Goal: Task Accomplishment & Management: Manage account settings

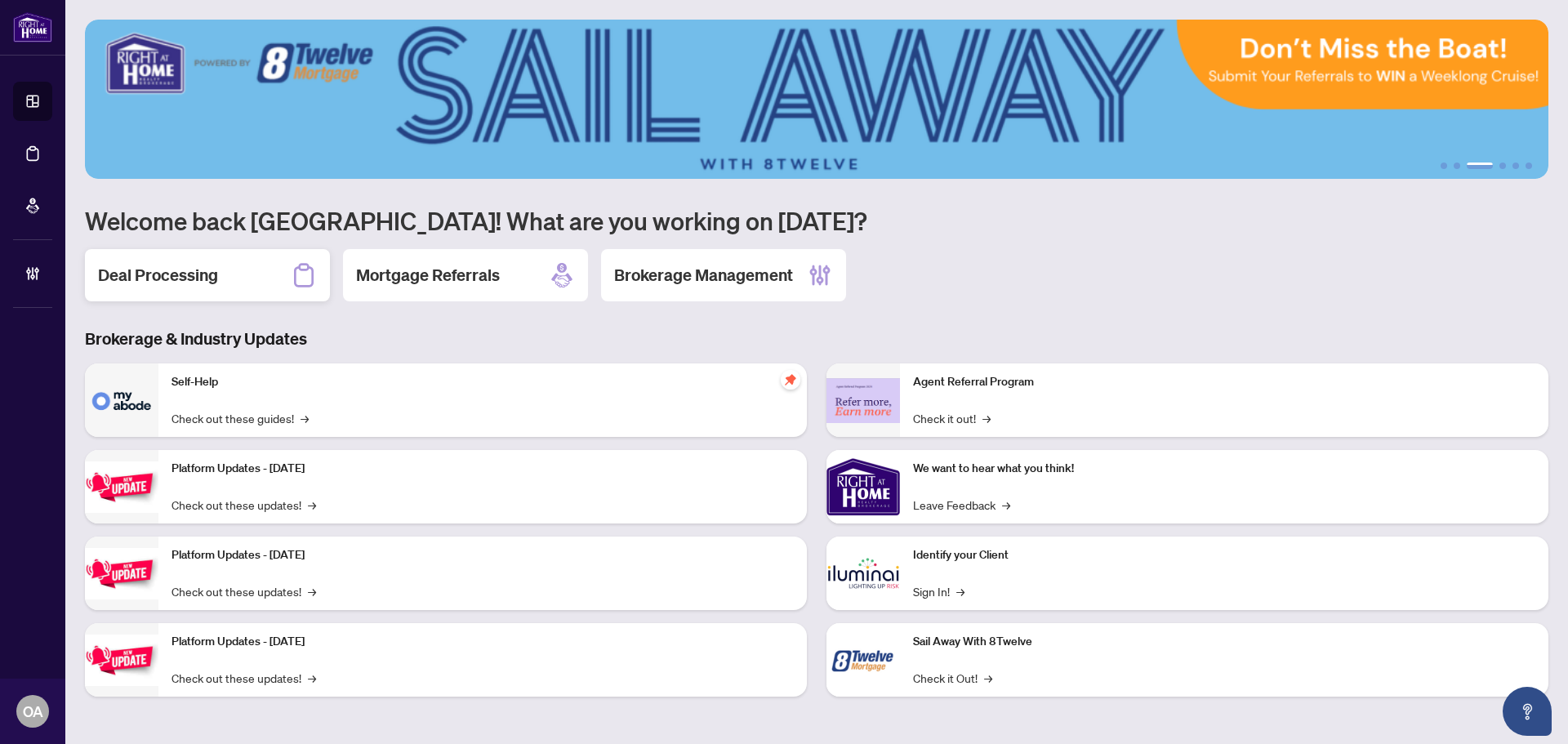
click at [269, 284] on div "Deal Processing" at bounding box center [207, 275] width 245 height 52
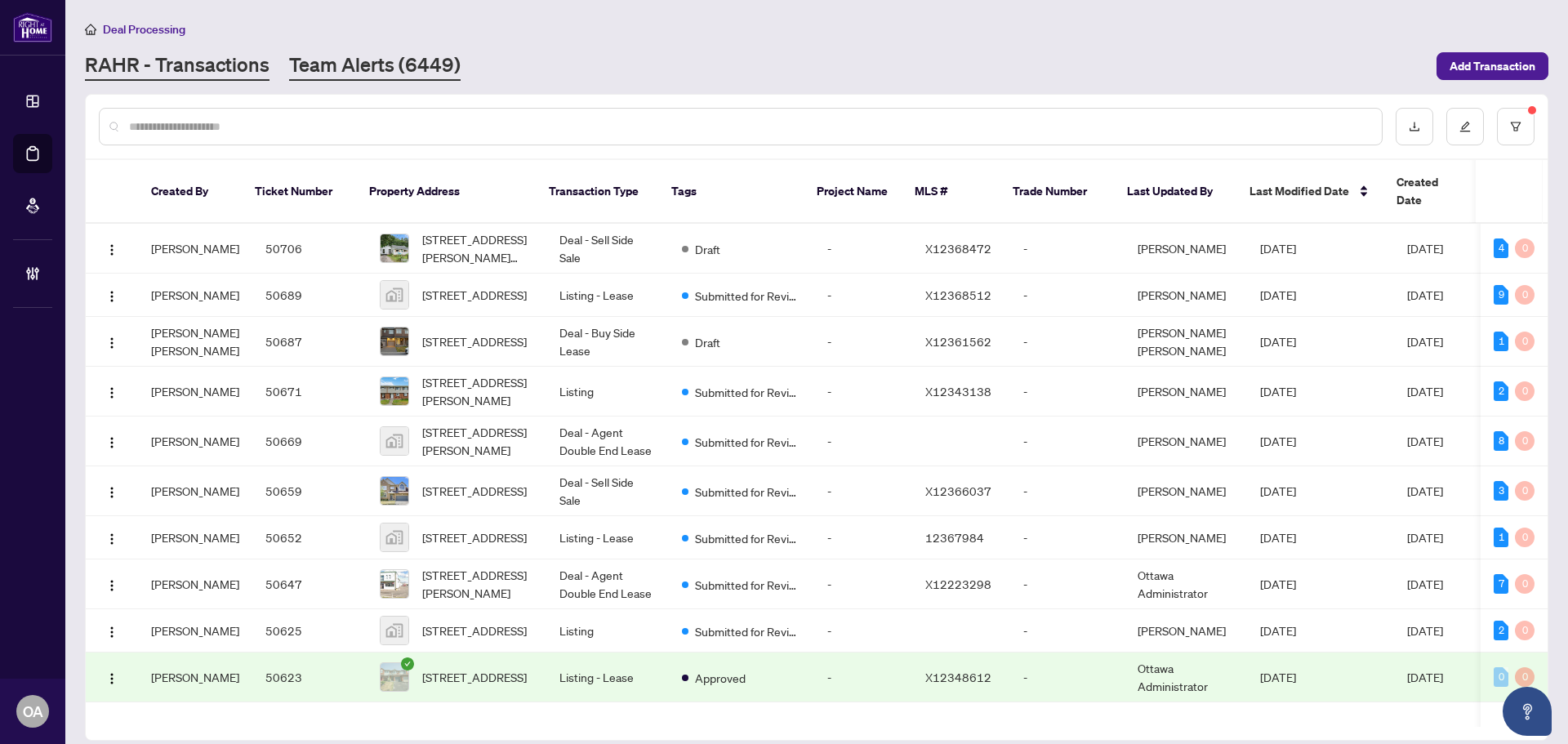
click at [402, 55] on link "Team Alerts (6449)" at bounding box center [375, 66] width 172 height 30
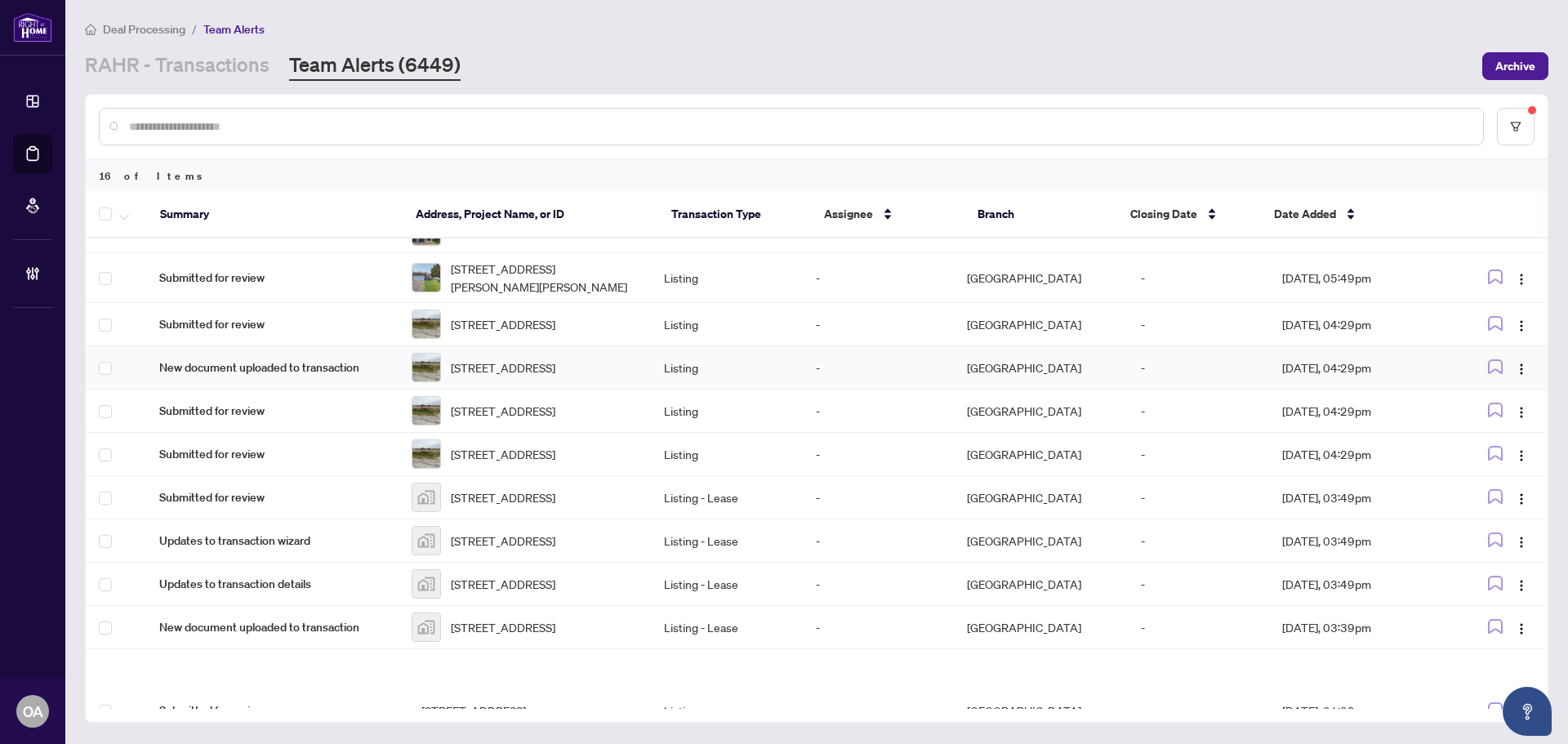
scroll to position [327, 0]
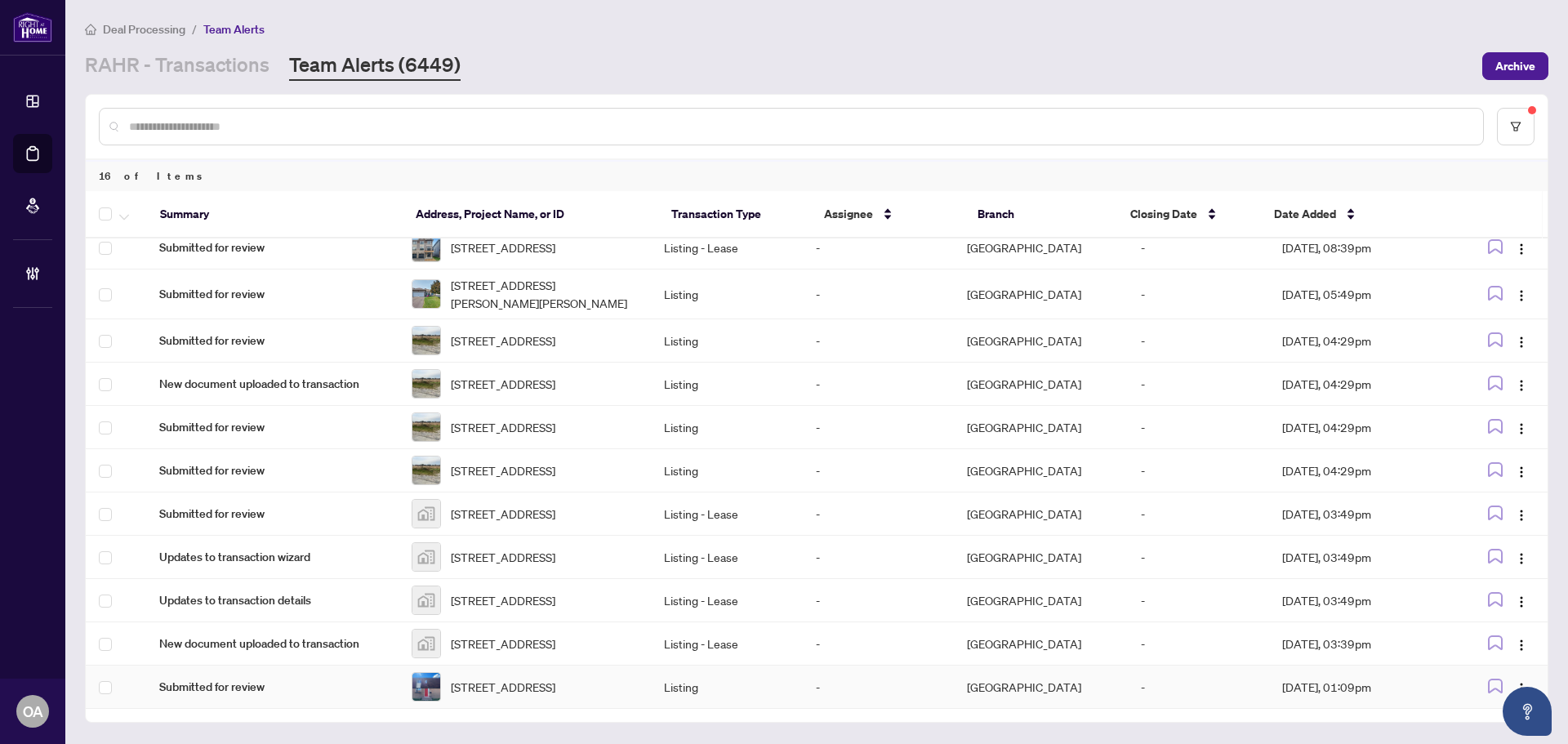
click at [545, 689] on span "[STREET_ADDRESS]" at bounding box center [503, 687] width 105 height 18
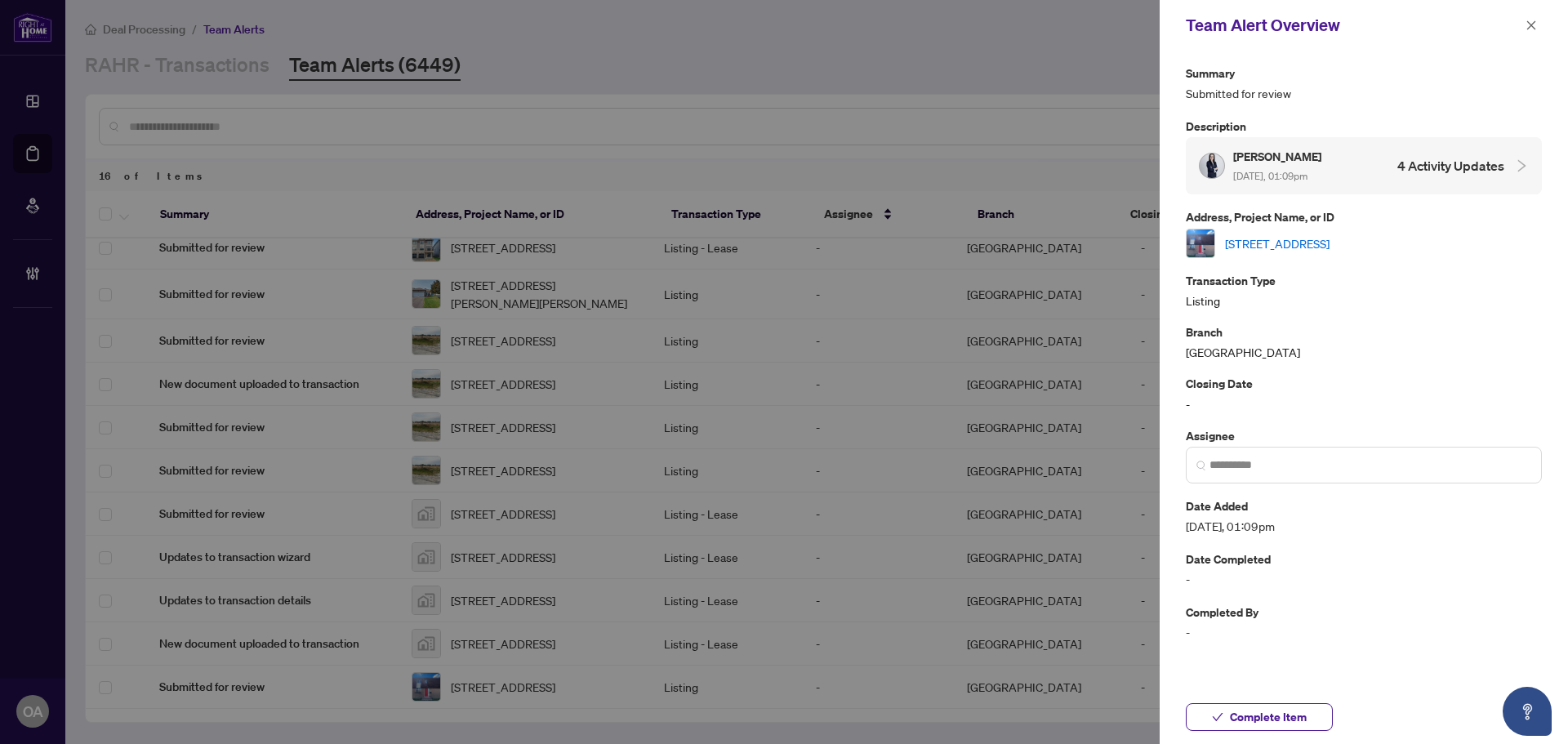
click at [1290, 241] on link "[STREET_ADDRESS]" at bounding box center [1278, 244] width 105 height 18
click at [1533, 23] on icon "close" at bounding box center [1531, 25] width 12 height 12
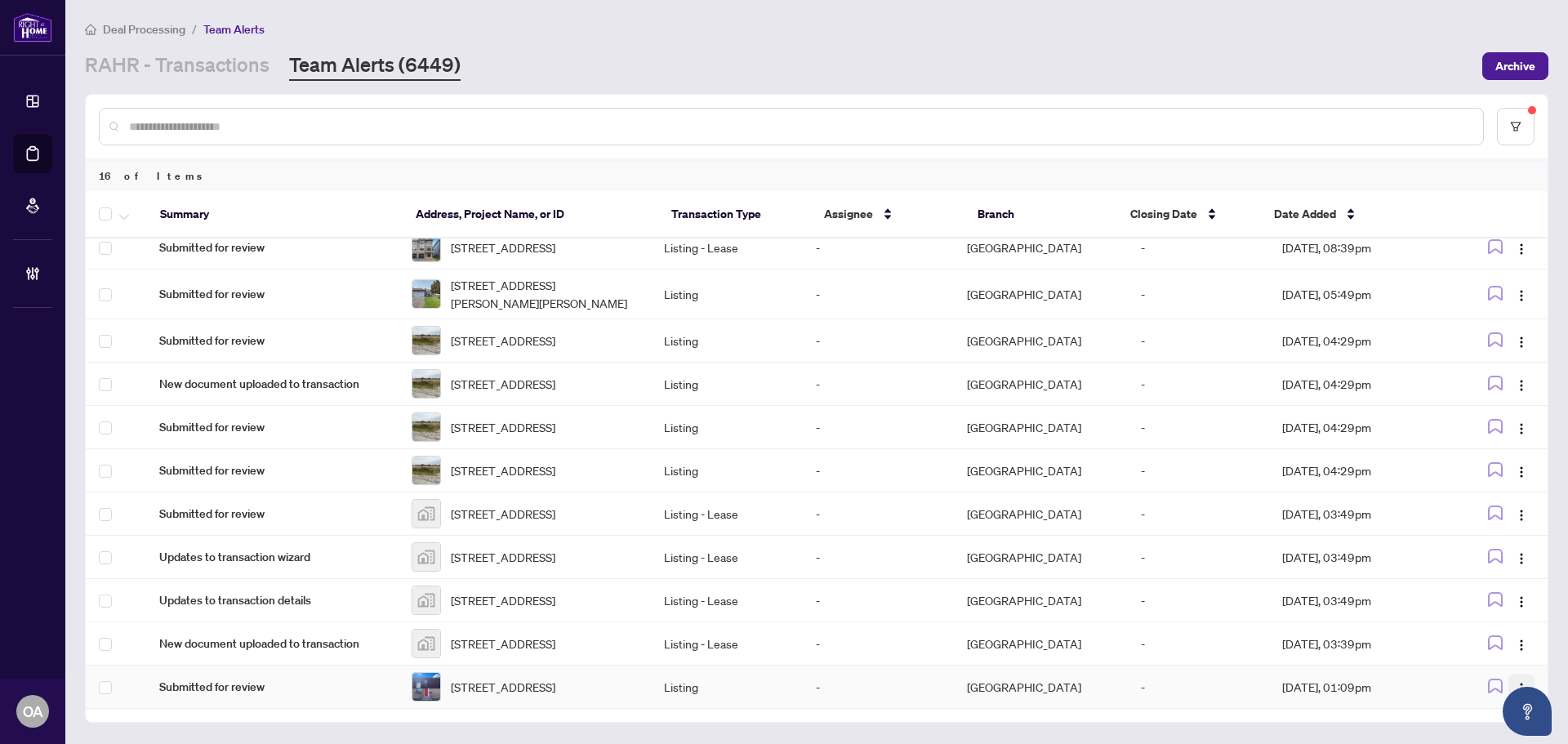
click at [1519, 682] on img "button" at bounding box center [1522, 688] width 13 height 13
click at [1499, 628] on span "Complete Item" at bounding box center [1479, 624] width 76 height 18
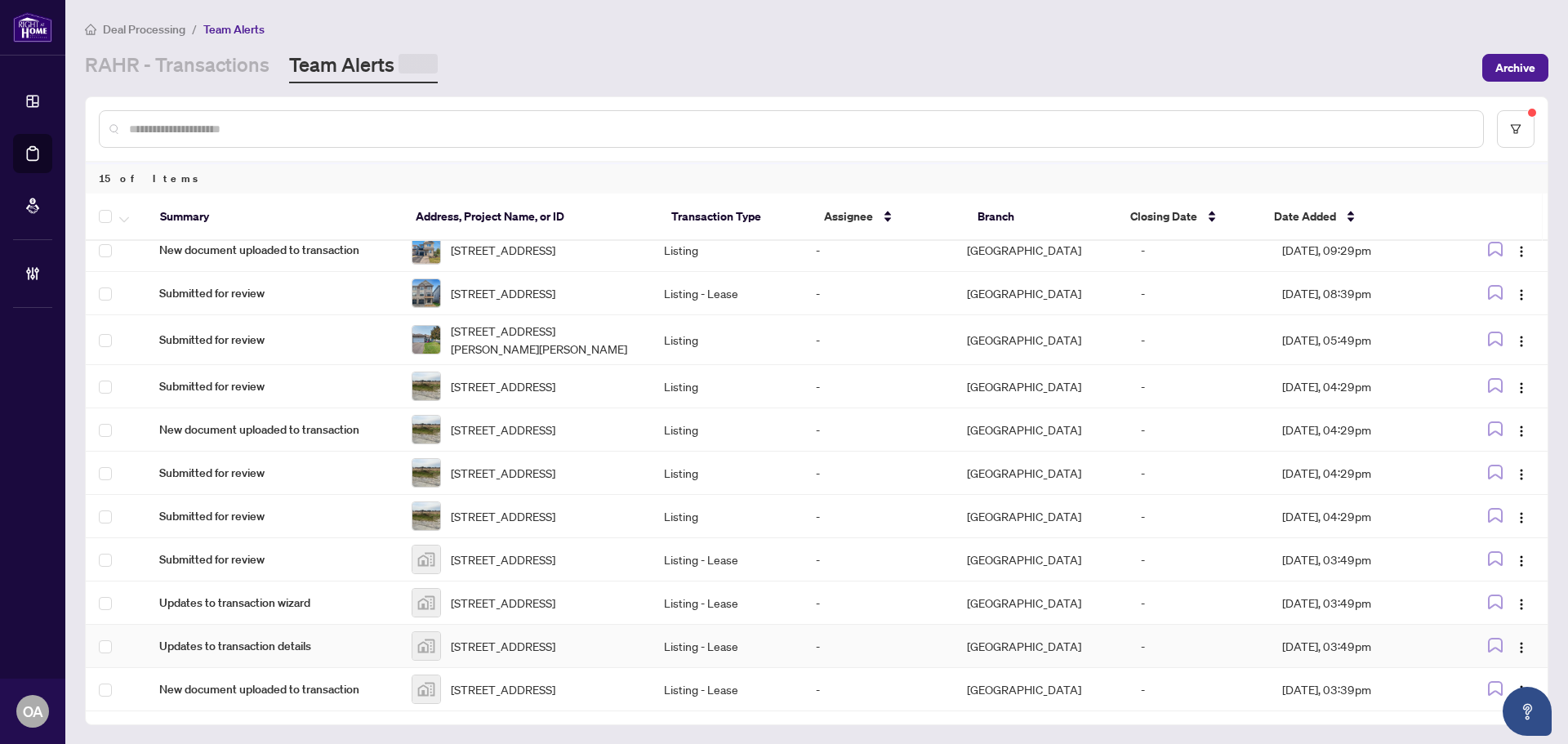
scroll to position [277, 0]
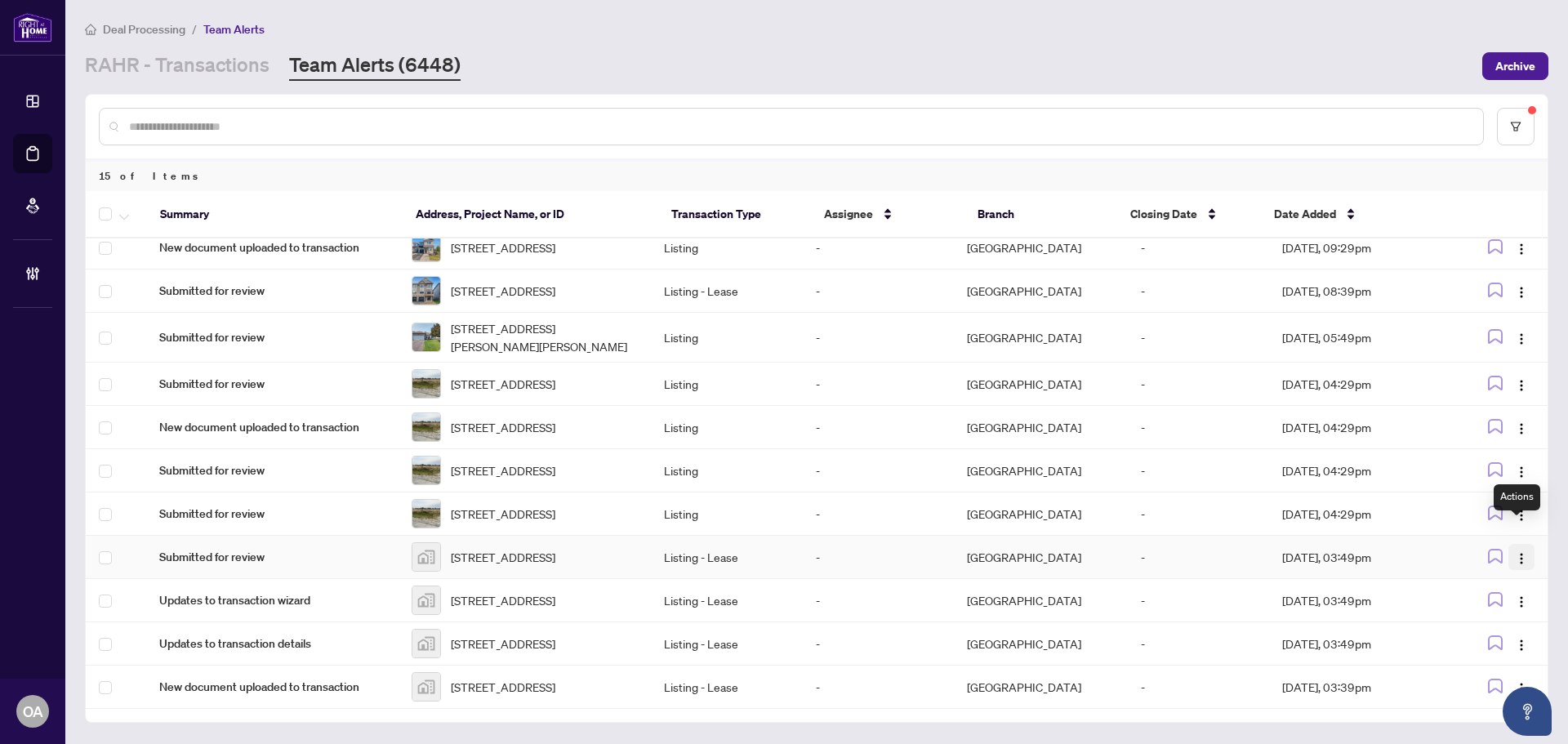
click at [1525, 544] on button "button" at bounding box center [1521, 556] width 26 height 26
click at [1507, 615] on span "Complete Item" at bounding box center [1479, 618] width 76 height 18
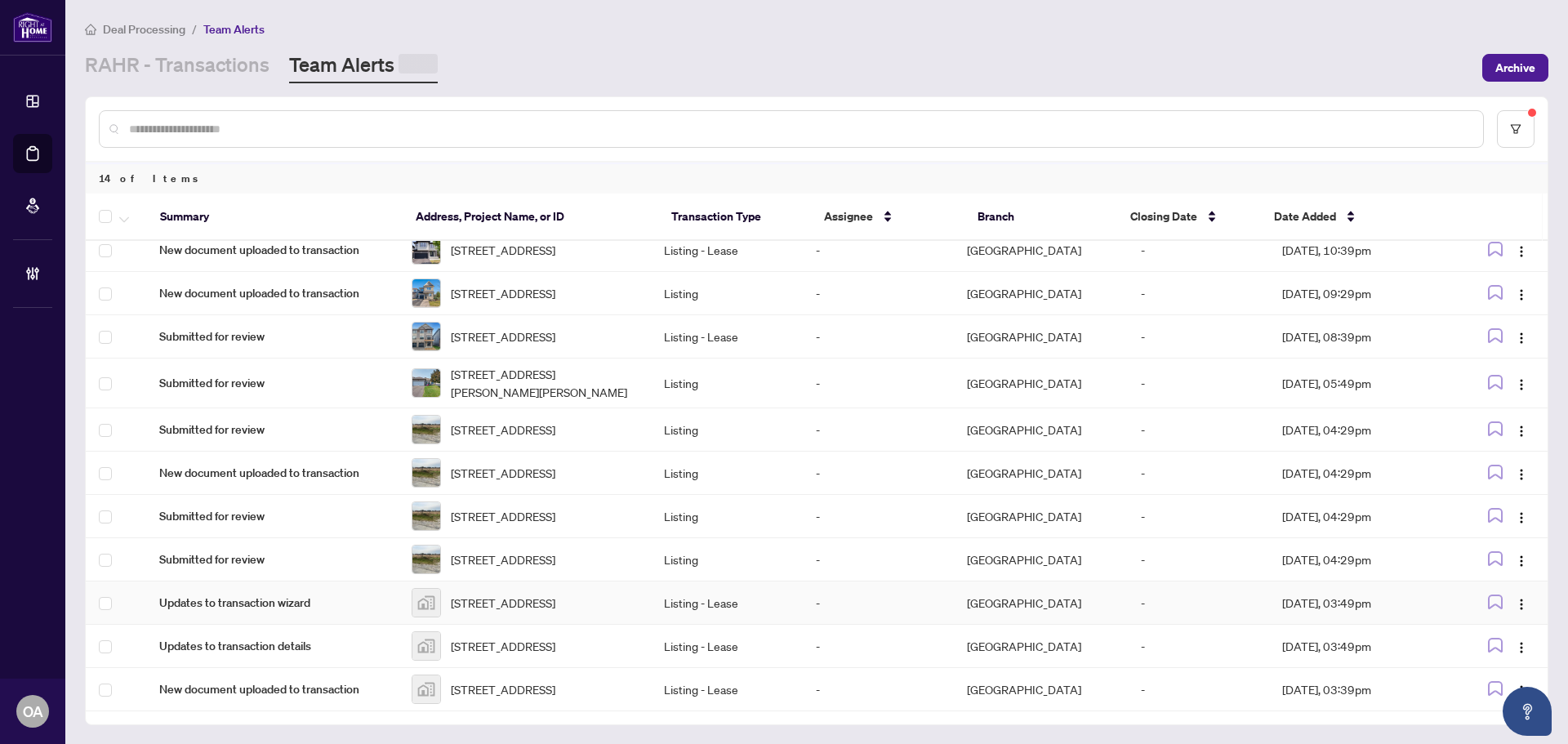
scroll to position [227, 0]
click at [1520, 595] on img "button" at bounding box center [1522, 601] width 13 height 13
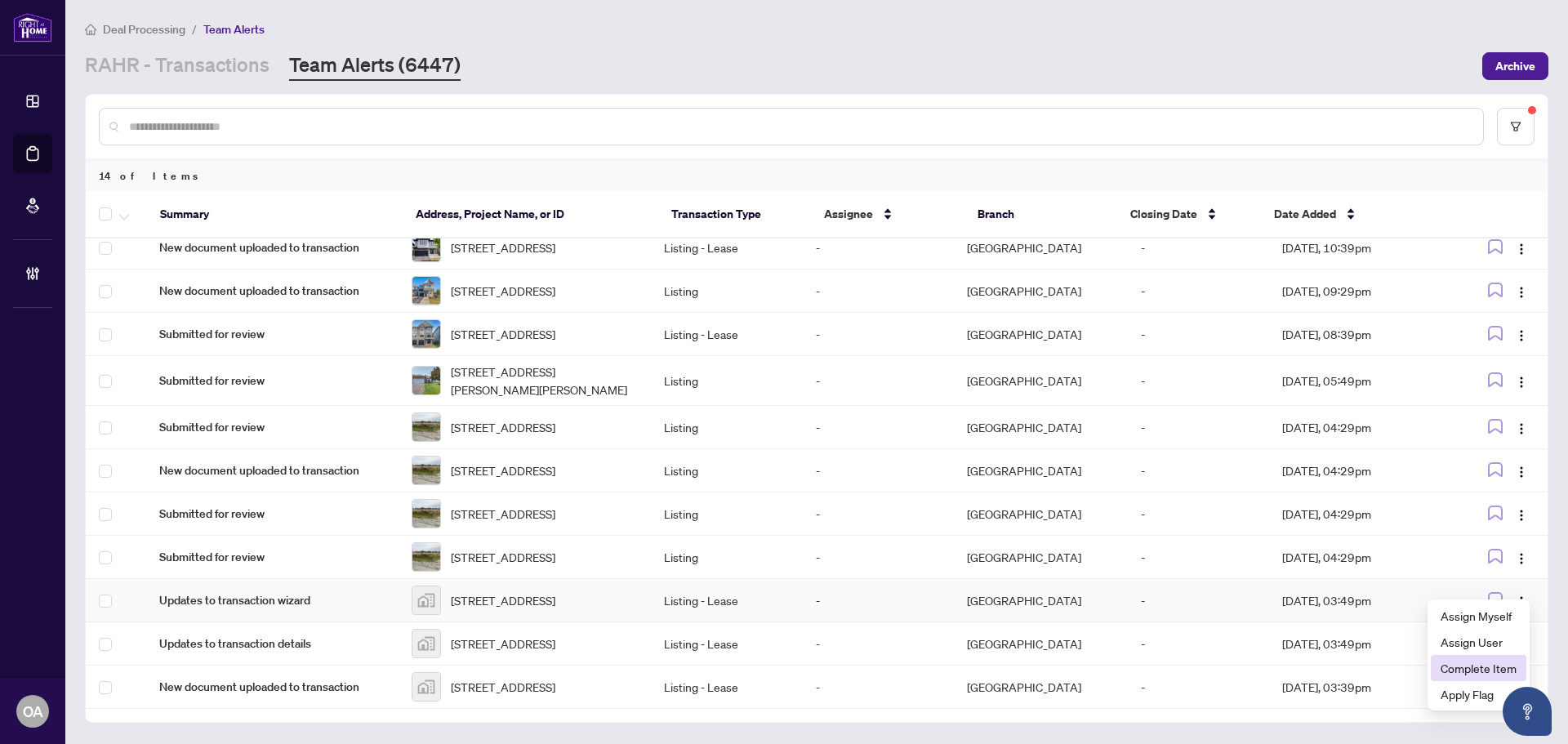
click at [1491, 660] on span "Complete Item" at bounding box center [1479, 668] width 76 height 18
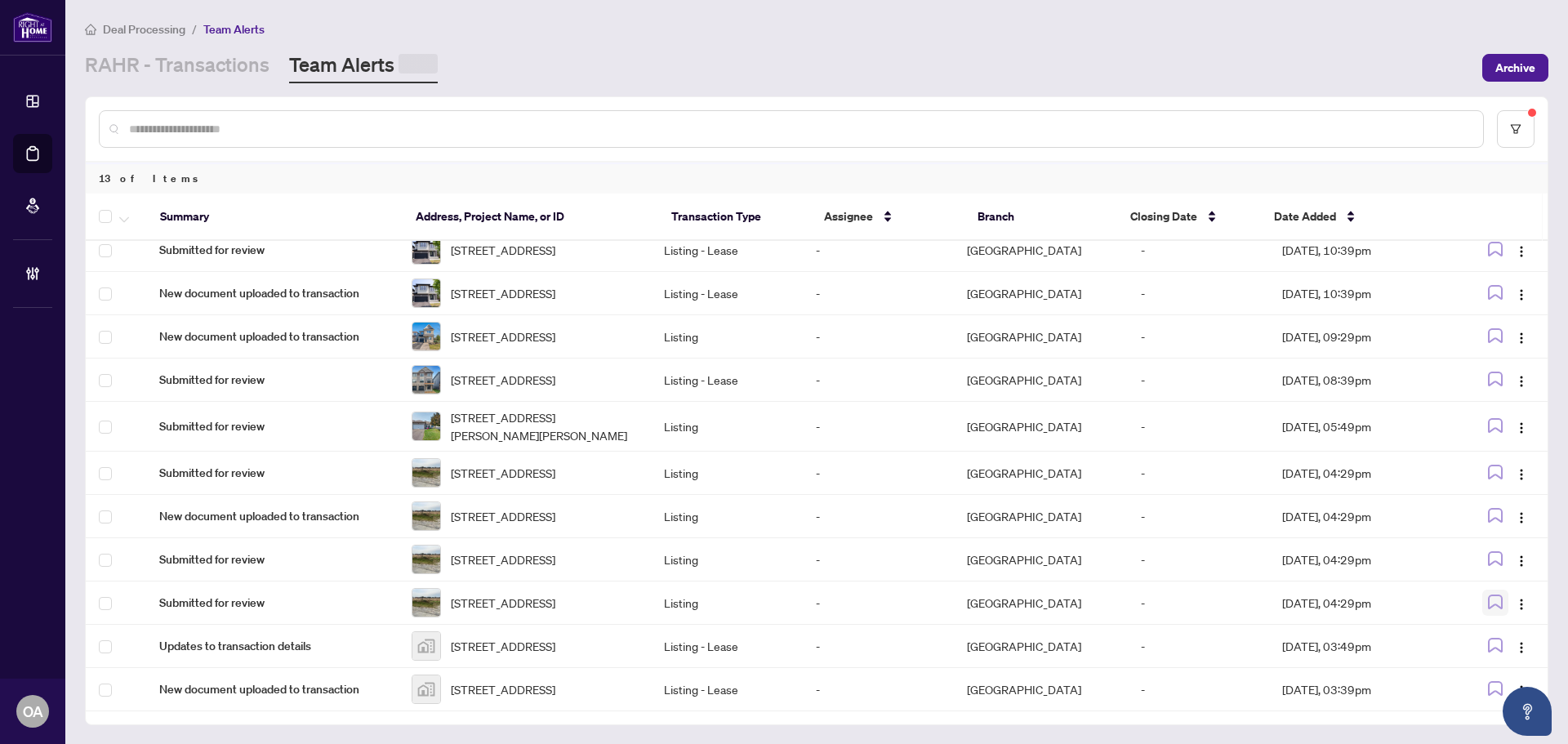
scroll to position [177, 0]
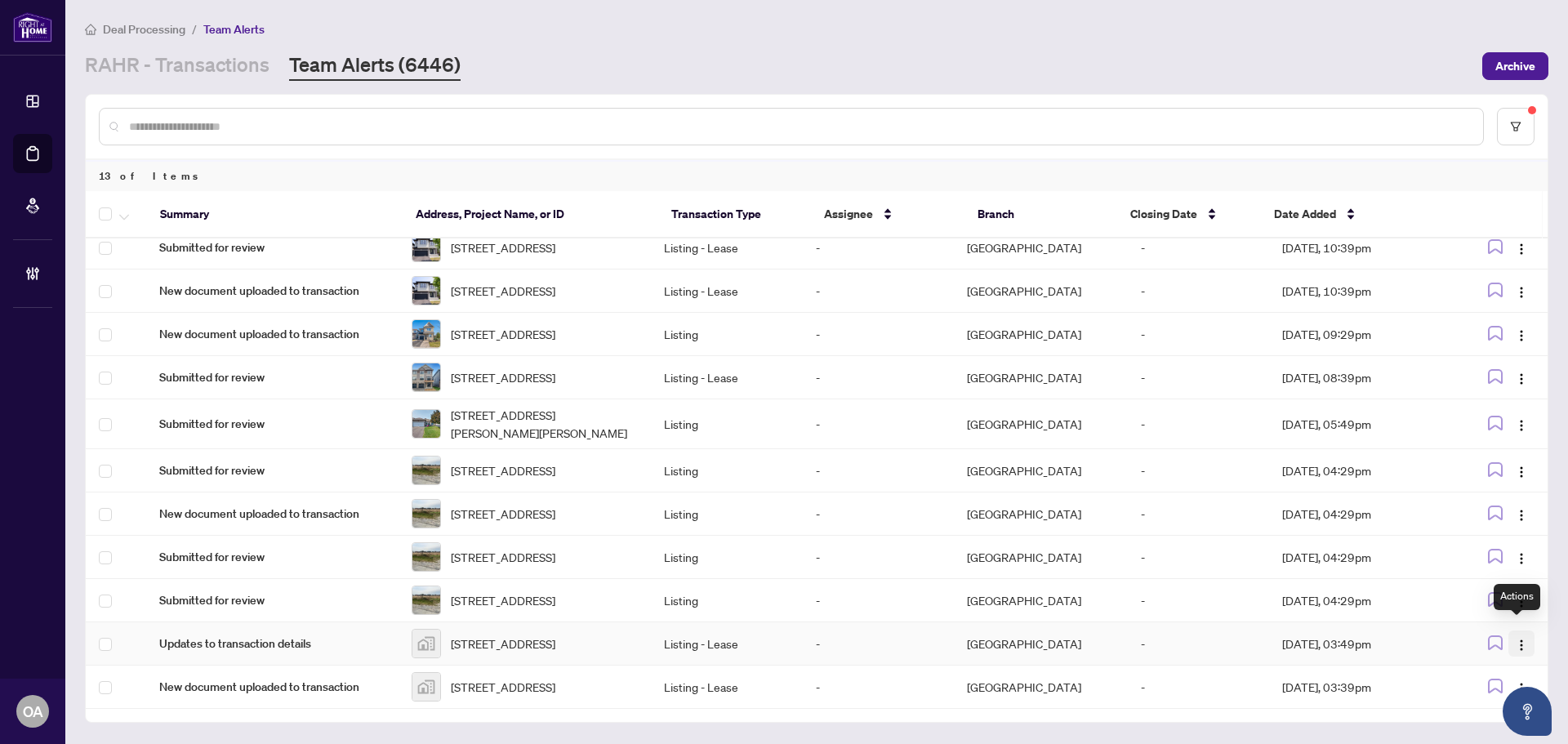
click at [1516, 638] on img "button" at bounding box center [1522, 645] width 13 height 13
click at [1498, 577] on span "Complete Item" at bounding box center [1479, 574] width 76 height 18
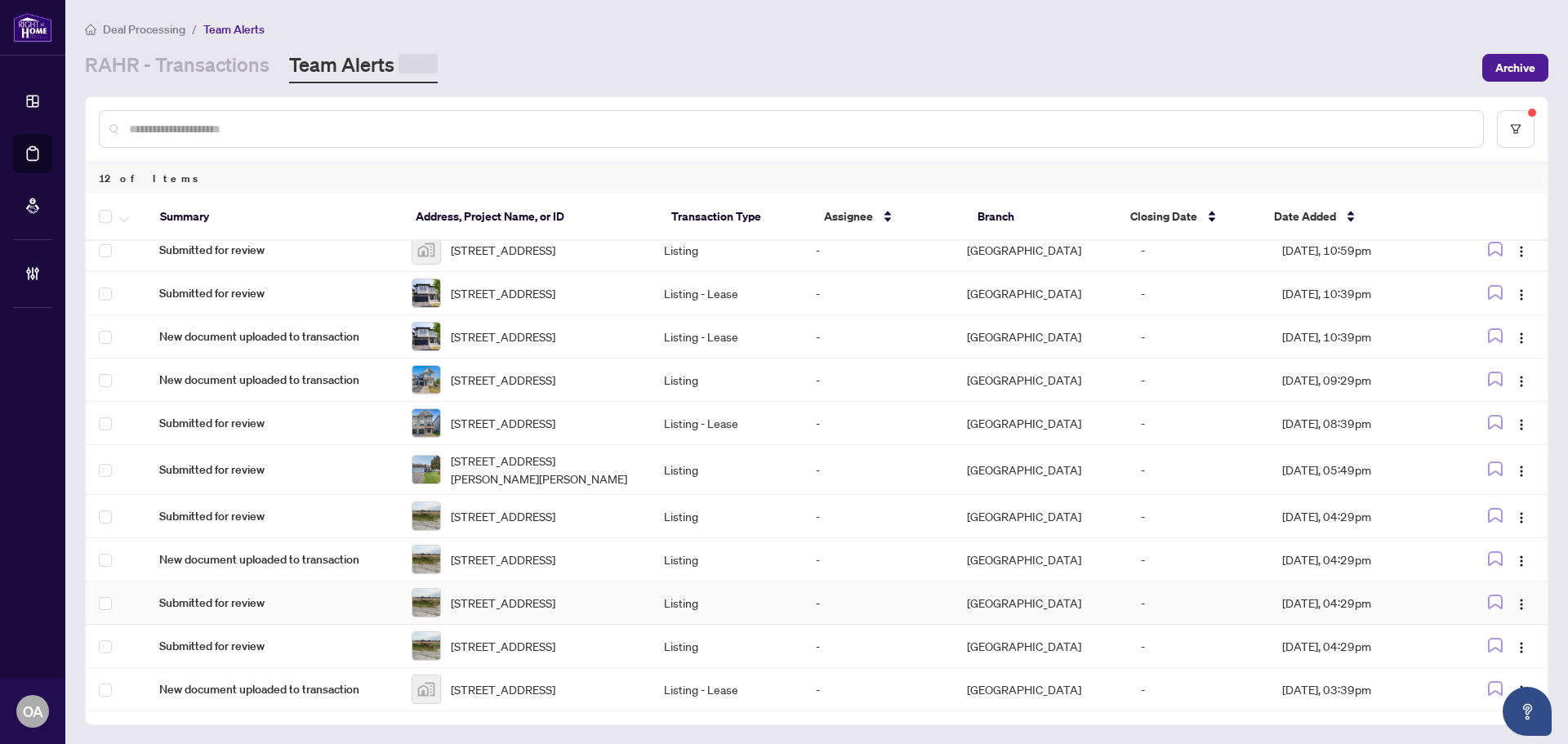
scroll to position [127, 0]
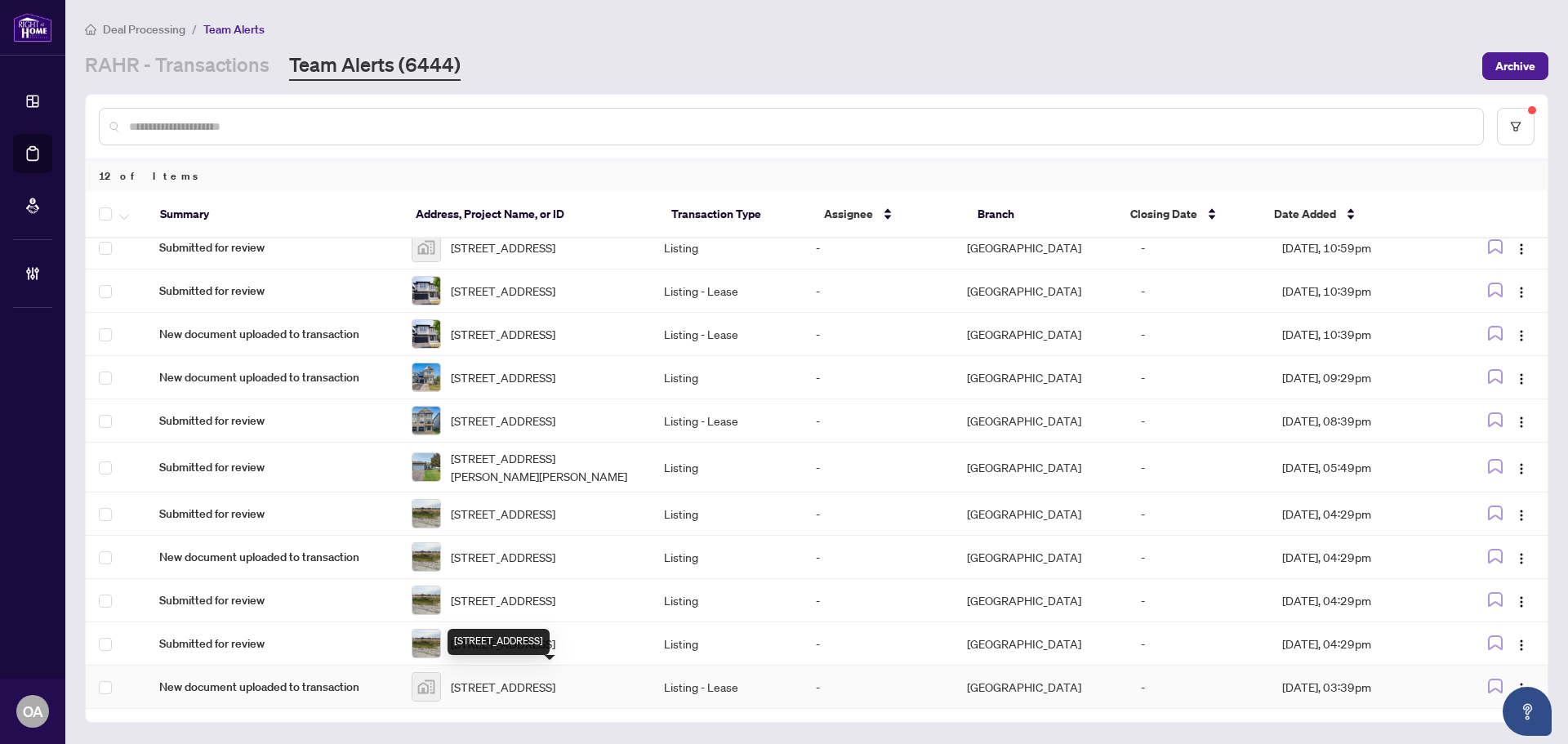
click at [537, 687] on span "2402-40 Nepean Street unit 2404, Ottawa, ON, Canada" at bounding box center [503, 687] width 105 height 18
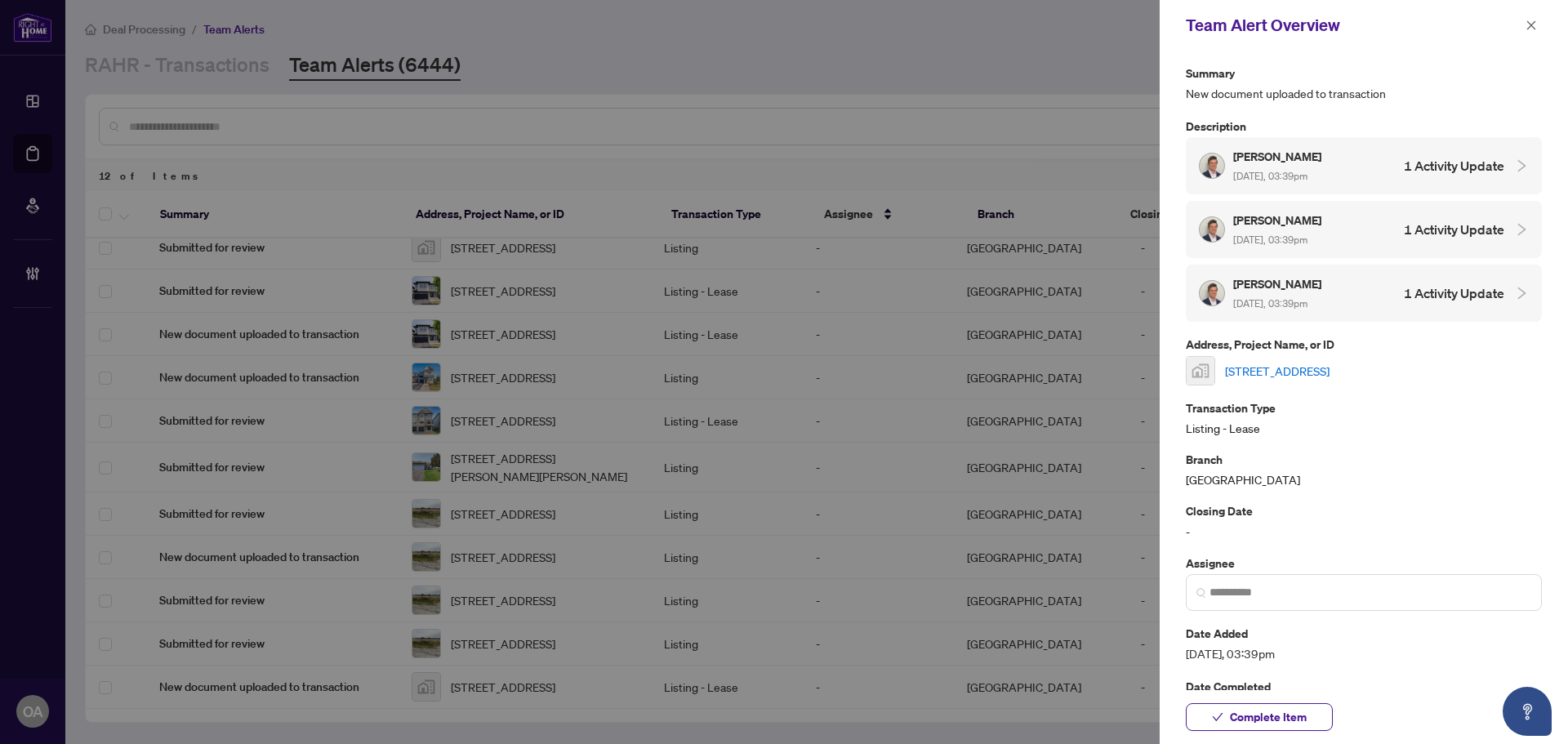
click at [1313, 367] on link "2402-40 Nepean Street unit 2404, Ottawa, ON, Canada" at bounding box center [1278, 371] width 105 height 18
click at [1533, 19] on span "button" at bounding box center [1531, 25] width 12 height 26
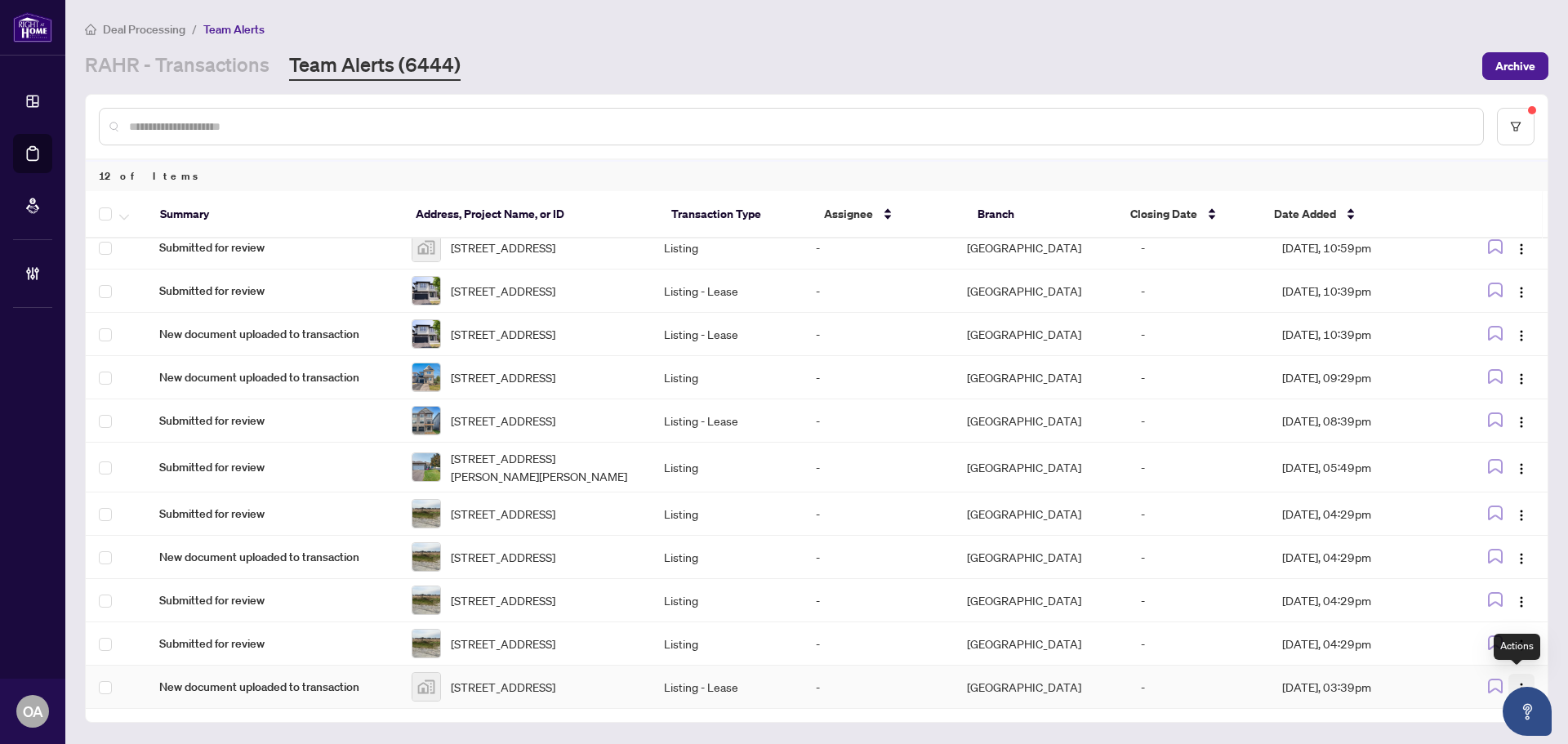
click at [1516, 678] on span "button" at bounding box center [1522, 687] width 13 height 18
click at [1498, 624] on span "Complete Item" at bounding box center [1479, 624] width 76 height 18
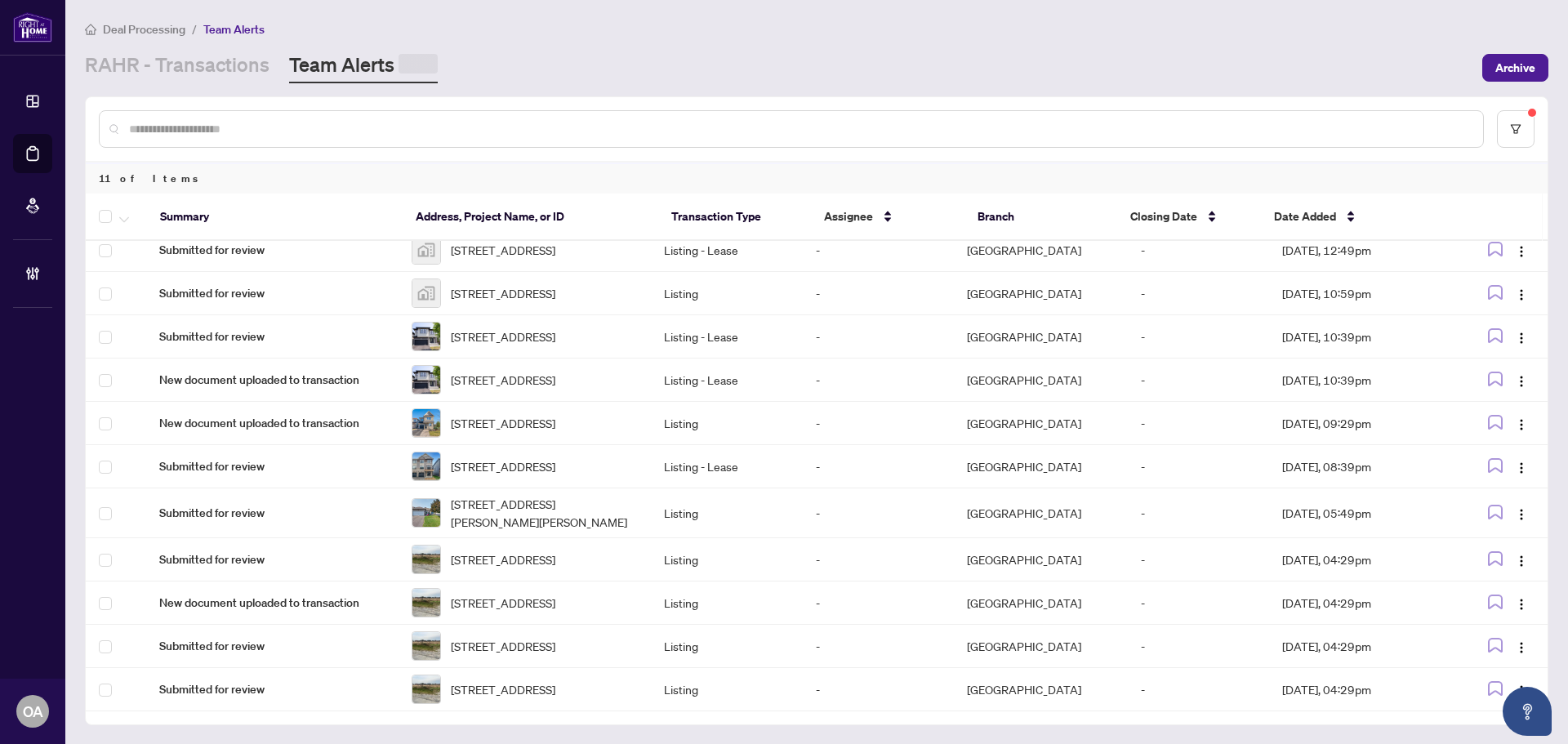
scroll to position [78, 0]
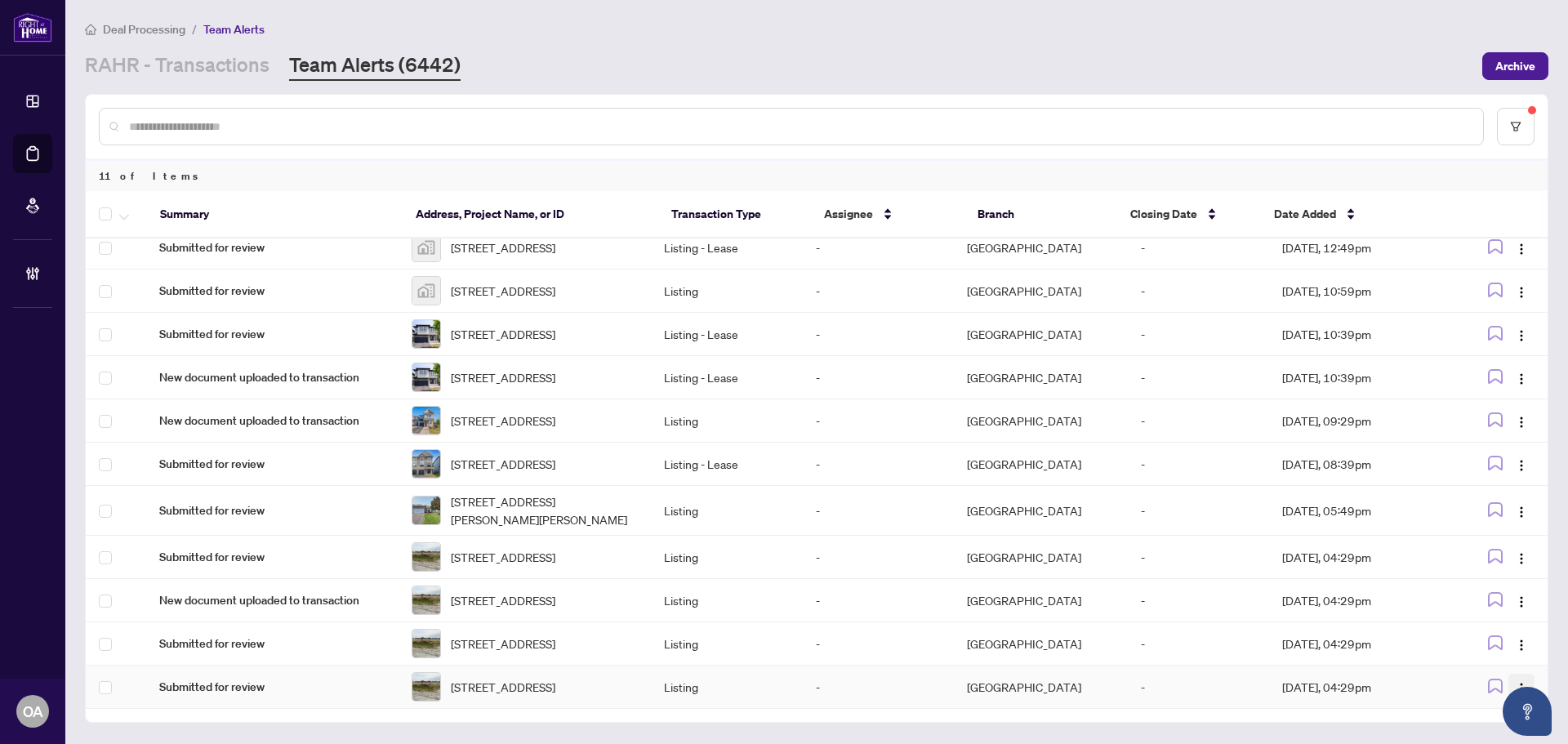
click at [1510, 674] on button "button" at bounding box center [1521, 686] width 26 height 26
click at [1476, 618] on span "Complete Item" at bounding box center [1479, 624] width 76 height 18
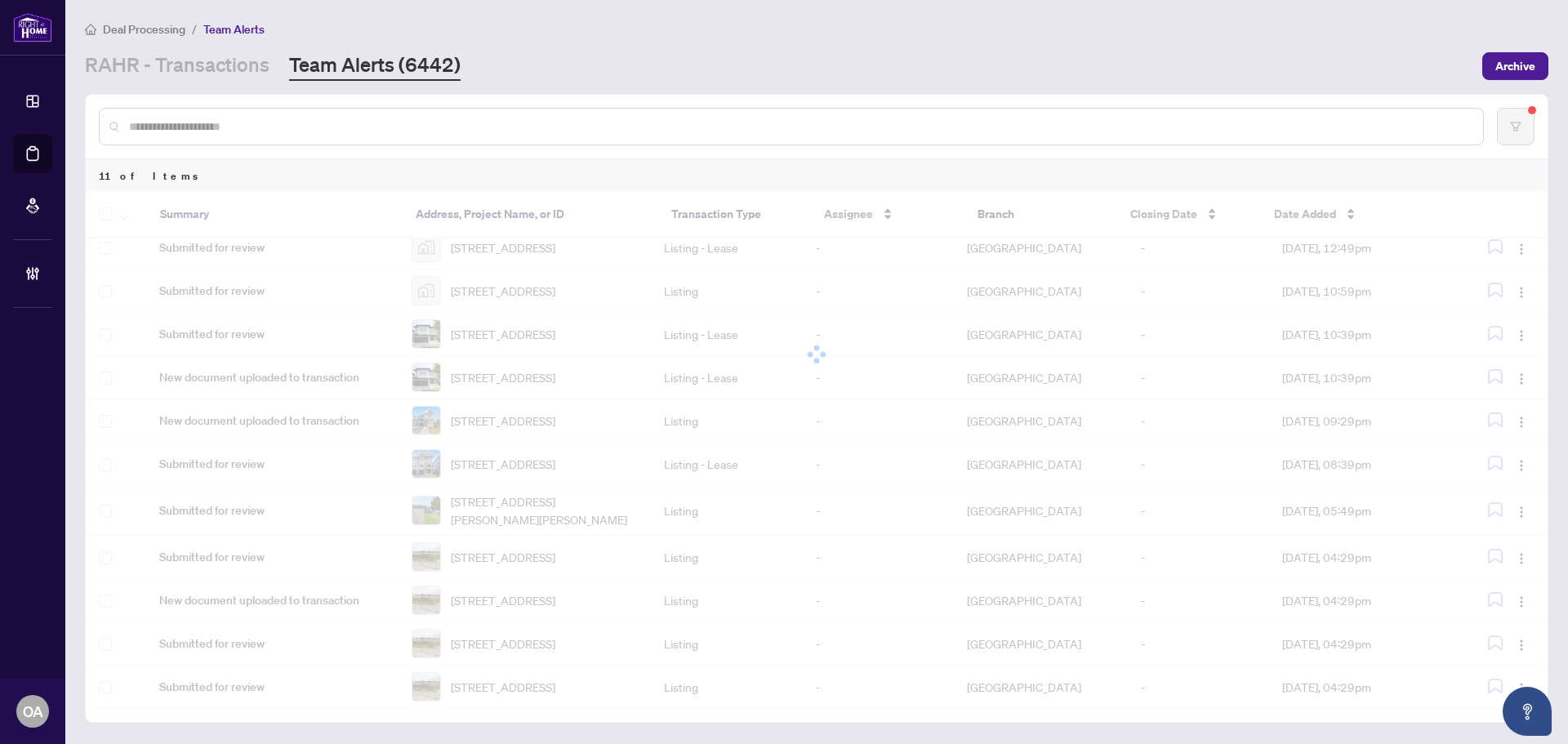
scroll to position [28, 0]
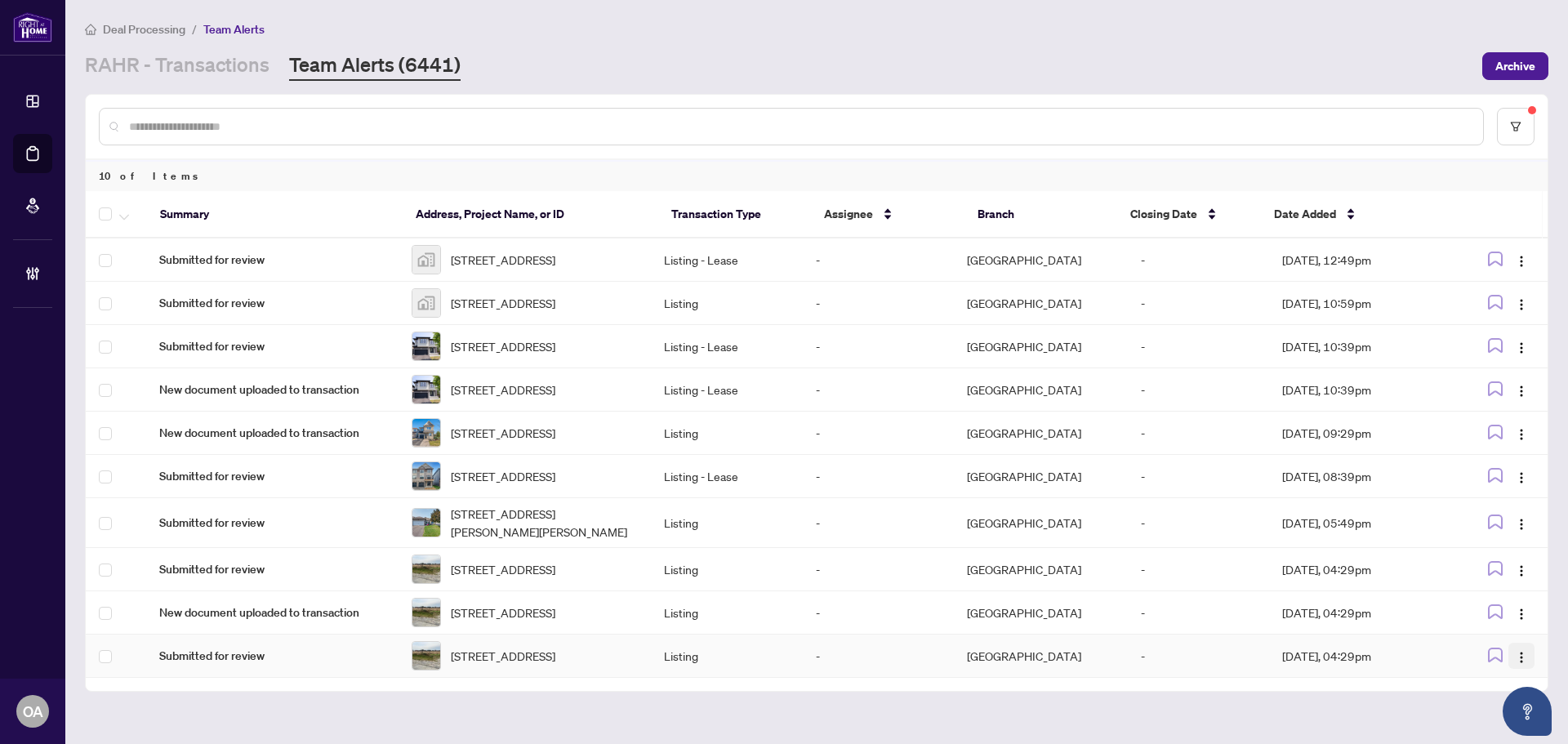
click at [1516, 665] on span "button" at bounding box center [1522, 656] width 13 height 18
click at [1489, 631] on span "Complete Item" at bounding box center [1479, 624] width 76 height 18
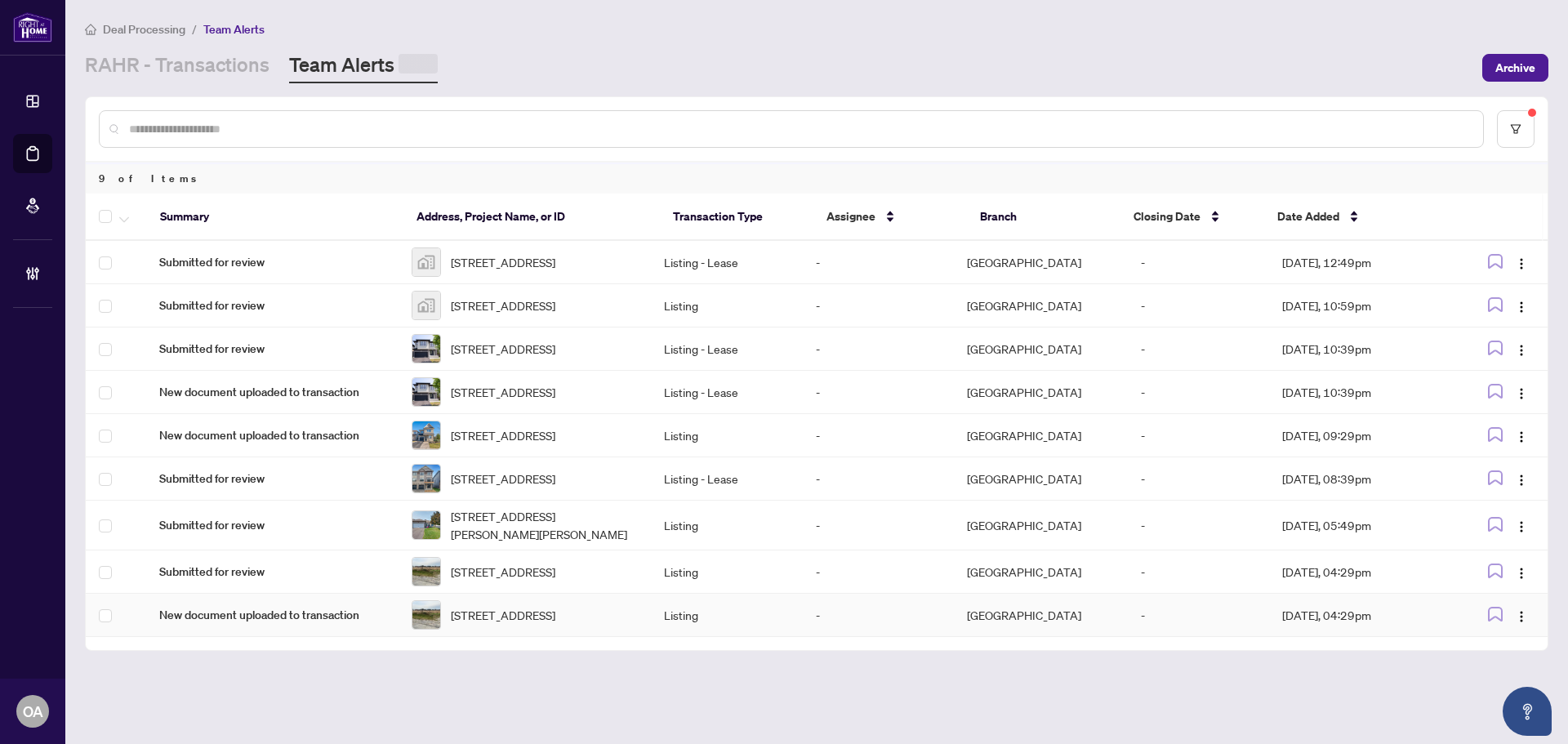
scroll to position [0, 0]
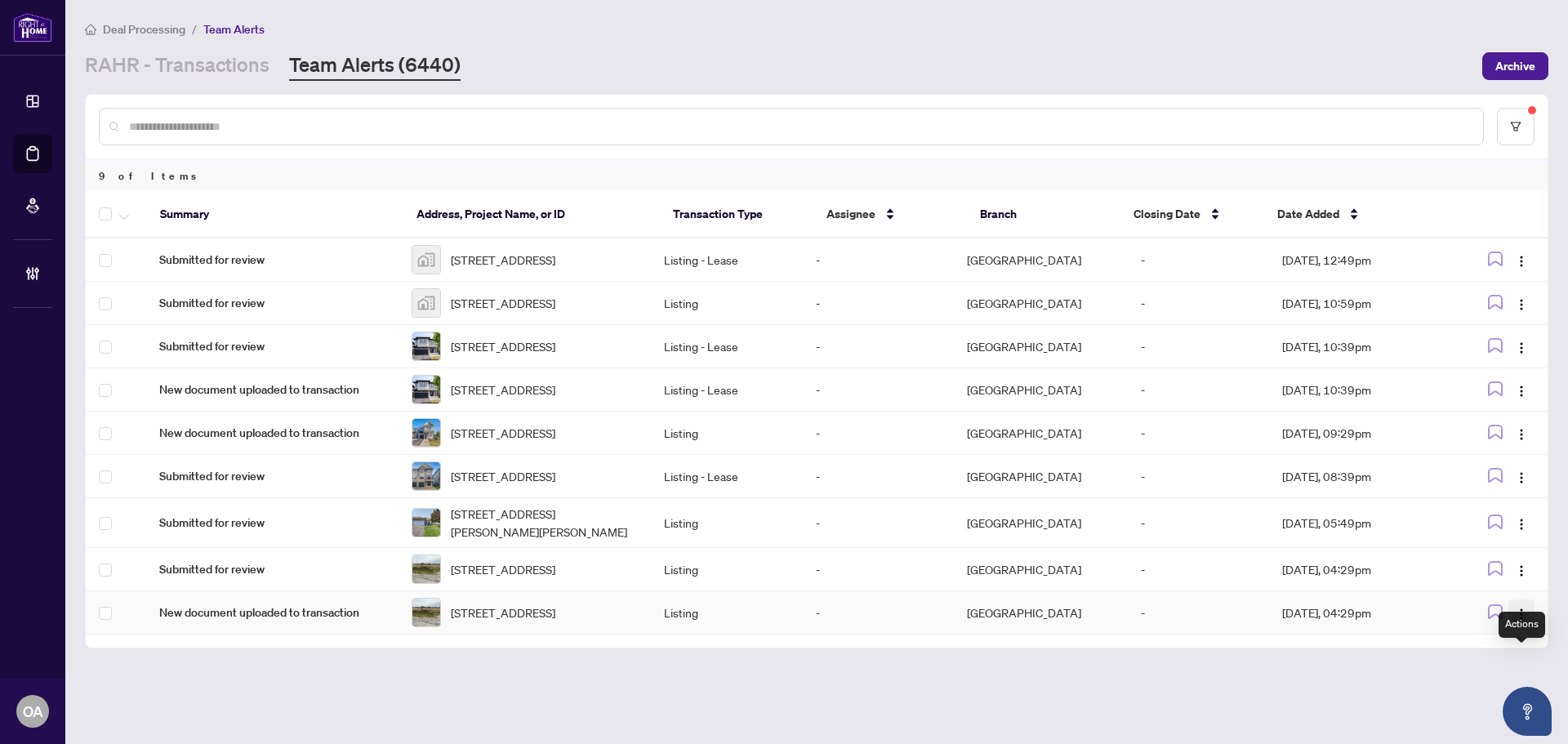
click at [1518, 621] on span "button" at bounding box center [1522, 612] width 13 height 18
click at [1489, 595] on span "Complete Item" at bounding box center [1484, 602] width 76 height 18
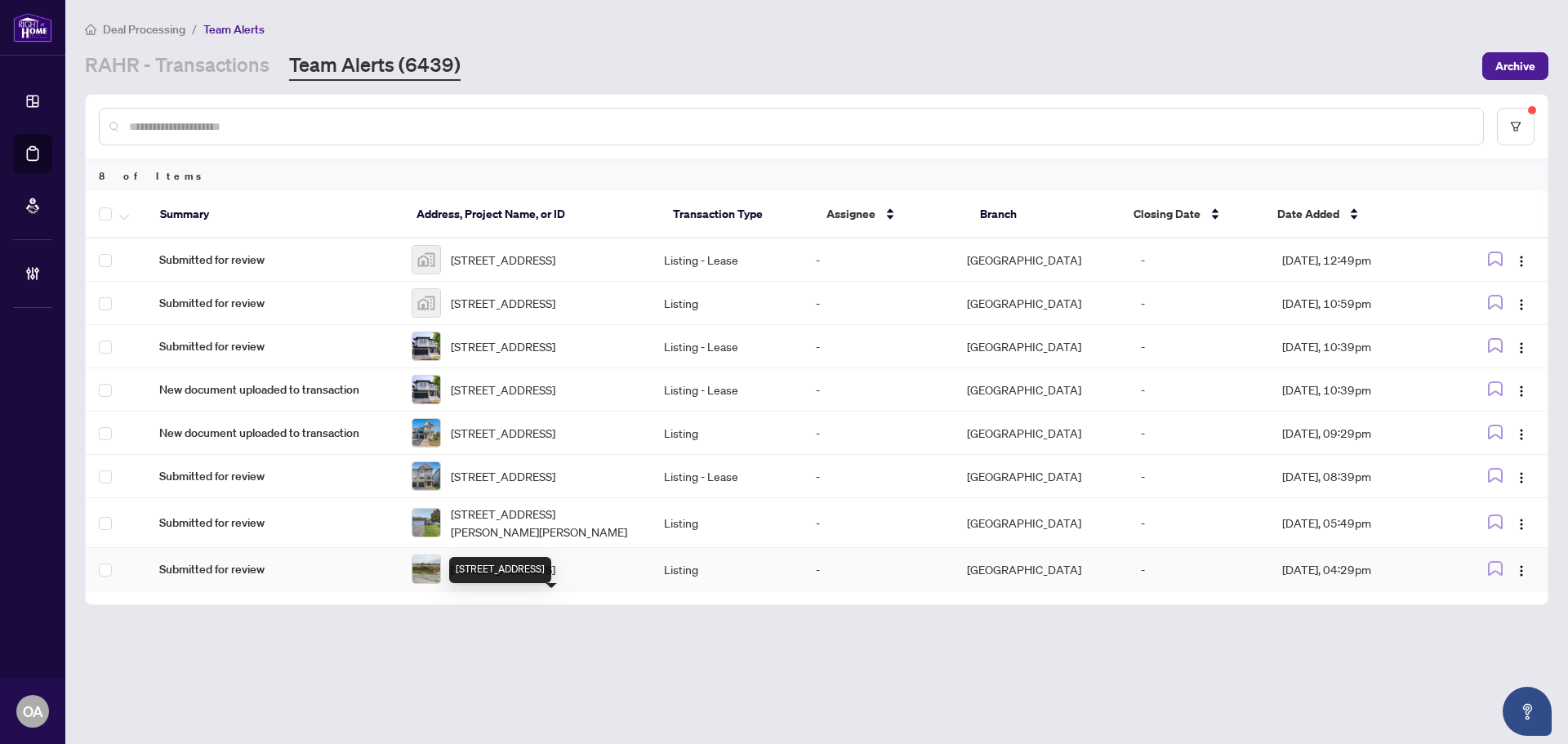
click at [555, 578] on span "6775 Still Meadow Way, Ottawa, Ontario K4P 0C9, Canada" at bounding box center [503, 569] width 105 height 18
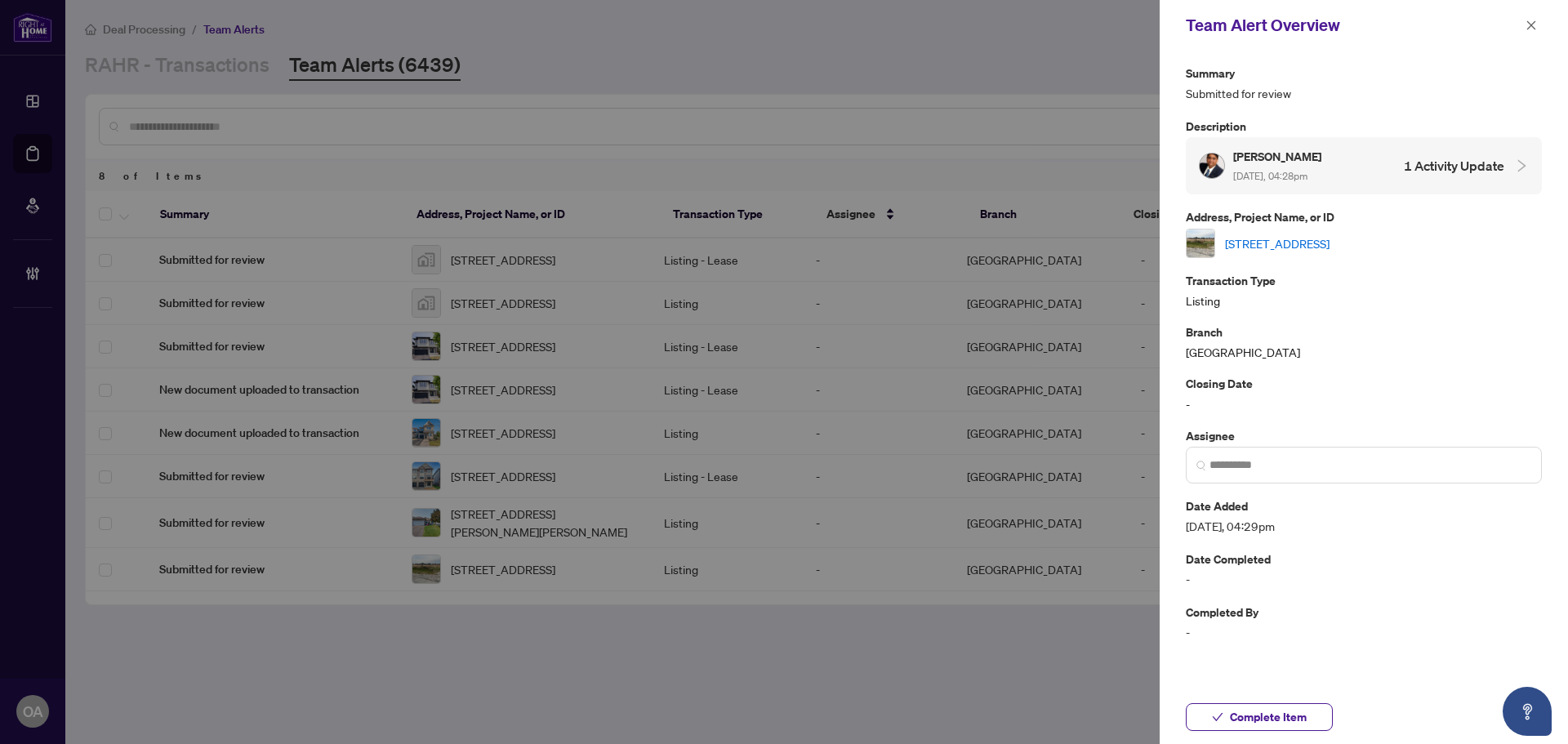
click at [1246, 251] on link "6775 Still Meadow Way, Ottawa, Ontario K4P 0C9, Canada" at bounding box center [1278, 244] width 105 height 18
click at [1539, 21] on button "button" at bounding box center [1532, 25] width 22 height 20
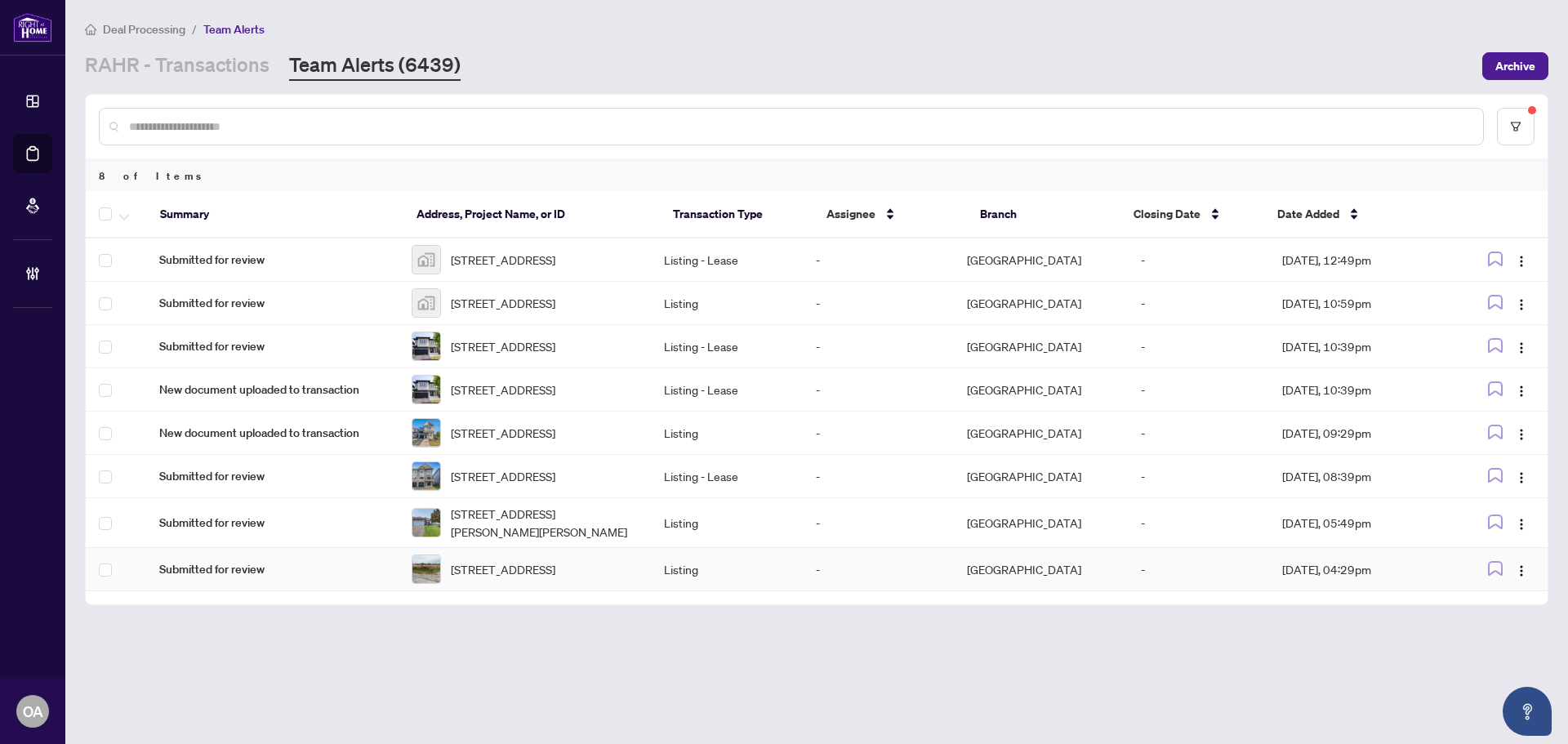
click at [1535, 591] on td at bounding box center [1499, 570] width 98 height 43
click at [1526, 578] on span "button" at bounding box center [1522, 569] width 13 height 18
click at [1482, 691] on span "Complete Item" at bounding box center [1484, 696] width 76 height 18
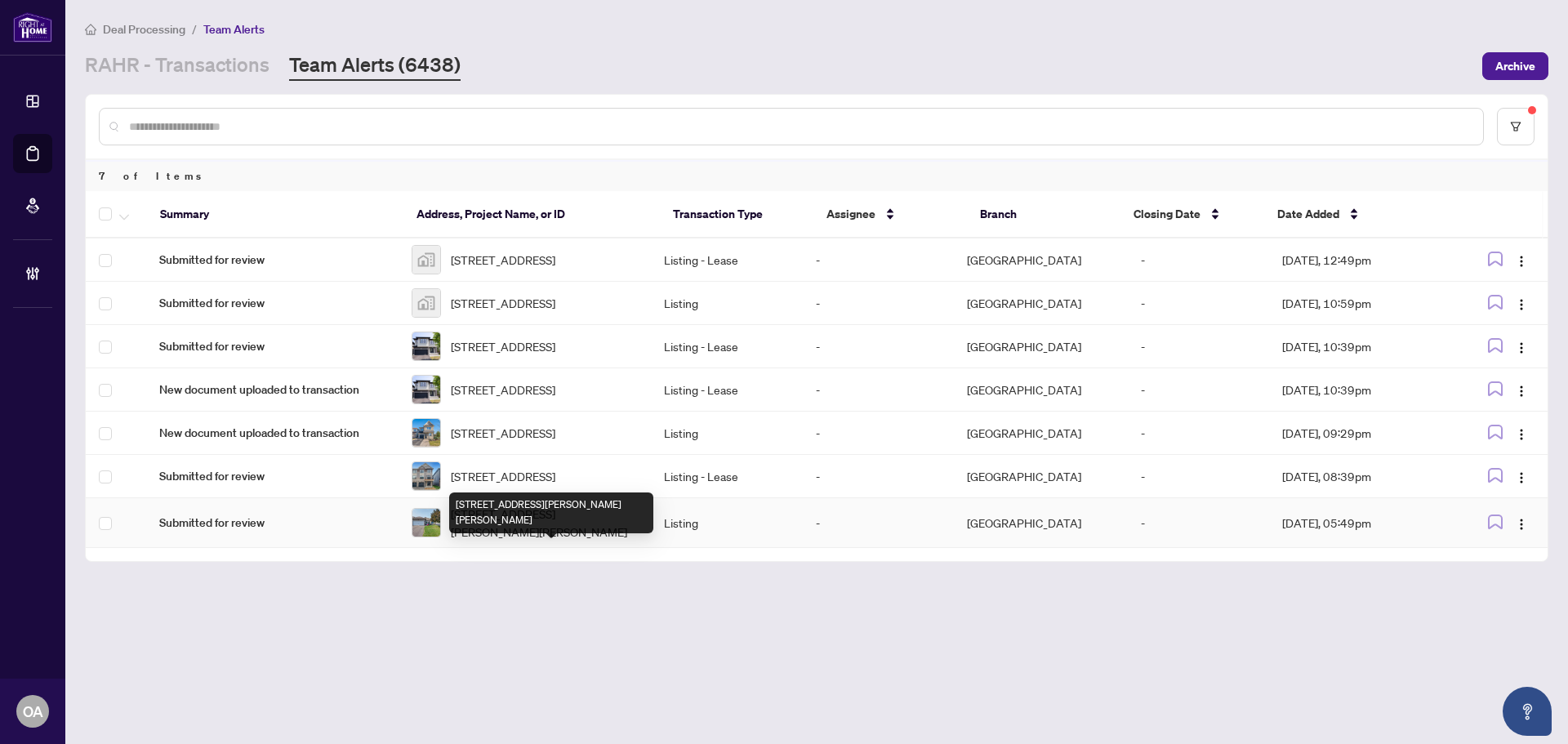
click at [509, 541] on span "[STREET_ADDRESS][PERSON_NAME][PERSON_NAME]" at bounding box center [544, 523] width 187 height 36
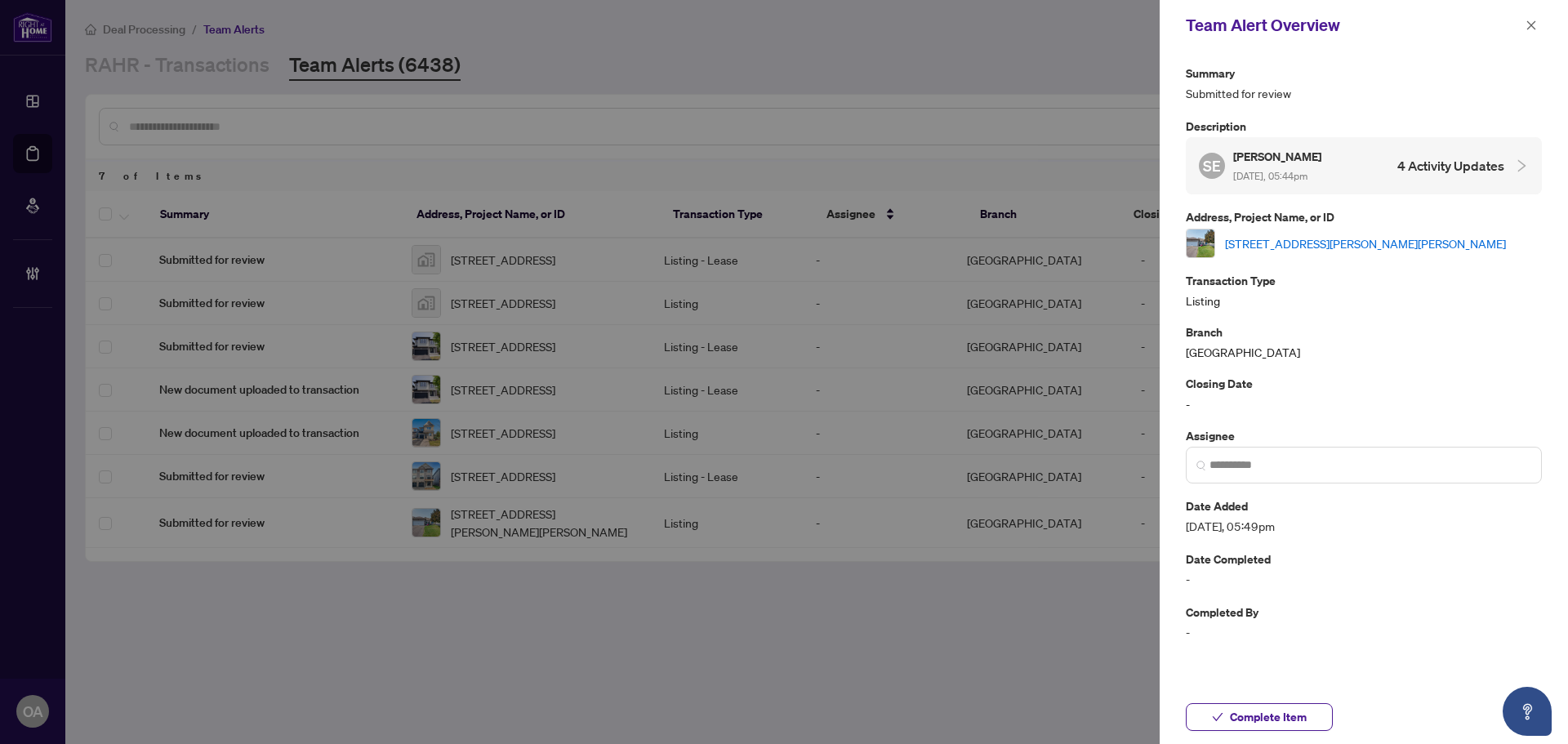
click at [1303, 241] on link "[STREET_ADDRESS][PERSON_NAME][PERSON_NAME]" at bounding box center [1366, 244] width 281 height 18
click at [1526, 29] on icon "close" at bounding box center [1531, 25] width 12 height 12
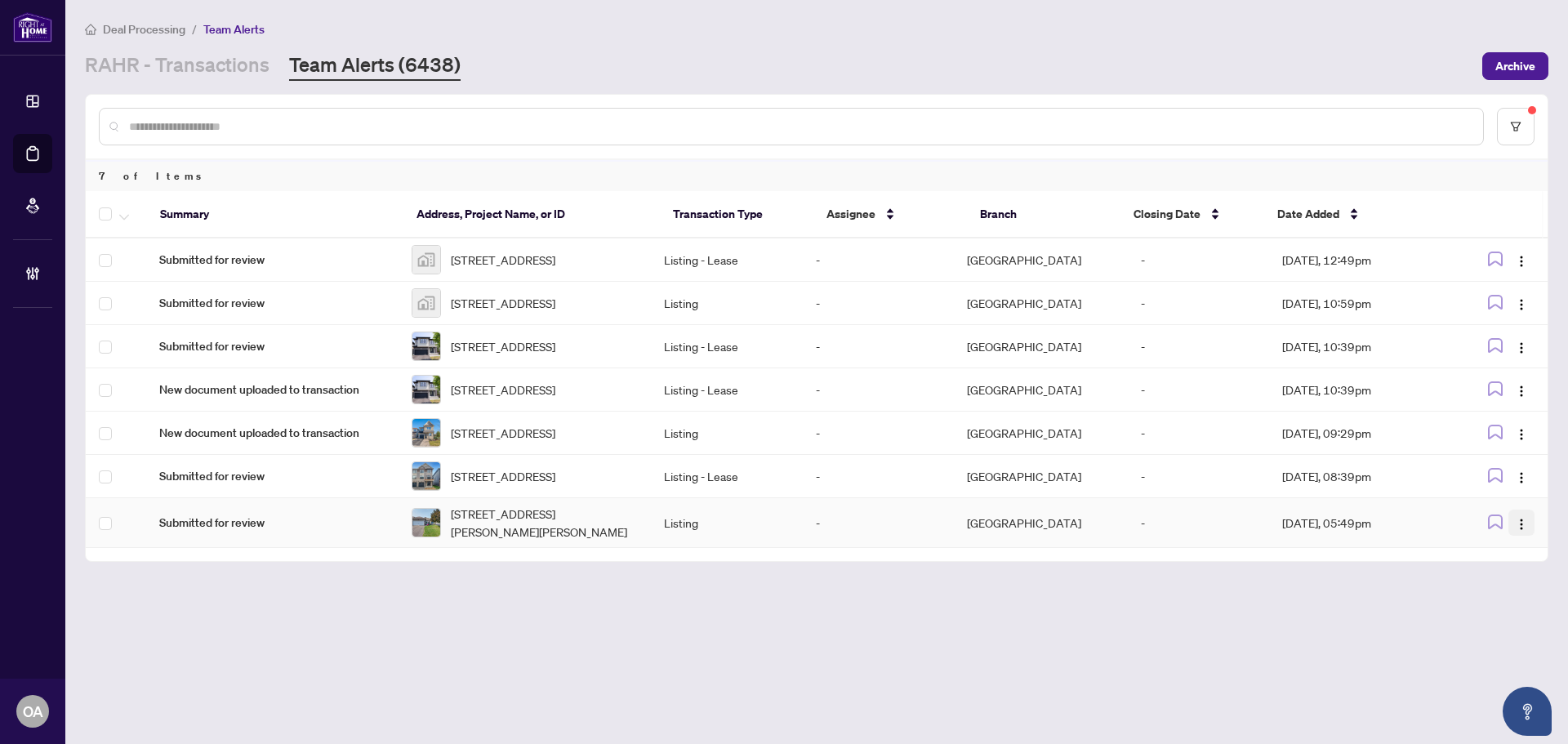
click at [1517, 532] on span "button" at bounding box center [1522, 523] width 13 height 18
drag, startPoint x: 1492, startPoint y: 650, endPoint x: 1484, endPoint y: 645, distance: 9.4
click at [1491, 650] on span "Complete Item" at bounding box center [1484, 646] width 76 height 18
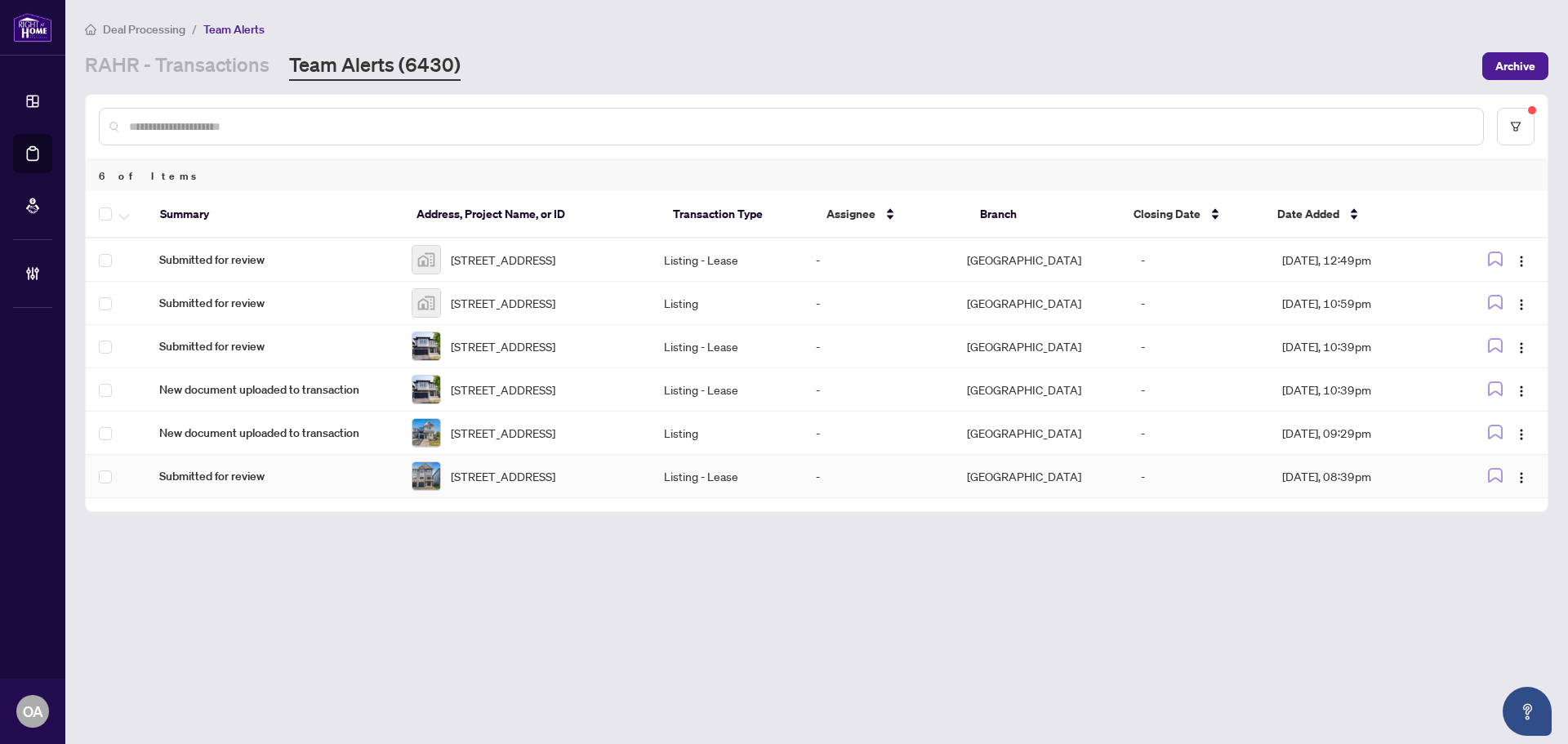
click at [513, 485] on span "420 Silverberry Private, Kanata, Ontario K2T 0R8, Canada" at bounding box center [503, 476] width 105 height 18
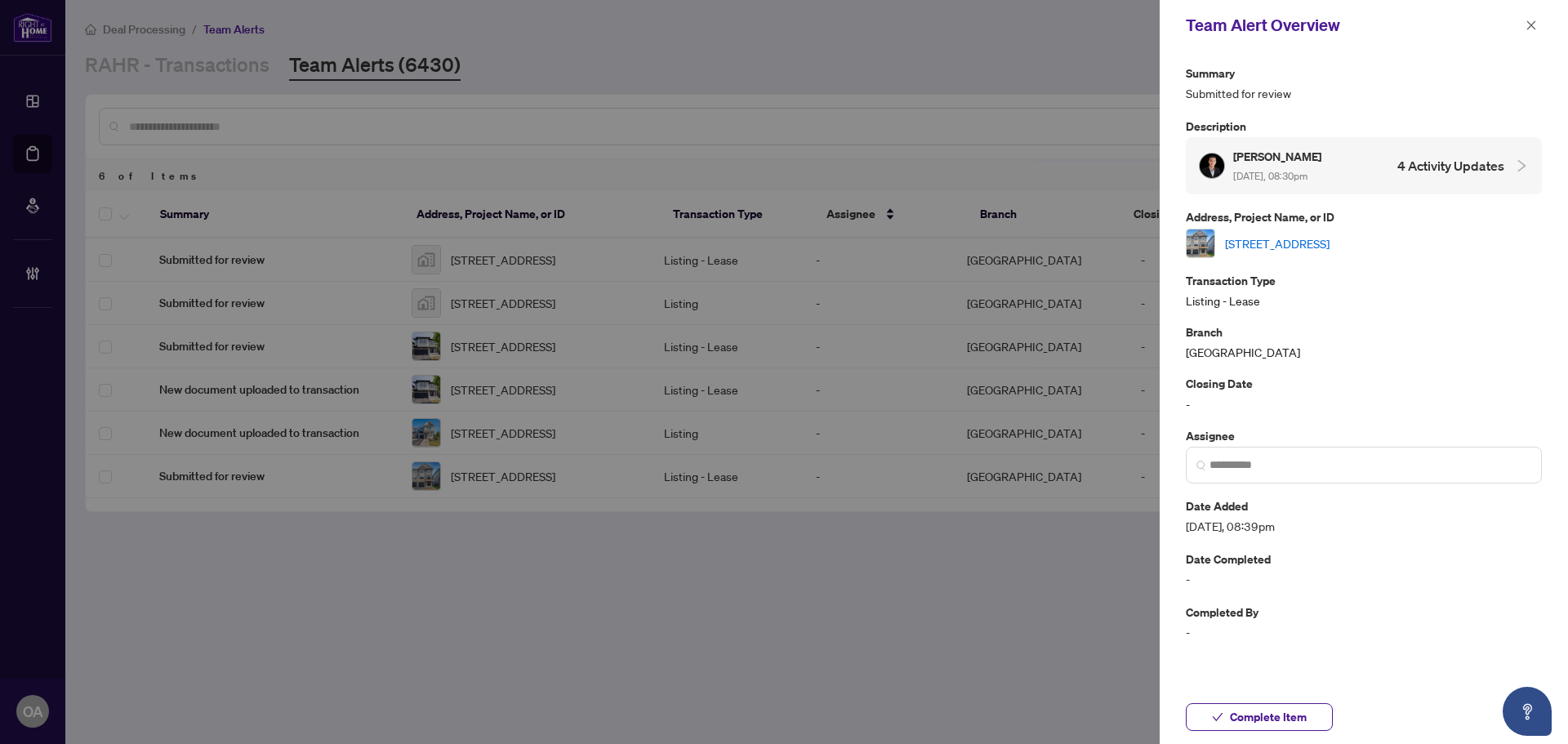
click at [1330, 242] on link "[STREET_ADDRESS]" at bounding box center [1278, 244] width 105 height 18
click at [1526, 20] on icon "close" at bounding box center [1531, 25] width 12 height 12
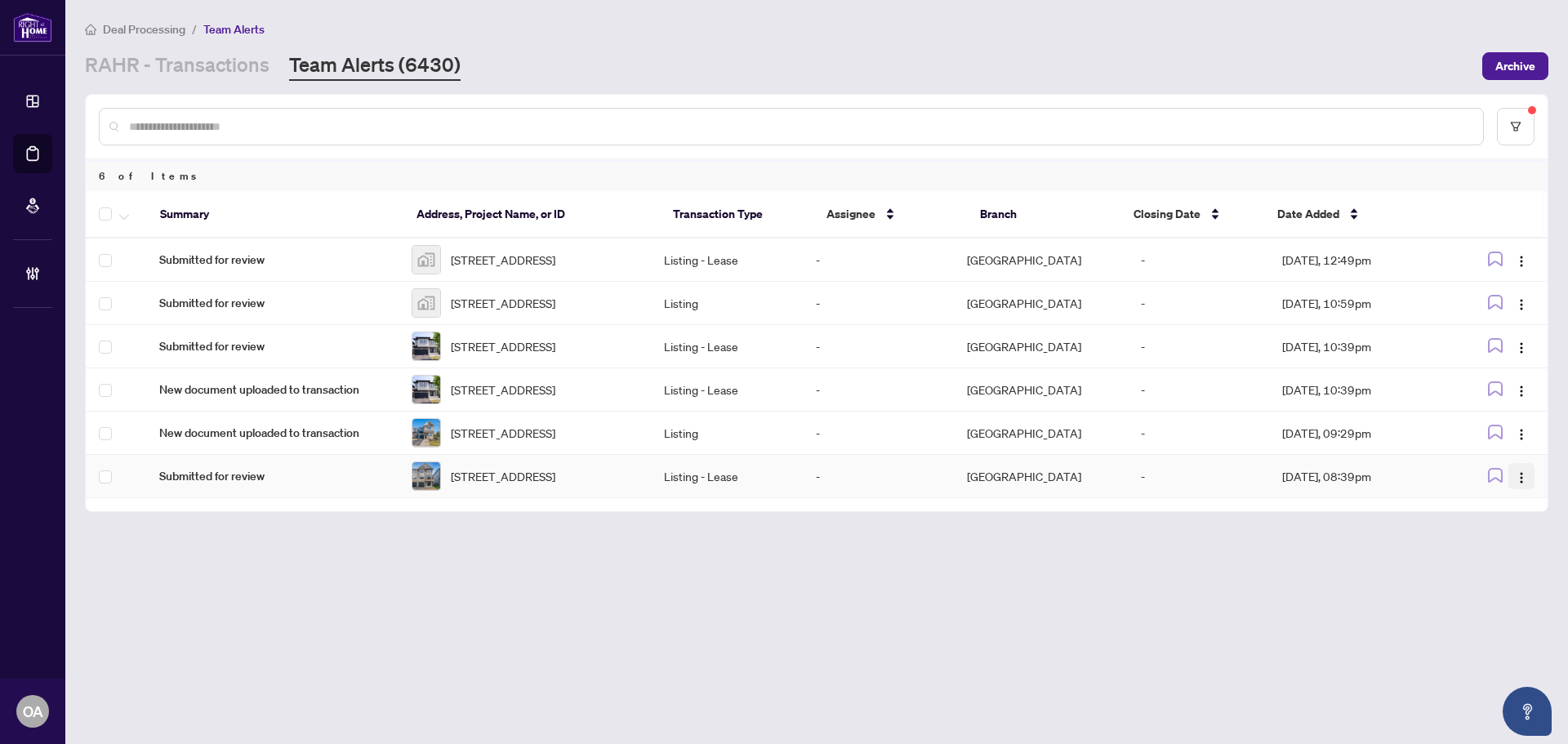
click at [1518, 484] on img "button" at bounding box center [1522, 478] width 13 height 13
click at [1489, 595] on span "Complete Item" at bounding box center [1484, 596] width 76 height 18
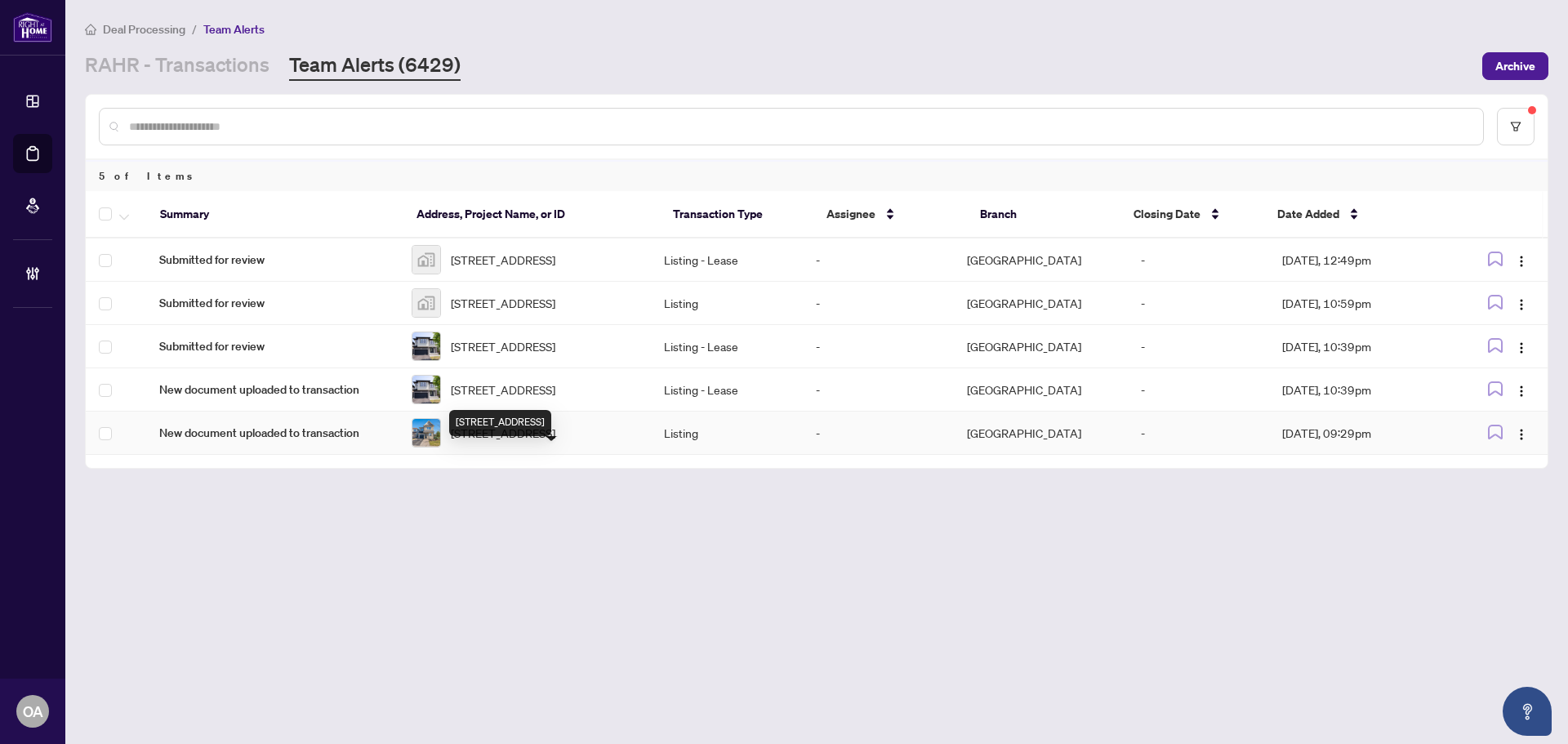
click at [521, 442] on span "475 Harvest Valley Ave, Ottawa, Ontario K4A 0S2, Canada" at bounding box center [503, 432] width 105 height 18
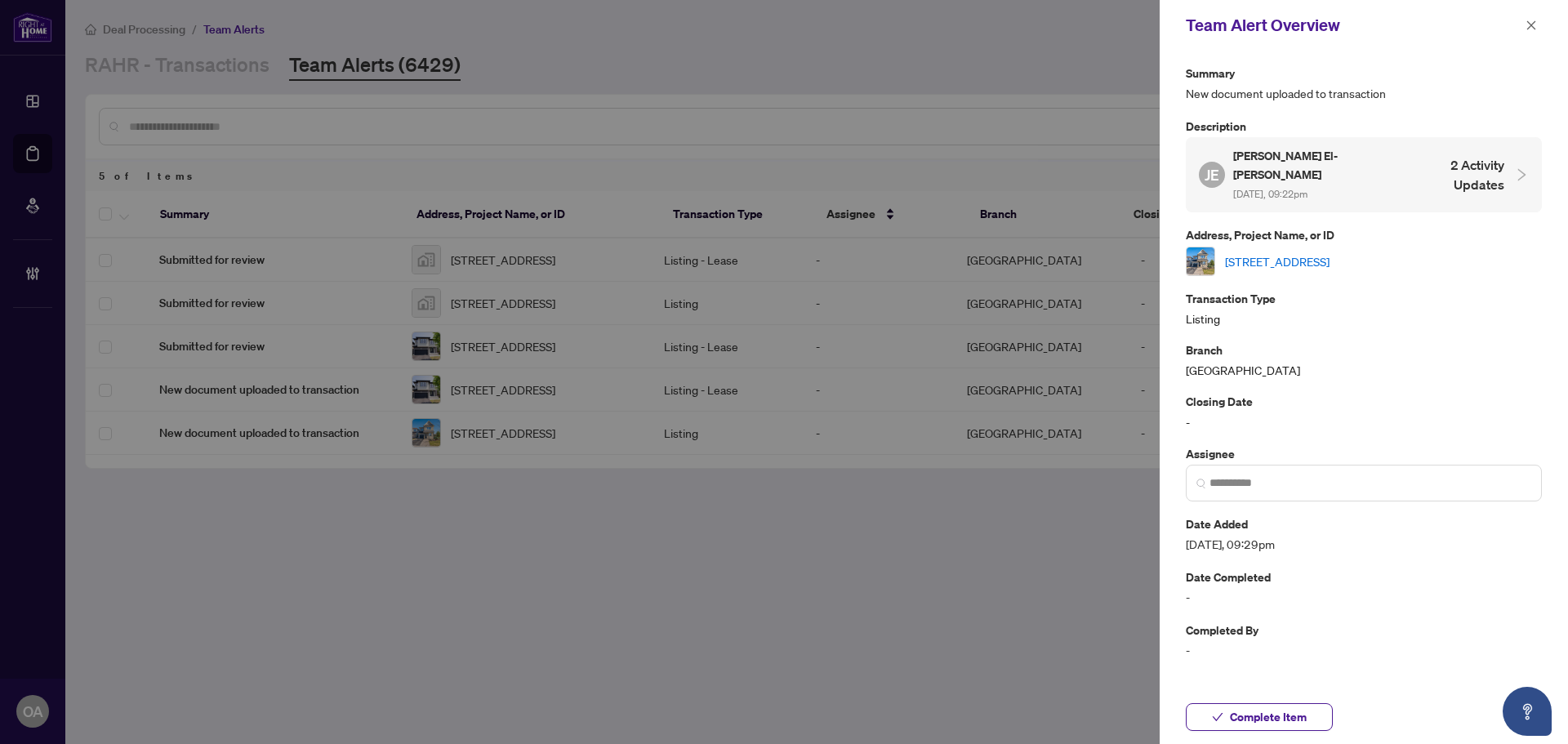
click at [1266, 252] on link "475 Harvest Valley Ave, Ottawa, Ontario K4A 0S2, Canada" at bounding box center [1278, 261] width 105 height 18
click at [1535, 26] on icon "close" at bounding box center [1531, 25] width 12 height 12
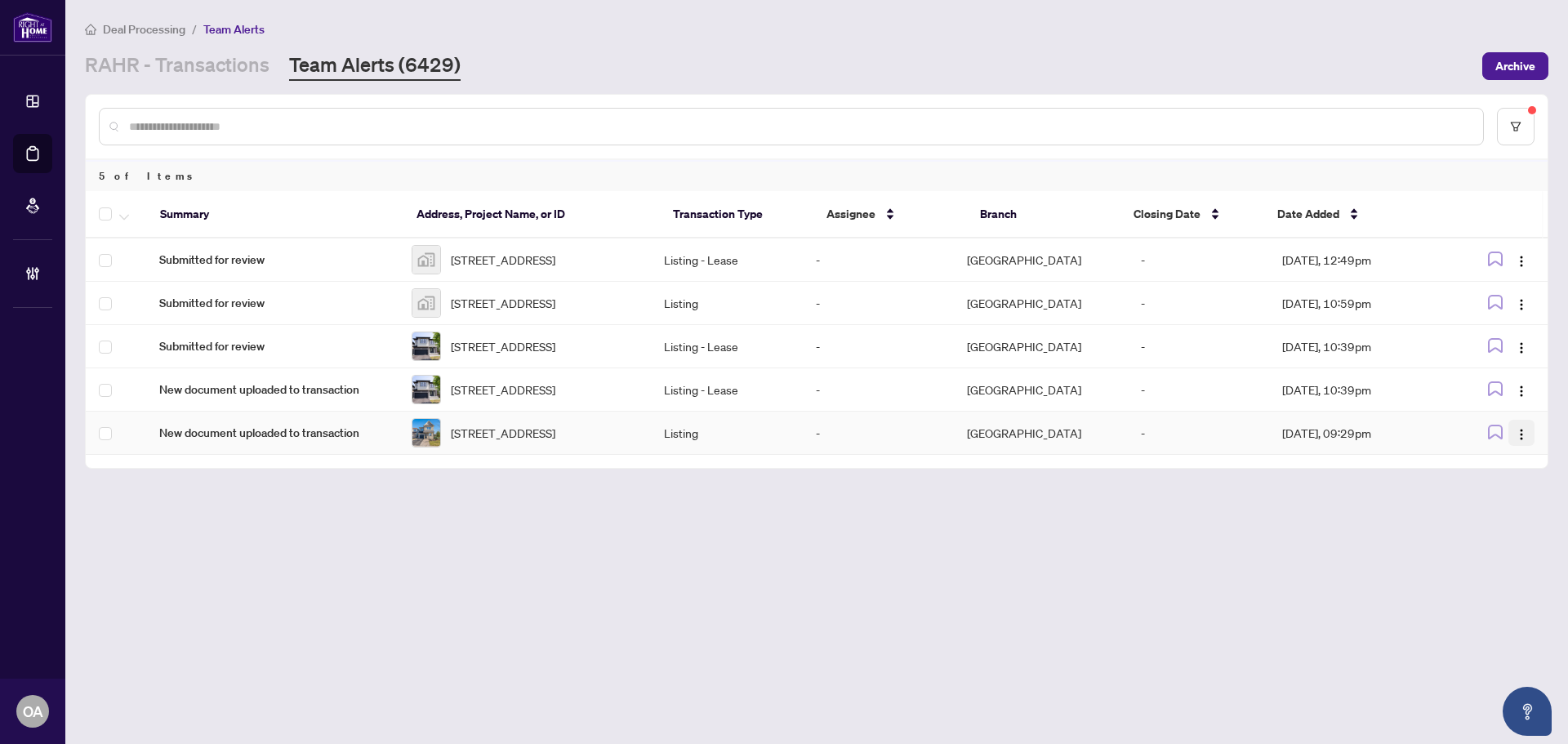
click at [1524, 441] on img "button" at bounding box center [1522, 434] width 13 height 13
click at [1498, 547] on span "Complete Item" at bounding box center [1484, 546] width 76 height 18
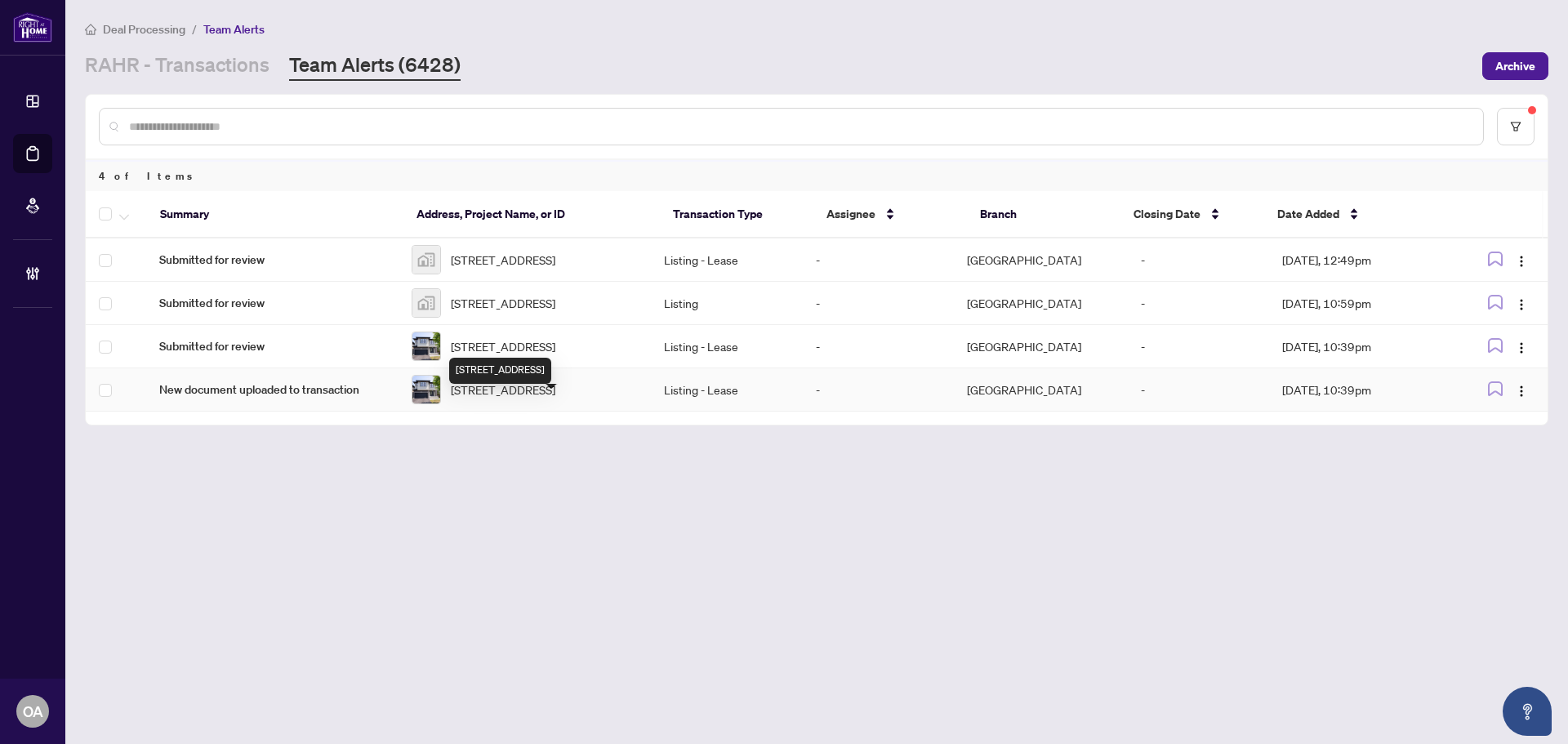
click at [502, 398] on span "345 Andalusian Cres, Ottawa, Ontario K2V 0C3, Canada" at bounding box center [503, 389] width 105 height 18
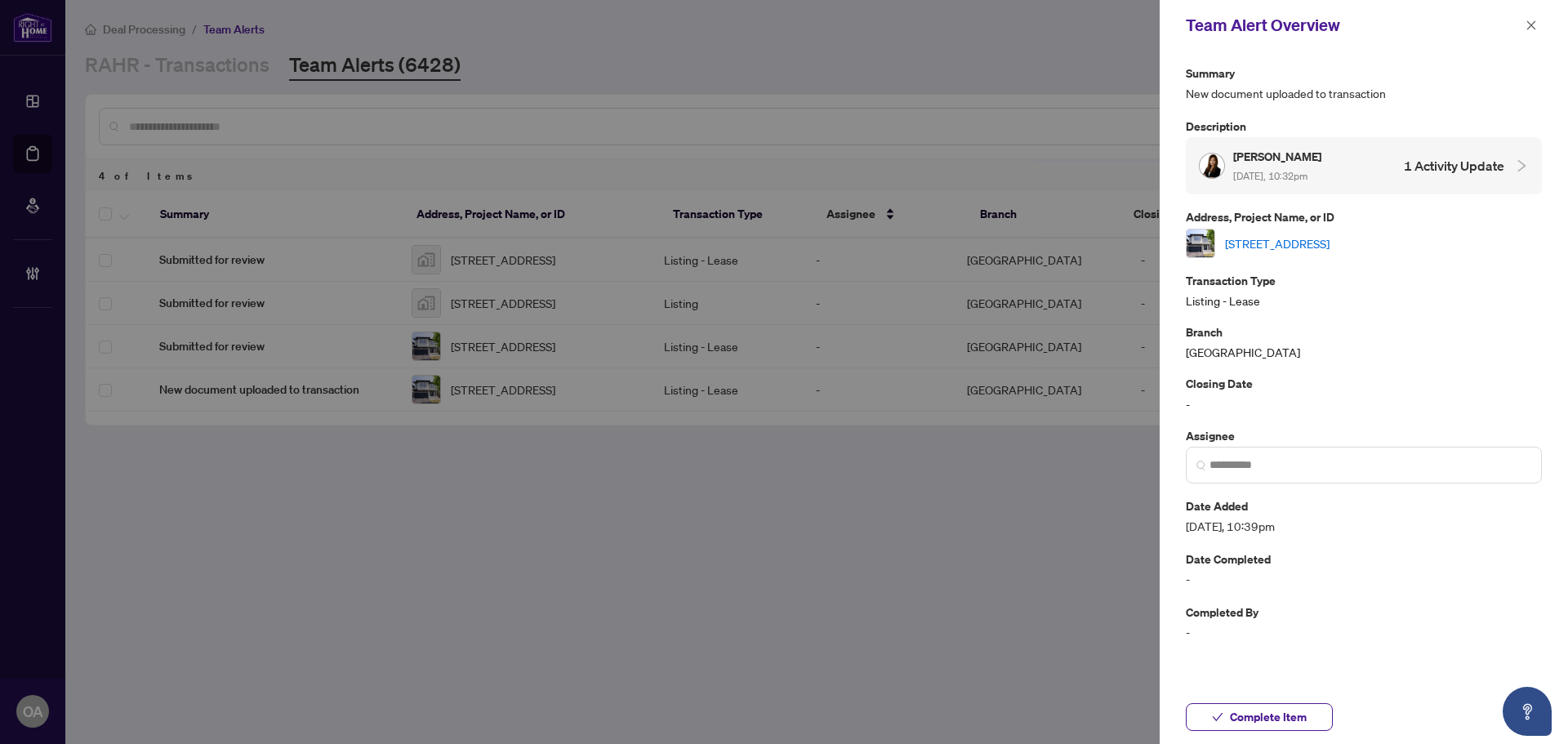
click at [1317, 240] on link "345 Andalusian Cres, Ottawa, Ontario K2V 0C3, Canada" at bounding box center [1278, 244] width 105 height 18
click at [1536, 22] on icon "close" at bounding box center [1531, 25] width 12 height 12
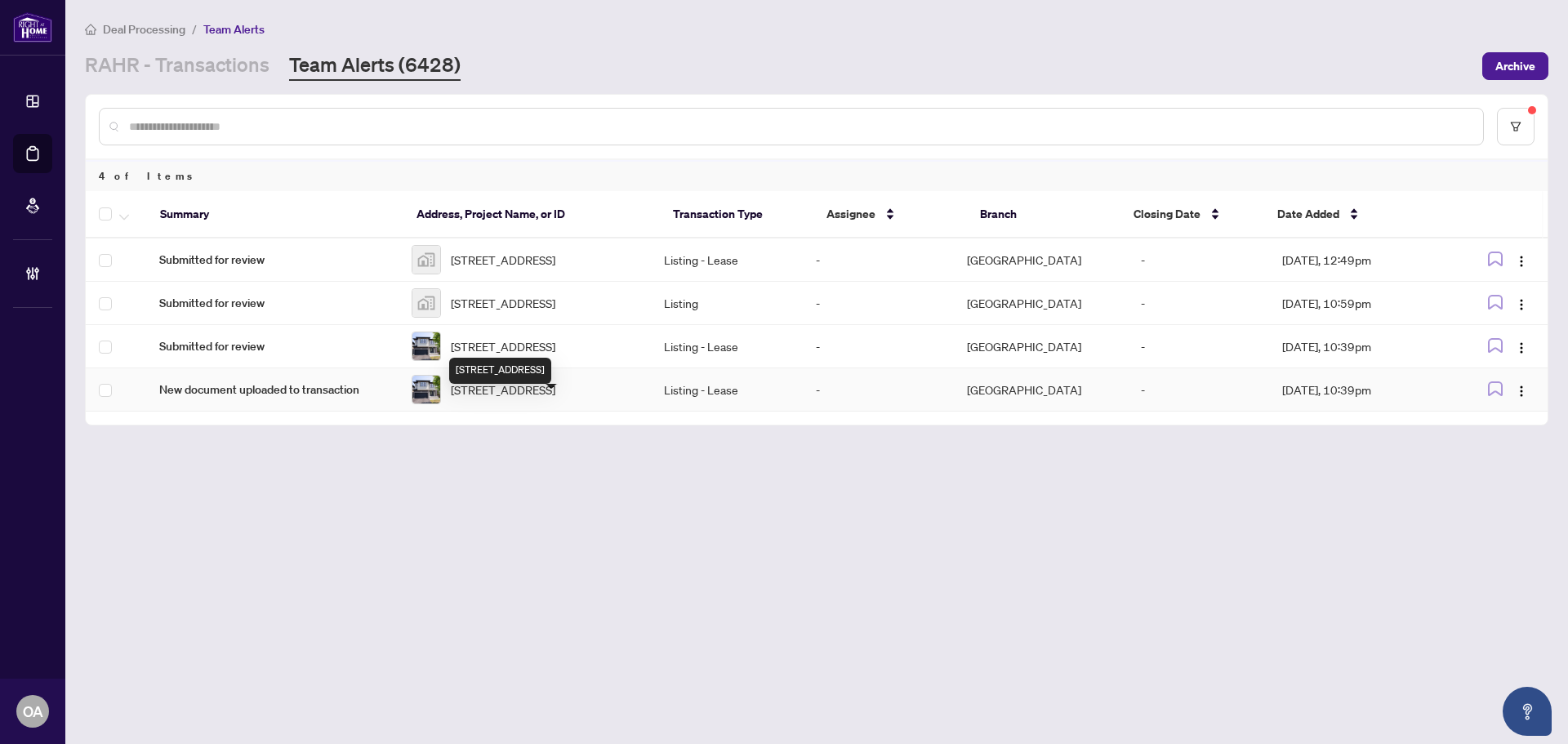
click at [518, 398] on span "345 Andalusian Cres, Ottawa, Ontario K2V 0C3, Canada" at bounding box center [503, 389] width 105 height 18
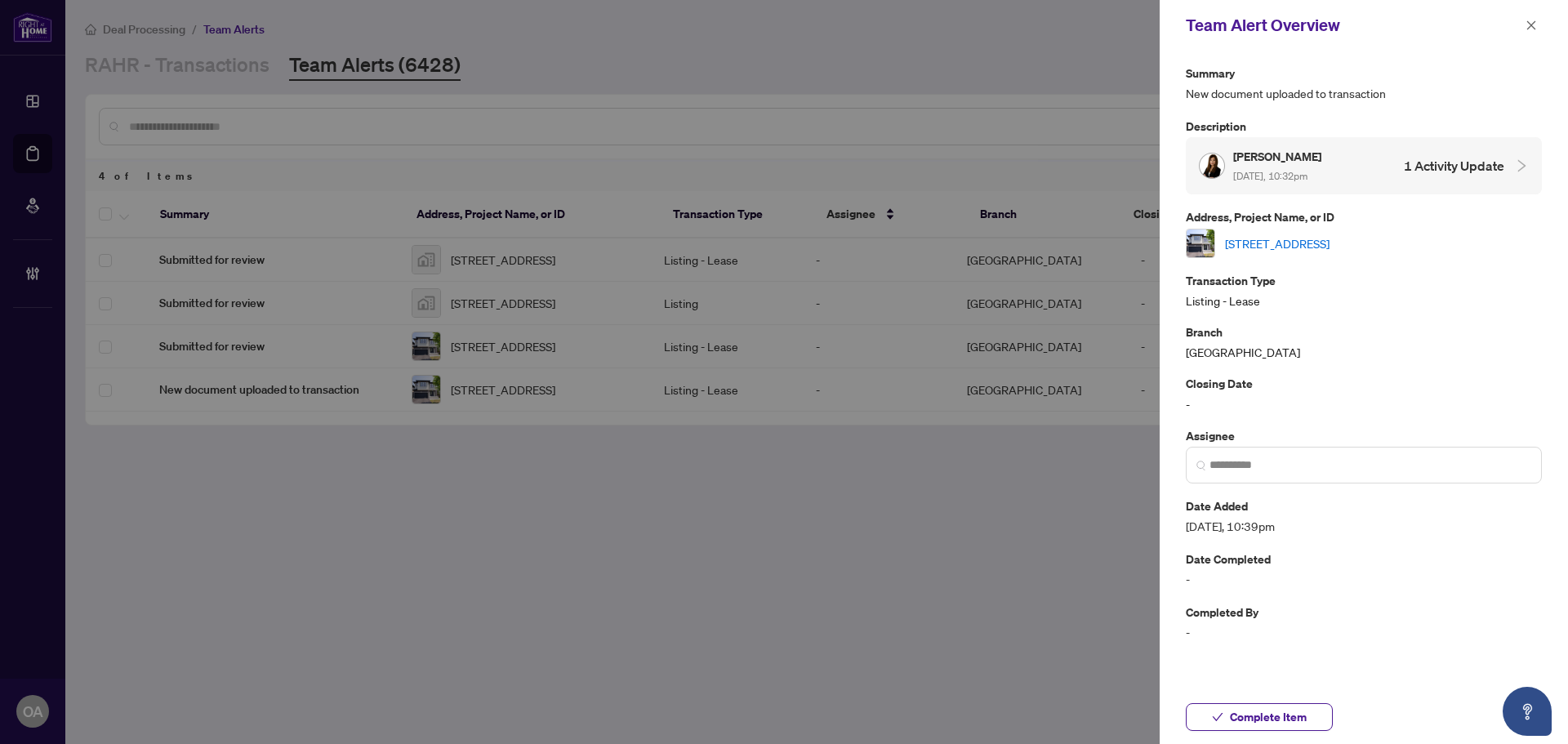
click at [1320, 249] on link "345 Andalusian Cres, Ottawa, Ontario K2V 0C3, Canada" at bounding box center [1278, 244] width 105 height 18
click at [1536, 18] on span "button" at bounding box center [1531, 25] width 12 height 26
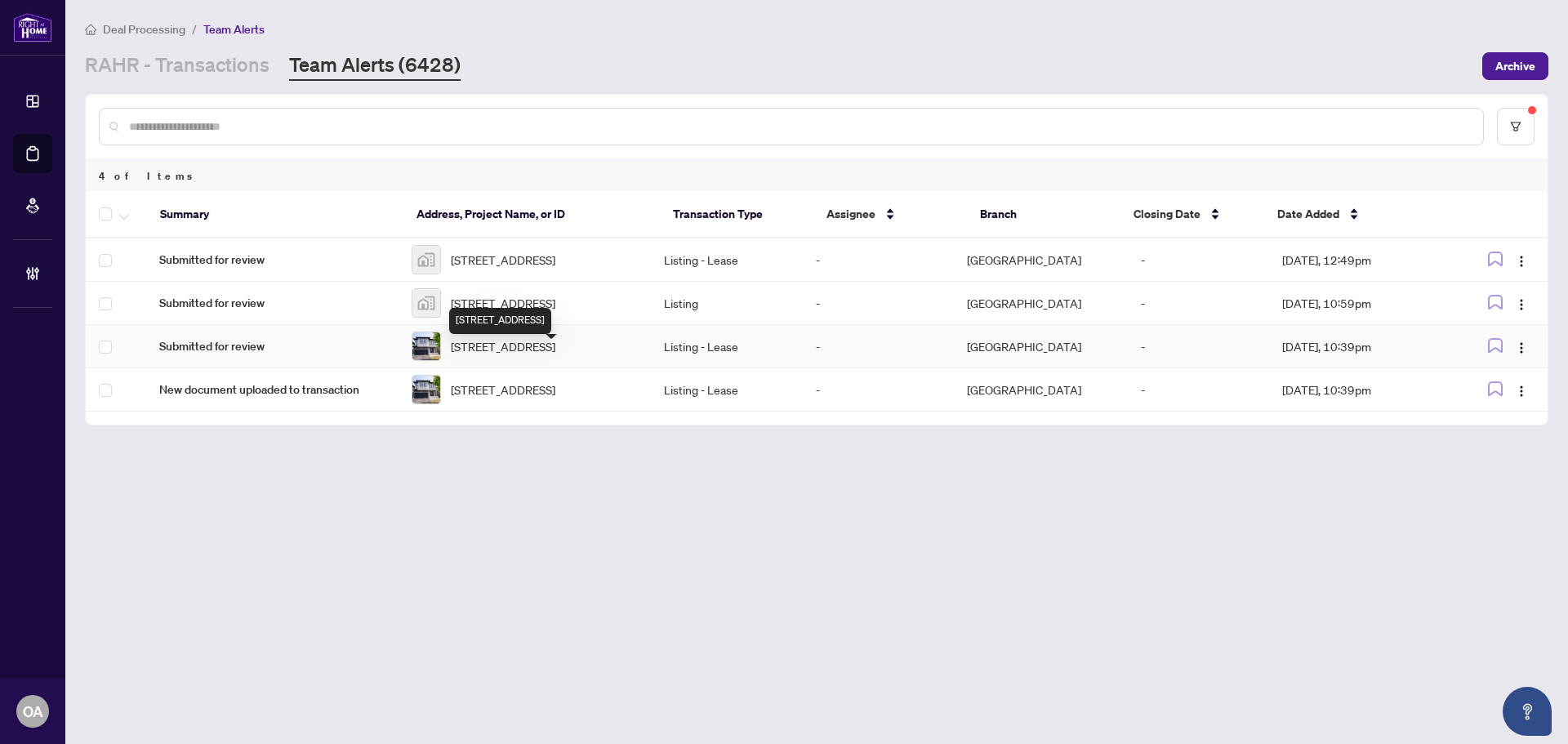
click at [555, 355] on span "345 Andalusian Cres, Ottawa, Ontario K2V 0C3, Canada" at bounding box center [503, 347] width 105 height 18
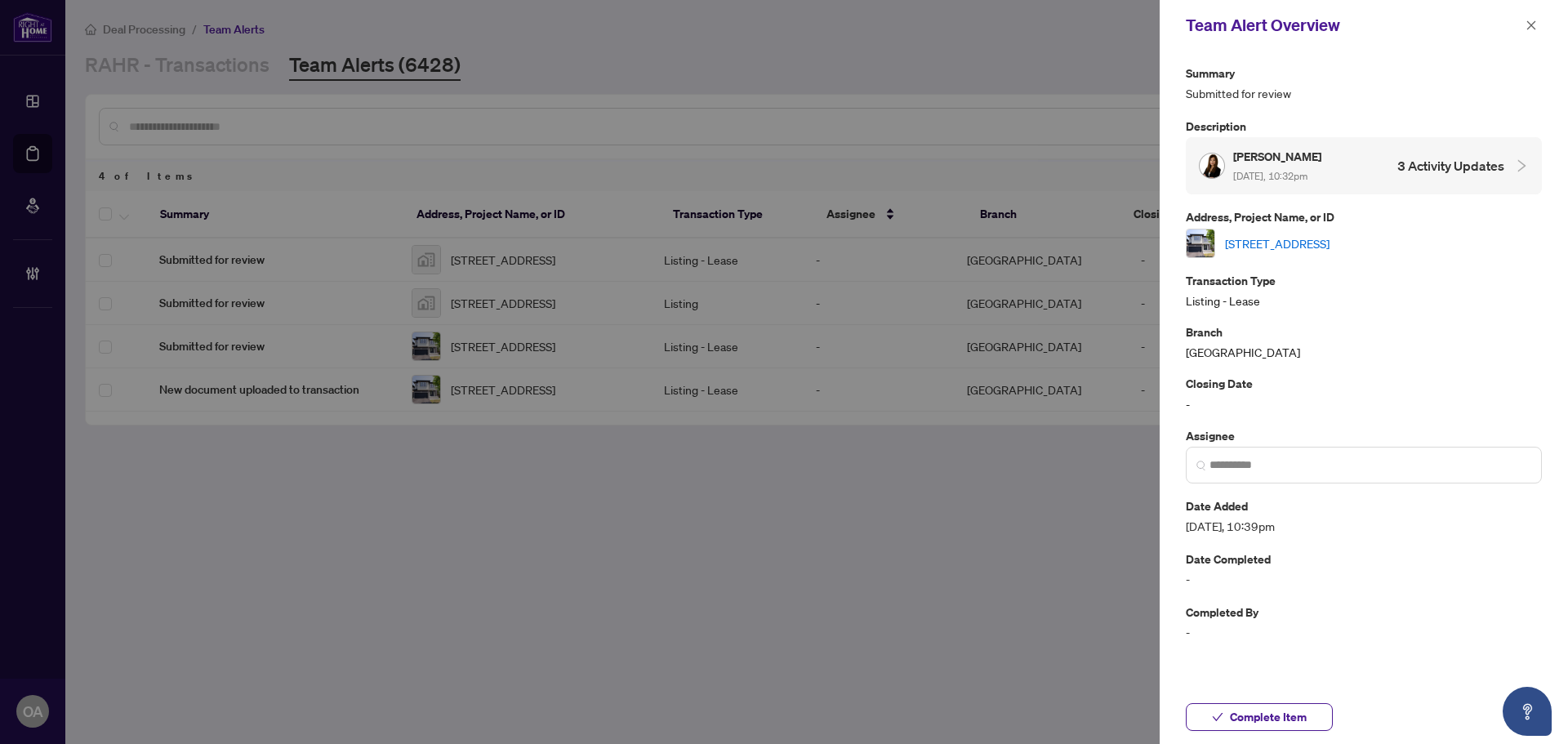
click at [1296, 246] on link "345 Andalusian Cres, Ottawa, Ontario K2V 0C3, Canada" at bounding box center [1278, 244] width 105 height 18
click at [1531, 28] on icon "close" at bounding box center [1531, 25] width 12 height 12
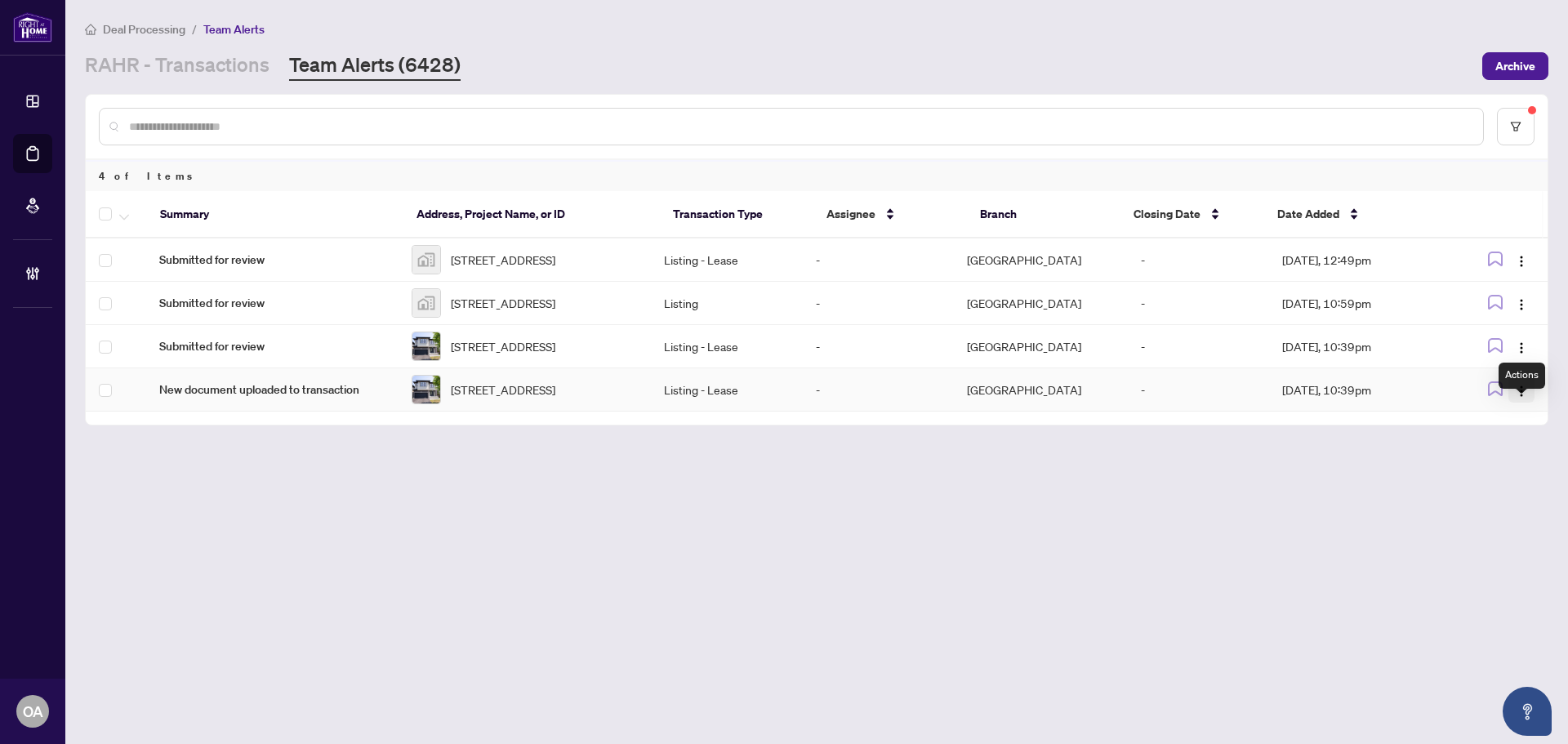
click at [1522, 398] on span "button" at bounding box center [1522, 389] width 13 height 18
click at [1497, 499] on span "Complete Item" at bounding box center [1484, 497] width 76 height 18
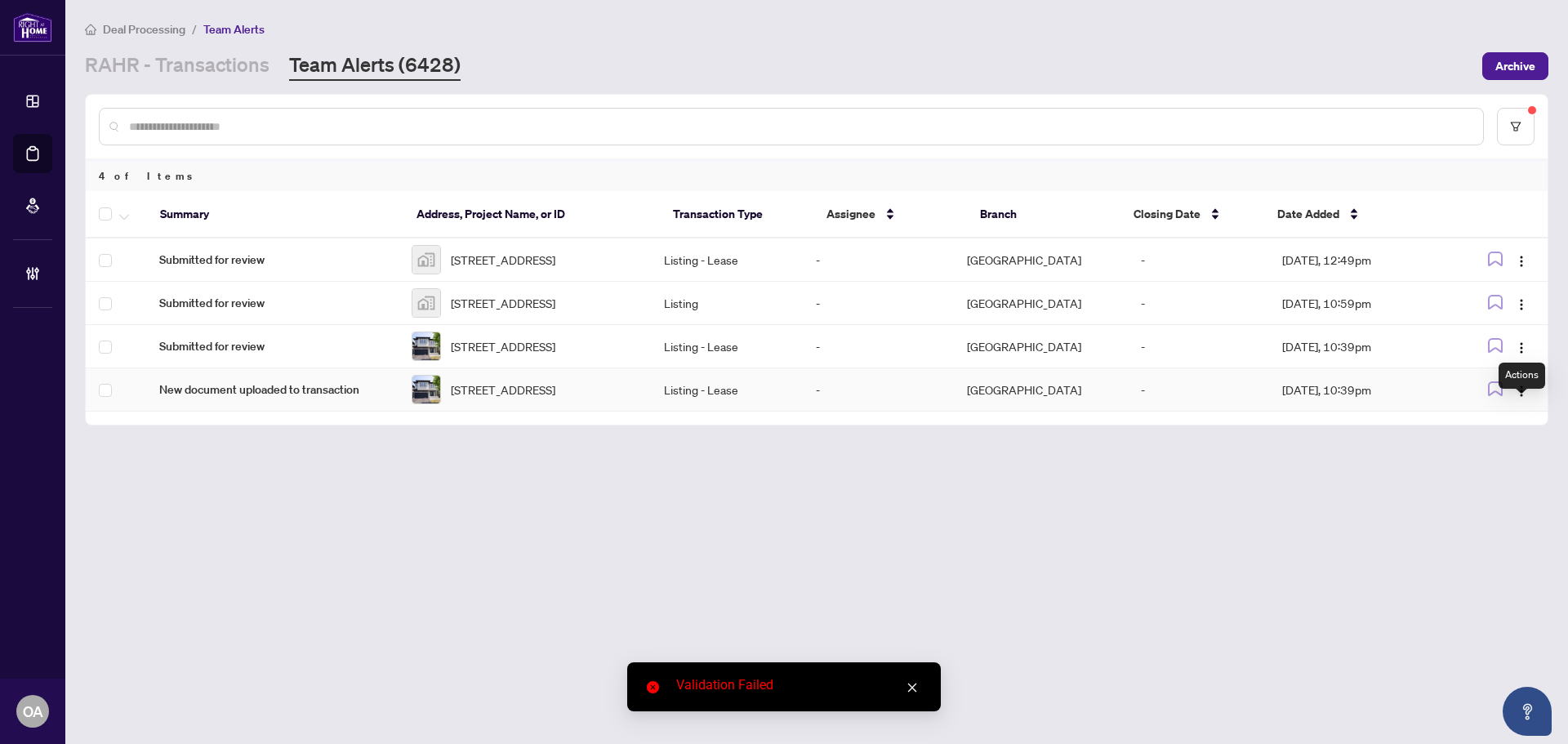
click at [1521, 371] on div "Actions" at bounding box center [1523, 376] width 47 height 26
click at [1517, 346] on td at bounding box center [1499, 347] width 98 height 43
click at [1517, 355] on img "button" at bounding box center [1522, 348] width 13 height 13
click at [1501, 449] on span "Complete Item" at bounding box center [1484, 447] width 76 height 18
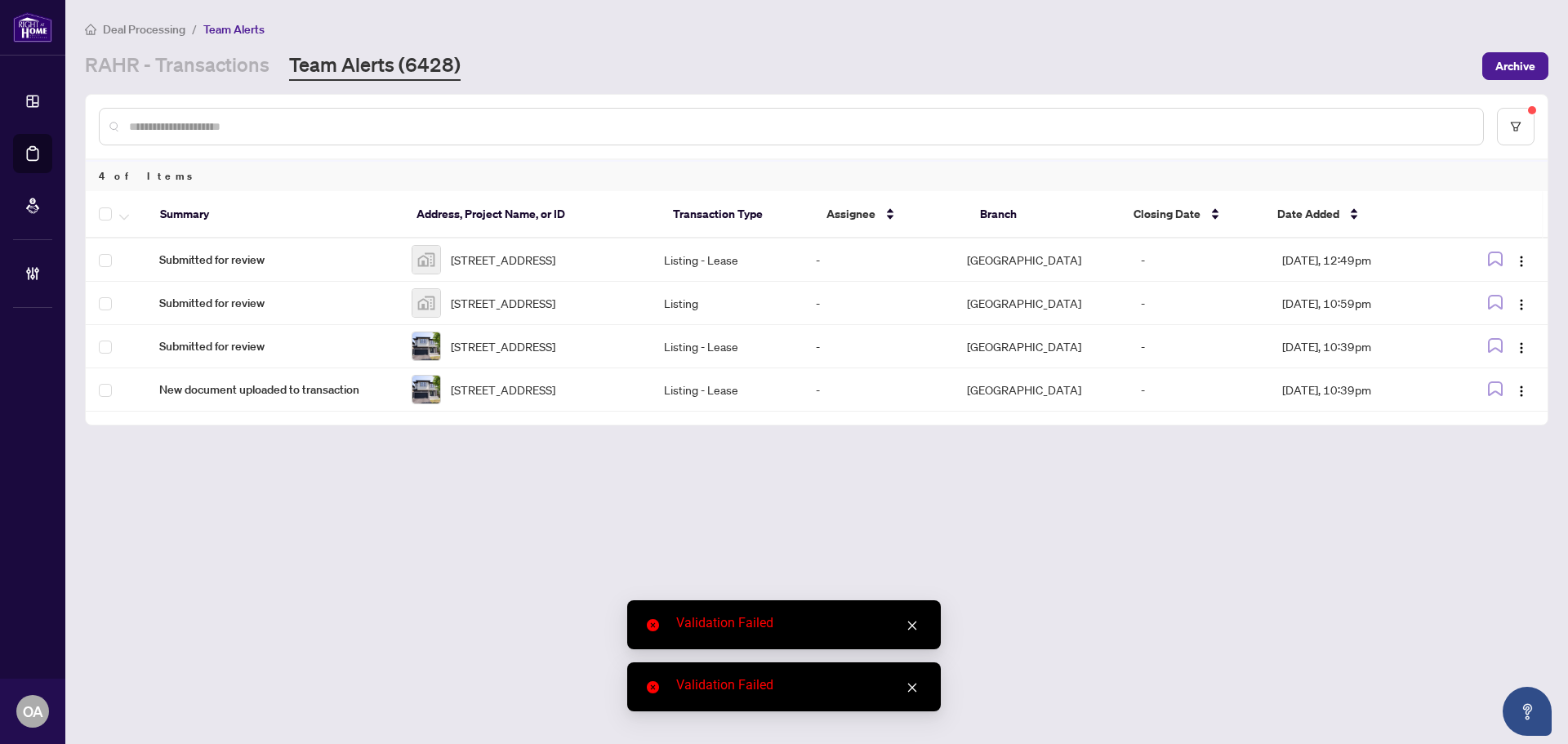
click at [914, 629] on icon "close" at bounding box center [912, 625] width 12 height 12
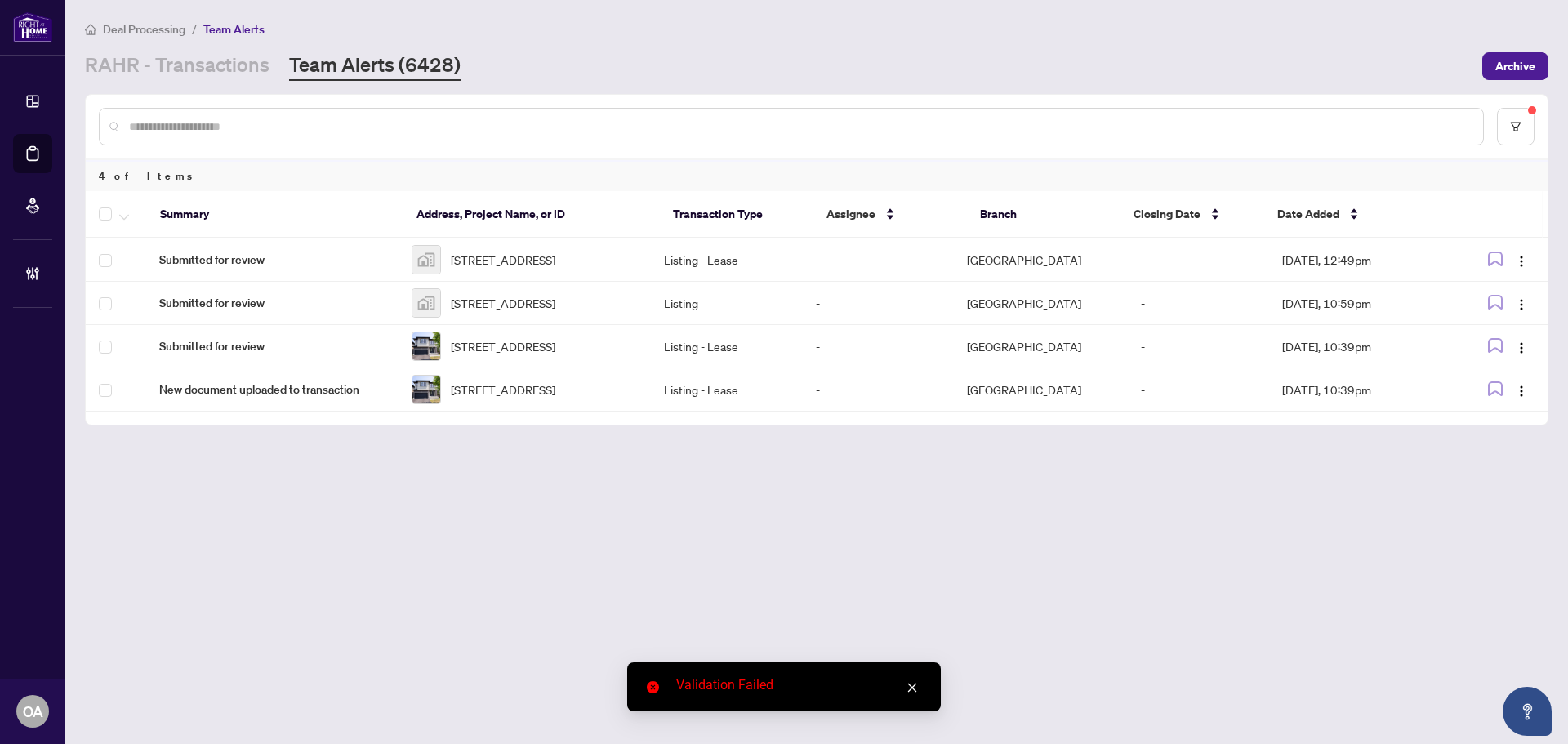
click at [908, 700] on div "Validation Failed" at bounding box center [784, 686] width 313 height 49
click at [909, 687] on icon "close" at bounding box center [912, 687] width 12 height 12
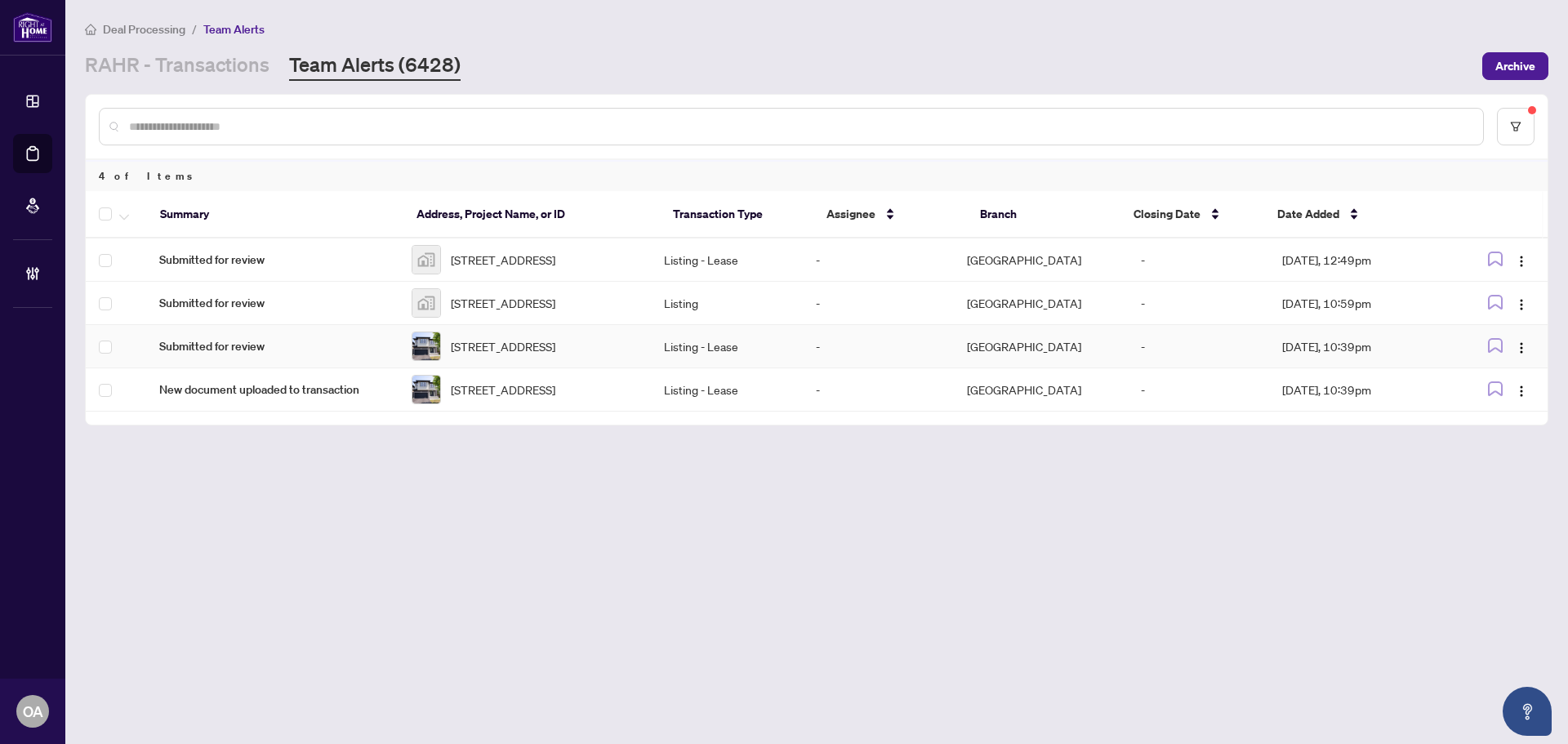
click at [255, 355] on span "Submitted for review" at bounding box center [272, 347] width 227 height 18
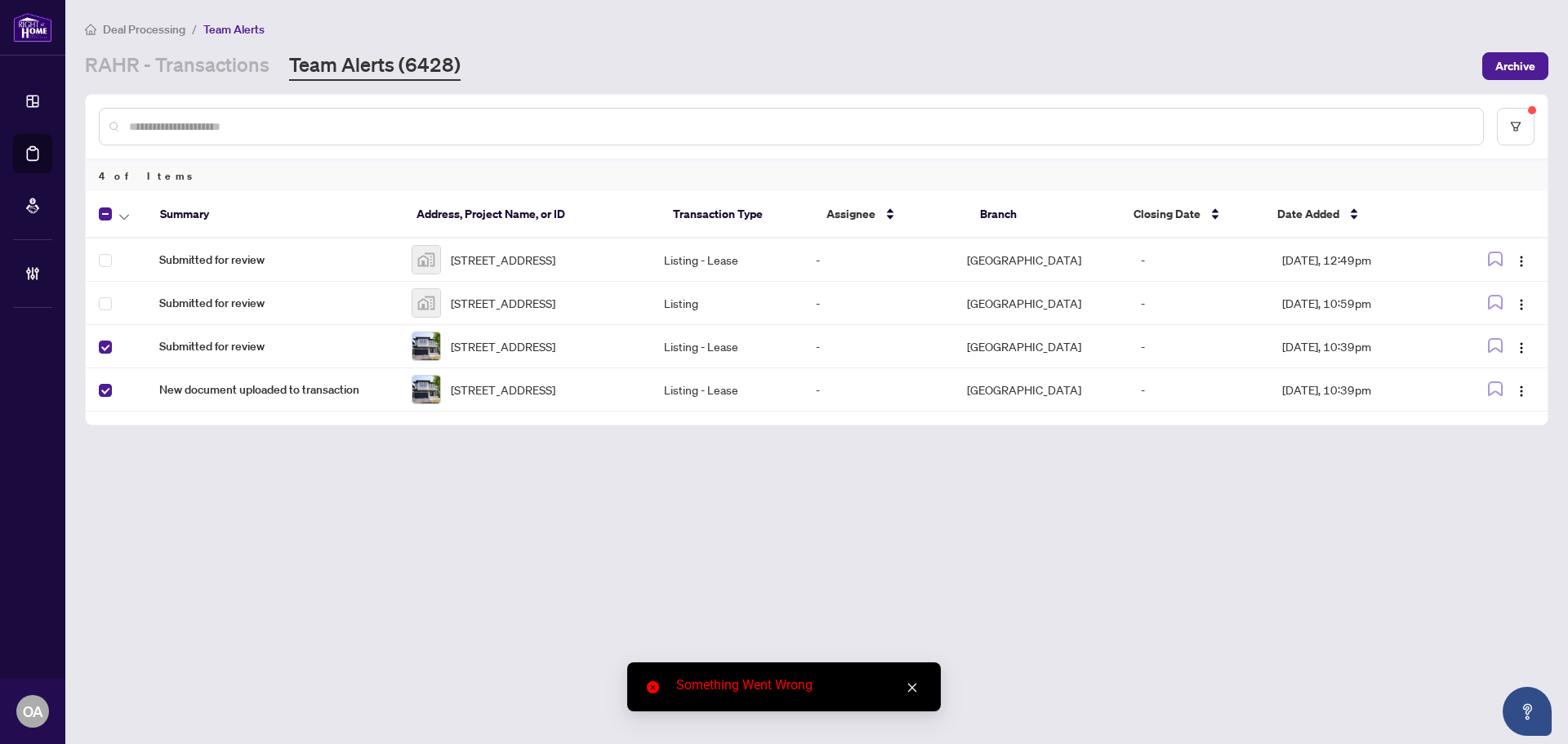
click at [1526, 424] on div "Summary Address, Project Name, or ID Transaction Type Assignee Branch Closing D…" at bounding box center [817, 308] width 1462 height 234
click at [1531, 403] on button "button" at bounding box center [1521, 389] width 26 height 26
click at [1525, 397] on img "button" at bounding box center [1522, 391] width 13 height 13
click at [1522, 397] on img "button" at bounding box center [1522, 391] width 13 height 13
click at [1513, 488] on span "Complete Item" at bounding box center [1484, 497] width 76 height 18
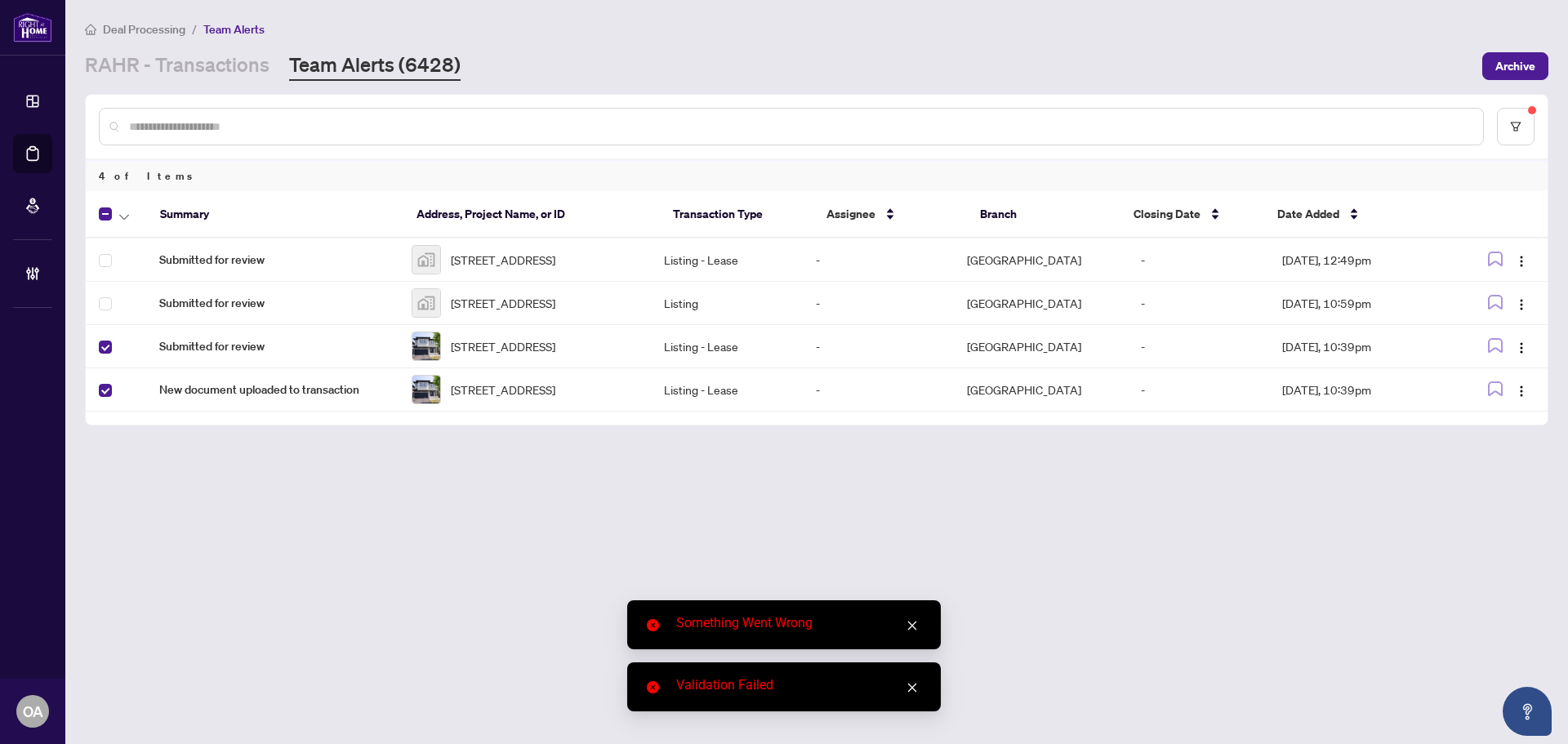
drag, startPoint x: 845, startPoint y: 591, endPoint x: 800, endPoint y: 505, distance: 97.1
click at [845, 591] on main "Deal Processing / Team Alerts RAHR - Transactions Team Alerts (6428) Archive 4 …" at bounding box center [817, 372] width 1503 height 744
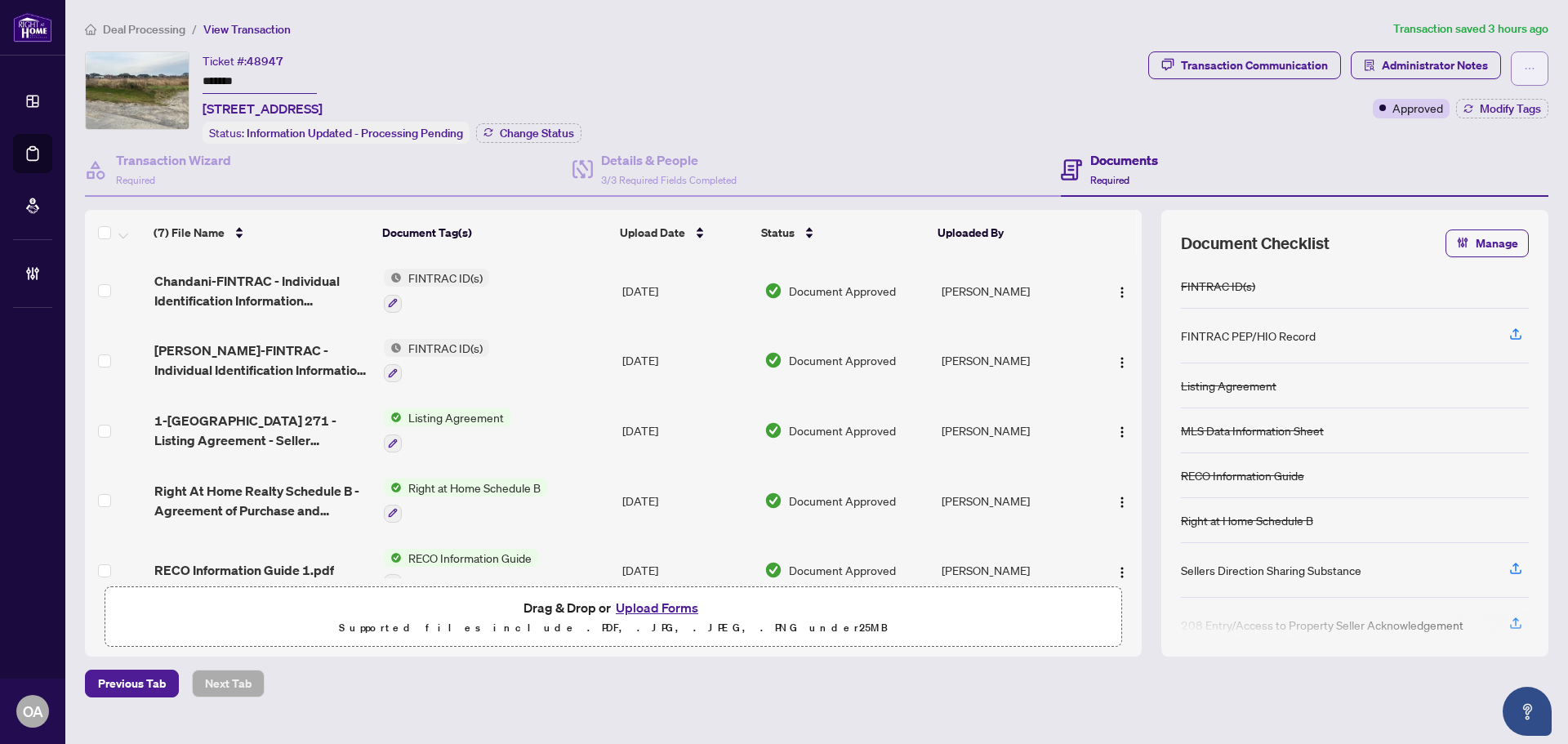
click at [1530, 78] on span "button" at bounding box center [1530, 68] width 12 height 26
click at [1478, 183] on span "Submit for Completion" at bounding box center [1473, 183] width 125 height 18
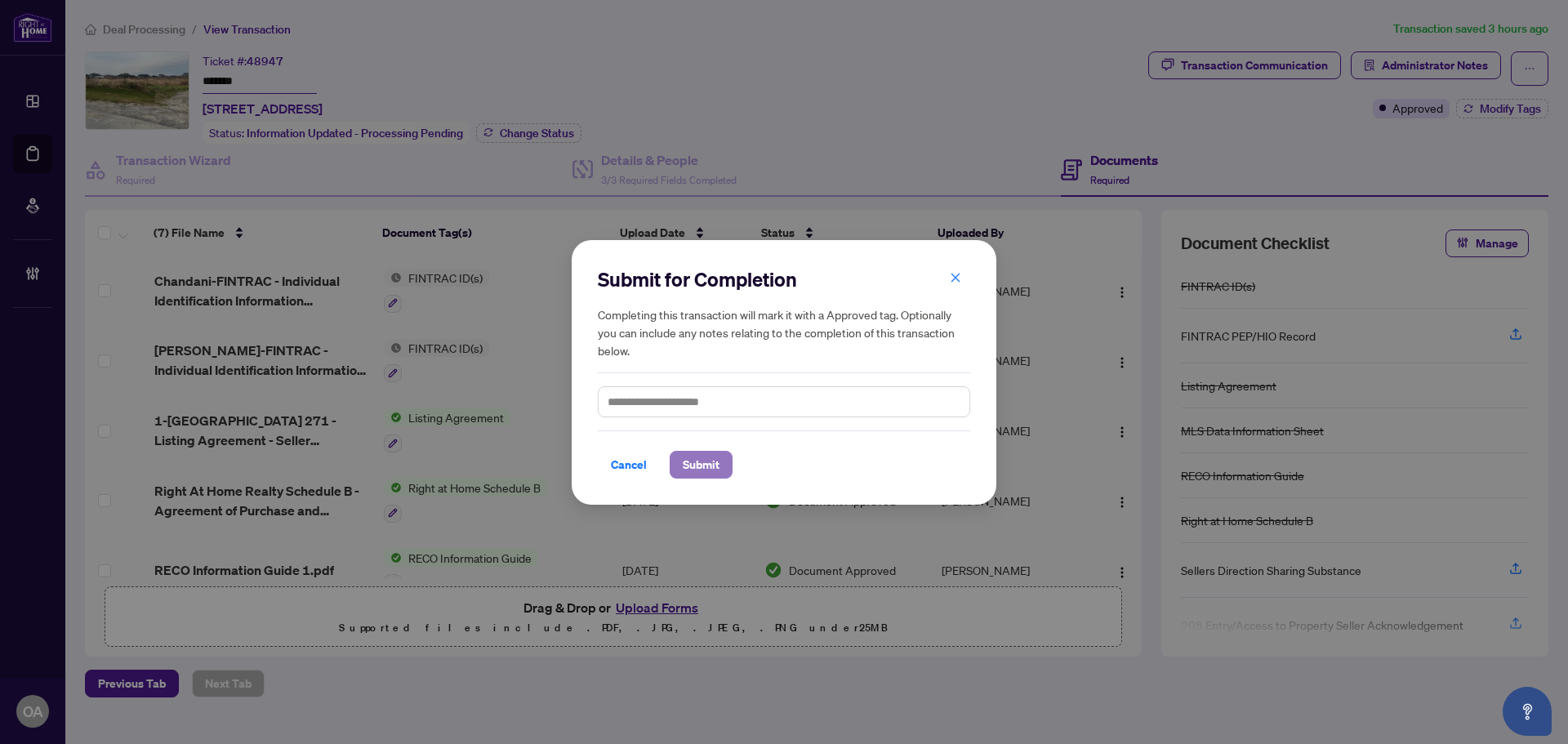
click at [696, 465] on span "Submit" at bounding box center [701, 464] width 37 height 26
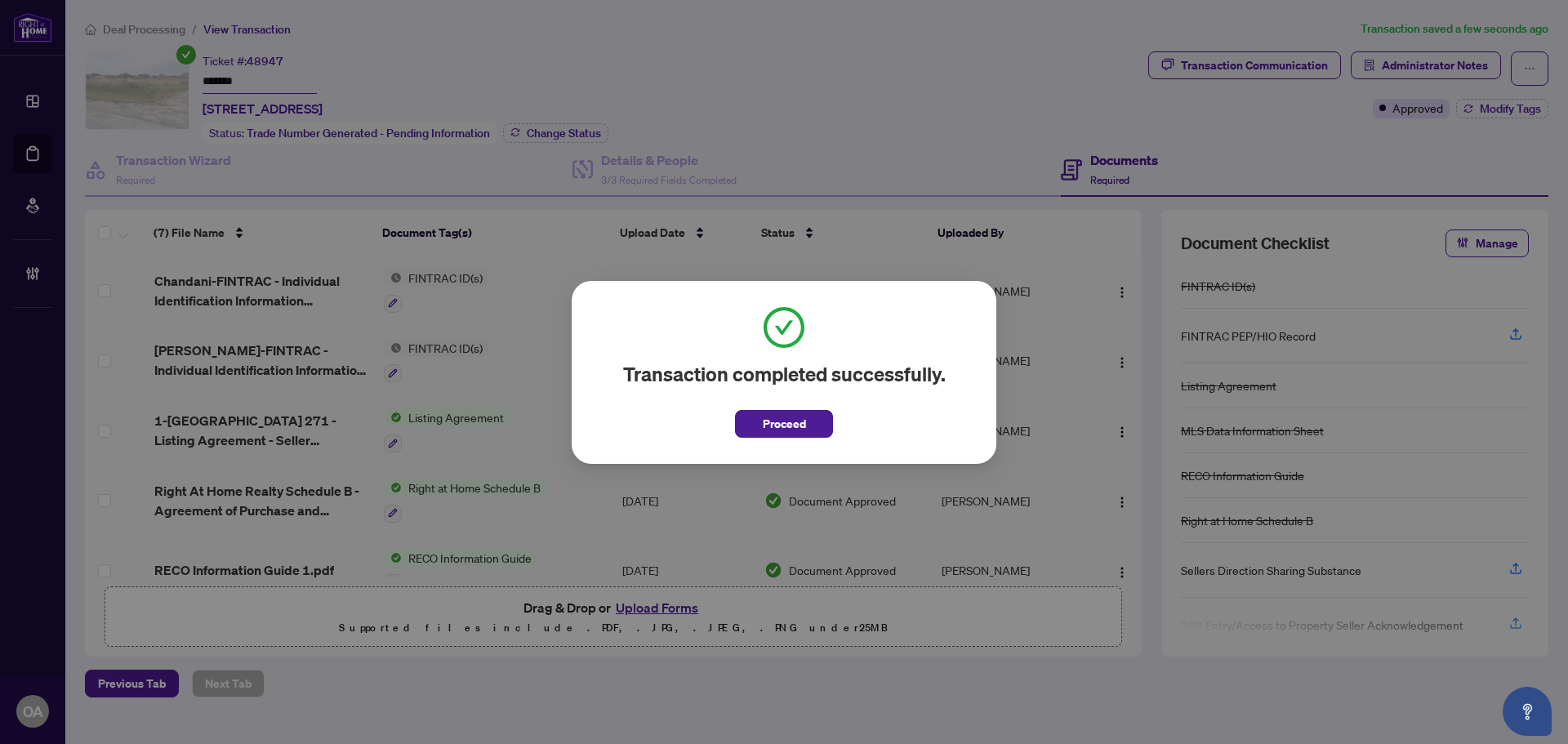
click at [389, 304] on div "Transaction completed successfully. Proceed Cancel OK" at bounding box center [784, 372] width 1568 height 744
click at [755, 417] on button "Proceed" at bounding box center [784, 423] width 98 height 28
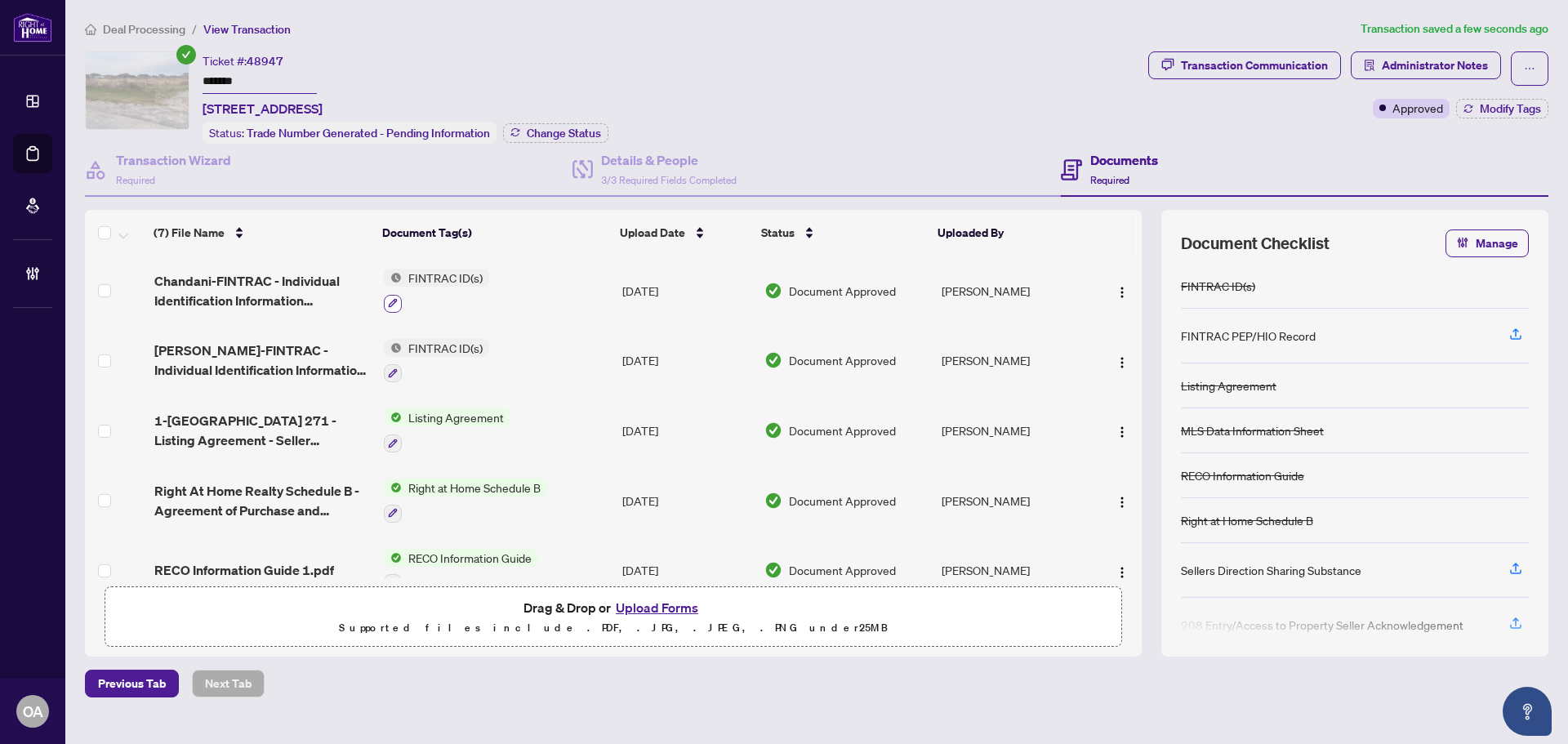
click at [397, 302] on button "button" at bounding box center [393, 303] width 18 height 18
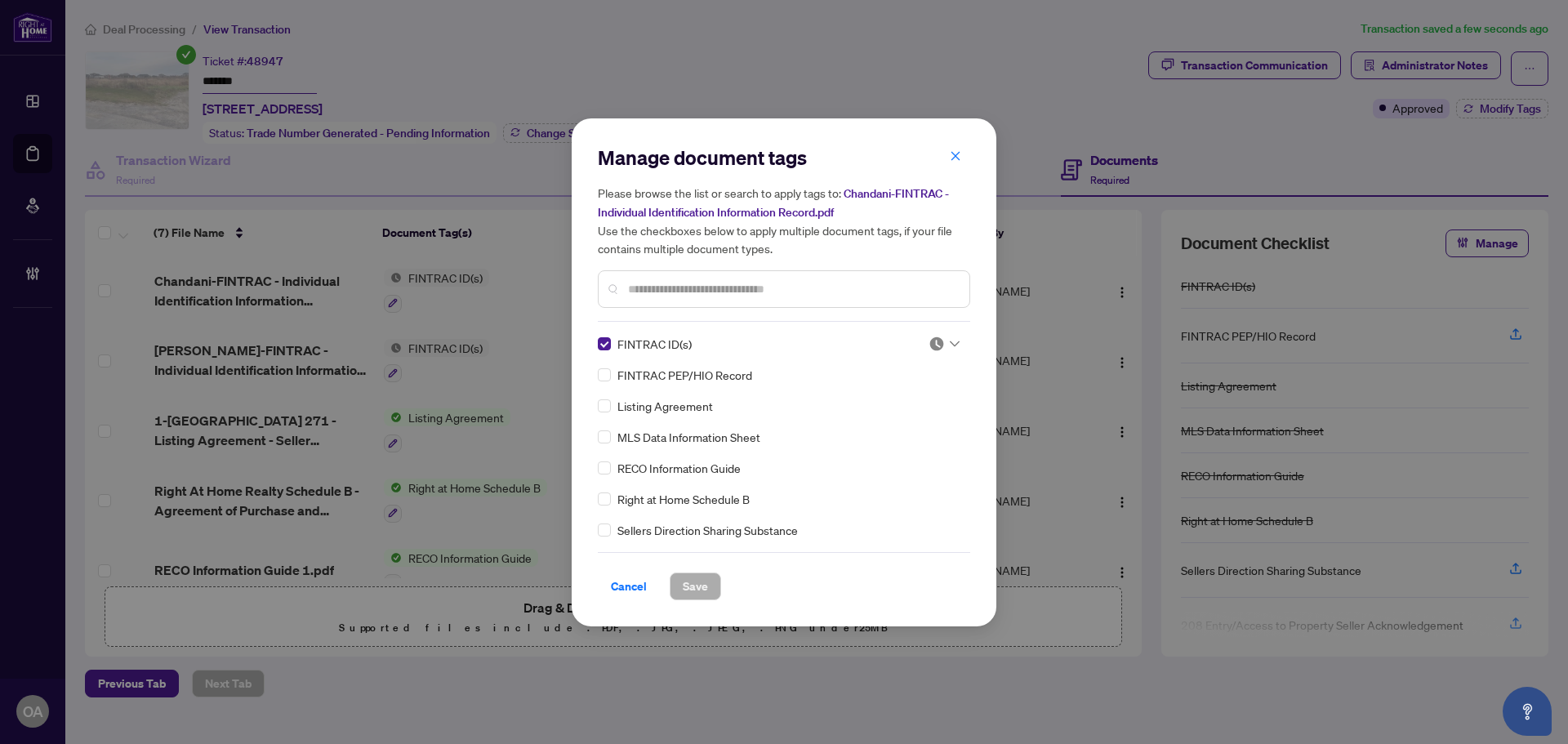
click at [935, 339] on img at bounding box center [937, 344] width 16 height 16
click at [913, 426] on div "Approved" at bounding box center [891, 423] width 105 height 18
click at [697, 589] on span "Save" at bounding box center [695, 586] width 25 height 26
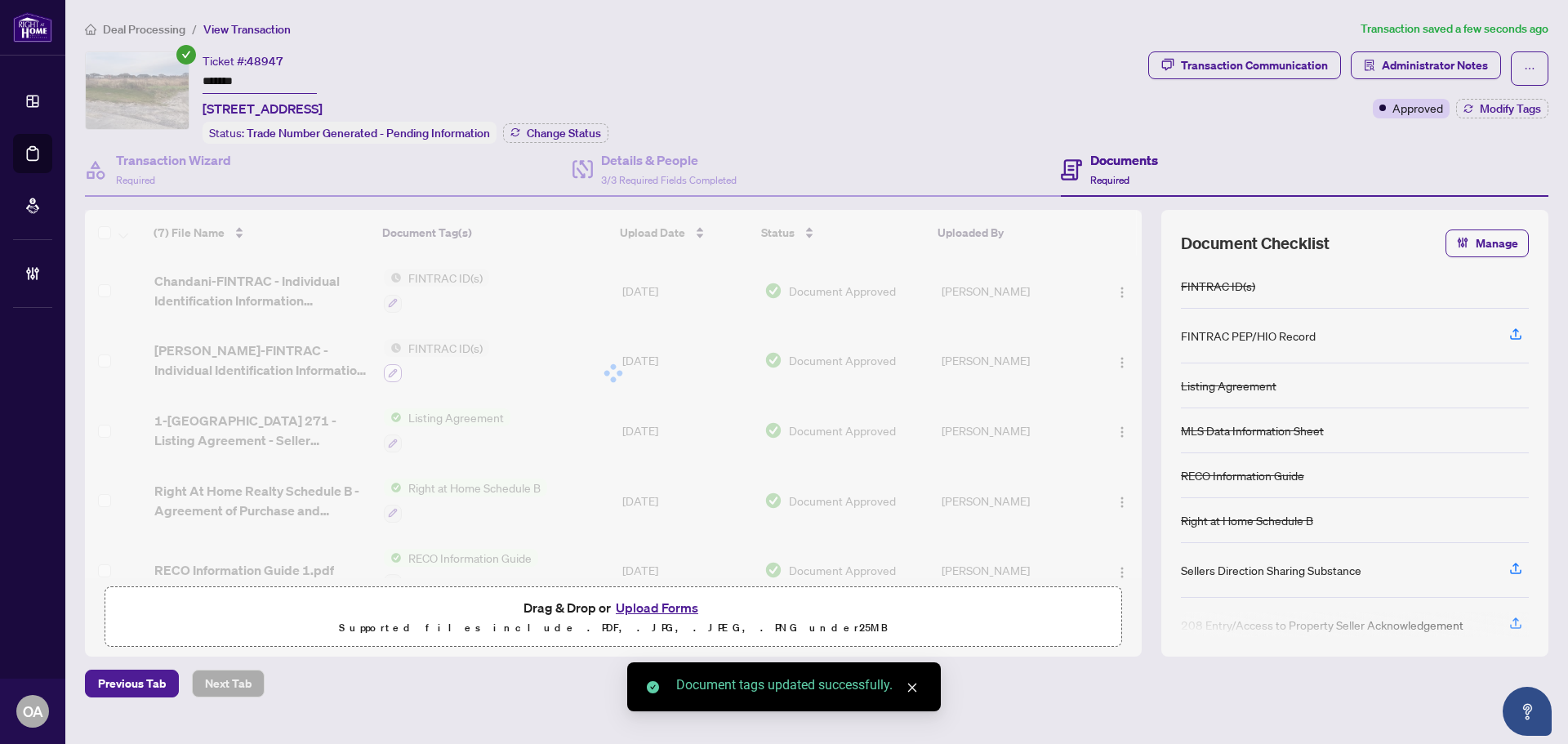
click at [389, 372] on icon "button" at bounding box center [393, 373] width 10 height 10
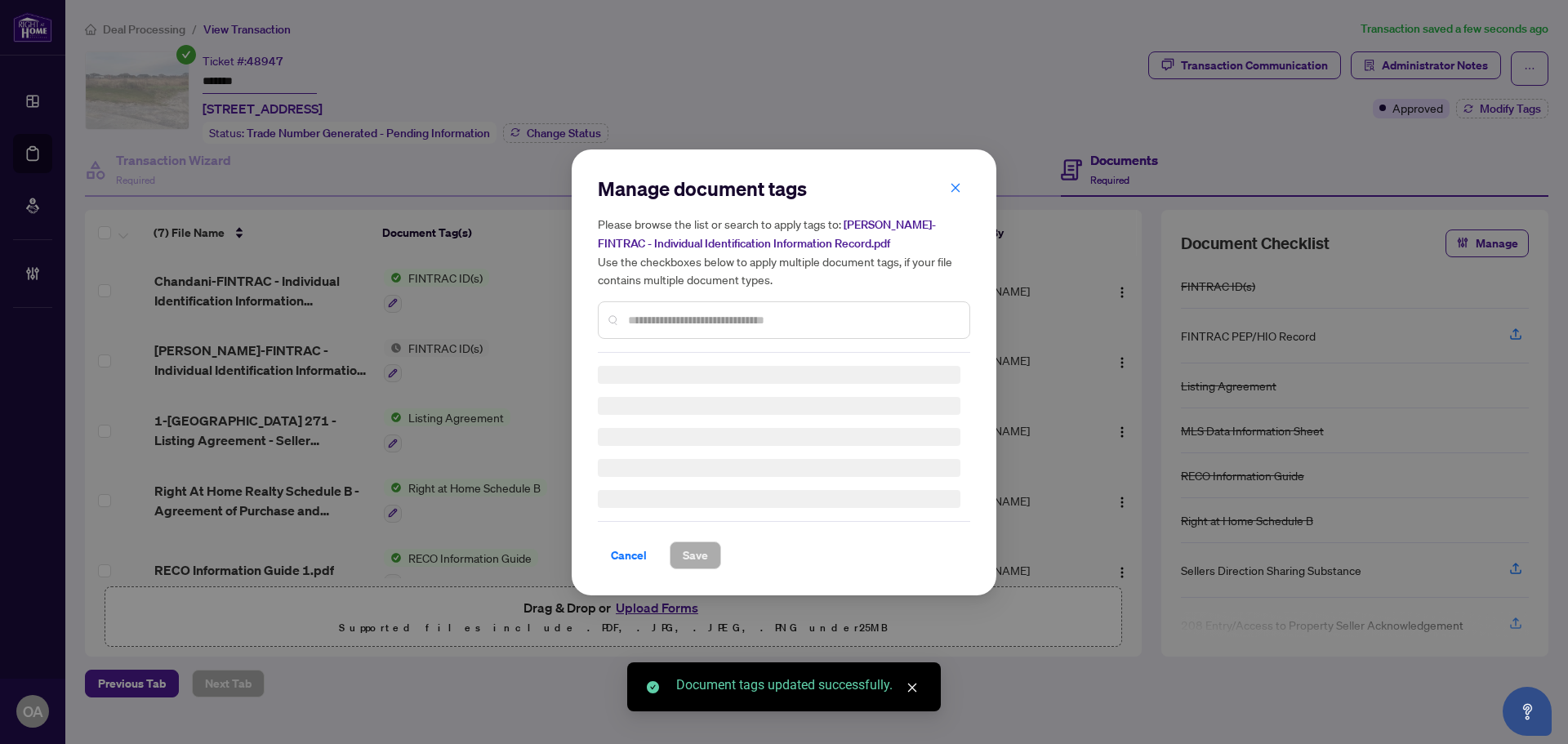
click at [392, 371] on div "Manage document tags Please browse the list or search to apply tags to: Binit-F…" at bounding box center [784, 372] width 1568 height 744
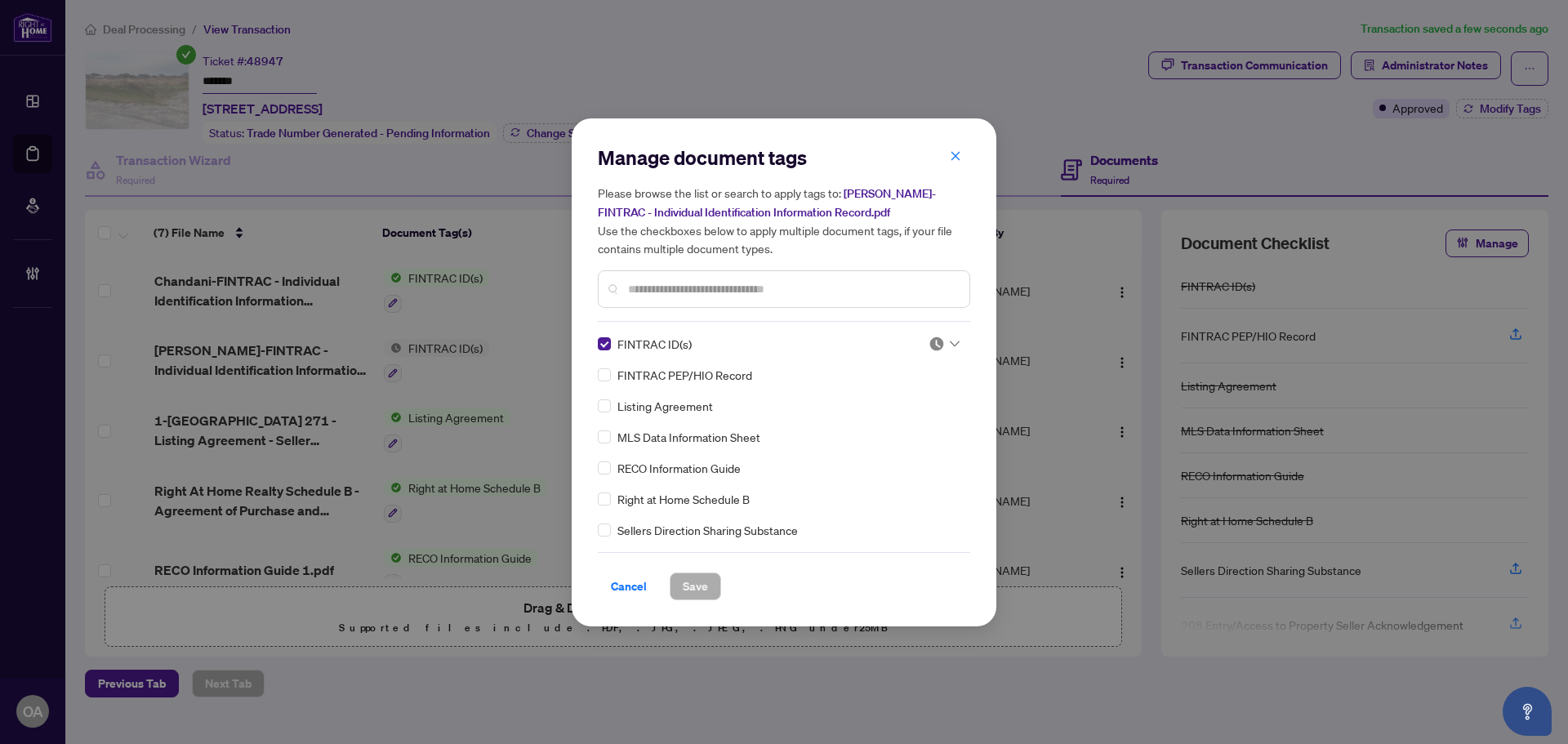
click at [947, 346] on div at bounding box center [944, 344] width 31 height 16
click at [919, 419] on div "Approved" at bounding box center [891, 423] width 105 height 18
click at [714, 581] on button "Save" at bounding box center [695, 586] width 51 height 28
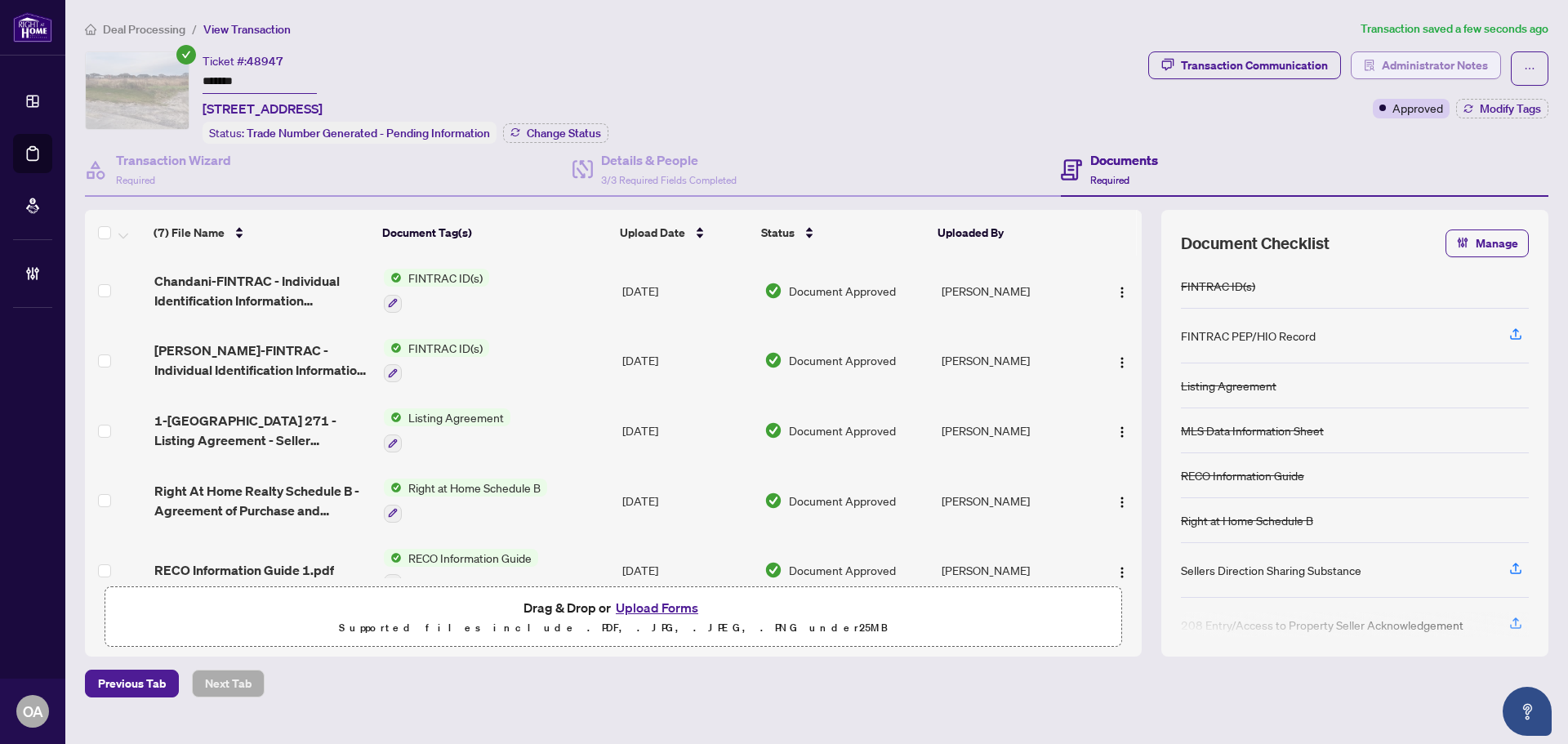
click at [1406, 66] on span "Administrator Notes" at bounding box center [1435, 65] width 107 height 26
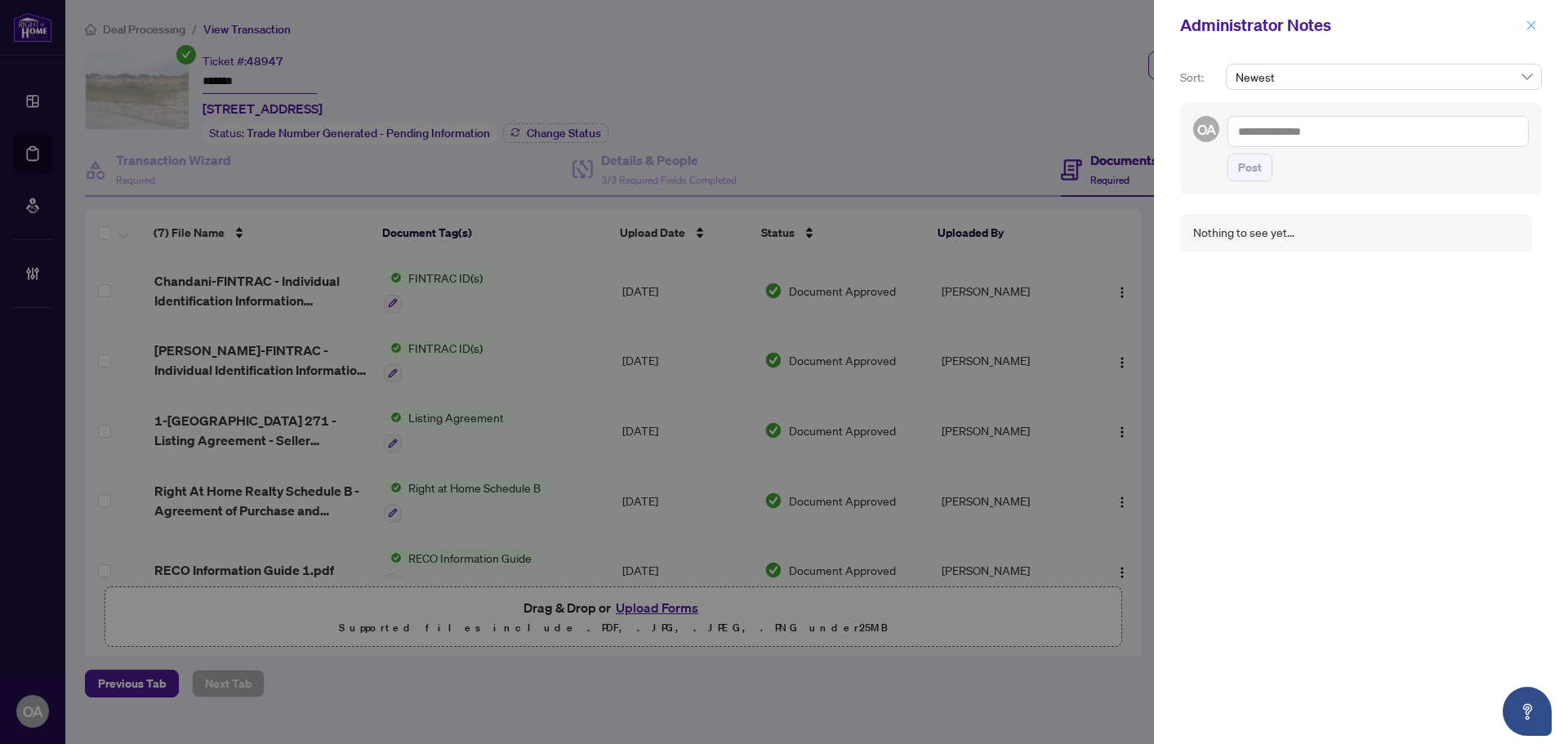
click at [1533, 23] on icon "close" at bounding box center [1531, 25] width 12 height 12
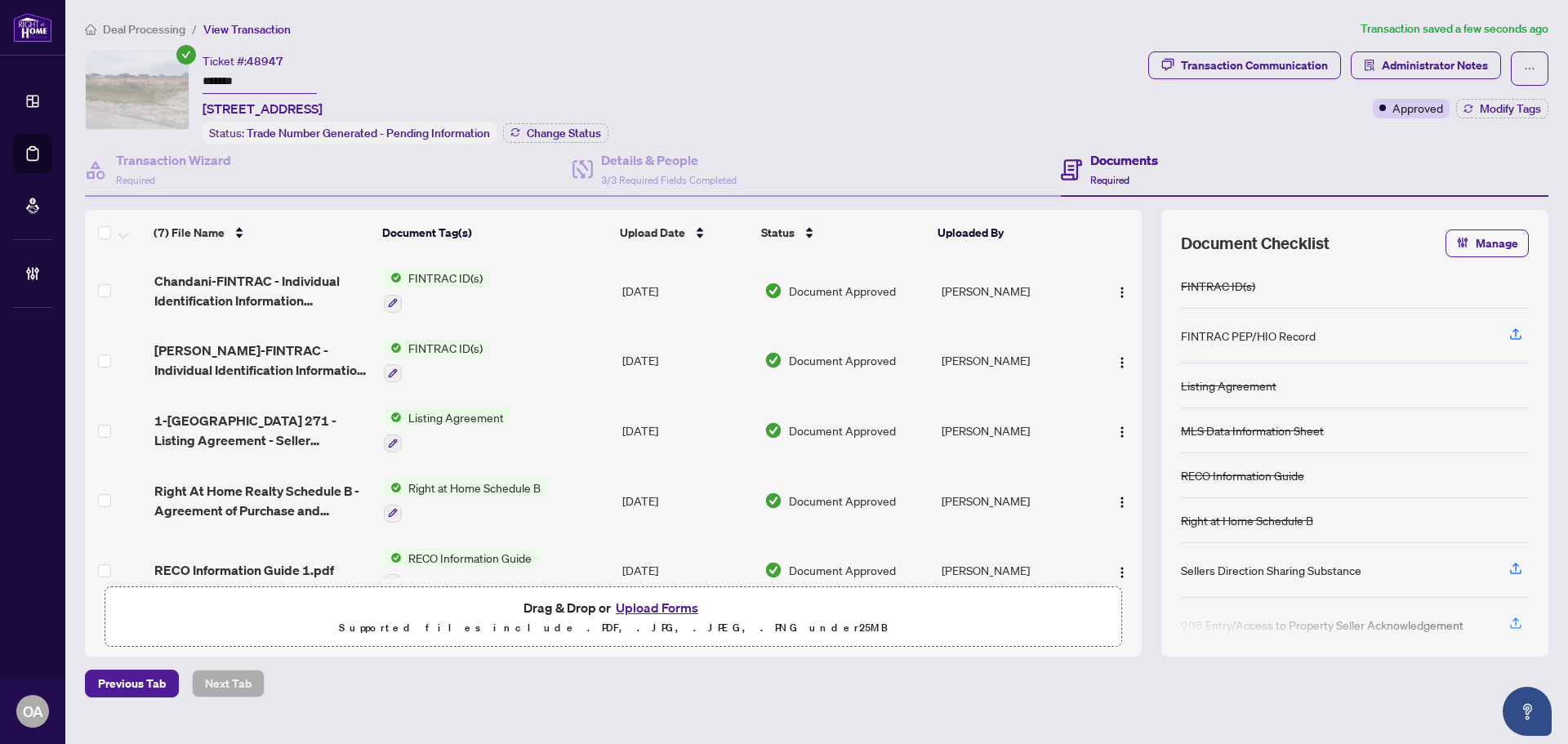
click at [1230, 76] on div "Transaction Communication" at bounding box center [1255, 65] width 147 height 26
type textarea "**********"
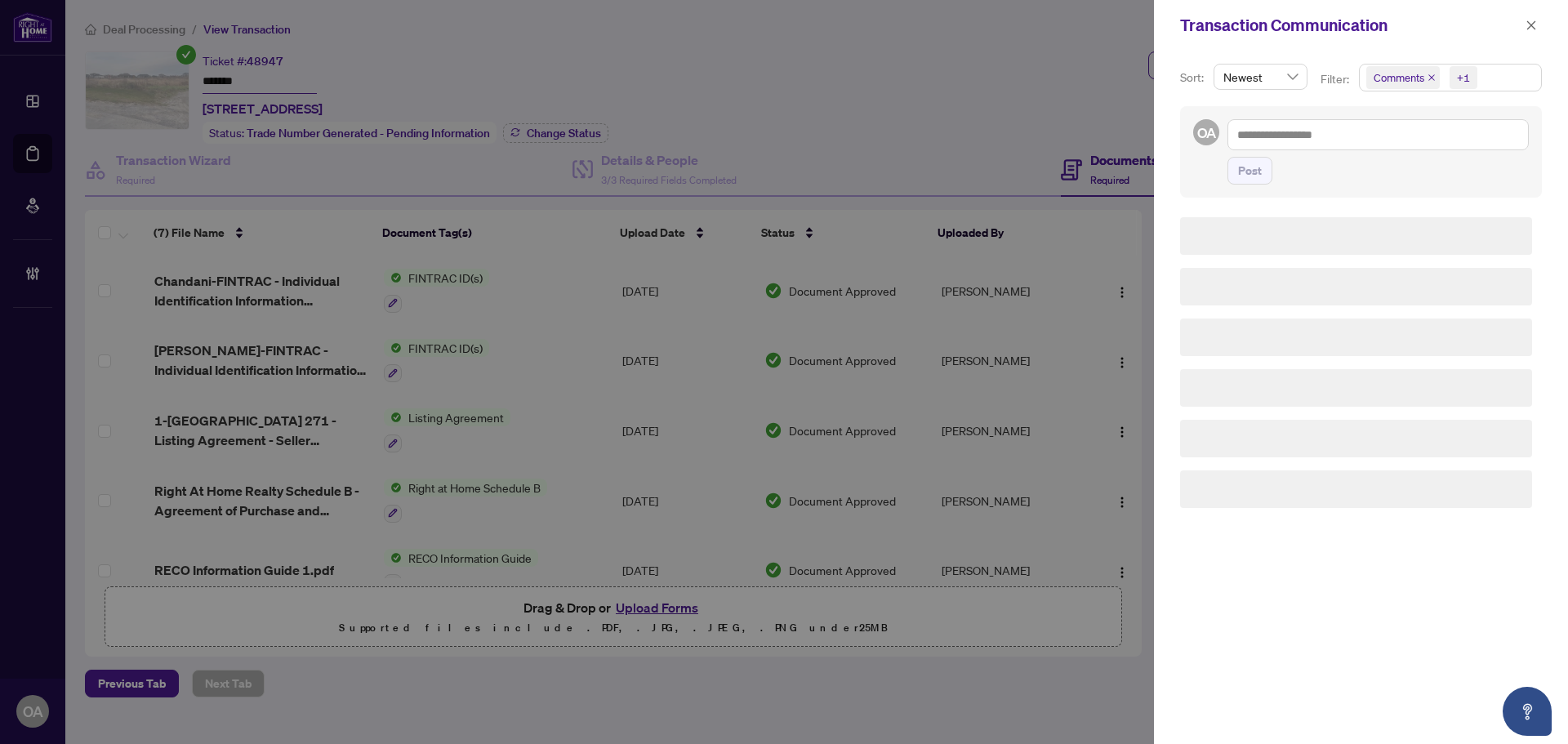
click at [1231, 73] on div "Transaction Communication Sort: Newest Filter: Comments +1 OA Post" at bounding box center [784, 372] width 1568 height 744
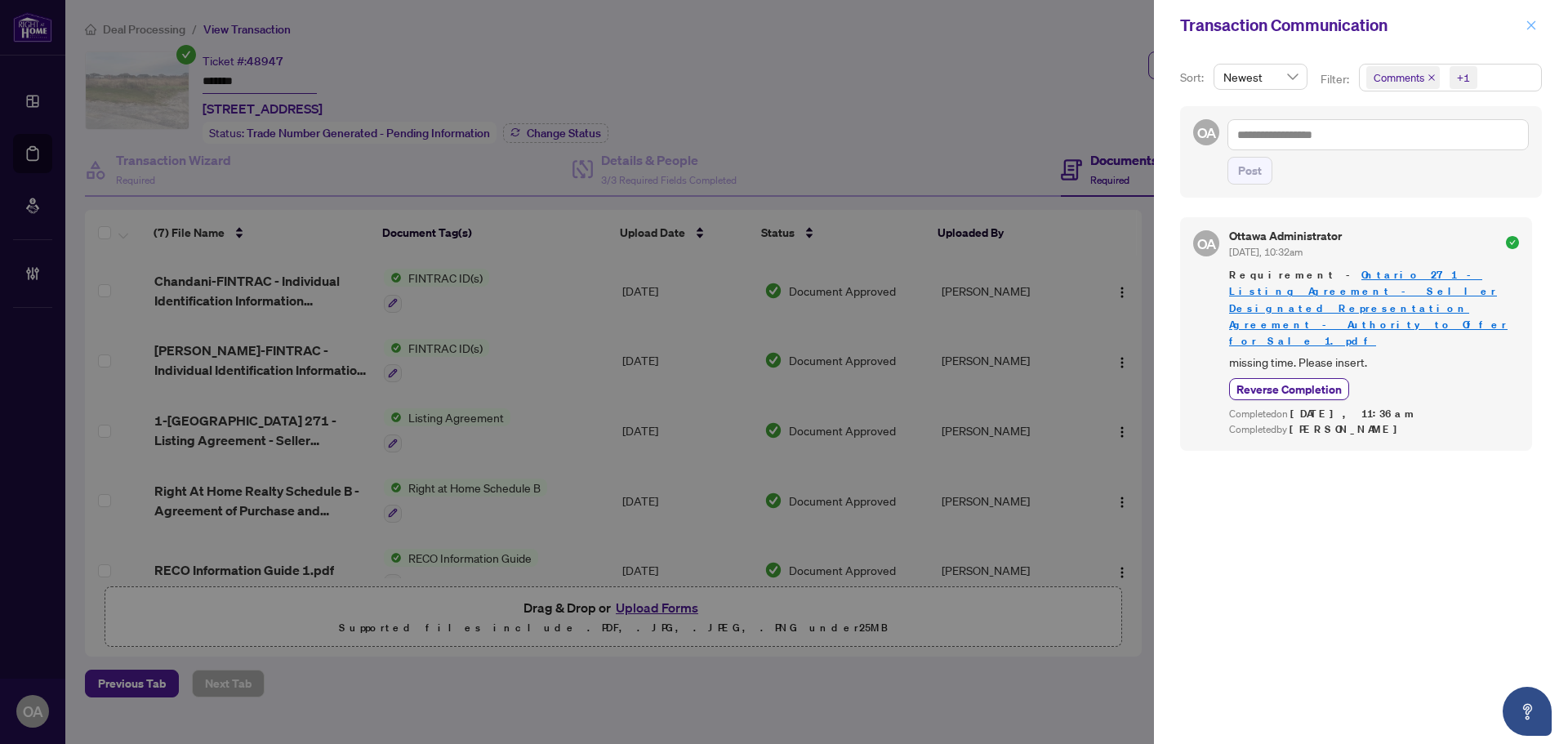
click at [1542, 33] on div "Transaction Communication" at bounding box center [1361, 25] width 415 height 51
click at [1541, 31] on button "button" at bounding box center [1532, 25] width 22 height 20
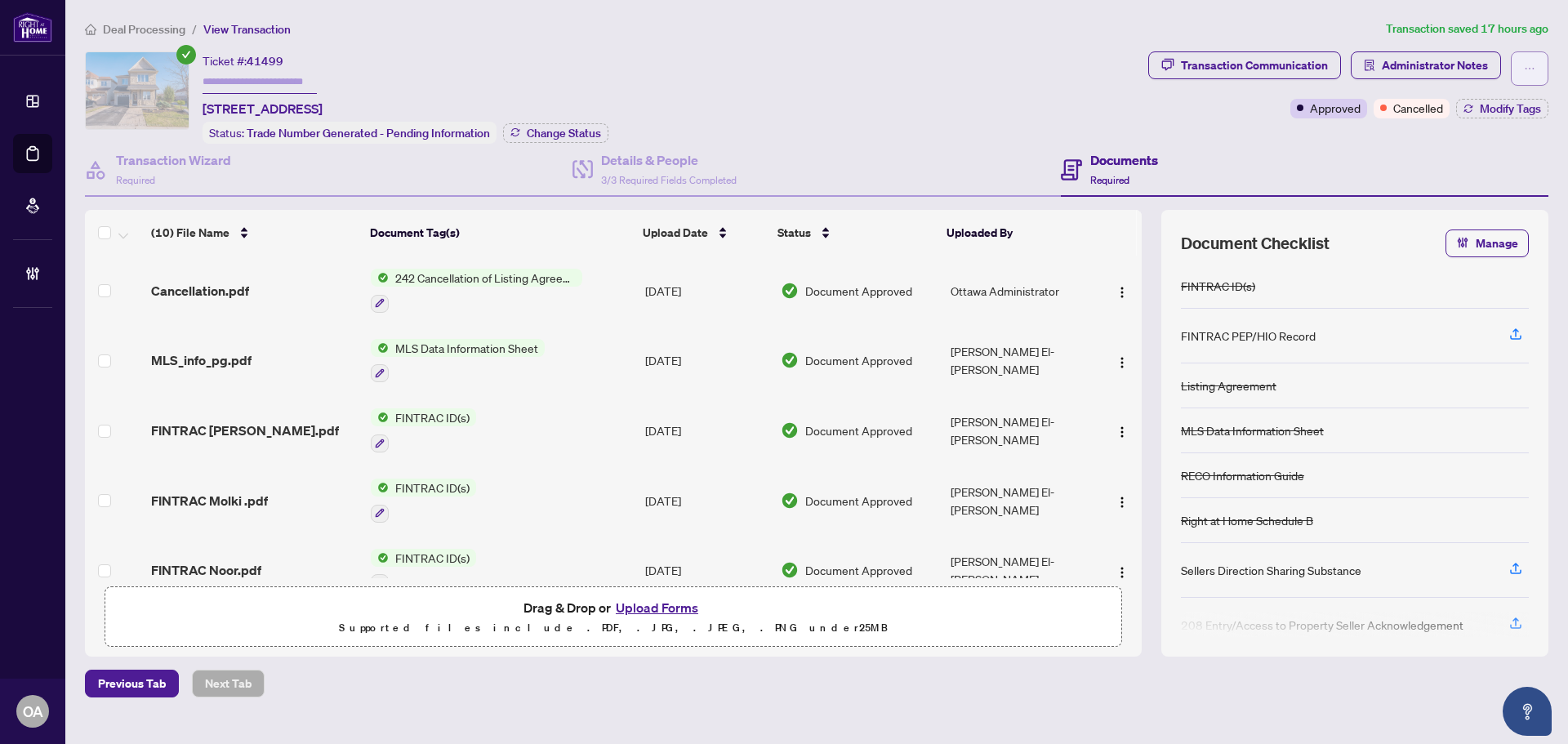
click at [1545, 68] on button "button" at bounding box center [1530, 69] width 38 height 34
click at [954, 71] on div "Ticket #: 41499 [STREET_ADDRESS] Status: Trade Number Generated - Pending Infor…" at bounding box center [613, 98] width 1057 height 92
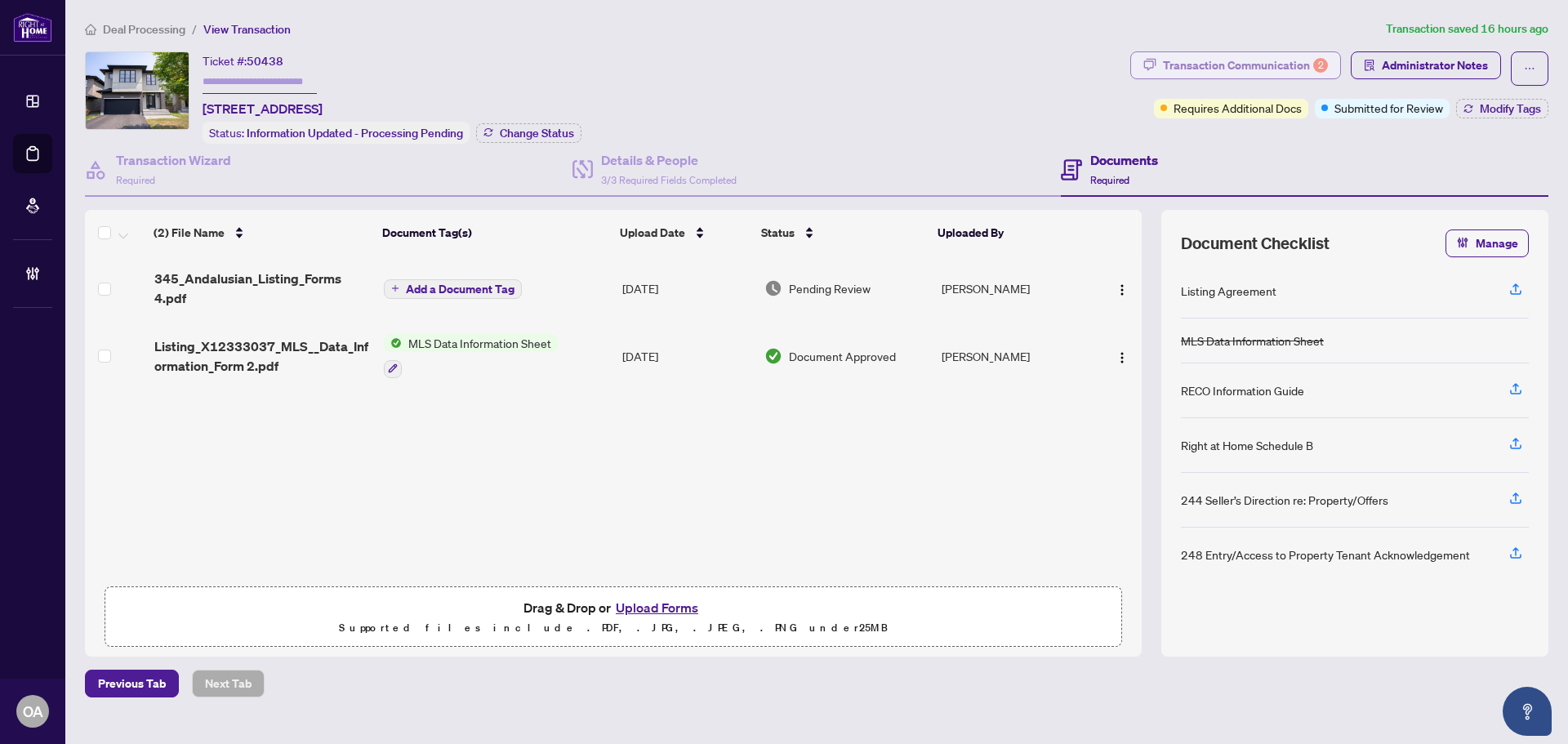
click at [1301, 76] on div "Transaction Communication 2" at bounding box center [1246, 65] width 165 height 26
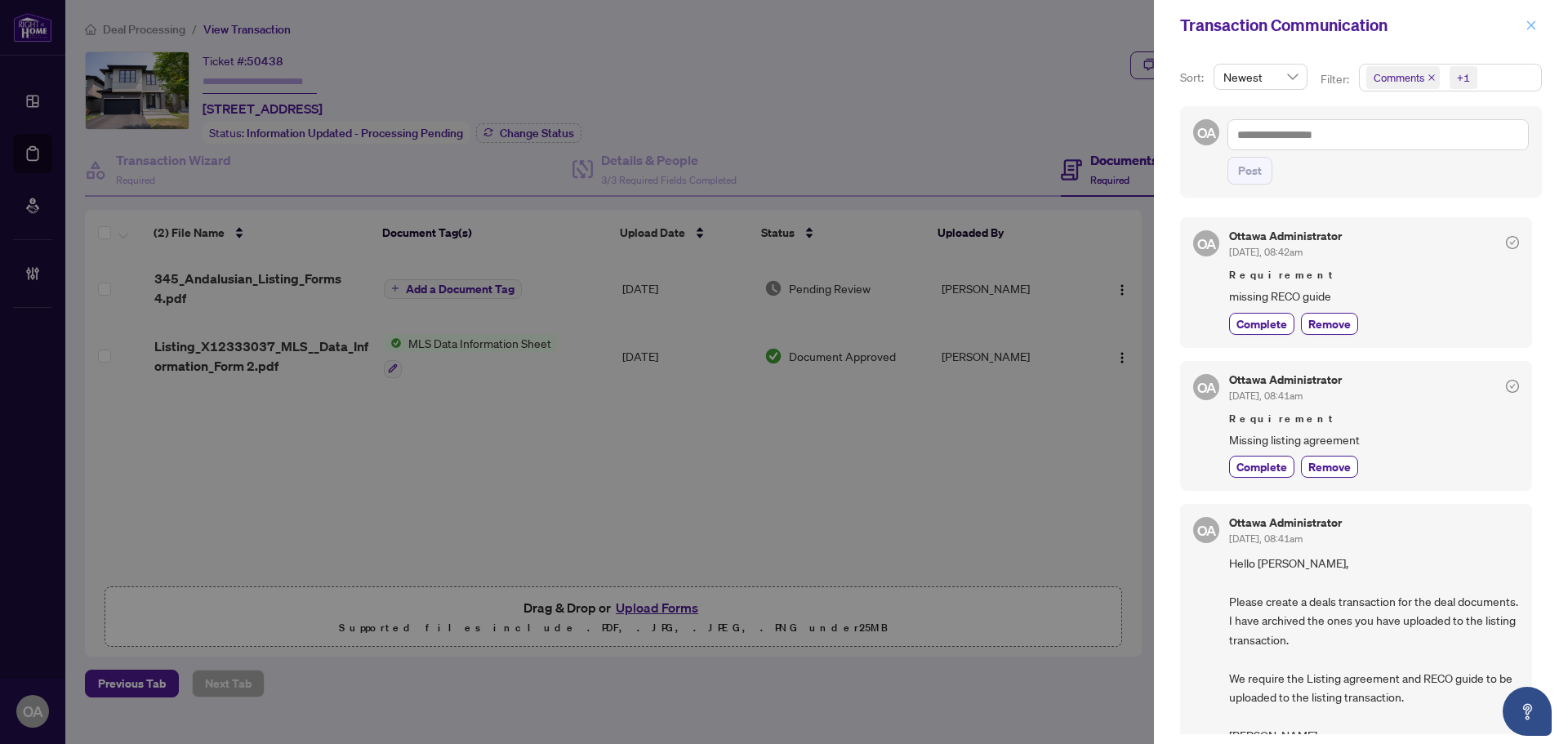
click at [1531, 25] on icon "close" at bounding box center [1532, 25] width 9 height 9
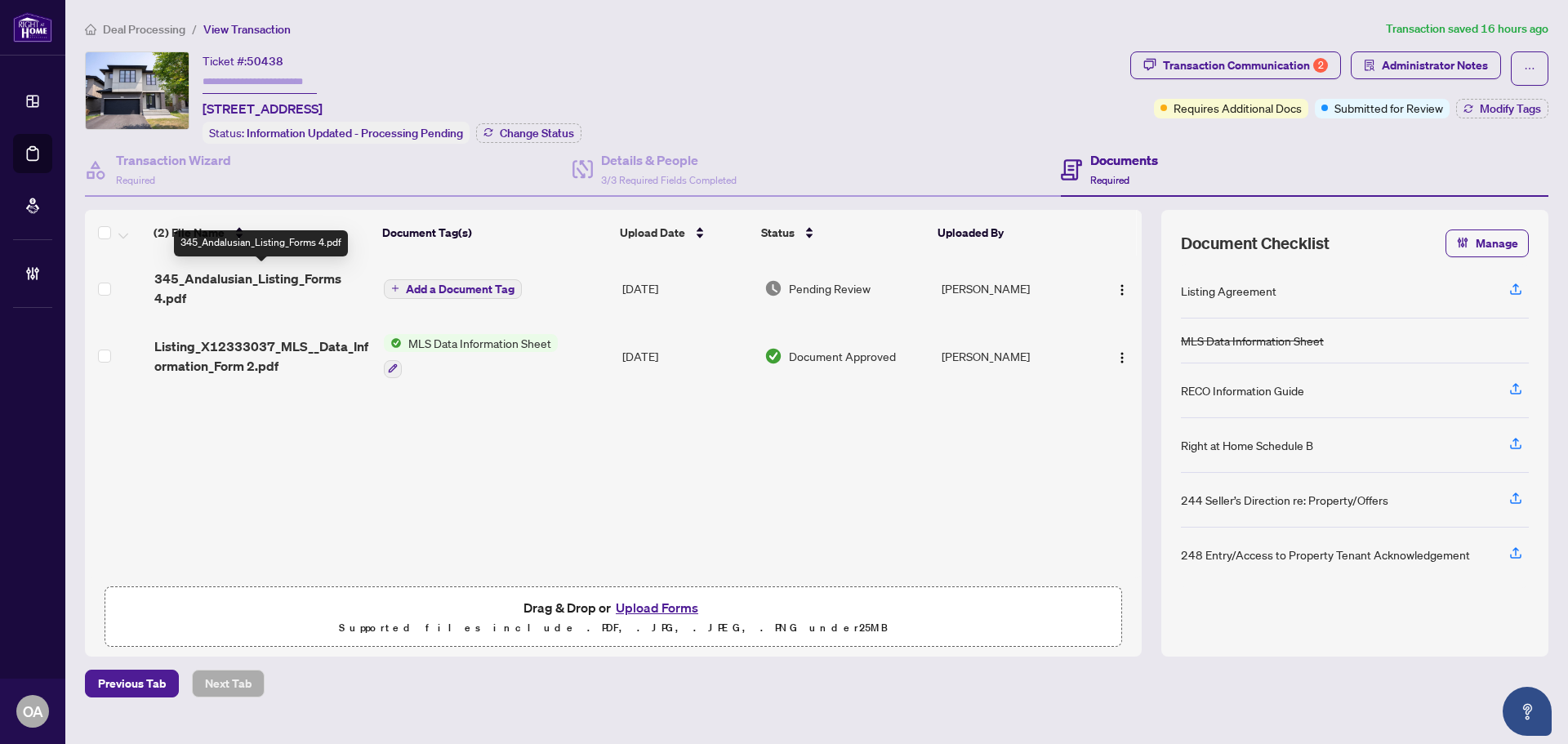
click at [297, 285] on span "345_Andalusian_Listing_Forms 4.pdf" at bounding box center [263, 288] width 217 height 39
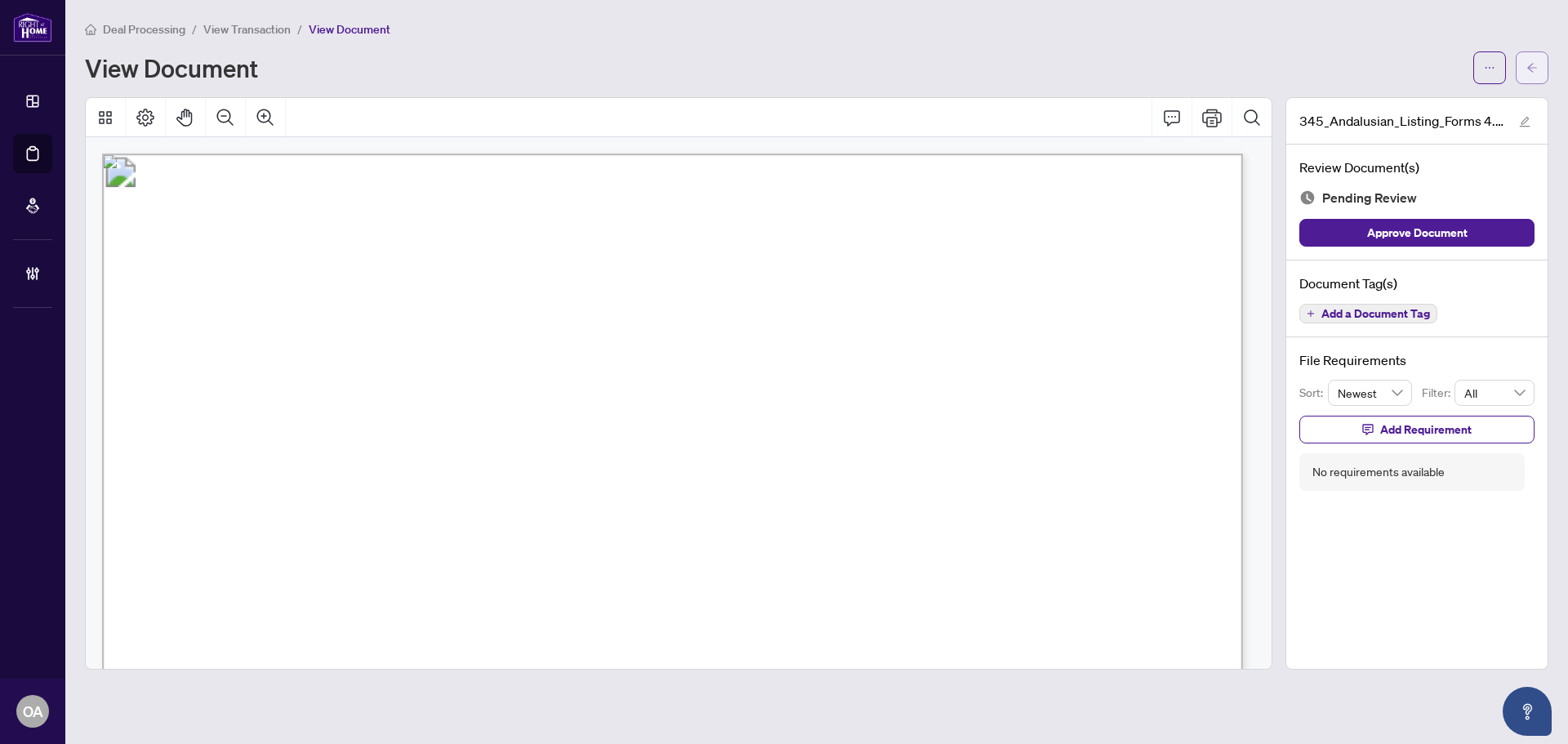
click at [1551, 54] on main "Deal Processing / View Transaction / View Document View Document 345_Andalusian…" at bounding box center [817, 372] width 1503 height 744
click at [1542, 64] on button "button" at bounding box center [1533, 68] width 33 height 33
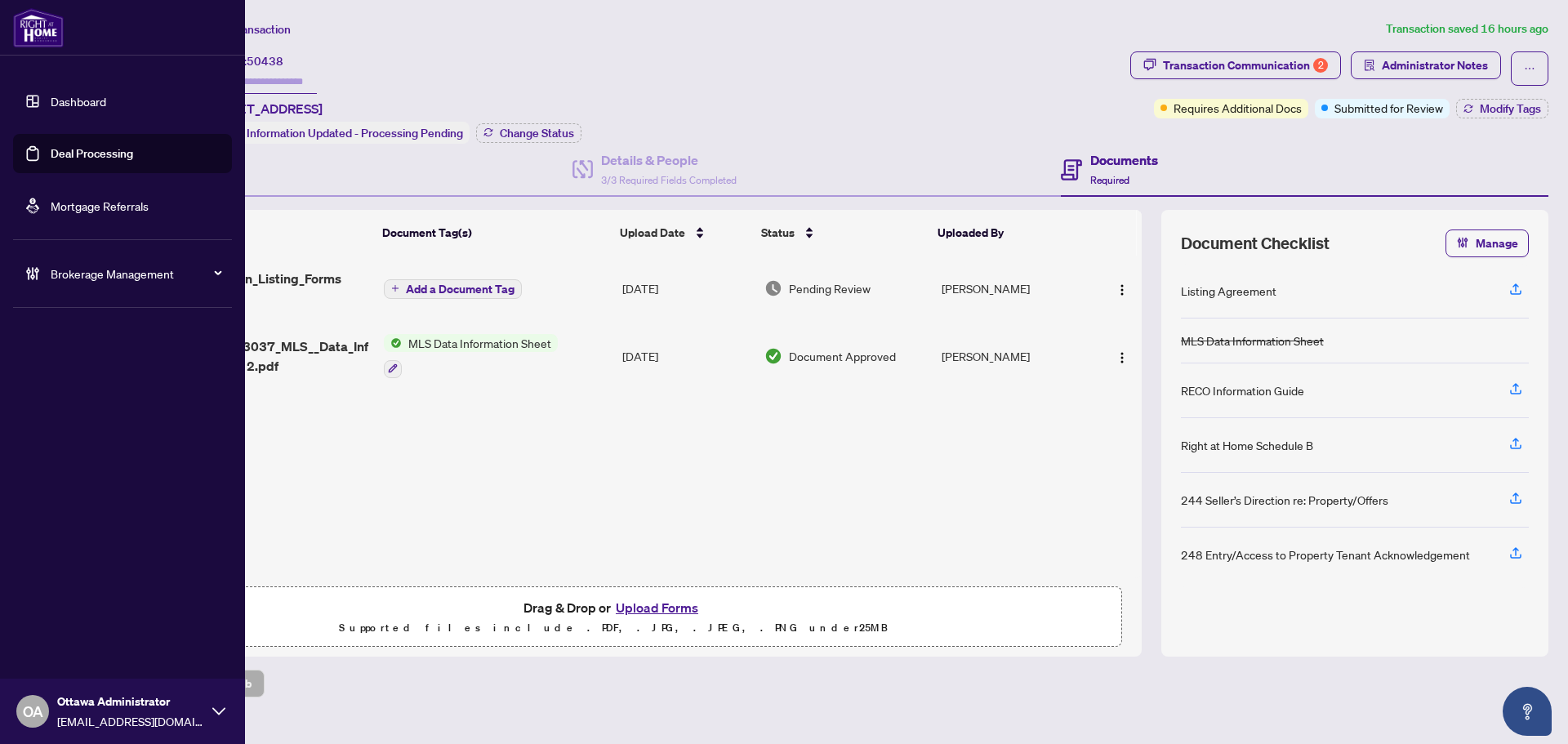
click at [56, 146] on link "Deal Processing" at bounding box center [91, 153] width 82 height 14
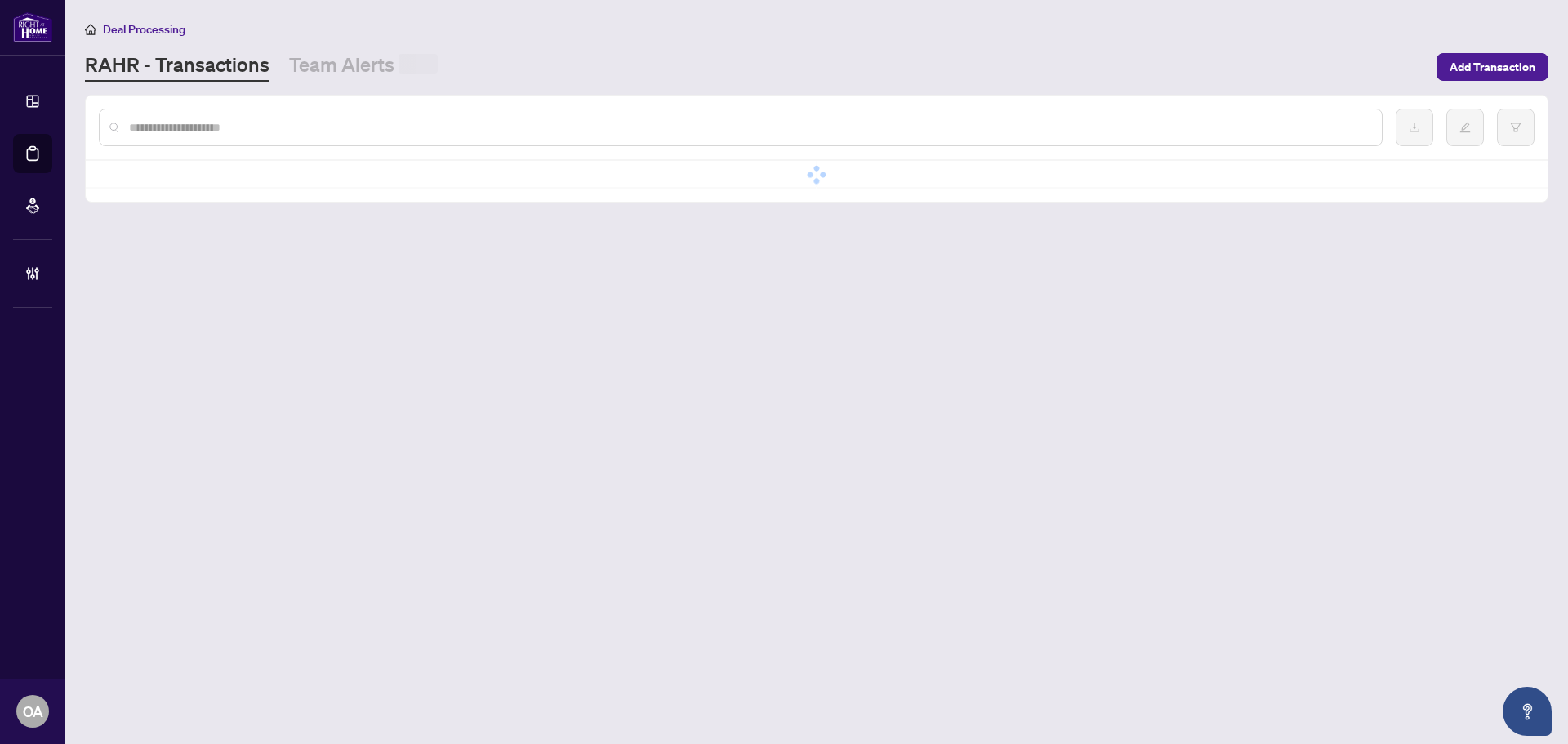
click at [319, 118] on input "text" at bounding box center [749, 127] width 1240 height 18
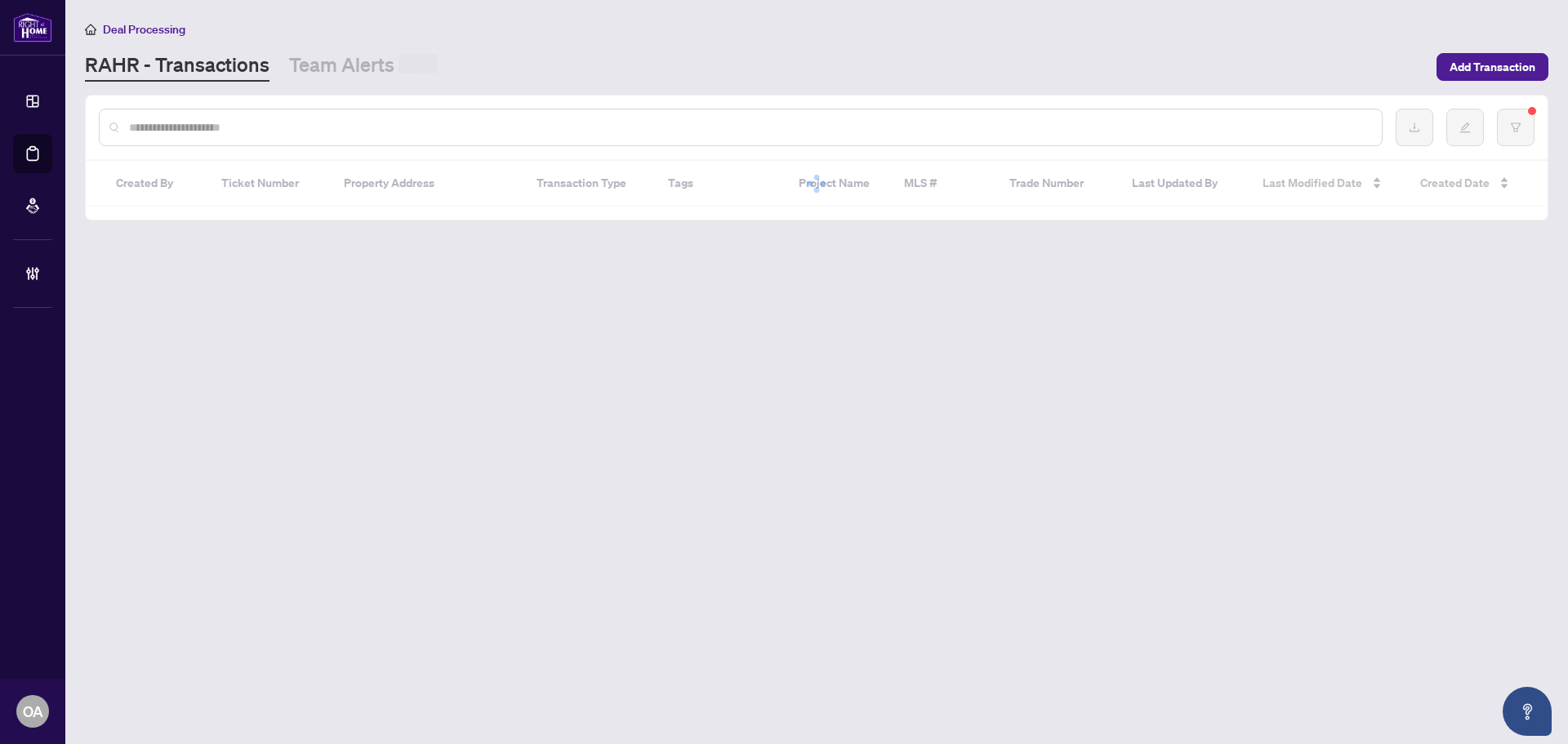
paste input "*********"
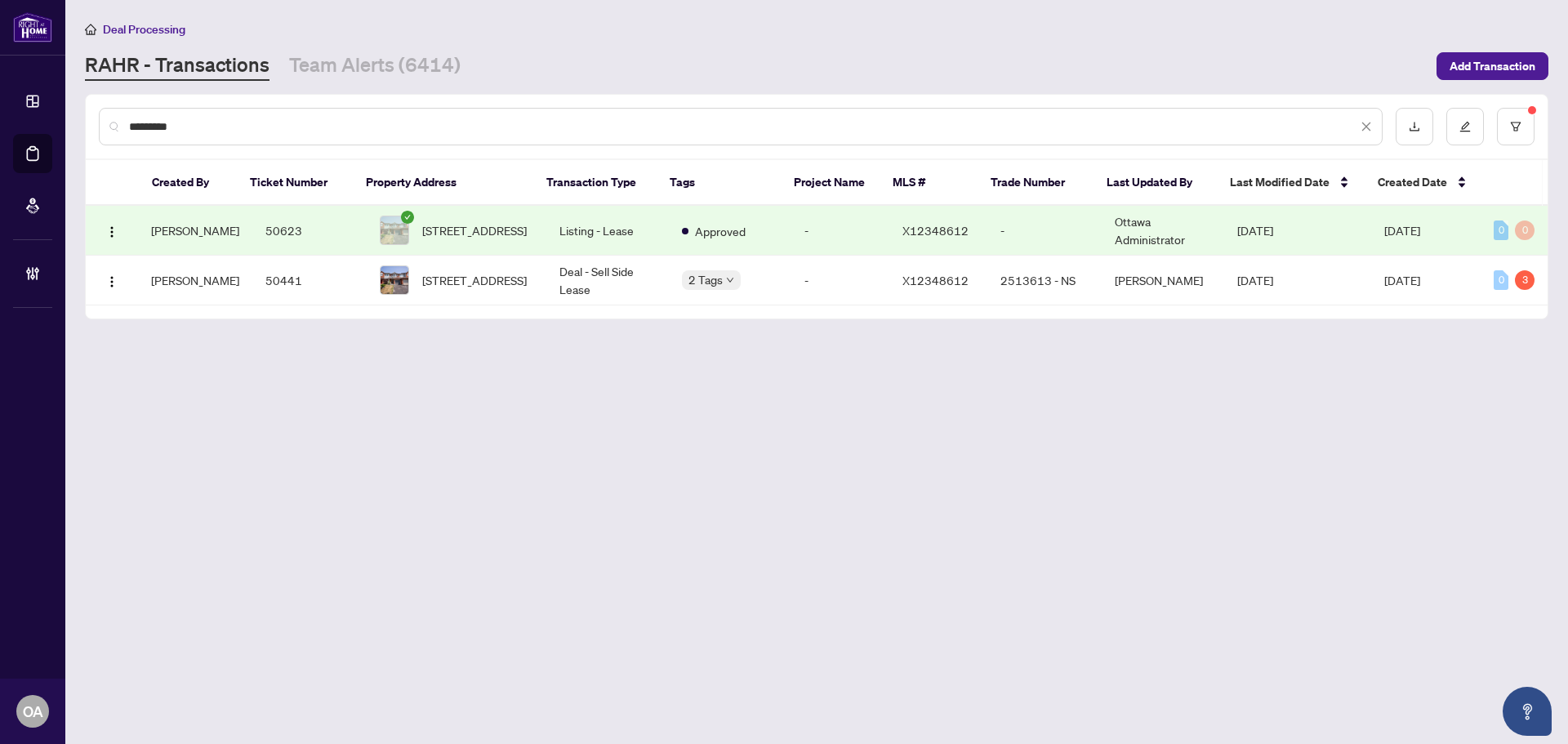
type input "*********"
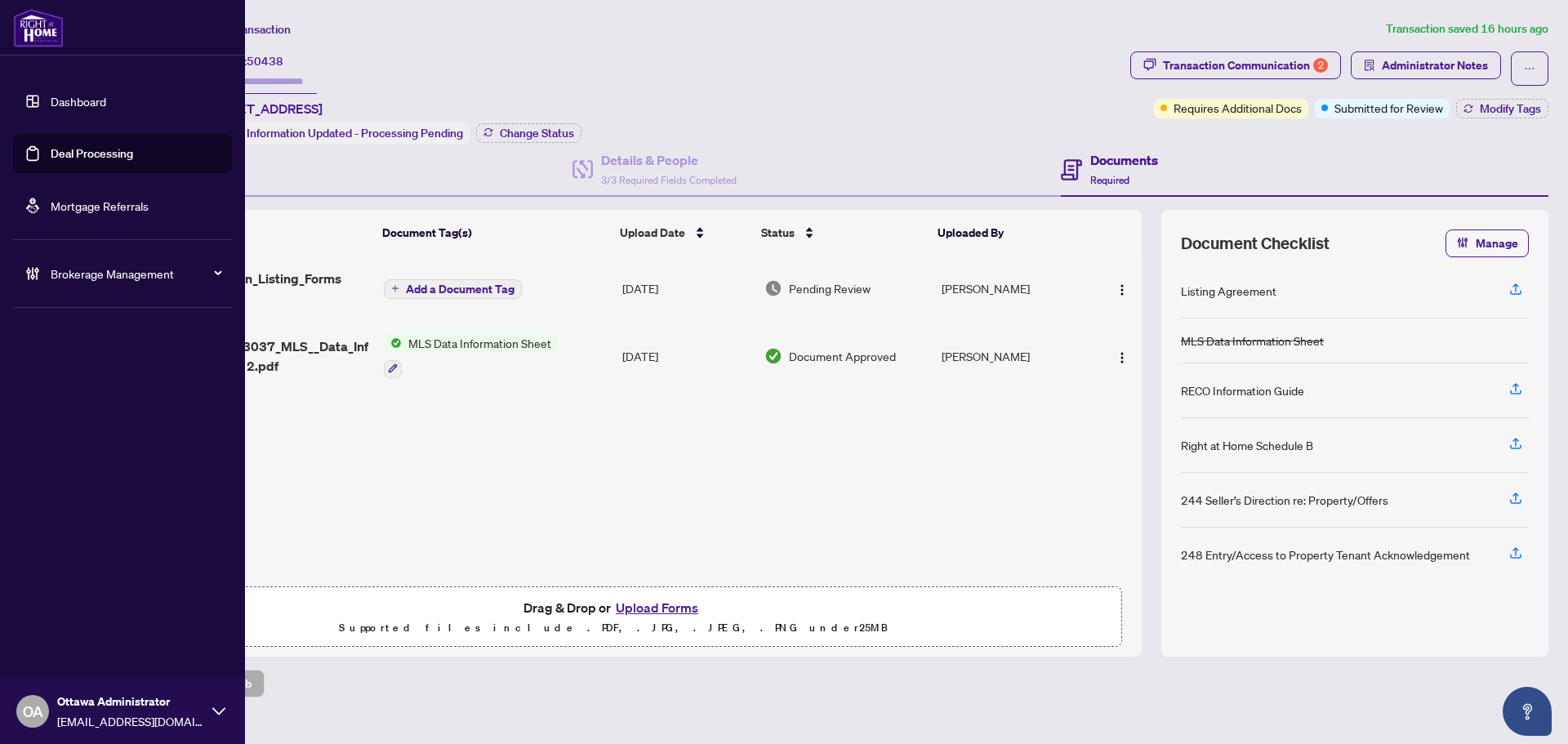
click at [51, 153] on link "Deal Processing" at bounding box center [91, 153] width 82 height 14
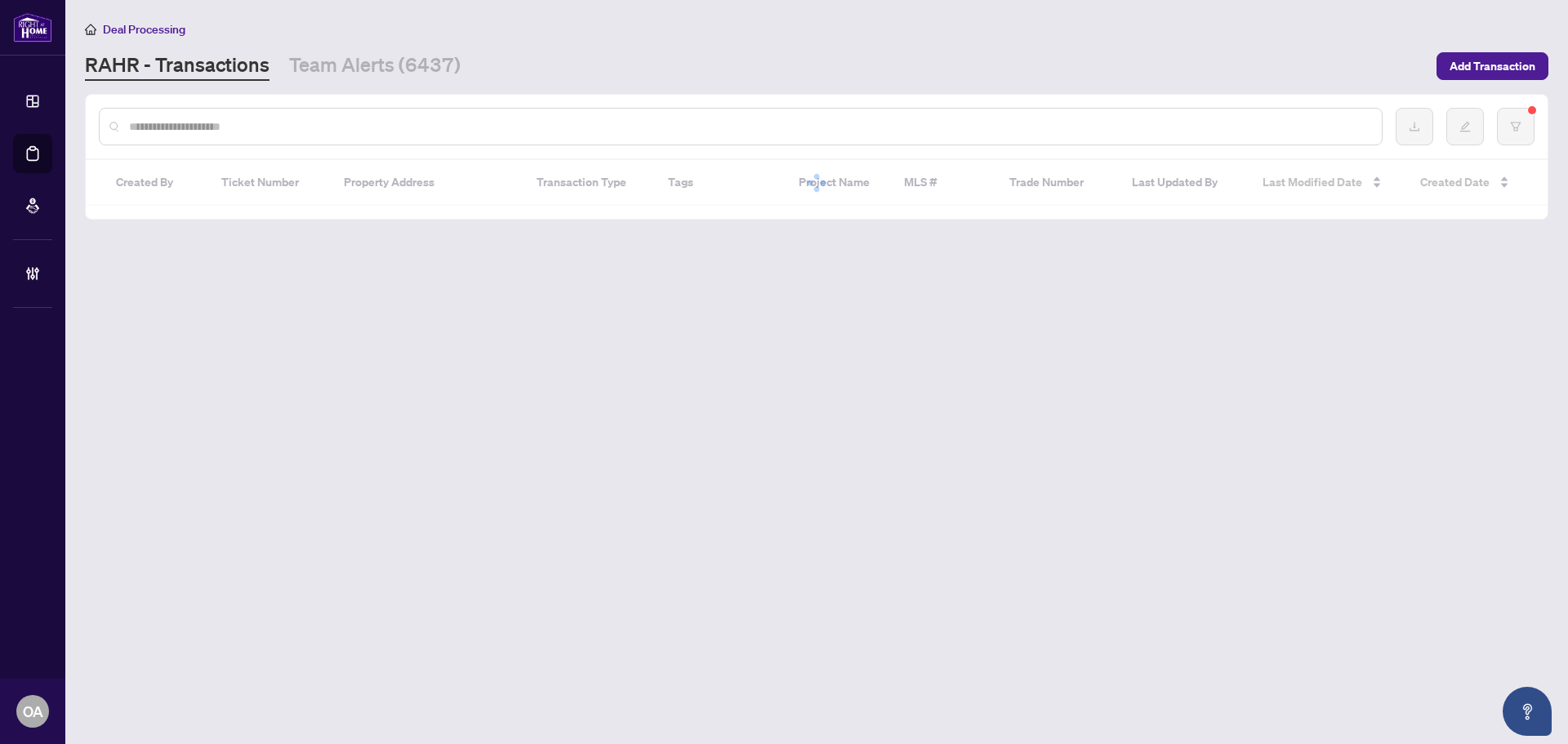
click at [236, 115] on div at bounding box center [741, 126] width 1284 height 38
click at [233, 130] on input "text" at bounding box center [749, 126] width 1240 height 18
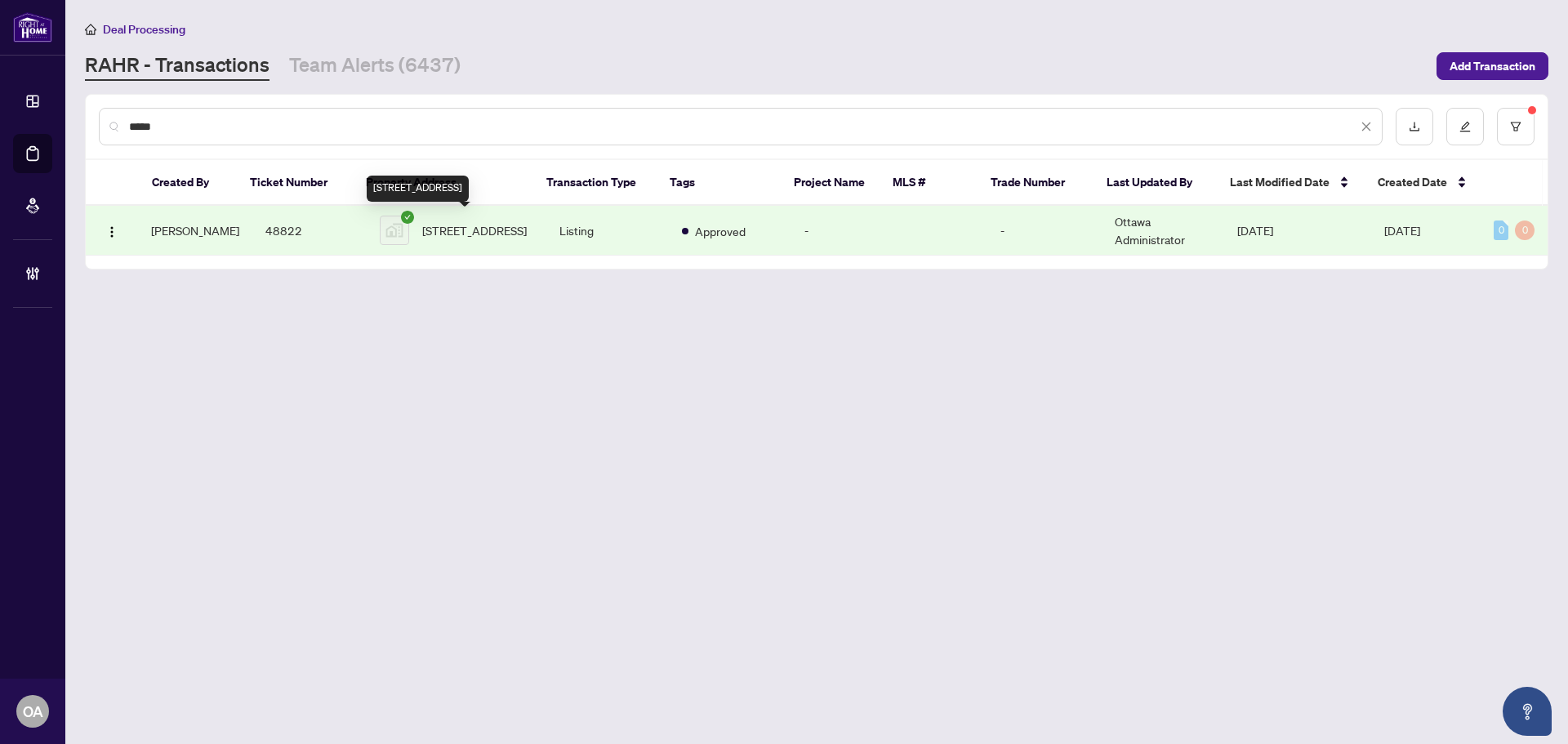
type input "*****"
click at [449, 227] on span "345 Andalusian Cres, Ottawa, ON, Canada" at bounding box center [475, 230] width 105 height 18
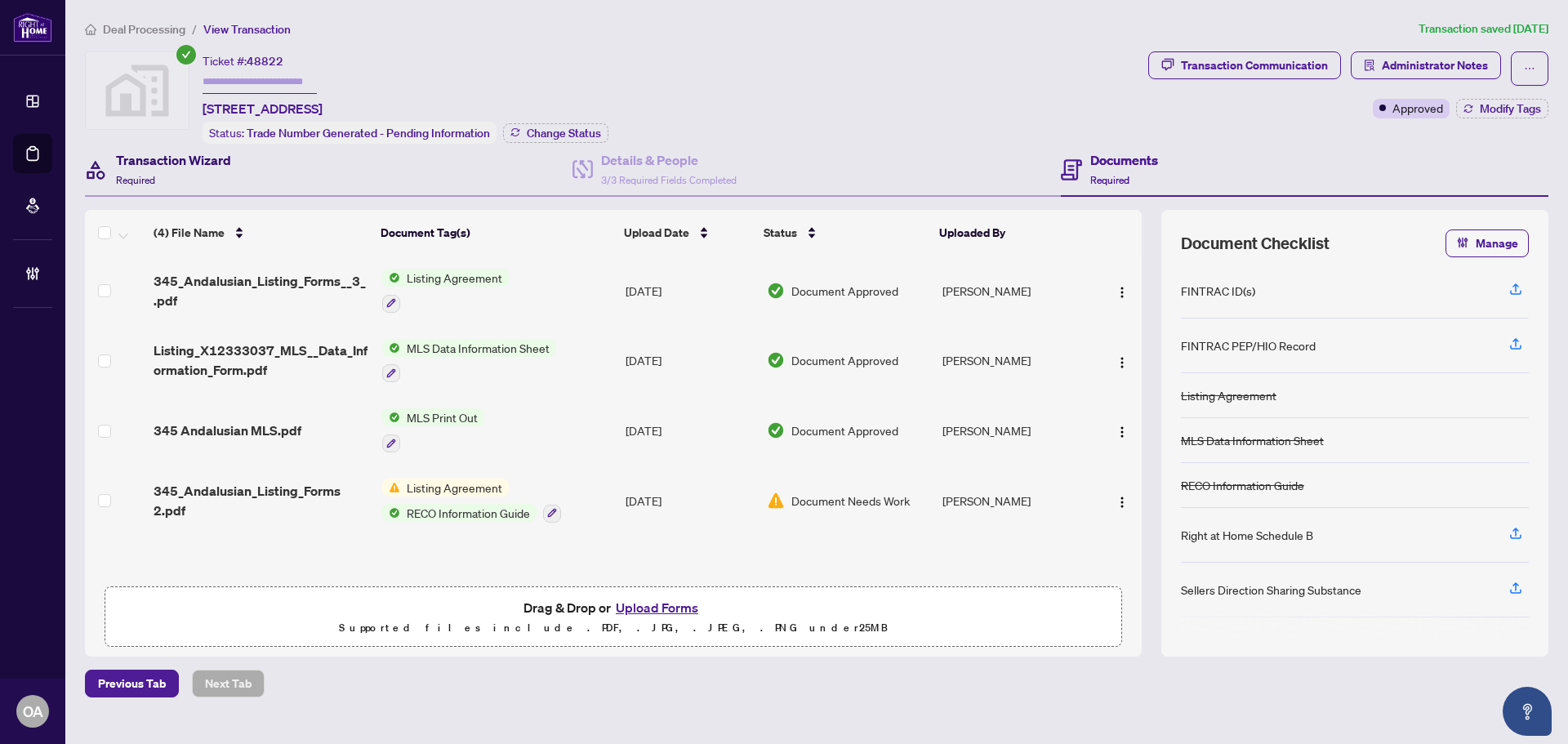
click at [164, 158] on h4 "Transaction Wizard" at bounding box center [173, 160] width 116 height 20
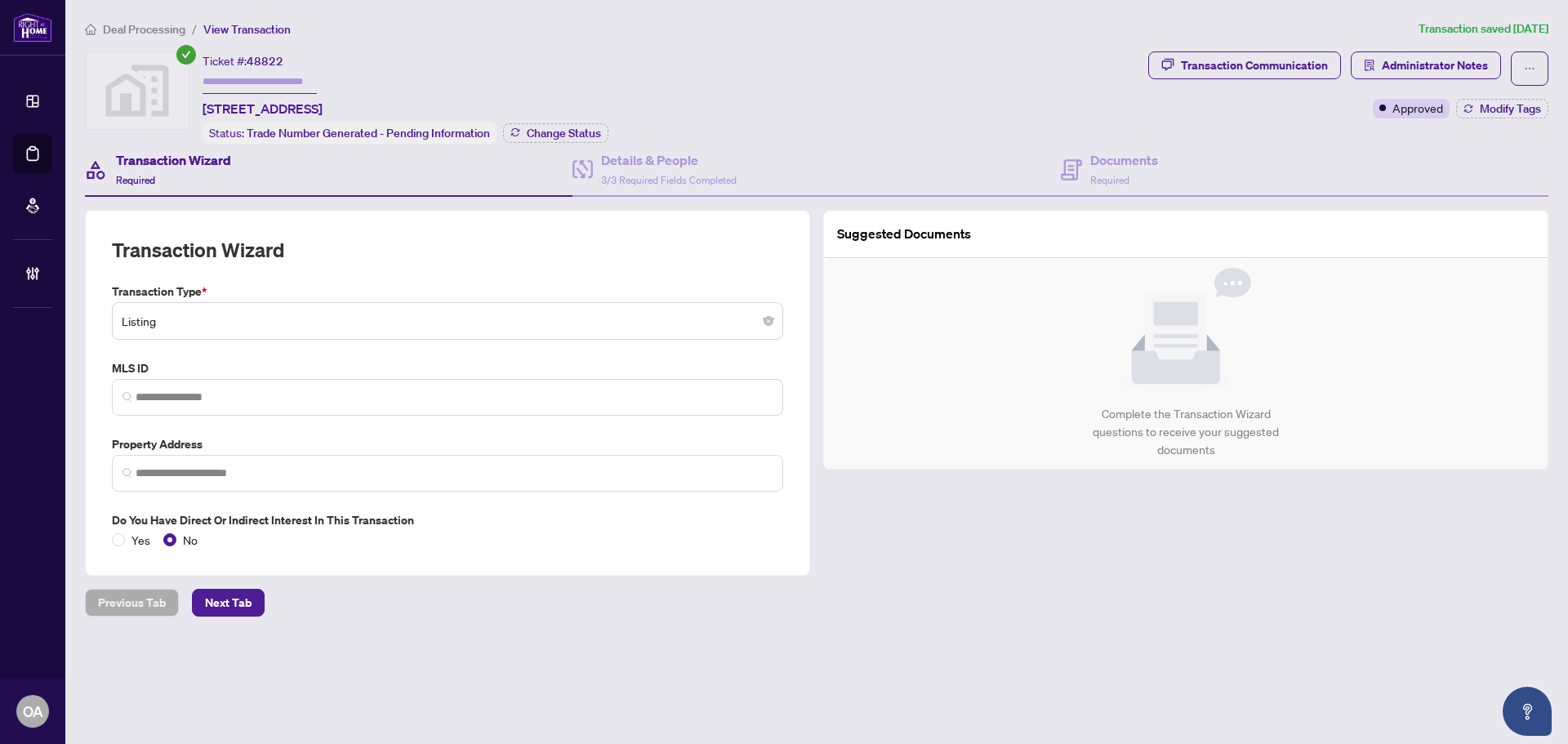
type input "**********"
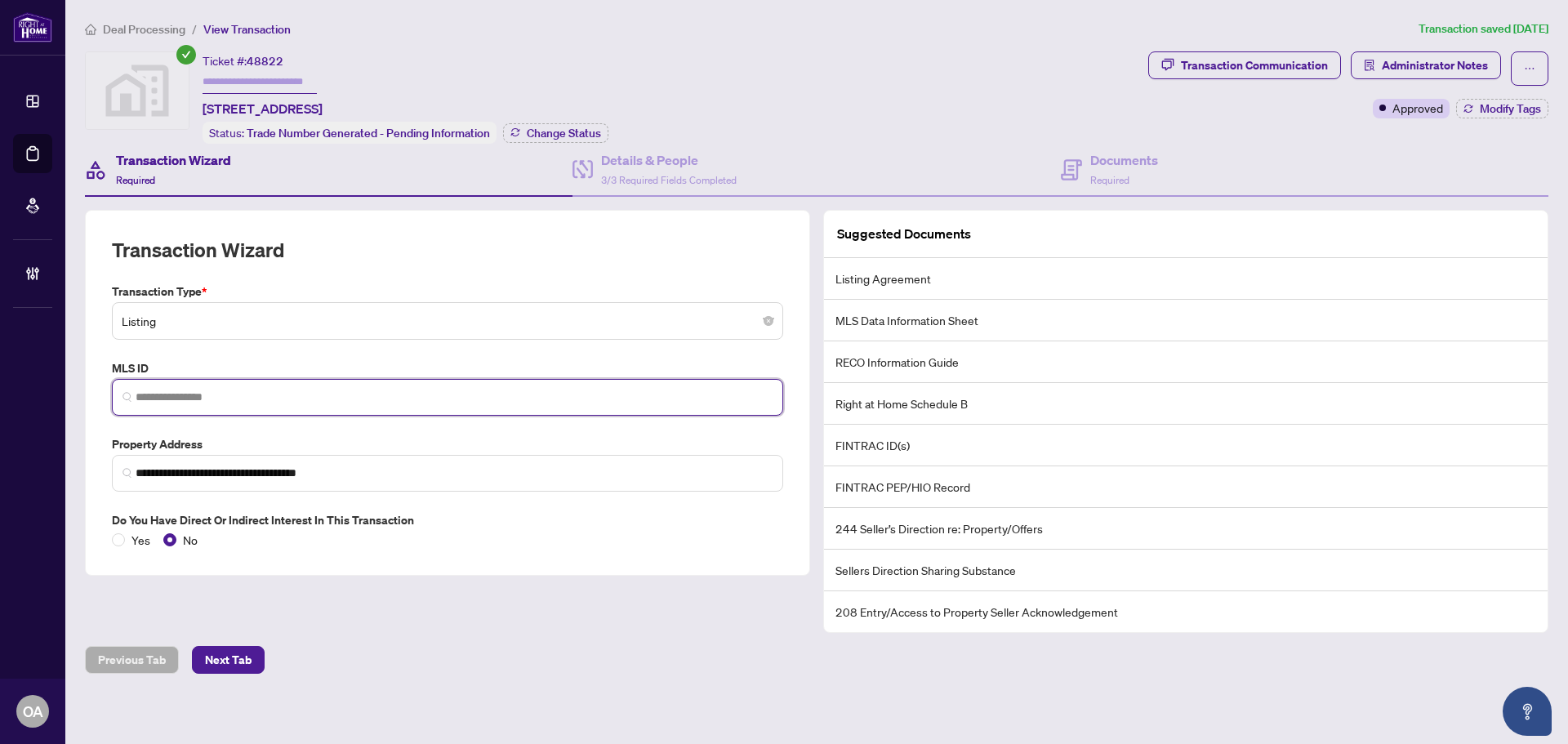
click at [202, 397] on input "search" at bounding box center [453, 396] width 637 height 17
paste input "*********"
type input "*********"
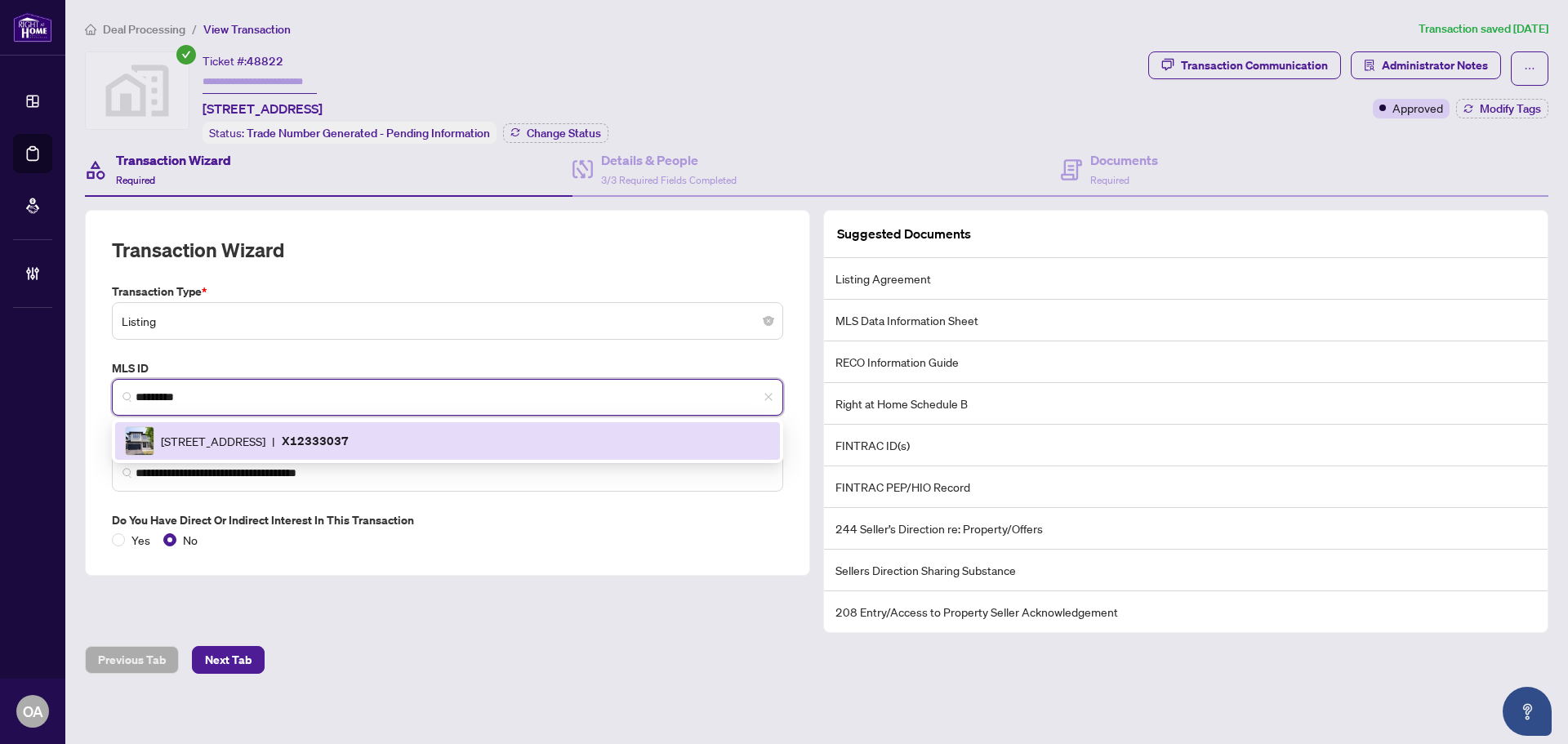
click at [256, 442] on span "345 Andalusian Cres, Ottawa, Ontario K2V 0C3, Canada" at bounding box center [213, 441] width 105 height 18
type input "**********"
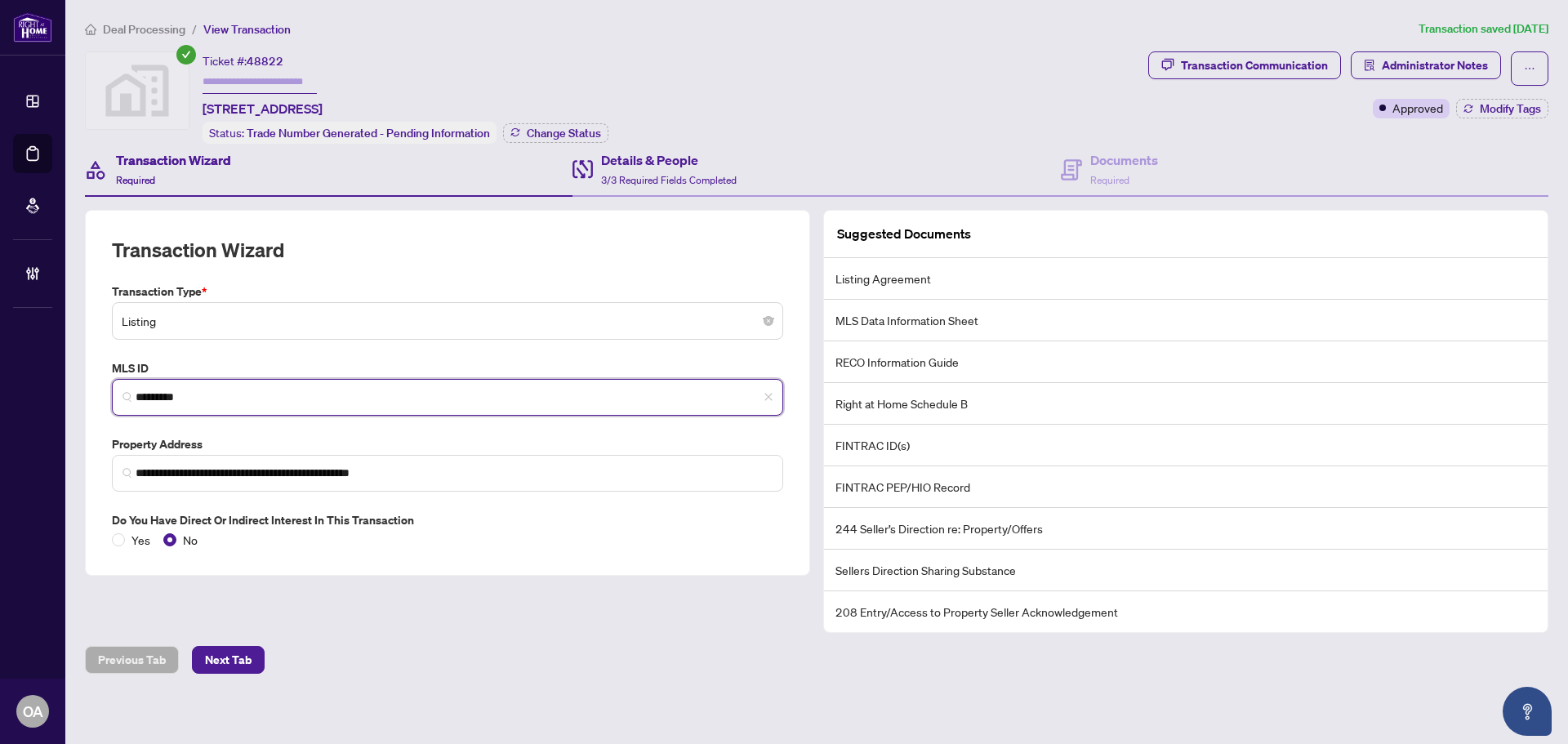
type input "*********"
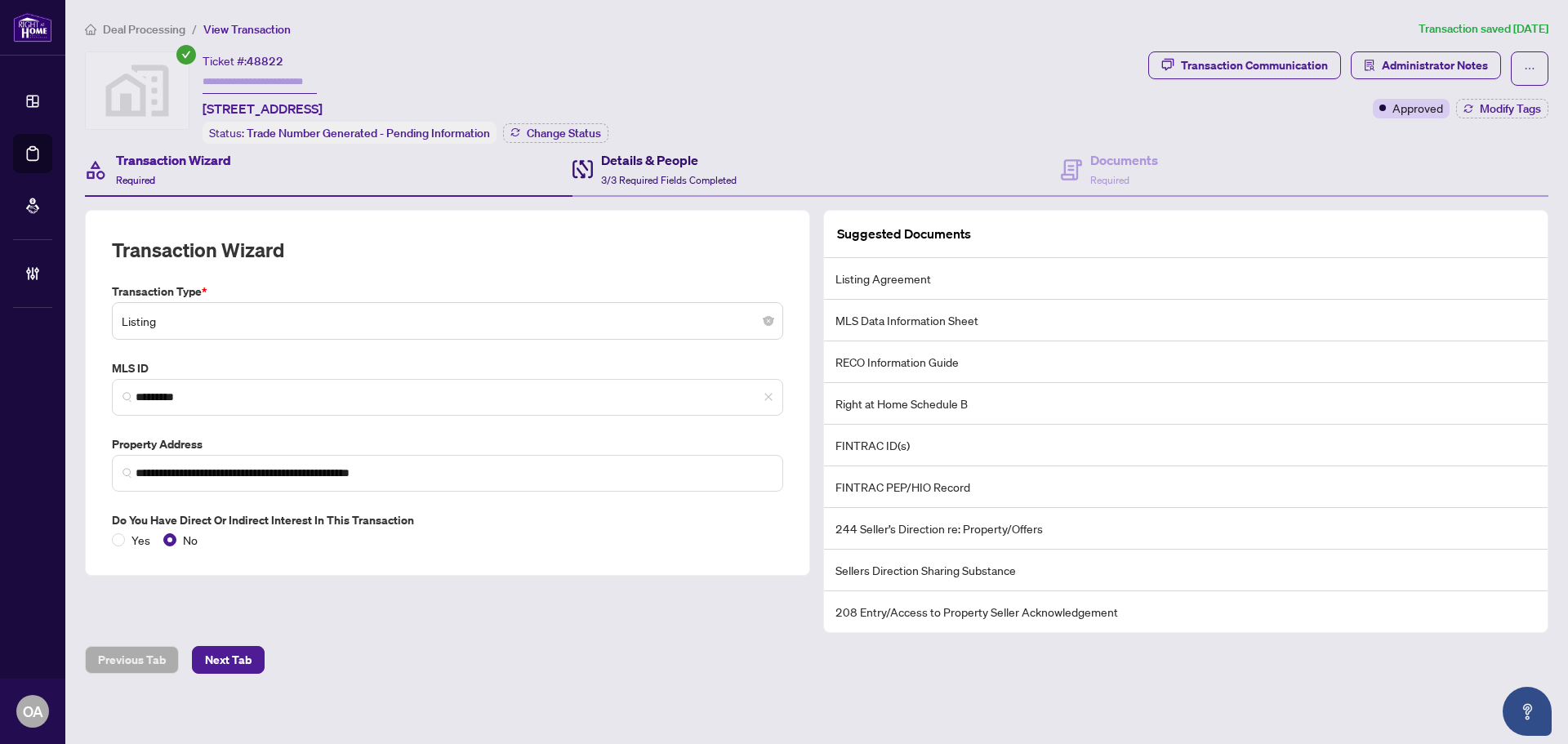
click at [658, 170] on div "Details & People 3/3 Required Fields Completed" at bounding box center [669, 169] width 135 height 39
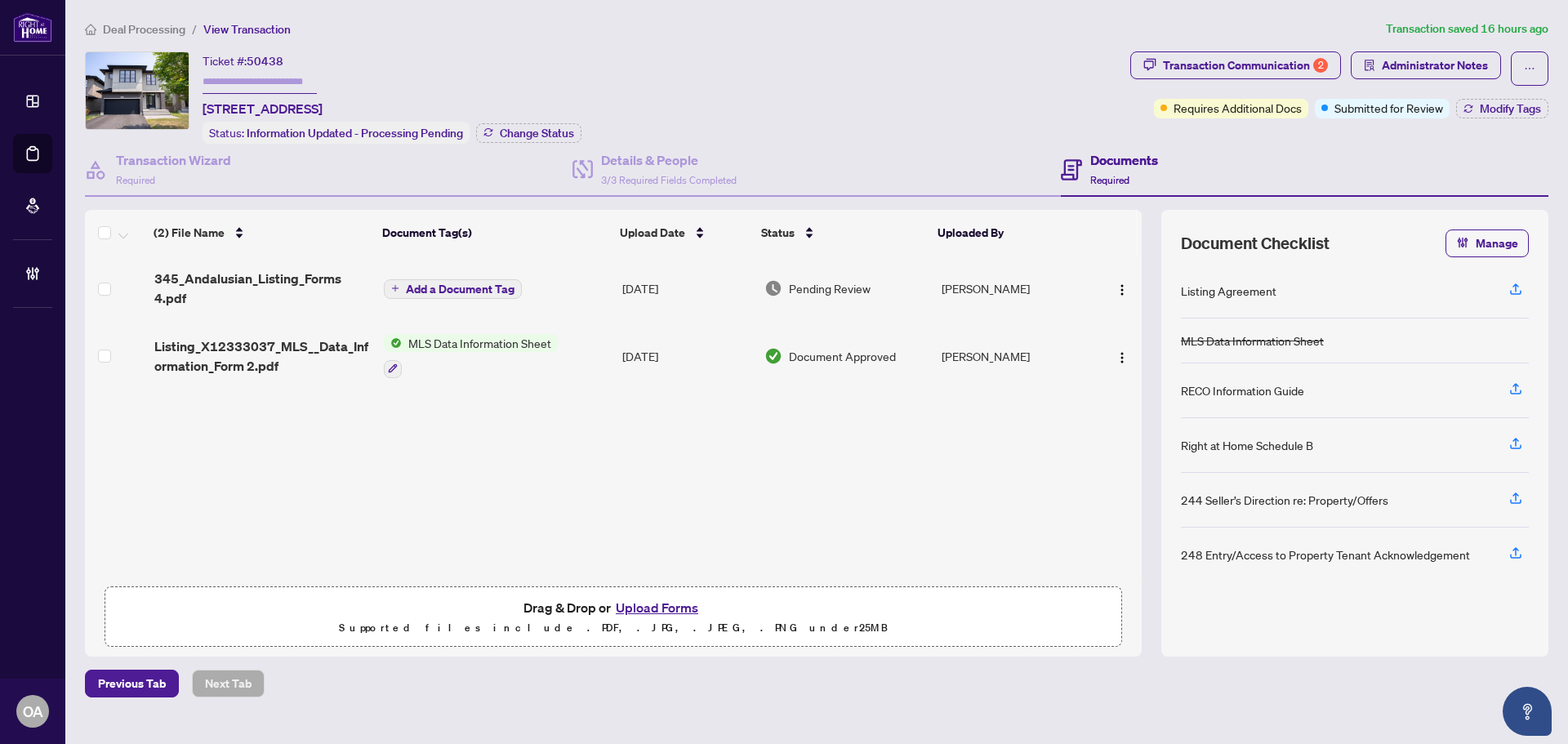
click at [1239, 81] on span "Transaction Communication 2" at bounding box center [1236, 69] width 210 height 34
click at [1244, 72] on div "Transaction Communication 2" at bounding box center [1246, 65] width 165 height 26
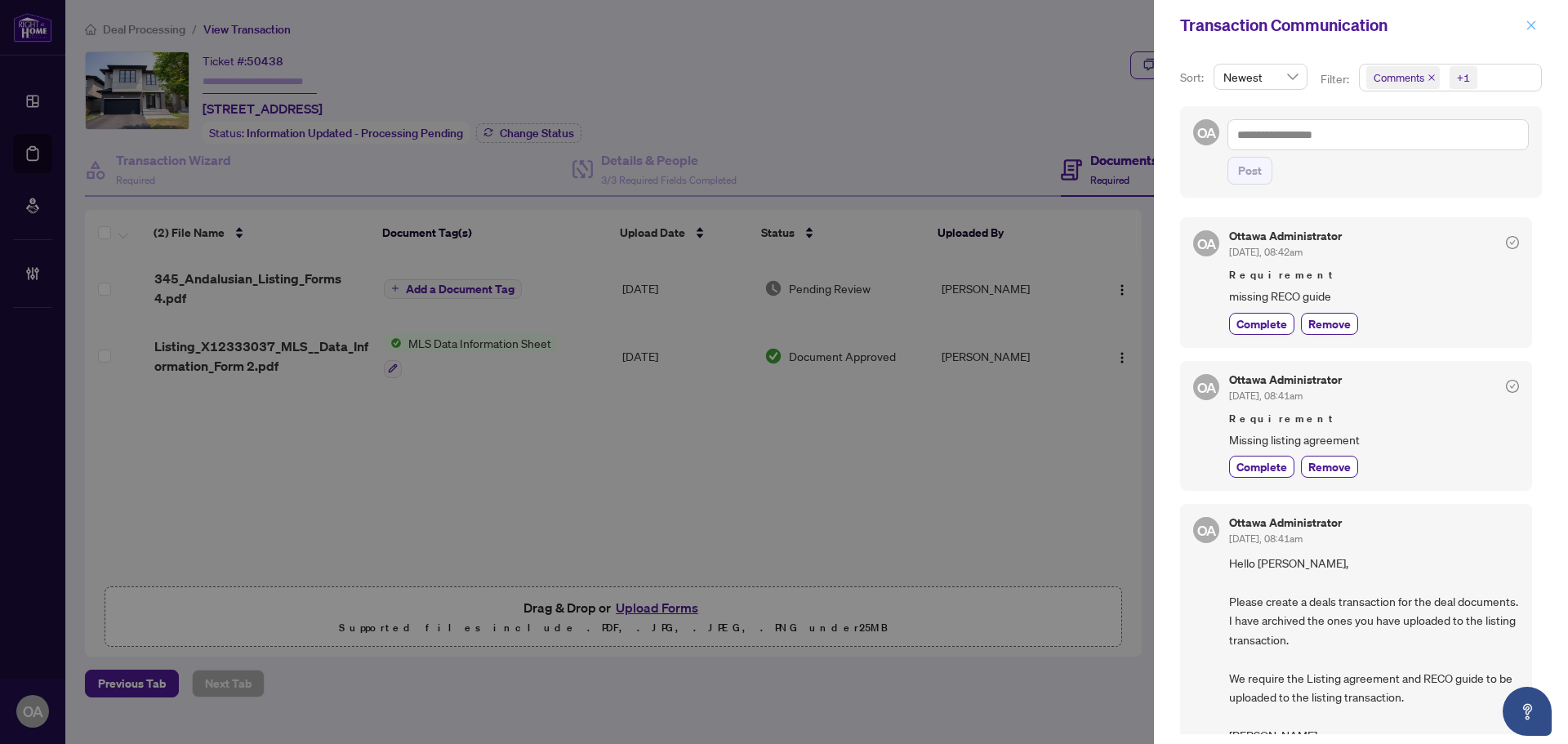
click at [1529, 29] on icon "close" at bounding box center [1532, 25] width 9 height 9
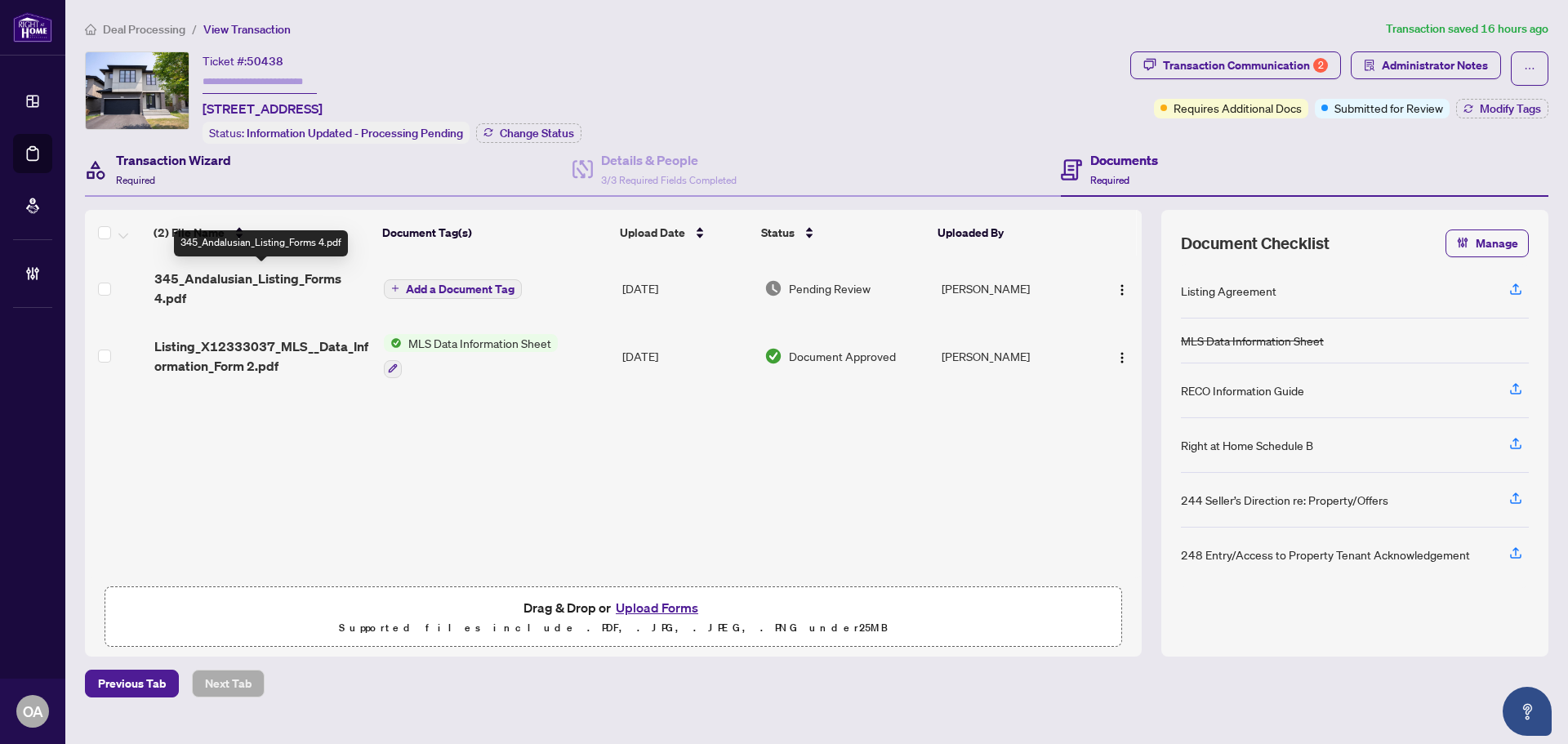
click at [191, 151] on h4 "Transaction Wizard" at bounding box center [173, 160] width 116 height 20
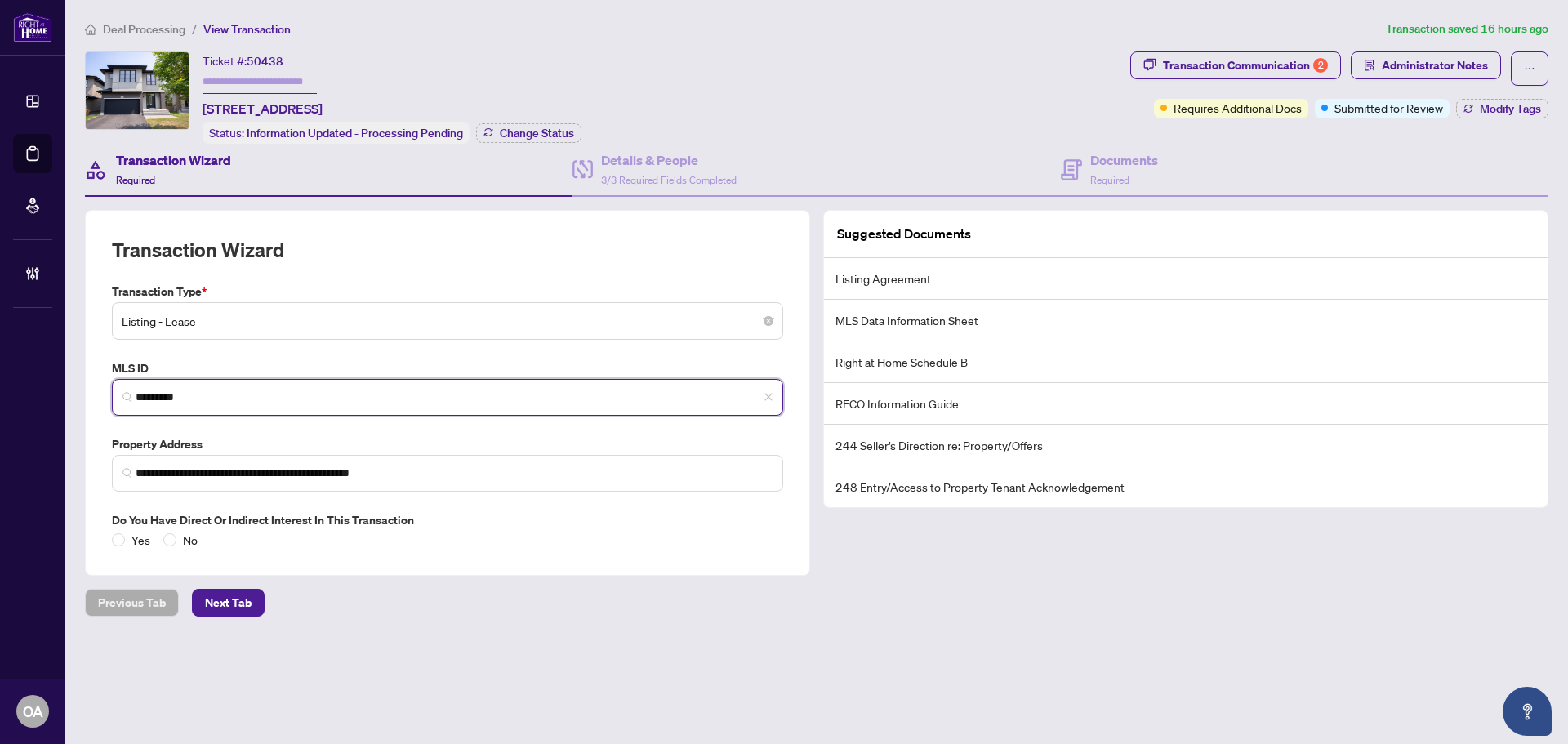
click at [215, 391] on input "*********" at bounding box center [453, 396] width 637 height 17
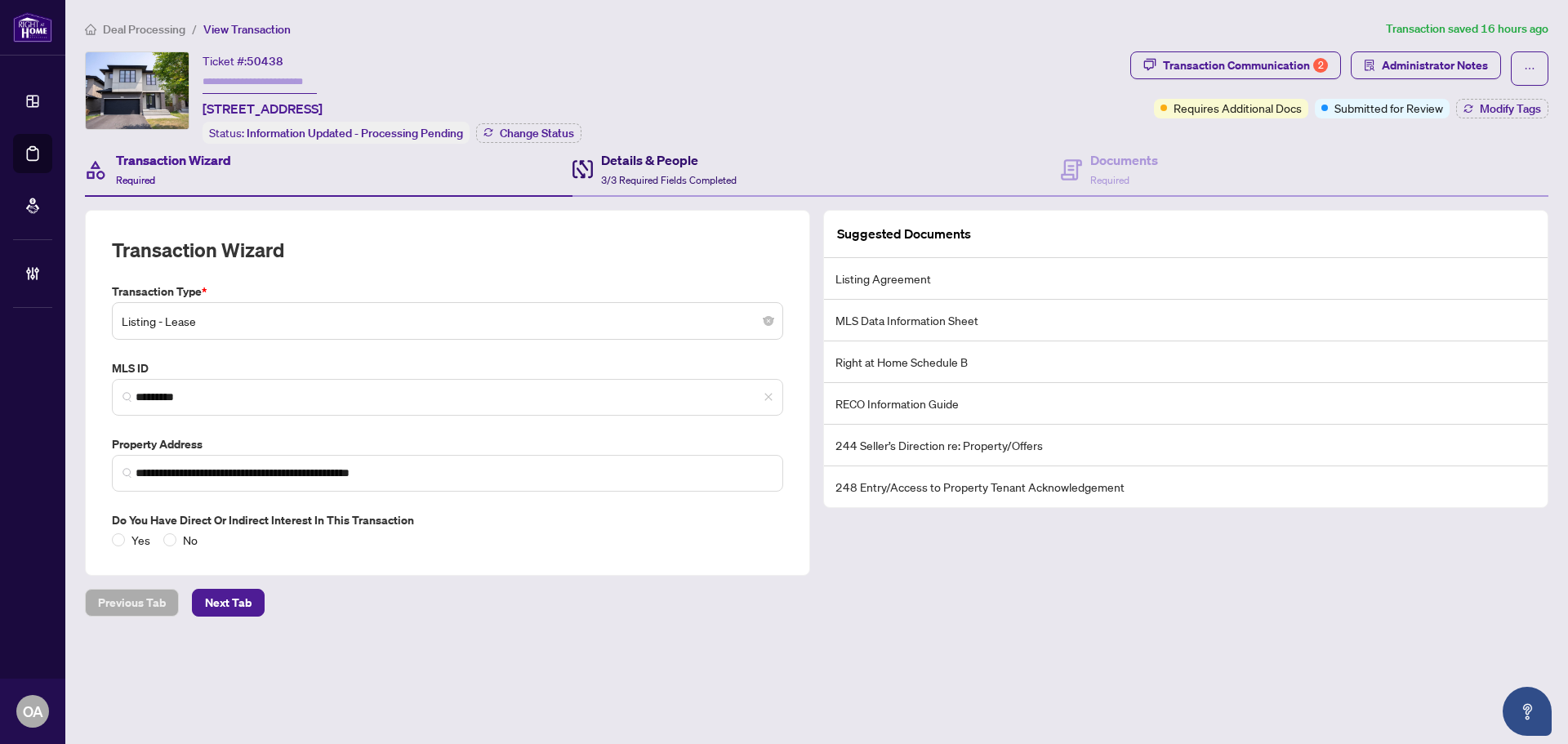
click at [671, 177] on span "3/3 Required Fields Completed" at bounding box center [669, 181] width 135 height 13
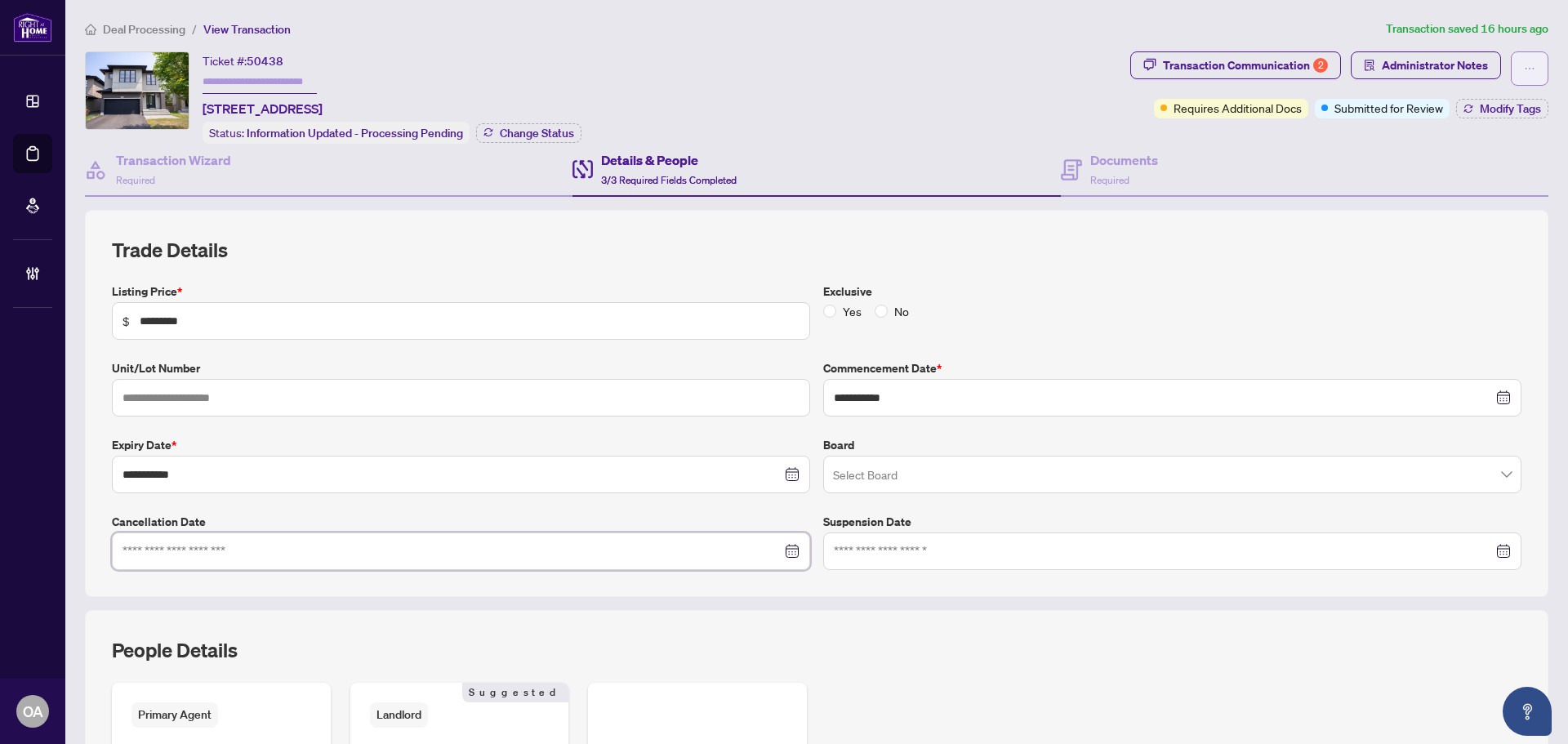
click at [1534, 62] on button "button" at bounding box center [1530, 69] width 38 height 34
click at [1459, 158] on span "Delete Transaction" at bounding box center [1461, 157] width 125 height 18
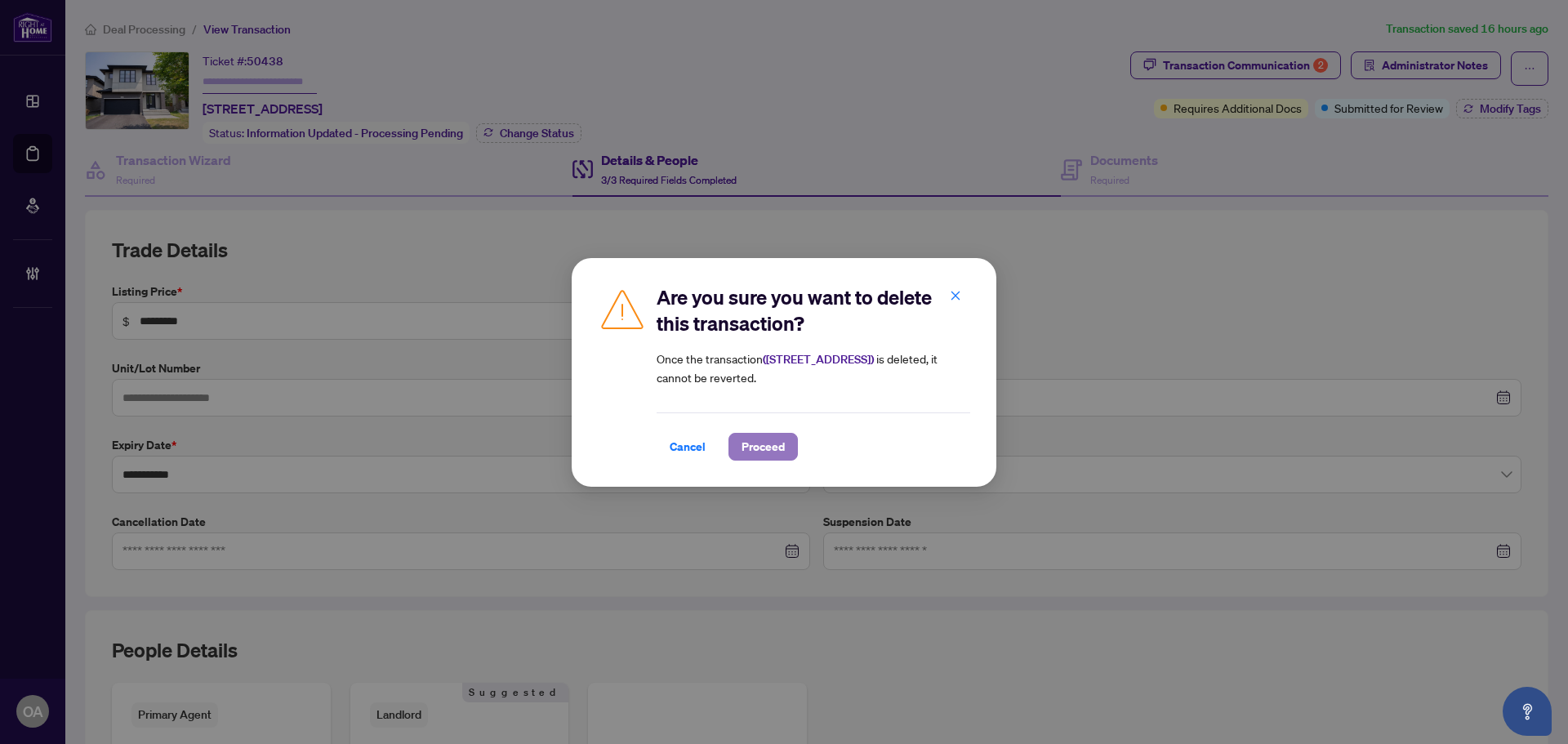
click at [767, 443] on span "Proceed" at bounding box center [763, 446] width 43 height 26
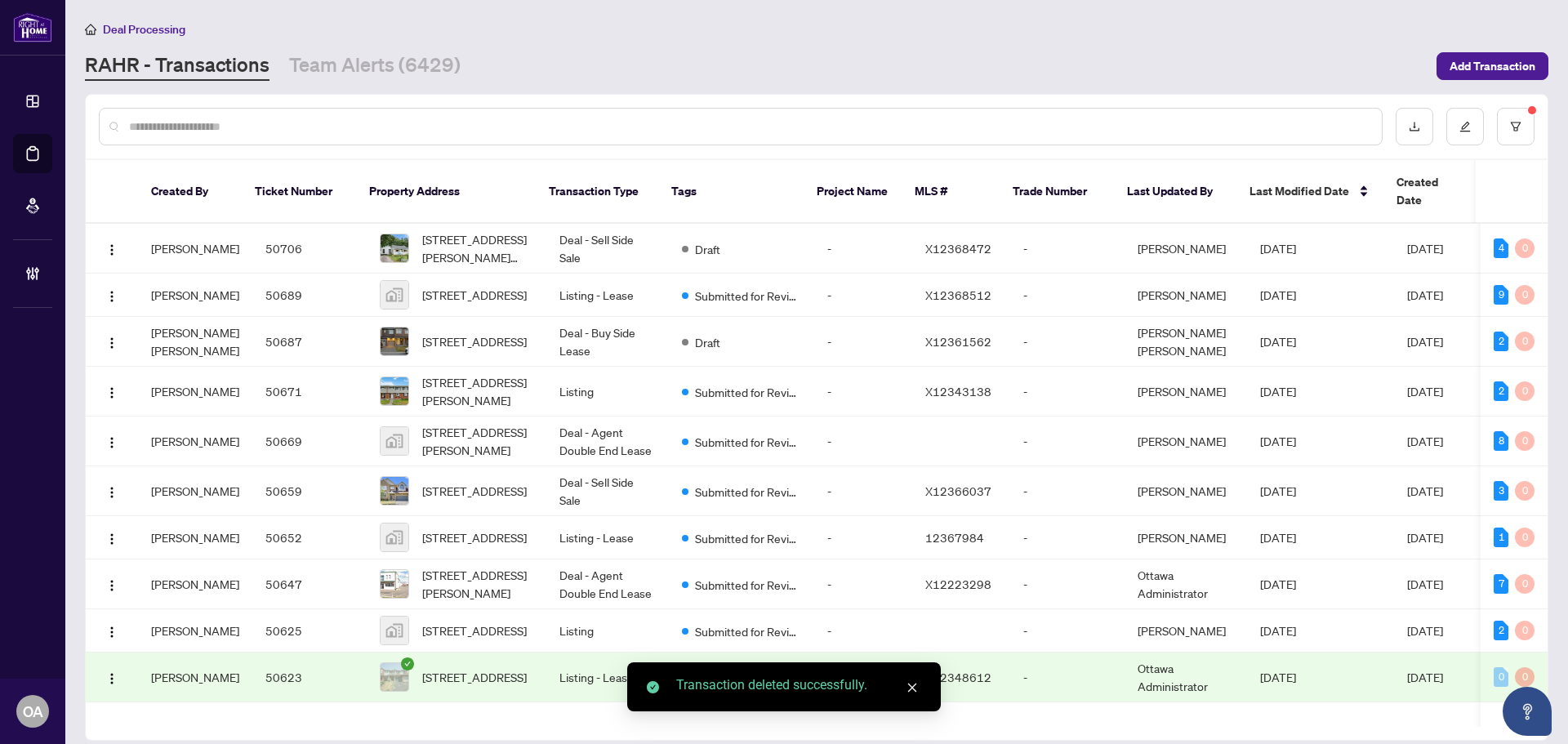
click at [910, 687] on icon "close" at bounding box center [912, 687] width 12 height 12
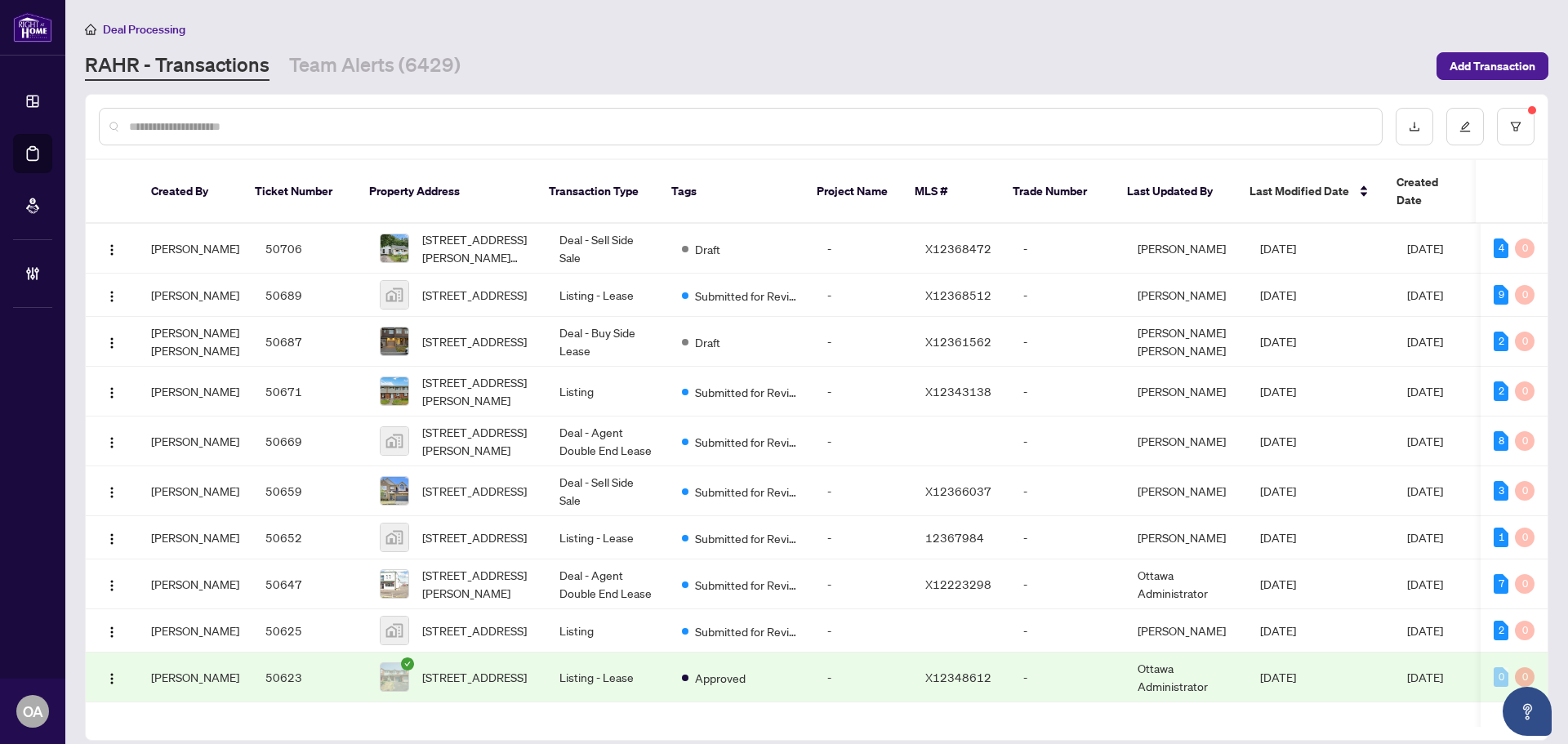
click at [407, 128] on input "text" at bounding box center [749, 126] width 1240 height 18
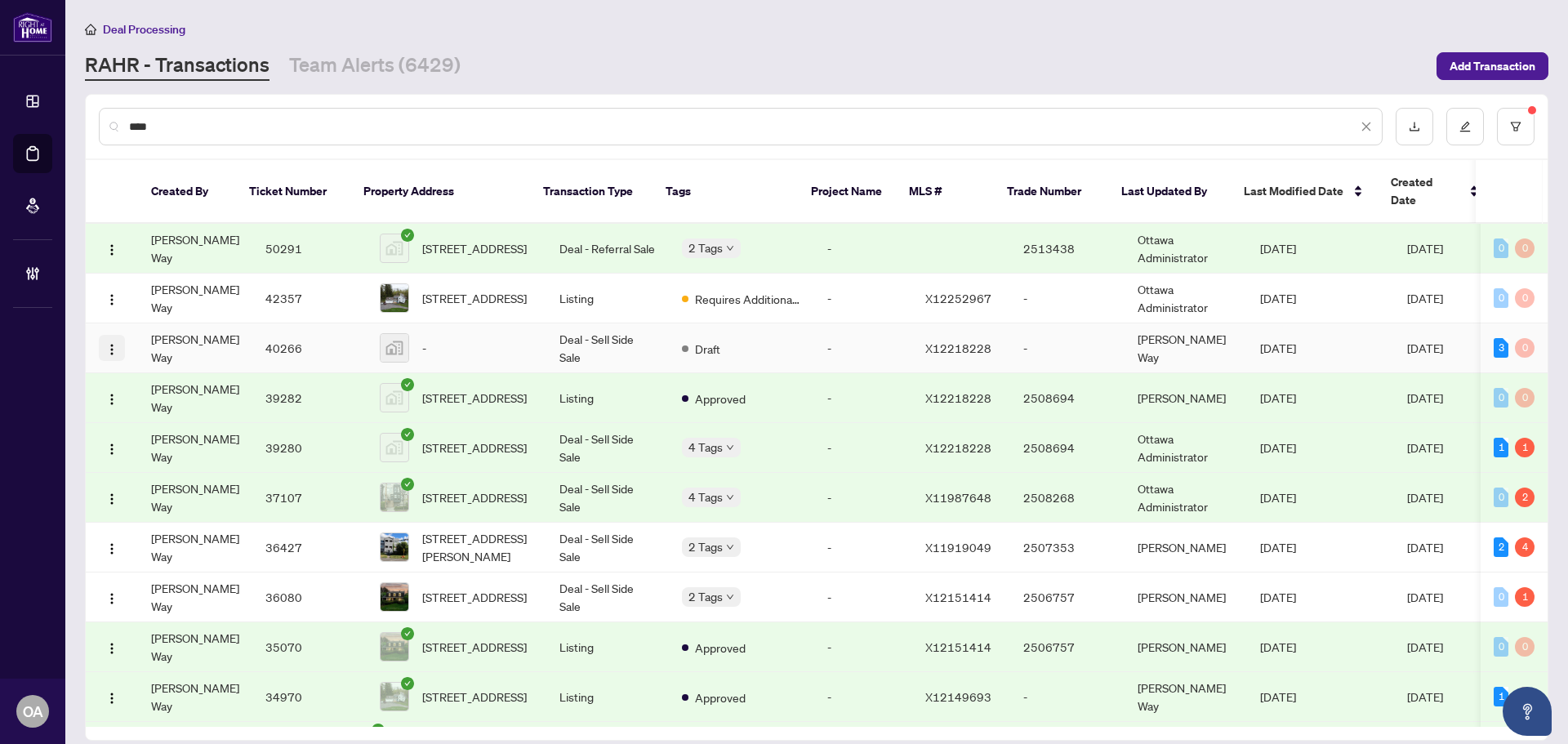
type input "****"
click at [117, 343] on img "button" at bounding box center [112, 349] width 13 height 13
click at [117, 343] on img "button" at bounding box center [112, 349] width 13 height 13
click at [252, 330] on td "40266" at bounding box center [309, 348] width 115 height 50
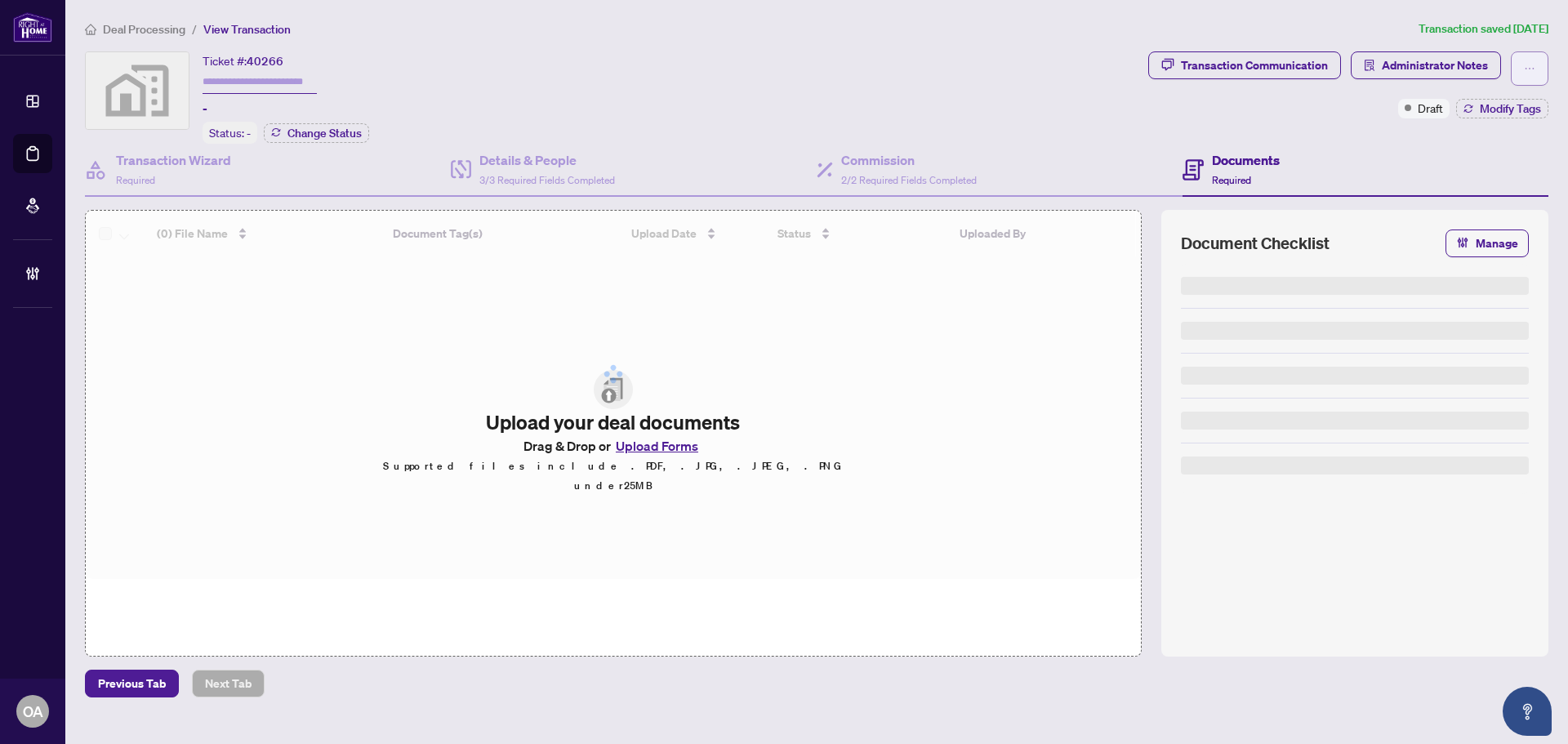
click at [1529, 81] on button "button" at bounding box center [1530, 69] width 38 height 34
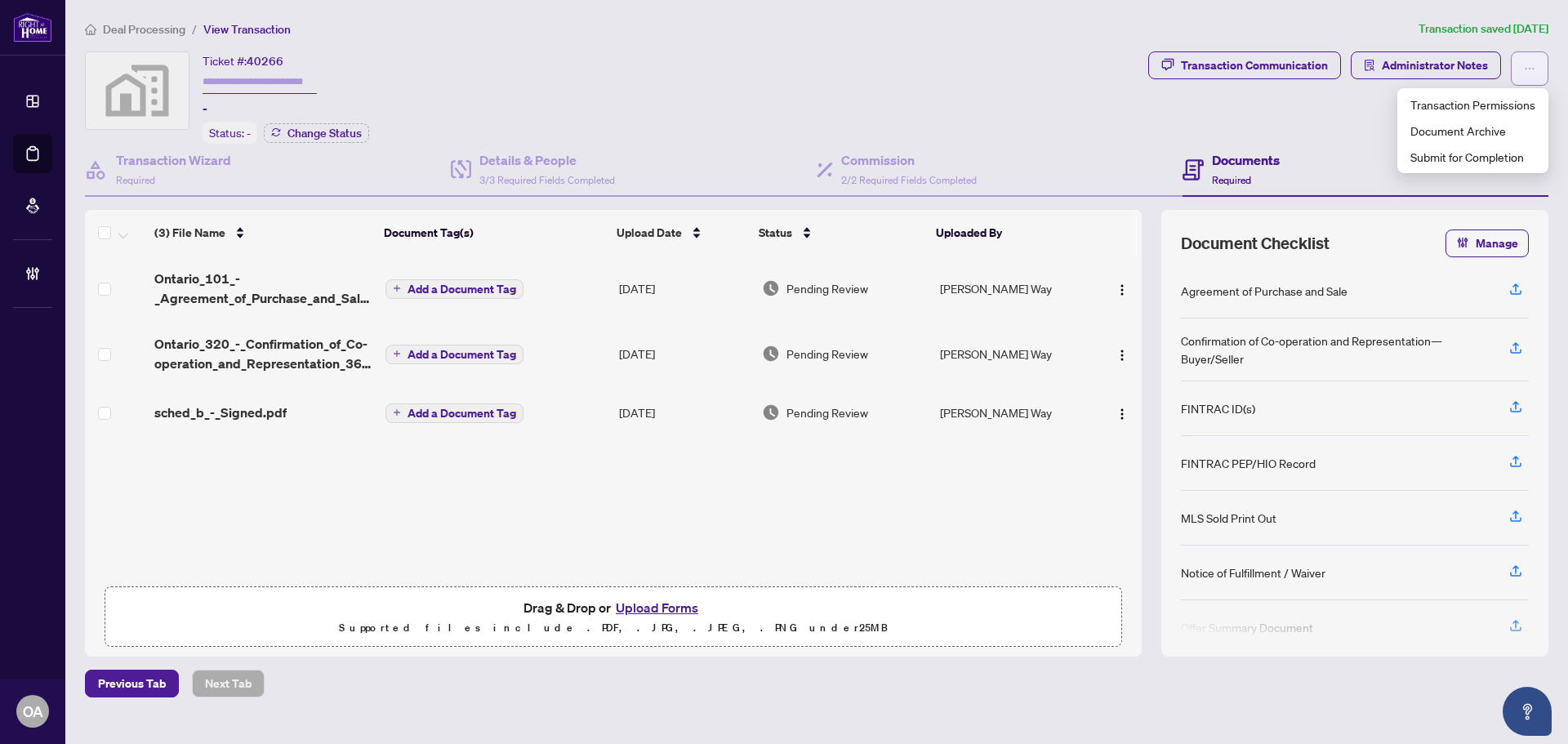
click at [1532, 72] on icon "ellipsis" at bounding box center [1530, 69] width 12 height 12
click at [1534, 71] on icon "ellipsis" at bounding box center [1530, 69] width 12 height 12
click at [1507, 132] on span "Document Archive" at bounding box center [1473, 131] width 125 height 18
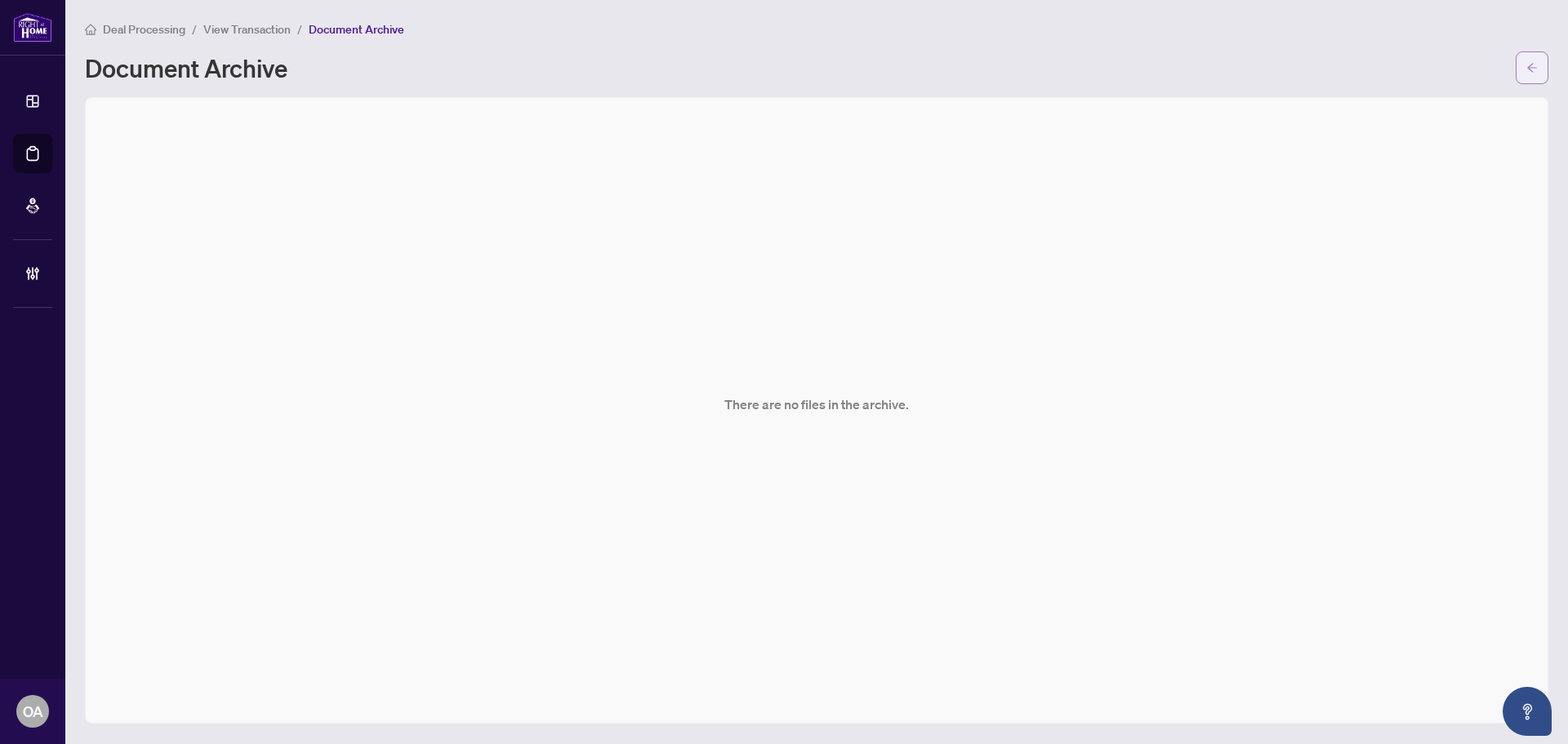
click at [1537, 64] on icon "arrow-left" at bounding box center [1532, 68] width 12 height 12
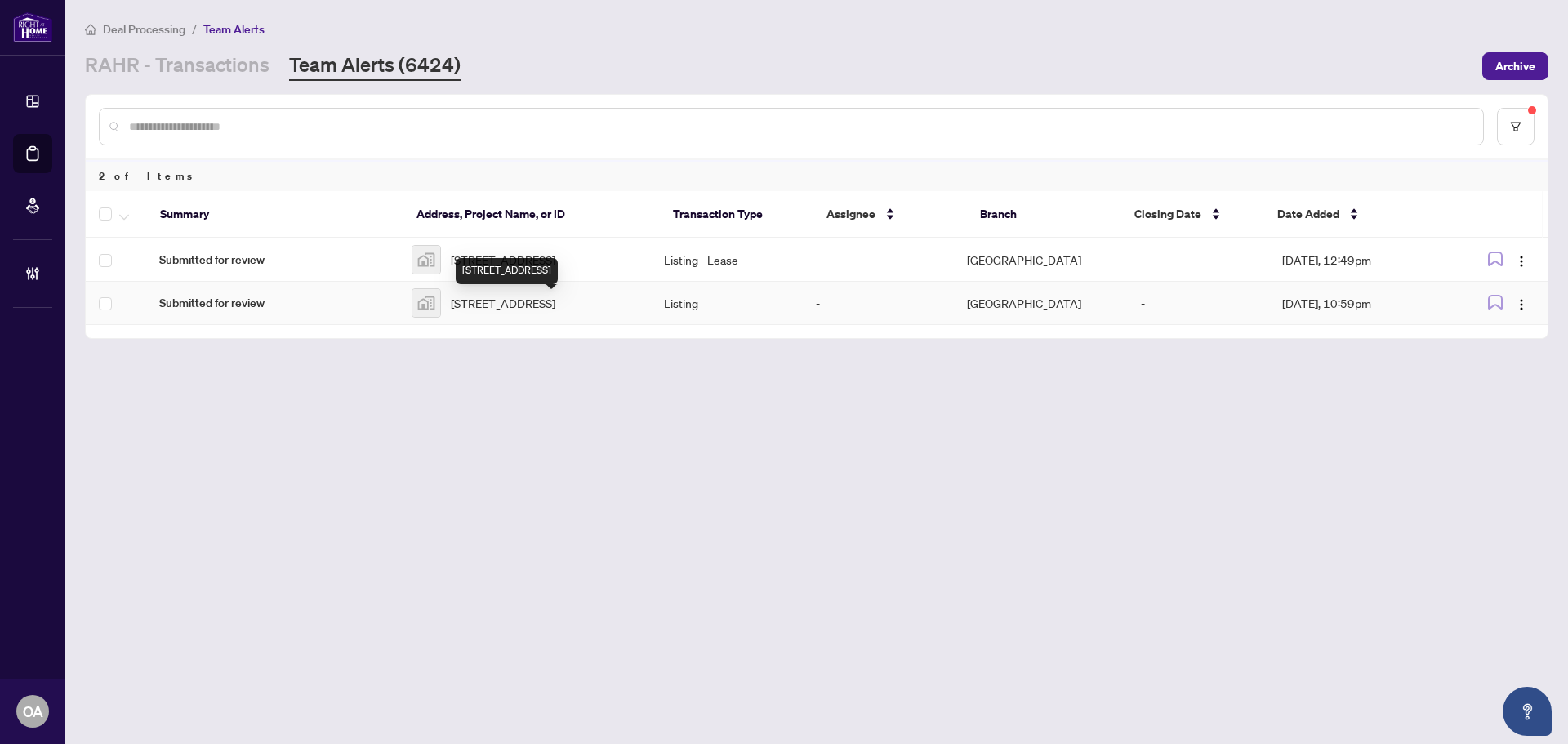
click at [531, 302] on span "[STREET_ADDRESS]" at bounding box center [503, 303] width 105 height 18
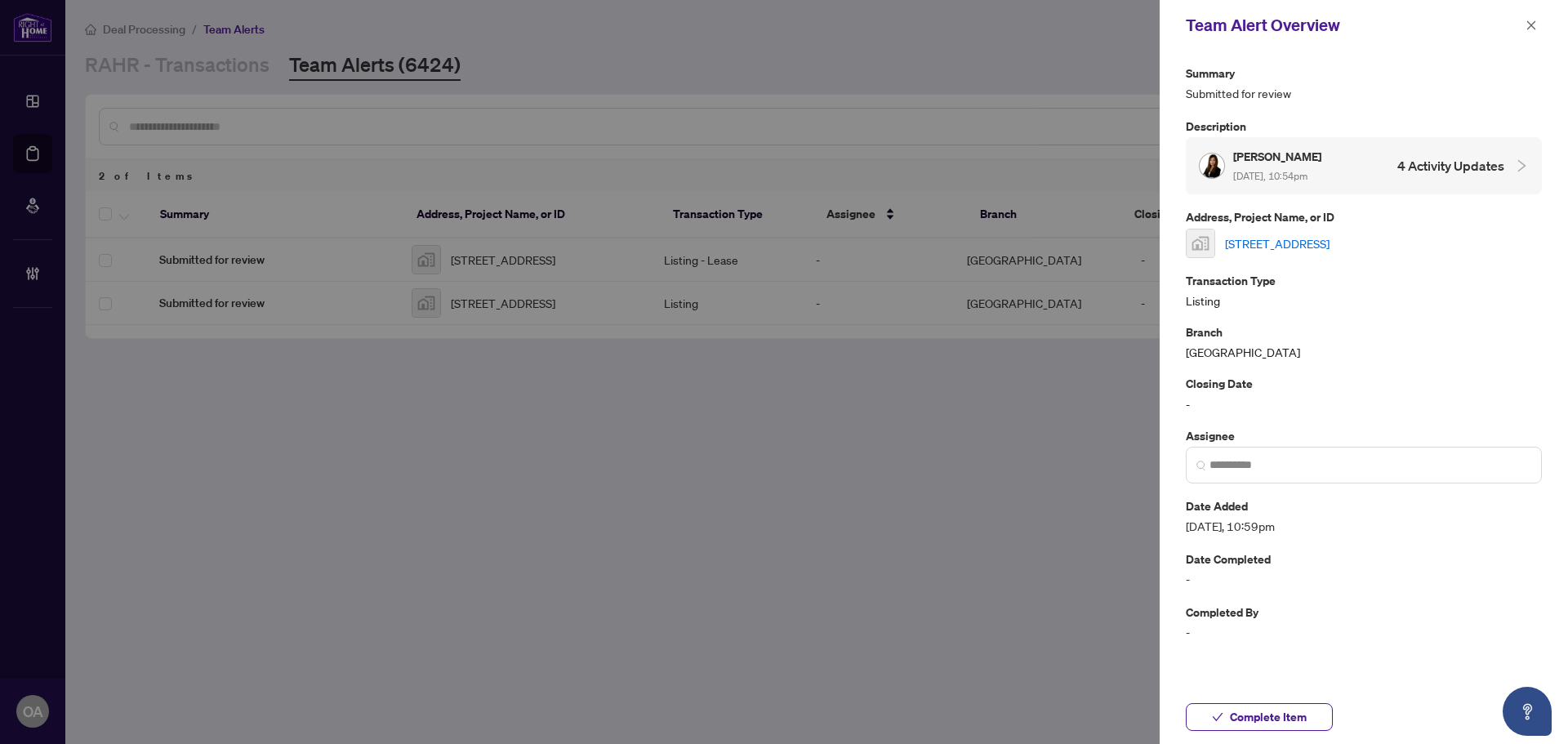
click at [1321, 243] on link "[STREET_ADDRESS]" at bounding box center [1278, 244] width 105 height 18
click at [1526, 22] on icon "close" at bounding box center [1531, 25] width 12 height 12
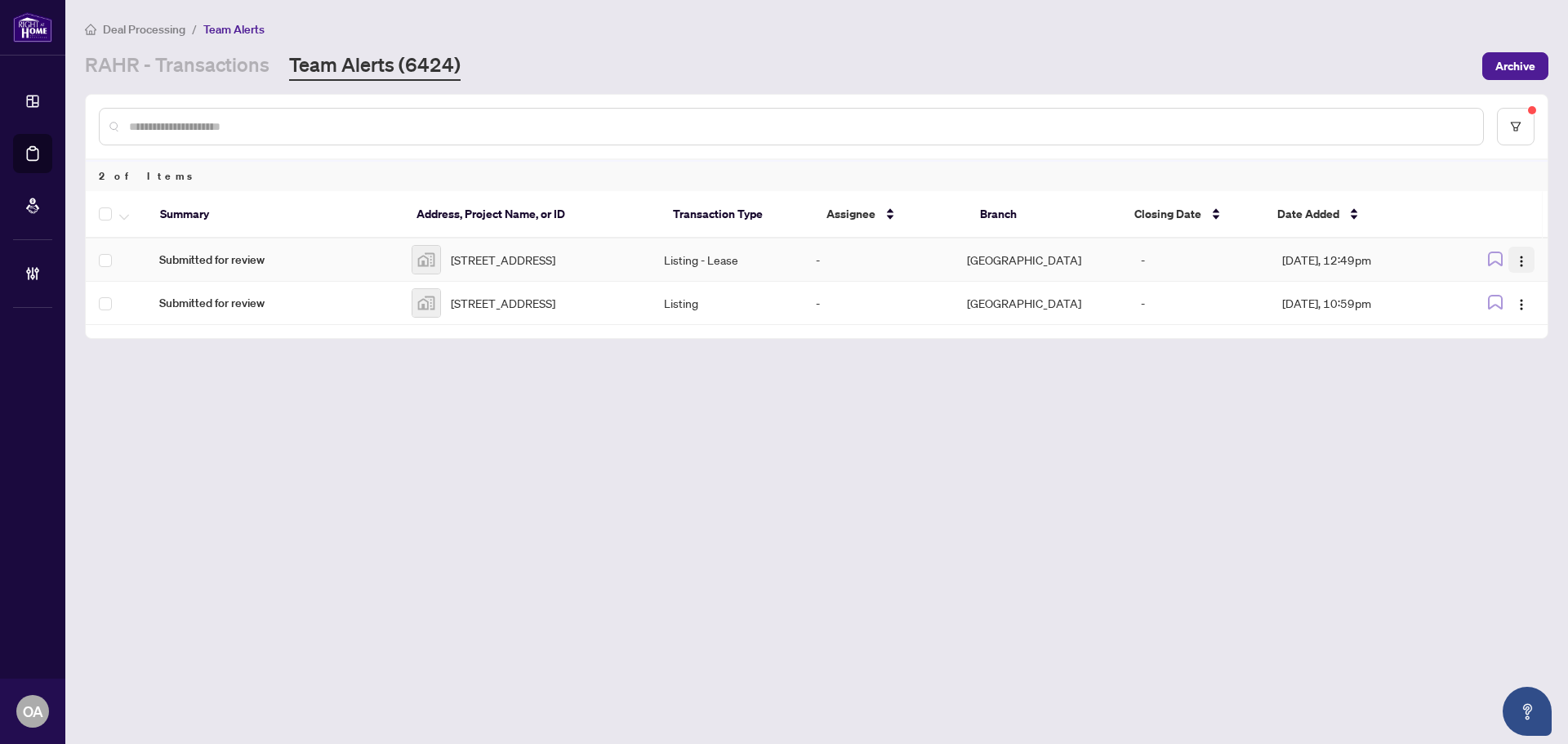
click at [1513, 261] on button "button" at bounding box center [1521, 259] width 26 height 26
click at [1499, 346] on span "Complete Item" at bounding box center [1484, 347] width 76 height 18
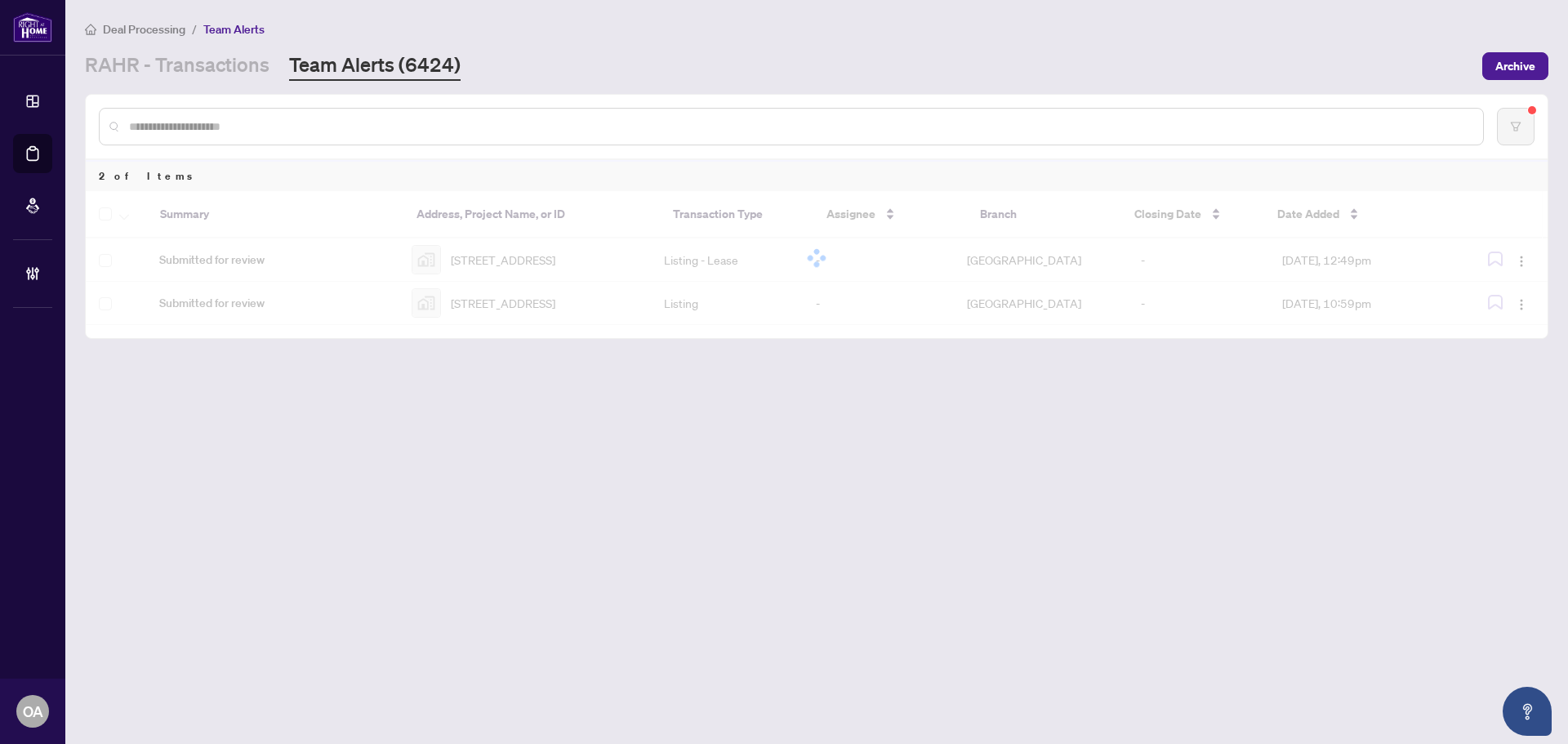
click at [1518, 268] on div at bounding box center [817, 258] width 1462 height 134
click at [1521, 264] on div at bounding box center [817, 258] width 1462 height 134
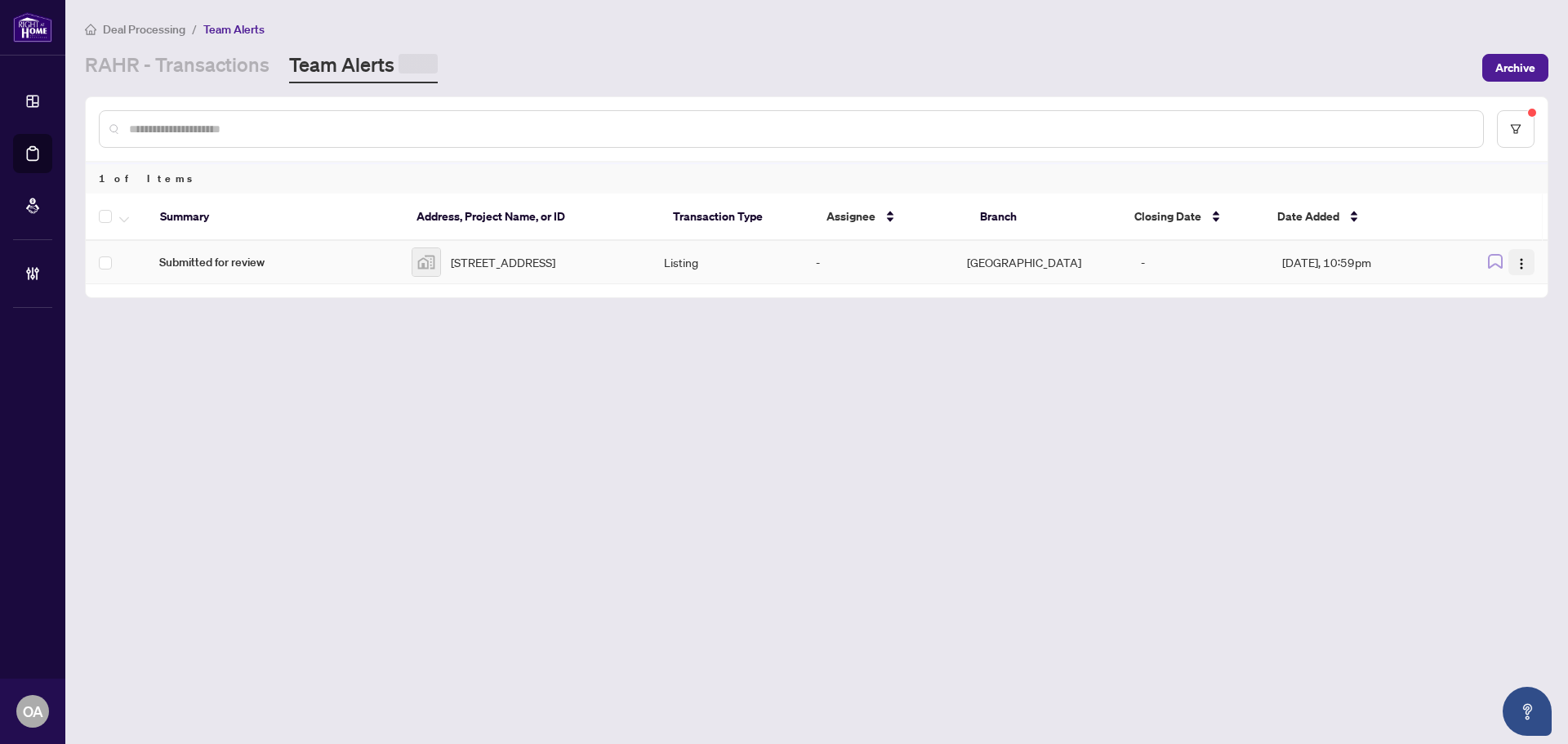
click at [1523, 261] on img "button" at bounding box center [1522, 264] width 13 height 13
click at [1506, 353] on span "Complete Item" at bounding box center [1484, 347] width 76 height 18
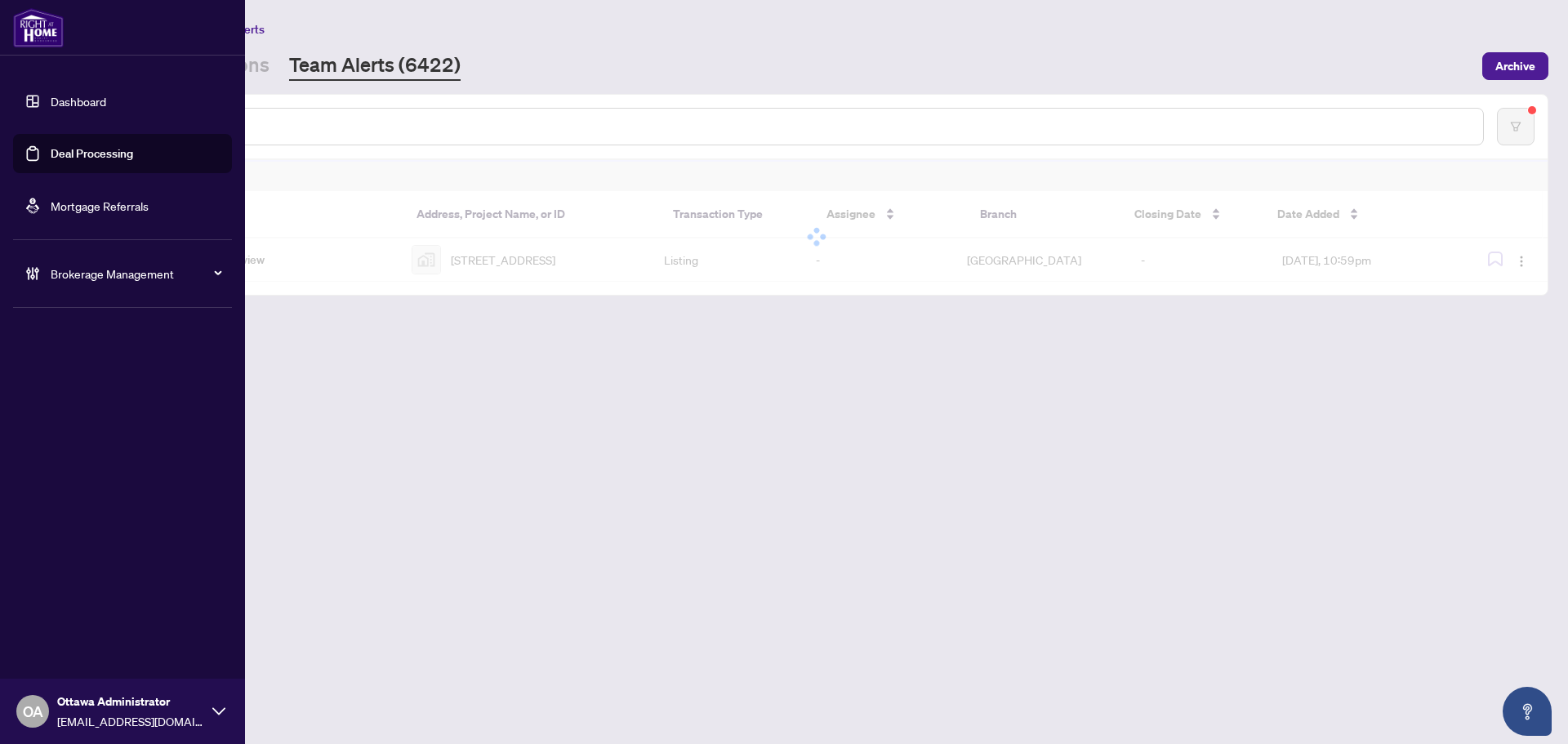
click at [106, 154] on link "Deal Processing" at bounding box center [91, 153] width 82 height 14
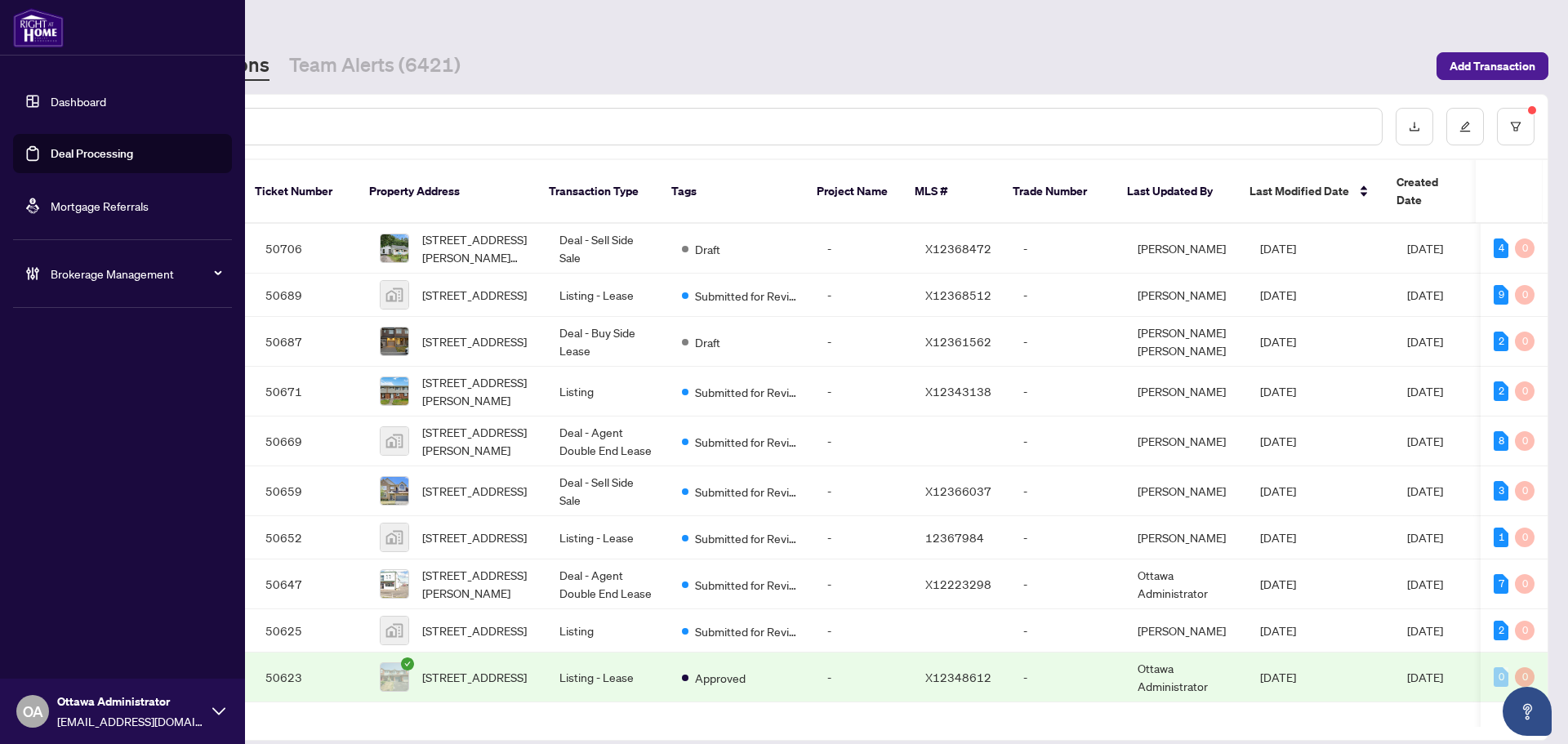
click at [51, 152] on link "Deal Processing" at bounding box center [91, 153] width 82 height 14
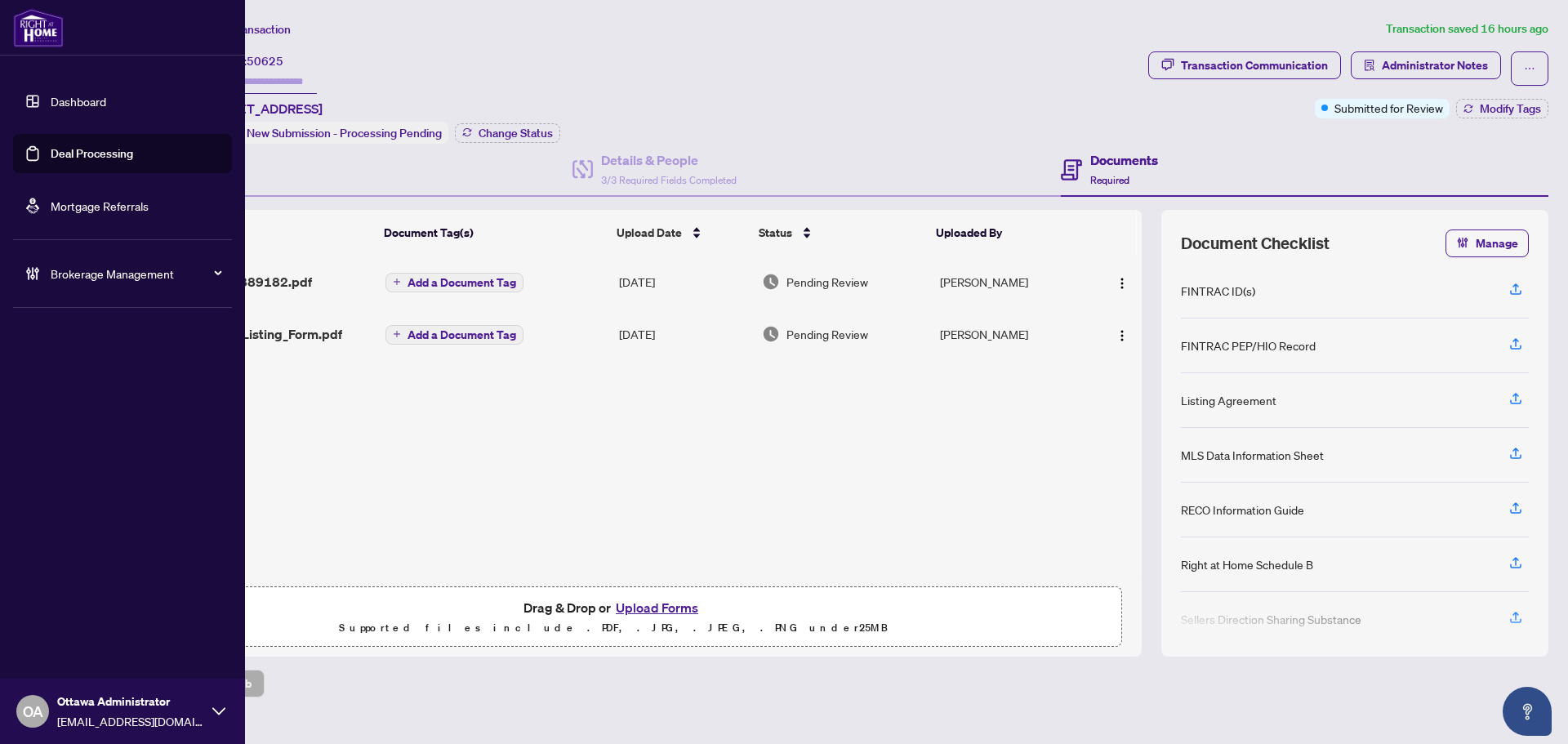
click at [55, 158] on link "Deal Processing" at bounding box center [91, 153] width 82 height 14
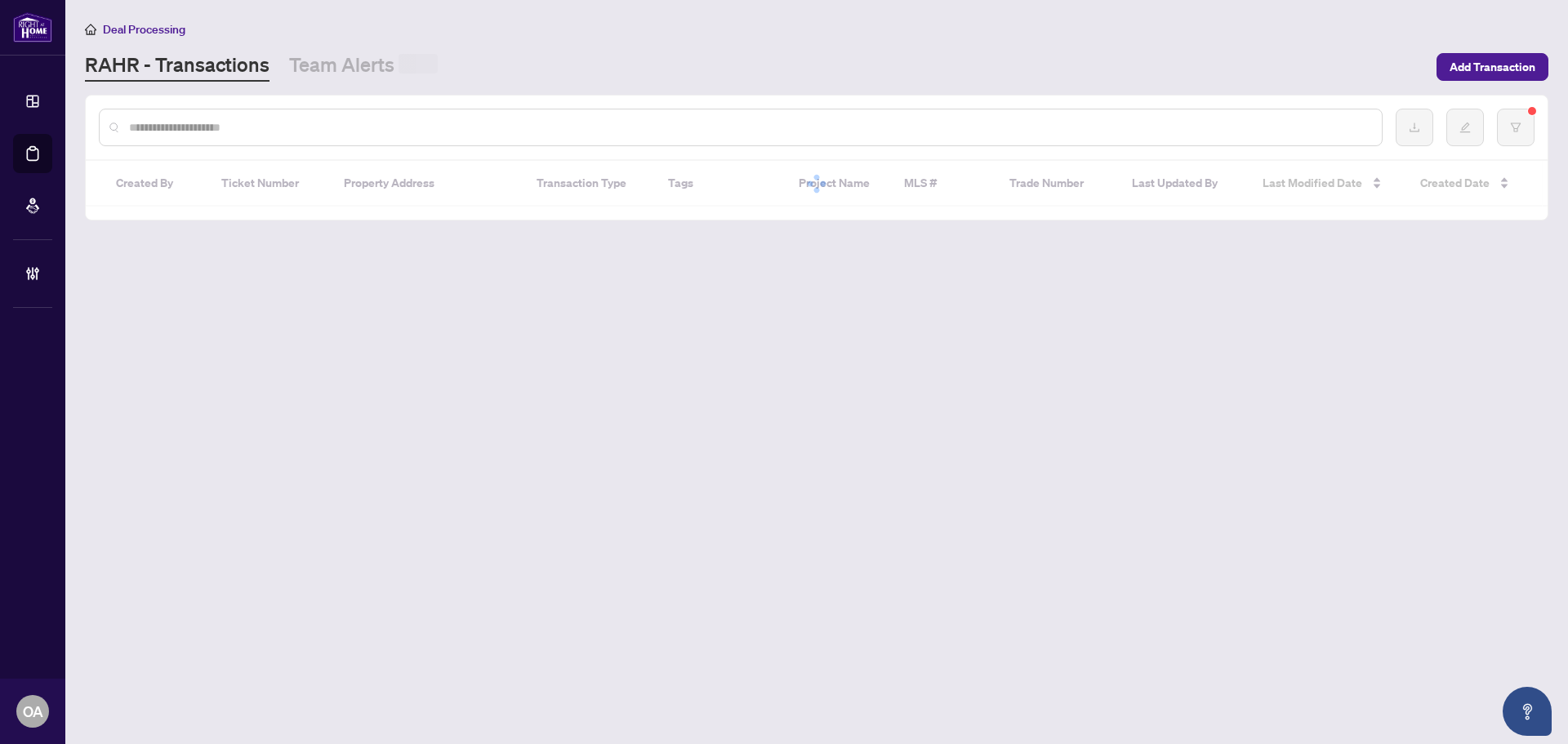
click at [319, 127] on input "text" at bounding box center [749, 127] width 1240 height 18
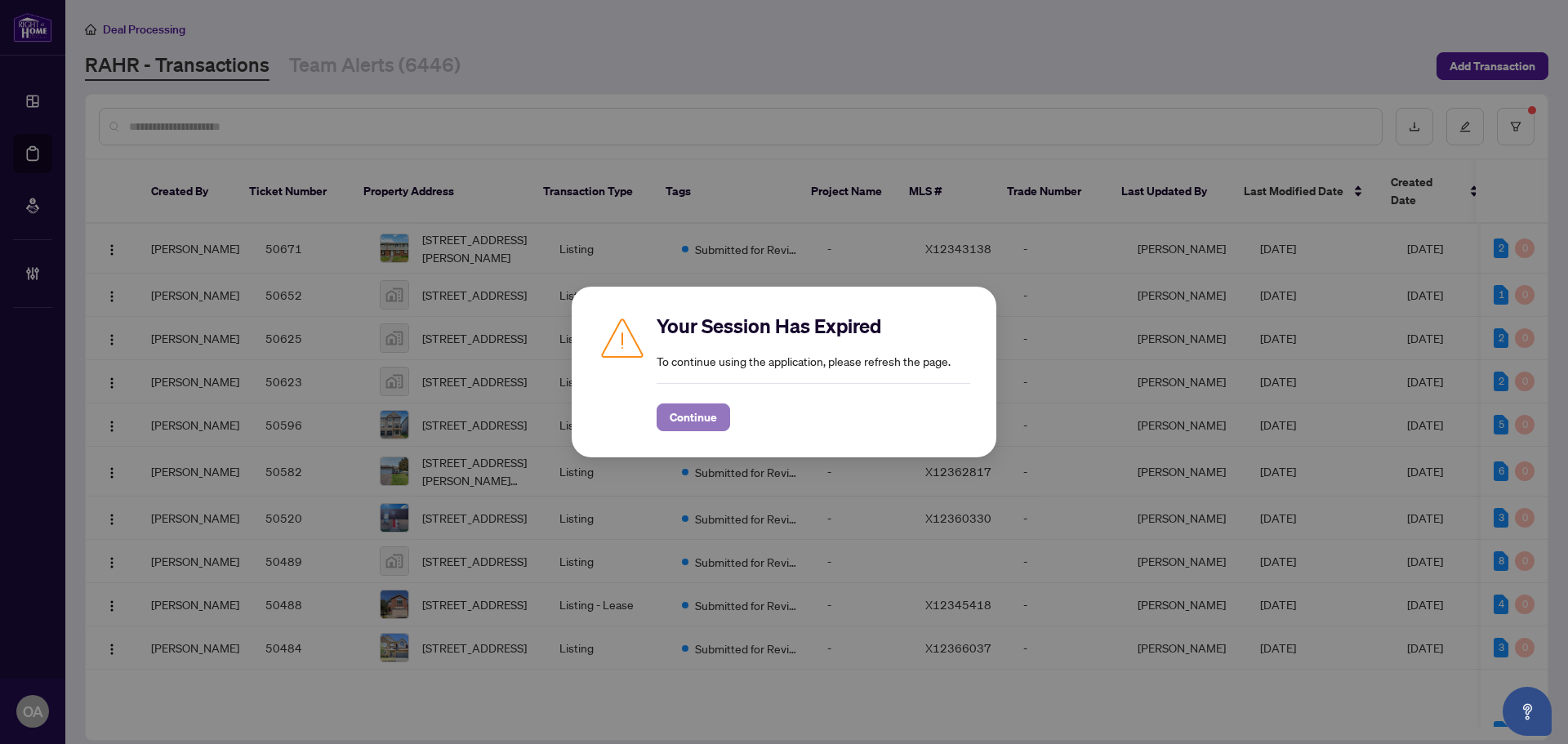
click at [706, 414] on span "Continue" at bounding box center [694, 417] width 47 height 26
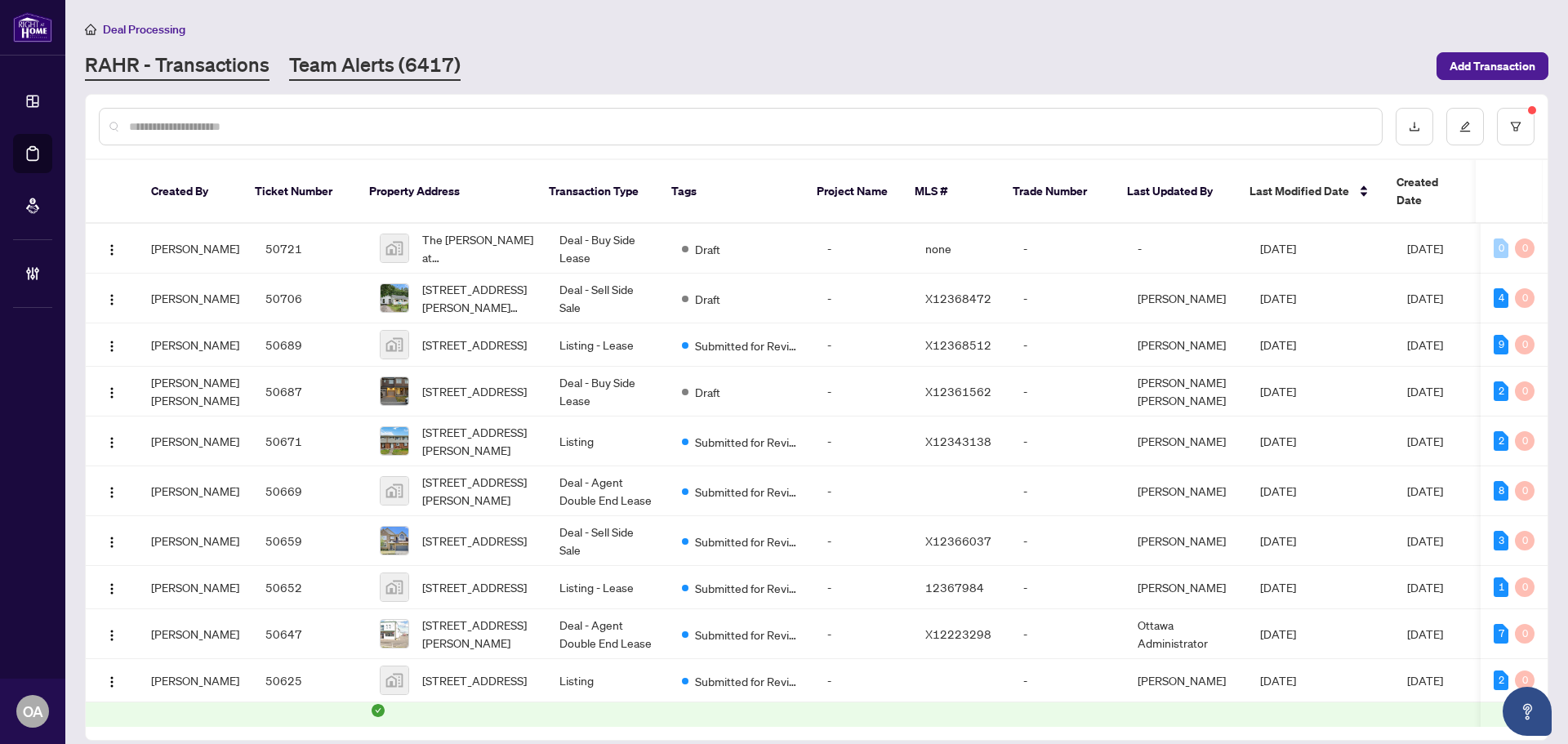
click at [329, 65] on link "Team Alerts (6417)" at bounding box center [375, 66] width 172 height 30
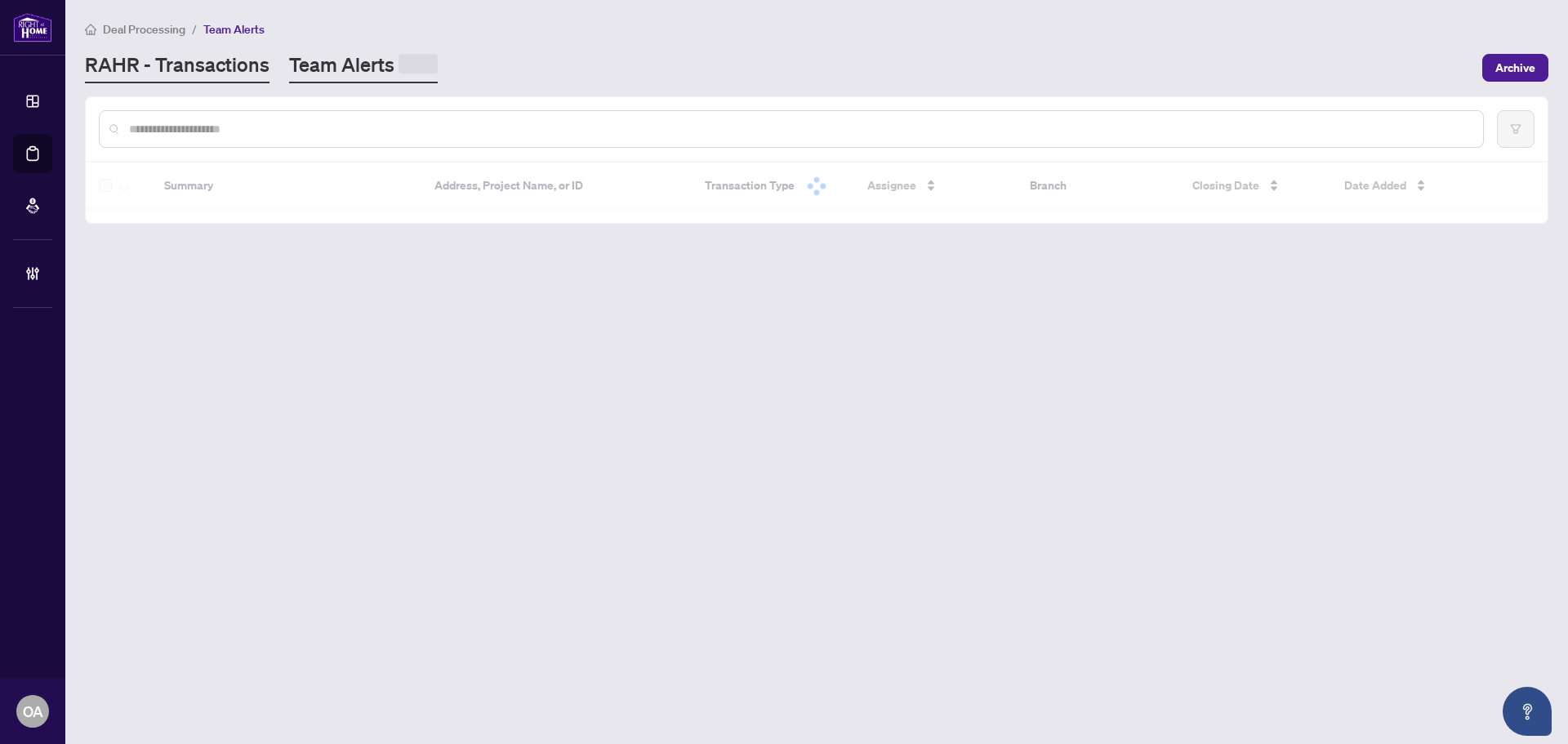
click at [222, 59] on link "RAHR - Transactions" at bounding box center [177, 67] width 184 height 32
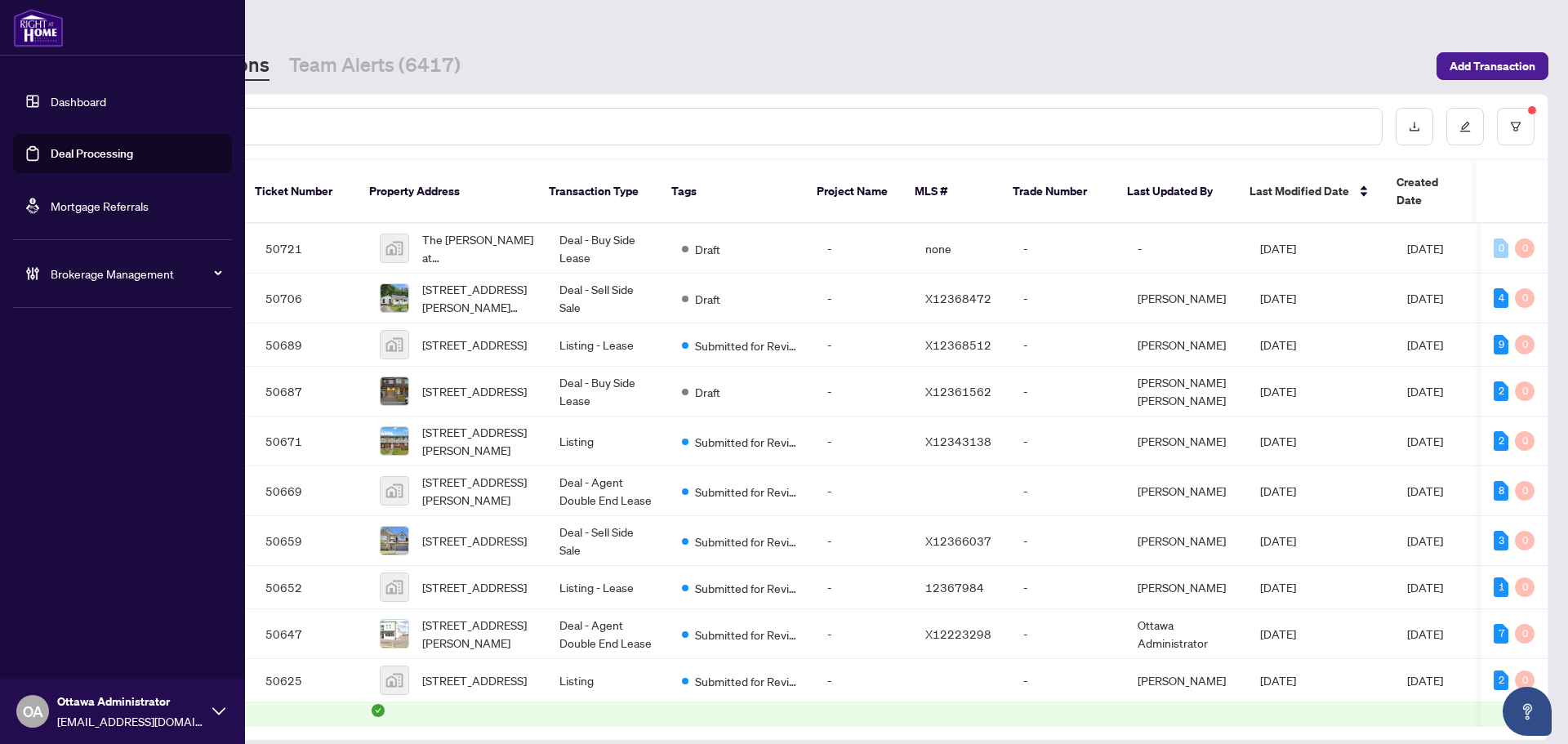
drag, startPoint x: 39, startPoint y: 153, endPoint x: 287, endPoint y: 111, distance: 251.5
click at [51, 153] on link "Deal Processing" at bounding box center [91, 153] width 82 height 14
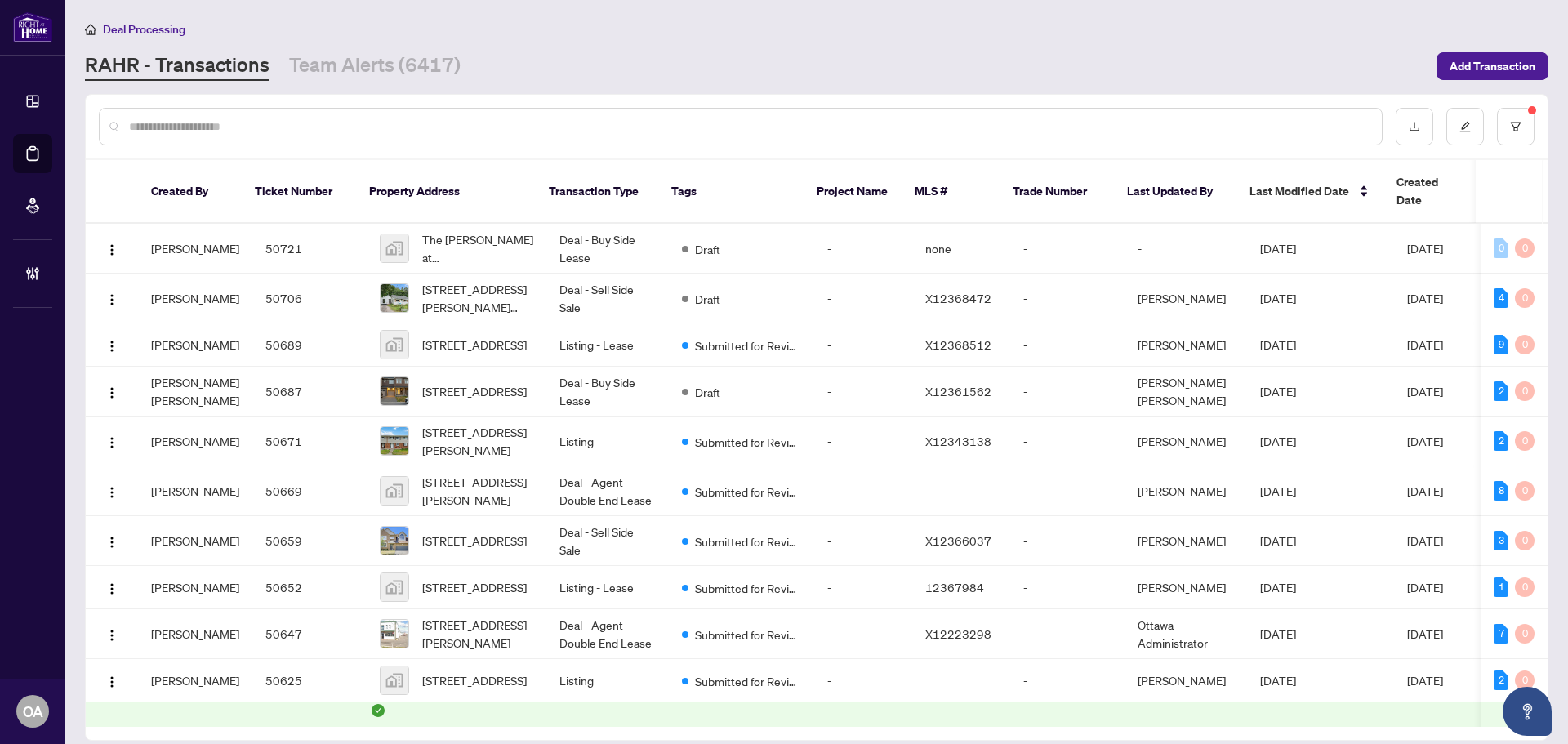
click at [287, 111] on div at bounding box center [741, 126] width 1284 height 38
click at [290, 128] on input "text" at bounding box center [749, 126] width 1240 height 18
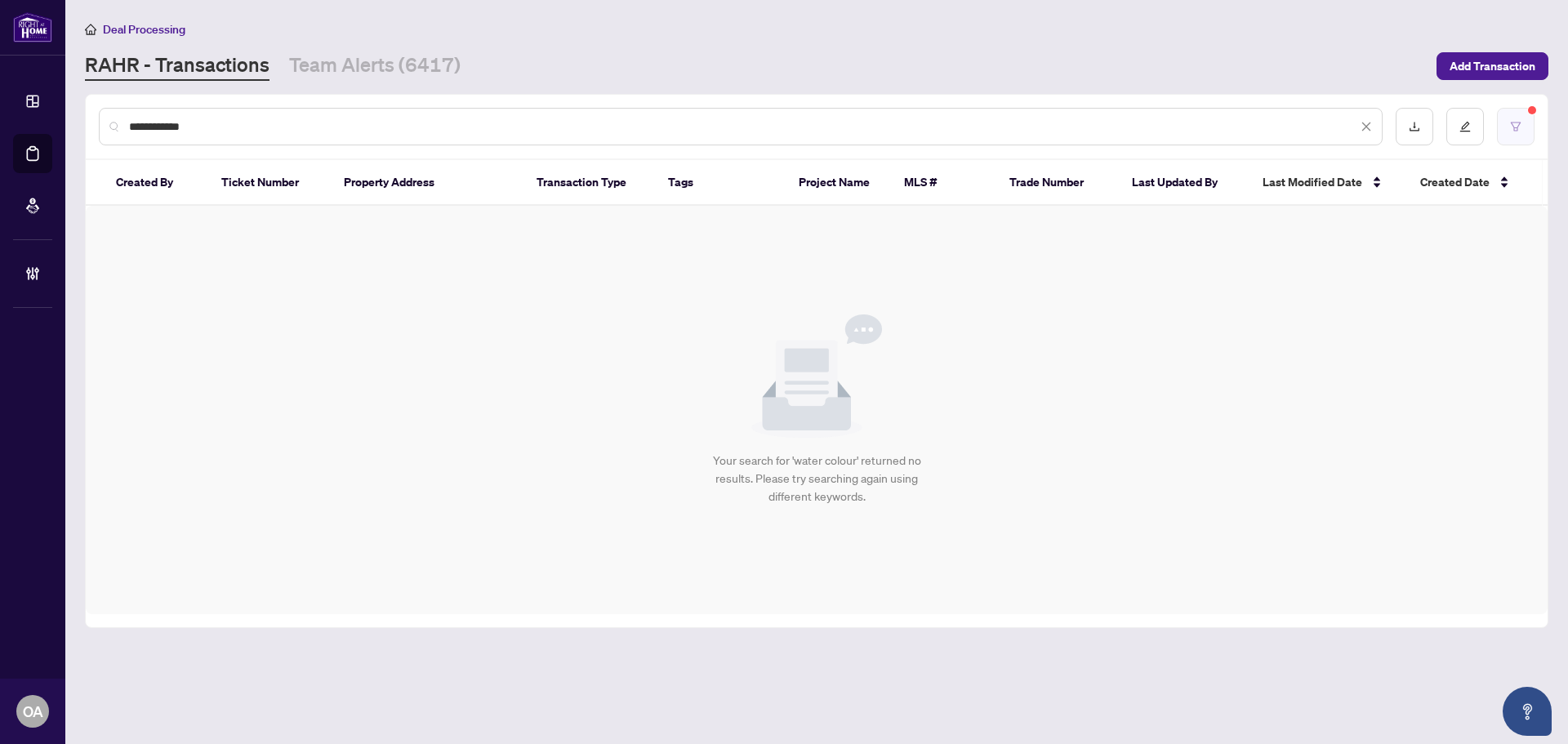
click at [1533, 116] on button "button" at bounding box center [1517, 126] width 38 height 38
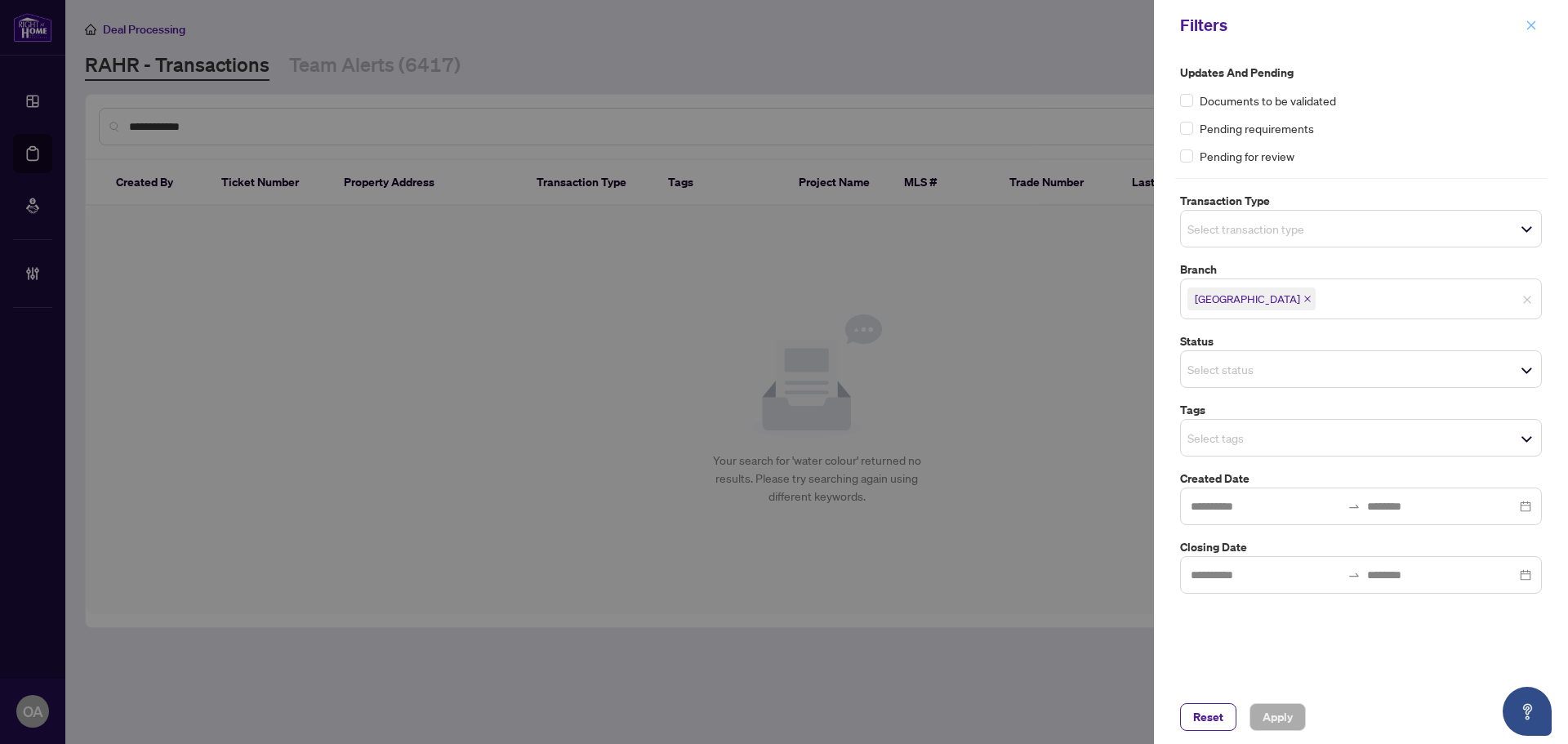
click at [1531, 24] on icon "close" at bounding box center [1532, 25] width 9 height 9
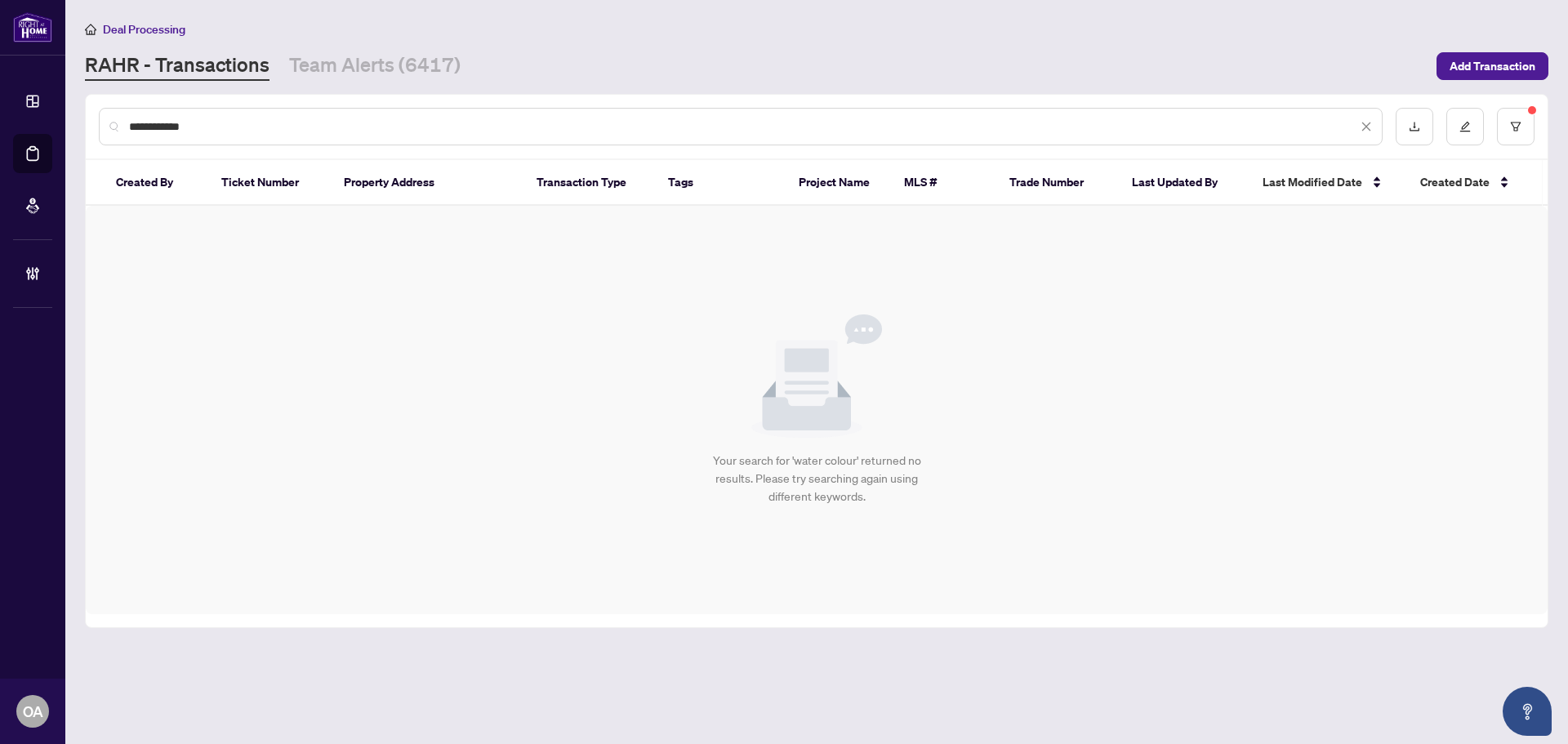
drag, startPoint x: 329, startPoint y: 124, endPoint x: -7, endPoint y: 160, distance: 337.9
click at [0, 160] on html "**********" at bounding box center [784, 372] width 1568 height 744
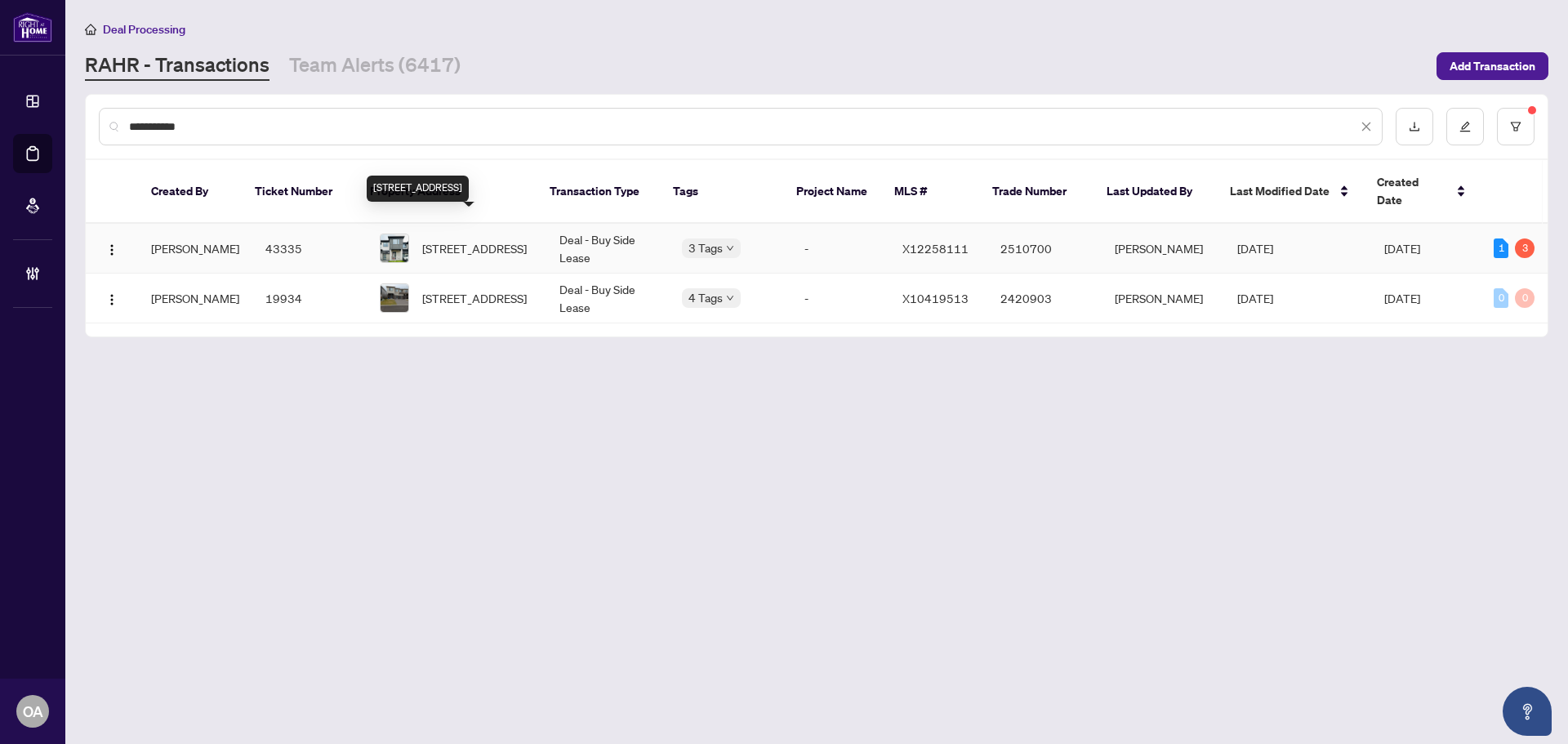
type input "**********"
click at [499, 239] on span "2483 WATERCOLOURS Way, Ottawa, Ontario K2J 7B1, Canada" at bounding box center [475, 248] width 105 height 18
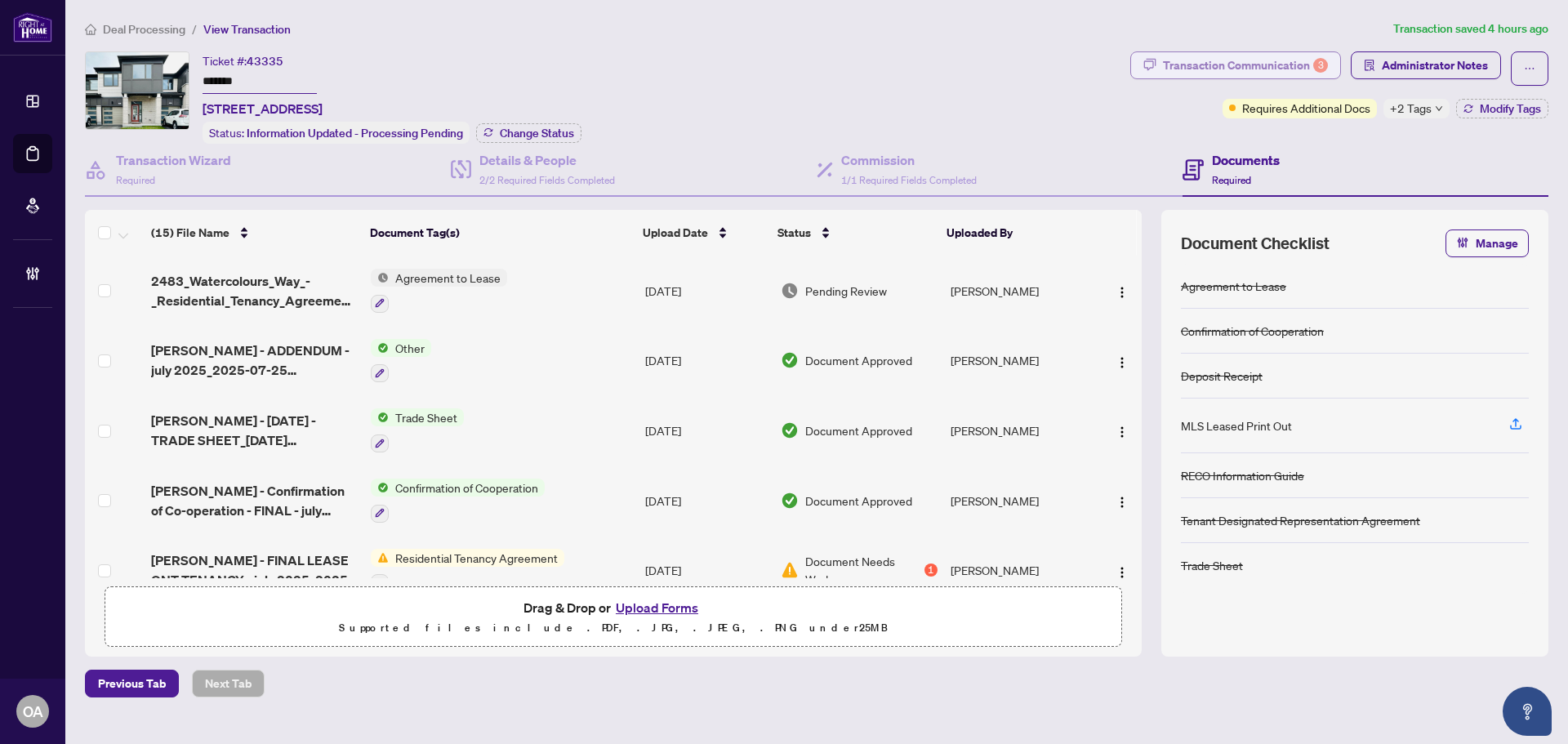
click at [1199, 62] on div "Transaction Communication 3" at bounding box center [1246, 65] width 165 height 26
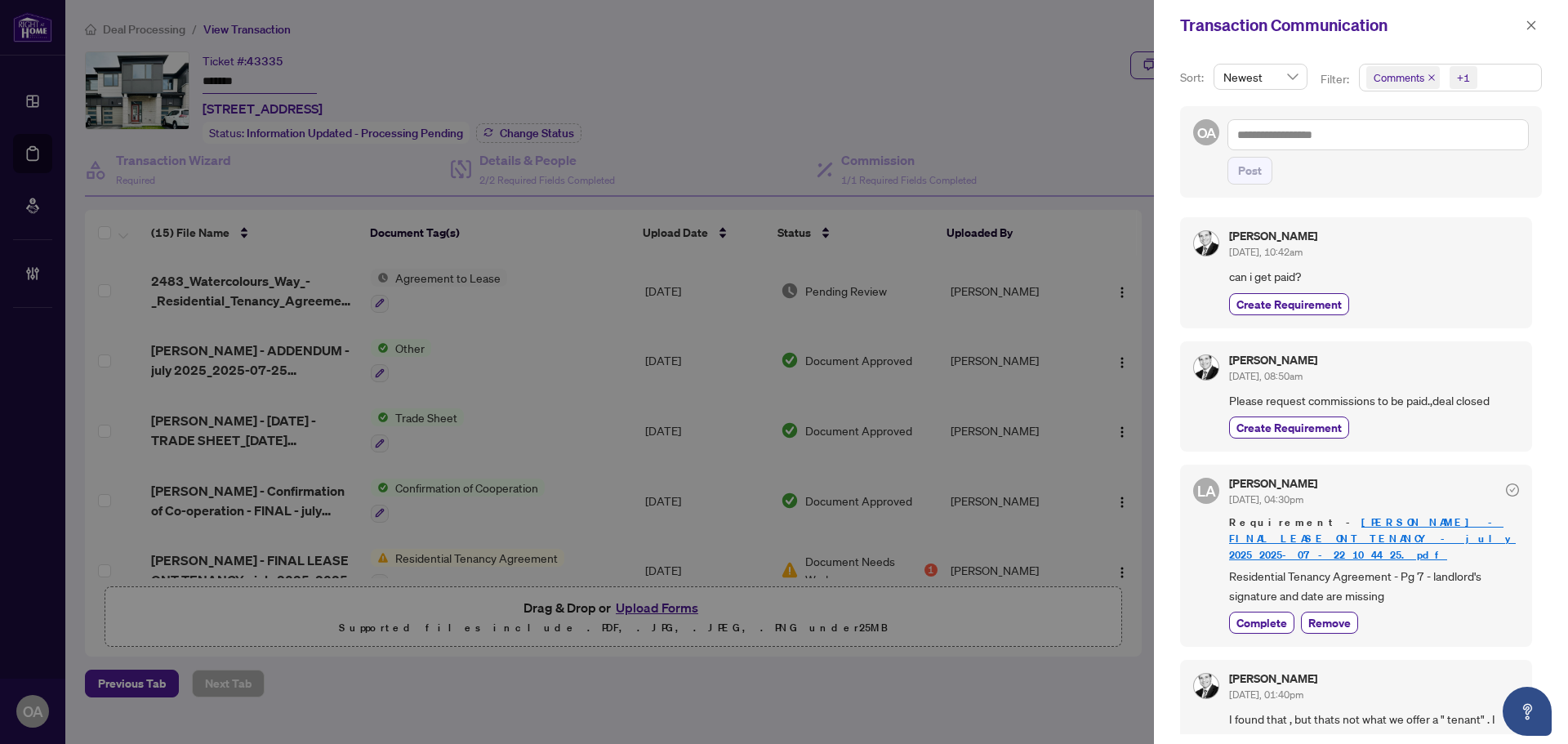
click at [1429, 74] on icon "close" at bounding box center [1432, 77] width 8 height 8
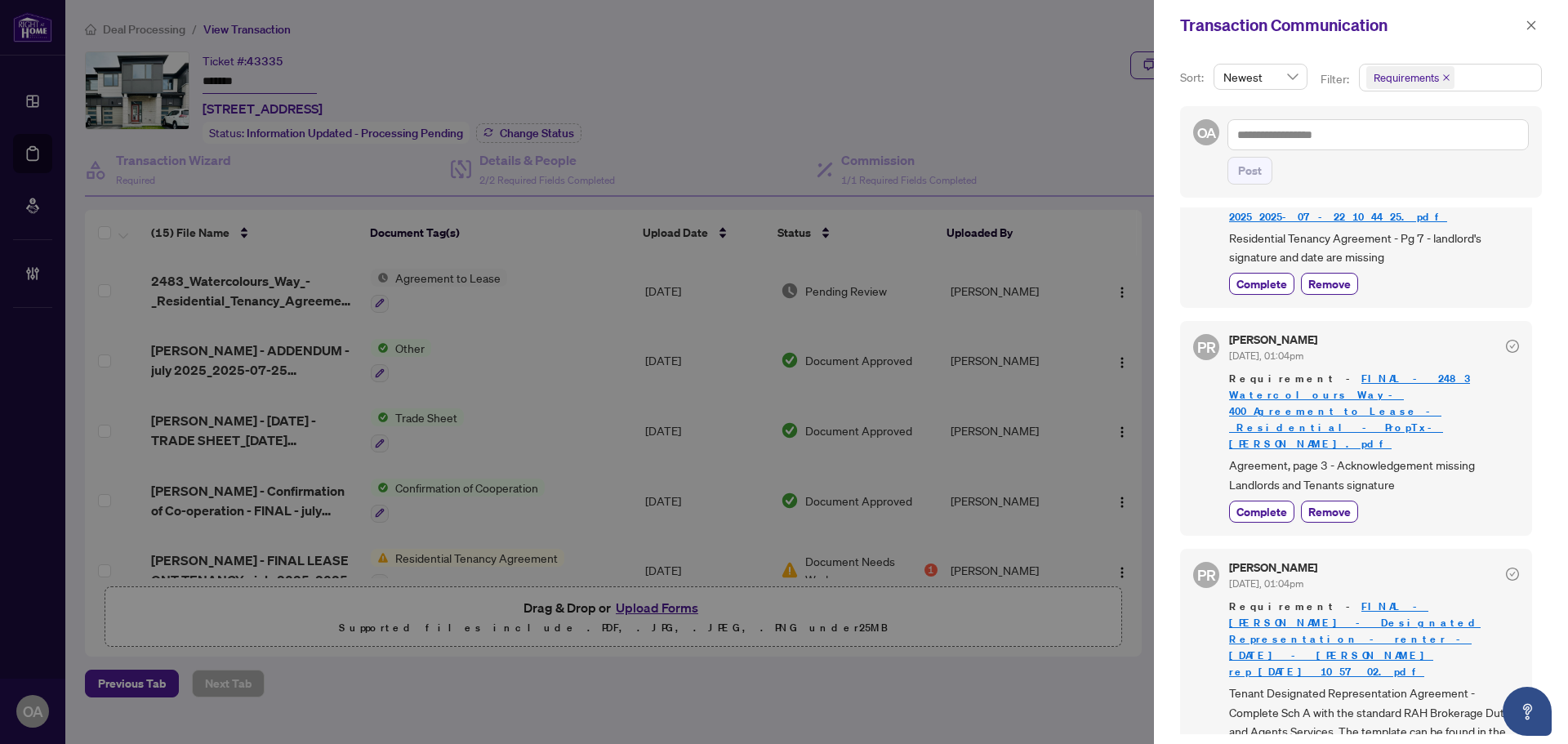
scroll to position [327, 0]
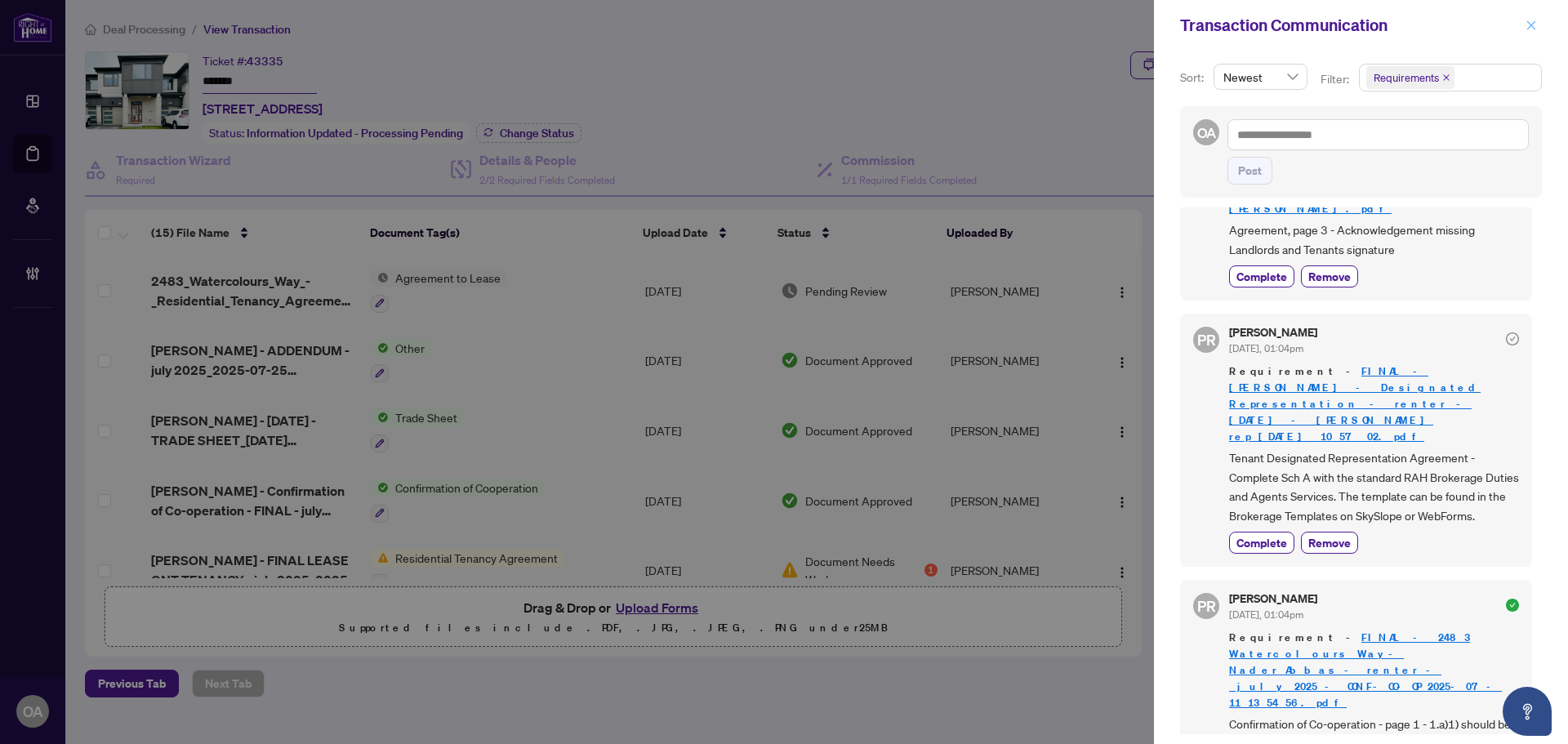
click at [1525, 32] on button "button" at bounding box center [1532, 25] width 22 height 20
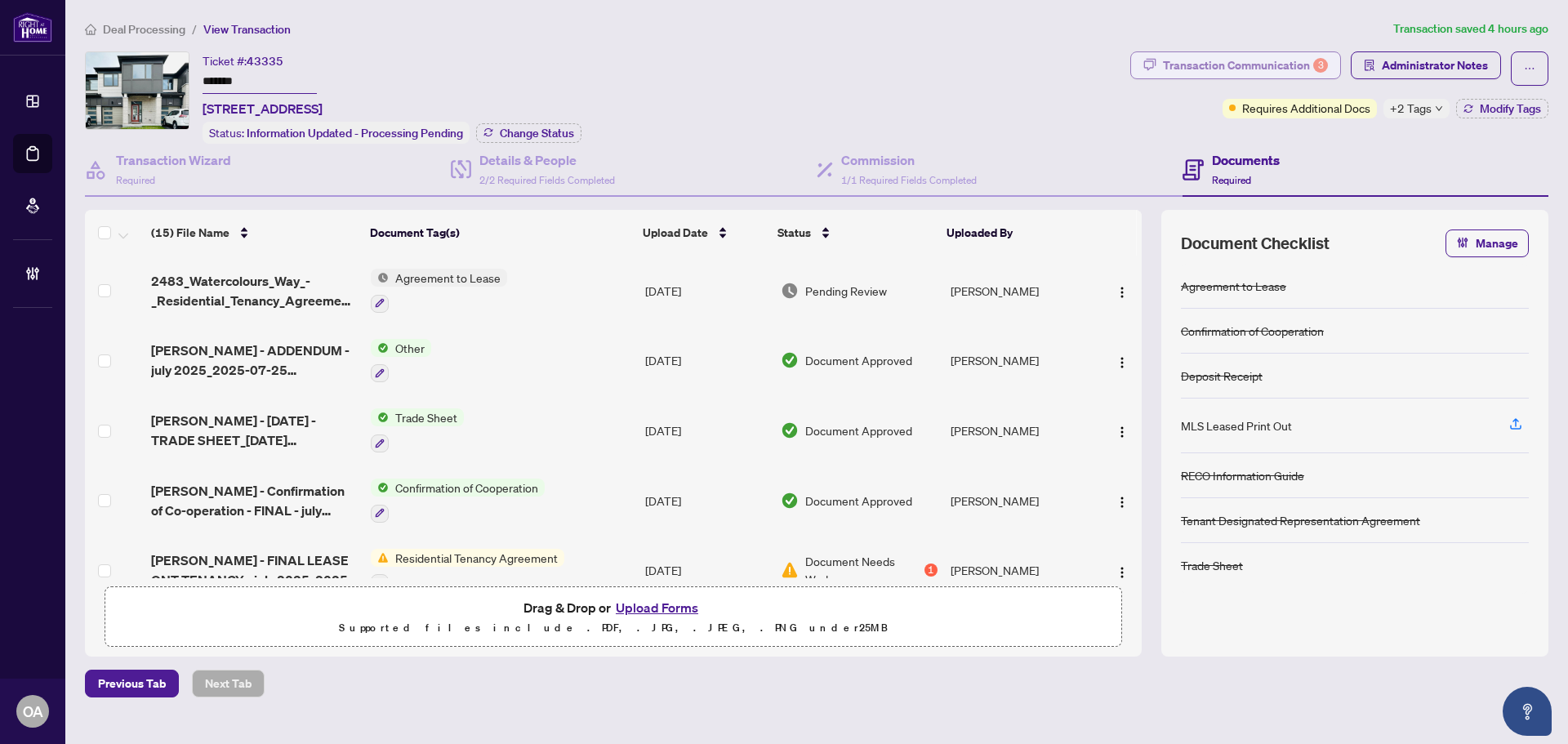
click at [1321, 70] on div "3" at bounding box center [1321, 65] width 14 height 14
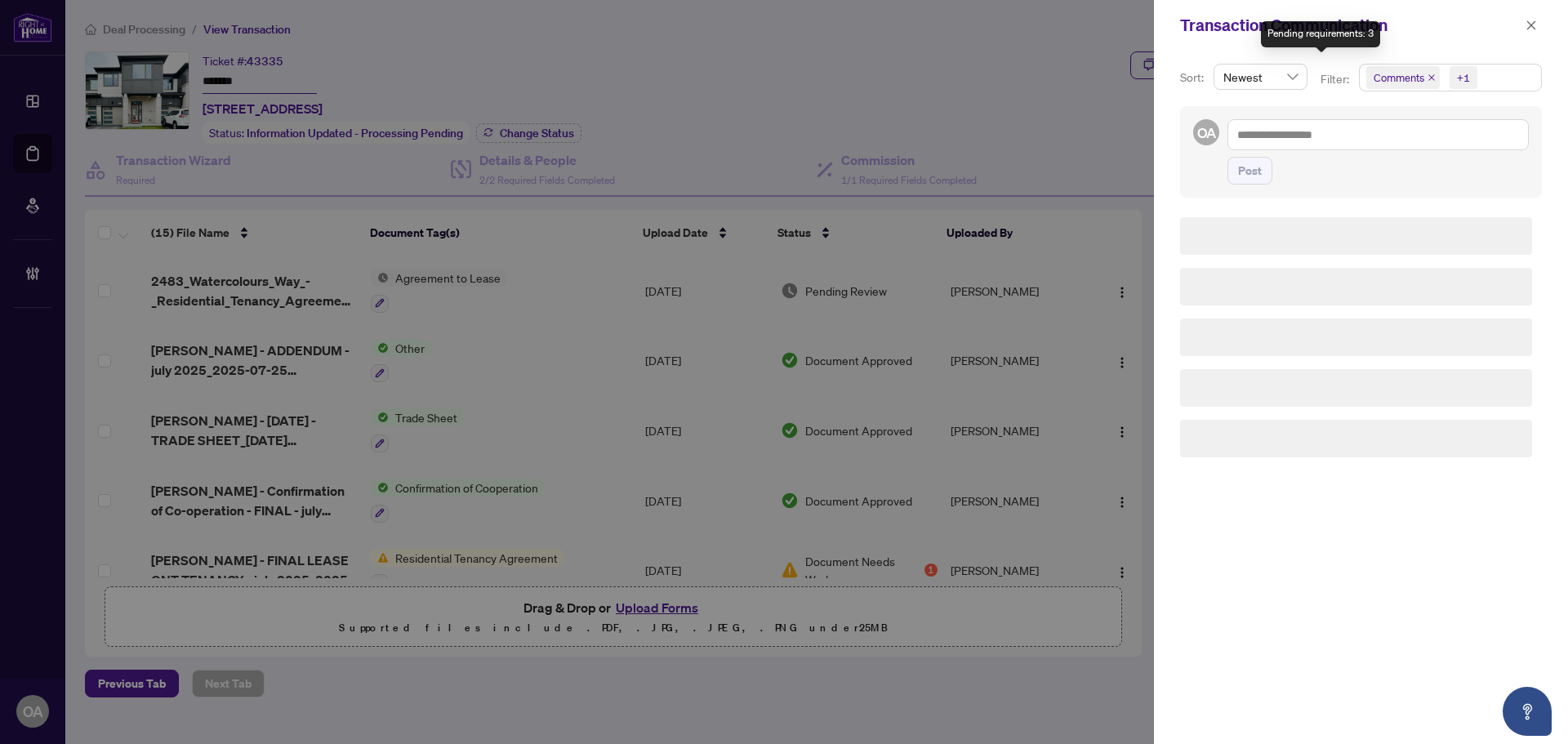
scroll to position [0, 0]
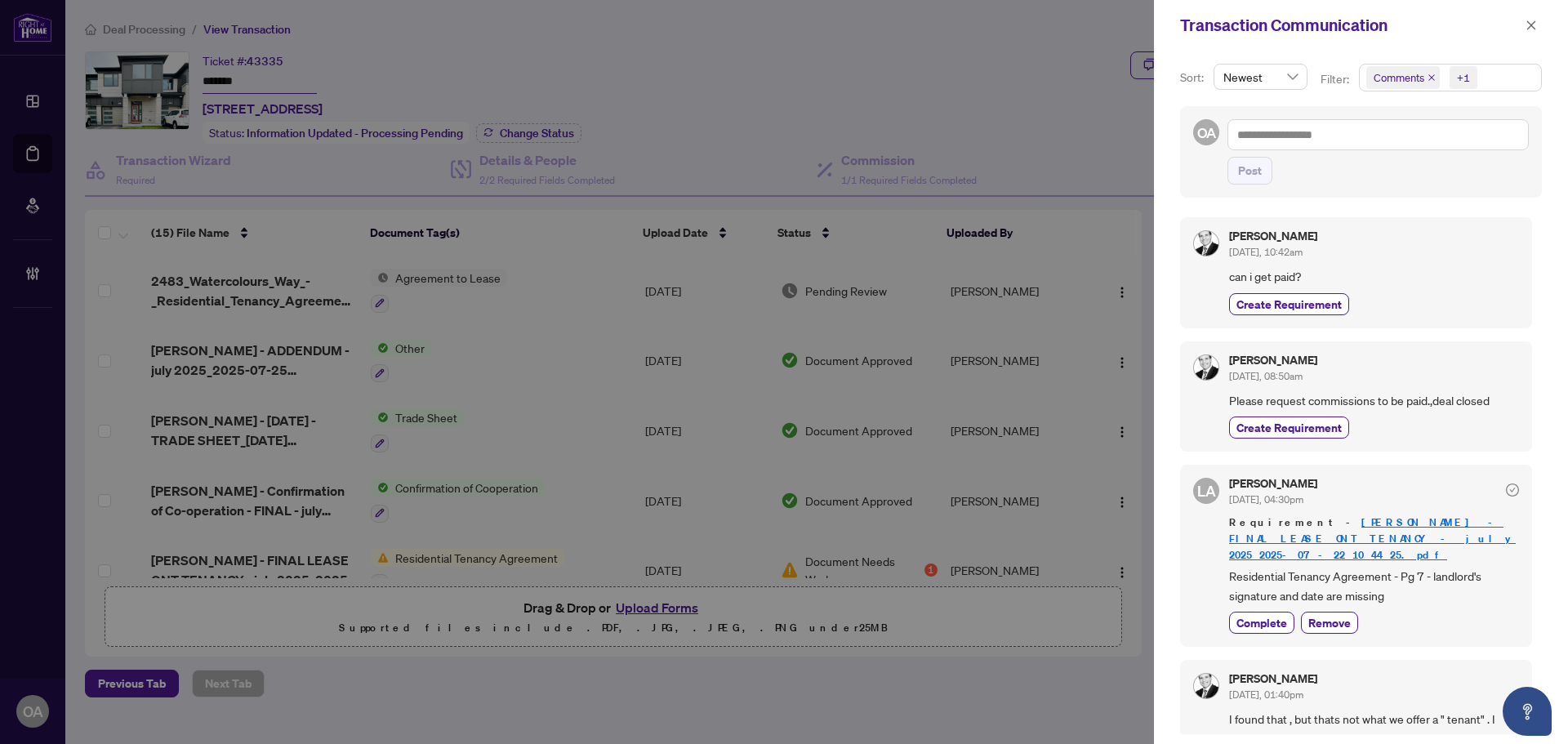
drag, startPoint x: 1531, startPoint y: 24, endPoint x: 1479, endPoint y: 37, distance: 53.6
click at [1531, 24] on icon "close" at bounding box center [1532, 25] width 9 height 9
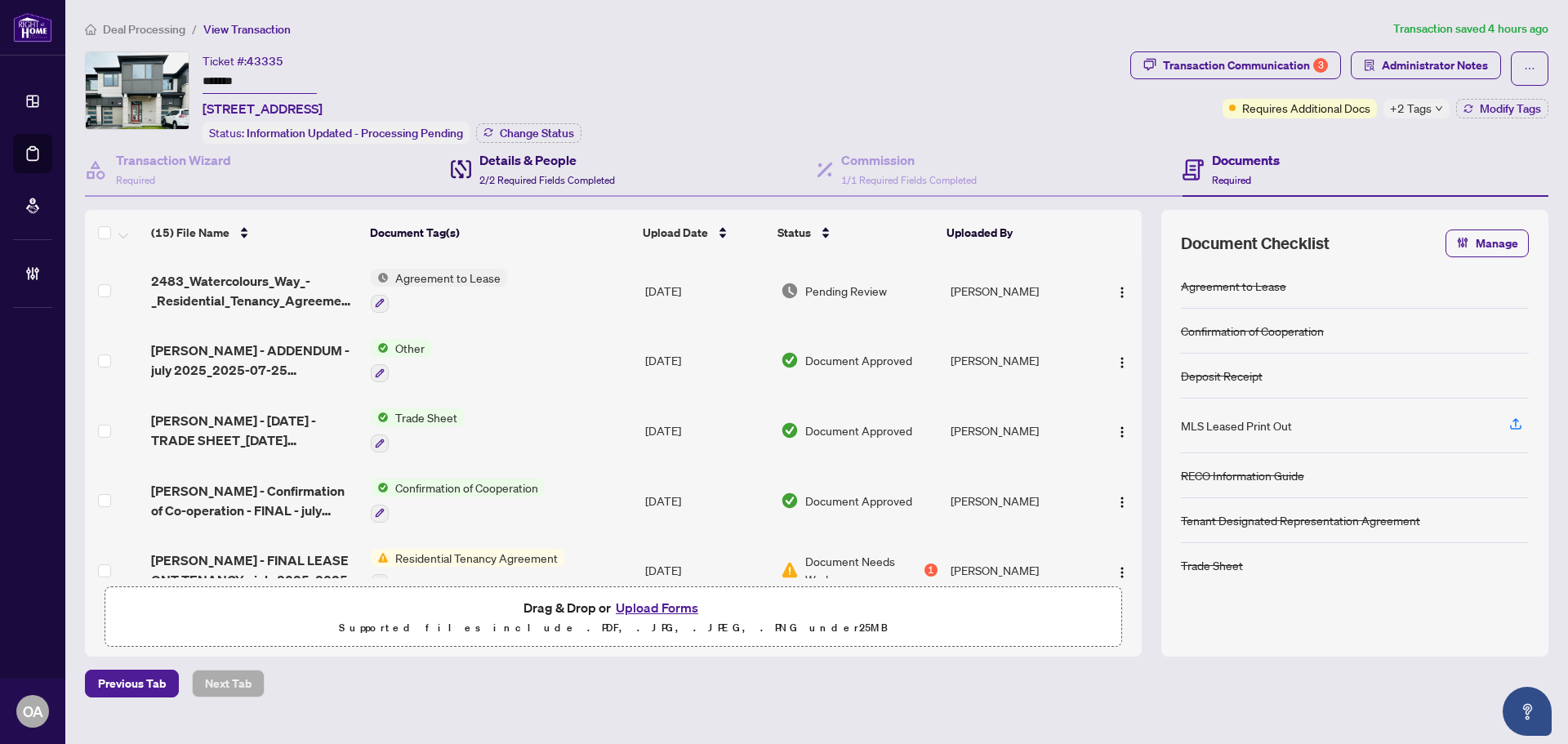
click at [479, 173] on div "Details & People 2/2 Required Fields Completed" at bounding box center [533, 169] width 164 height 39
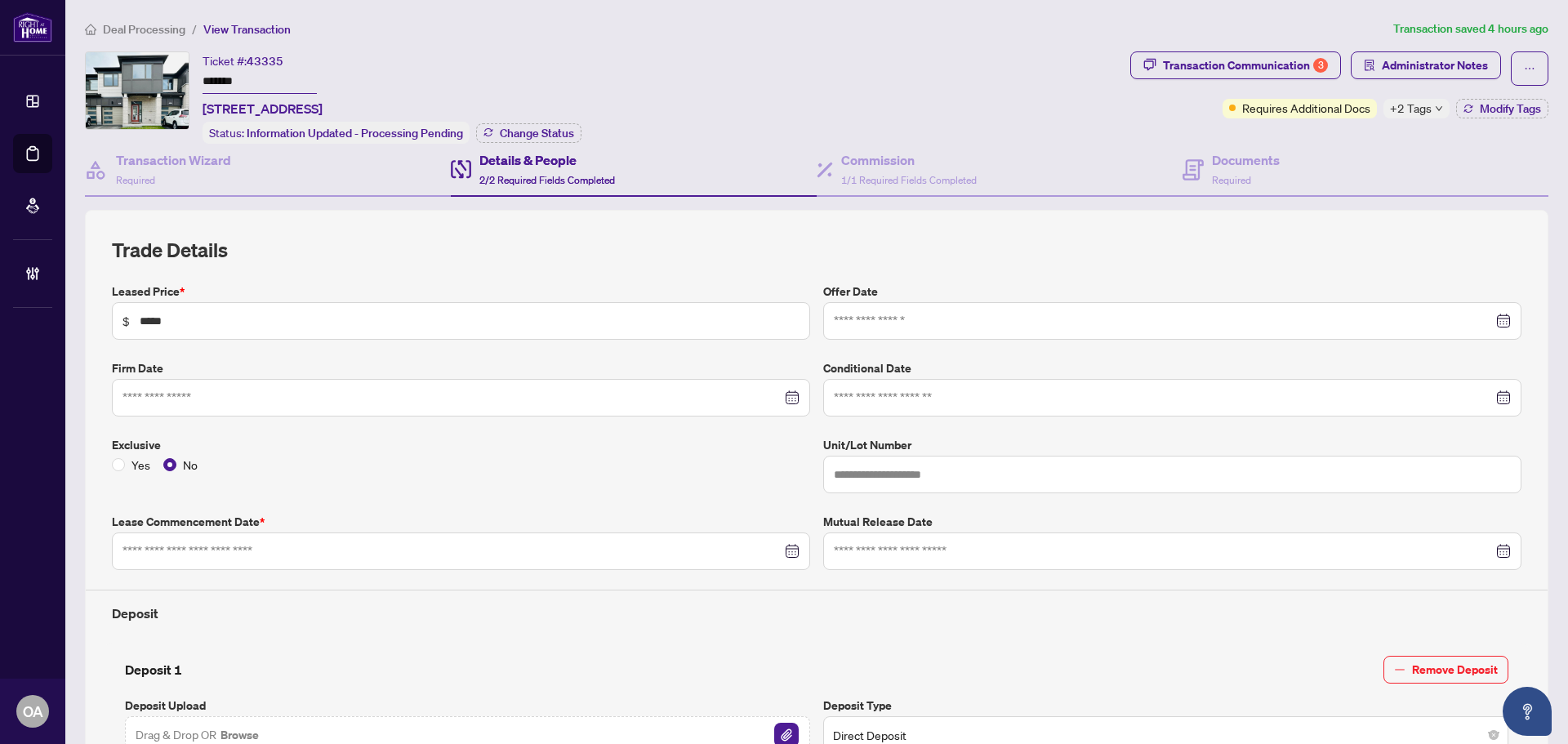
type input "**********"
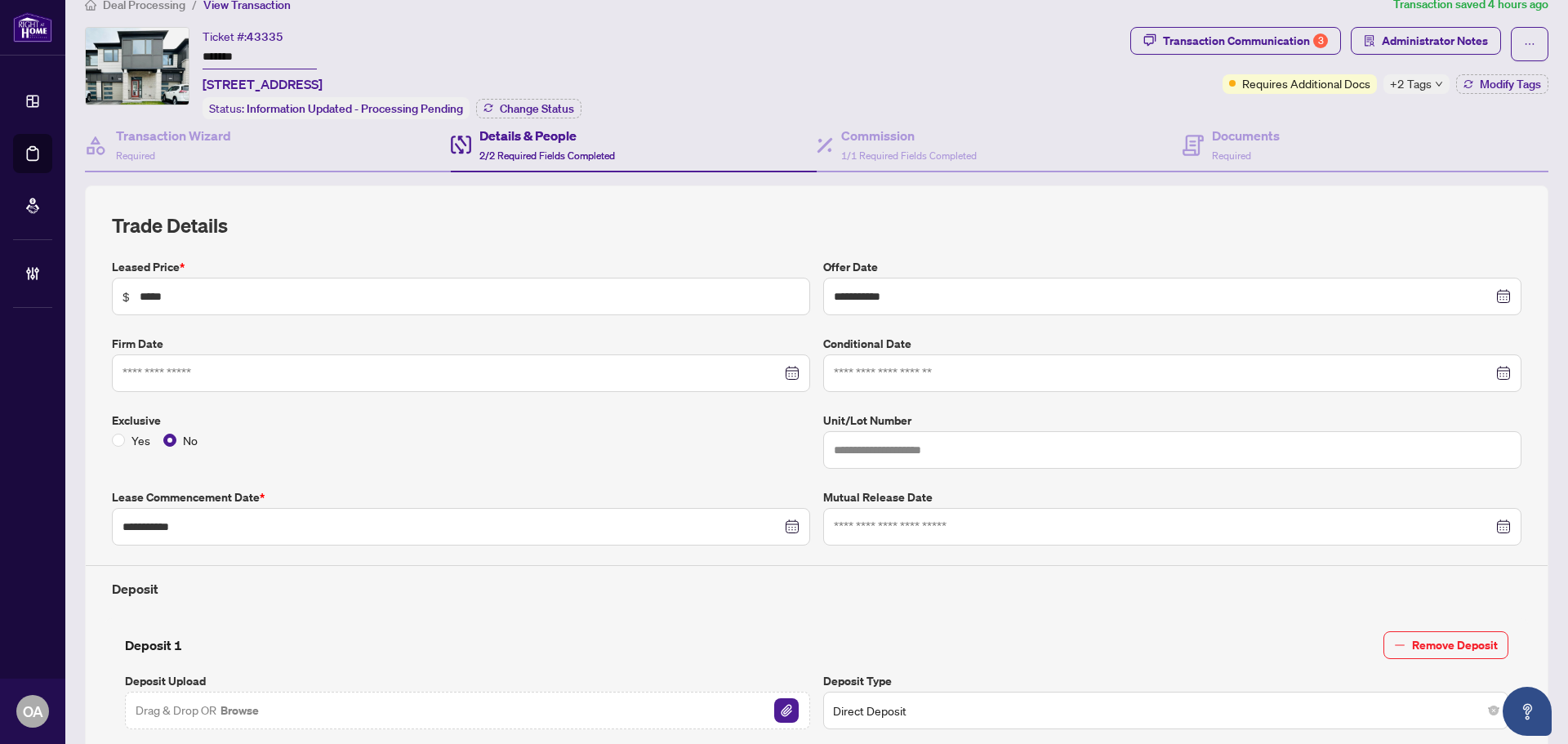
scroll to position [22, 0]
click at [269, 147] on div "Transaction Wizard Required" at bounding box center [267, 148] width 366 height 53
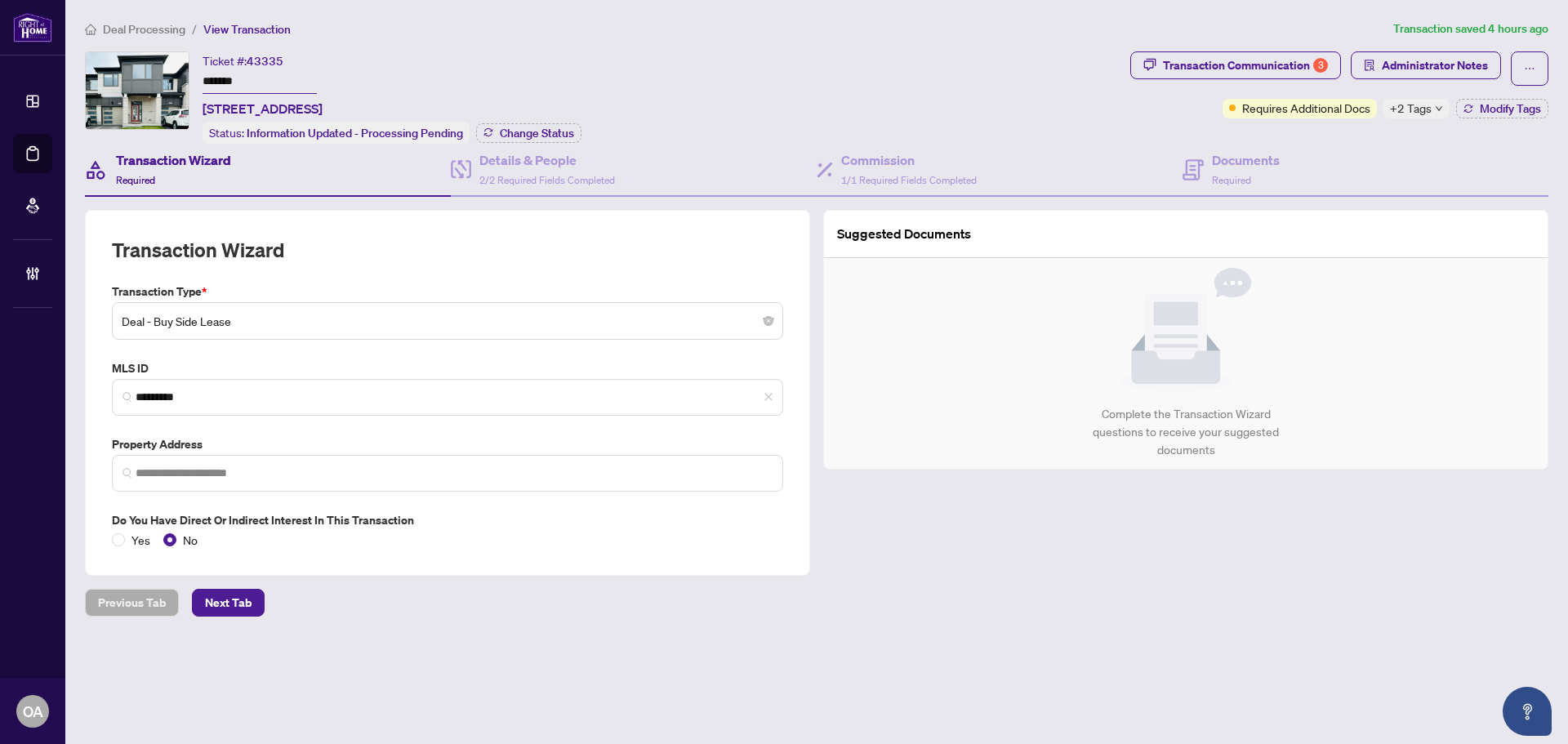
type input "**********"
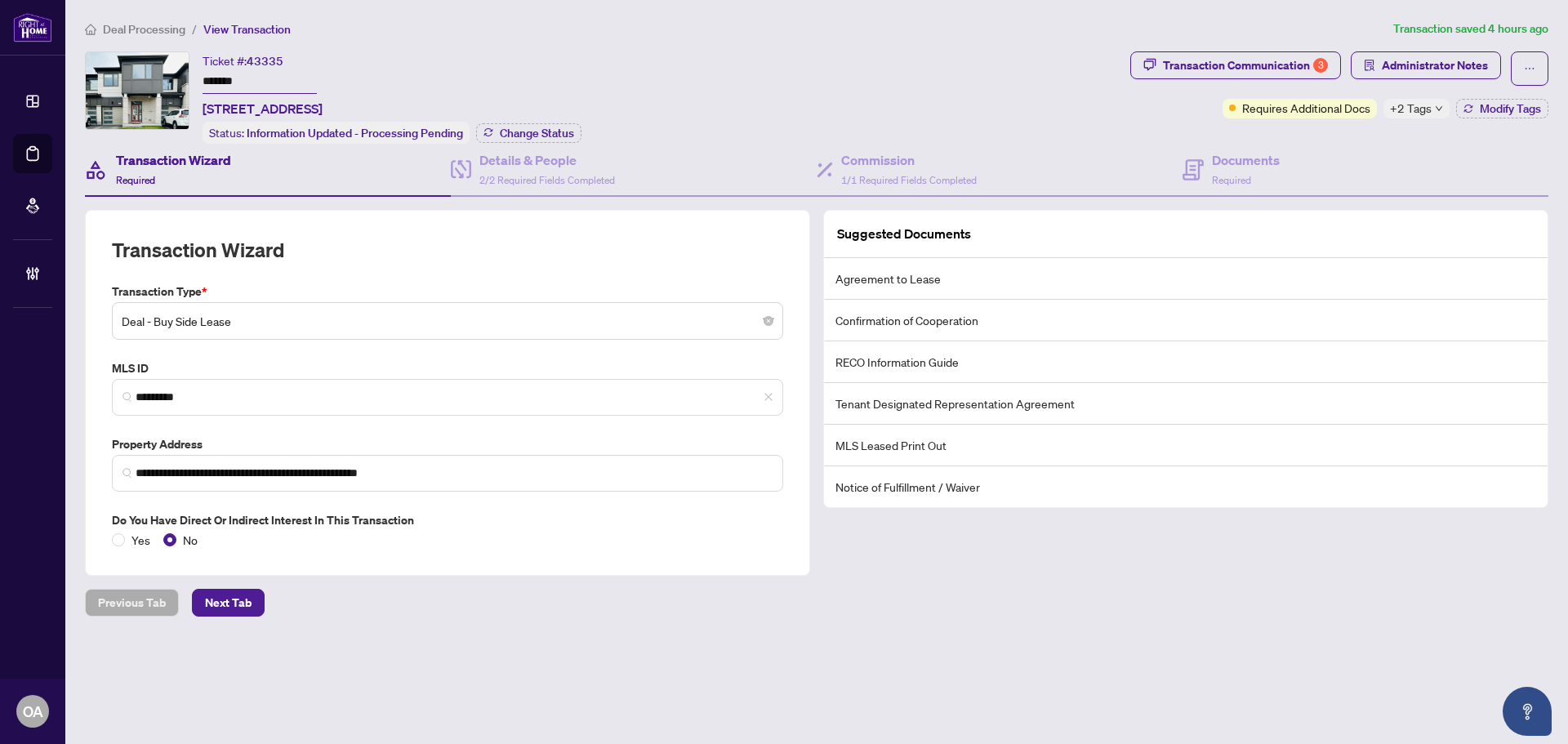
drag, startPoint x: 999, startPoint y: 623, endPoint x: 987, endPoint y: 609, distance: 18.4
click at [999, 623] on main "**********" at bounding box center [817, 372] width 1503 height 744
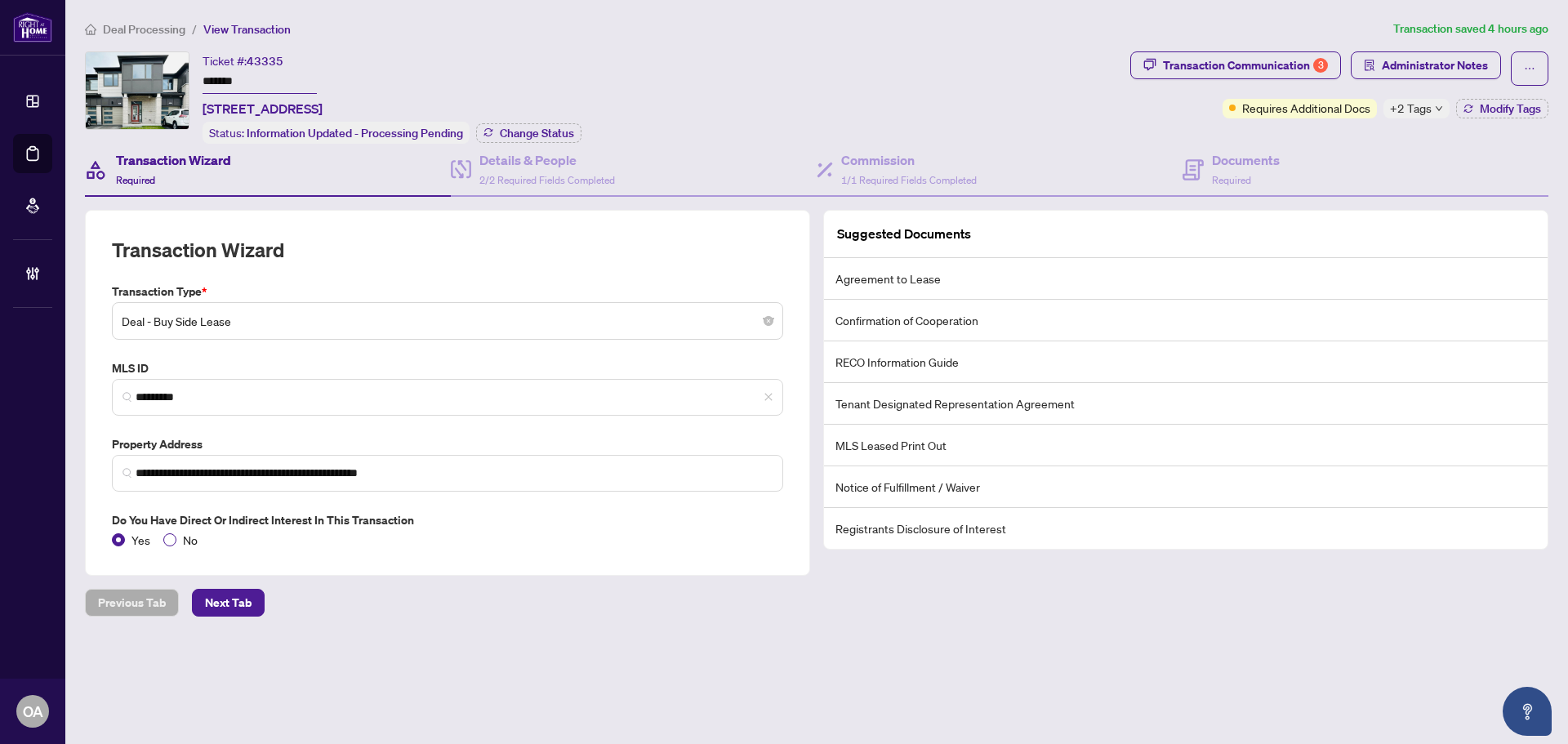
click at [176, 536] on span "No" at bounding box center [190, 540] width 28 height 18
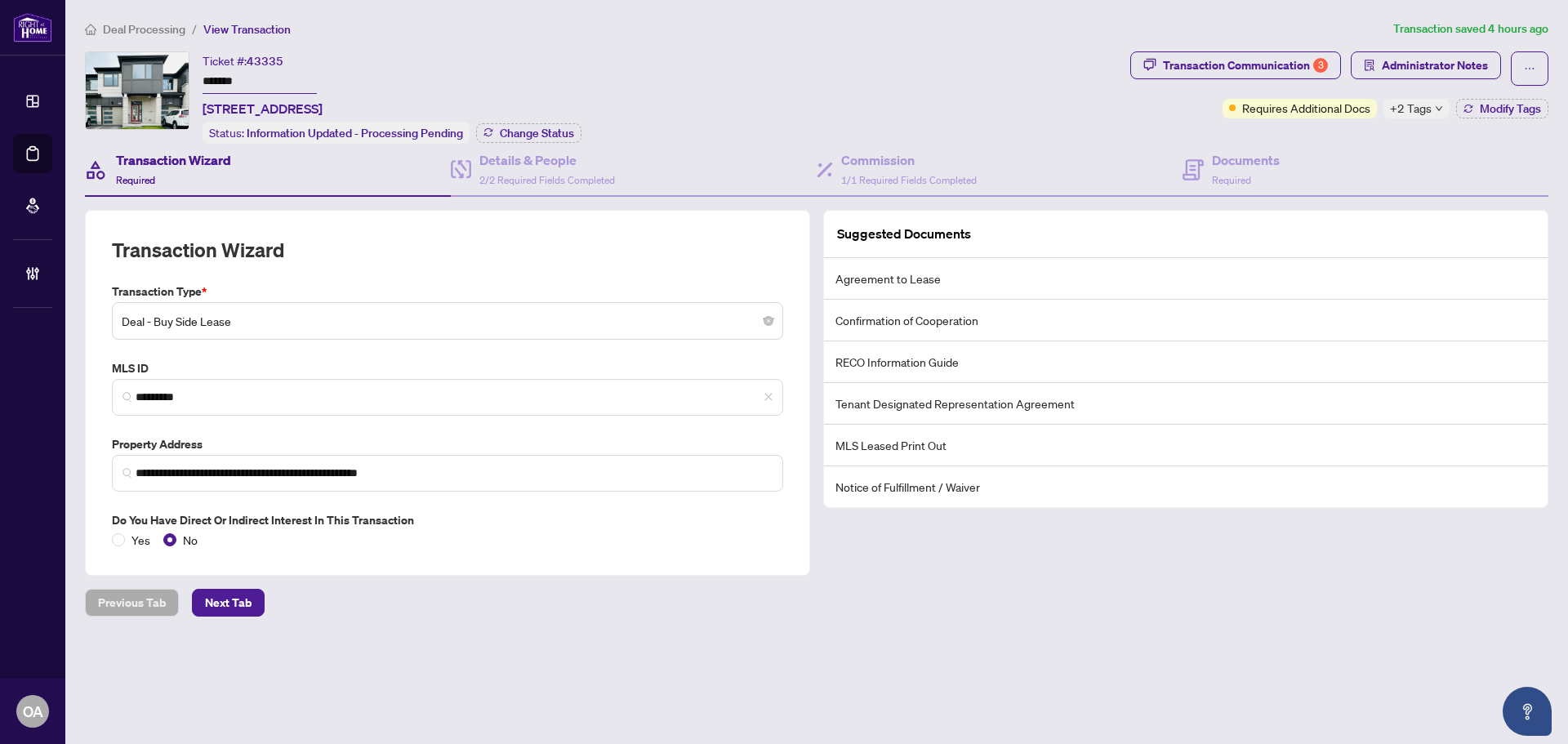
drag, startPoint x: 509, startPoint y: 564, endPoint x: 710, endPoint y: 558, distance: 201.1
click at [511, 564] on div "**********" at bounding box center [447, 392] width 725 height 366
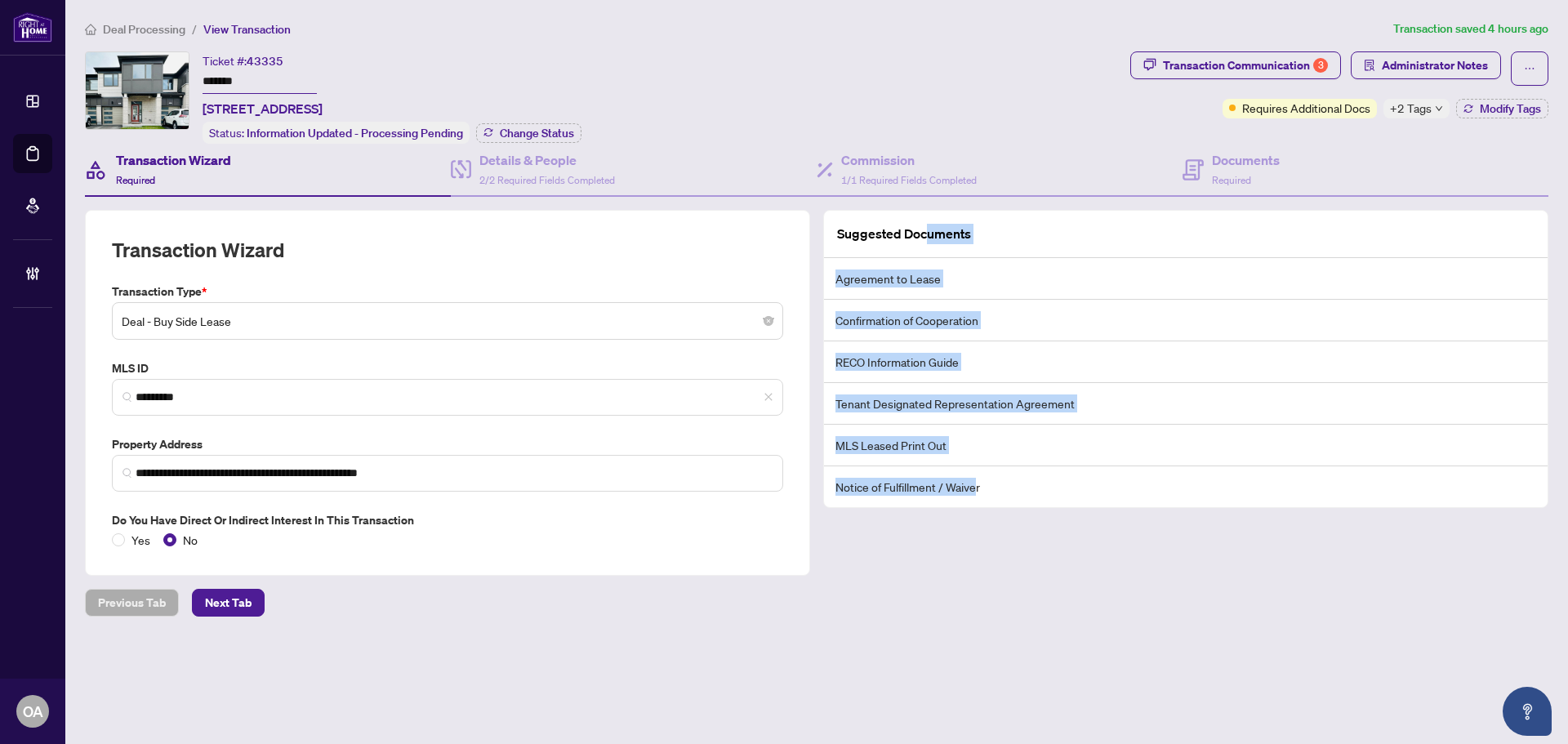
drag, startPoint x: 939, startPoint y: 303, endPoint x: 975, endPoint y: 496, distance: 196.3
click at [975, 491] on div "Suggested Documents Agreement to Lease Confirmation of Cooperation RECO Informa…" at bounding box center [1186, 358] width 723 height 296
click at [976, 496] on li "Notice of Fulfillment / Waiver" at bounding box center [1186, 486] width 723 height 41
drag, startPoint x: 976, startPoint y: 496, endPoint x: 900, endPoint y: 346, distance: 168.2
click at [904, 359] on ul "Agreement to Lease Confirmation of Cooperation RECO Information Guide Tenant De…" at bounding box center [1186, 383] width 723 height 249
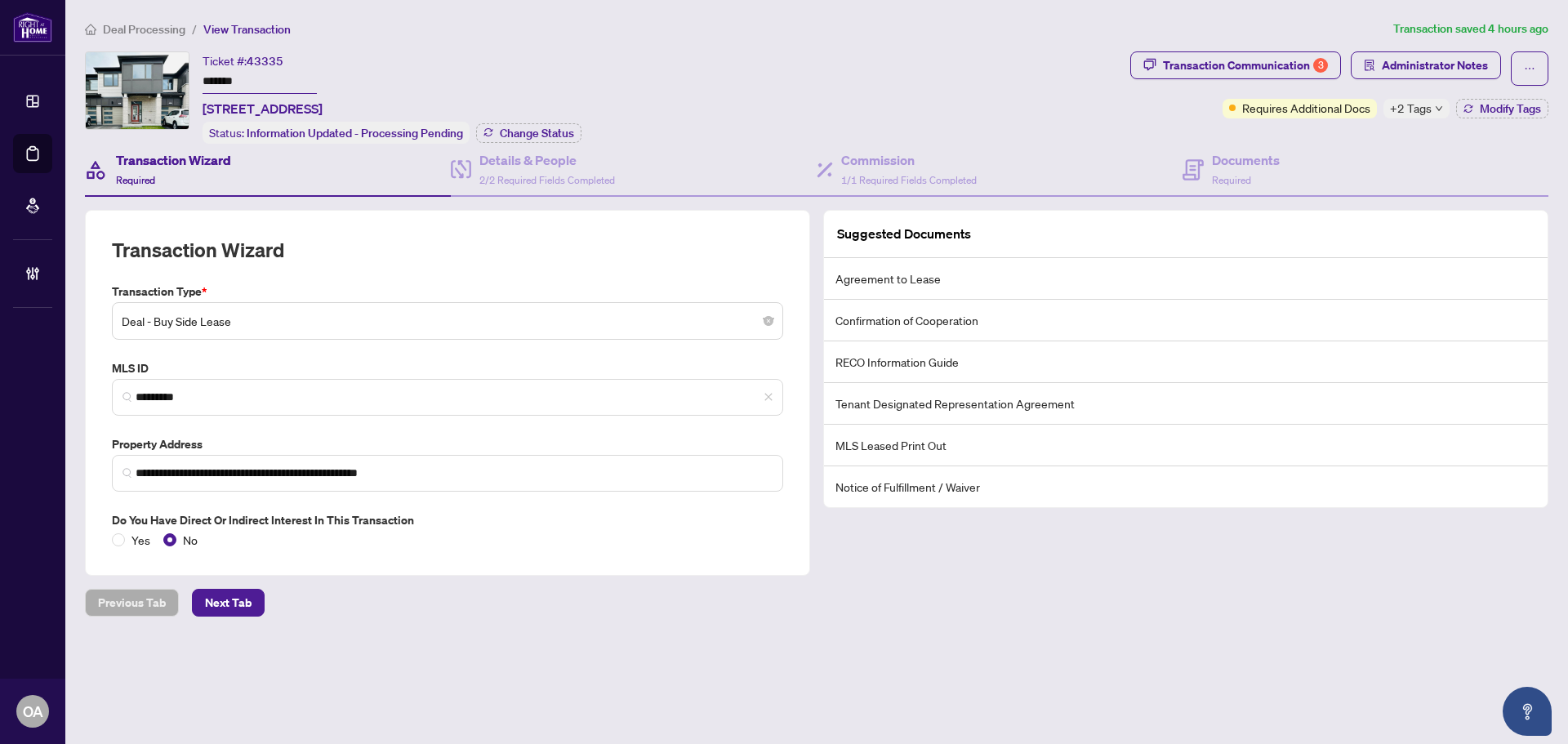
click at [865, 283] on li "Agreement to Lease" at bounding box center [1186, 279] width 723 height 42
drag, startPoint x: 867, startPoint y: 284, endPoint x: 948, endPoint y: 284, distance: 81.0
click at [908, 284] on li "Agreement to Lease" at bounding box center [1186, 279] width 723 height 42
drag, startPoint x: 848, startPoint y: 321, endPoint x: 988, endPoint y: 321, distance: 140.0
click at [938, 321] on li "Confirmation of Cooperation" at bounding box center [1186, 321] width 723 height 42
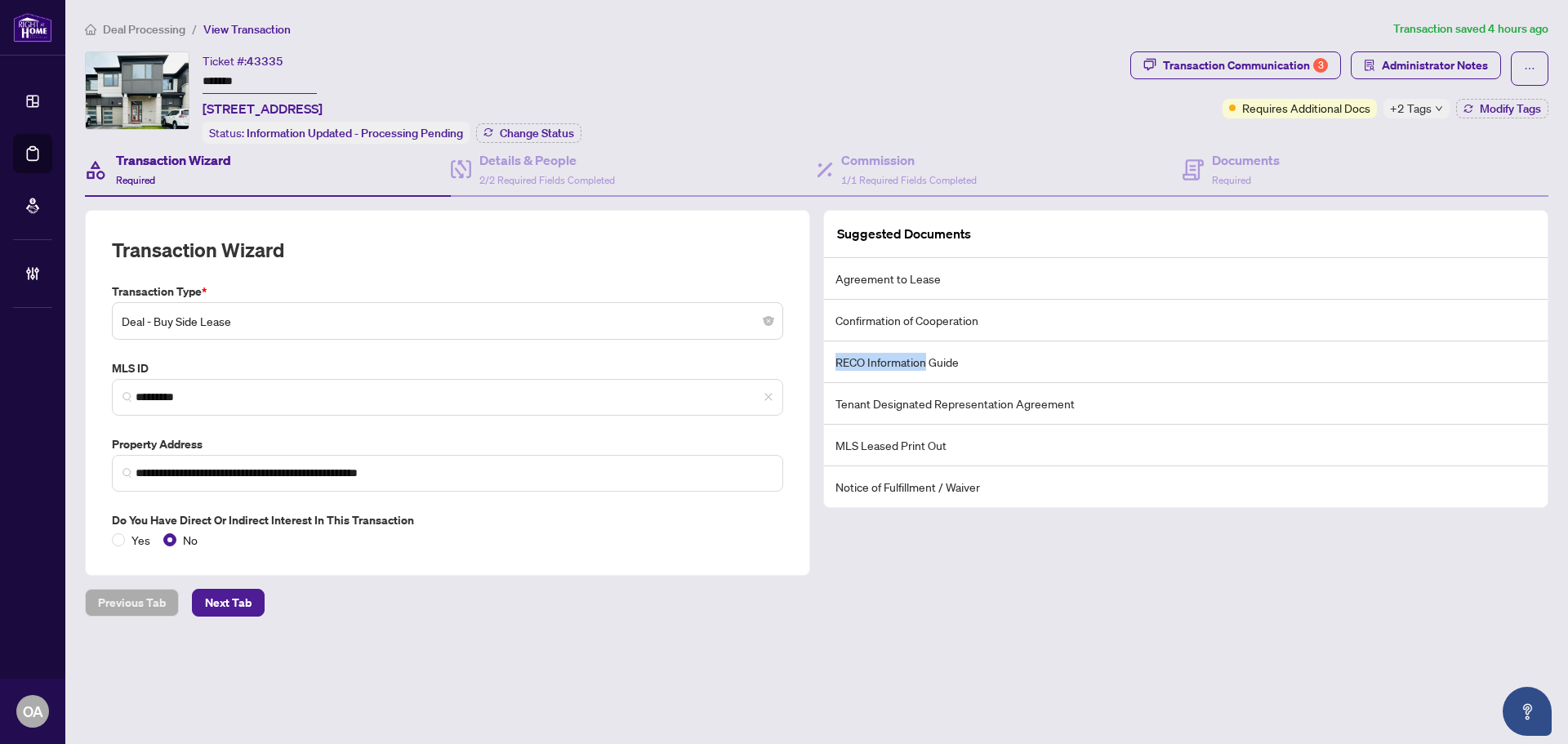
drag, startPoint x: 833, startPoint y: 362, endPoint x: 979, endPoint y: 363, distance: 146.0
click at [974, 363] on li "RECO Information Guide" at bounding box center [1186, 362] width 723 height 42
drag, startPoint x: 901, startPoint y: 397, endPoint x: 1072, endPoint y: 397, distance: 171.0
click at [1066, 397] on li "Tenant Designated Representation Agreement" at bounding box center [1186, 404] width 723 height 42
click at [1081, 397] on li "Tenant Designated Representation Agreement" at bounding box center [1186, 404] width 723 height 42
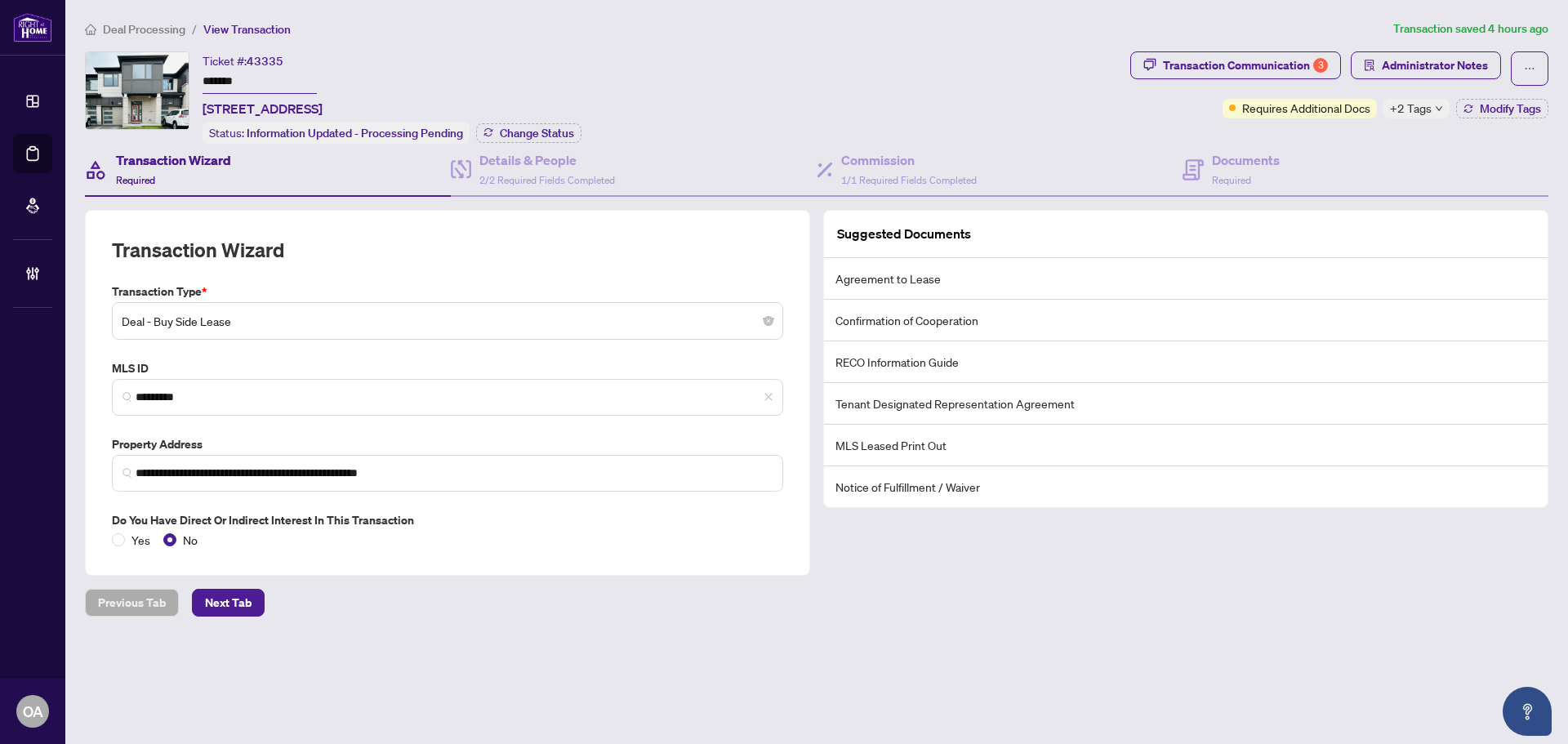
click at [843, 440] on li "MLS Leased Print Out" at bounding box center [1186, 445] width 723 height 42
click at [847, 440] on li "MLS Leased Print Out" at bounding box center [1186, 445] width 723 height 42
click at [1007, 619] on main "**********" at bounding box center [817, 372] width 1503 height 744
click at [1041, 628] on main "**********" at bounding box center [817, 372] width 1503 height 744
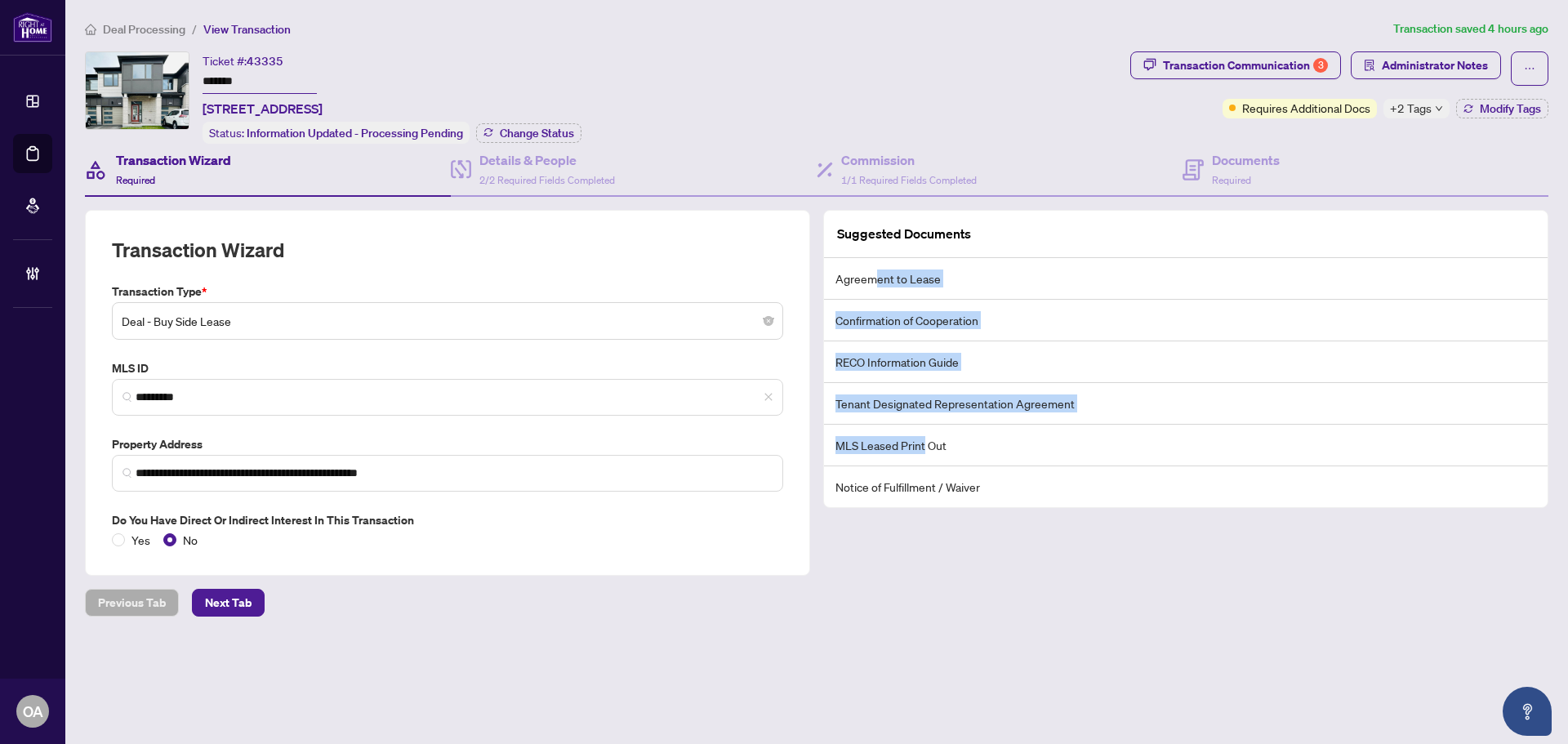
drag, startPoint x: 879, startPoint y: 262, endPoint x: 932, endPoint y: 486, distance: 230.2
click at [929, 472] on ul "Agreement to Lease Confirmation of Cooperation RECO Information Guide Tenant De…" at bounding box center [1186, 383] width 723 height 249
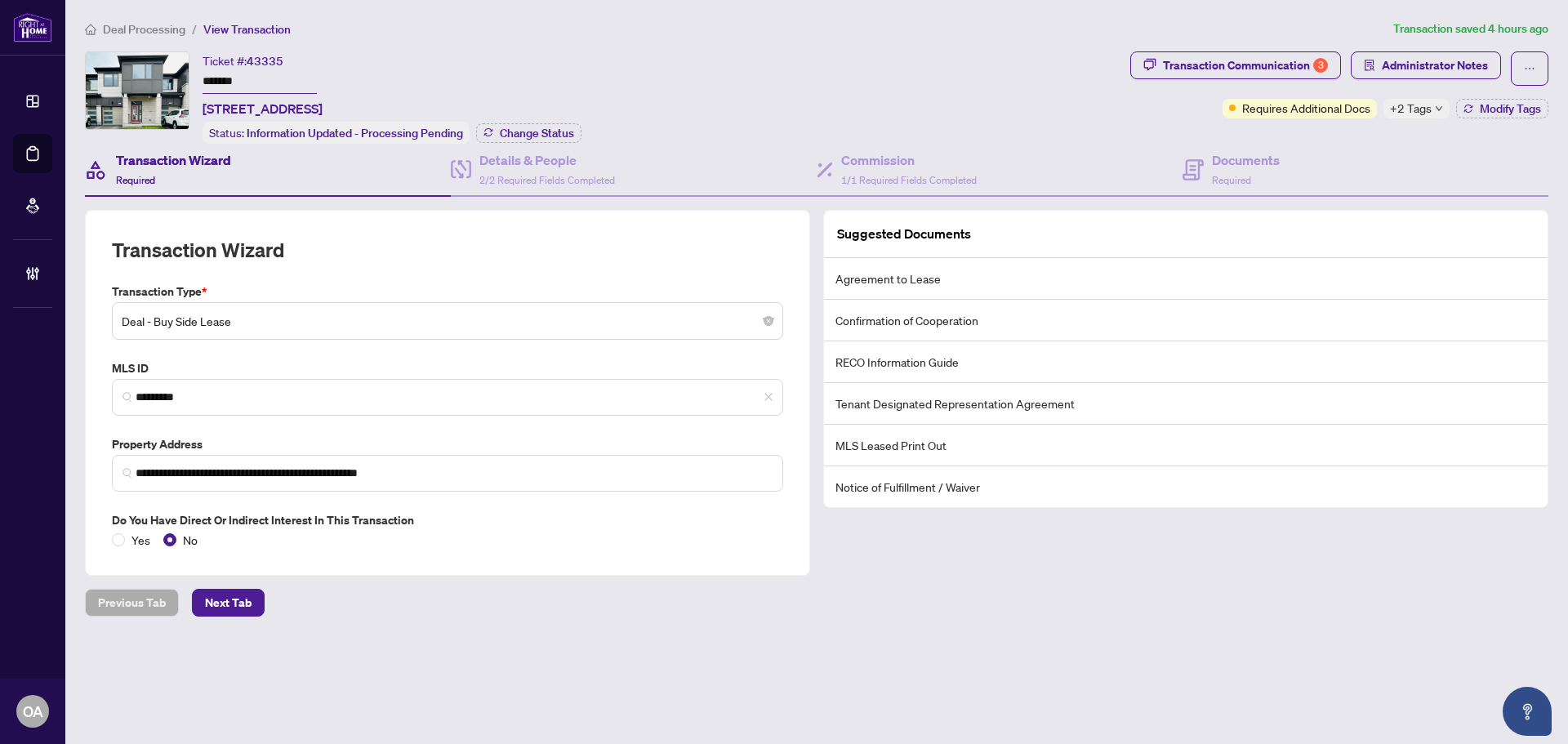
click at [935, 498] on li "Notice of Fulfillment / Waiver" at bounding box center [1186, 486] width 723 height 41
drag, startPoint x: 970, startPoint y: 483, endPoint x: 841, endPoint y: 265, distance: 253.3
click at [897, 393] on ul "Agreement to Lease Confirmation of Cooperation RECO Information Guide Tenant De…" at bounding box center [1186, 383] width 723 height 249
drag, startPoint x: 841, startPoint y: 265, endPoint x: 866, endPoint y: 287, distance: 33.3
click at [839, 250] on div "Suggested Documents Agreement to Lease Confirmation of Cooperation RECO Informa…" at bounding box center [1186, 358] width 723 height 296
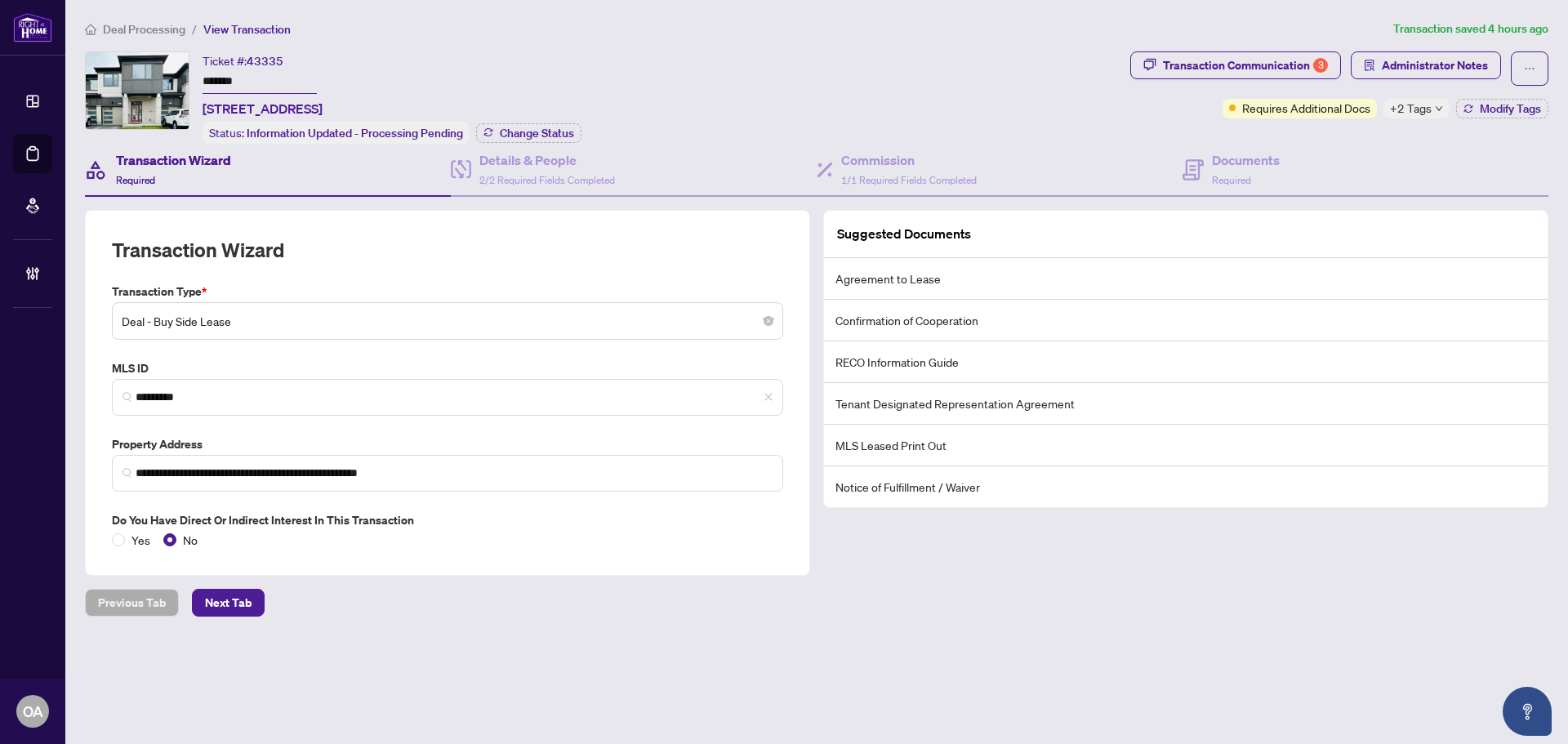
click at [868, 292] on li "Agreement to Lease" at bounding box center [1186, 279] width 723 height 42
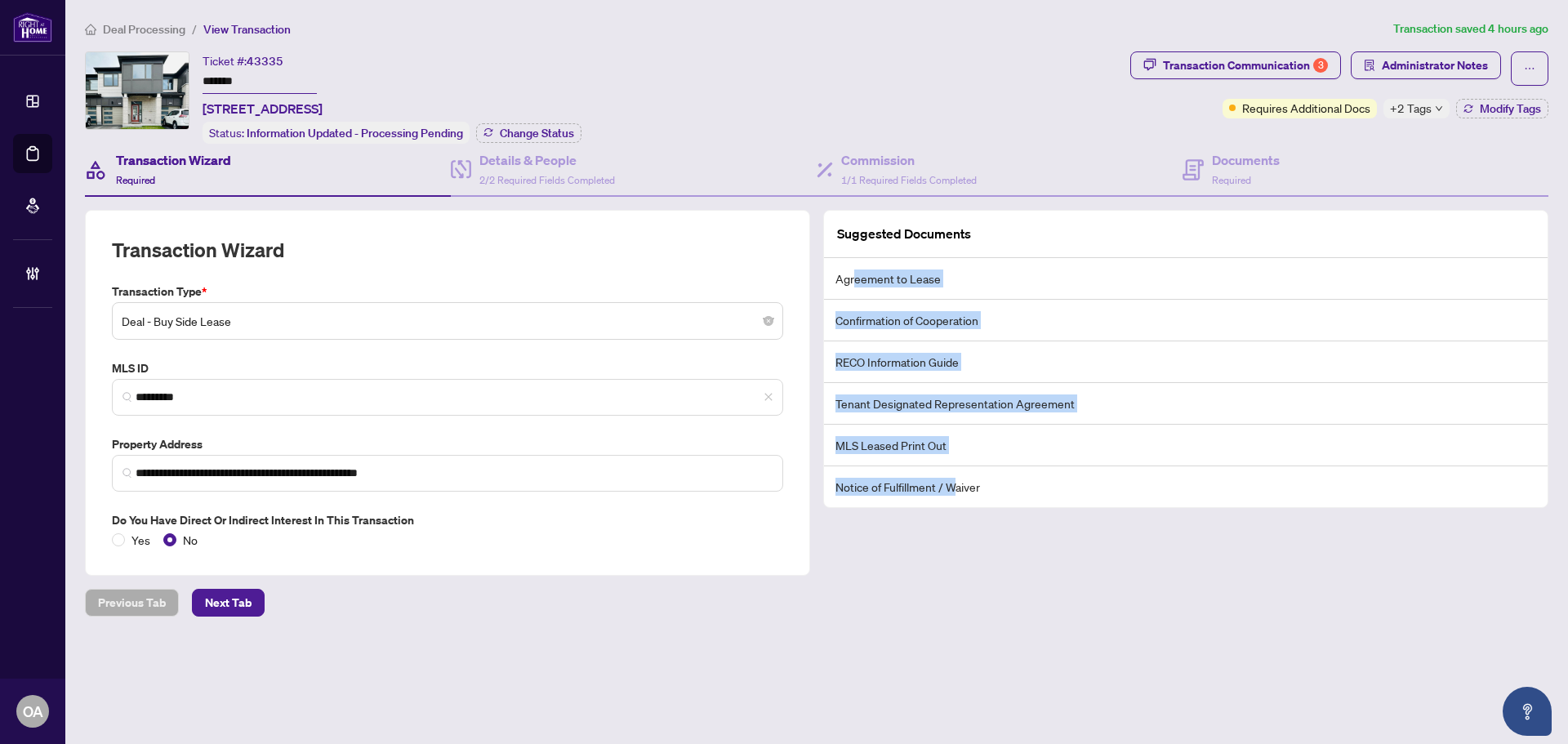
drag, startPoint x: 884, startPoint y: 323, endPoint x: 964, endPoint y: 501, distance: 195.2
click at [964, 501] on ul "Agreement to Lease Confirmation of Cooperation RECO Information Guide Tenant De…" at bounding box center [1186, 383] width 723 height 249
click at [964, 501] on li "Notice of Fulfillment / Waiver" at bounding box center [1186, 486] width 723 height 41
drag, startPoint x: 978, startPoint y: 491, endPoint x: 841, endPoint y: 261, distance: 267.7
click at [842, 262] on ul "Agreement to Lease Confirmation of Cooperation RECO Information Guide Tenant De…" at bounding box center [1186, 383] width 723 height 249
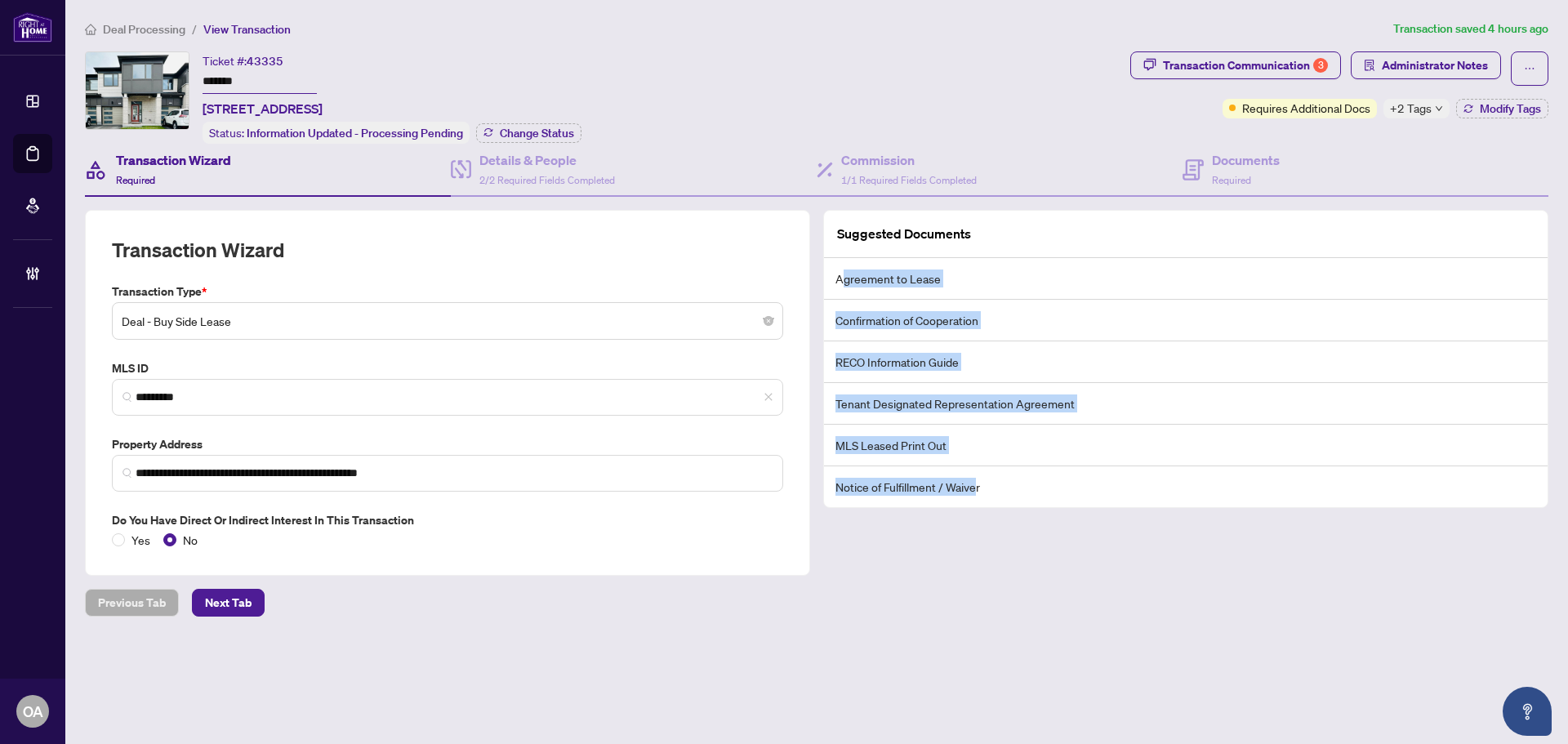
click at [841, 261] on li "Agreement to Lease" at bounding box center [1186, 279] width 723 height 42
drag, startPoint x: 846, startPoint y: 289, endPoint x: 985, endPoint y: 490, distance: 244.4
click at [985, 490] on ul "Agreement to Lease Confirmation of Cooperation RECO Information Guide Tenant De…" at bounding box center [1186, 383] width 723 height 249
click at [985, 490] on li "Notice of Fulfillment / Waiver" at bounding box center [1186, 486] width 723 height 41
drag, startPoint x: 985, startPoint y: 490, endPoint x: 850, endPoint y: 278, distance: 251.3
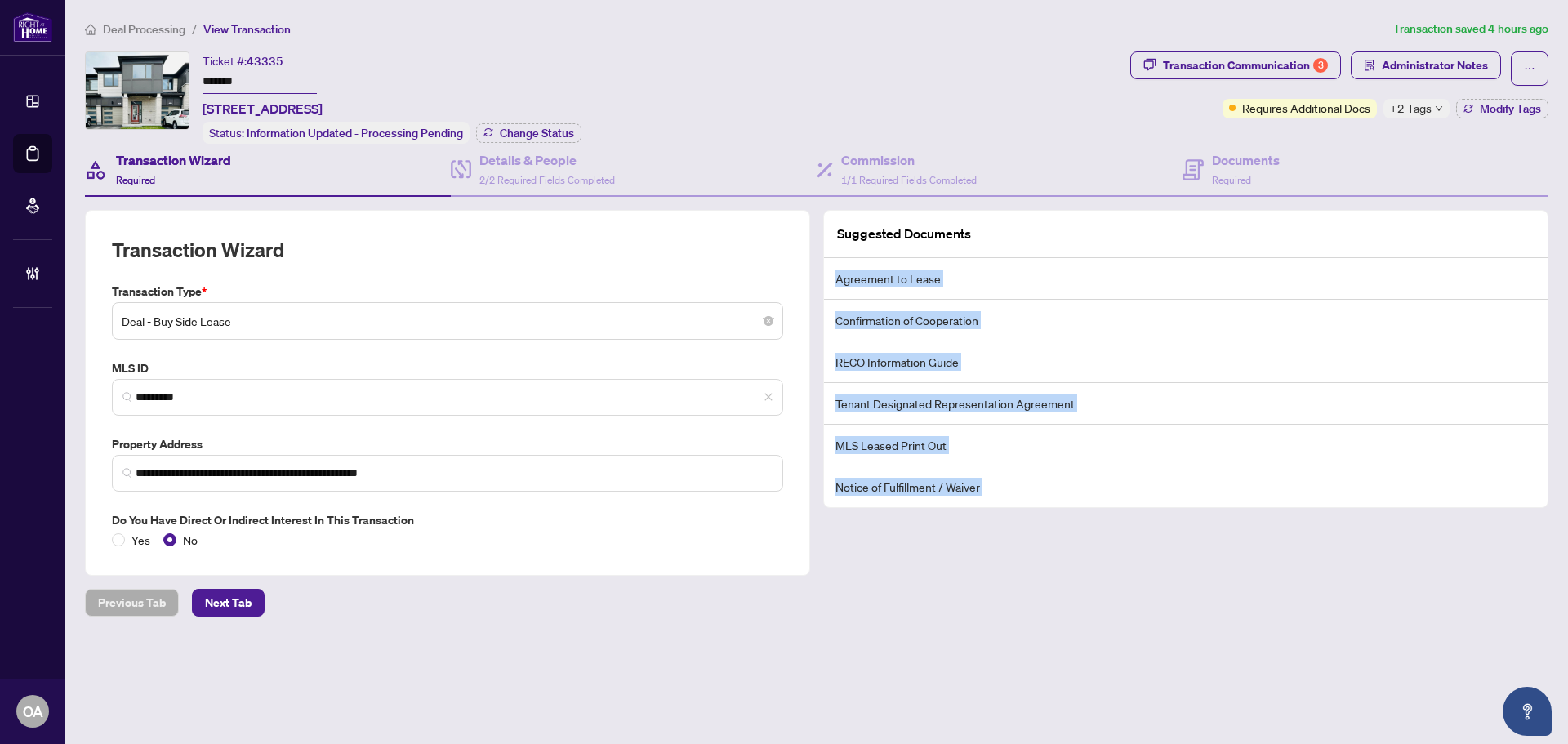
click at [851, 277] on ul "Agreement to Lease Confirmation of Cooperation RECO Information Guide Tenant De…" at bounding box center [1186, 383] width 723 height 249
click at [850, 278] on li "Agreement to Lease" at bounding box center [1186, 279] width 723 height 42
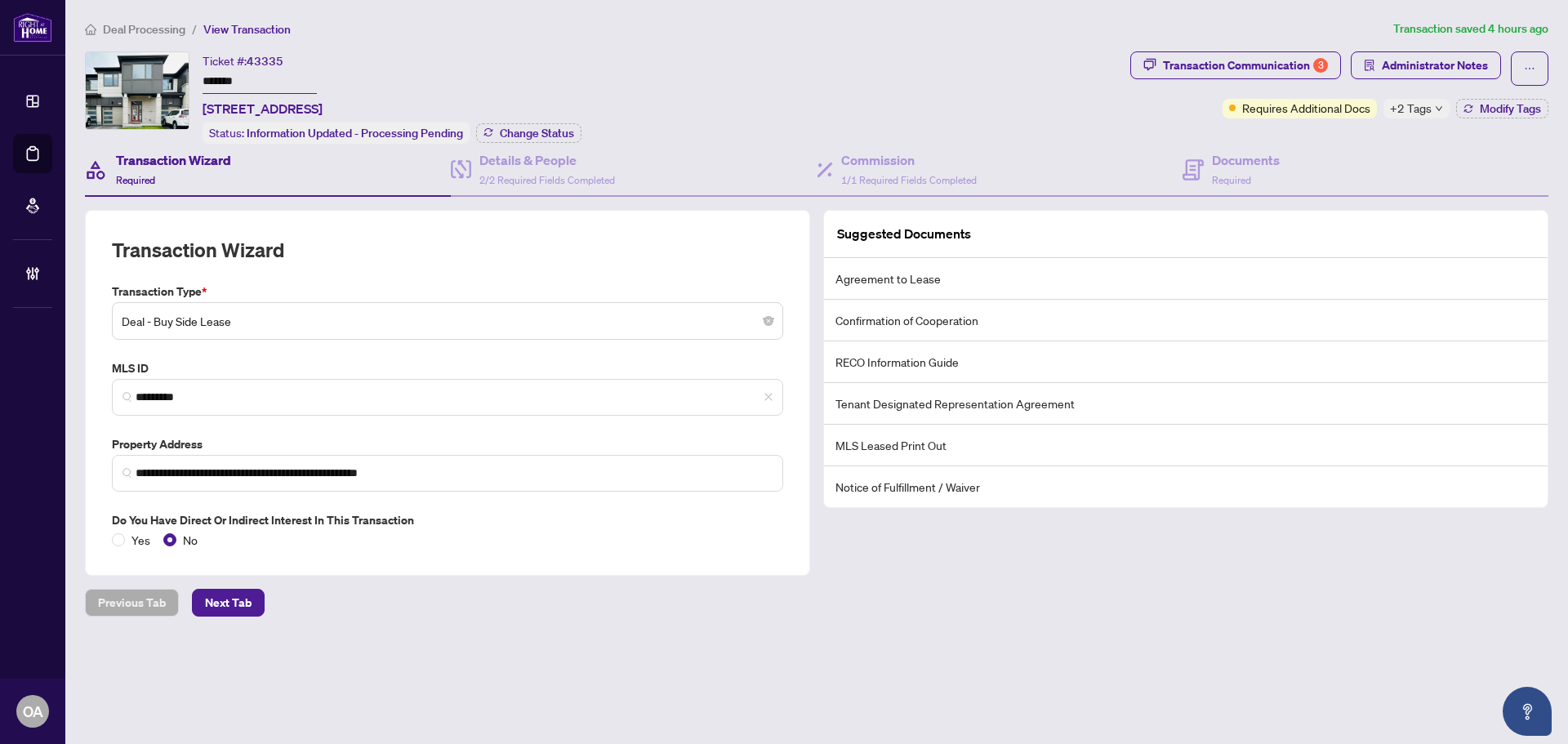
click at [660, 51] on div "Ticket #: 43335 ******* 2483 WATERCOLOURS Way, Ottawa, Ontario K2J 7B1, Canada …" at bounding box center [604, 98] width 1039 height 92
click at [581, 637] on main "**********" at bounding box center [817, 372] width 1503 height 744
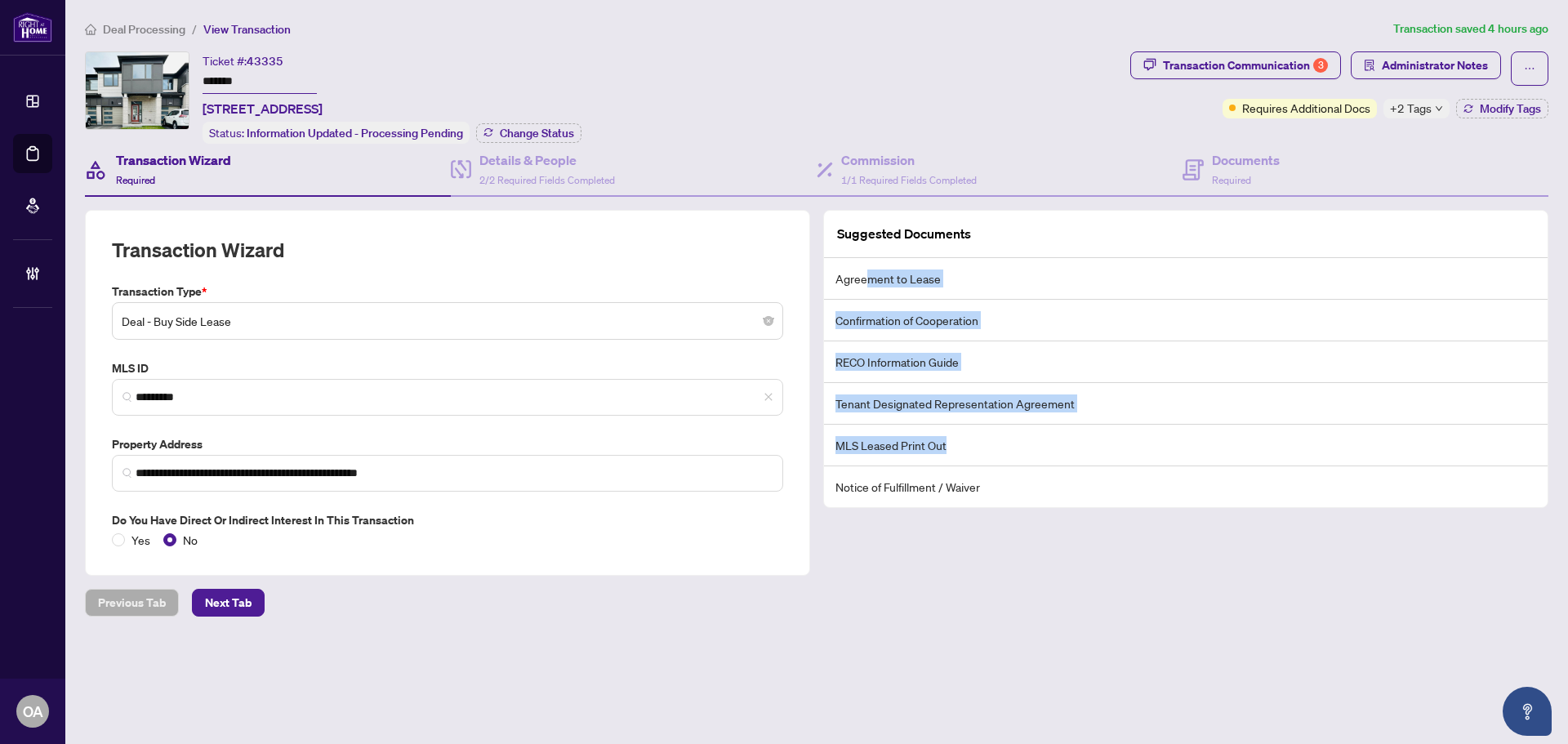
drag, startPoint x: 867, startPoint y: 279, endPoint x: 955, endPoint y: 458, distance: 199.5
click at [953, 453] on ul "Agreement to Lease Confirmation of Cooperation RECO Information Guide Tenant De…" at bounding box center [1186, 383] width 723 height 249
click at [955, 461] on li "MLS Leased Print Out" at bounding box center [1186, 445] width 723 height 42
drag, startPoint x: 982, startPoint y: 498, endPoint x: 850, endPoint y: 306, distance: 233.0
click at [850, 307] on ul "Agreement to Lease Confirmation of Cooperation RECO Information Guide Tenant De…" at bounding box center [1186, 383] width 723 height 249
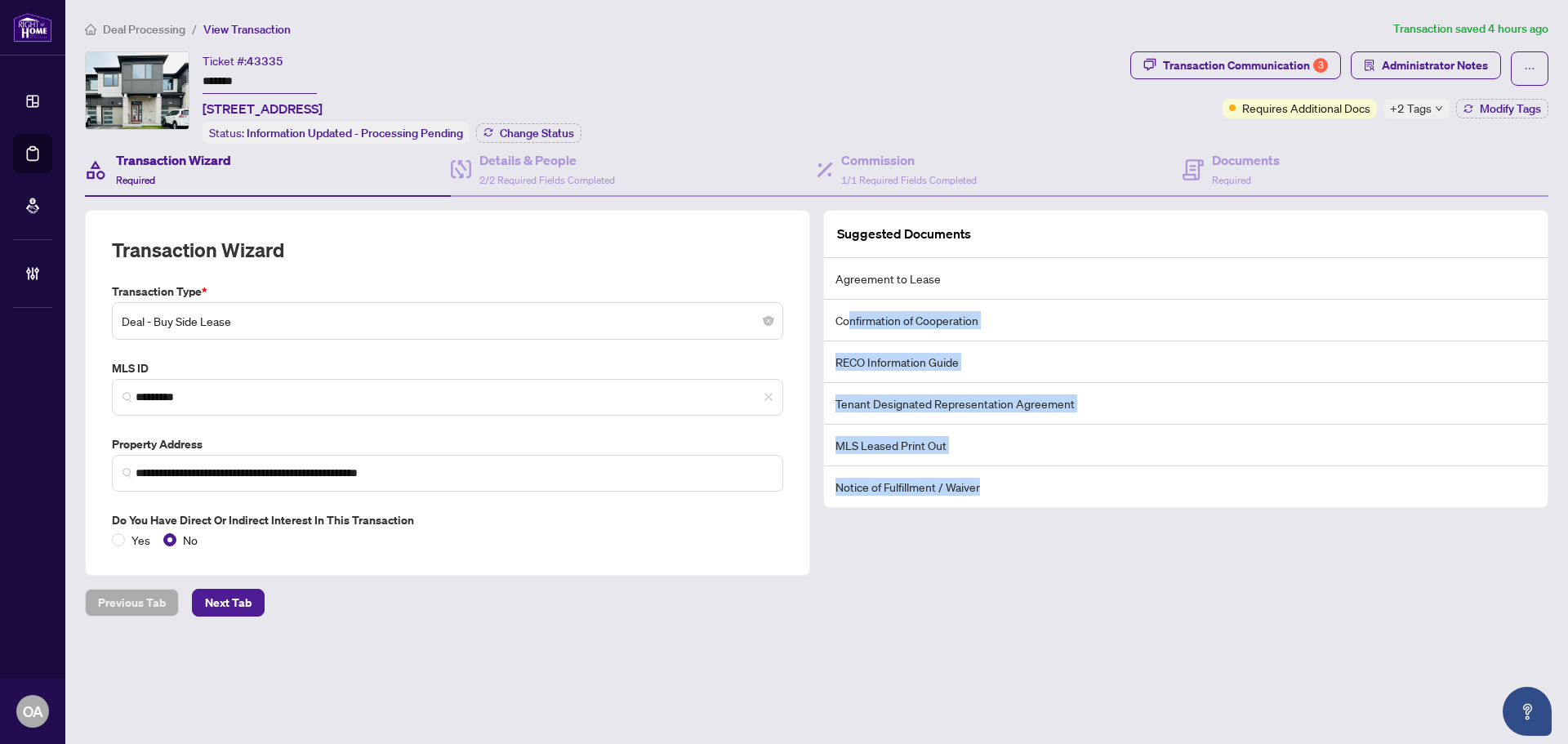
click at [850, 305] on li "Confirmation of Cooperation" at bounding box center [1186, 321] width 723 height 42
drag, startPoint x: 845, startPoint y: 282, endPoint x: 957, endPoint y: 484, distance: 231.0
click at [957, 482] on ul "Agreement to Lease Confirmation of Cooperation RECO Information Guide Tenant De…" at bounding box center [1186, 383] width 723 height 249
click at [957, 484] on li "Notice of Fulfillment / Waiver" at bounding box center [1186, 486] width 723 height 41
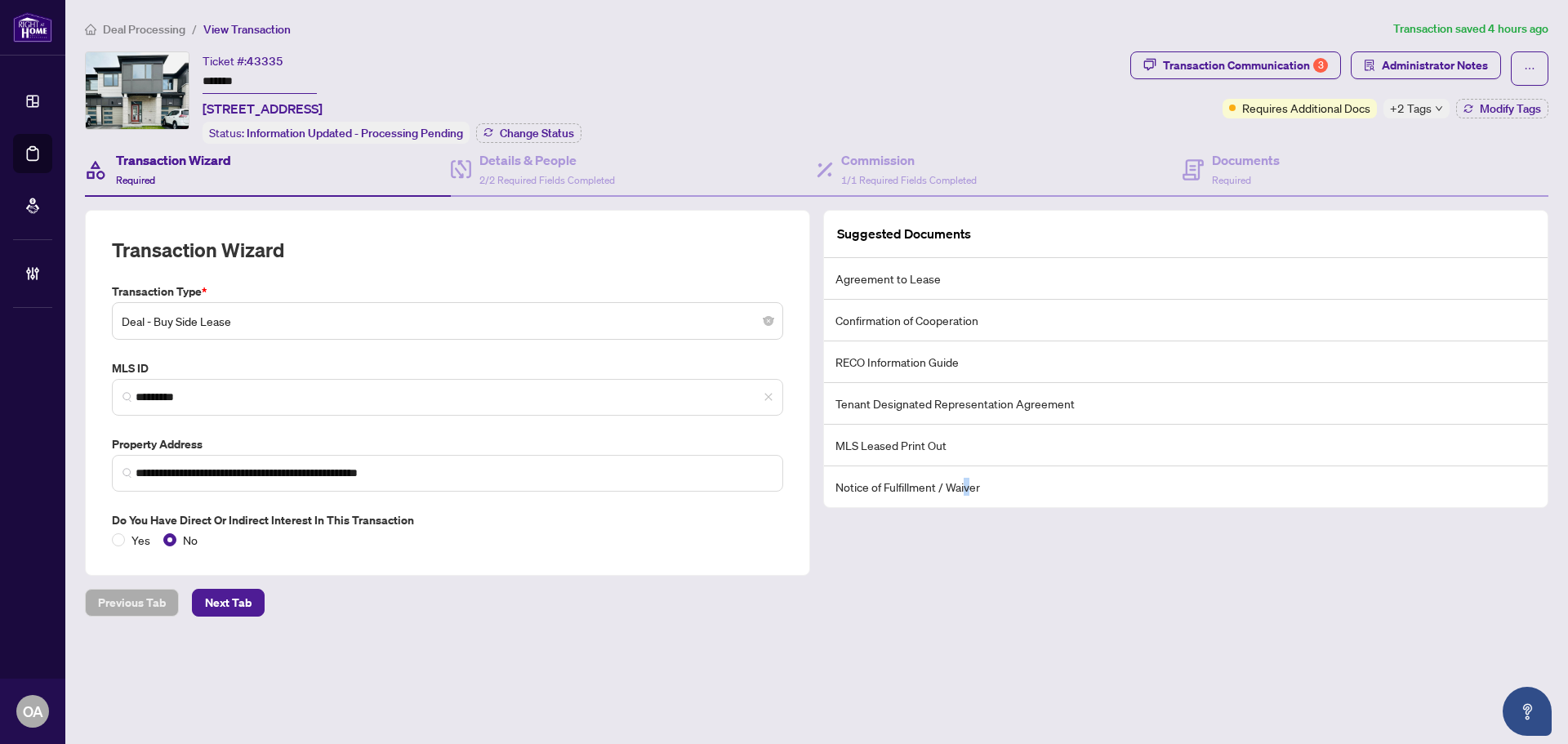
drag, startPoint x: 972, startPoint y: 498, endPoint x: 860, endPoint y: 324, distance: 206.9
click at [879, 354] on ul "Agreement to Lease Confirmation of Cooperation RECO Information Guide Tenant De…" at bounding box center [1186, 383] width 723 height 249
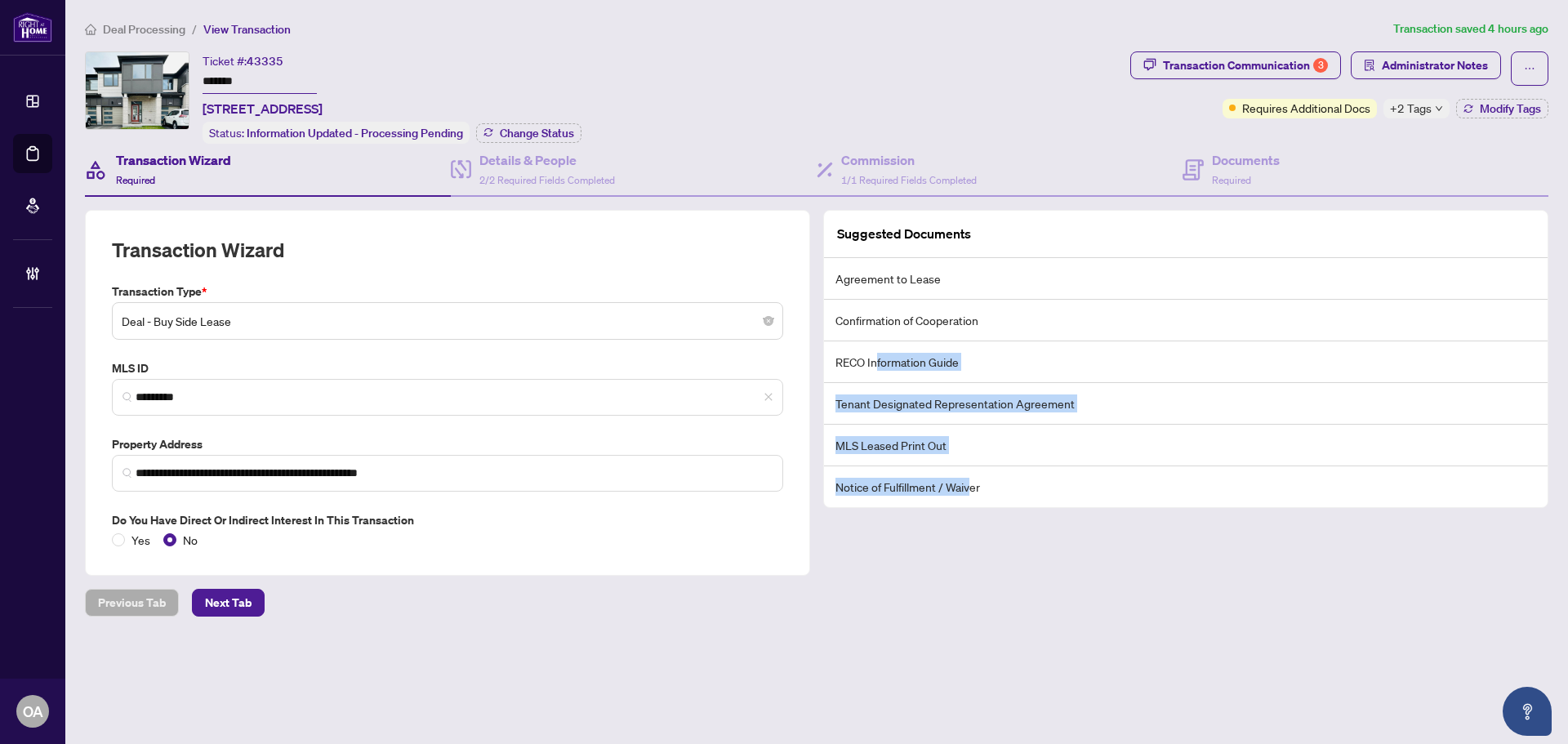
click at [860, 324] on li "Confirmation of Cooperation" at bounding box center [1186, 321] width 723 height 42
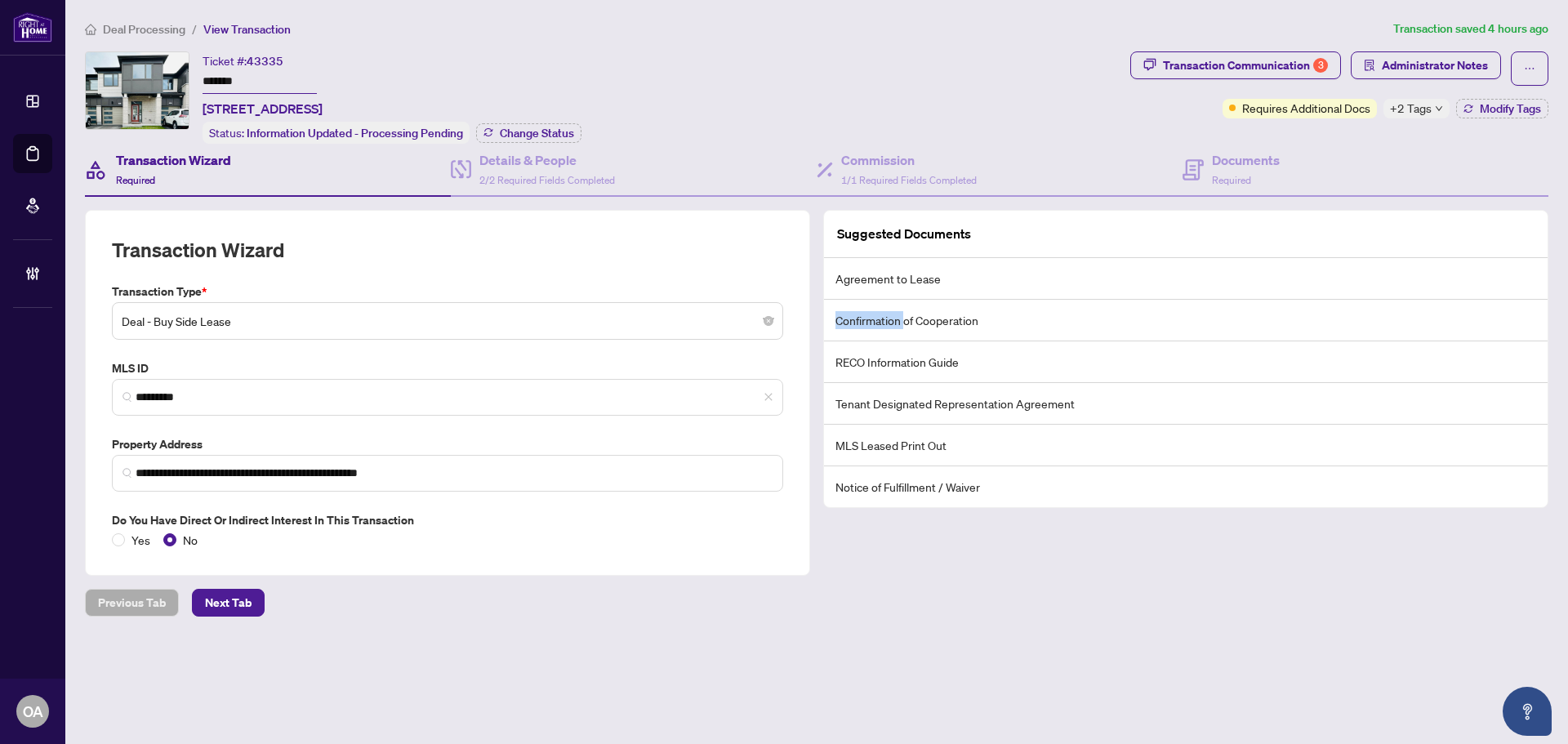
click at [860, 324] on li "Confirmation of Cooperation" at bounding box center [1186, 321] width 723 height 42
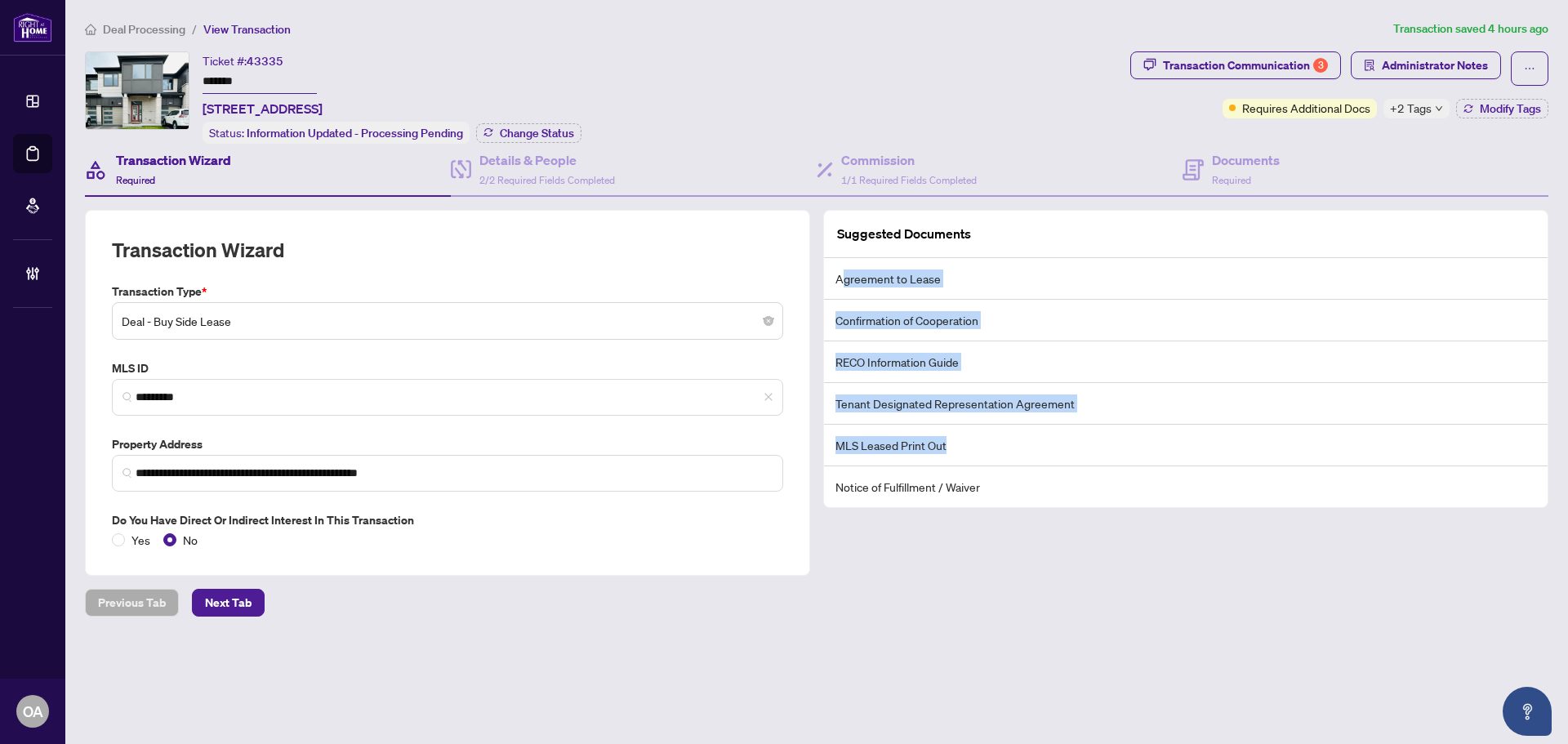
drag, startPoint x: 867, startPoint y: 297, endPoint x: 949, endPoint y: 451, distance: 174.5
click at [949, 451] on ul "Agreement to Lease Confirmation of Cooperation RECO Information Guide Tenant De…" at bounding box center [1186, 383] width 723 height 249
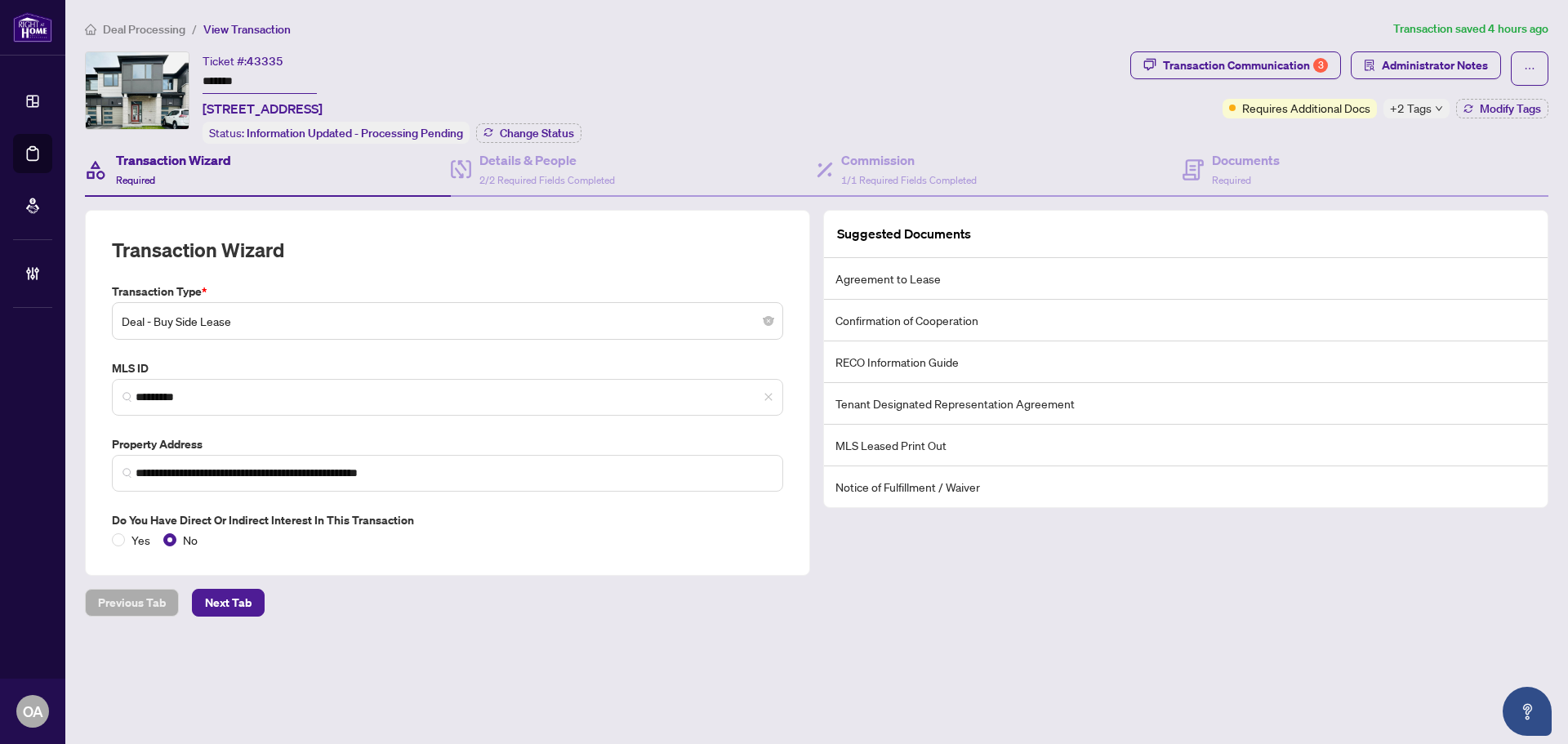
click at [1089, 525] on div "Suggested Documents Agreement to Lease Confirmation of Cooperation RECO Informa…" at bounding box center [1186, 392] width 739 height 366
drag, startPoint x: 919, startPoint y: 263, endPoint x: 927, endPoint y: 420, distance: 157.2
click at [926, 414] on ul "Agreement to Lease Confirmation of Cooperation RECO Information Guide Tenant De…" at bounding box center [1186, 383] width 723 height 249
click at [928, 436] on li "MLS Leased Print Out" at bounding box center [1186, 445] width 723 height 42
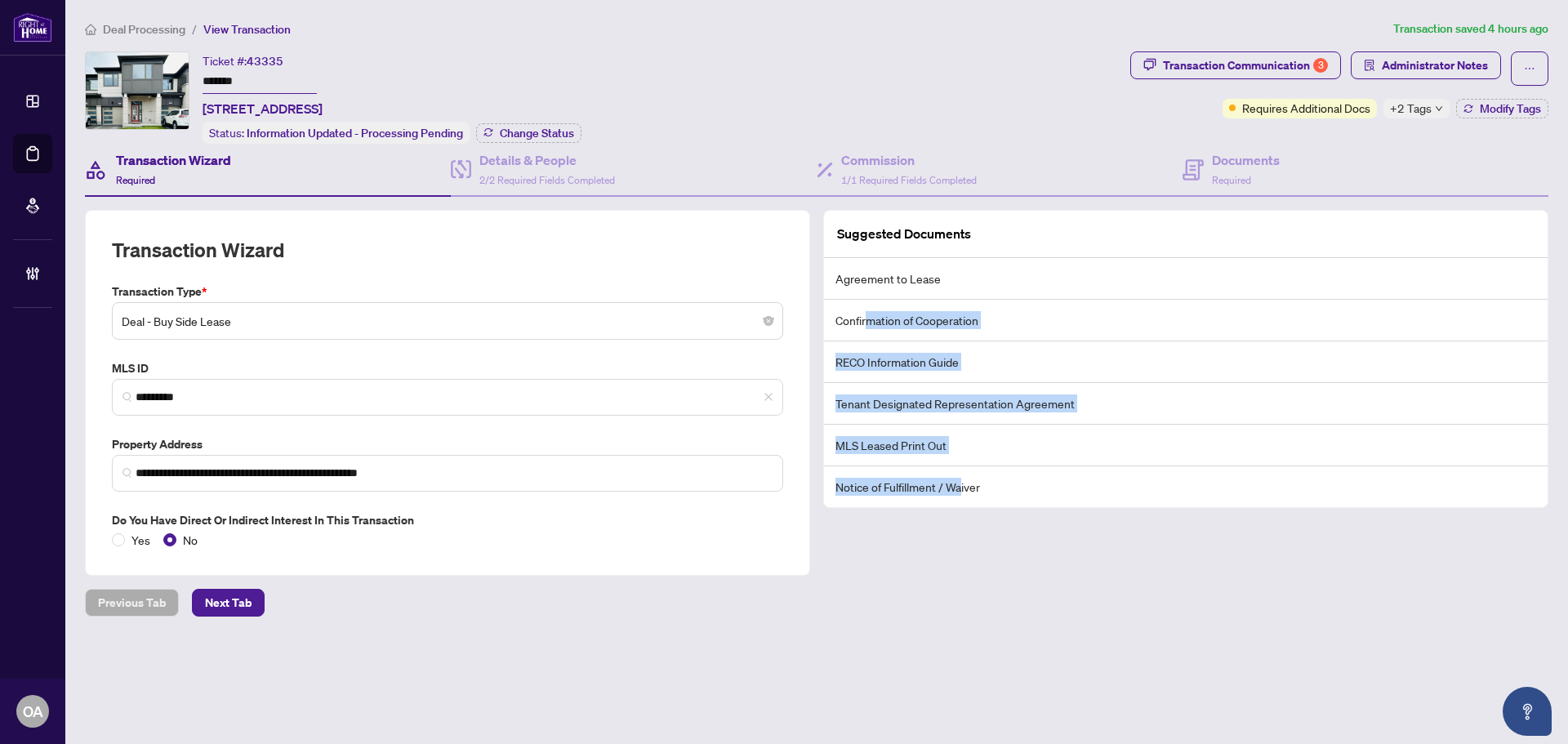
drag, startPoint x: 927, startPoint y: 442, endPoint x: 856, endPoint y: 302, distance: 157.0
click at [860, 315] on ul "Agreement to Lease Confirmation of Cooperation RECO Information Guide Tenant De…" at bounding box center [1186, 383] width 723 height 249
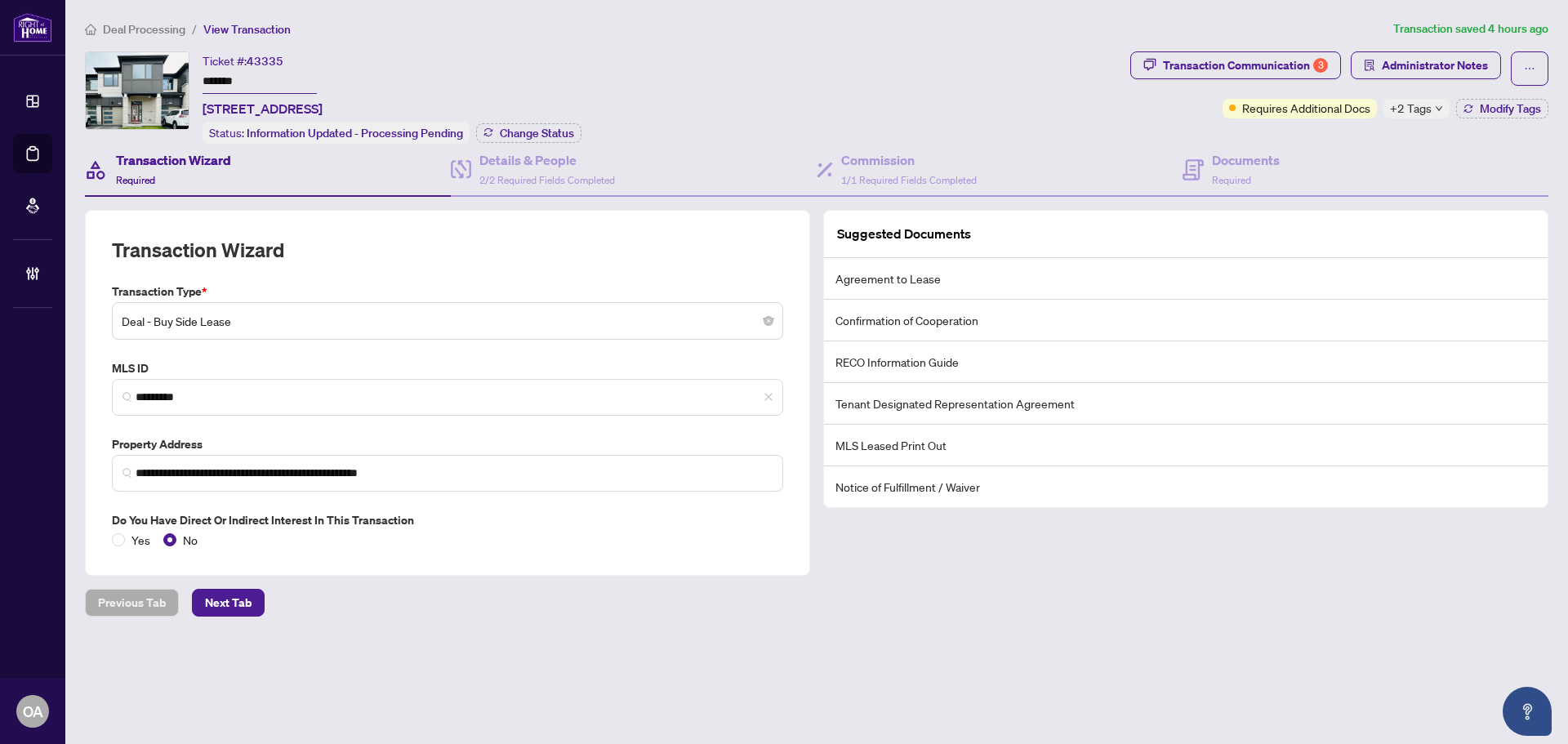
click at [856, 302] on li "Confirmation of Cooperation" at bounding box center [1186, 321] width 723 height 42
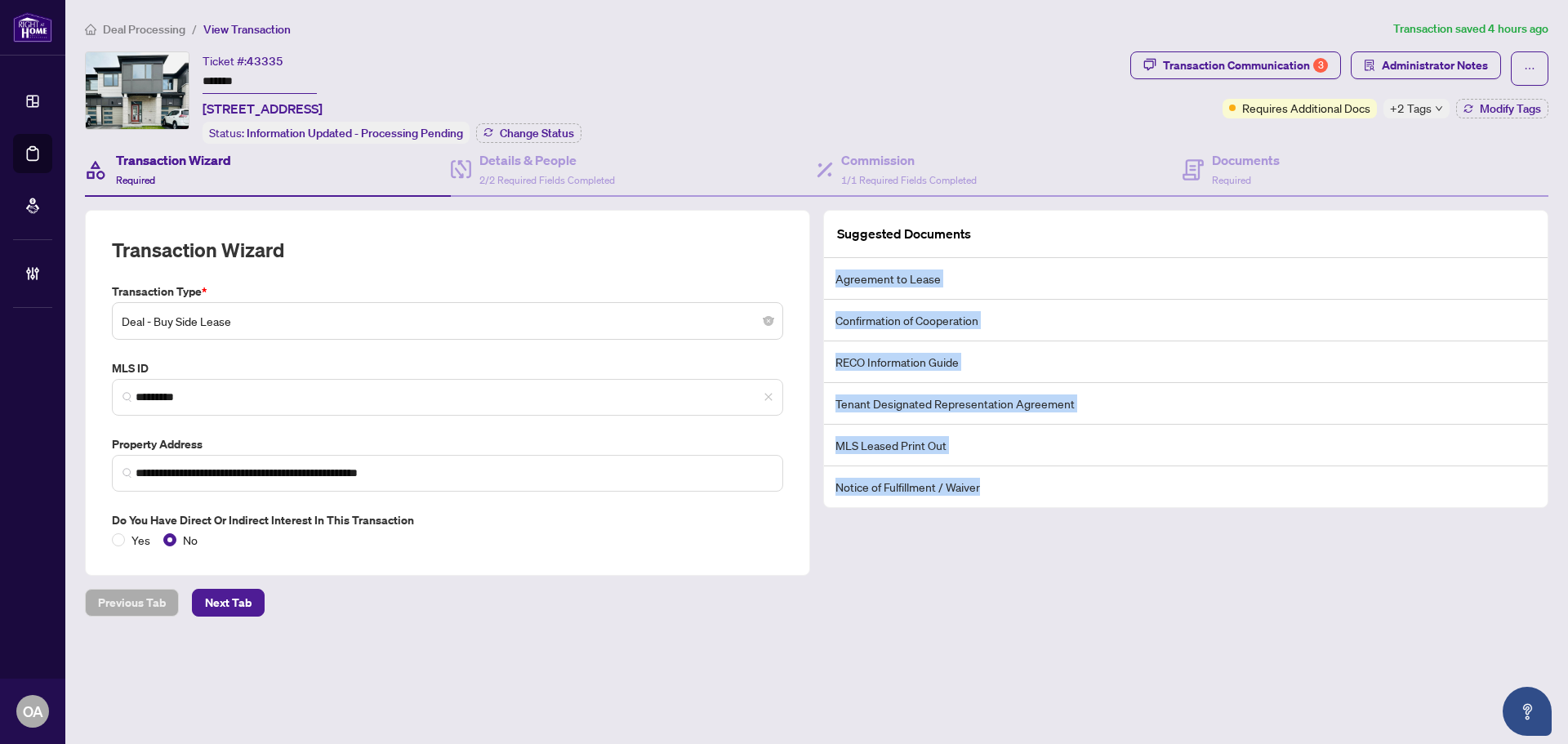
drag, startPoint x: 839, startPoint y: 275, endPoint x: 1057, endPoint y: 484, distance: 302.0
click at [1057, 484] on ul "Agreement to Lease Confirmation of Cooperation RECO Information Guide Tenant De…" at bounding box center [1186, 383] width 723 height 249
click at [1057, 485] on li "Notice of Fulfillment / Waiver" at bounding box center [1186, 486] width 723 height 41
drag, startPoint x: 969, startPoint y: 476, endPoint x: 834, endPoint y: 275, distance: 242.1
click at [834, 275] on ul "Agreement to Lease Confirmation of Cooperation RECO Information Guide Tenant De…" at bounding box center [1186, 383] width 723 height 249
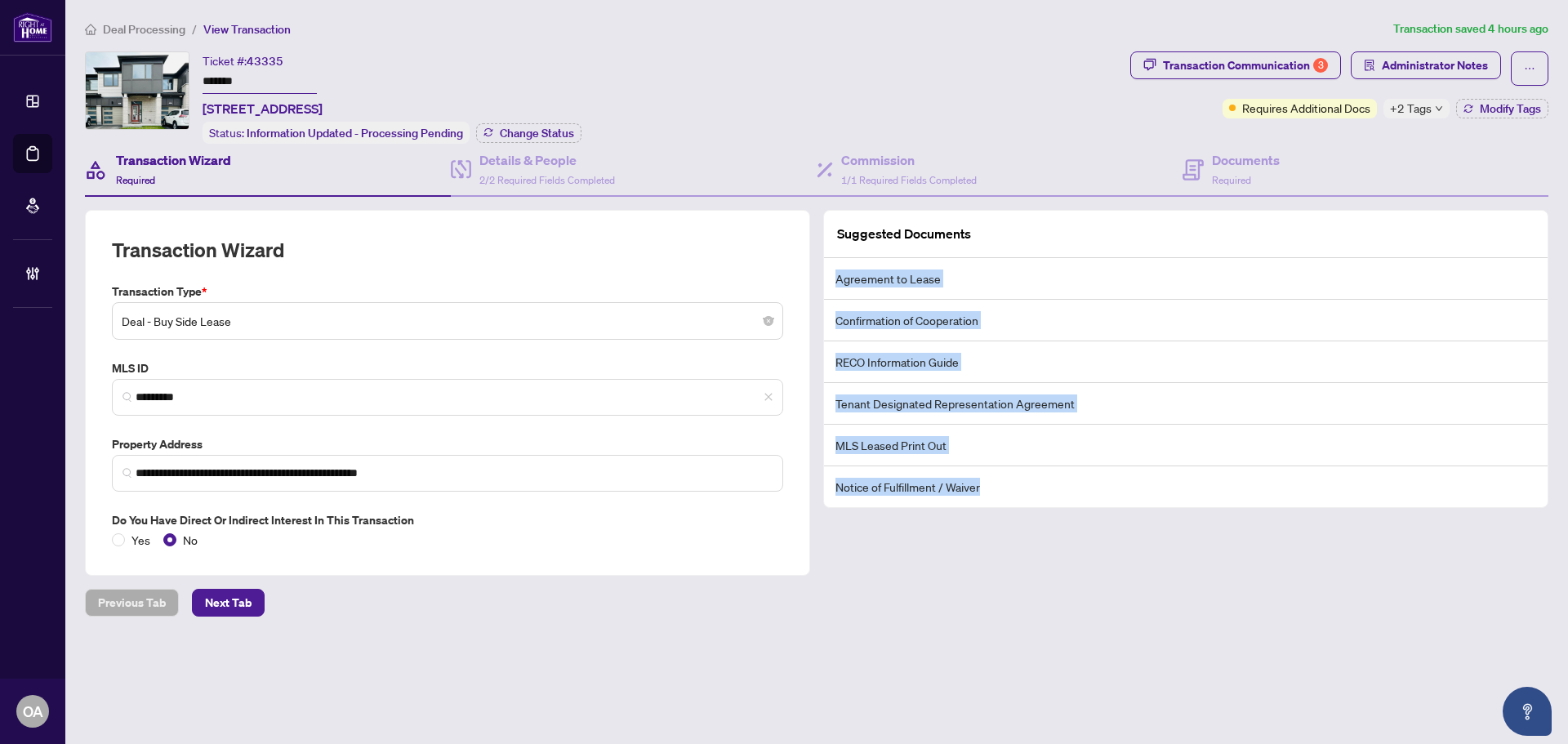
click at [834, 275] on li "Agreement to Lease" at bounding box center [1186, 279] width 723 height 42
drag, startPoint x: 835, startPoint y: 269, endPoint x: 1005, endPoint y: 484, distance: 274.1
click at [1005, 484] on ul "Agreement to Lease Confirmation of Cooperation RECO Information Guide Tenant De…" at bounding box center [1186, 383] width 723 height 249
click at [1005, 484] on li "Notice of Fulfillment / Waiver" at bounding box center [1186, 486] width 723 height 41
drag, startPoint x: 1003, startPoint y: 483, endPoint x: 826, endPoint y: 265, distance: 280.8
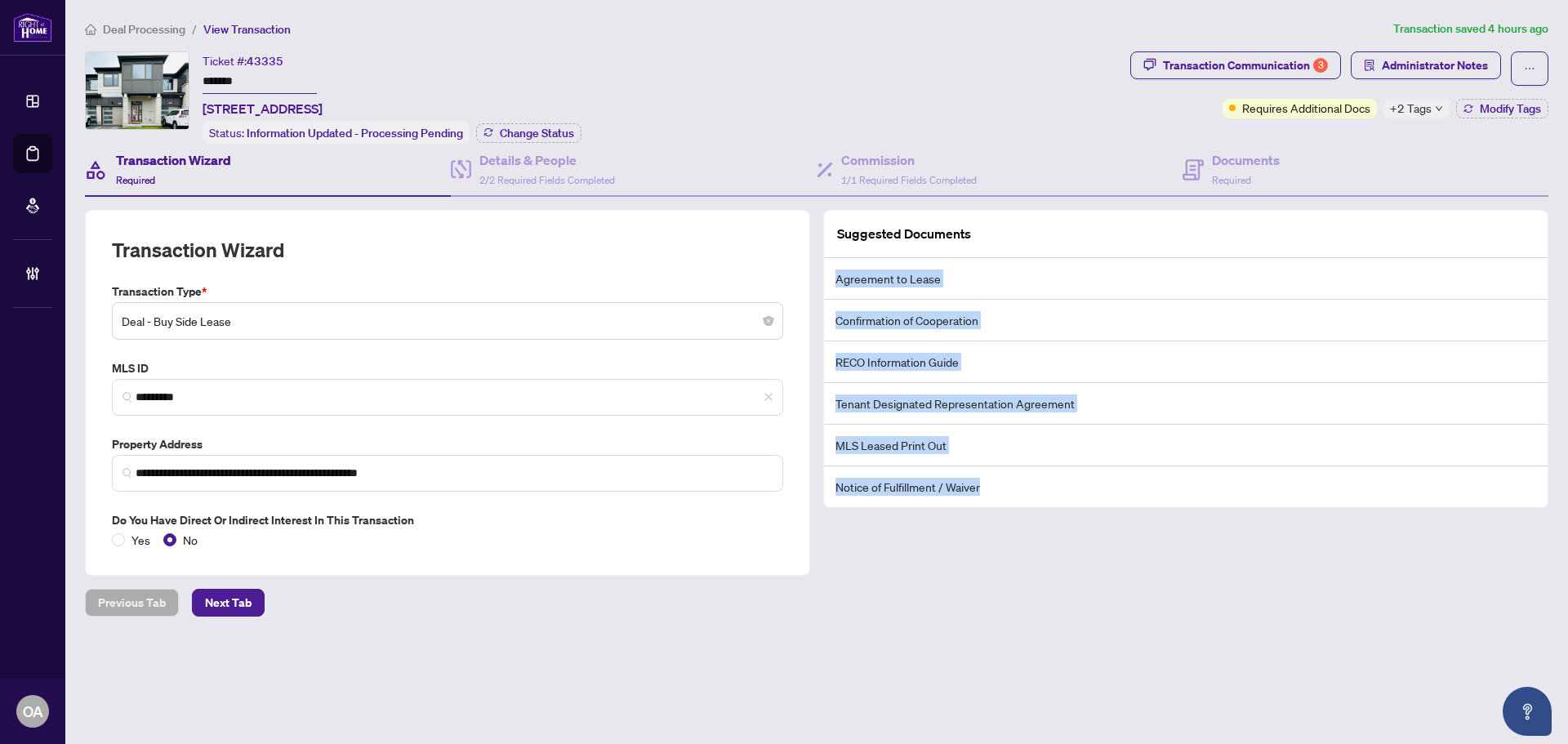
click at [826, 265] on ul "Agreement to Lease Confirmation of Cooperation RECO Information Guide Tenant De…" at bounding box center [1186, 383] width 723 height 249
click at [833, 269] on li "Agreement to Lease" at bounding box center [1186, 279] width 723 height 42
drag, startPoint x: 834, startPoint y: 272, endPoint x: 989, endPoint y: 503, distance: 278.2
click at [989, 503] on ul "Agreement to Lease Confirmation of Cooperation RECO Information Guide Tenant De…" at bounding box center [1186, 383] width 723 height 249
click at [990, 499] on li "Notice of Fulfillment / Waiver" at bounding box center [1186, 486] width 723 height 41
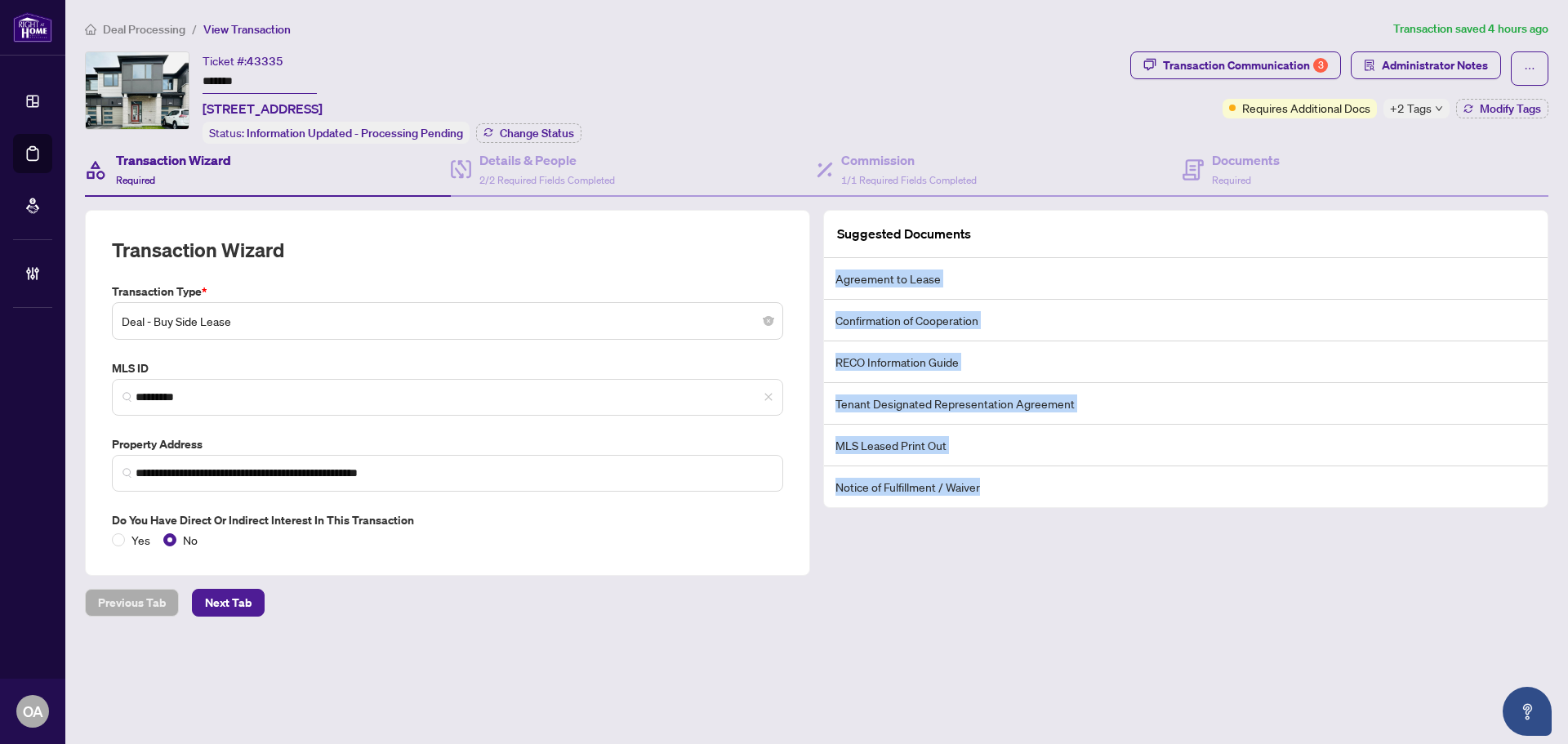
drag, startPoint x: 990, startPoint y: 487, endPoint x: 834, endPoint y: 270, distance: 267.3
click at [834, 270] on ul "Agreement to Lease Confirmation of Cooperation RECO Information Guide Tenant De…" at bounding box center [1186, 383] width 723 height 249
click at [893, 287] on li "Agreement to Lease" at bounding box center [1186, 279] width 723 height 42
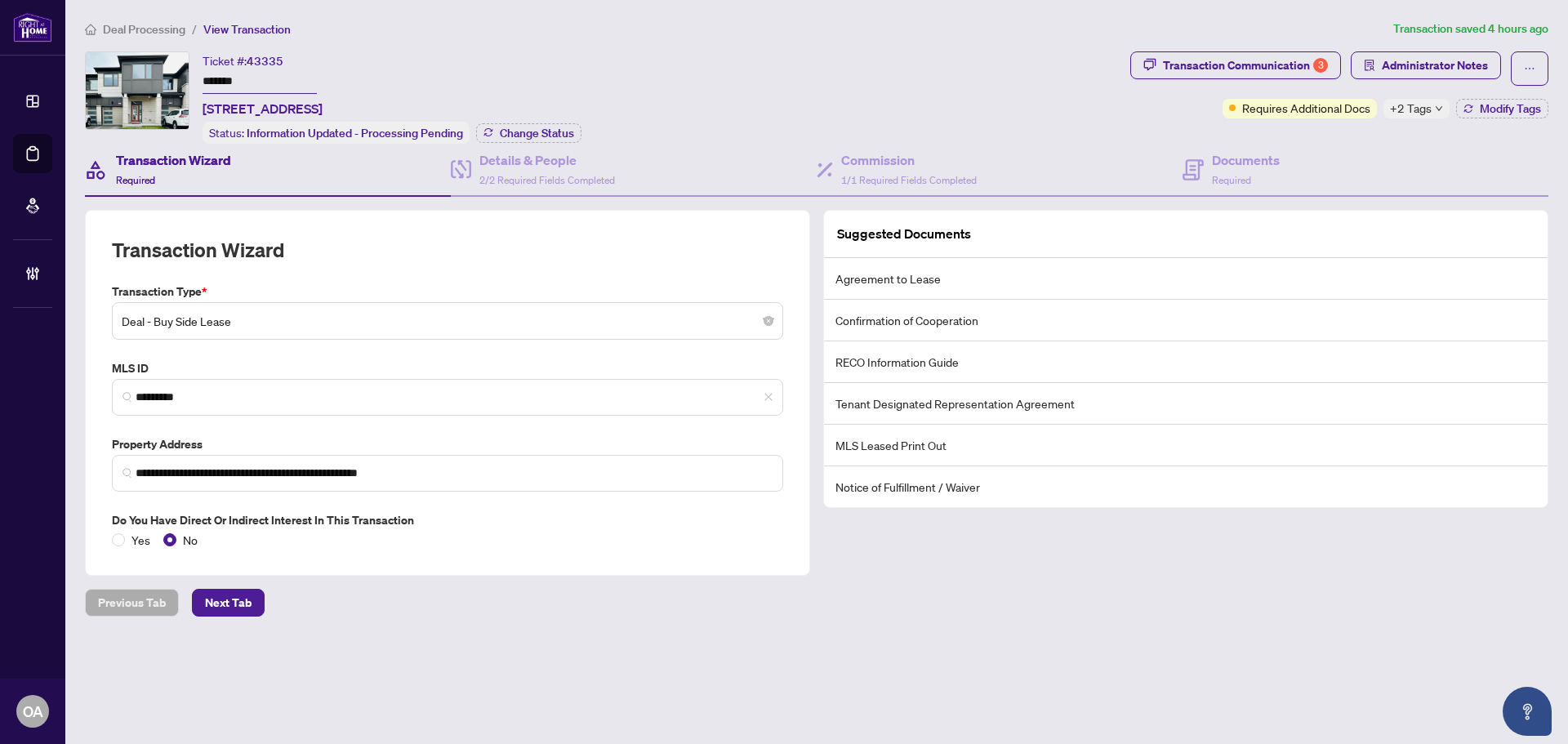
click at [922, 274] on li "Agreement to Lease" at bounding box center [1186, 279] width 723 height 42
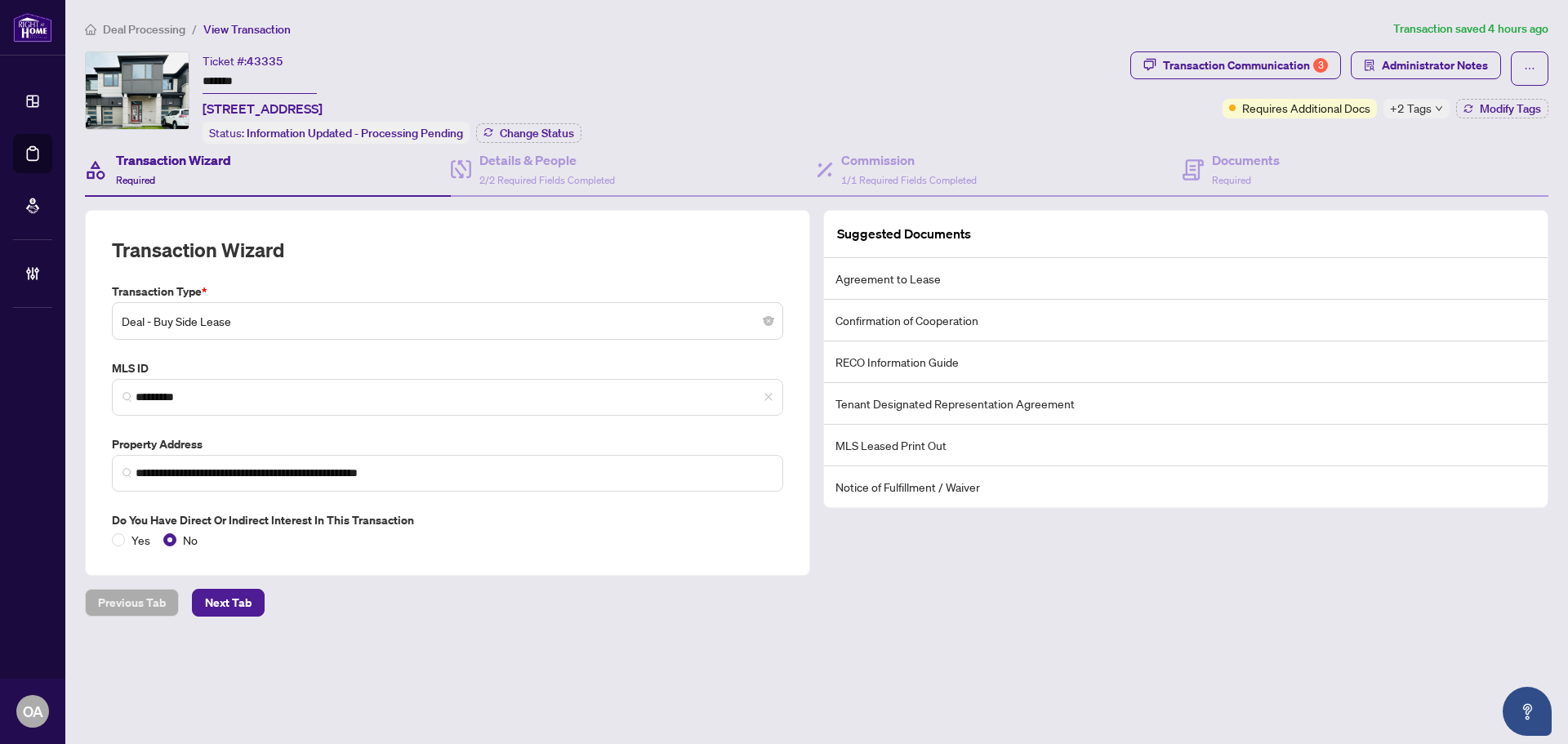
click at [922, 310] on li "Confirmation of Cooperation" at bounding box center [1186, 321] width 723 height 42
click at [922, 360] on li "RECO Information Guide" at bounding box center [1186, 362] width 723 height 42
click at [929, 393] on li "Tenant Designated Representation Agreement" at bounding box center [1186, 404] width 723 height 42
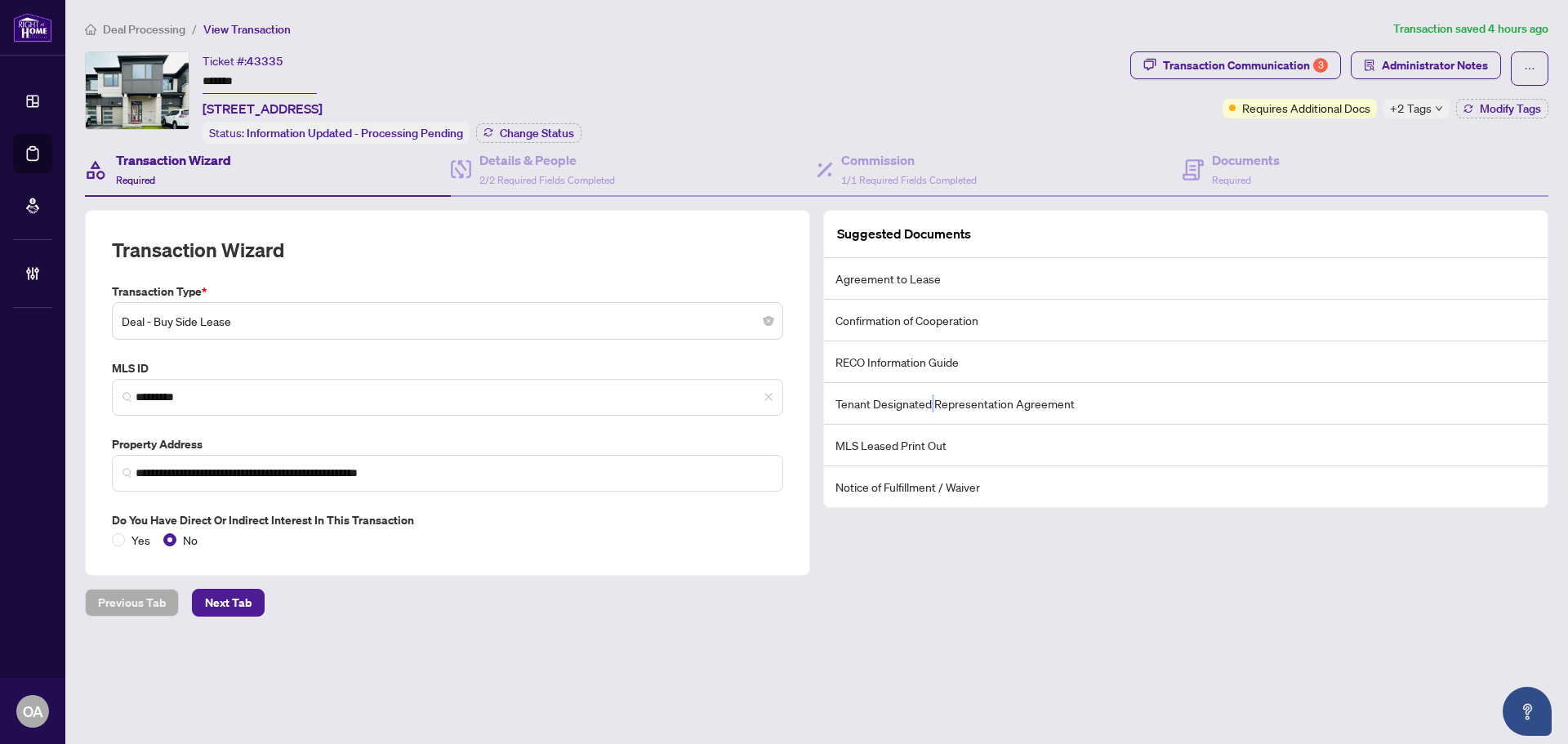
click at [929, 393] on li "Tenant Designated Representation Agreement" at bounding box center [1186, 404] width 723 height 42
click at [924, 448] on li "MLS Leased Print Out" at bounding box center [1186, 445] width 723 height 42
click at [919, 438] on li "MLS Leased Print Out" at bounding box center [1186, 445] width 723 height 42
click at [918, 438] on li "MLS Leased Print Out" at bounding box center [1186, 445] width 723 height 42
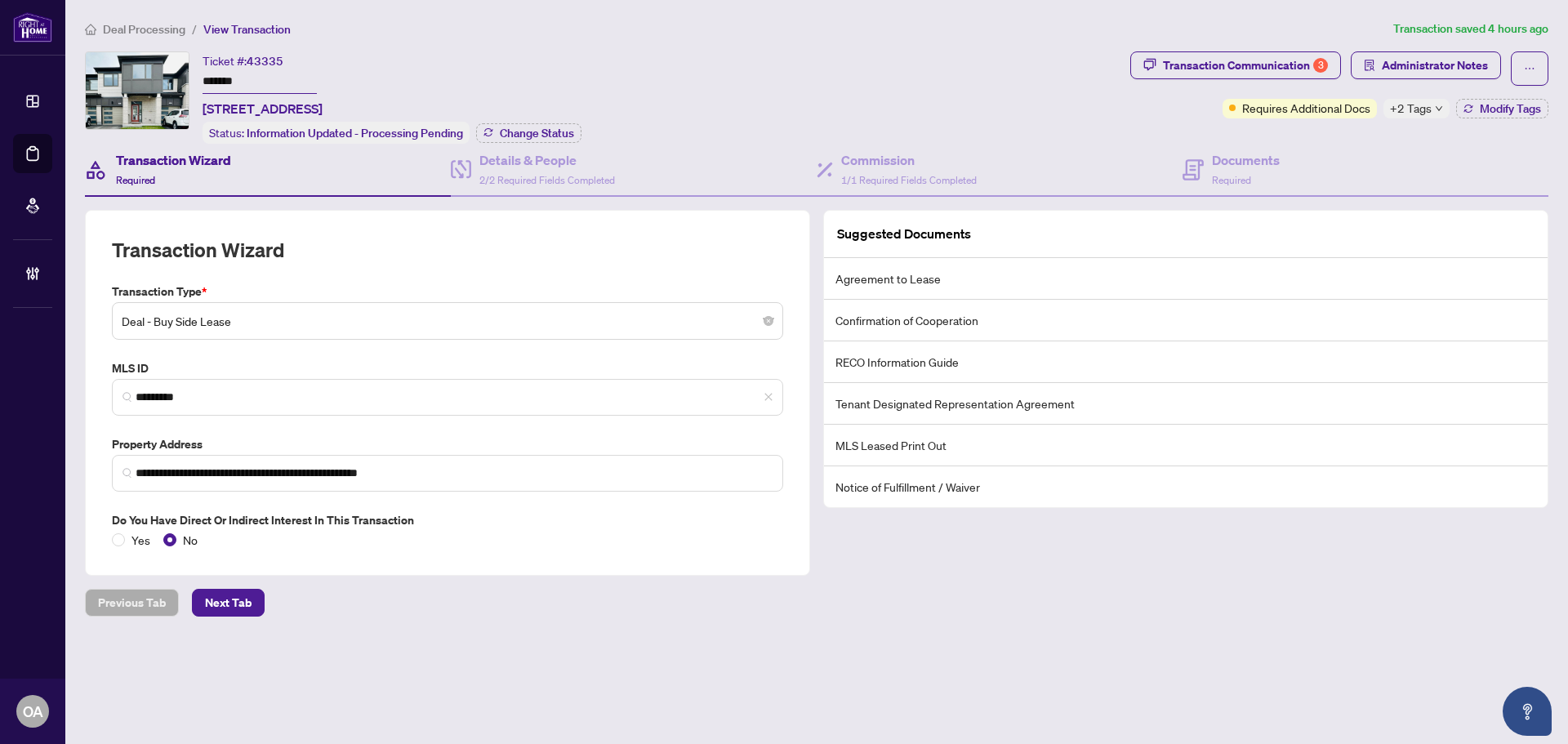
click at [922, 482] on li "Notice of Fulfillment / Waiver" at bounding box center [1186, 486] width 723 height 41
click at [919, 442] on li "MLS Leased Print Out" at bounding box center [1186, 445] width 723 height 42
click at [934, 404] on li "Tenant Designated Representation Agreement" at bounding box center [1186, 404] width 723 height 42
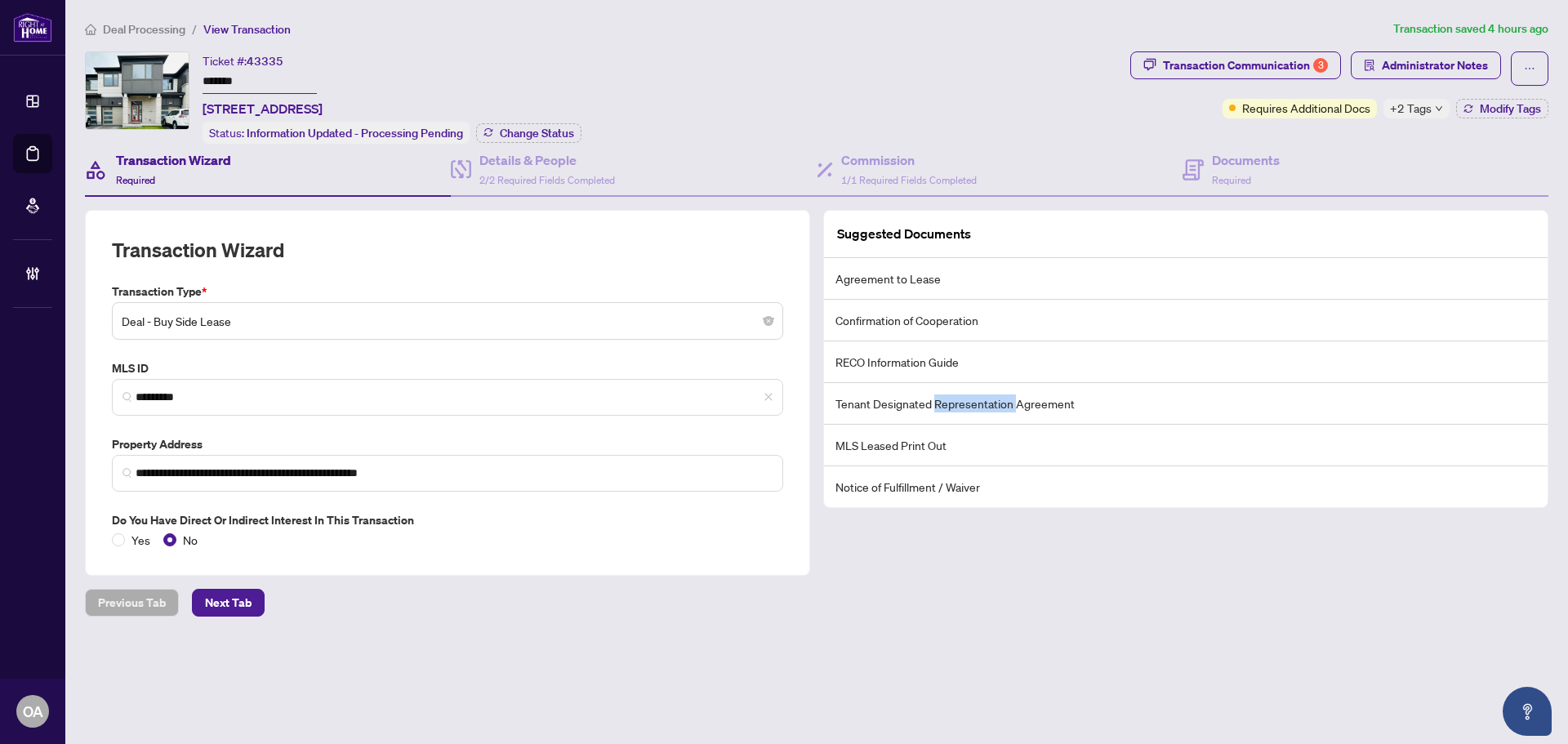
click at [934, 404] on li "Tenant Designated Representation Agreement" at bounding box center [1186, 404] width 723 height 42
click at [936, 361] on li "RECO Information Guide" at bounding box center [1186, 362] width 723 height 42
click at [947, 324] on li "Confirmation of Cooperation" at bounding box center [1186, 321] width 723 height 42
click at [947, 323] on li "Confirmation of Cooperation" at bounding box center [1186, 321] width 723 height 42
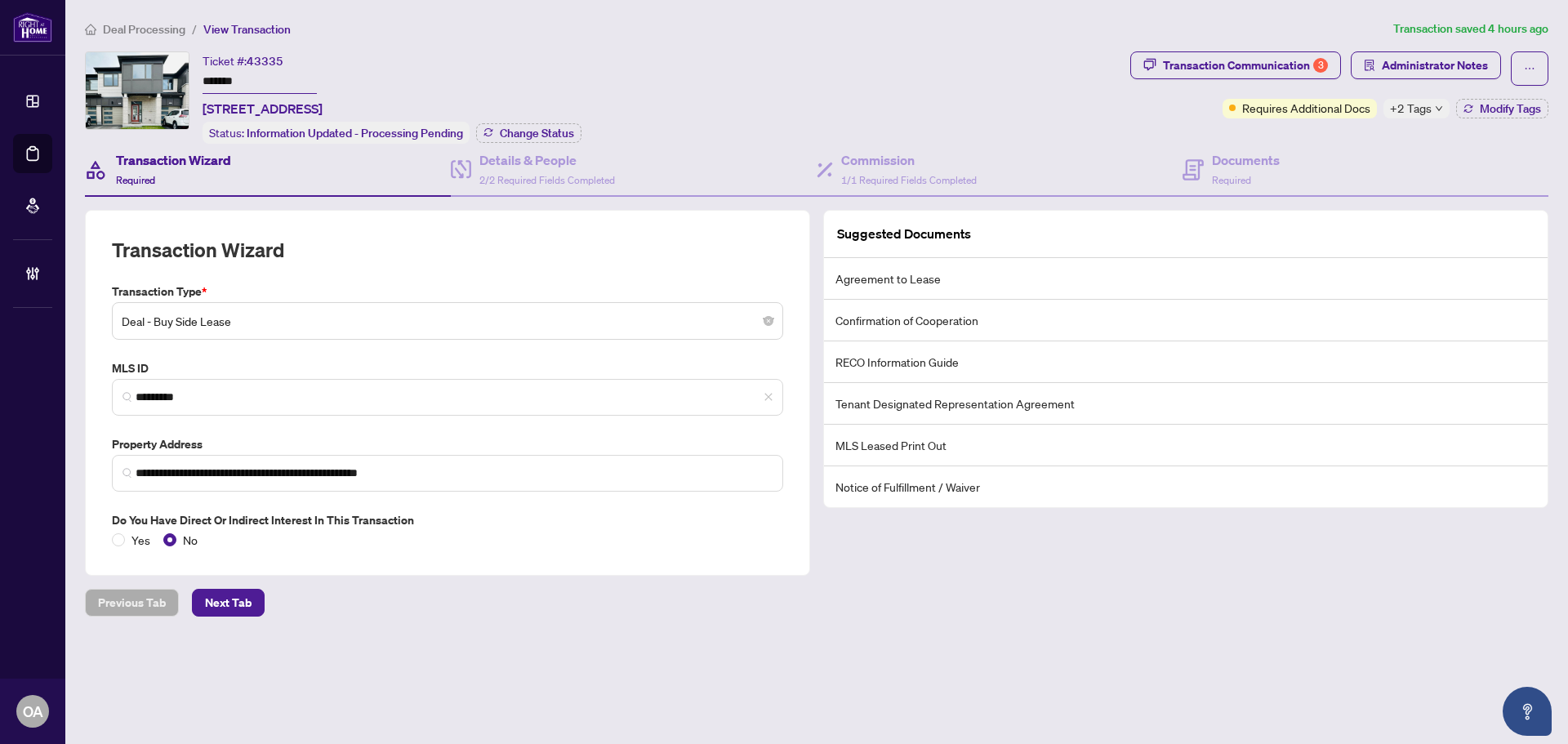
click at [927, 269] on li "Agreement to Lease" at bounding box center [1186, 279] width 723 height 42
click at [927, 270] on li "Agreement to Lease" at bounding box center [1186, 279] width 723 height 42
click at [844, 272] on li "Agreement to Lease" at bounding box center [1186, 279] width 723 height 42
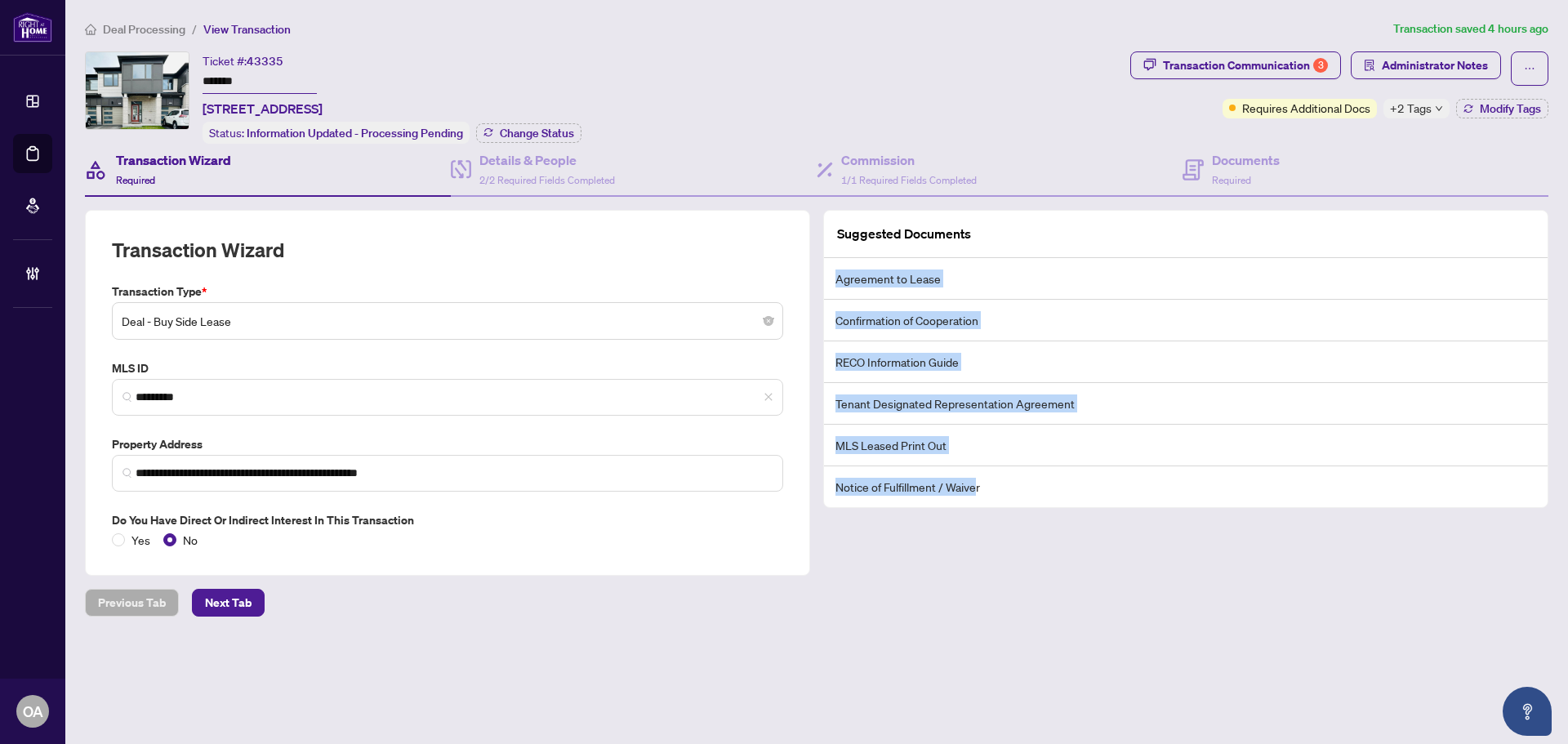
drag, startPoint x: 832, startPoint y: 274, endPoint x: 976, endPoint y: 507, distance: 273.9
click at [976, 507] on div "Suggested Documents Agreement to Lease Confirmation of Cooperation RECO Informa…" at bounding box center [1186, 392] width 739 height 366
click at [977, 505] on li "Notice of Fulfillment / Waiver" at bounding box center [1186, 486] width 723 height 41
drag, startPoint x: 985, startPoint y: 488, endPoint x: 832, endPoint y: 279, distance: 259.0
click at [832, 279] on ul "Agreement to Lease Confirmation of Cooperation RECO Information Guide Tenant De…" at bounding box center [1186, 383] width 723 height 249
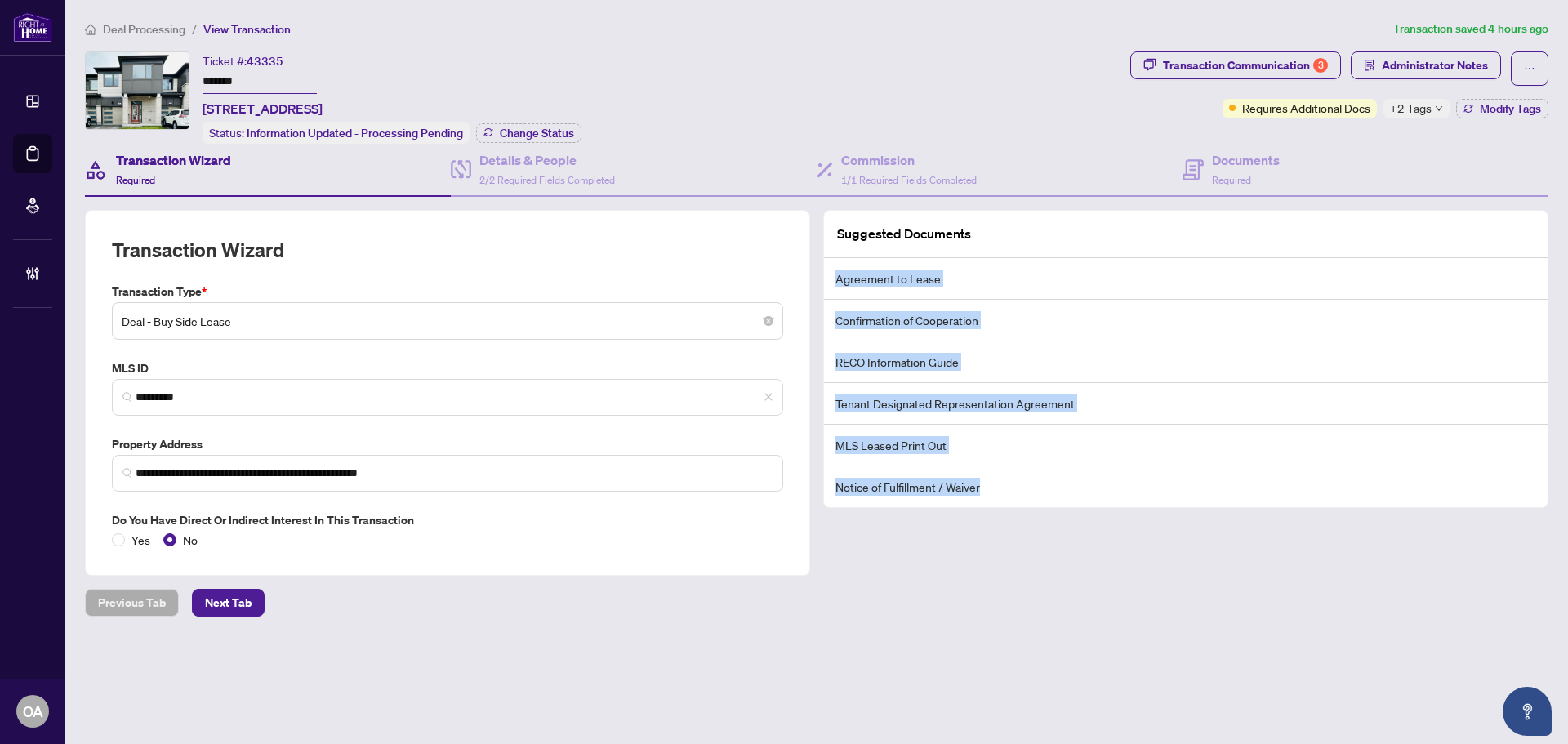
click at [832, 279] on li "Agreement to Lease" at bounding box center [1186, 279] width 723 height 42
drag, startPoint x: 835, startPoint y: 276, endPoint x: 981, endPoint y: 489, distance: 258.2
click at [979, 494] on ul "Agreement to Lease Confirmation of Cooperation RECO Information Guide Tenant De…" at bounding box center [1186, 383] width 723 height 249
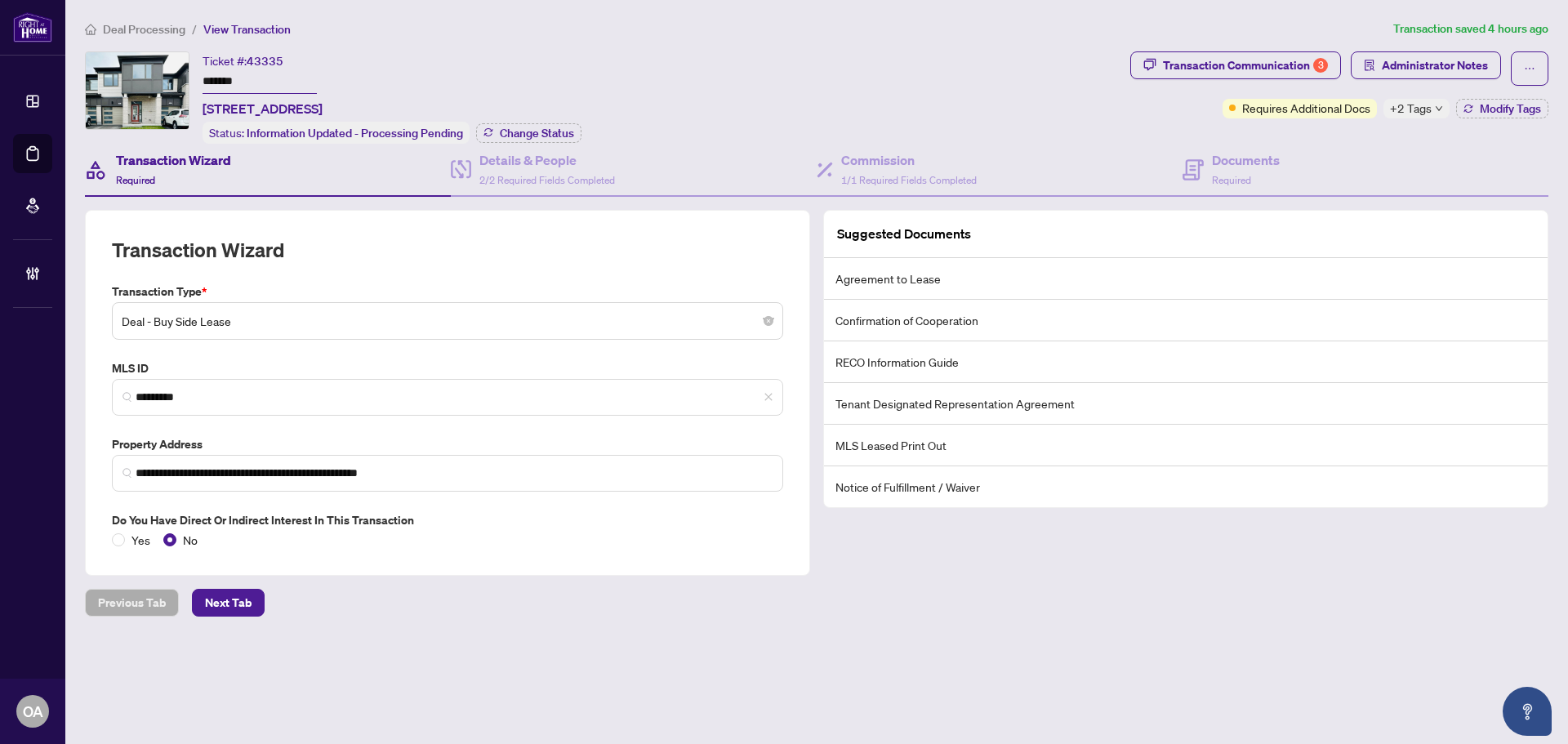
click at [982, 486] on li "Notice of Fulfillment / Waiver" at bounding box center [1186, 486] width 723 height 41
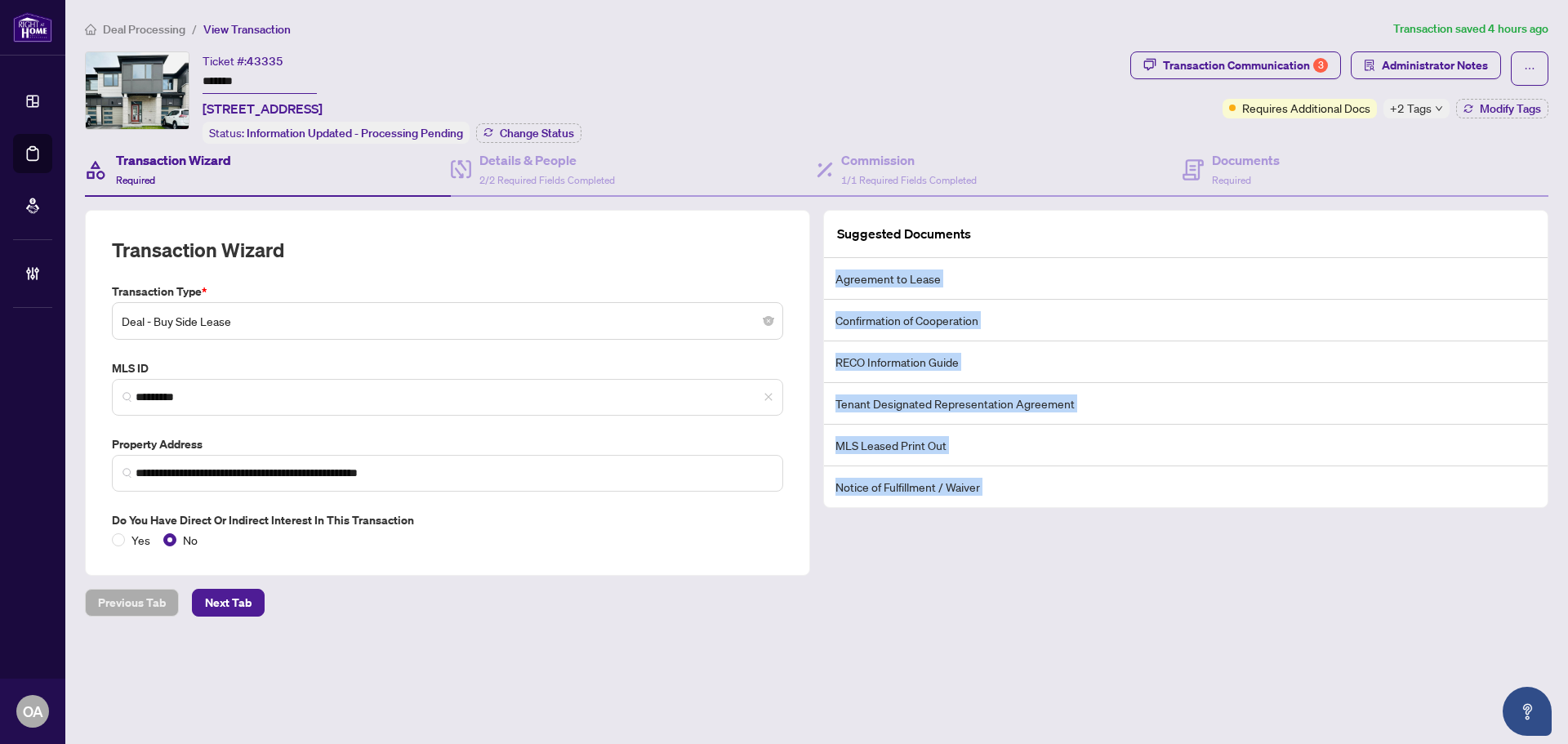
drag, startPoint x: 982, startPoint y: 486, endPoint x: 855, endPoint y: 282, distance: 240.3
click at [856, 283] on ul "Agreement to Lease Confirmation of Cooperation RECO Information Guide Tenant De…" at bounding box center [1186, 383] width 723 height 249
click at [855, 282] on li "Agreement to Lease" at bounding box center [1186, 279] width 723 height 42
drag, startPoint x: 851, startPoint y: 294, endPoint x: 1000, endPoint y: 504, distance: 257.5
click at [999, 508] on div "Suggested Documents Agreement to Lease Confirmation of Cooperation RECO Informa…" at bounding box center [1186, 392] width 739 height 366
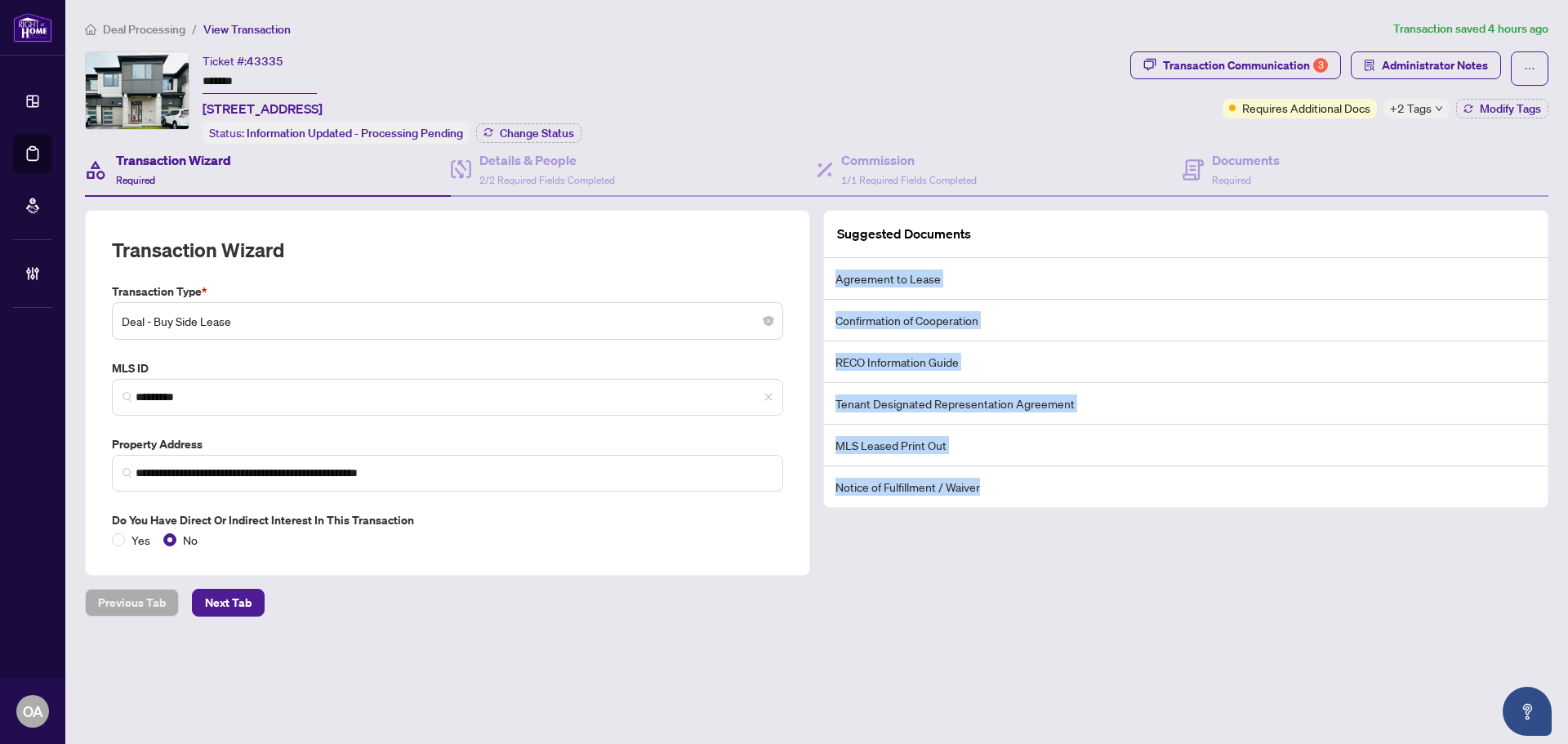
click at [1000, 482] on li "Notice of Fulfillment / Waiver" at bounding box center [1186, 486] width 723 height 41
drag, startPoint x: 992, startPoint y: 483, endPoint x: 833, endPoint y: 269, distance: 266.6
click at [833, 269] on ul "Agreement to Lease Confirmation of Cooperation RECO Information Guide Tenant De…" at bounding box center [1186, 383] width 723 height 249
click at [833, 269] on li "Agreement to Lease" at bounding box center [1186, 279] width 723 height 42
drag, startPoint x: 854, startPoint y: 295, endPoint x: 993, endPoint y: 503, distance: 250.2
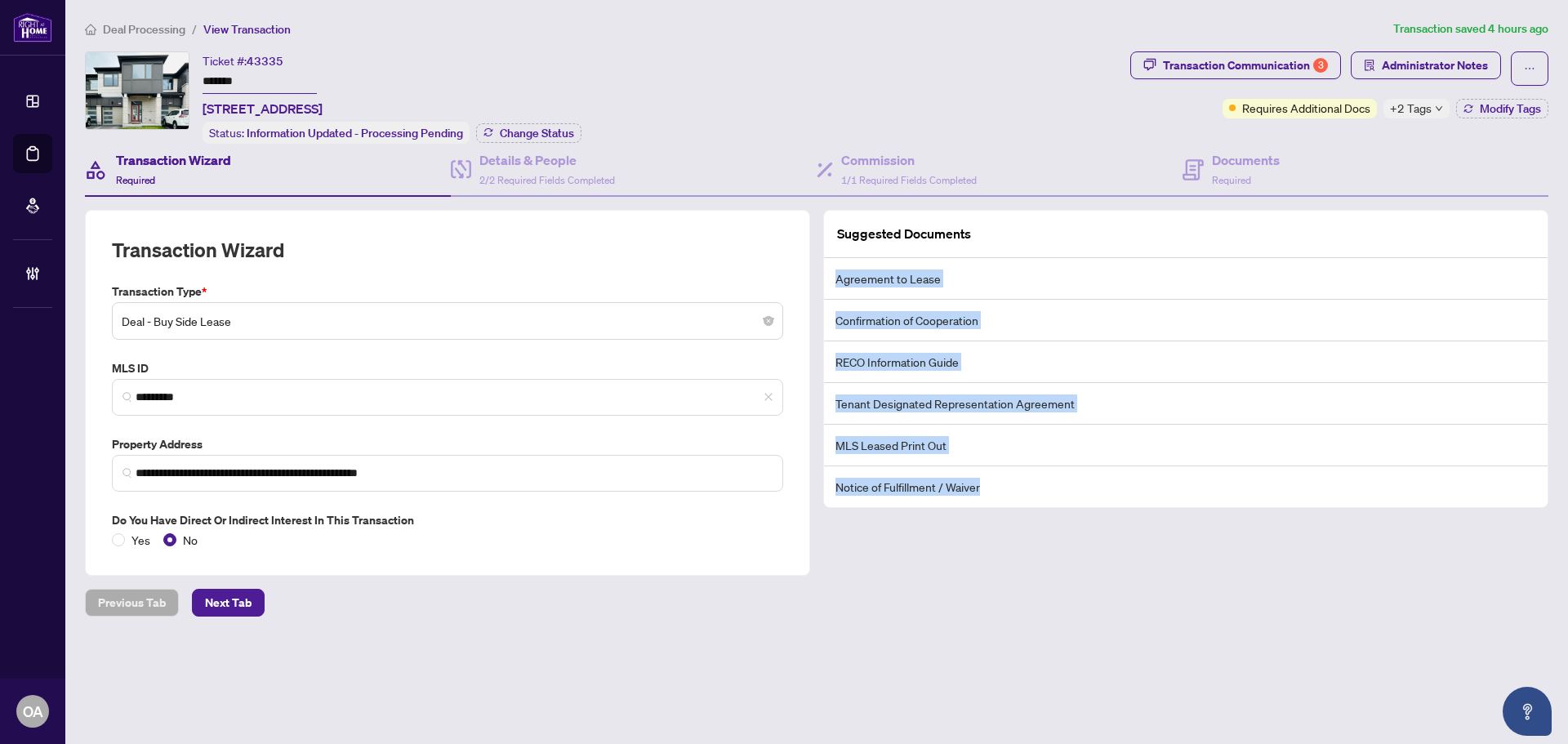
click at [993, 503] on ul "Agreement to Lease Confirmation of Cooperation RECO Information Guide Tenant De…" at bounding box center [1186, 383] width 723 height 249
click at [993, 489] on li "Notice of Fulfillment / Waiver" at bounding box center [1186, 486] width 723 height 41
drag, startPoint x: 981, startPoint y: 479, endPoint x: 842, endPoint y: 273, distance: 248.5
click at [842, 273] on ul "Agreement to Lease Confirmation of Cooperation RECO Information Guide Tenant De…" at bounding box center [1186, 383] width 723 height 249
click at [842, 273] on li "Agreement to Lease" at bounding box center [1186, 279] width 723 height 42
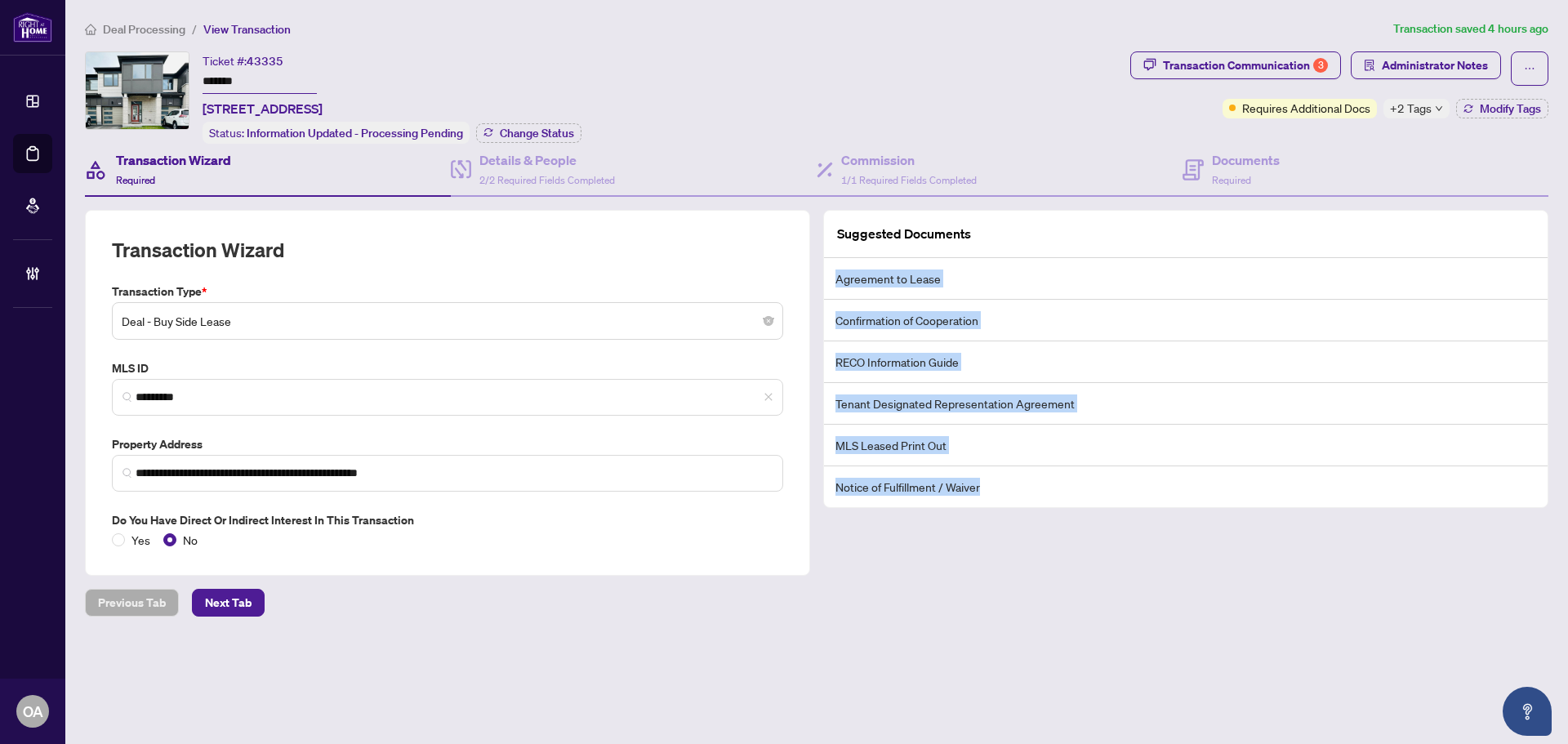
drag, startPoint x: 835, startPoint y: 272, endPoint x: 984, endPoint y: 498, distance: 270.7
click at [984, 498] on ul "Agreement to Lease Confirmation of Cooperation RECO Information Guide Tenant De…" at bounding box center [1186, 383] width 723 height 249
click at [984, 498] on li "Notice of Fulfillment / Waiver" at bounding box center [1186, 486] width 723 height 41
drag, startPoint x: 987, startPoint y: 485, endPoint x: 836, endPoint y: 282, distance: 253.0
click at [836, 282] on ul "Agreement to Lease Confirmation of Cooperation RECO Information Guide Tenant De…" at bounding box center [1186, 383] width 723 height 249
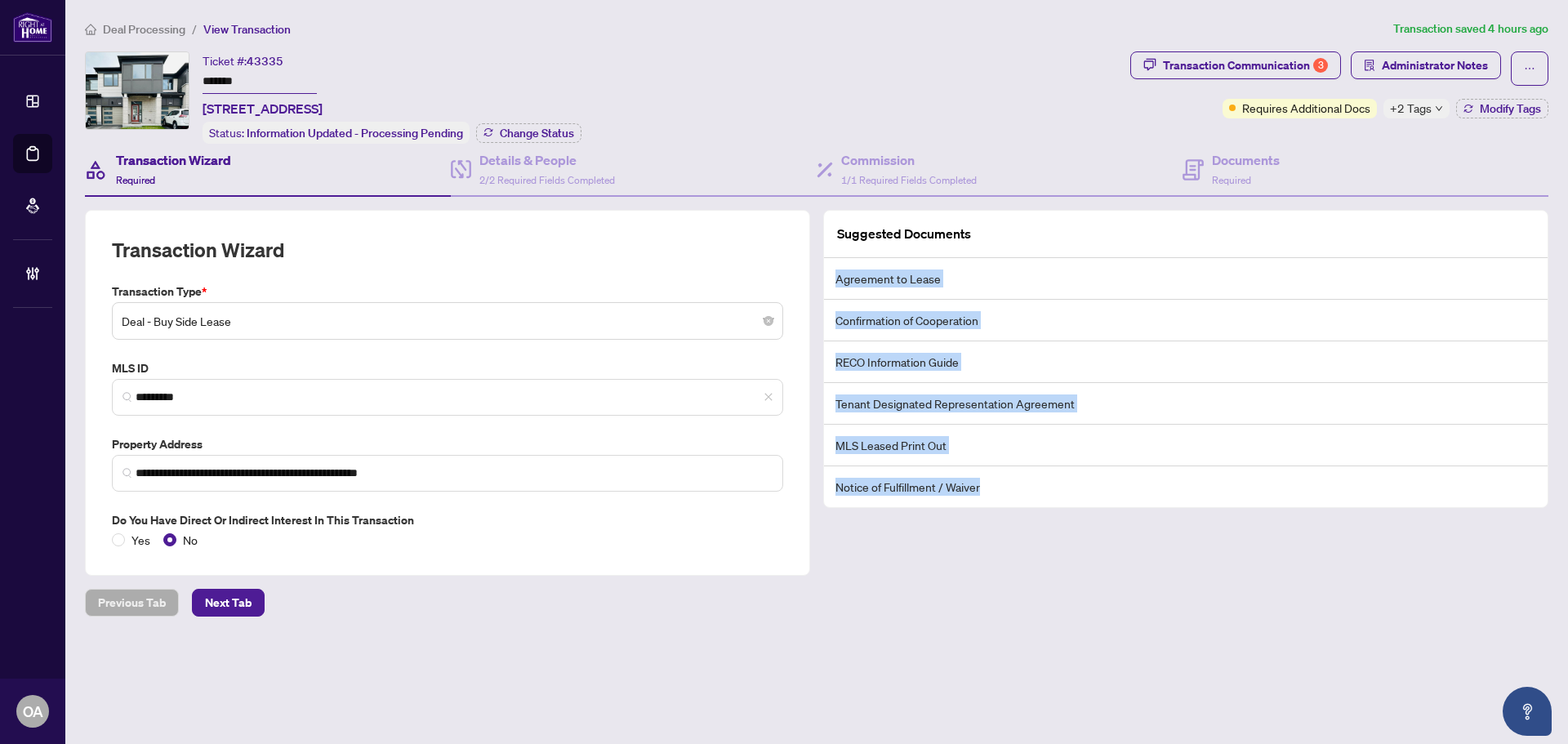
click at [836, 281] on li "Agreement to Lease" at bounding box center [1186, 279] width 723 height 42
drag
click at [982, 498] on ul "Agreement to Lease Confirmation of Cooperation RECO Information Guide Tenant De…" at bounding box center [1186, 383] width 723 height 249
click at [985, 483] on li "Notice of Fulfillment / Waiver" at bounding box center [1186, 486] width 723 height 41
click at [838, 271] on ul "Agreement to Lease Confirmation of Cooperation RECO Information Guide Tenant De…" at bounding box center [1186, 383] width 723 height 249
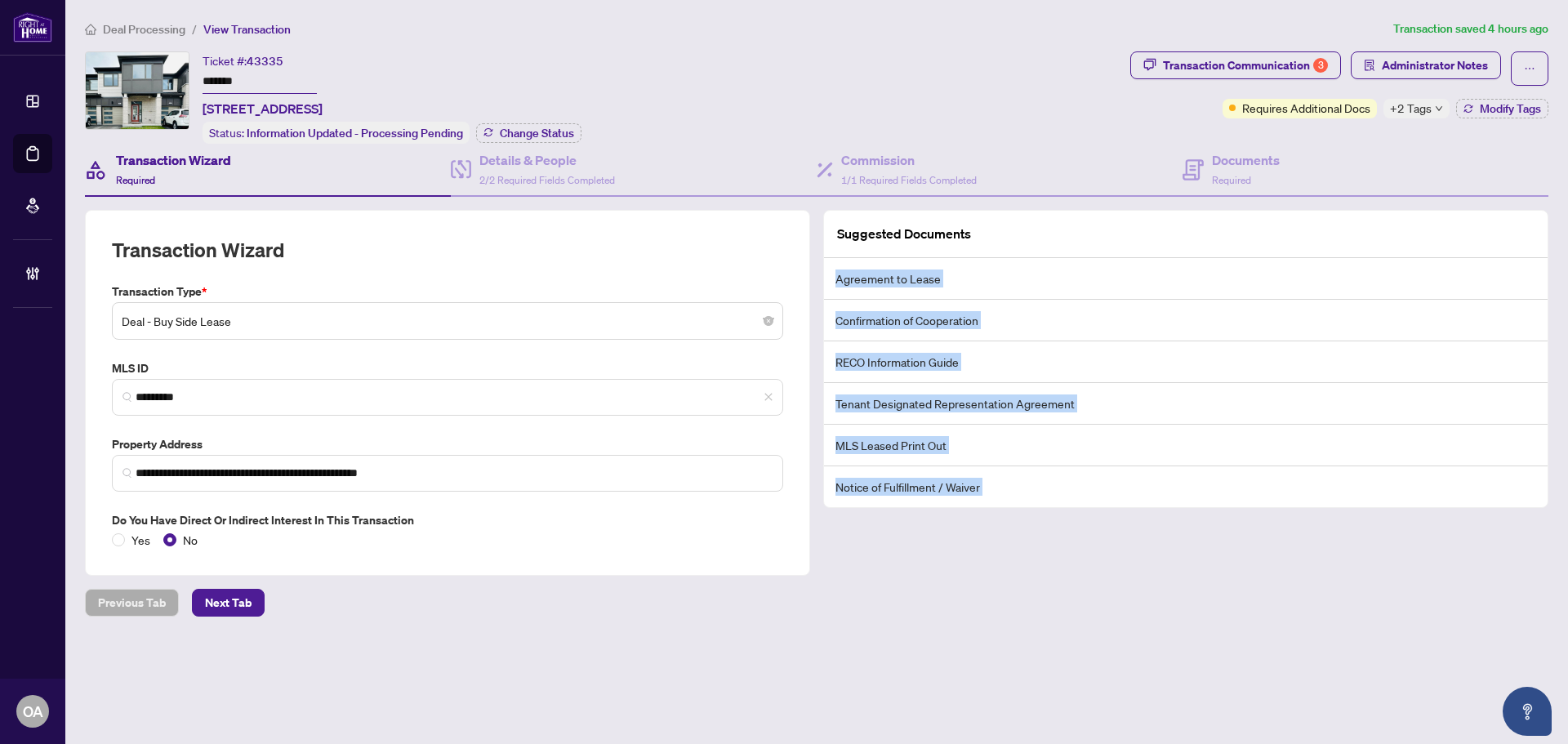
click at [838, 271] on li "Agreement to Lease" at bounding box center [1186, 279] width 723 height 42
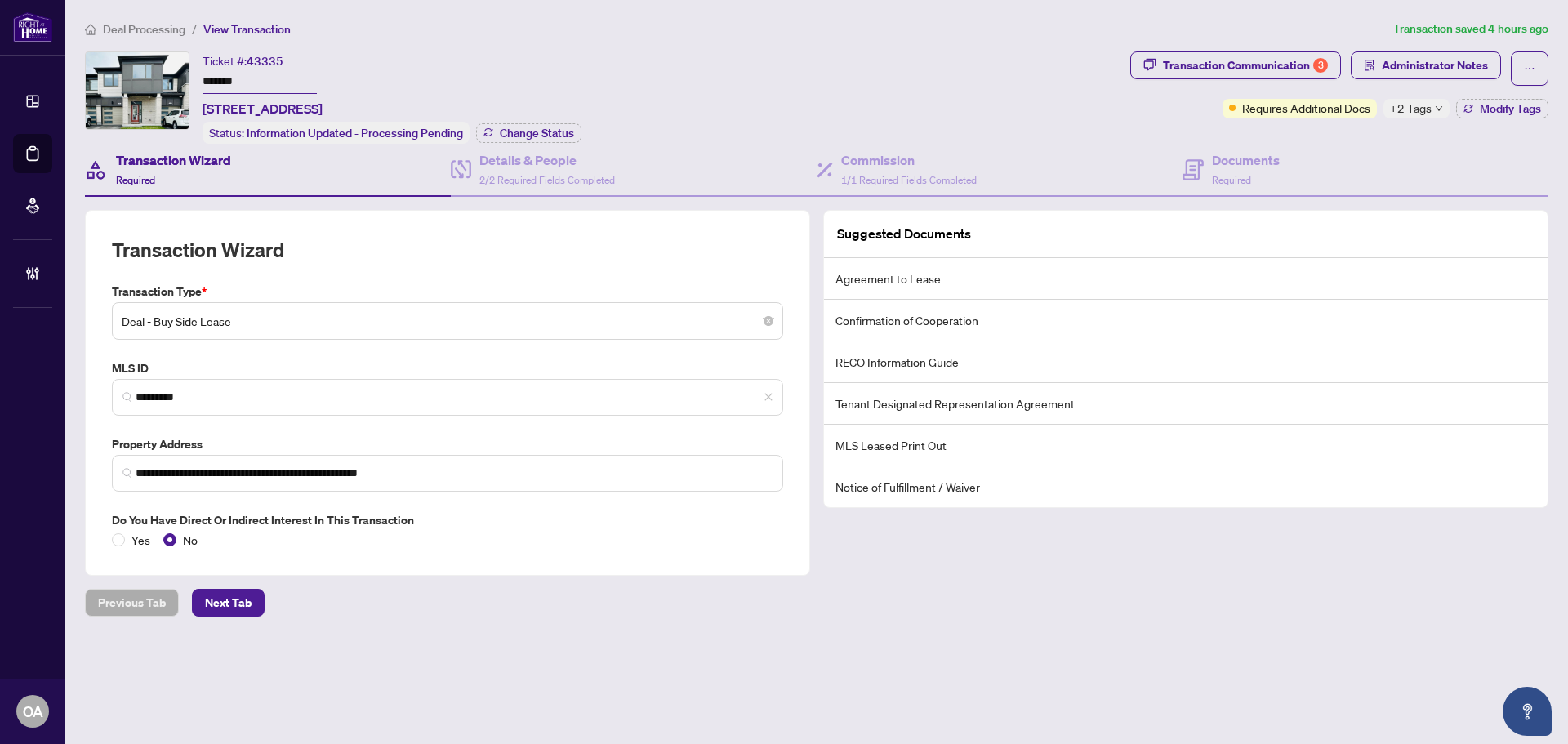
click at [848, 276] on li "Agreement to Lease" at bounding box center [1186, 279] width 723 height 42
click at [912, 275] on li "Agreement to Lease" at bounding box center [1186, 279] width 723 height 42
click at [914, 275] on li "Agreement to Lease" at bounding box center [1186, 279] width 723 height 42
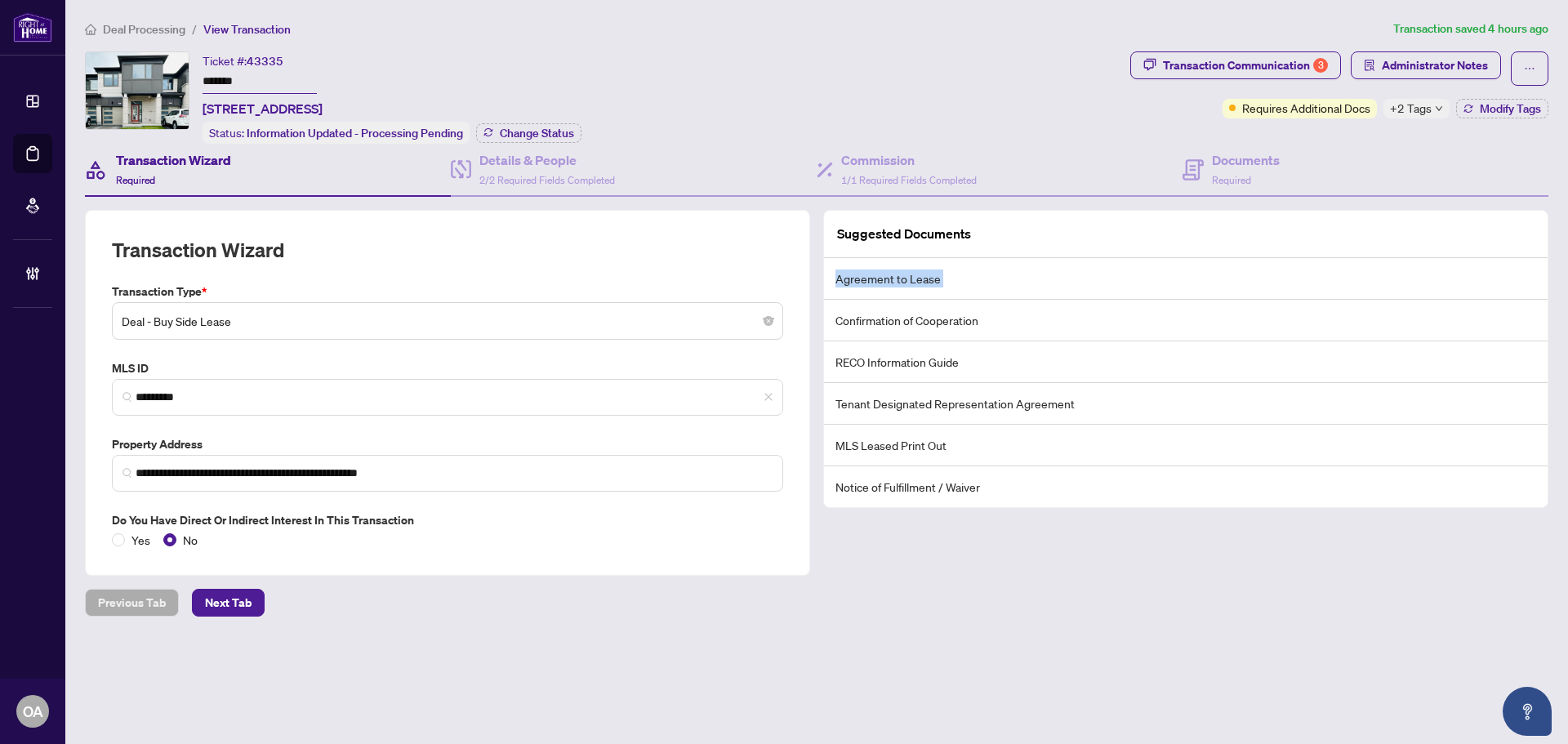
click at [914, 275] on li "Agreement to Lease" at bounding box center [1186, 279] width 723 height 42
click at [853, 276] on li "Agreement to Lease" at bounding box center [1186, 279] width 723 height 42
click at [866, 325] on li "Confirmation of Cooperation" at bounding box center [1186, 321] width 723 height 42
click at [870, 318] on li "Confirmation of Cooperation" at bounding box center [1186, 321] width 723 height 42
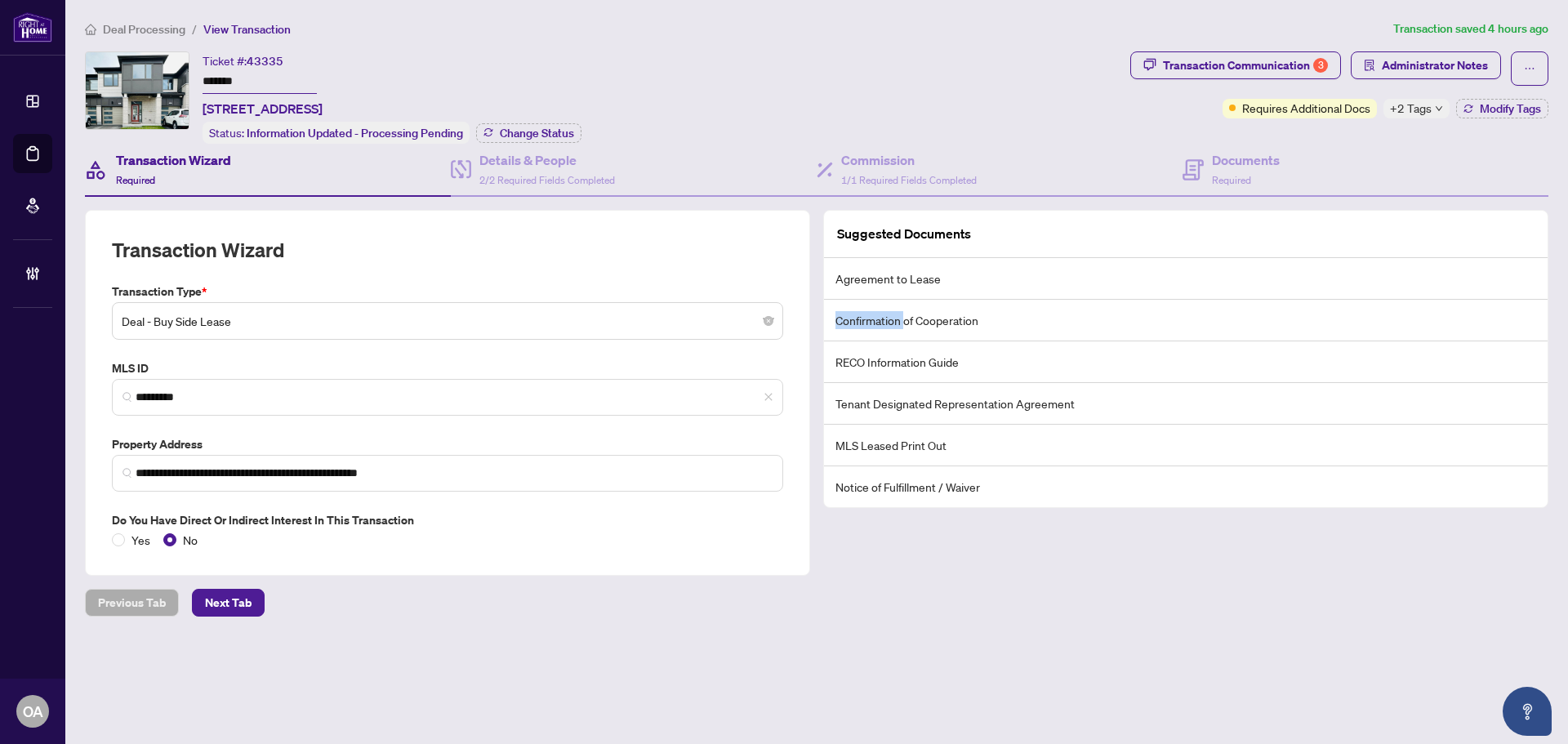
click at [870, 318] on li "Confirmation of Cooperation" at bounding box center [1186, 321] width 723 height 42
click at [884, 362] on li "RECO Information Guide" at bounding box center [1186, 362] width 723 height 42
click at [895, 409] on li "Tenant Designated Representation Agreement" at bounding box center [1186, 404] width 723 height 42
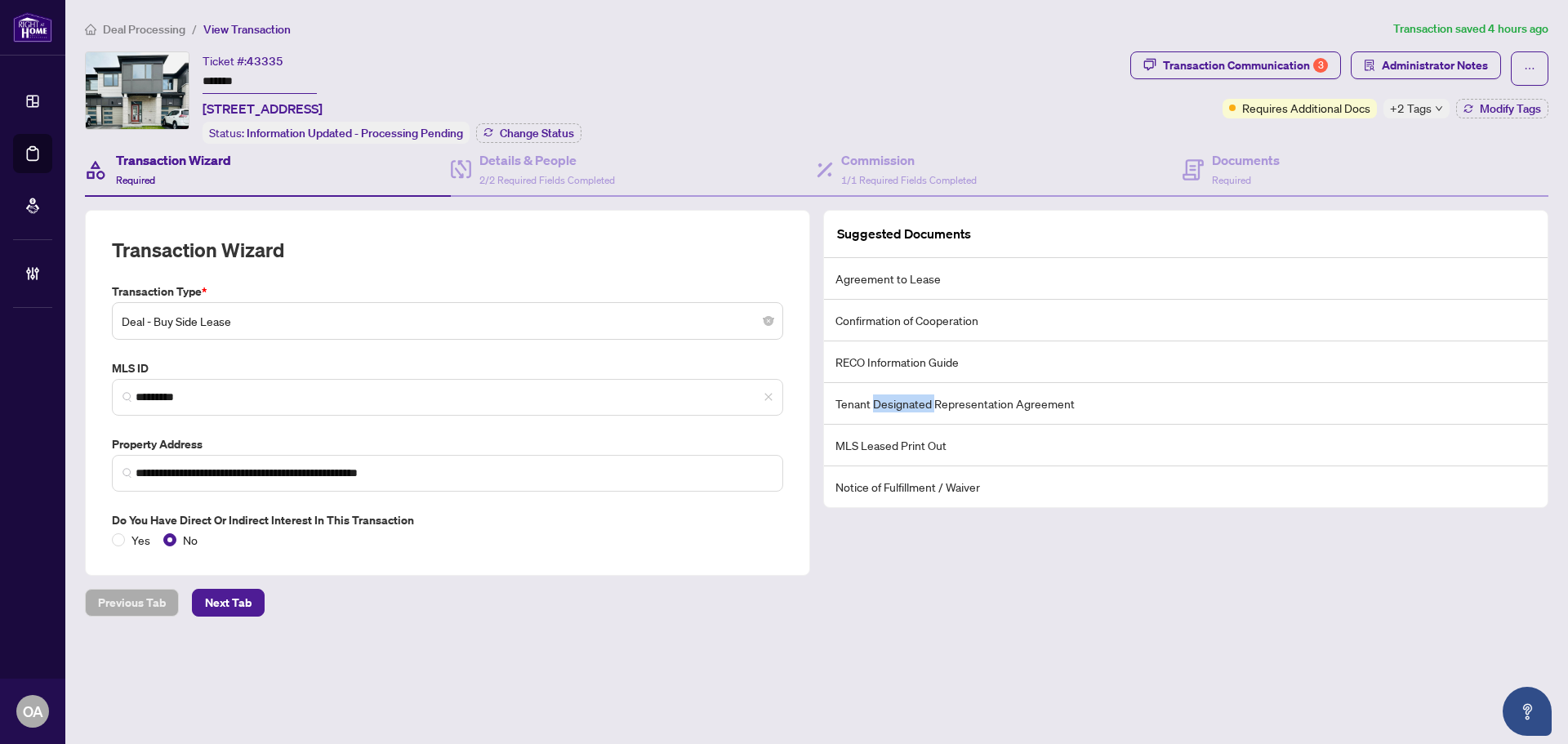
click at [895, 407] on li "Tenant Designated Representation Agreement" at bounding box center [1186, 404] width 723 height 42
click at [896, 405] on li "Tenant Designated Representation Agreement" at bounding box center [1186, 404] width 723 height 42
click at [896, 444] on li "MLS Leased Print Out" at bounding box center [1186, 445] width 723 height 42
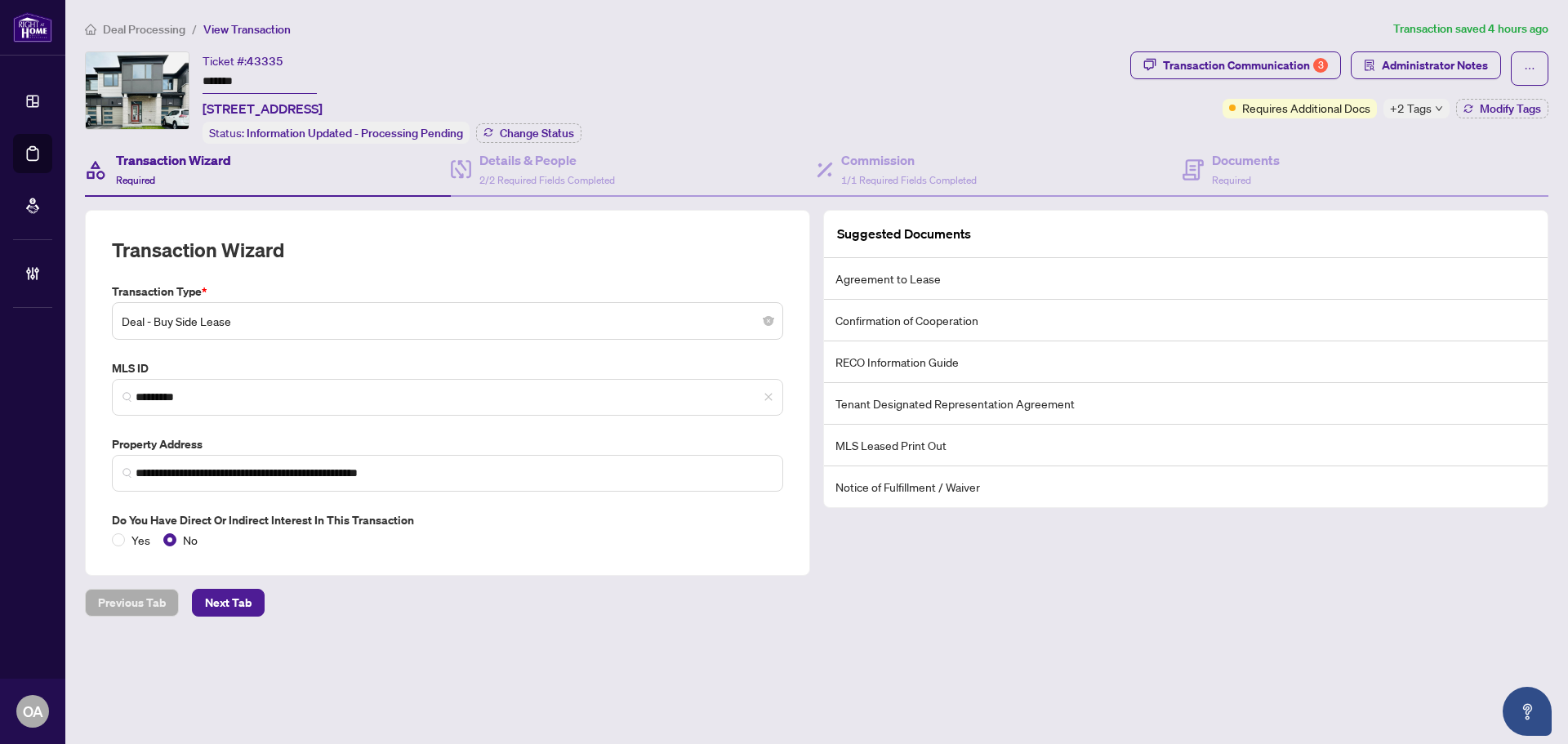
click at [897, 442] on li "MLS Leased Print Out" at bounding box center [1186, 445] width 723 height 42
click at [897, 486] on li "Notice of Fulfillment / Waiver" at bounding box center [1186, 486] width 723 height 41
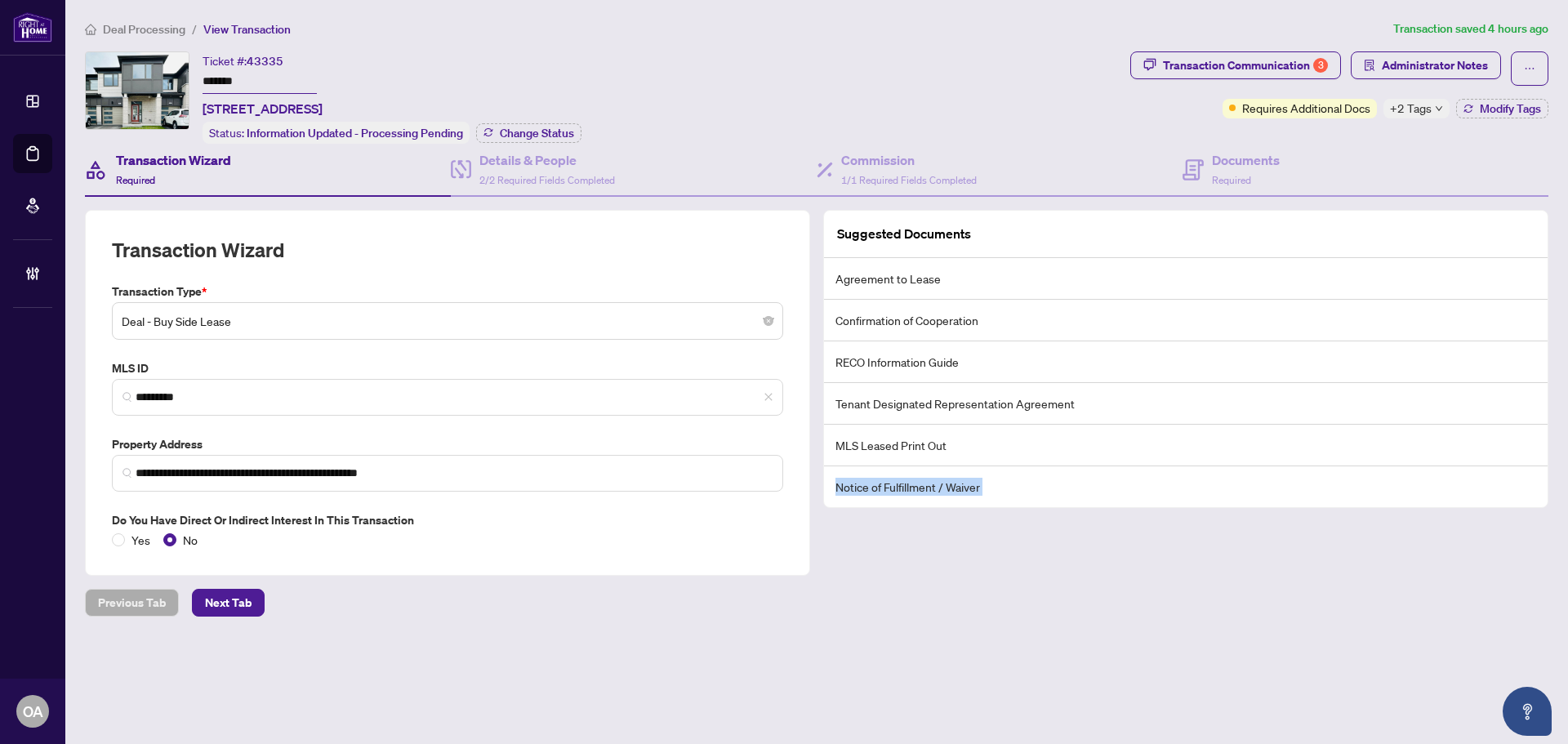
click at [897, 486] on li "Notice of Fulfillment / Waiver" at bounding box center [1186, 486] width 723 height 41
click at [902, 285] on li "Agreement to Lease" at bounding box center [1186, 279] width 723 height 42
click at [904, 272] on li "Agreement to Lease" at bounding box center [1186, 279] width 723 height 42
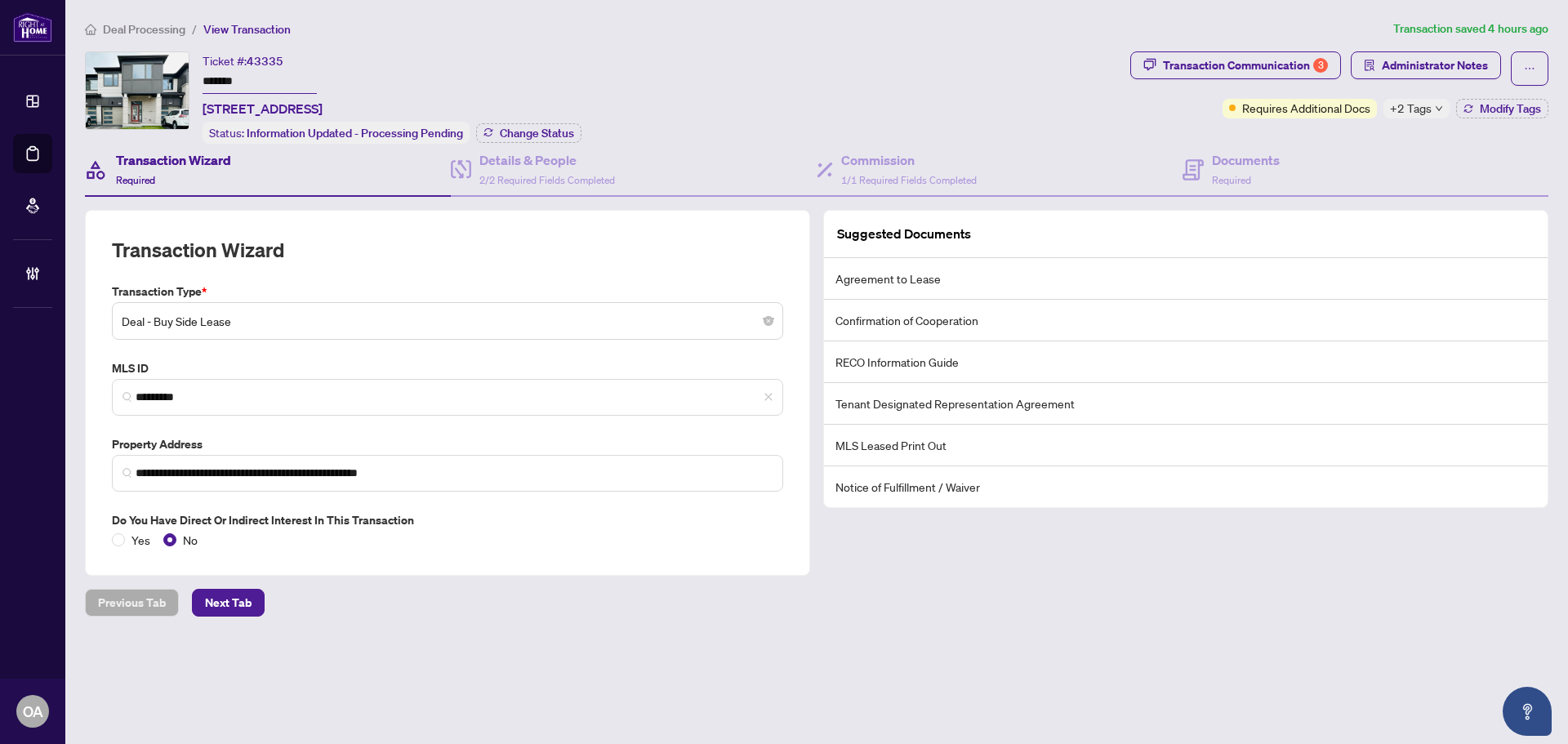
click at [917, 315] on li "Confirmation of Cooperation" at bounding box center [1186, 321] width 723 height 42
click at [918, 316] on li "Confirmation of Cooperation" at bounding box center [1186, 321] width 723 height 42
click at [918, 364] on li "RECO Information Guide" at bounding box center [1186, 362] width 723 height 42
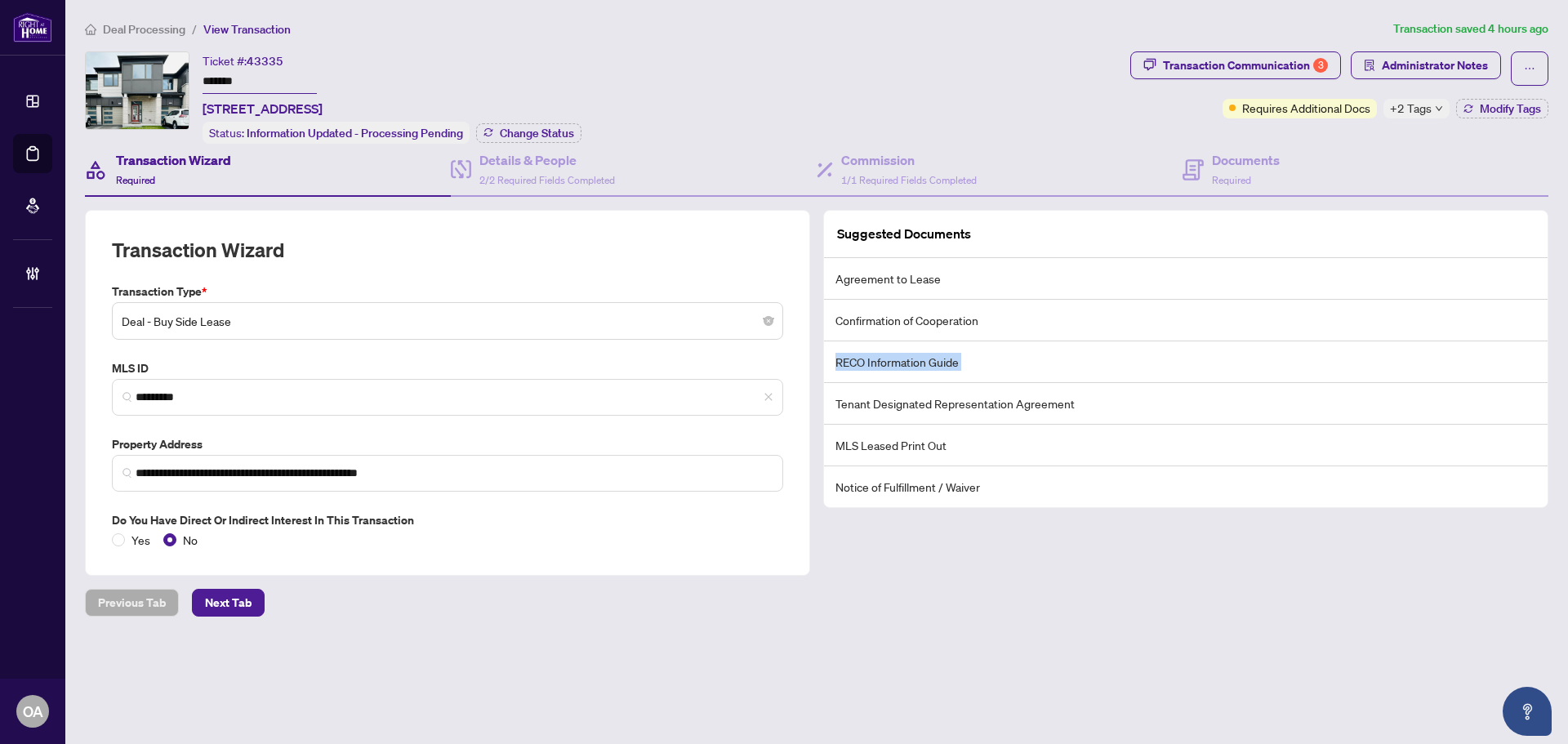
click at [918, 364] on li "RECO Information Guide" at bounding box center [1186, 362] width 723 height 42
click at [918, 393] on li "Tenant Designated Representation Agreement" at bounding box center [1186, 404] width 723 height 42
click at [919, 401] on li "Tenant Designated Representation Agreement" at bounding box center [1186, 404] width 723 height 42
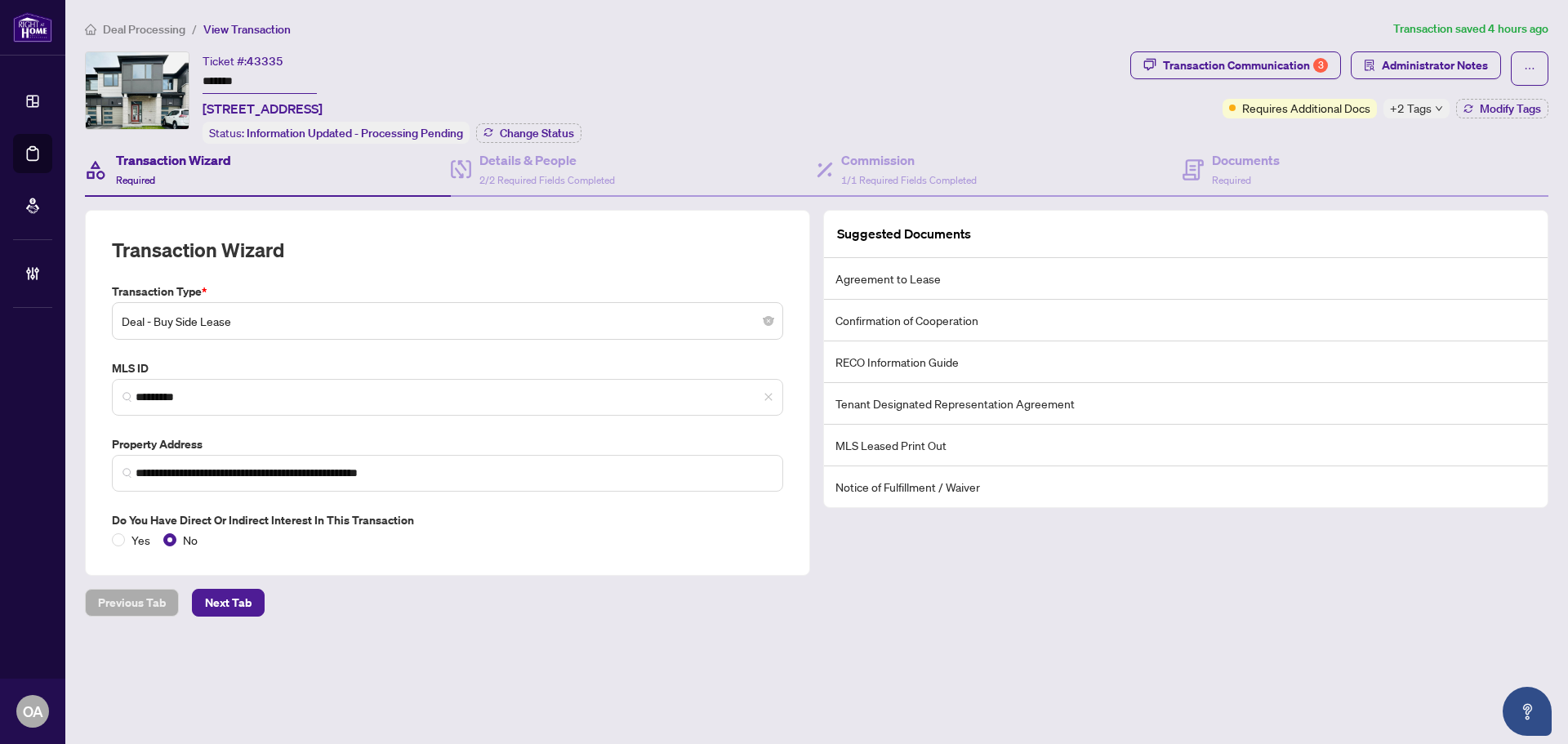
click at [911, 440] on li "MLS Leased Print Out" at bounding box center [1186, 445] width 723 height 42
click at [917, 486] on li "Notice of Fulfillment / Waiver" at bounding box center [1186, 486] width 723 height 41
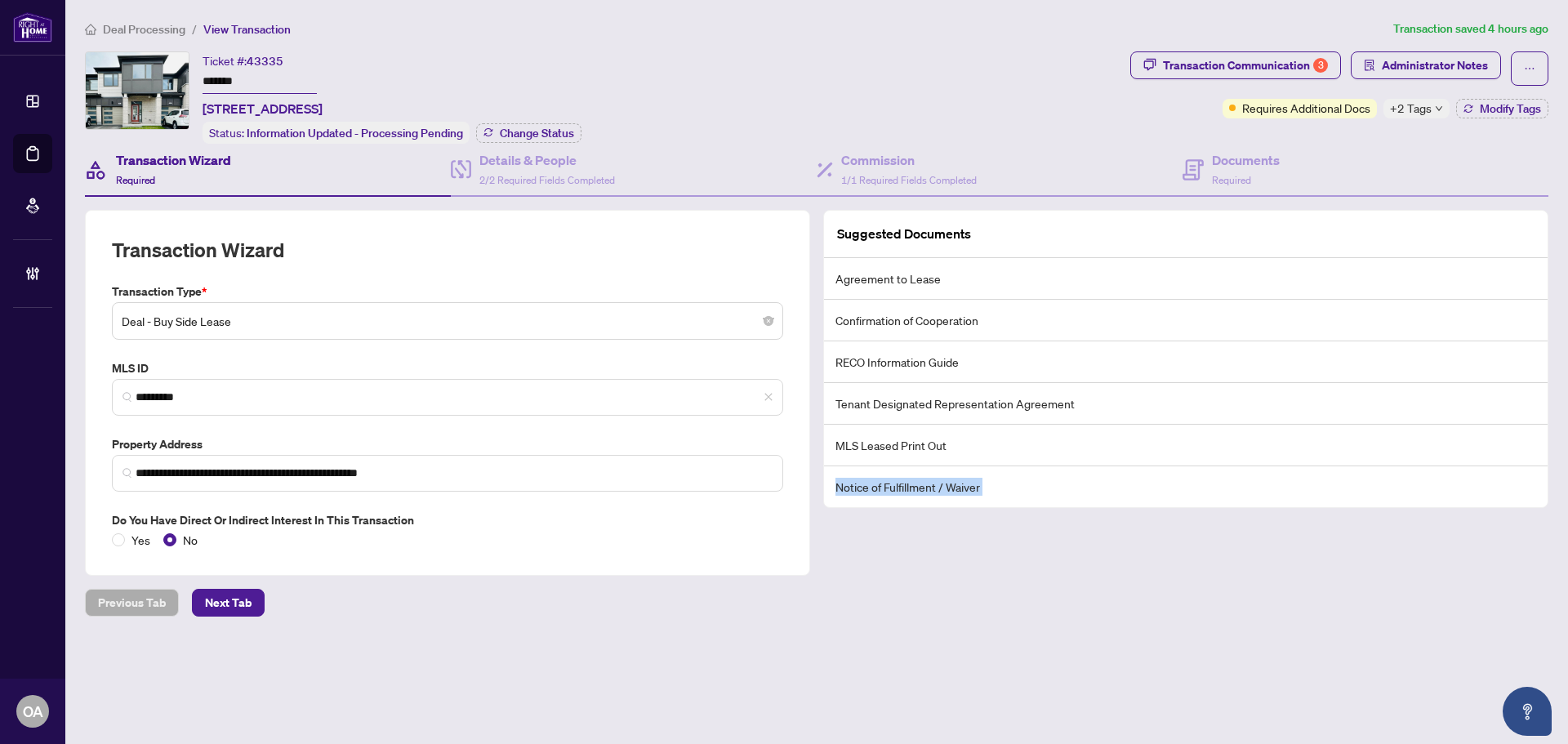
click at [917, 486] on li "Notice of Fulfillment / Waiver" at bounding box center [1186, 486] width 723 height 41
click at [940, 534] on div "Suggested Documents Agreement to Lease Confirmation of Cooperation RECO Informa…" at bounding box center [1186, 392] width 739 height 366
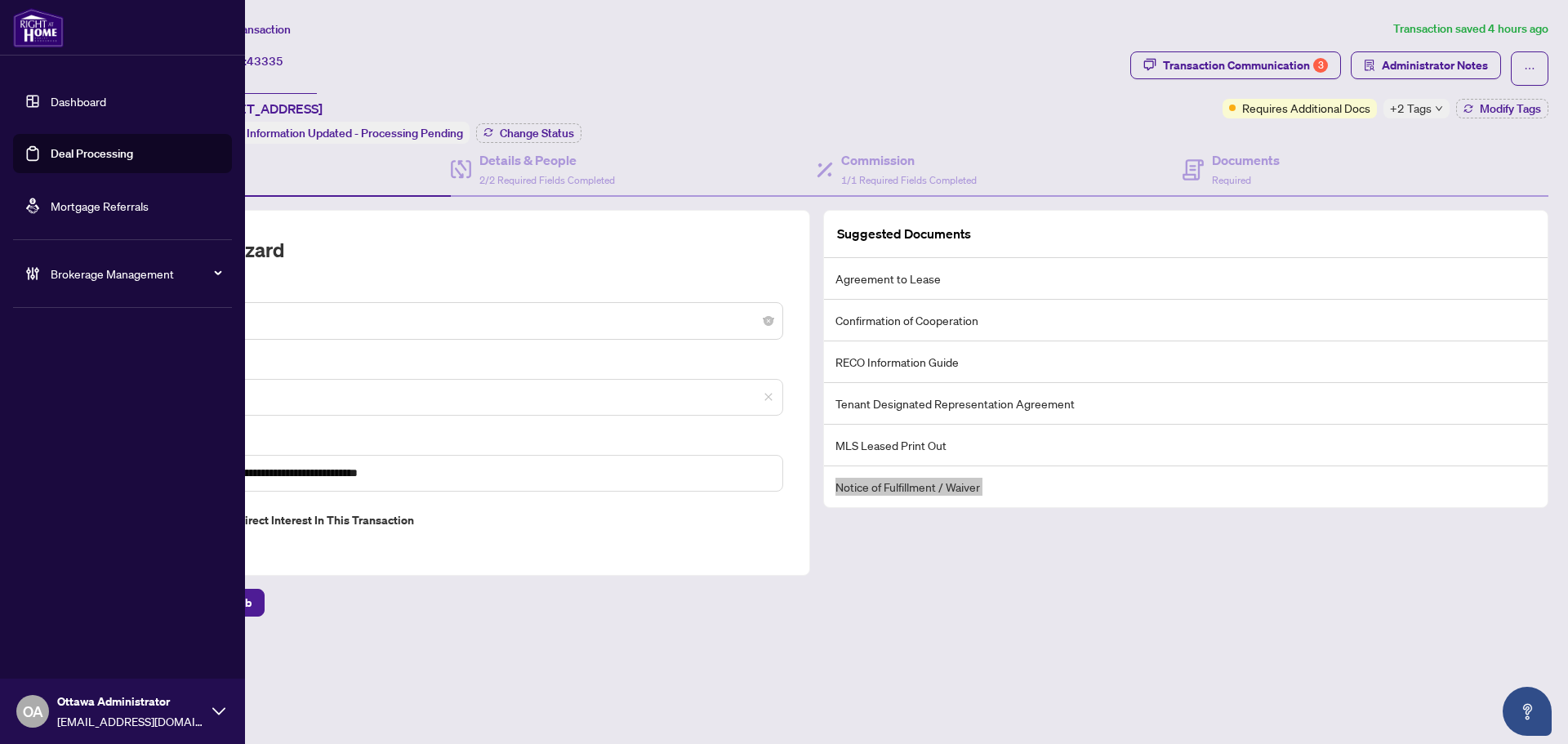
drag, startPoint x: 22, startPoint y: 153, endPoint x: 108, endPoint y: 164, distance: 86.7
click at [51, 153] on link "Deal Processing" at bounding box center [91, 153] width 82 height 14
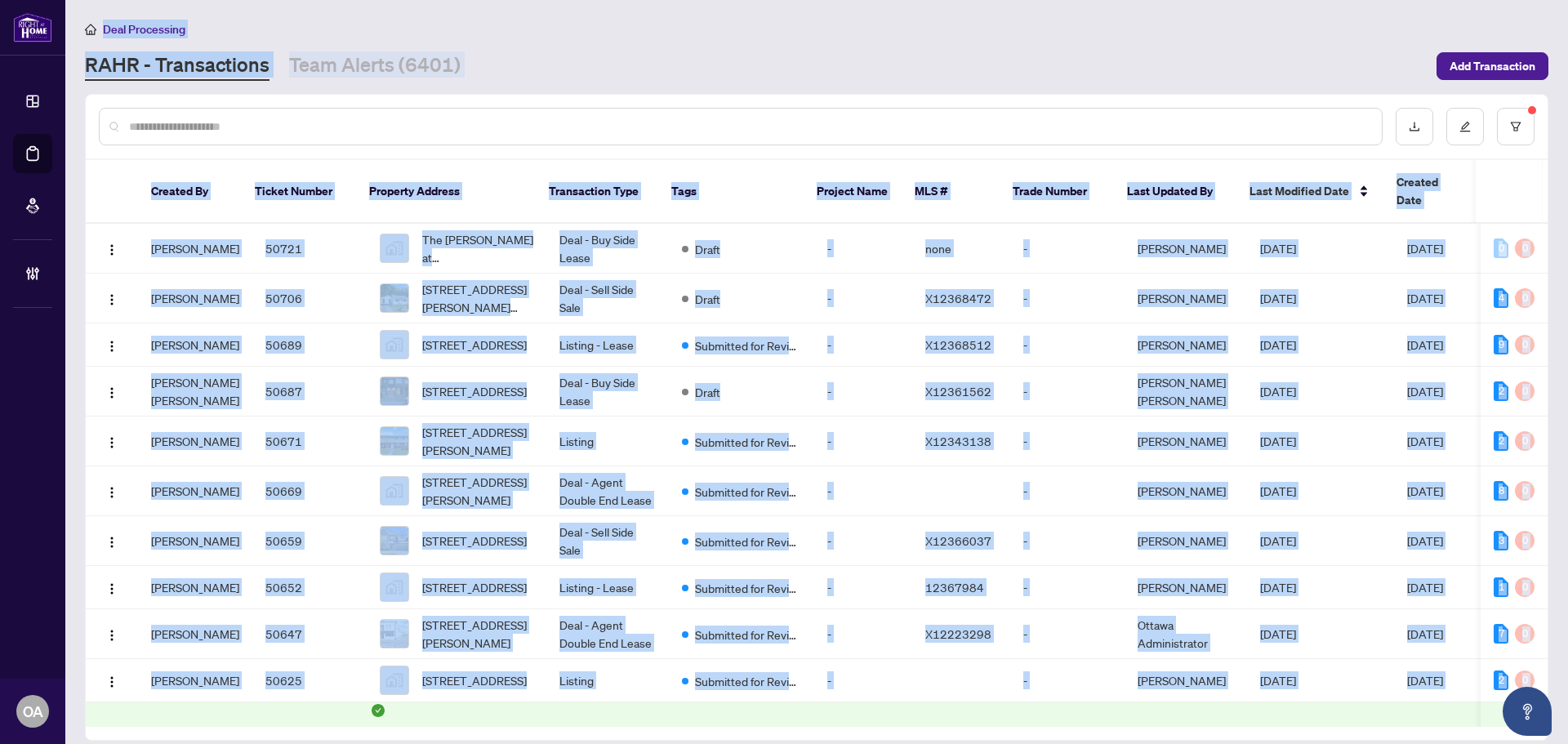
click at [727, 55] on div "RAHR - Transactions Team Alerts (6401)" at bounding box center [756, 66] width 1342 height 30
click at [533, 37] on div "Deal Processing" at bounding box center [817, 29] width 1464 height 19
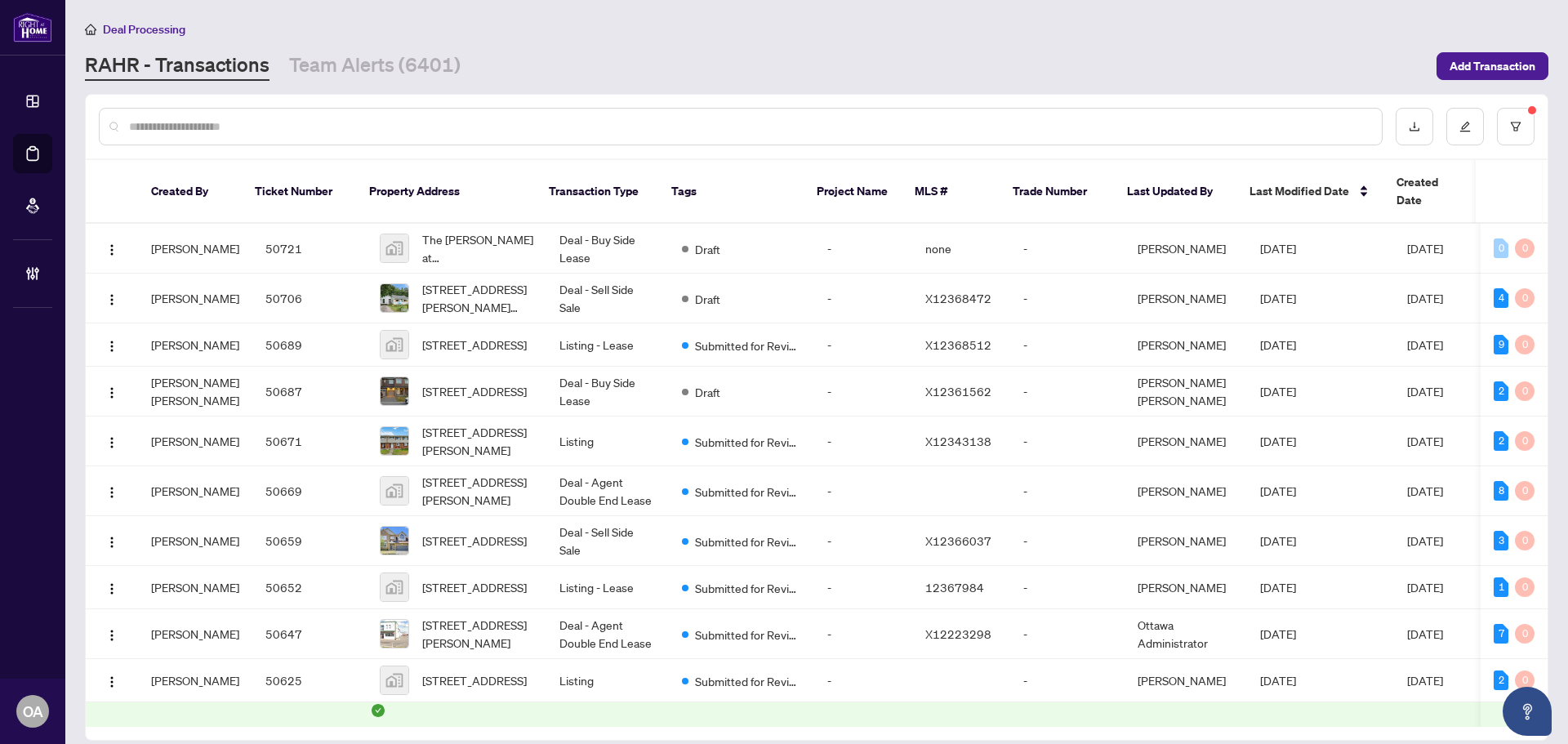
click at [338, 111] on div at bounding box center [741, 126] width 1284 height 38
click at [327, 126] on input "text" at bounding box center [749, 126] width 1240 height 18
paste input "*********"
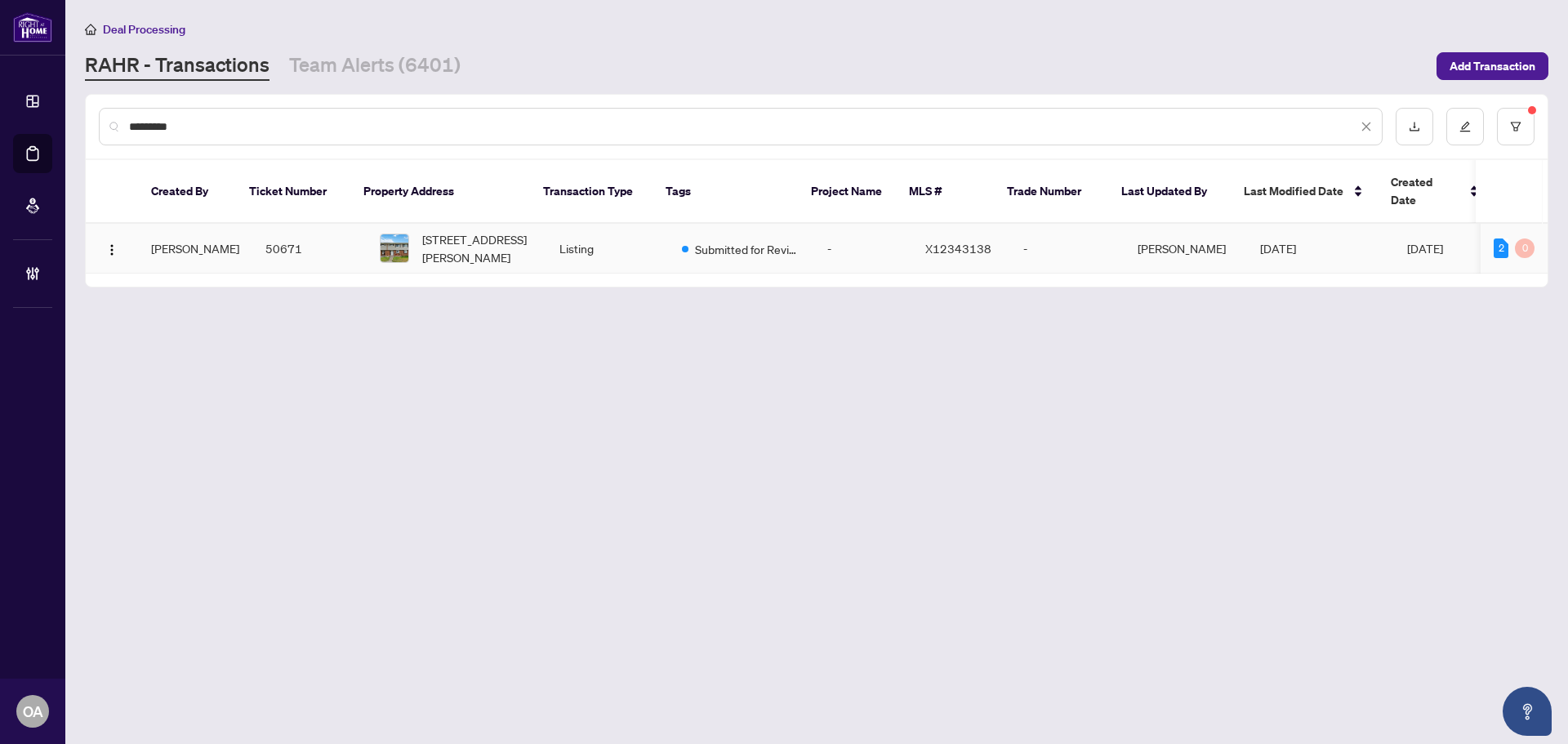
type input "*********"
click at [447, 230] on span "[STREET_ADDRESS][PERSON_NAME]" at bounding box center [478, 248] width 111 height 36
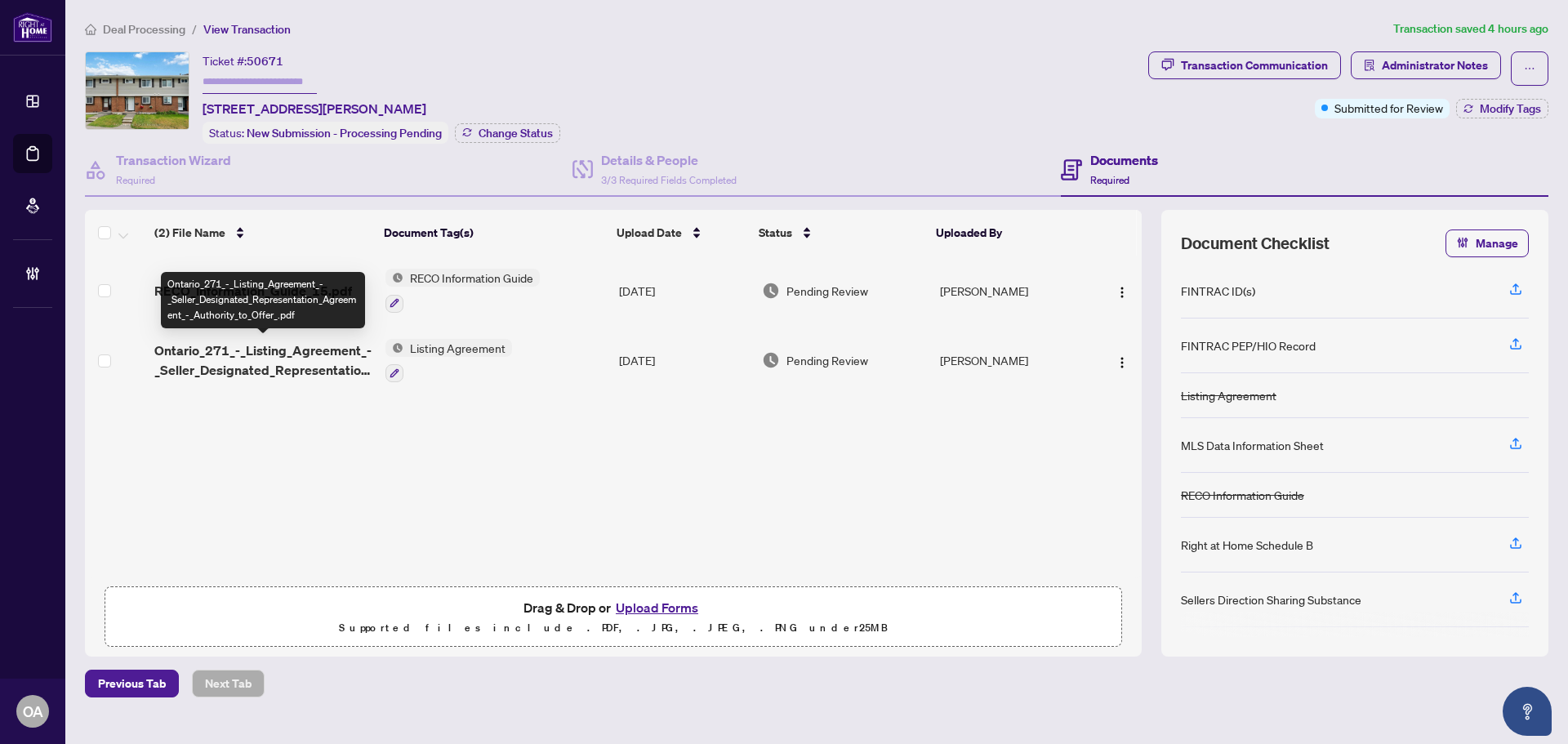
click at [281, 354] on span "Ontario_271_-_Listing_Agreement_-_Seller_Designated_Representation_Agreement_-_…" at bounding box center [263, 359] width 218 height 39
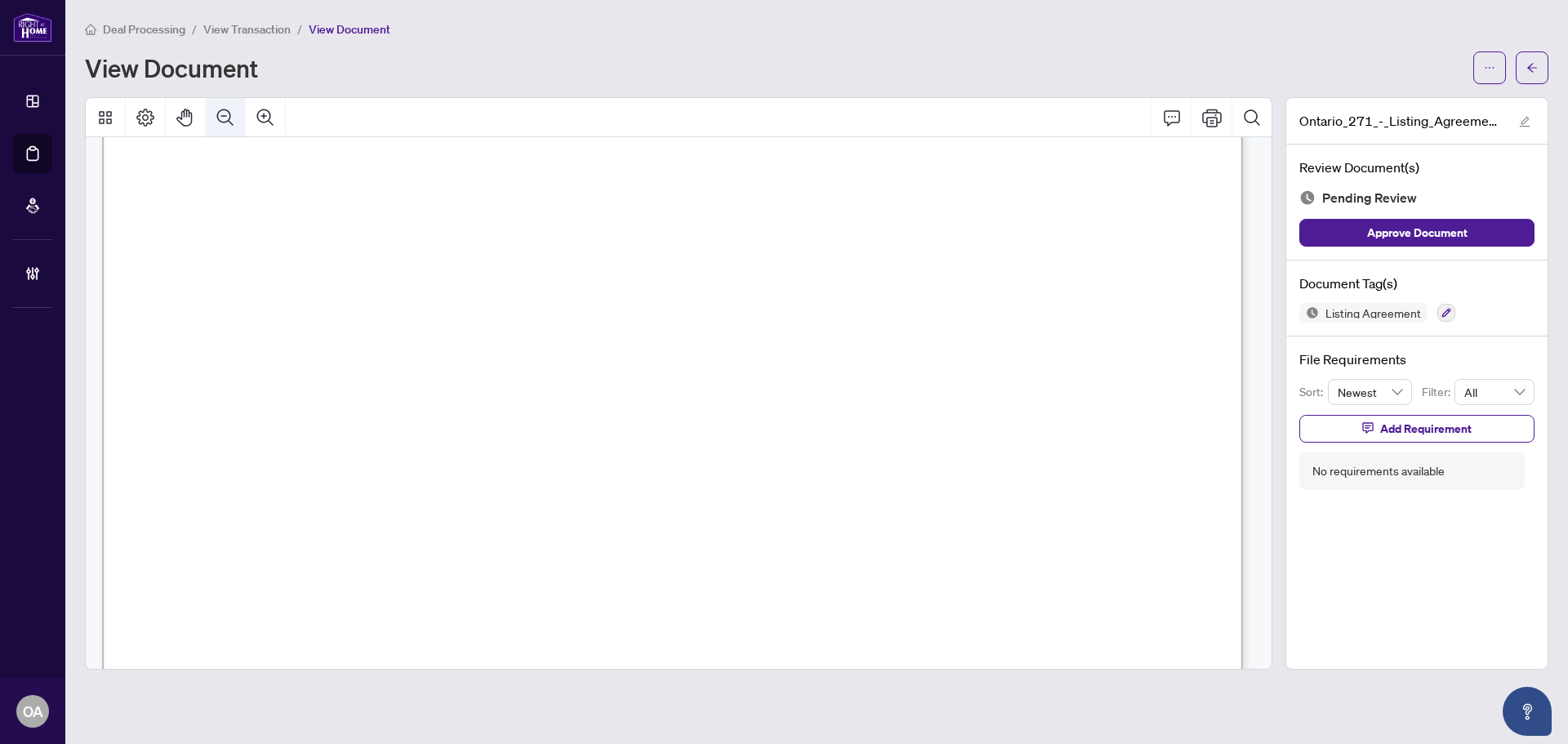
click at [218, 112] on icon "Zoom Out" at bounding box center [226, 117] width 20 height 20
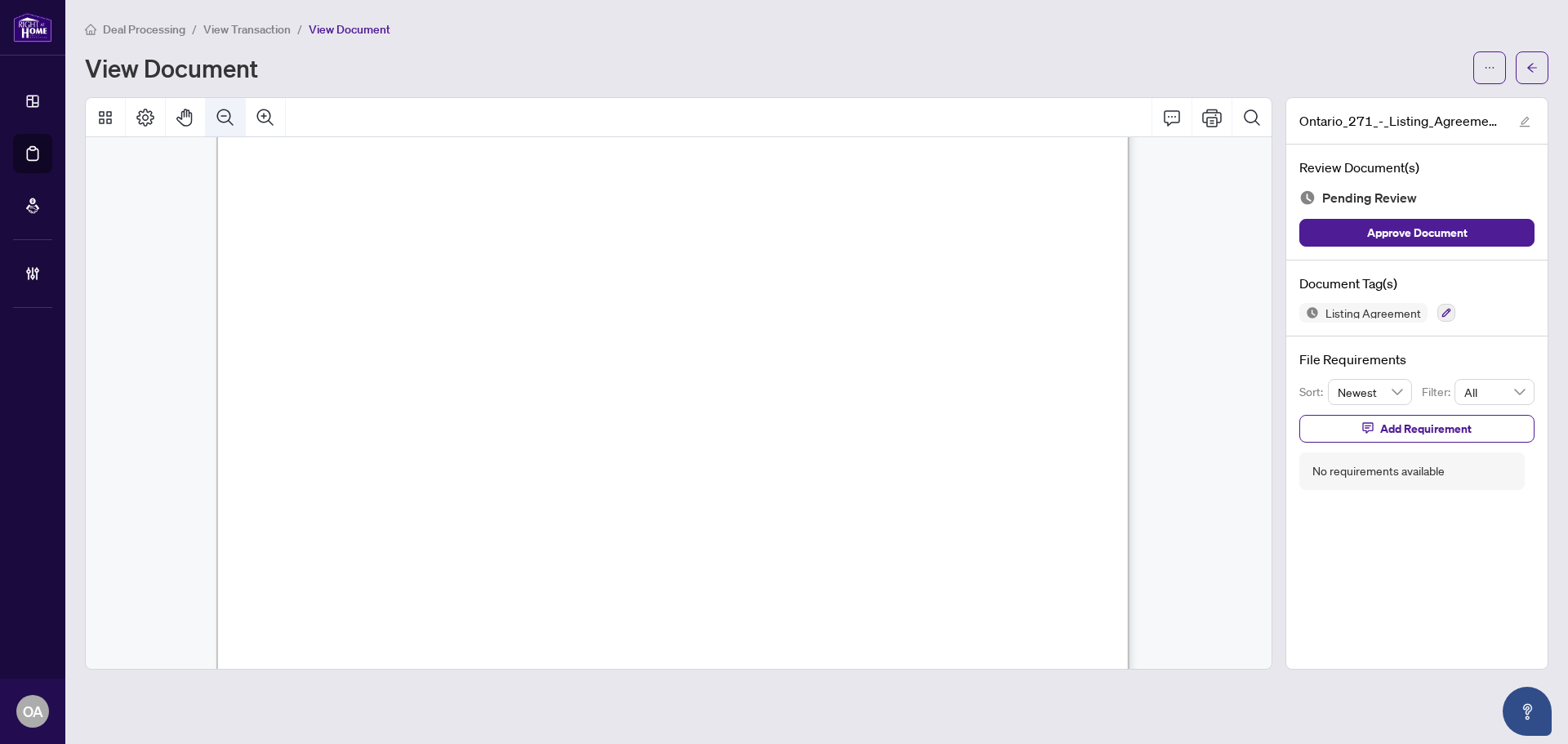
click at [218, 112] on icon "Zoom Out" at bounding box center [226, 117] width 20 height 20
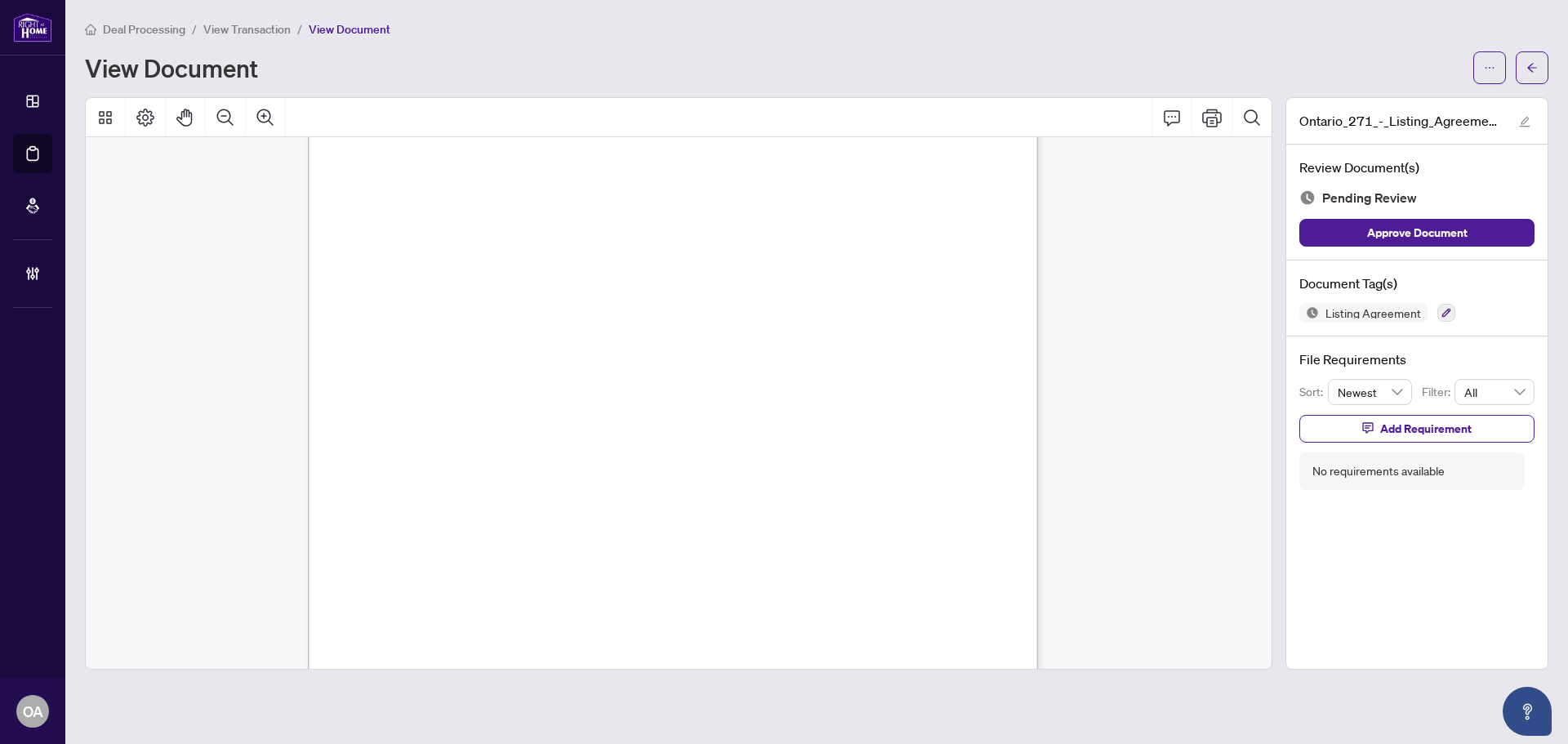
scroll to position [4320, 0]
click at [1442, 316] on icon "button" at bounding box center [1446, 312] width 10 height 10
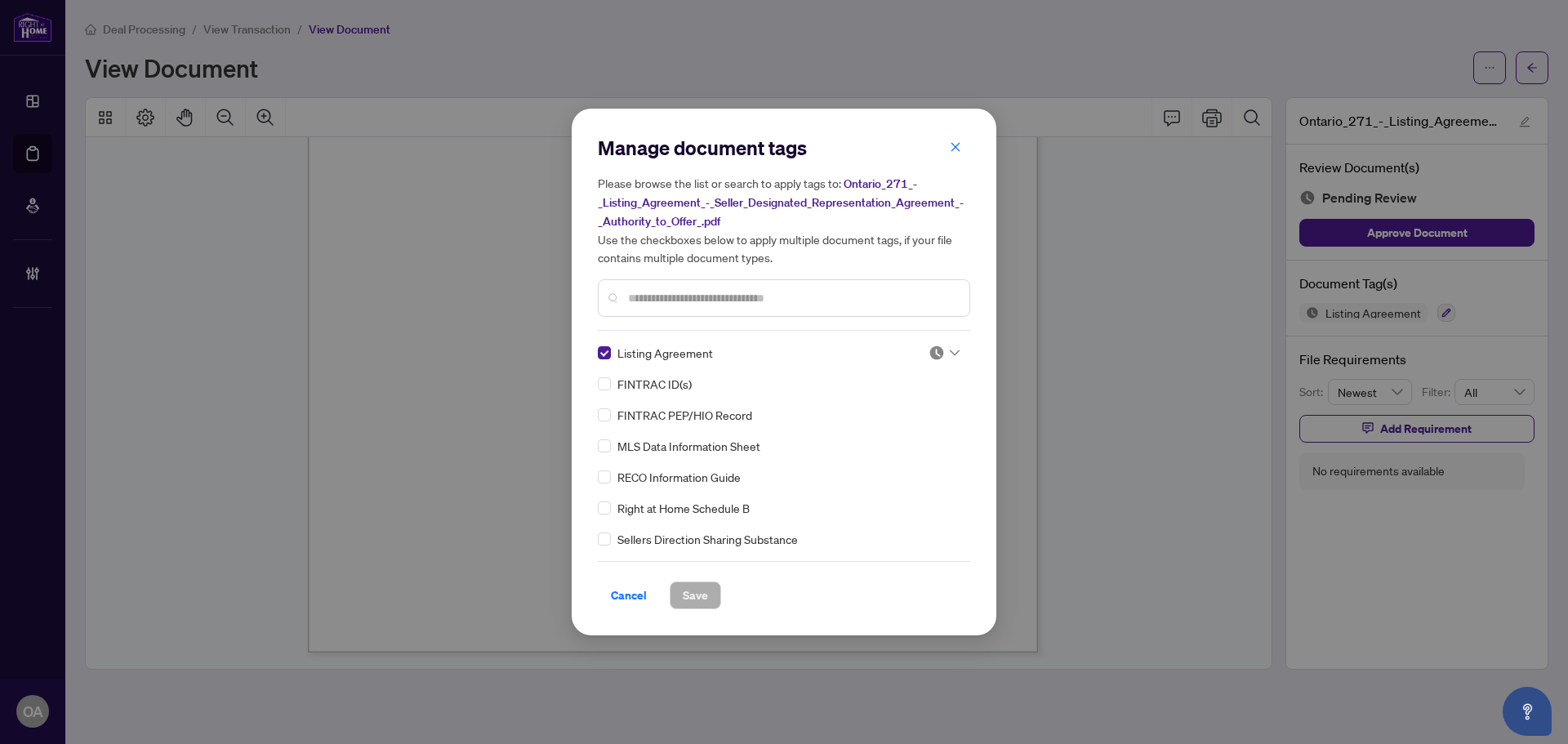
click at [935, 350] on img at bounding box center [937, 353] width 16 height 16
click at [918, 427] on div "Approved" at bounding box center [891, 432] width 105 height 18
click at [697, 592] on span "Save" at bounding box center [695, 595] width 25 height 26
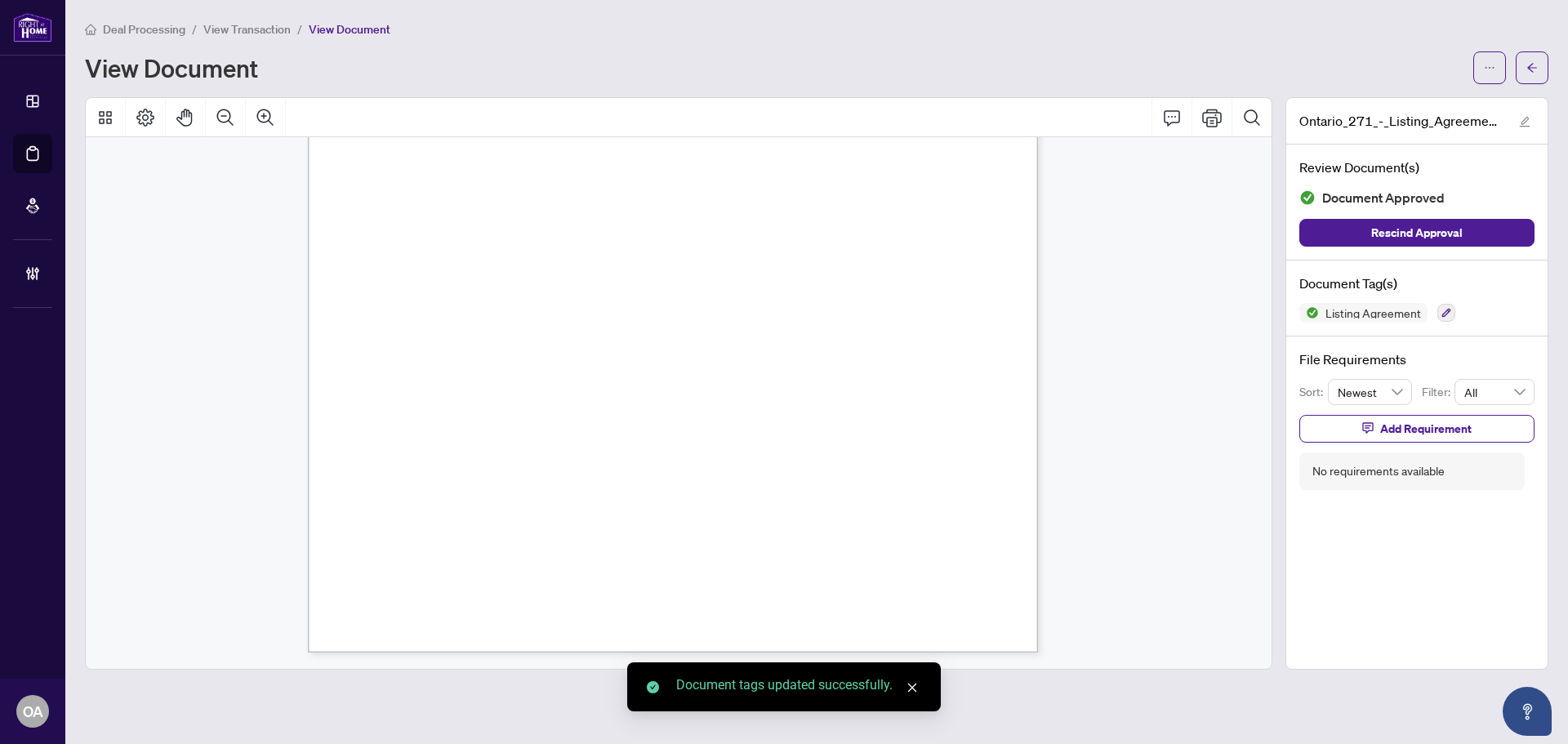
click at [1338, 72] on div "View Document" at bounding box center [774, 68] width 1379 height 26
click at [1535, 73] on span "button" at bounding box center [1532, 68] width 12 height 26
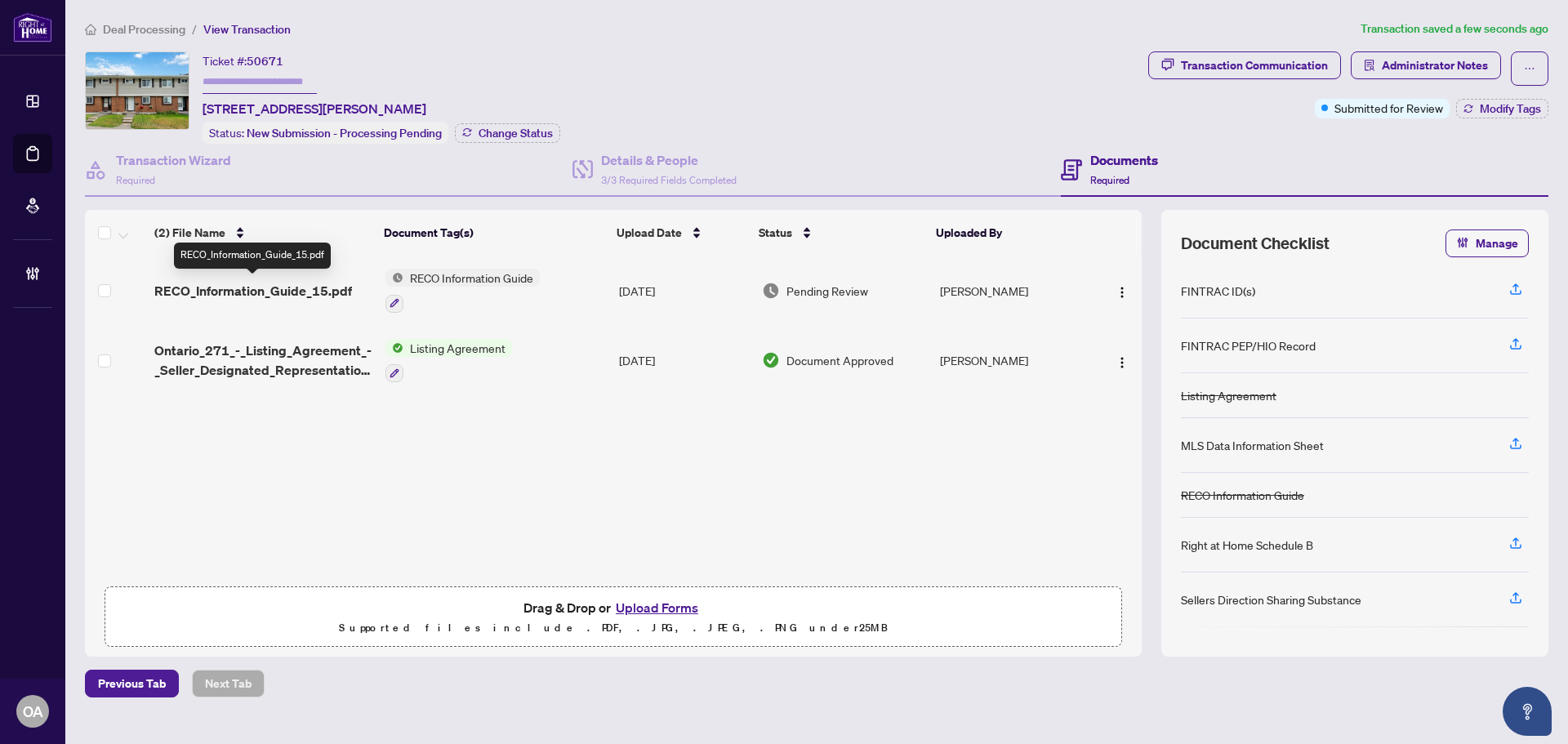
click at [289, 287] on span "RECO_Information_Guide_15.pdf" at bounding box center [253, 291] width 198 height 20
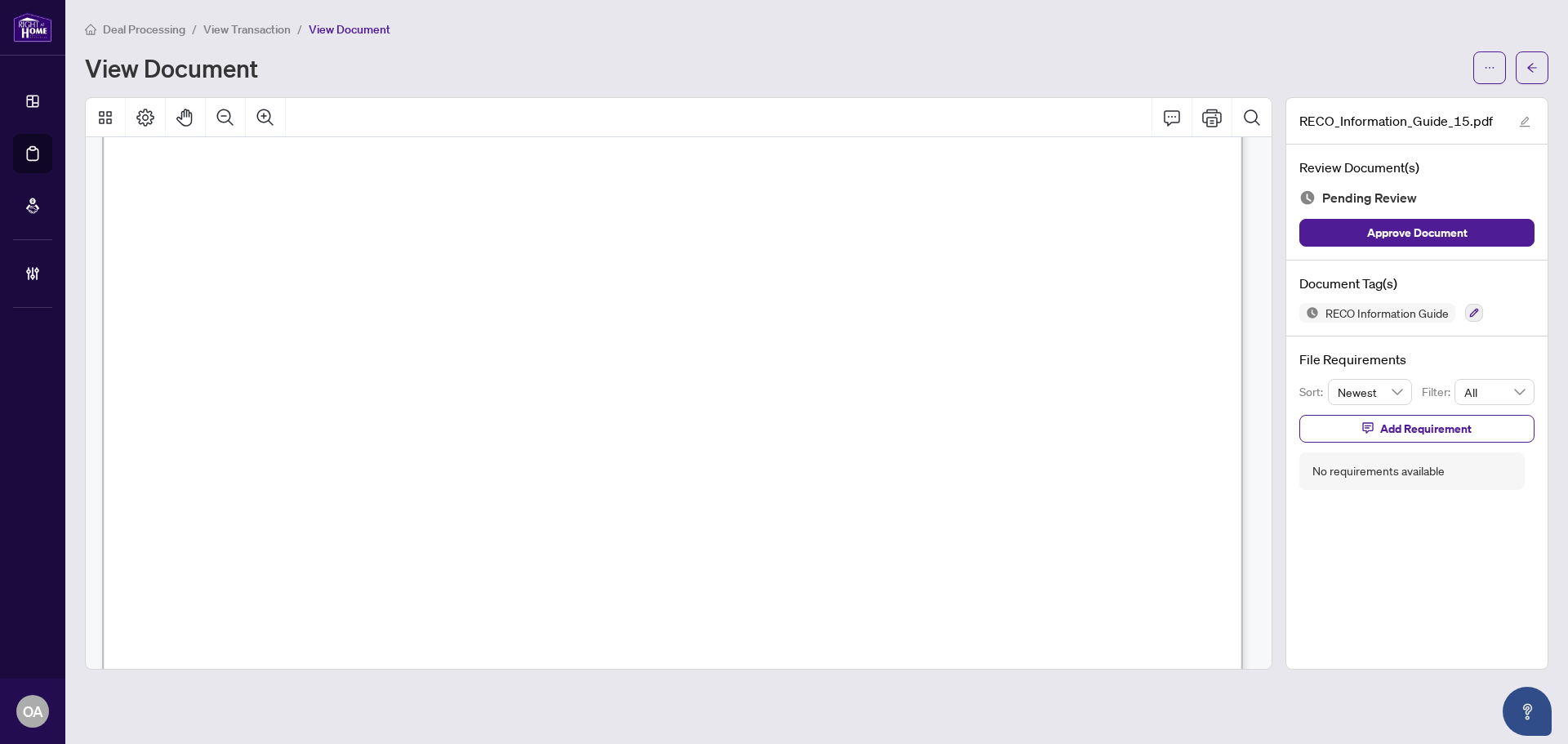
scroll to position [18372, 0]
click at [1474, 309] on icon "button" at bounding box center [1474, 312] width 10 height 10
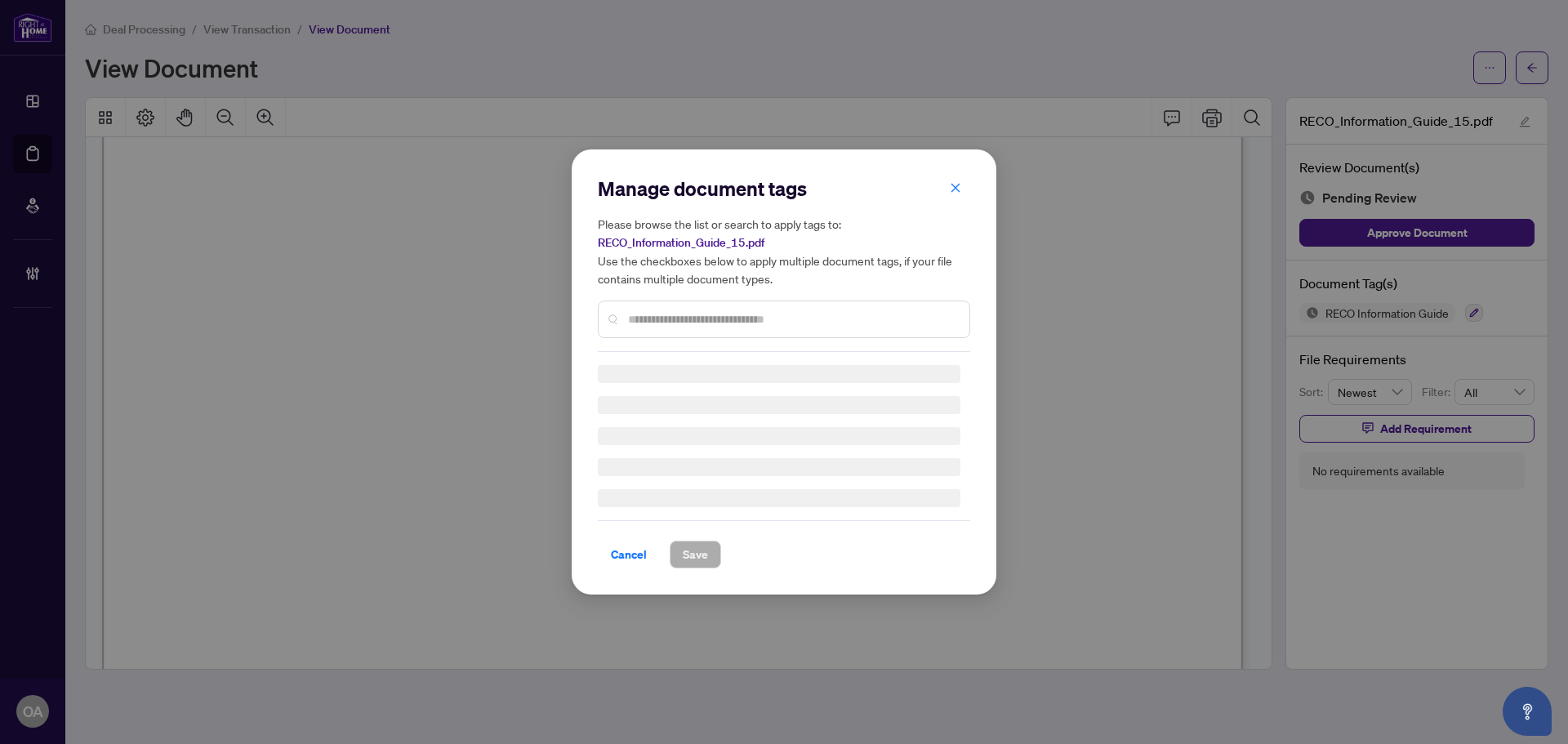
click at [933, 367] on h3 at bounding box center [779, 374] width 363 height 18
click at [938, 355] on div "Manage document tags Please browse the list or search to apply tags to: RECO_In…" at bounding box center [784, 371] width 372 height 393
click at [939, 369] on h3 at bounding box center [779, 374] width 363 height 18
click at [968, 362] on div "Manage document tags Please browse the list or search to apply tags to: RECO_In…" at bounding box center [784, 371] width 372 height 393
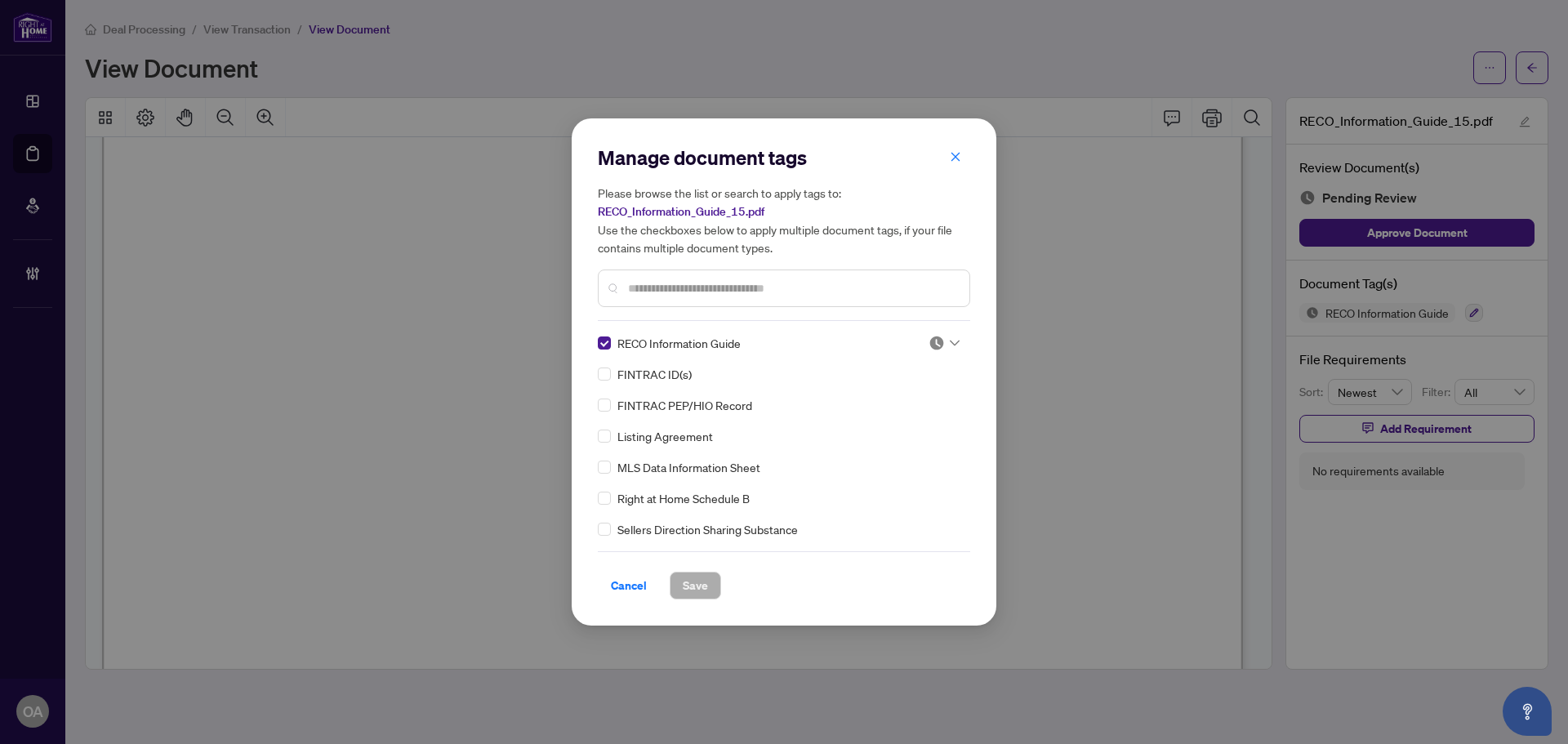
click at [975, 366] on div "Manage document tags Please browse the list or search to apply tags to: RECO_In…" at bounding box center [784, 372] width 425 height 507
click at [941, 347] on div at bounding box center [944, 343] width 31 height 16
click at [932, 414] on div "Approved" at bounding box center [891, 423] width 105 height 18
click at [673, 607] on div "Manage document tags Please browse the list or search to apply tags to: RECO_In…" at bounding box center [784, 372] width 425 height 507
click at [697, 585] on span "Save" at bounding box center [695, 585] width 25 height 26
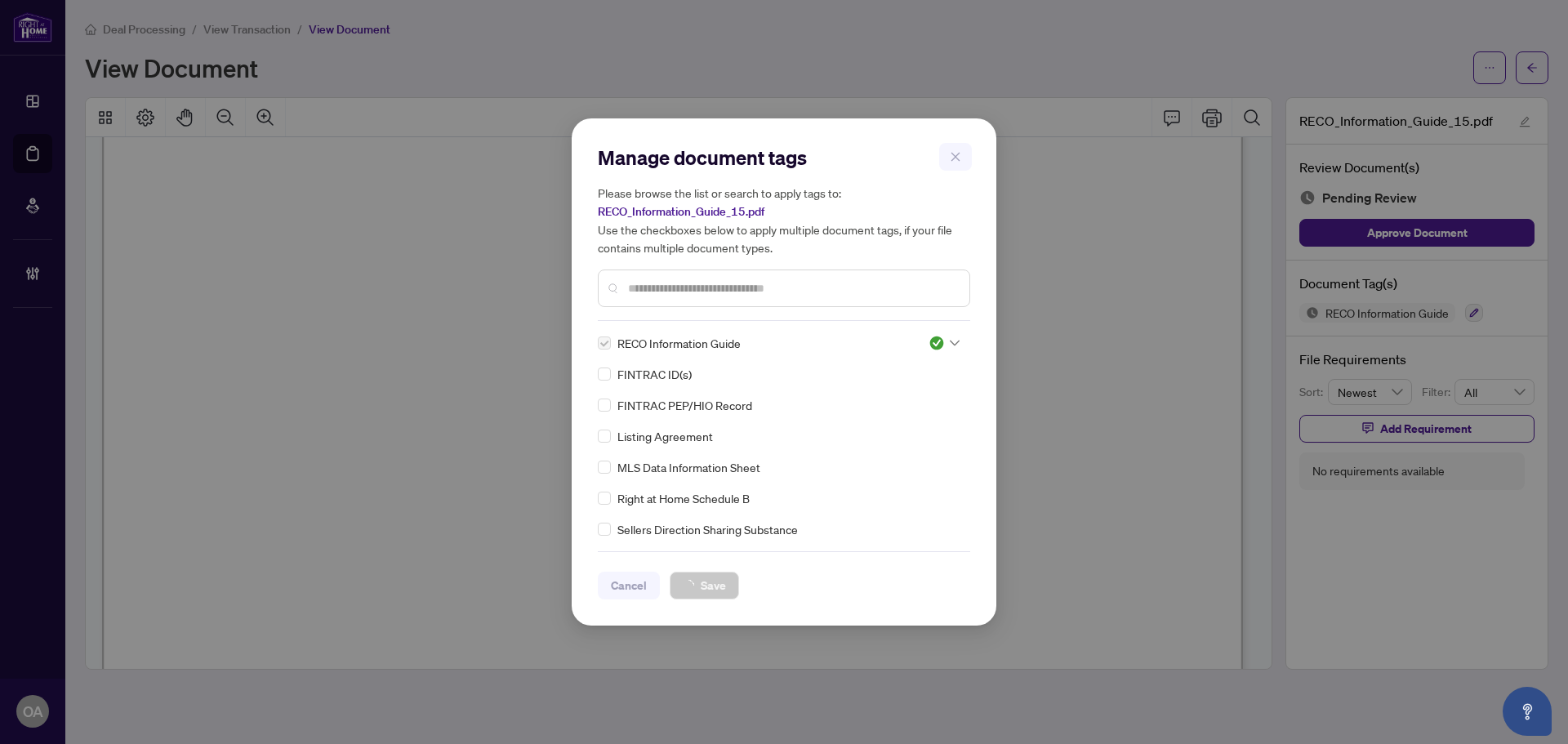
click at [1536, 75] on div "Manage document tags Please browse the list or search to apply tags to: RECO_In…" at bounding box center [784, 372] width 1568 height 744
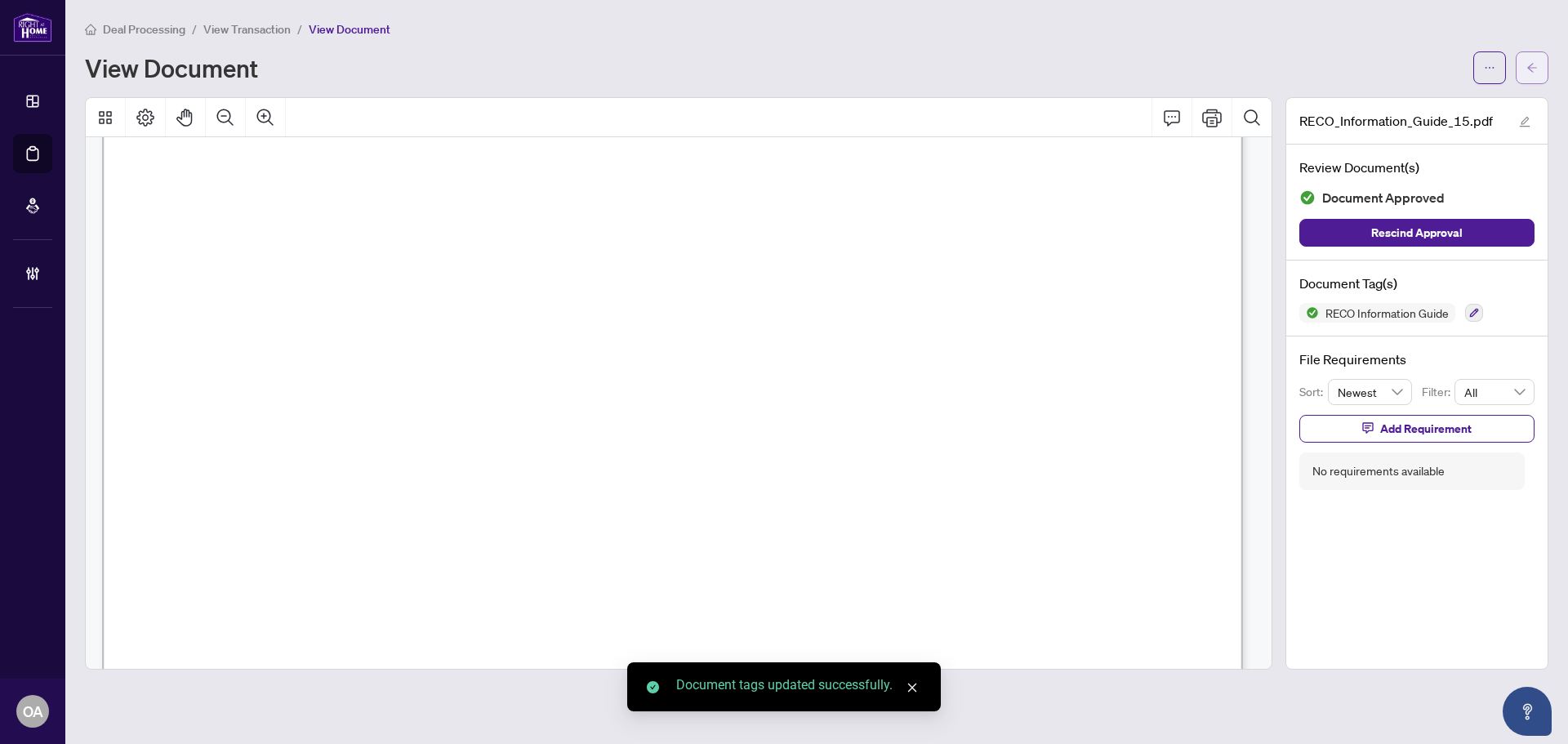
click at [1536, 82] on button "button" at bounding box center [1533, 68] width 33 height 33
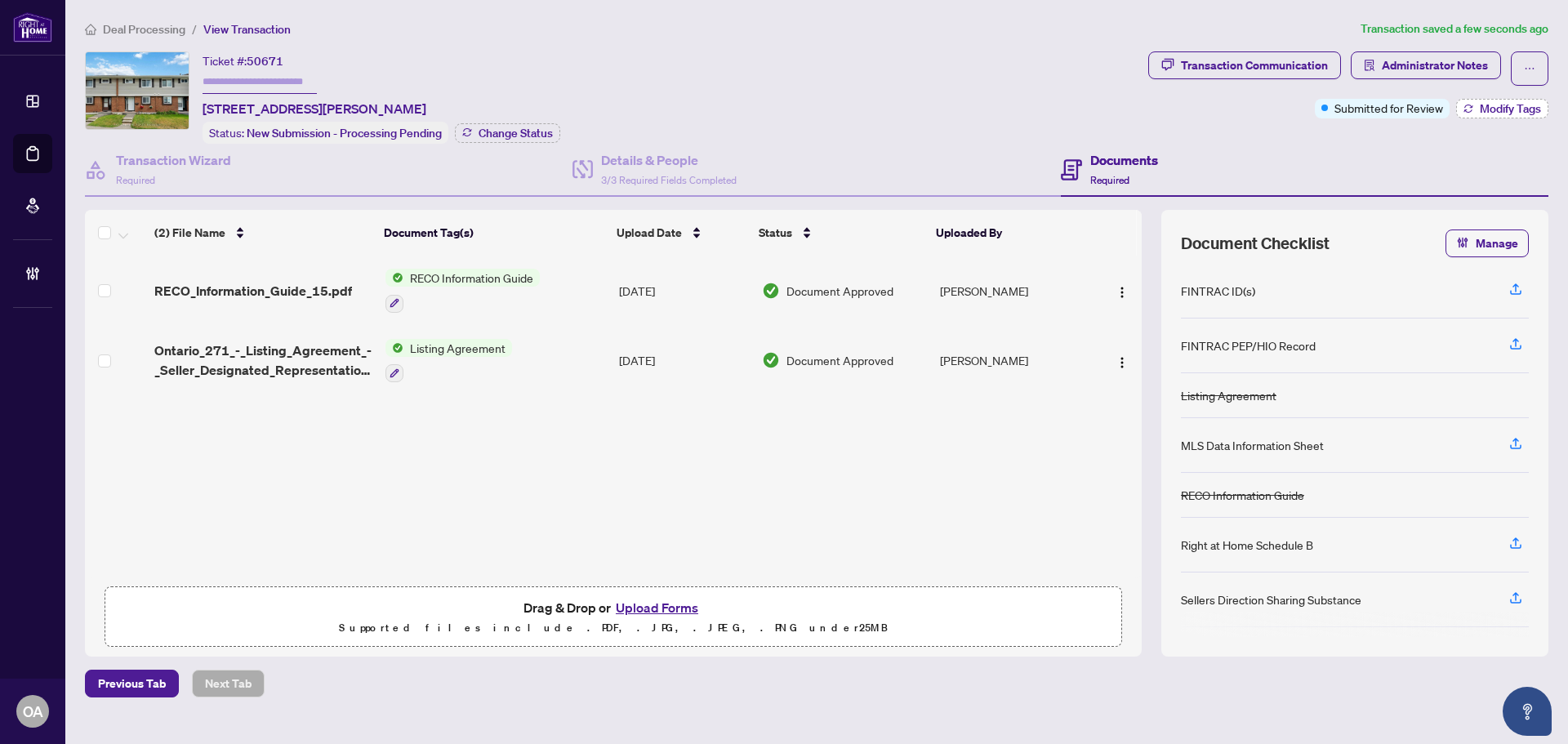
click at [1478, 107] on button "Modify Tags" at bounding box center [1503, 108] width 92 height 20
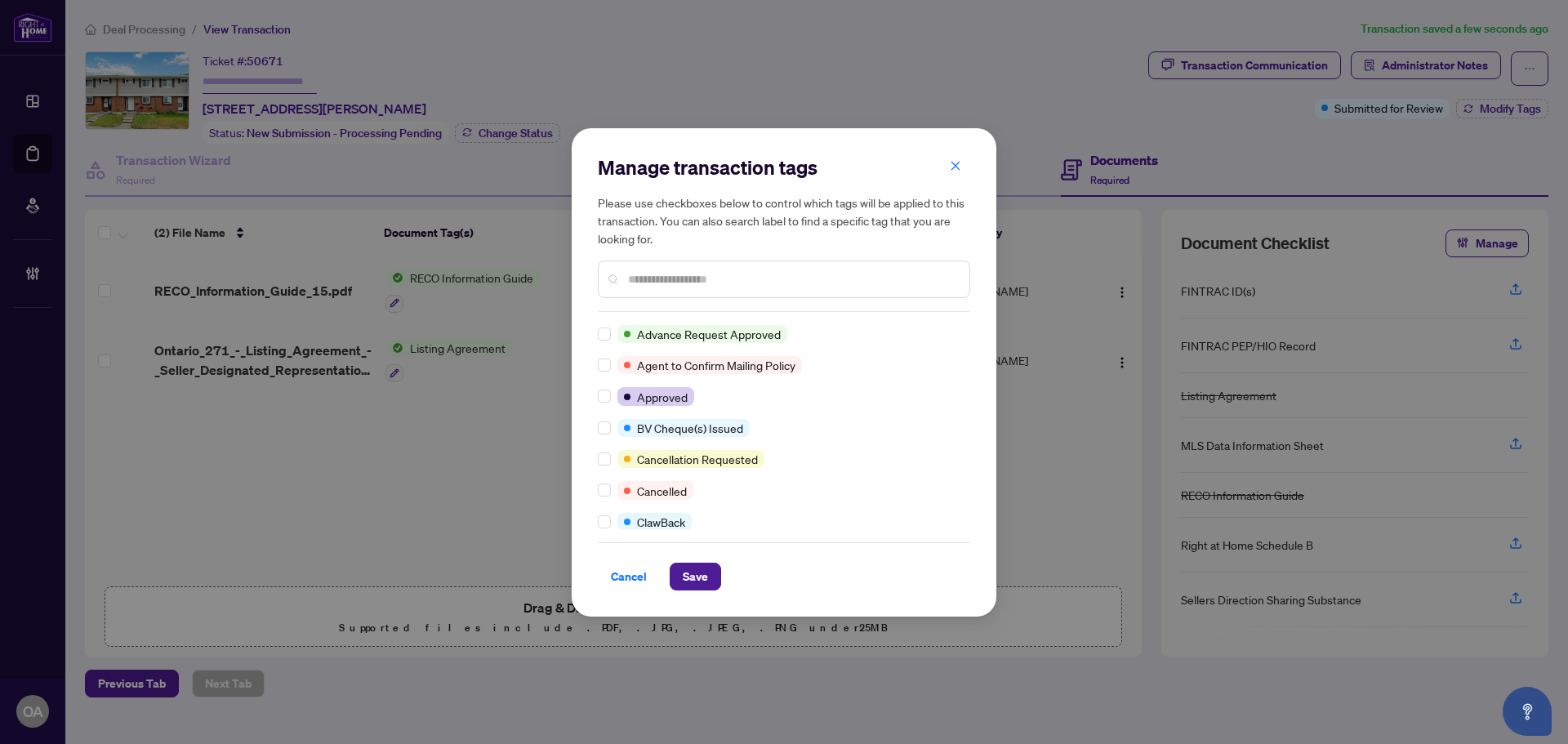
click at [662, 274] on input "text" at bounding box center [792, 279] width 329 height 18
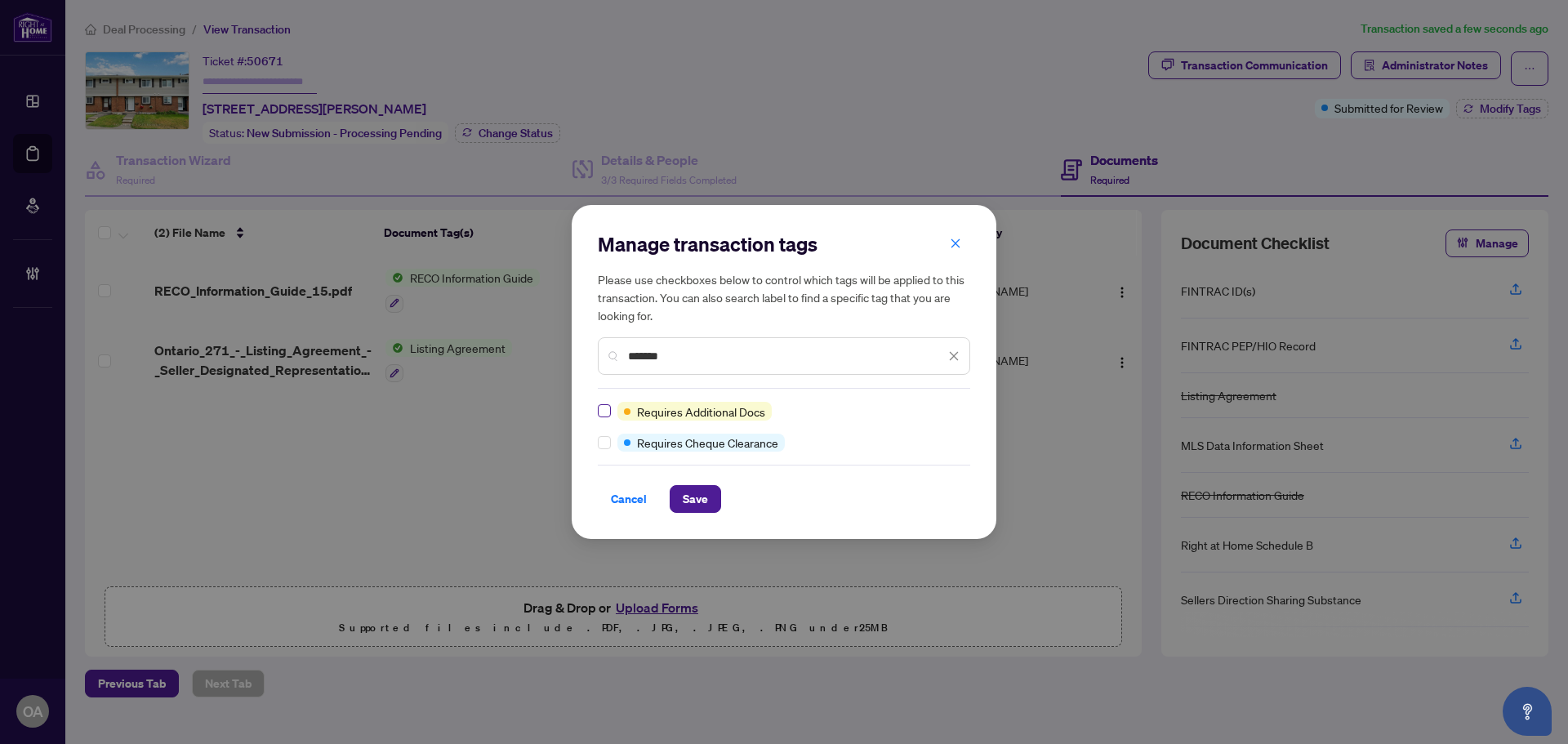
type input "*******"
click at [699, 517] on div "Manage transaction tags Please use checkboxes below to control which tags will …" at bounding box center [784, 372] width 425 height 334
click at [707, 507] on button "Save" at bounding box center [695, 498] width 51 height 28
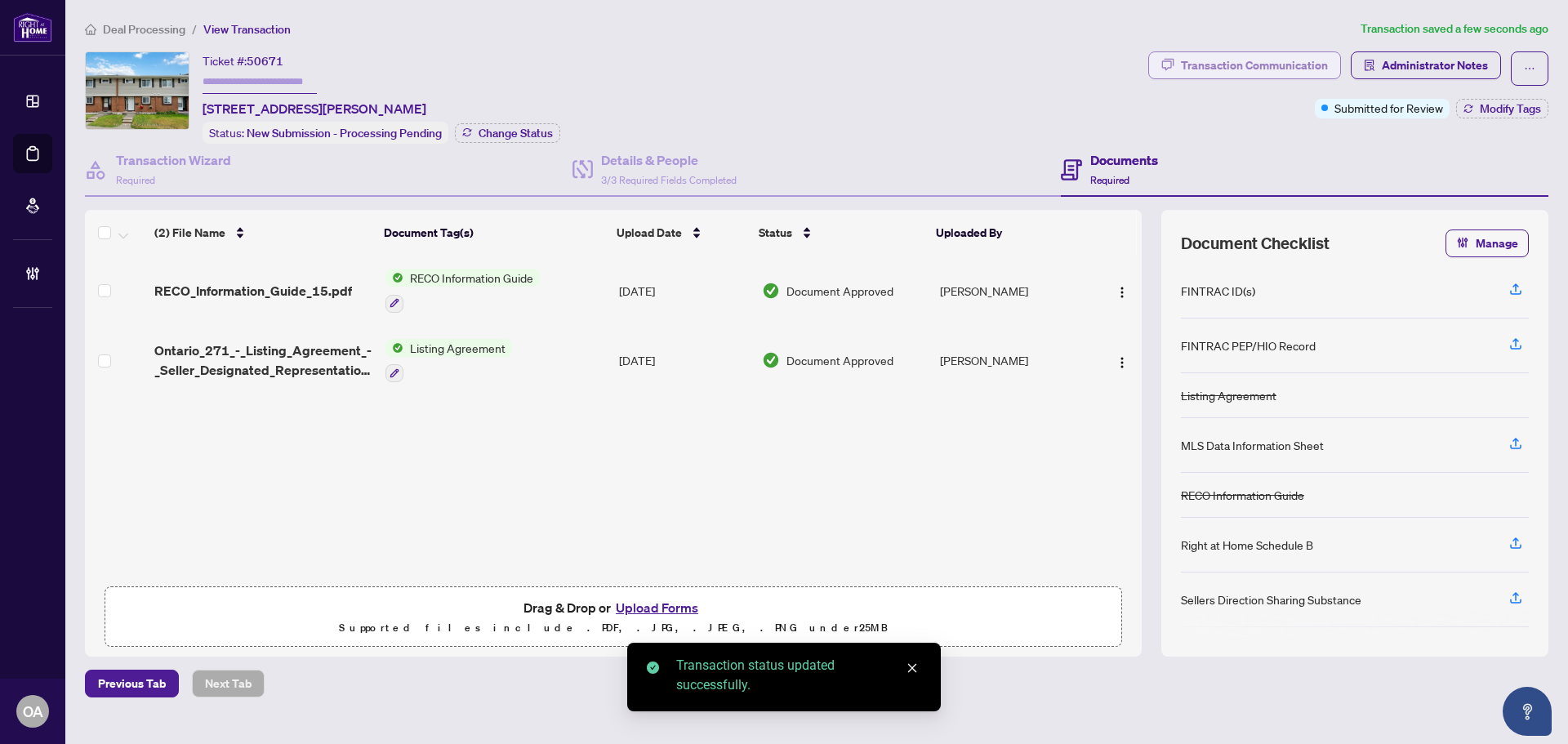
click at [1213, 72] on div "Transaction Communication" at bounding box center [1255, 65] width 147 height 26
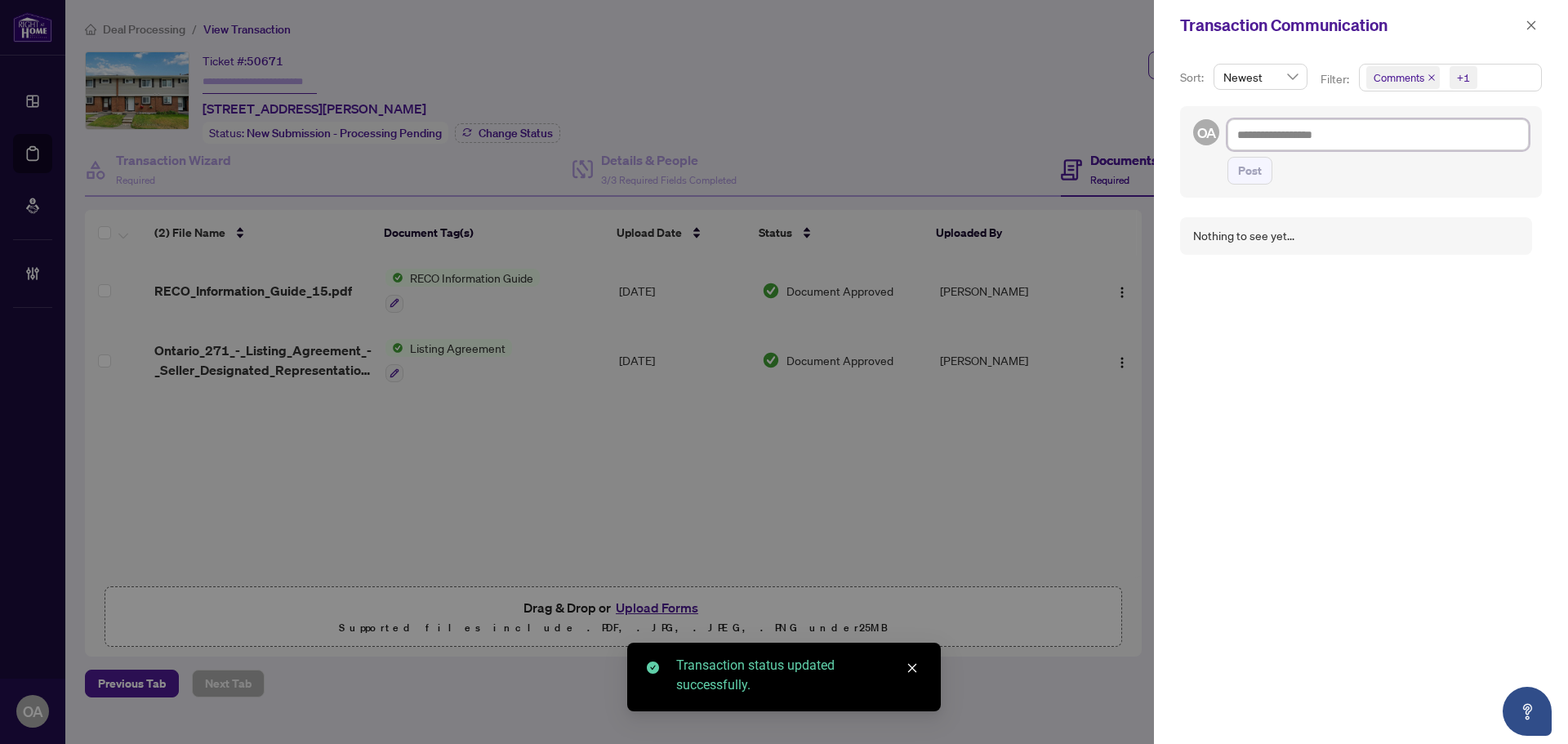
click at [1315, 136] on textarea at bounding box center [1378, 135] width 302 height 31
type textarea "*"
type textarea "**"
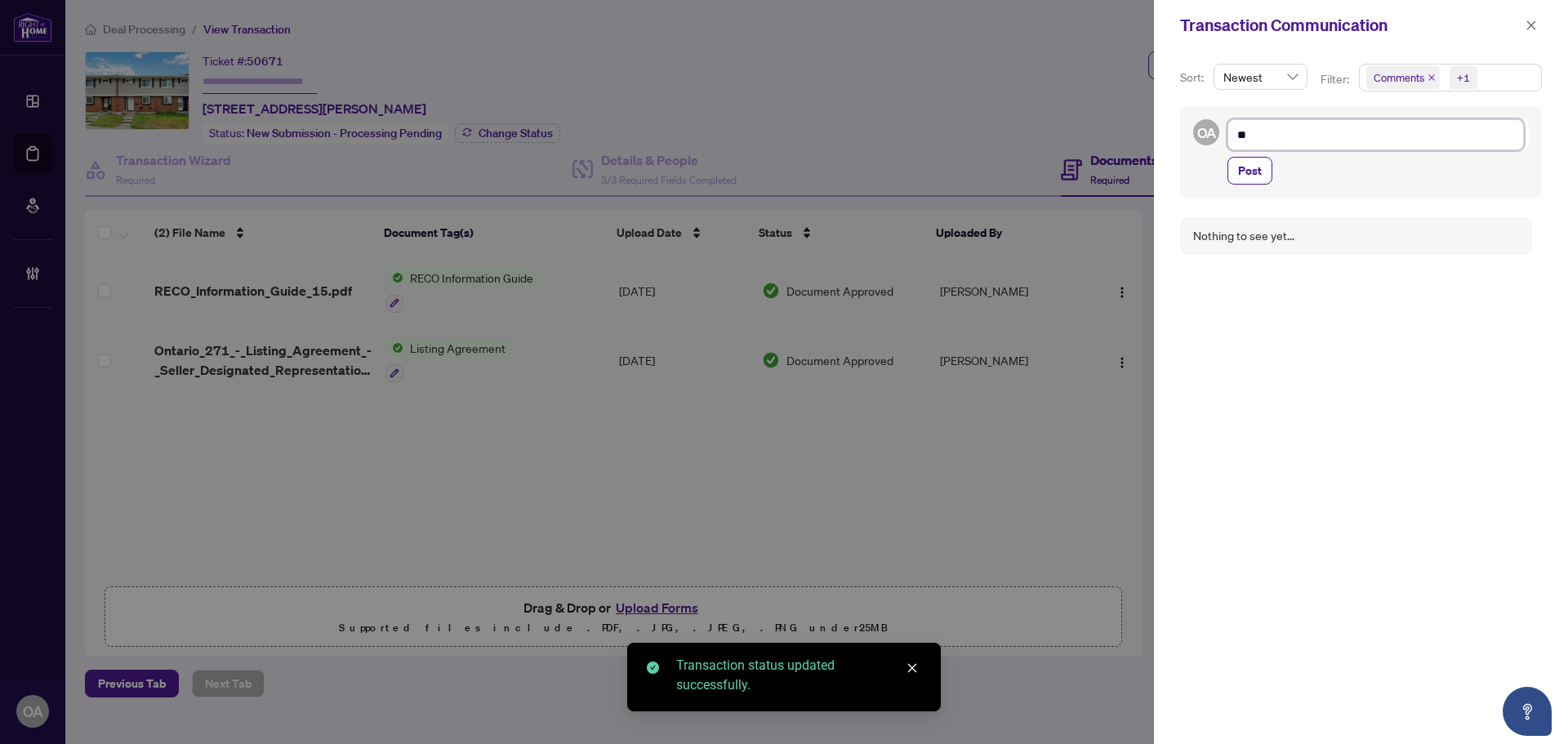
type textarea "***"
type textarea "*****"
type textarea "******"
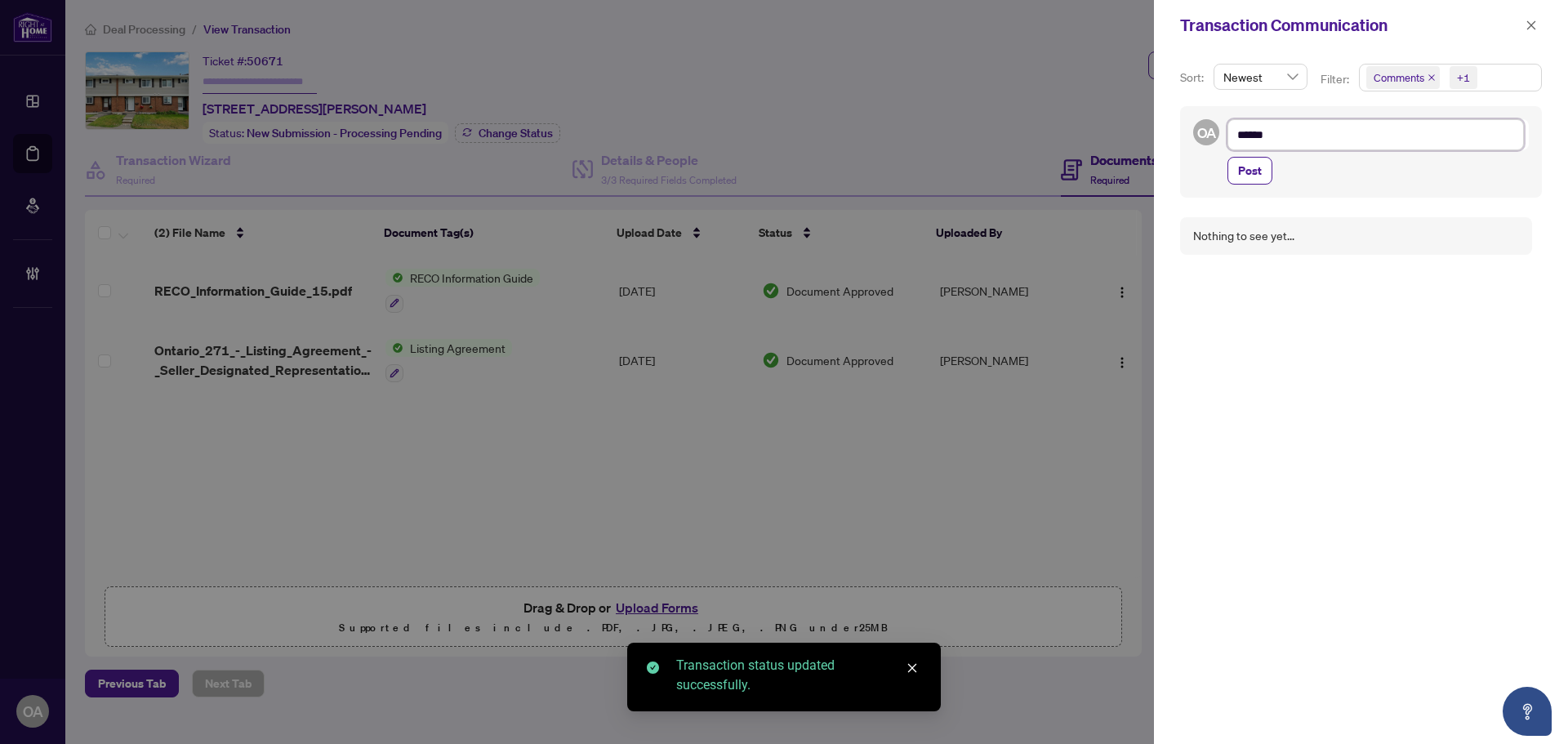
type textarea "*******"
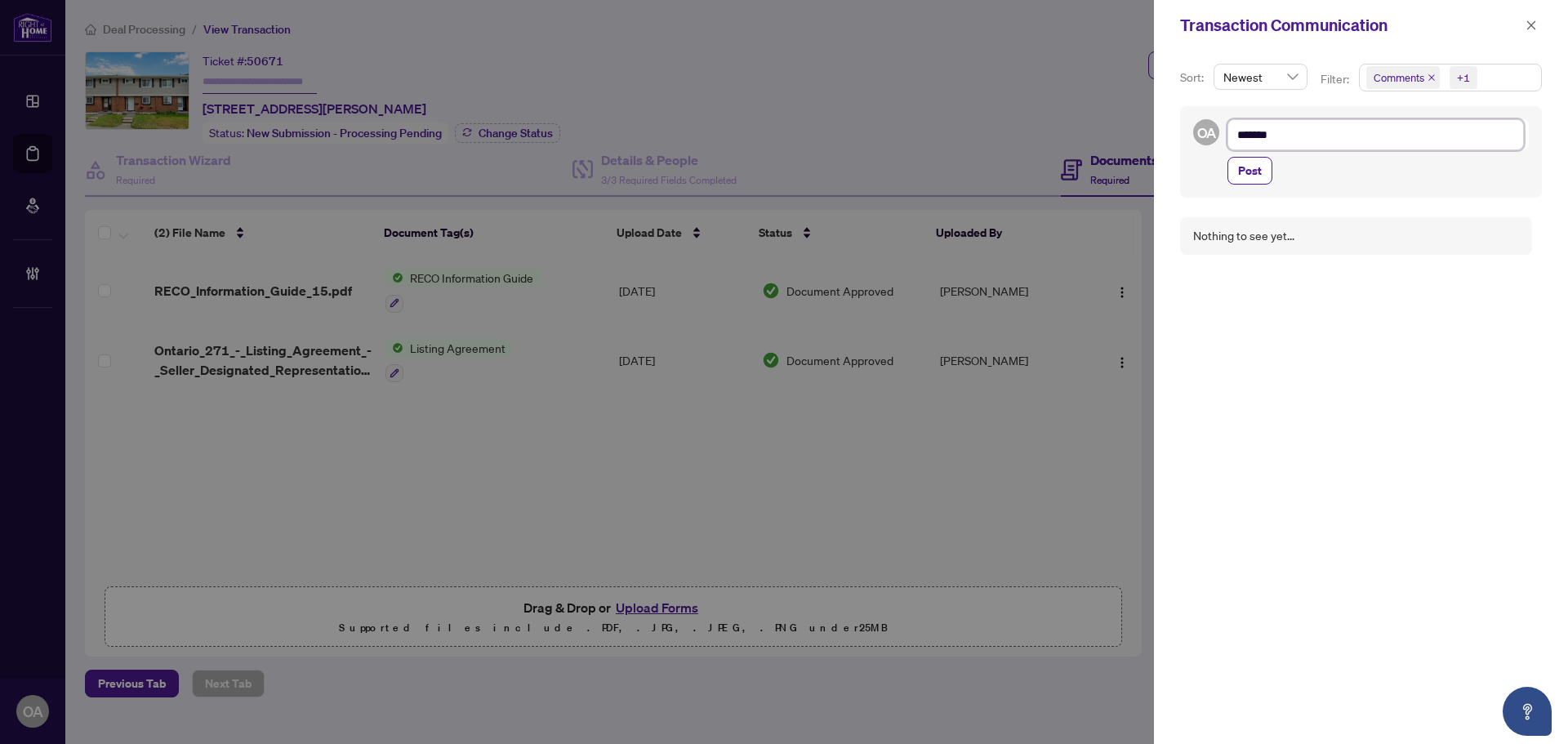
type textarea "********"
type textarea "**********"
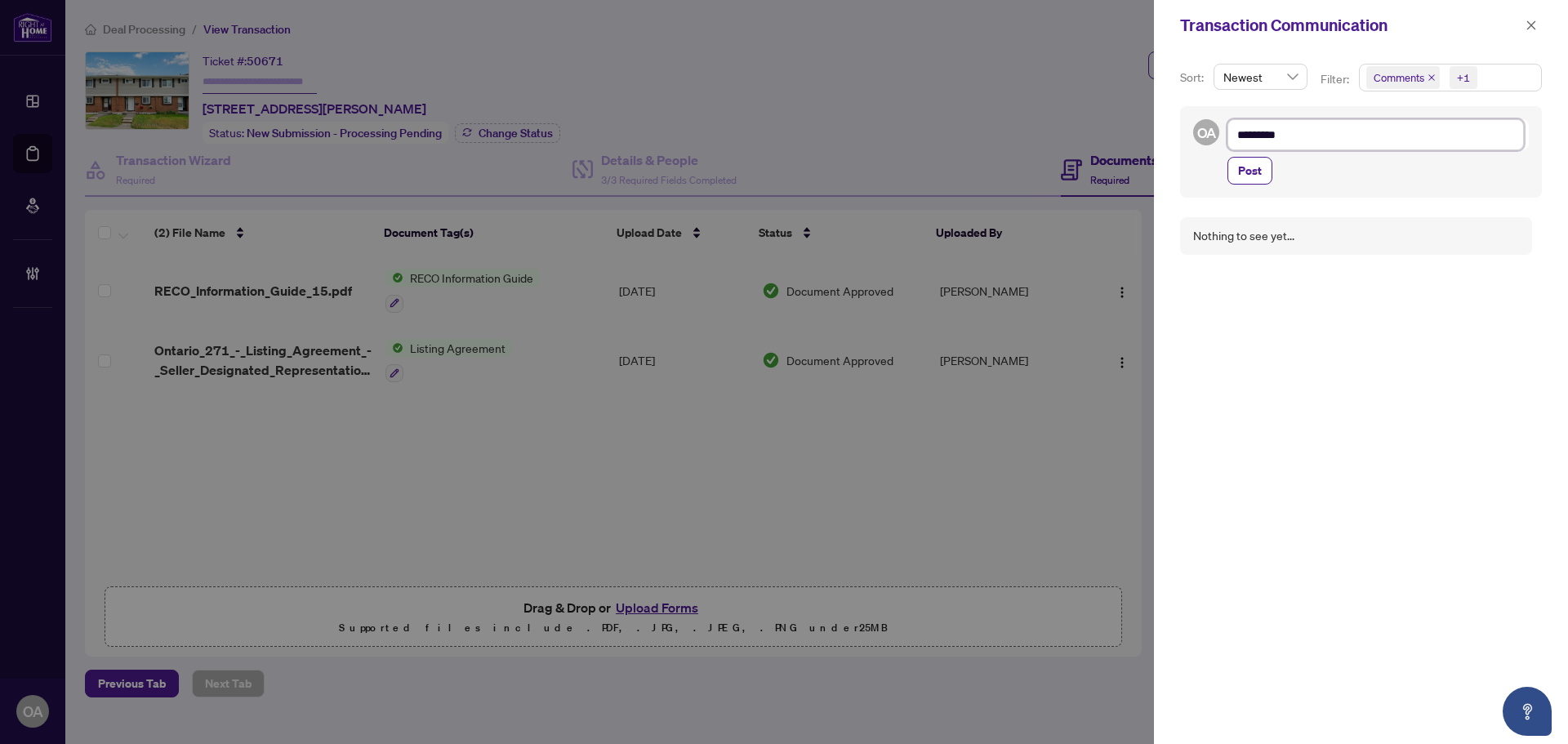
type textarea "**********"
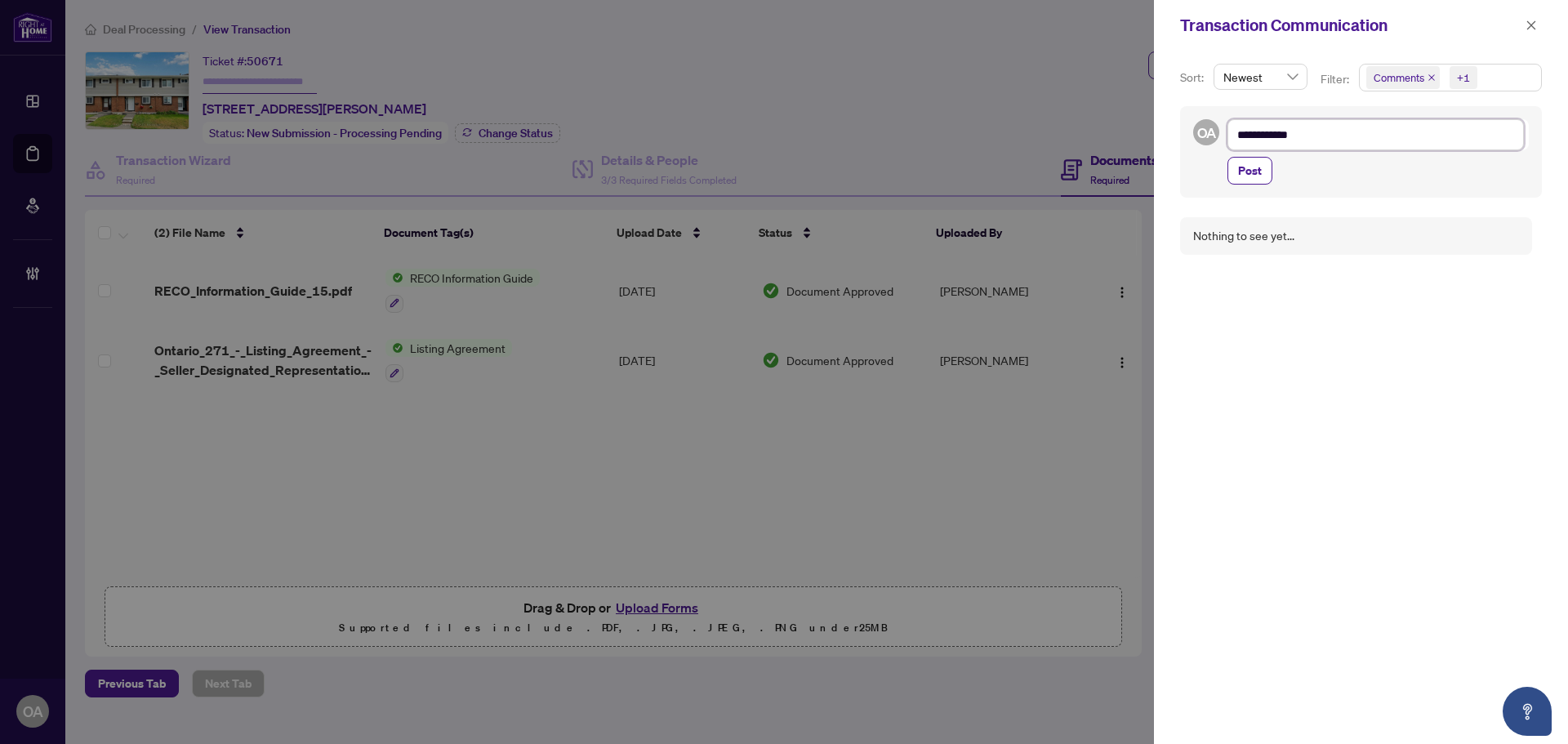
type textarea "**********"
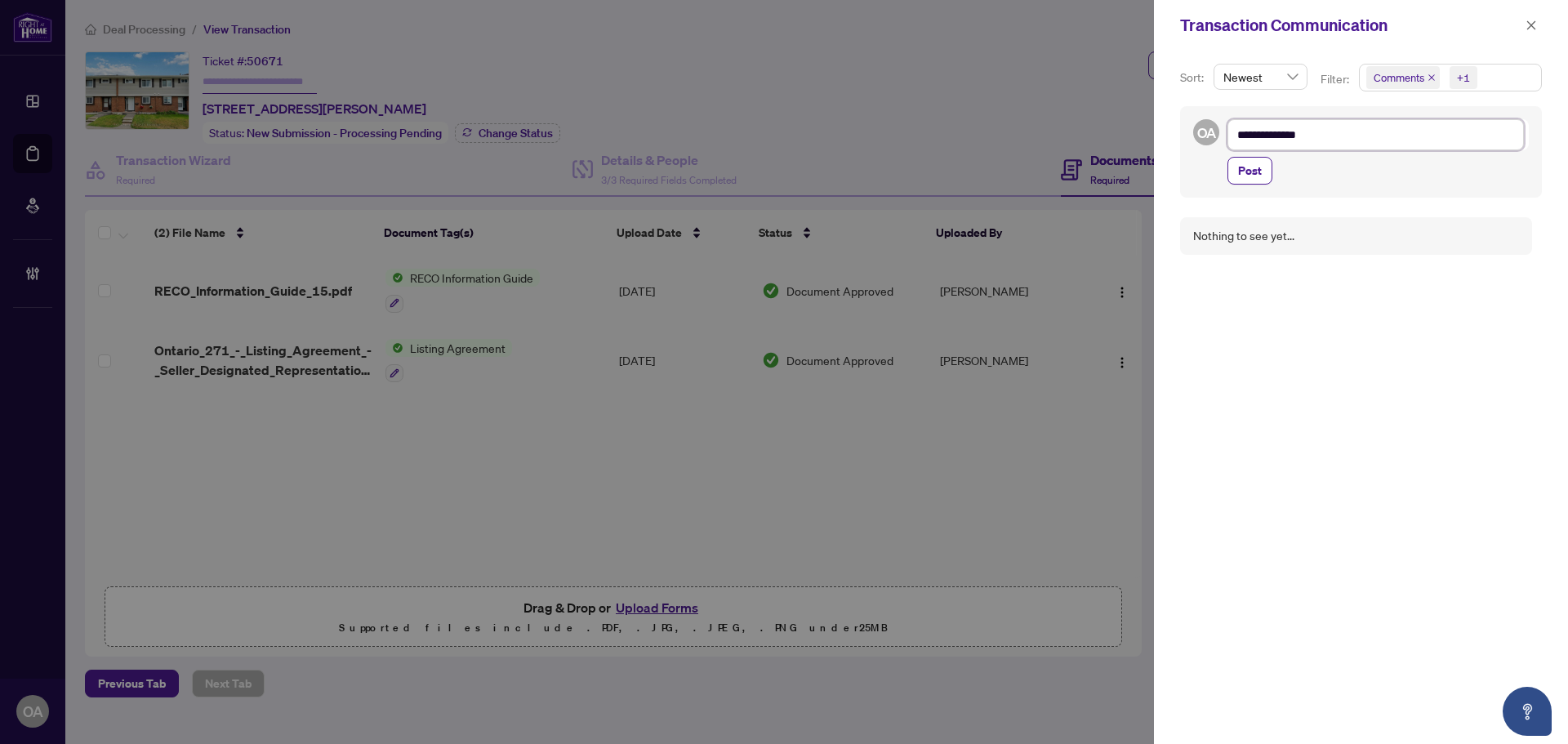
type textarea "**********"
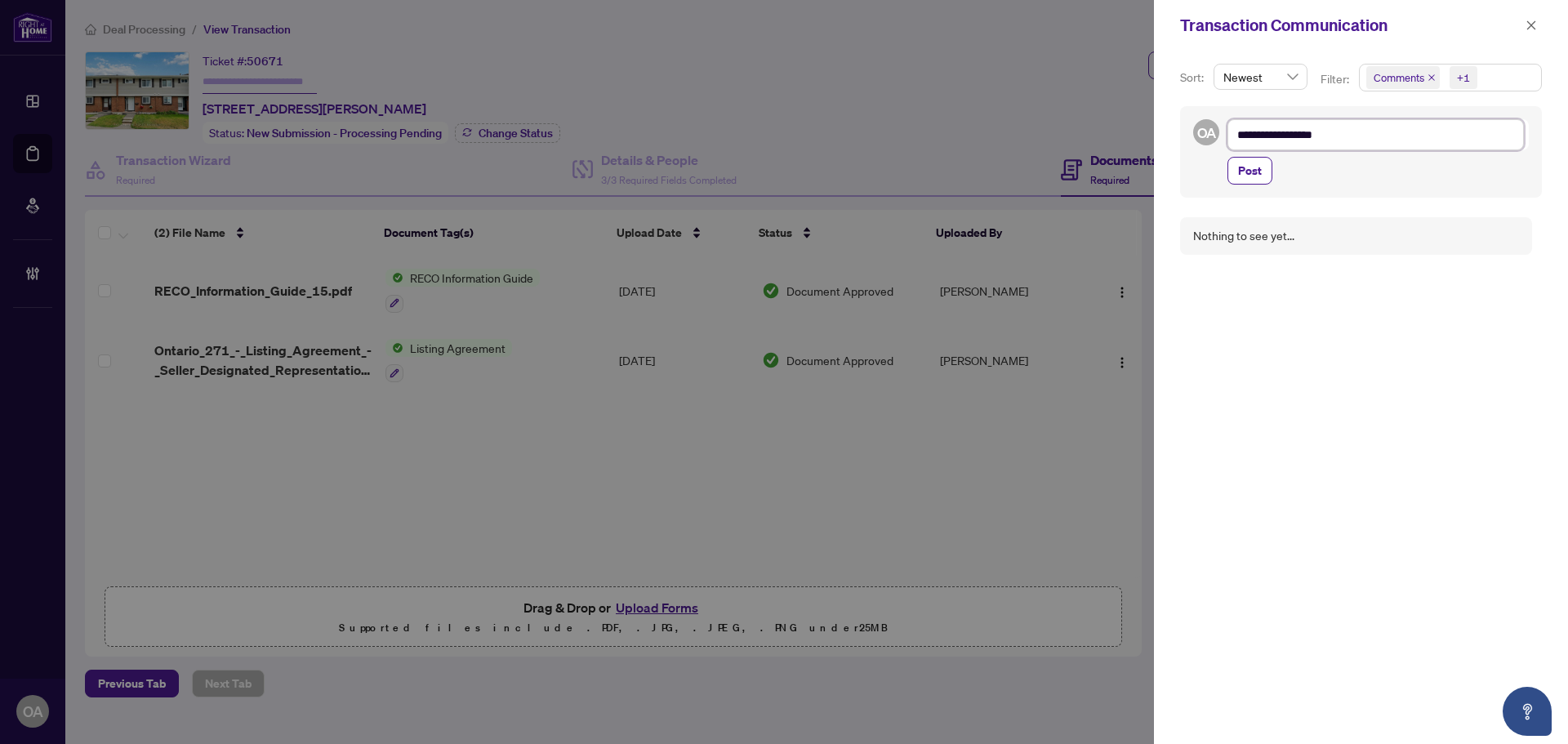
type textarea "**********"
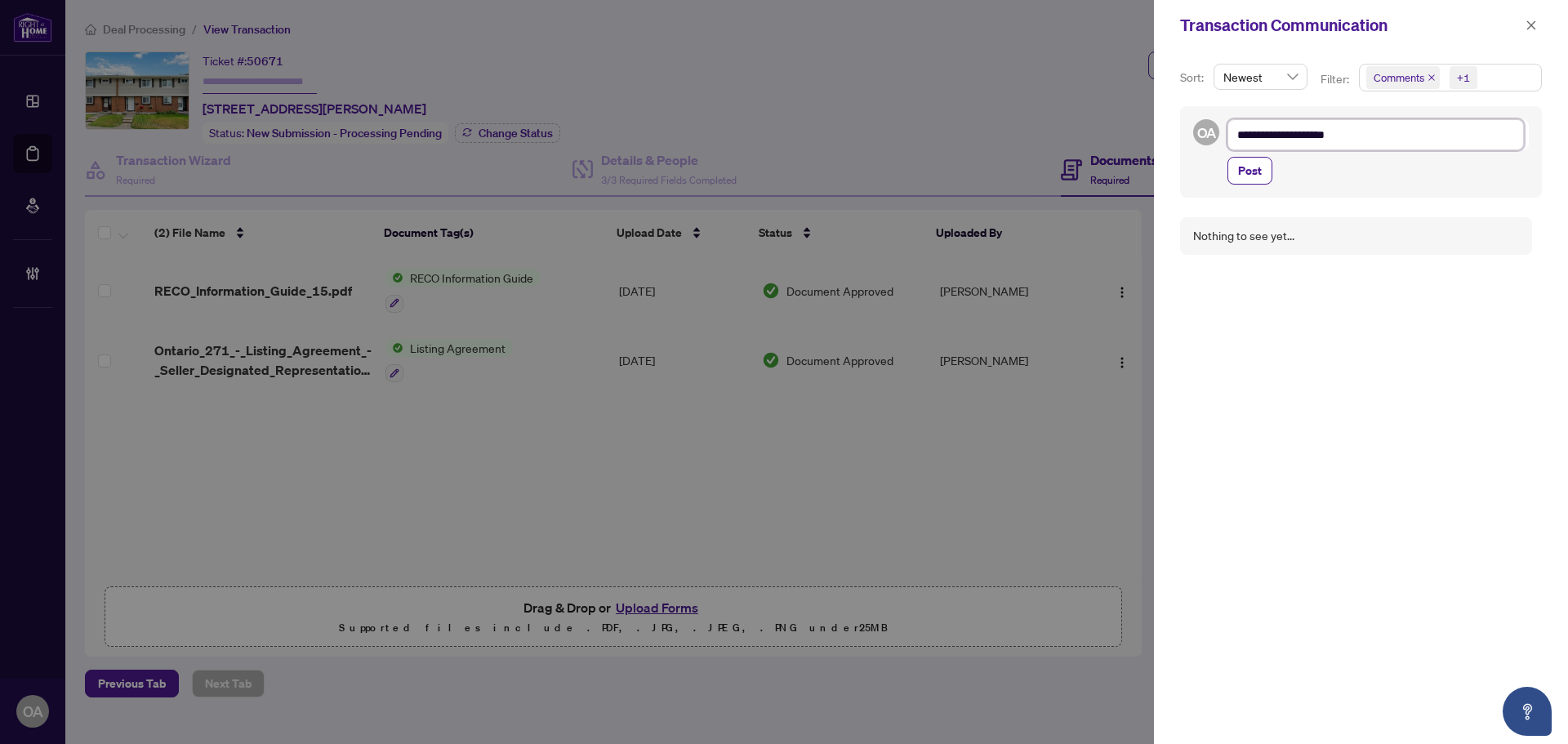
type textarea "**********"
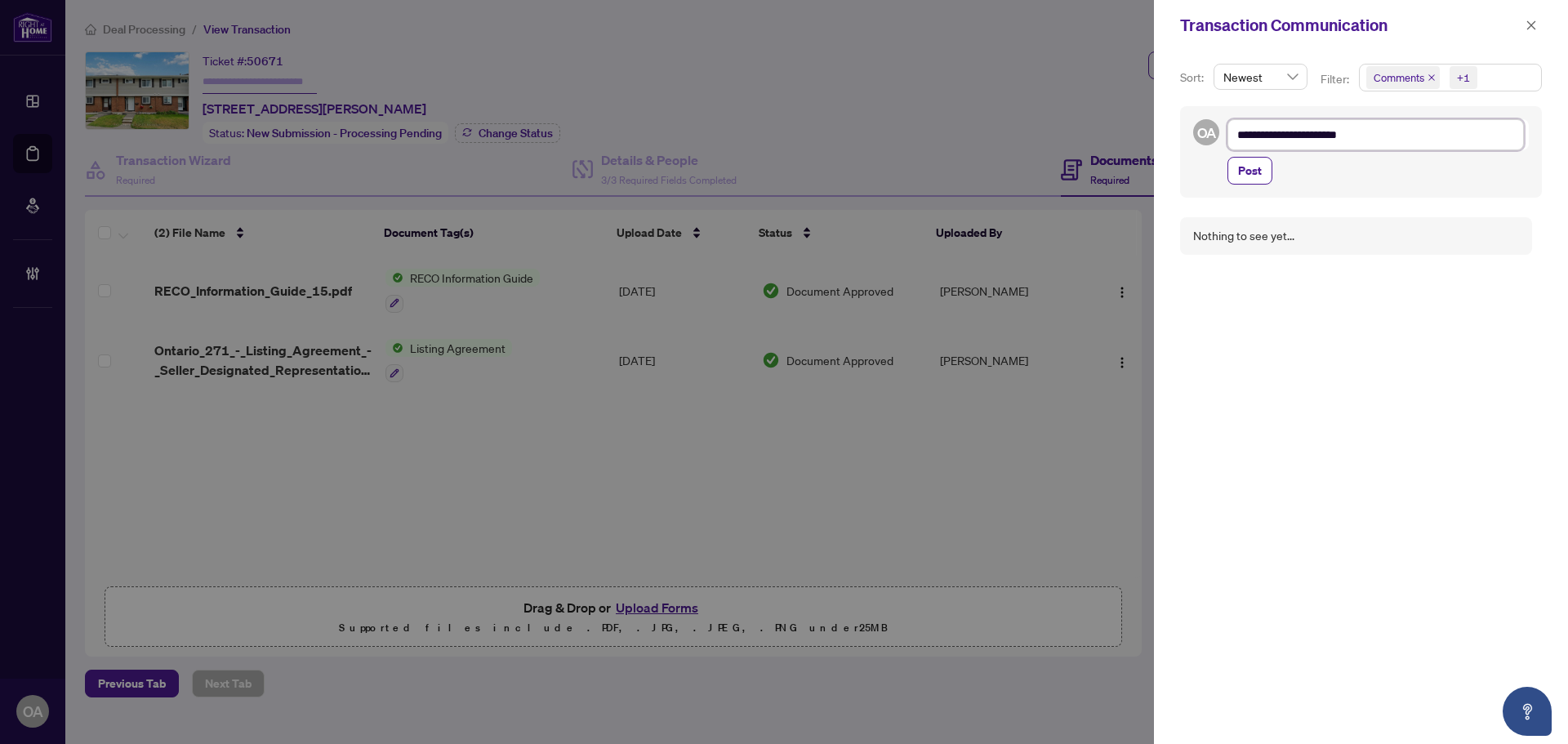
type textarea "**********"
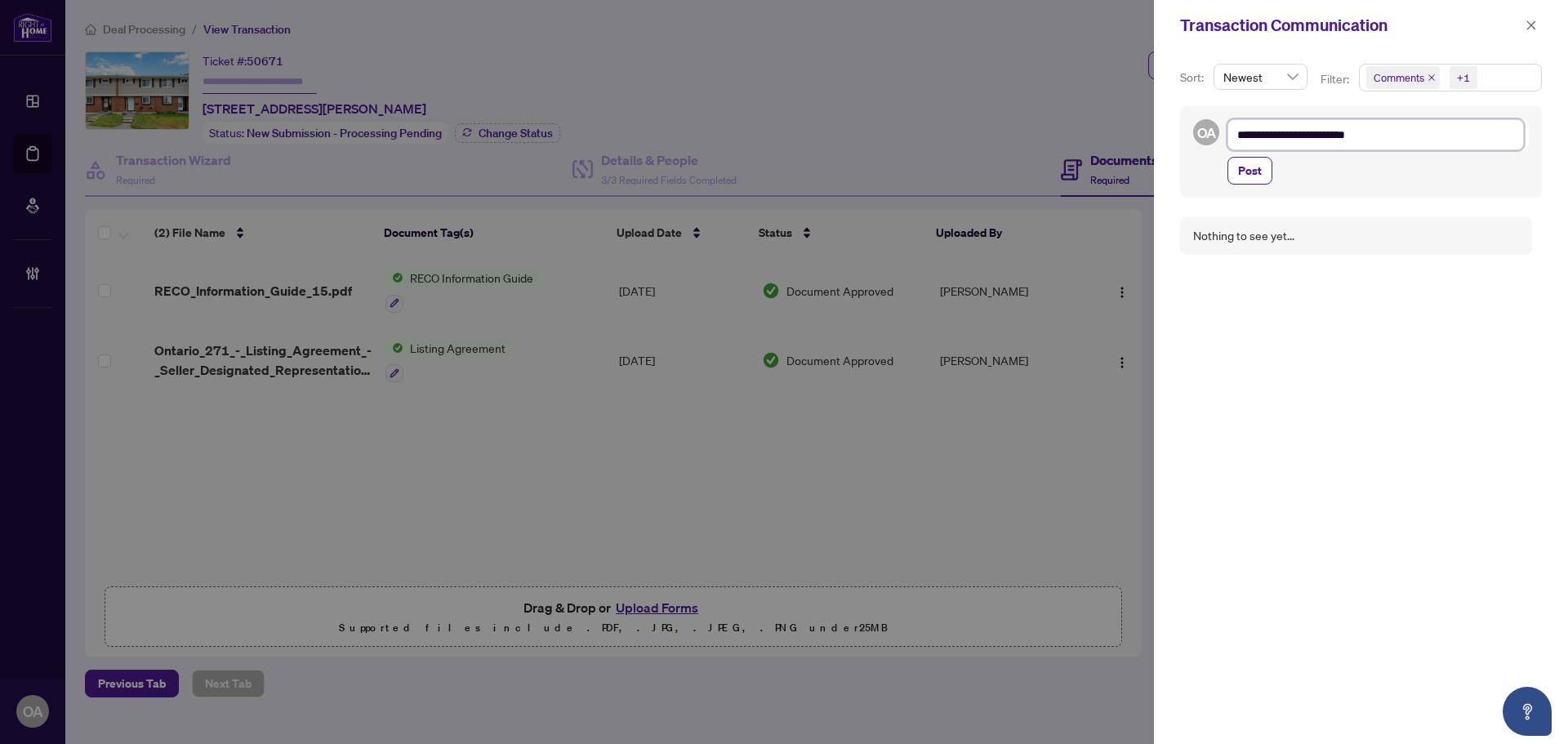
type textarea "**********"
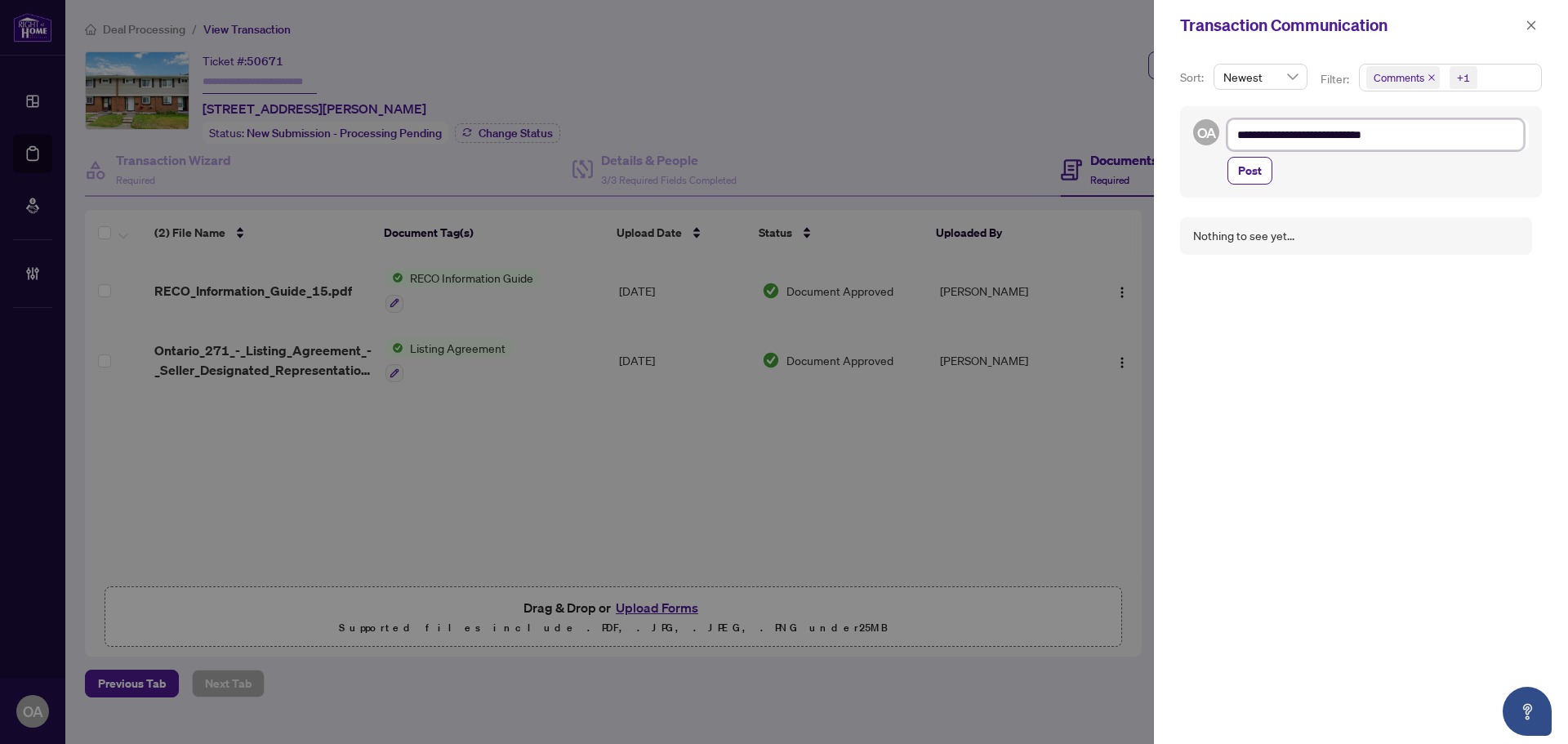
type textarea "**********"
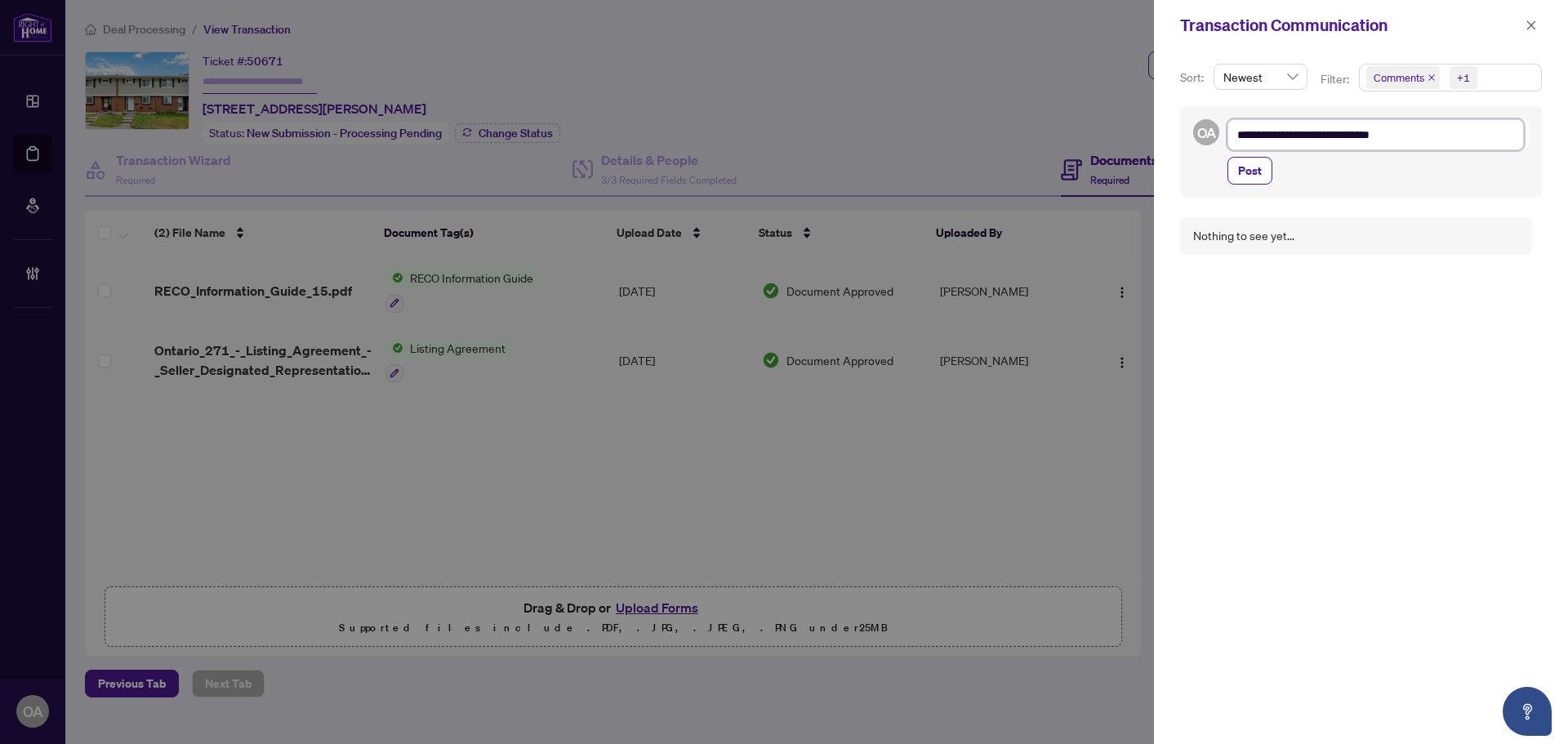
type textarea "**********"
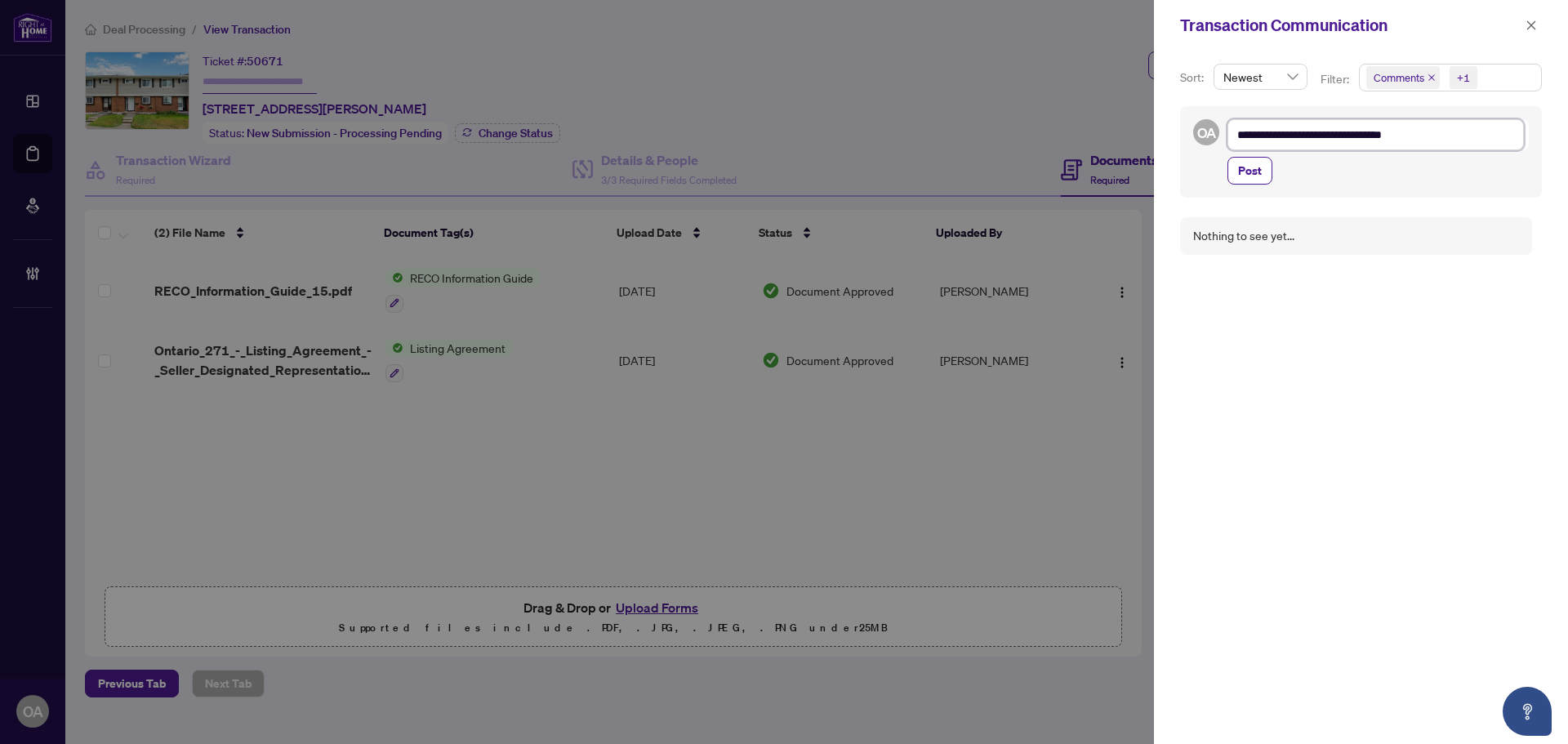
type textarea "**********"
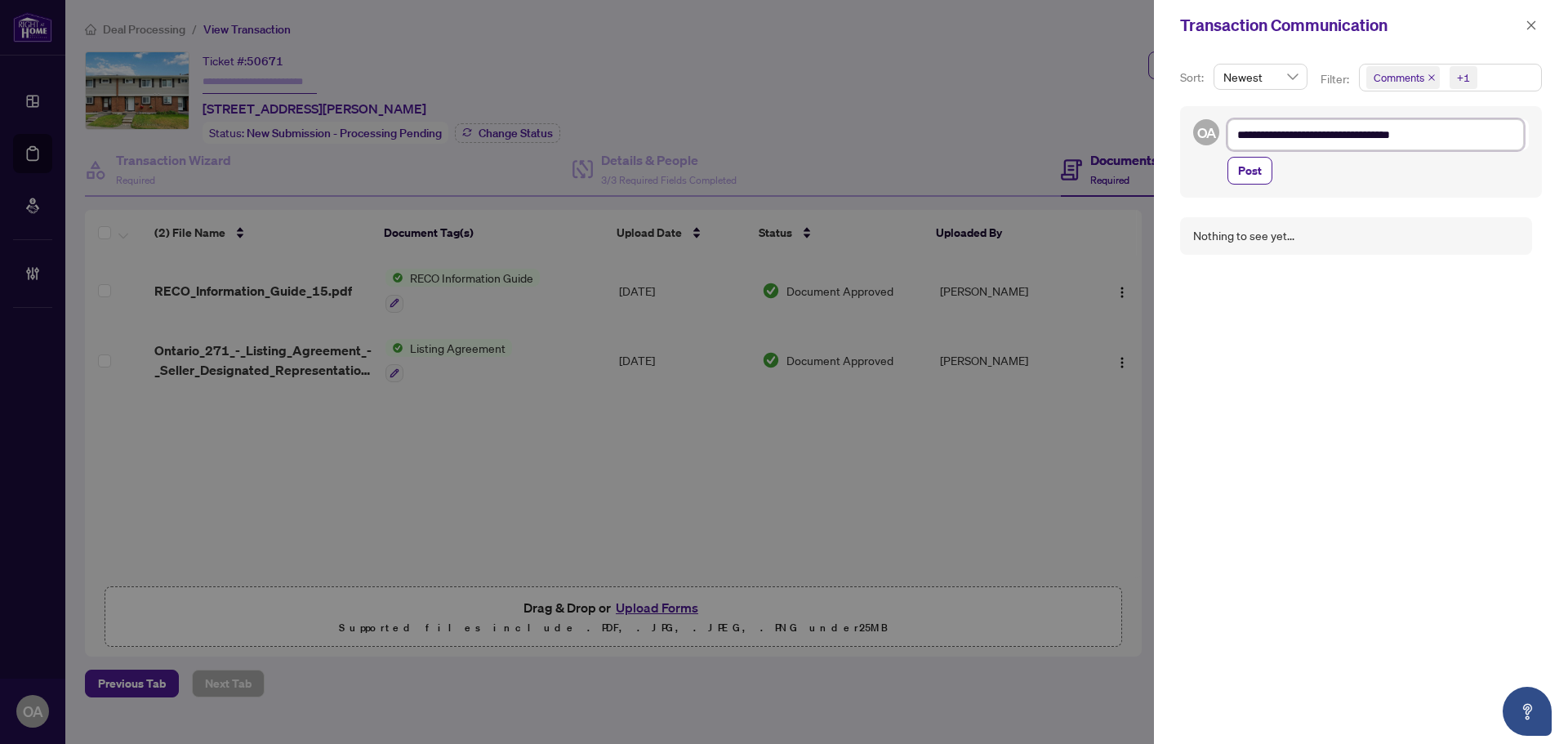
type textarea "**********"
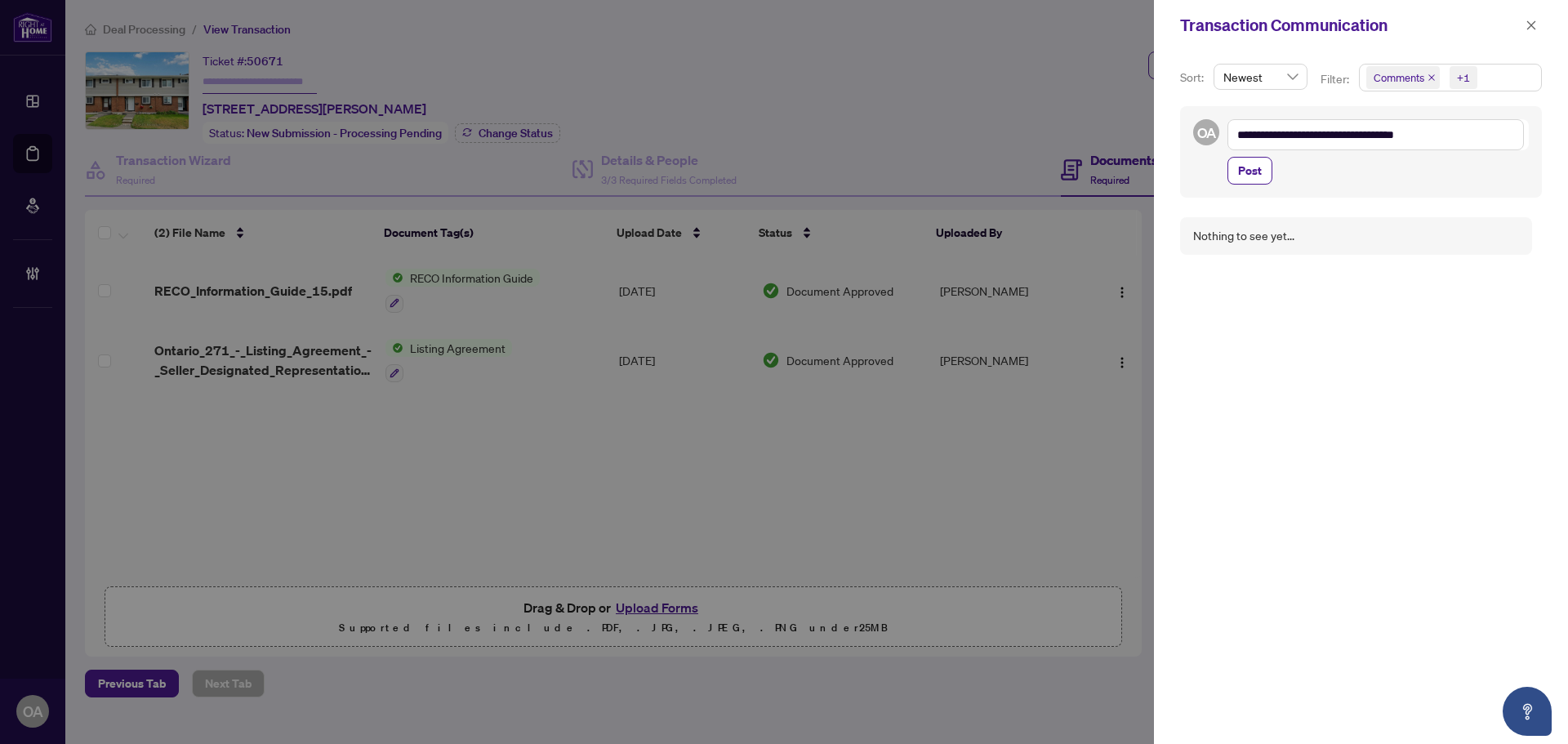
click at [1226, 172] on div "**********" at bounding box center [1361, 152] width 362 height 91
click at [1237, 175] on button "Post" at bounding box center [1250, 171] width 45 height 28
type textarea "**********"
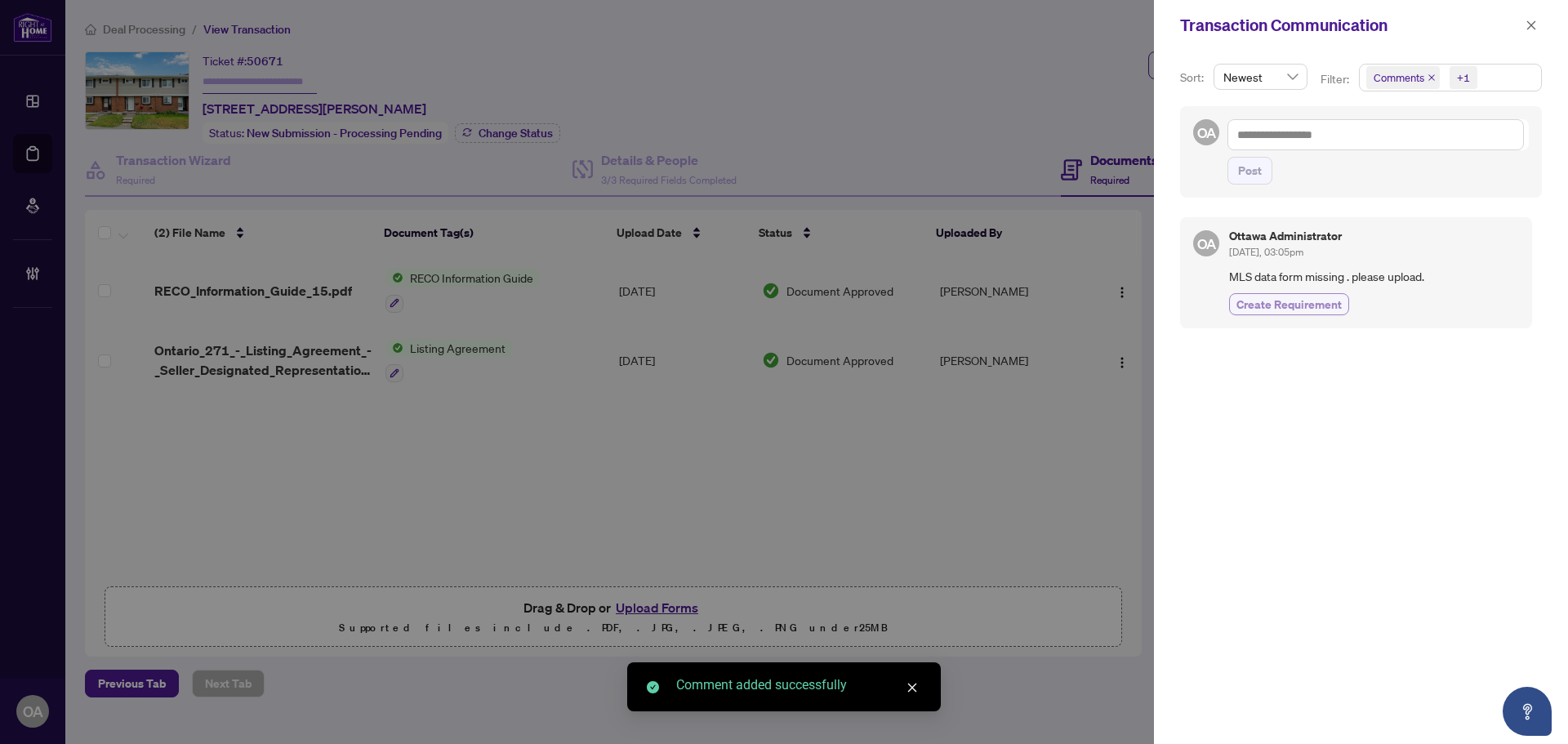
click at [1320, 309] on span "Create Requirement" at bounding box center [1289, 303] width 106 height 17
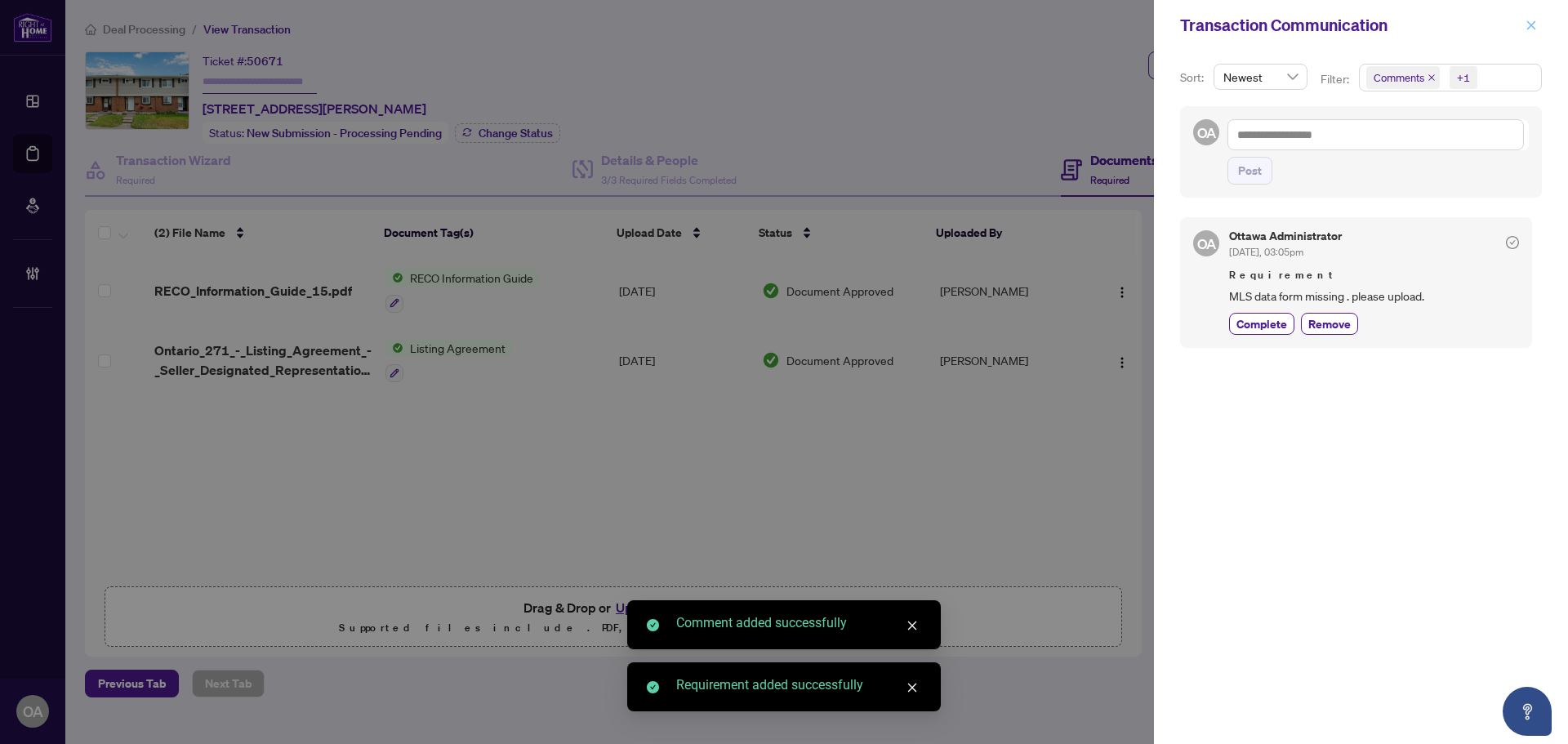
click at [1535, 23] on icon "close" at bounding box center [1531, 25] width 12 height 12
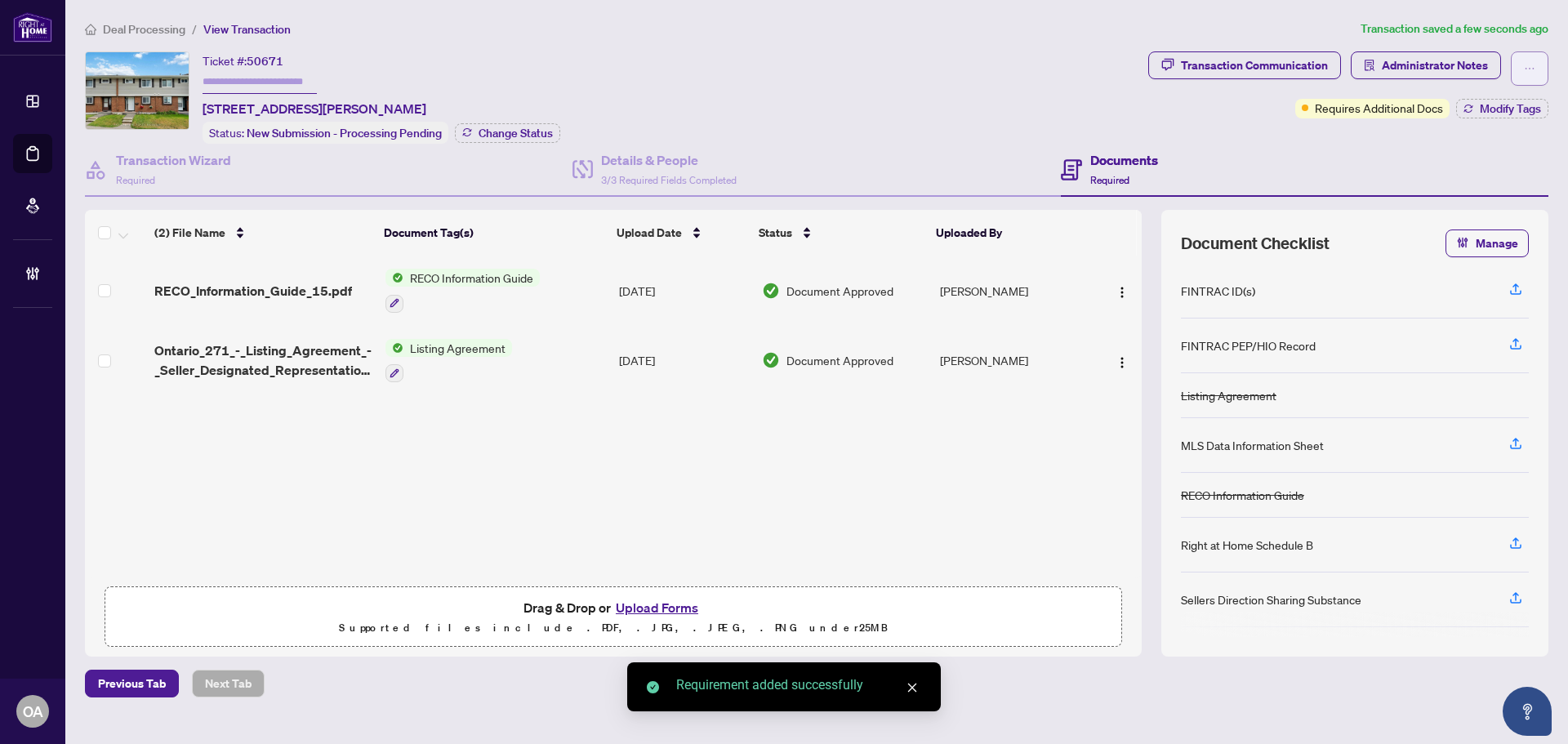
click at [1542, 79] on button "button" at bounding box center [1530, 69] width 38 height 34
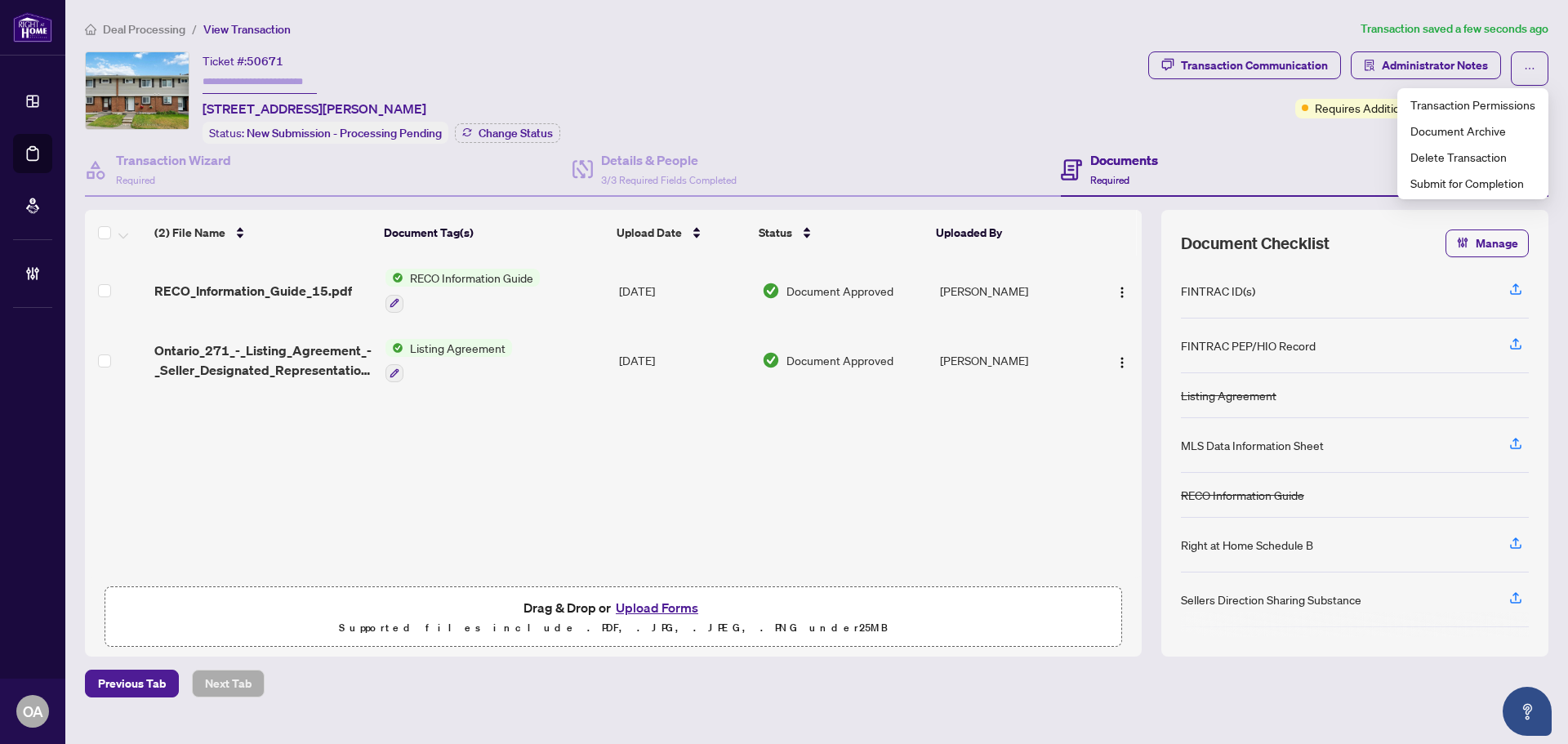
drag, startPoint x: 970, startPoint y: 97, endPoint x: 806, endPoint y: 107, distance: 164.3
click at [969, 97] on div "Ticket #: 50671 21-5 Hadley Circ, Ottawa, Ontario K2H 6P1, Canada Status: New S…" at bounding box center [613, 98] width 1057 height 92
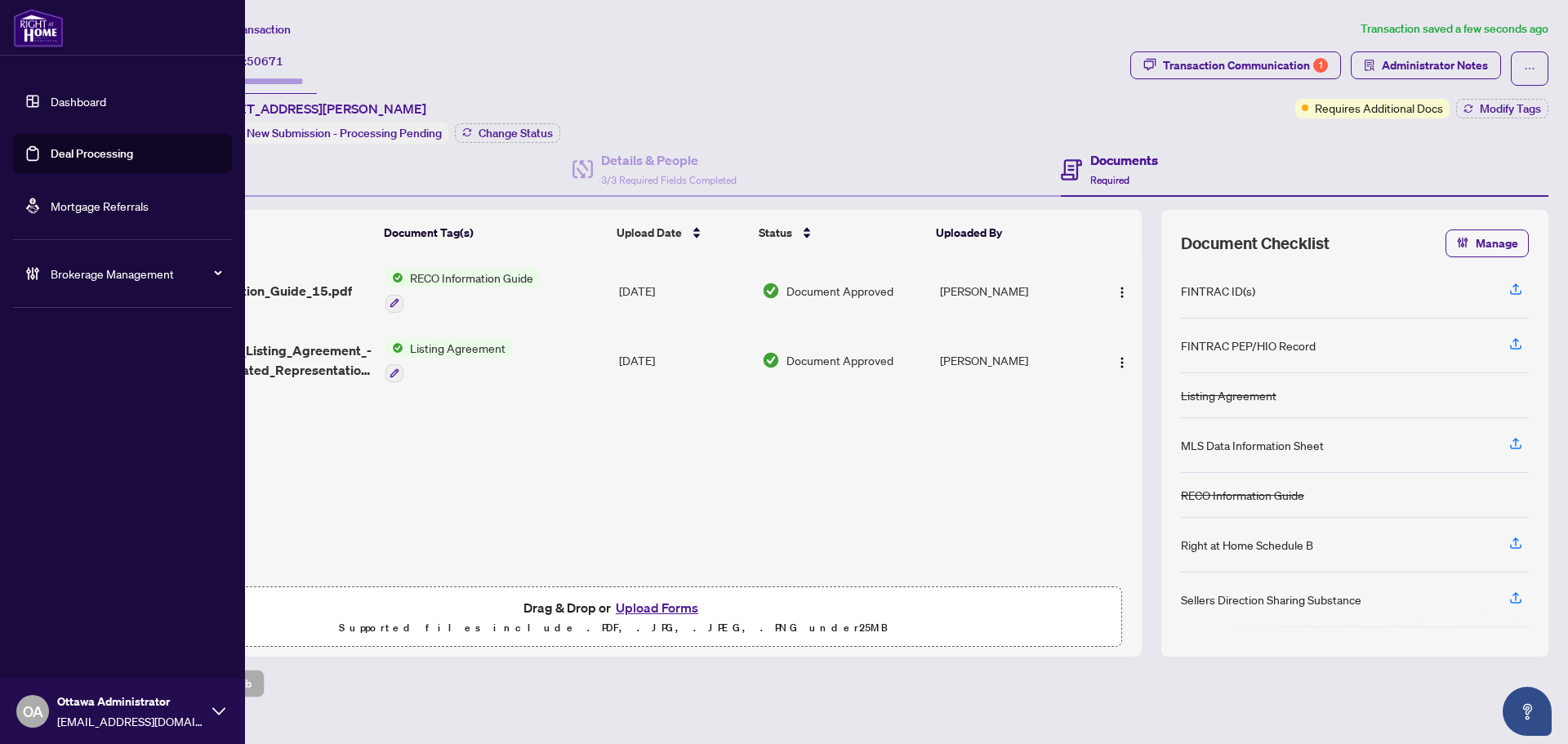
click at [64, 151] on link "Deal Processing" at bounding box center [91, 153] width 82 height 14
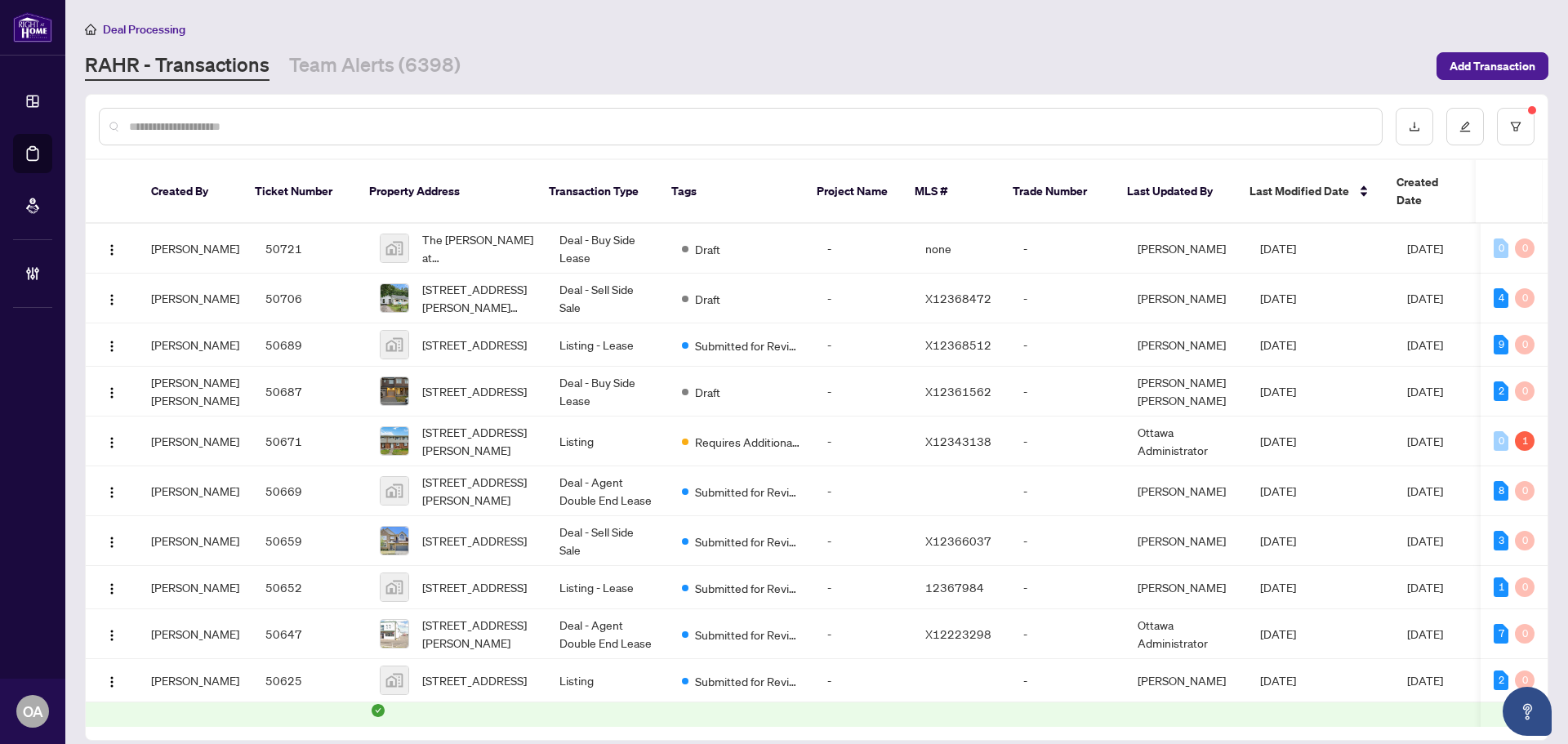
click at [280, 133] on input "text" at bounding box center [749, 126] width 1240 height 18
paste input "**********"
type input "**********"
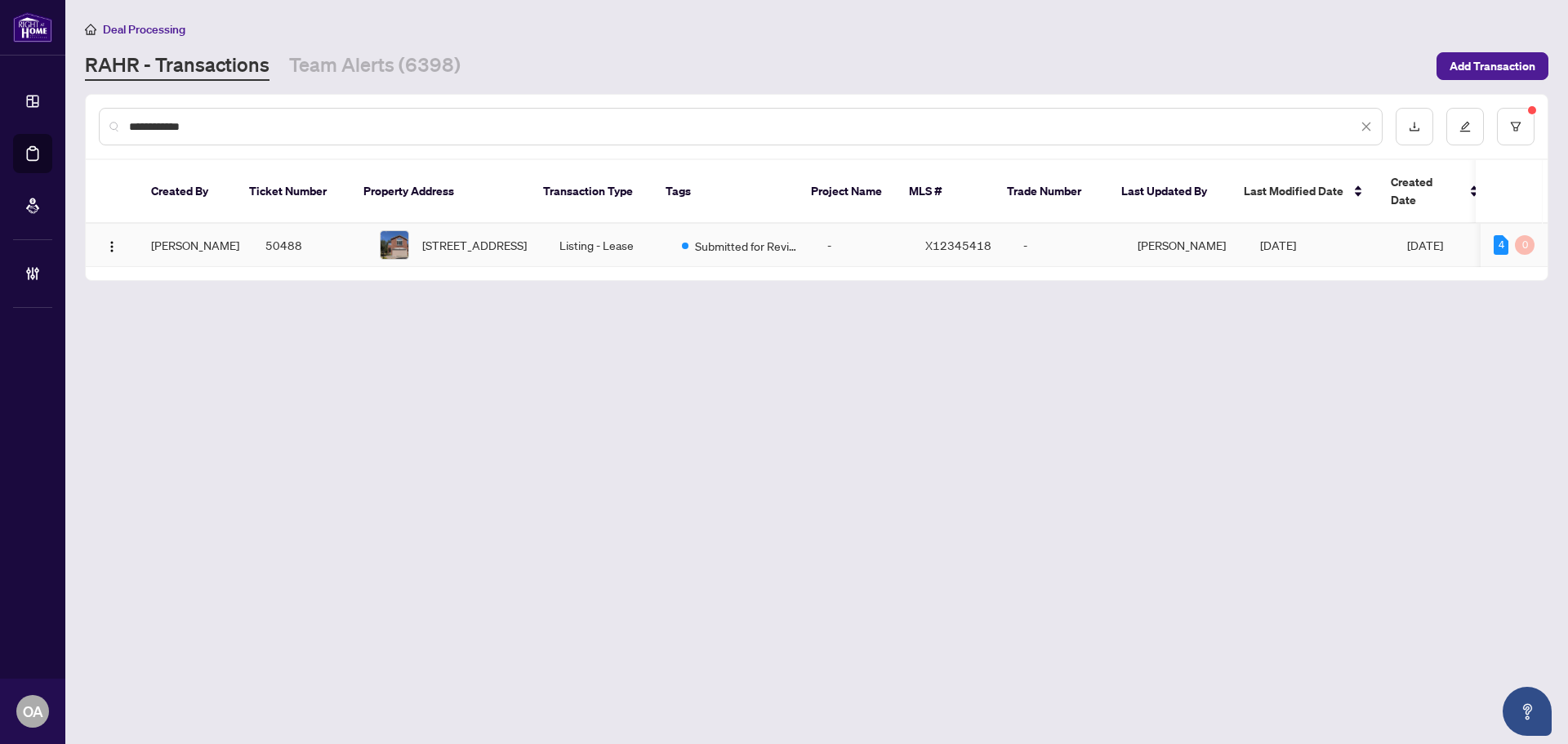
click at [307, 228] on td "50488" at bounding box center [309, 246] width 115 height 43
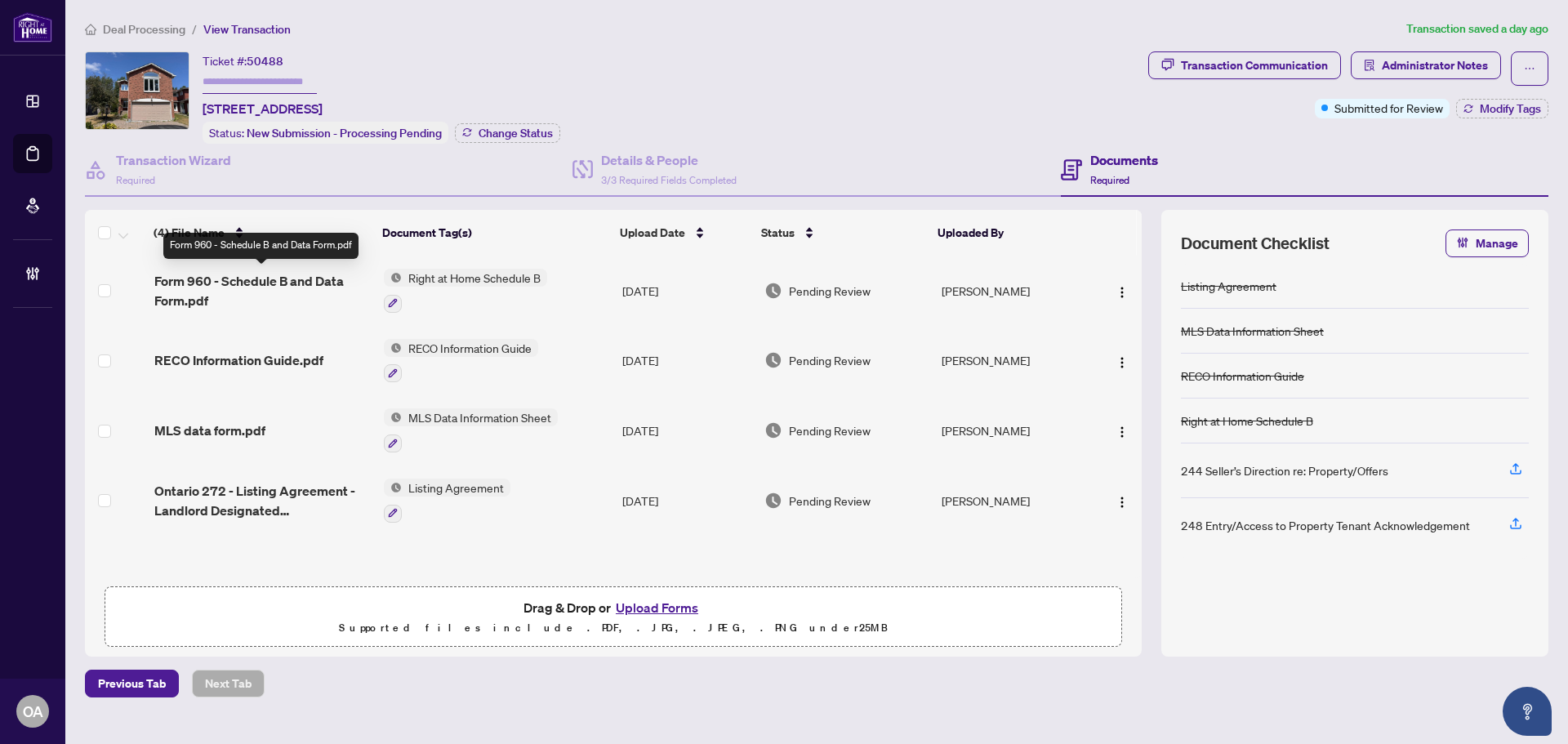
click at [239, 278] on span "Form 960 - Schedule B and Data Form.pdf" at bounding box center [263, 290] width 217 height 39
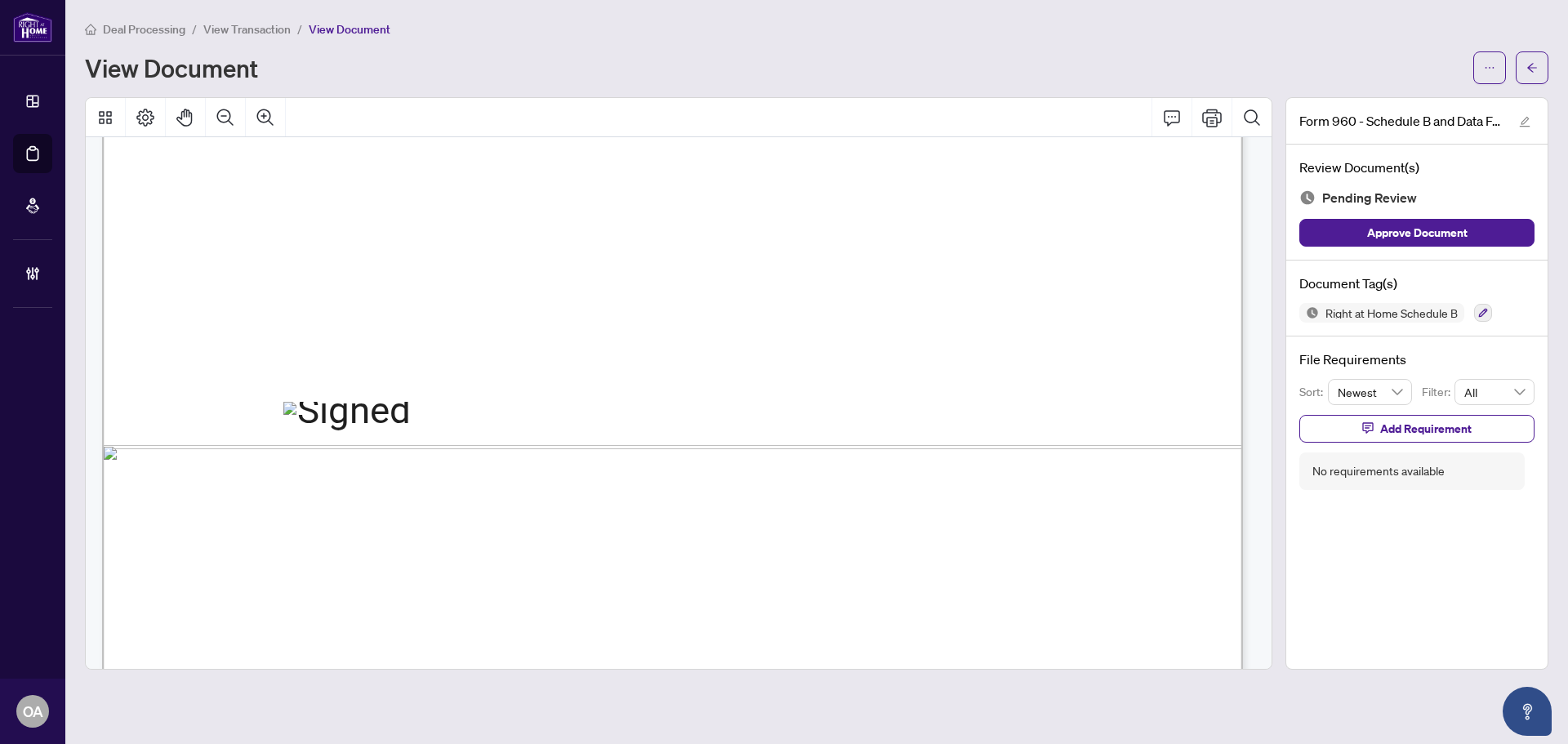
scroll to position [978, 0]
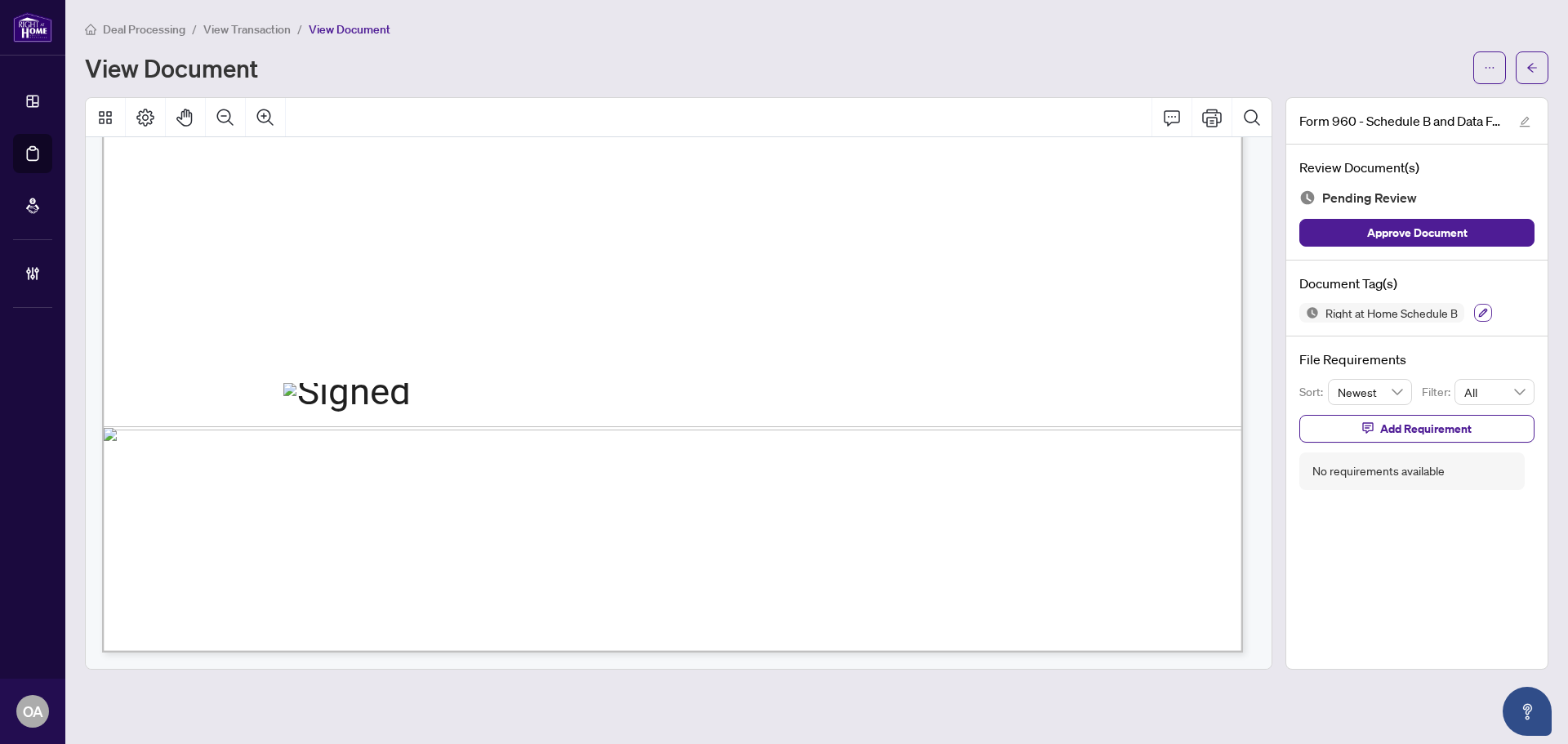
click at [1479, 310] on icon "button" at bounding box center [1483, 312] width 10 height 10
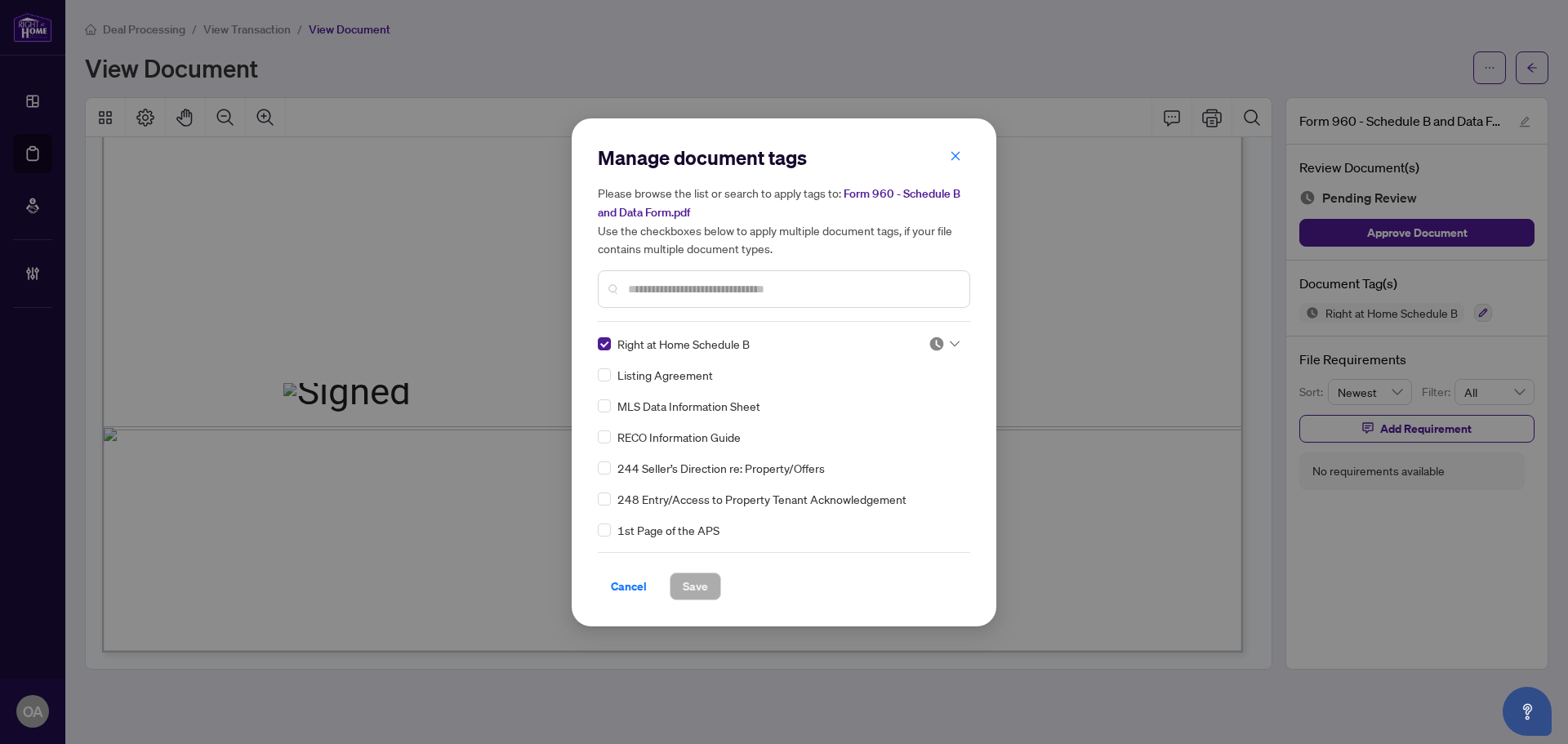
click at [947, 336] on div at bounding box center [944, 344] width 31 height 16
click at [817, 318] on div "Manage document tags Please browse the list or search to apply tags to: Form 96…" at bounding box center [784, 233] width 372 height 177
click at [697, 277] on div at bounding box center [784, 289] width 372 height 38
click at [693, 281] on input "text" at bounding box center [792, 289] width 329 height 18
click at [594, 342] on div "Manage document tags Please browse the list or search to apply tags to: Form 96…" at bounding box center [784, 372] width 425 height 508
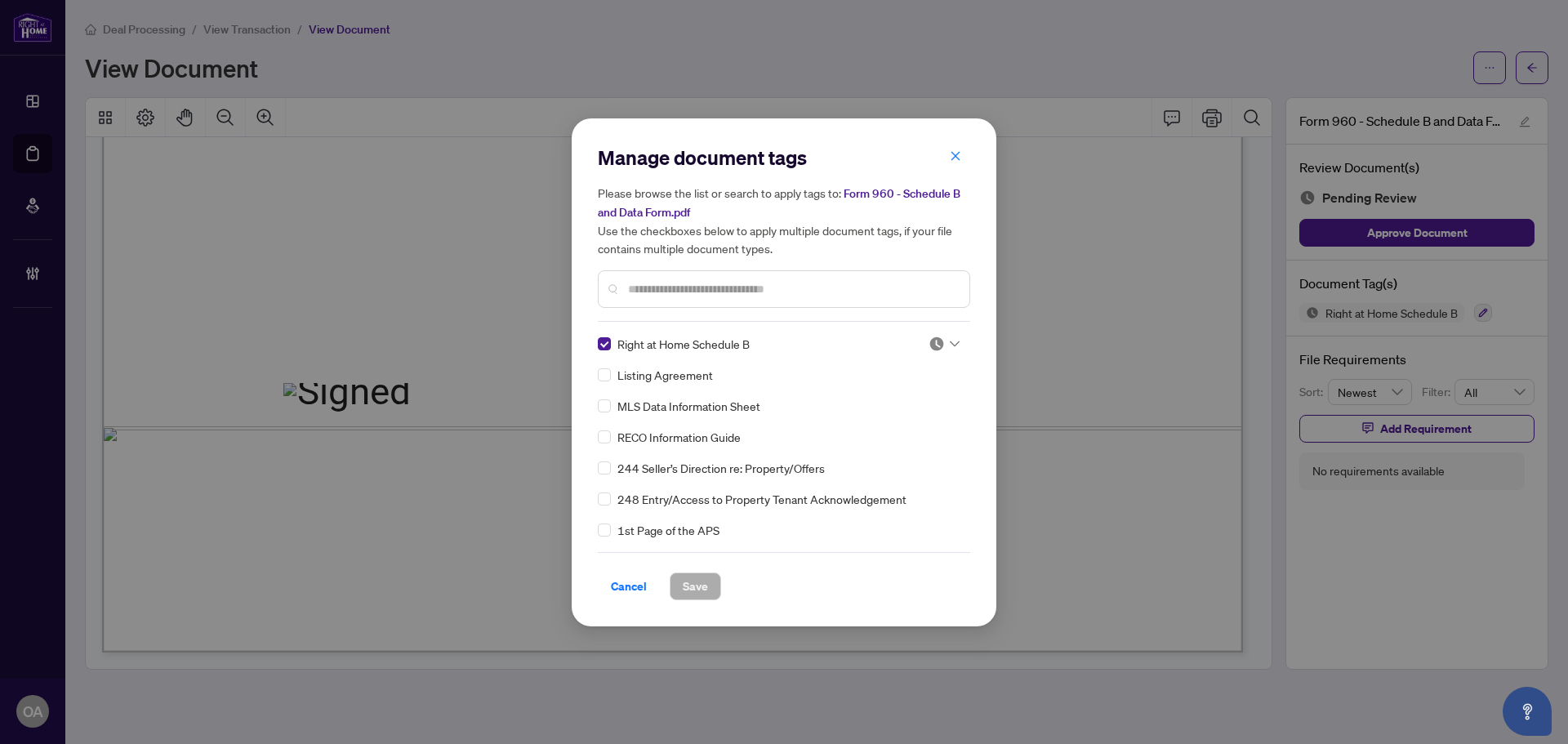
click at [600, 348] on div "Manage document tags Please browse the list or search to apply tags to: Form 96…" at bounding box center [784, 372] width 425 height 508
click at [636, 283] on input "text" at bounding box center [792, 289] width 329 height 18
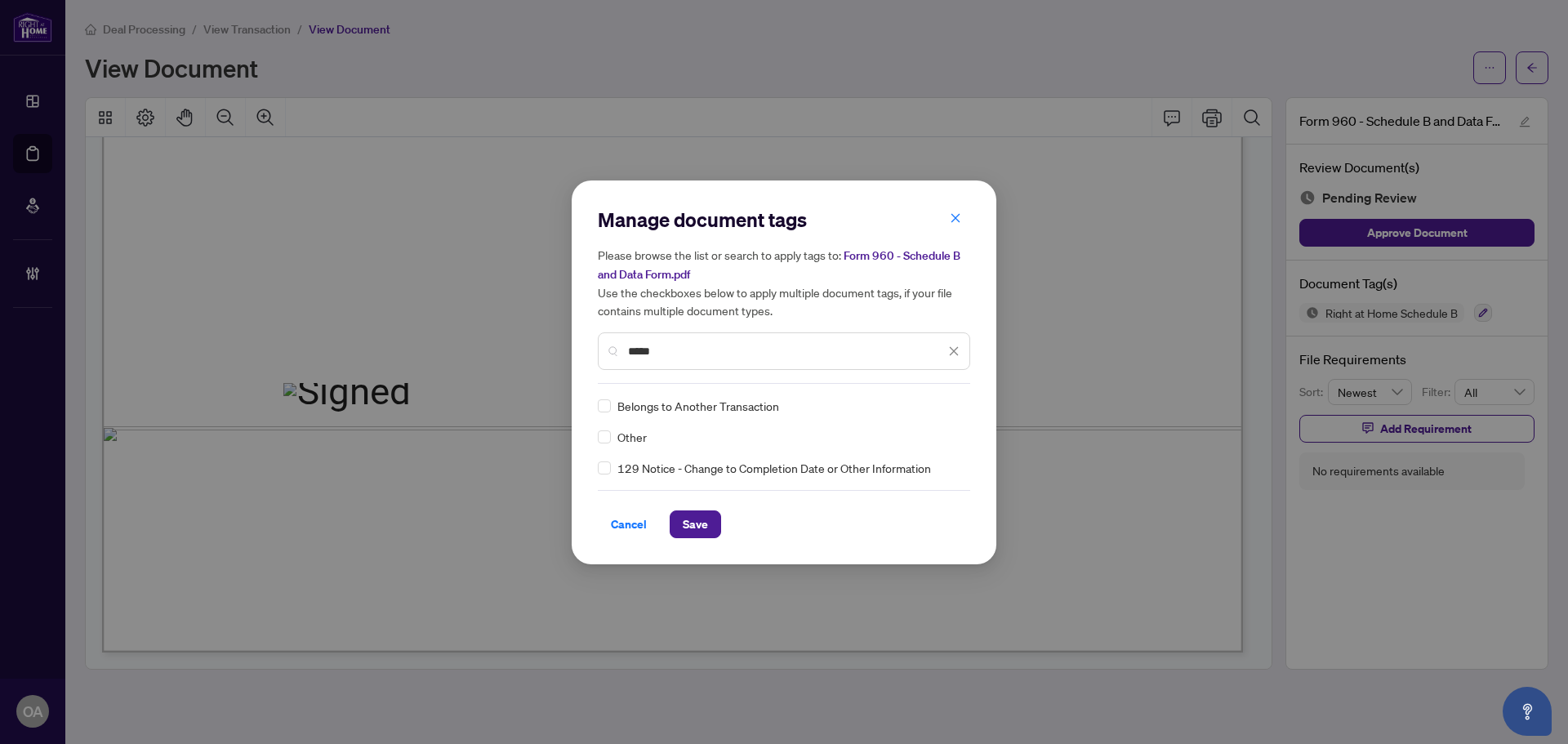
type input "*****"
click at [942, 405] on img at bounding box center [937, 405] width 16 height 16
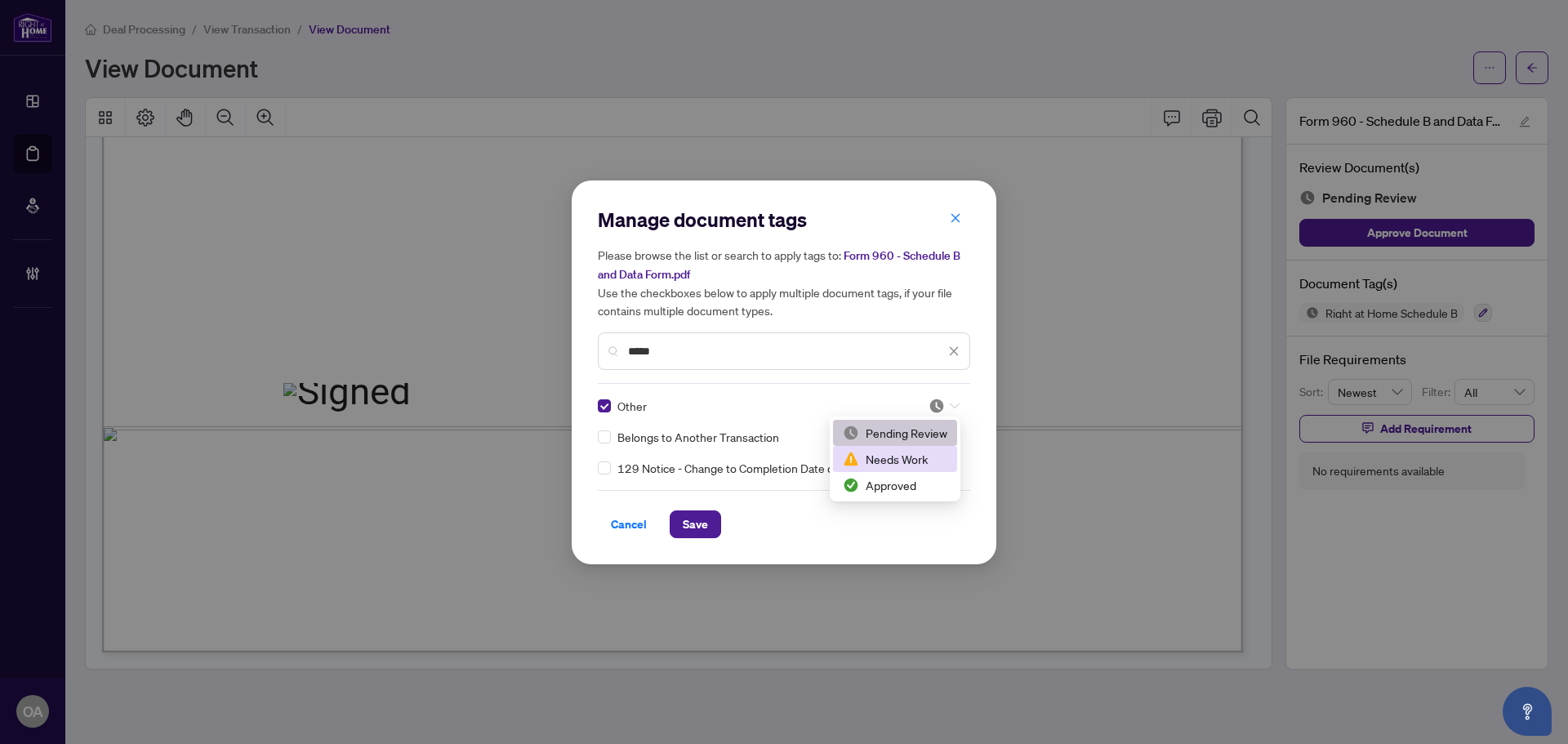
click at [908, 465] on div "Needs Work" at bounding box center [895, 459] width 105 height 18
click at [947, 393] on div "Manage document tags Please browse the list or search to apply tags to: Form 96…" at bounding box center [784, 372] width 372 height 331
click at [951, 399] on div at bounding box center [944, 405] width 31 height 16
click at [926, 495] on div "Approved" at bounding box center [894, 485] width 124 height 26
click at [718, 517] on button "Save" at bounding box center [695, 524] width 51 height 28
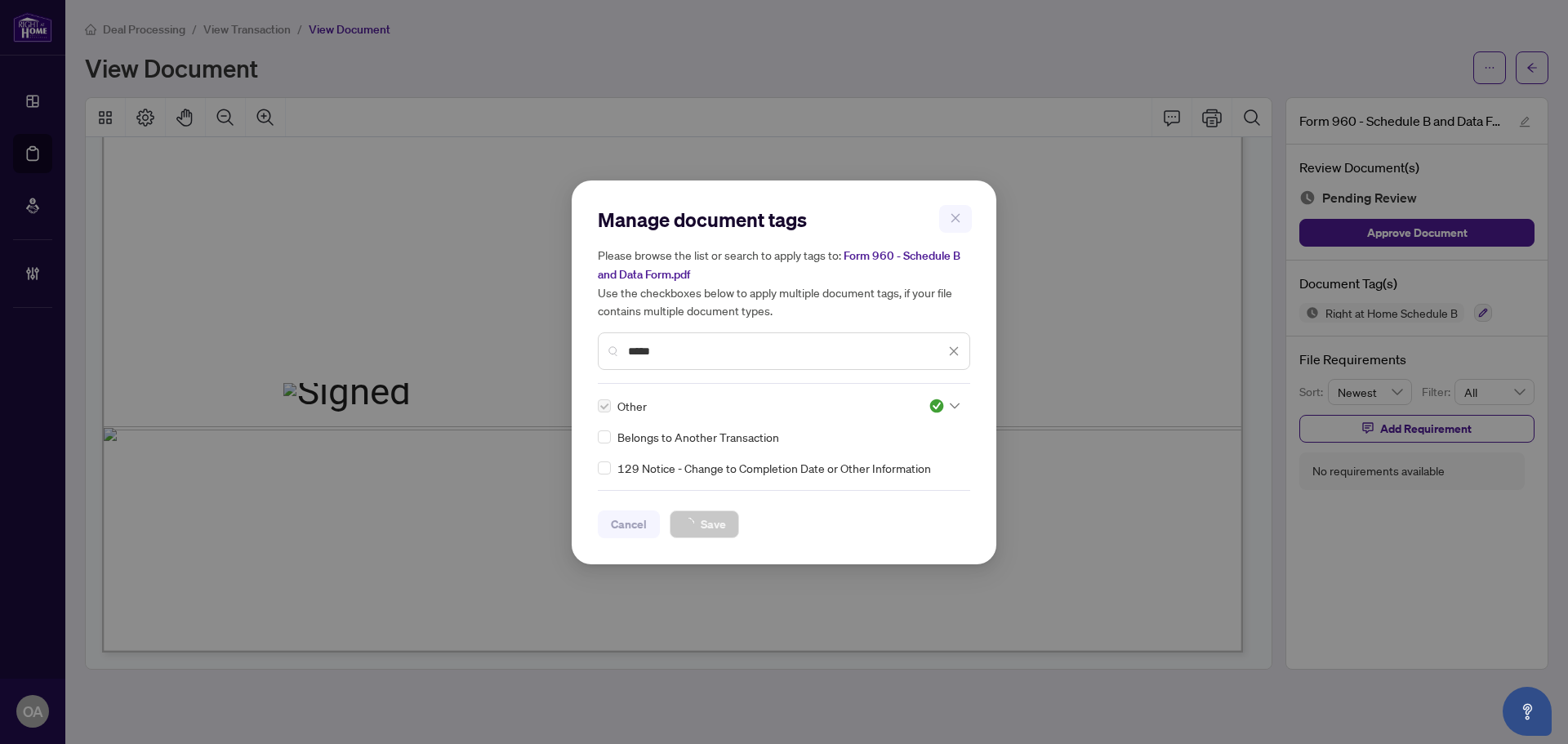
click at [1534, 79] on div "Manage document tags Please browse the list or search to apply tags to: Form 96…" at bounding box center [784, 372] width 1568 height 744
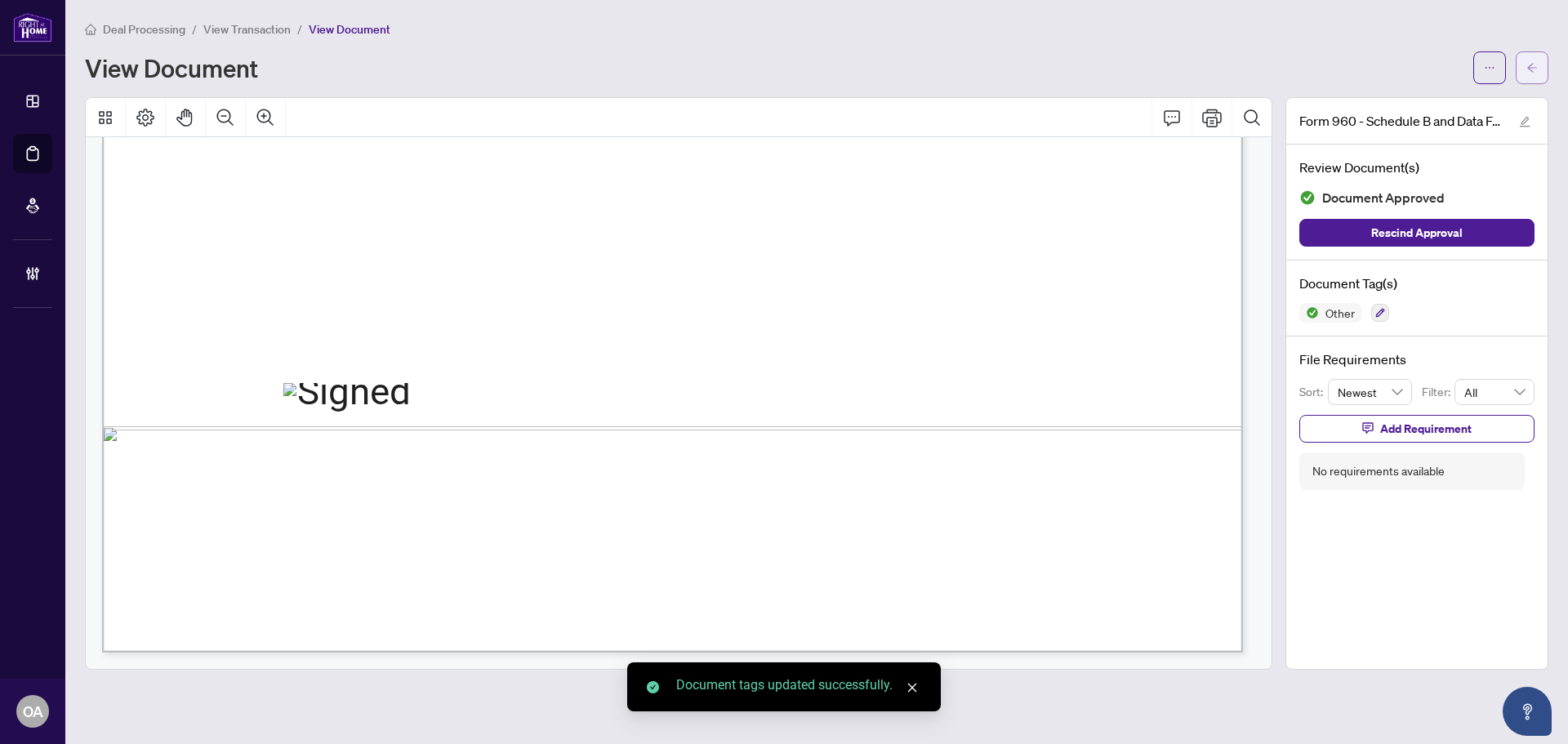
click at [1537, 55] on span "button" at bounding box center [1532, 68] width 12 height 26
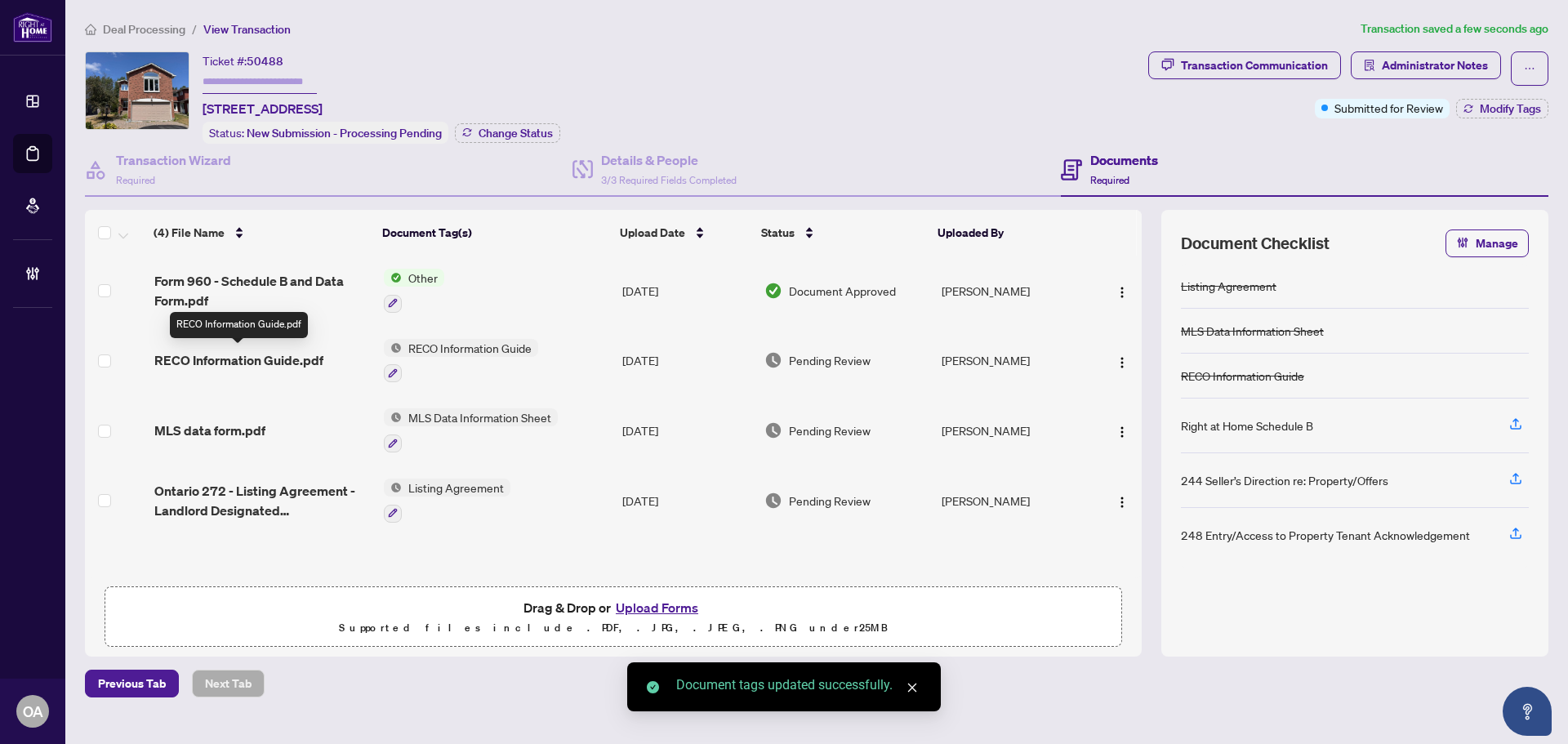
click at [277, 354] on span "RECO Information Guide.pdf" at bounding box center [238, 360] width 169 height 20
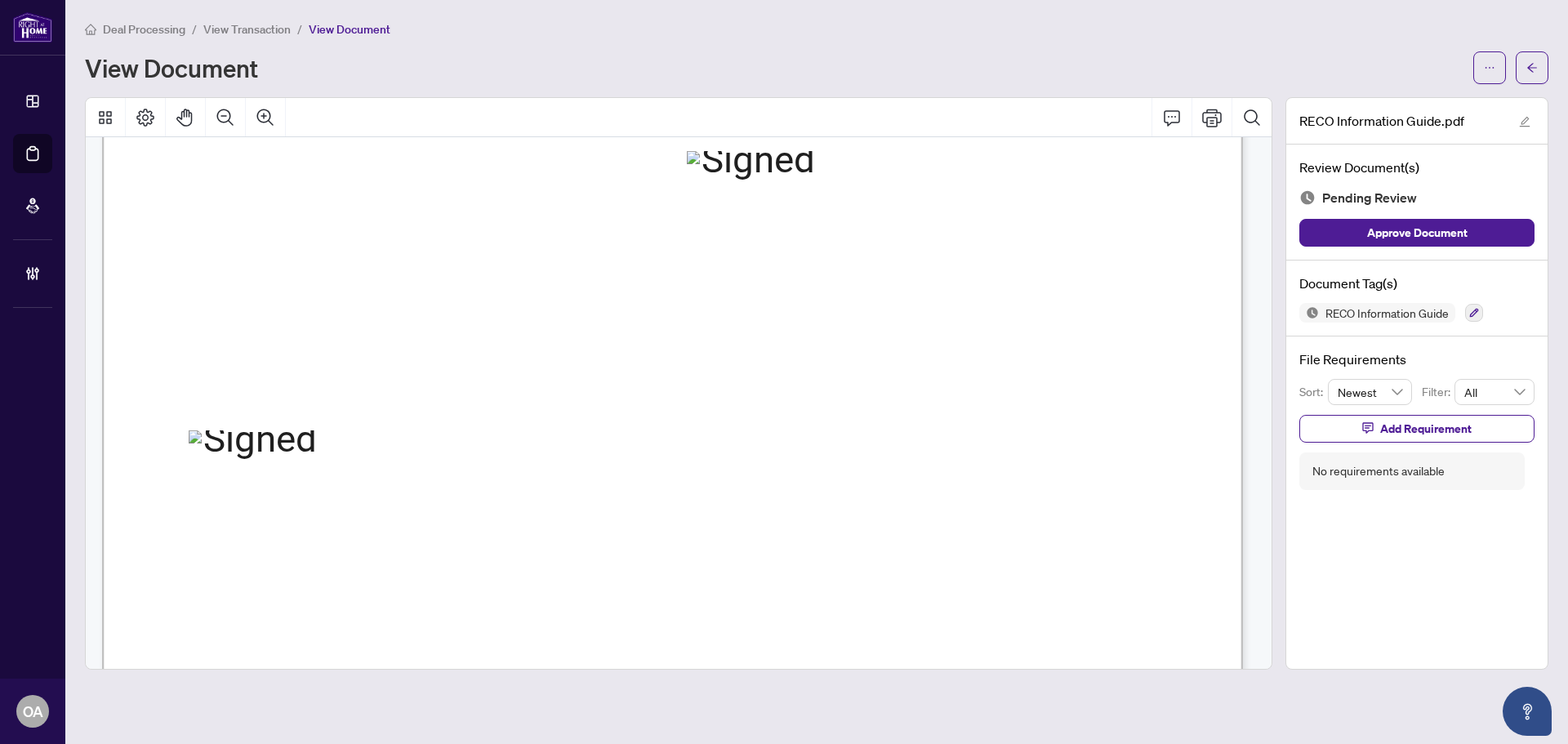
scroll to position [18295, 0]
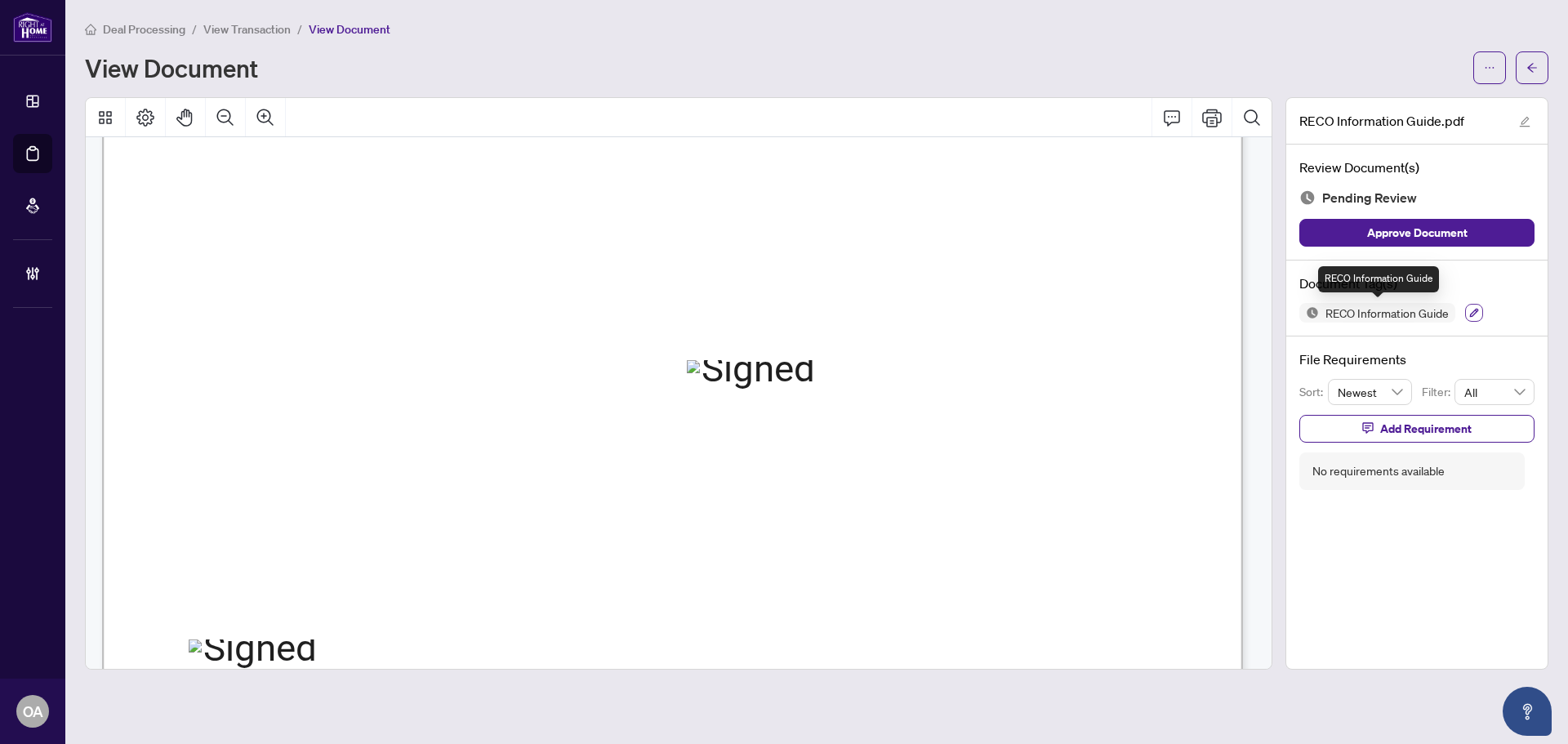
click at [1474, 314] on icon "button" at bounding box center [1474, 312] width 10 height 10
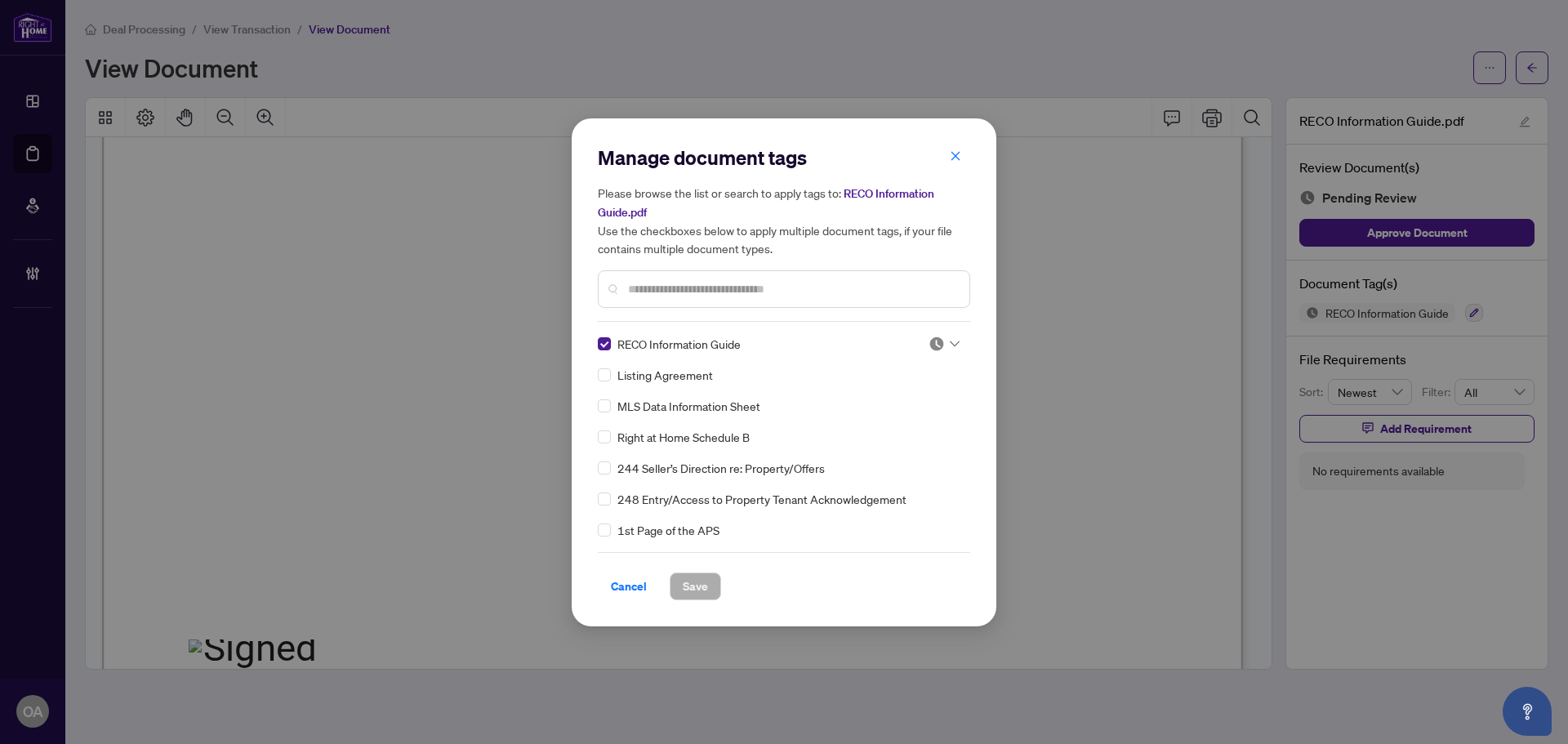
click at [939, 346] on img at bounding box center [937, 344] width 16 height 16
click at [931, 416] on div "Approved" at bounding box center [891, 423] width 105 height 18
click at [701, 581] on span "Save" at bounding box center [695, 586] width 25 height 26
click at [1521, 74] on div "Manage document tags Please browse the list or search to apply tags to: RECO In…" at bounding box center [784, 372] width 1568 height 744
click at [1527, 77] on div "Manage document tags Please browse the list or search to apply tags to: RECO In…" at bounding box center [784, 372] width 1568 height 744
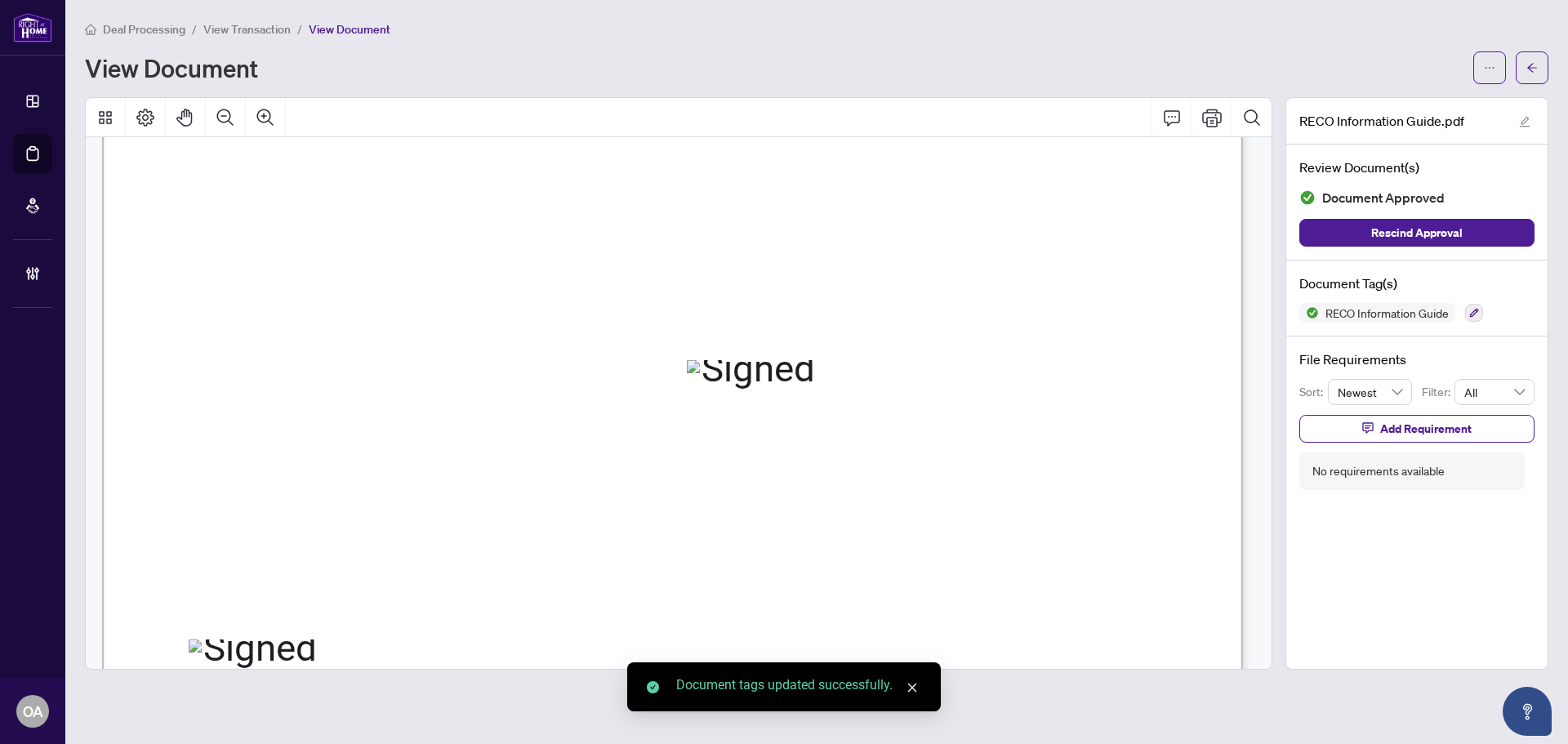
click at [1533, 84] on div "Deal Processing / View Transaction / View Document View Document RECO Informati…" at bounding box center [817, 345] width 1464 height 650
click at [1533, 70] on icon "arrow-left" at bounding box center [1532, 68] width 12 height 12
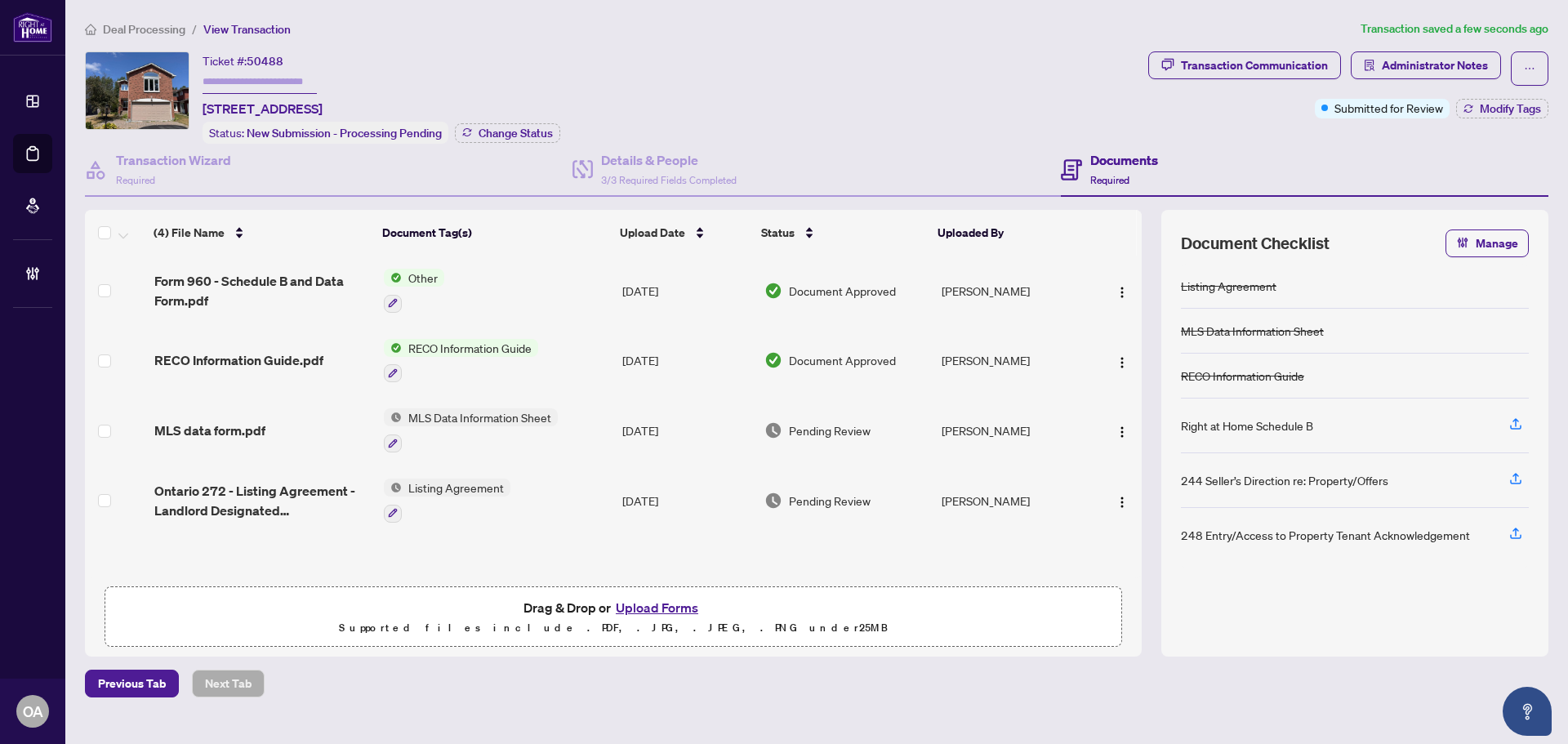
click at [278, 423] on div "MLS data form.pdf" at bounding box center [263, 431] width 217 height 20
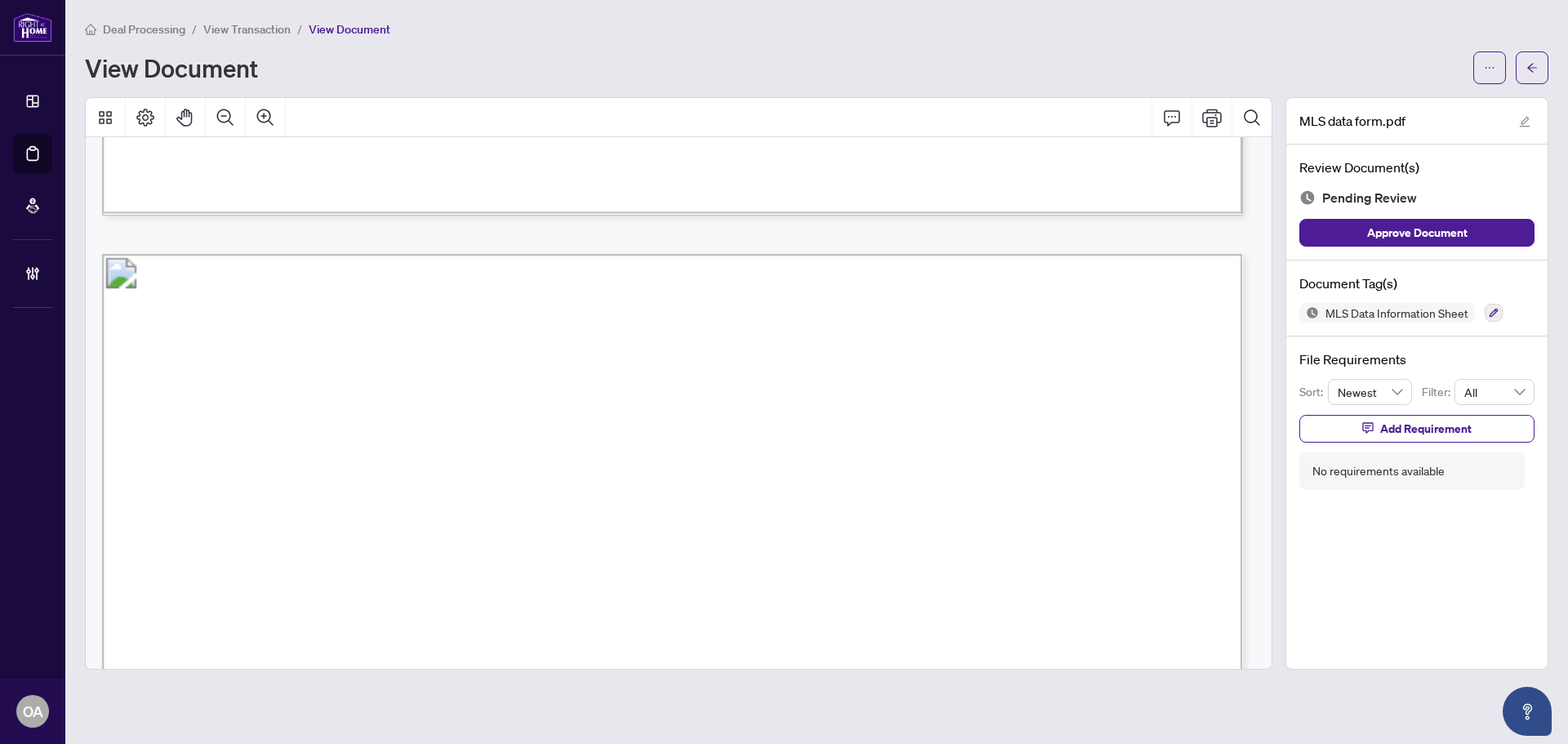
scroll to position [1878, 0]
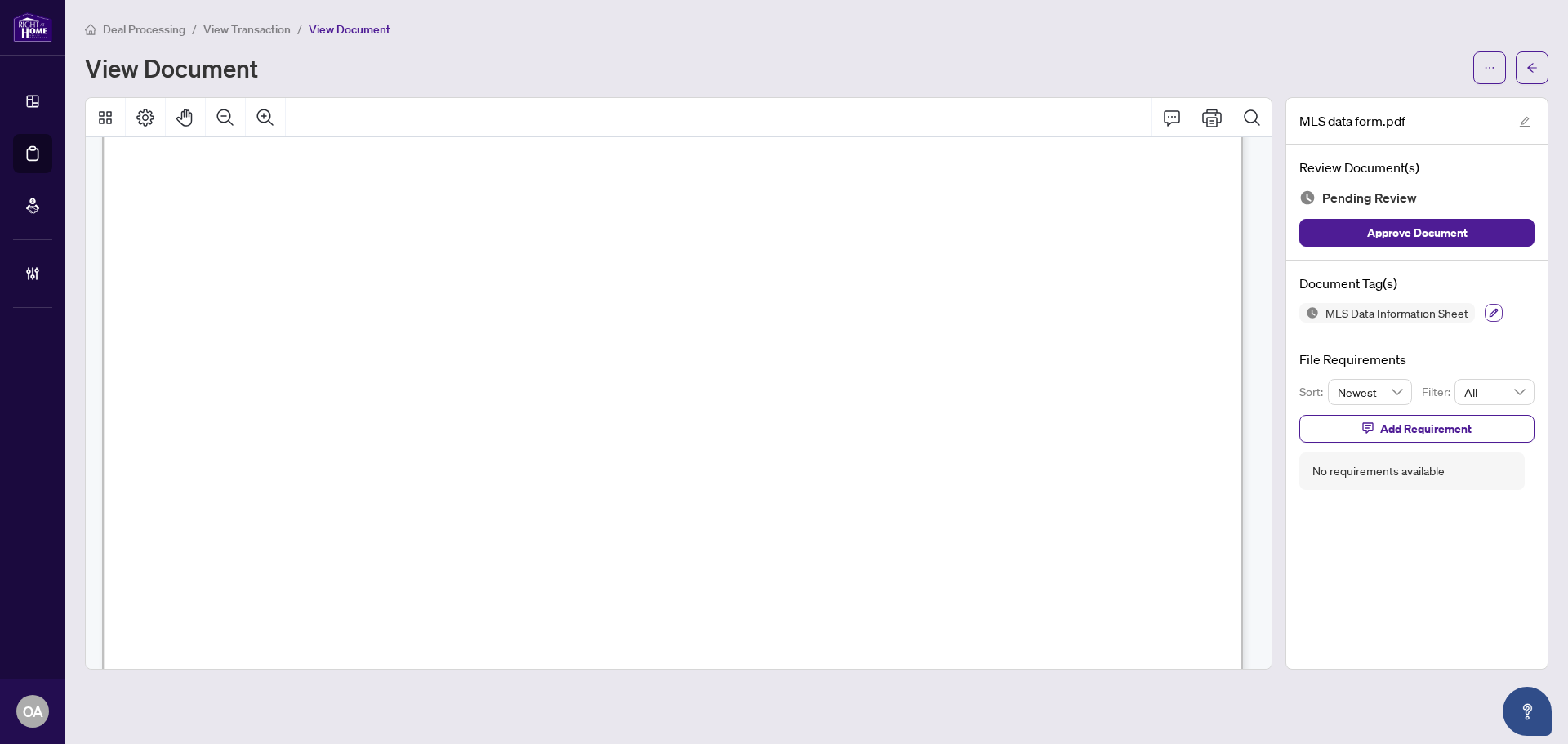
click at [1499, 309] on button "button" at bounding box center [1494, 312] width 18 height 18
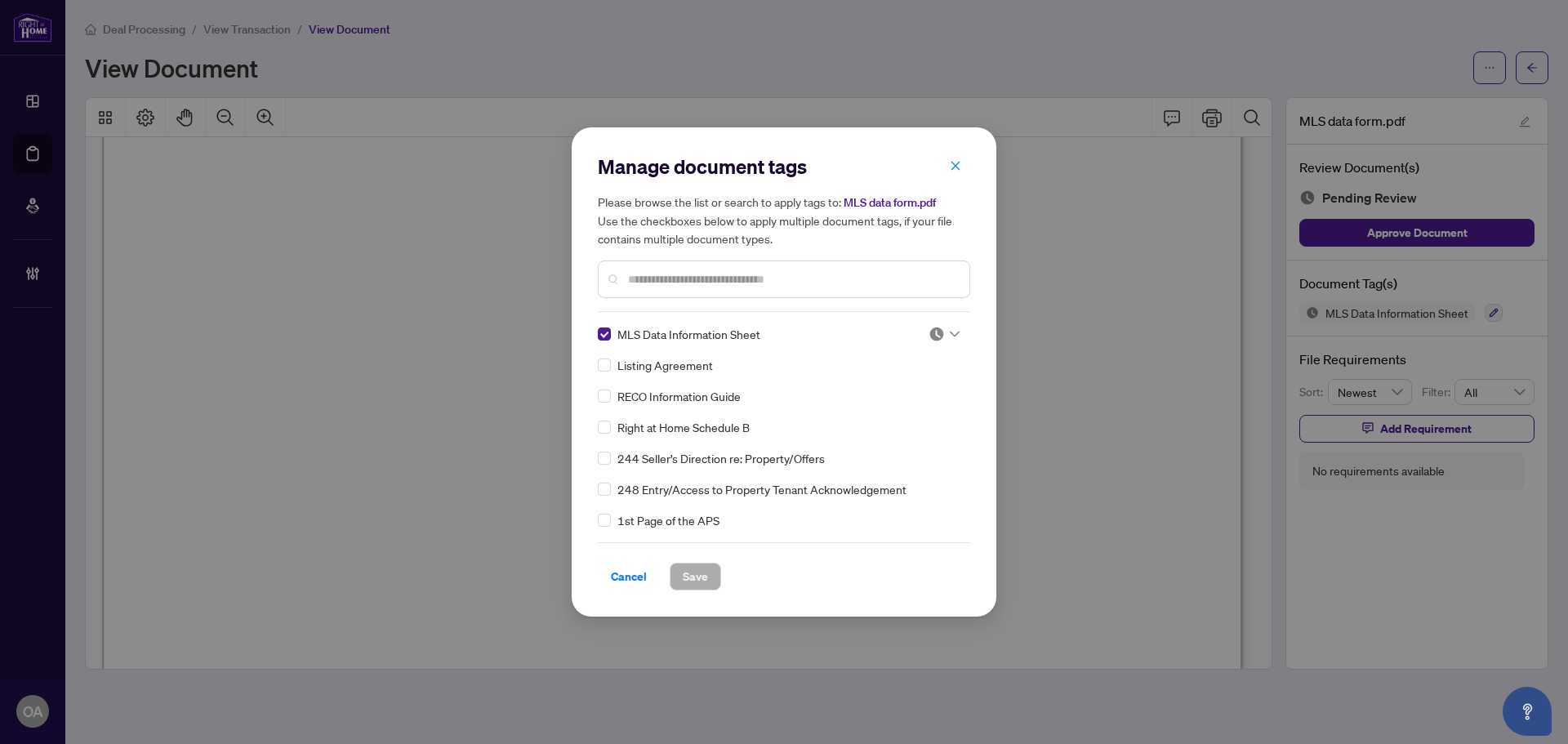
click at [953, 344] on span at bounding box center [944, 333] width 31 height 24
click at [924, 414] on div "Approved" at bounding box center [891, 414] width 105 height 18
click at [713, 576] on button "Save" at bounding box center [695, 576] width 51 height 28
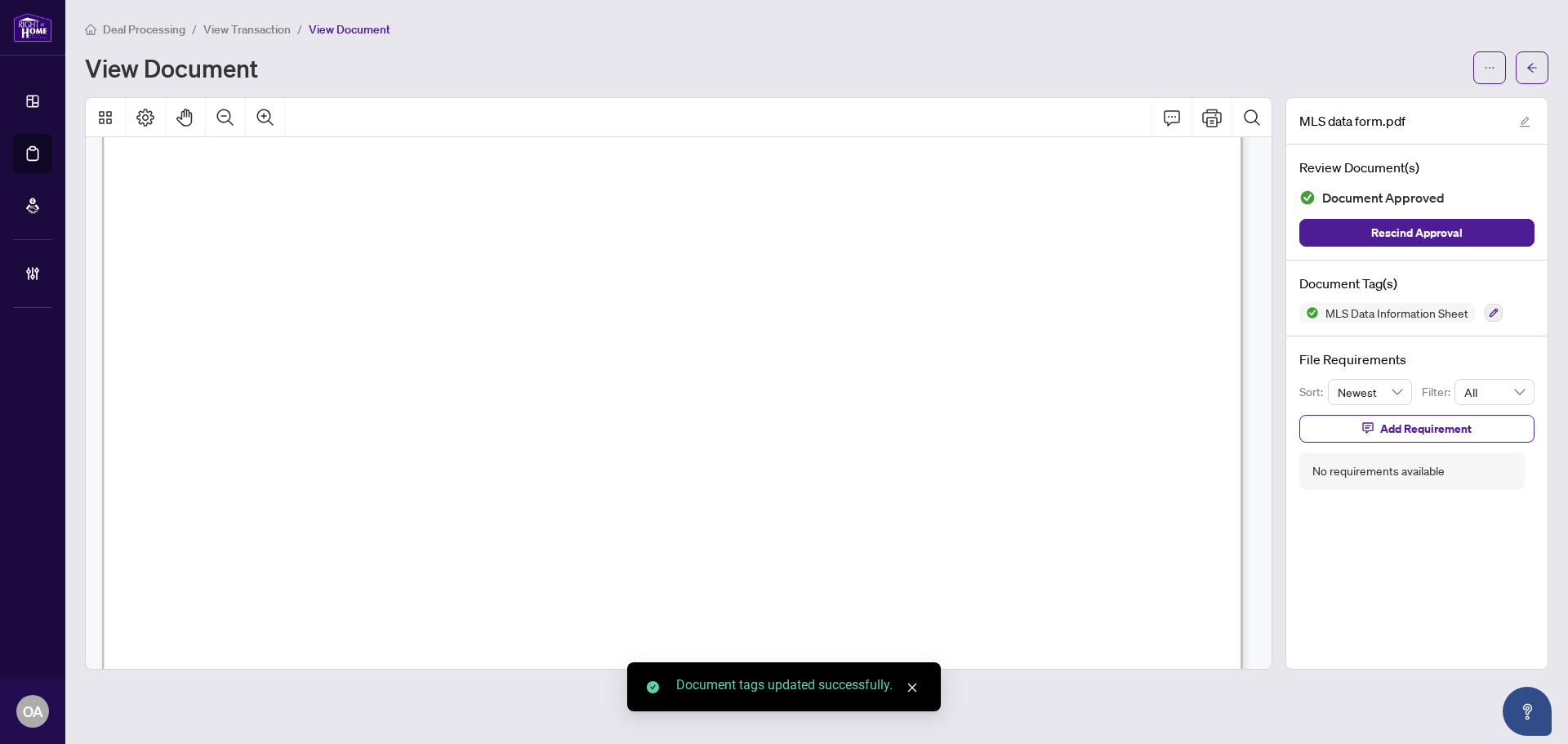
click at [1528, 65] on icon "arrow-left" at bounding box center [1532, 68] width 12 height 12
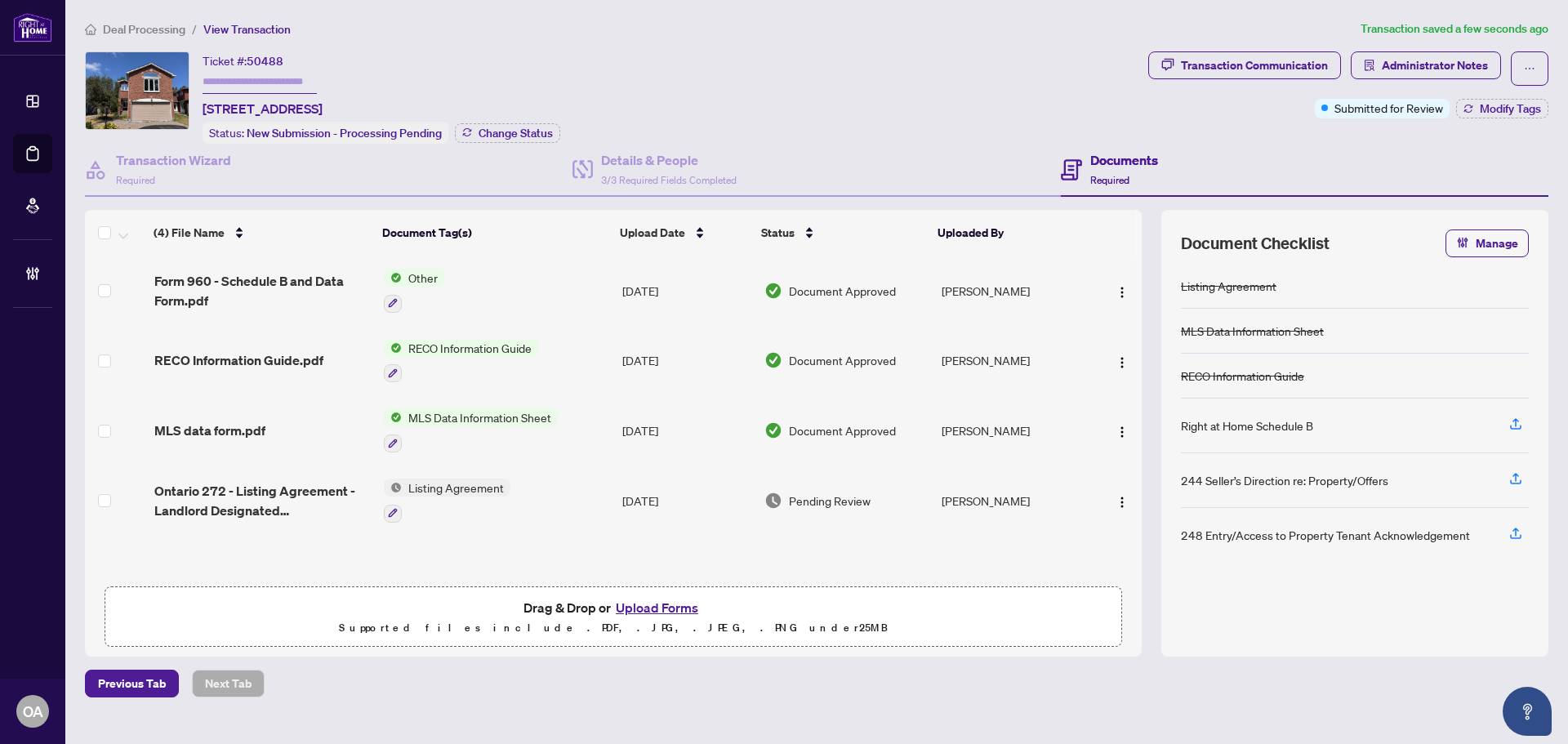
click at [283, 496] on span "Ontario 272 - Listing Agreement - Landlord Designated Representation for Lease.…" at bounding box center [263, 500] width 217 height 39
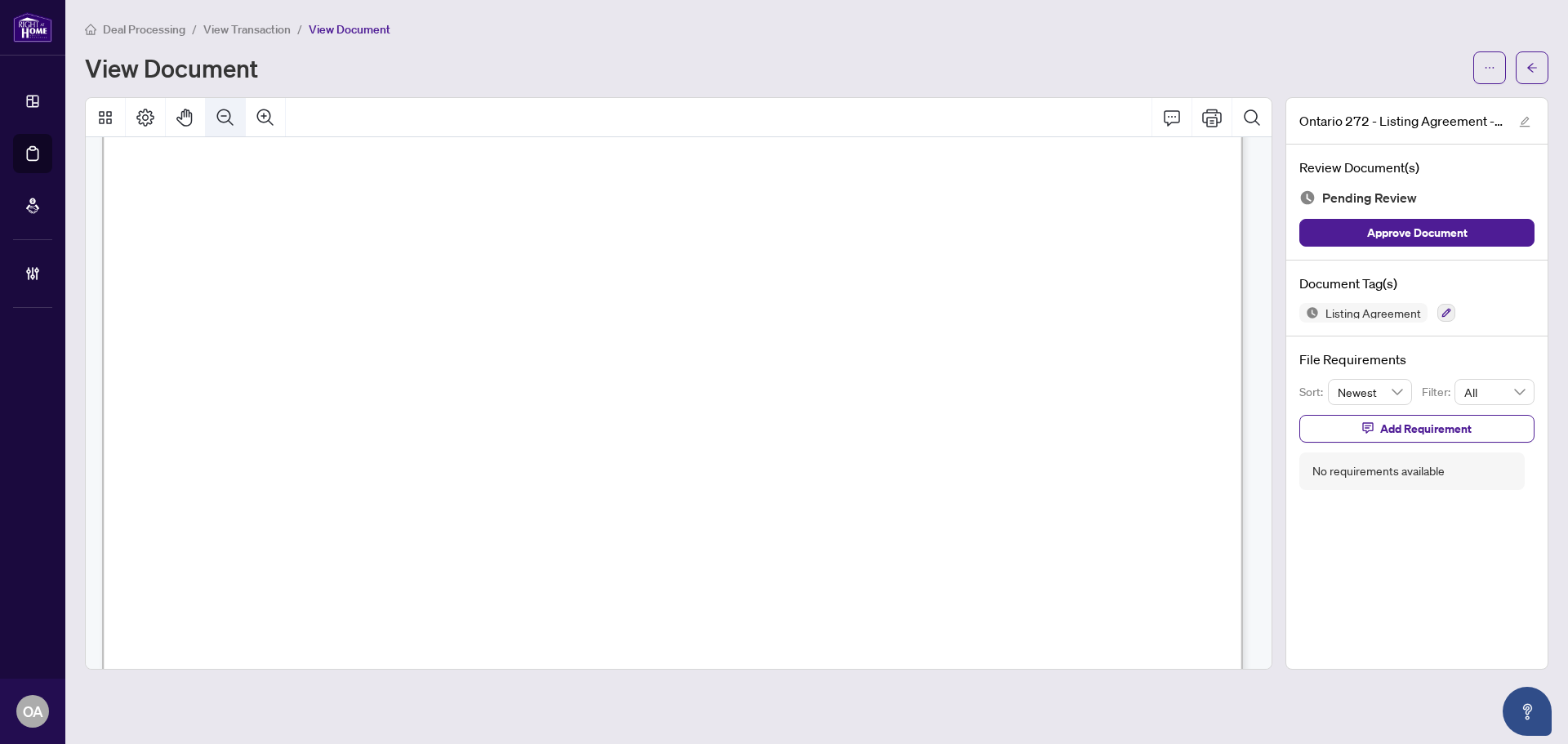
click at [228, 105] on button "Zoom Out" at bounding box center [225, 117] width 39 height 39
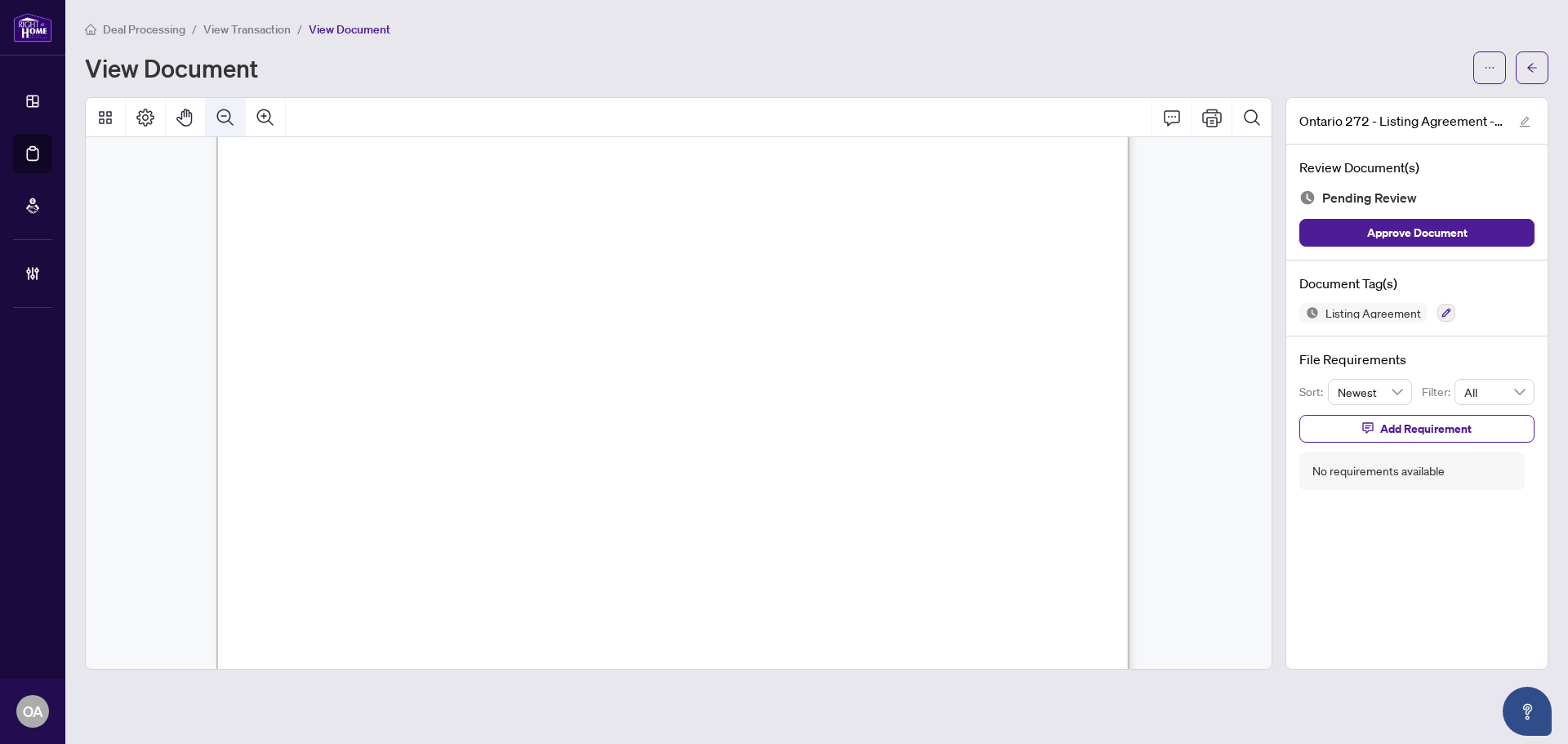
click at [229, 109] on icon "Zoom Out" at bounding box center [226, 117] width 20 height 20
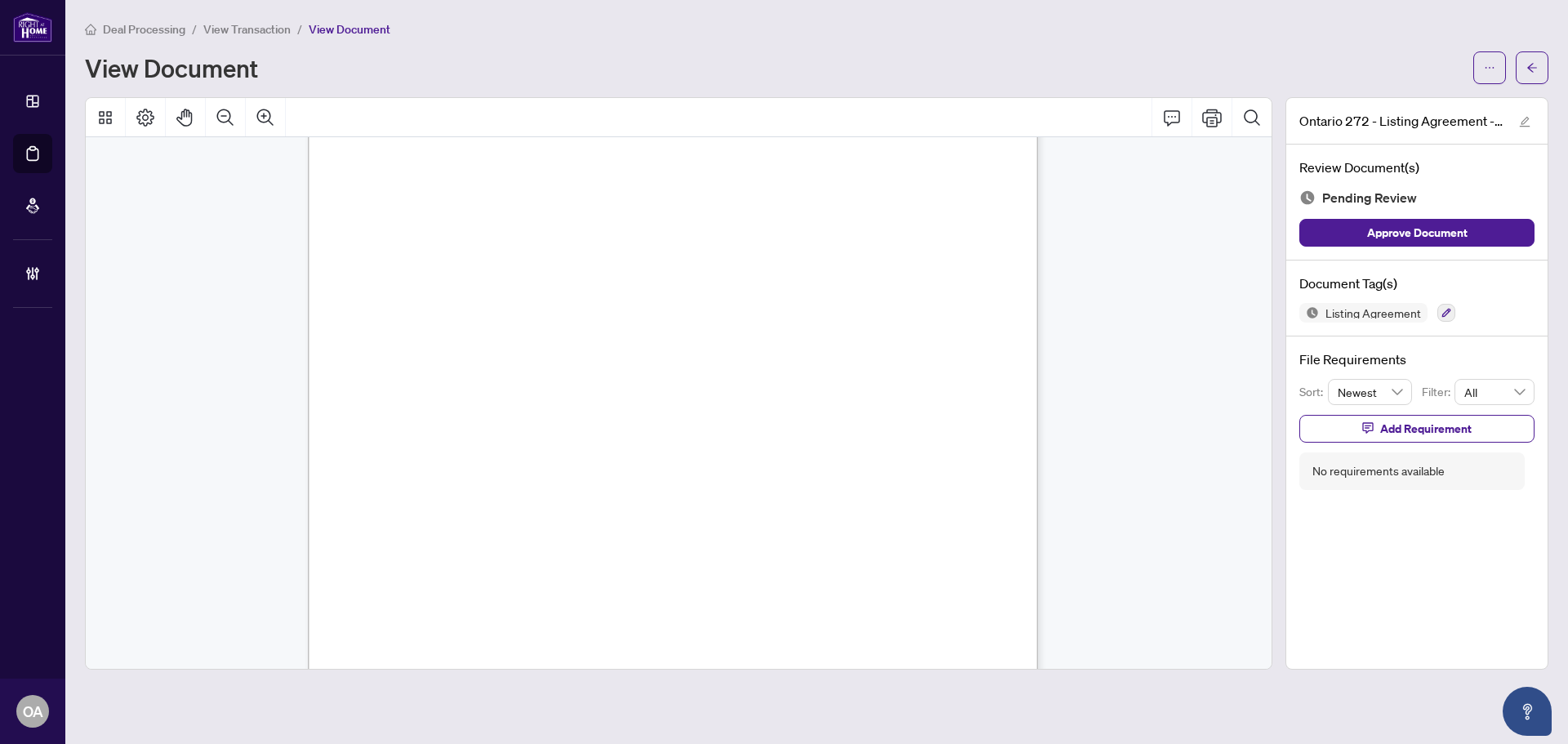
scroll to position [4320, 0]
click at [1439, 306] on button "button" at bounding box center [1447, 312] width 18 height 18
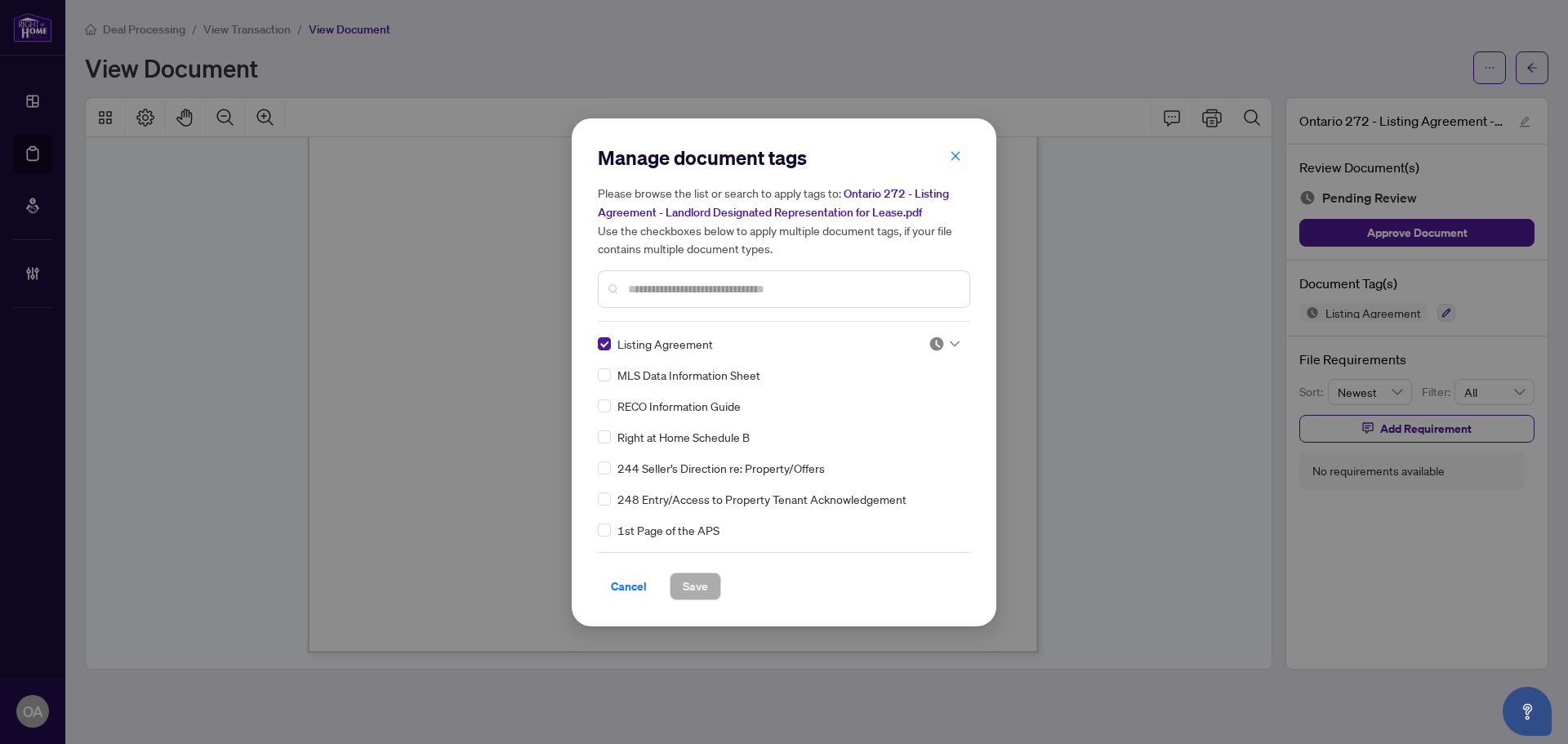
click at [949, 338] on div at bounding box center [944, 344] width 31 height 16
click at [926, 418] on div "Approved" at bounding box center [891, 423] width 105 height 18
click at [688, 591] on span "Save" at bounding box center [695, 586] width 25 height 26
click at [1535, 67] on div "Manage document tags Please browse the list or search to apply tags to: Ontario…" at bounding box center [784, 372] width 1568 height 744
click at [1542, 63] on div "Manage document tags Please browse the list or search to apply tags to: Ontario…" at bounding box center [784, 372] width 1568 height 744
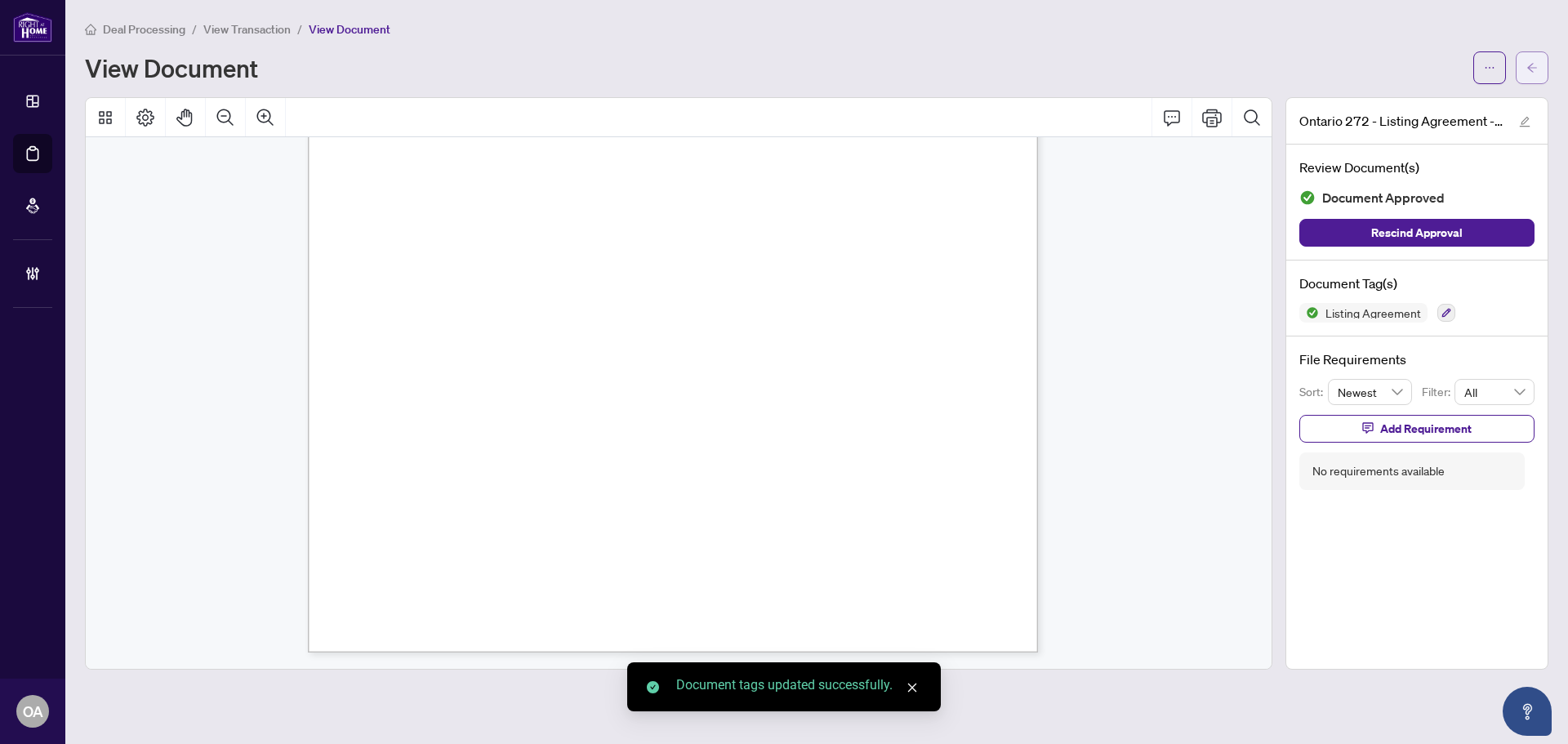
click at [1542, 71] on button "button" at bounding box center [1533, 68] width 33 height 33
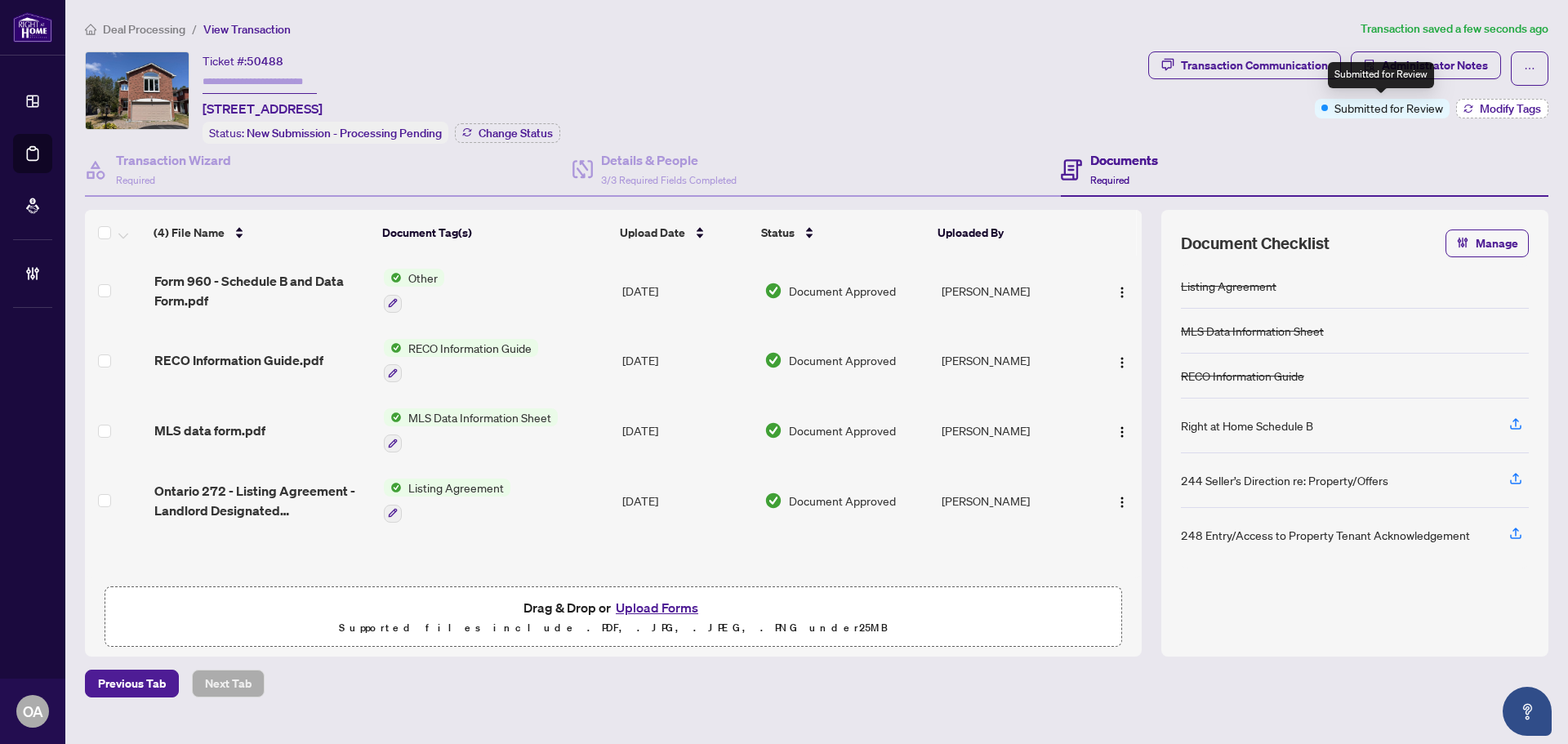
click at [1474, 107] on button "Modify Tags" at bounding box center [1503, 108] width 92 height 20
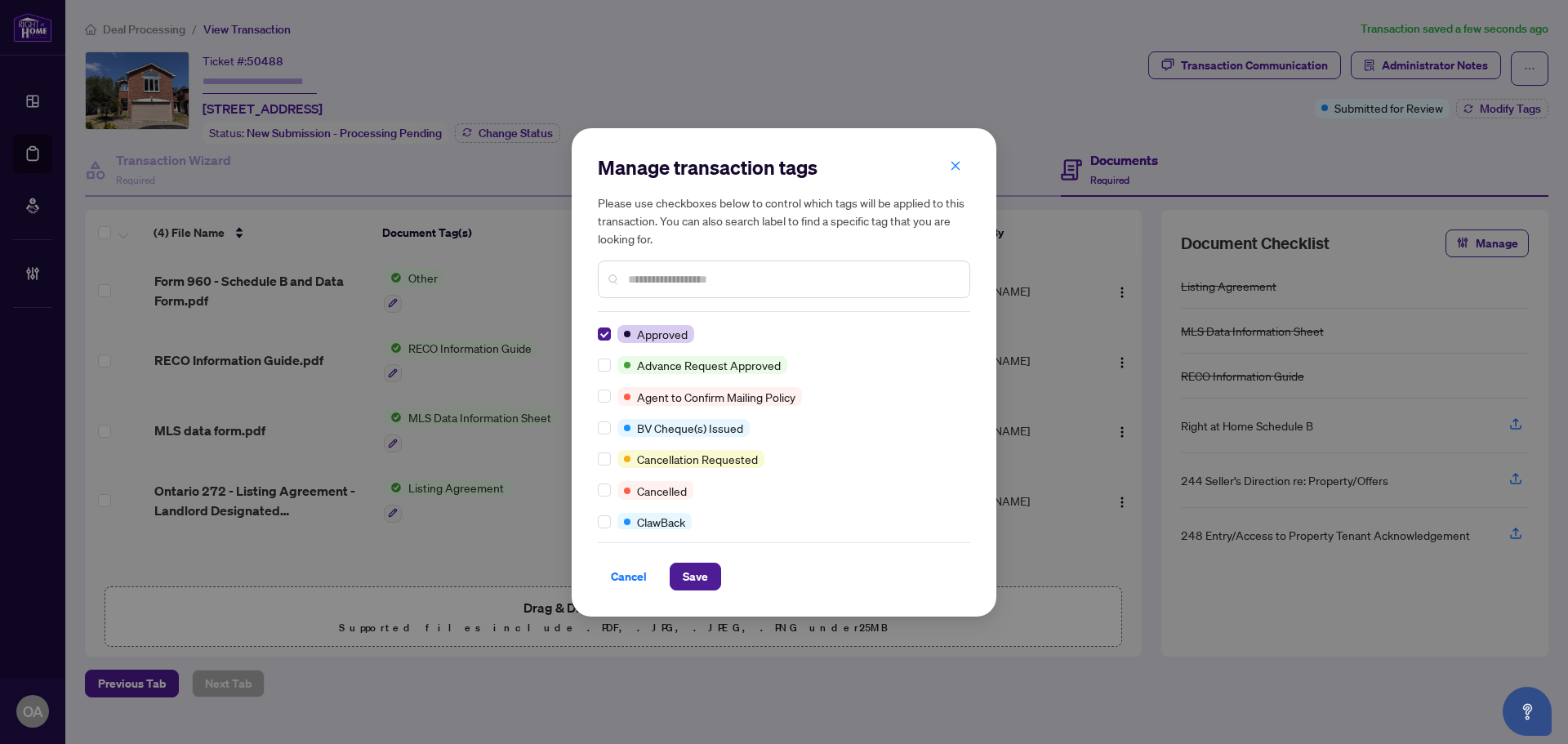
click at [703, 602] on div "Manage transaction tags Please use checkboxes below to control which tags will …" at bounding box center [784, 372] width 425 height 488
drag, startPoint x: 701, startPoint y: 577, endPoint x: 693, endPoint y: 587, distance: 12.8
click at [701, 577] on span "Save" at bounding box center [695, 576] width 25 height 26
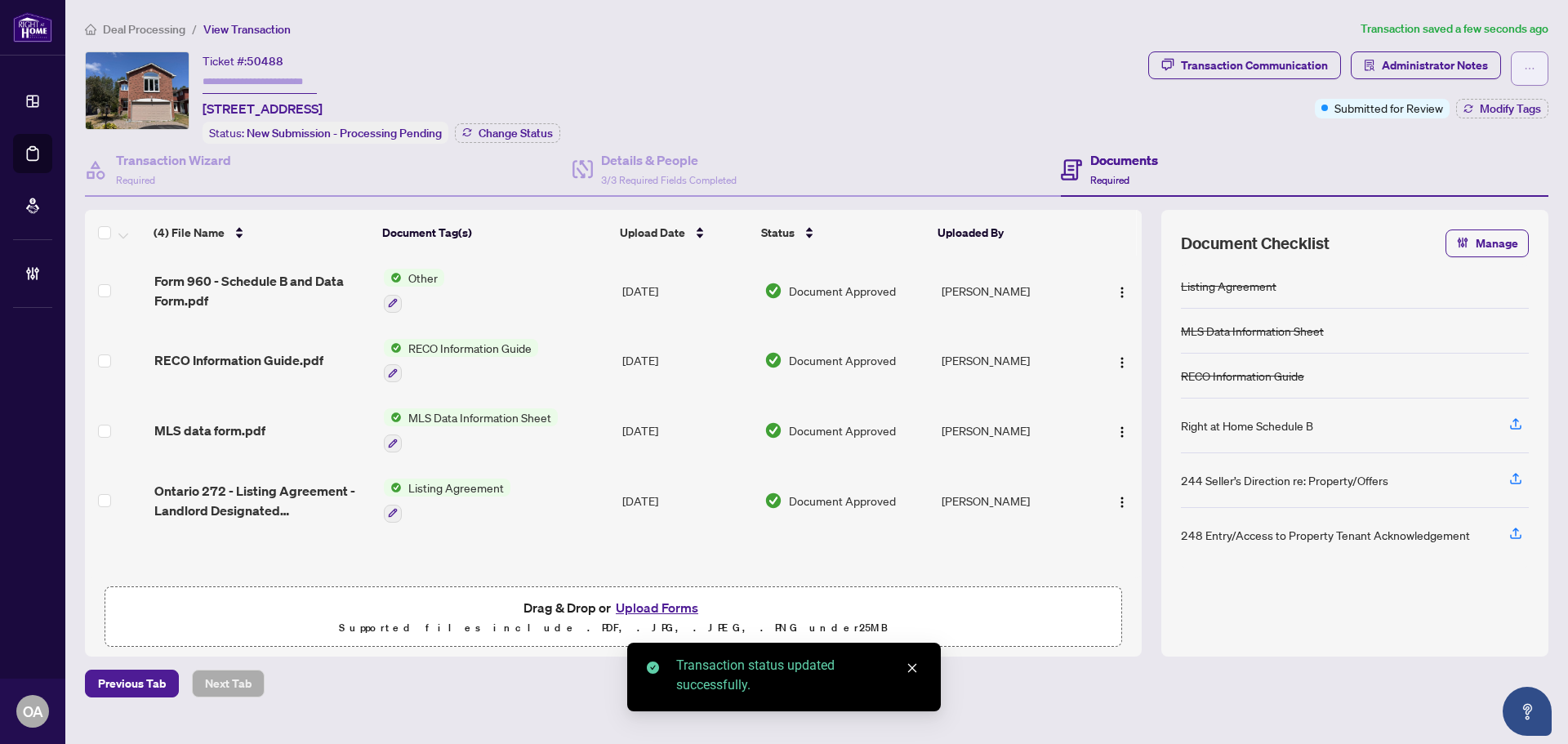
click at [1543, 76] on button "button" at bounding box center [1530, 69] width 38 height 34
click at [1477, 177] on span "Submit for Completion" at bounding box center [1473, 183] width 125 height 18
type textarea "**********"
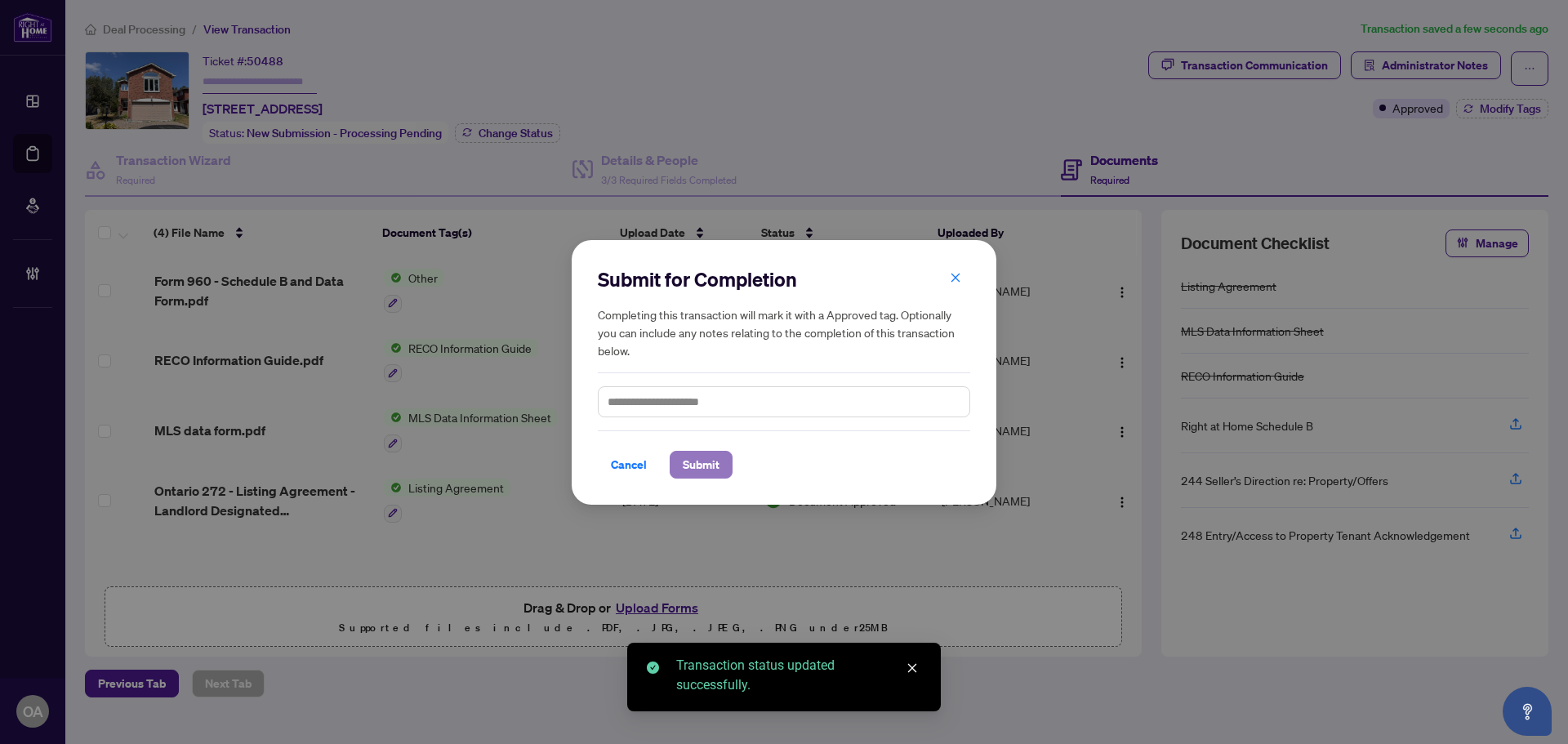
click at [691, 473] on span "Submit" at bounding box center [701, 464] width 37 height 26
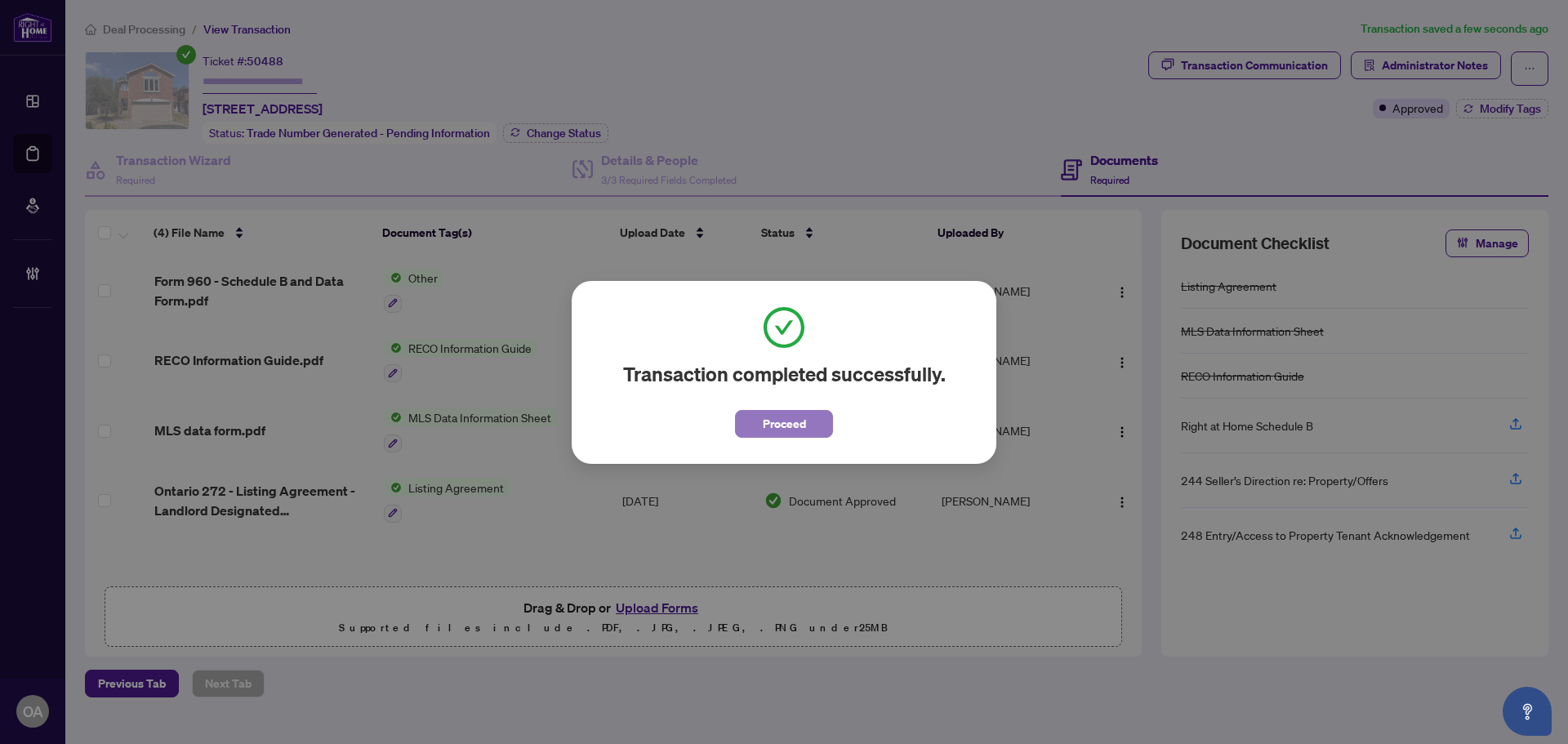
click at [755, 437] on button "Proceed" at bounding box center [784, 423] width 98 height 28
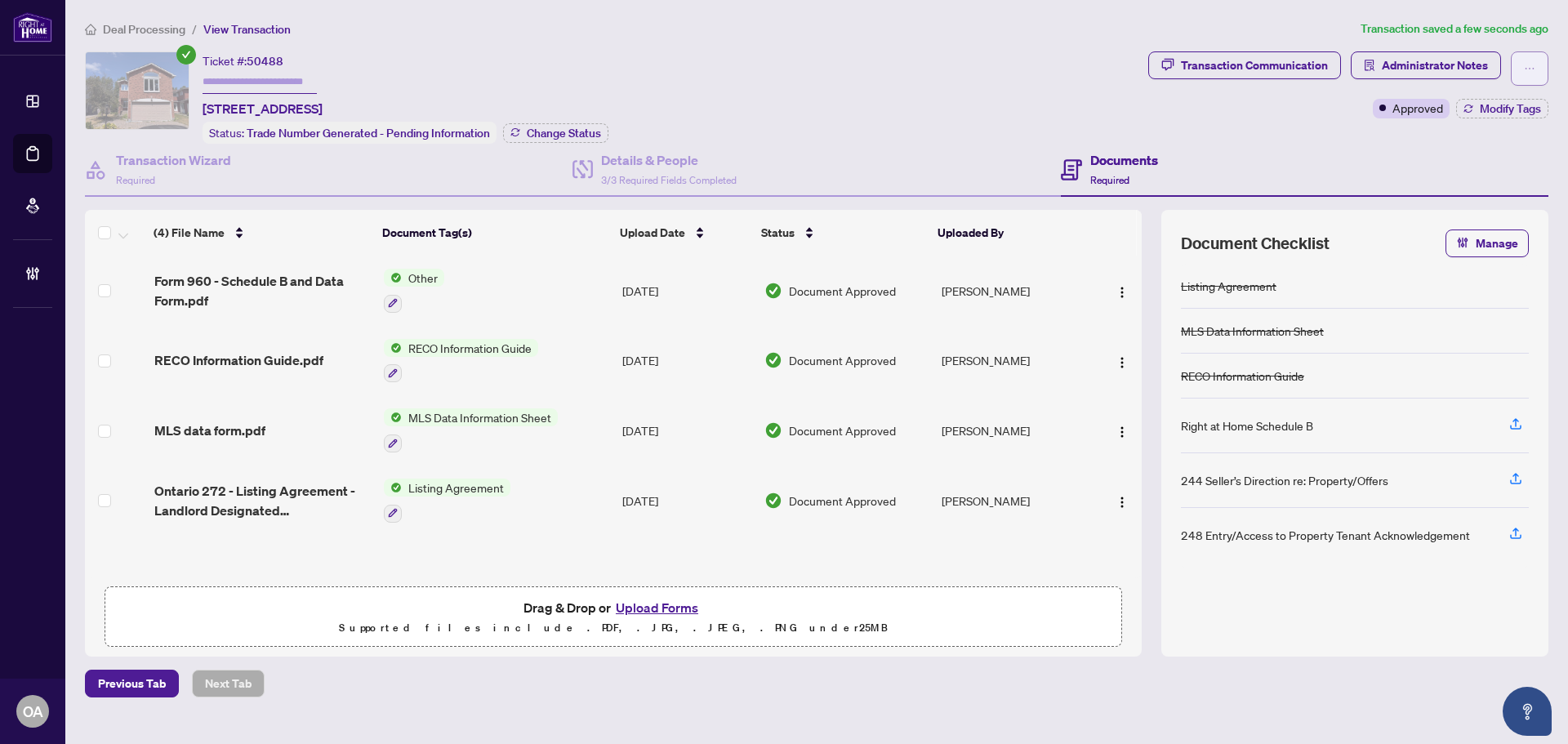
click at [1526, 72] on icon "ellipsis" at bounding box center [1530, 69] width 12 height 12
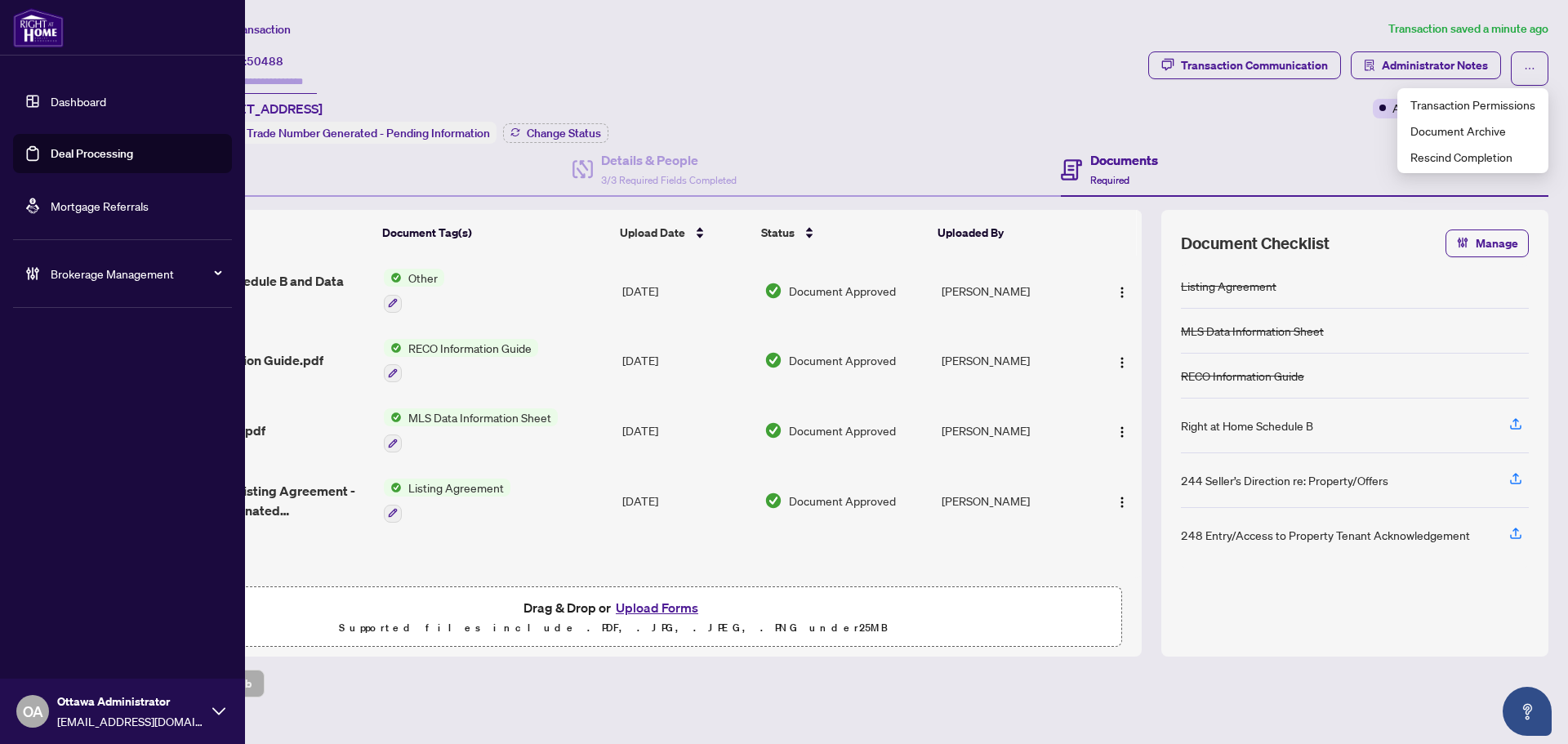
click at [53, 153] on link "Deal Processing" at bounding box center [91, 153] width 82 height 14
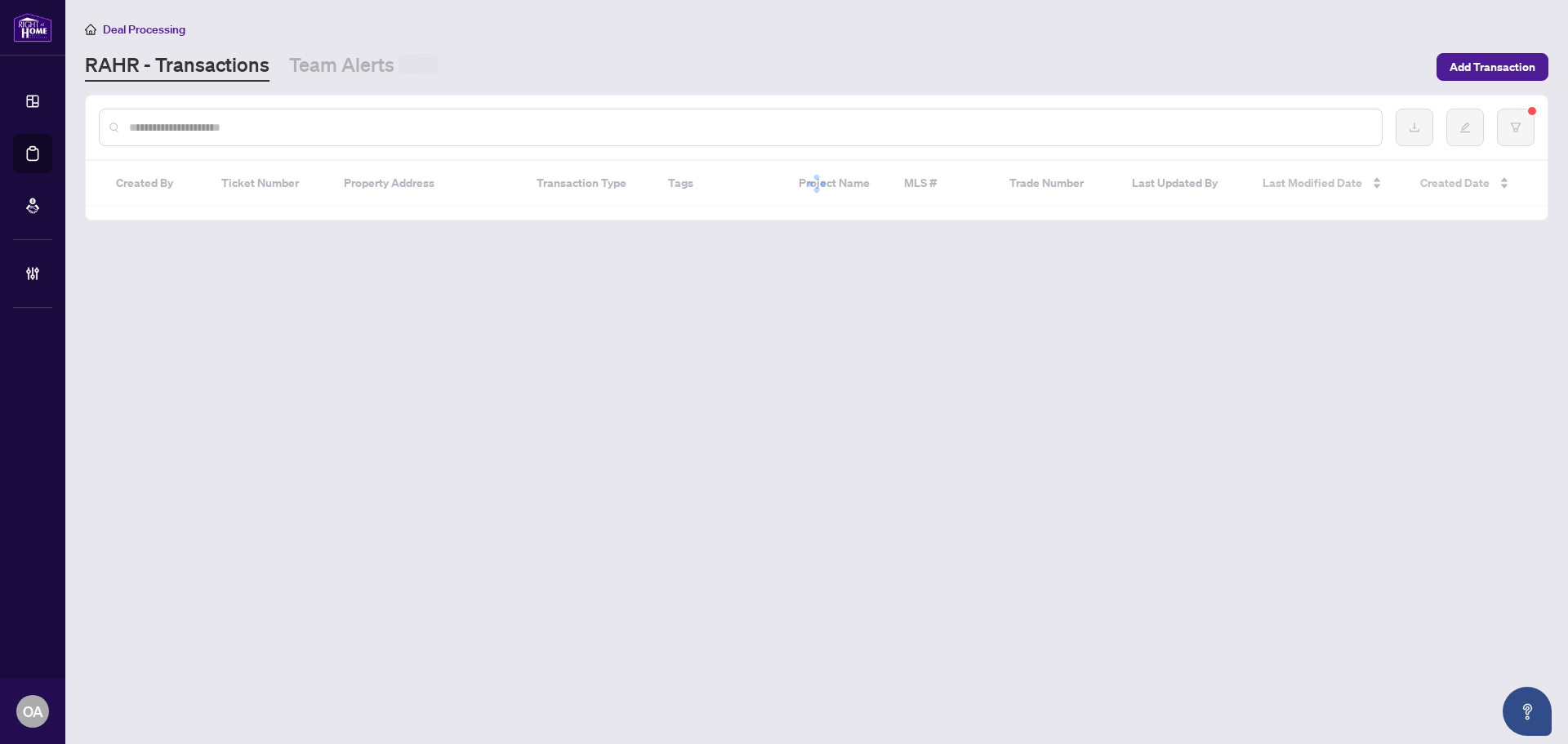
click at [358, 125] on input "text" at bounding box center [749, 127] width 1240 height 18
paste input "*********"
type input "*********"
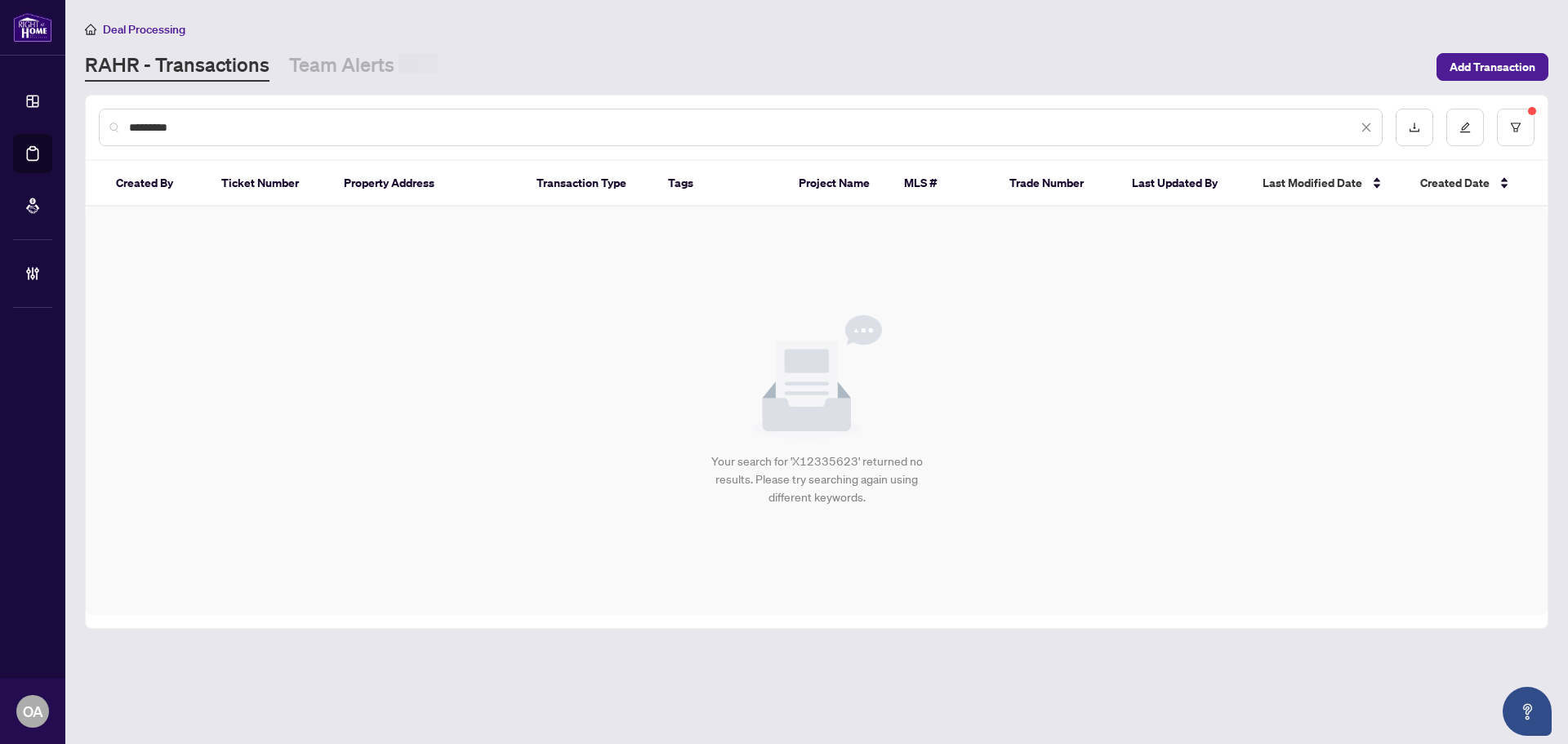
drag, startPoint x: 406, startPoint y: 126, endPoint x: -106, endPoint y: 133, distance: 512.0
click at [0, 133] on html "Dashboard Deal Processing Mortgage Referrals Brokerage Management OA Ottawa Adm…" at bounding box center [784, 372] width 1568 height 744
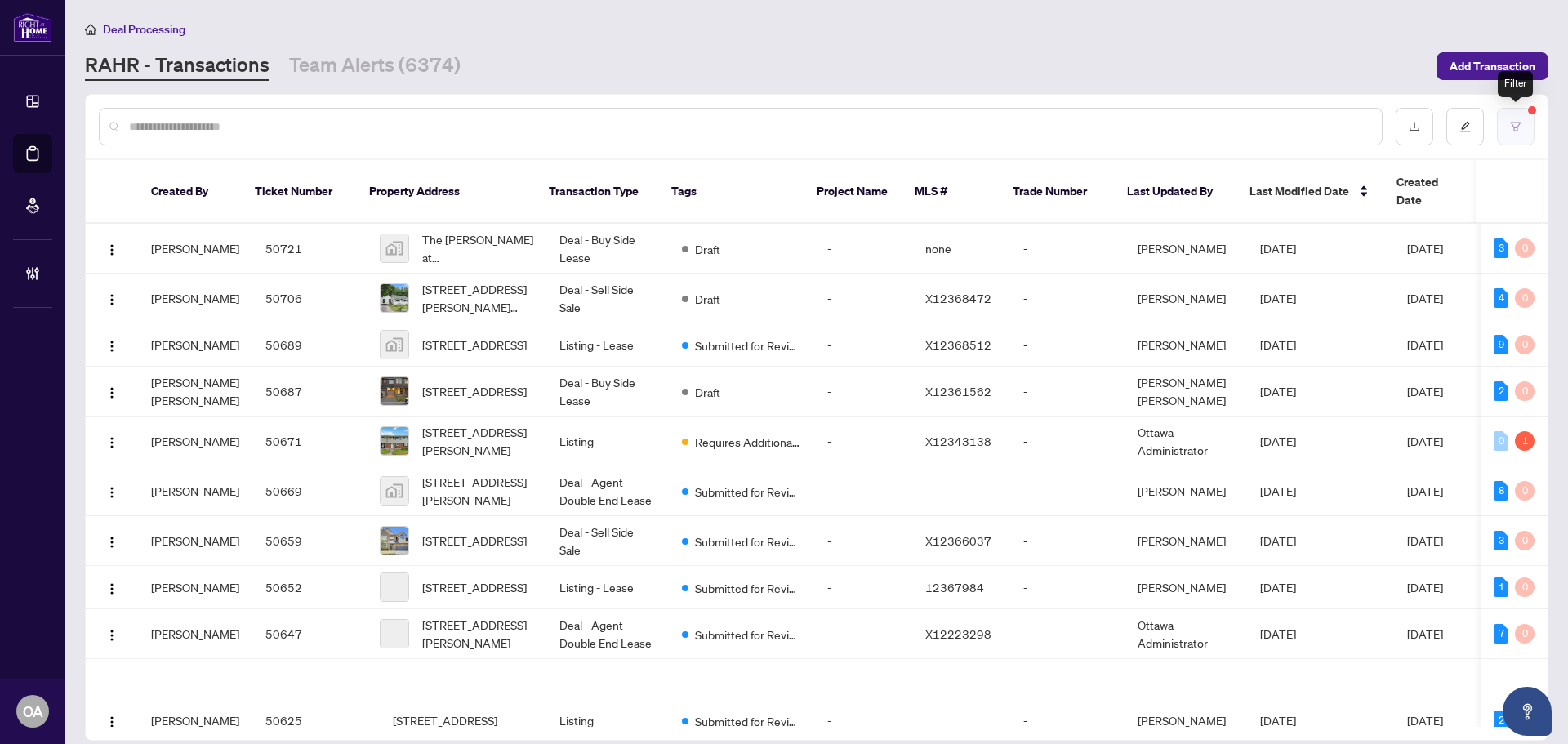
click at [1501, 120] on button "button" at bounding box center [1517, 126] width 38 height 38
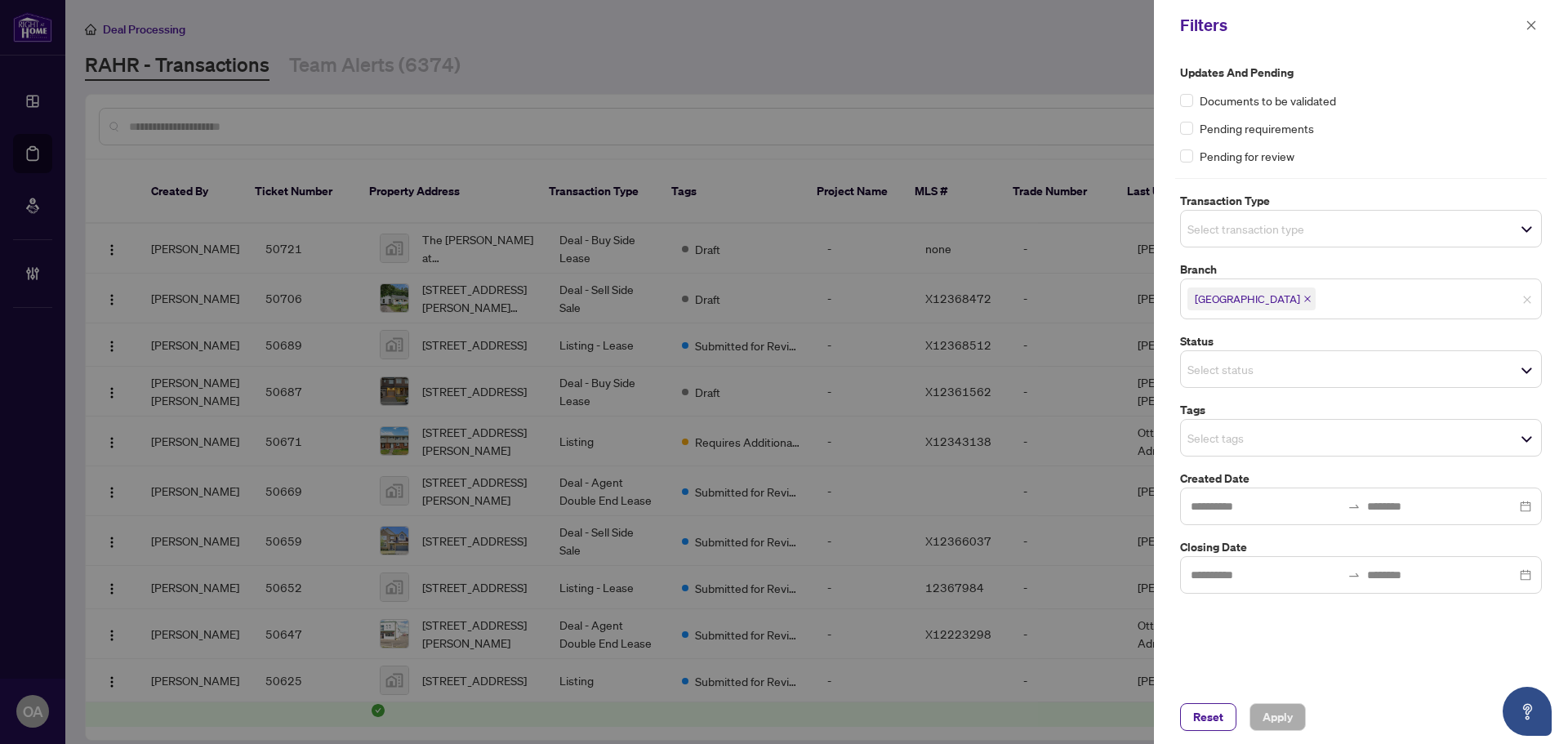
click at [1277, 367] on input "search" at bounding box center [1245, 369] width 115 height 20
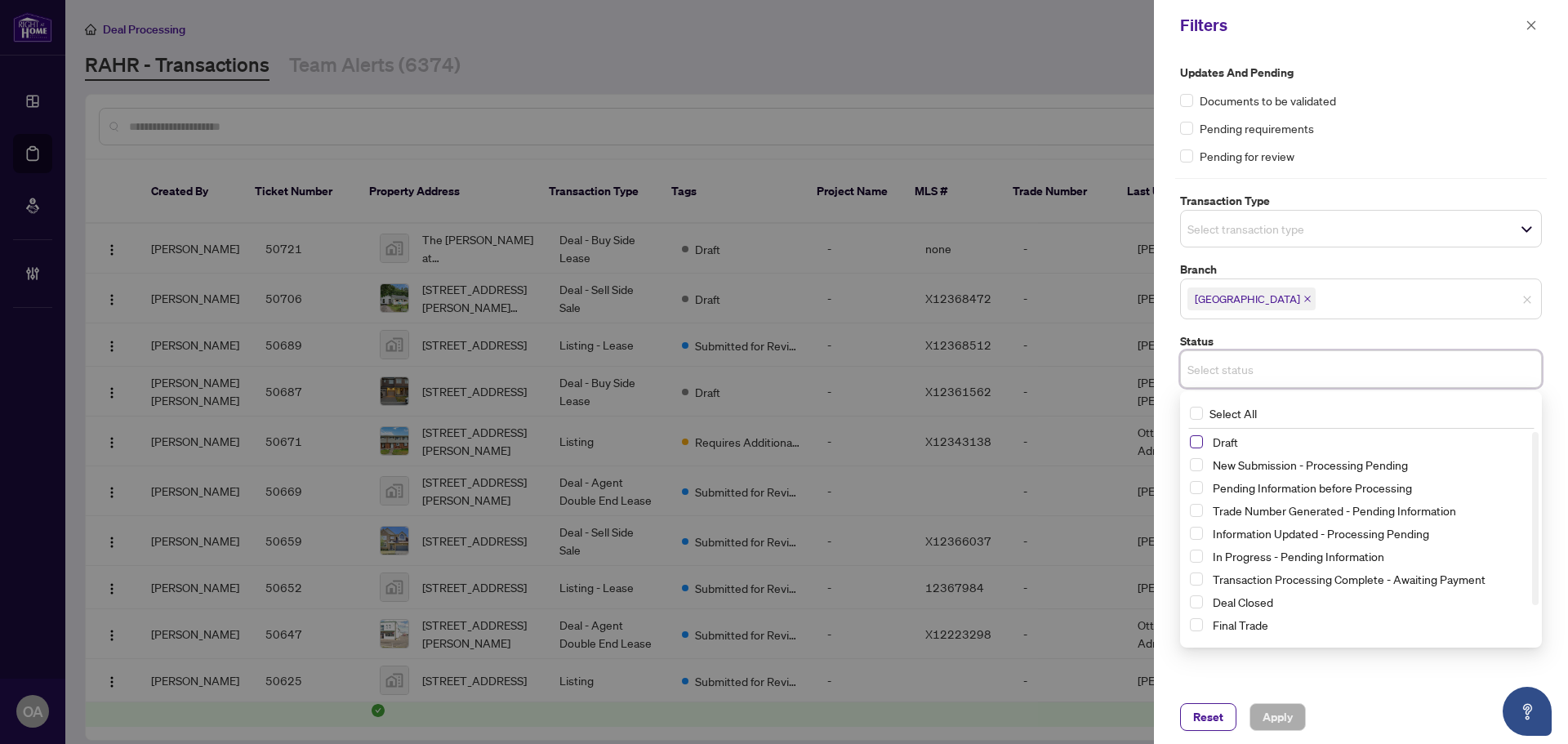
click at [1197, 442] on span "Select Draft" at bounding box center [1197, 442] width 13 height 13
click at [1272, 714] on span "Apply" at bounding box center [1277, 717] width 30 height 26
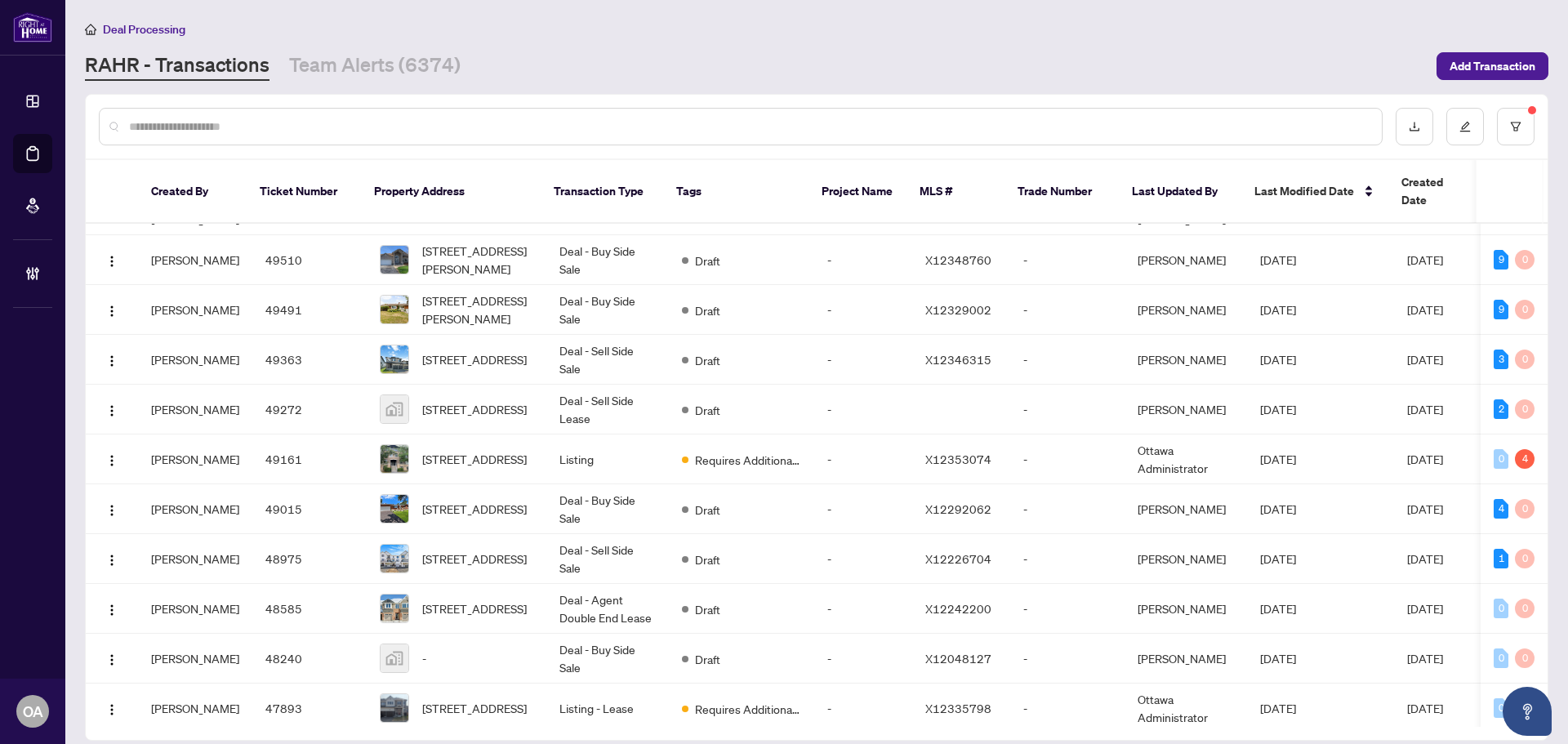
scroll to position [572, 0]
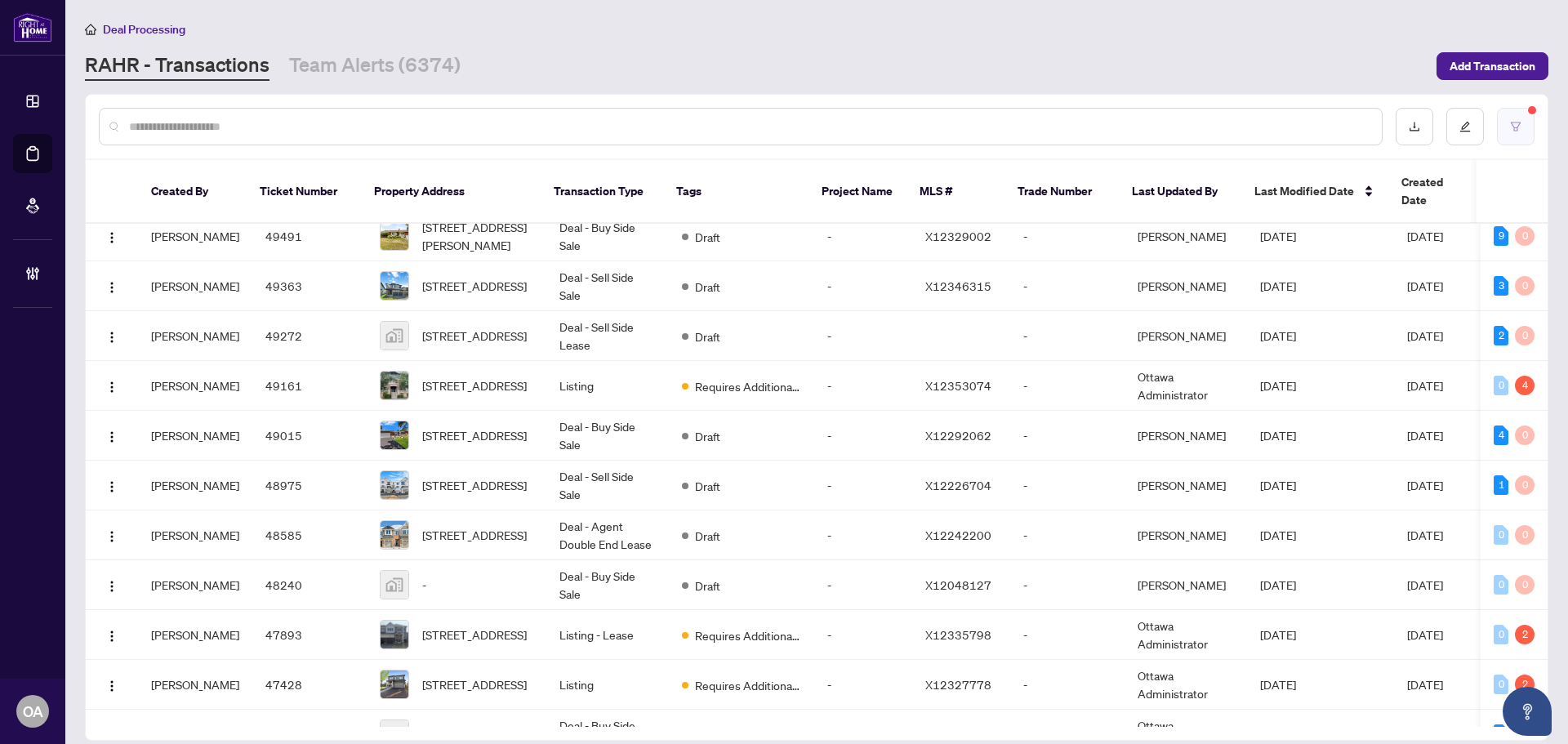
click at [1517, 130] on icon "filter" at bounding box center [1516, 126] width 10 height 9
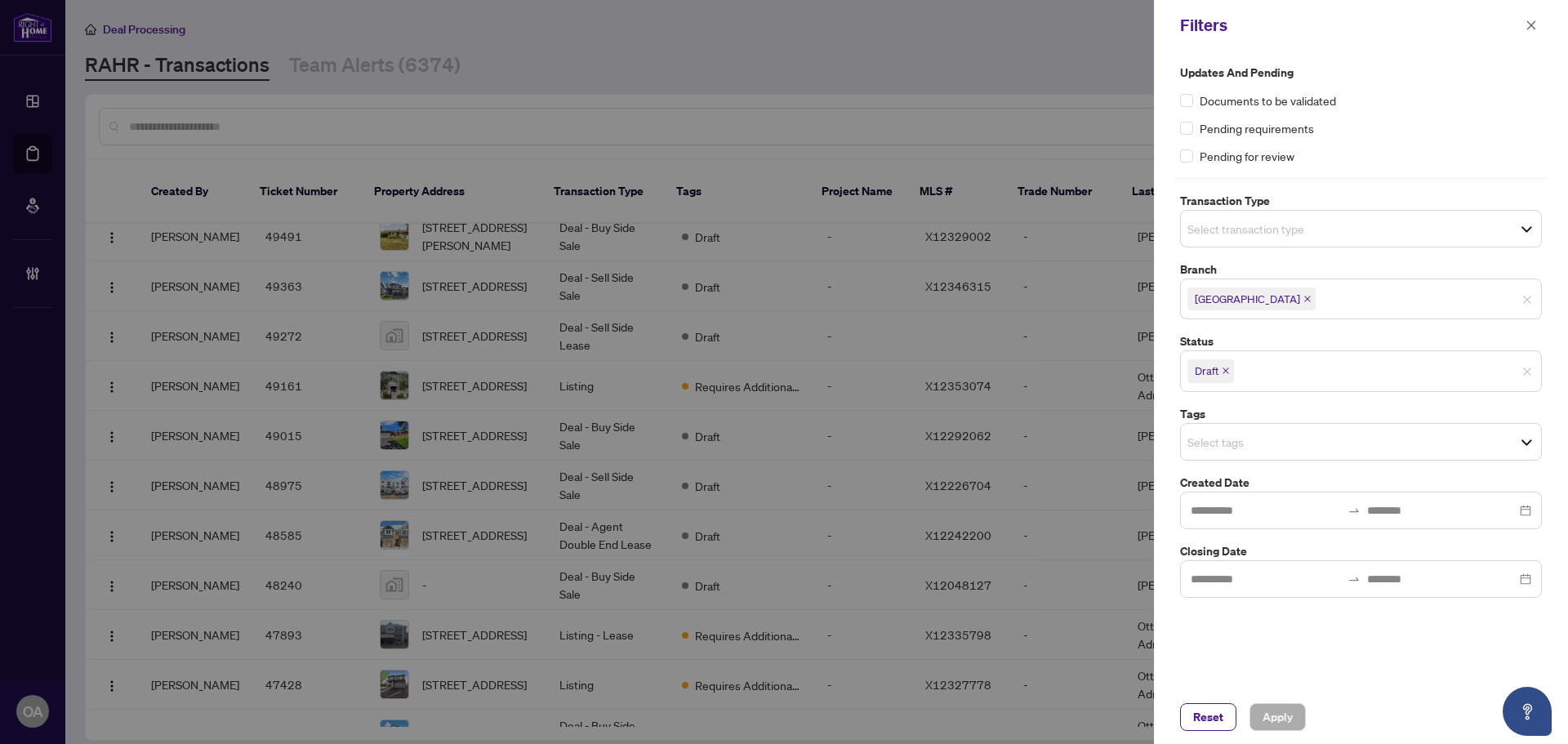
click at [1256, 238] on span "Select transaction type" at bounding box center [1361, 228] width 360 height 23
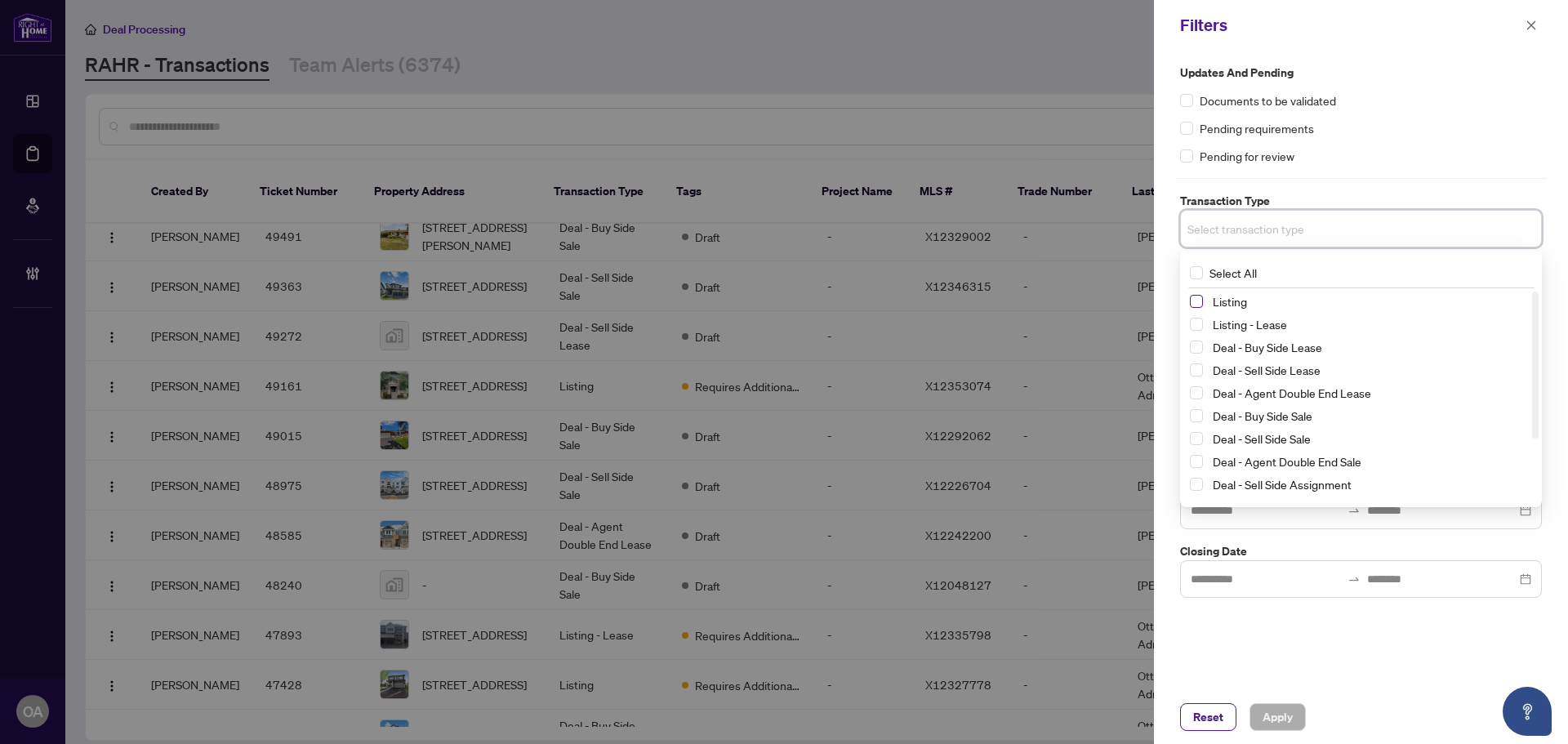
click at [1201, 304] on span "Select Listing" at bounding box center [1197, 301] width 13 height 13
click at [1199, 329] on span "Select Listing - Lease" at bounding box center [1197, 327] width 13 height 13
click at [1283, 713] on span "Apply" at bounding box center [1277, 717] width 30 height 26
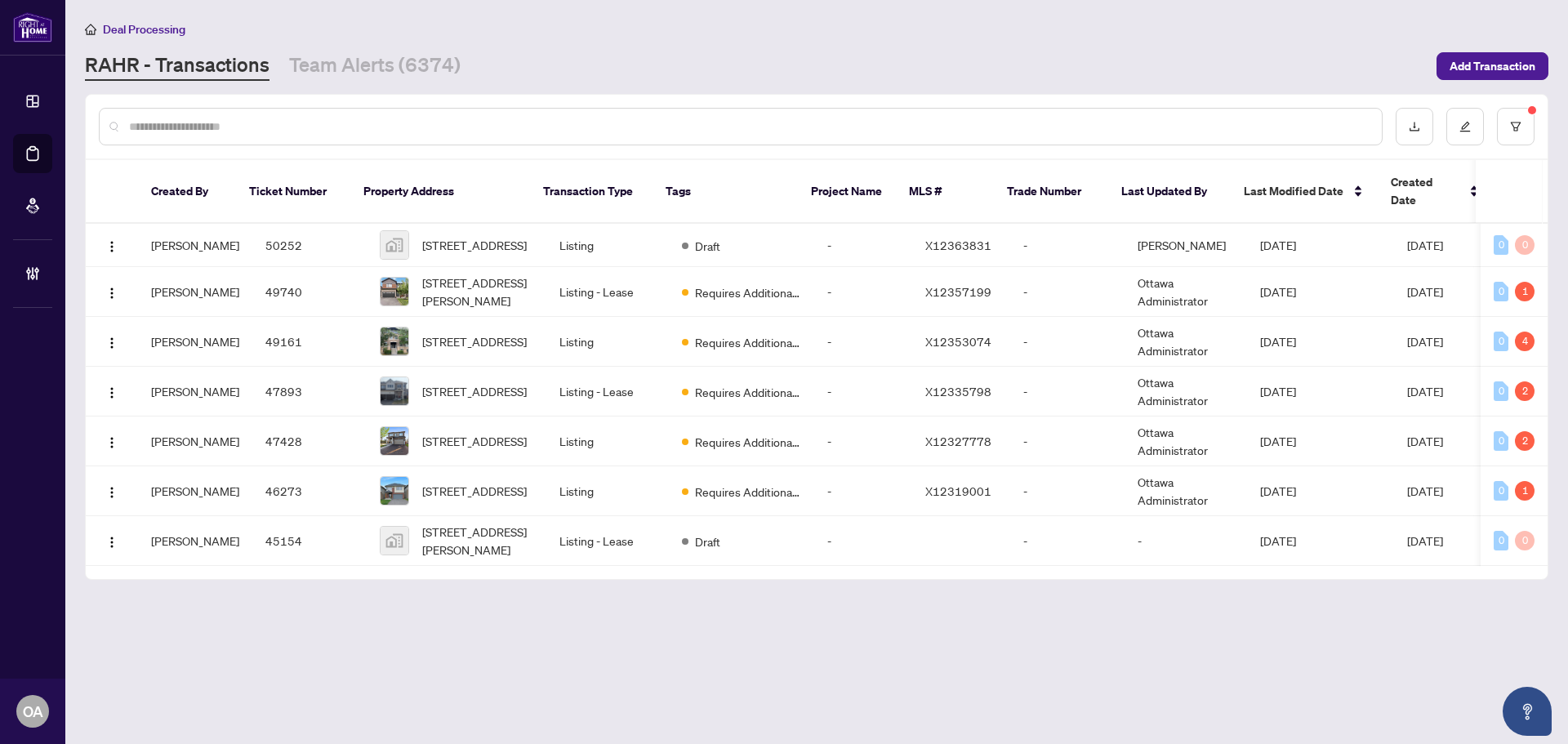
scroll to position [0, 0]
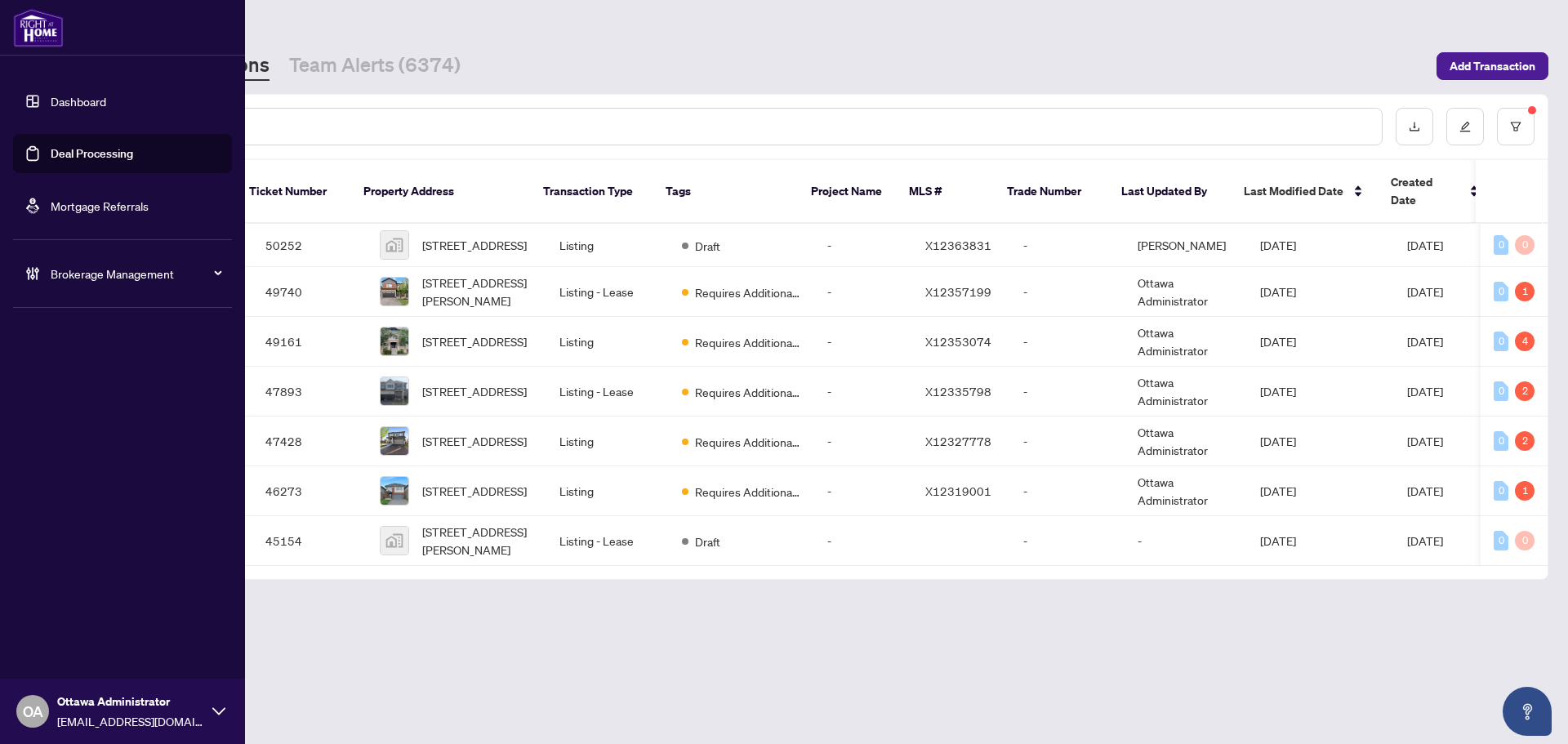
drag, startPoint x: 42, startPoint y: 150, endPoint x: 61, endPoint y: 146, distance: 19.4
click at [51, 150] on link "Deal Processing" at bounding box center [91, 153] width 82 height 14
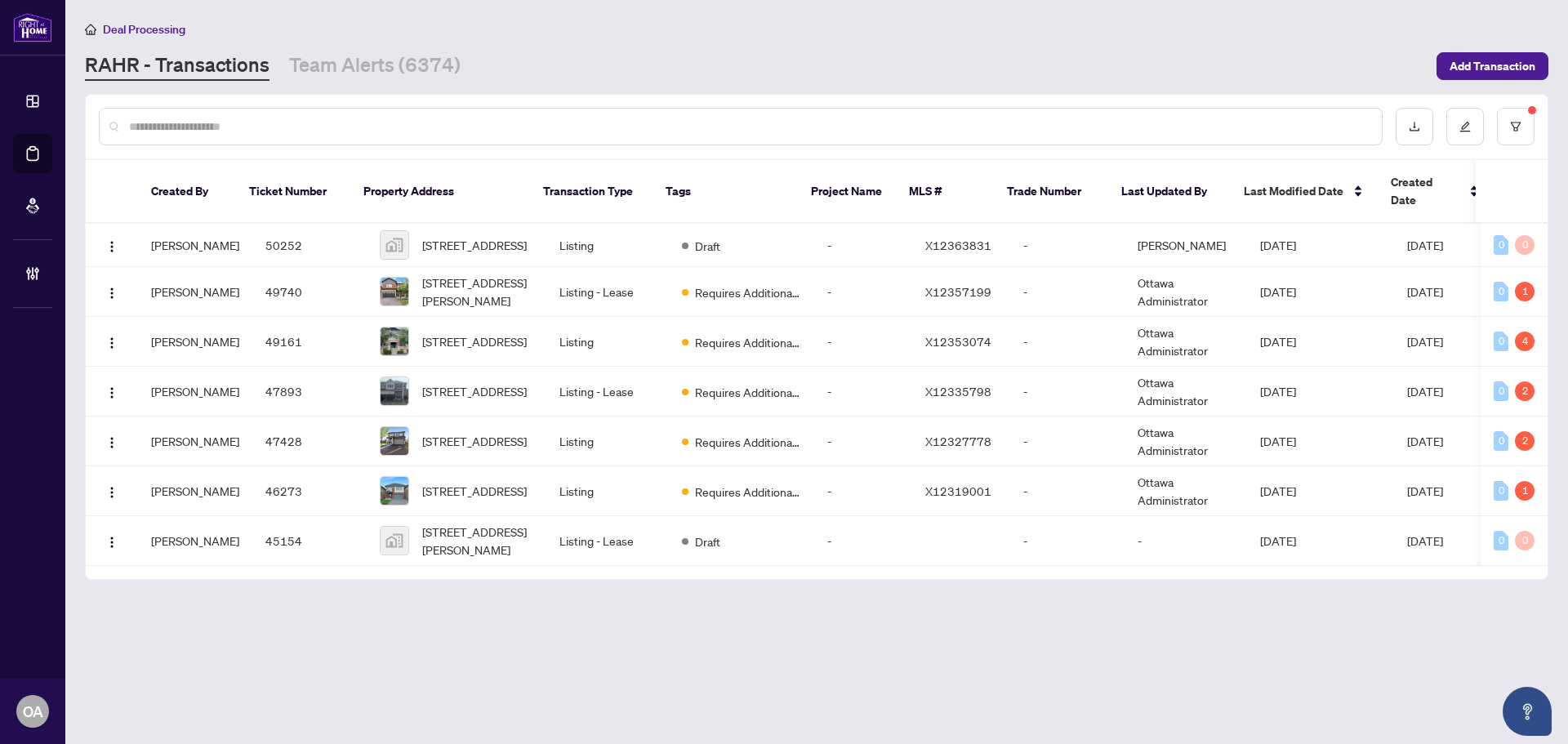
click at [355, 117] on input "text" at bounding box center [749, 126] width 1240 height 18
paste input "*********"
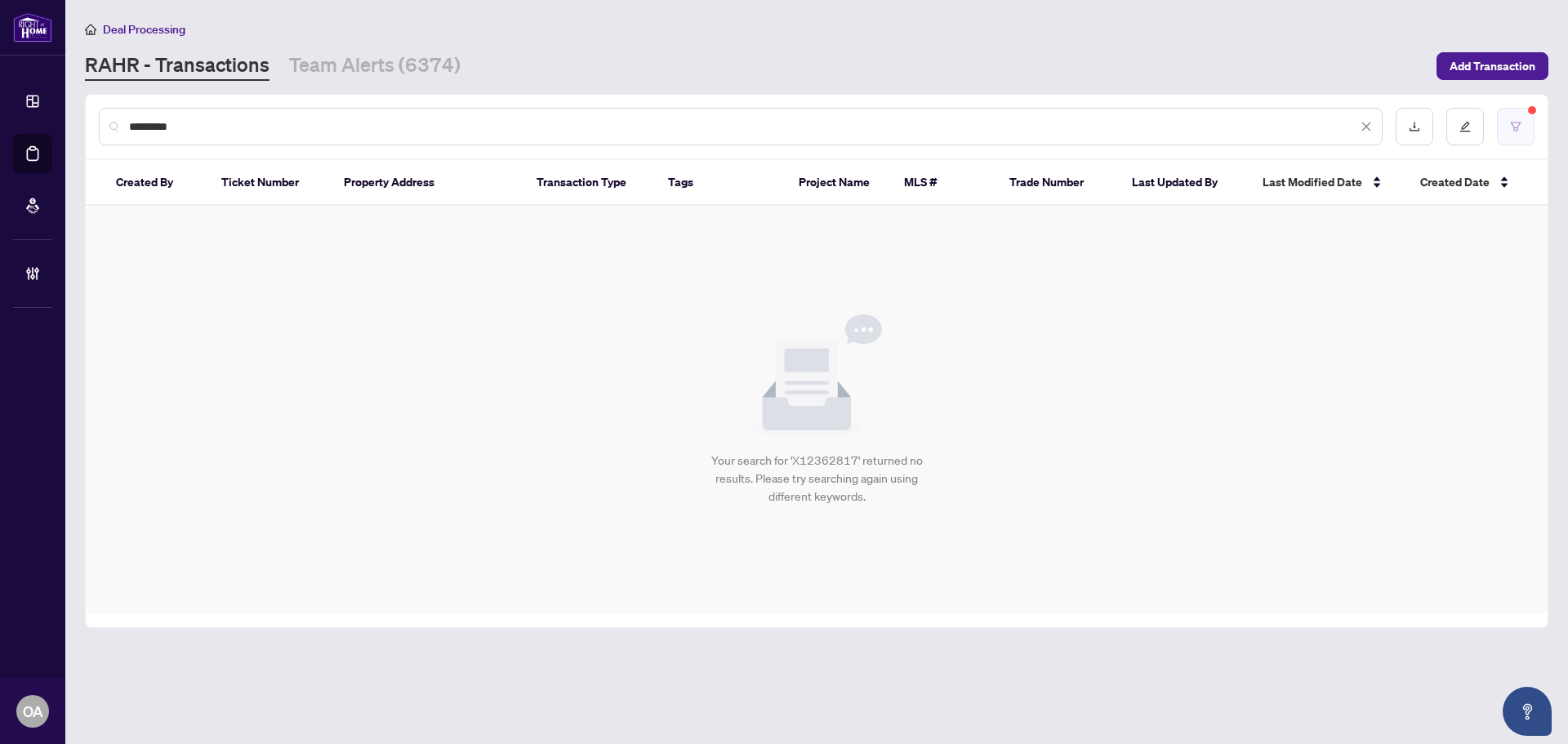
type input "*********"
click at [1511, 125] on icon "filter" at bounding box center [1516, 126] width 12 height 12
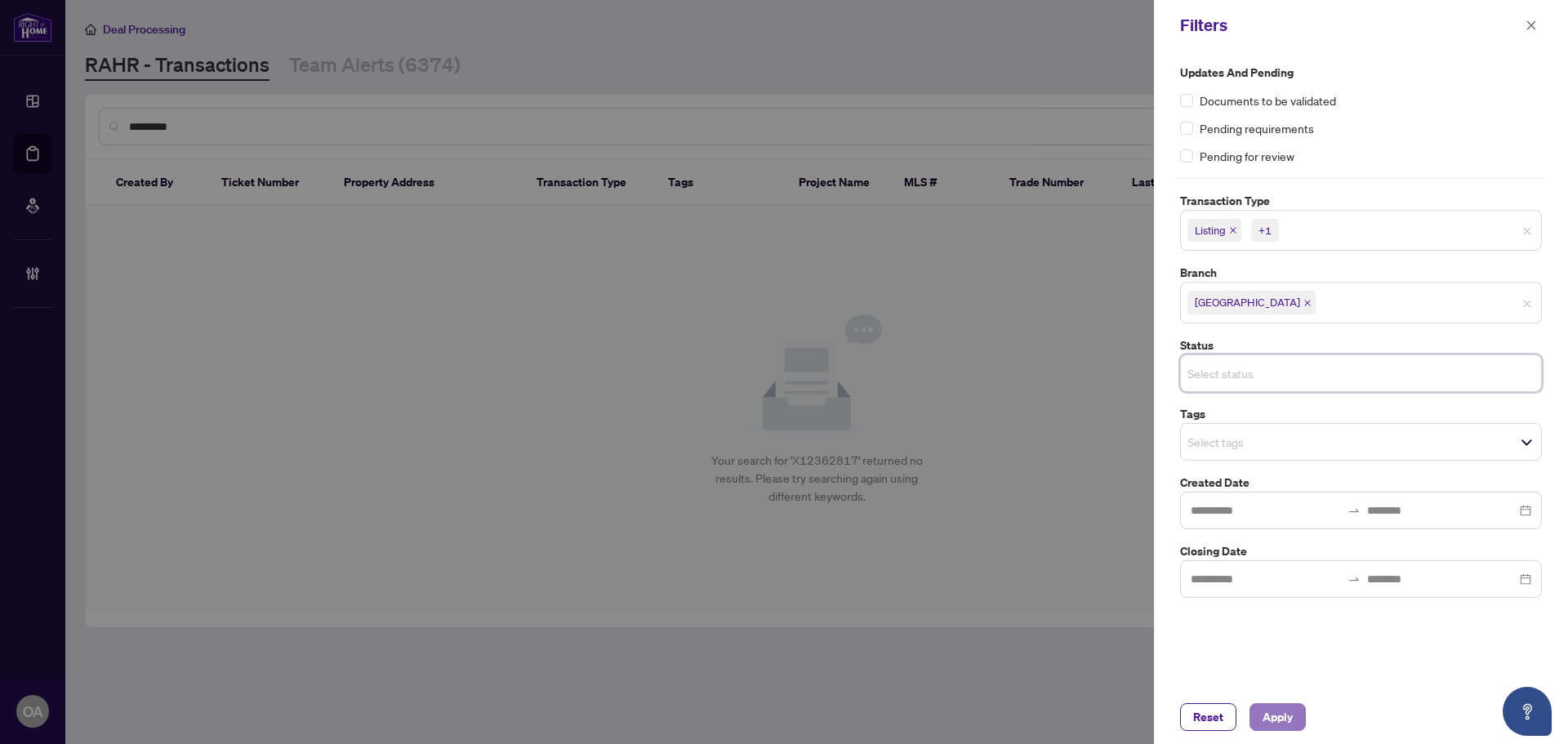
click at [1286, 704] on span "Apply" at bounding box center [1277, 717] width 30 height 26
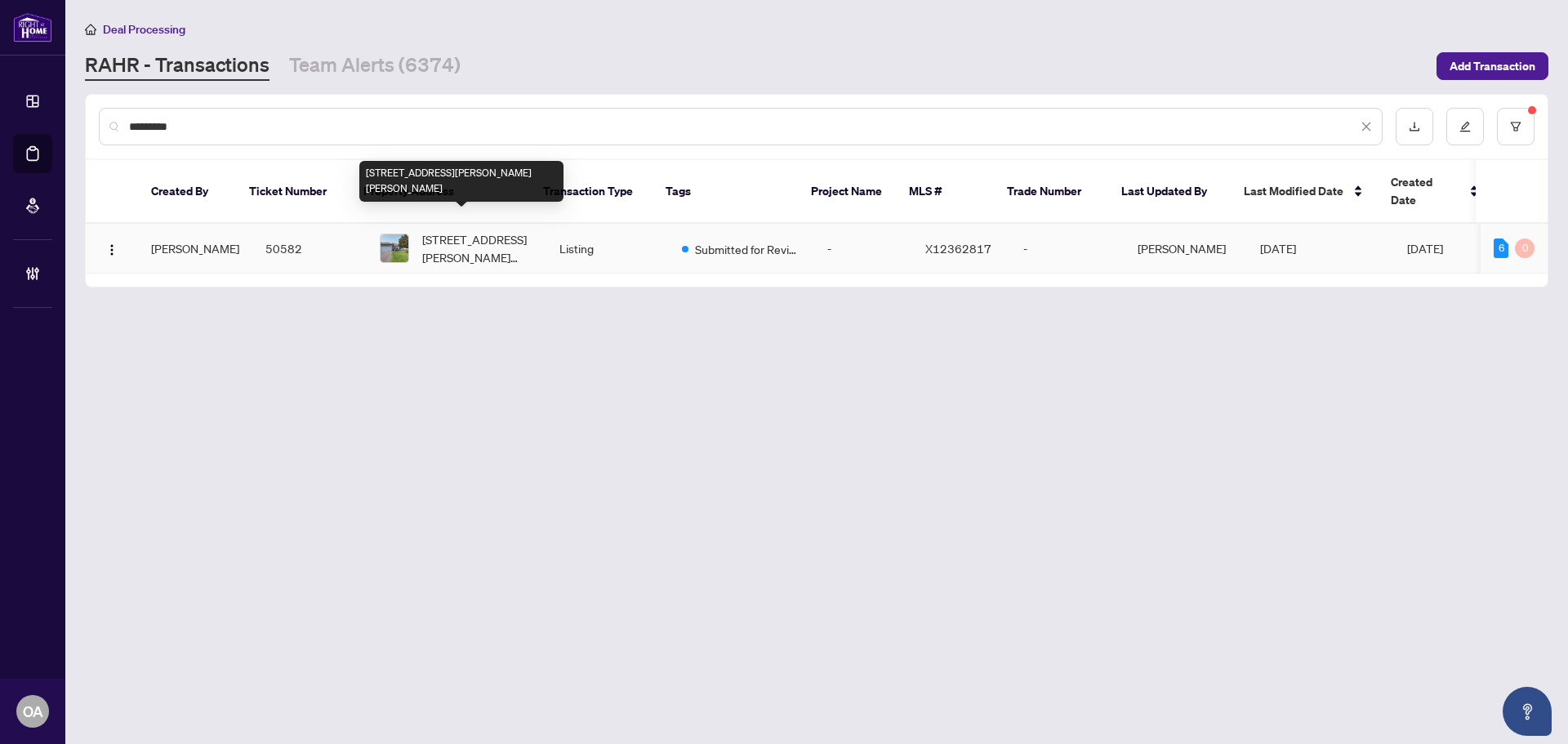
click at [481, 230] on span "[STREET_ADDRESS][PERSON_NAME][PERSON_NAME]" at bounding box center [478, 248] width 111 height 36
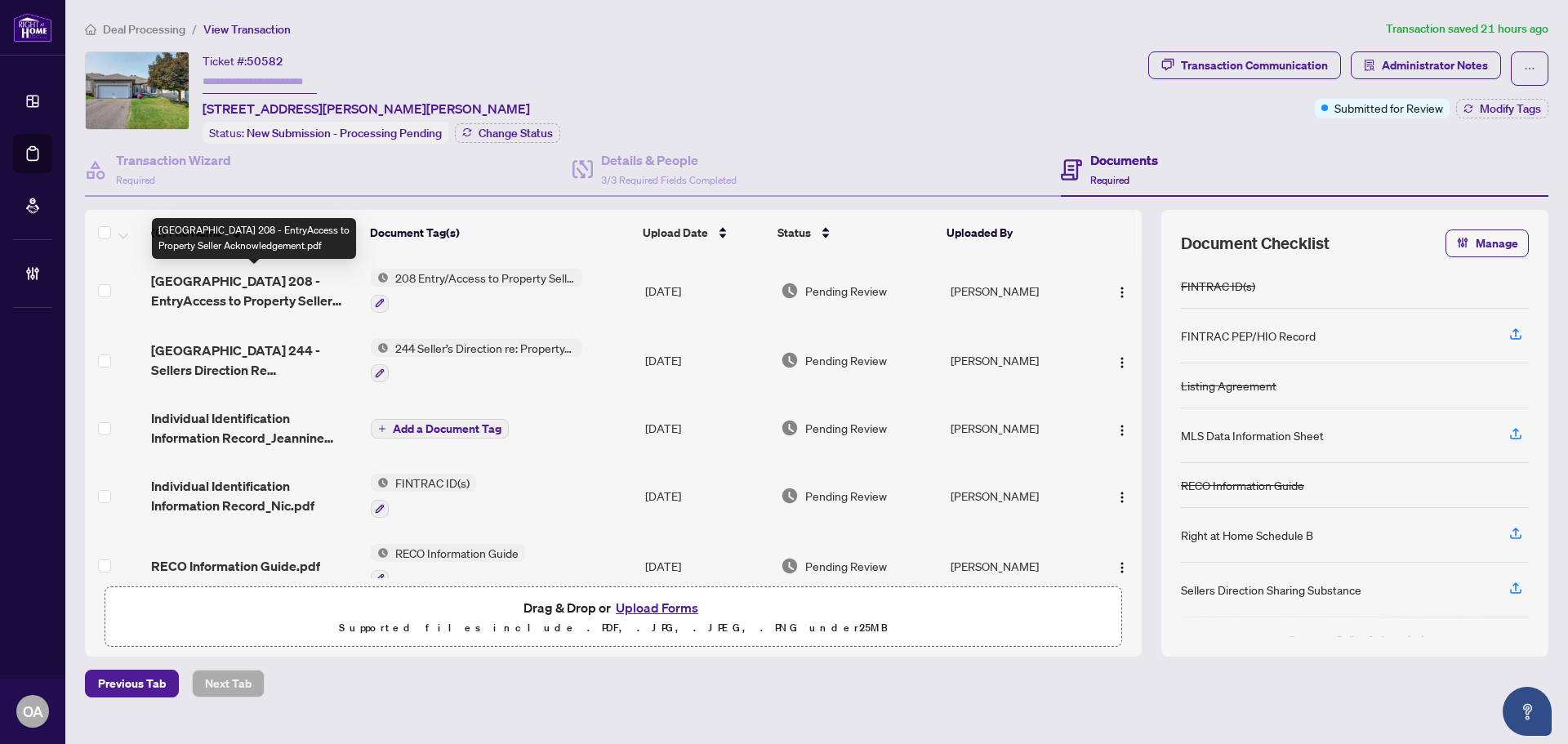
click at [237, 288] on span "Ontario 208 - EntryAccess to Property Seller Acknowledgement.pdf" at bounding box center [254, 290] width 207 height 39
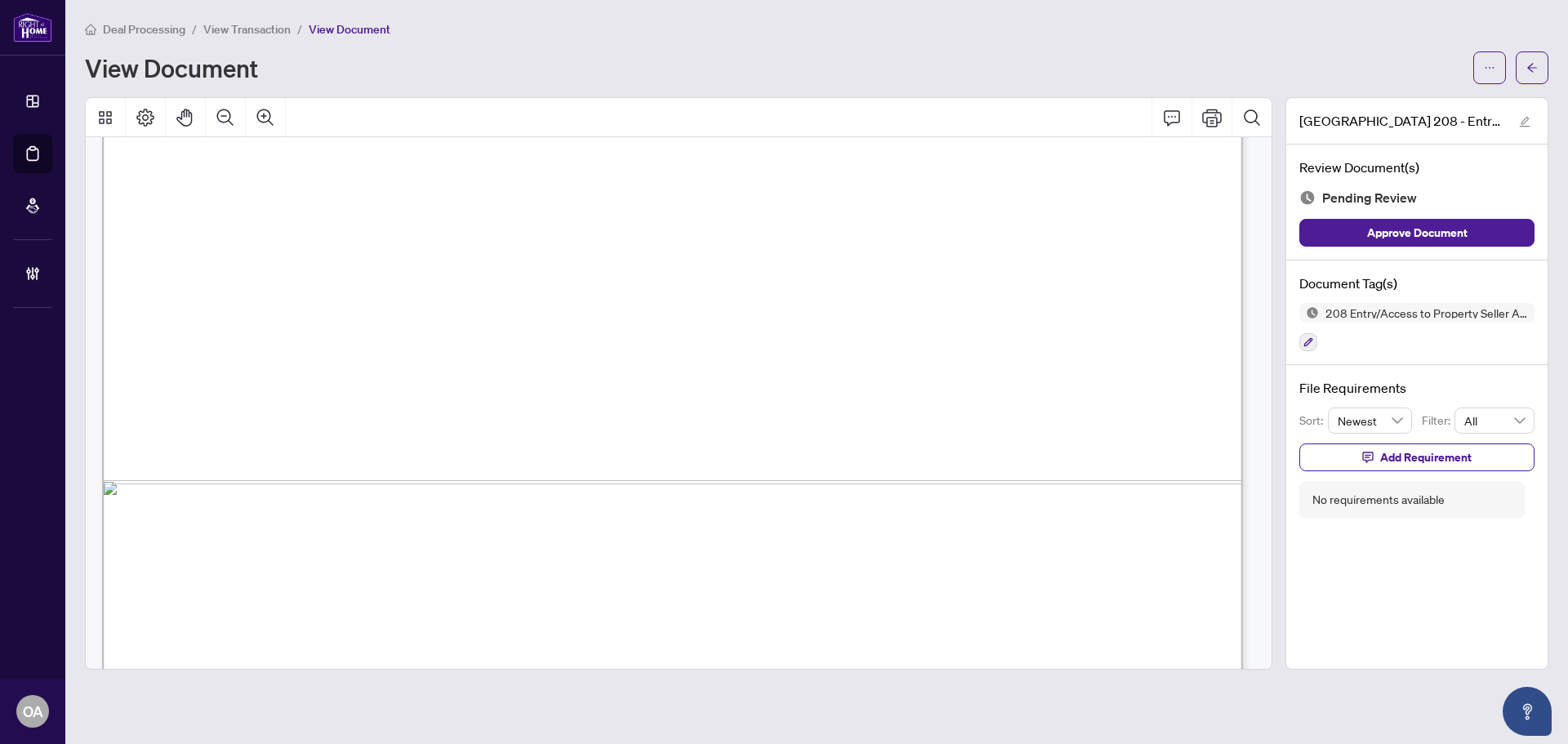
scroll to position [978, 0]
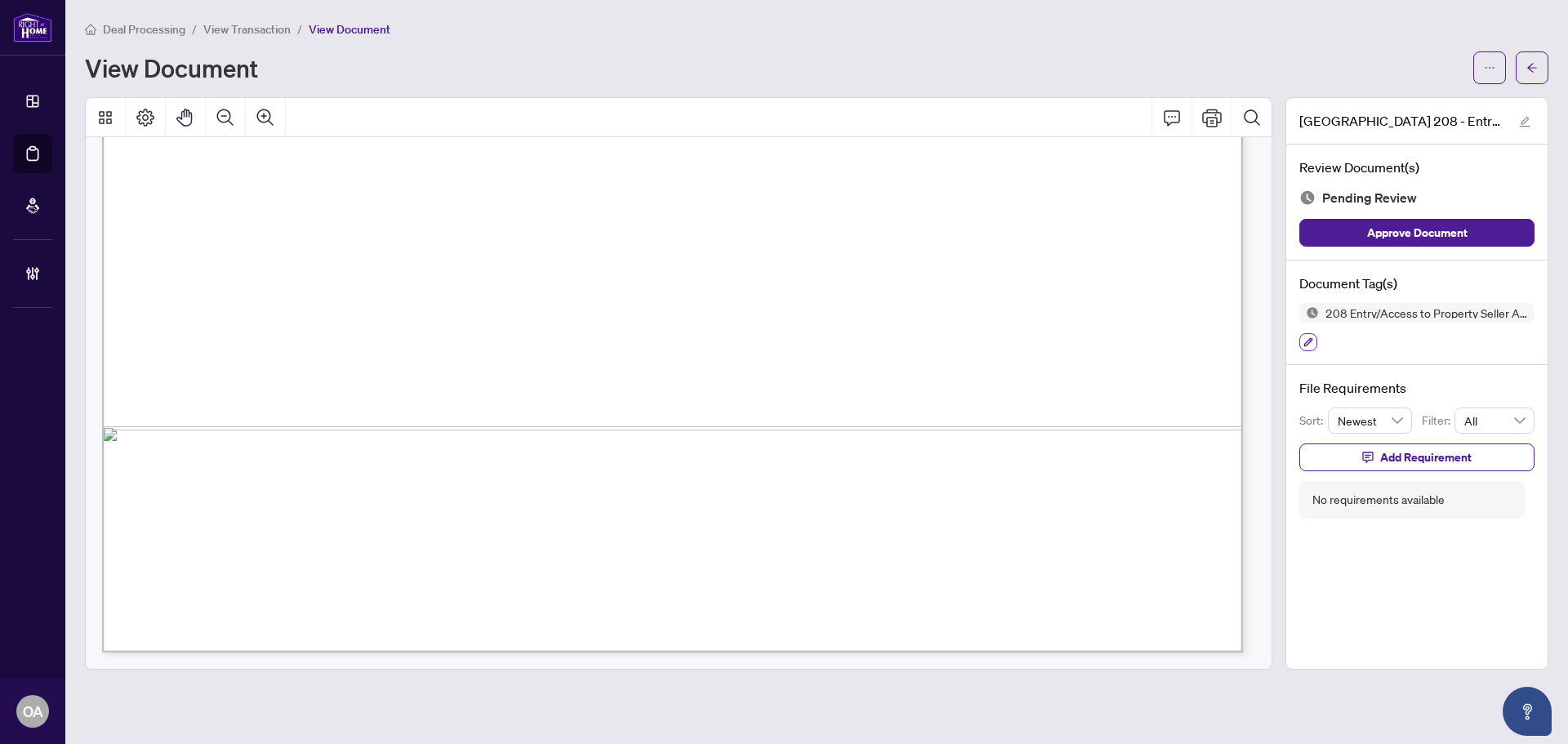
click at [1314, 343] on button "button" at bounding box center [1309, 342] width 18 height 18
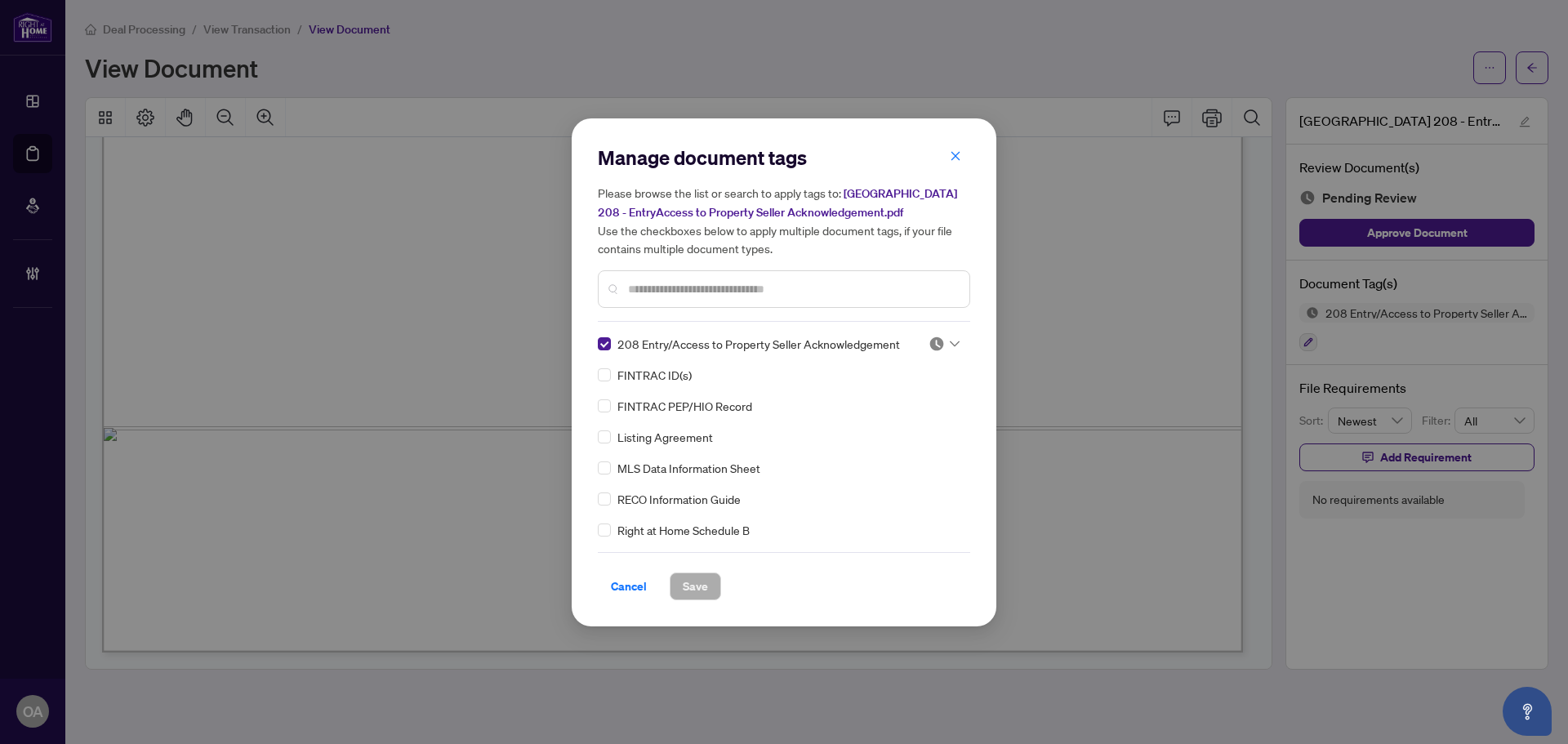
click at [940, 336] on div at bounding box center [944, 344] width 31 height 16
click at [898, 423] on div "Approved" at bounding box center [891, 423] width 105 height 18
click at [700, 587] on span "Save" at bounding box center [695, 586] width 25 height 26
click at [1529, 73] on div "Manage document tags Please browse the list or search to apply tags to: Ontario…" at bounding box center [784, 372] width 1568 height 744
click at [1537, 71] on div "Manage document tags Please browse the list or search to apply tags to: Ontario…" at bounding box center [784, 372] width 1568 height 744
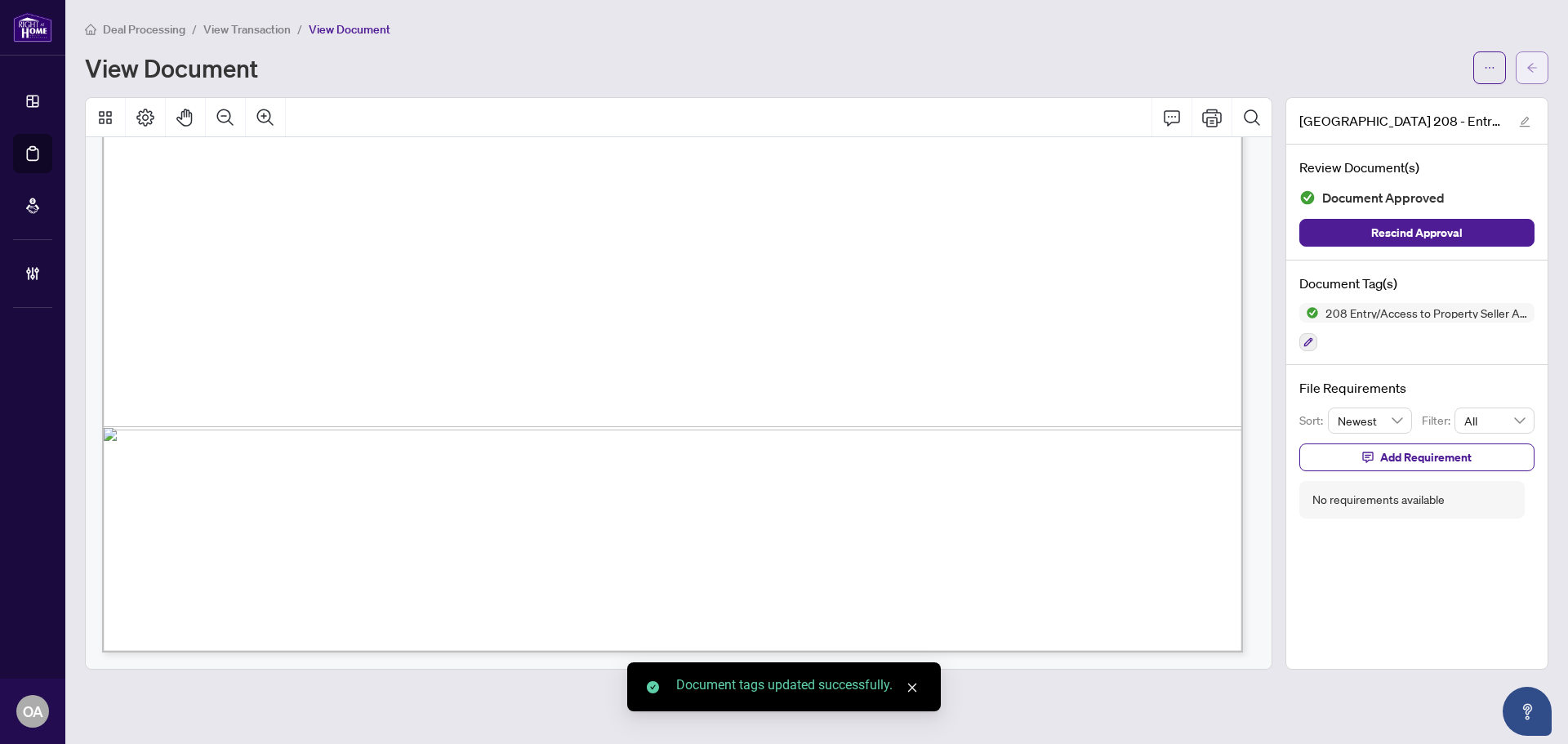
click at [1545, 62] on button "button" at bounding box center [1533, 68] width 33 height 33
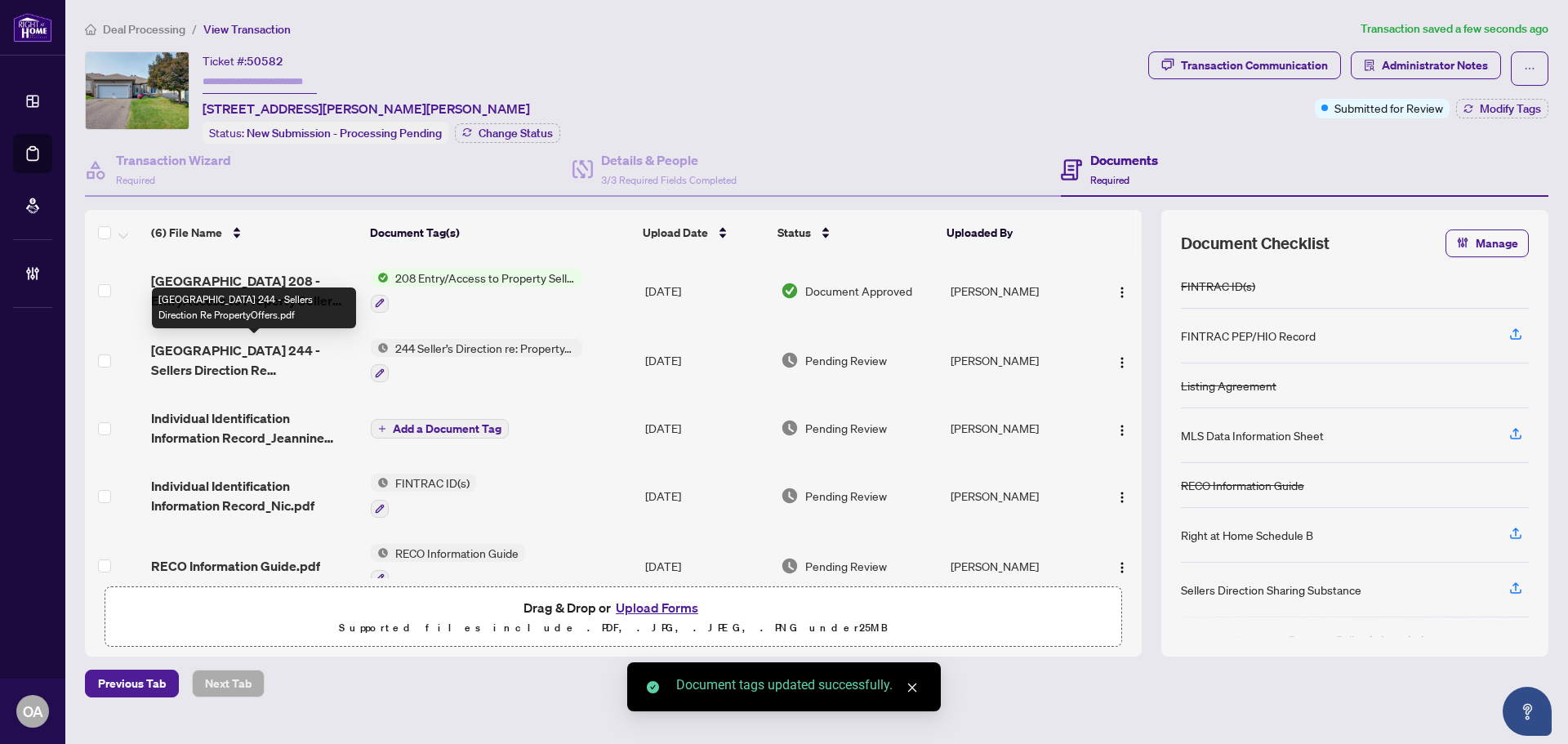
click at [248, 353] on span "Ontario 244 - Sellers Direction Re PropertyOffers.pdf" at bounding box center [254, 359] width 207 height 39
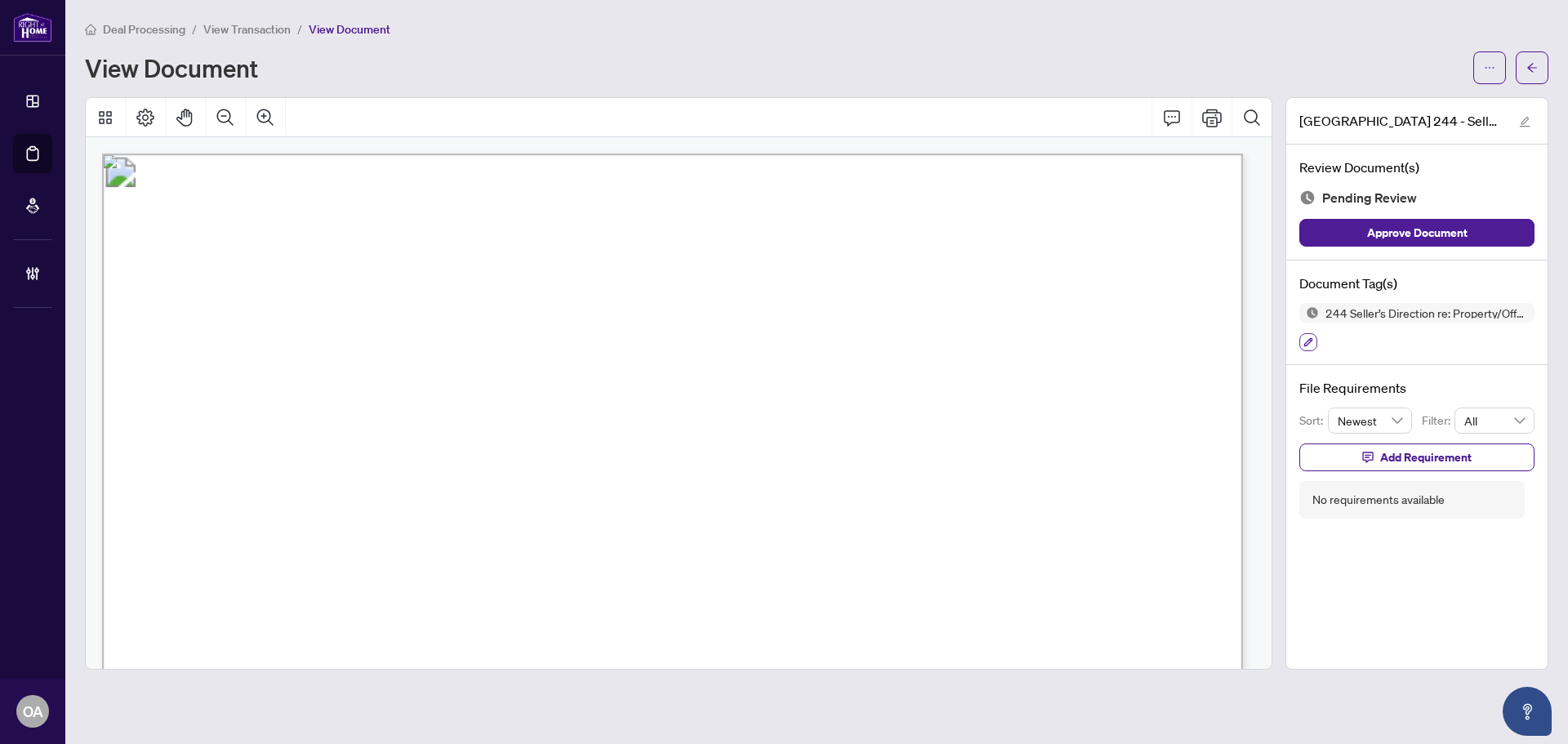
click at [1307, 344] on icon "button" at bounding box center [1309, 342] width 9 height 9
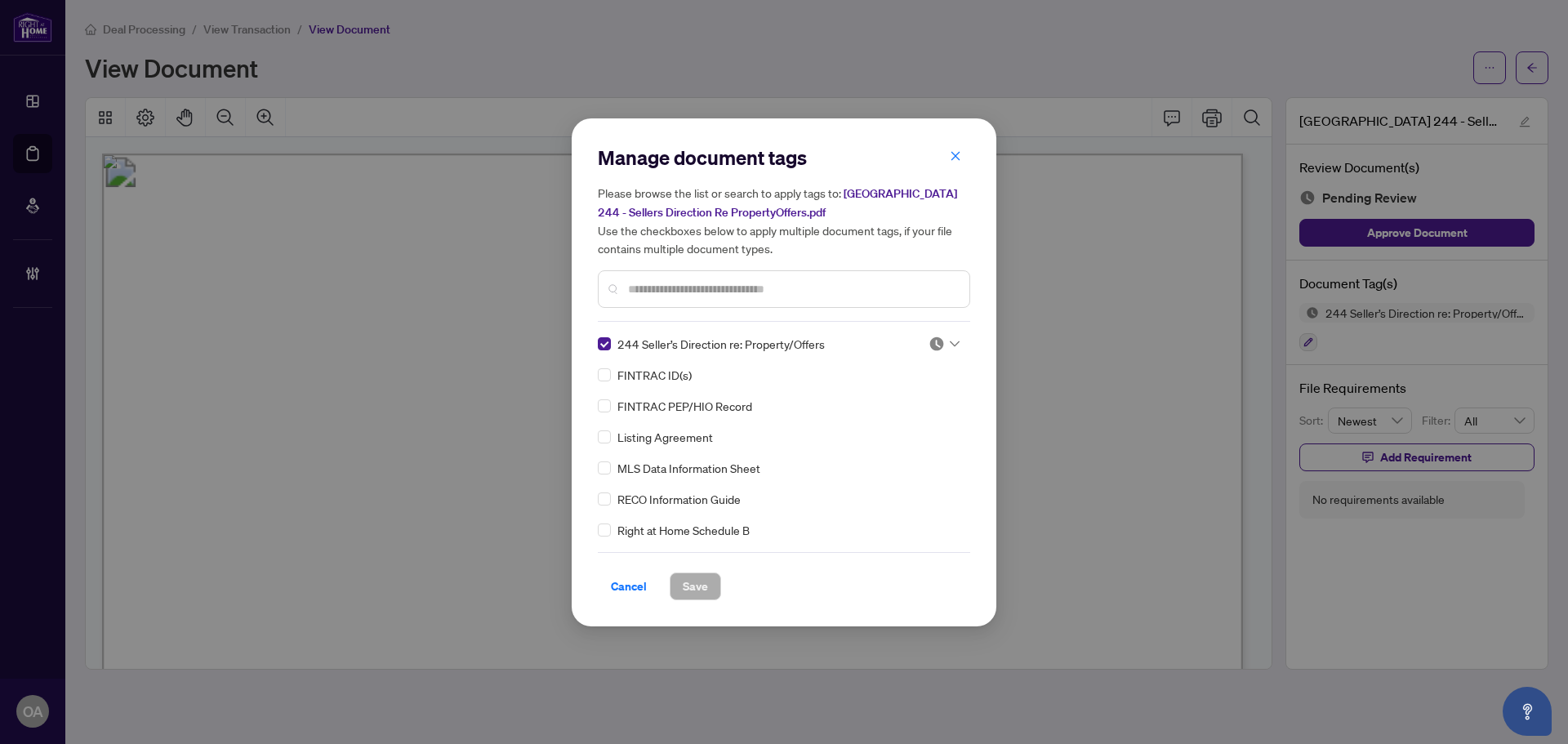
click at [947, 336] on div at bounding box center [944, 344] width 31 height 16
click at [909, 414] on div "Approved" at bounding box center [891, 423] width 105 height 18
click at [697, 586] on span "Save" at bounding box center [695, 586] width 25 height 26
click at [1538, 57] on div "Manage document tags Please browse the list or search to apply tags to: Ontario…" at bounding box center [784, 372] width 1568 height 744
click at [1528, 73] on div "Manage document tags Please browse the list or search to apply tags to: Ontario…" at bounding box center [784, 372] width 1568 height 744
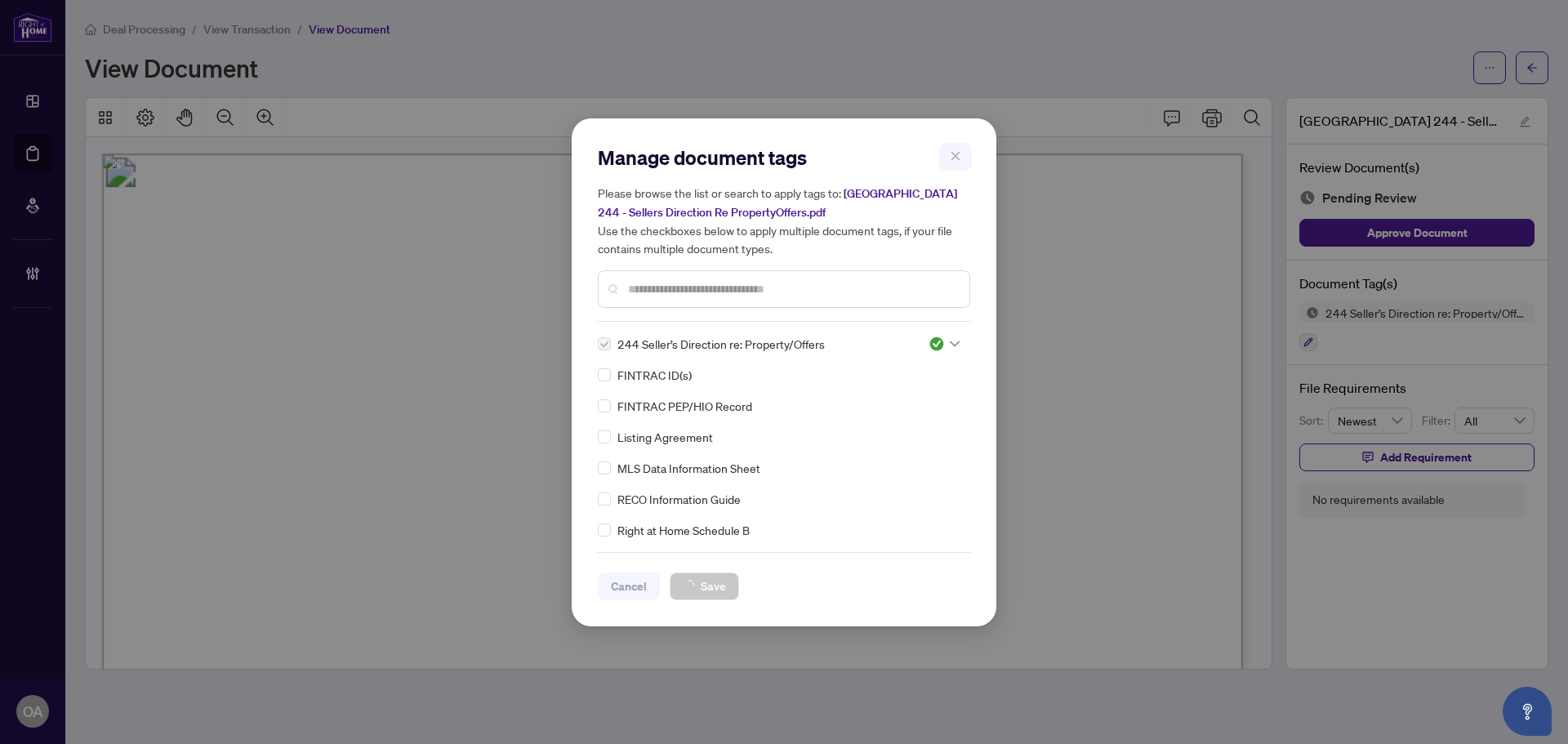
click at [1528, 73] on div "Manage document tags Please browse the list or search to apply tags to: Ontario…" at bounding box center [784, 372] width 1568 height 744
click at [1530, 77] on div "Manage document tags Please browse the list or search to apply tags to: Ontario…" at bounding box center [784, 372] width 1568 height 744
click at [1531, 77] on div "Manage document tags Please browse the list or search to apply tags to: Ontario…" at bounding box center [784, 372] width 1568 height 744
click at [1531, 79] on div "Manage document tags Please browse the list or search to apply tags to: Ontario…" at bounding box center [784, 372] width 1568 height 744
click at [1531, 87] on div "Manage document tags Please browse the list or search to apply tags to: Ontario…" at bounding box center [784, 372] width 1568 height 744
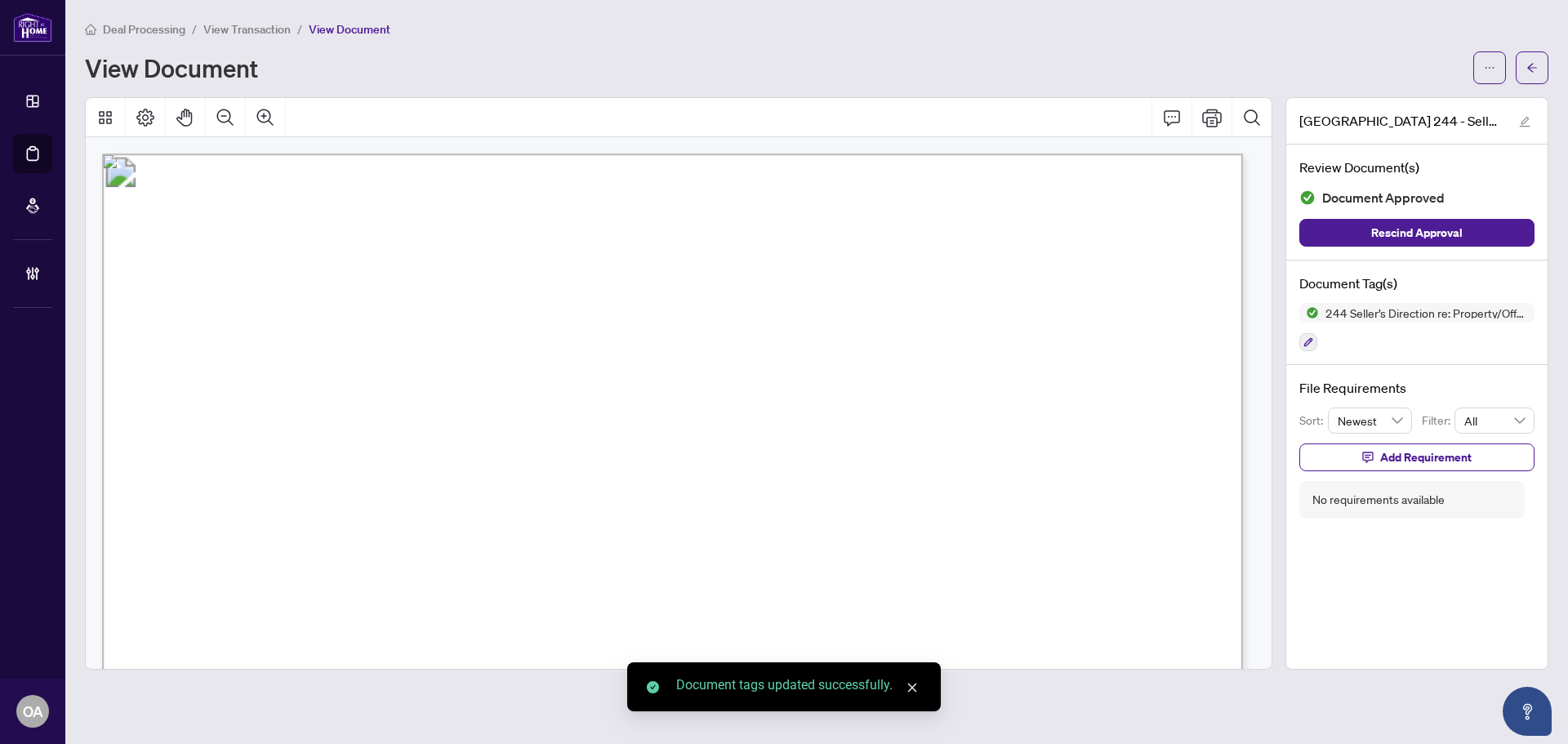
click at [1551, 66] on main "Deal Processing / View Transaction / View Document View Document Ontario 244 - …" at bounding box center [817, 372] width 1503 height 744
click at [1534, 71] on icon "arrow-left" at bounding box center [1532, 68] width 12 height 12
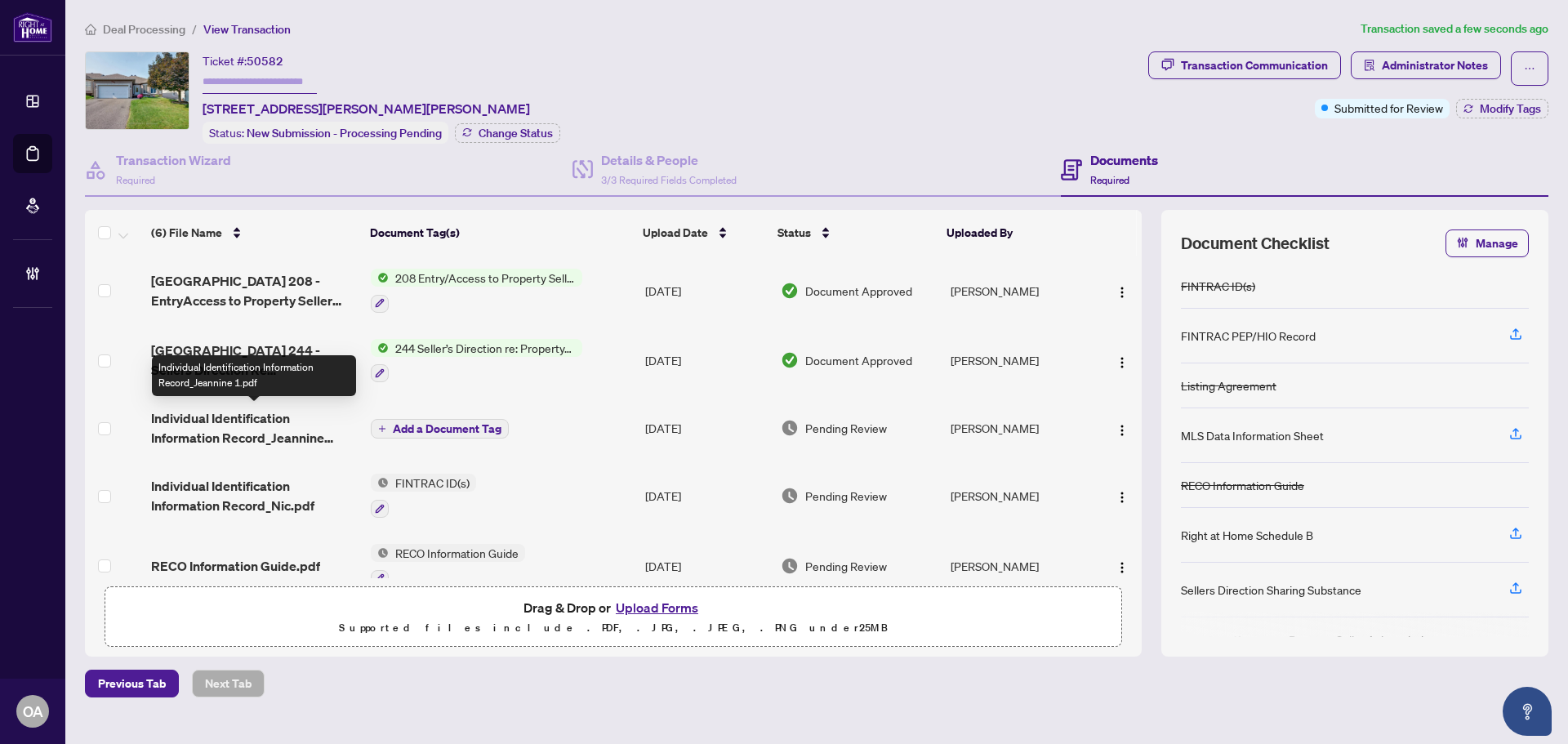
click at [275, 429] on span "Individual Identification Information Record_Jeannine 1.pdf" at bounding box center [254, 427] width 207 height 39
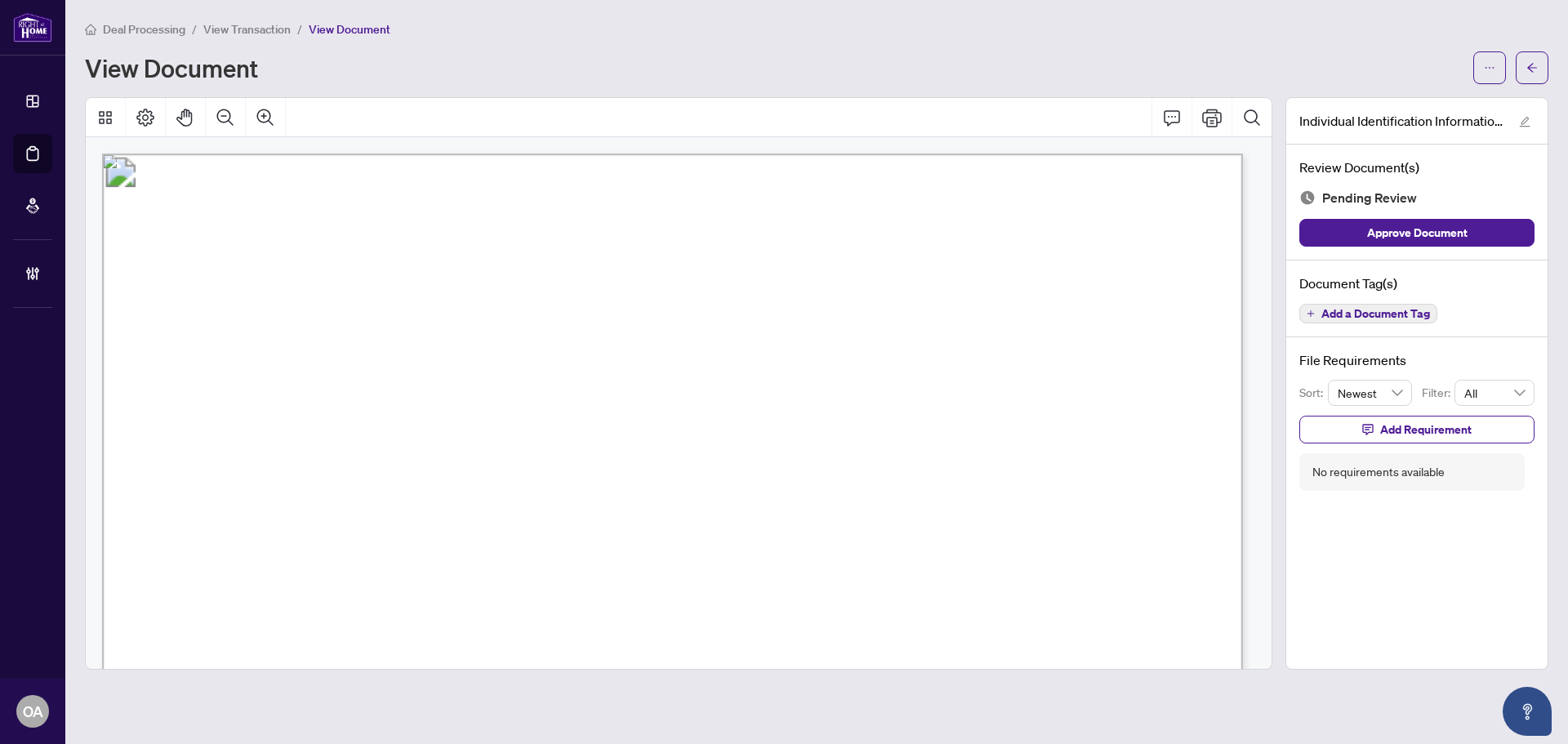
click at [868, 380] on span "Clarence-Rockland" at bounding box center [872, 389] width 209 height 18
click at [874, 384] on span "Clarence-Rockland" at bounding box center [872, 389] width 209 height 18
click at [867, 388] on span "Clarence-Rockland" at bounding box center [872, 389] width 209 height 18
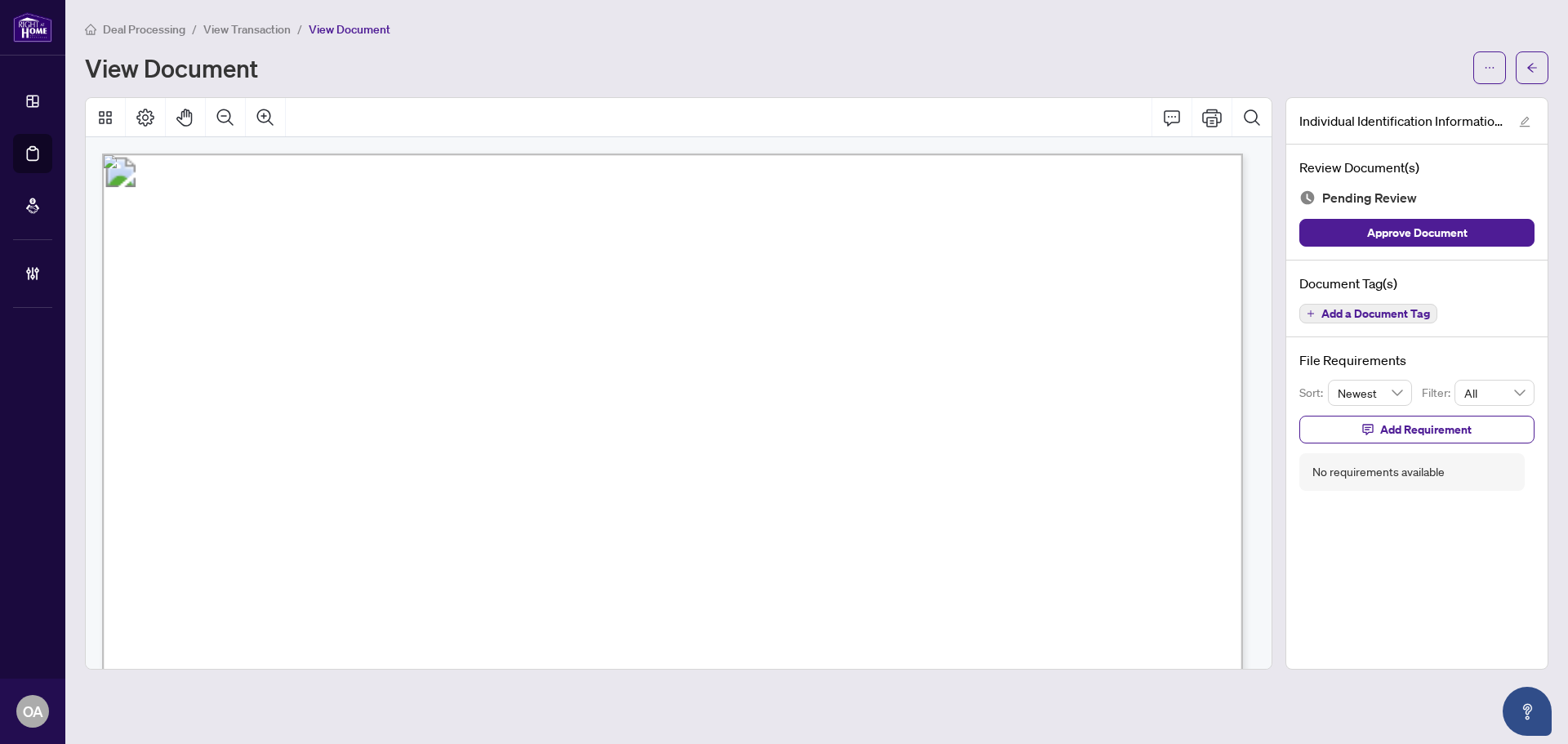
click at [859, 394] on span "Clarence-Rockland" at bounding box center [872, 389] width 209 height 18
drag, startPoint x: 940, startPoint y: 382, endPoint x: 488, endPoint y: 382, distance: 452.0
click at [488, 153] on p "Individual Identification Information Record NOTE: An Individual Identification…" at bounding box center [1405, 153] width 2605 height 0
click at [624, 388] on span "SANDRA Crescent" at bounding box center [570, 389] width 121 height 18
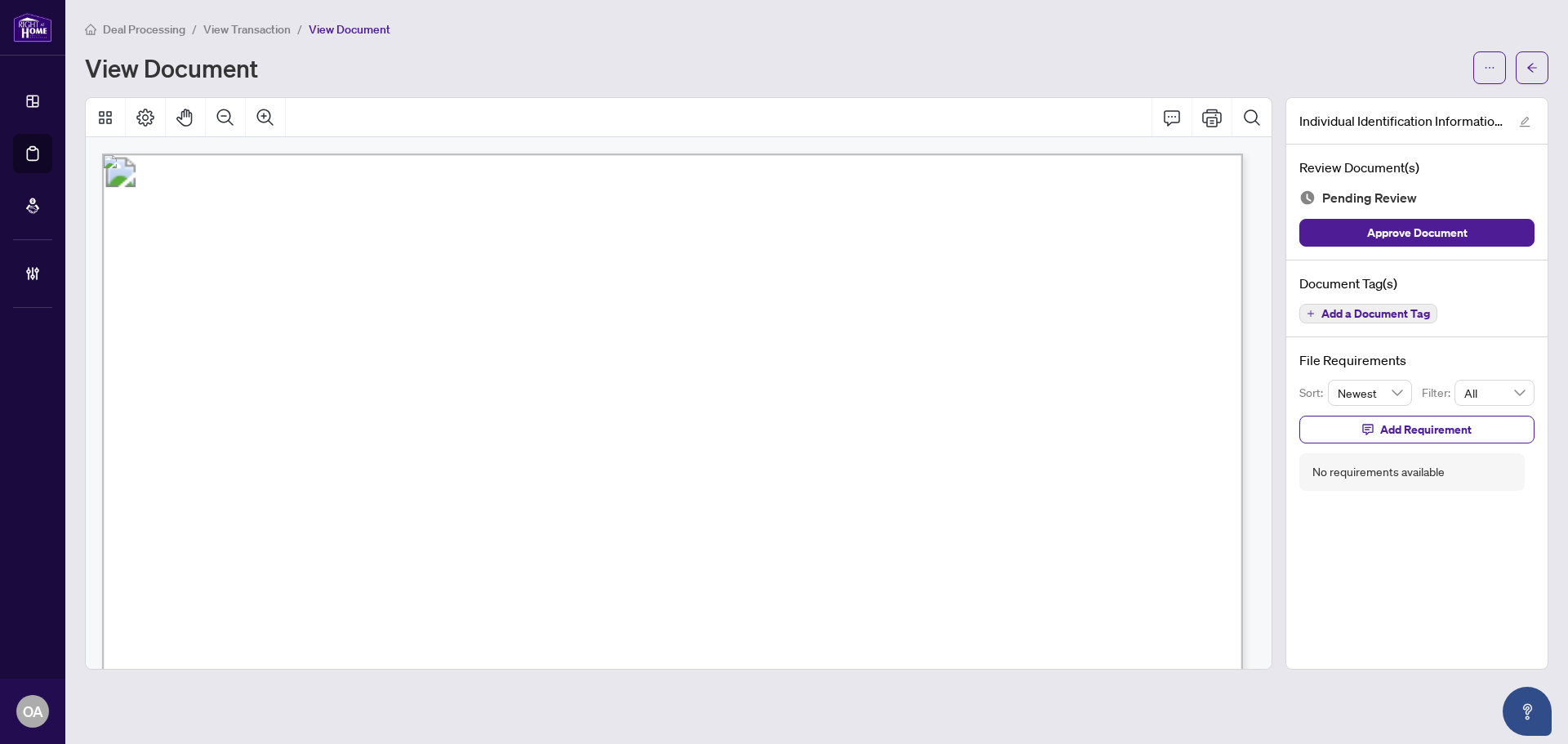
click at [626, 389] on span "SANDRA Crescent" at bounding box center [570, 389] width 121 height 18
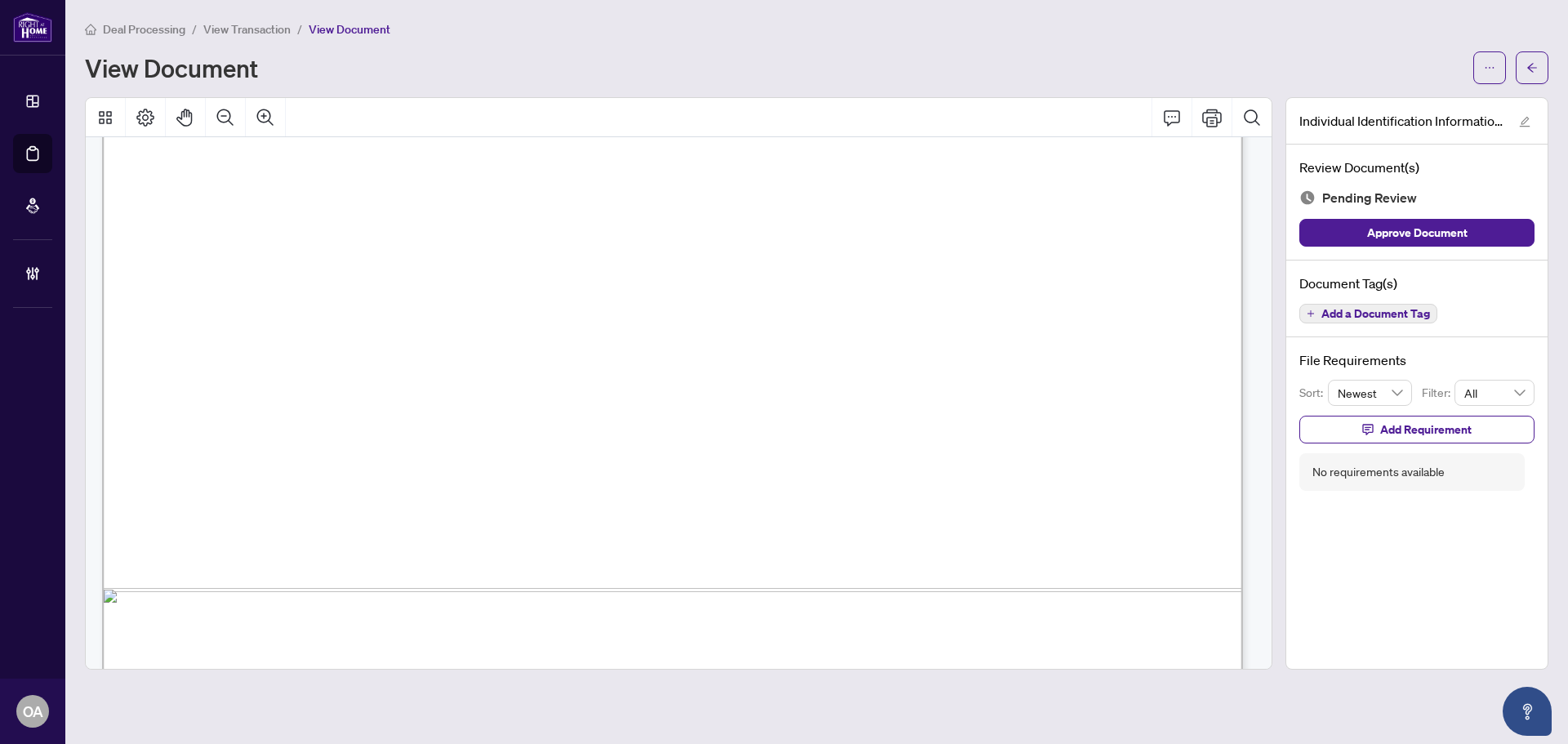
scroll to position [3756, 0]
click at [1179, 118] on icon "Comment" at bounding box center [1172, 117] width 20 height 20
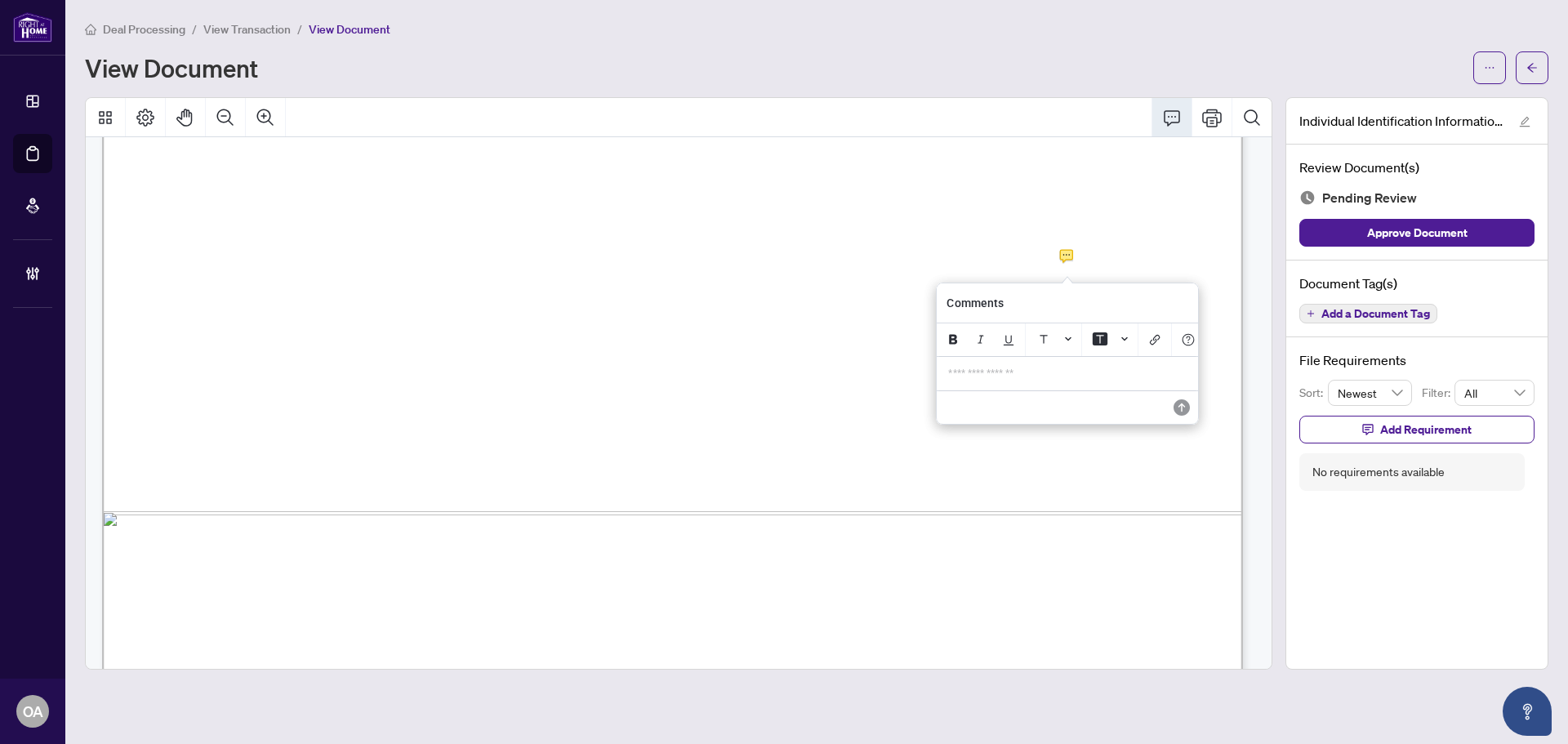
click at [1050, 380] on p "**********" at bounding box center [1068, 373] width 238 height 14
drag, startPoint x: 1025, startPoint y: 392, endPoint x: 907, endPoint y: 367, distance: 120.6
click at [0, 0] on div "**********" at bounding box center [0, 0] width 0 height 0
click at [1182, 415] on icon "Save" at bounding box center [1182, 407] width 16 height 16
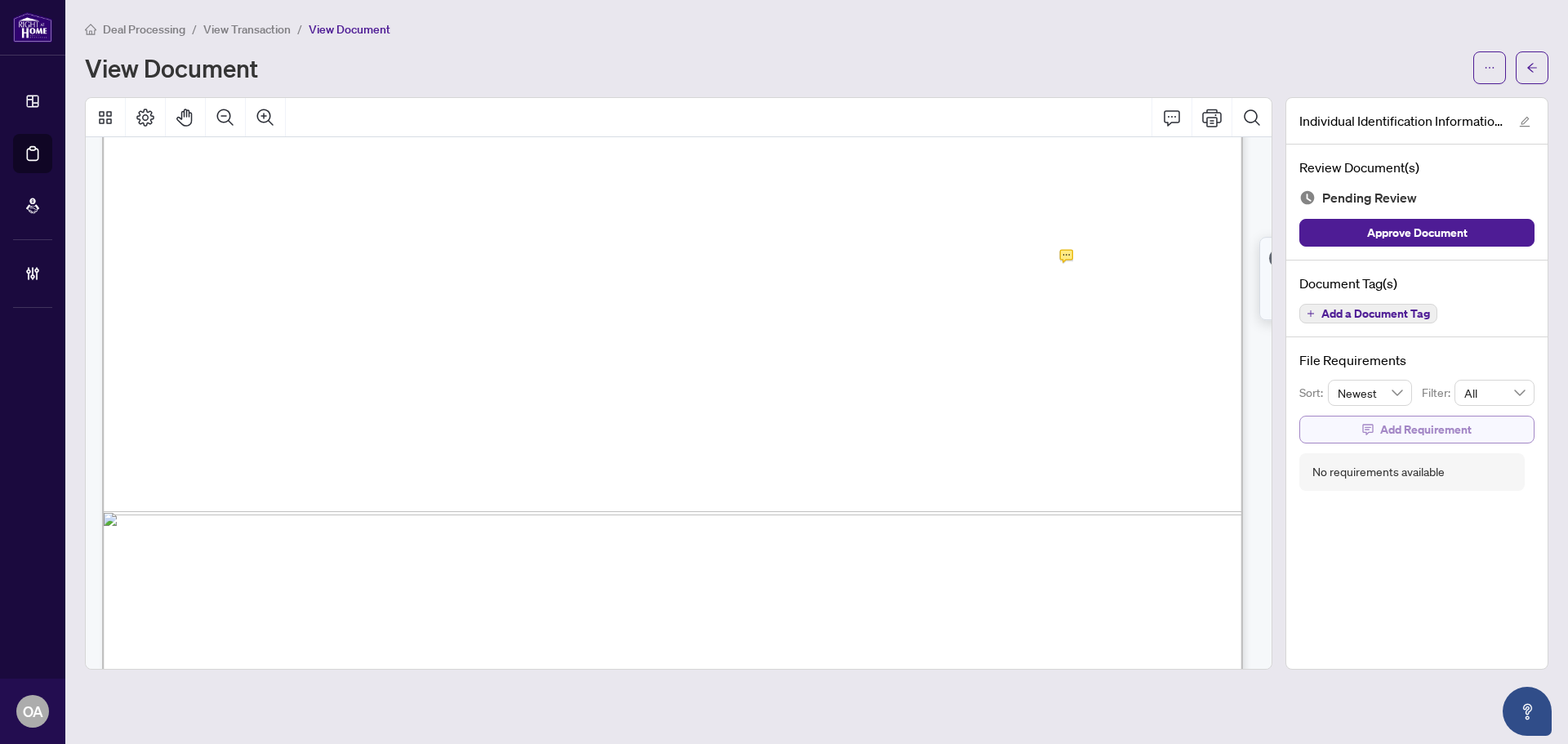
click at [1368, 430] on icon "button" at bounding box center [1368, 429] width 11 height 11
click at [1368, 449] on textarea at bounding box center [1434, 444] width 175 height 31
type textarea "*"
type textarea "**"
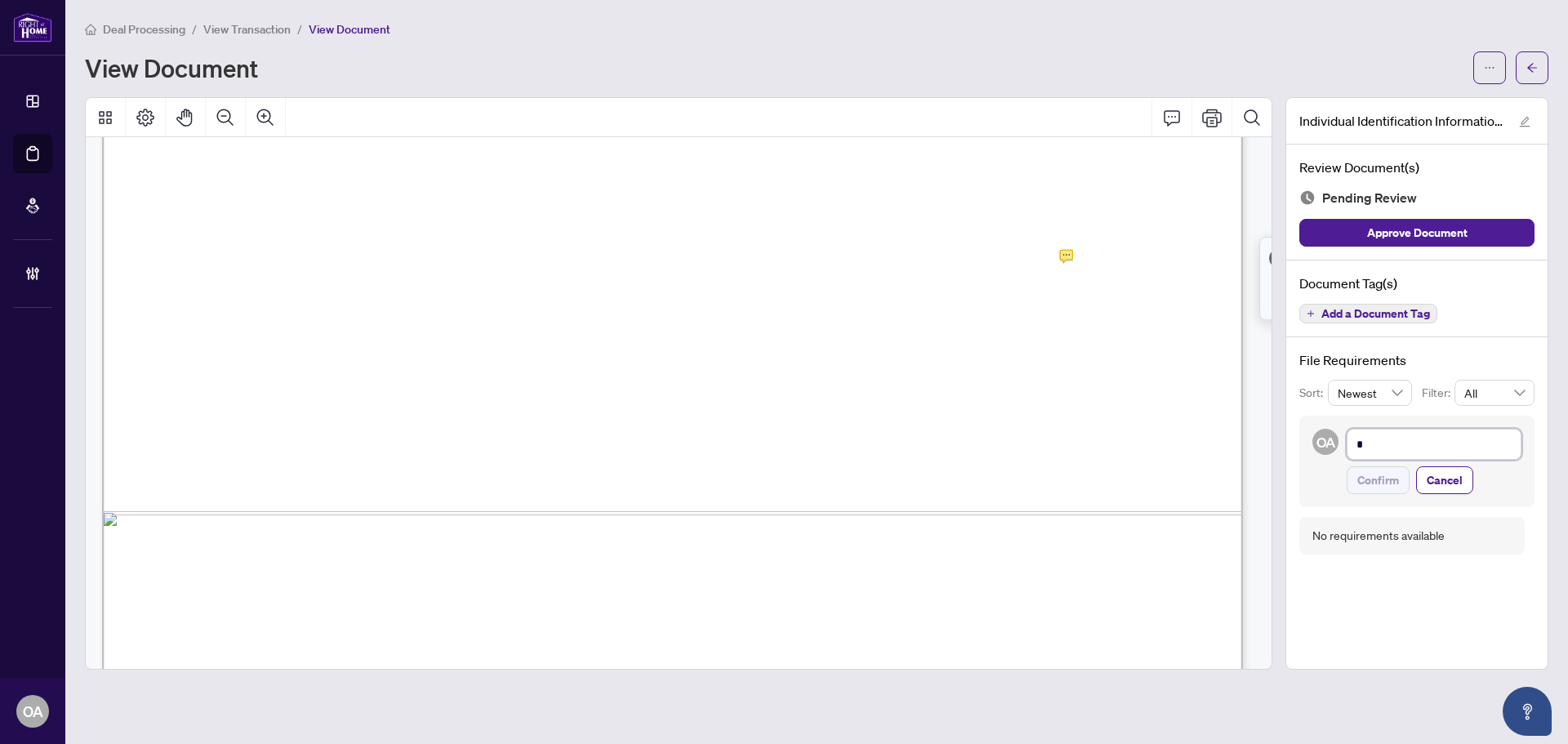
type textarea "**"
type textarea "***"
type textarea "****"
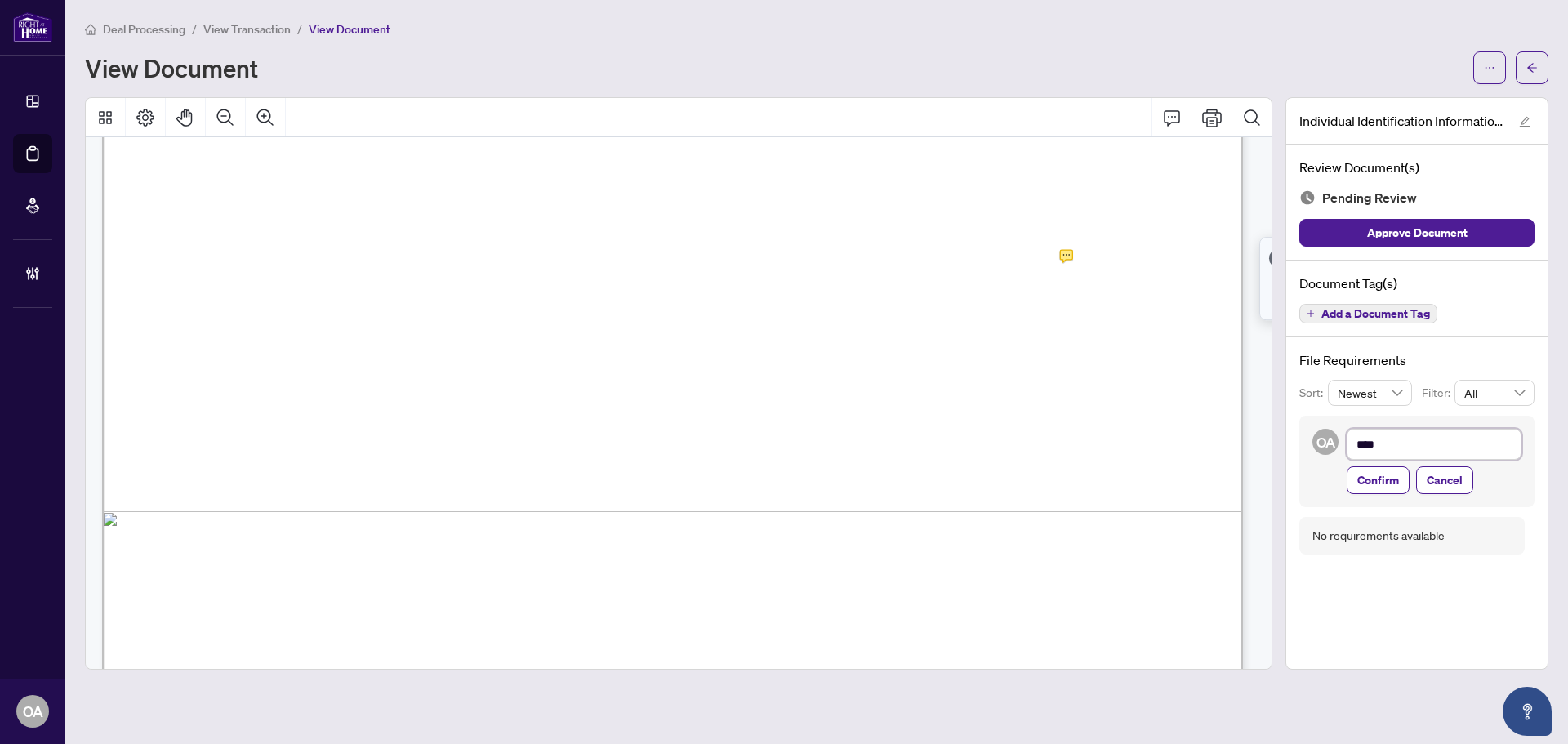
type textarea "*****"
type textarea "******"
type textarea "*******"
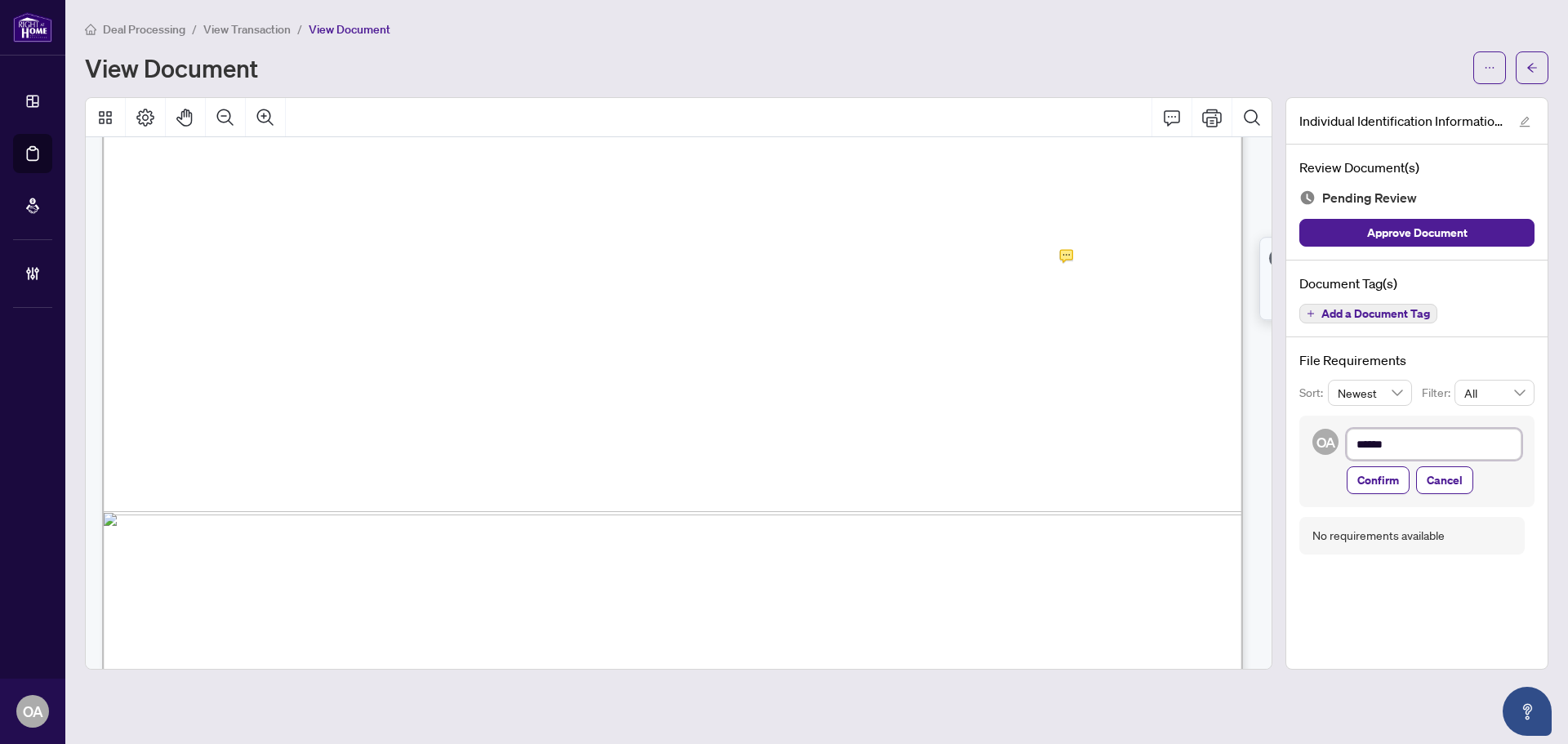
type textarea "*******"
type textarea "*********"
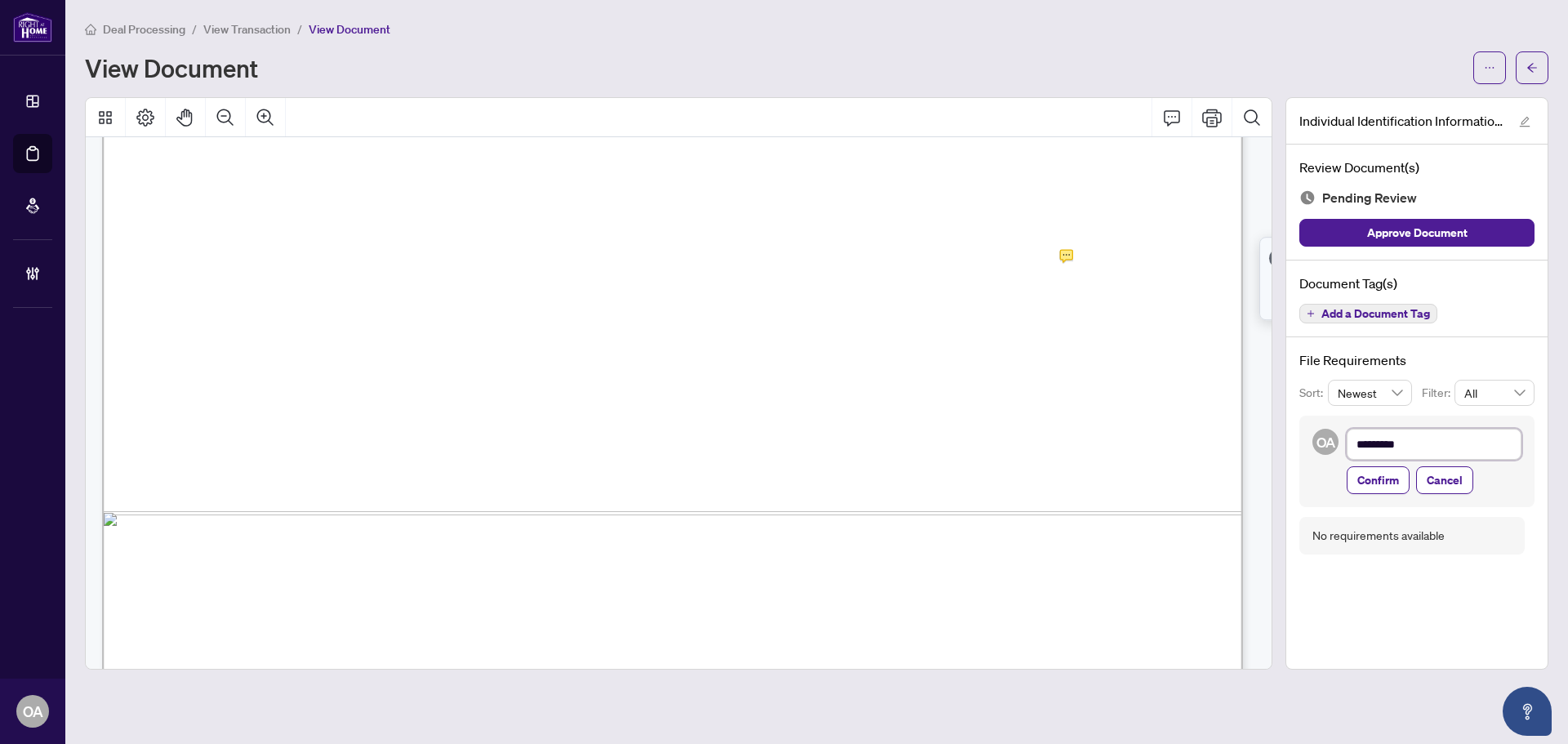
type textarea "*********"
type textarea "**********"
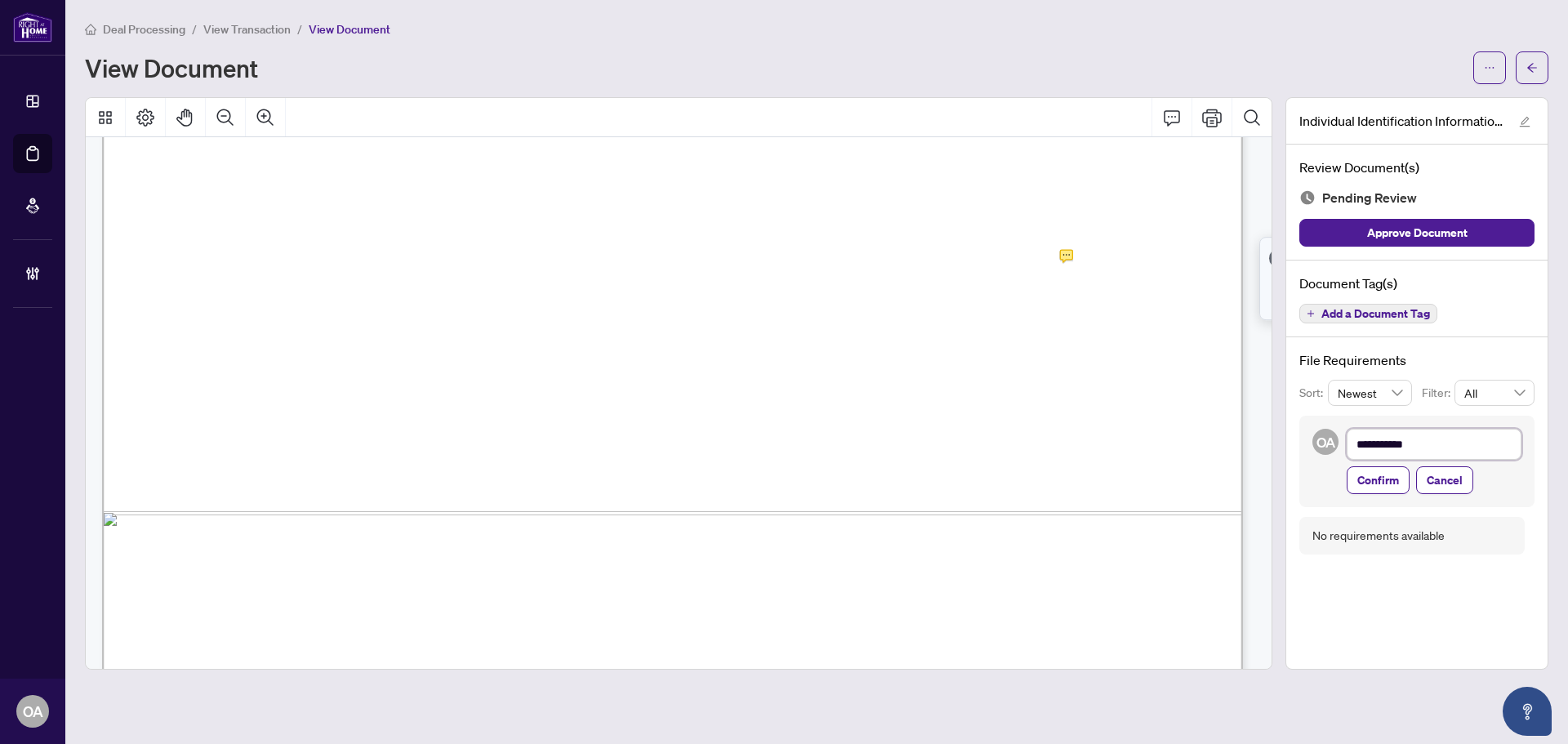
type textarea "**********"
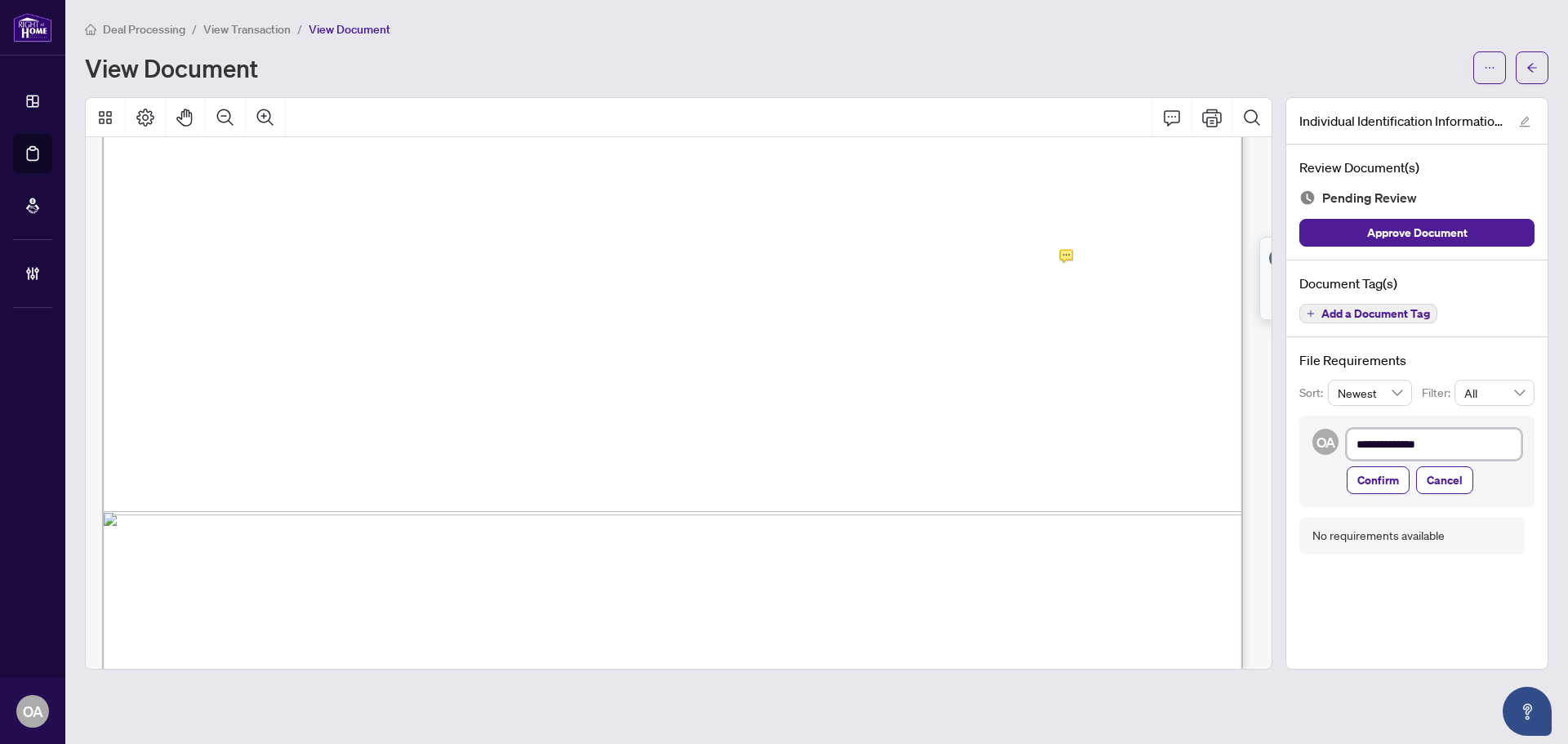
type textarea "**********"
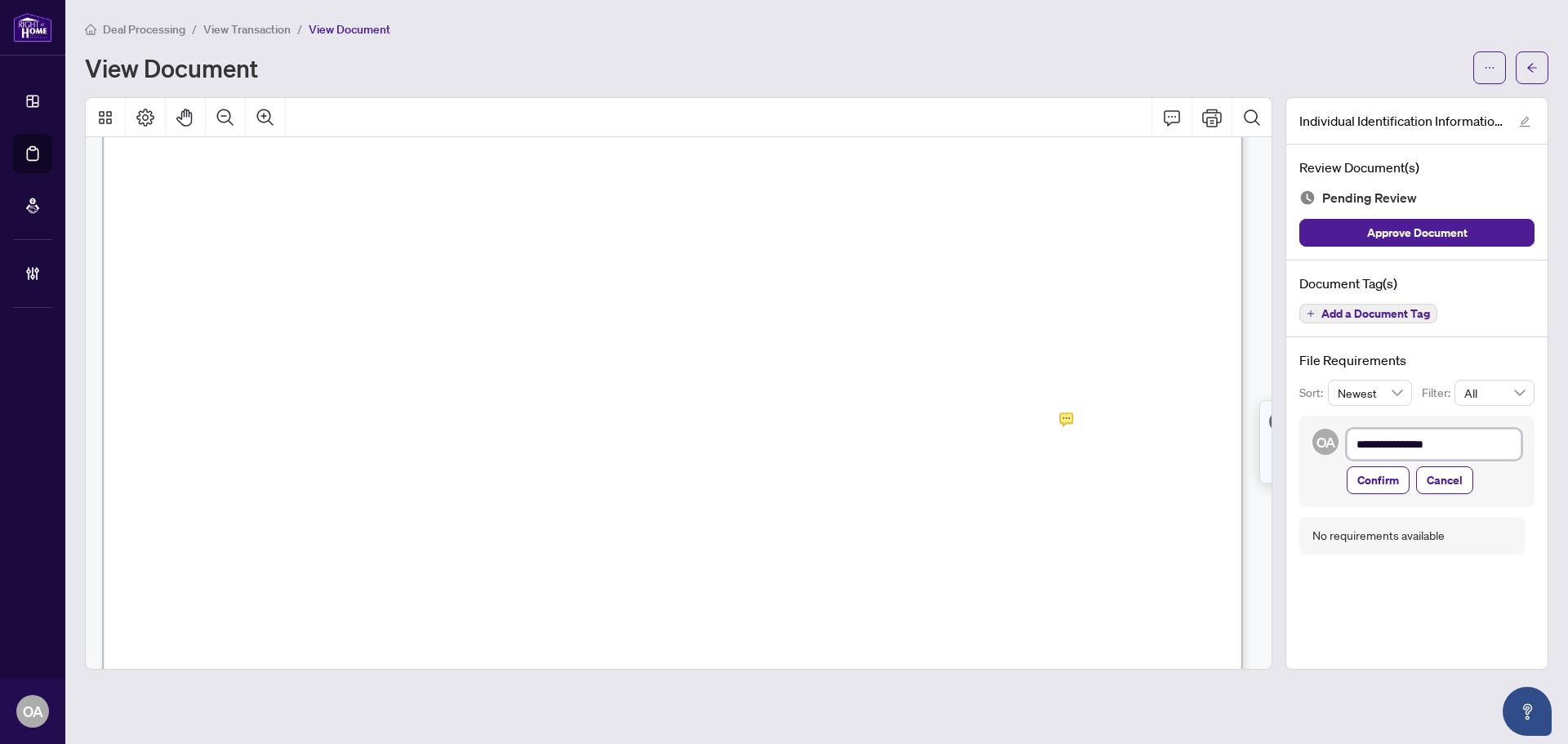
click at [1469, 442] on textarea "**********" at bounding box center [1434, 444] width 175 height 31
type textarea "**********"
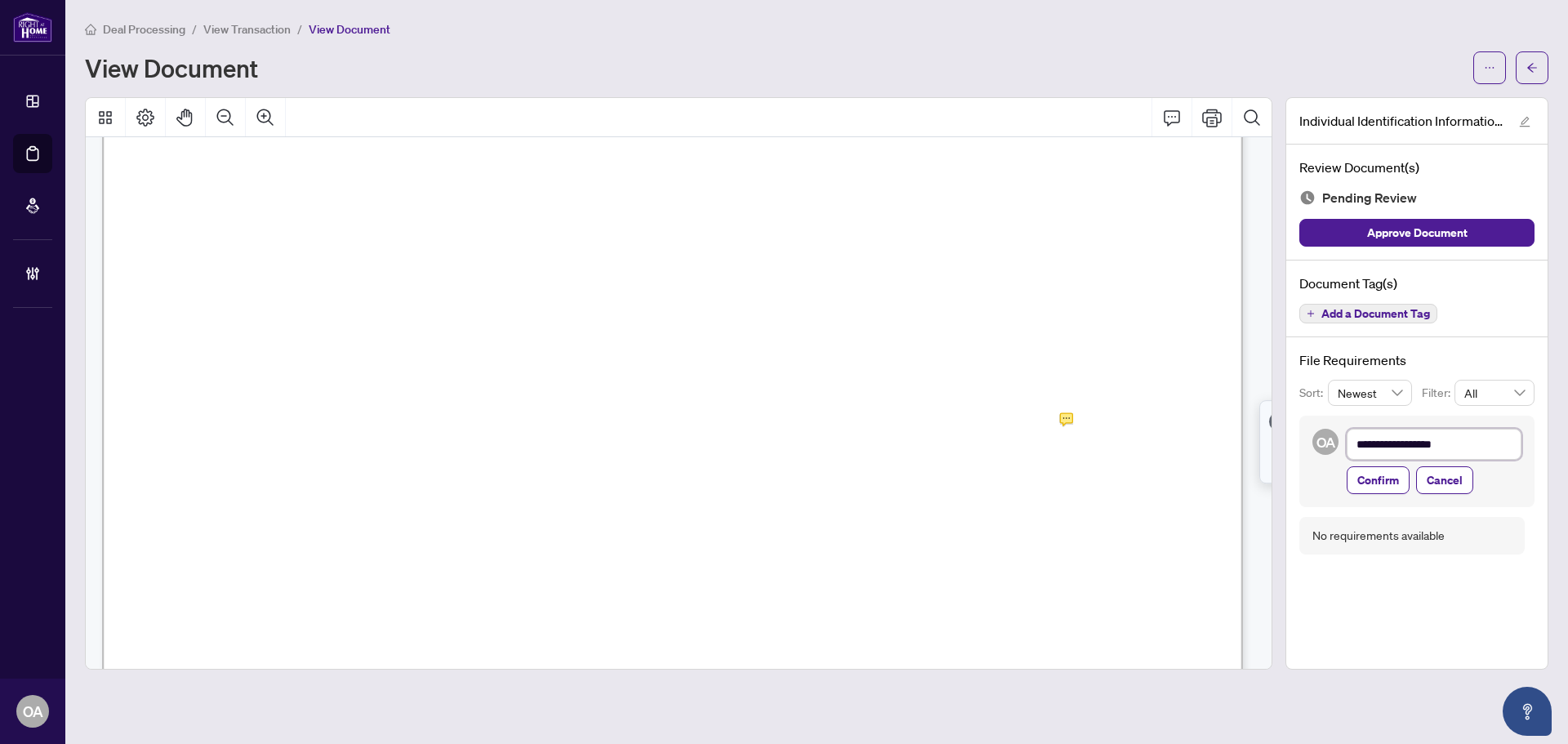
paste textarea "**********"
type textarea "**********"
click at [1375, 517] on span "Confirm" at bounding box center [1378, 516] width 42 height 26
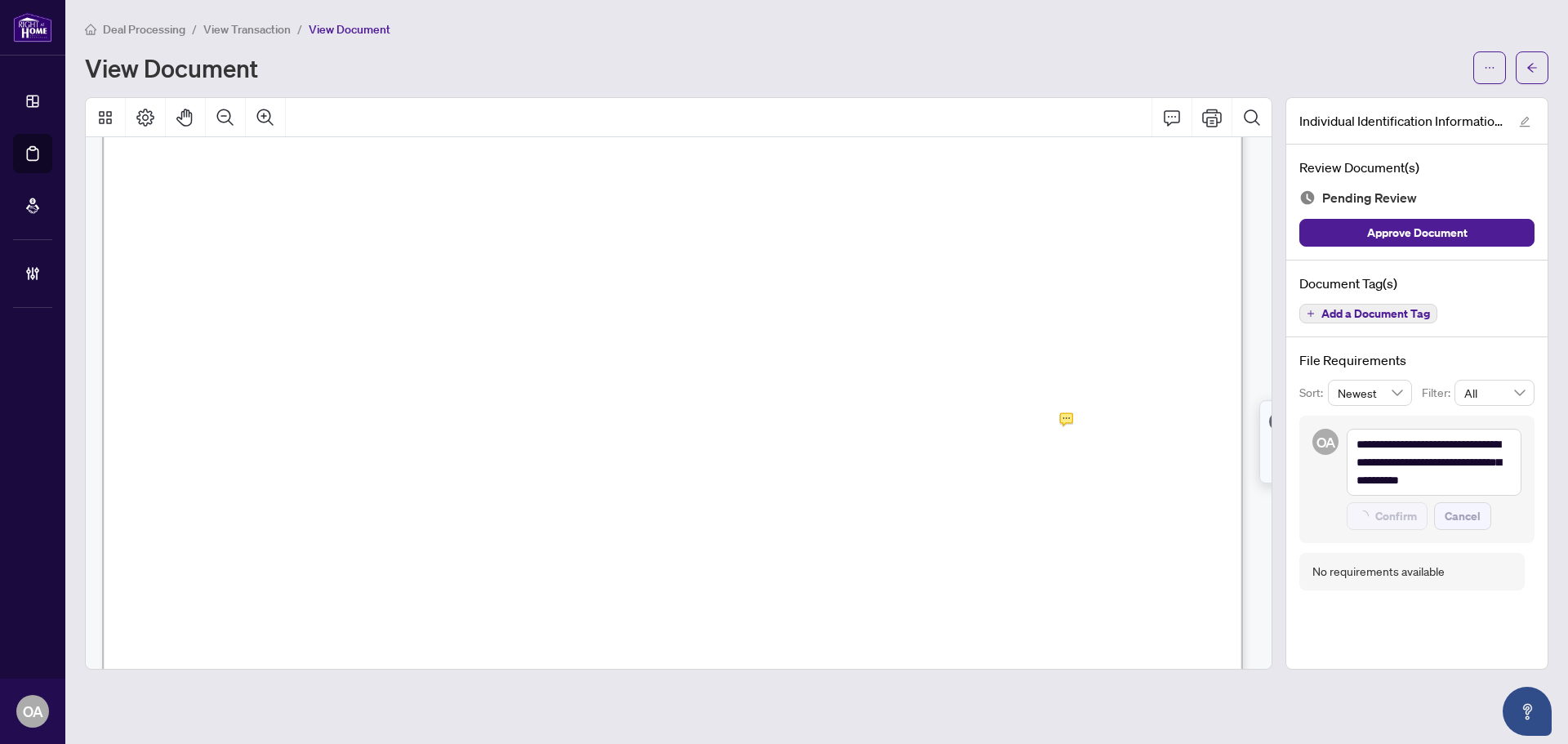
type textarea "**********"
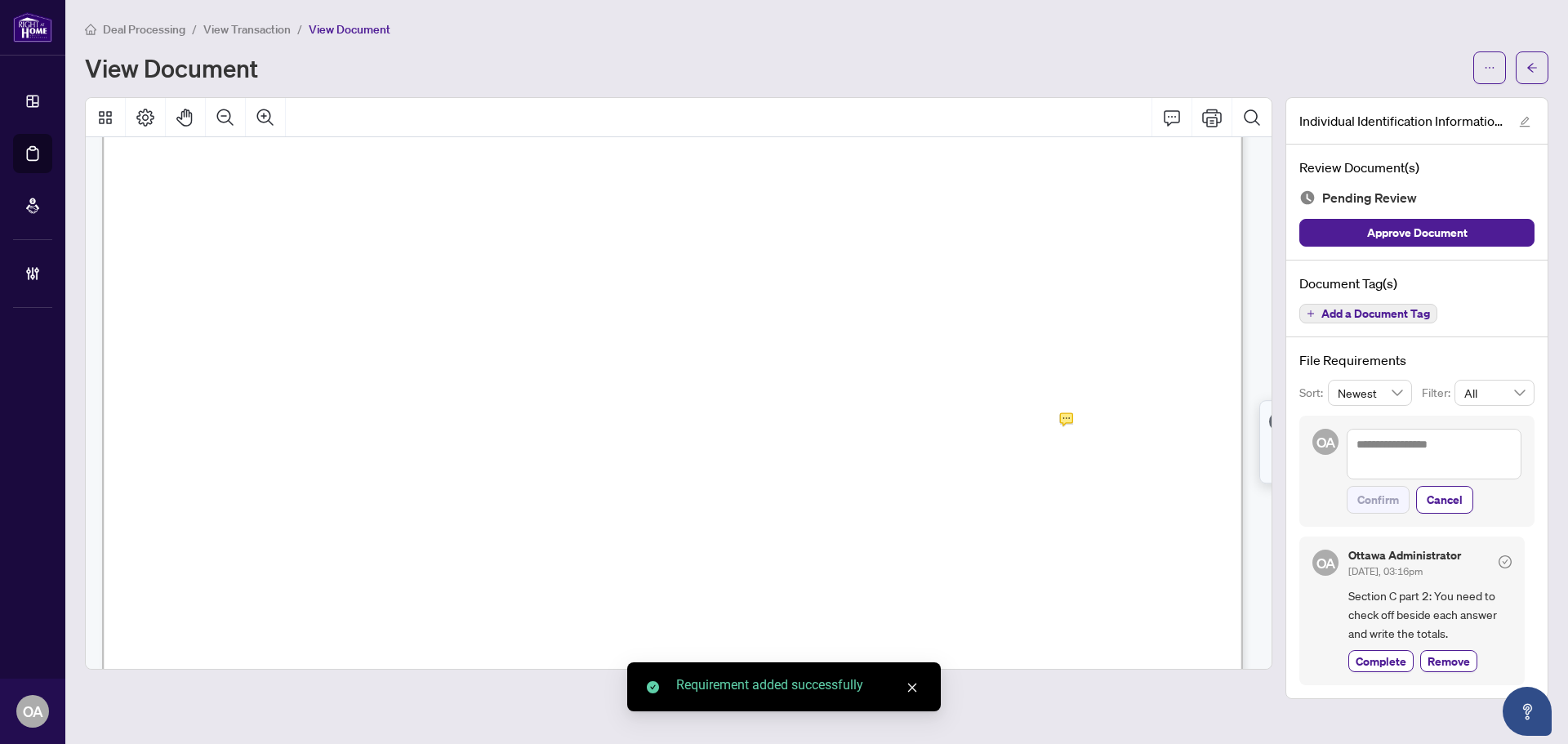
click at [1386, 310] on span "Add a Document Tag" at bounding box center [1376, 313] width 108 height 12
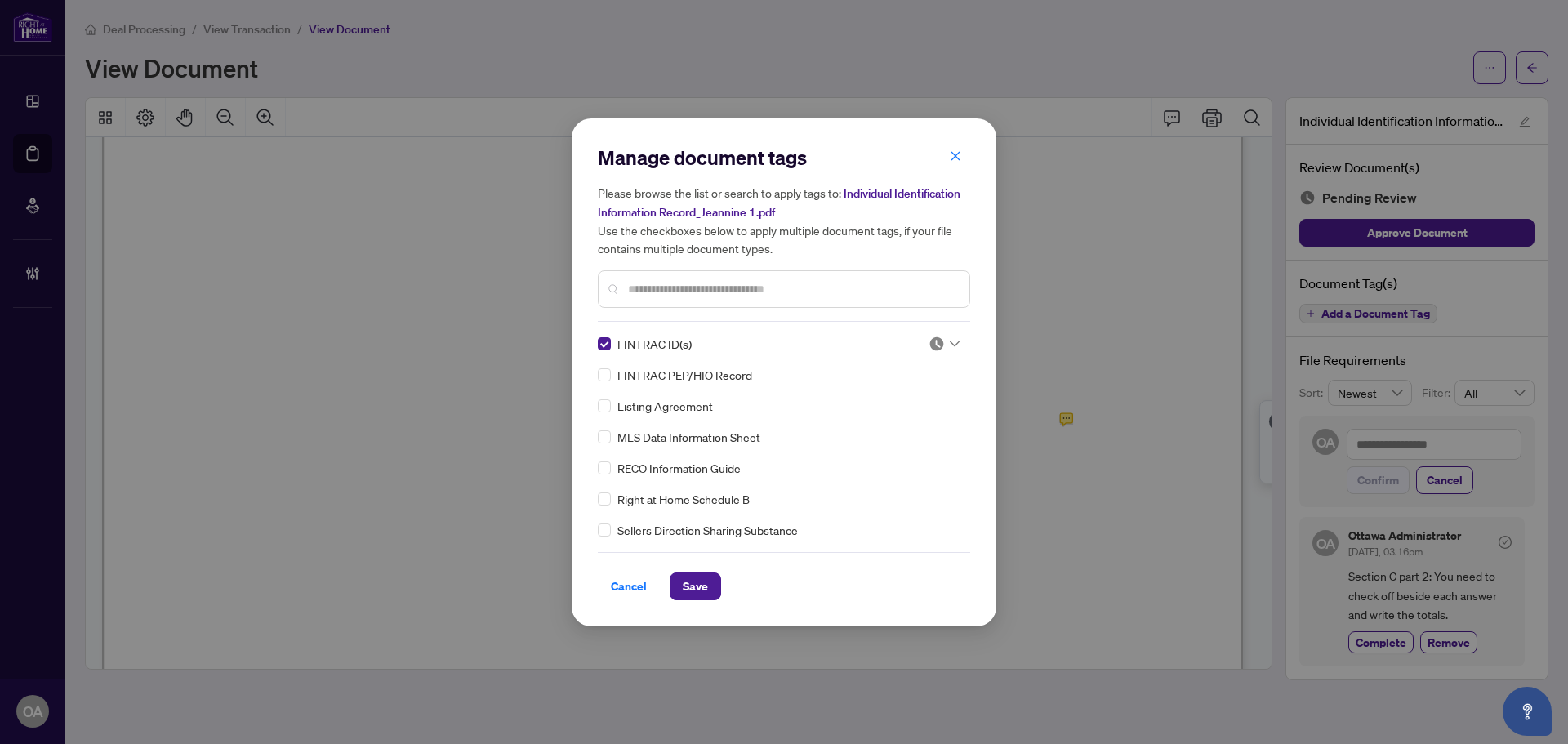
click at [922, 344] on div at bounding box center [939, 344] width 42 height 16
click at [905, 398] on div "Needs Work" at bounding box center [891, 397] width 105 height 18
click at [704, 581] on span "Save" at bounding box center [695, 586] width 25 height 26
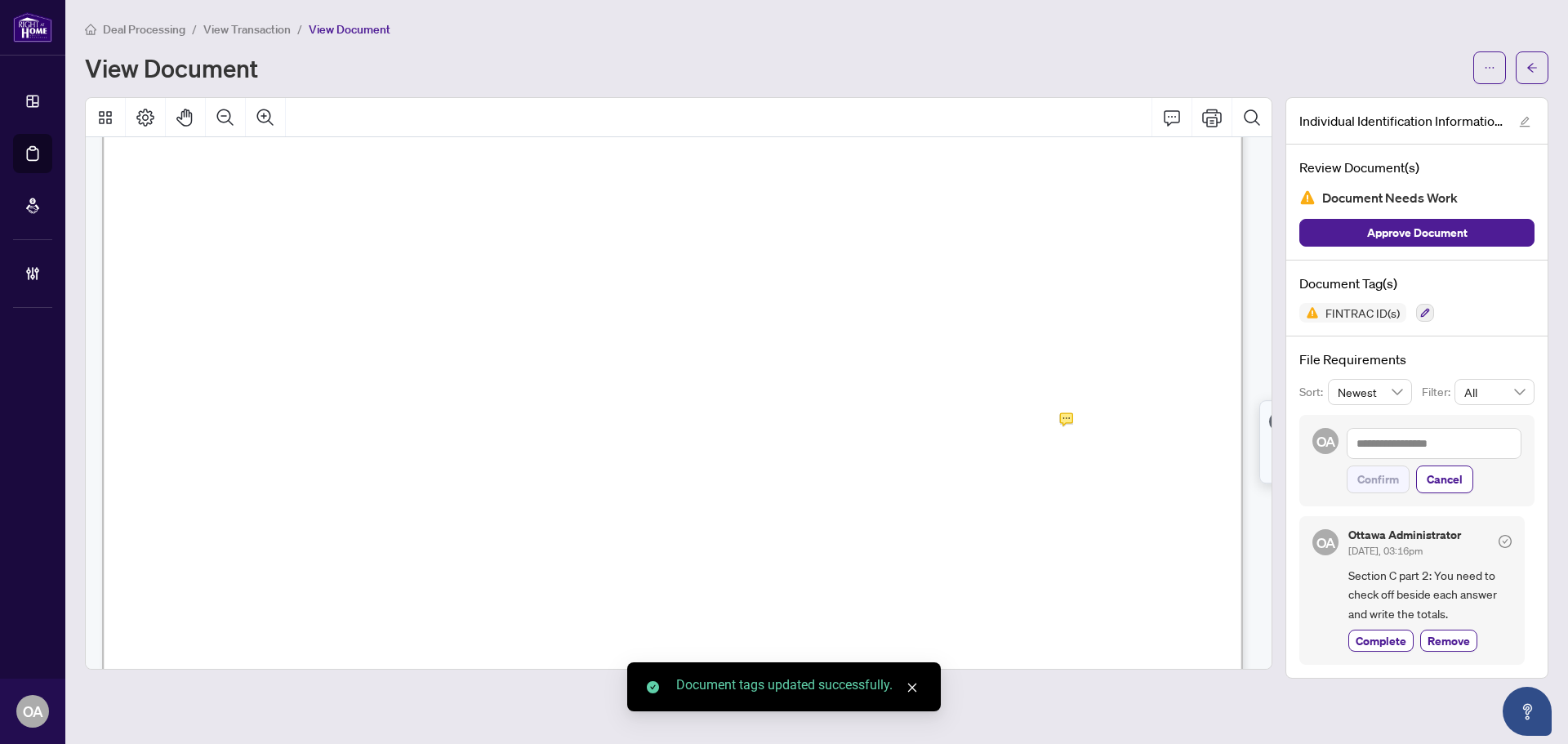
click at [1533, 58] on span "button" at bounding box center [1532, 68] width 12 height 26
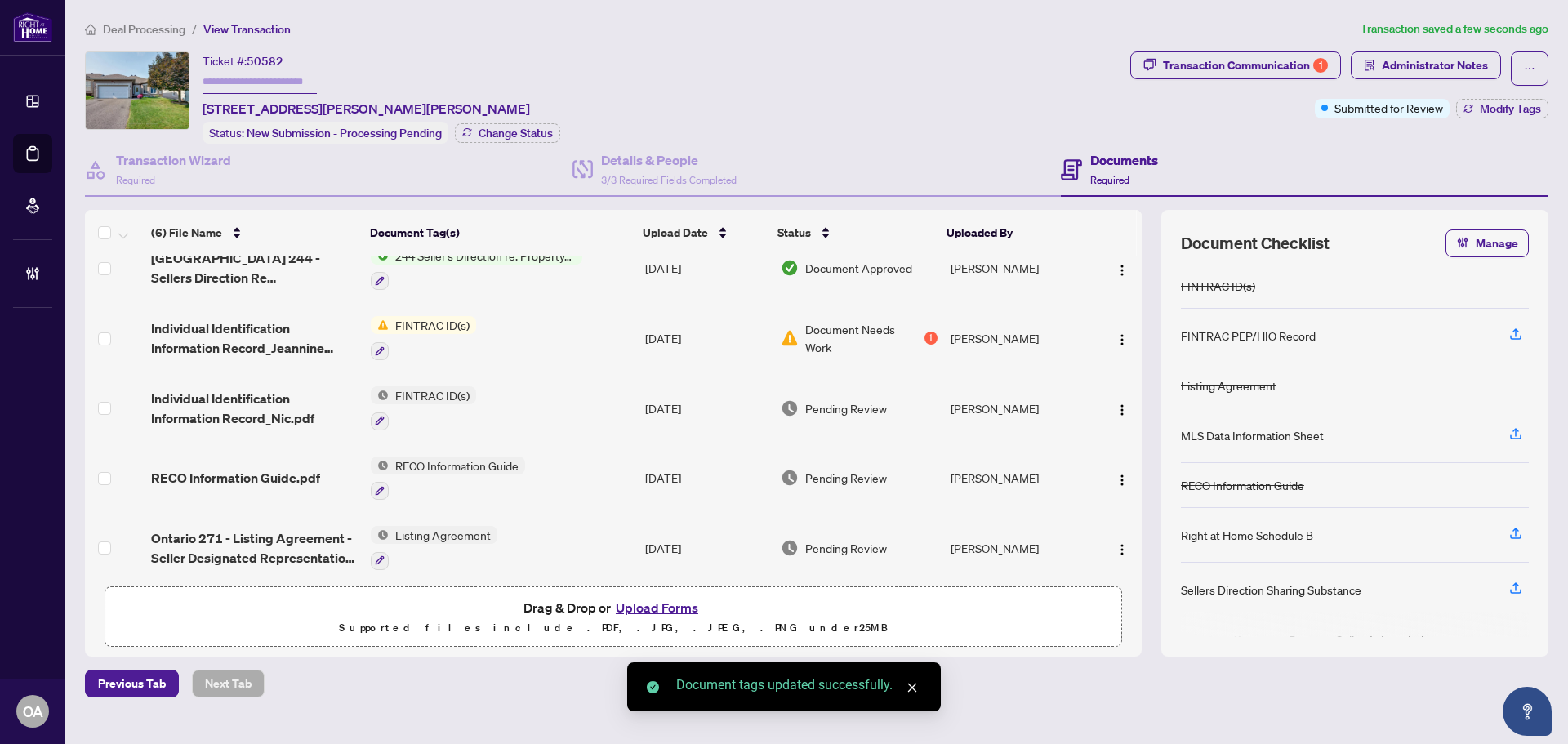
scroll to position [101, 0]
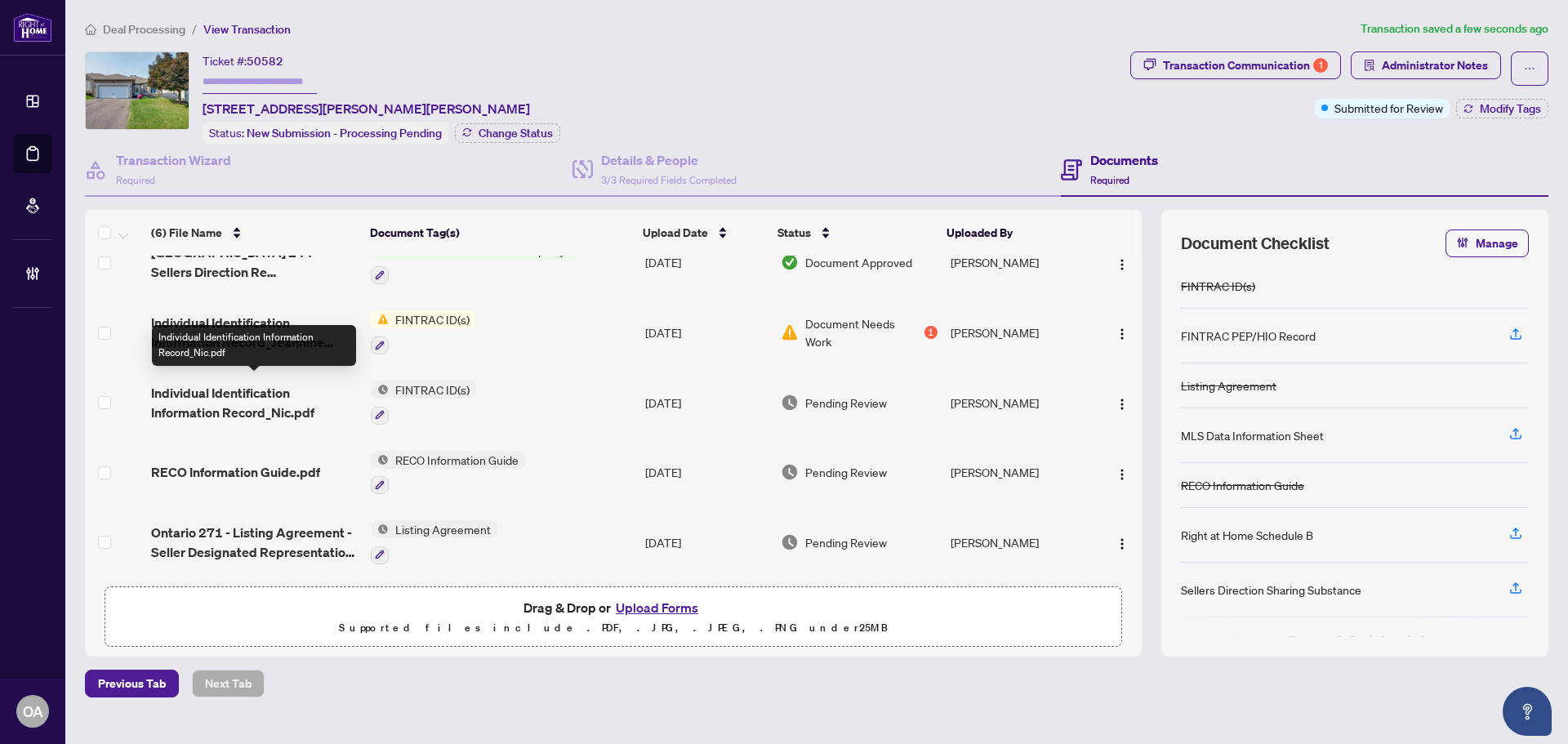
click at [278, 391] on span "Individual Identification Information Record_Nic.pdf" at bounding box center [254, 402] width 207 height 39
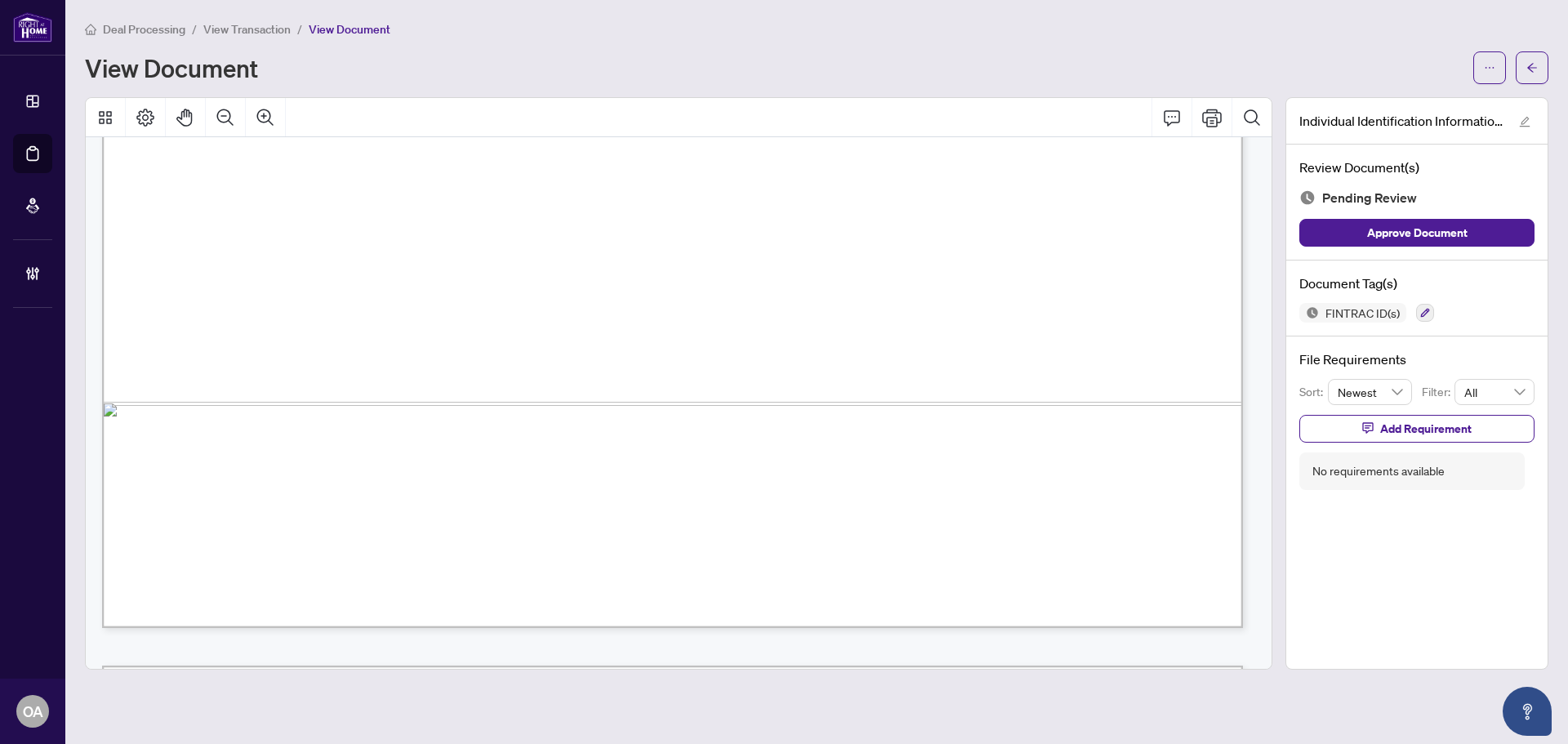
scroll to position [1062, 0]
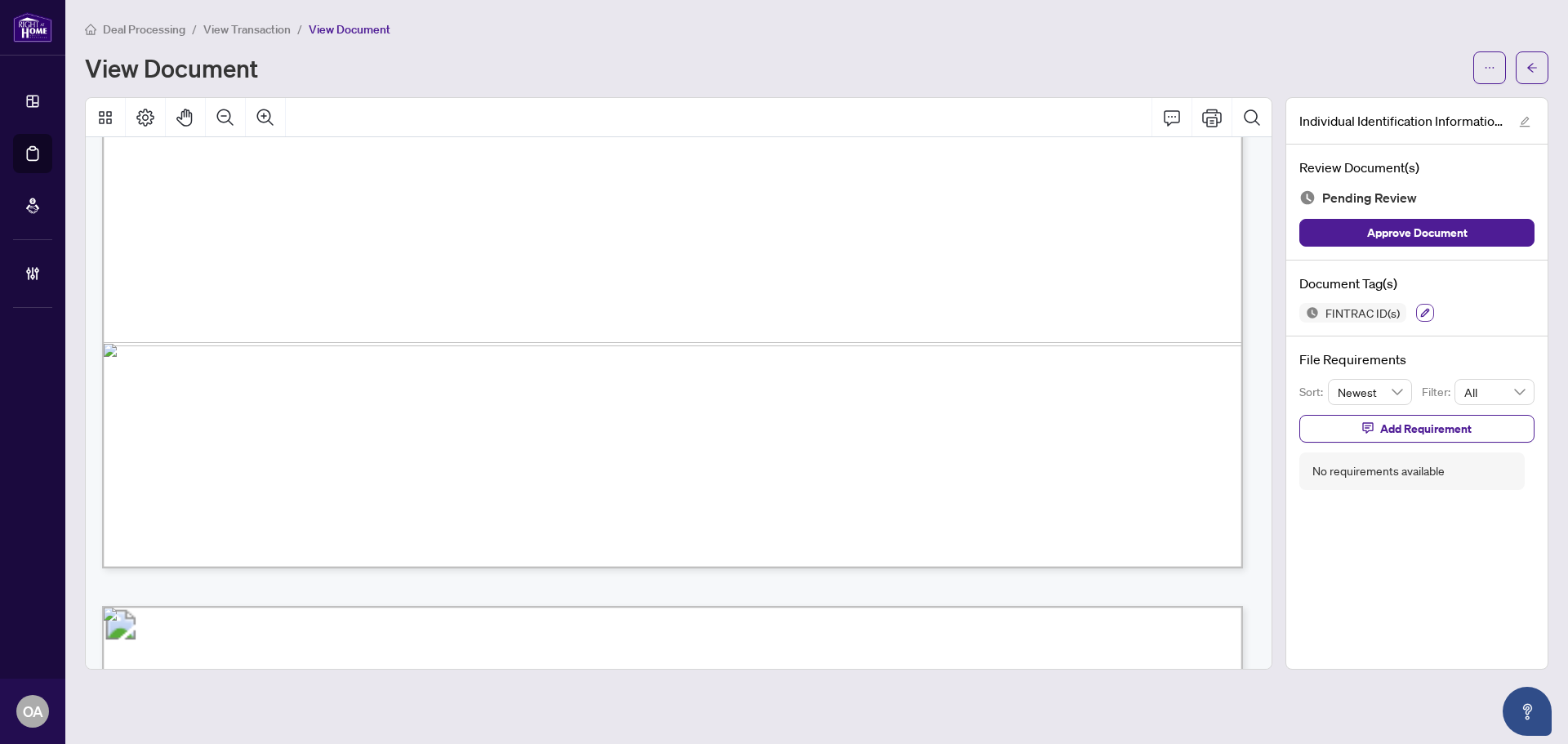
click at [1429, 312] on icon "button" at bounding box center [1425, 312] width 10 height 10
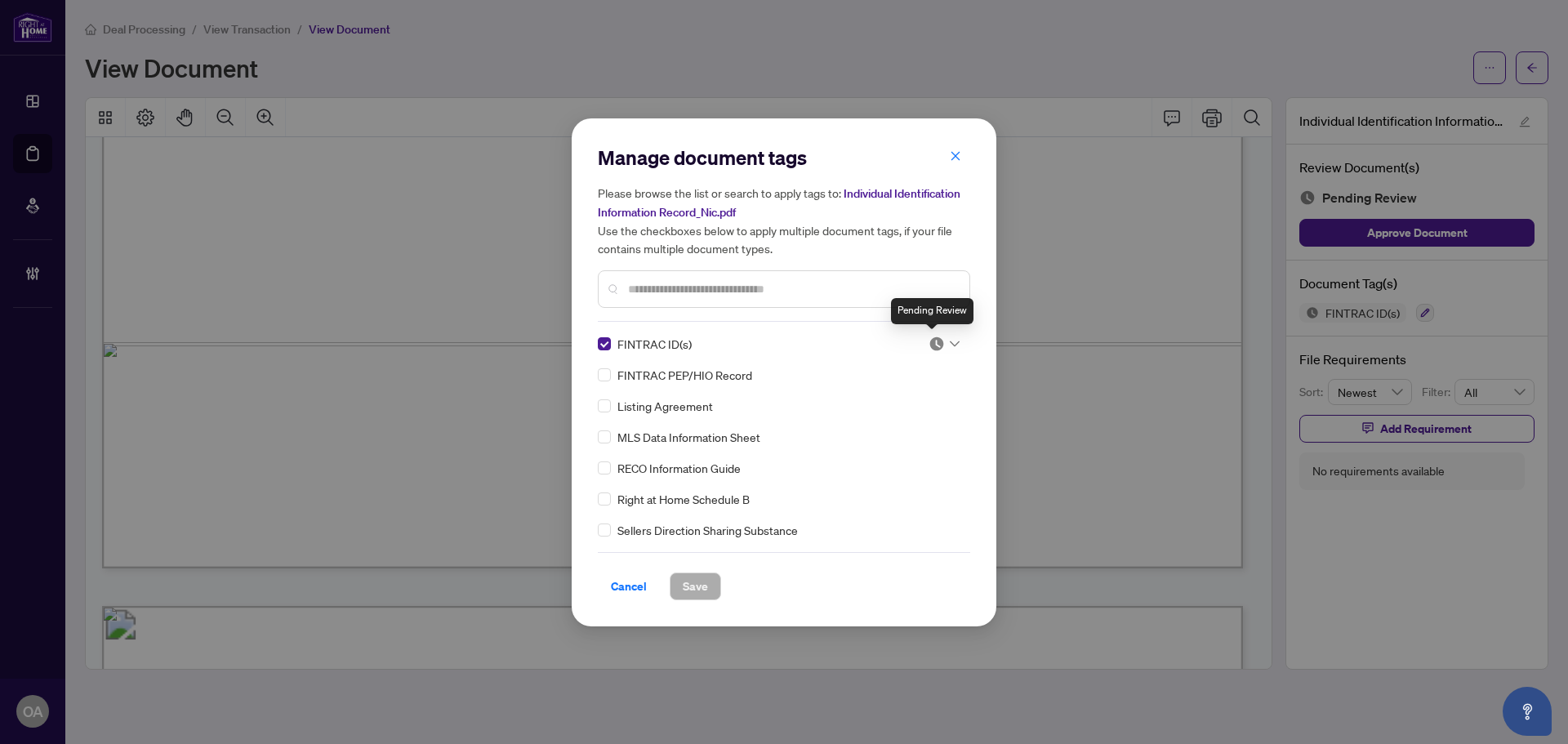
click at [938, 347] on img at bounding box center [937, 344] width 16 height 16
drag, startPoint x: 863, startPoint y: 400, endPoint x: 880, endPoint y: 399, distance: 17.0
click at [863, 400] on div "Needs Work" at bounding box center [891, 397] width 105 height 18
click at [703, 585] on span "Save" at bounding box center [695, 586] width 25 height 26
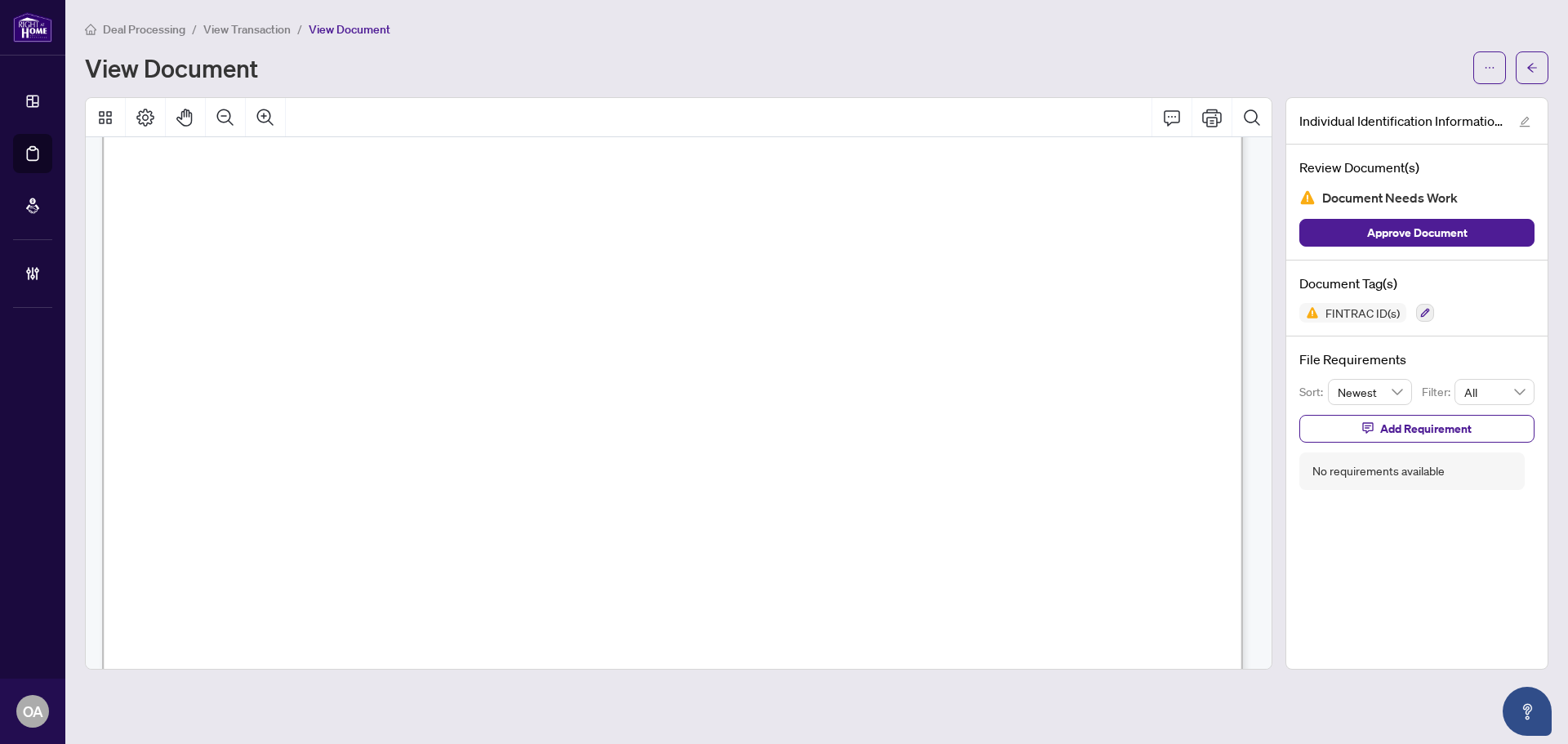
scroll to position [3756, 0]
click at [1172, 115] on icon "Comment" at bounding box center [1172, 117] width 20 height 20
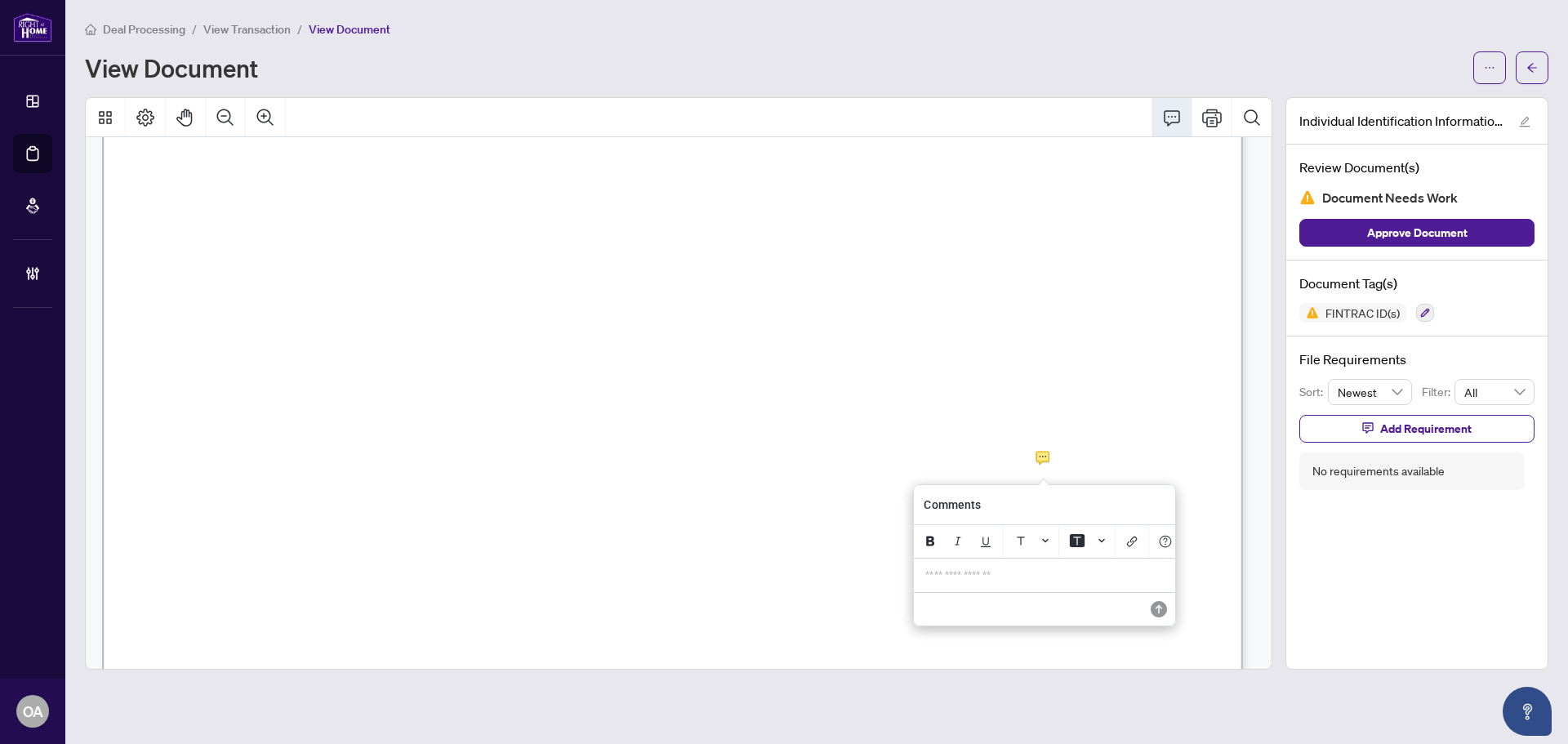
click at [1074, 581] on p "**********" at bounding box center [1045, 574] width 238 height 14
click at [1155, 618] on icon "Save" at bounding box center [1158, 609] width 16 height 16
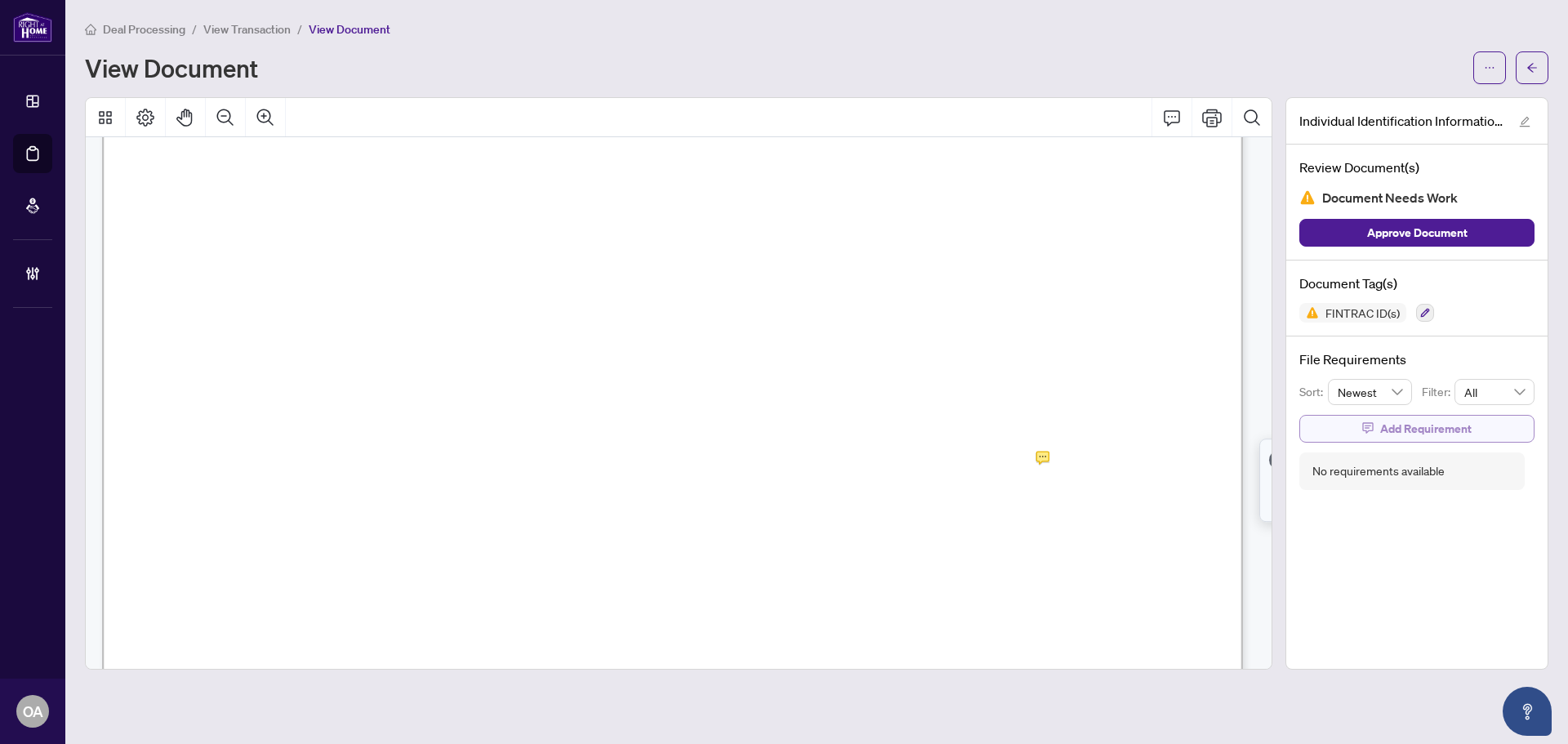
click at [1364, 433] on icon "button" at bounding box center [1368, 428] width 12 height 12
click at [1372, 449] on textarea at bounding box center [1434, 443] width 175 height 31
paste textarea "**********"
type textarea "**********"
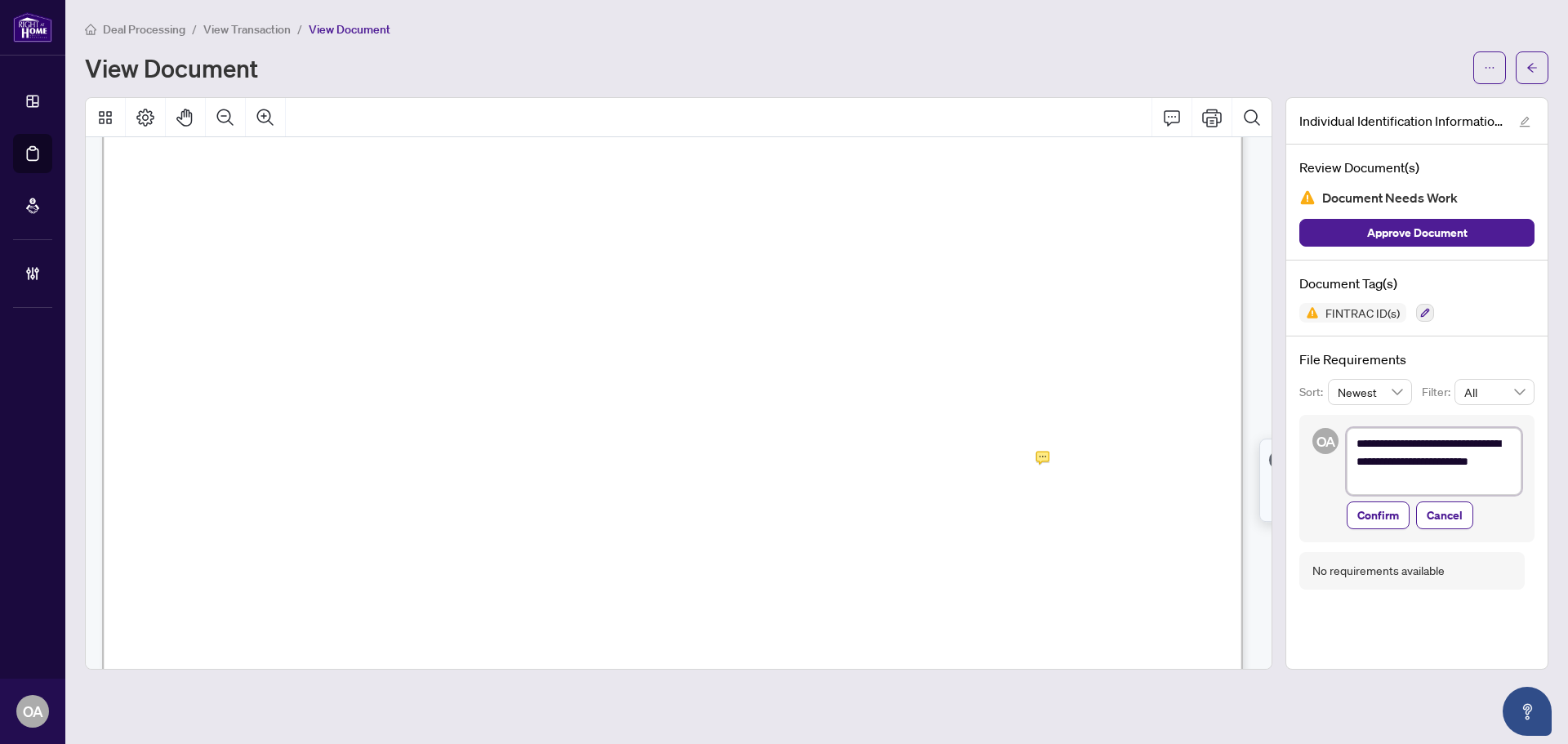
scroll to position [0, 0]
click at [1363, 440] on textarea "**********" at bounding box center [1434, 461] width 175 height 67
click at [1358, 443] on textarea "**********" at bounding box center [1434, 461] width 175 height 67
type textarea "**********"
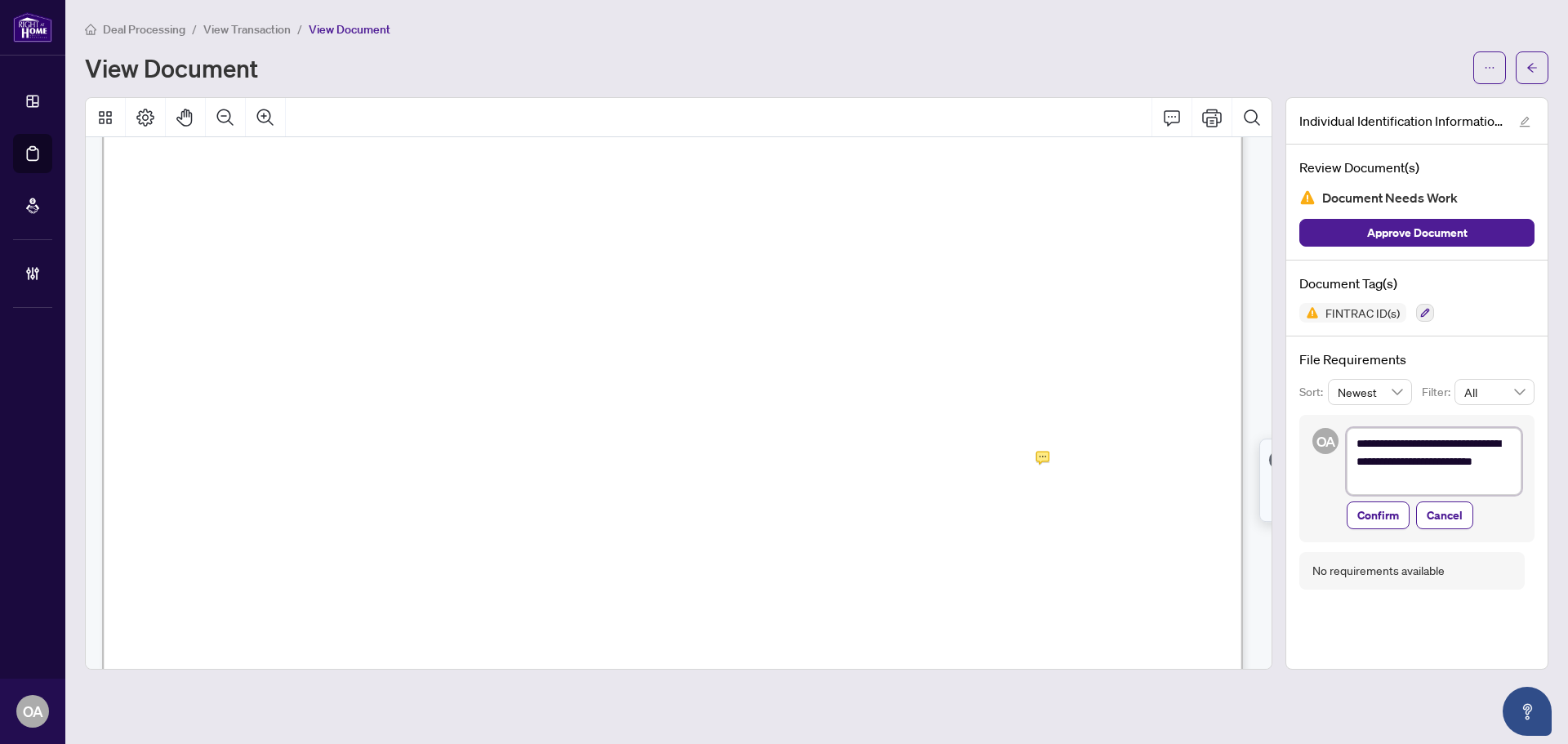
type textarea "**********"
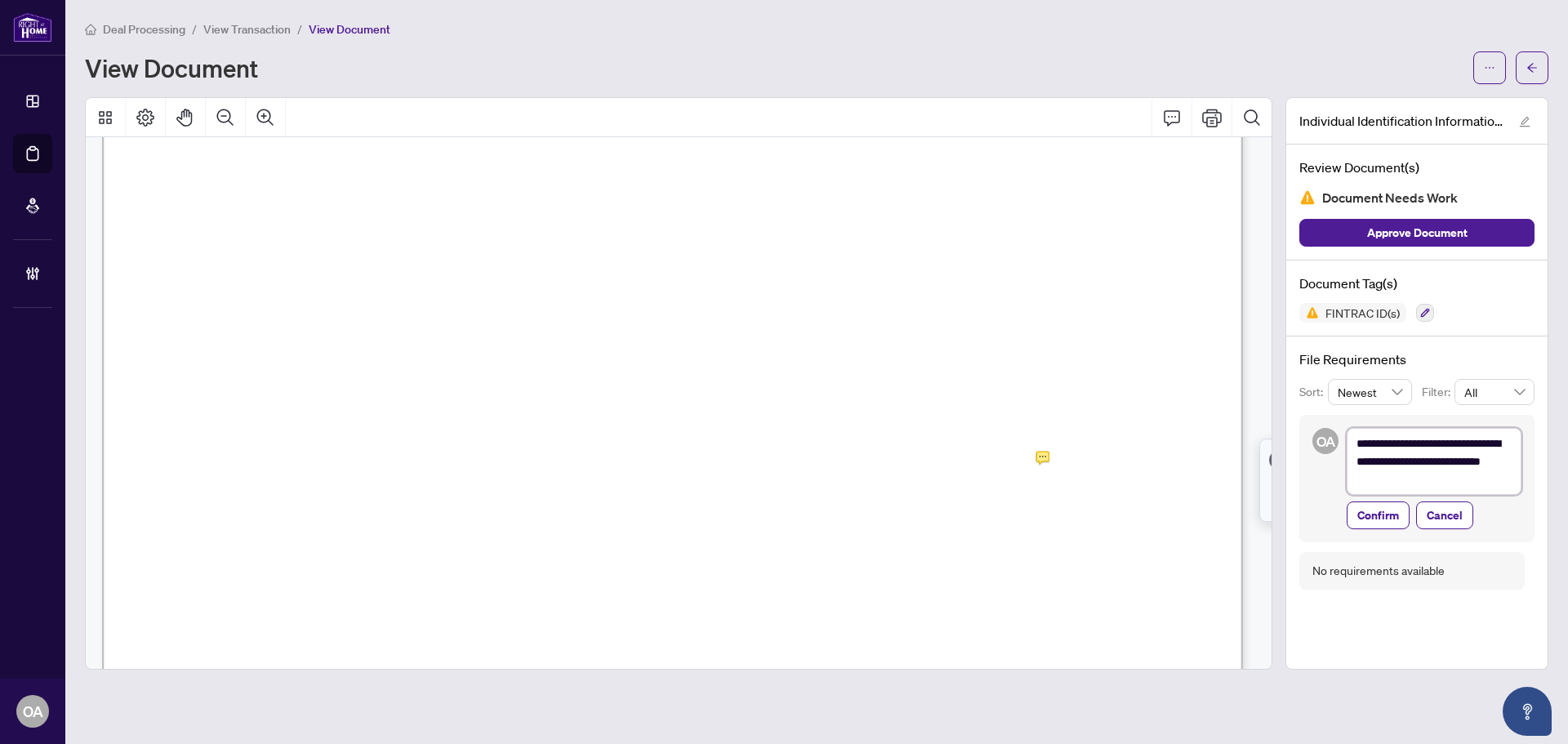
type textarea "**********"
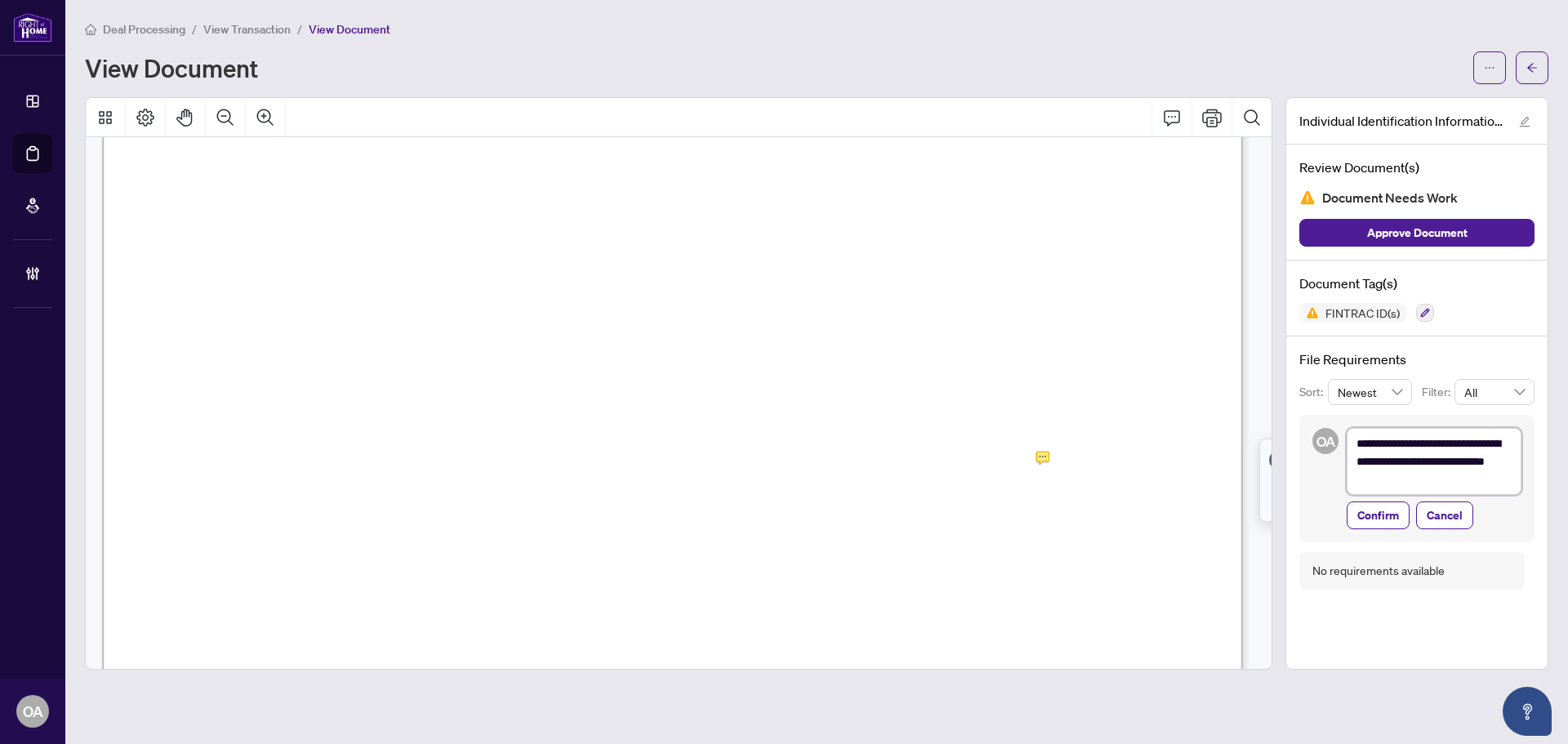
type textarea "**********"
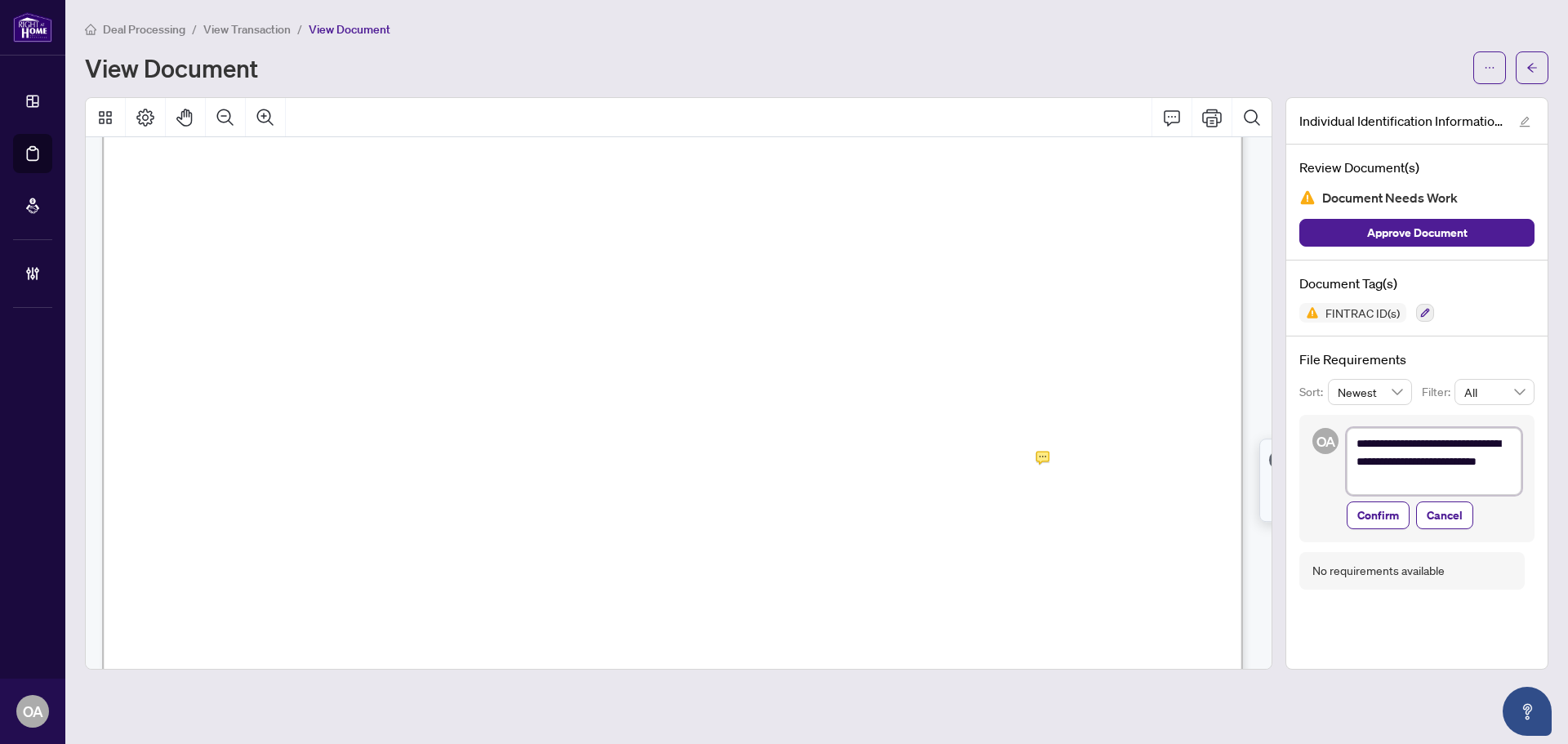
type textarea "**********"
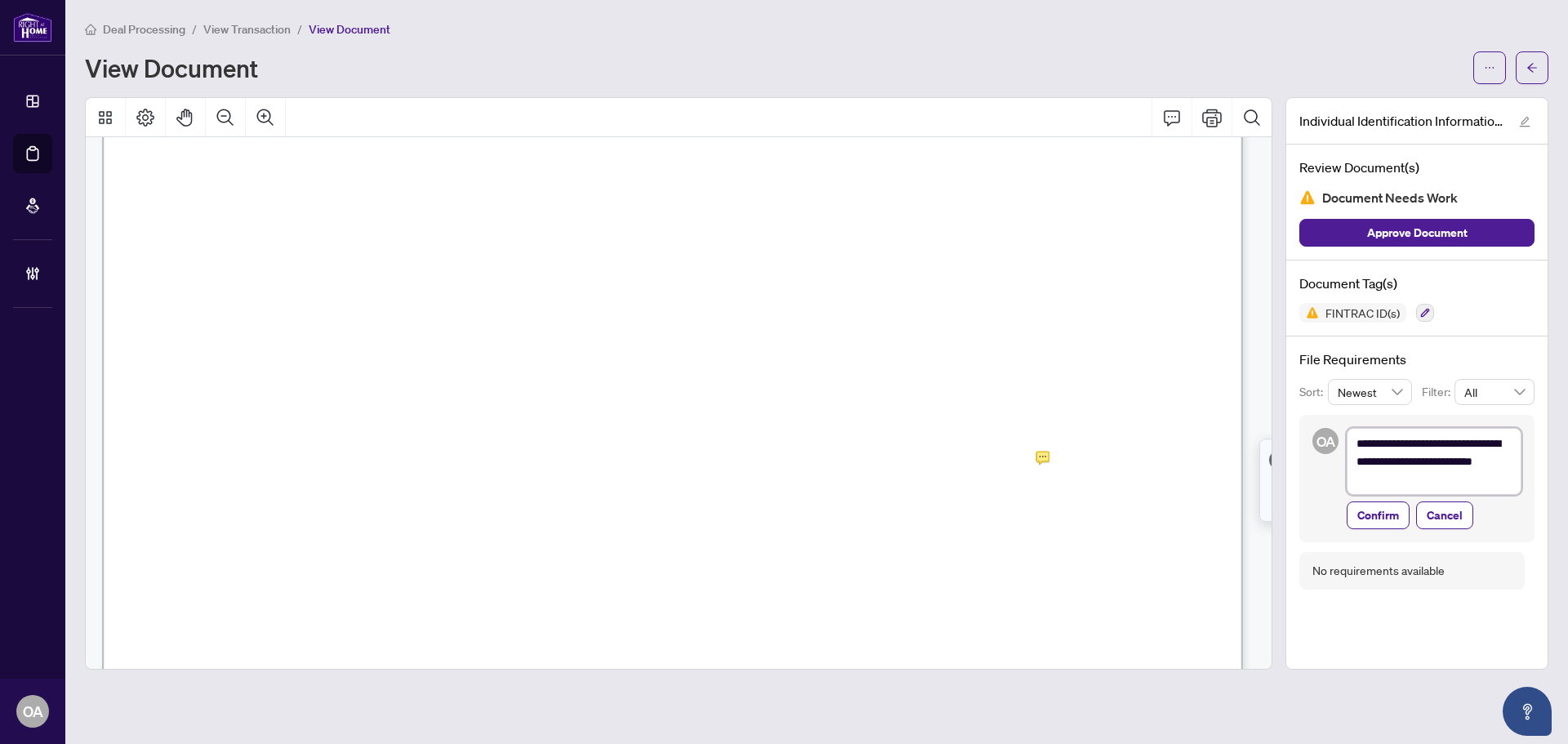
type textarea "**********"
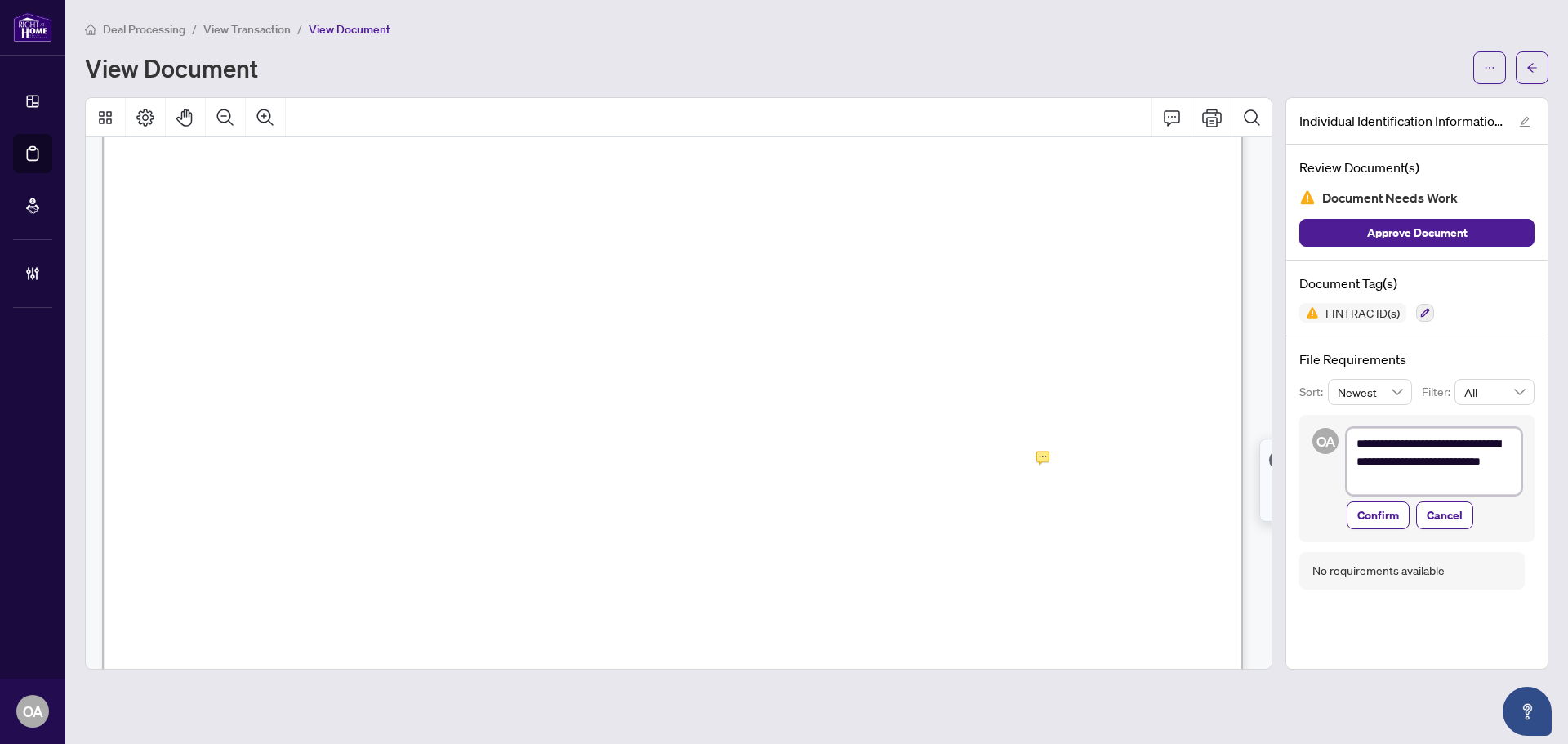
type textarea "**********"
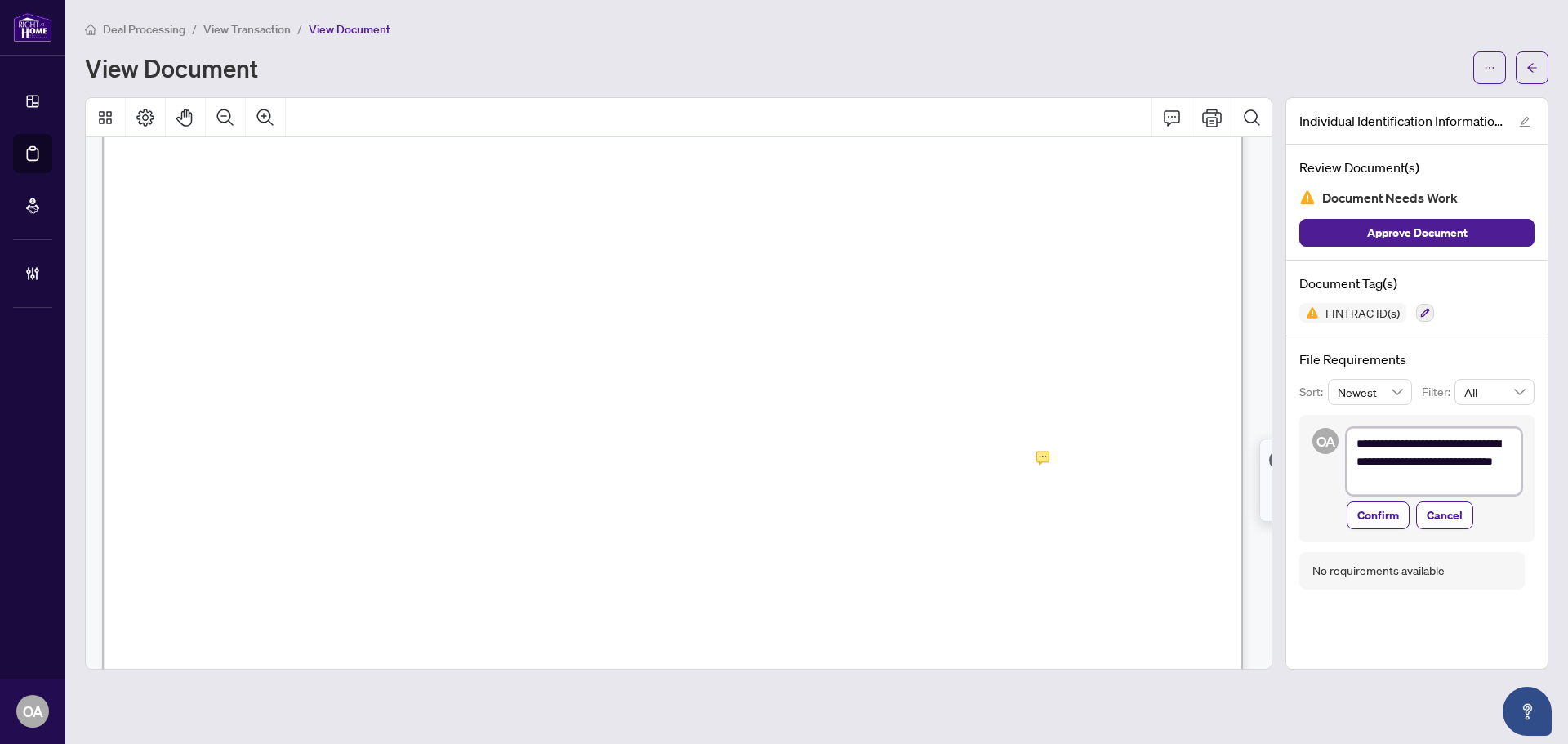
type textarea "**********"
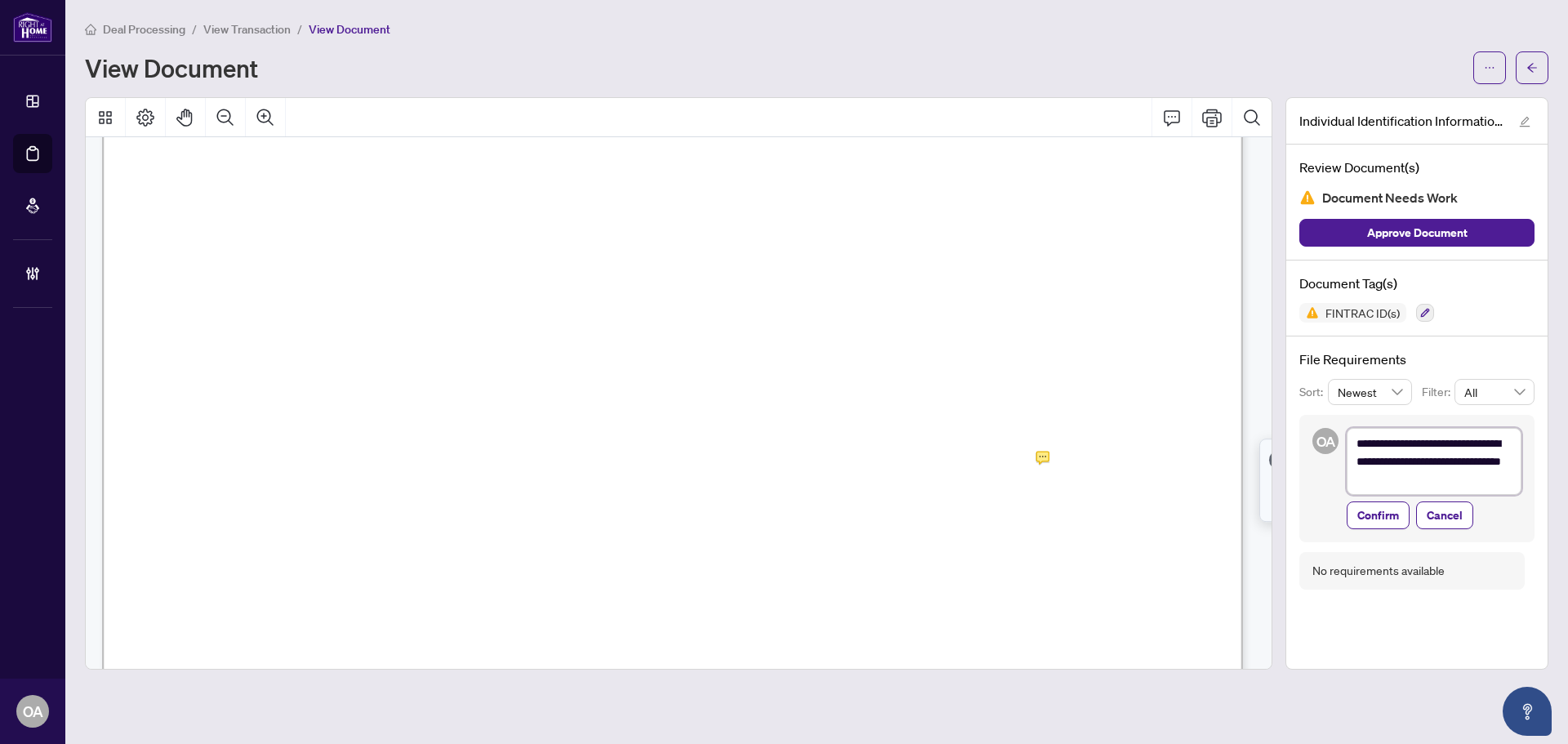
type textarea "**********"
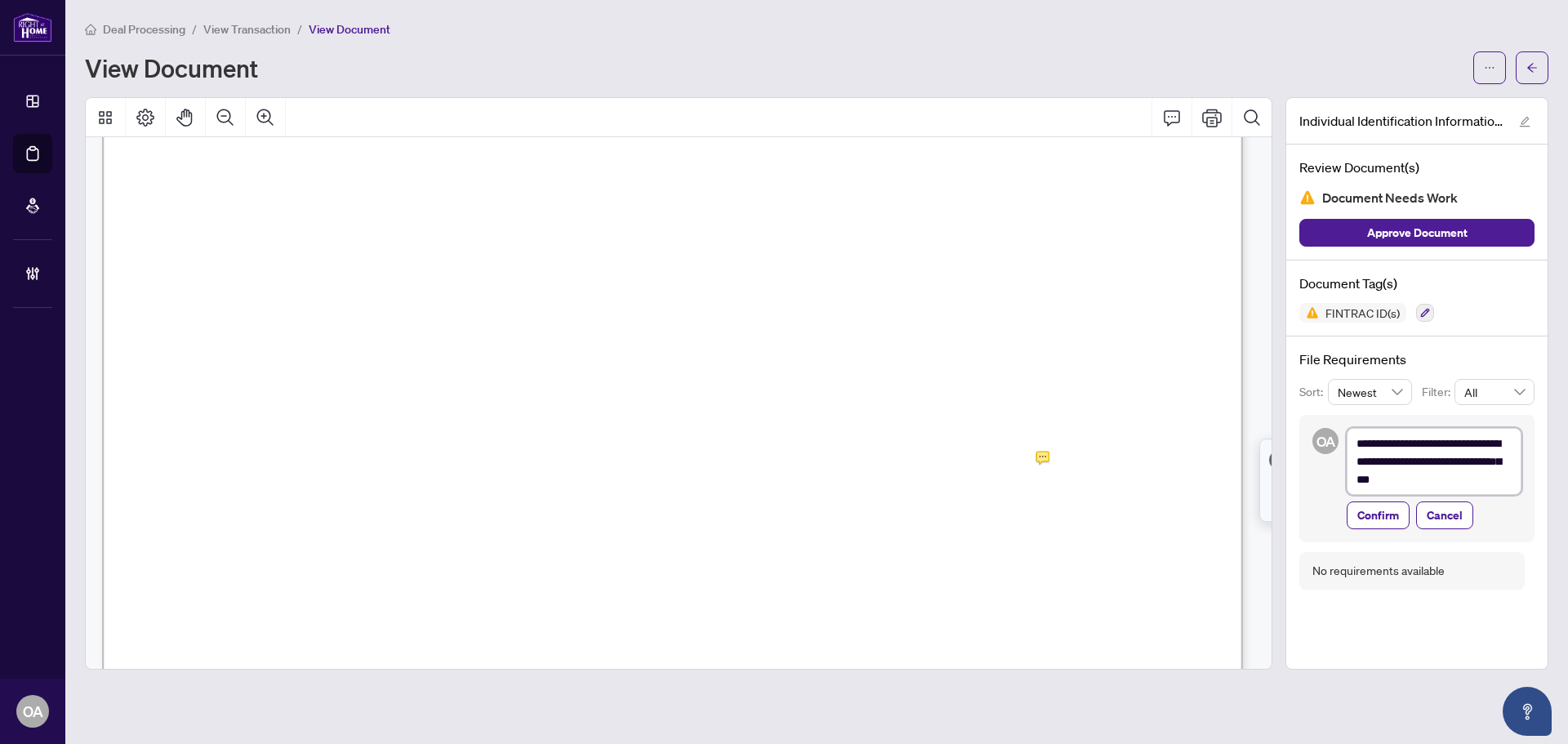
type textarea "**********"
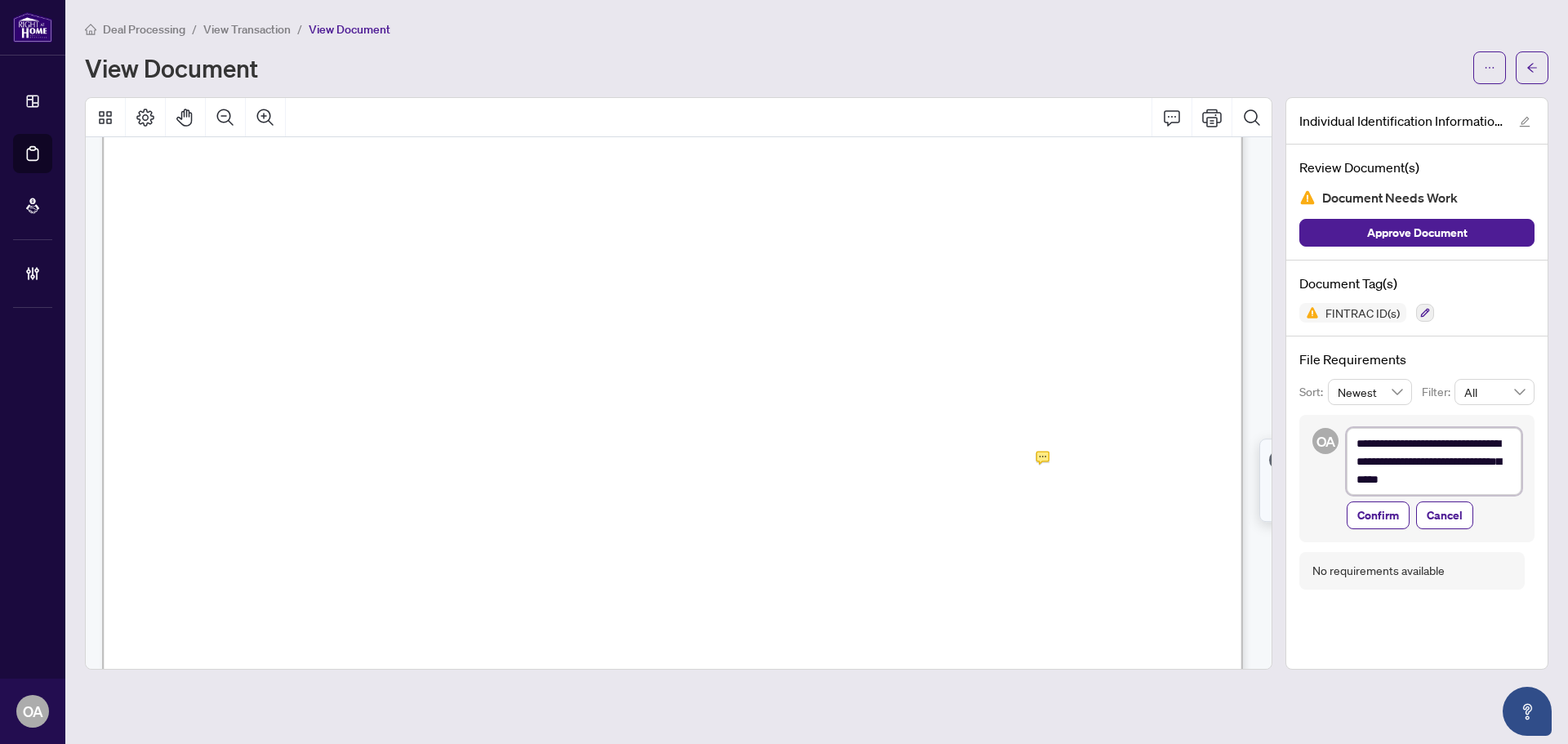
type textarea "**********"
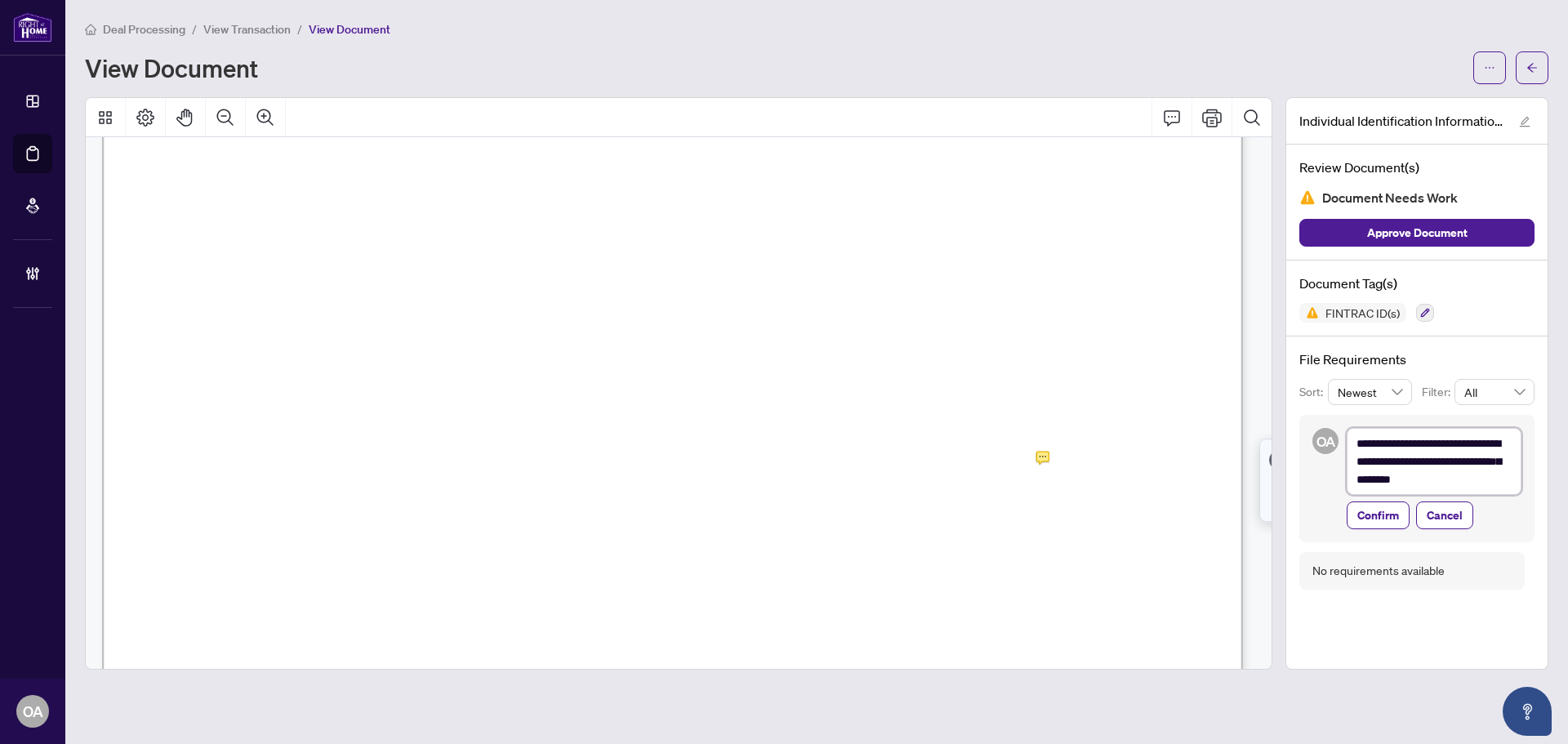
type textarea "**********"
click at [1384, 515] on span "Confirm" at bounding box center [1378, 515] width 42 height 26
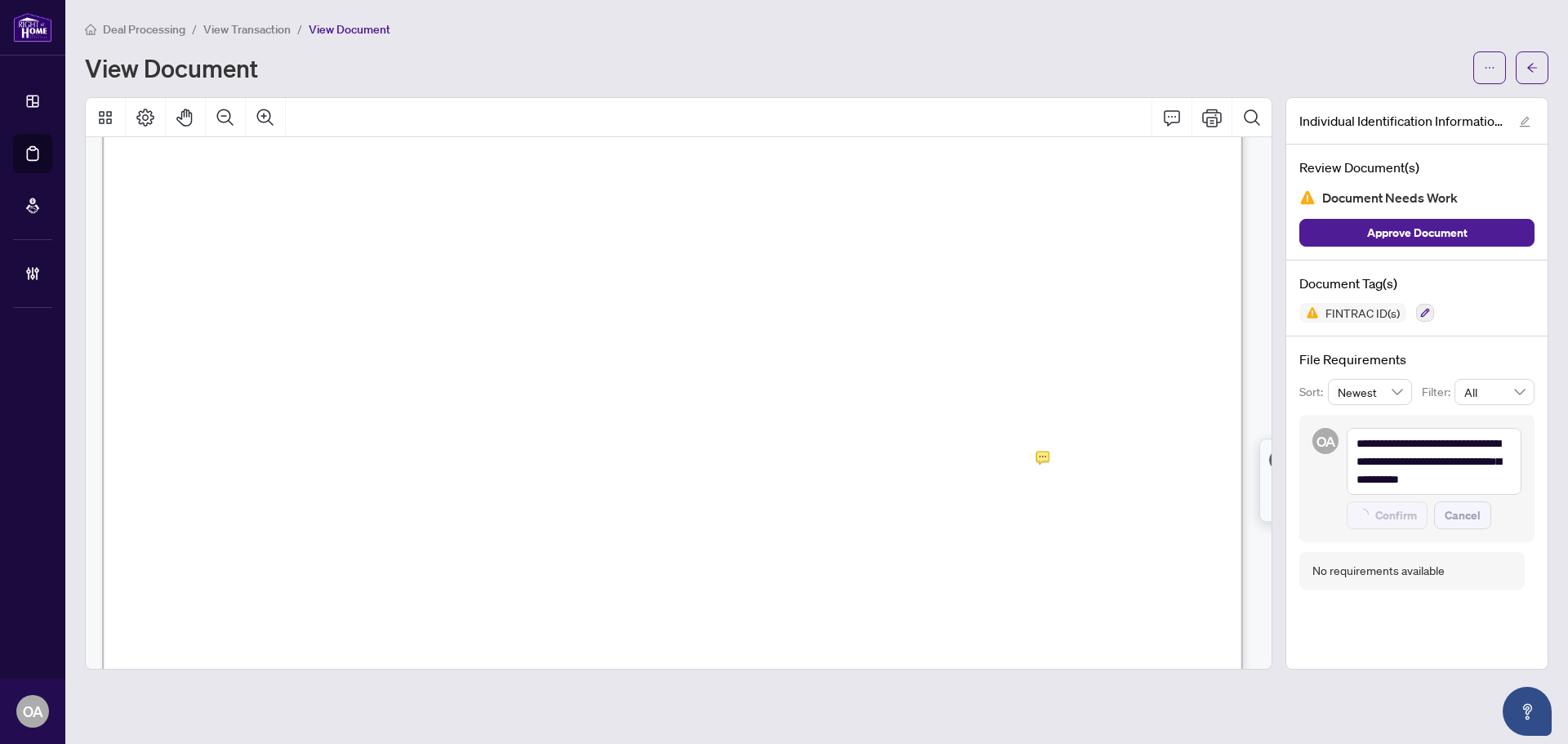
type textarea "**********"
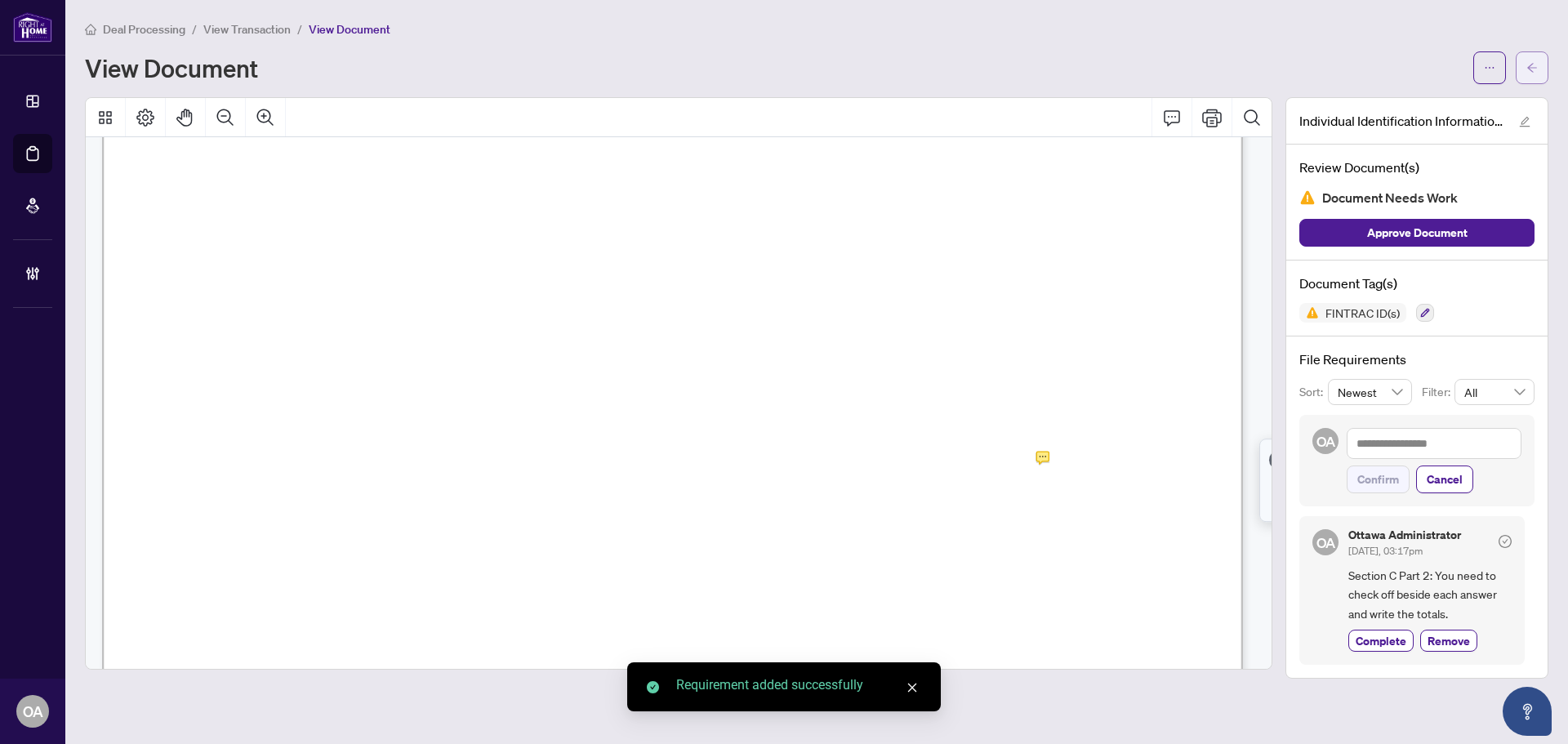
click at [1534, 69] on icon "arrow-left" at bounding box center [1532, 68] width 12 height 12
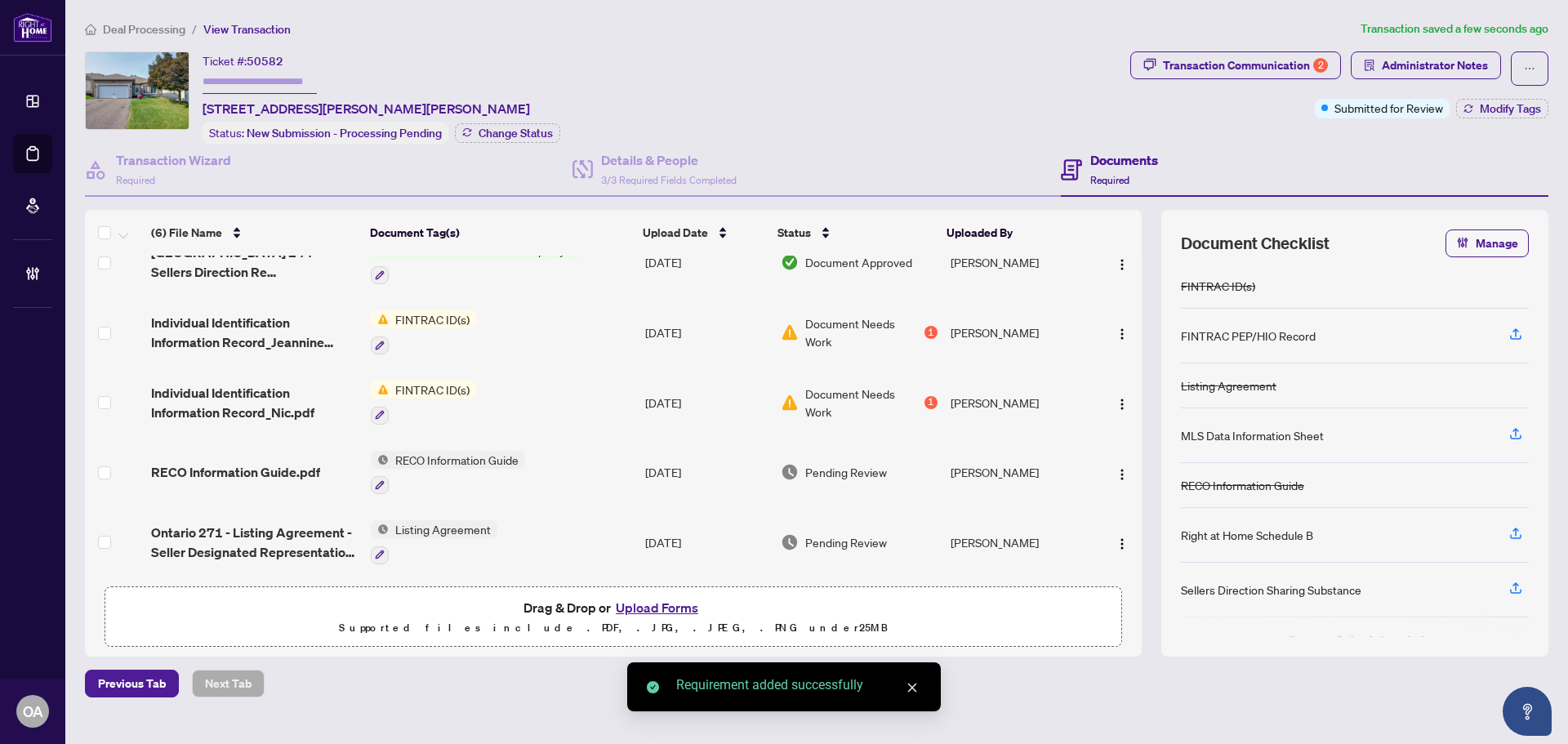
scroll to position [101, 0]
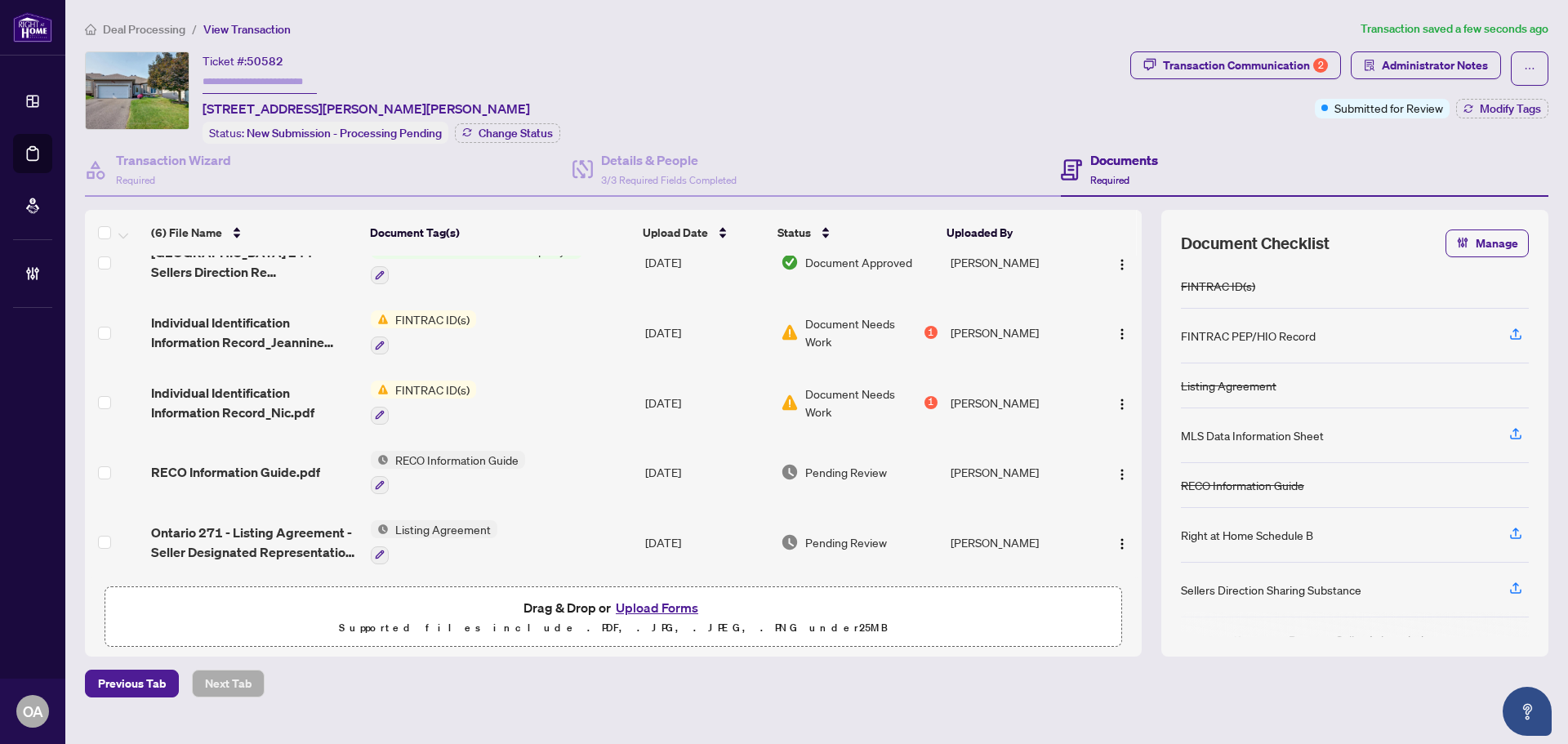
click at [222, 462] on span "RECO Information Guide.pdf" at bounding box center [235, 472] width 169 height 20
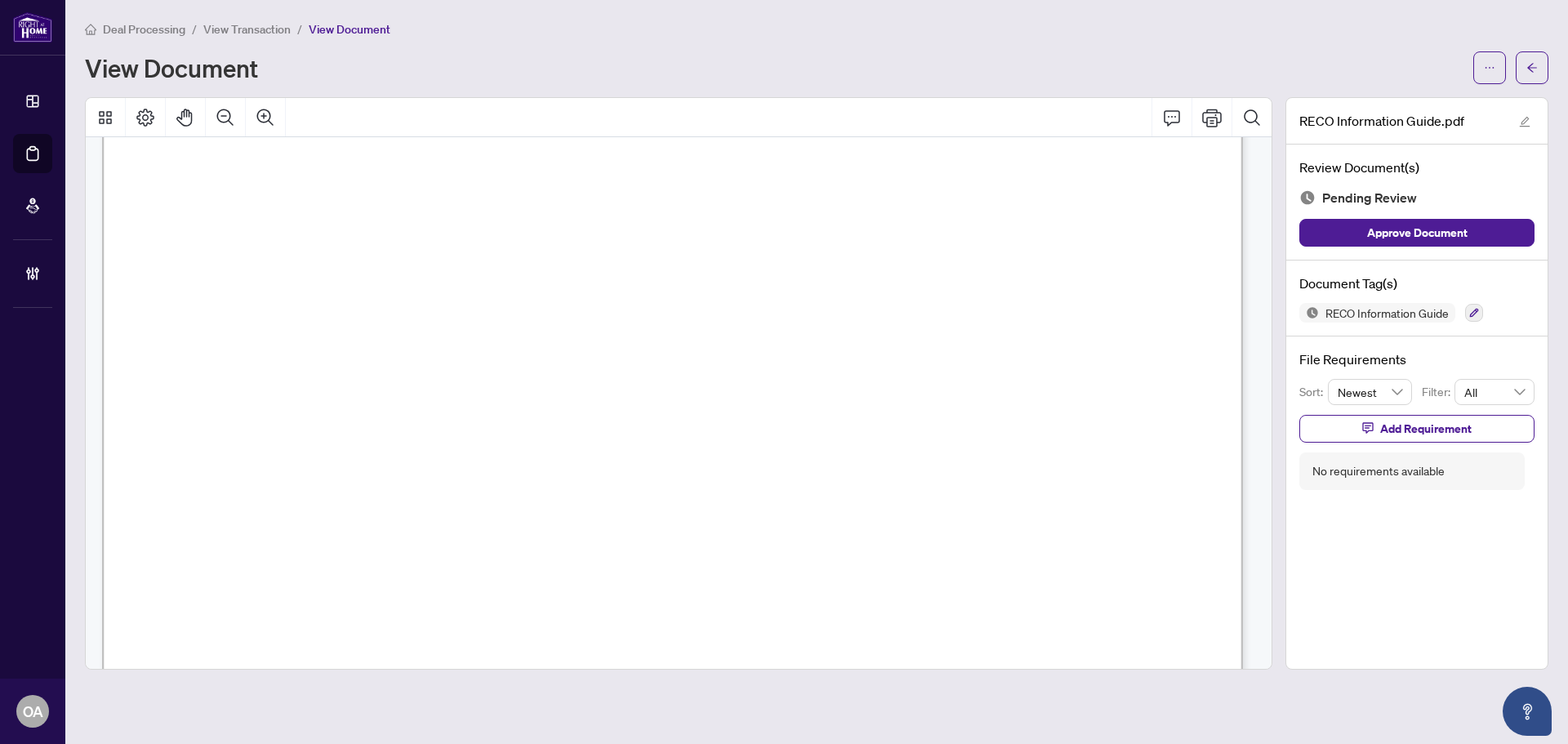
scroll to position [18568, 0]
click at [1470, 312] on icon "button" at bounding box center [1474, 312] width 10 height 10
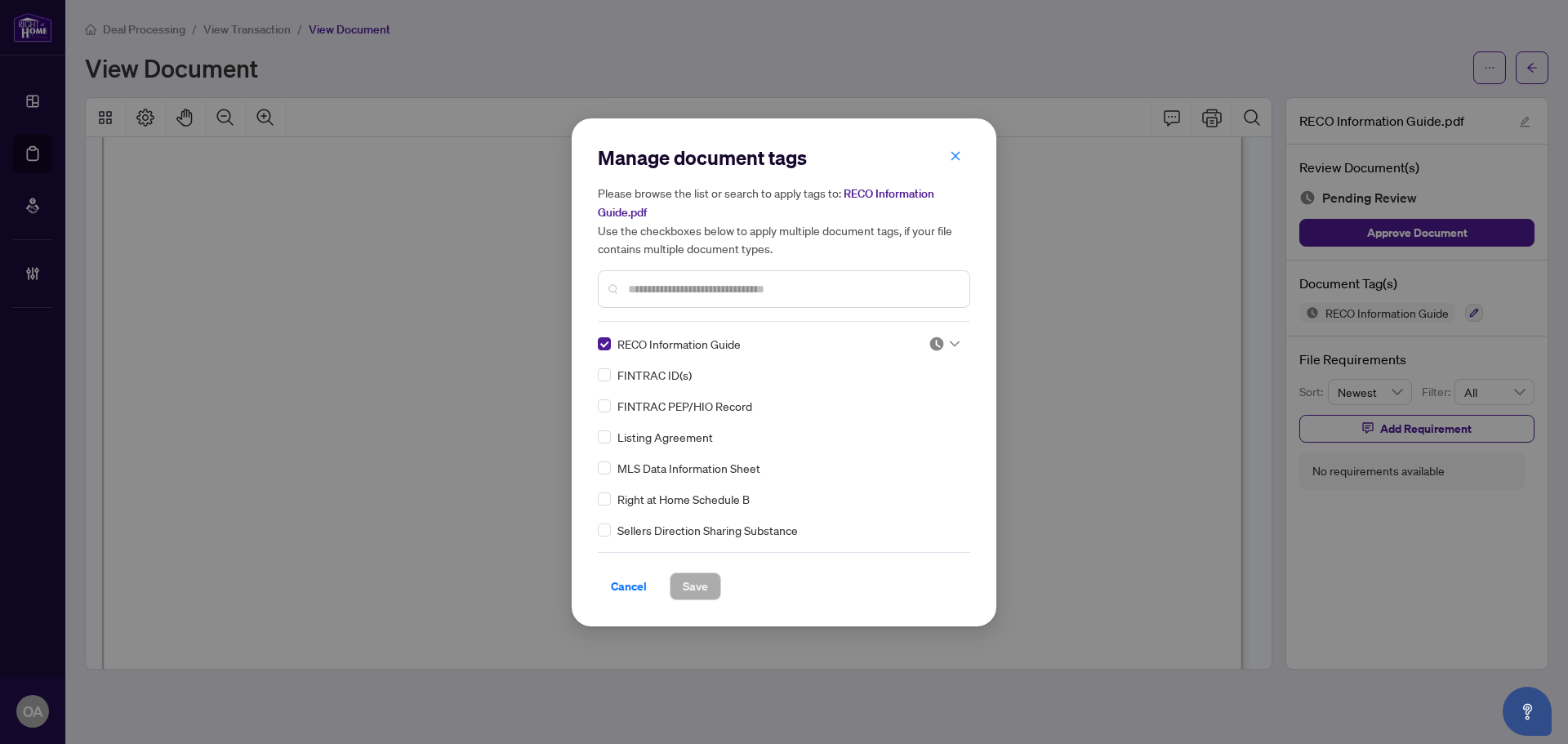
click at [943, 344] on div at bounding box center [944, 344] width 31 height 16
click at [915, 401] on div "Needs Work" at bounding box center [891, 397] width 105 height 18
click at [938, 332] on div "Manage document tags Please browse the list or search to apply tags to: RECO In…" at bounding box center [784, 372] width 372 height 456
click at [940, 338] on div at bounding box center [944, 344] width 31 height 16
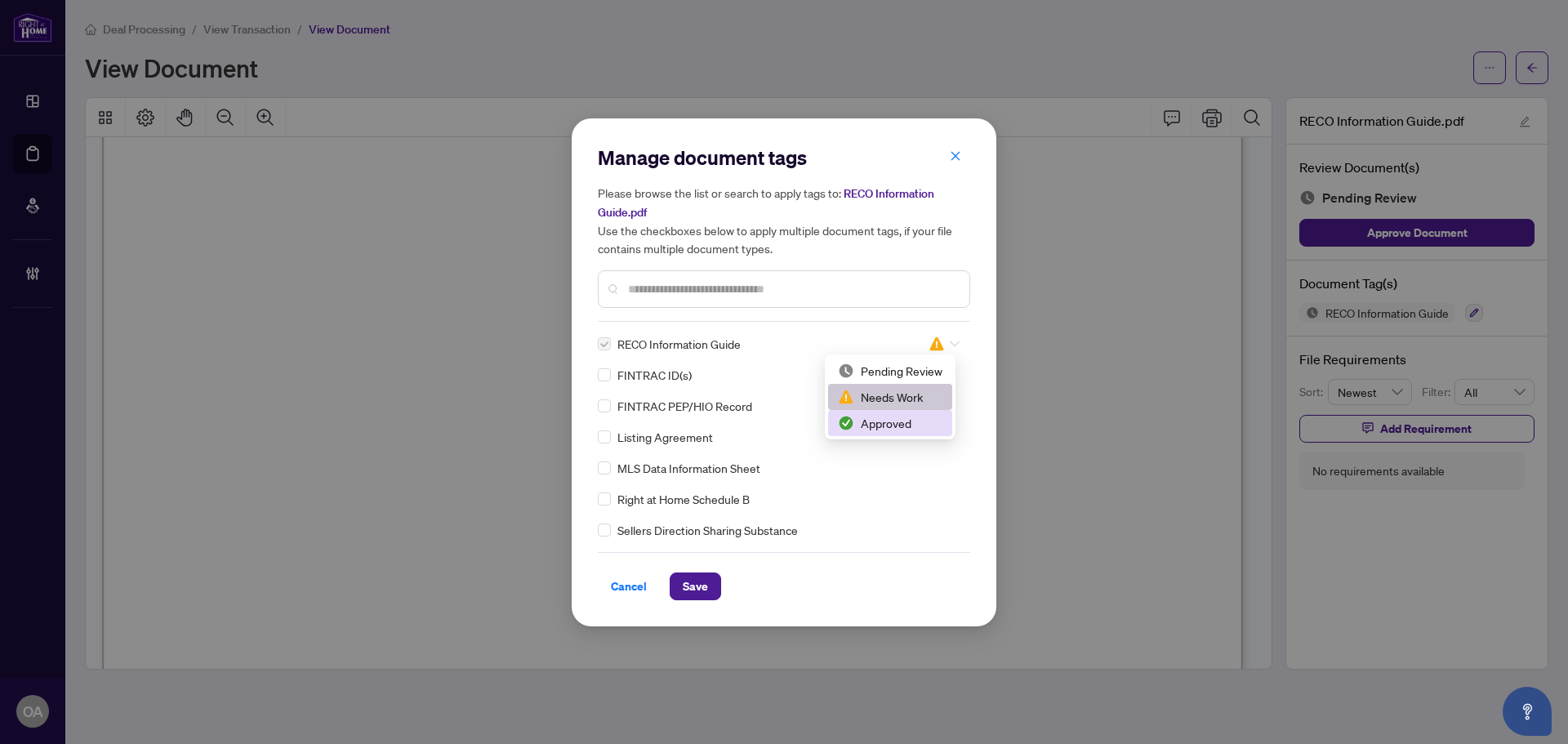
click at [919, 429] on div "Approved" at bounding box center [891, 423] width 105 height 18
click at [724, 588] on div "Cancel Save" at bounding box center [784, 586] width 372 height 28
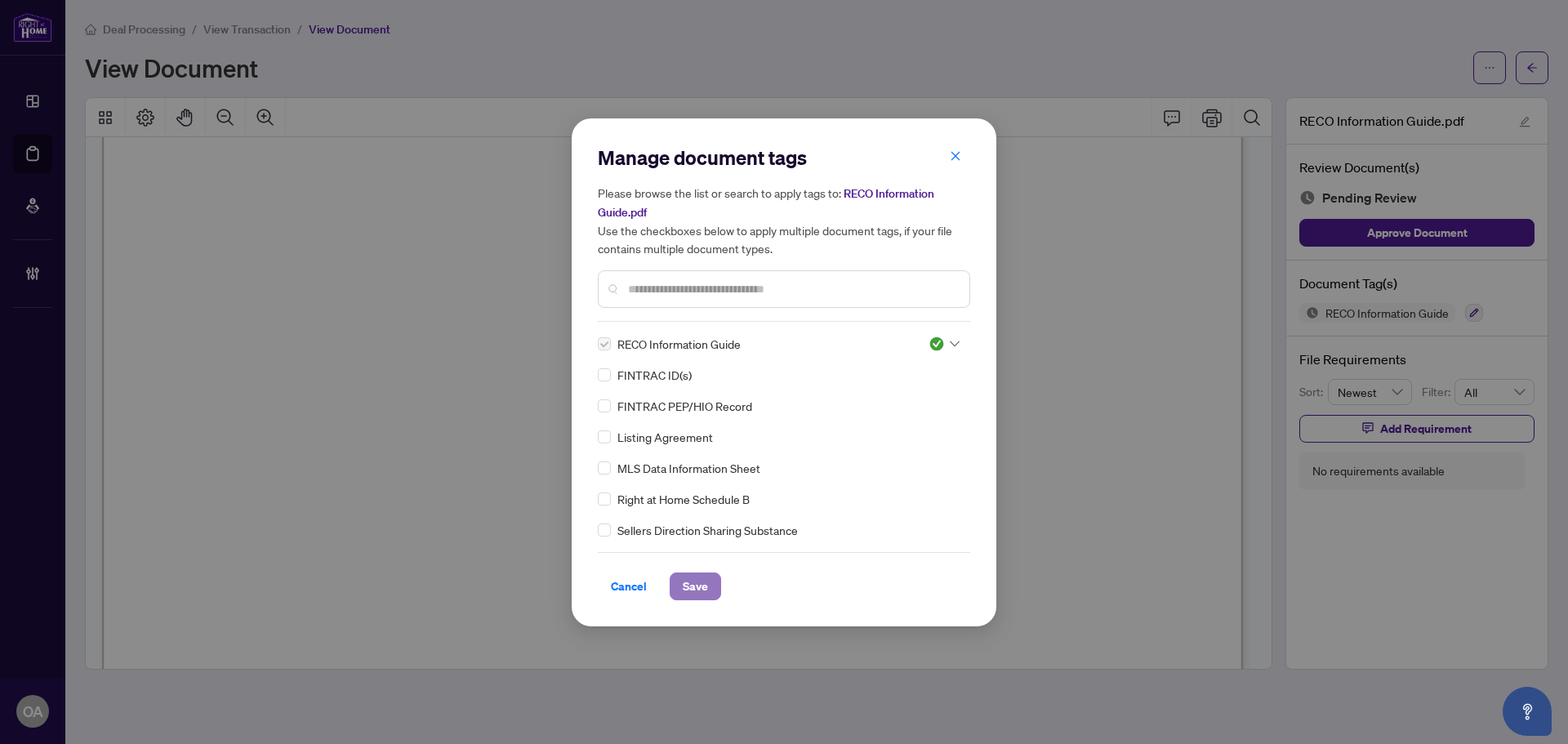
click at [714, 588] on button "Save" at bounding box center [695, 586] width 51 height 28
click at [1134, 533] on div "Manage document tags Please browse the list or search to apply tags to: RECO In…" at bounding box center [784, 372] width 1568 height 744
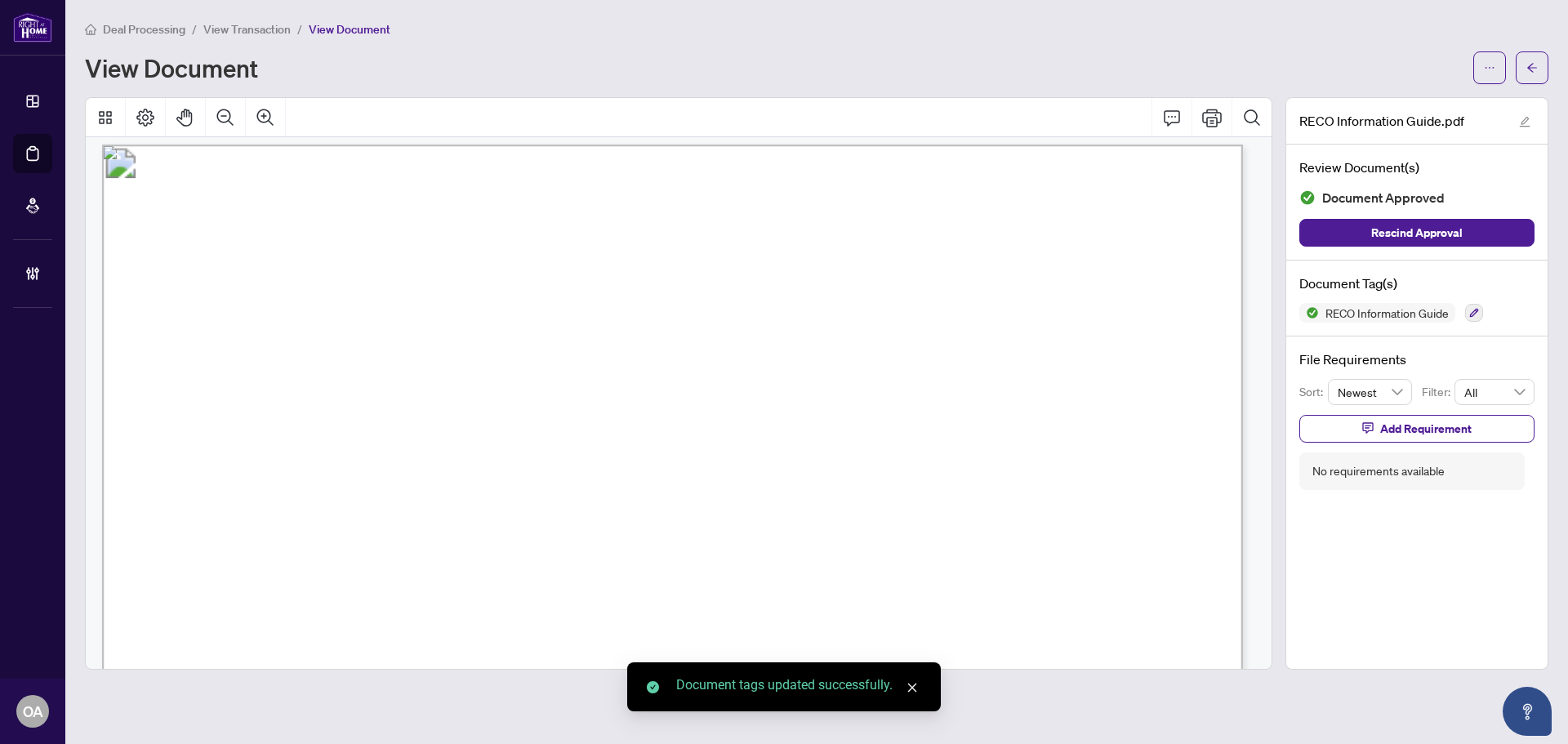
scroll to position [18078, 0]
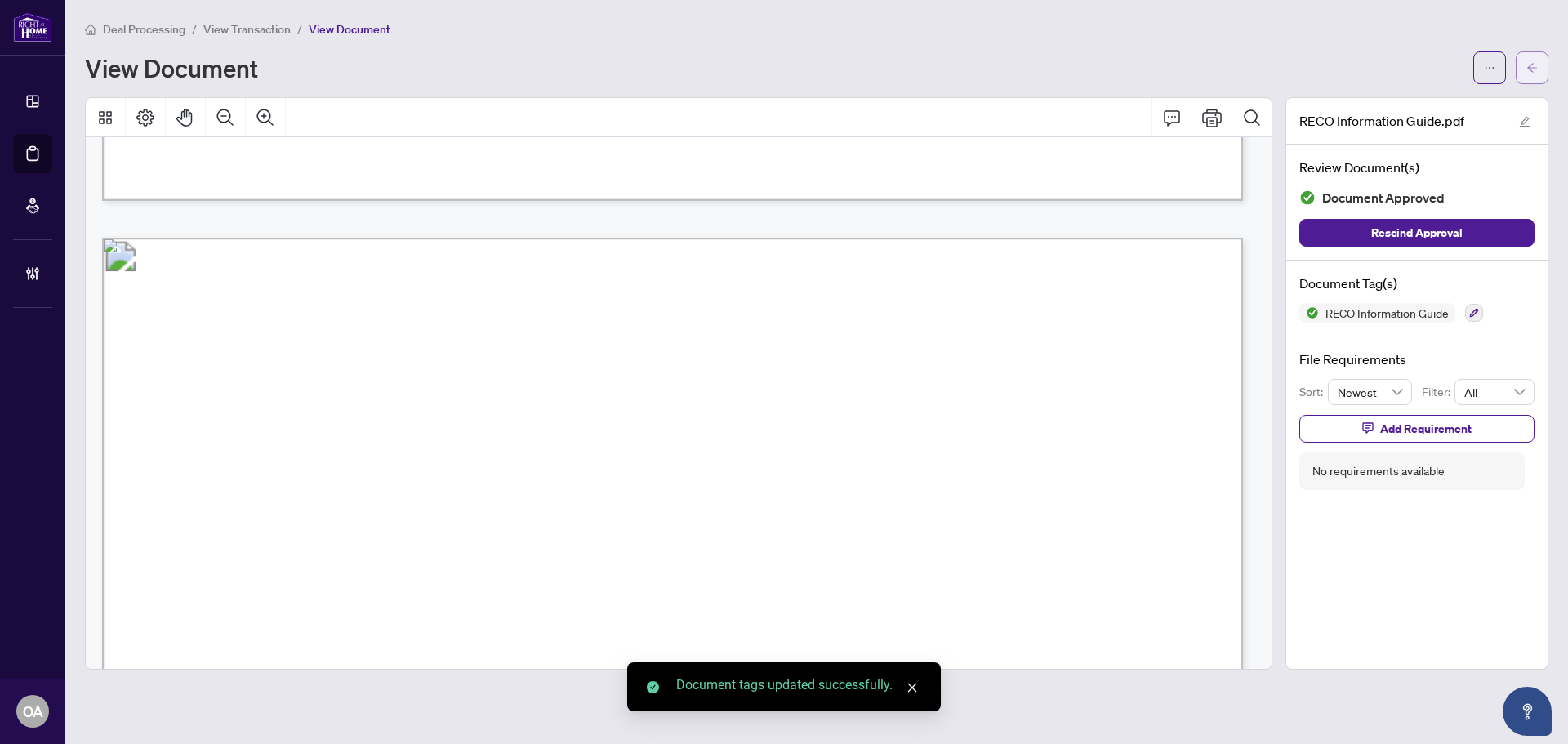
click at [1544, 70] on button "button" at bounding box center [1533, 68] width 33 height 33
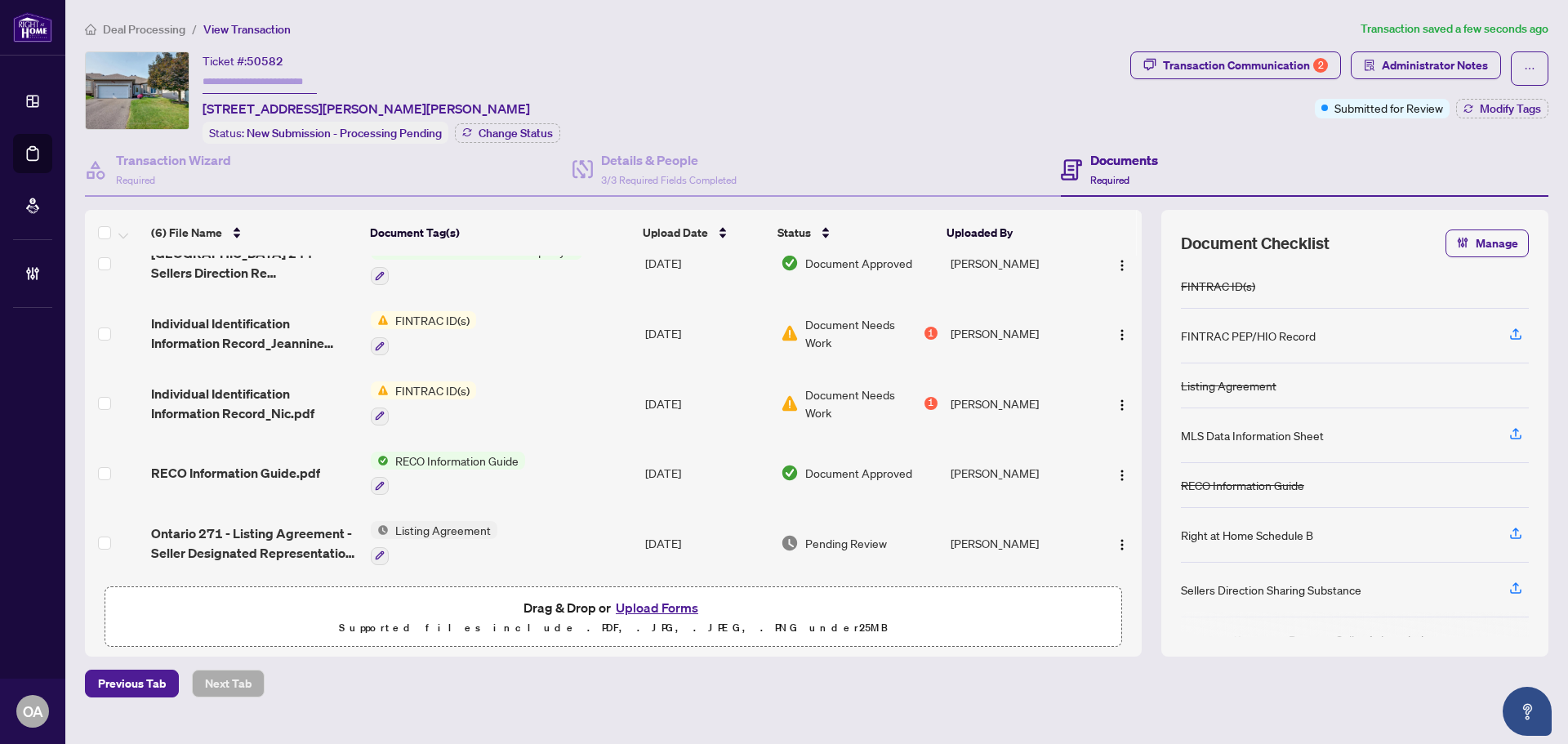
scroll to position [101, 0]
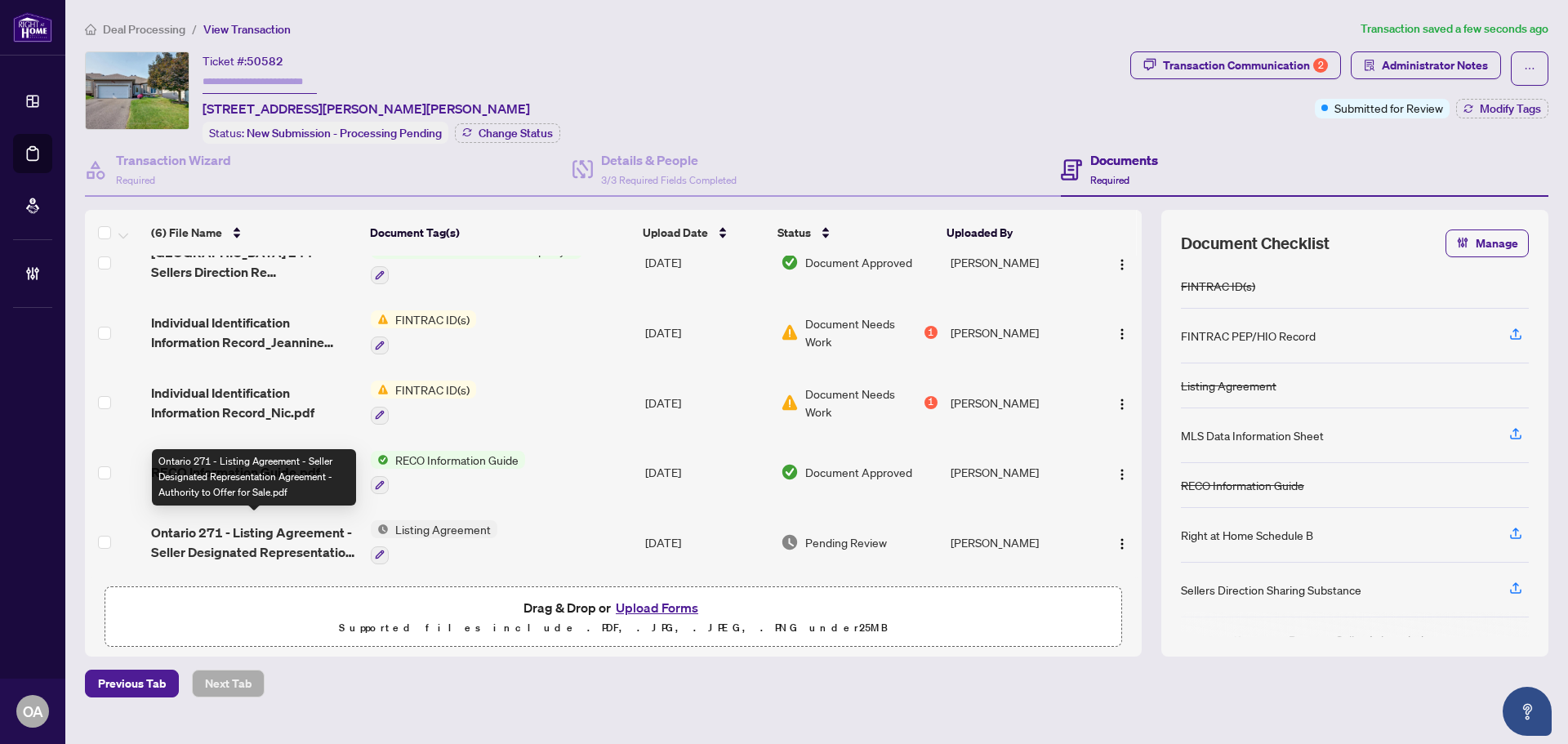
click at [241, 536] on span "Ontario 271 - Listing Agreement - Seller Designated Representation Agreement - …" at bounding box center [254, 542] width 207 height 39
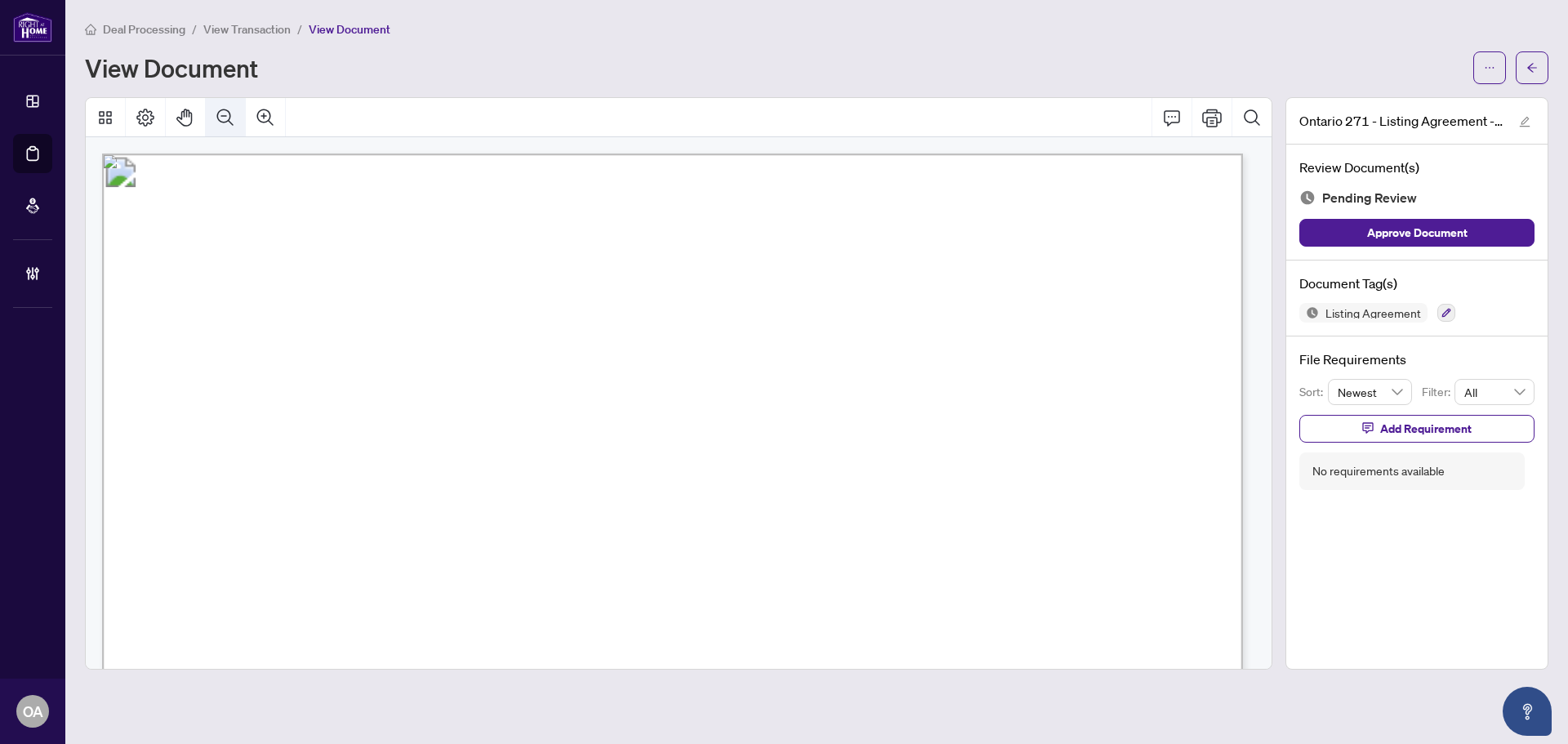
click at [227, 120] on icon "Zoom Out" at bounding box center [226, 116] width 16 height 16
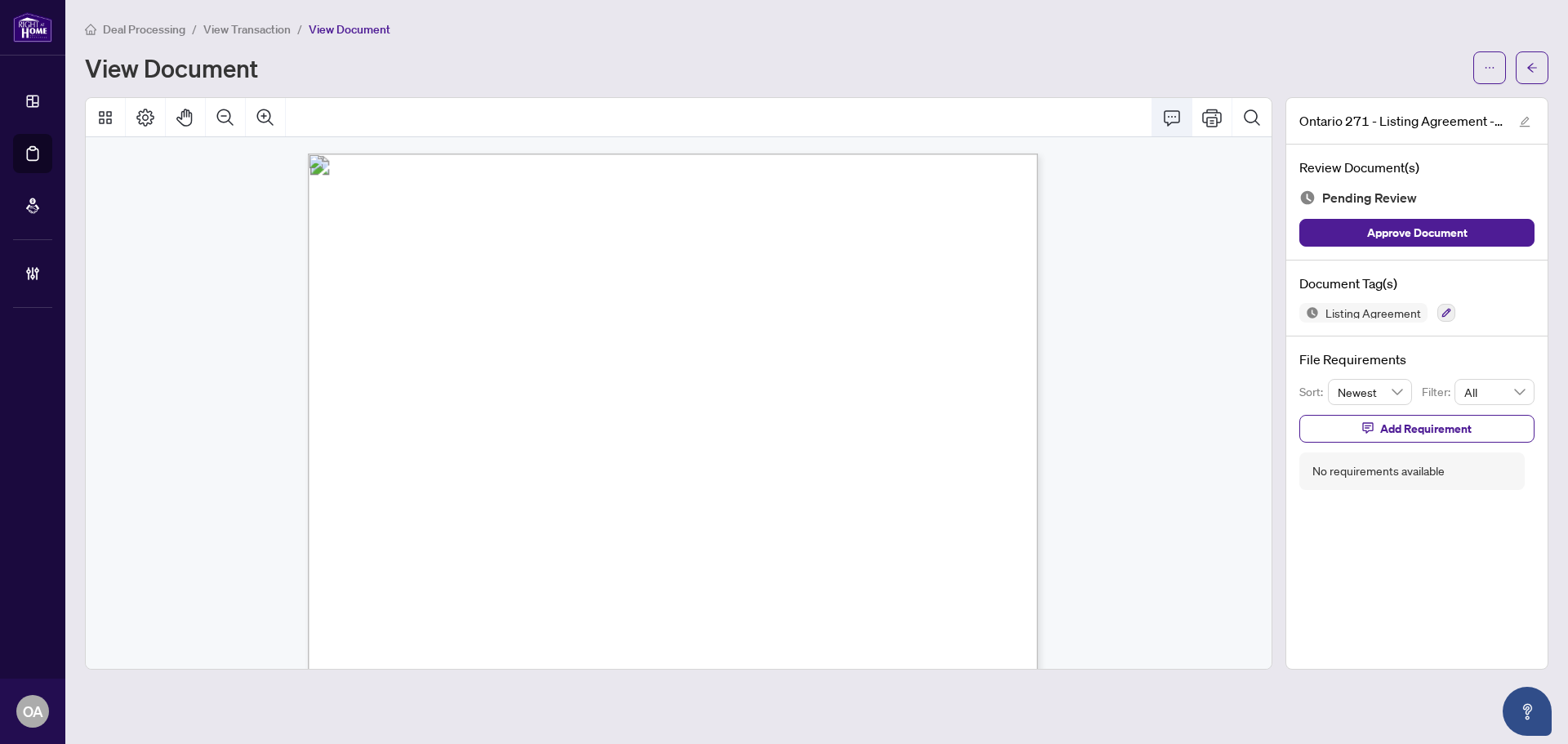
click at [1166, 116] on icon "Comment" at bounding box center [1172, 117] width 20 height 20
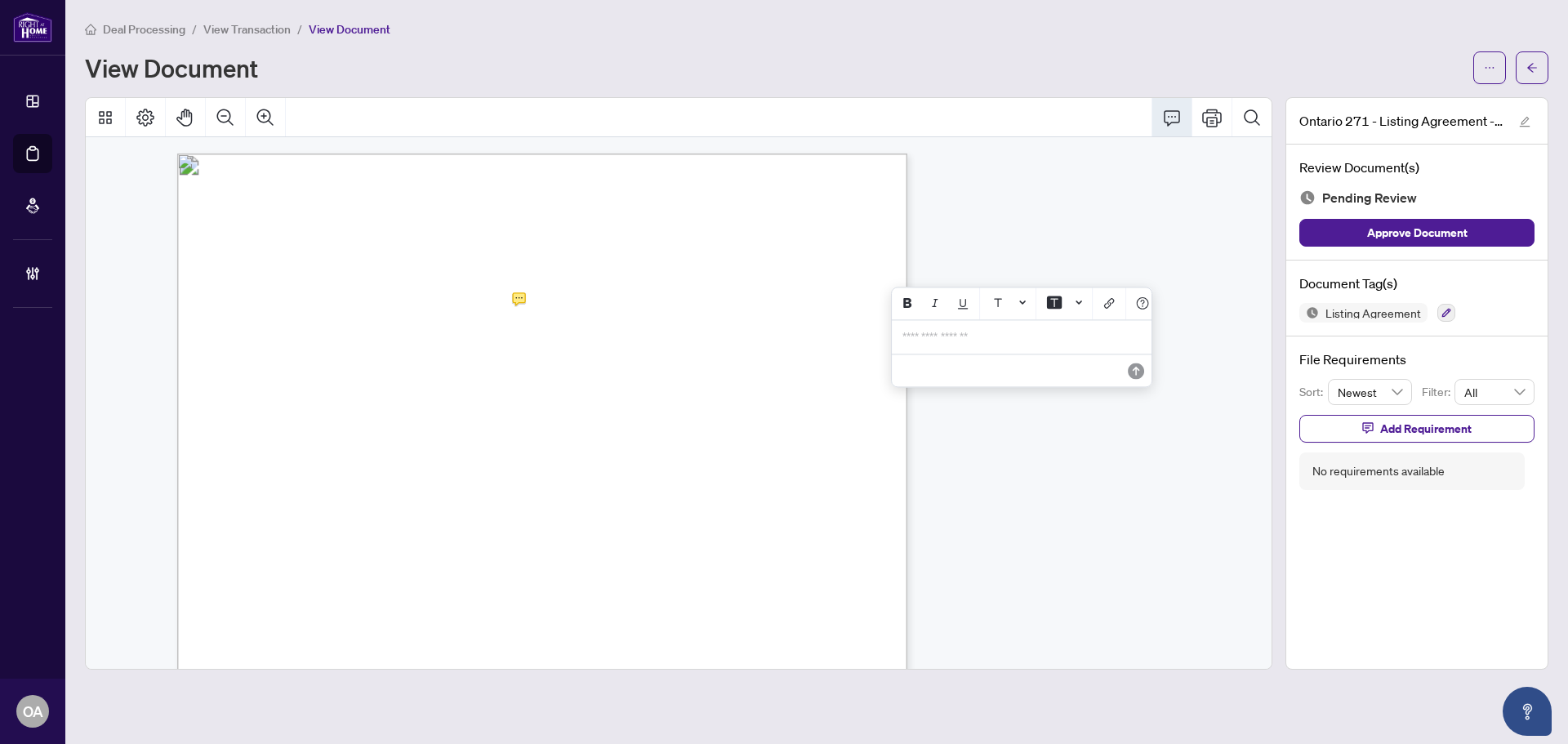
click at [1000, 351] on div "**********" at bounding box center [1022, 337] width 258 height 33
click at [1003, 351] on span "**********" at bounding box center [1016, 343] width 228 height 25
click at [1003, 351] on span "**********" at bounding box center [1016, 343] width 228 height 25
click at [1117, 388] on div "Add your comment…" at bounding box center [1022, 384] width 261 height 33
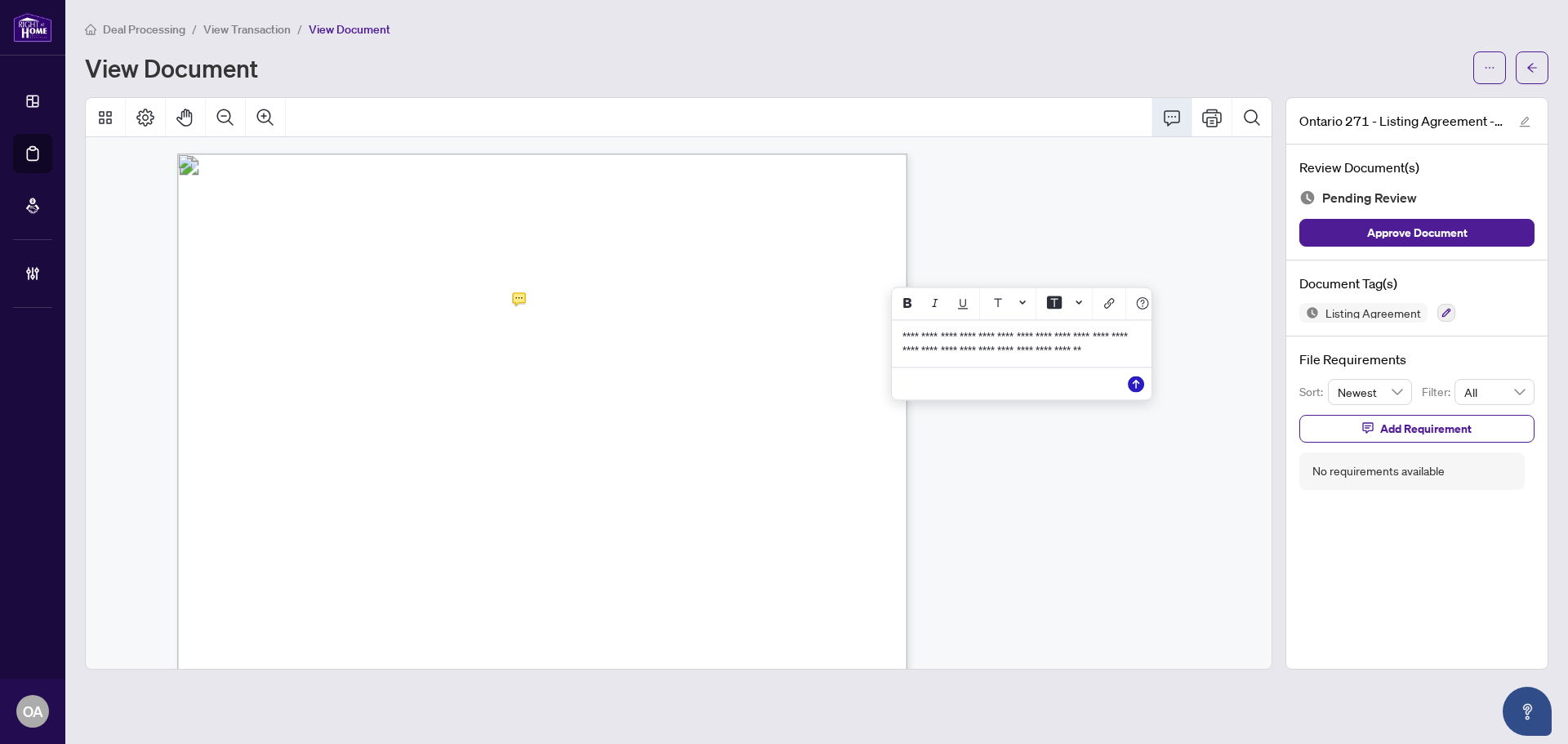
click at [1139, 392] on icon "Save" at bounding box center [1136, 384] width 16 height 16
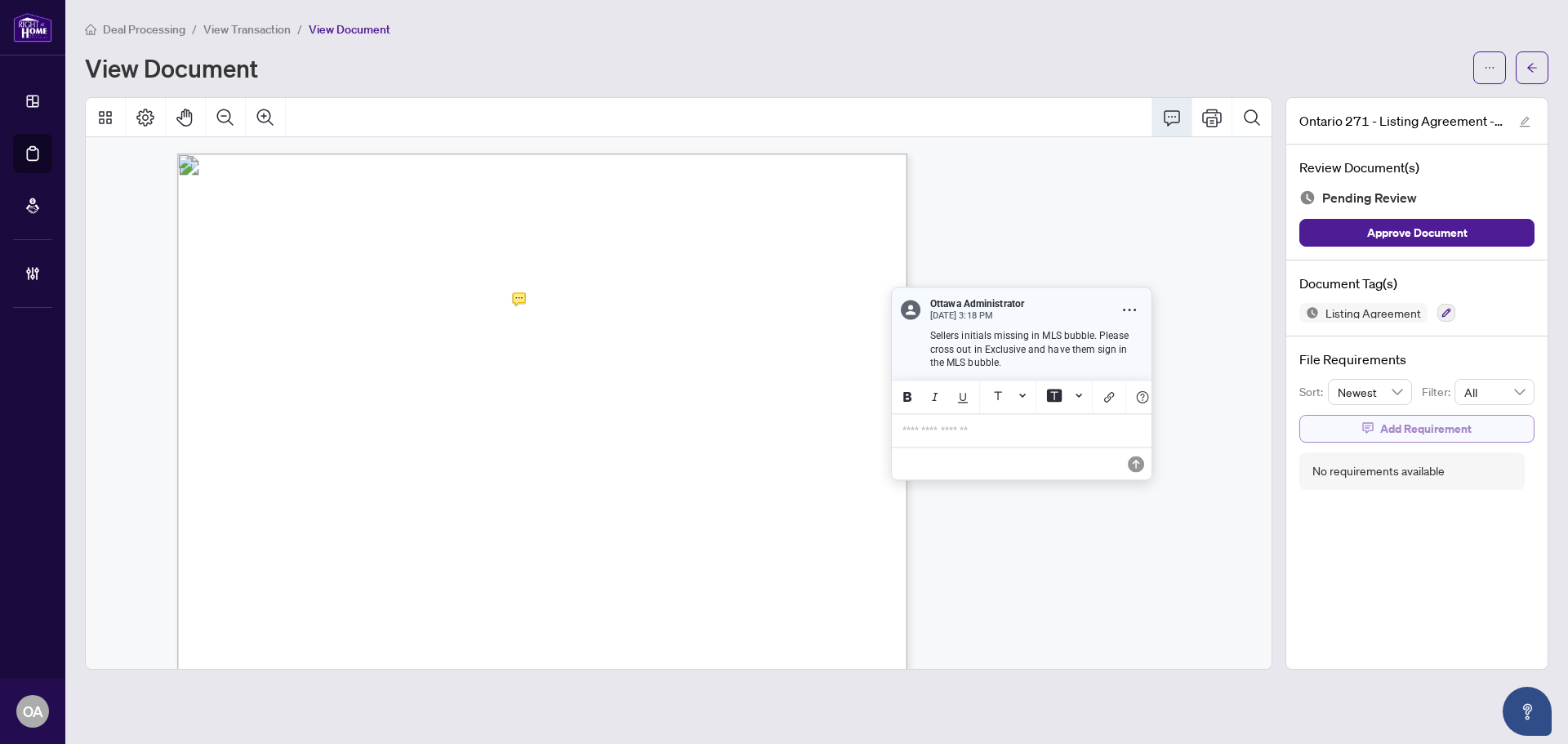
click at [1453, 427] on span "Add Requirement" at bounding box center [1425, 428] width 91 height 26
click at [1398, 433] on textarea at bounding box center [1434, 443] width 175 height 31
paste textarea "**********"
type textarea "**********"
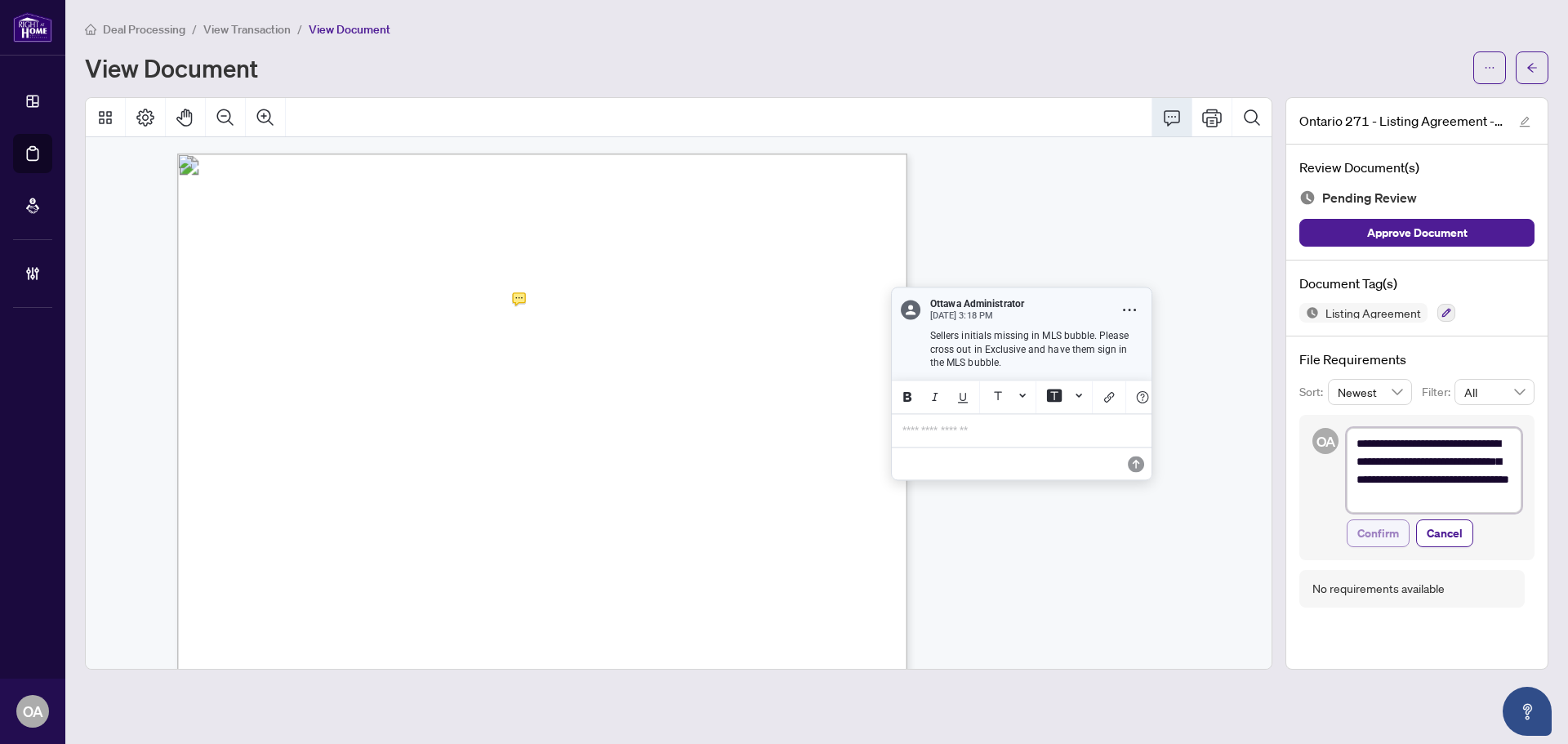
type textarea "**********"
drag, startPoint x: 1371, startPoint y: 525, endPoint x: 1371, endPoint y: 499, distance: 26.0
click at [1370, 525] on span "Confirm" at bounding box center [1378, 533] width 42 height 26
click at [1443, 314] on div "Listing Agreement" at bounding box center [1417, 313] width 235 height 20
type textarea "**********"
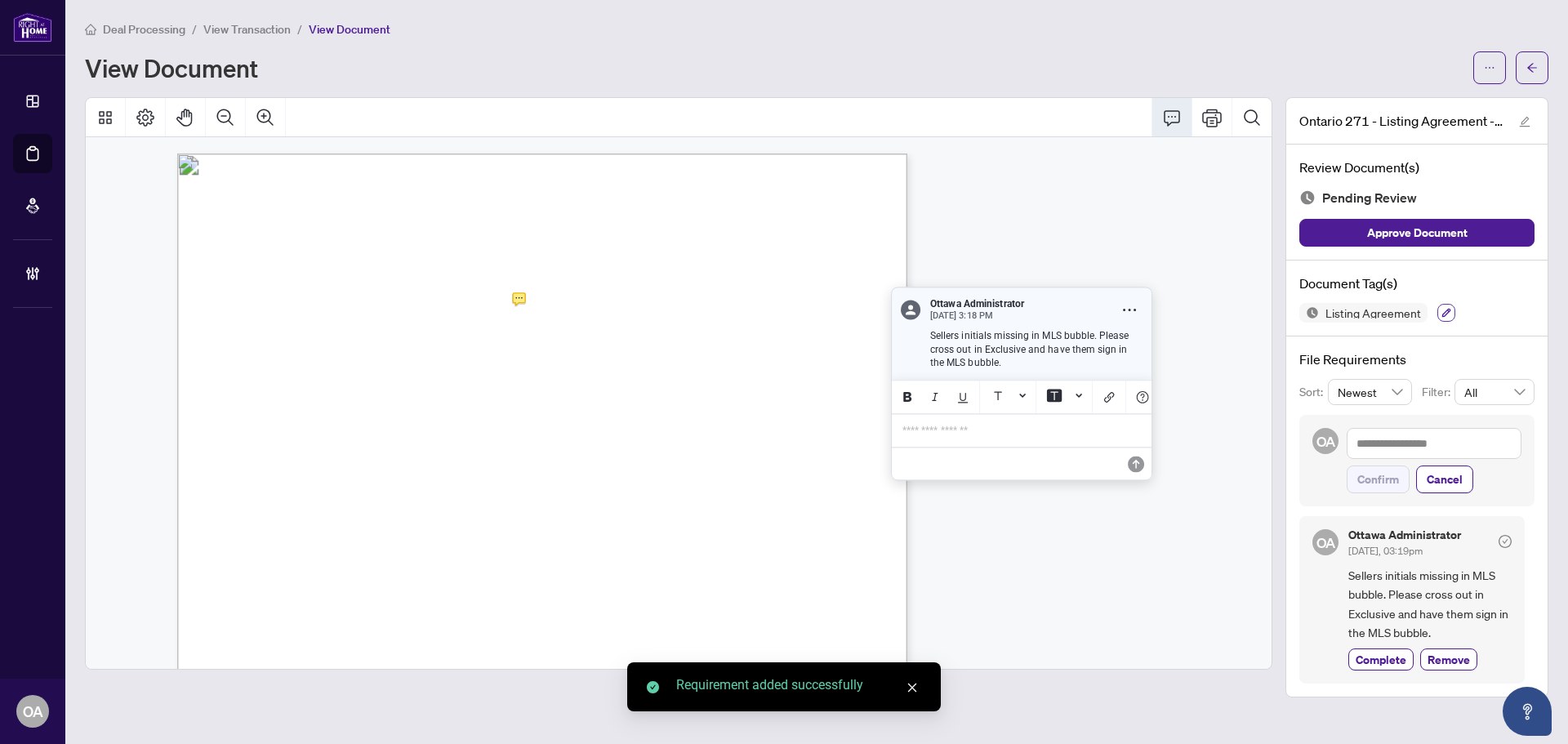
click at [1442, 309] on icon "button" at bounding box center [1446, 312] width 10 height 10
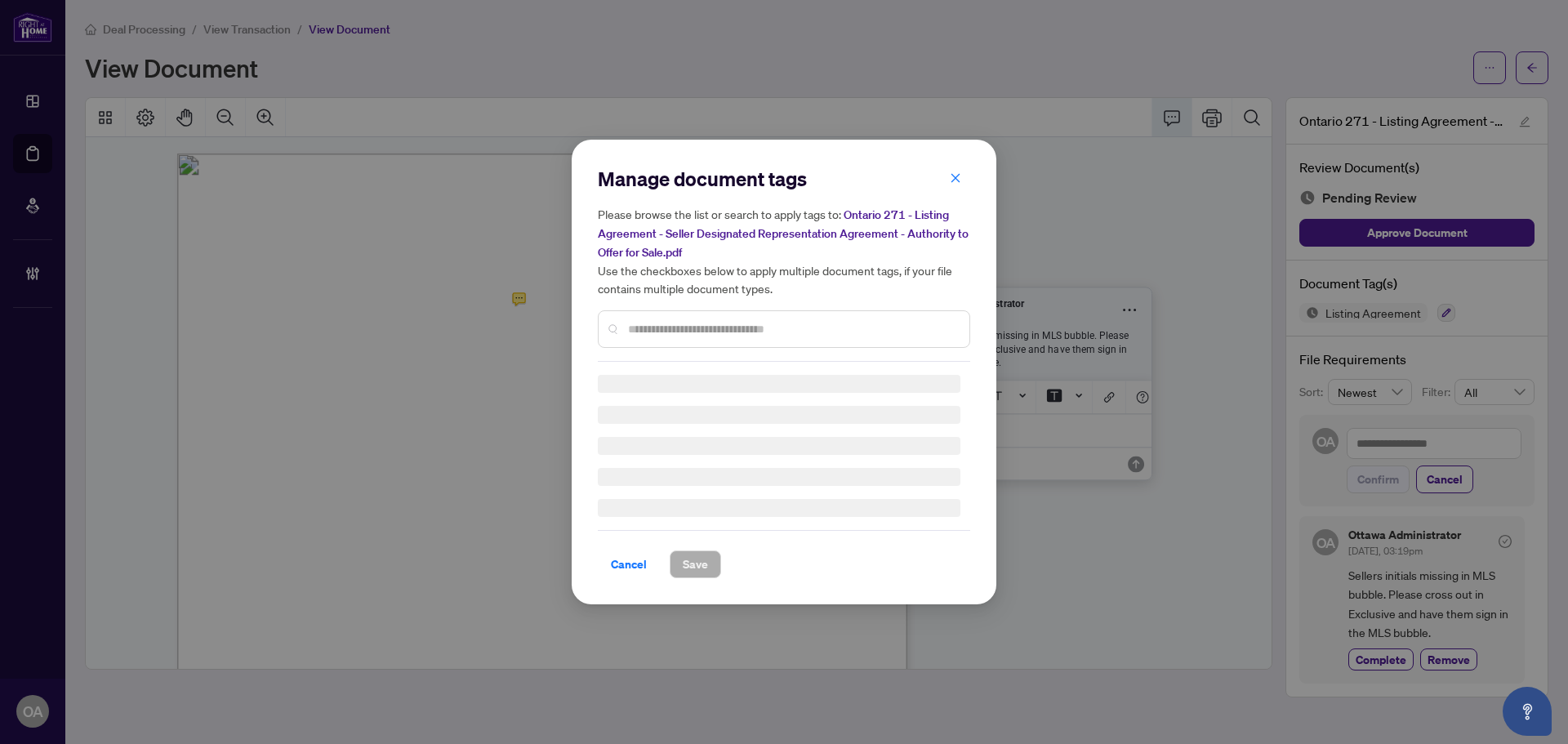
click at [705, 331] on div "Manage document tags Please browse the list or search to apply tags to: Ontario…" at bounding box center [784, 372] width 372 height 413
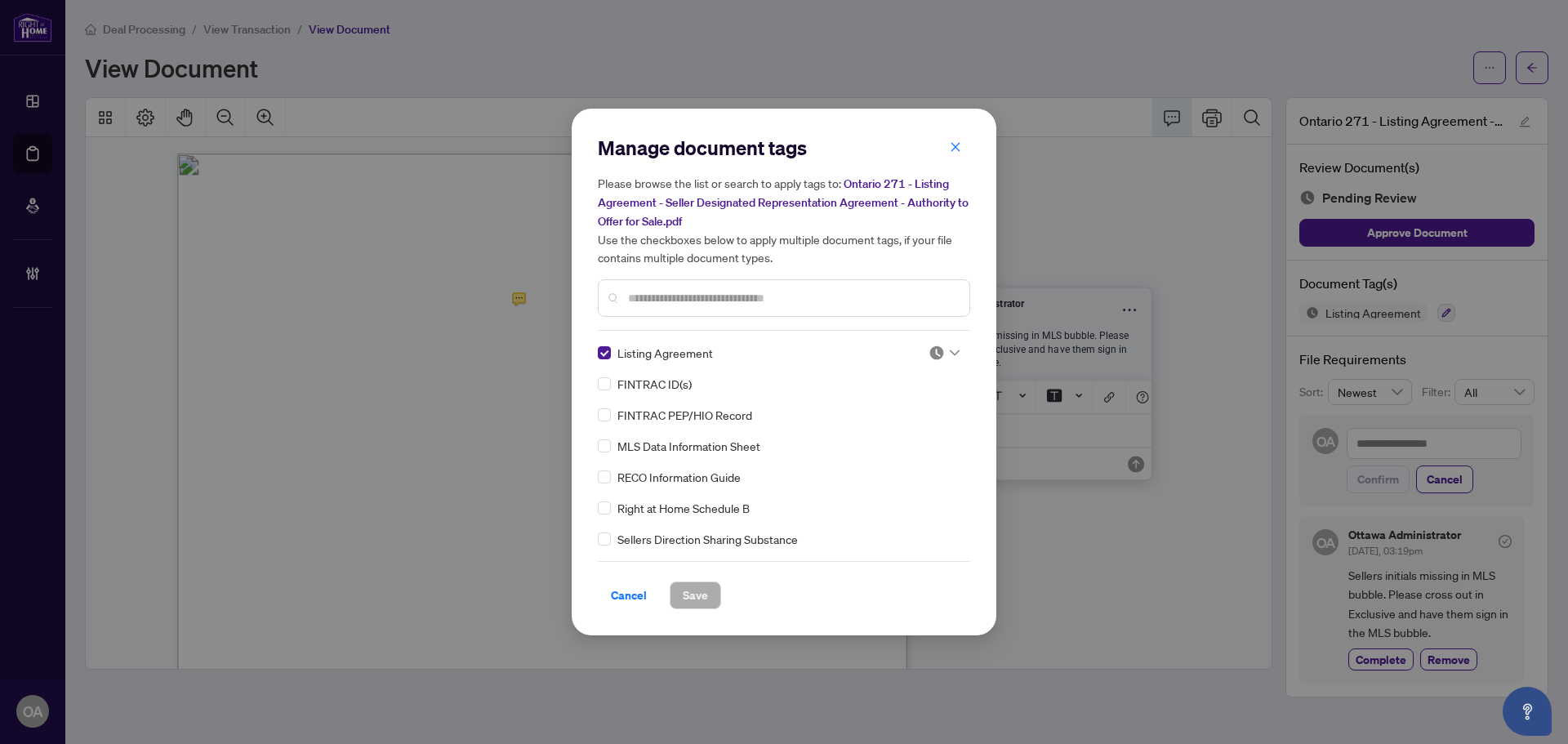
click at [929, 353] on img at bounding box center [937, 353] width 16 height 16
click at [919, 405] on div "Needs Work" at bounding box center [891, 406] width 105 height 18
drag, startPoint x: 722, startPoint y: 575, endPoint x: 714, endPoint y: 584, distance: 12.0
click at [722, 577] on div "Cancel Save" at bounding box center [784, 584] width 372 height 48
click at [714, 590] on button "Save" at bounding box center [695, 595] width 51 height 28
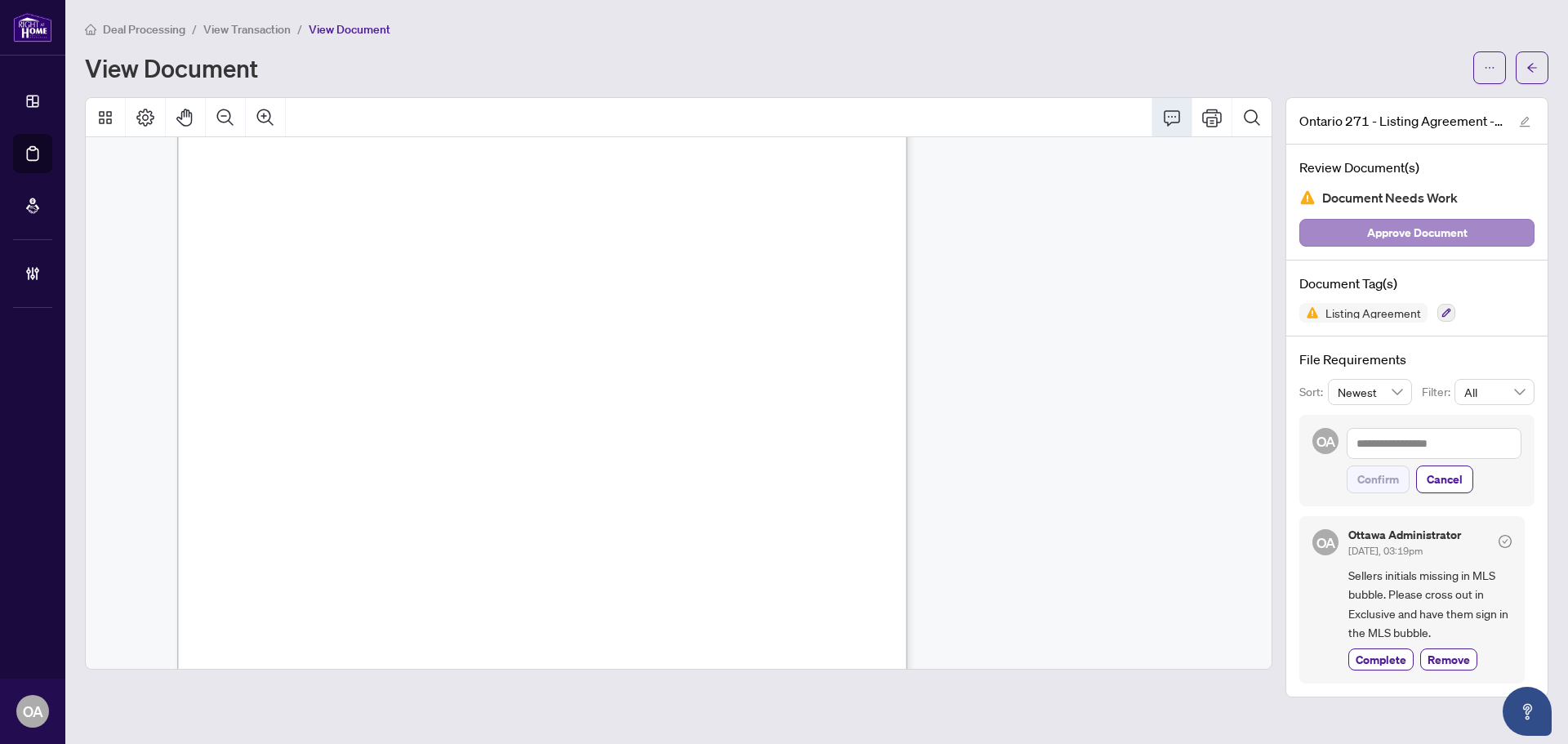
scroll to position [4246, 0]
click at [1524, 74] on button "button" at bounding box center [1533, 68] width 33 height 33
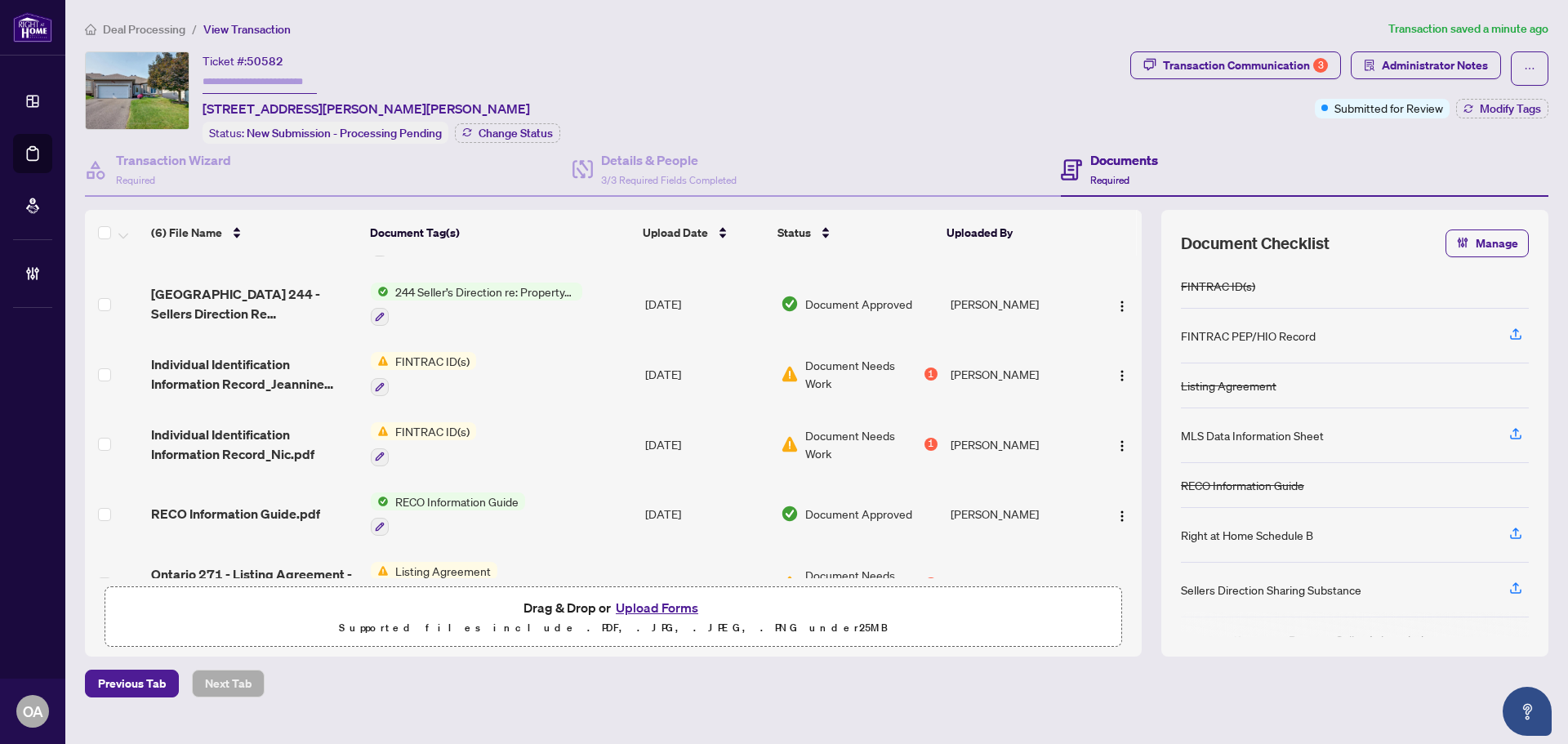
scroll to position [101, 0]
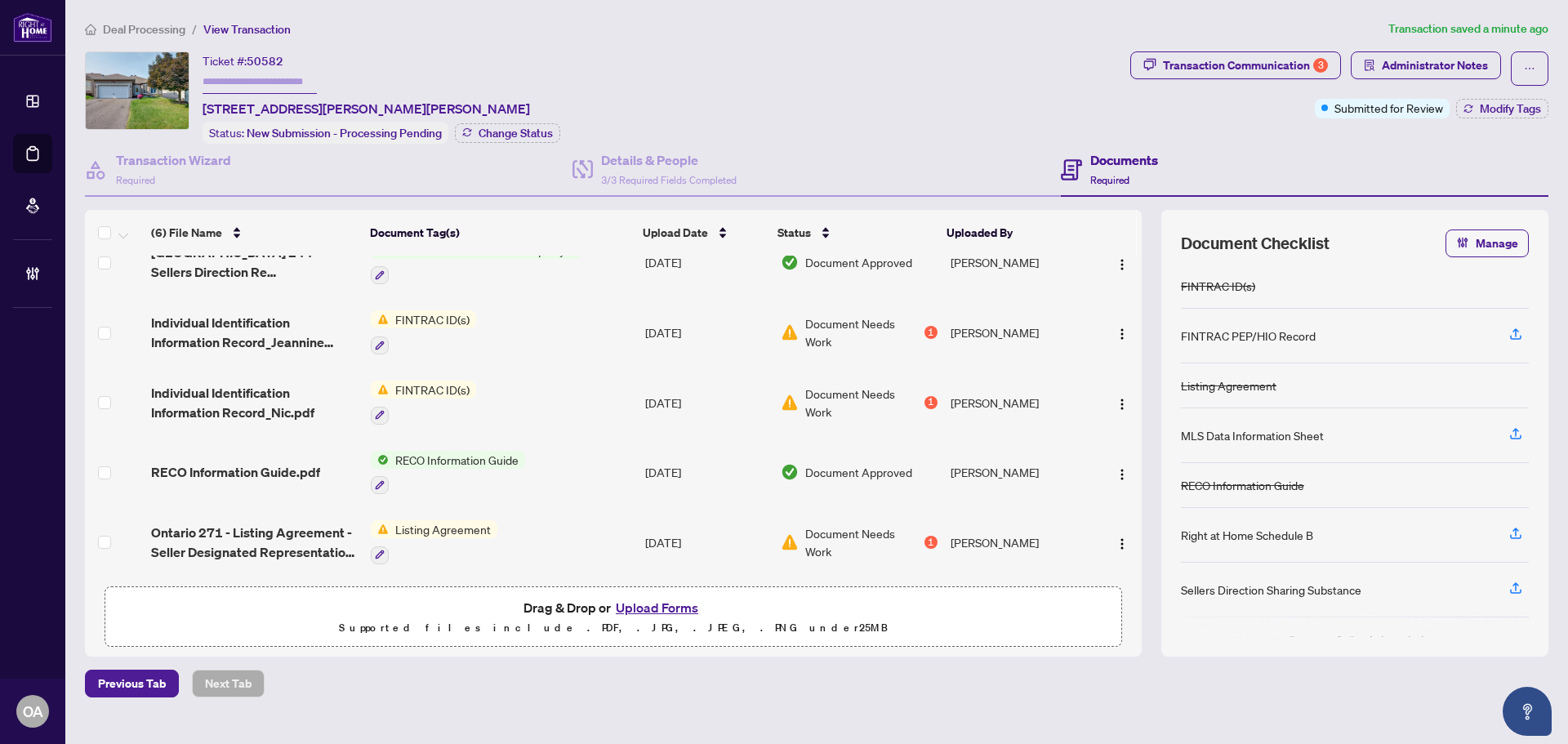
click at [1506, 84] on div "Transaction Communication 3 Administrator Notes" at bounding box center [1339, 69] width 418 height 34
click at [1285, 86] on div "Transaction Communication 3 Administrator Notes Submitted for Review Modify Tags" at bounding box center [1339, 85] width 418 height 67
click at [1284, 71] on div "Transaction Communication 3" at bounding box center [1246, 65] width 165 height 26
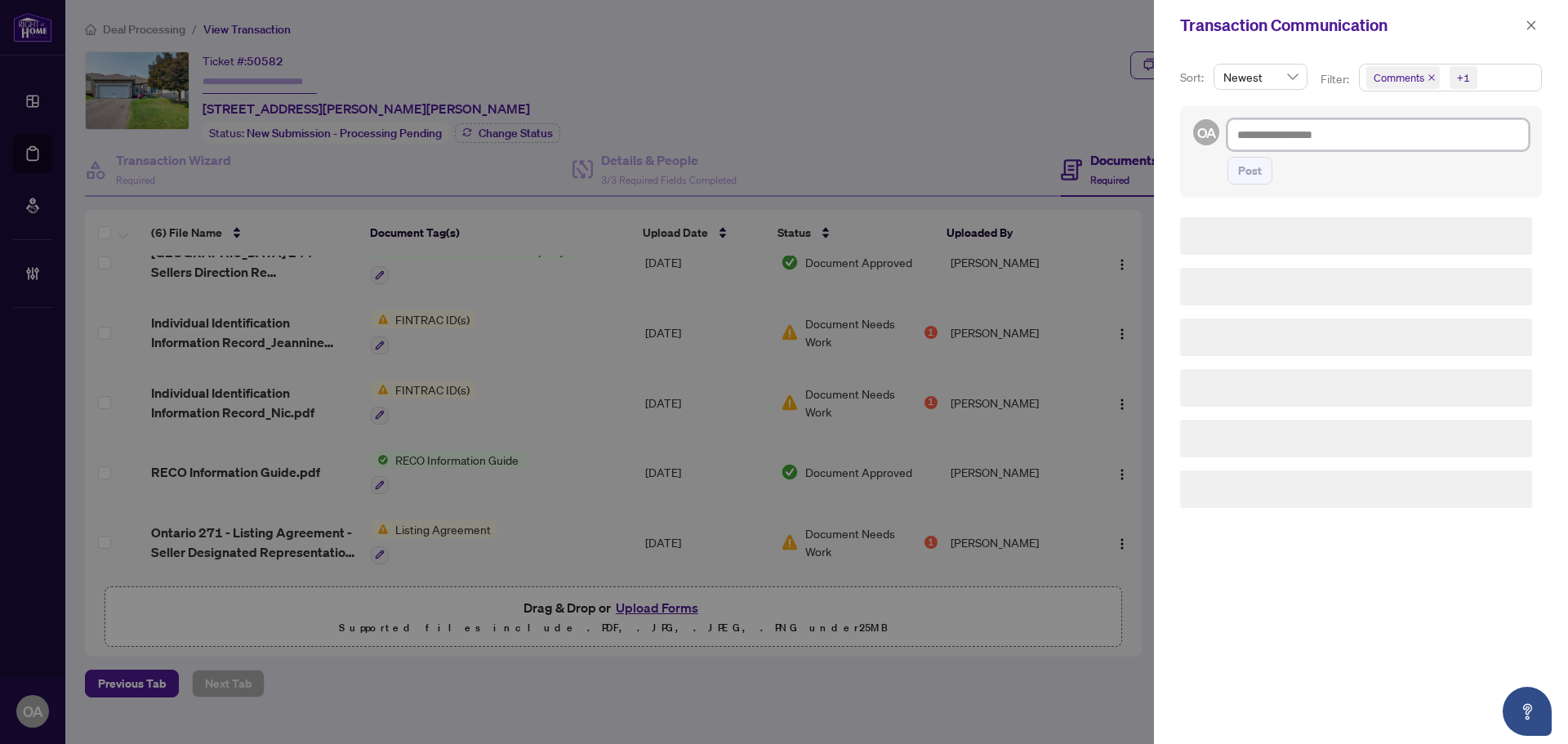
click at [1325, 135] on textarea at bounding box center [1378, 135] width 302 height 31
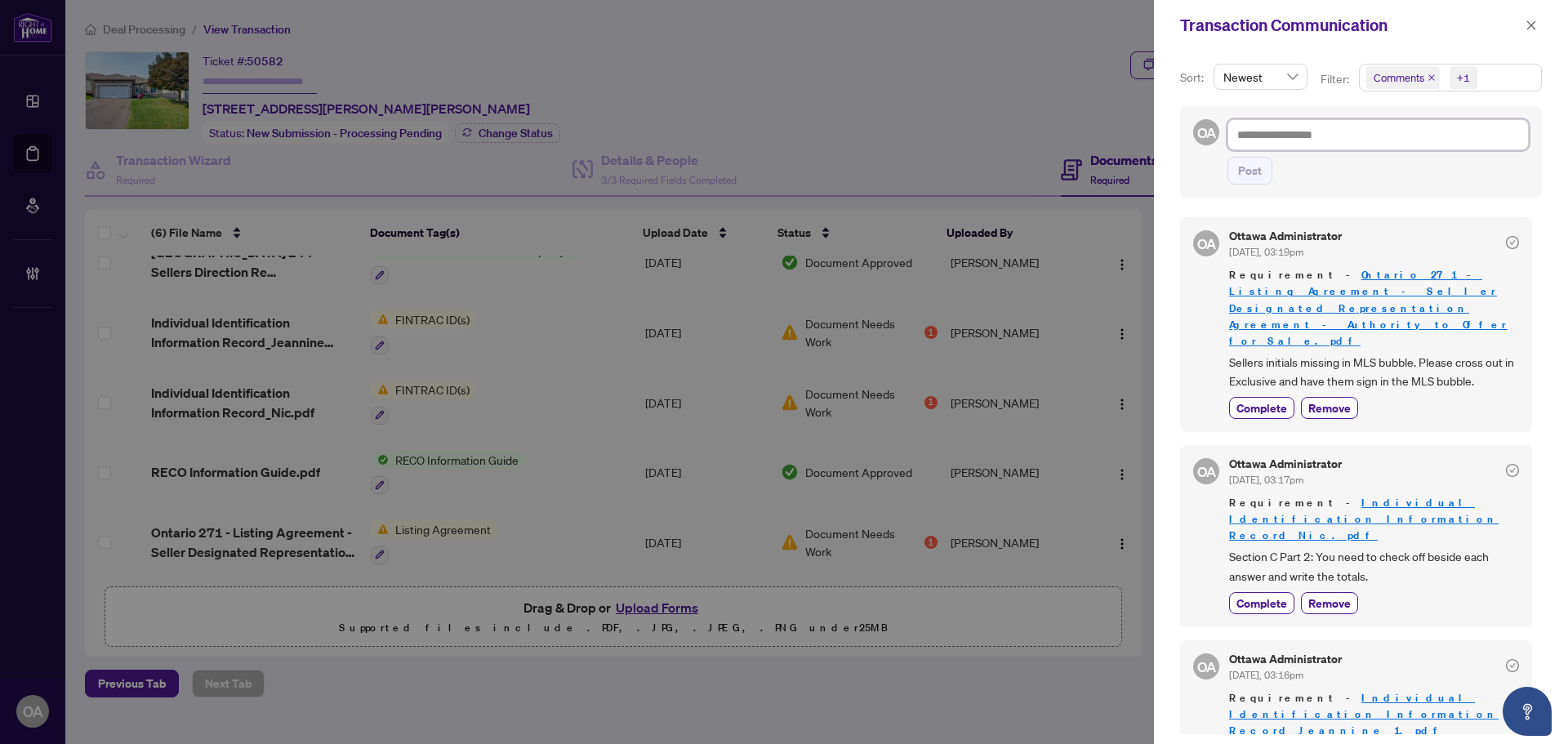
type textarea "*"
type textarea "**"
type textarea "***"
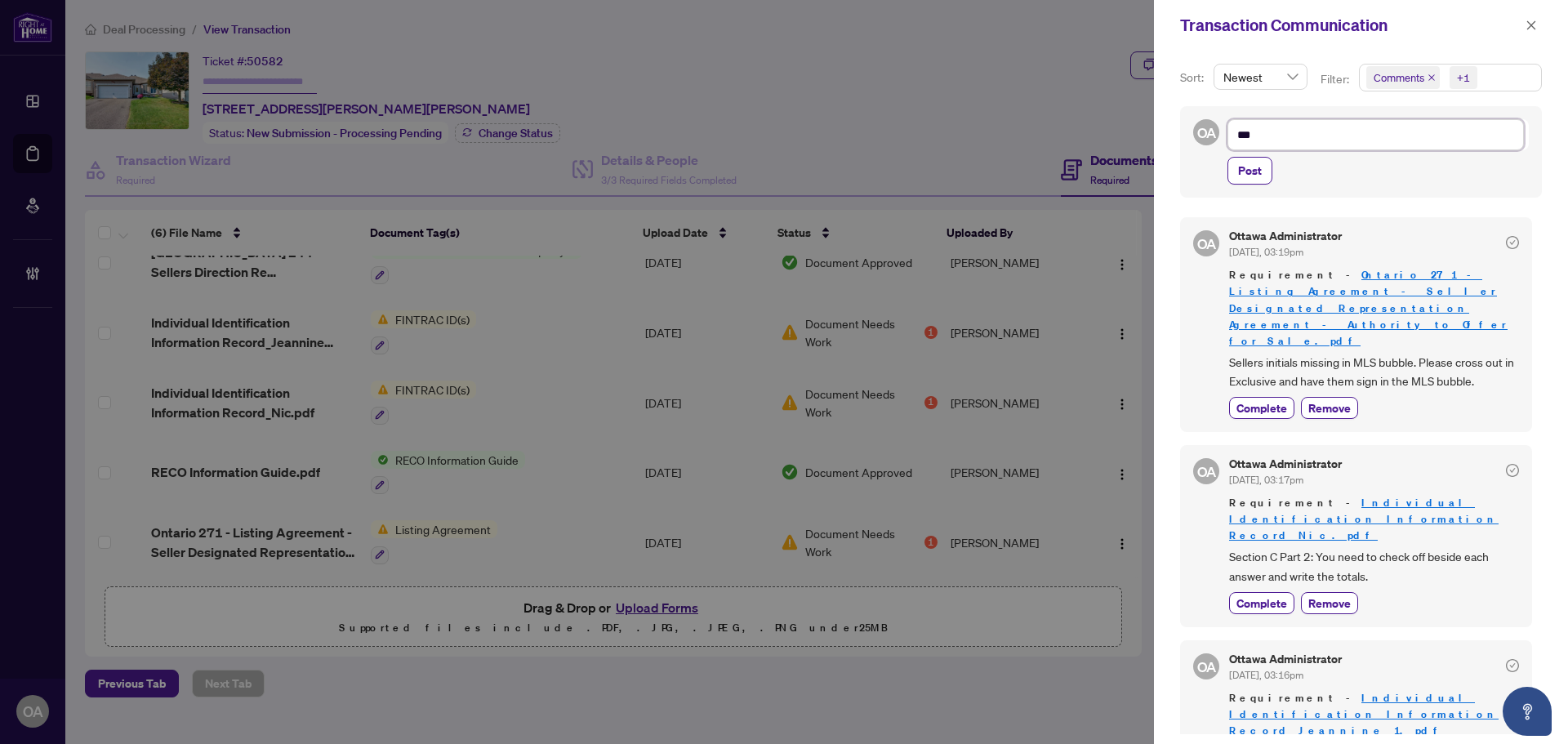
type textarea "***"
type textarea "*****"
type textarea "******"
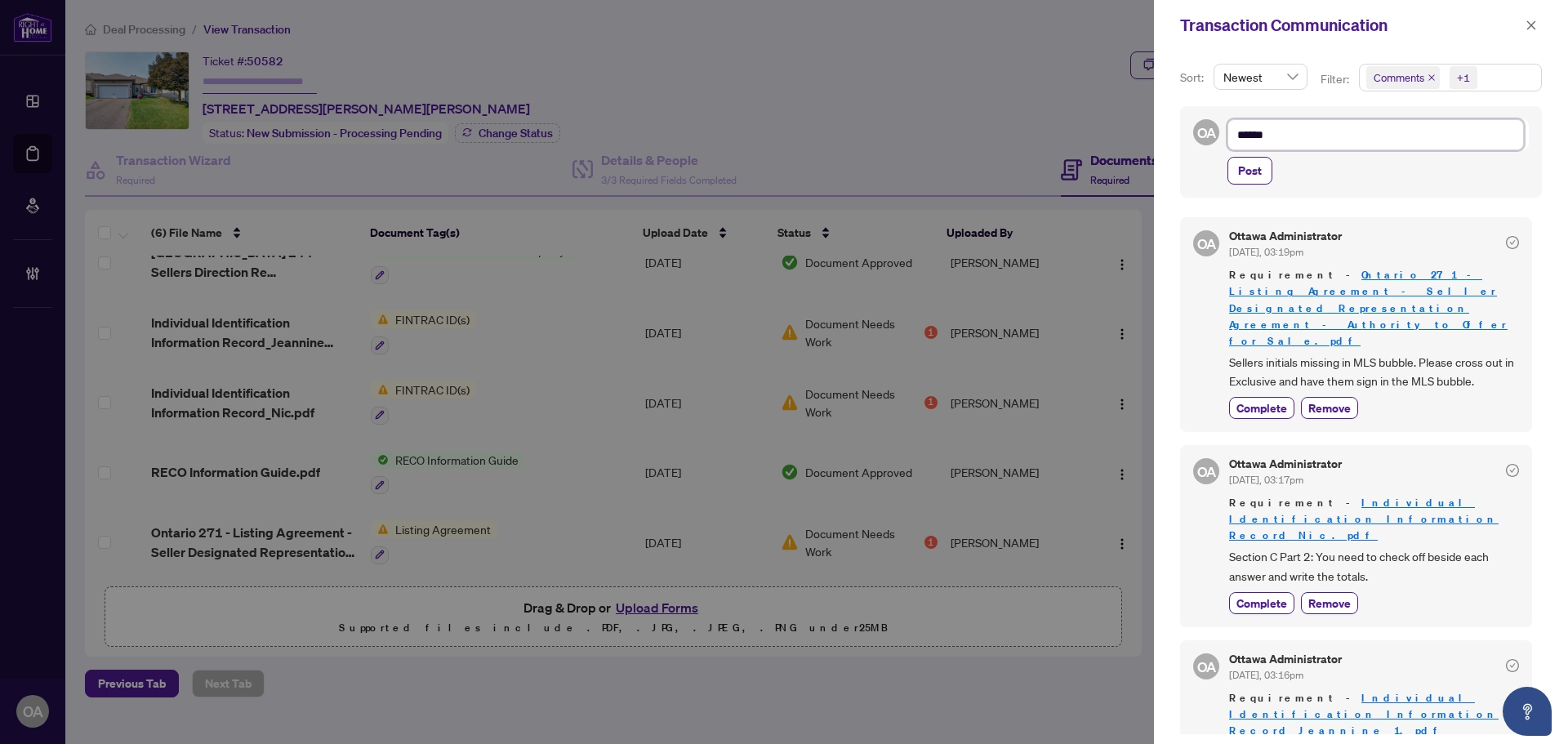
type textarea "*******"
click at [1261, 181] on span "Post" at bounding box center [1250, 171] width 23 height 26
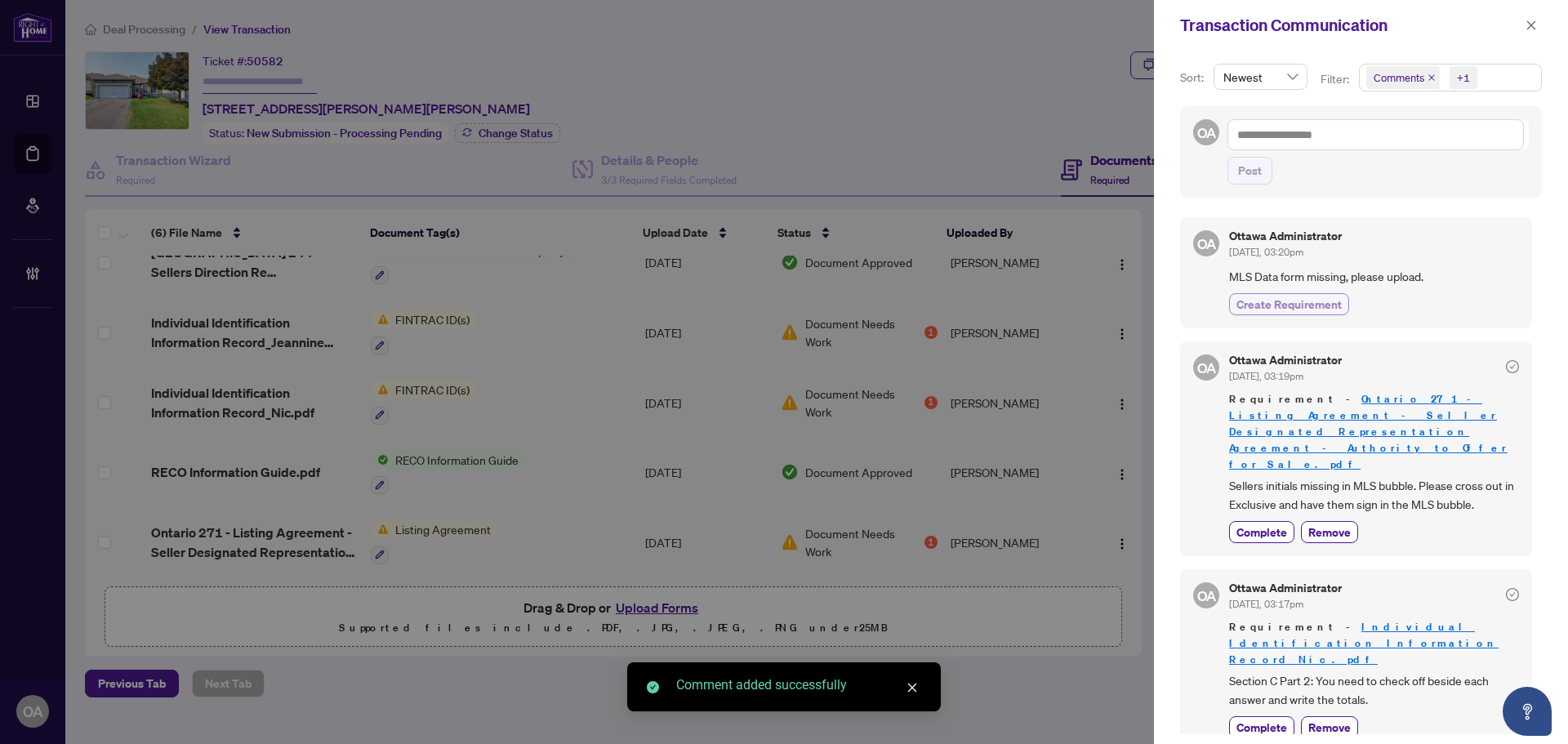
click at [1287, 306] on span "Create Requirement" at bounding box center [1289, 303] width 106 height 17
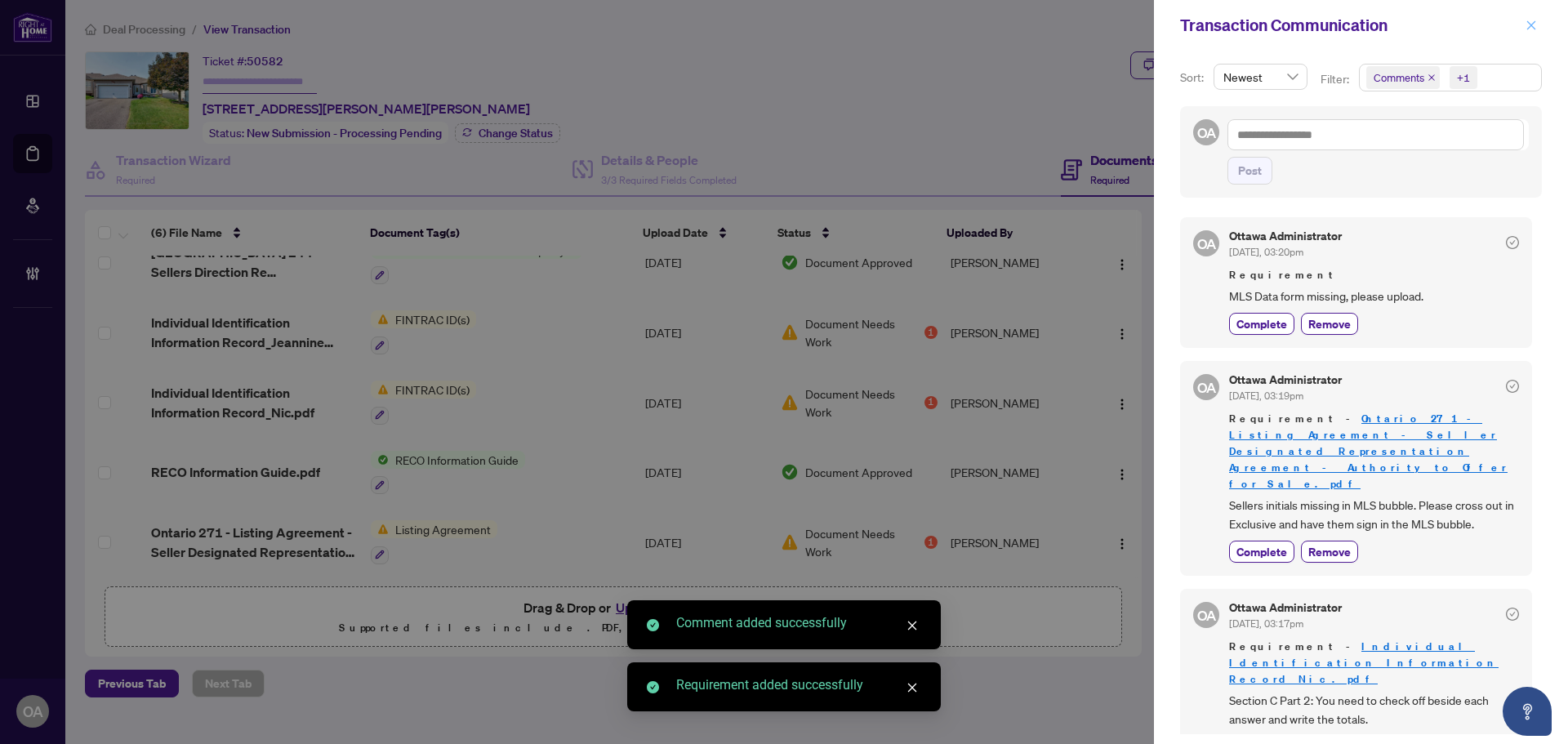
click at [1530, 28] on icon "close" at bounding box center [1532, 25] width 9 height 9
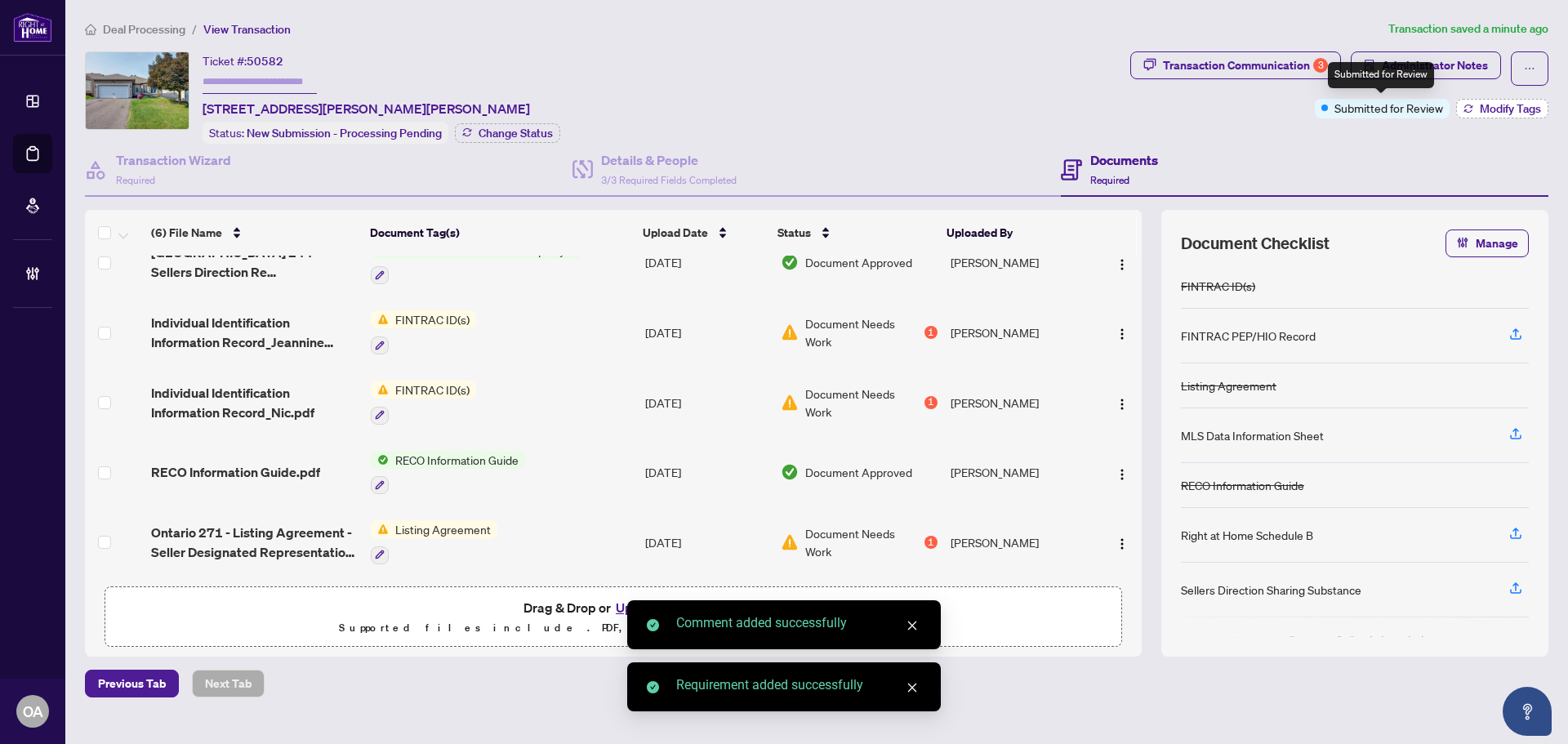
click at [1491, 107] on span "Modify Tags" at bounding box center [1511, 108] width 61 height 12
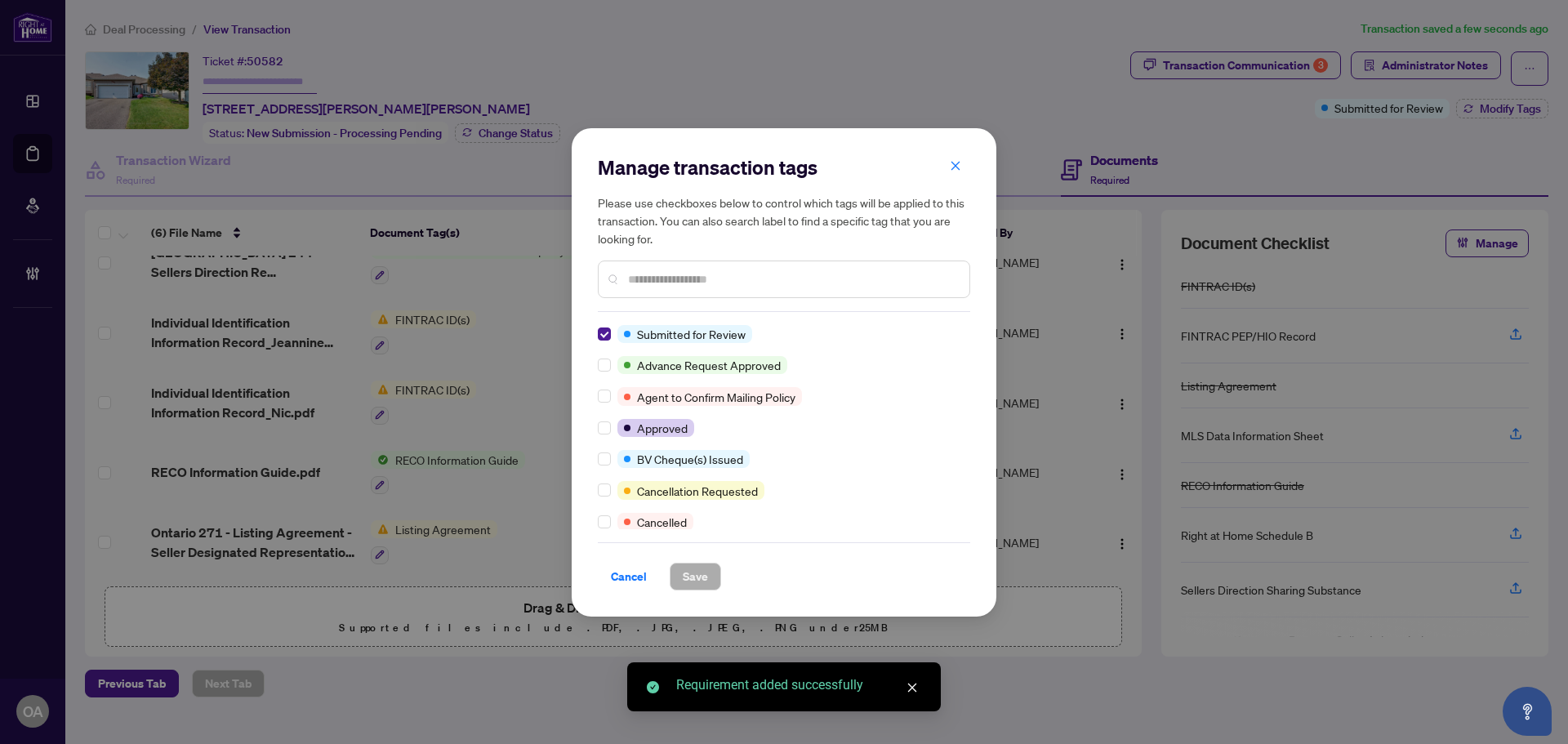
scroll to position [0, 0]
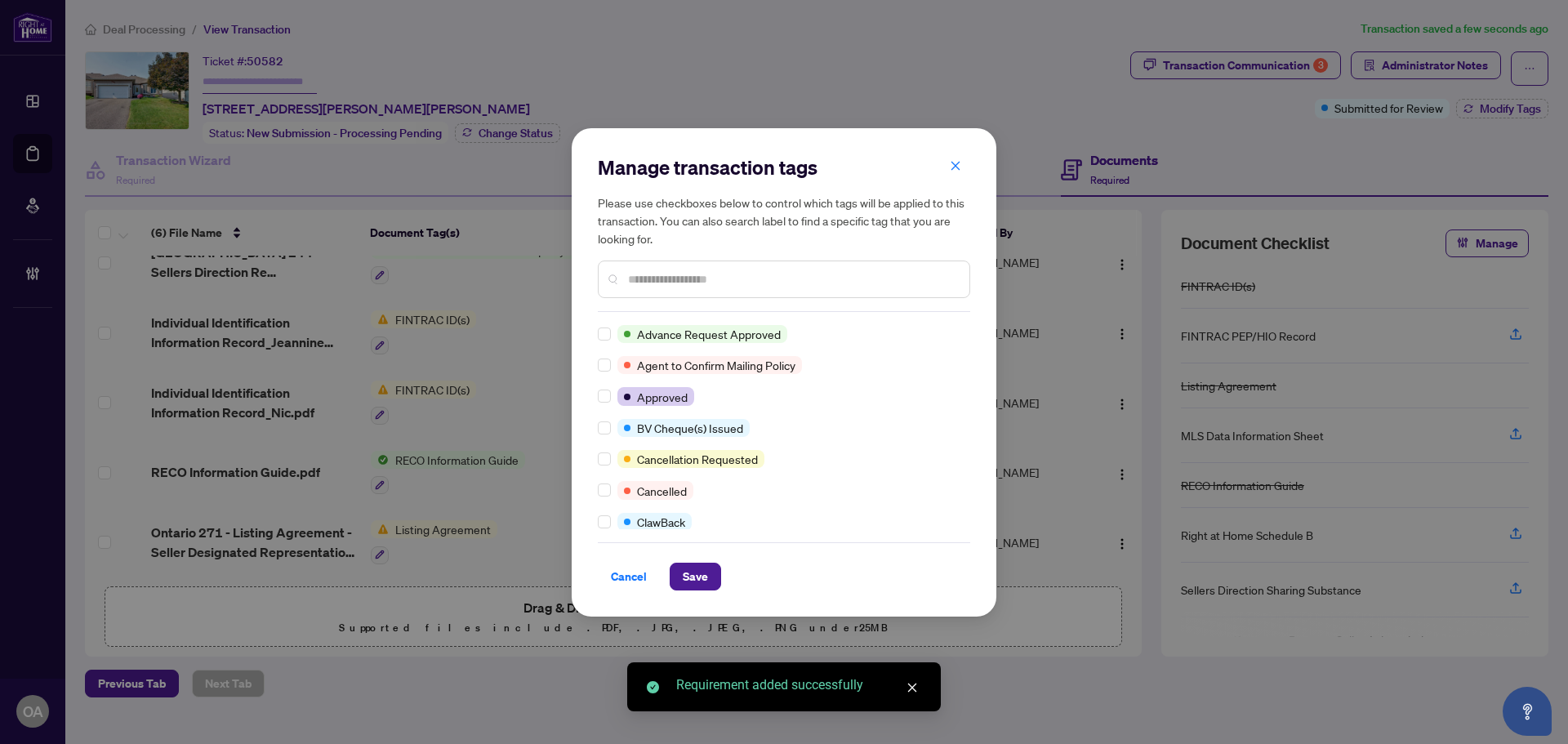
click at [654, 300] on div "Manage transaction tags Please use checkboxes below to control which tags will …" at bounding box center [784, 233] width 372 height 158
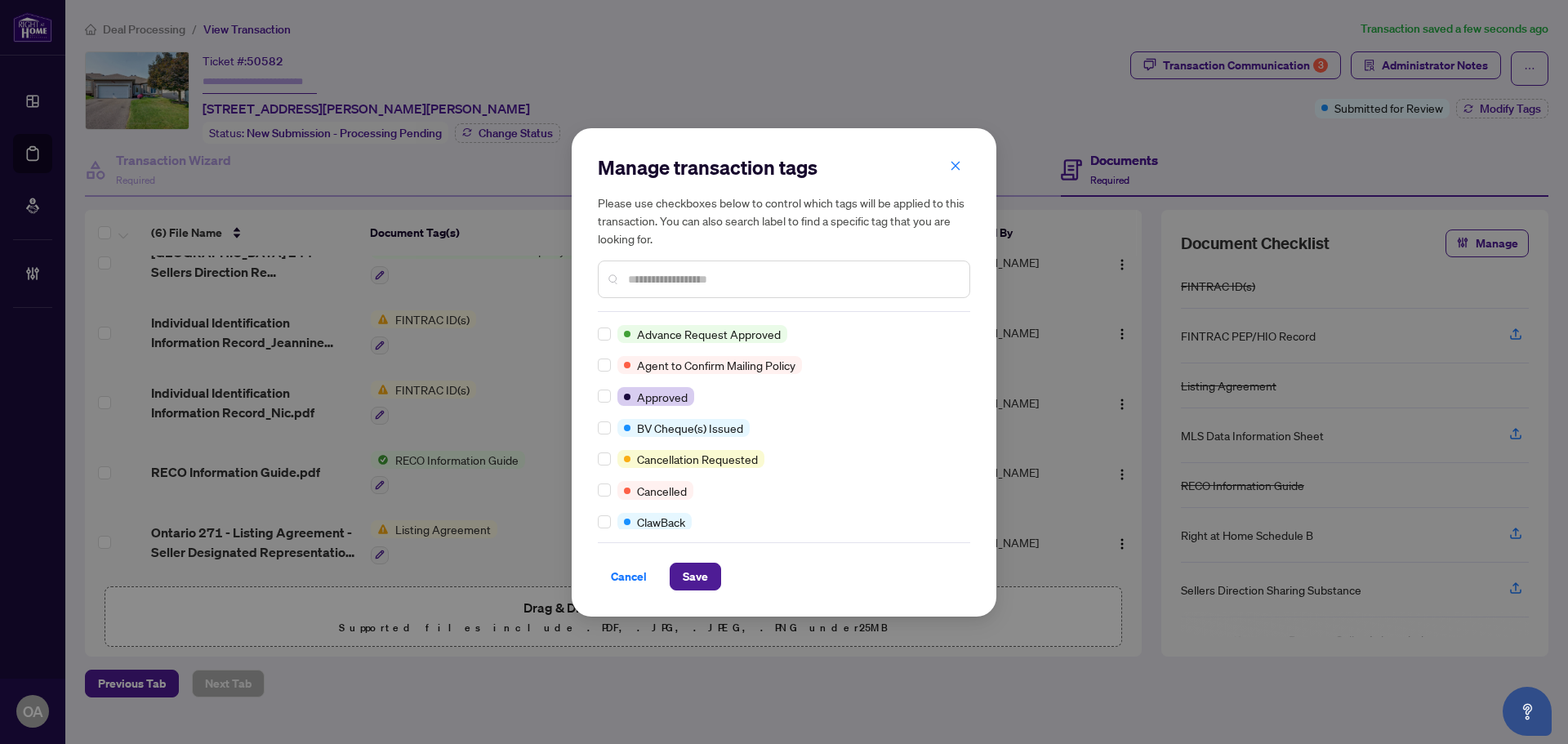
click at [659, 293] on div at bounding box center [784, 280] width 372 height 38
click at [676, 283] on input "text" at bounding box center [792, 279] width 329 height 18
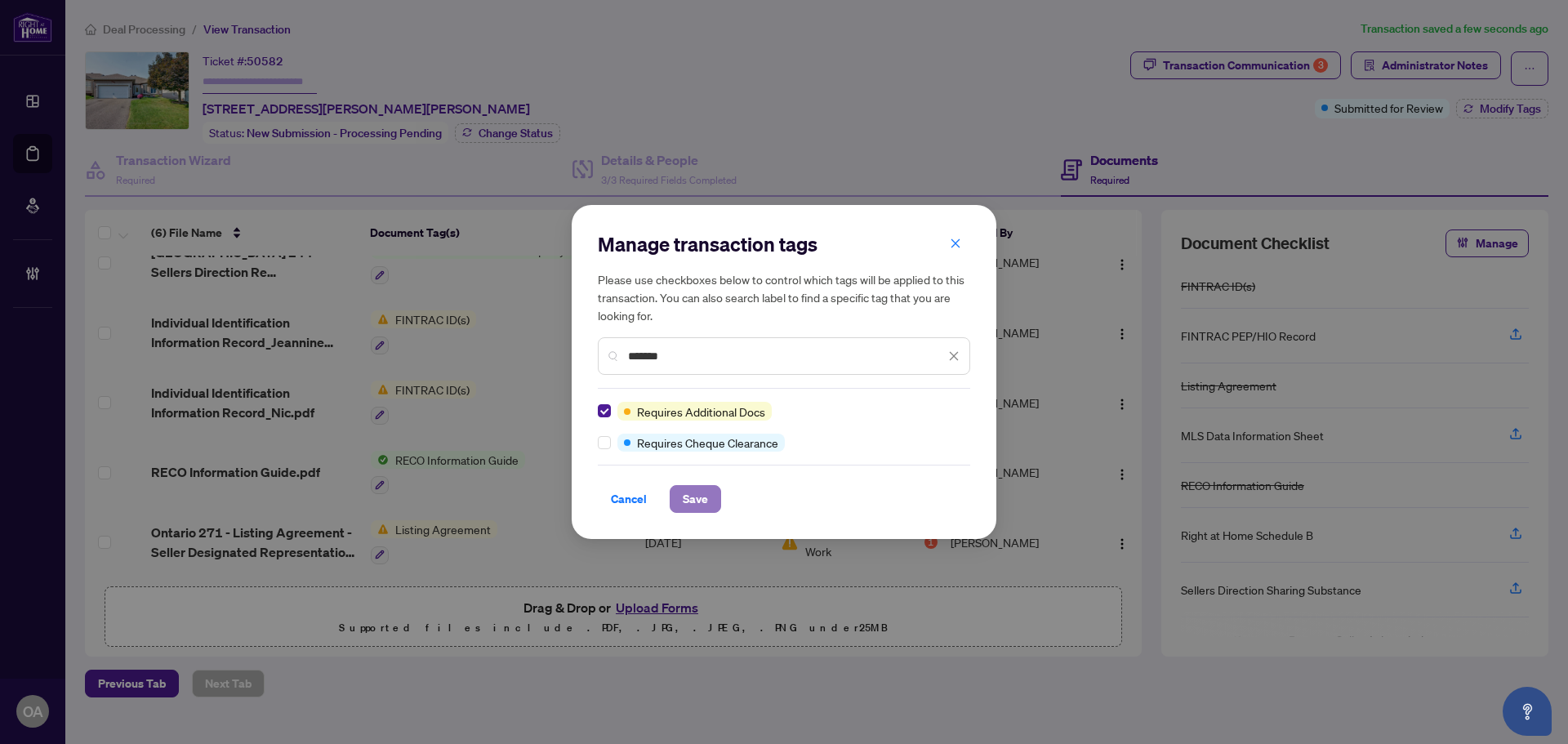
click at [700, 495] on span "Save" at bounding box center [695, 498] width 25 height 26
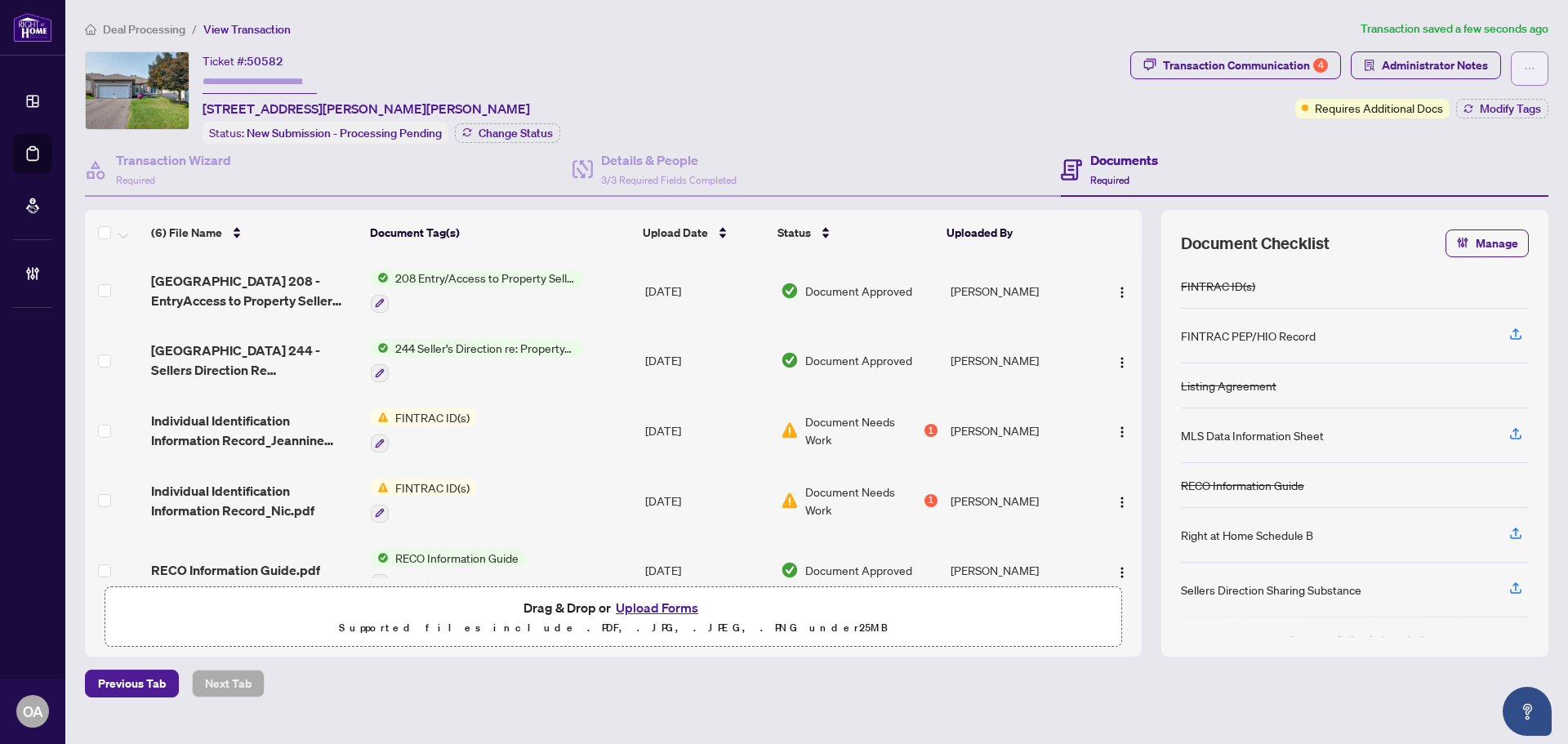
click at [1527, 70] on icon "ellipsis" at bounding box center [1530, 69] width 12 height 12
click at [845, 79] on div "Ticket #: 50582 144 Sandra Cres, Clarence-Rockland, Ontario K4K 1R7, Canada Sta…" at bounding box center [604, 98] width 1039 height 92
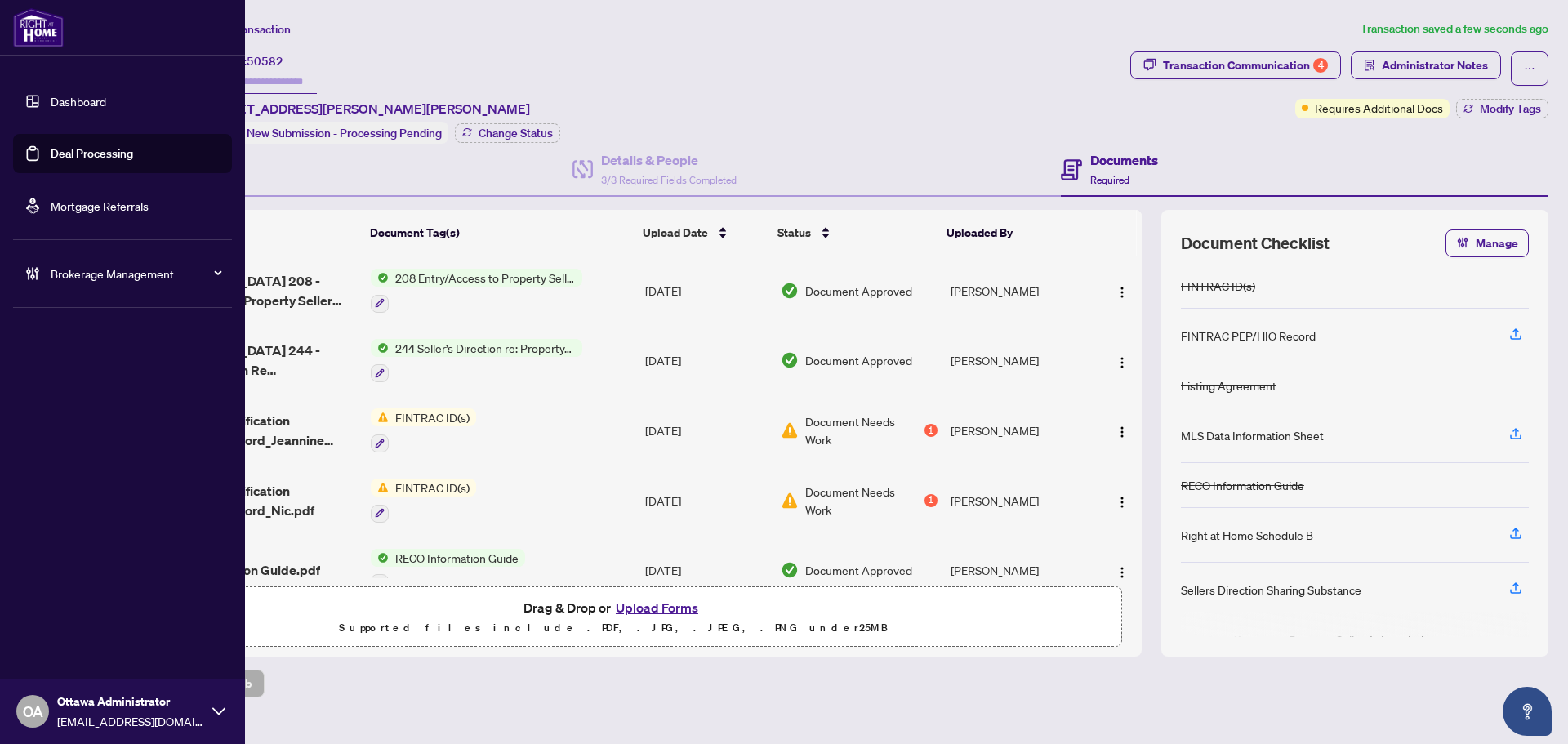
drag, startPoint x: 40, startPoint y: 153, endPoint x: 88, endPoint y: 144, distance: 48.8
click at [51, 153] on link "Deal Processing" at bounding box center [91, 153] width 82 height 14
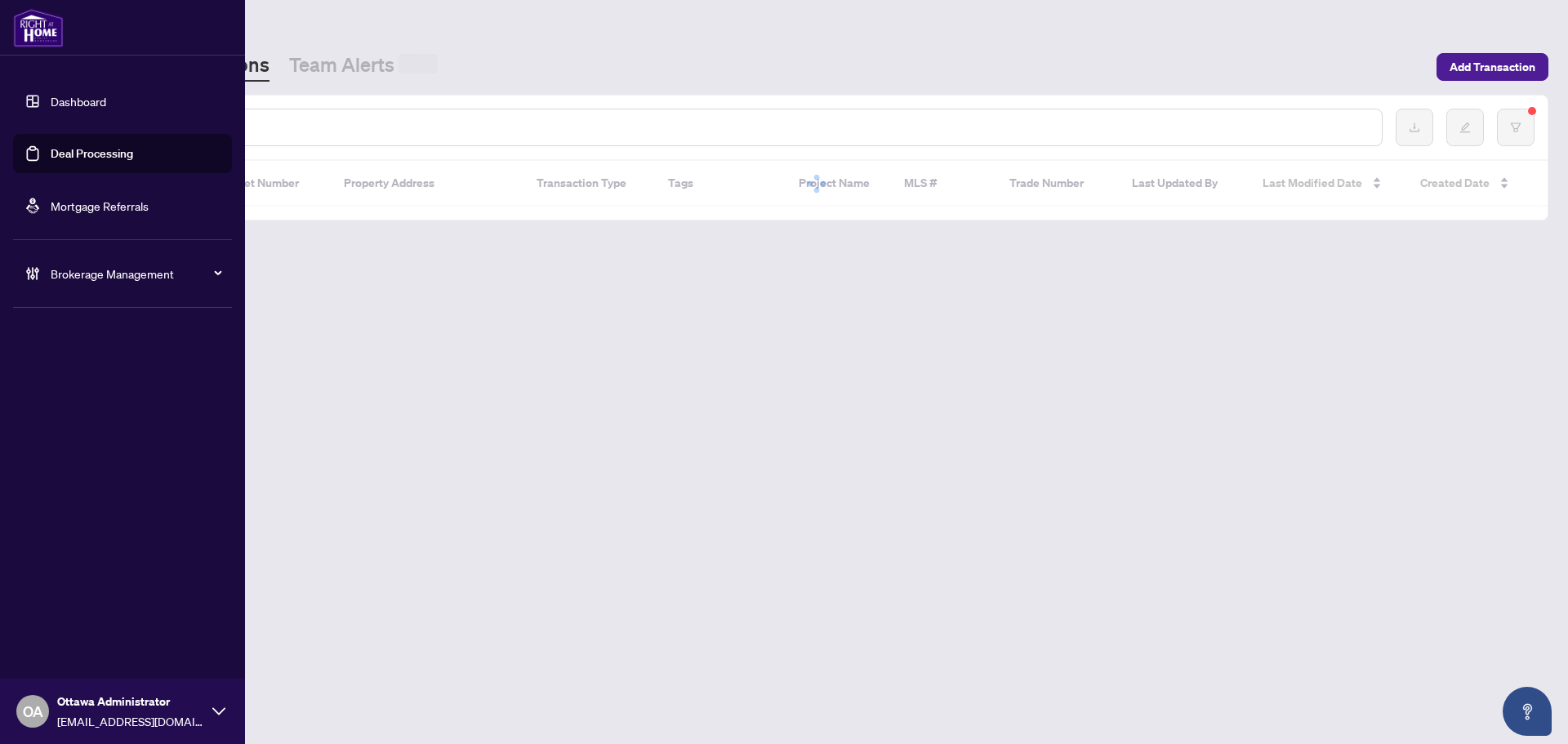
click at [336, 119] on input "text" at bounding box center [749, 127] width 1240 height 18
paste input "**********"
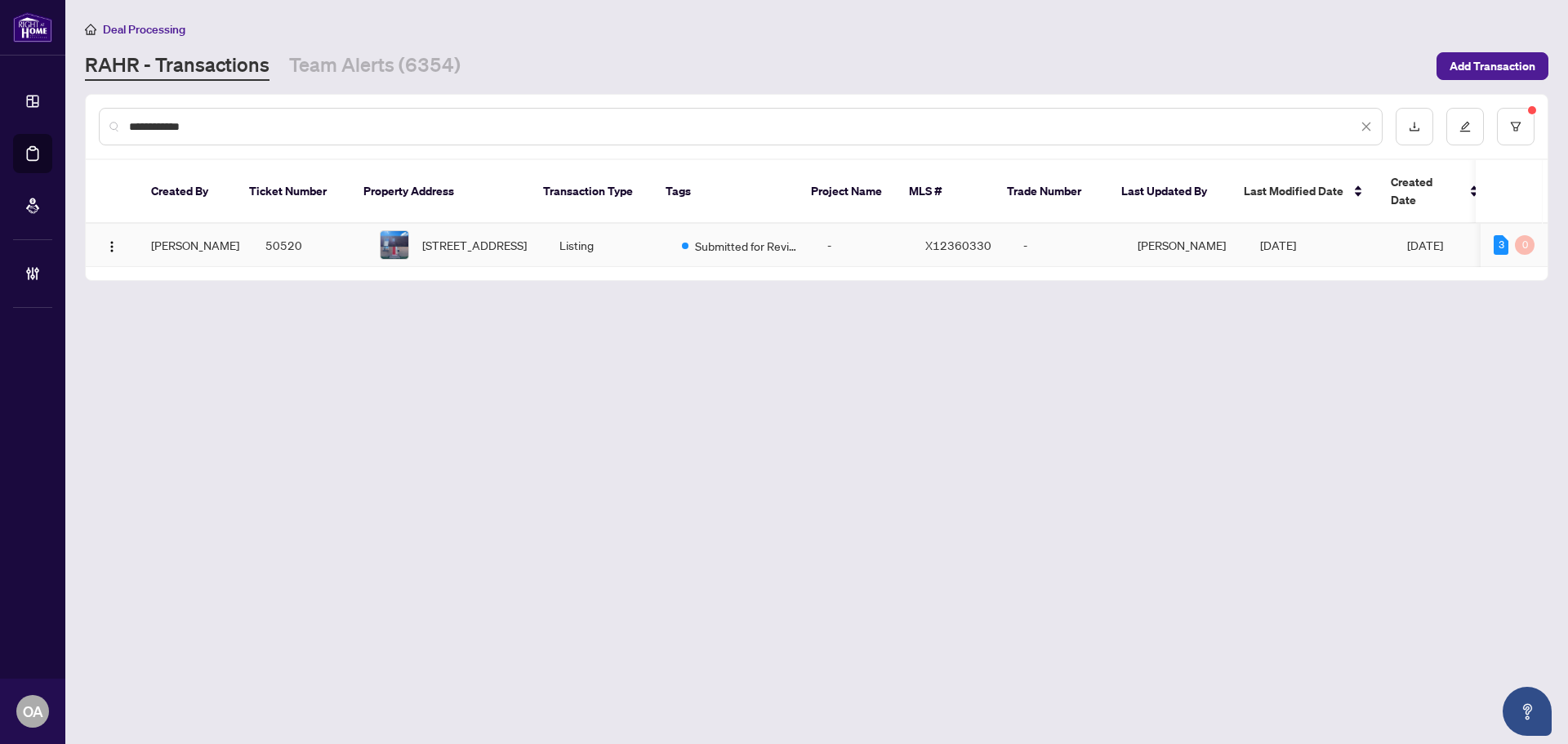
click at [294, 231] on td "50520" at bounding box center [309, 246] width 115 height 43
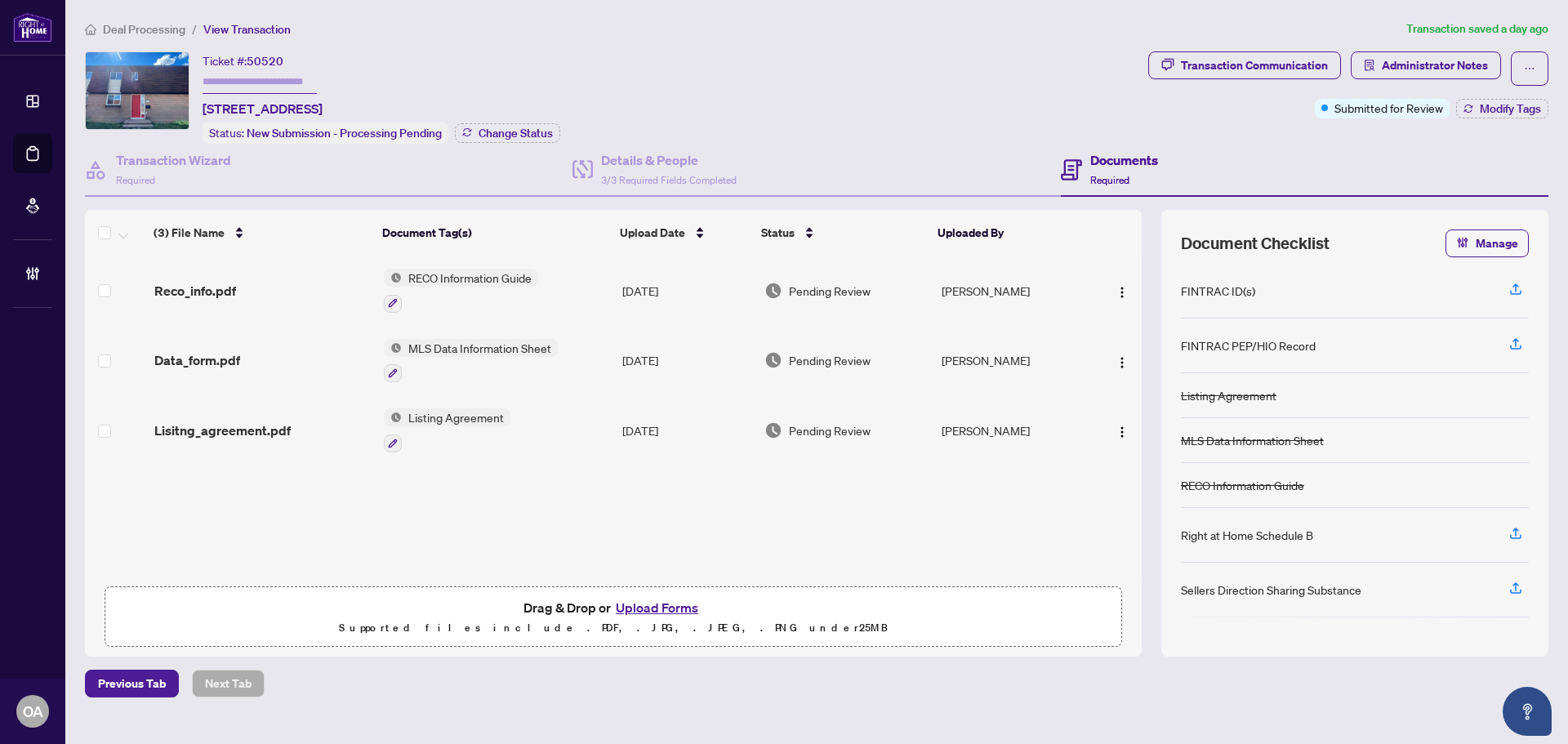
click at [207, 283] on span "Reco_info.pdf" at bounding box center [195, 291] width 81 height 20
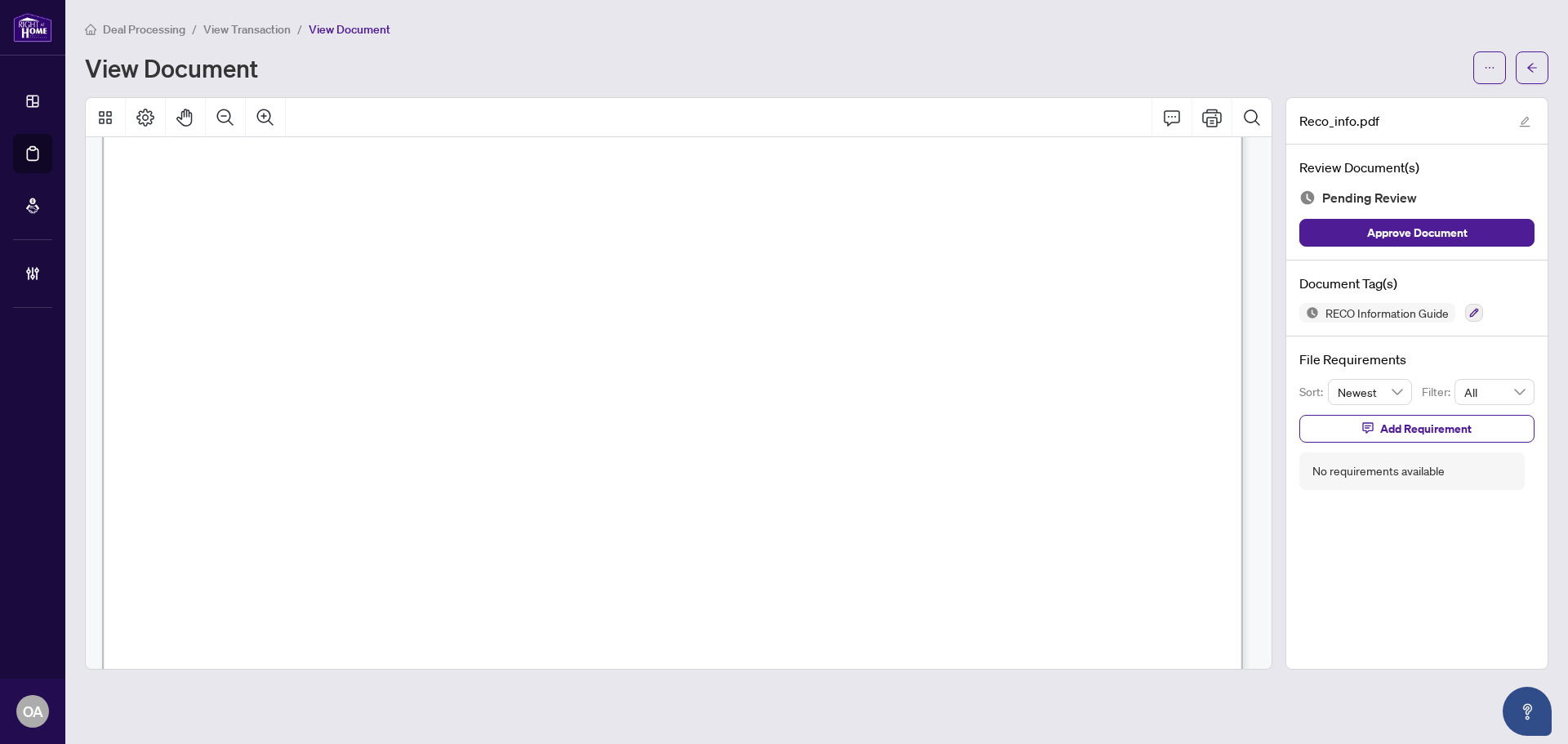
scroll to position [18487, 0]
click at [1479, 310] on button "button" at bounding box center [1474, 312] width 18 height 18
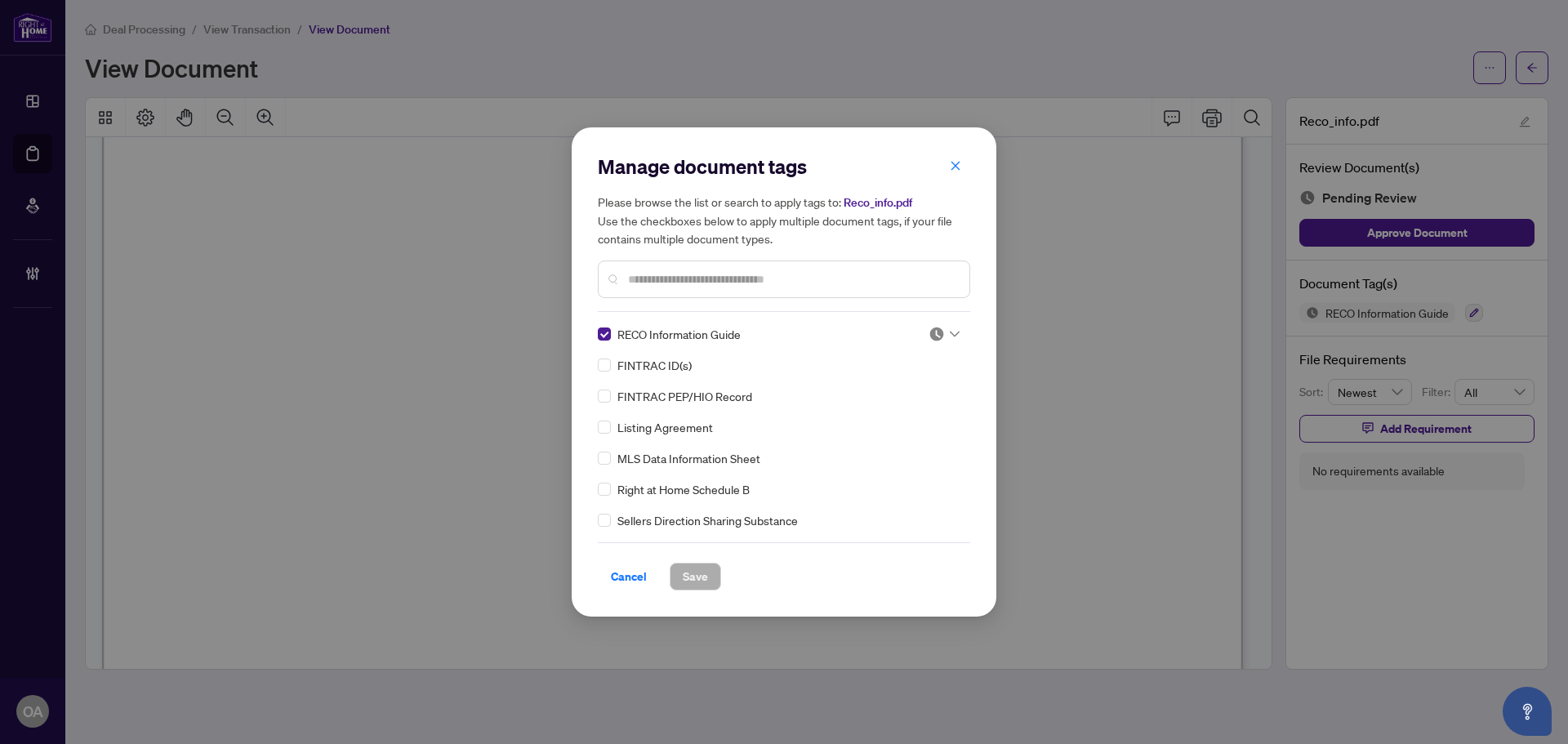
click at [935, 360] on div "FINTRAC ID(s)" at bounding box center [779, 365] width 363 height 18
click at [937, 340] on img at bounding box center [937, 334] width 16 height 16
click at [923, 405] on div "Approved" at bounding box center [891, 414] width 105 height 18
click at [704, 560] on div "Cancel Save" at bounding box center [784, 566] width 372 height 48
click at [672, 571] on button "Save" at bounding box center [695, 576] width 51 height 28
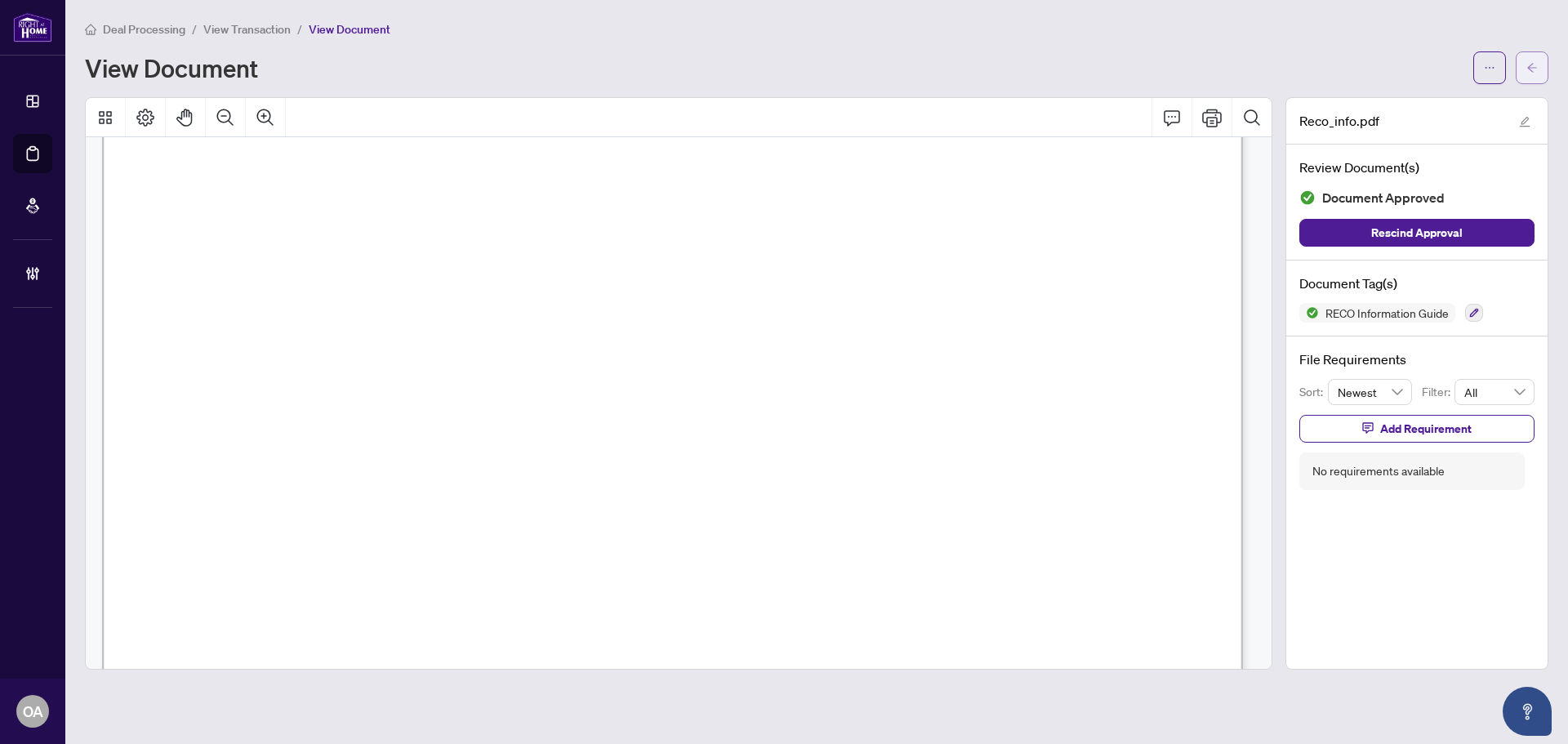
click at [1538, 65] on button "button" at bounding box center [1533, 68] width 33 height 33
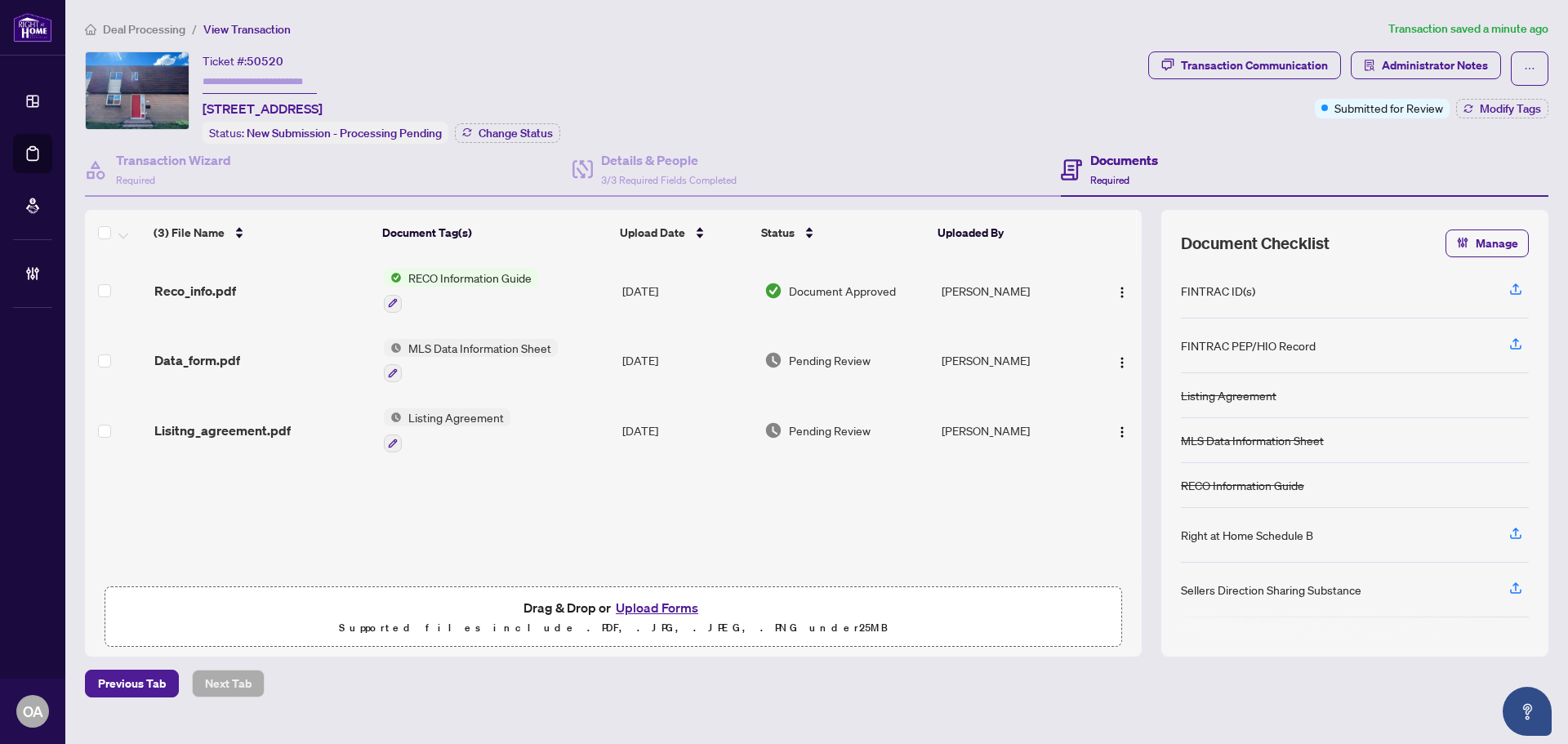
click at [268, 358] on div "Data_form.pdf" at bounding box center [263, 360] width 217 height 20
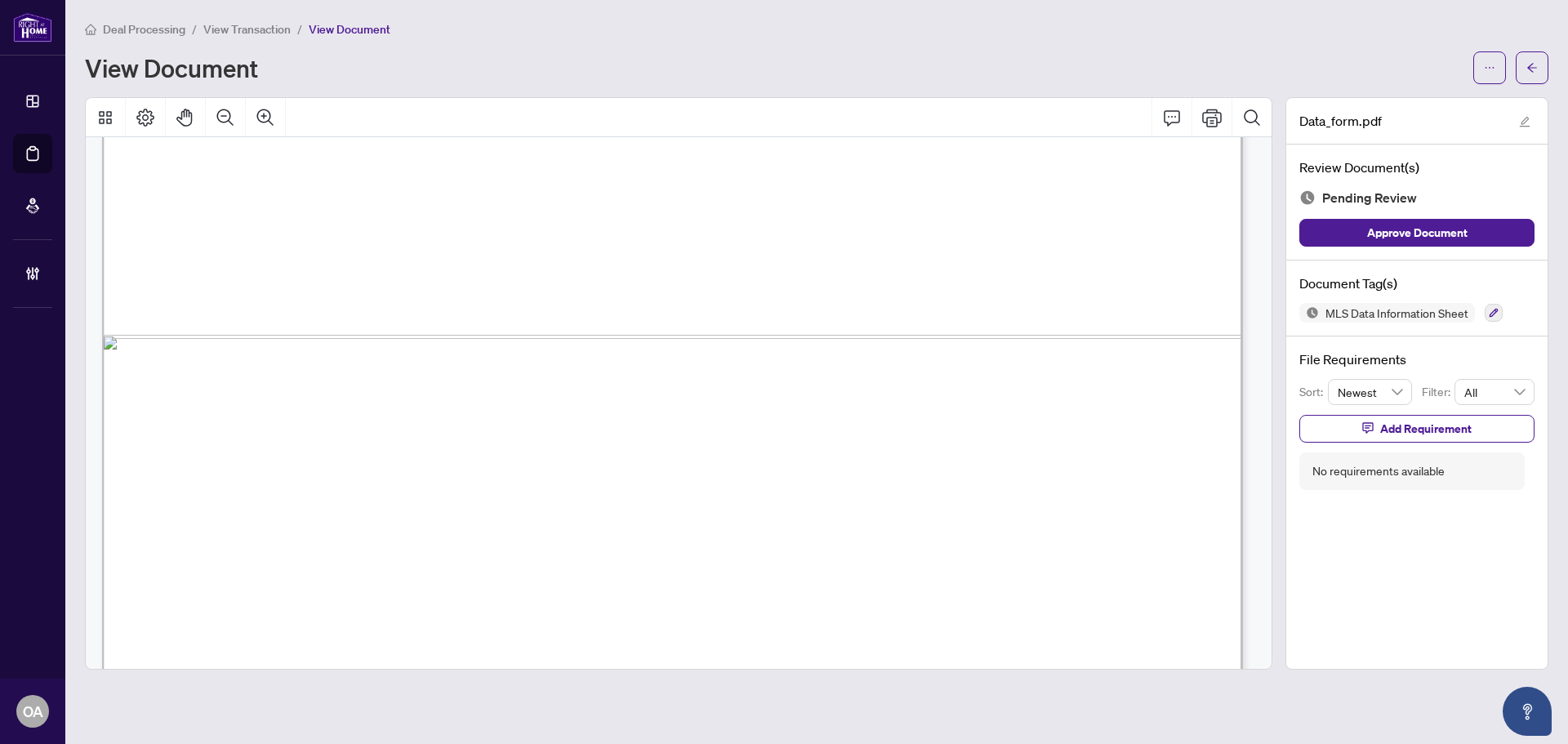
scroll to position [1114, 0]
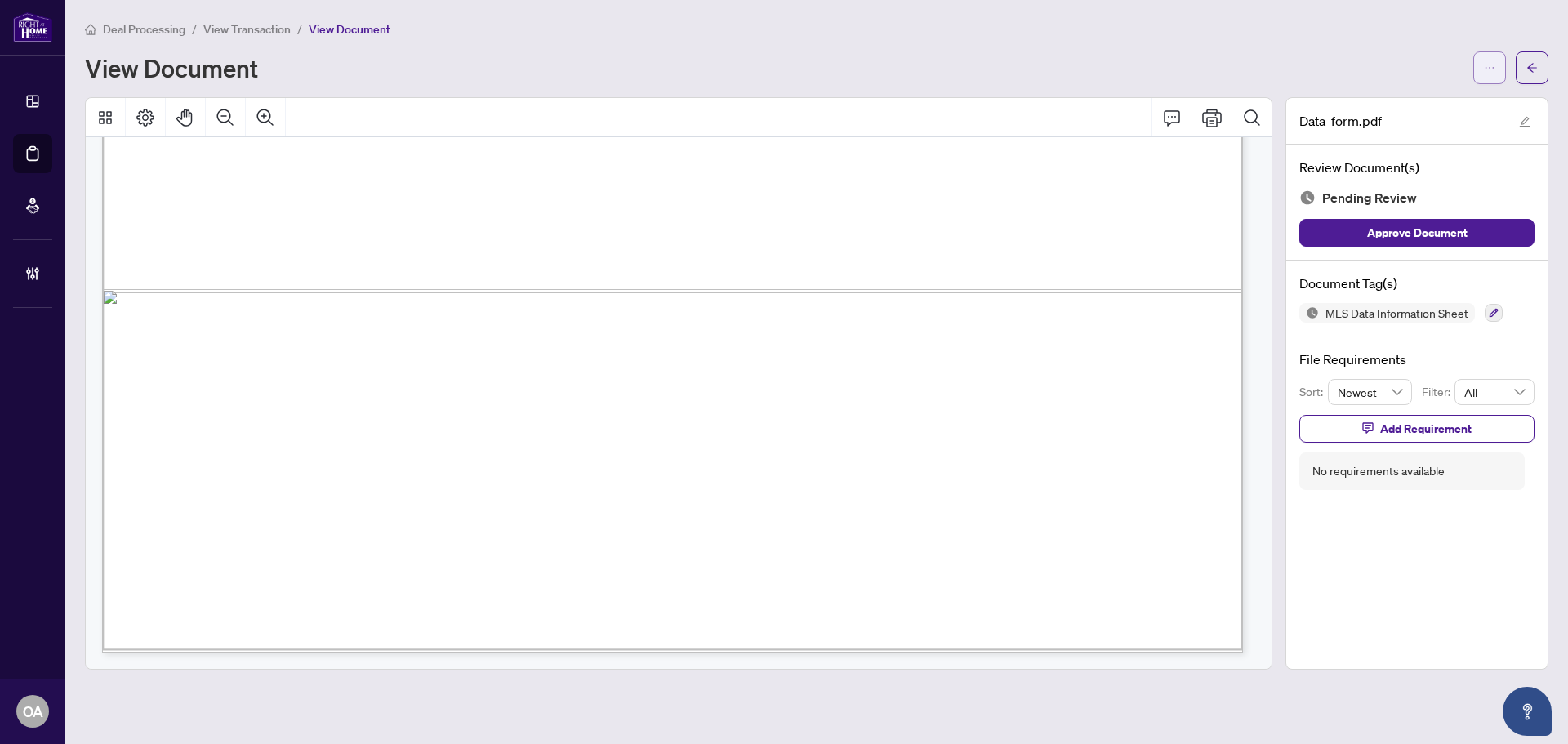
click at [1499, 58] on button "button" at bounding box center [1490, 68] width 33 height 33
drag, startPoint x: 1273, startPoint y: 173, endPoint x: 1262, endPoint y: 228, distance: 56.1
click at [1273, 174] on div at bounding box center [678, 384] width 1200 height 572
click at [1489, 312] on icon "button" at bounding box center [1494, 312] width 10 height 10
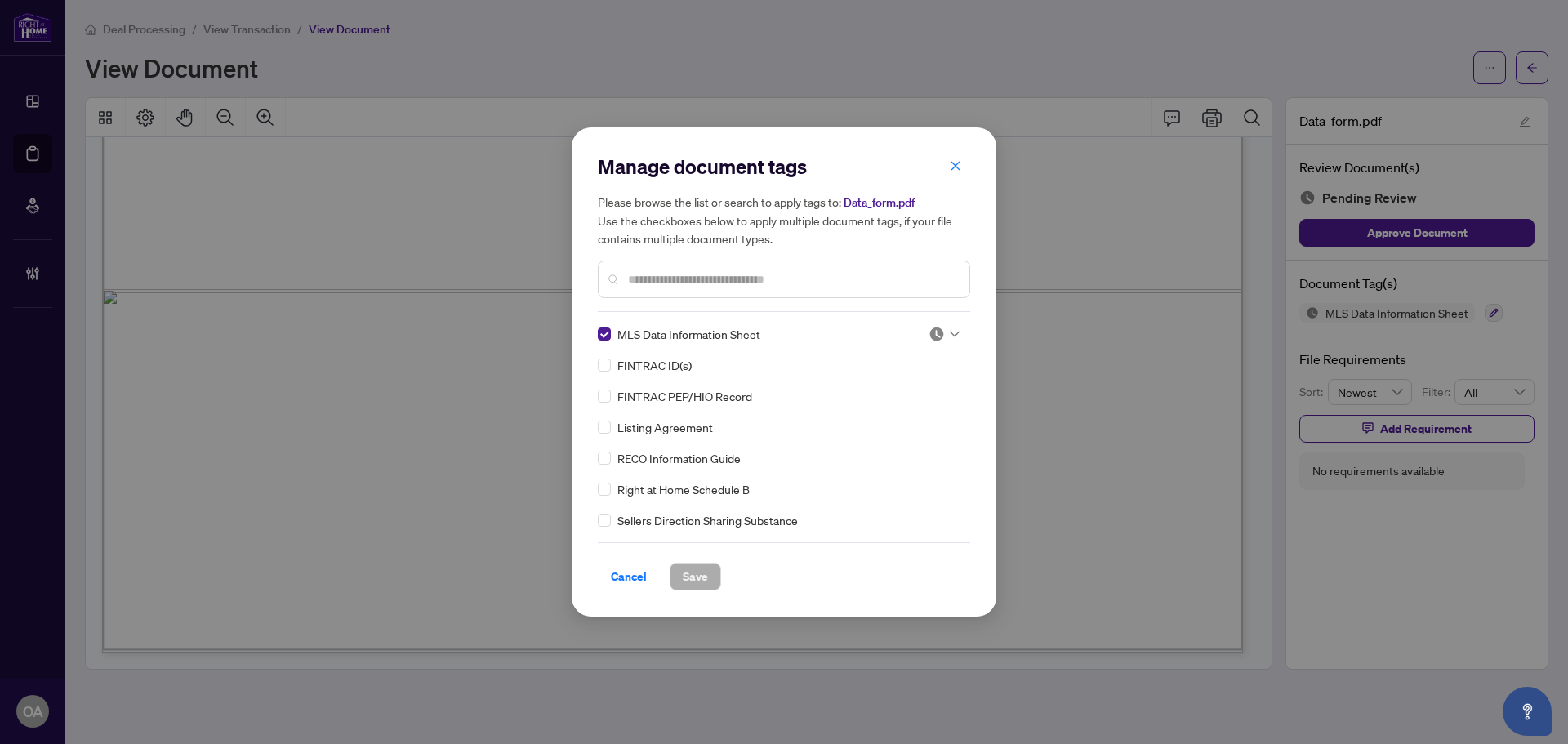
click at [961, 329] on div "MLS Data Information Sheet FINTRAC ID(s) FINTRAC PEP/HIO Record Listing Agreeme…" at bounding box center [784, 427] width 372 height 204
click at [930, 348] on div "MLS Data Information Sheet FINTRAC ID(s) FINTRAC PEP/HIO Record Listing Agreeme…" at bounding box center [784, 427] width 372 height 204
click at [932, 329] on img at bounding box center [937, 334] width 16 height 16
click at [923, 416] on div "Approved" at bounding box center [891, 414] width 105 height 18
click at [697, 572] on span "Save" at bounding box center [695, 576] width 25 height 26
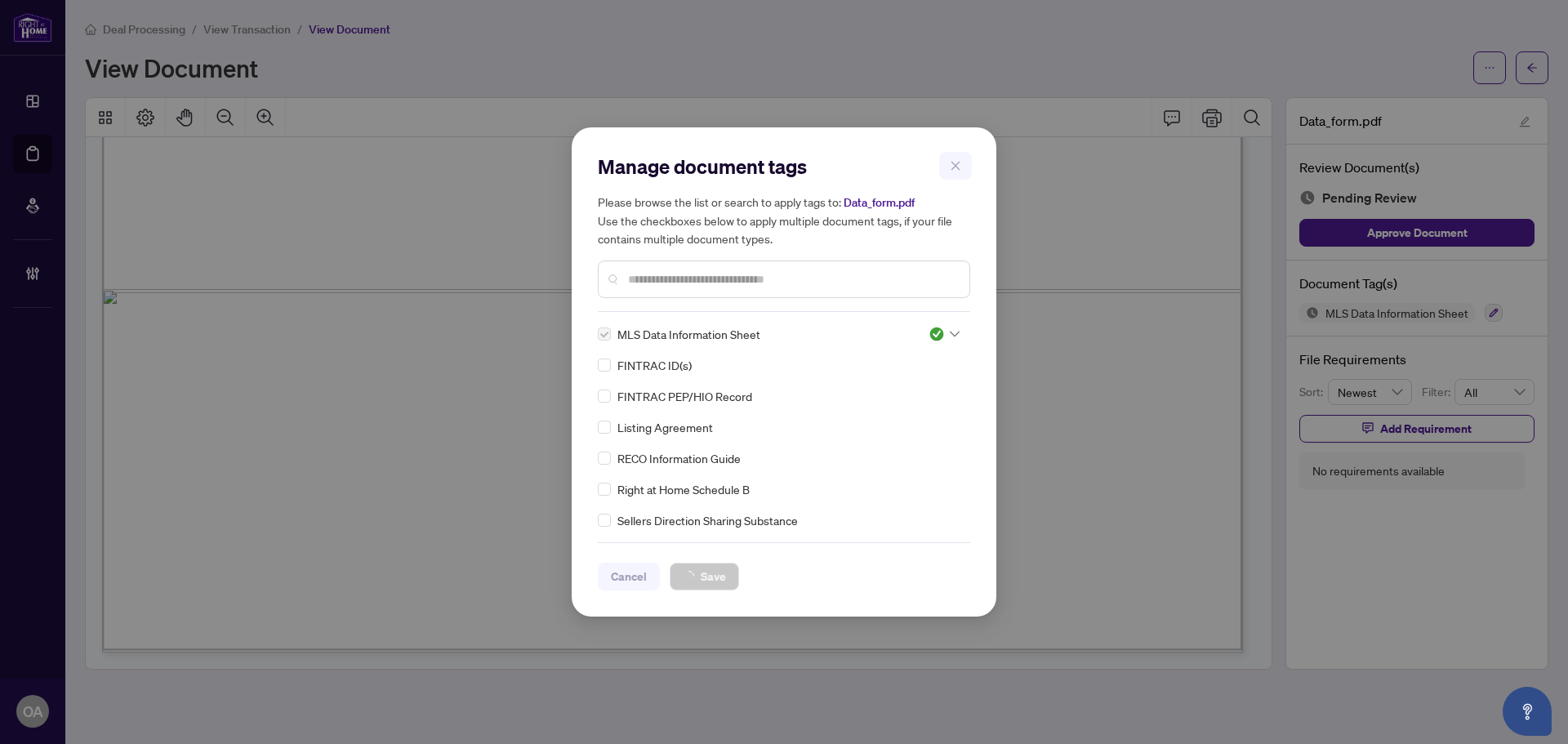
click at [1537, 72] on div "Manage document tags Please browse the list or search to apply tags to: Data_fo…" at bounding box center [784, 372] width 1568 height 744
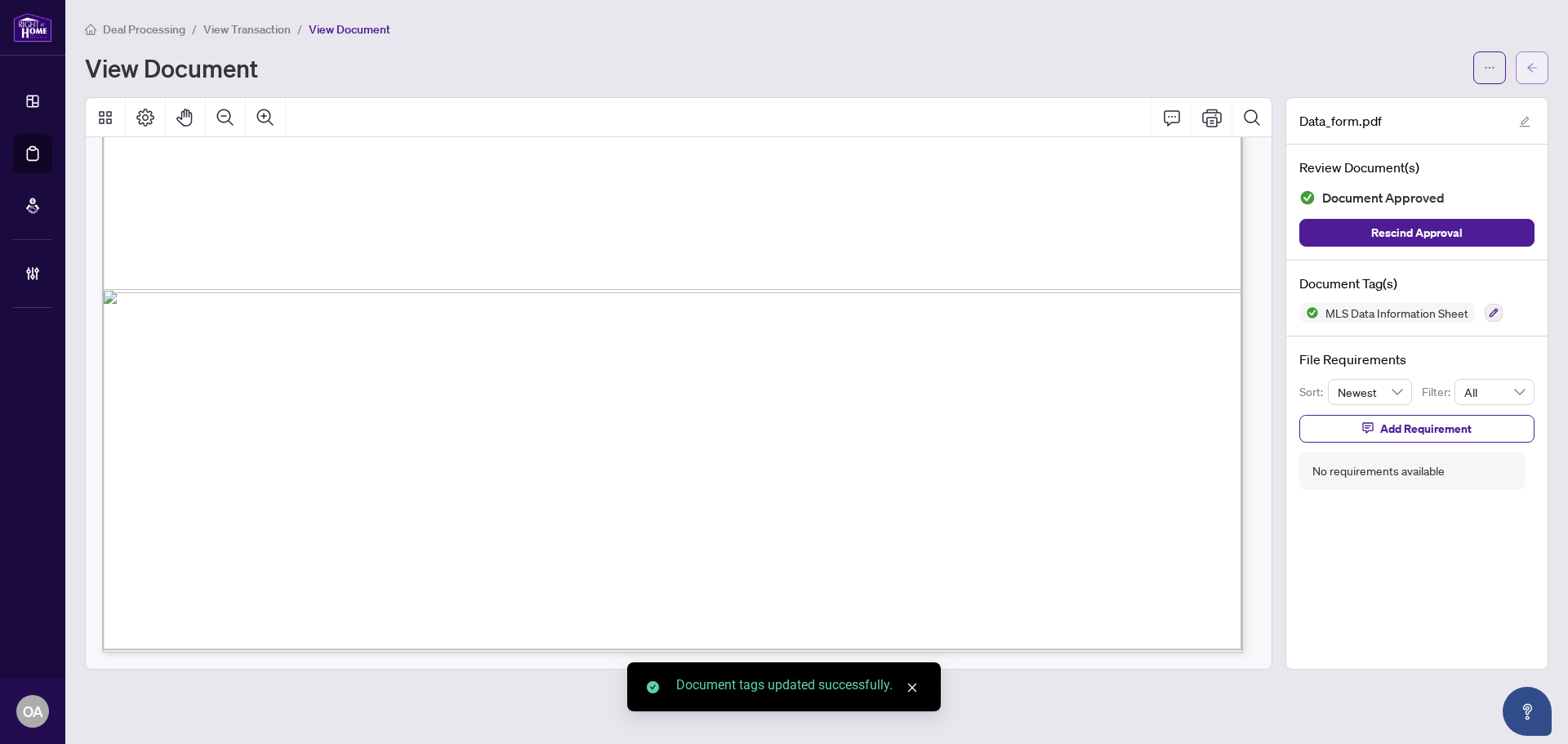
click at [1526, 70] on button "button" at bounding box center [1533, 68] width 33 height 33
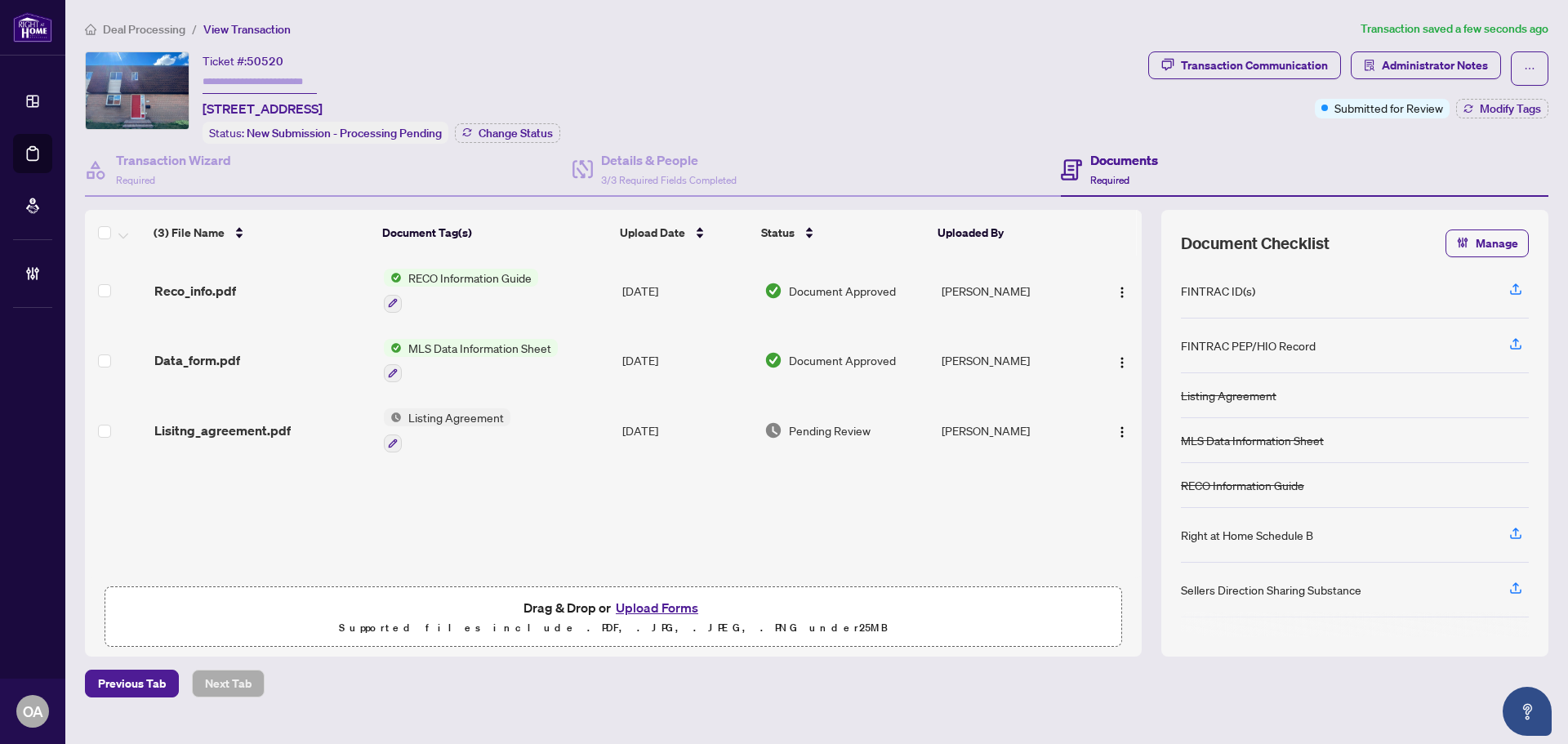
click at [245, 425] on span "Lisitng_agreement.pdf" at bounding box center [222, 431] width 136 height 20
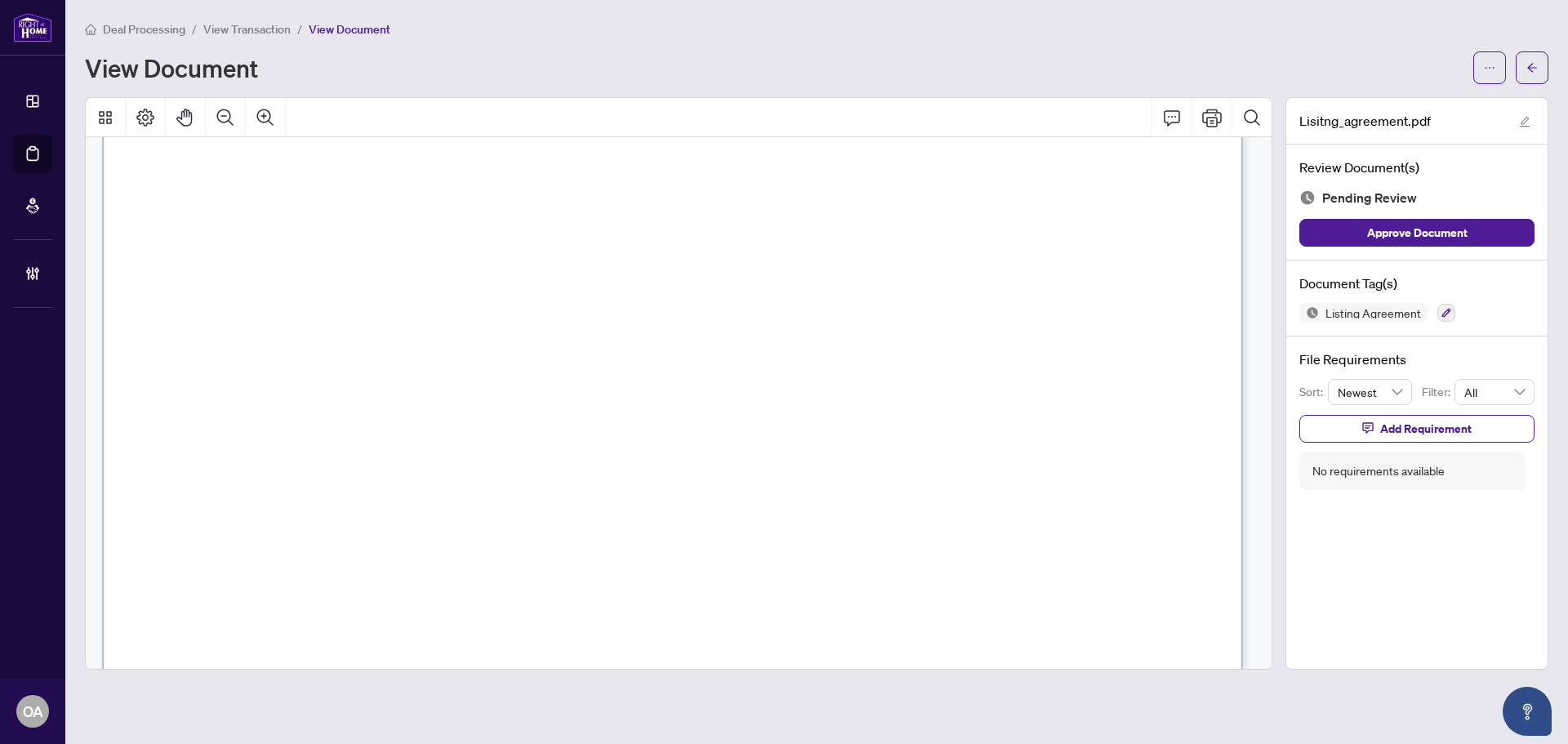
scroll to position [163, 0]
click at [705, 471] on span "known as.......................................................................…" at bounding box center [830, 470] width 366 height 17
click at [1439, 312] on button "button" at bounding box center [1447, 312] width 18 height 18
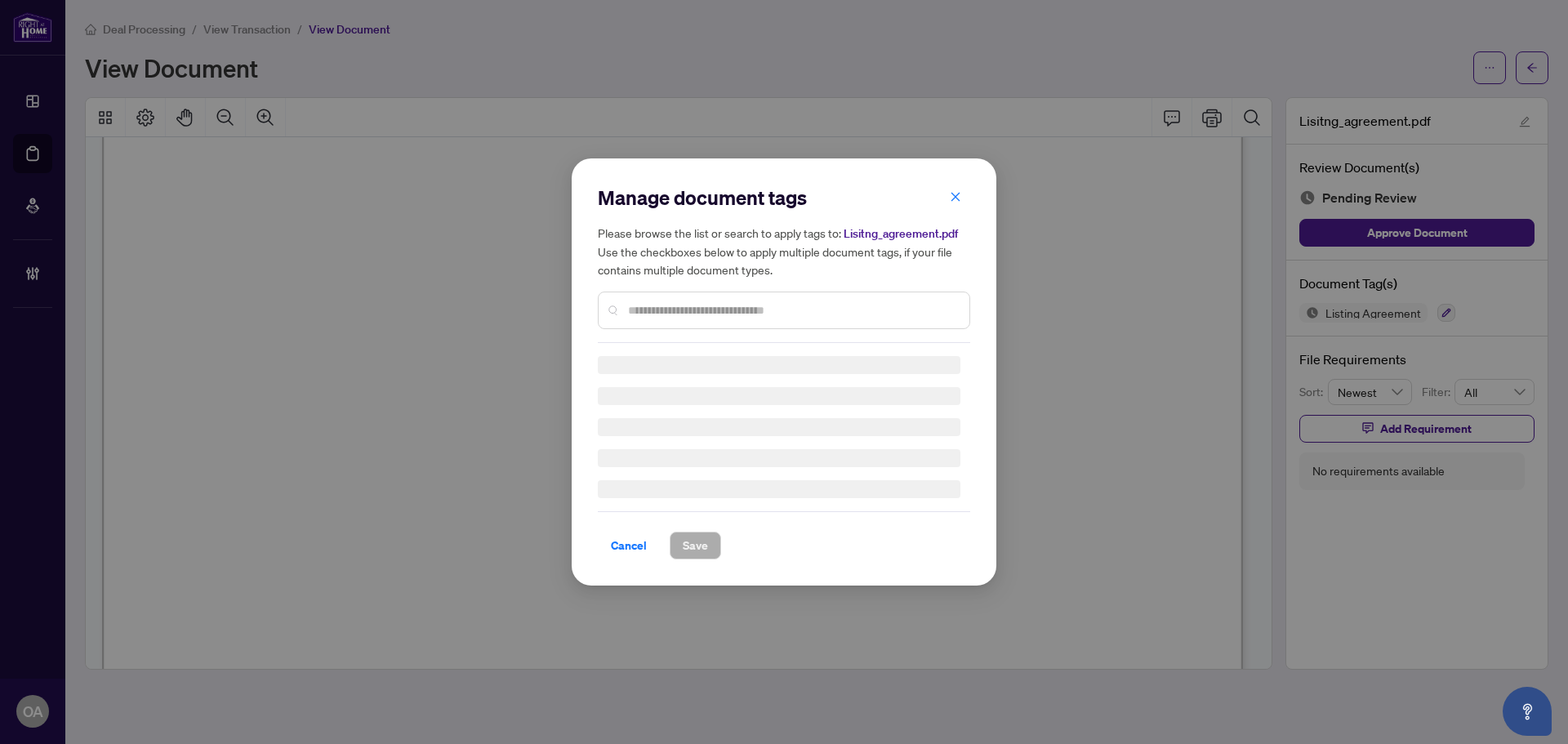
click at [947, 363] on h3 at bounding box center [779, 365] width 363 height 18
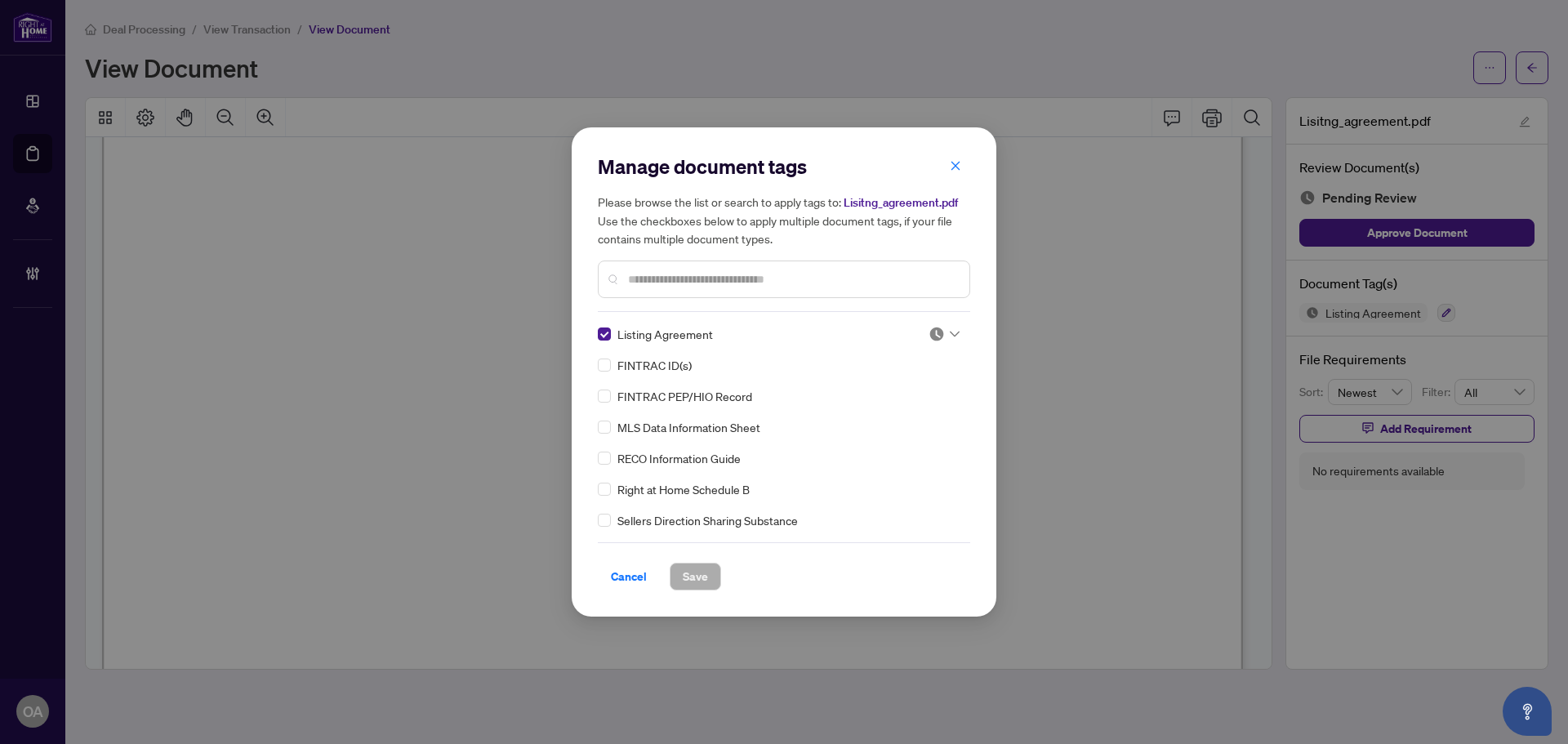
click at [947, 383] on div "Listing Agreement FINTRAC ID(s) FINTRAC PEP/HIO Record MLS Data Information She…" at bounding box center [784, 427] width 372 height 204
click at [950, 335] on icon at bounding box center [955, 333] width 10 height 6
click at [919, 432] on div "MLS Data Information Sheet" at bounding box center [779, 427] width 363 height 18
click at [916, 415] on div "Listing Agreement FINTRAC ID(s) FINTRAC PEP/HIO Record MLS Data Information She…" at bounding box center [784, 427] width 372 height 204
click at [942, 333] on div at bounding box center [944, 334] width 31 height 16
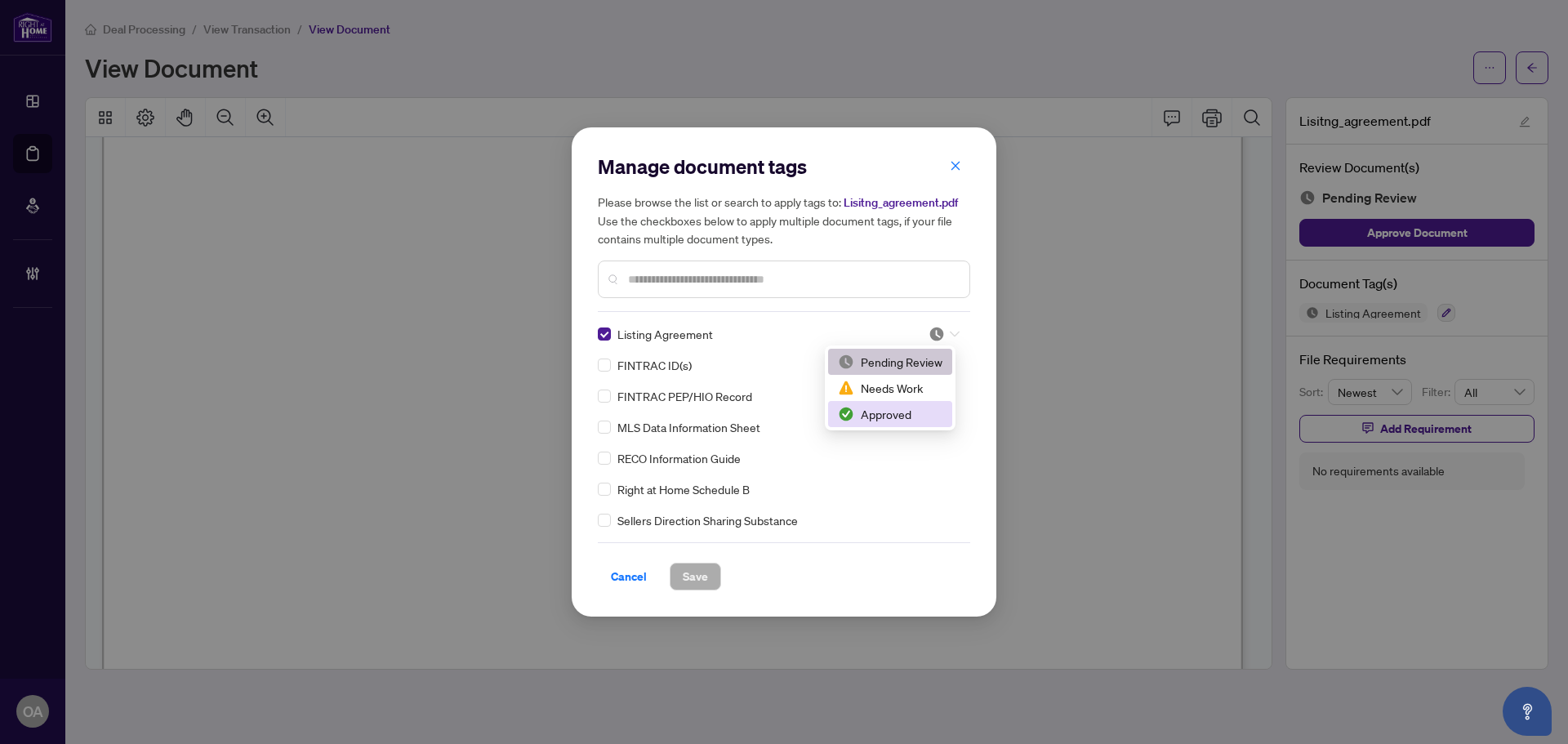
click at [905, 408] on div "Approved" at bounding box center [891, 414] width 105 height 18
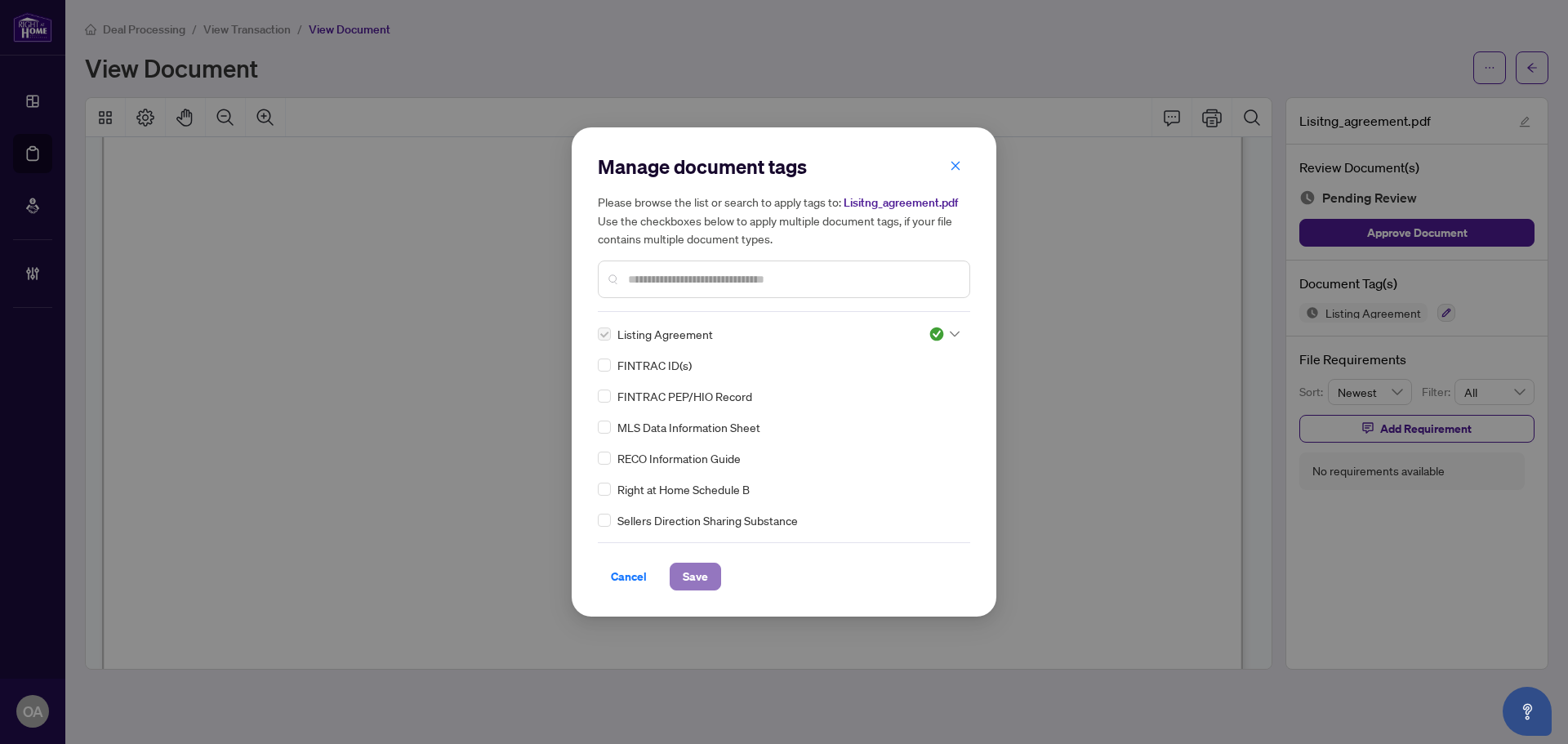
click at [705, 577] on span "Save" at bounding box center [695, 576] width 25 height 26
click at [1536, 69] on div "Manage document tags Please browse the list or search to apply tags to: Lisitng…" at bounding box center [784, 372] width 1568 height 744
click at [1538, 66] on div "Manage document tags Please browse the list or search to apply tags to: Lisitng…" at bounding box center [784, 372] width 1568 height 744
click at [1537, 70] on div "Manage document tags Please browse the list or search to apply tags to: Lisitng…" at bounding box center [784, 372] width 1568 height 744
click at [1534, 68] on div "Manage document tags Please browse the list or search to apply tags to: Lisitng…" at bounding box center [784, 372] width 1568 height 744
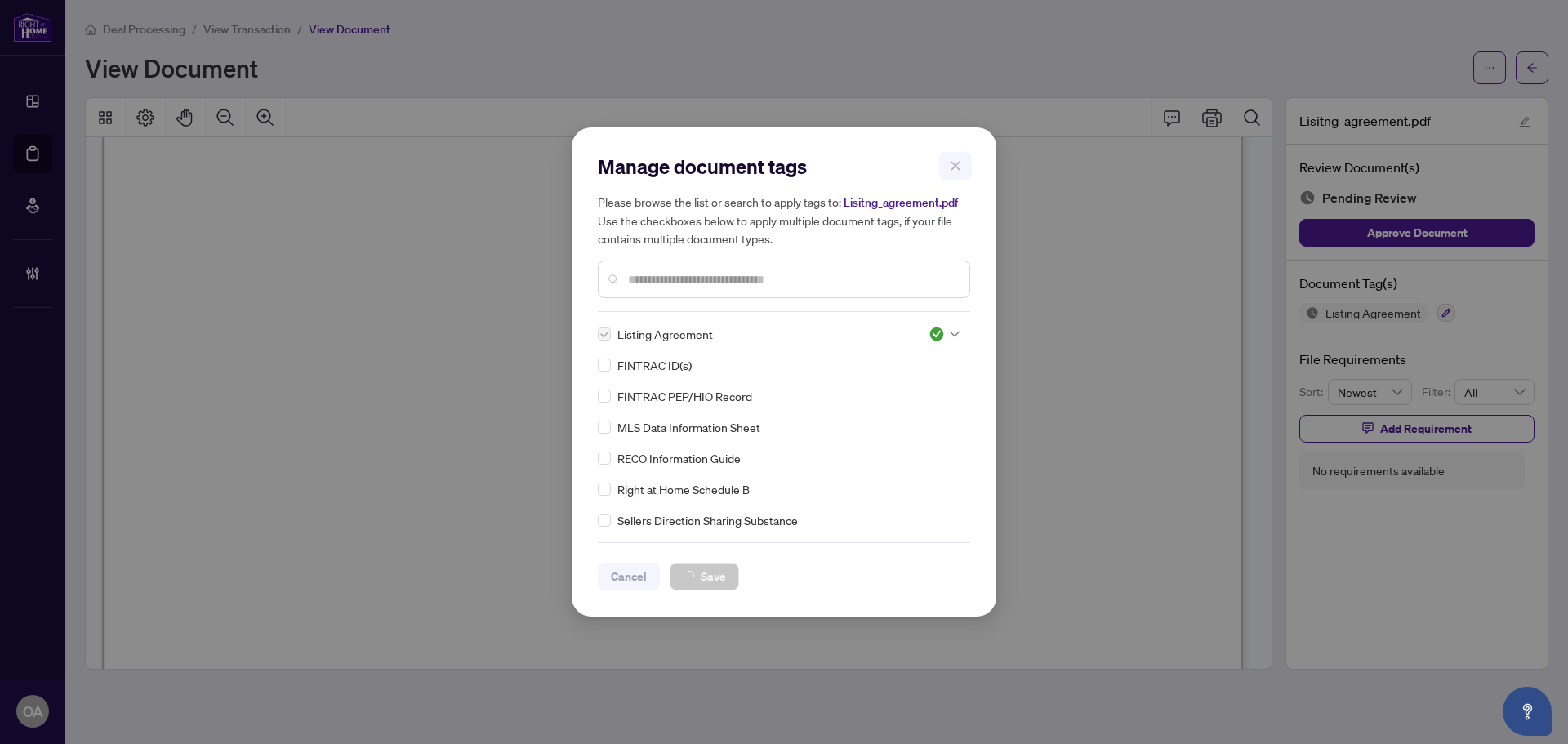
click at [1531, 70] on div "Manage document tags Please browse the list or search to apply tags to: Lisitng…" at bounding box center [784, 372] width 1568 height 744
click at [784, 580] on div "Manage document tags Please browse the list or search to apply tags to: Lisitng…" at bounding box center [784, 372] width 1568 height 744
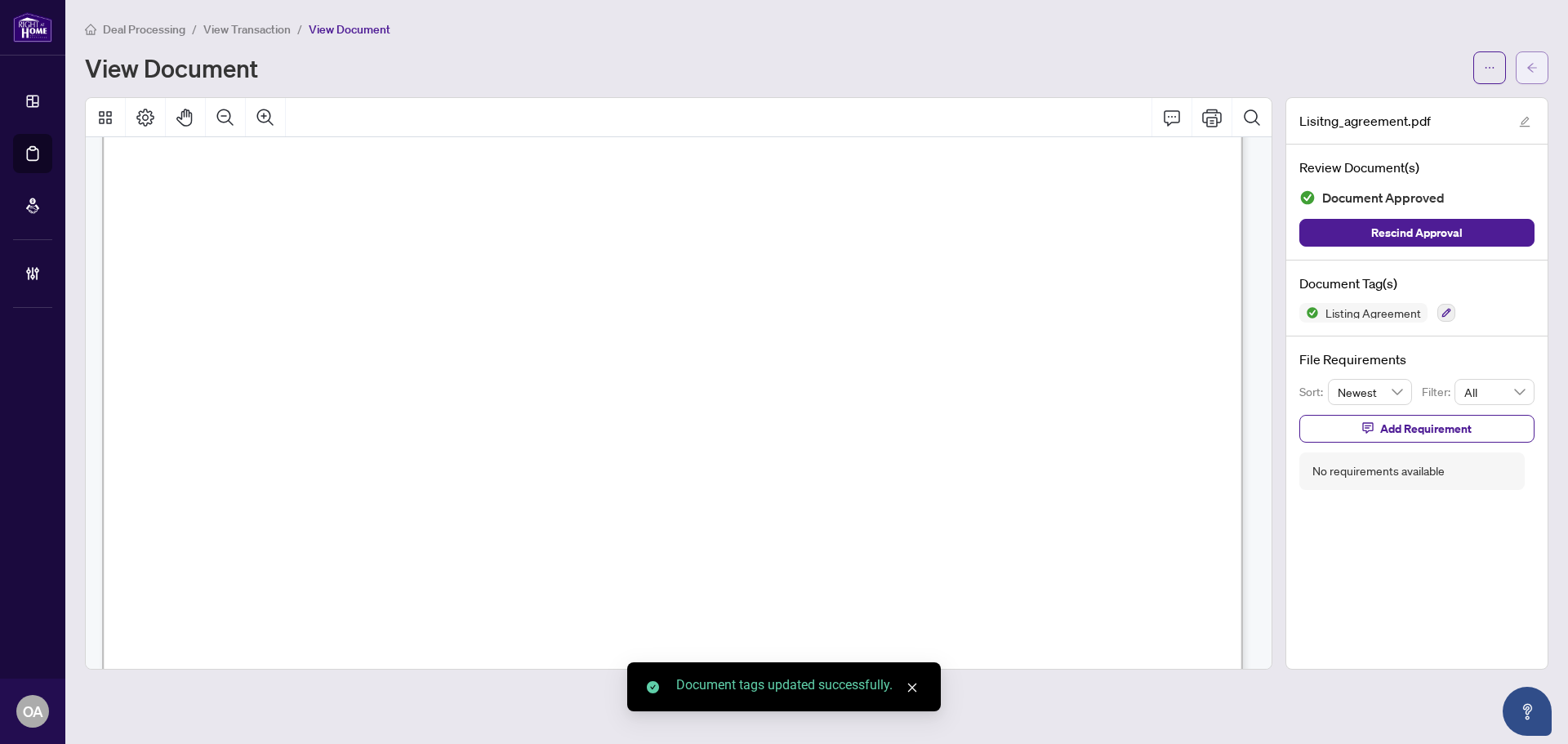
click at [1532, 64] on icon "arrow-left" at bounding box center [1532, 68] width 12 height 12
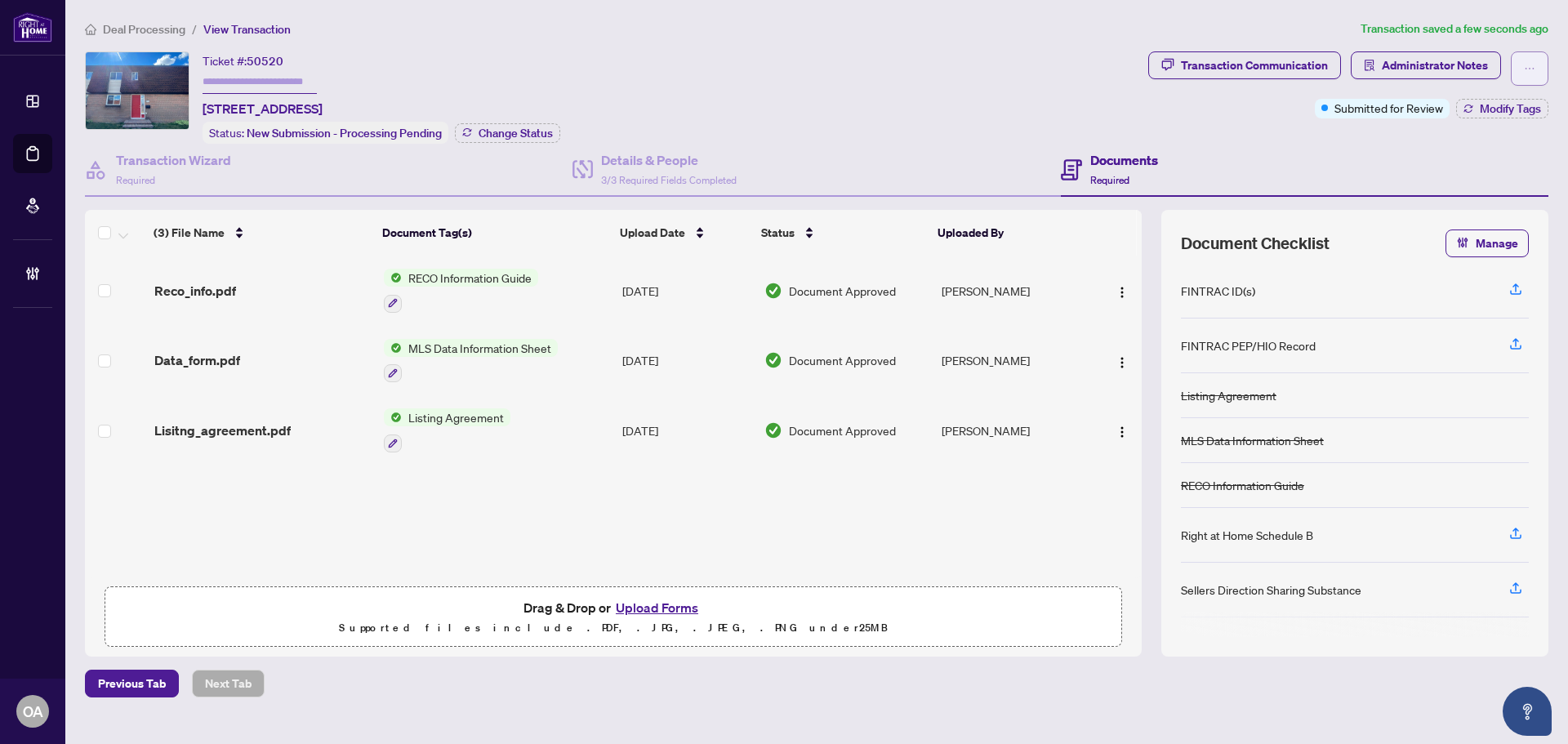
click at [1528, 60] on span "button" at bounding box center [1530, 68] width 12 height 26
click at [1316, 181] on div "Documents Required" at bounding box center [1305, 170] width 488 height 53
click at [1508, 107] on span "Modify Tags" at bounding box center [1511, 108] width 61 height 12
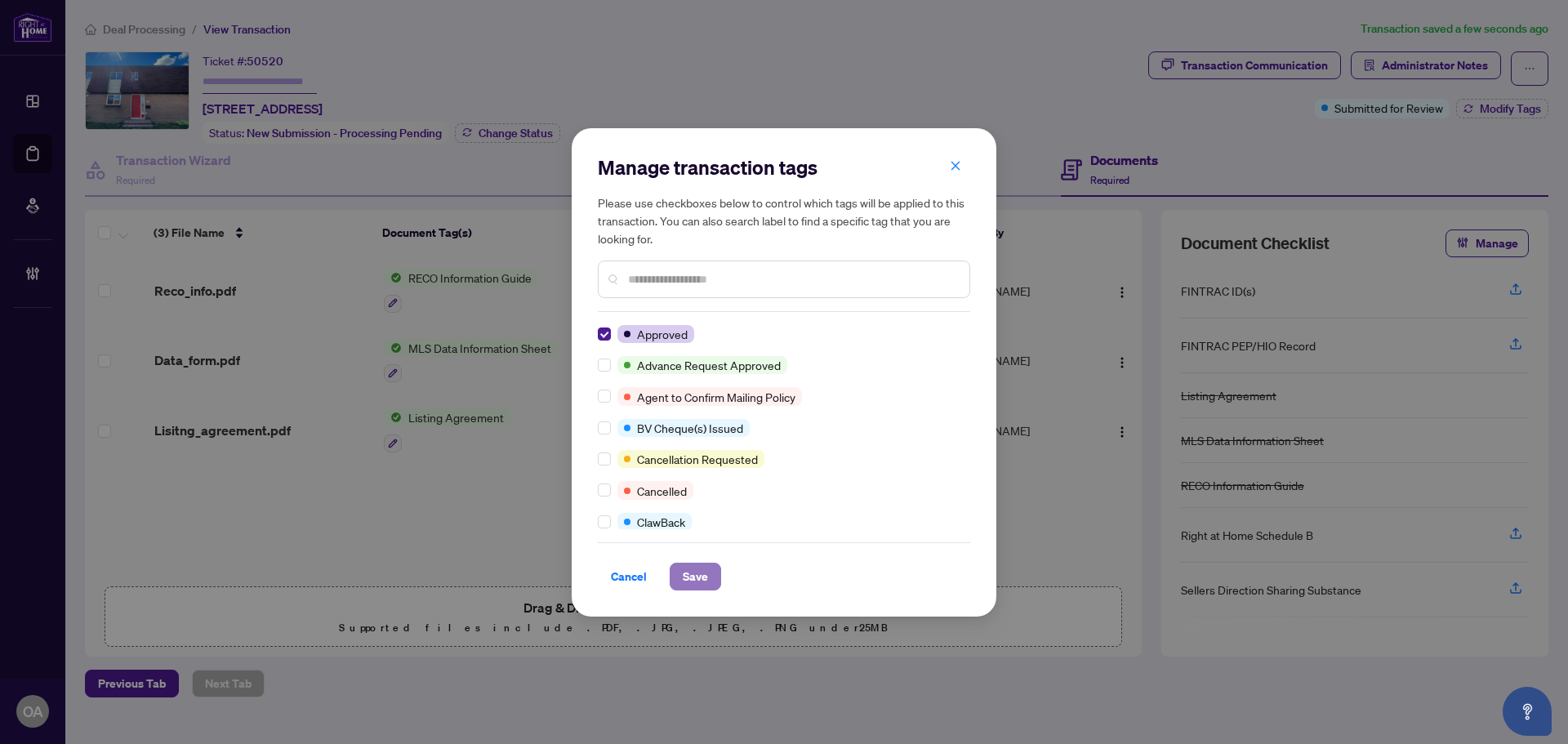
click at [683, 577] on span "Save" at bounding box center [695, 576] width 25 height 26
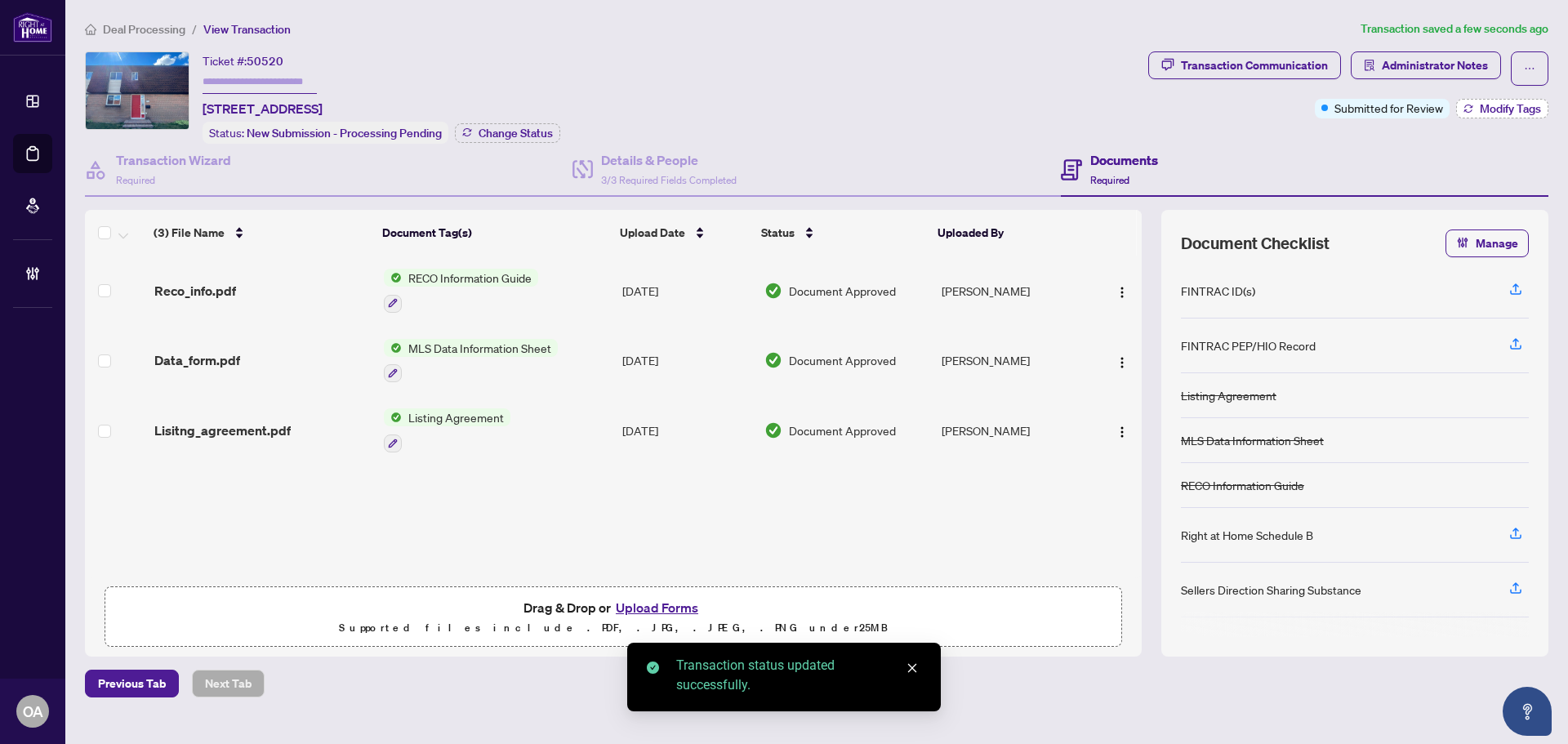
click at [1518, 116] on button "Modify Tags" at bounding box center [1503, 108] width 92 height 20
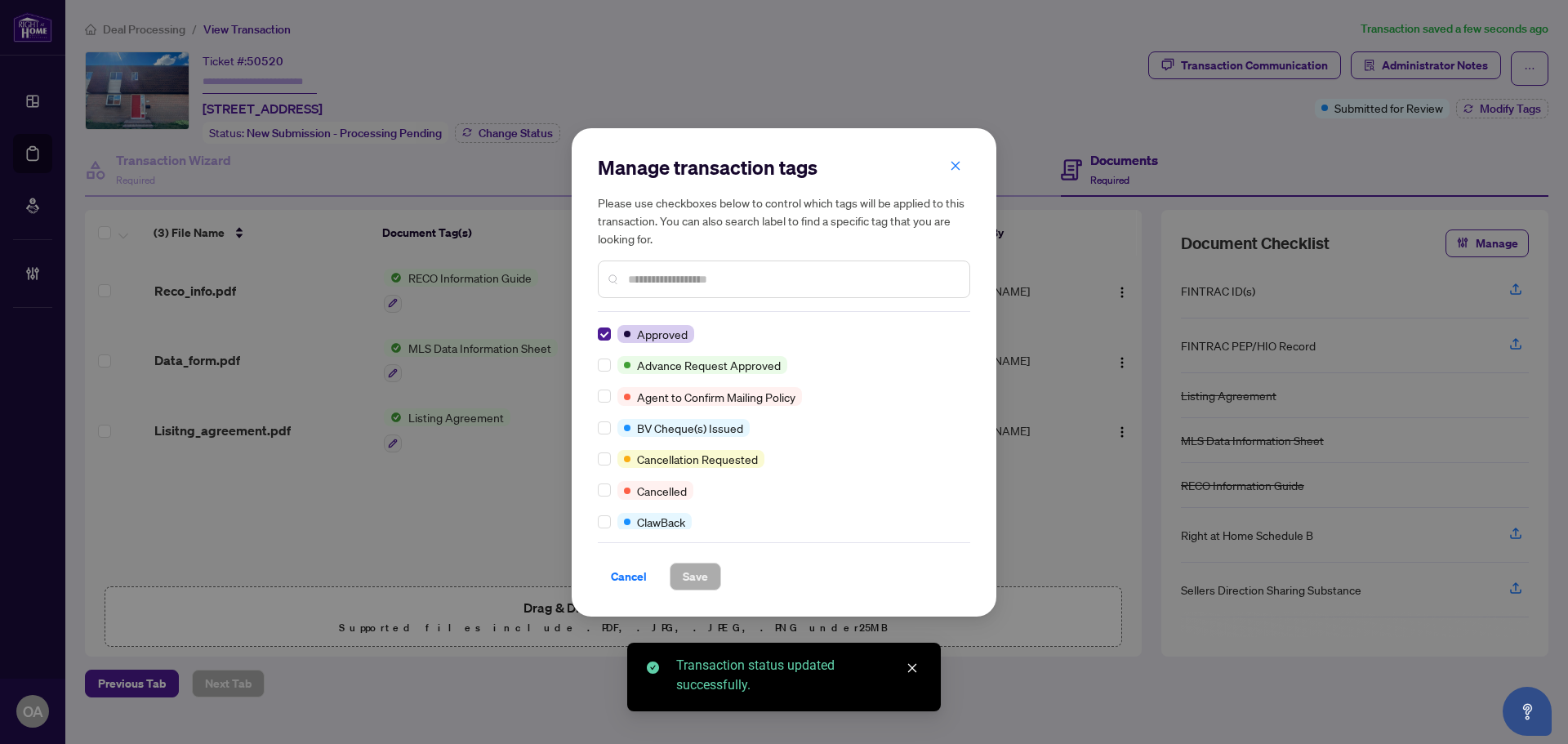
click at [1433, 165] on div "Manage transaction tags Please use checkboxes below to control which tags will …" at bounding box center [784, 372] width 1568 height 744
click at [959, 168] on icon "close" at bounding box center [956, 165] width 12 height 12
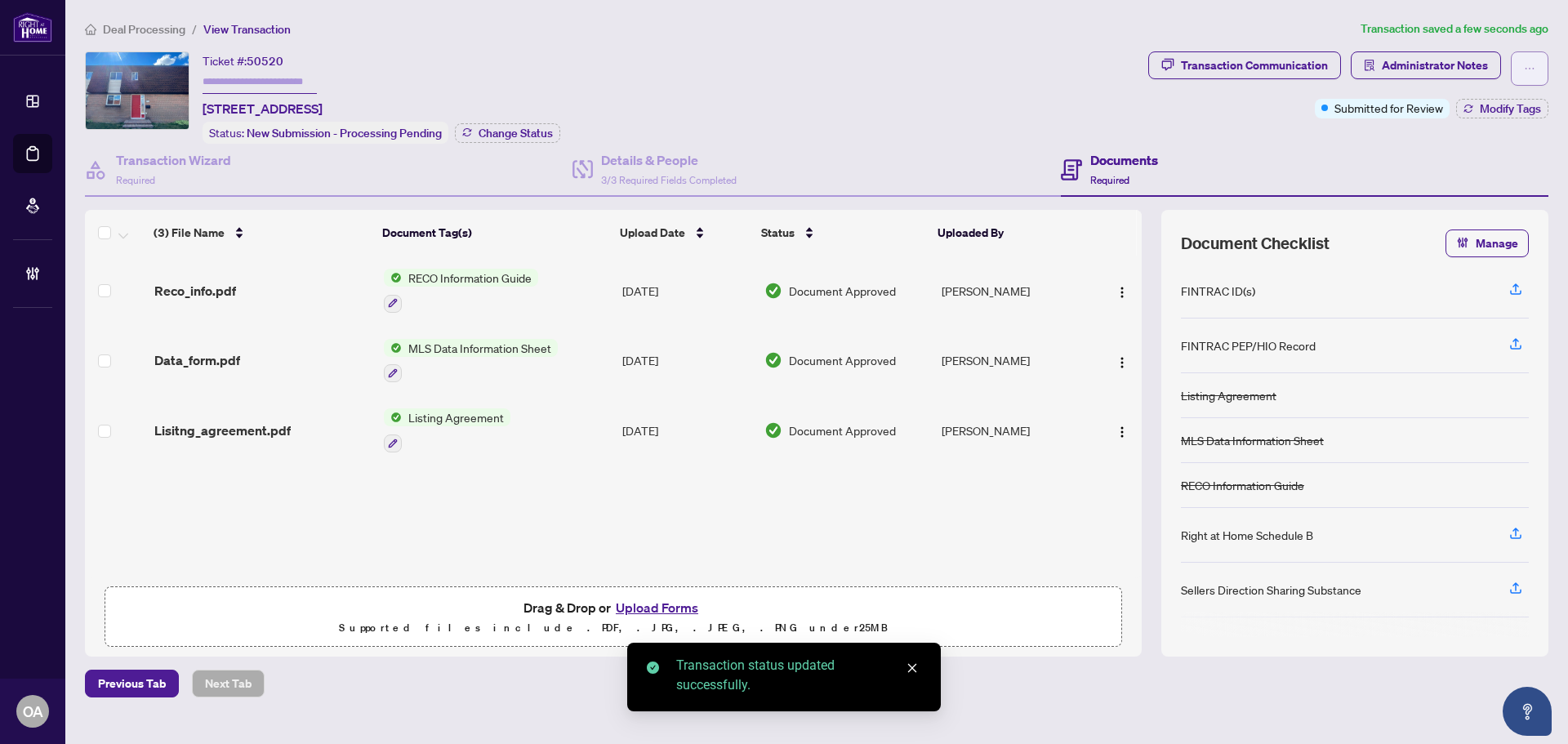
click at [1539, 67] on button "button" at bounding box center [1530, 69] width 38 height 34
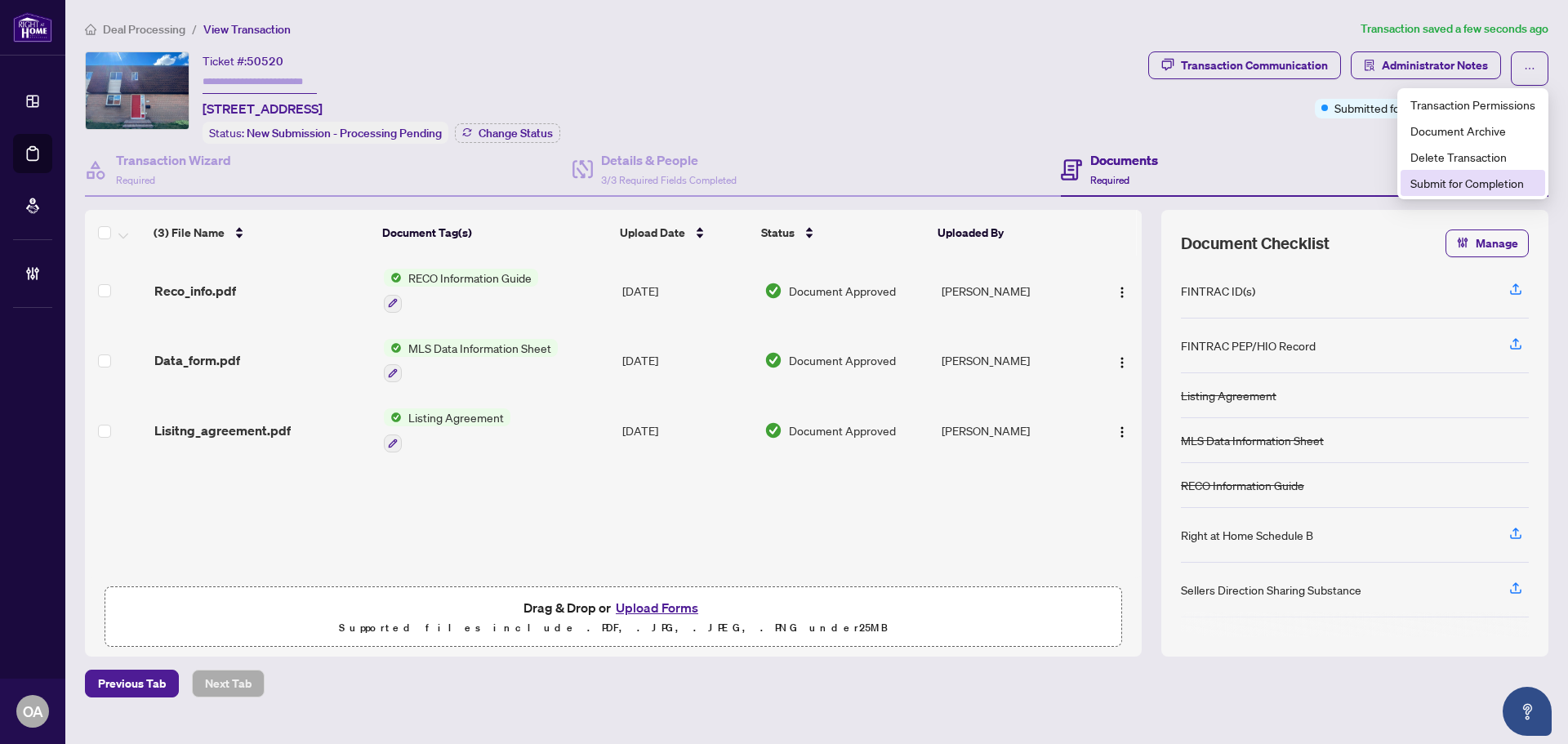
click at [1498, 180] on span "Submit for Completion" at bounding box center [1473, 183] width 125 height 18
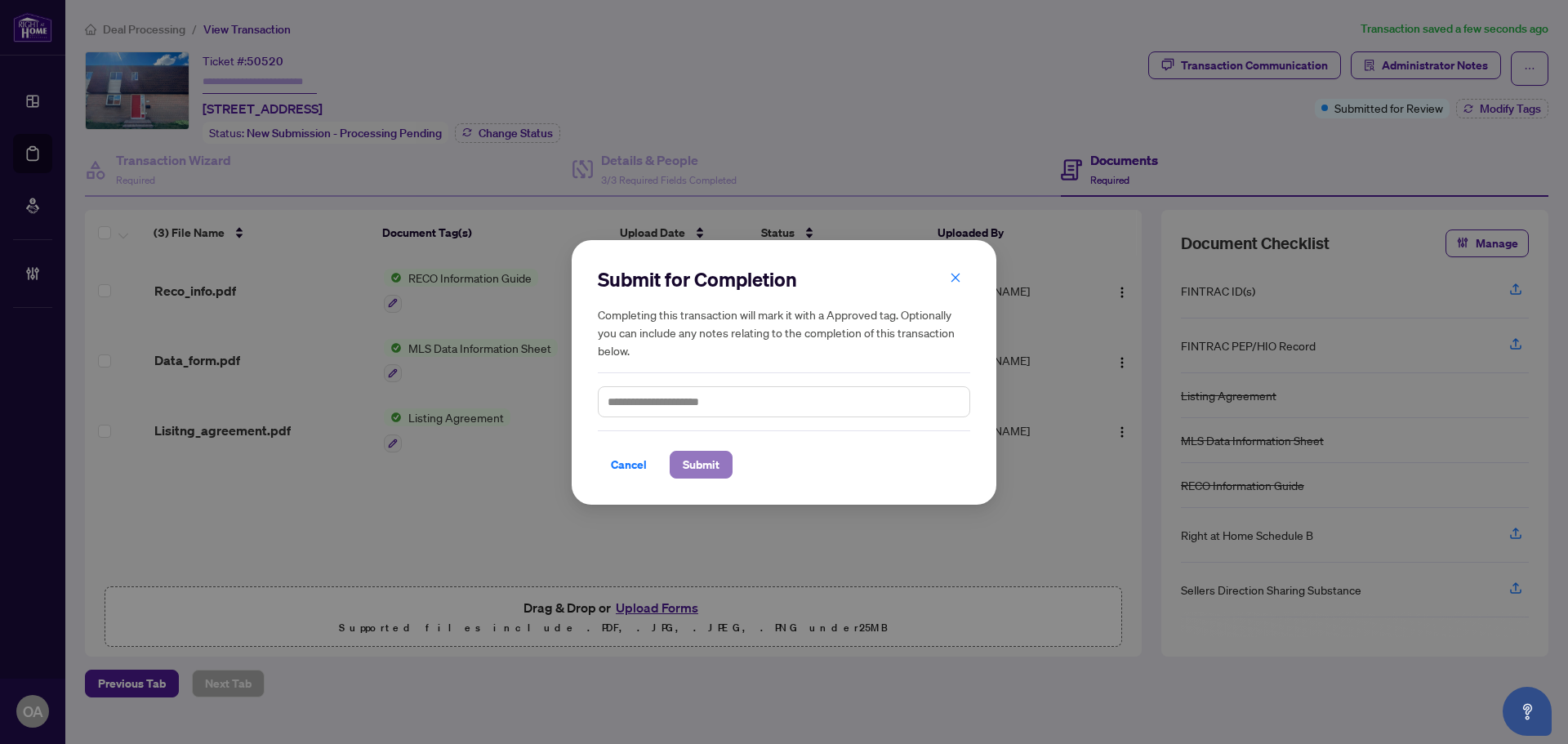
click at [714, 467] on span "Submit" at bounding box center [701, 464] width 37 height 26
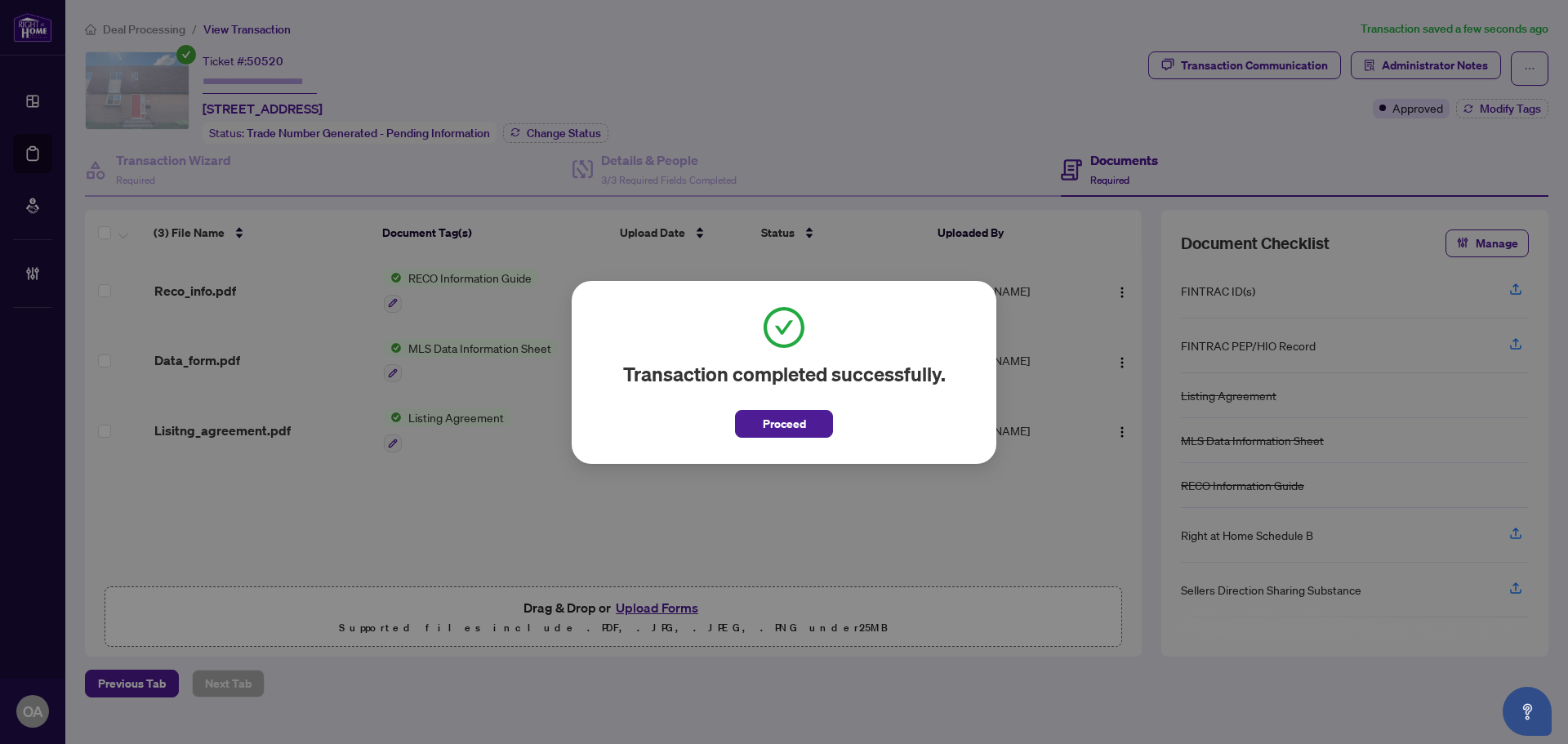
click at [778, 398] on div "Transaction completed successfully. Proceed" at bounding box center [784, 372] width 372 height 131
click at [794, 420] on span "Proceed" at bounding box center [785, 423] width 43 height 26
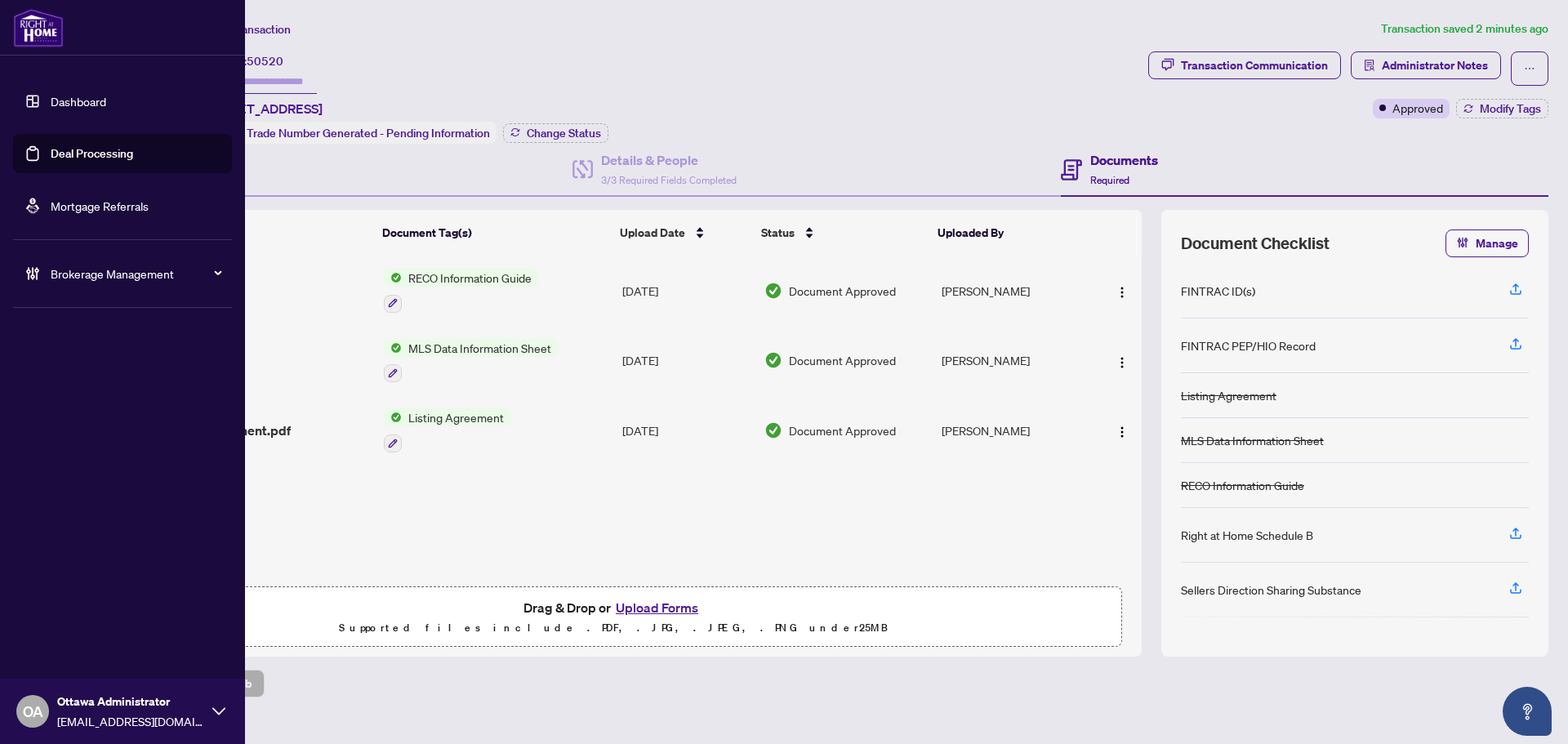
drag, startPoint x: 14, startPoint y: 152, endPoint x: 98, endPoint y: 152, distance: 84.0
click at [51, 152] on link "Deal Processing" at bounding box center [91, 153] width 82 height 14
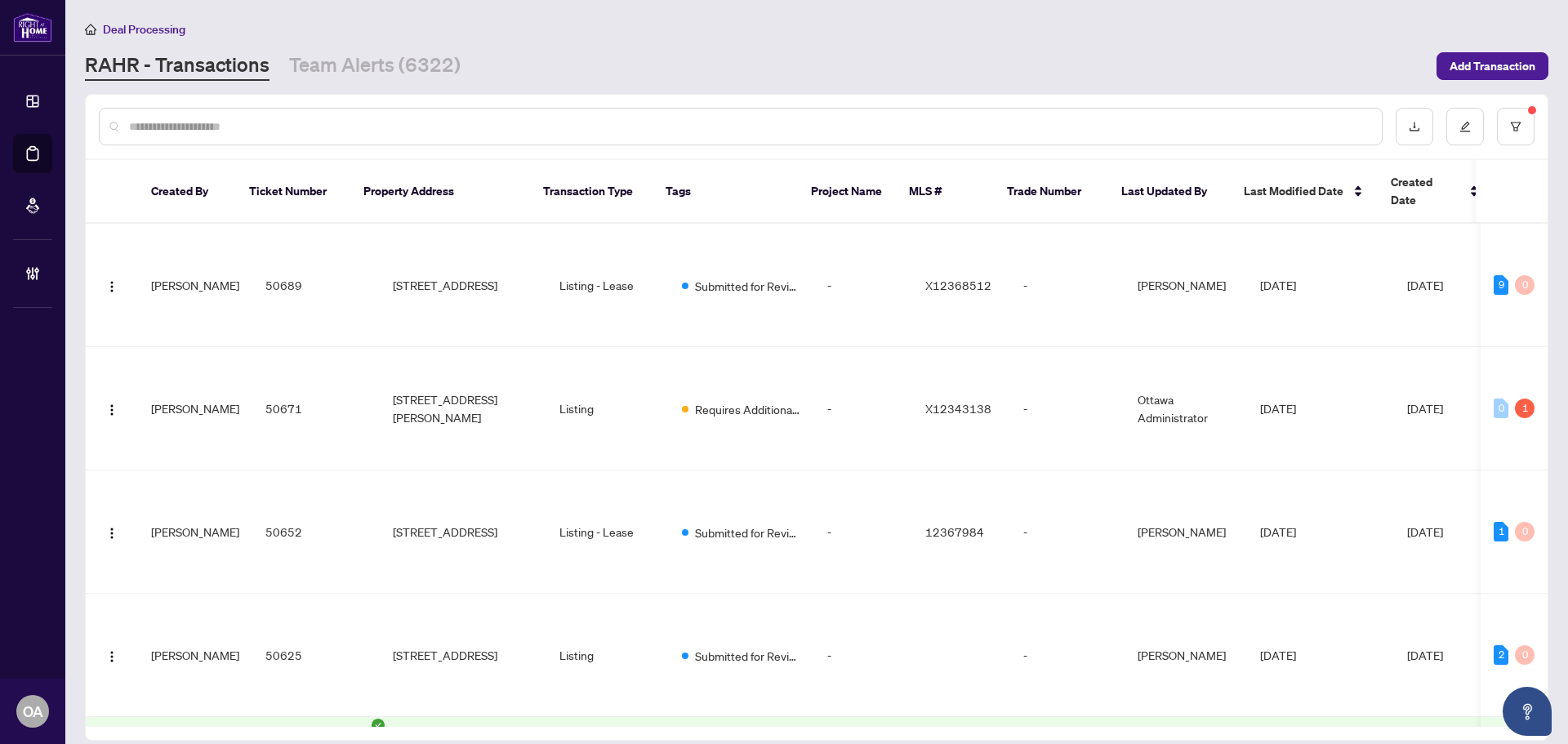
click at [298, 122] on input "text" at bounding box center [749, 126] width 1240 height 18
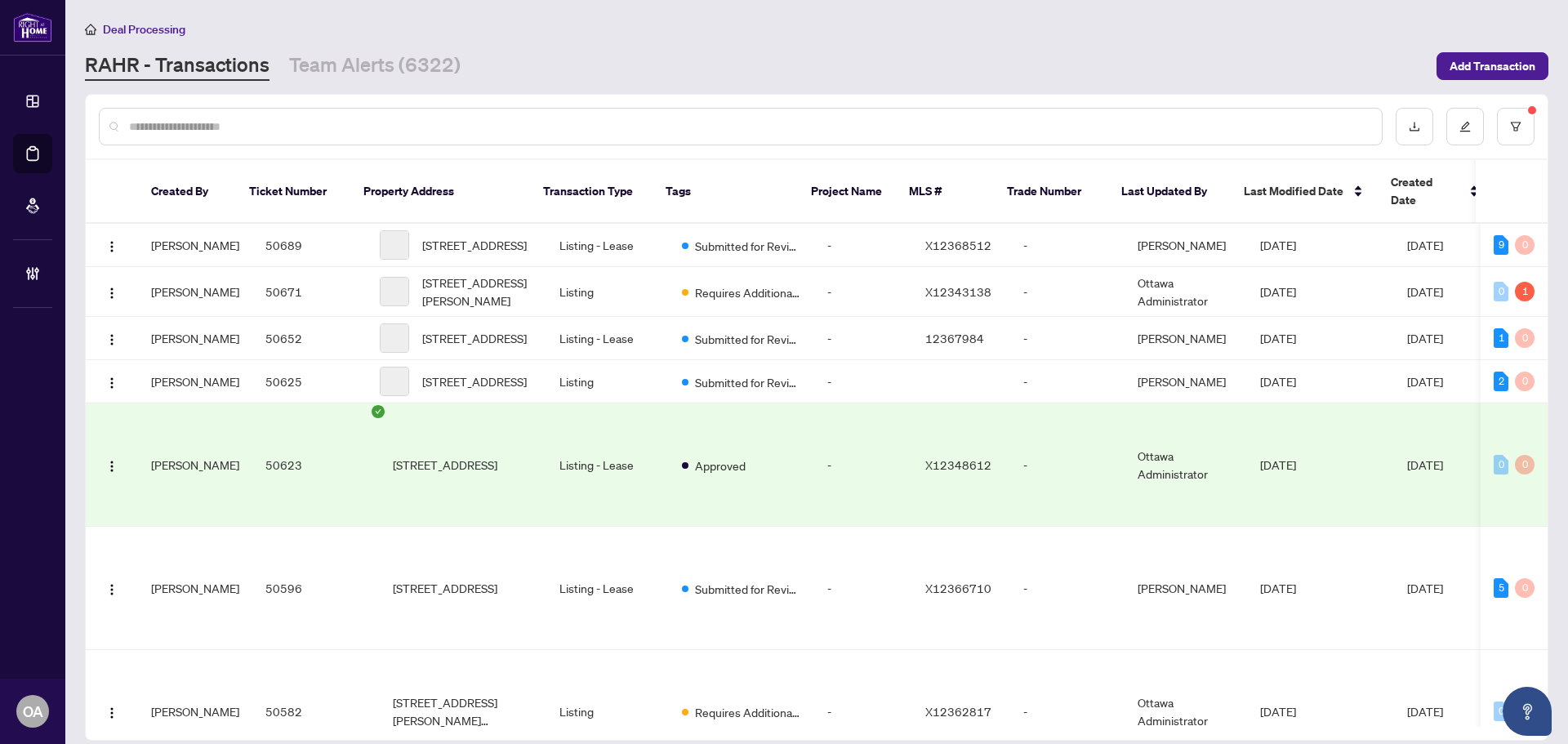
paste input "**********"
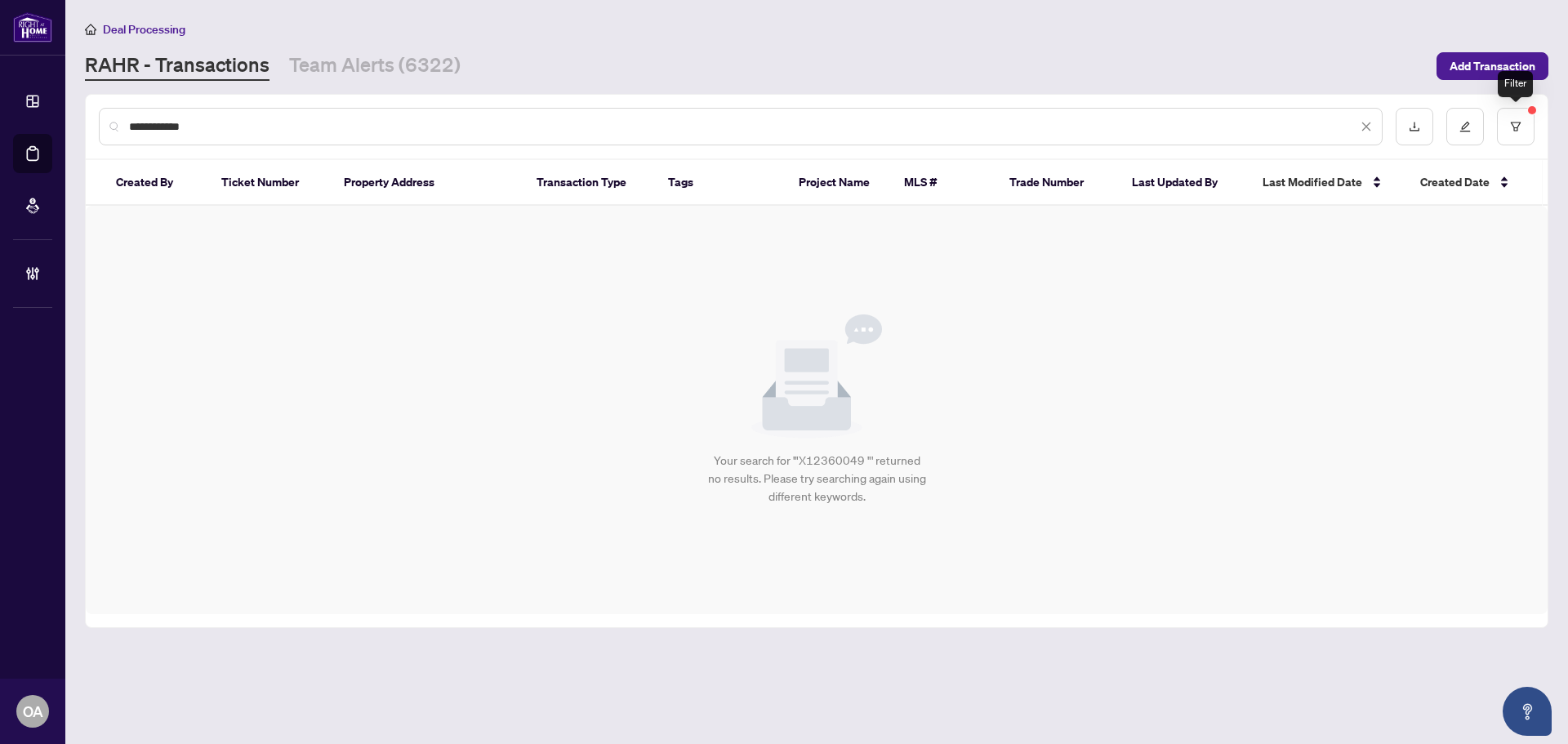
drag, startPoint x: 1520, startPoint y: 133, endPoint x: 1520, endPoint y: 151, distance: 18.0
click at [1520, 151] on div "**********" at bounding box center [817, 126] width 1462 height 64
click at [1524, 124] on button "button" at bounding box center [1517, 126] width 38 height 38
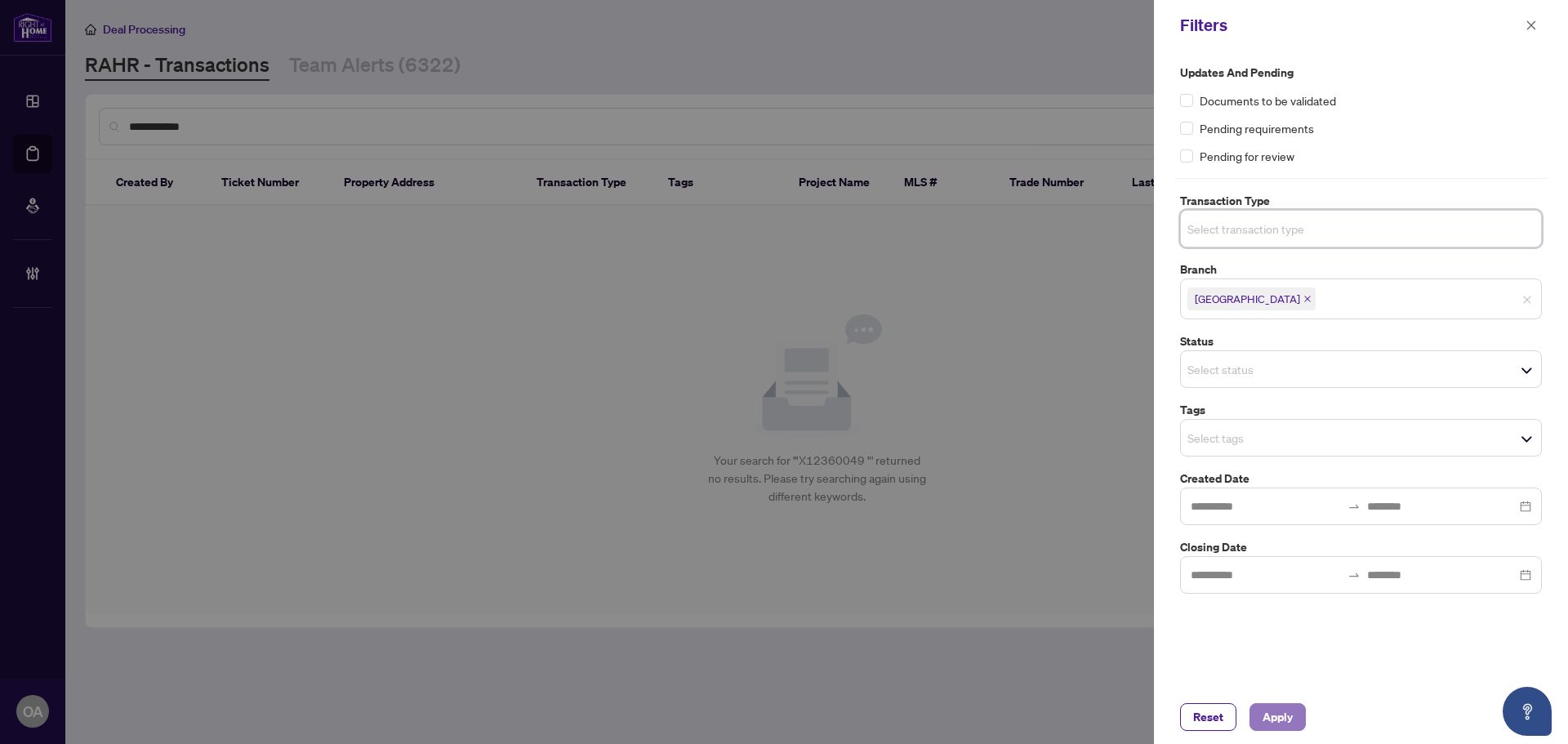
click at [1297, 712] on button "Apply" at bounding box center [1278, 717] width 56 height 28
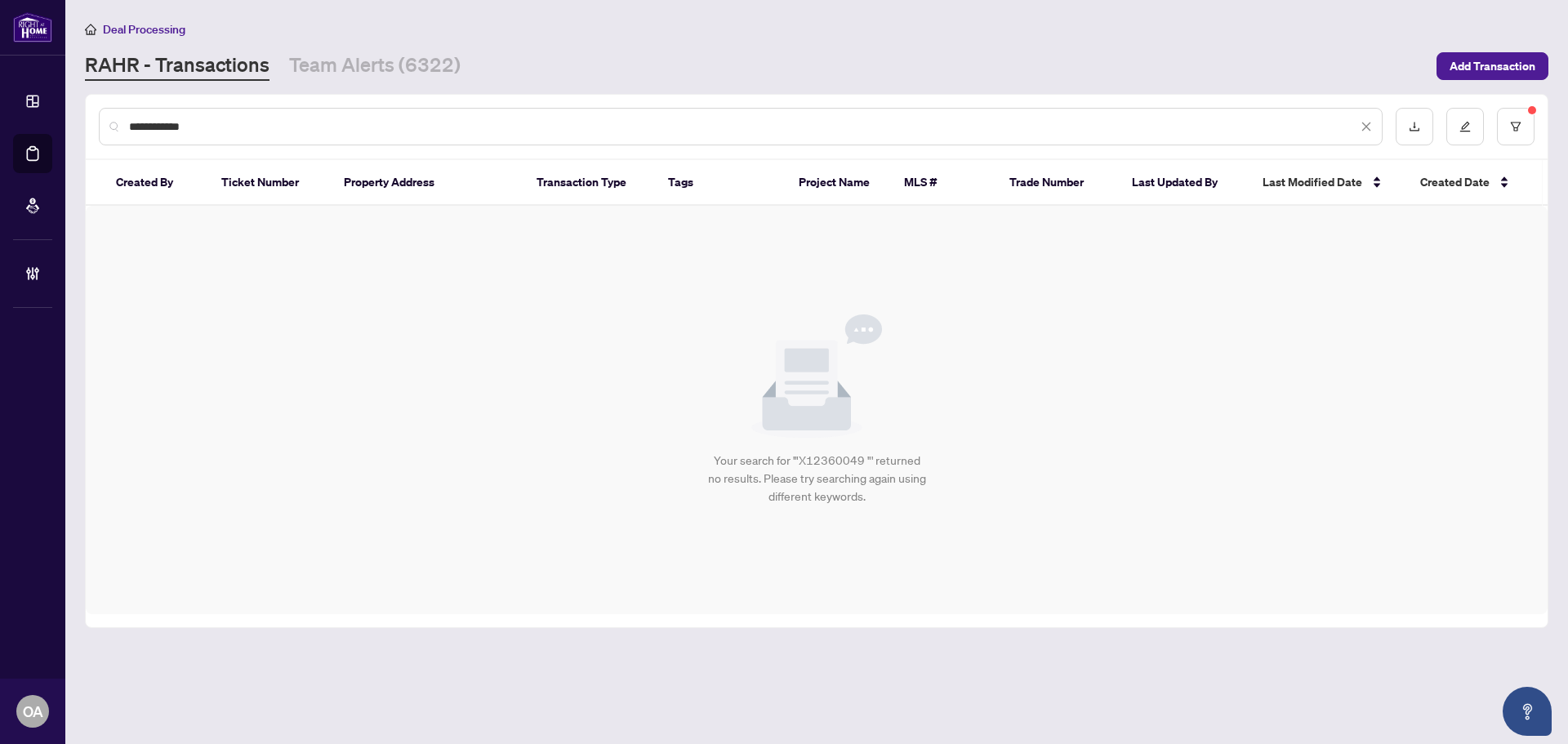
click at [291, 110] on div "**********" at bounding box center [741, 126] width 1284 height 38
click at [288, 133] on input "**********" at bounding box center [743, 126] width 1228 height 18
paste input "****"
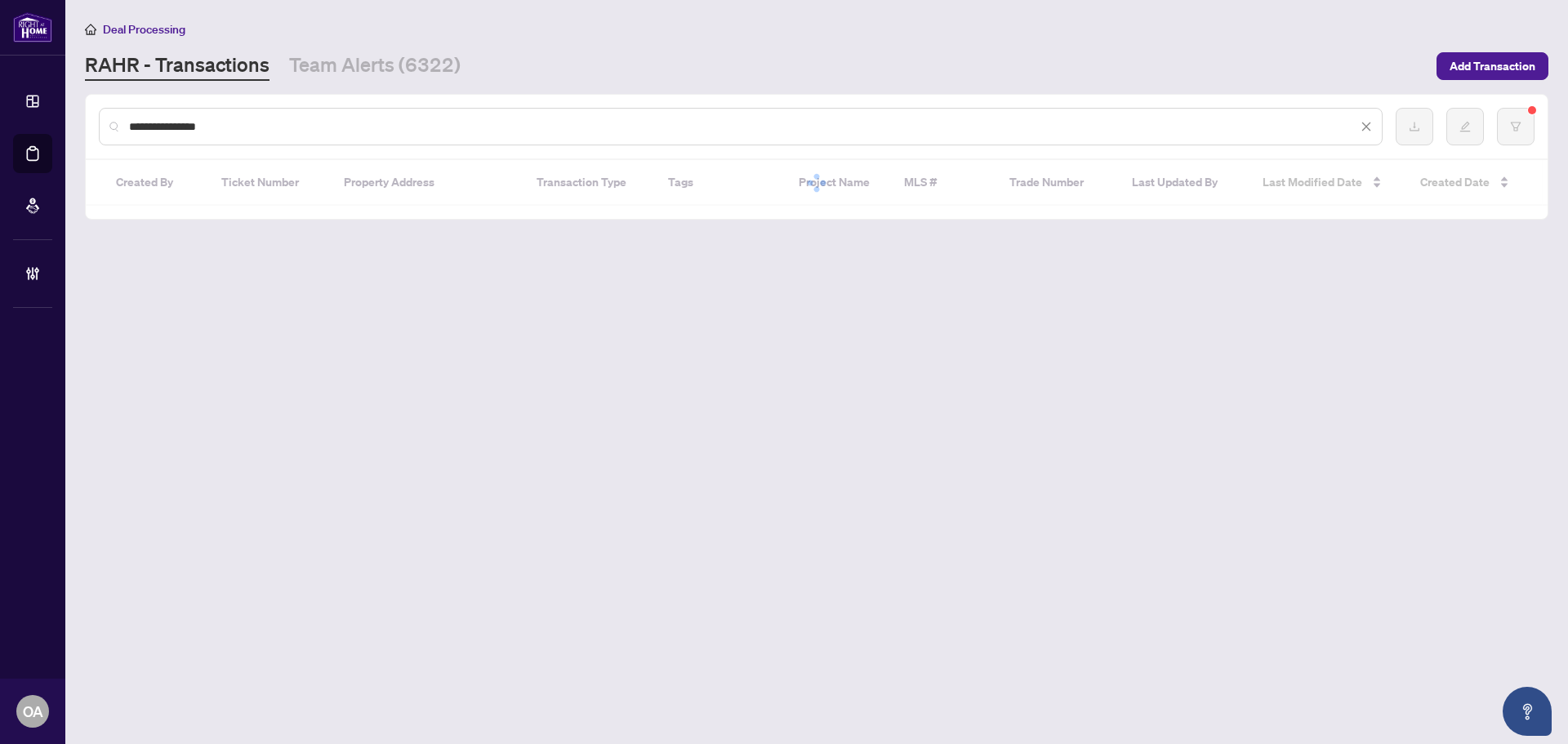
click at [288, 133] on input "**********" at bounding box center [743, 126] width 1228 height 18
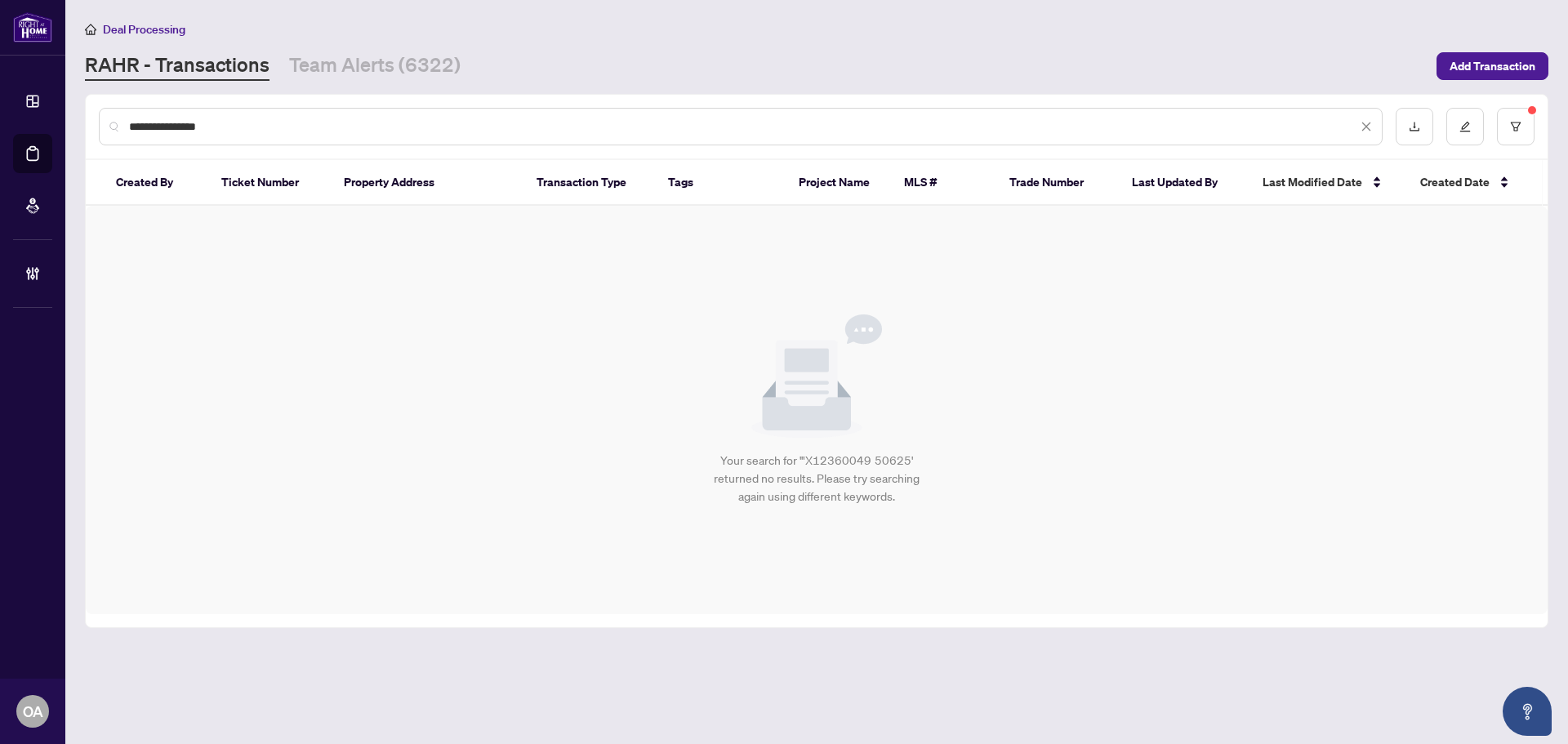
click at [288, 133] on input "**********" at bounding box center [743, 126] width 1228 height 18
paste input "text"
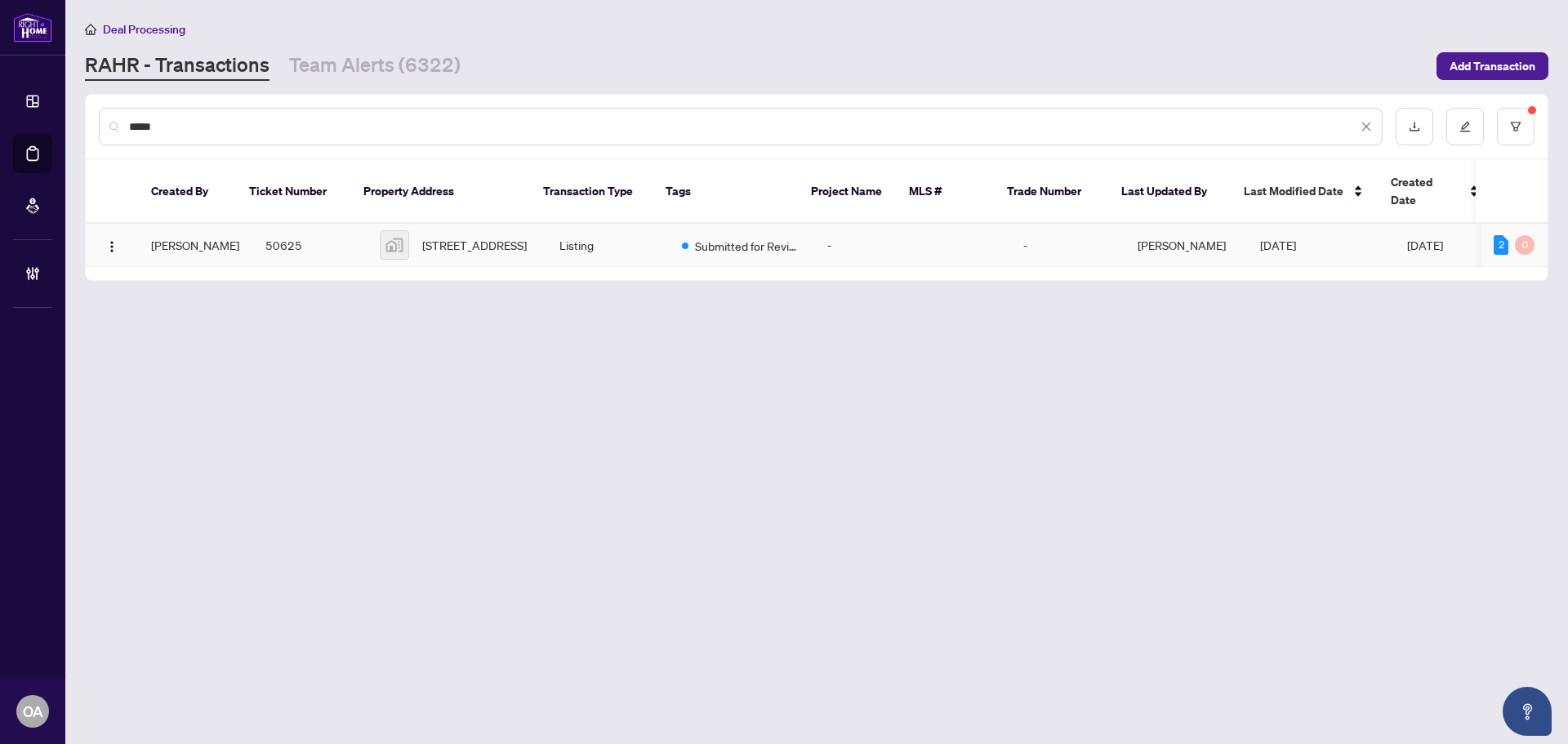
click at [319, 246] on td "50625" at bounding box center [309, 246] width 115 height 43
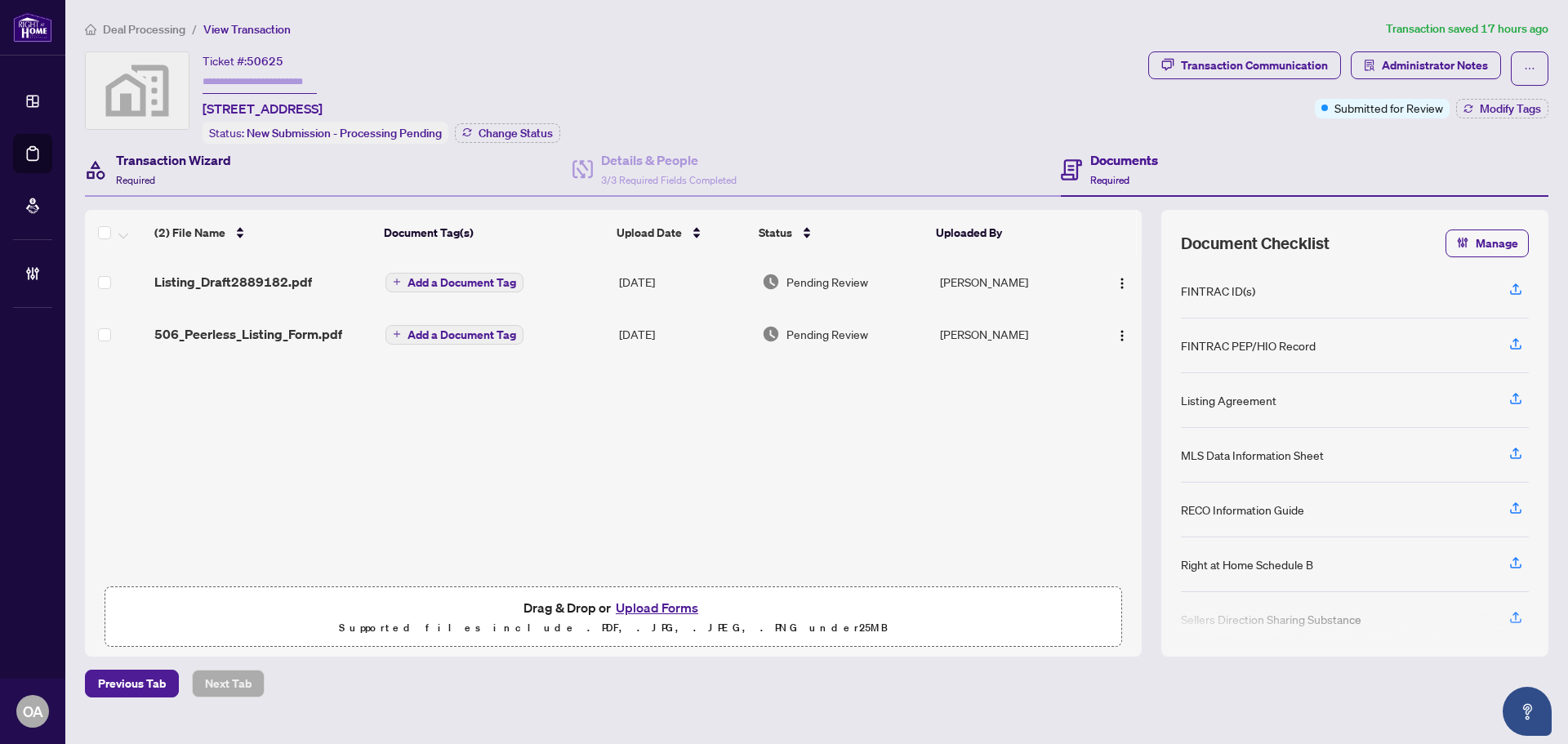
click at [196, 175] on div "Transaction Wizard Required" at bounding box center [173, 169] width 116 height 39
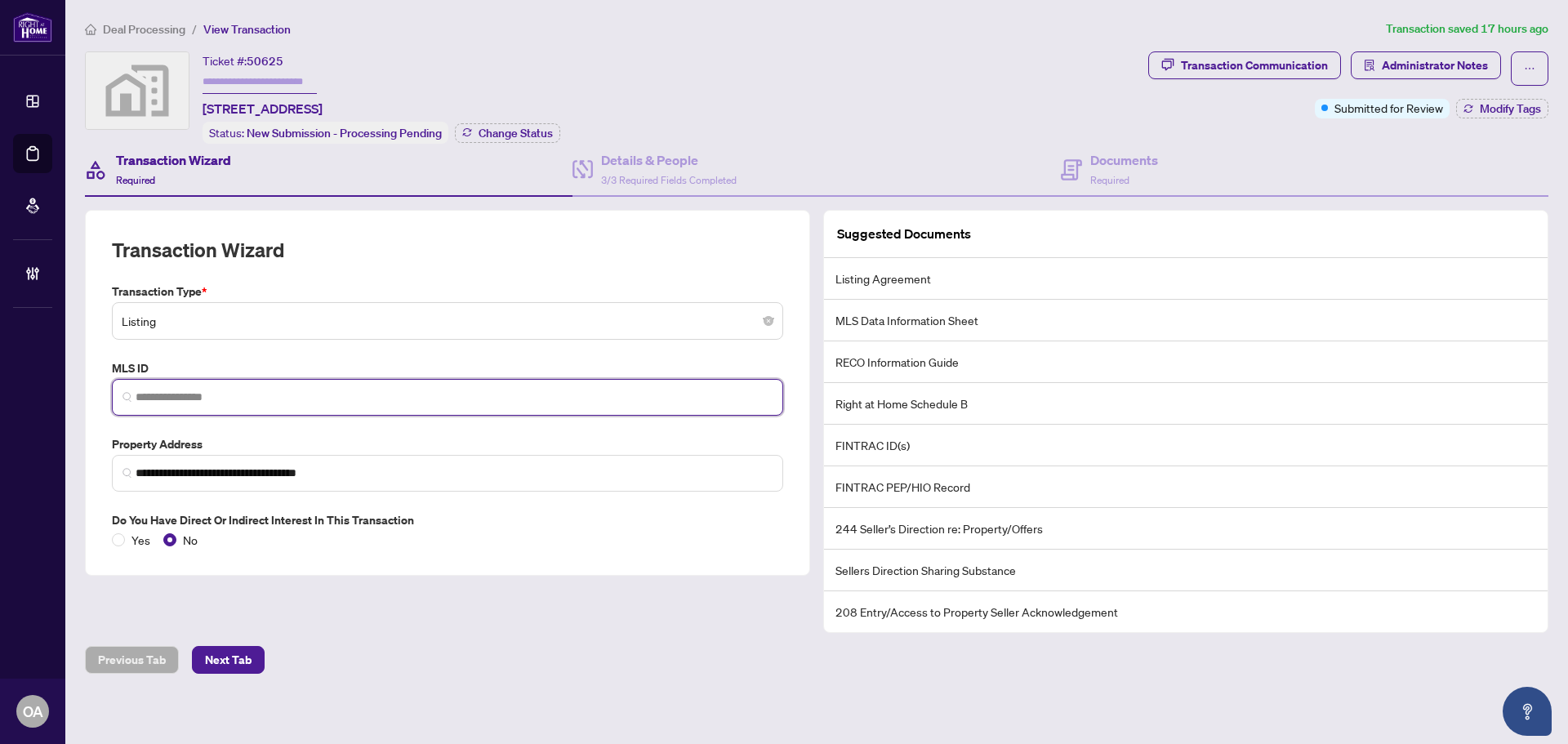
click at [183, 403] on input "search" at bounding box center [453, 396] width 637 height 17
paste input "**********"
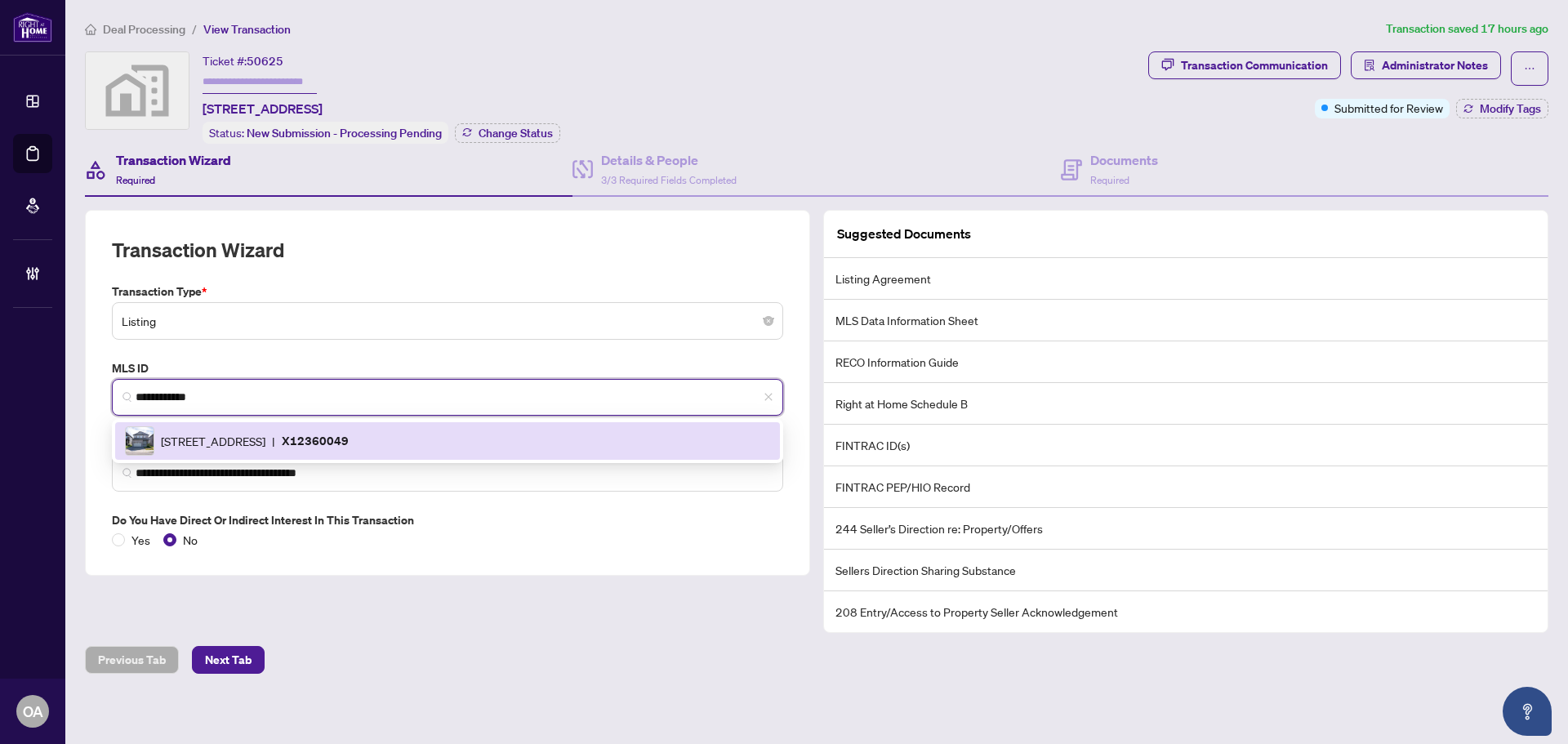
click at [244, 432] on span "[STREET_ADDRESS]" at bounding box center [213, 441] width 105 height 18
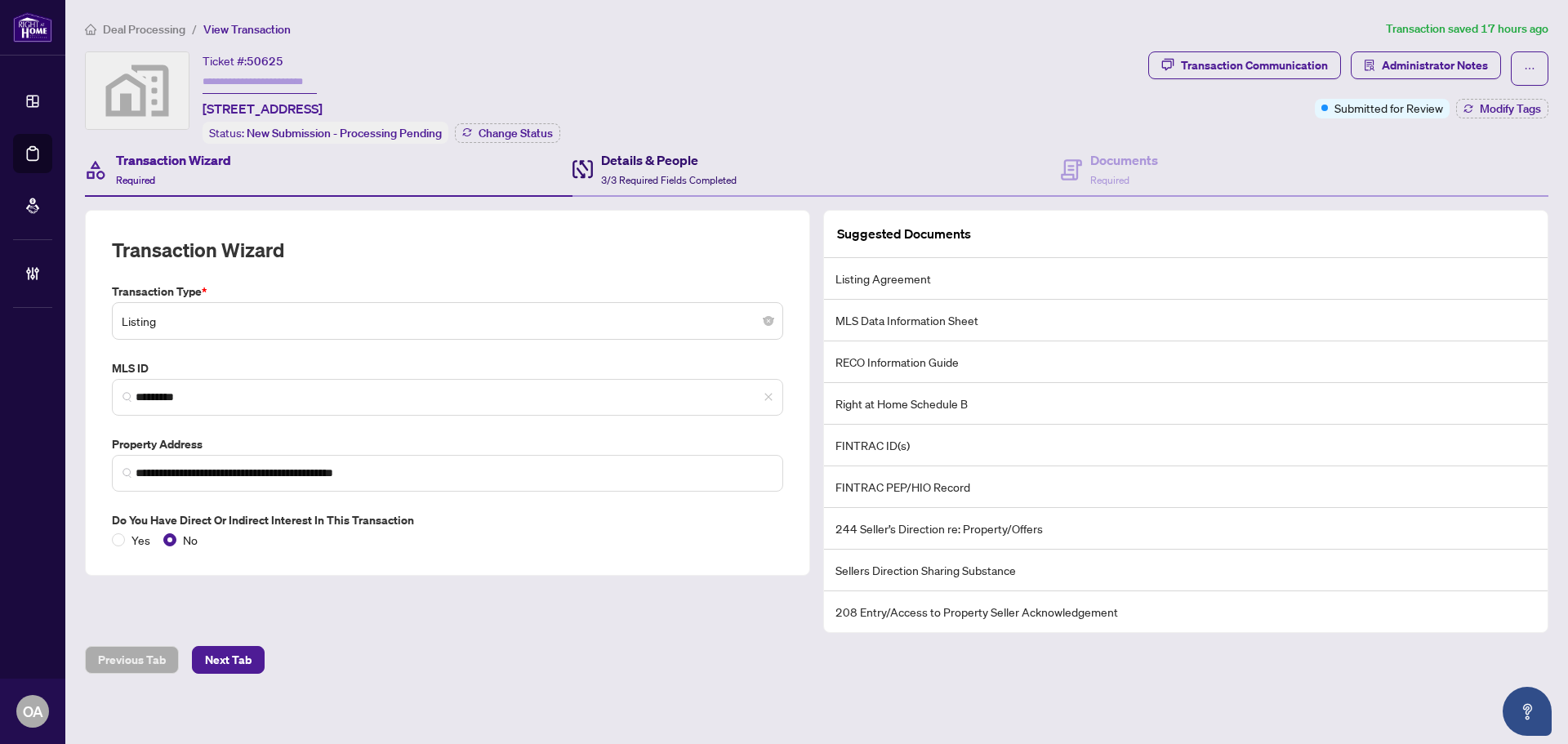
click at [625, 174] on span "3/3 Required Fields Completed" at bounding box center [669, 181] width 135 height 13
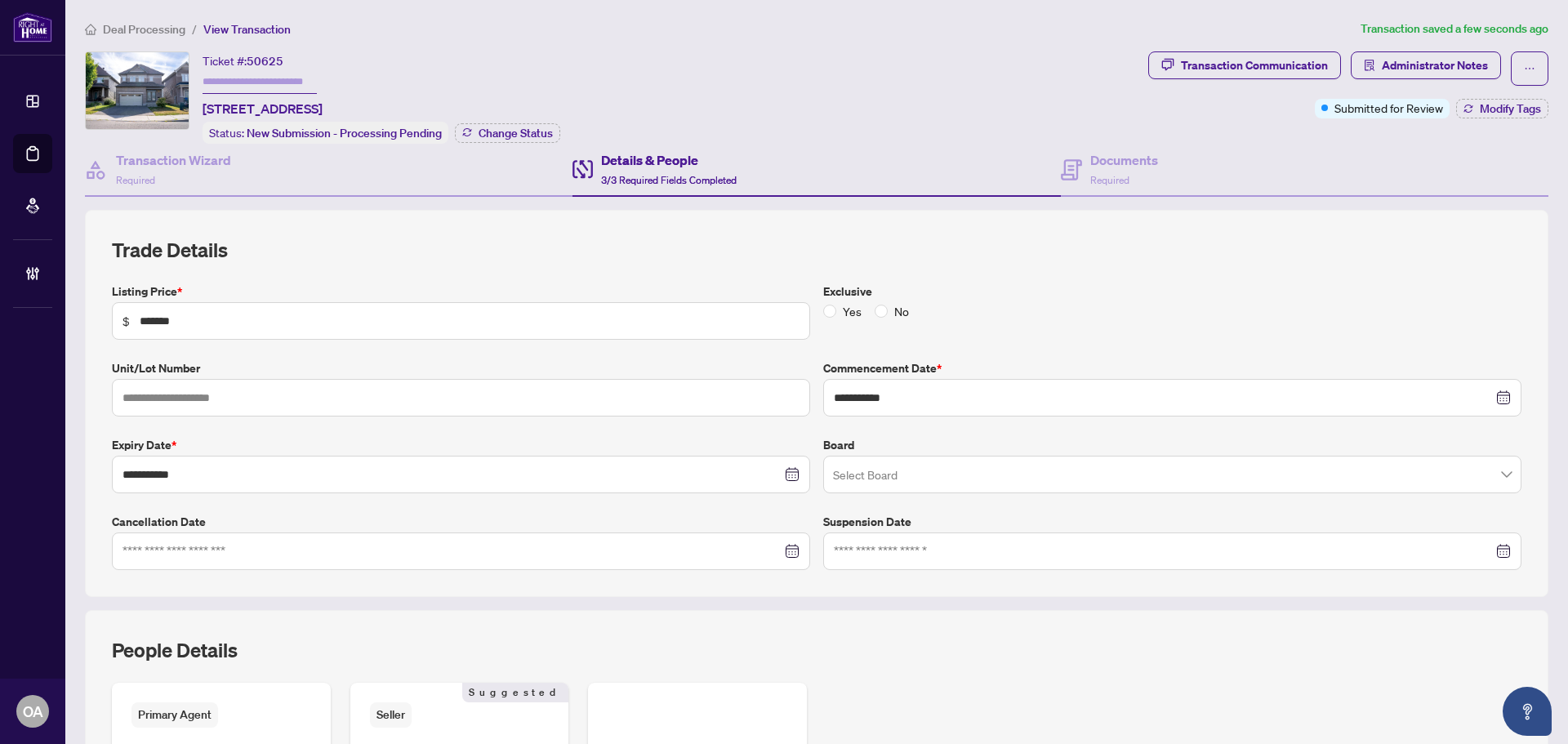
click at [1115, 192] on div "Documents Required" at bounding box center [1305, 170] width 488 height 53
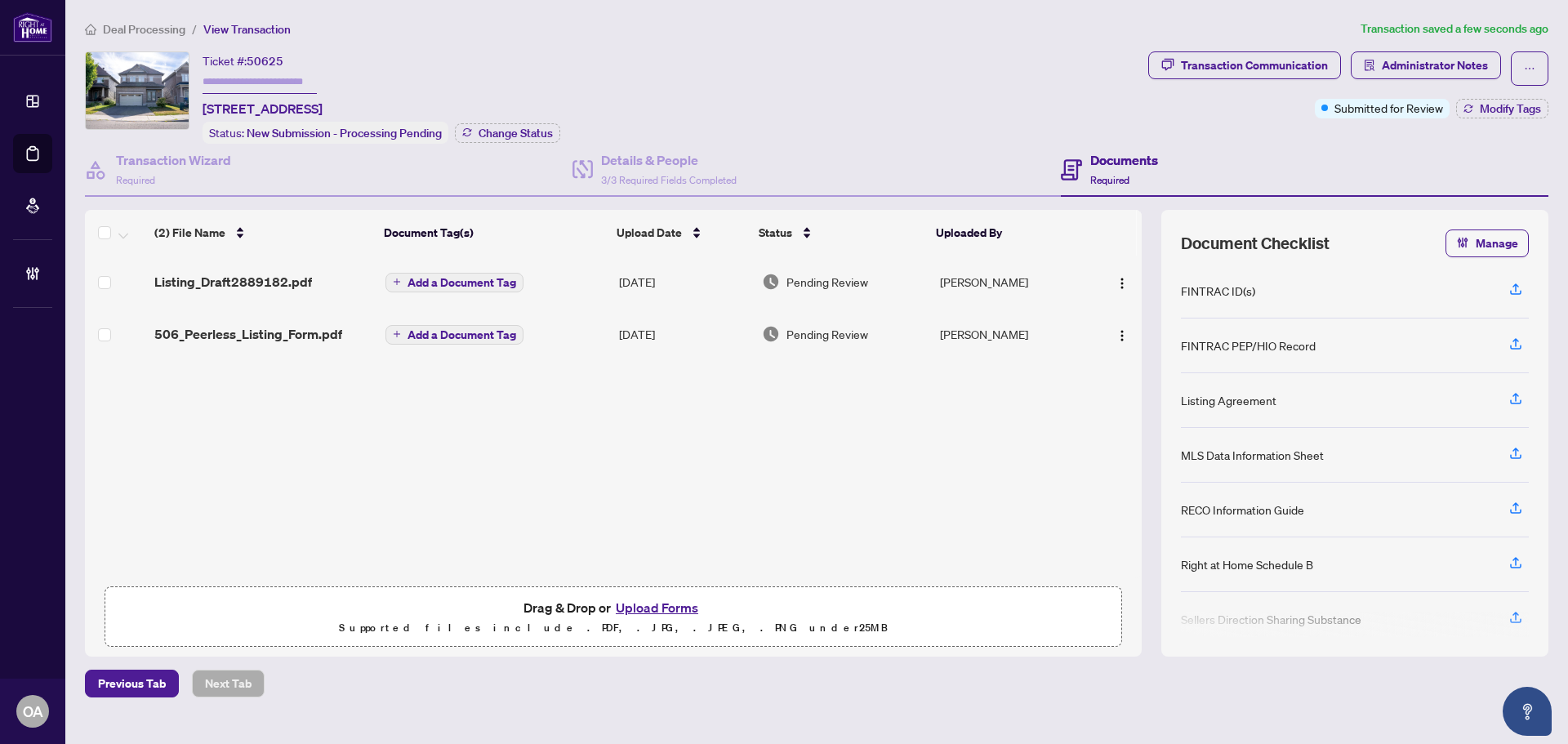
click at [253, 278] on span "Listing_Draft2889182.pdf" at bounding box center [233, 282] width 158 height 20
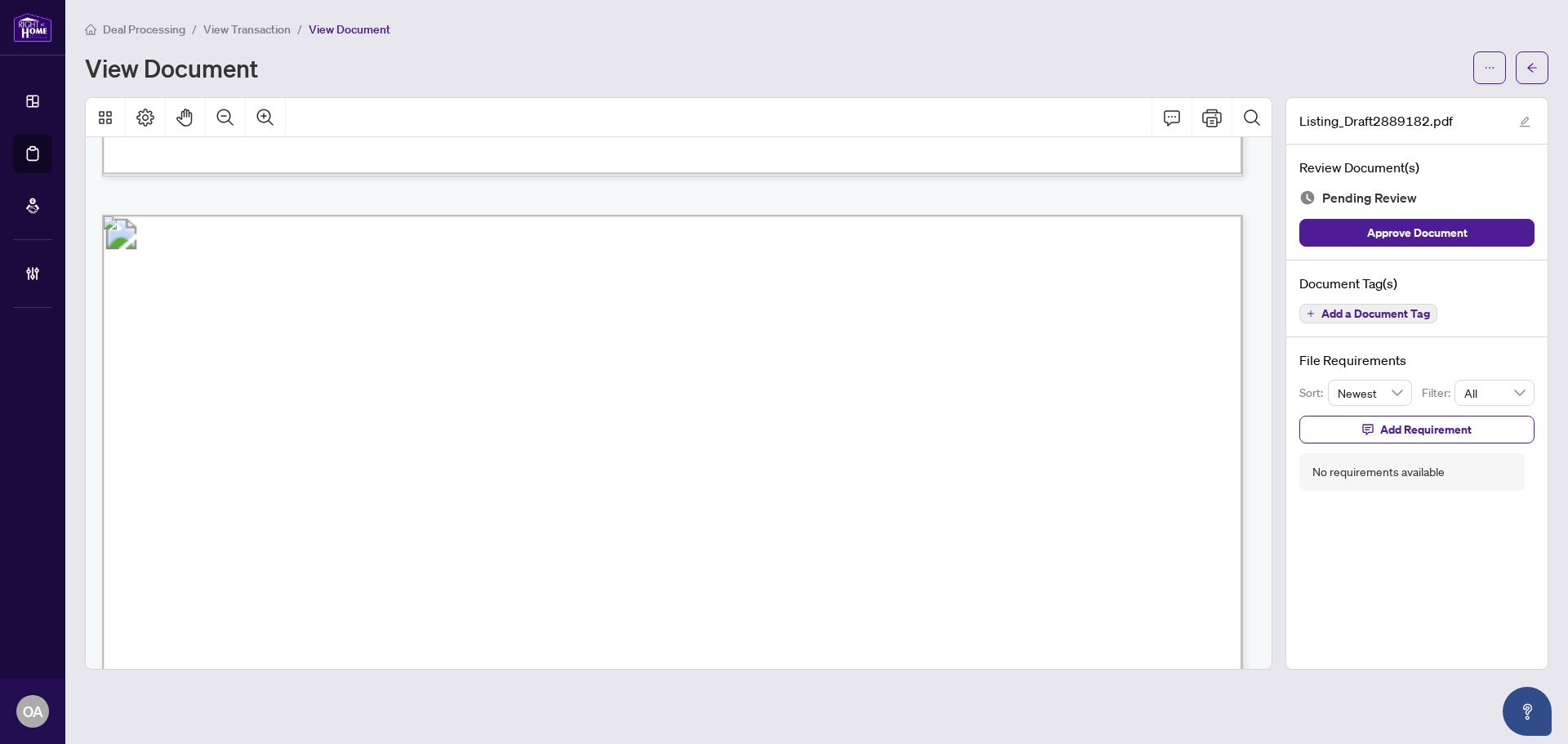
scroll to position [1633, 0]
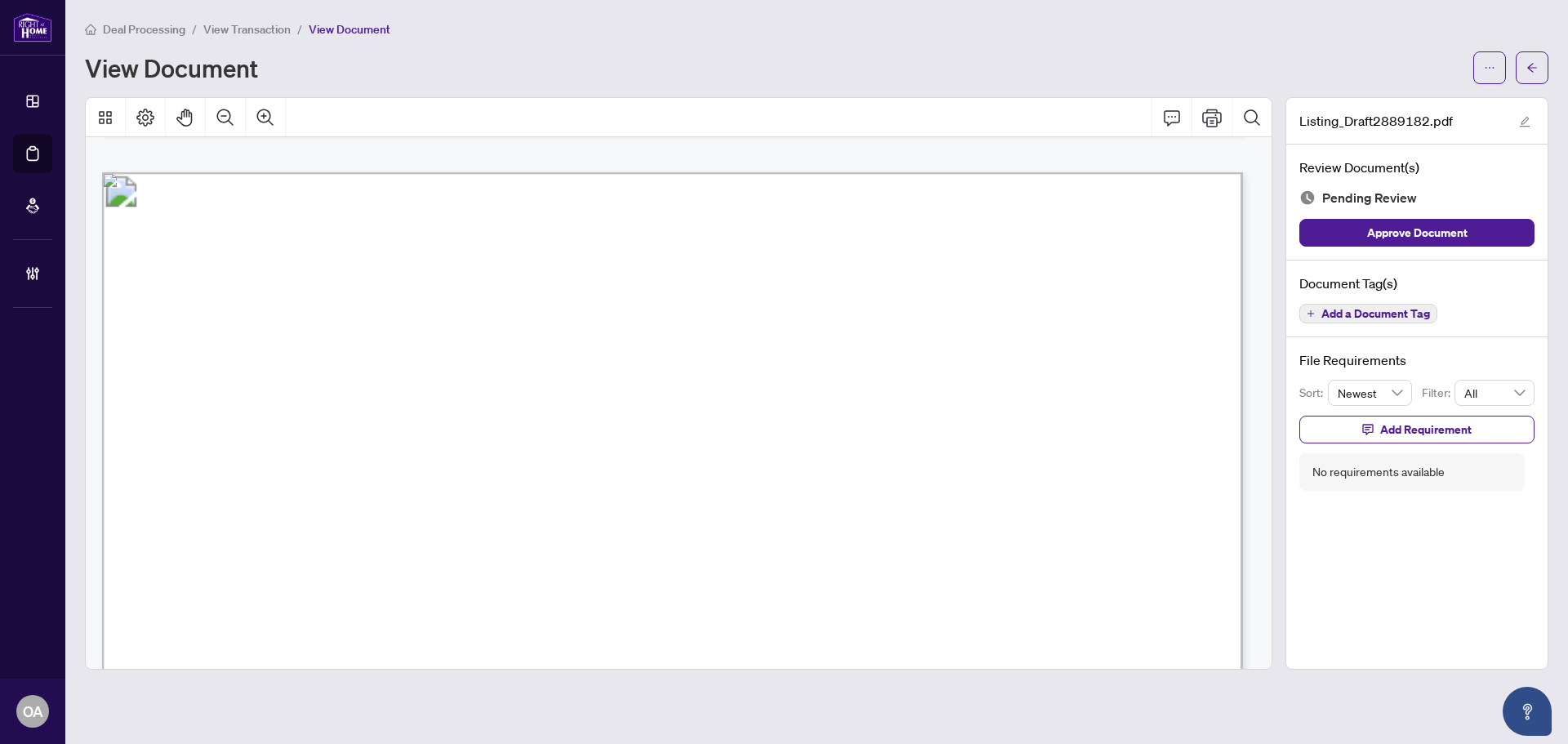
click at [1390, 316] on span "Add a Document Tag" at bounding box center [1376, 313] width 108 height 12
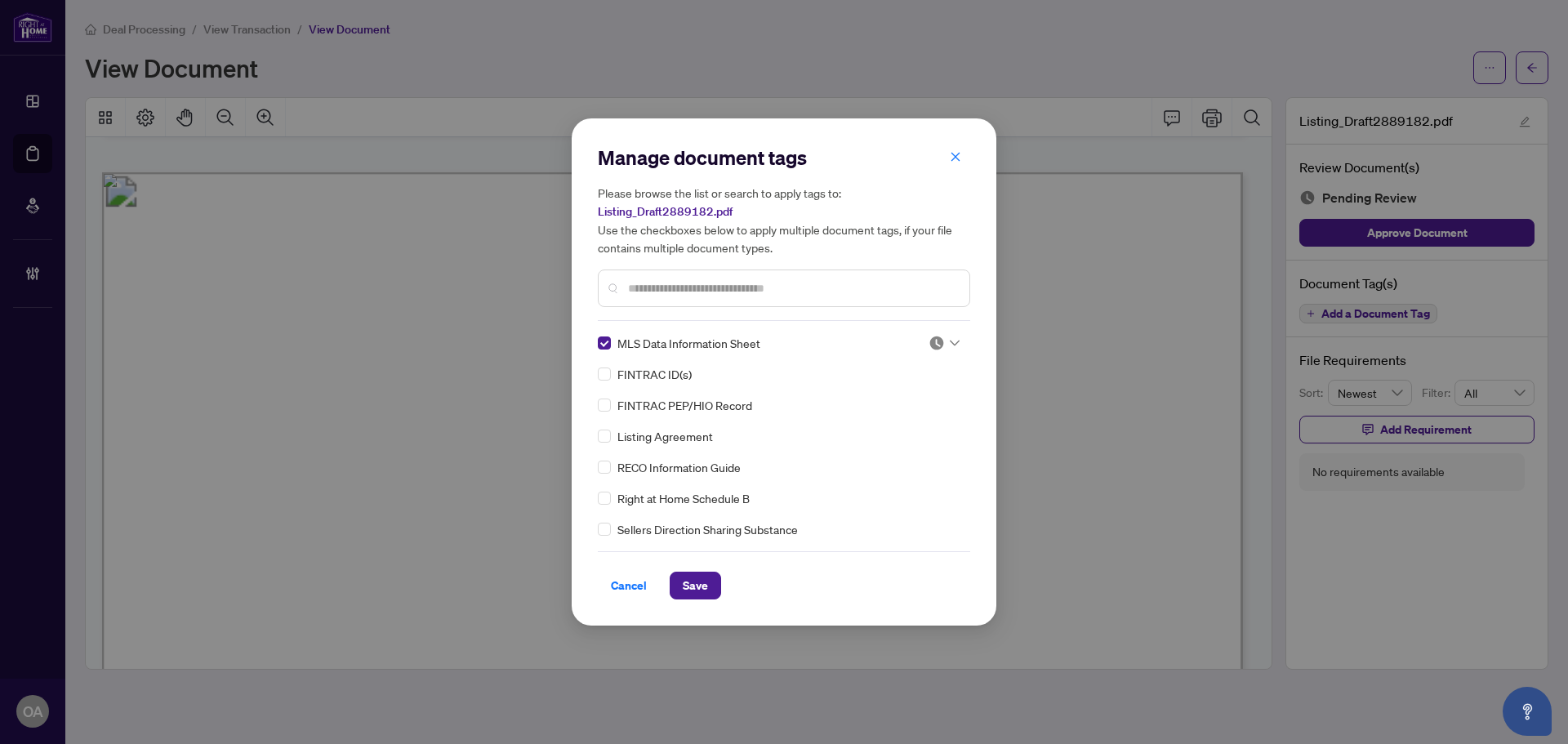
click at [946, 347] on div at bounding box center [944, 343] width 31 height 16
click at [910, 417] on div "Approved" at bounding box center [891, 423] width 105 height 18
click at [699, 576] on span "Save" at bounding box center [695, 585] width 25 height 26
click at [1535, 75] on div "Manage document tags Please browse the list or search to apply tags to: Listing…" at bounding box center [784, 372] width 1568 height 744
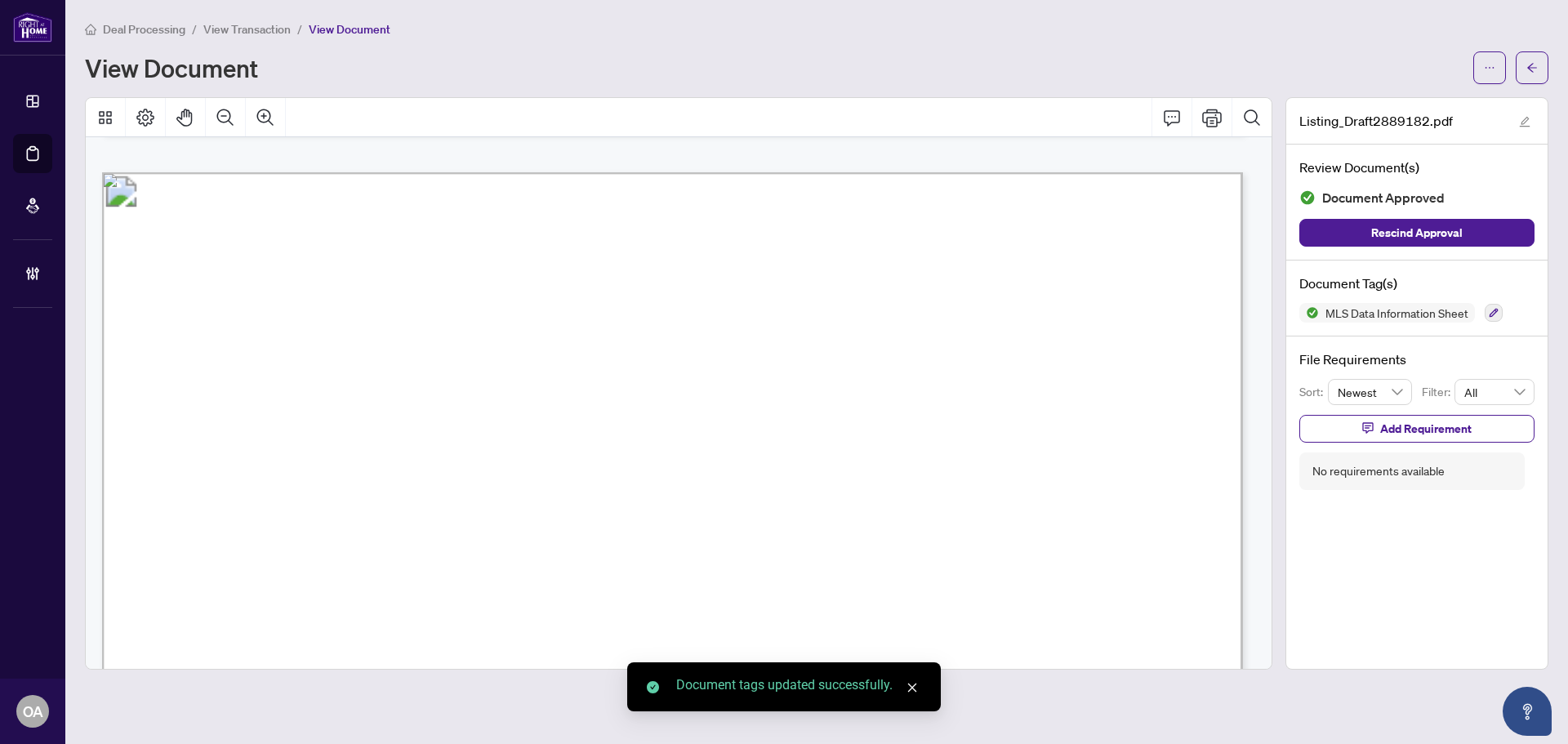
click at [1537, 65] on icon "arrow-left" at bounding box center [1532, 68] width 12 height 12
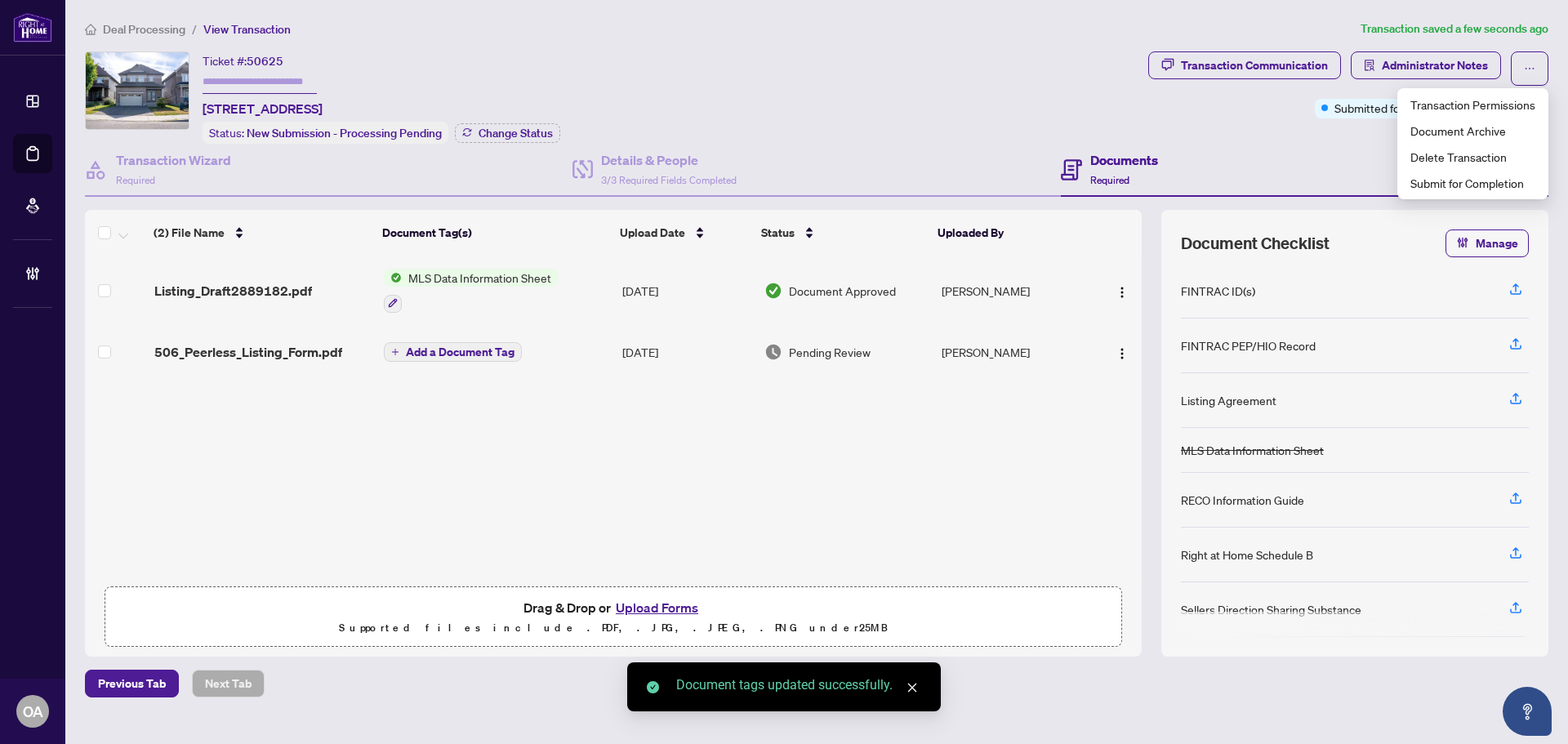
click at [1109, 144] on div "Documents Required" at bounding box center [1305, 170] width 488 height 53
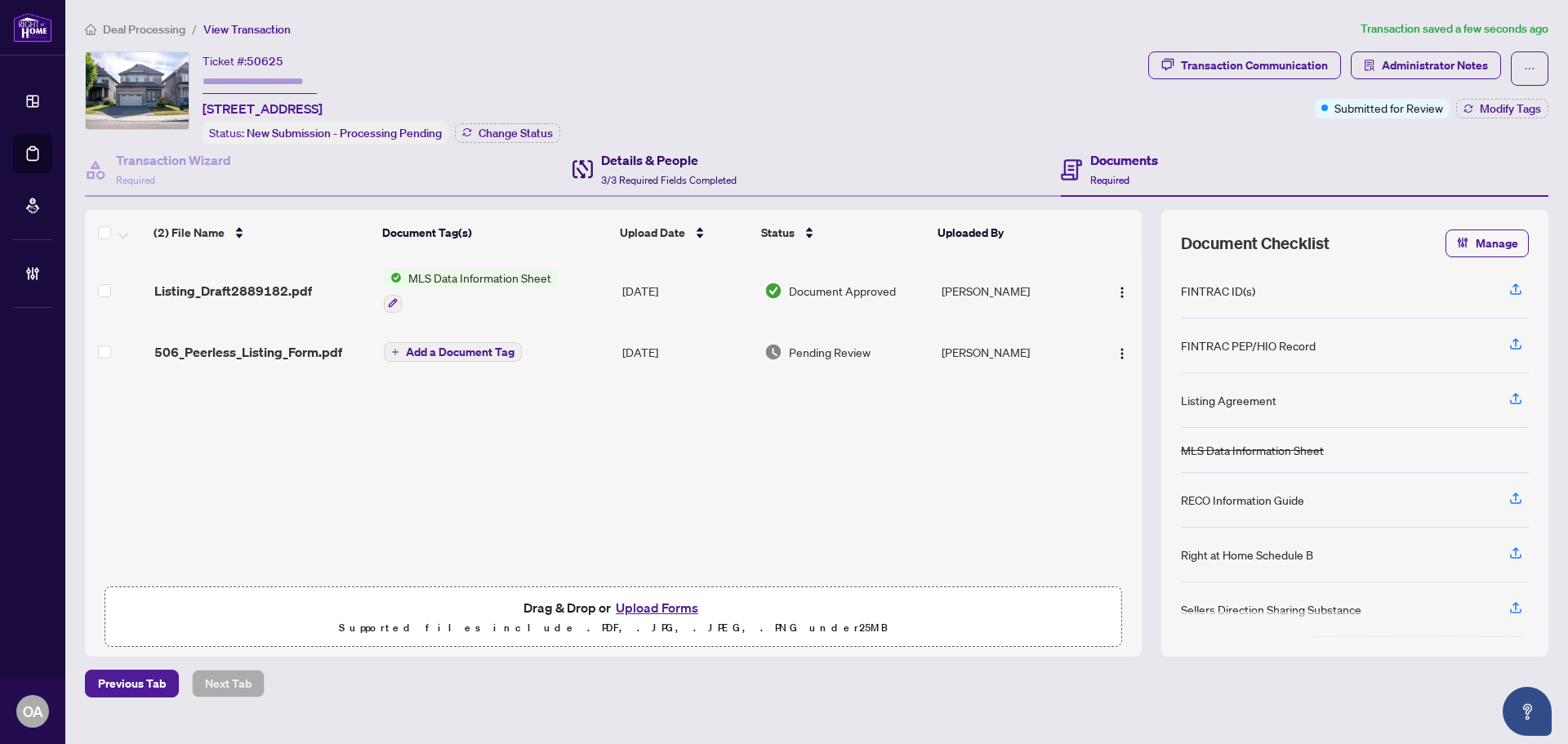
click at [723, 156] on h4 "Details & People" at bounding box center [669, 160] width 135 height 20
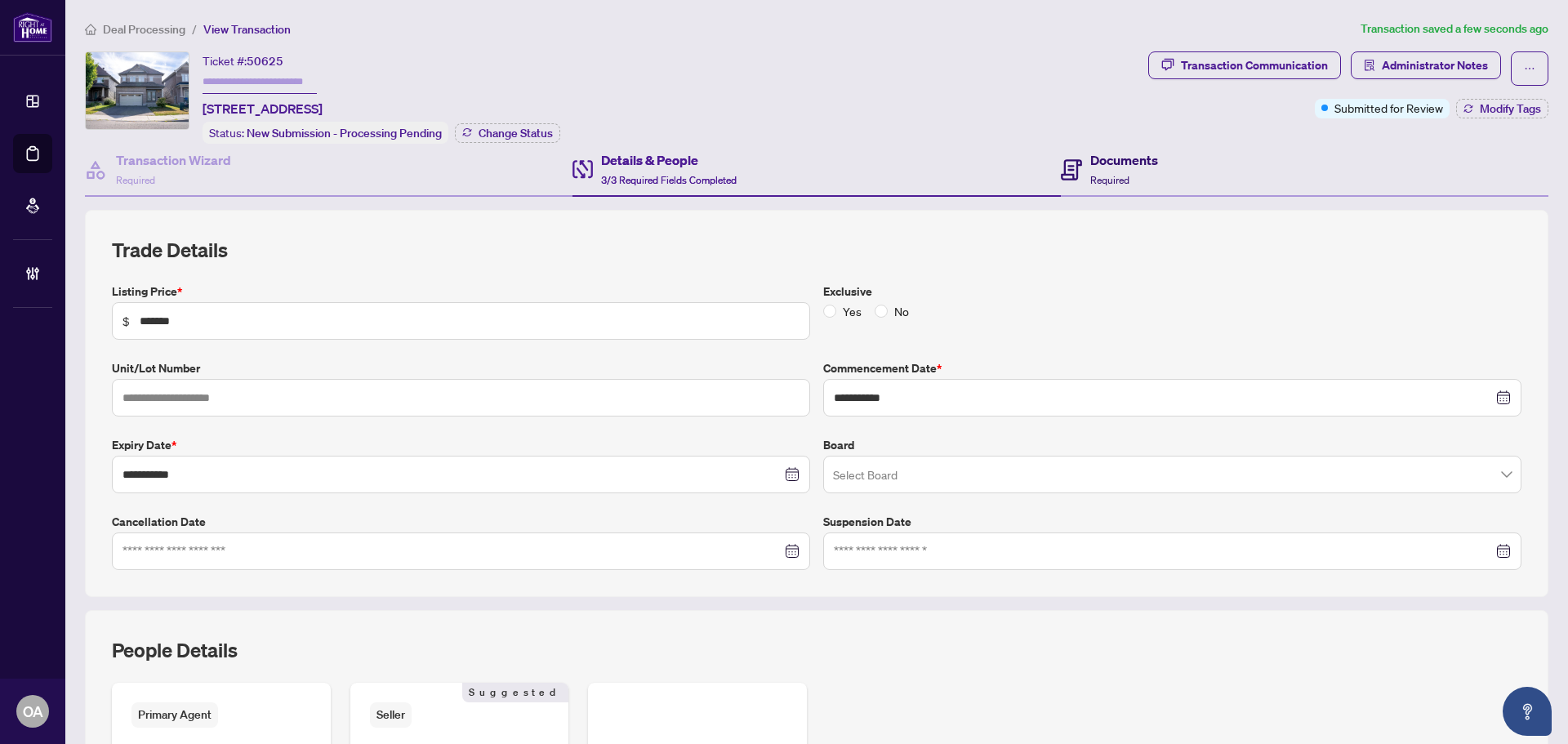
click at [1132, 181] on div "Documents Required" at bounding box center [1124, 169] width 68 height 39
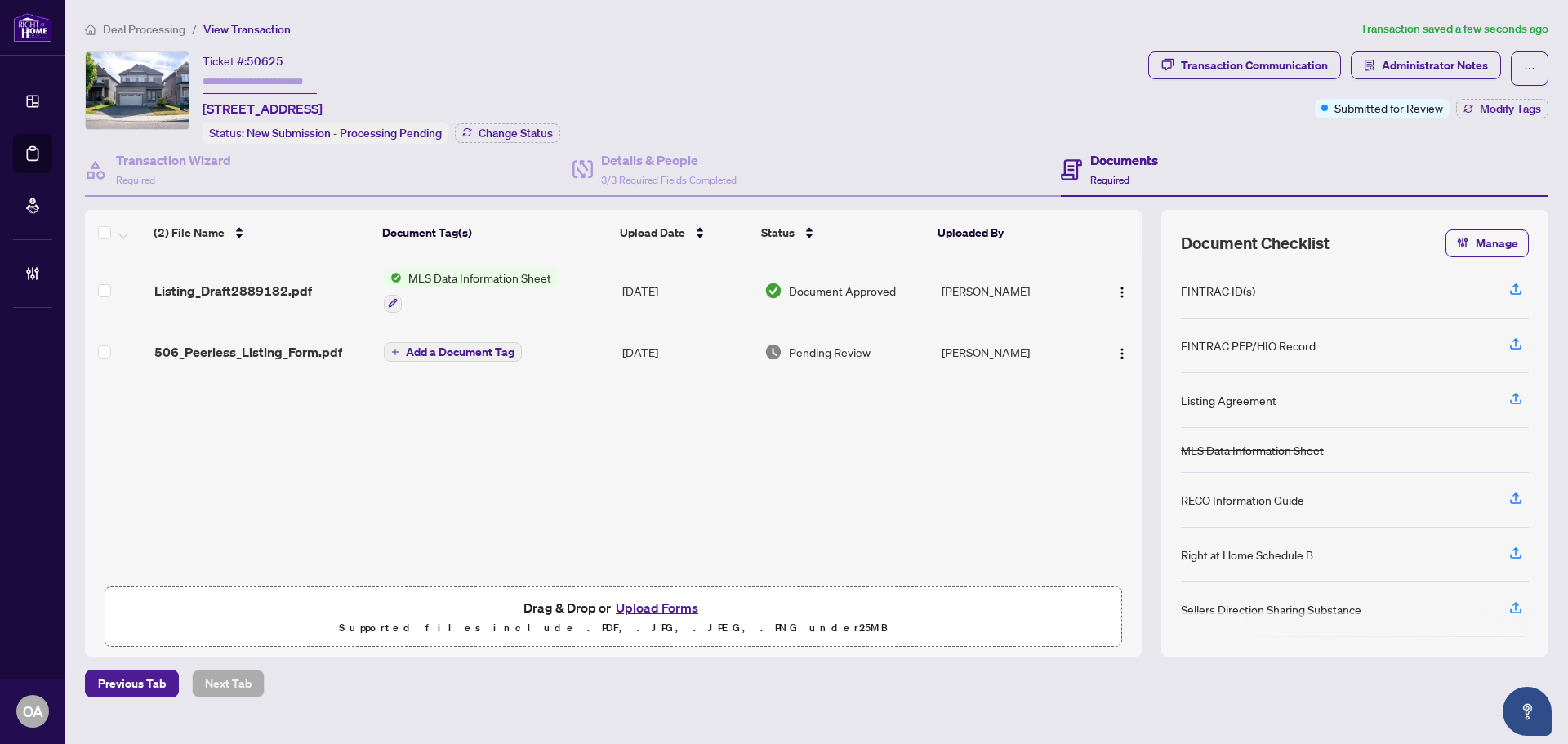
click at [275, 343] on span "506_Peerless_Listing_Form.pdf" at bounding box center [248, 352] width 188 height 20
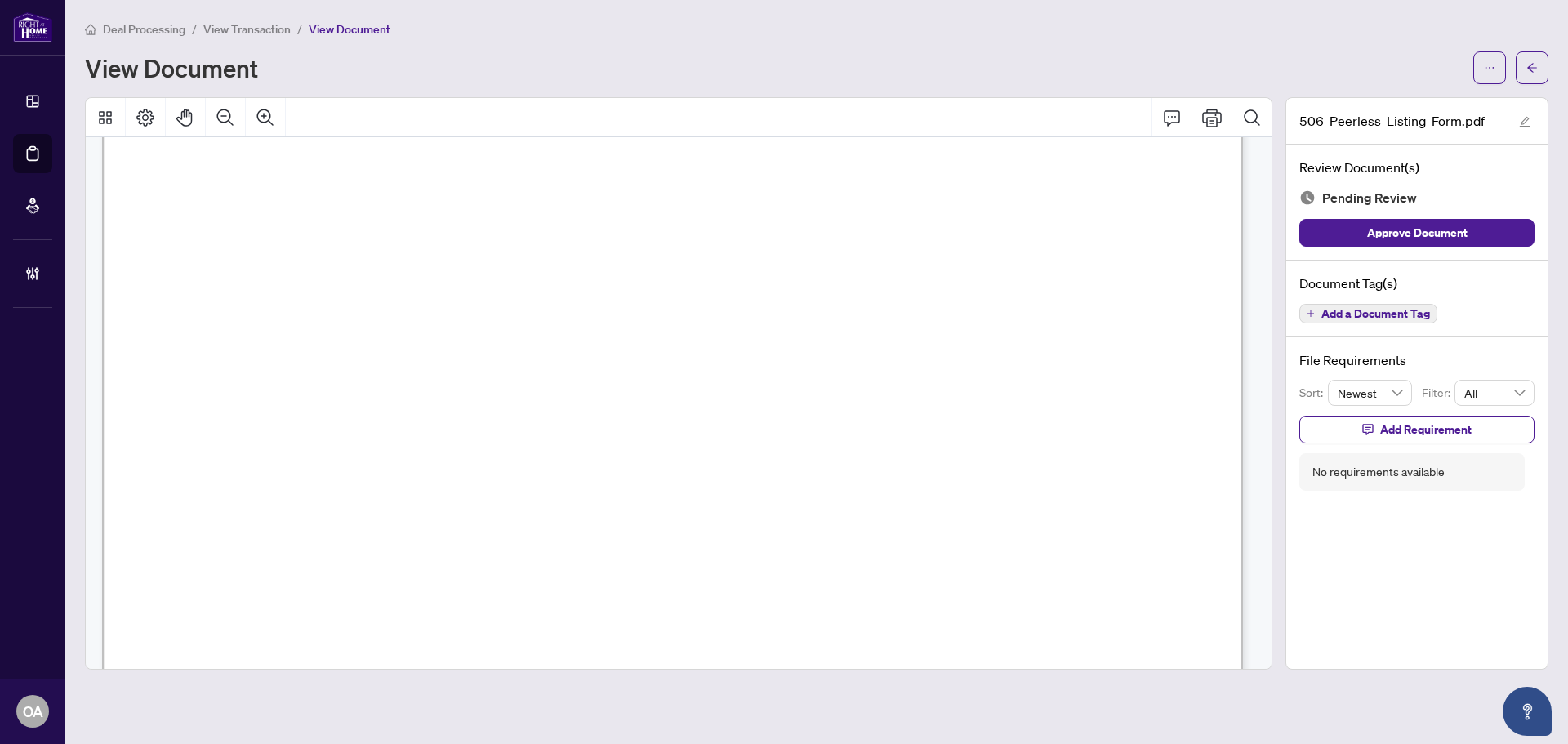
scroll to position [490, 0]
drag, startPoint x: 1257, startPoint y: 165, endPoint x: 1273, endPoint y: 217, distance: 54.4
click at [1273, 226] on div at bounding box center [678, 384] width 1200 height 572
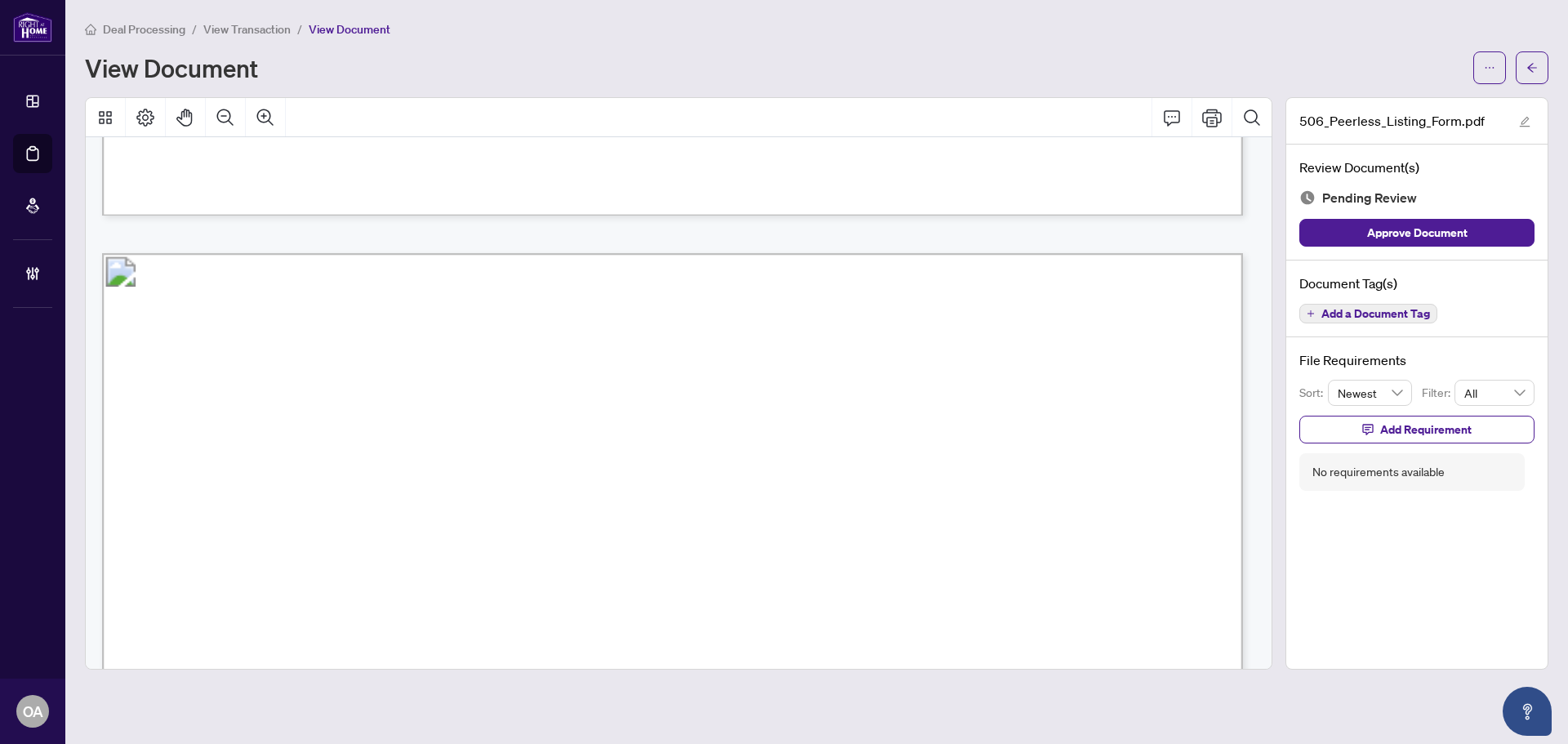
click at [1382, 321] on button "Add a Document Tag" at bounding box center [1368, 313] width 138 height 20
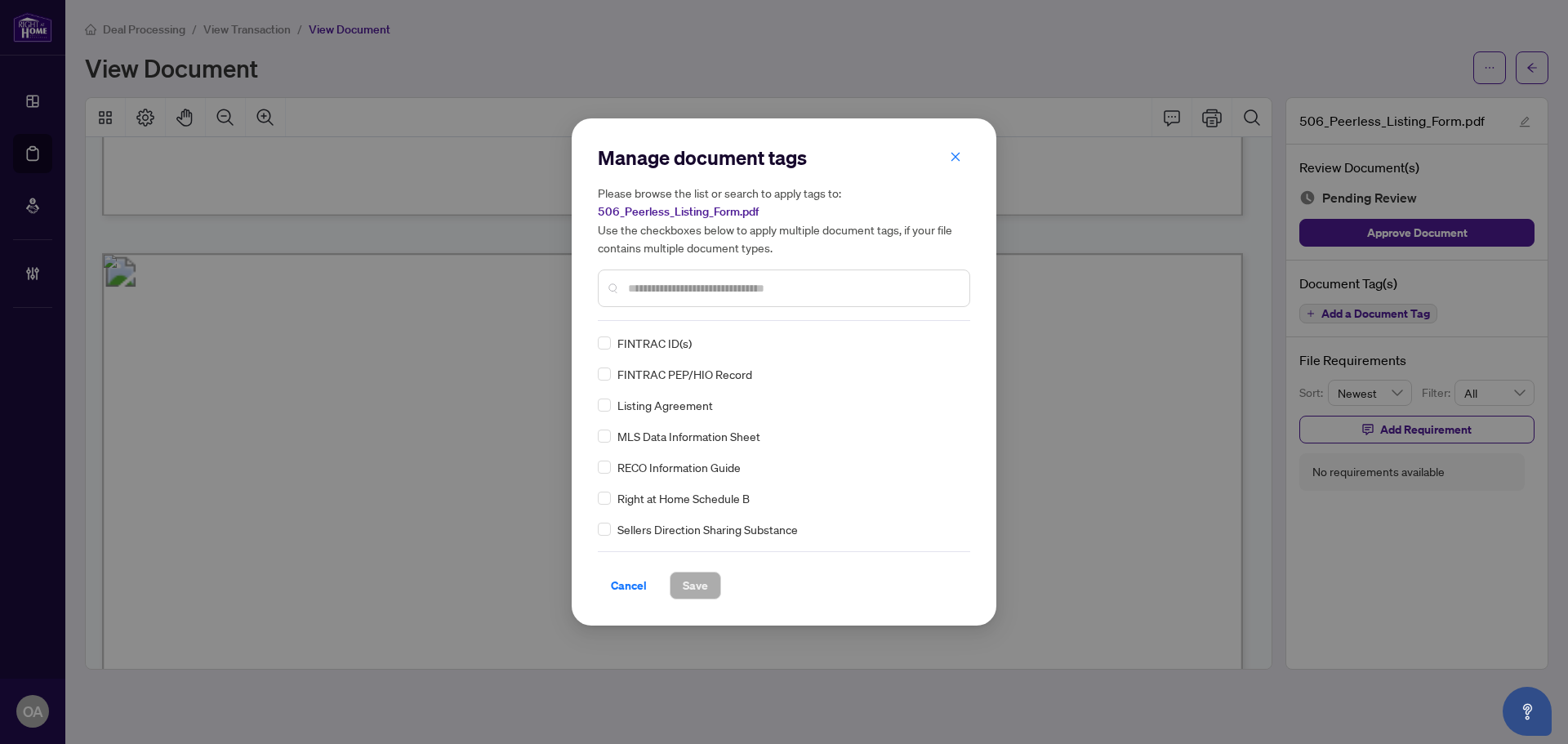
click at [722, 320] on div "Manage document tags Please browse the list or search to apply tags to: 506_Pee…" at bounding box center [784, 232] width 372 height 176
click at [727, 291] on input "text" at bounding box center [792, 288] width 329 height 18
click at [610, 334] on label at bounding box center [604, 343] width 13 height 18
click at [930, 343] on img at bounding box center [937, 343] width 16 height 16
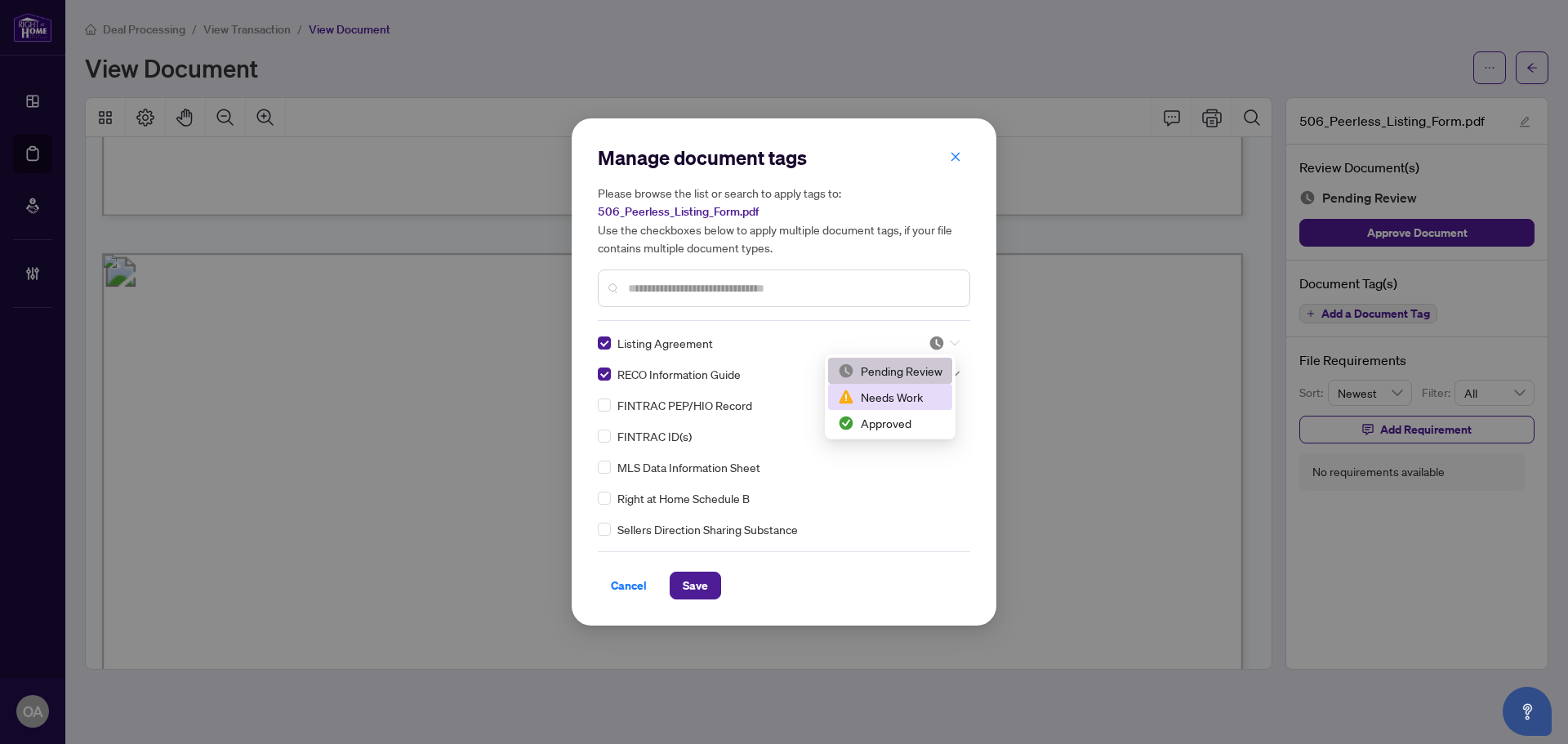
click at [908, 423] on div "Approved" at bounding box center [891, 423] width 105 height 18
click at [936, 362] on input "search" at bounding box center [937, 374] width 16 height 24
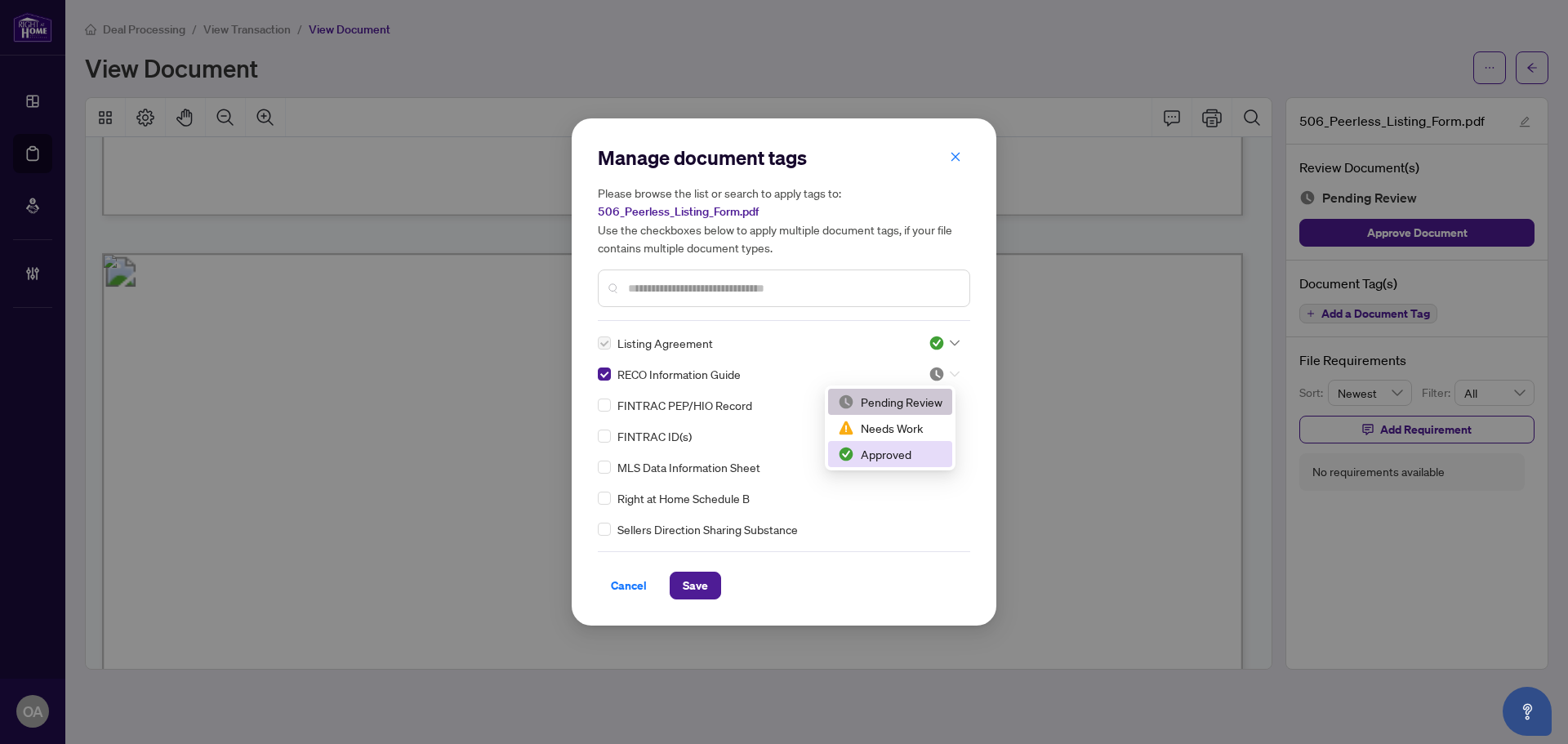
click at [918, 466] on div "Approved" at bounding box center [890, 453] width 124 height 26
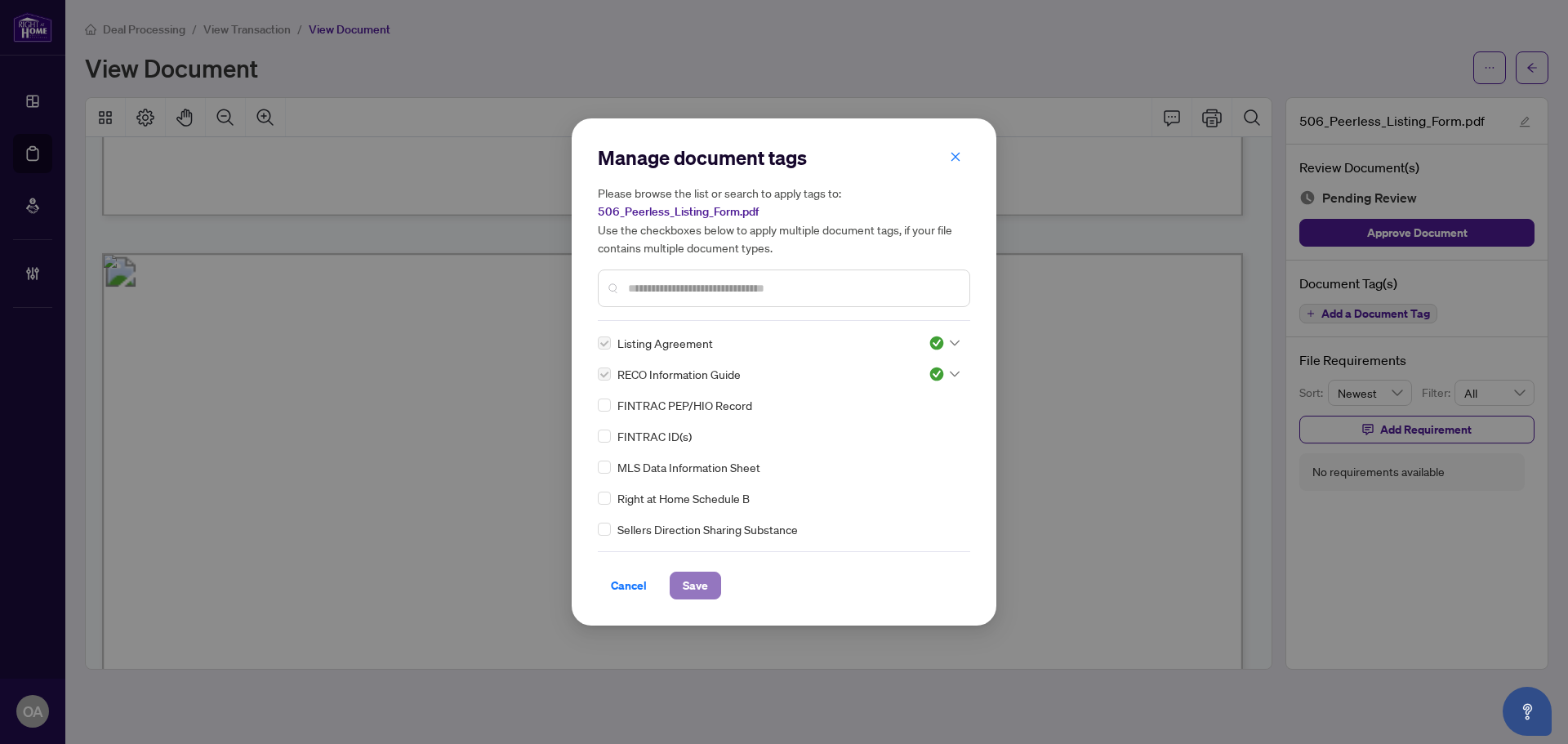
click at [705, 578] on span "Save" at bounding box center [695, 585] width 25 height 26
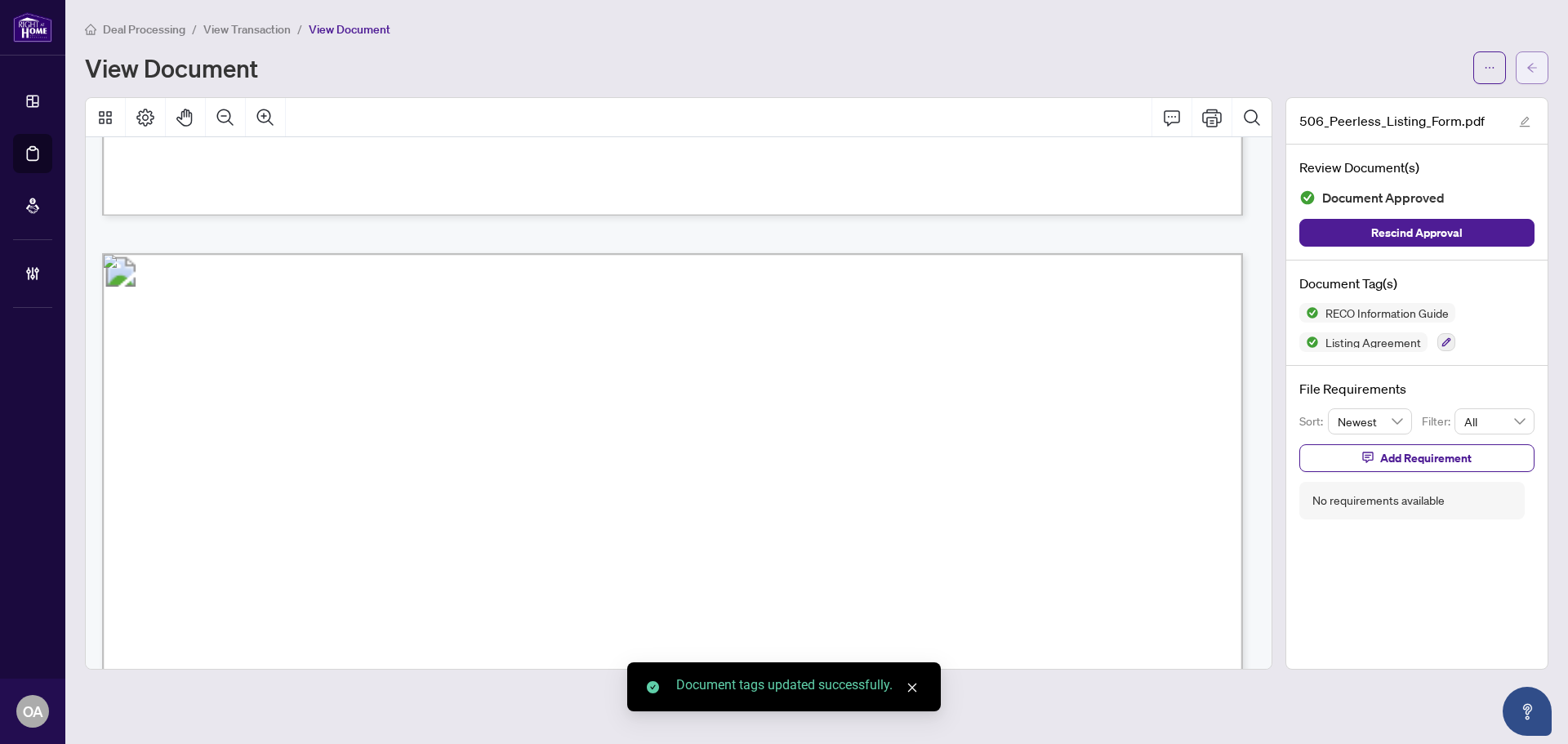
click at [1527, 77] on span "button" at bounding box center [1532, 68] width 12 height 26
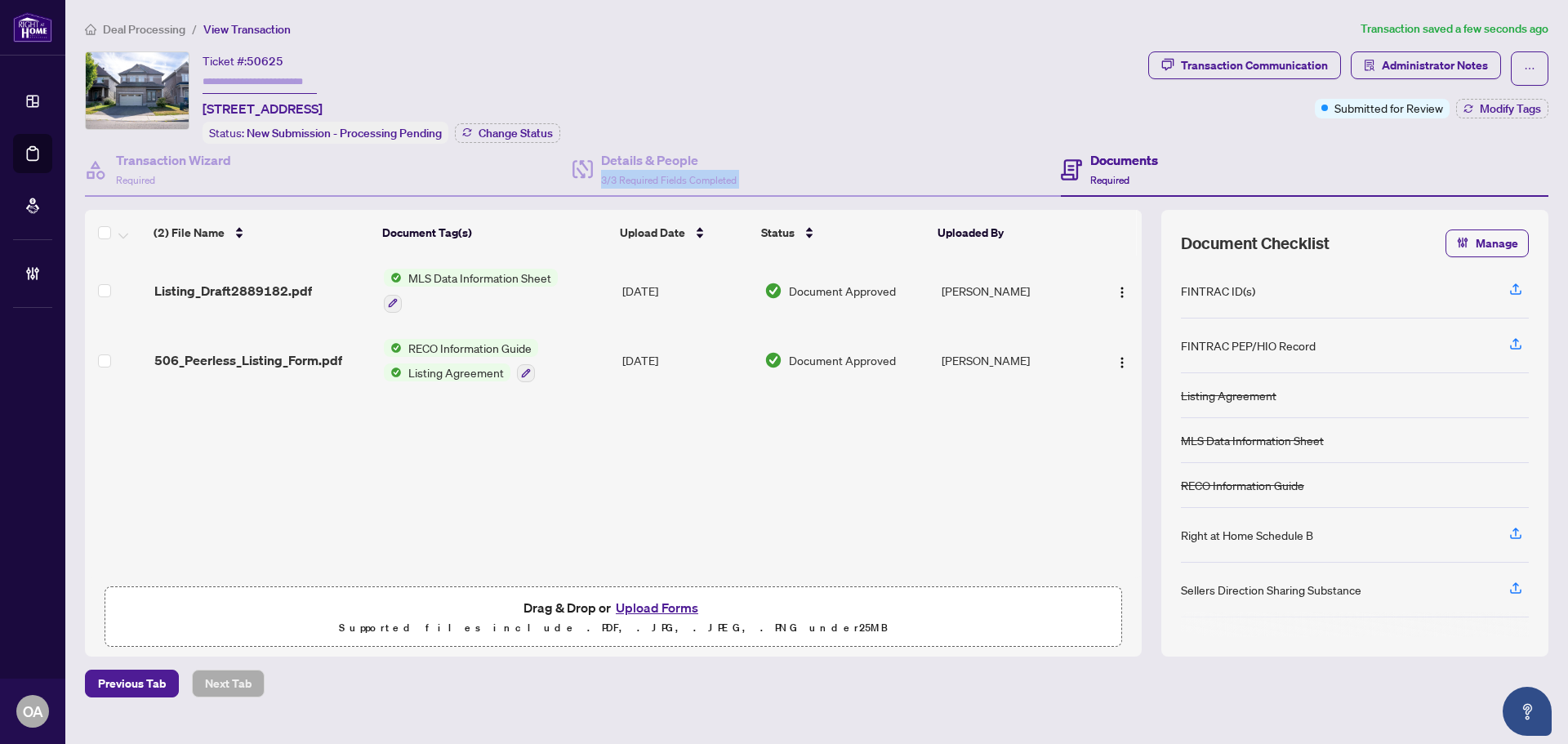
click at [1076, 155] on div "Transaction Wizard Required Details & People 3/3 Required Fields Completed Docu…" at bounding box center [817, 170] width 1464 height 53
click at [1112, 164] on h4 "Documents" at bounding box center [1124, 160] width 68 height 20
click at [736, 163] on h4 "Details & People" at bounding box center [669, 160] width 135 height 20
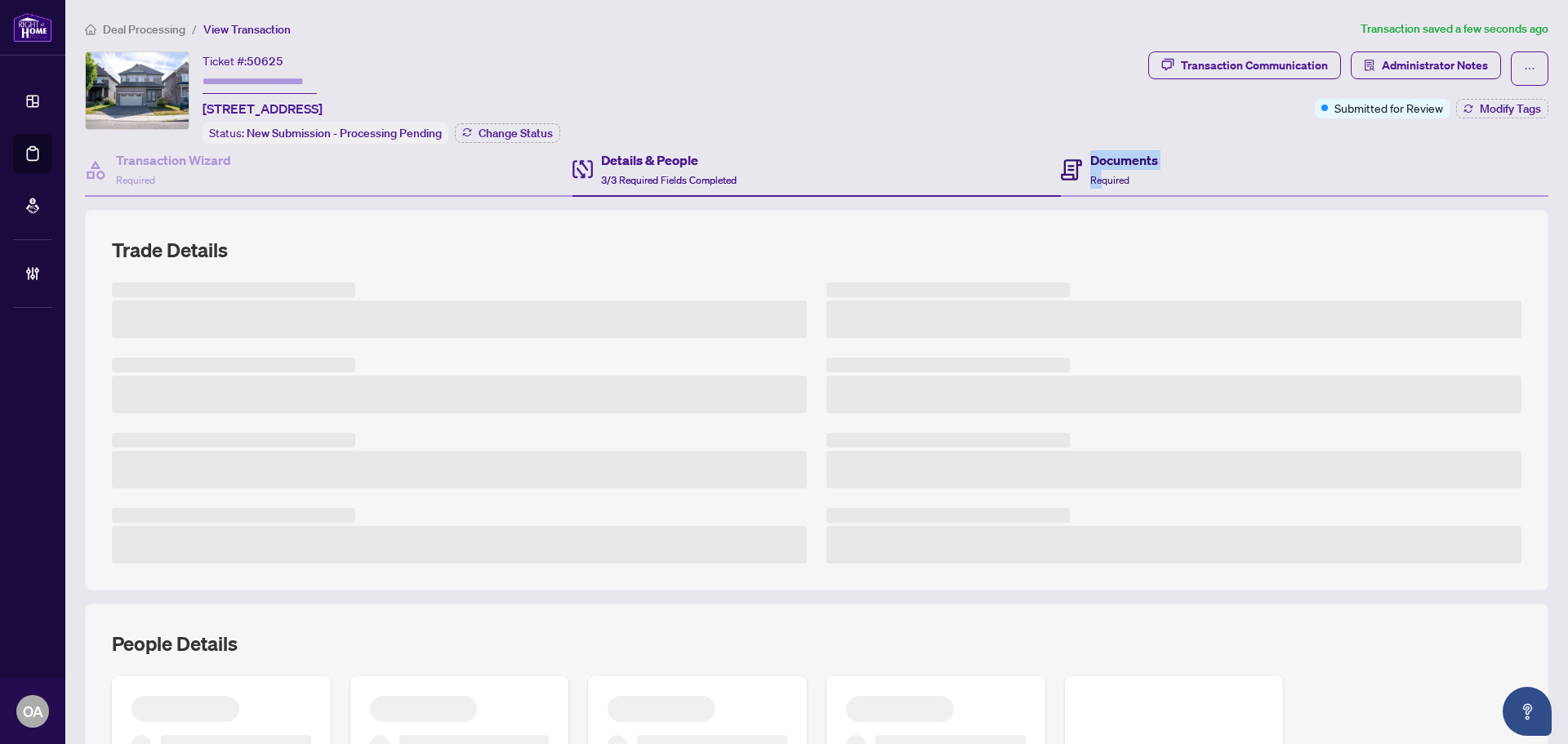
click at [1091, 168] on div "Documents Required" at bounding box center [1124, 169] width 68 height 39
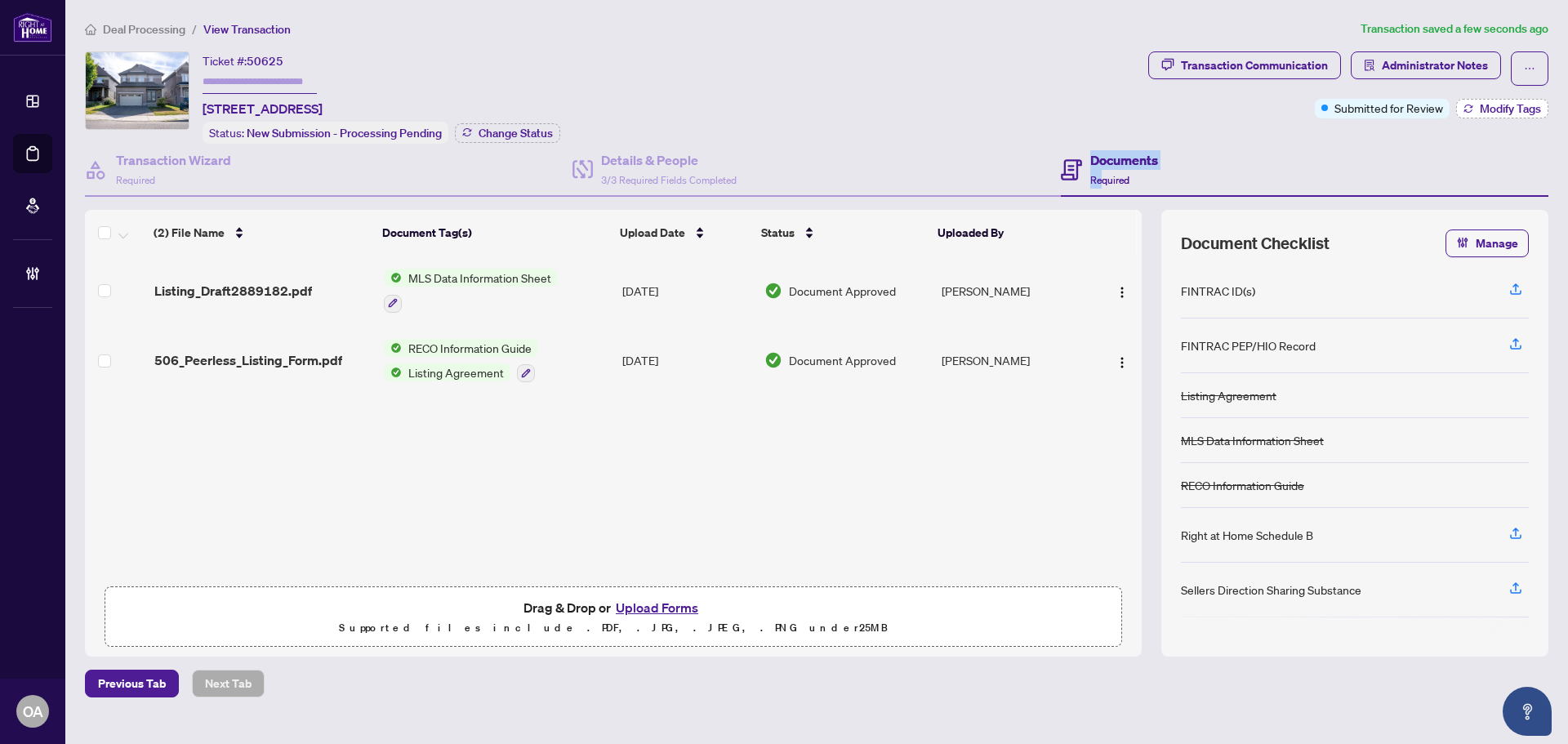
click at [1504, 105] on span "Modify Tags" at bounding box center [1511, 108] width 61 height 12
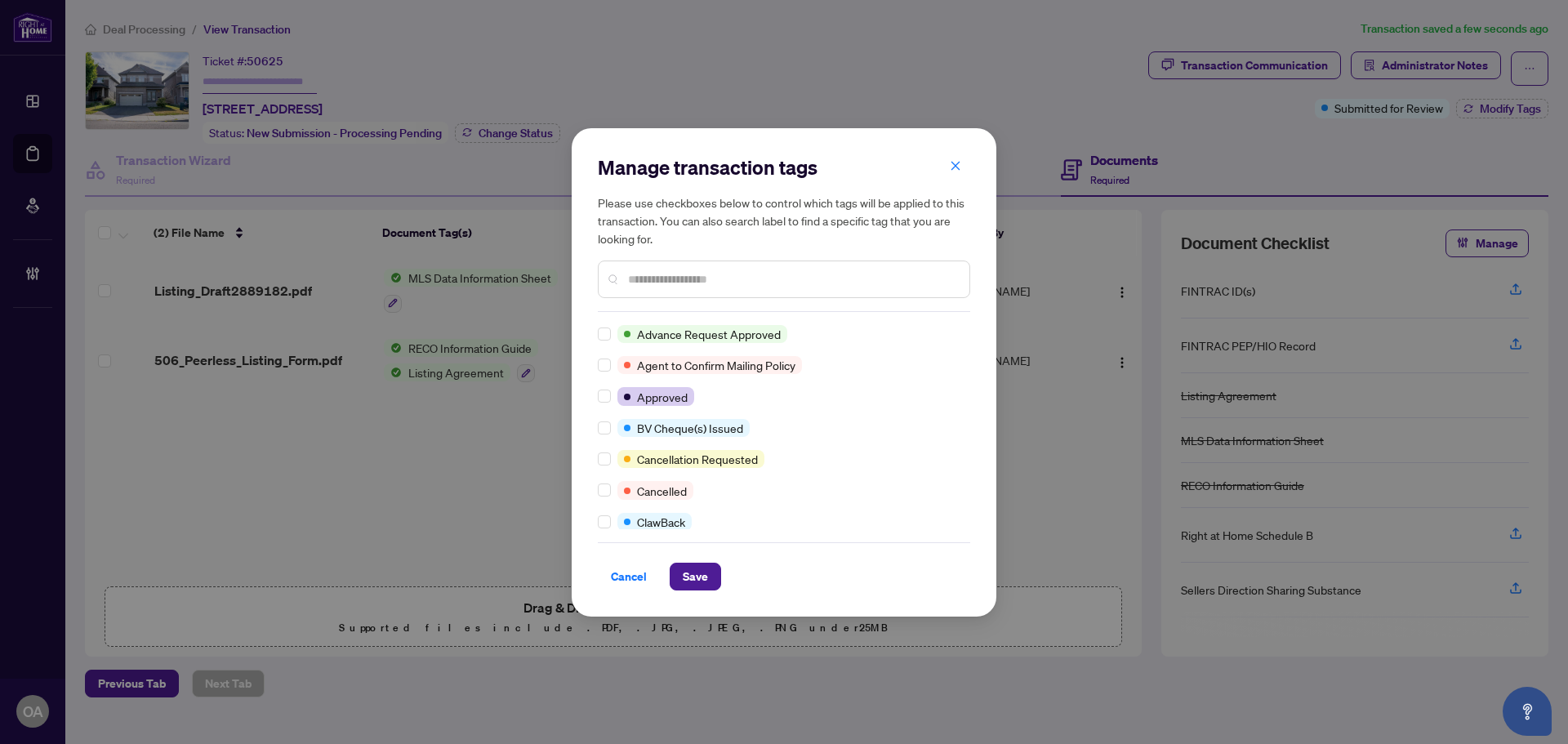
click at [593, 410] on div "Manage transaction tags Please use checkboxes below to control which tags will …" at bounding box center [784, 372] width 425 height 488
click at [683, 568] on span "Save" at bounding box center [695, 576] width 25 height 26
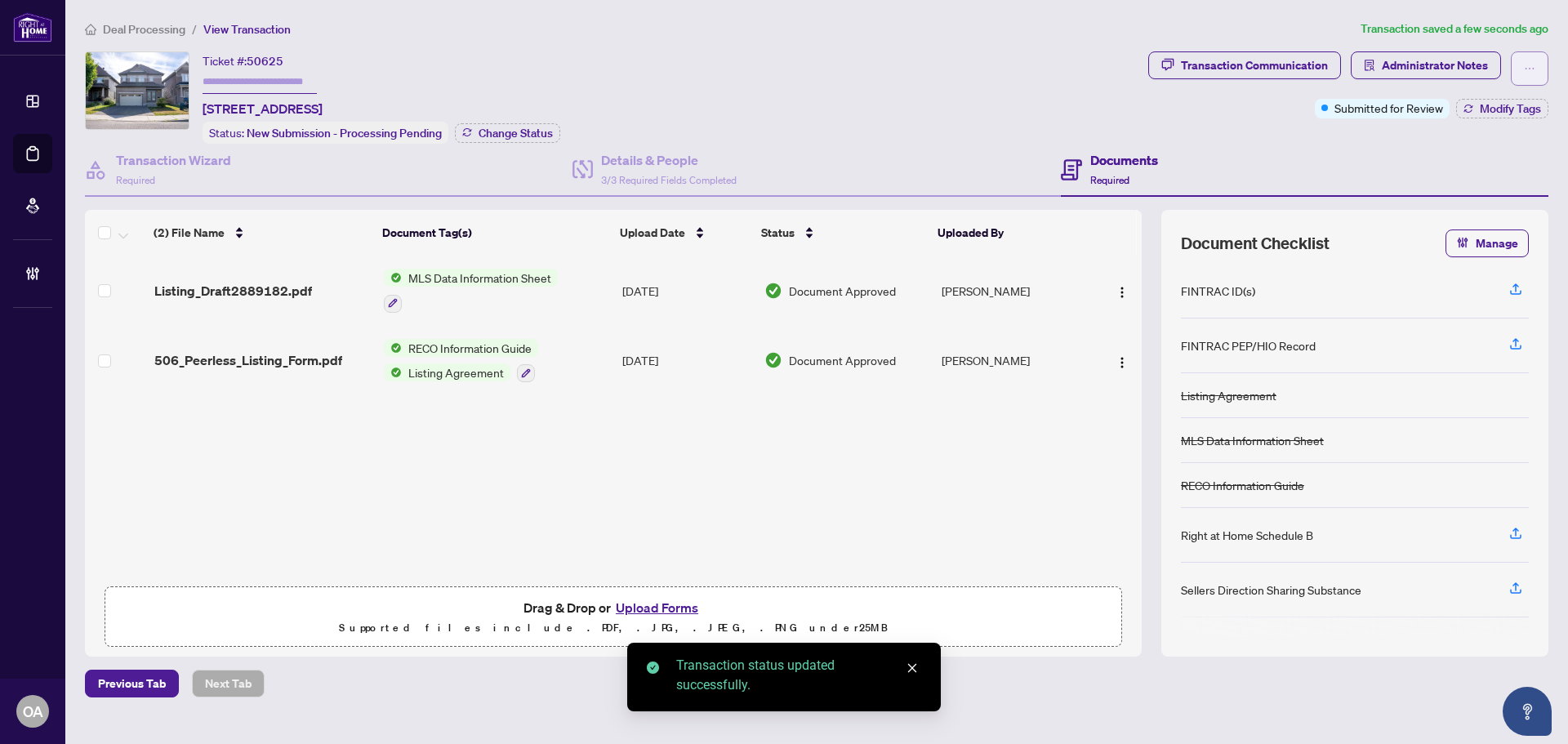
click at [1535, 70] on button "button" at bounding box center [1530, 69] width 38 height 34
click at [1491, 183] on span "Submit for Completion" at bounding box center [1473, 183] width 125 height 18
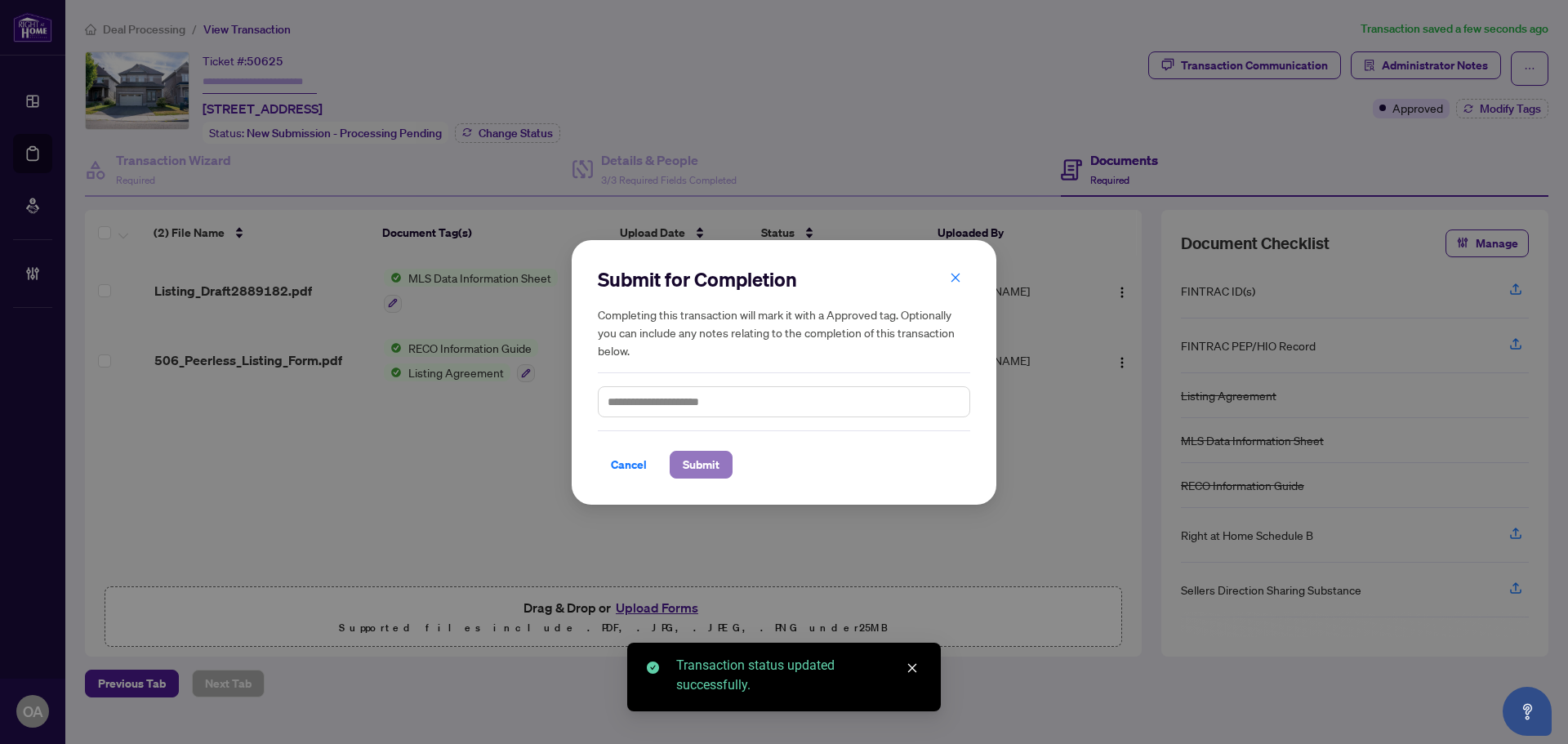
click at [722, 471] on button "Submit" at bounding box center [702, 464] width 63 height 28
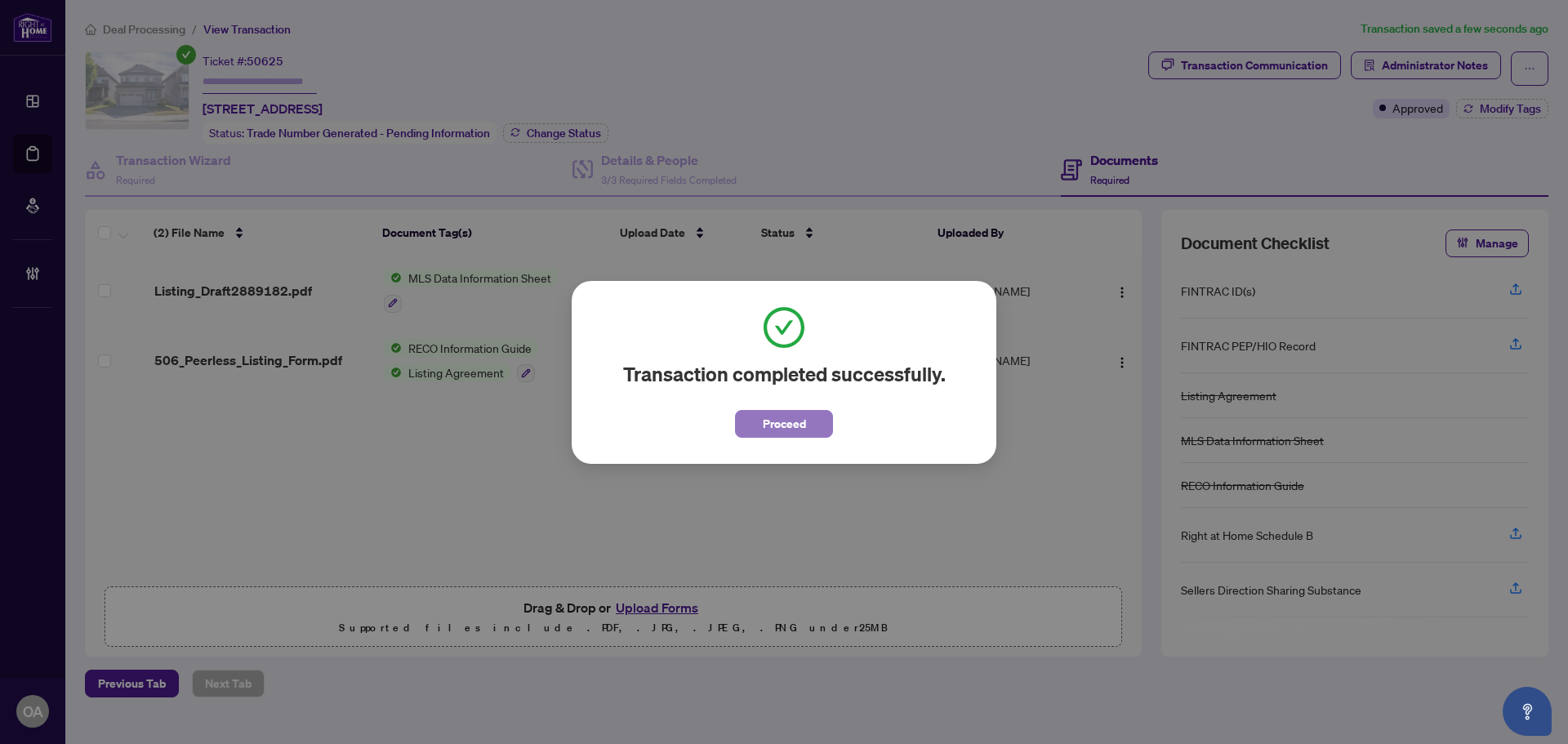
click at [792, 431] on span "Proceed" at bounding box center [785, 423] width 43 height 26
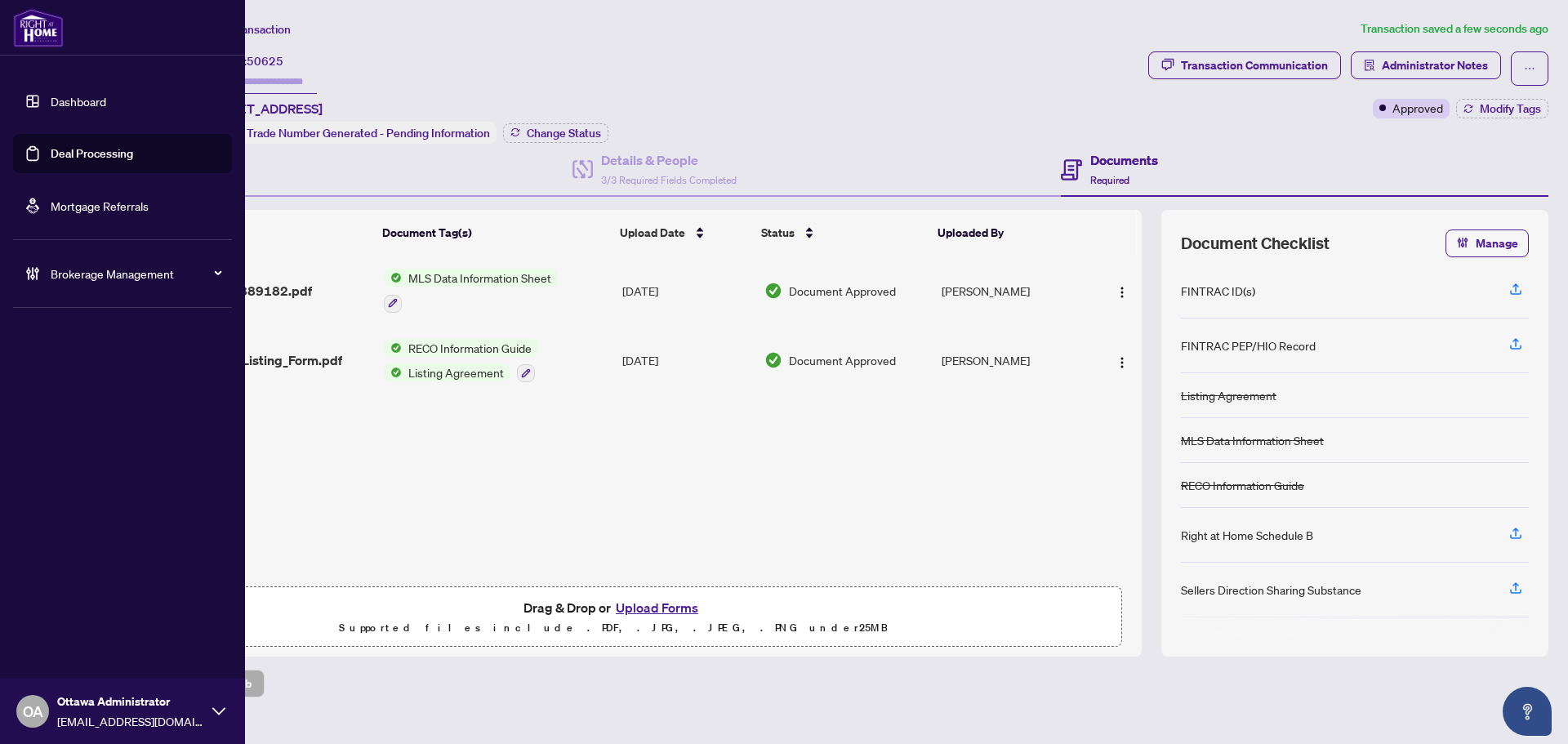
click at [81, 153] on link "Deal Processing" at bounding box center [91, 153] width 82 height 14
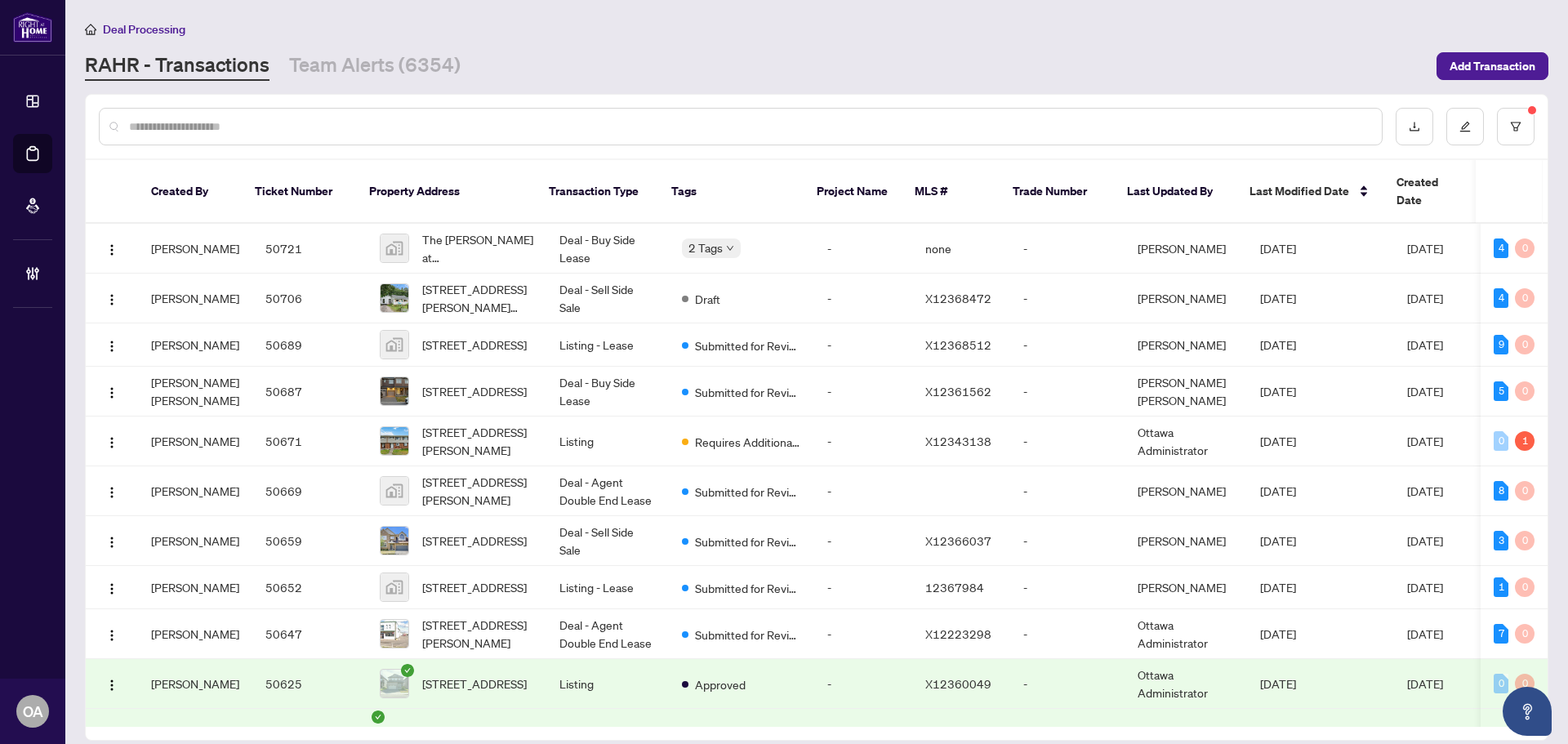
click at [262, 107] on div at bounding box center [817, 126] width 1462 height 64
click at [264, 128] on input "text" at bounding box center [749, 126] width 1240 height 18
paste input "**********"
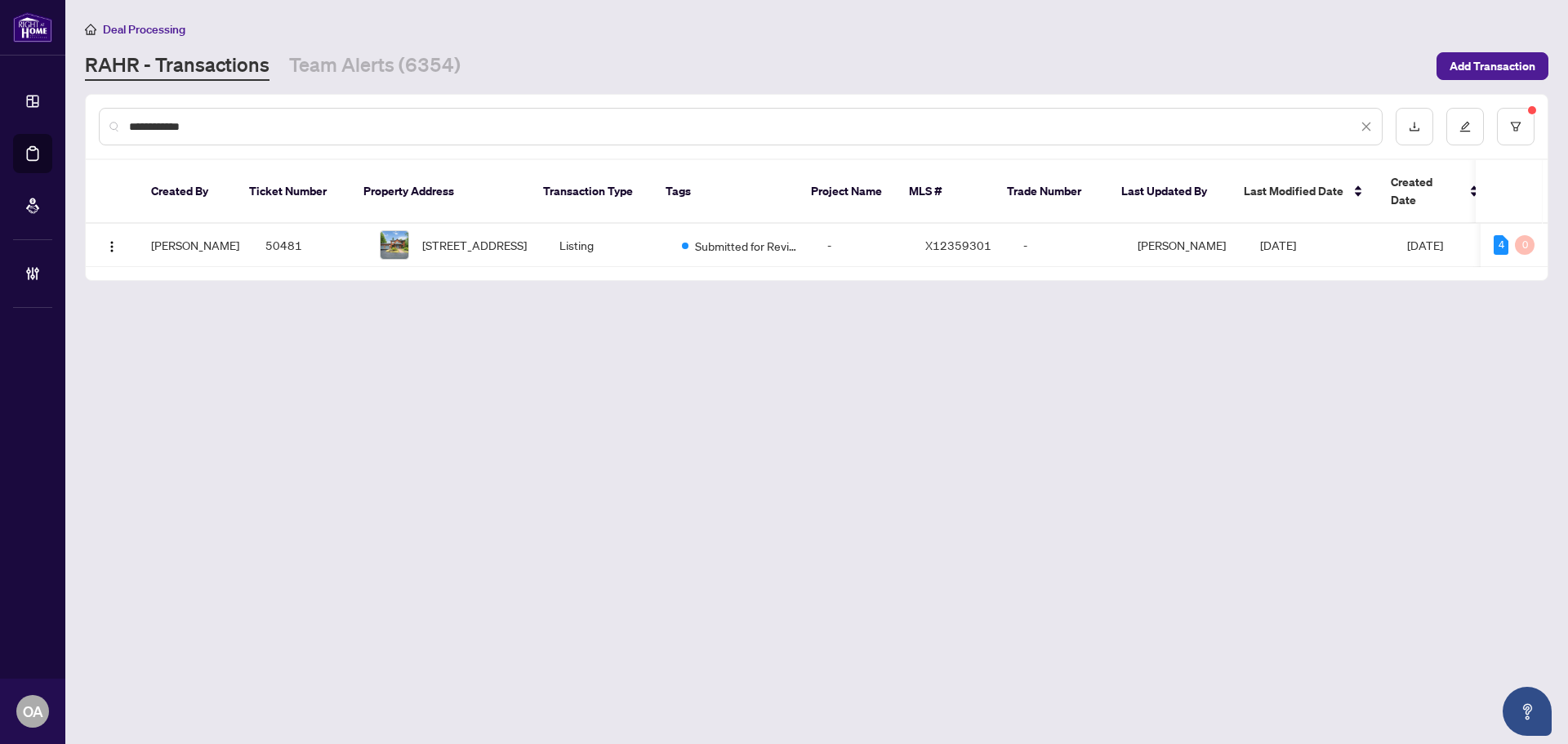
click at [457, 224] on td "2 Muirfield Gdns, Nepean, Ontario K2R 1B8, Canada" at bounding box center [456, 246] width 180 height 43
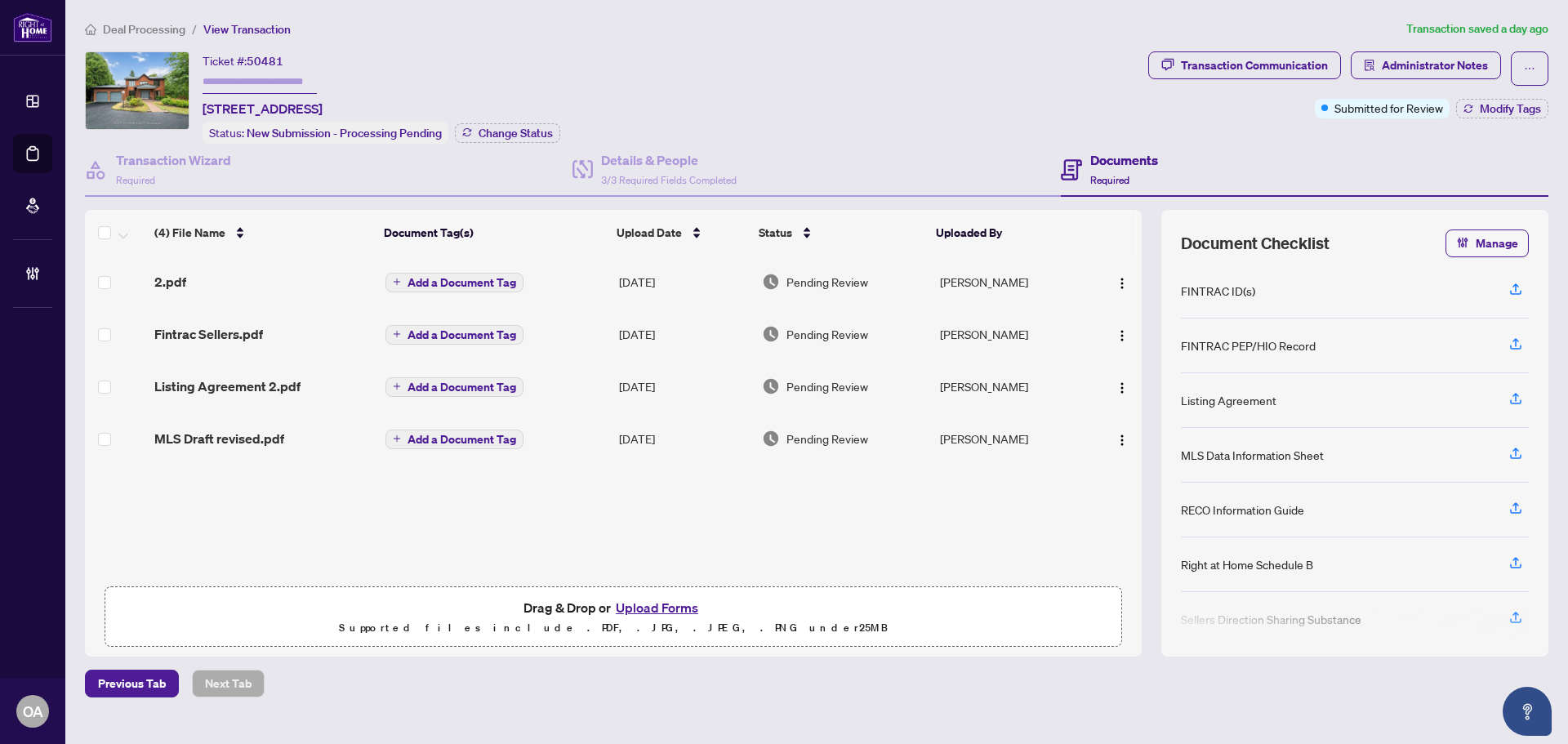
click at [163, 264] on td "2.pdf" at bounding box center [264, 282] width 231 height 52
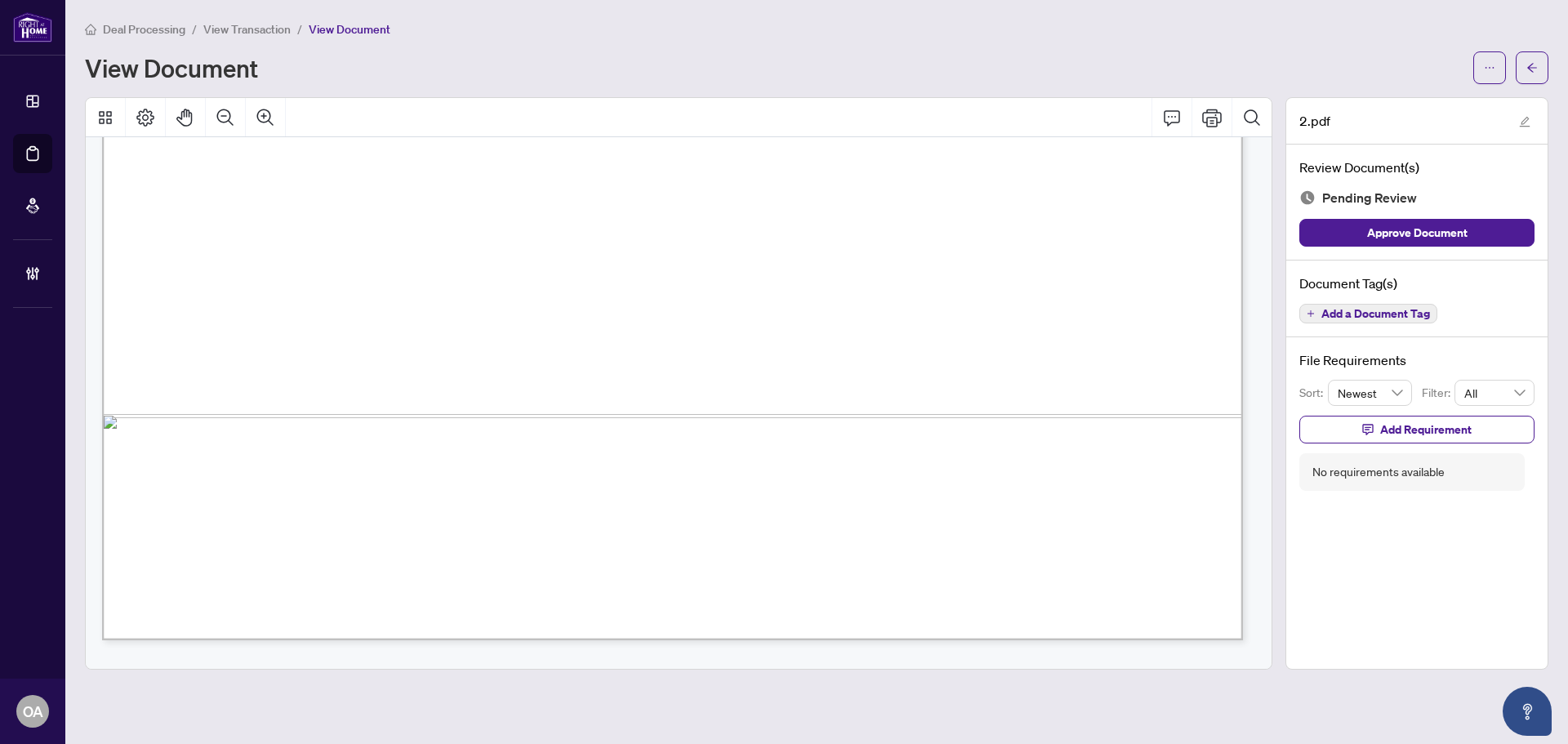
scroll to position [1143, 0]
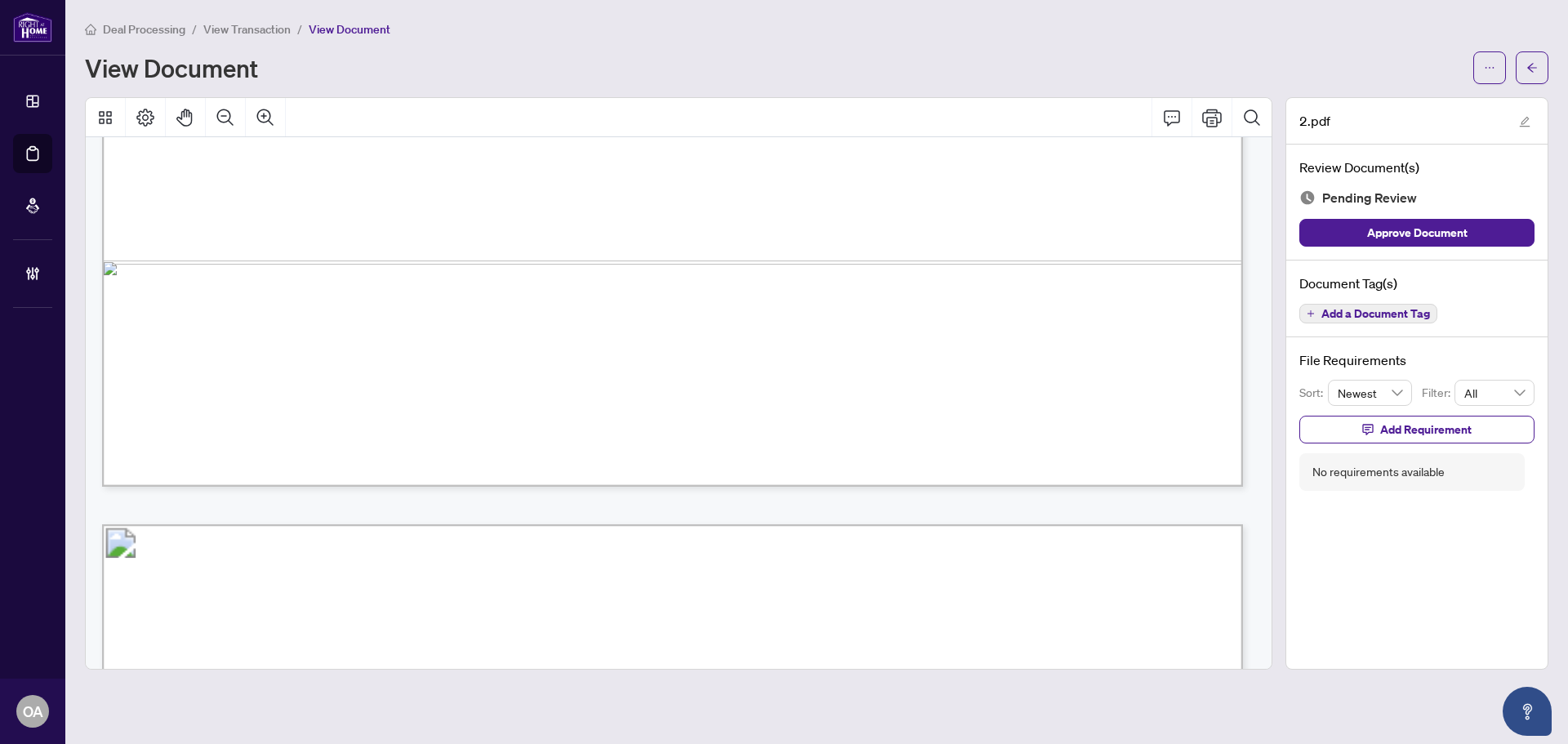
click at [1335, 315] on span "Add a Document Tag" at bounding box center [1376, 313] width 108 height 12
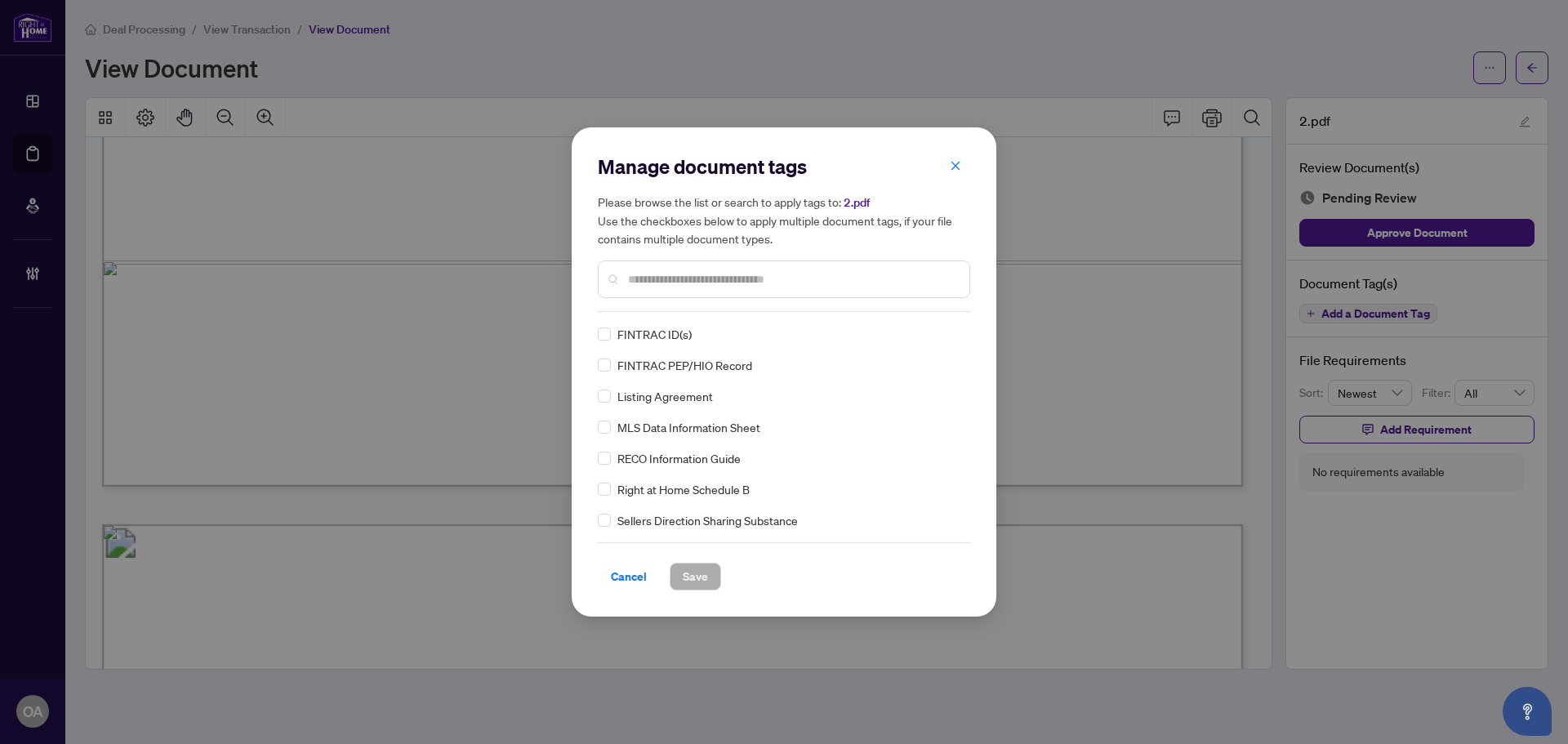
click at [671, 271] on input "text" at bounding box center [792, 279] width 329 height 18
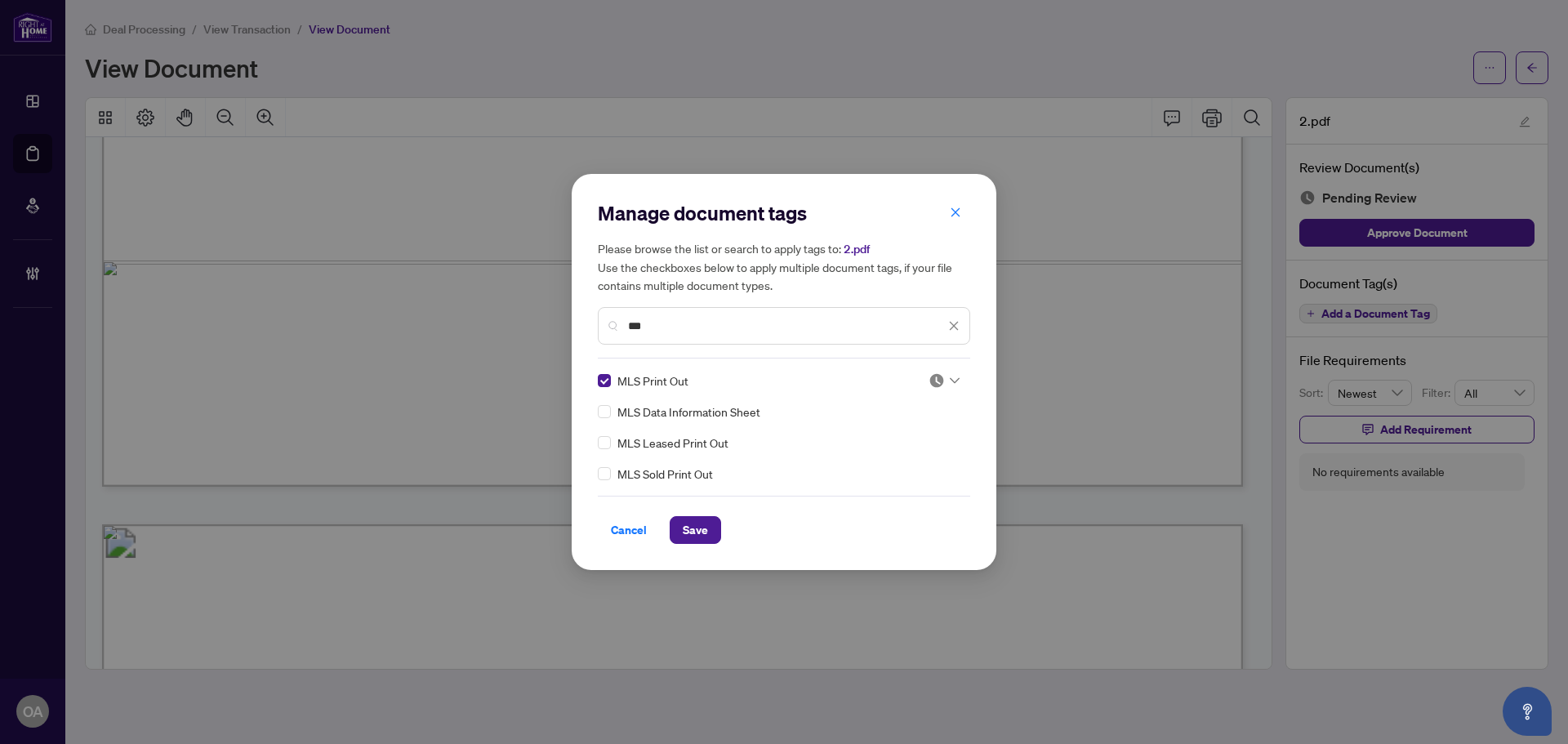
click at [943, 388] on img at bounding box center [937, 380] width 16 height 16
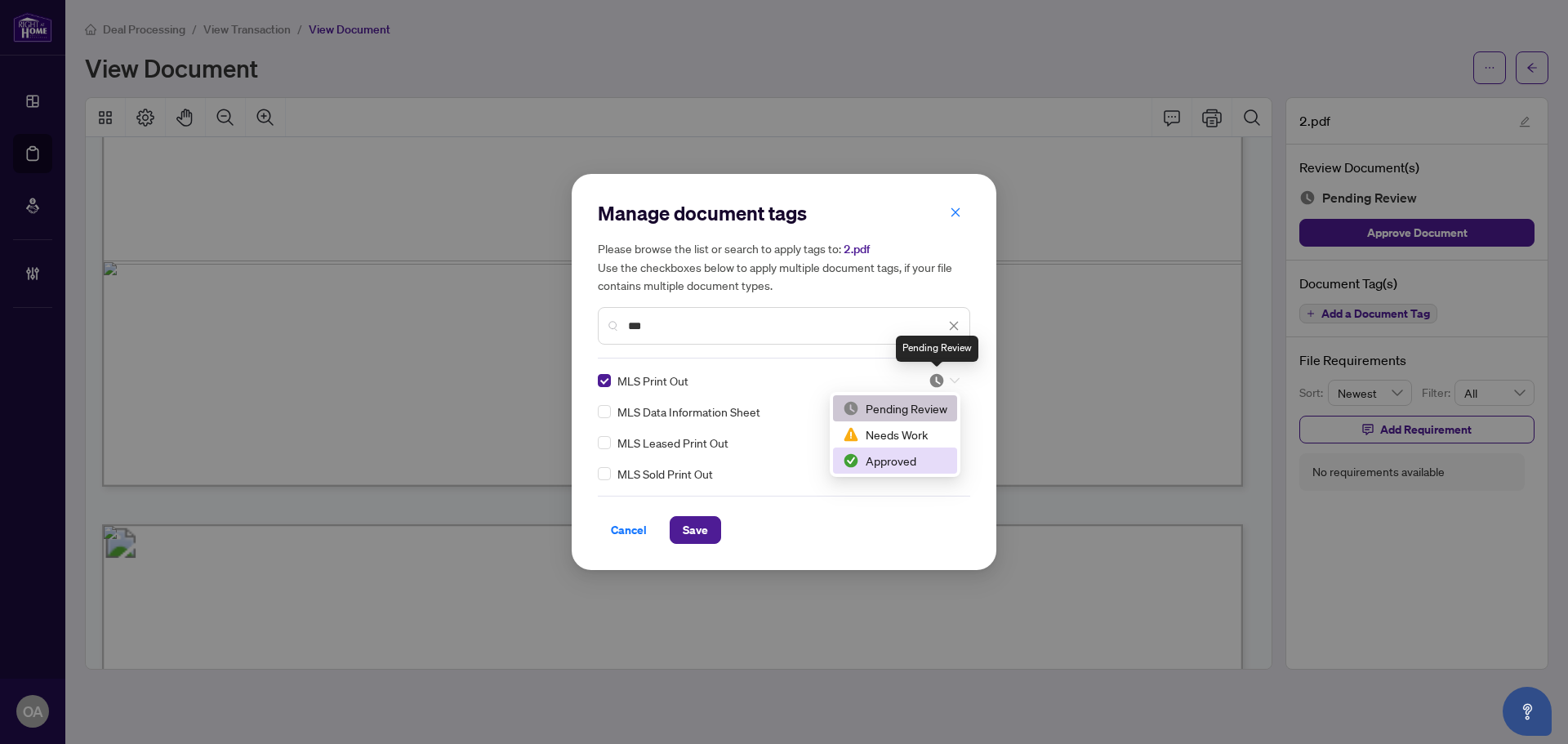
click at [918, 470] on div "Approved" at bounding box center [894, 460] width 124 height 26
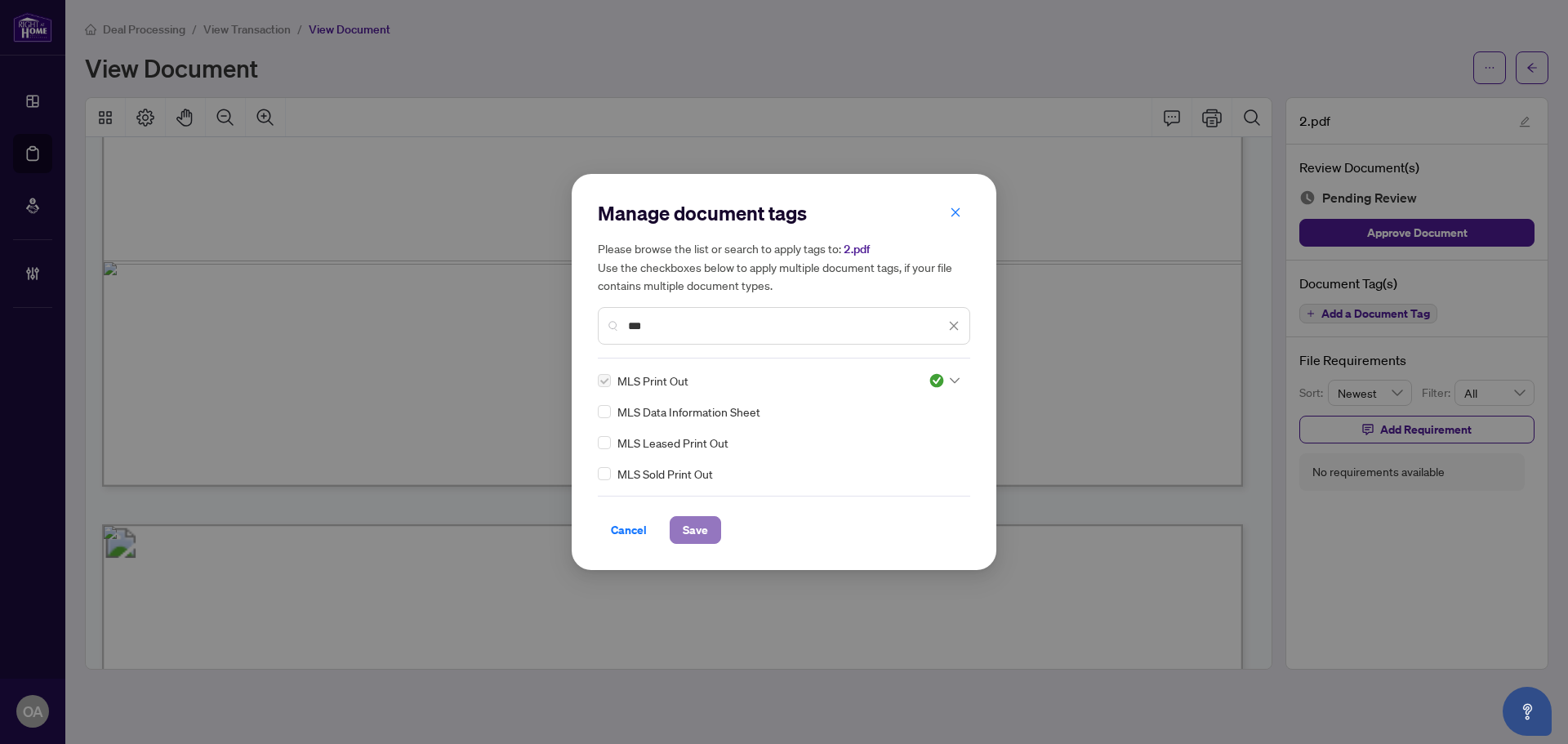
click at [701, 532] on span "Save" at bounding box center [695, 529] width 25 height 26
click at [1535, 70] on div "Manage document tags Please browse the list or search to apply tags to: 2.pdf U…" at bounding box center [784, 372] width 1568 height 744
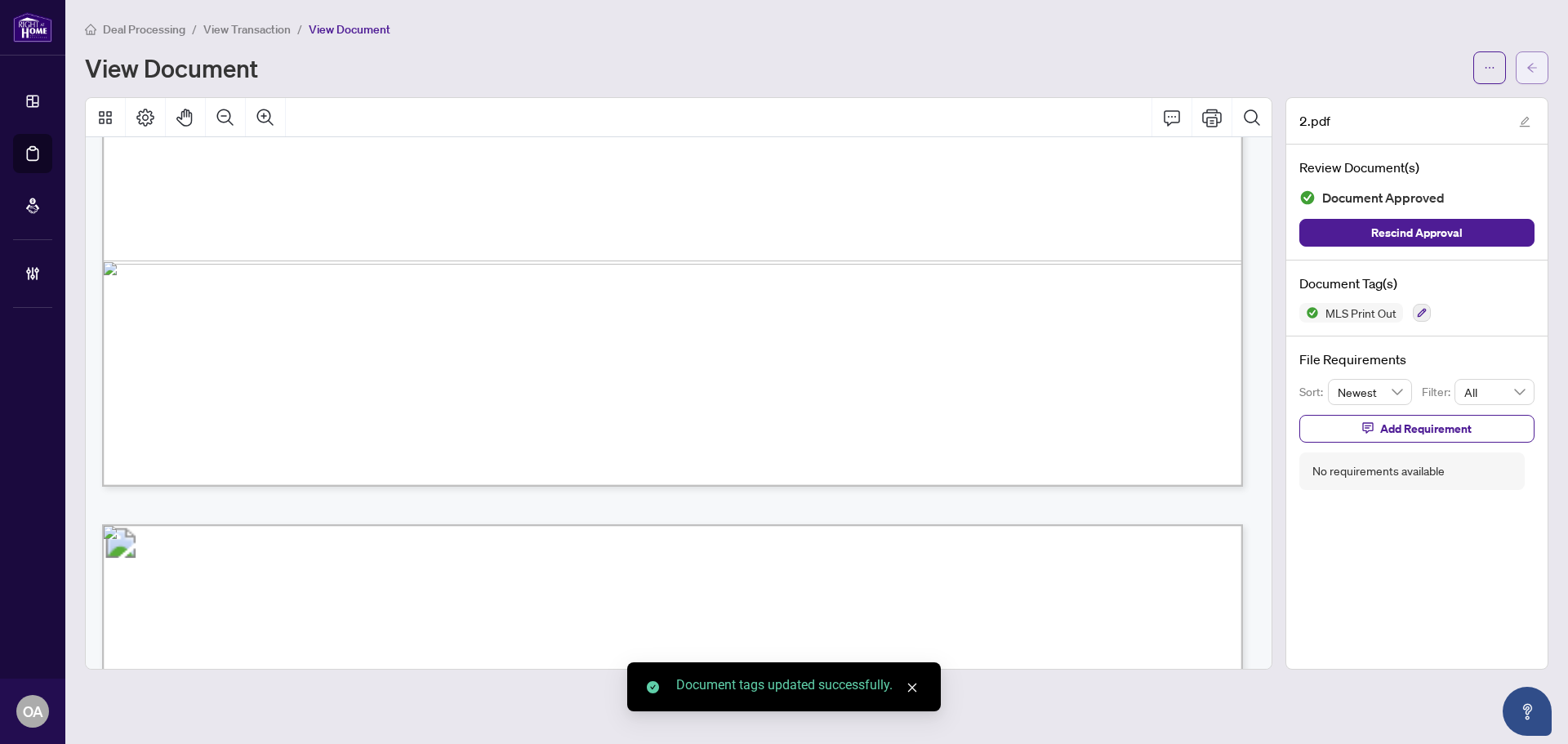
click at [1535, 76] on span "button" at bounding box center [1532, 68] width 12 height 26
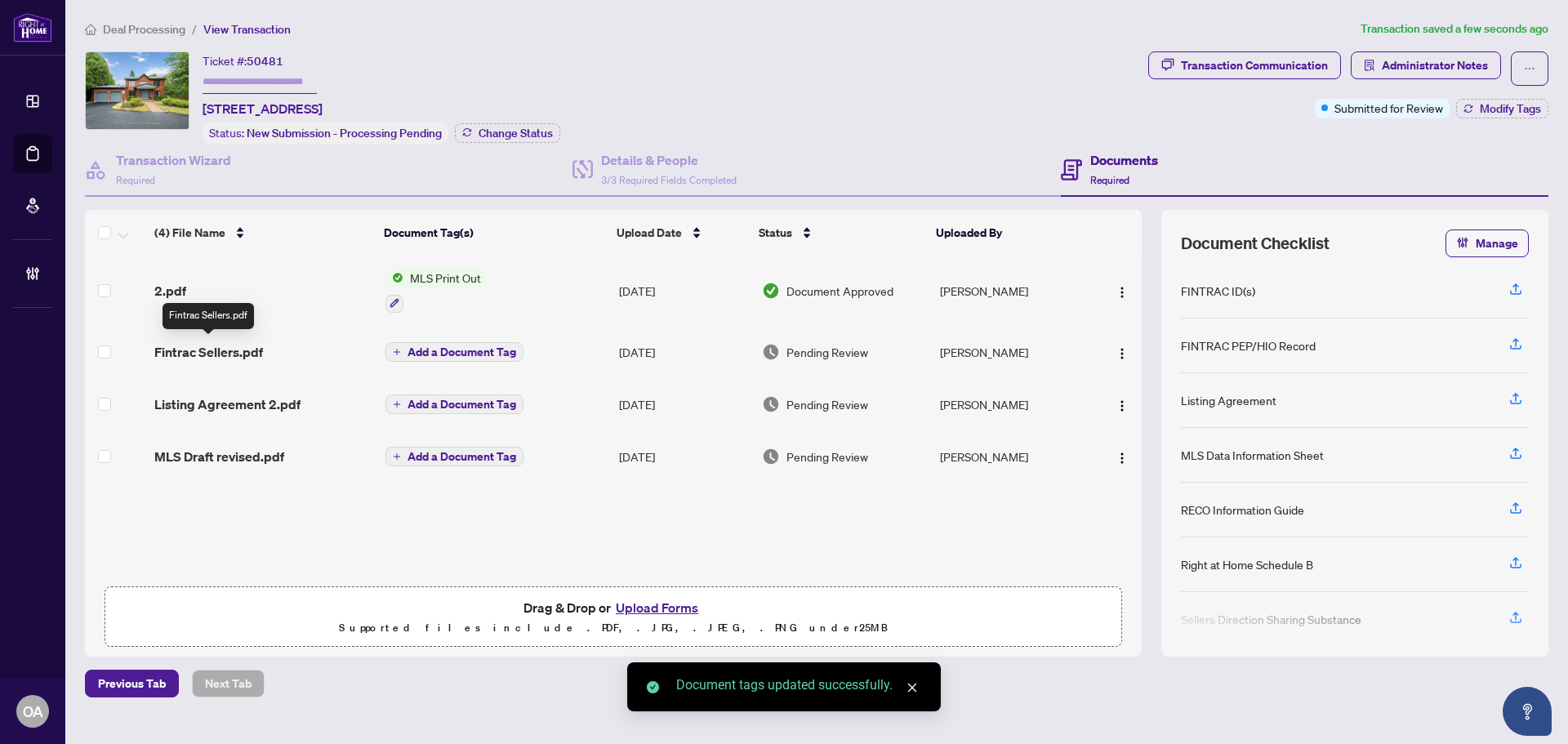
click at [242, 347] on span "Fintrac Sellers.pdf" at bounding box center [209, 352] width 108 height 20
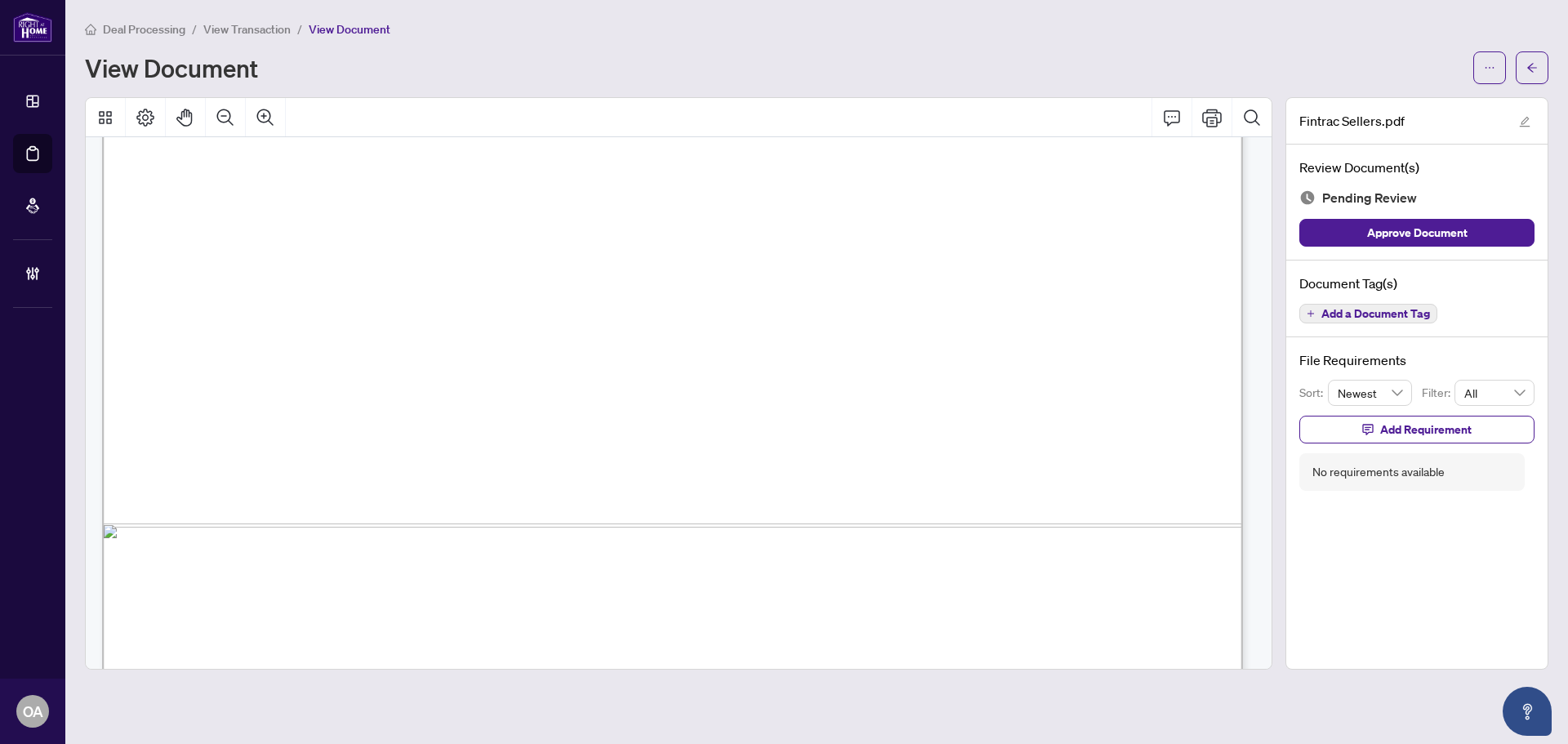
scroll to position [11573, 0]
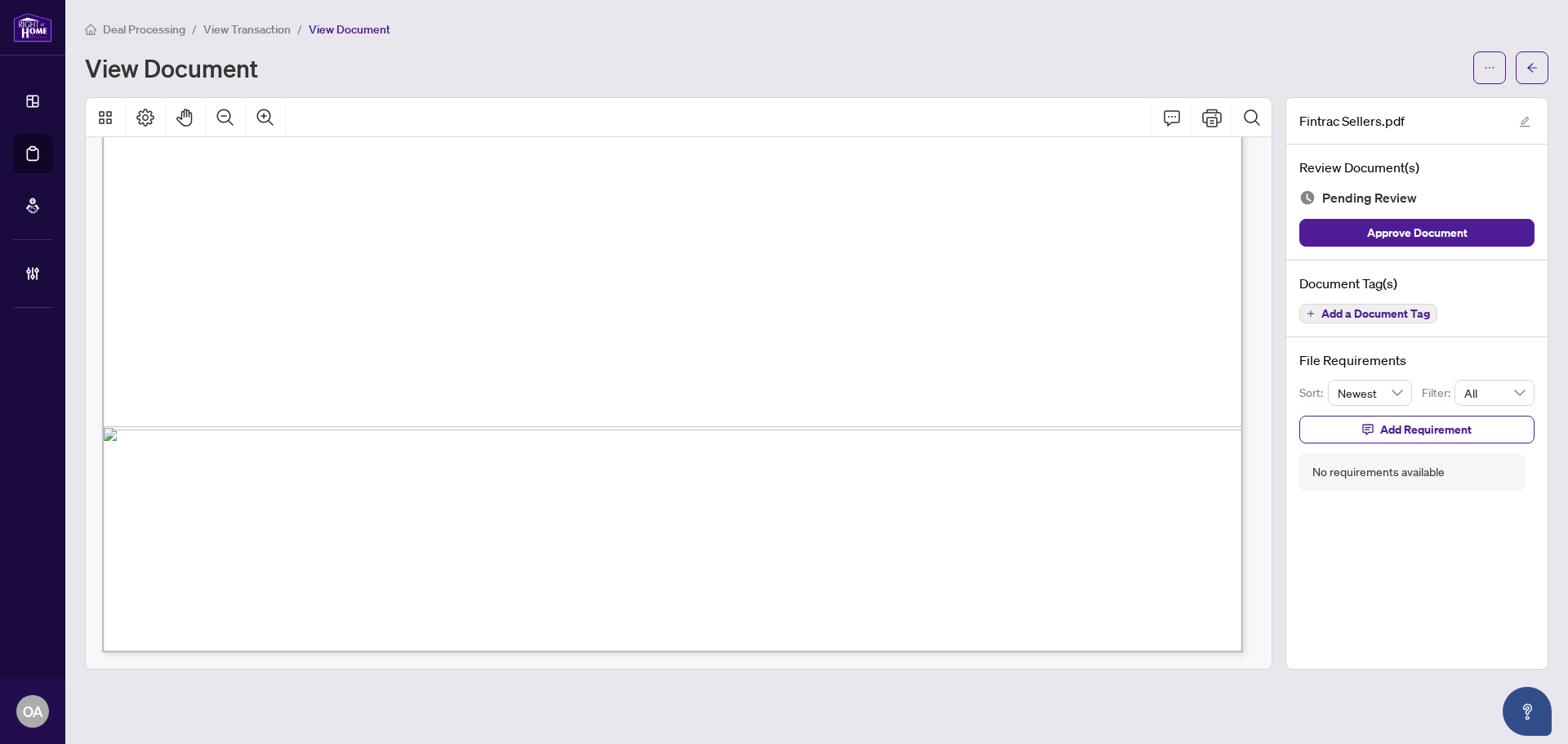
click at [1394, 312] on span "Add a Document Tag" at bounding box center [1376, 313] width 108 height 12
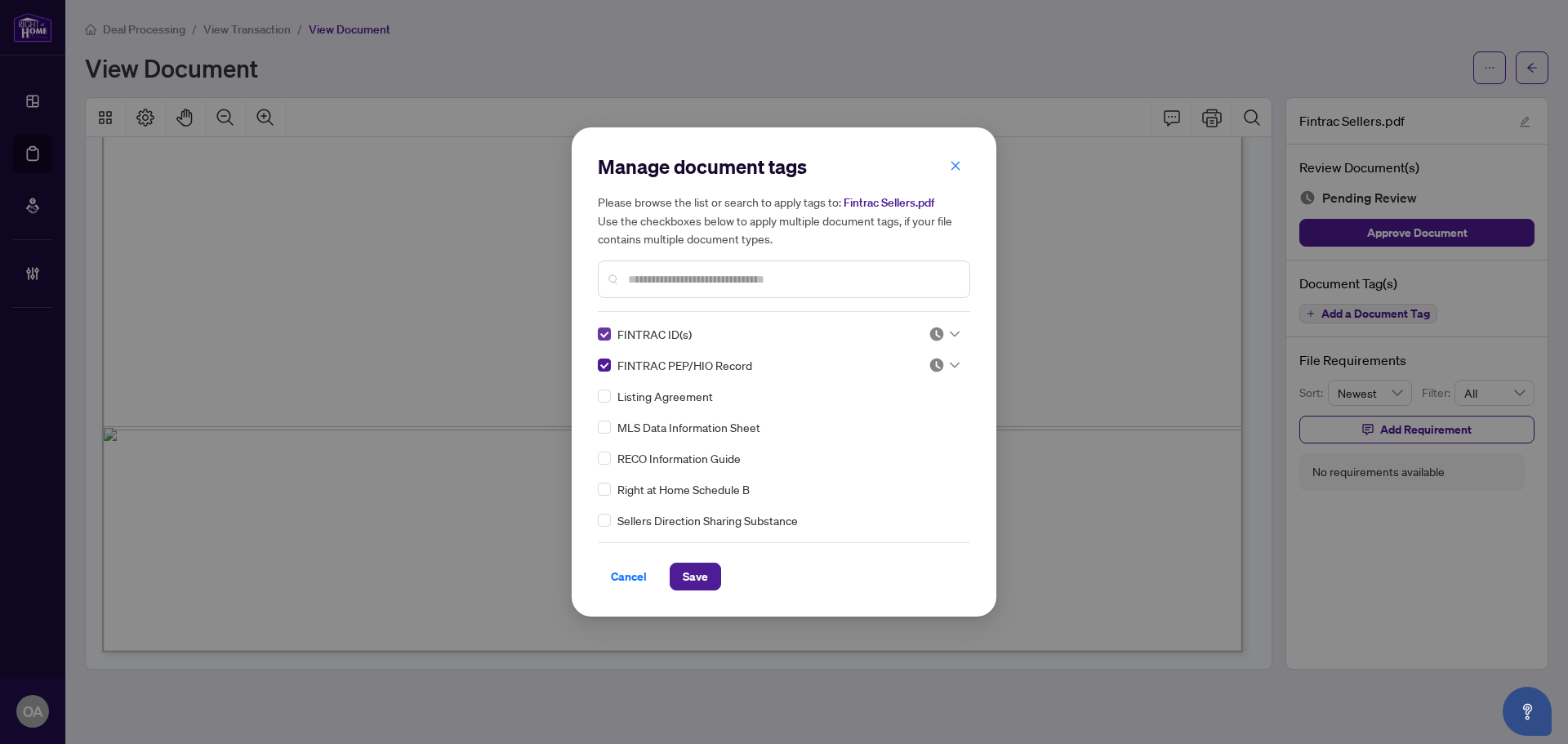
click at [602, 325] on label at bounding box center [604, 334] width 13 height 18
click at [951, 334] on icon at bounding box center [955, 333] width 10 height 6
click at [903, 414] on div "Approved" at bounding box center [891, 414] width 105 height 18
click at [712, 579] on button "Save" at bounding box center [695, 576] width 51 height 28
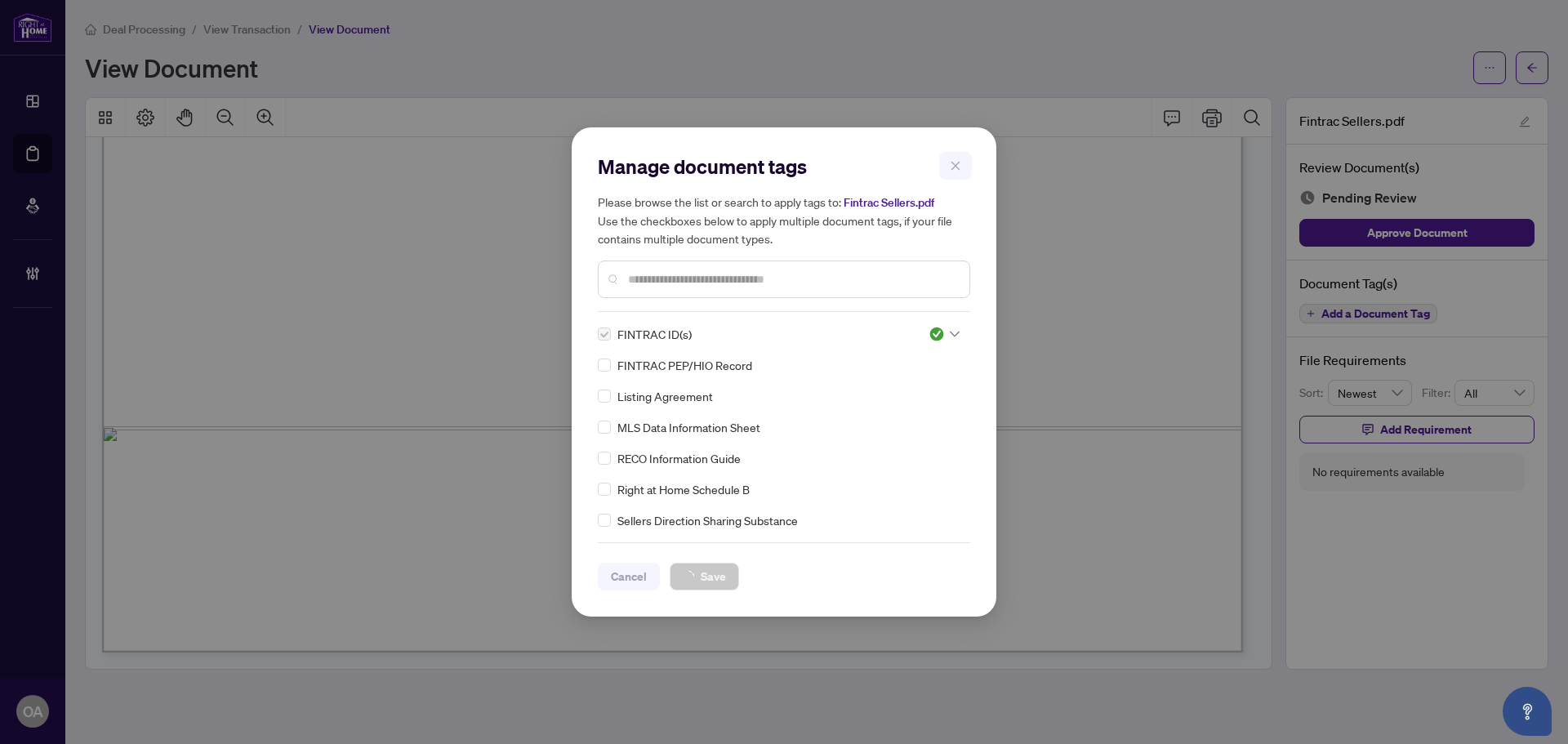
click at [1525, 94] on div "Manage document tags Please browse the list or search to apply tags to: Fintrac…" at bounding box center [784, 372] width 1568 height 744
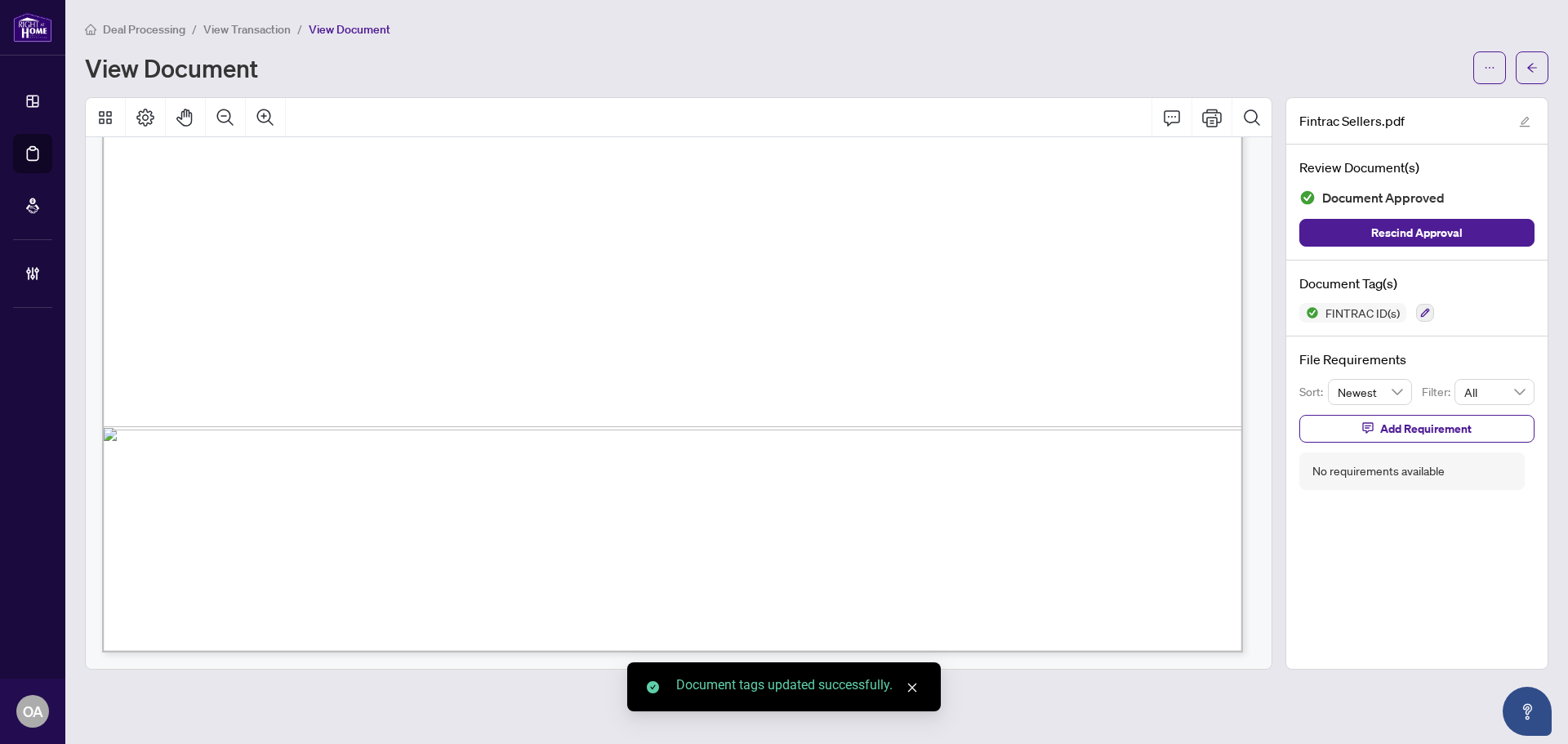
click at [1547, 70] on button "button" at bounding box center [1533, 68] width 33 height 33
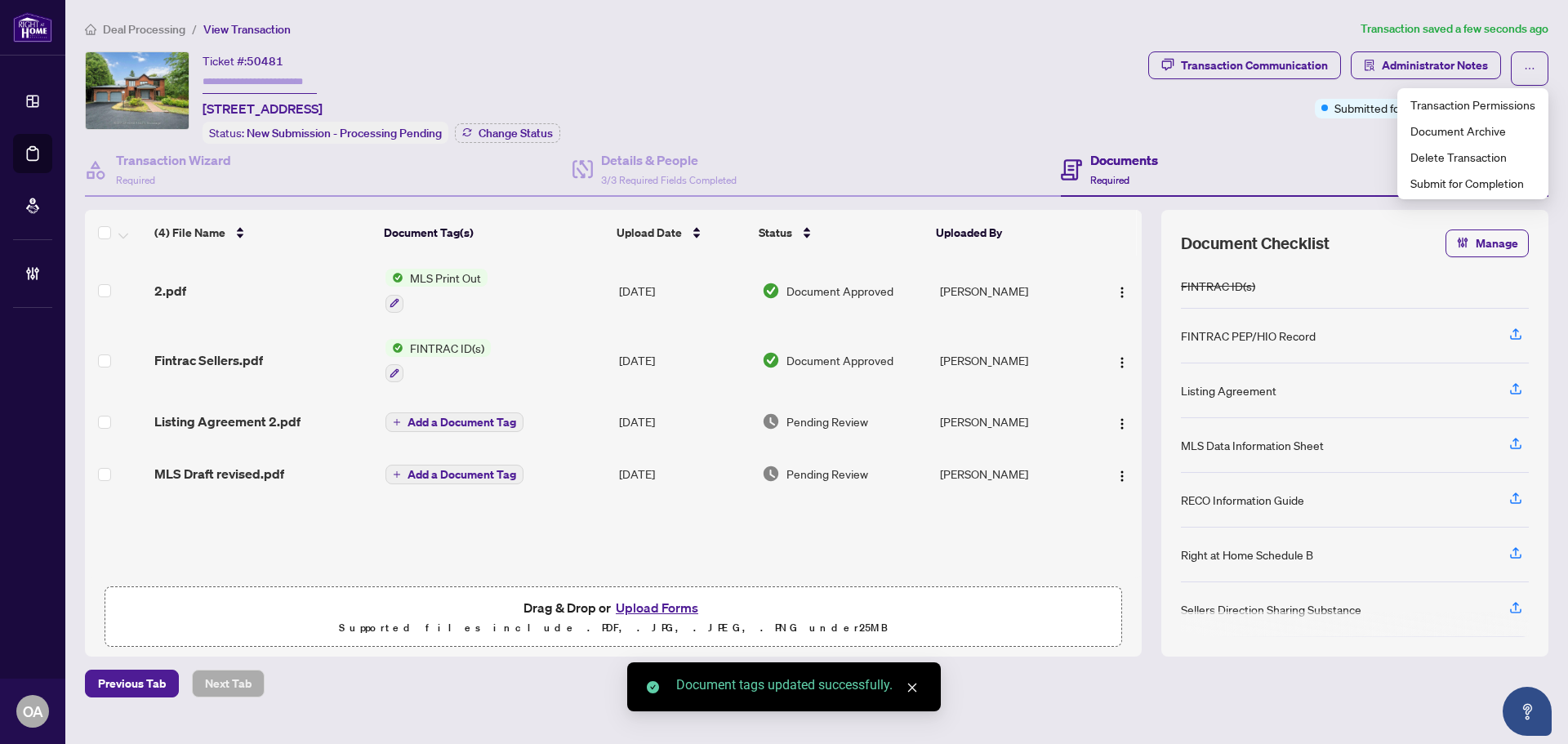
click at [260, 419] on span "Listing Agreement 2.pdf" at bounding box center [228, 422] width 146 height 20
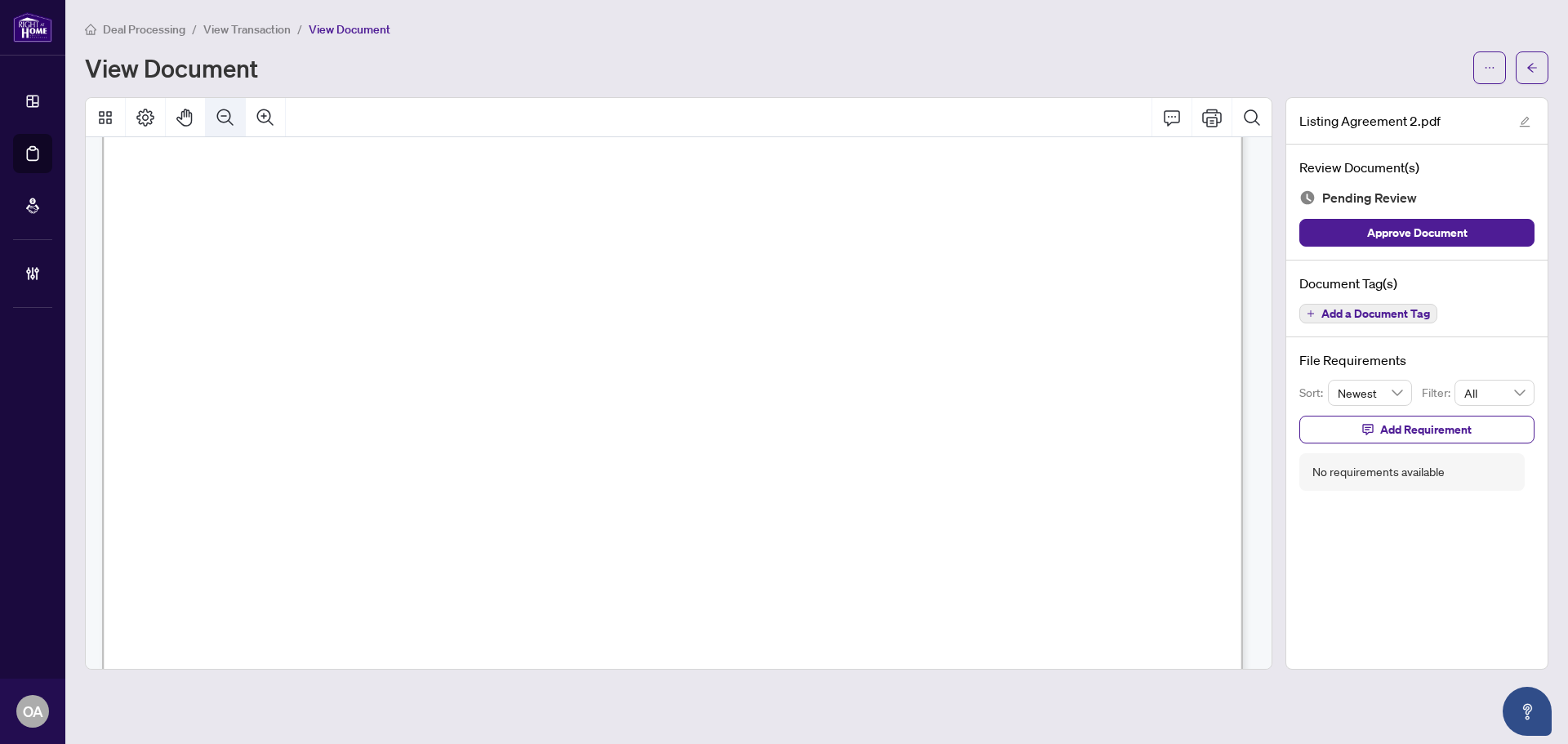
click at [225, 120] on icon "Zoom Out" at bounding box center [226, 117] width 20 height 20
click at [225, 121] on icon "Zoom Out" at bounding box center [226, 116] width 16 height 16
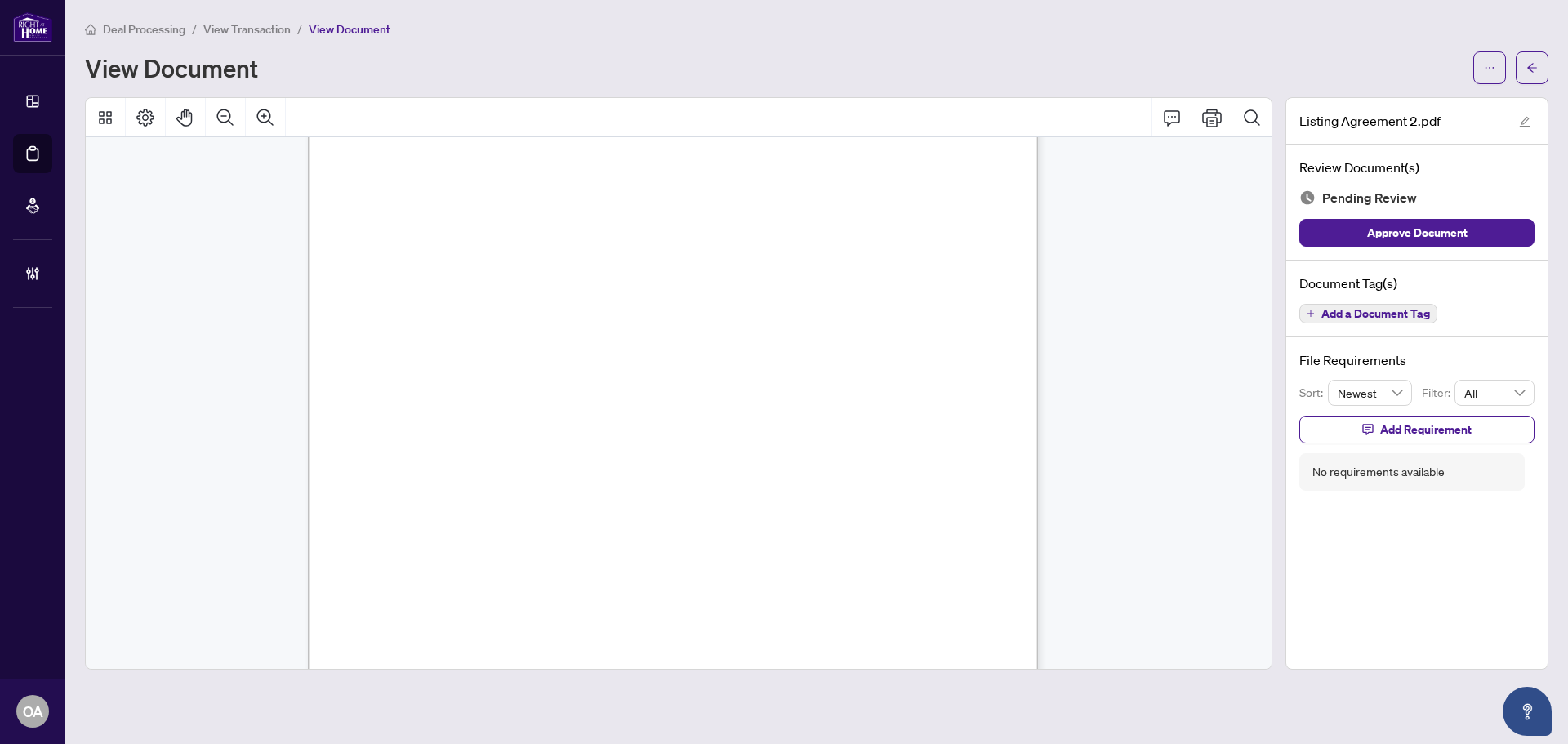
scroll to position [15536, 0]
click at [1374, 320] on span "Add a Document Tag" at bounding box center [1376, 313] width 108 height 12
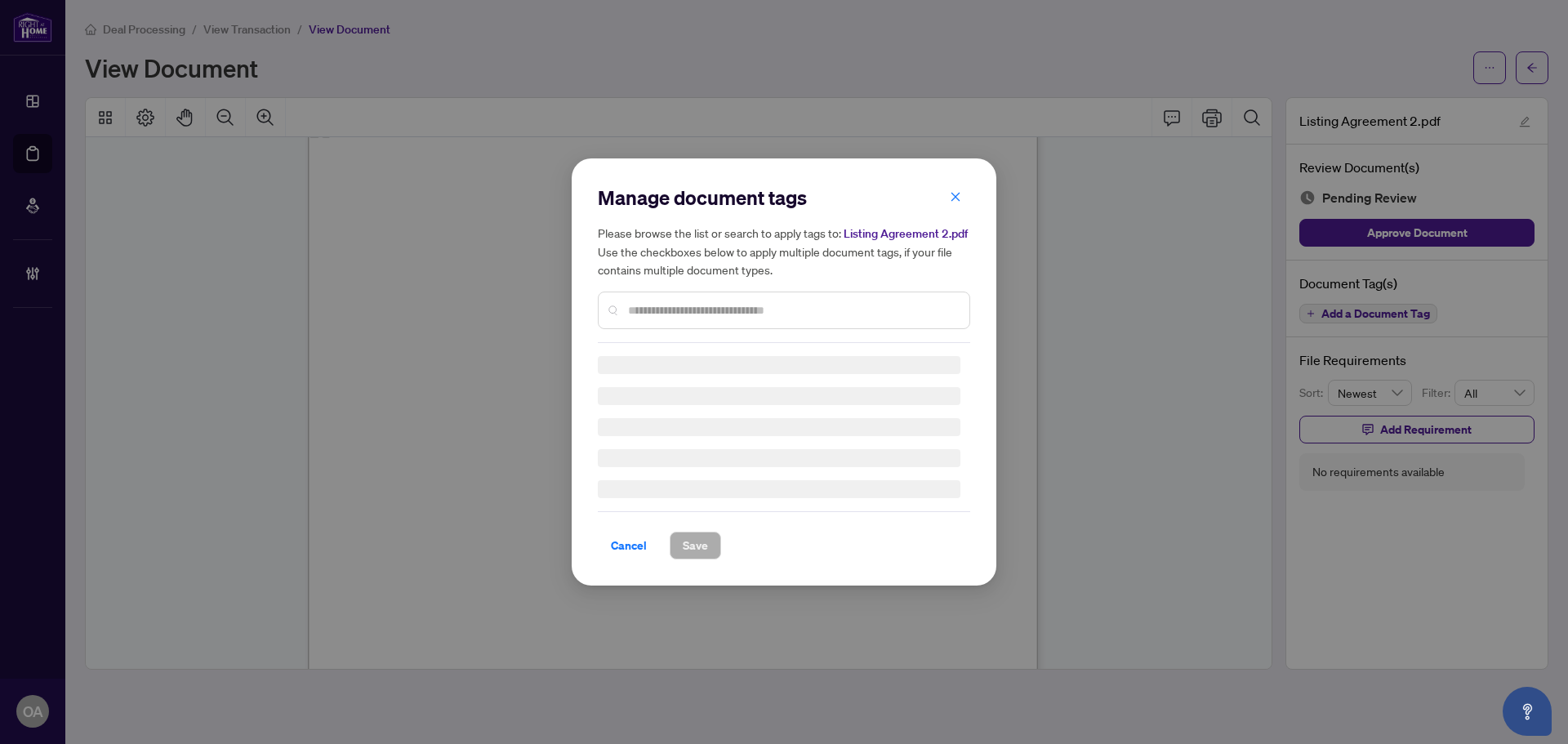
click at [767, 318] on div "Manage document tags Please browse the list or search to apply tags to: Listing…" at bounding box center [784, 371] width 372 height 375
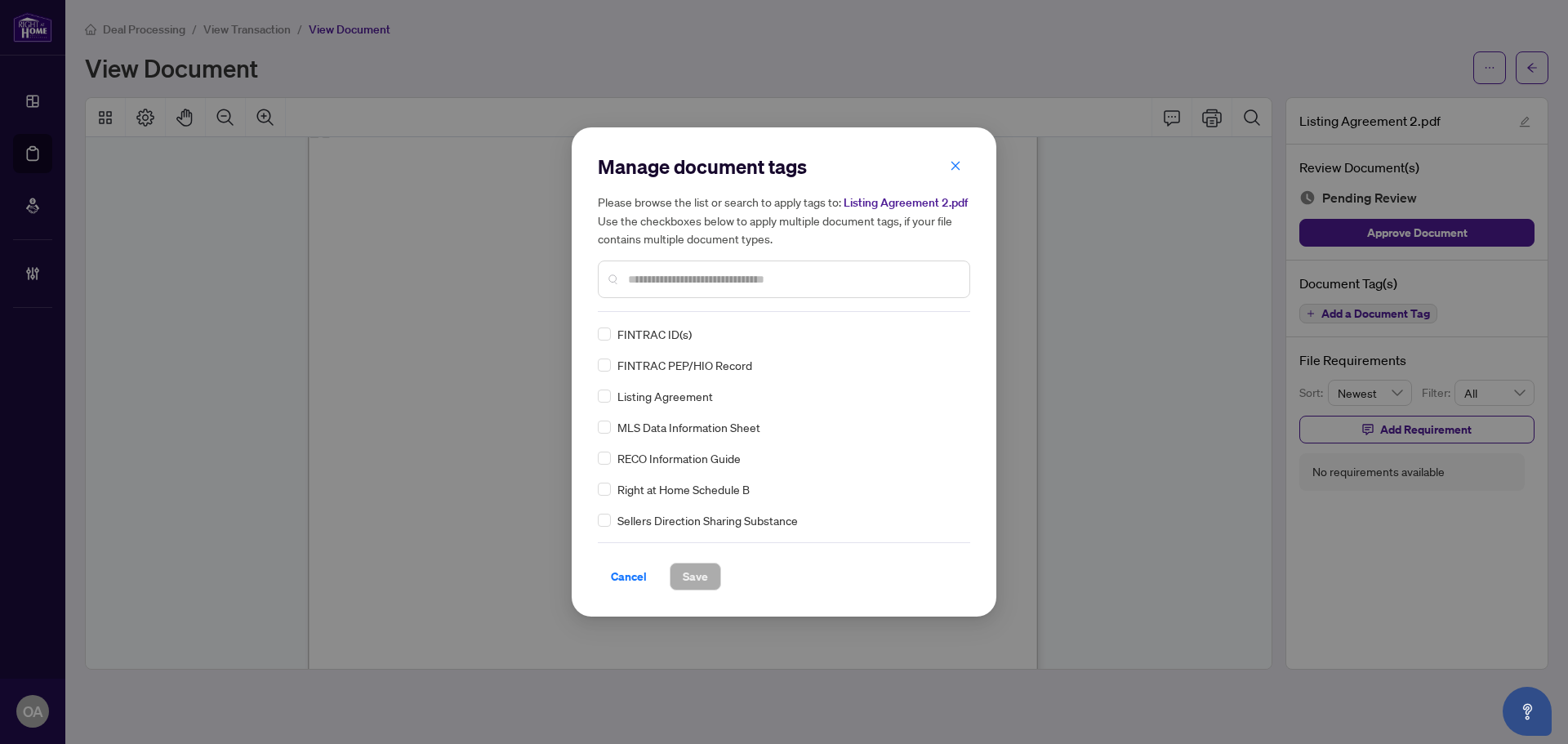
click at [660, 286] on input "text" at bounding box center [792, 279] width 329 height 18
click at [938, 330] on img at bounding box center [937, 334] width 16 height 16
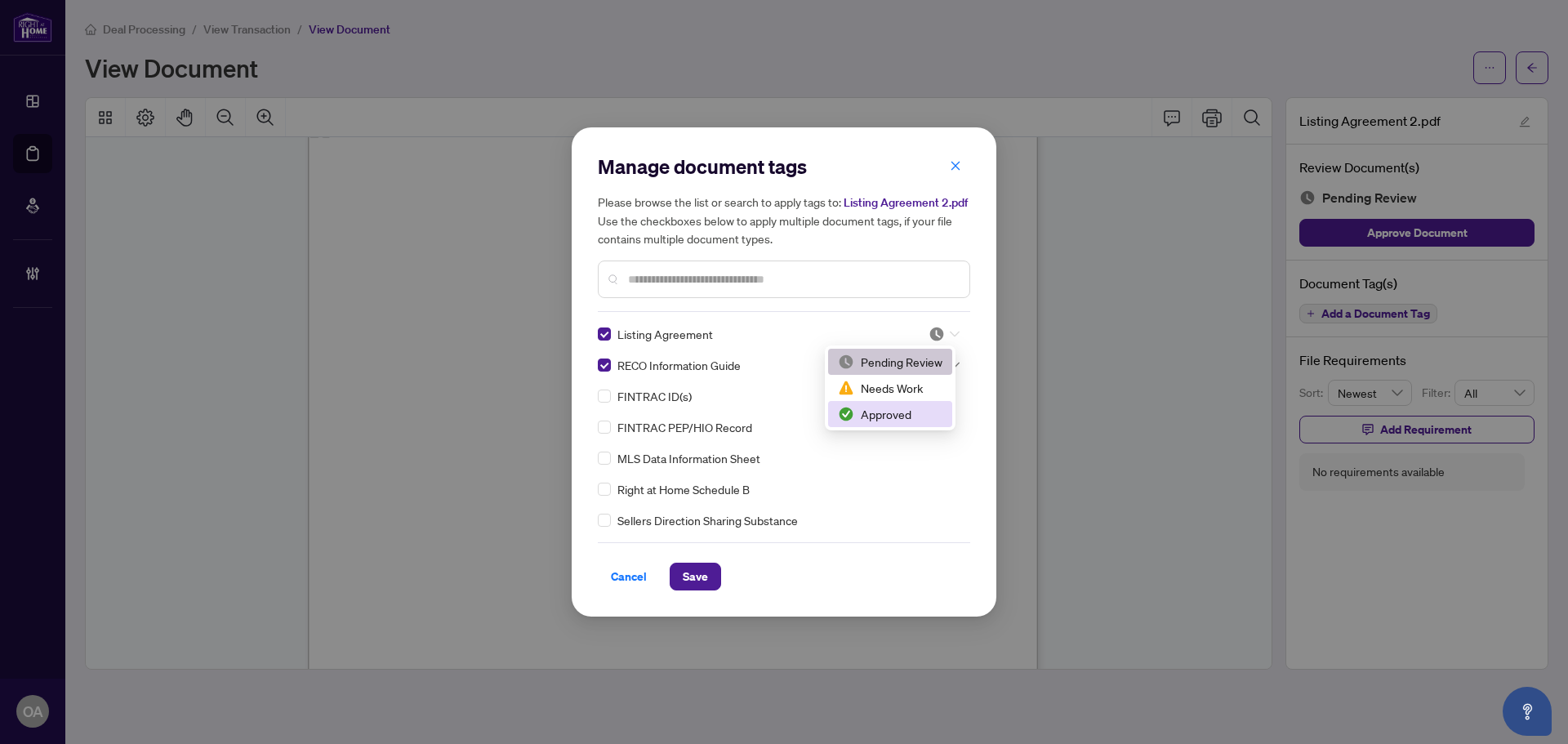
click at [914, 414] on div "Approved" at bounding box center [891, 414] width 105 height 18
click at [935, 350] on div "Listing Agreement 3 RECO Information Guide FINTRAC ID(s) FINTRAC PEP/HIO Record…" at bounding box center [784, 427] width 372 height 204
click at [942, 363] on div at bounding box center [944, 365] width 31 height 16
click at [912, 443] on div "Approved" at bounding box center [891, 445] width 105 height 18
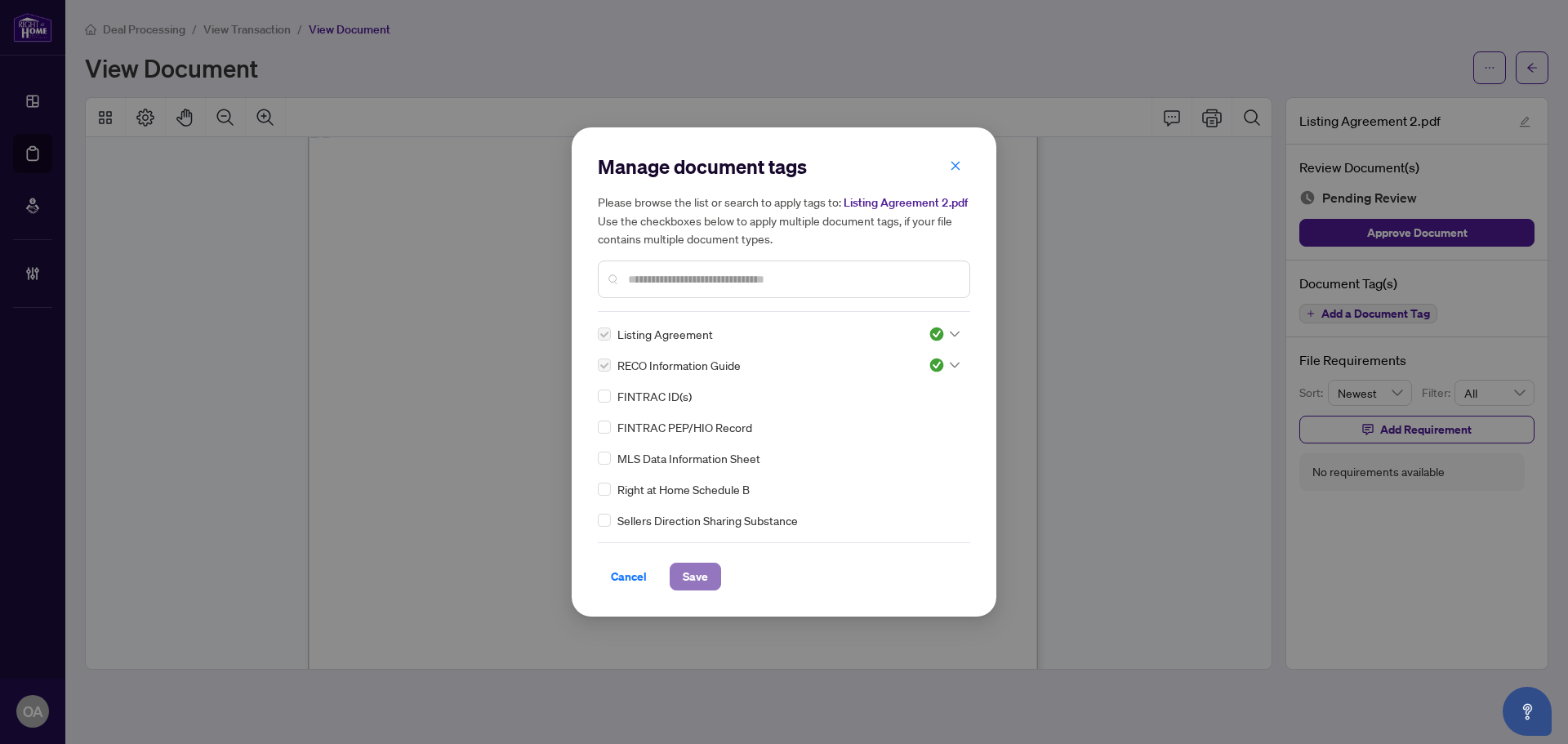
click at [711, 580] on button "Save" at bounding box center [695, 576] width 51 height 28
click at [1545, 68] on div "Manage document tags Please browse the list or search to apply tags to: Listing…" at bounding box center [784, 372] width 1568 height 744
click at [1542, 68] on div "Manage document tags Please browse the list or search to apply tags to: Listing…" at bounding box center [784, 372] width 1568 height 744
click at [1537, 74] on div "Manage document tags Please browse the list or search to apply tags to: Listing…" at bounding box center [784, 372] width 1568 height 744
click at [1536, 72] on div "Manage document tags Please browse the list or search to apply tags to: Listing…" at bounding box center [784, 372] width 1568 height 744
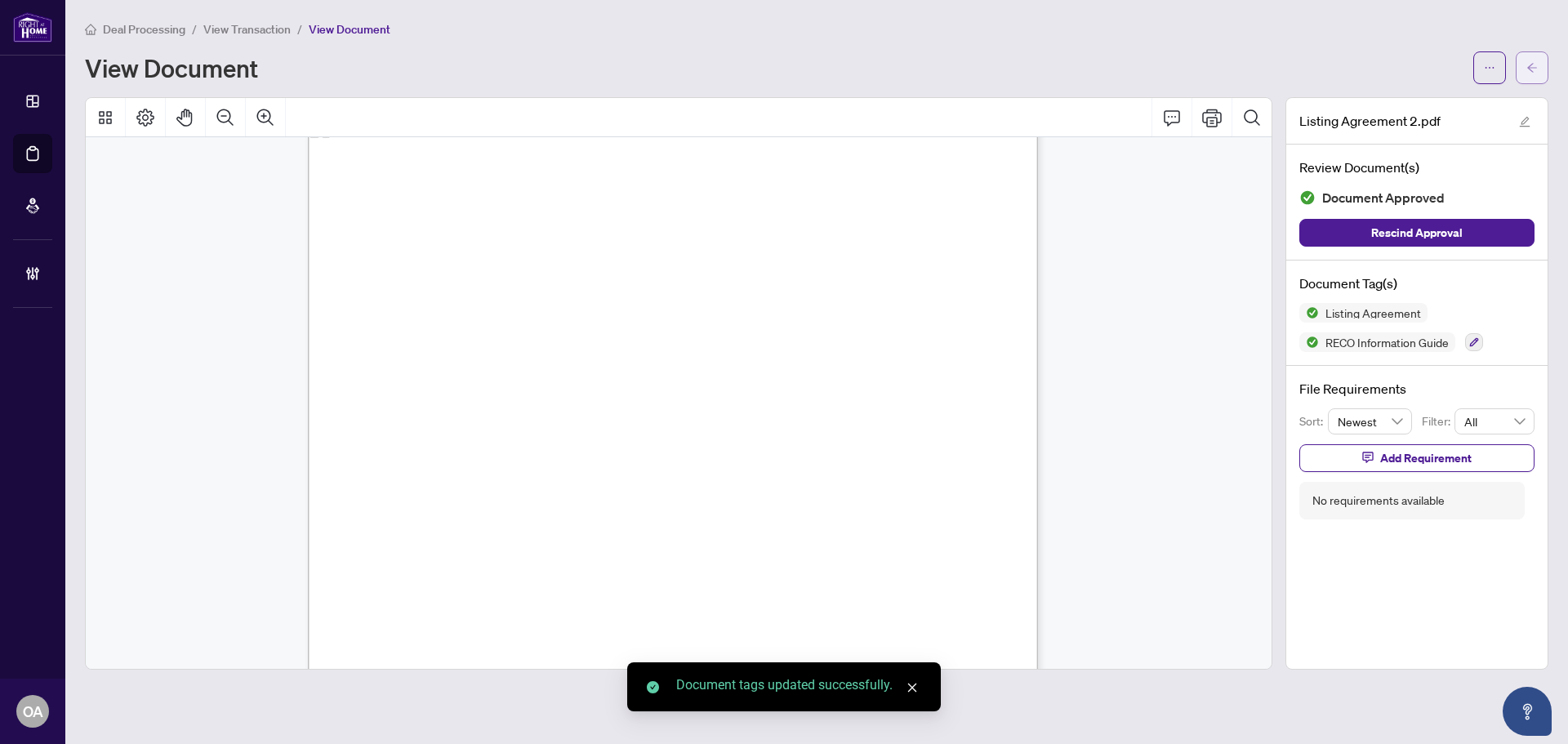
click at [1537, 70] on icon "arrow-left" at bounding box center [1532, 68] width 12 height 12
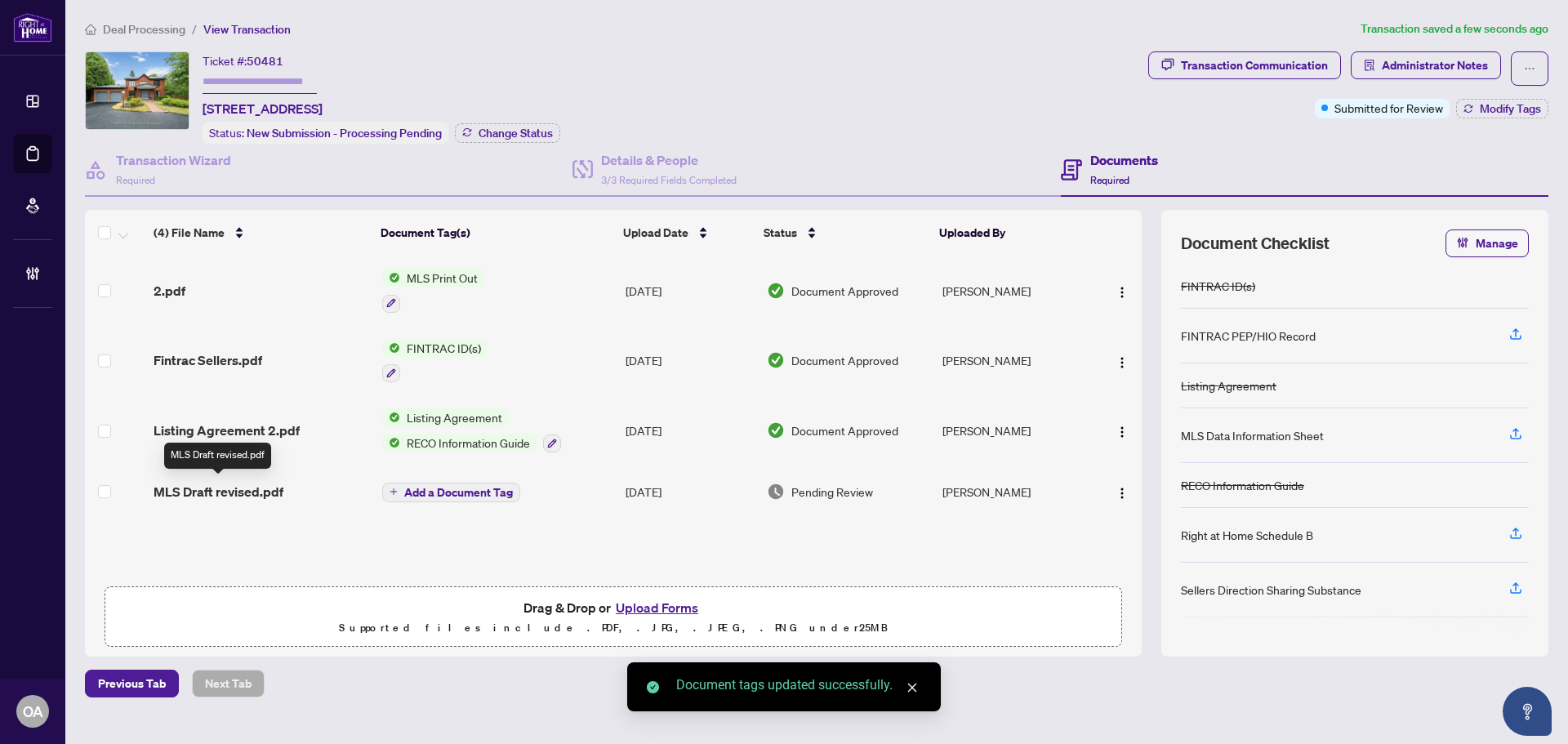
click at [253, 484] on span "MLS Draft revised.pdf" at bounding box center [219, 492] width 130 height 20
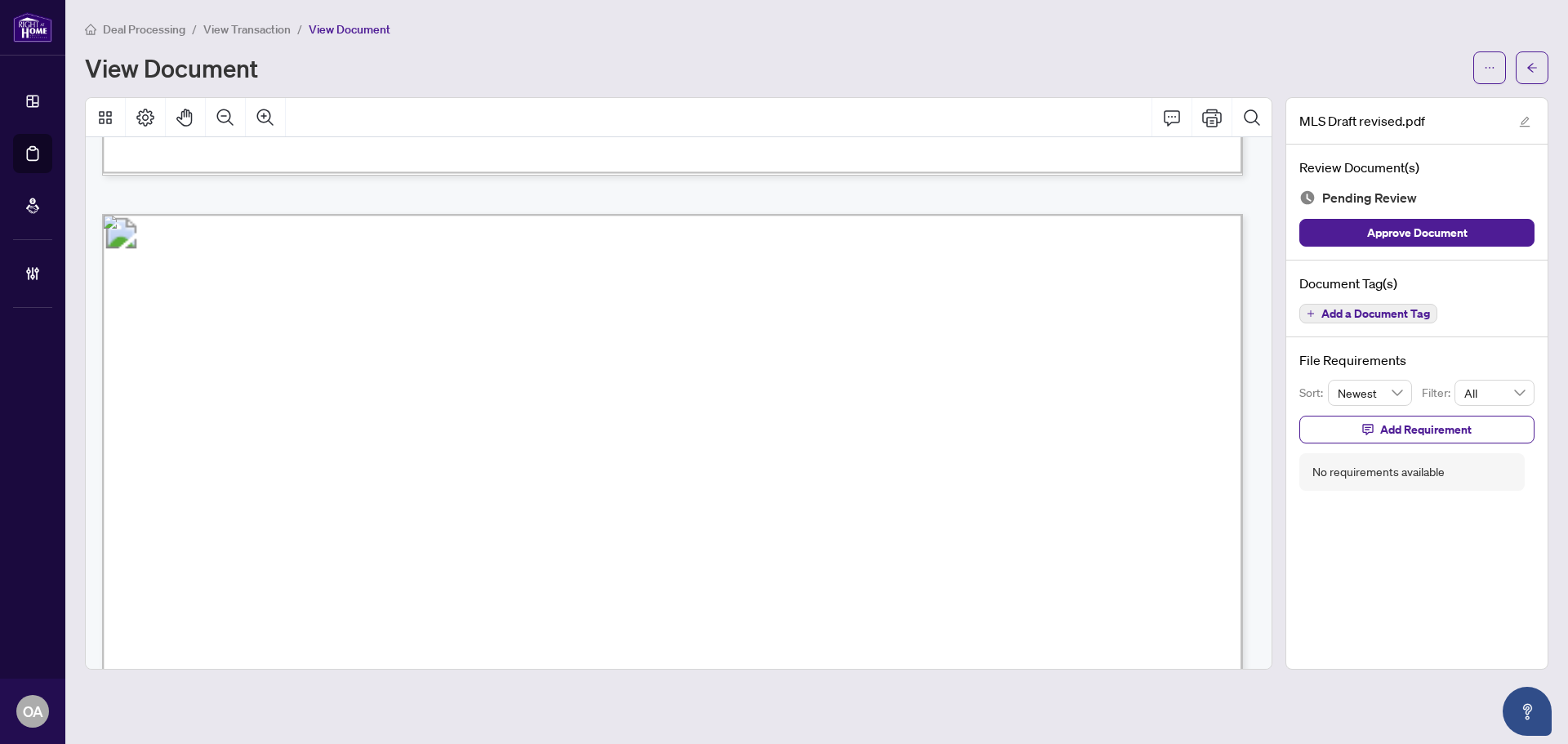
scroll to position [1633, 0]
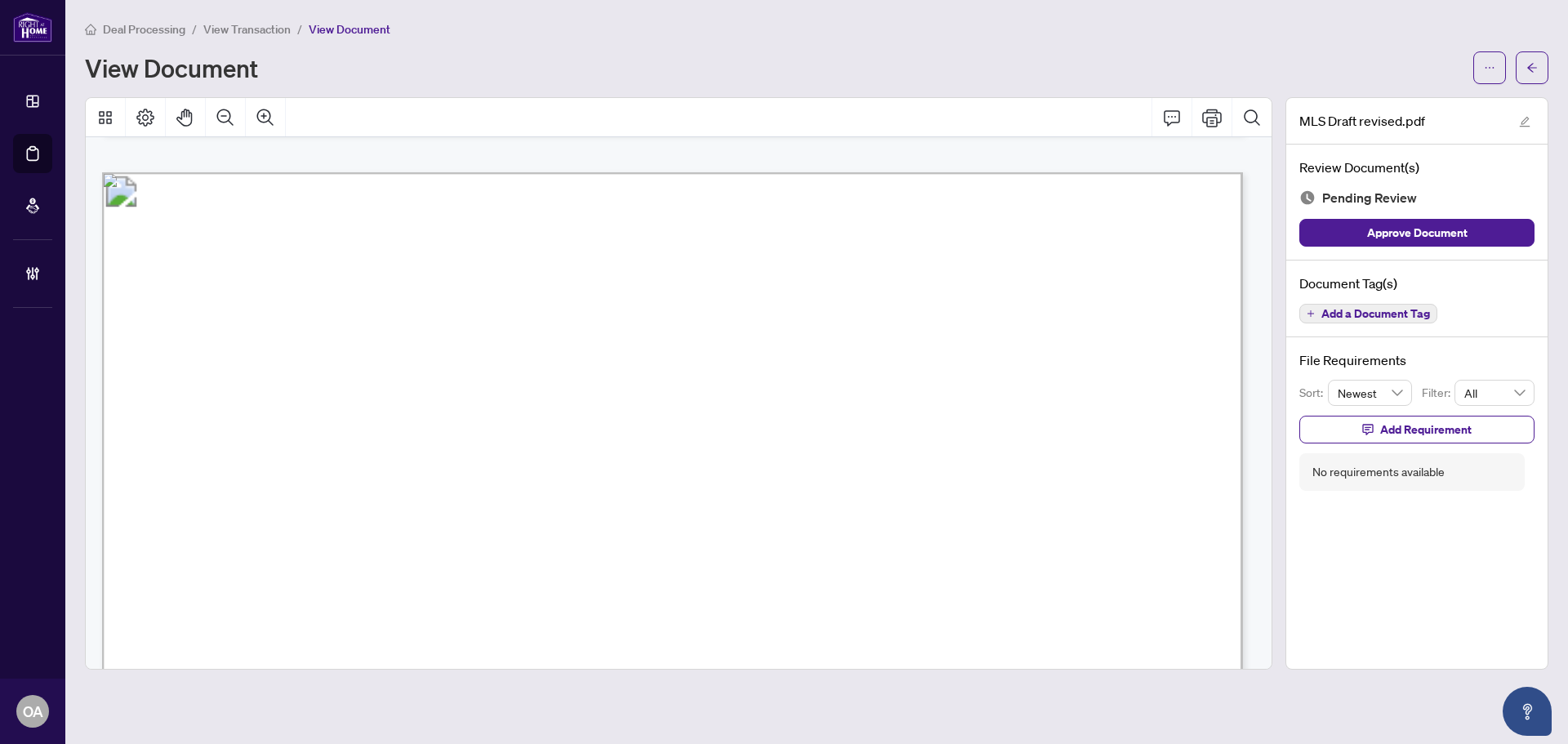
click at [1395, 312] on span "Add a Document Tag" at bounding box center [1376, 313] width 108 height 12
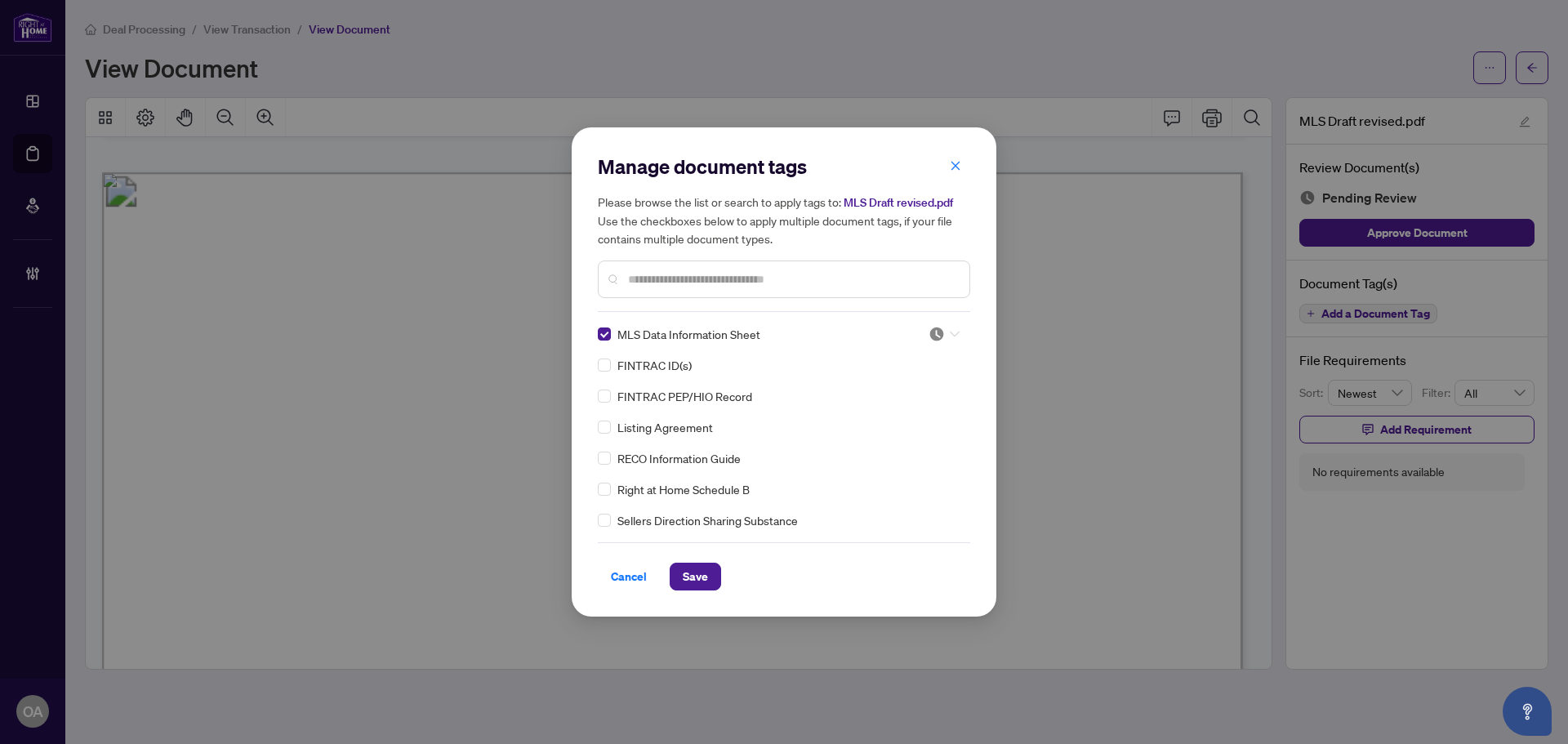
click at [944, 337] on div at bounding box center [944, 334] width 31 height 16
click at [927, 414] on div "Approved" at bounding box center [891, 414] width 105 height 18
click at [703, 574] on span "Save" at bounding box center [695, 576] width 25 height 26
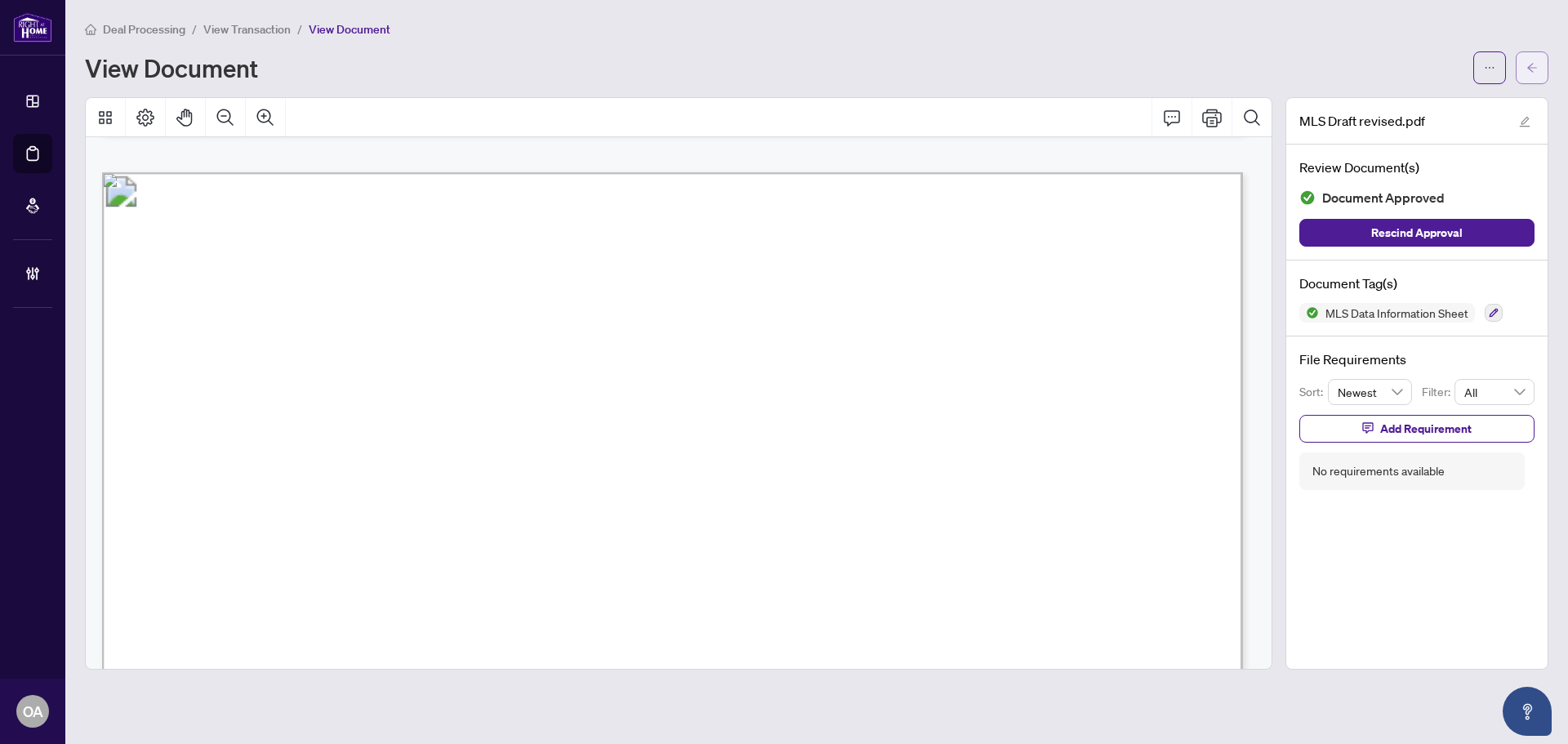
click at [1541, 66] on button "button" at bounding box center [1533, 68] width 33 height 33
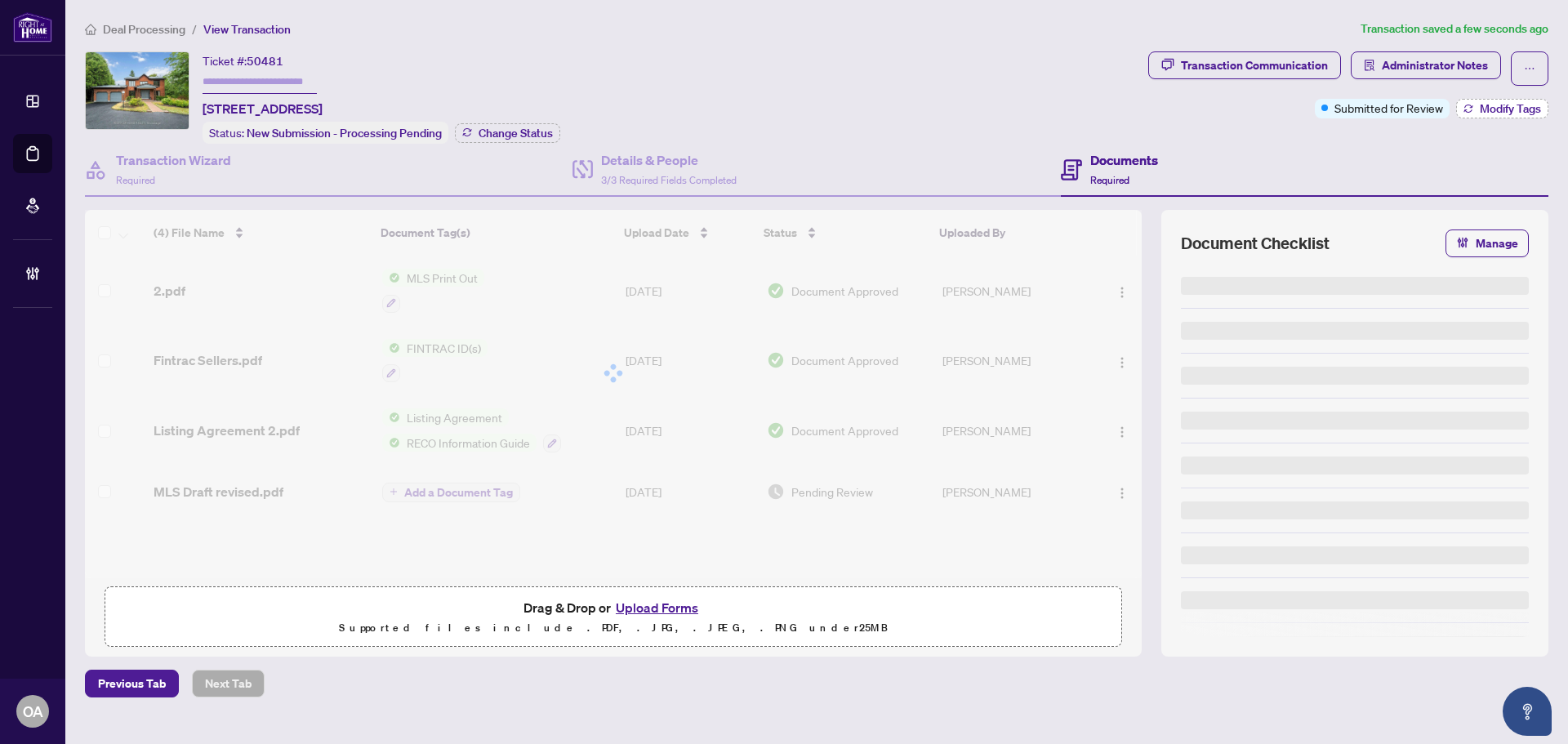
click at [1534, 106] on span "Modify Tags" at bounding box center [1511, 108] width 61 height 12
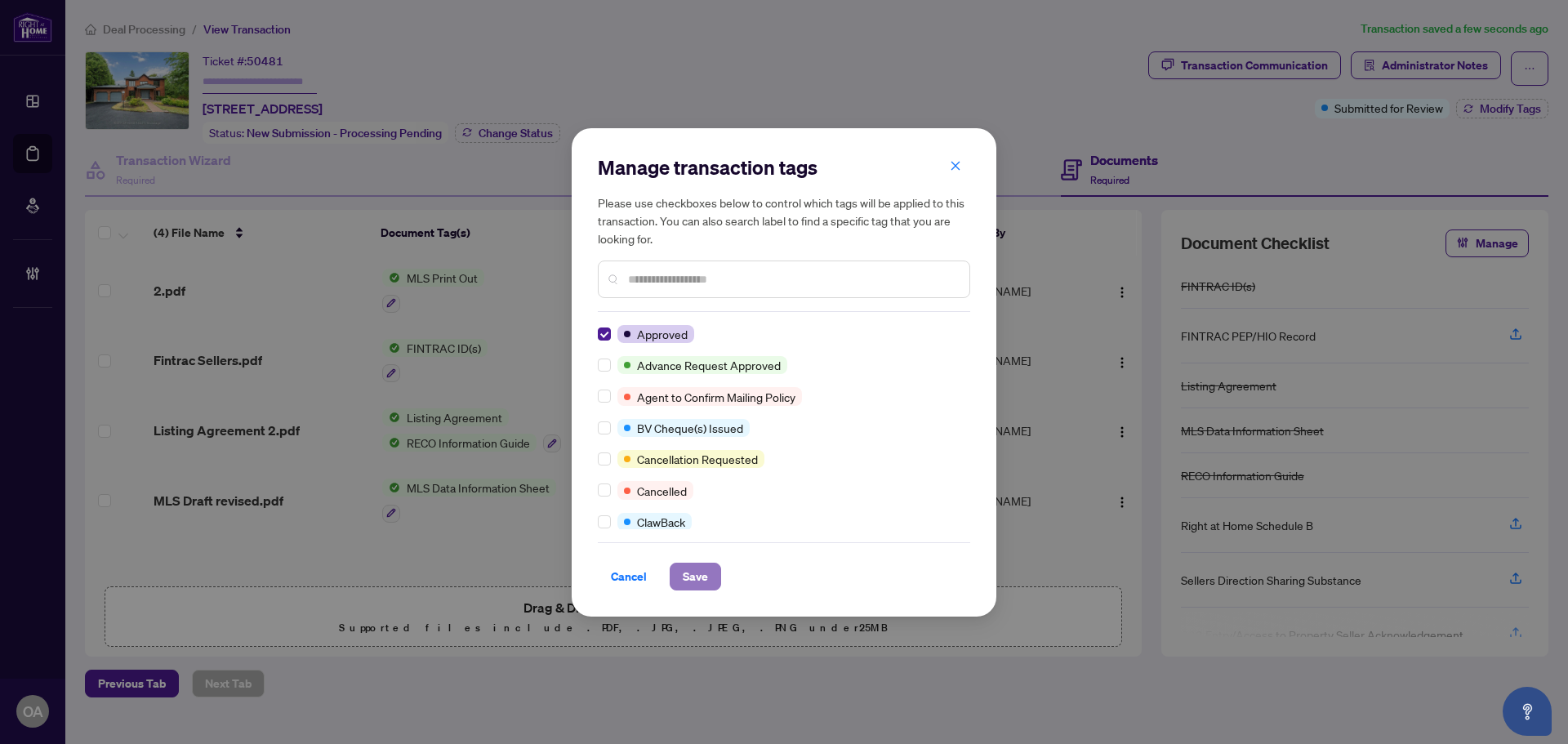
click at [717, 589] on button "Save" at bounding box center [695, 576] width 51 height 28
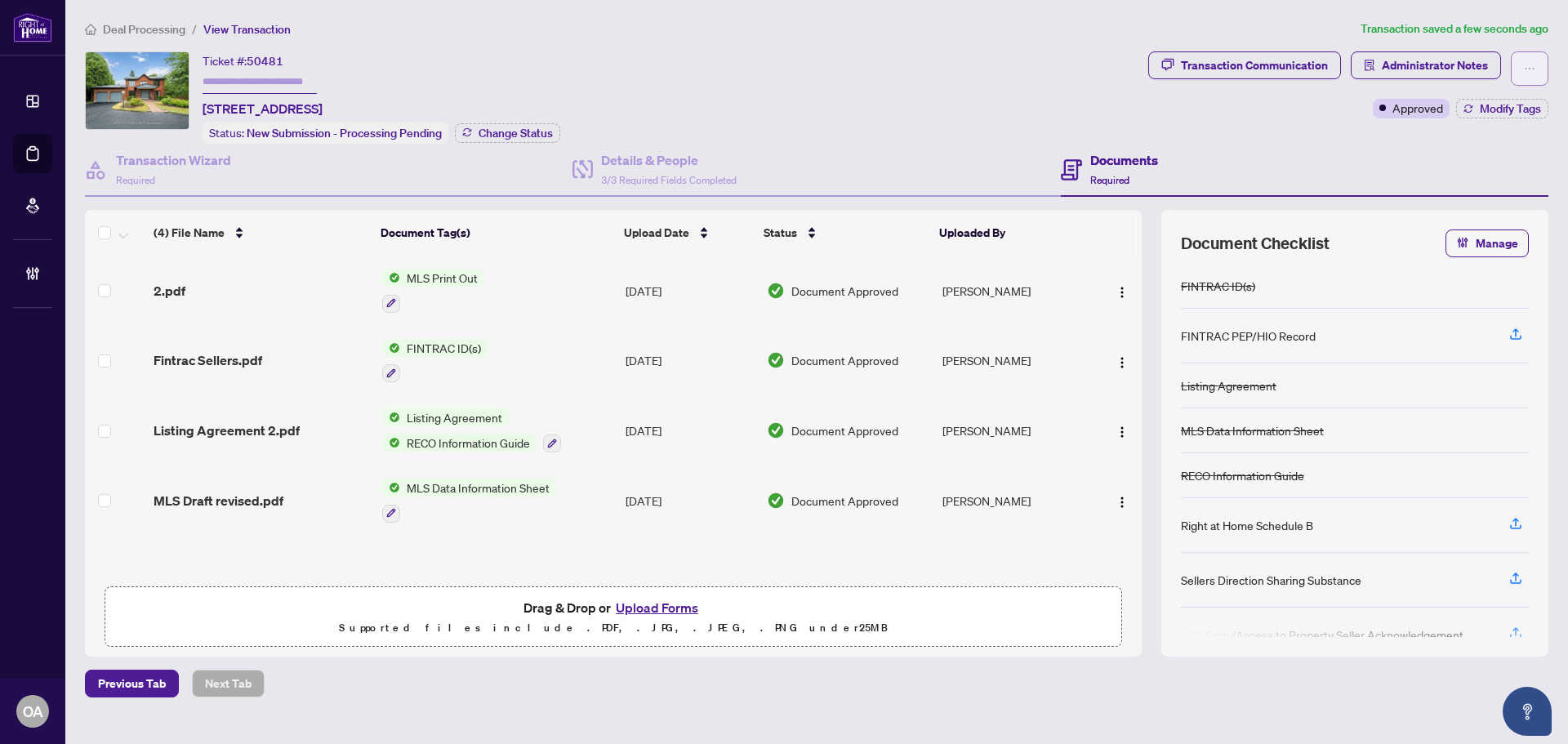
click at [1543, 72] on button "button" at bounding box center [1530, 69] width 38 height 34
click at [1501, 181] on span "Submit for Completion" at bounding box center [1473, 183] width 125 height 18
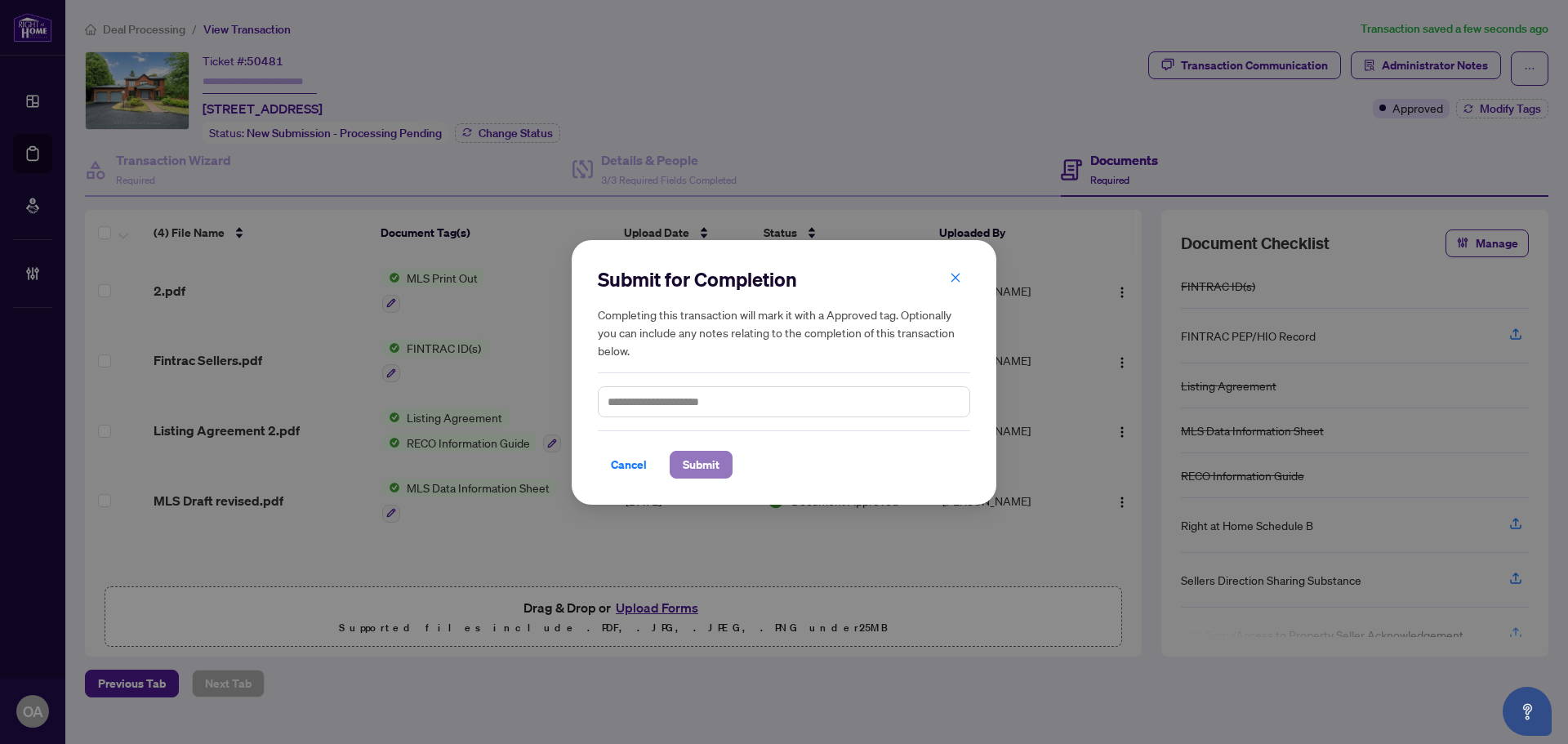
click at [715, 468] on span "Submit" at bounding box center [701, 464] width 37 height 26
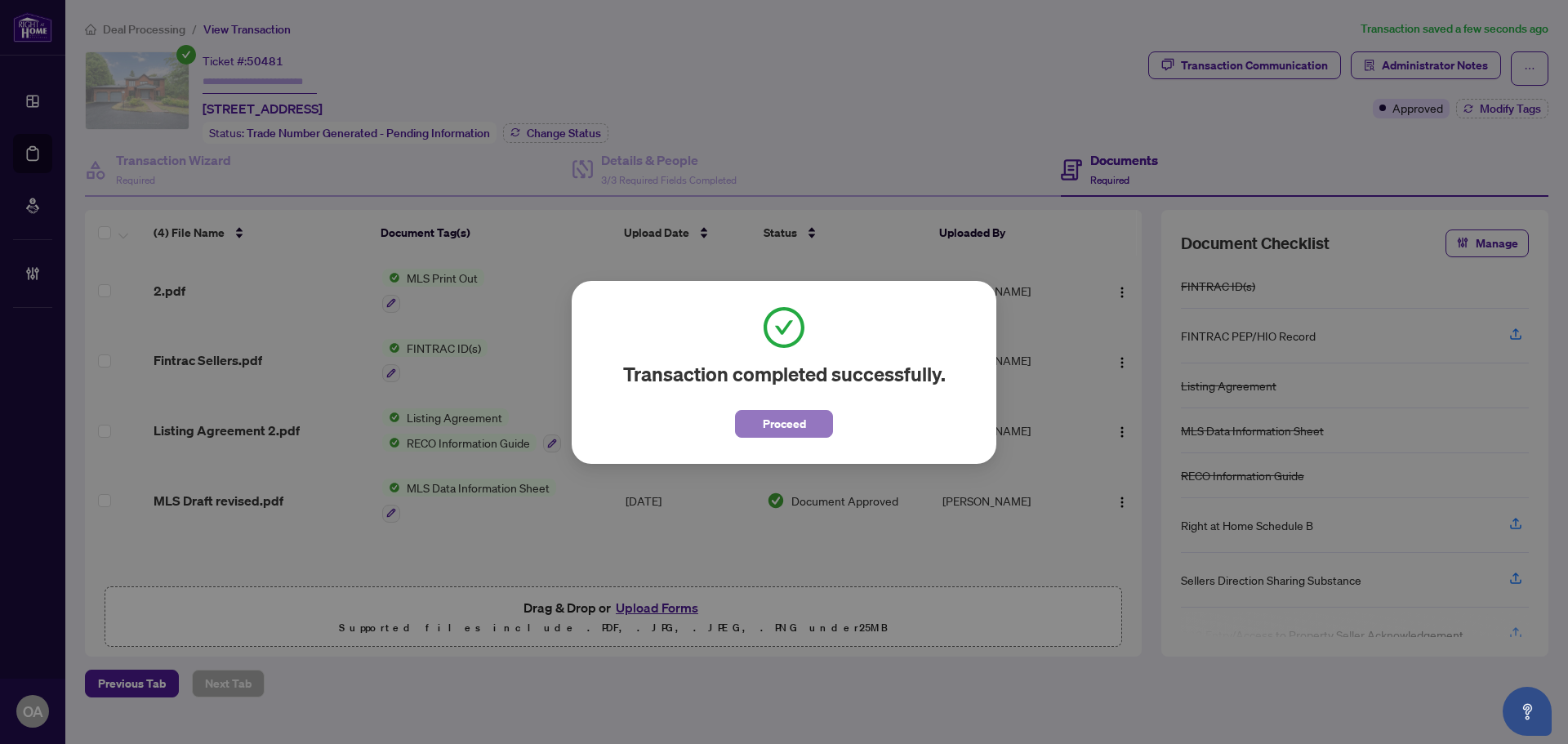
click at [796, 428] on span "Proceed" at bounding box center [785, 423] width 43 height 26
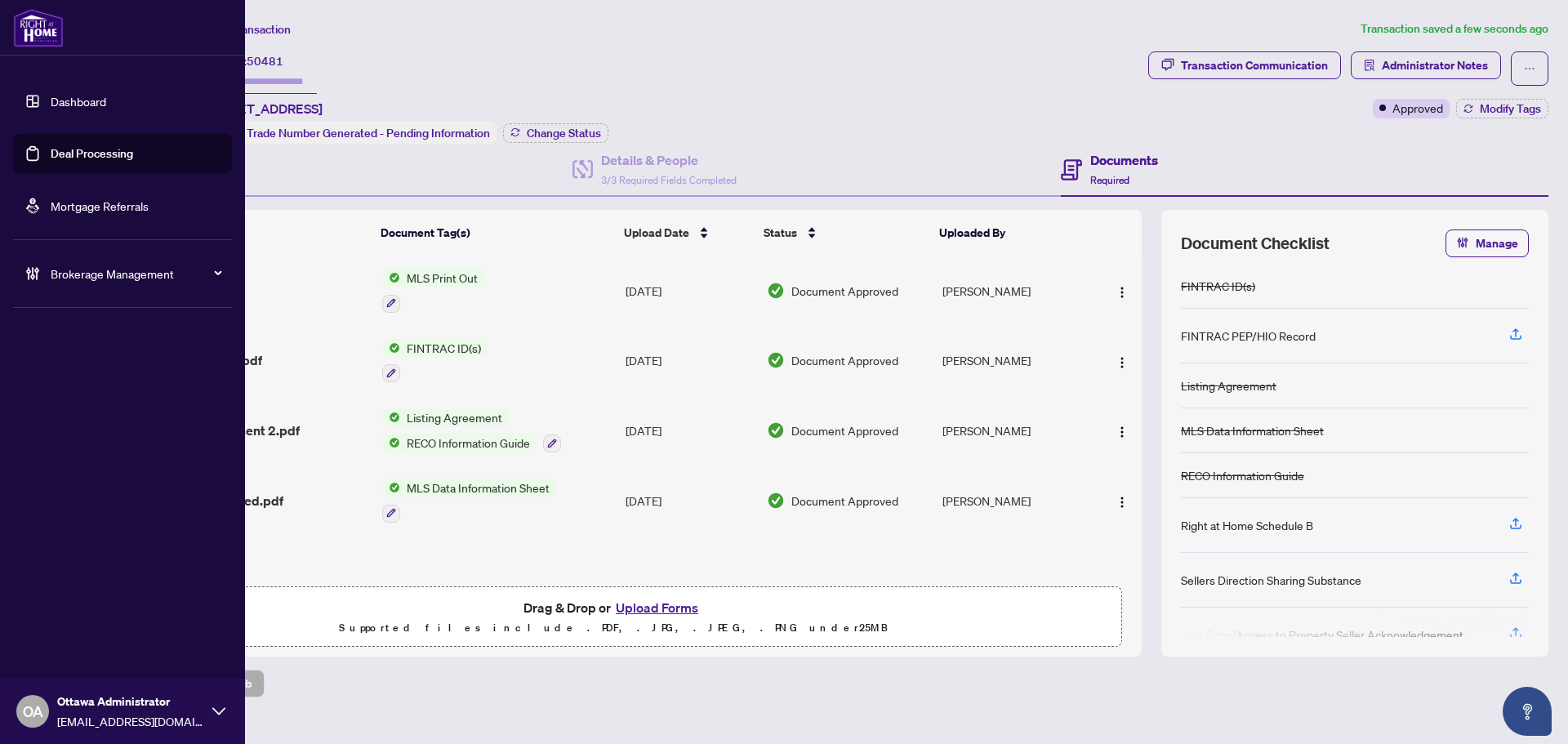
click at [83, 146] on link "Deal Processing" at bounding box center [91, 153] width 82 height 14
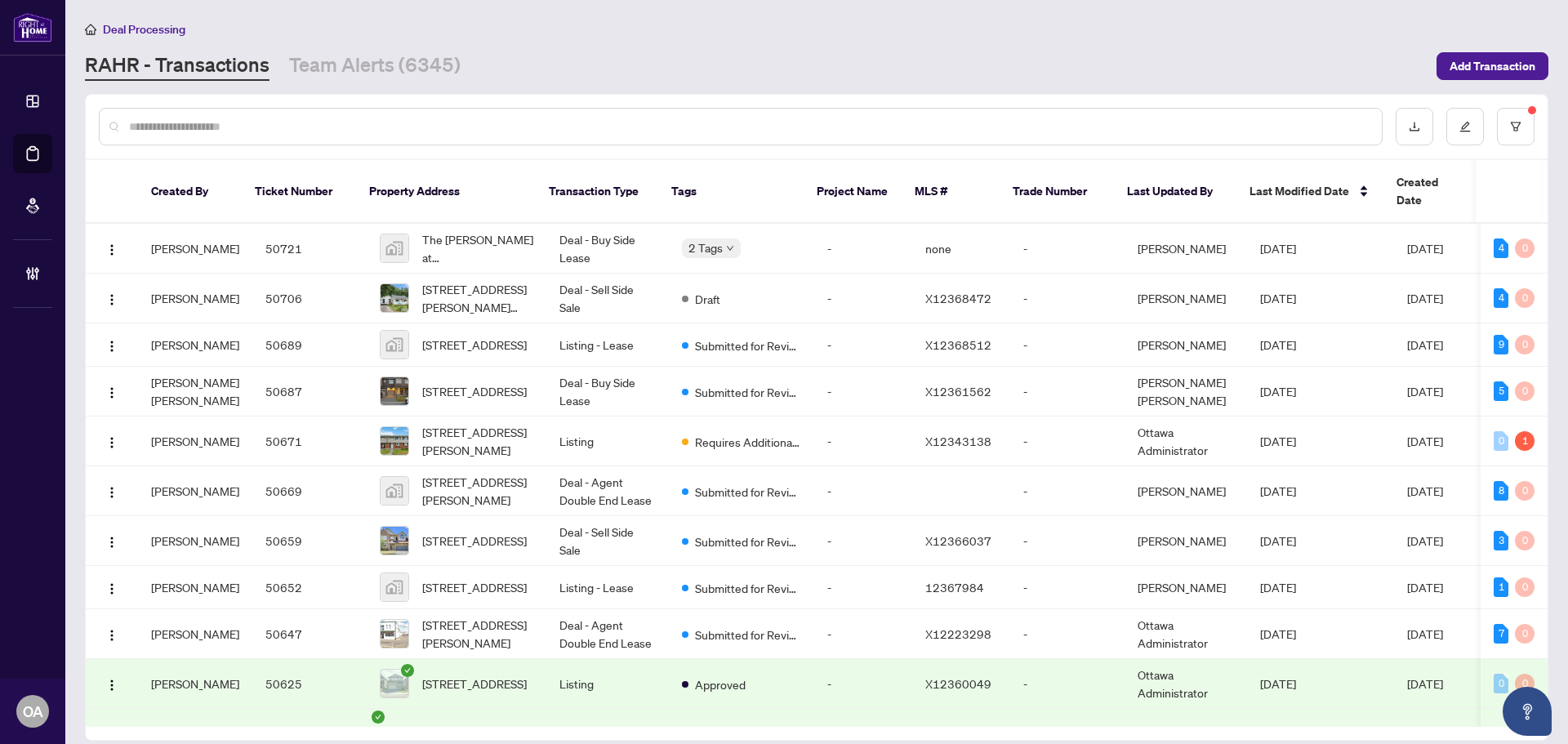
click at [455, 115] on div at bounding box center [741, 126] width 1284 height 38
click at [422, 117] on input "text" at bounding box center [749, 126] width 1240 height 18
paste input "**********"
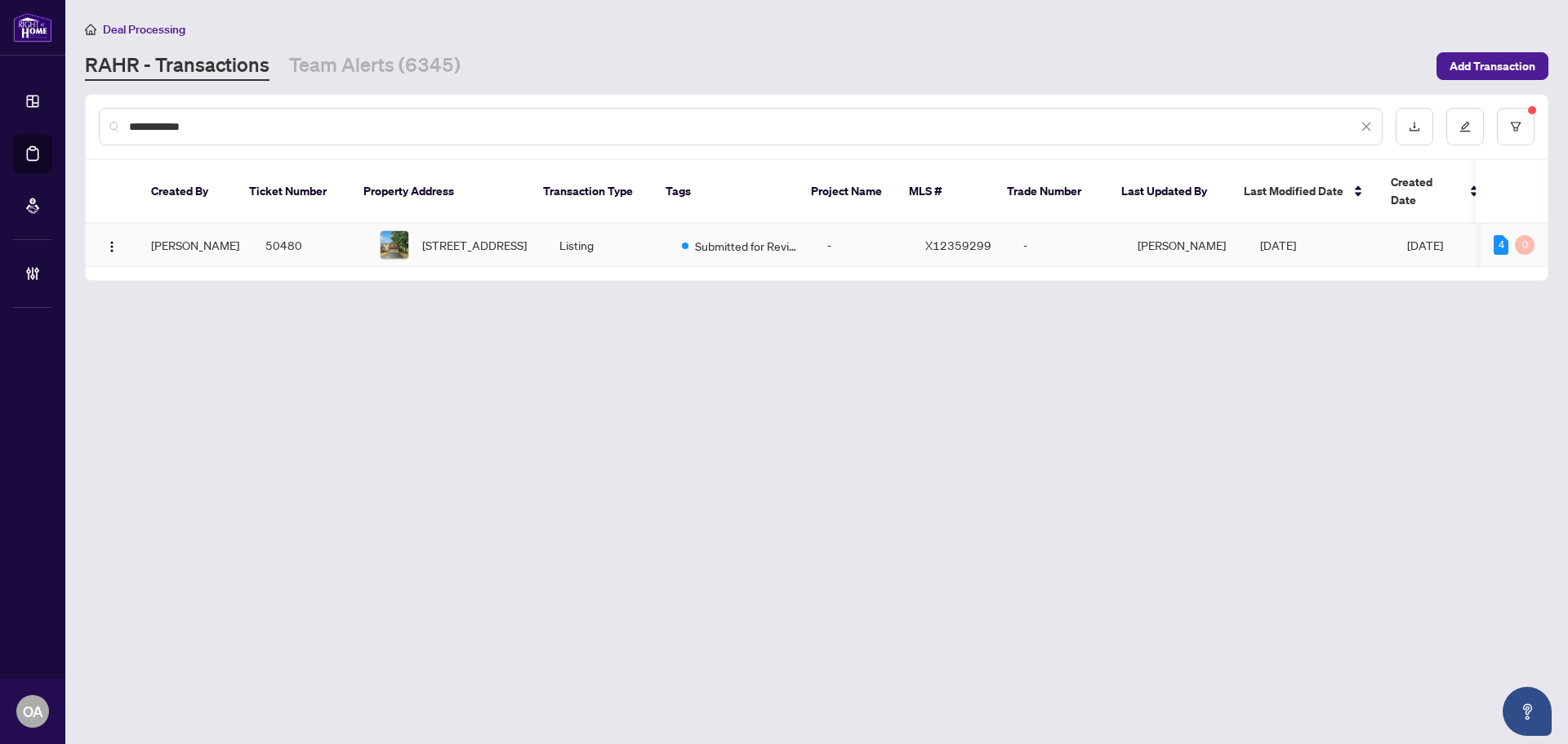
type input "**********"
click at [466, 244] on span "18 Shetland Way, Kanata, Ontario K2M 1R9, Canada" at bounding box center [475, 245] width 105 height 18
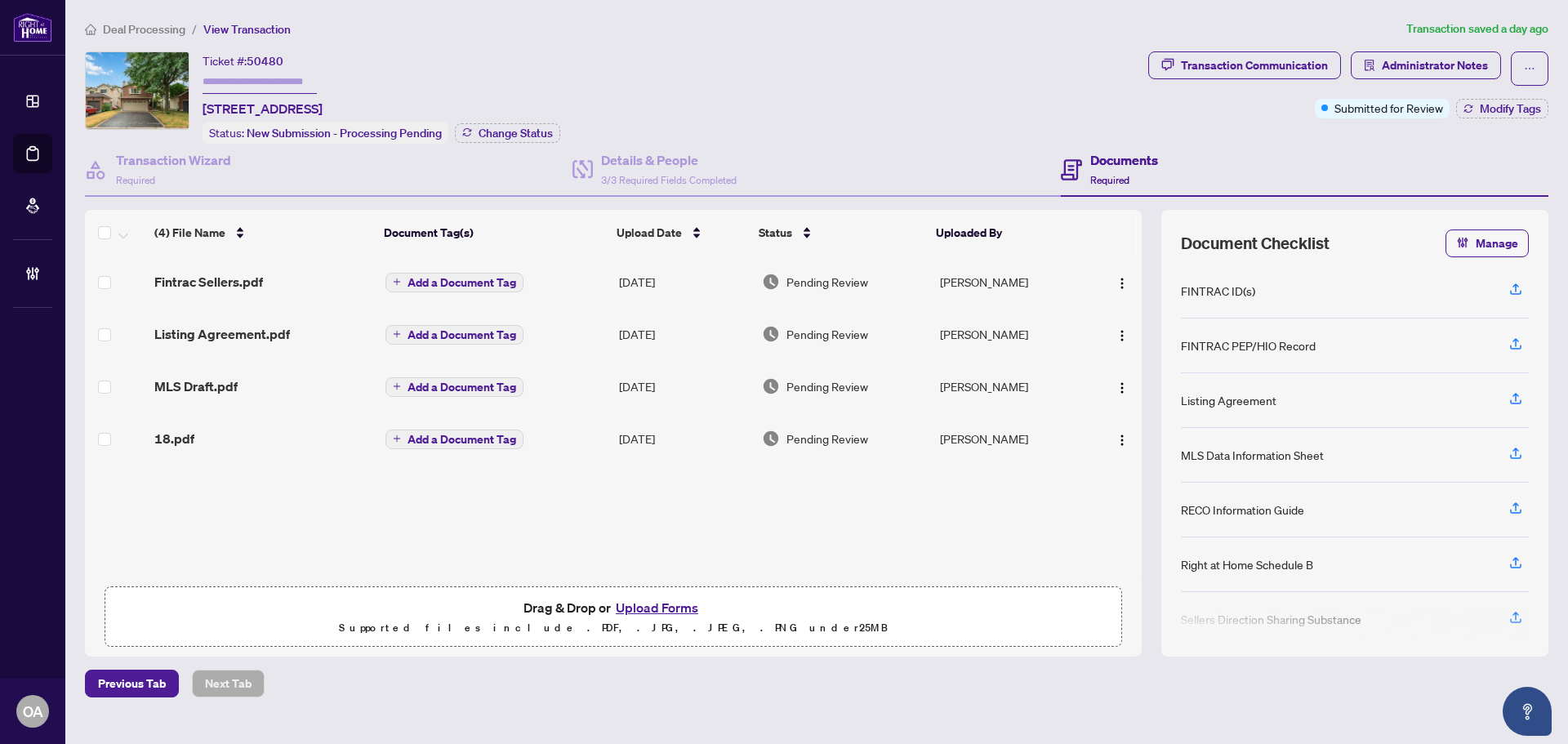
click at [235, 282] on span "Fintrac Sellers.pdf" at bounding box center [209, 282] width 108 height 20
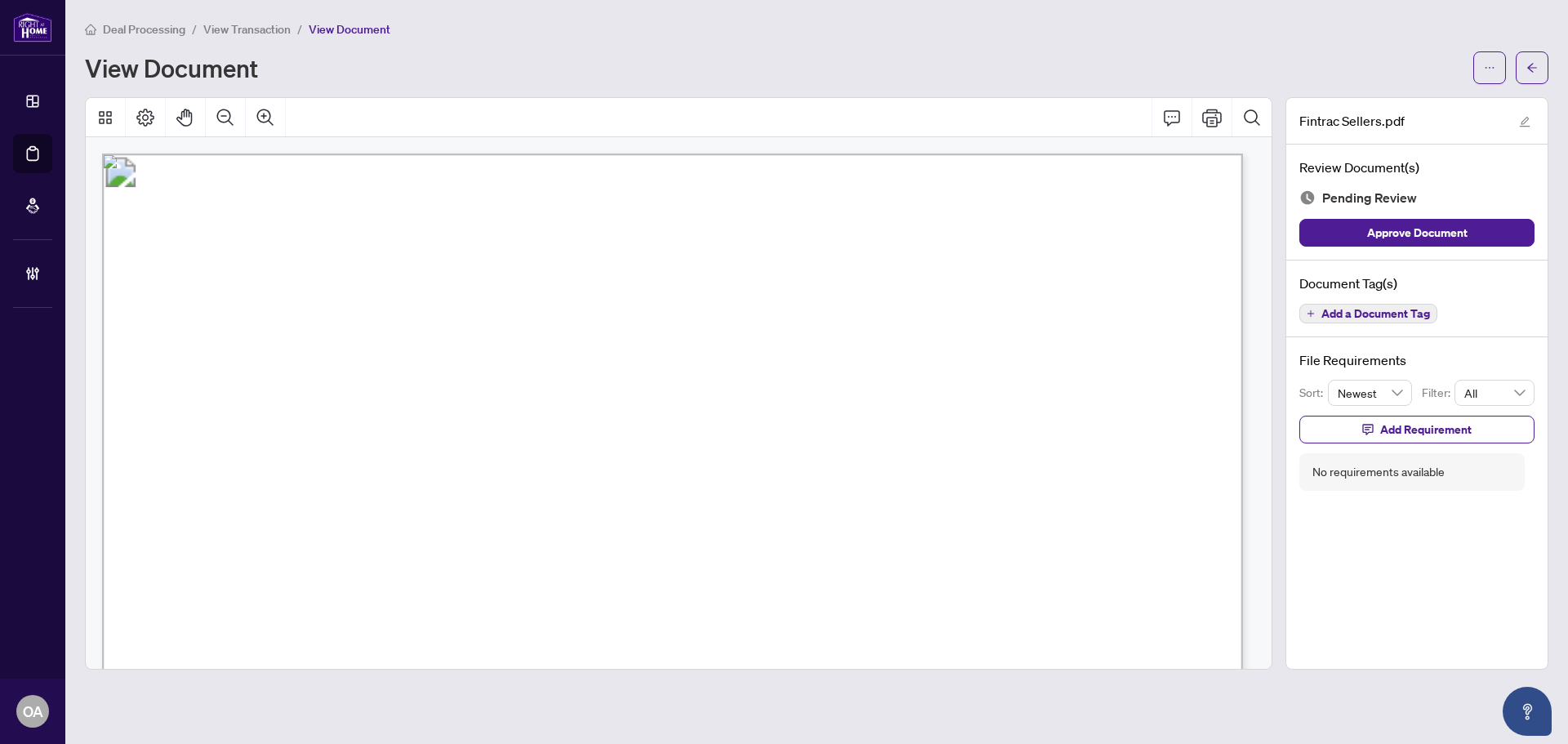
drag, startPoint x: 338, startPoint y: 228, endPoint x: 458, endPoint y: 228, distance: 120.0
click at [436, 228] on span "Individual Identification Information Record" at bounding box center [439, 225] width 556 height 32
click at [504, 228] on span "Individual Identification Information Record" at bounding box center [439, 225] width 556 height 32
click at [504, 228] on span "Individual Identification Information Record" at bounding box center [439, 225] width 556 height 32
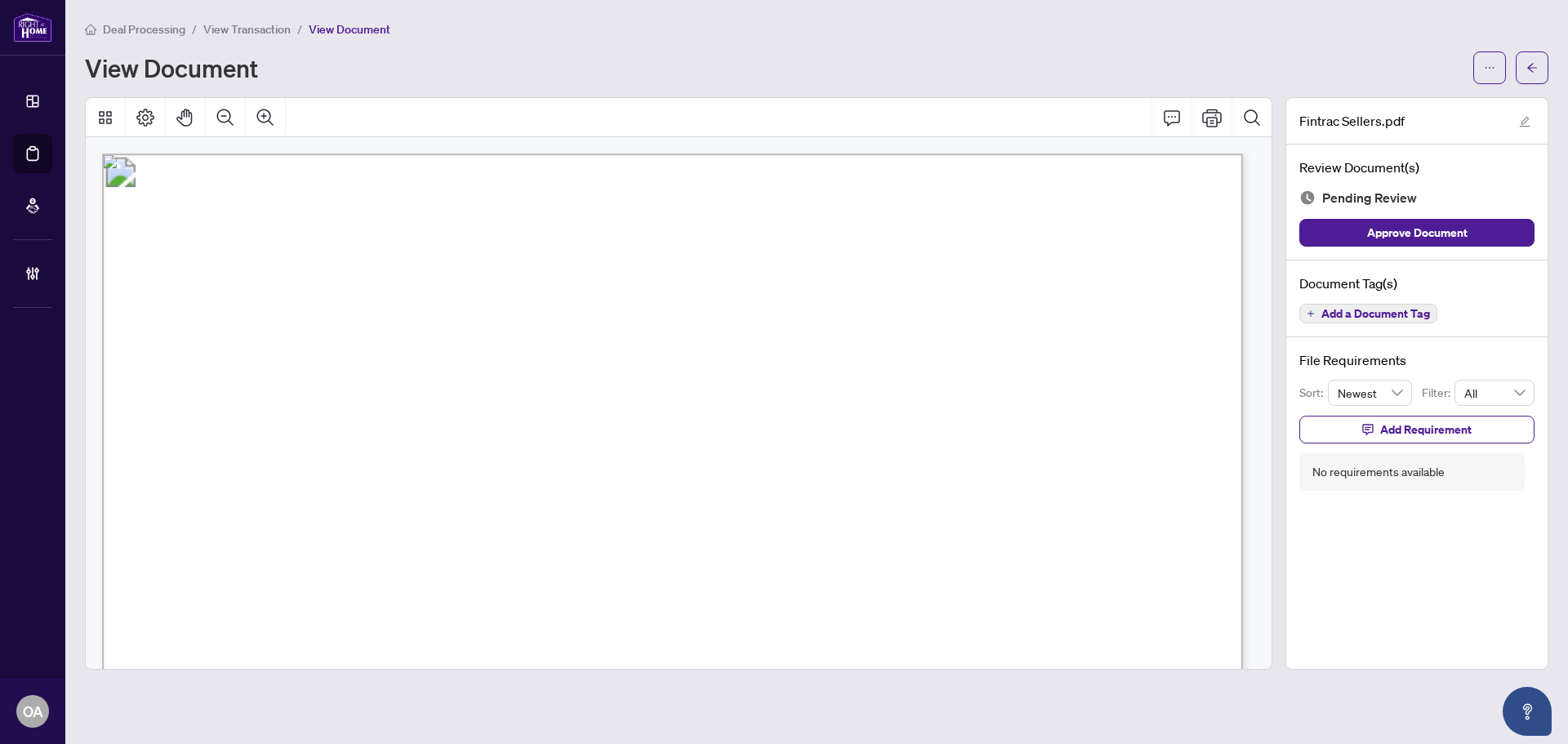
click at [567, 224] on span "Individual Identification Information Record" at bounding box center [439, 225] width 556 height 32
click at [611, 224] on span "Individual Identification Information Record" at bounding box center [439, 225] width 556 height 32
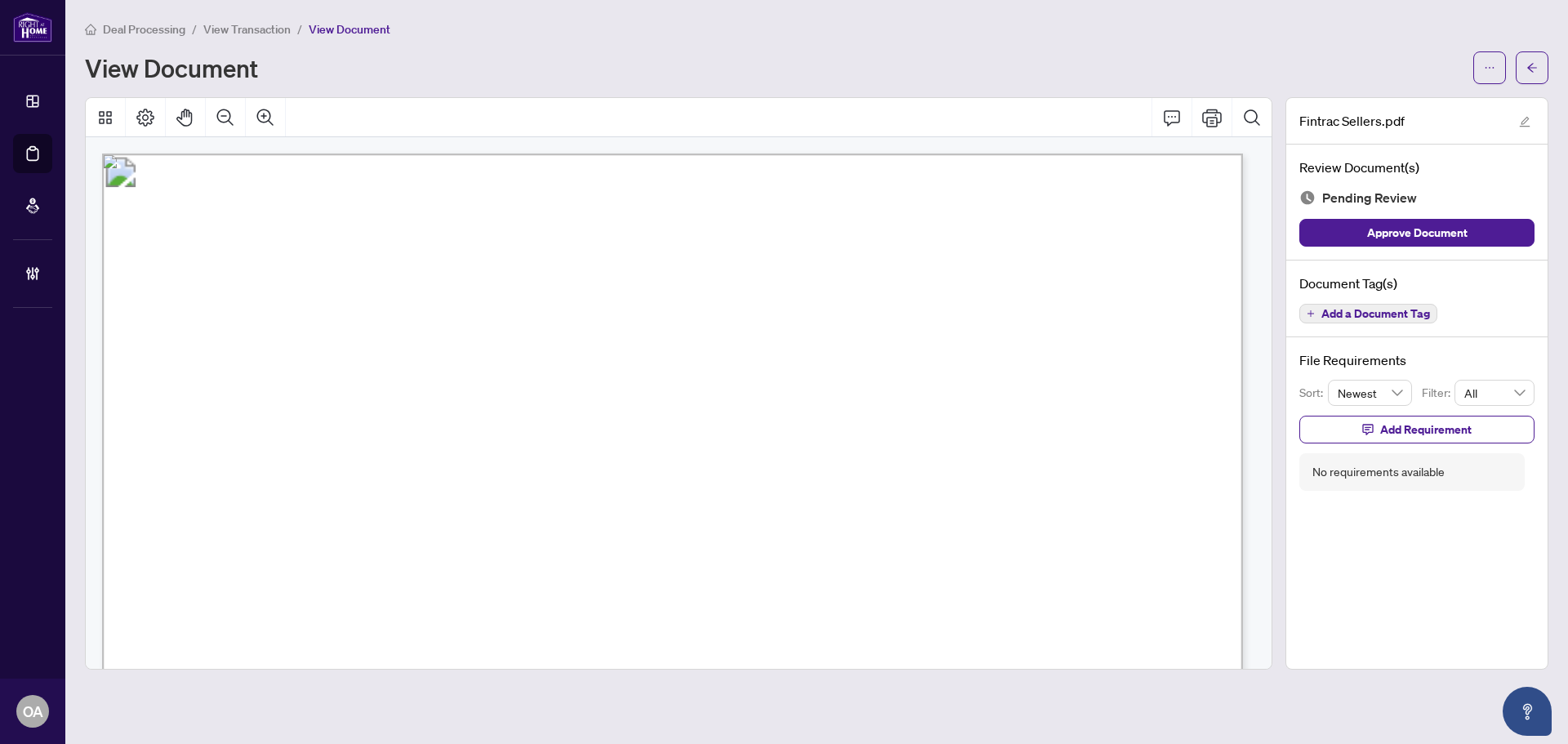
click at [717, 217] on span "Individual Identification Information Record" at bounding box center [439, 225] width 556 height 32
click at [717, 218] on span "Individual Identification Information Record" at bounding box center [439, 225] width 556 height 32
click at [717, 224] on span "Individual Identification Information Record" at bounding box center [439, 225] width 556 height 32
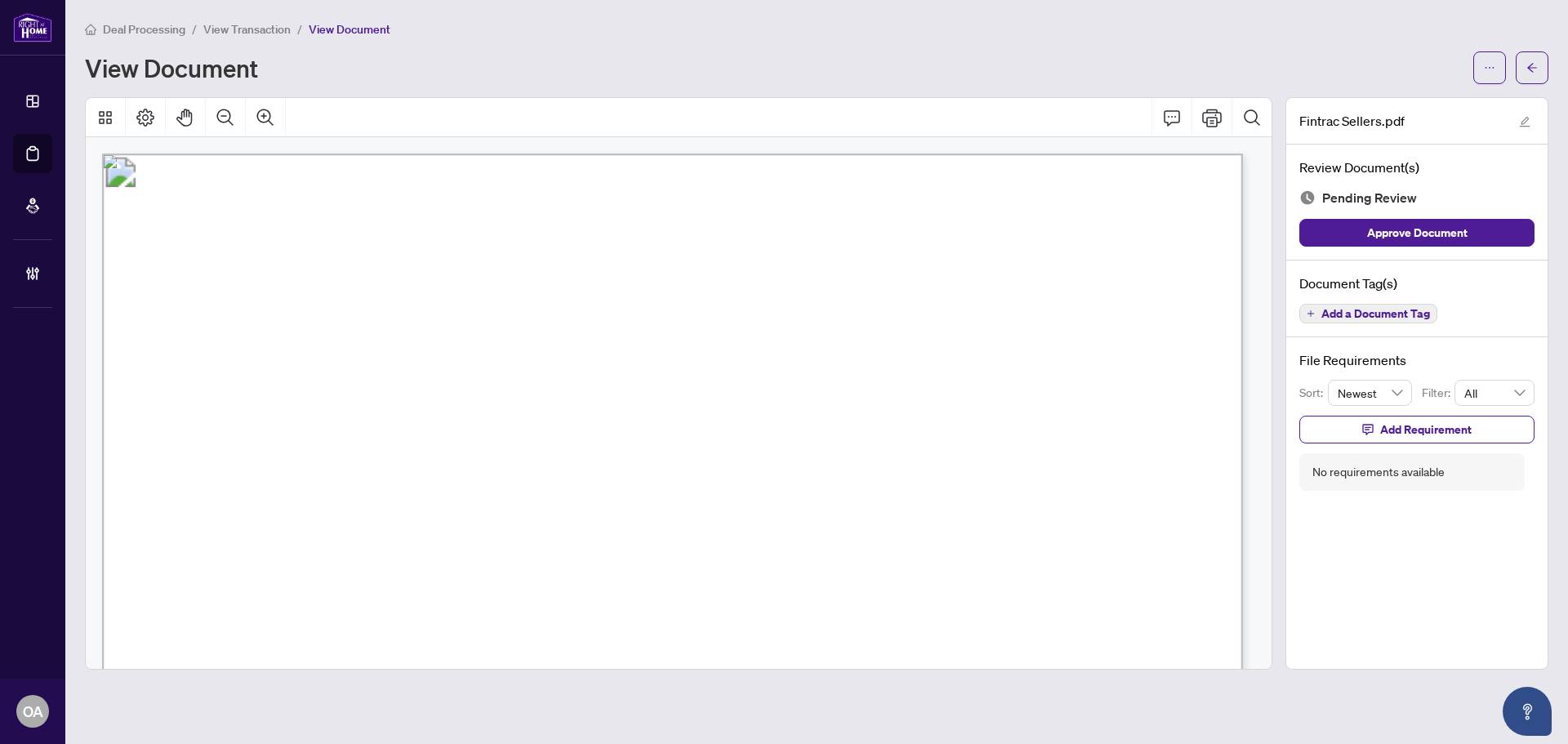
click at [717, 224] on span "Individual Identification Information Record" at bounding box center [439, 225] width 556 height 32
click at [717, 219] on span "Individual Identification Information Record" at bounding box center [439, 225] width 556 height 32
click at [717, 220] on span "Individual Identification Information Record" at bounding box center [439, 225] width 556 height 32
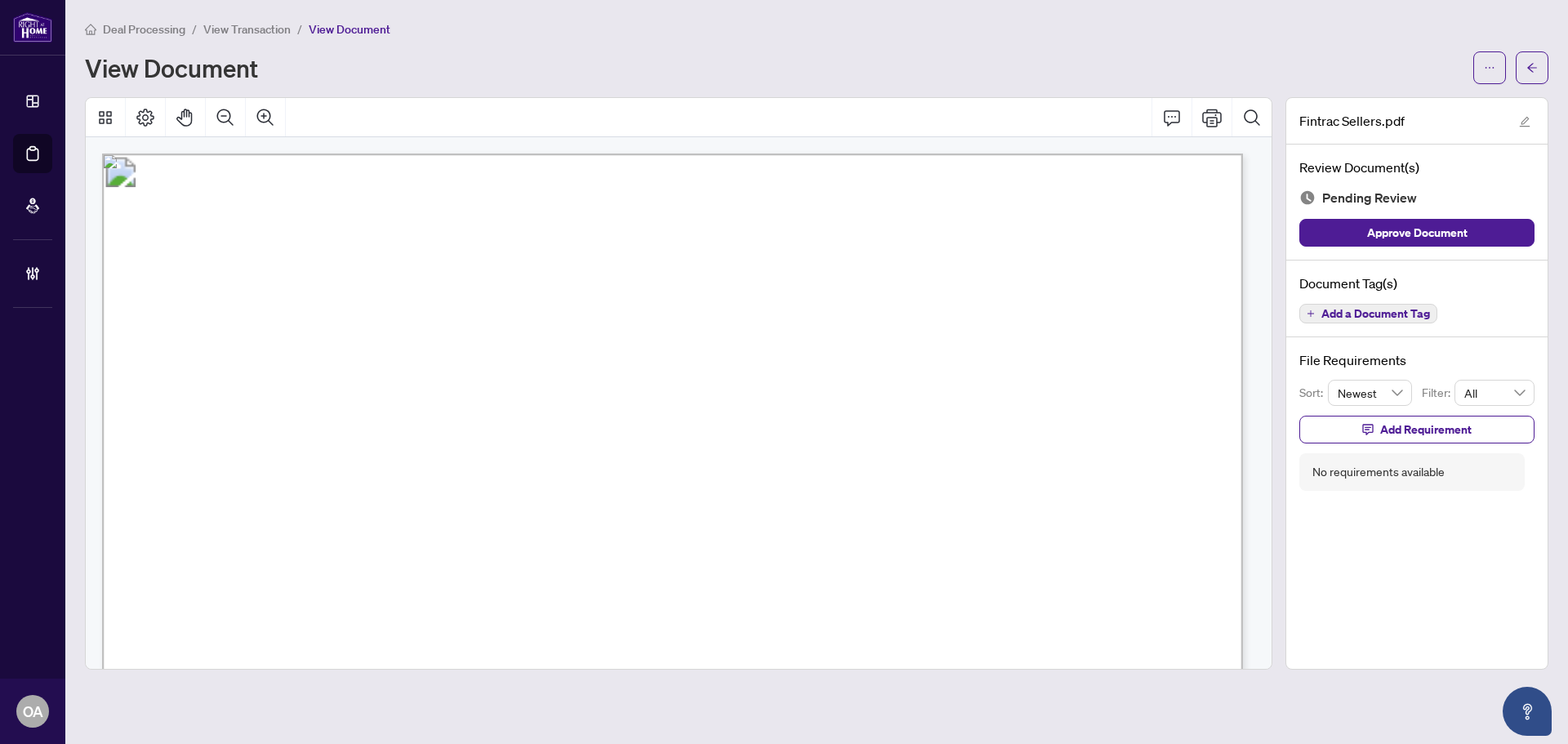
click at [657, 220] on span "Individual Identification Information Record" at bounding box center [439, 225] width 556 height 32
click at [717, 221] on span "Individual Identification Information Record" at bounding box center [439, 225] width 556 height 32
click at [717, 224] on span "Individual Identification Information Record" at bounding box center [439, 225] width 556 height 32
click at [578, 224] on span "Individual Identification Information Record" at bounding box center [439, 225] width 556 height 32
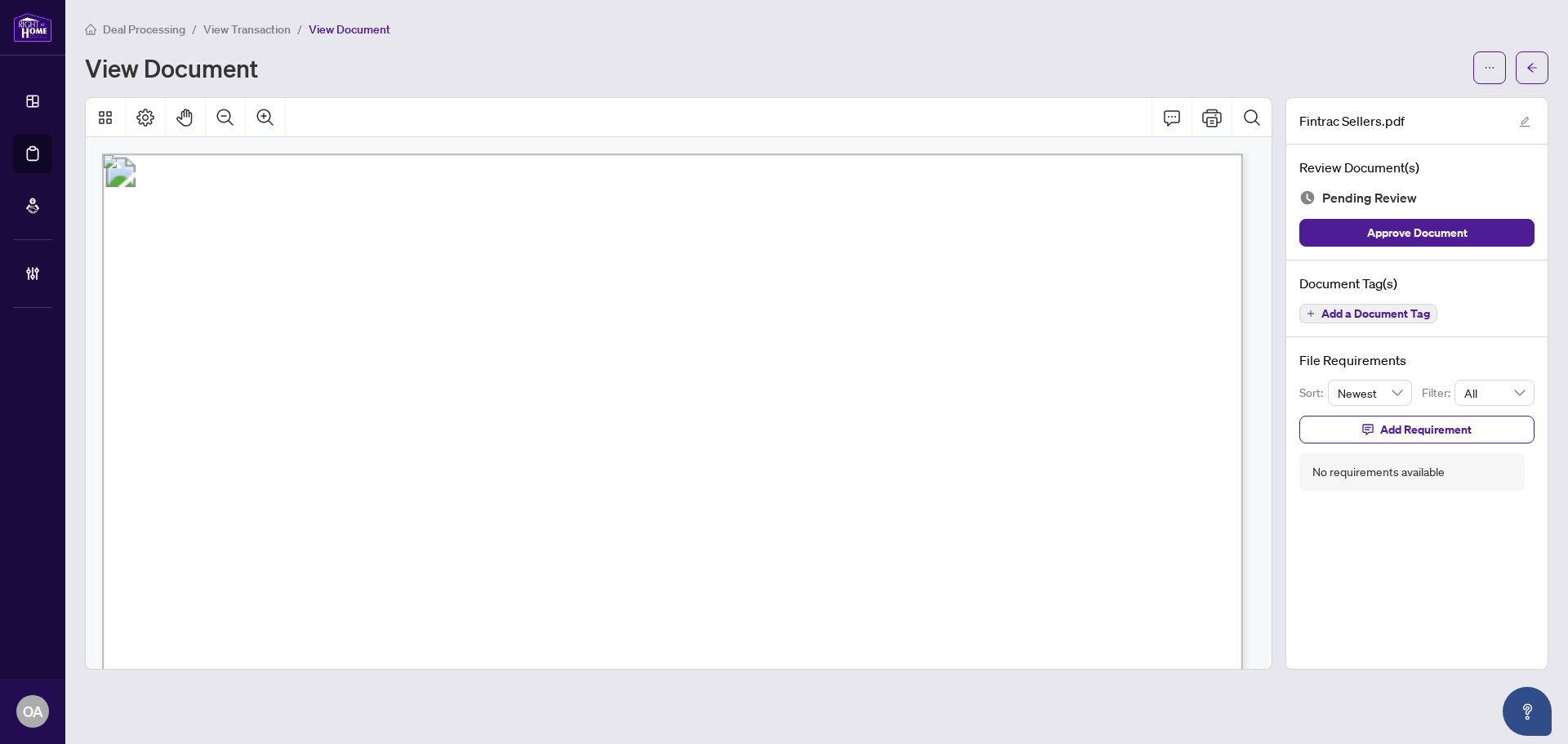
click at [578, 224] on span "Individual Identification Information Record" at bounding box center [439, 225] width 556 height 32
click at [469, 225] on span "Individual Identification Information Record" at bounding box center [439, 225] width 556 height 32
drag, startPoint x: 839, startPoint y: 224, endPoint x: 471, endPoint y: 219, distance: 368.0
click at [471, 219] on span "Individual Identification Information Record" at bounding box center [439, 225] width 556 height 32
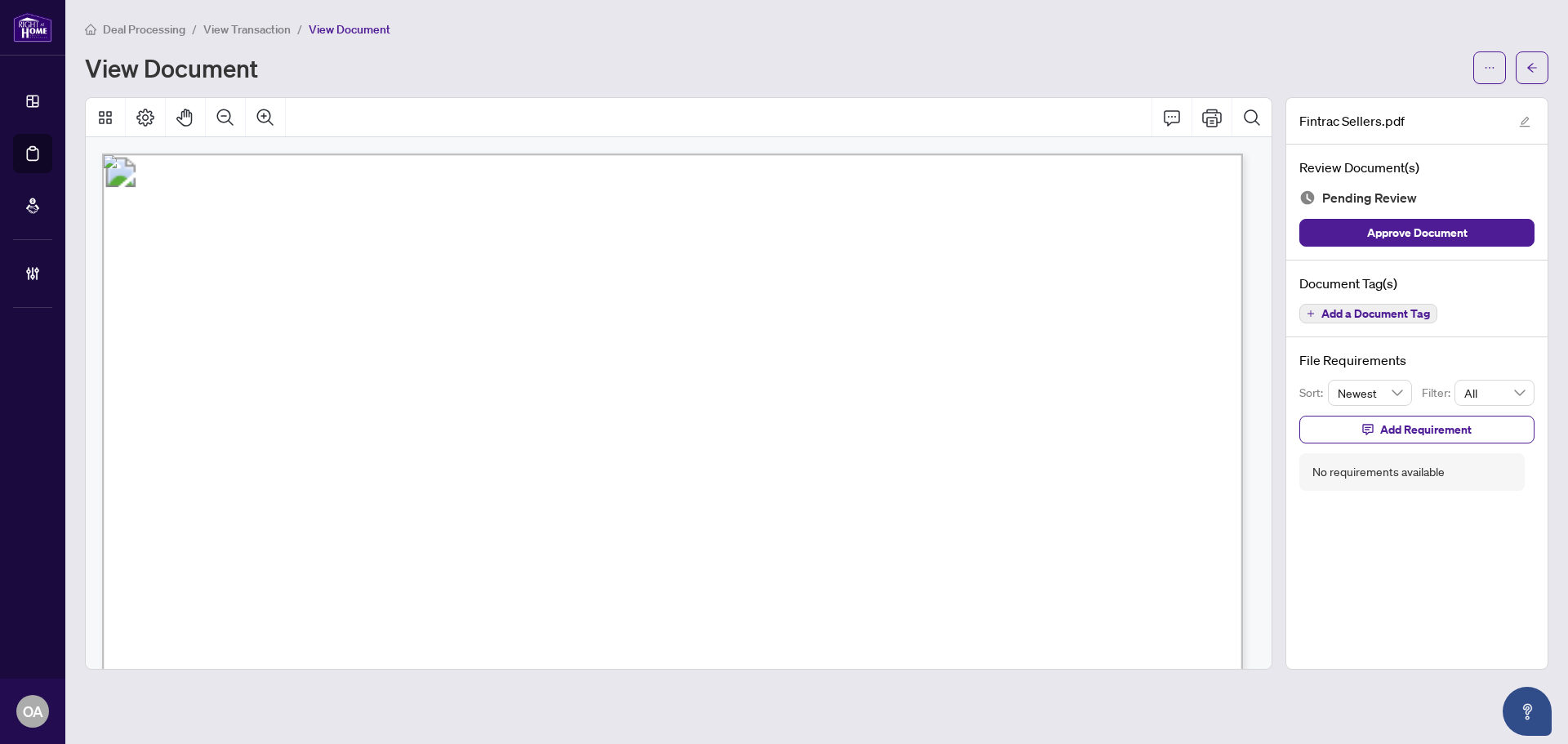
click at [471, 219] on span "Individual Identification Information Record" at bounding box center [439, 225] width 556 height 32
drag, startPoint x: 767, startPoint y: 219, endPoint x: 432, endPoint y: 209, distance: 335.1
click at [432, 209] on span "Individual Identification Information Record" at bounding box center [439, 225] width 556 height 32
drag, startPoint x: 870, startPoint y: 212, endPoint x: 151, endPoint y: 213, distance: 719.0
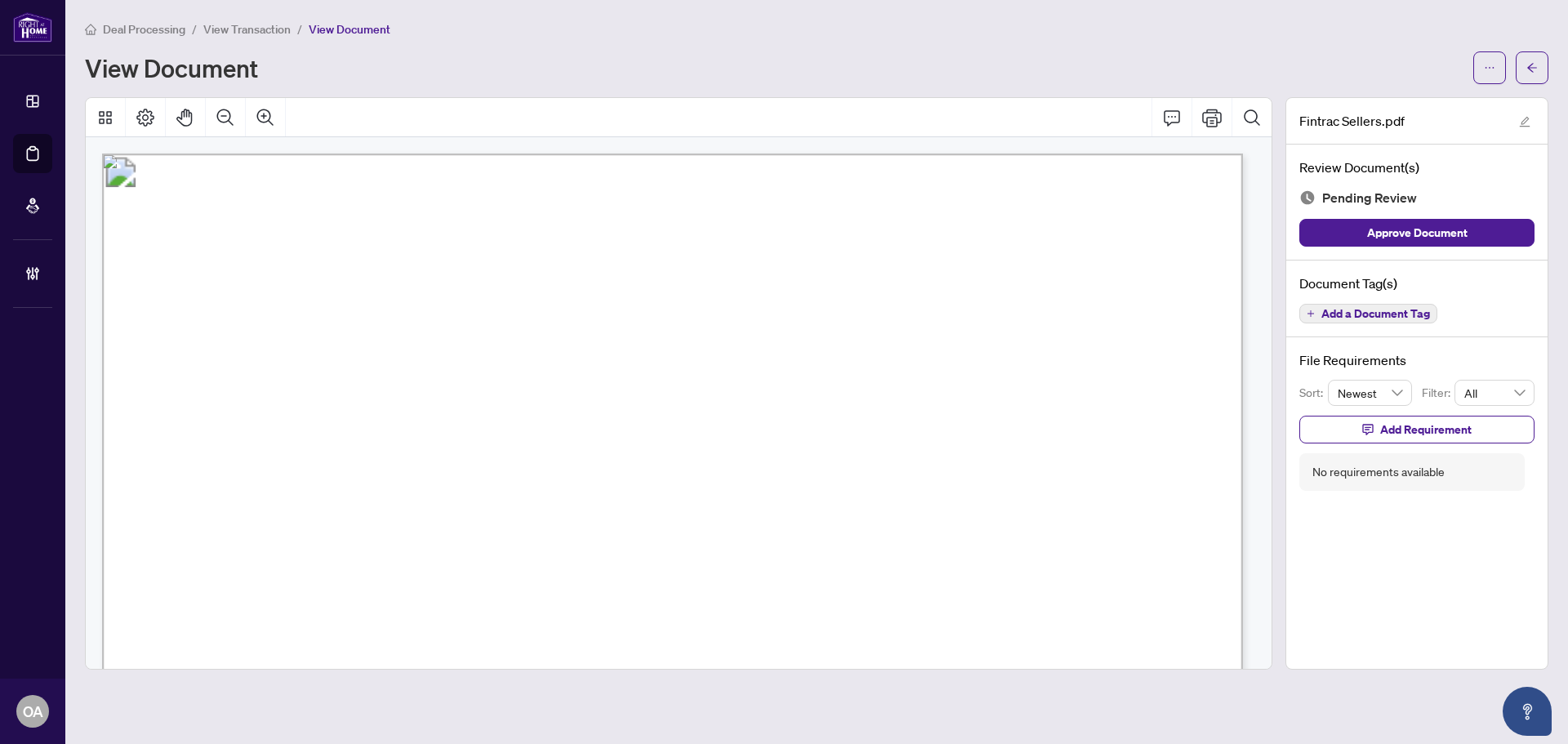
click at [717, 230] on span "Individual Identification Information Record" at bounding box center [439, 225] width 556 height 32
drag, startPoint x: 848, startPoint y: 231, endPoint x: 357, endPoint y: 235, distance: 491.0
click at [357, 235] on span "Individual Identification Information Record" at bounding box center [439, 225] width 556 height 32
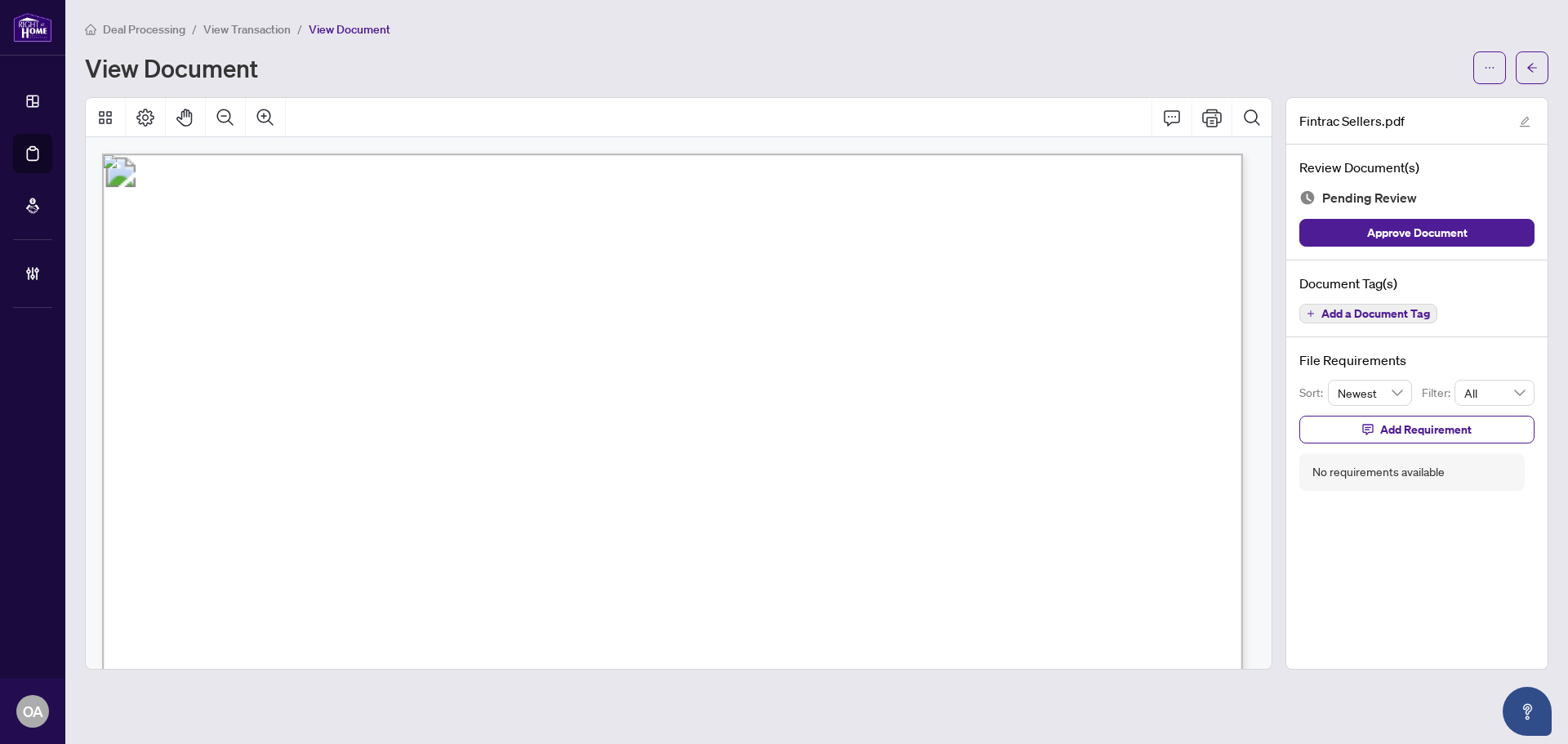
click at [624, 233] on span "Individual Identification Information Record" at bounding box center [439, 225] width 556 height 32
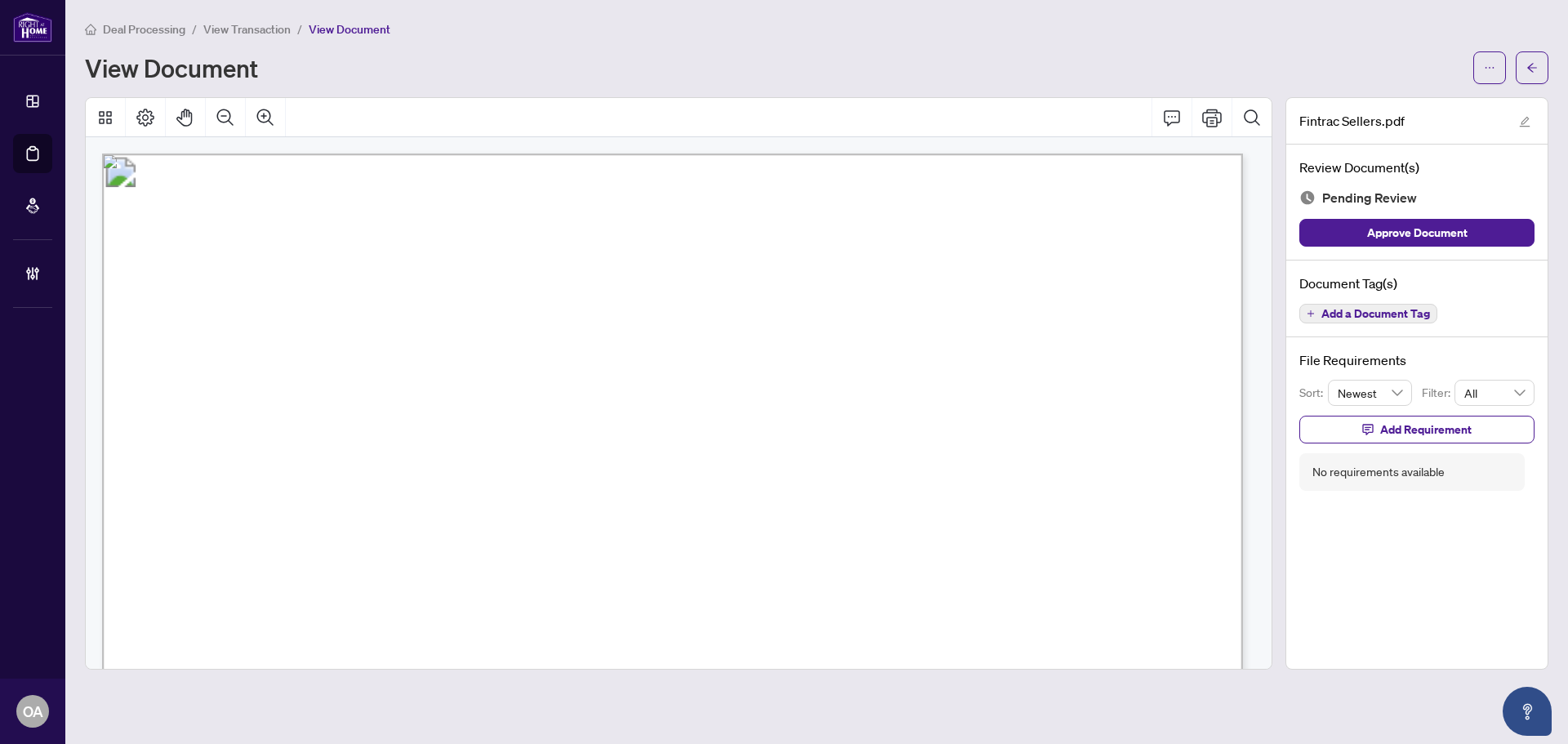
click at [646, 223] on span "Individual Identification Information Record" at bounding box center [439, 225] width 556 height 32
drag, startPoint x: 851, startPoint y: 225, endPoint x: 147, endPoint y: 227, distance: 704.0
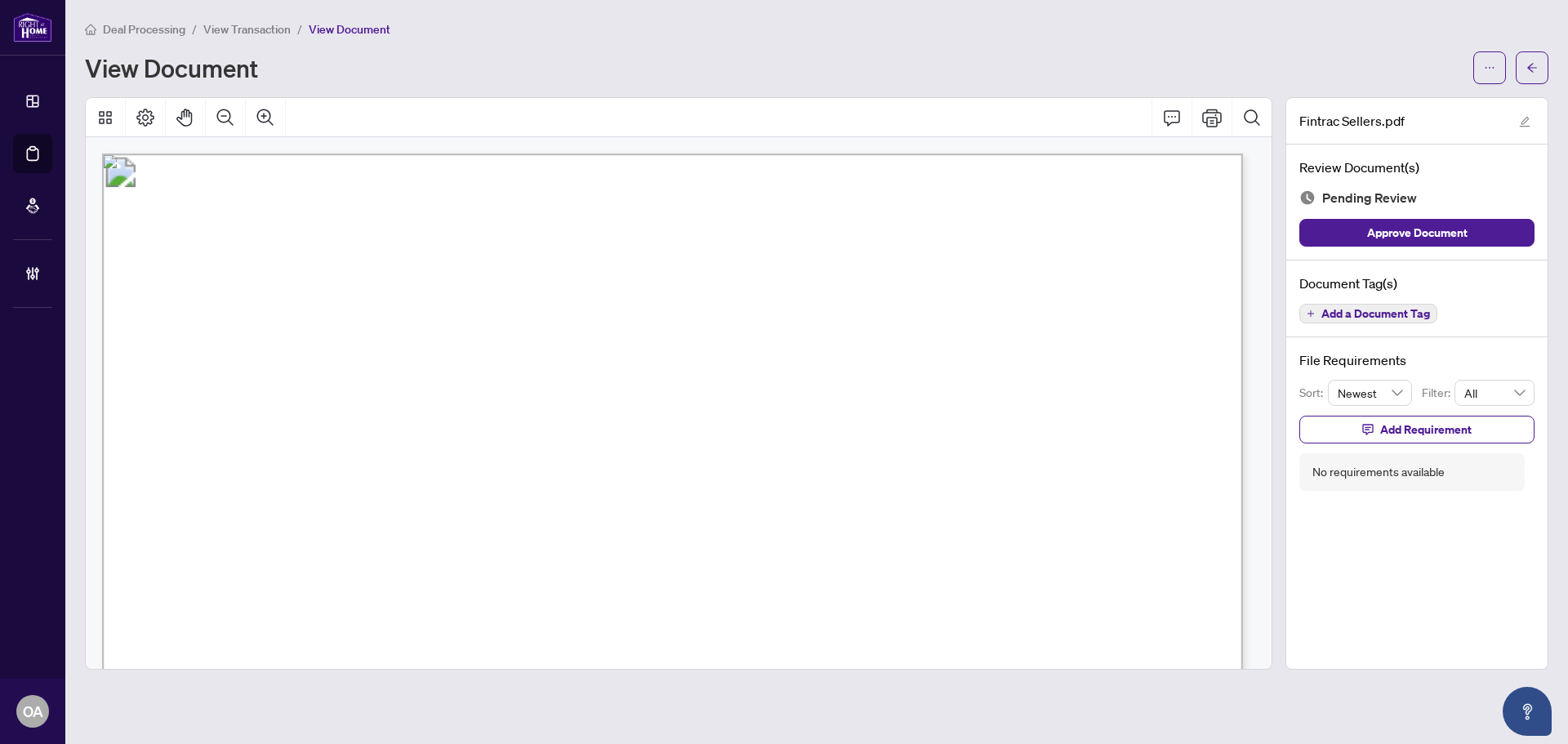
drag, startPoint x: 889, startPoint y: 227, endPoint x: 105, endPoint y: 228, distance: 784.0
click at [717, 224] on span "Individual Identification Information Record" at bounding box center [439, 225] width 556 height 32
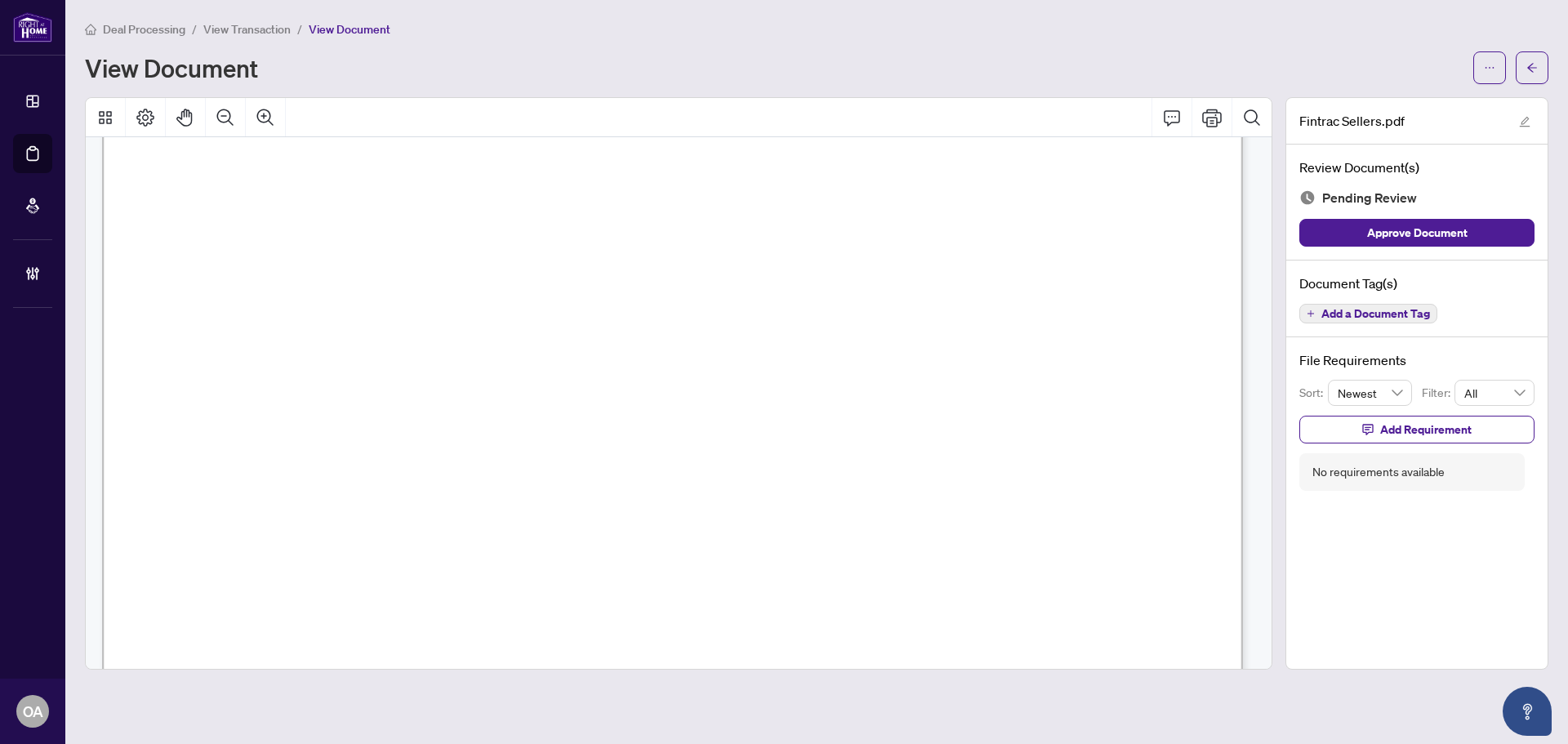
scroll to position [4981, 0]
click at [1377, 312] on span "Add a Document Tag" at bounding box center [1376, 313] width 108 height 12
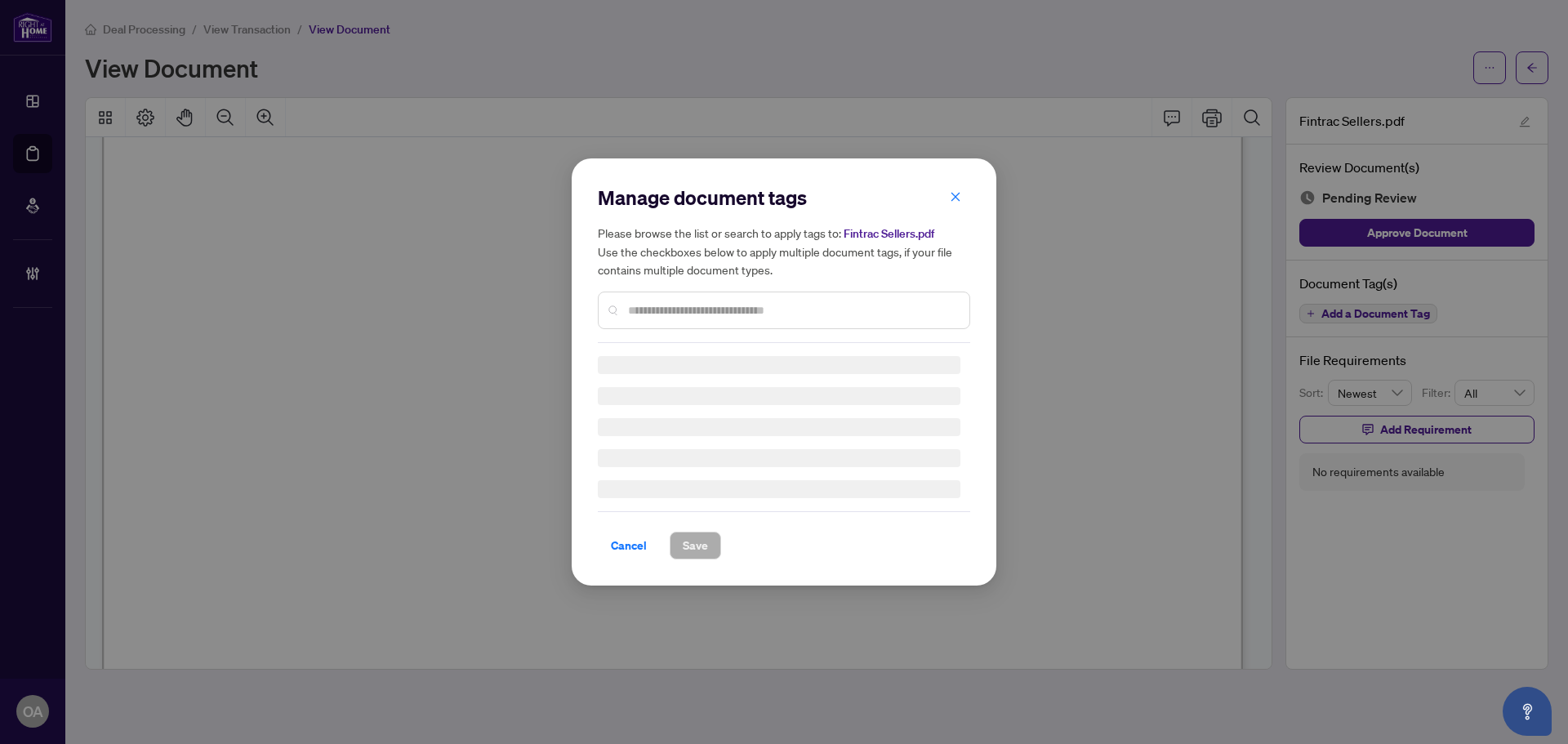
click at [957, 224] on h5 "Please browse the list or search to apply tags to: Fintrac Sellers.pdf Use the …" at bounding box center [784, 251] width 372 height 55
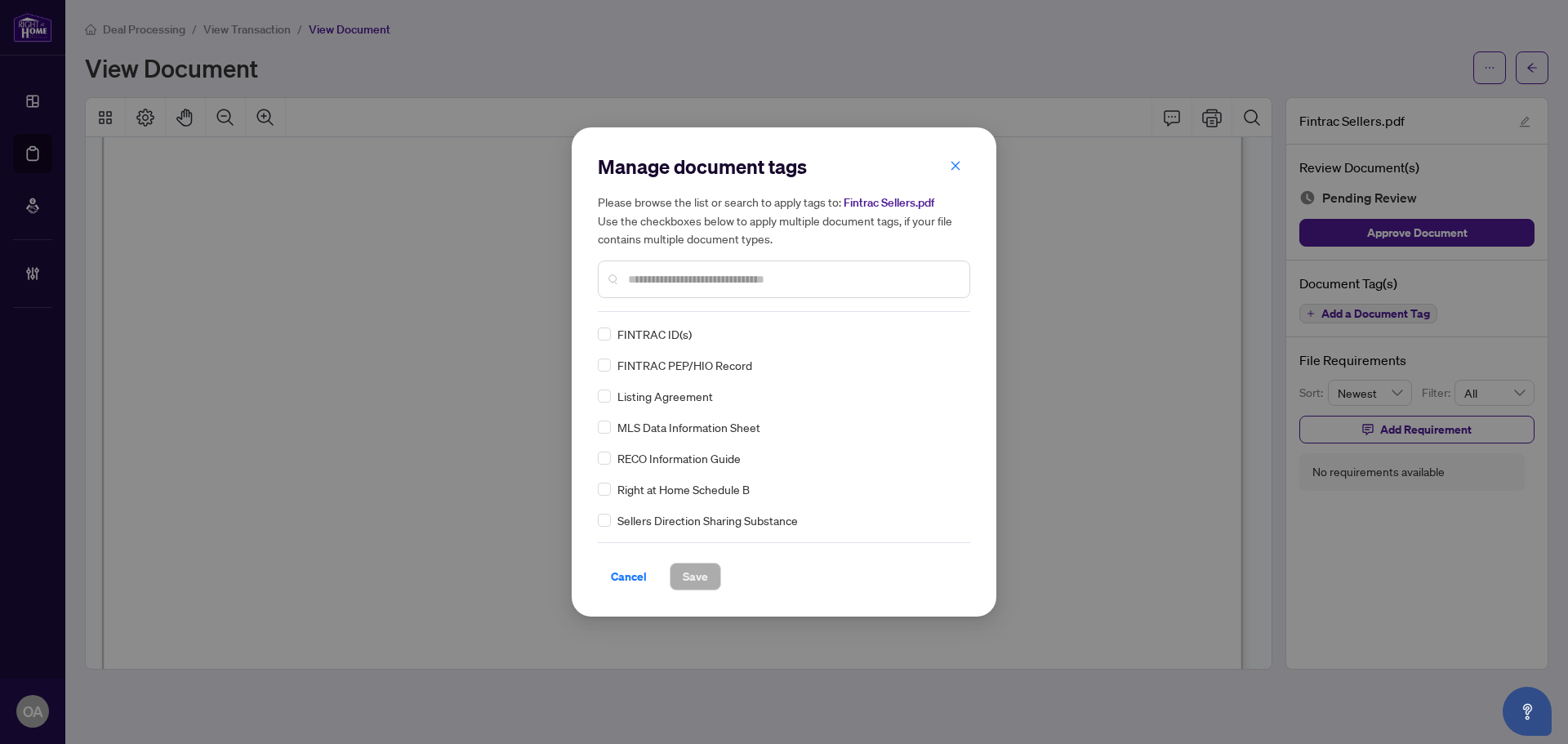
click at [960, 170] on icon "close" at bounding box center [956, 165] width 12 height 12
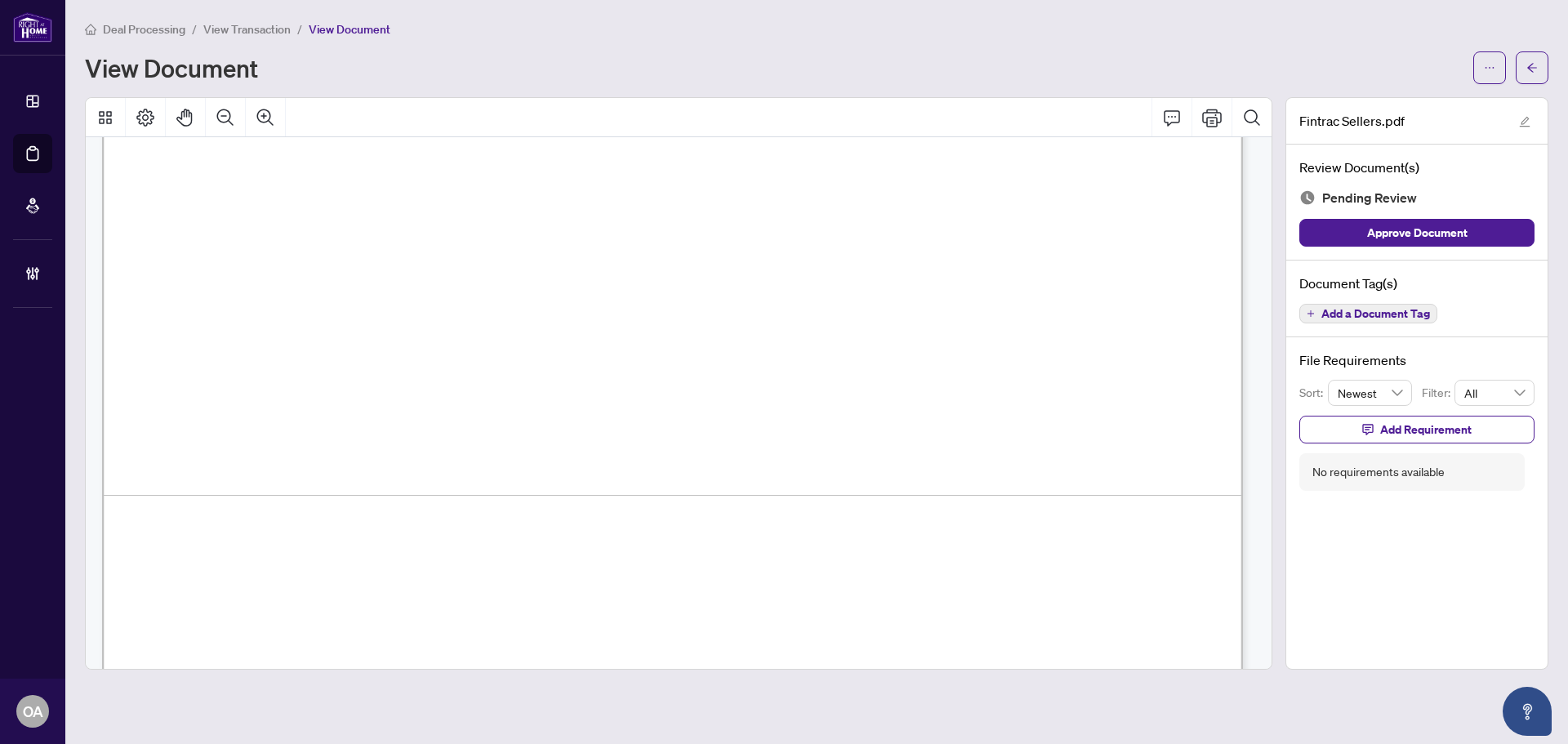
scroll to position [11573, 0]
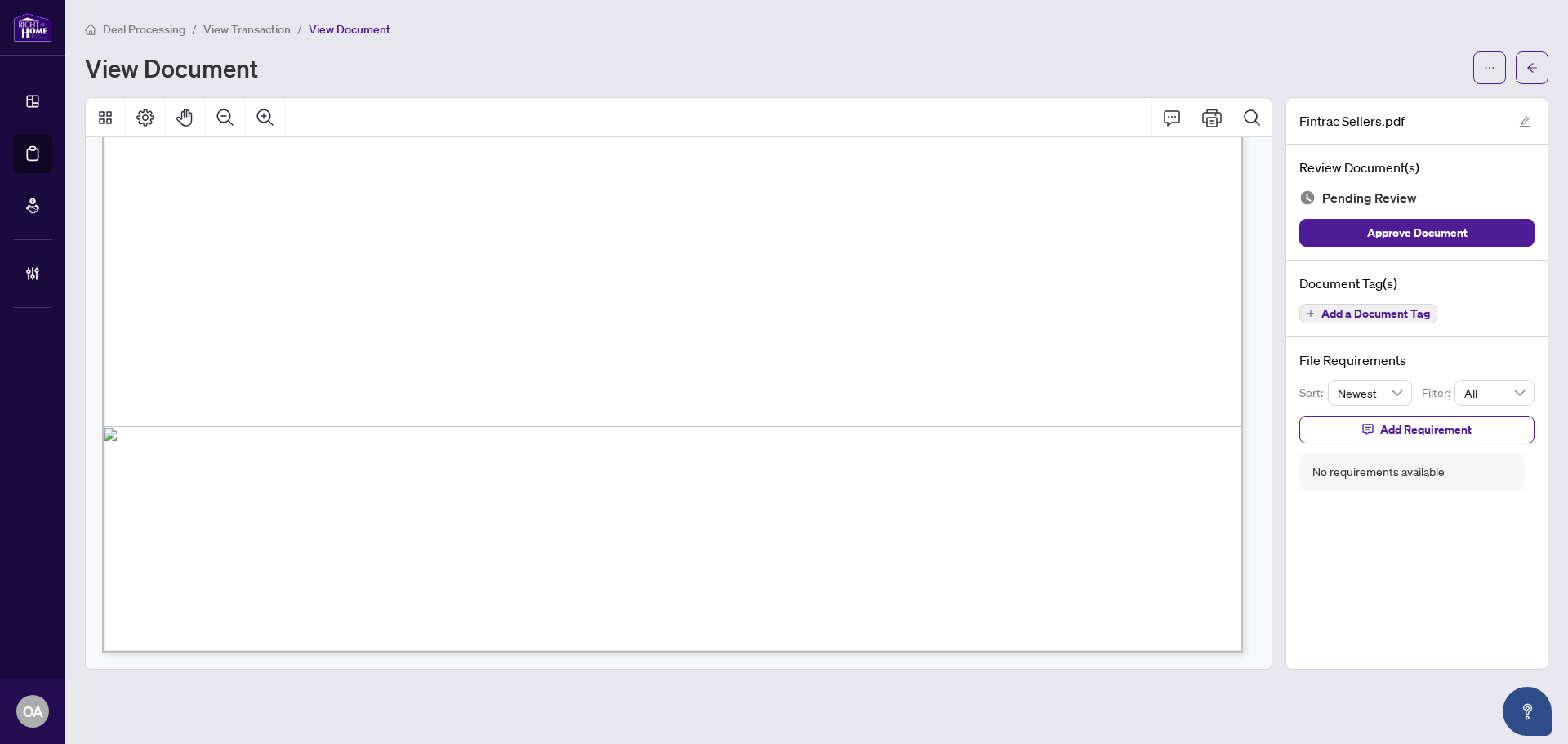
click at [1338, 315] on span "Add a Document Tag" at bounding box center [1376, 313] width 108 height 12
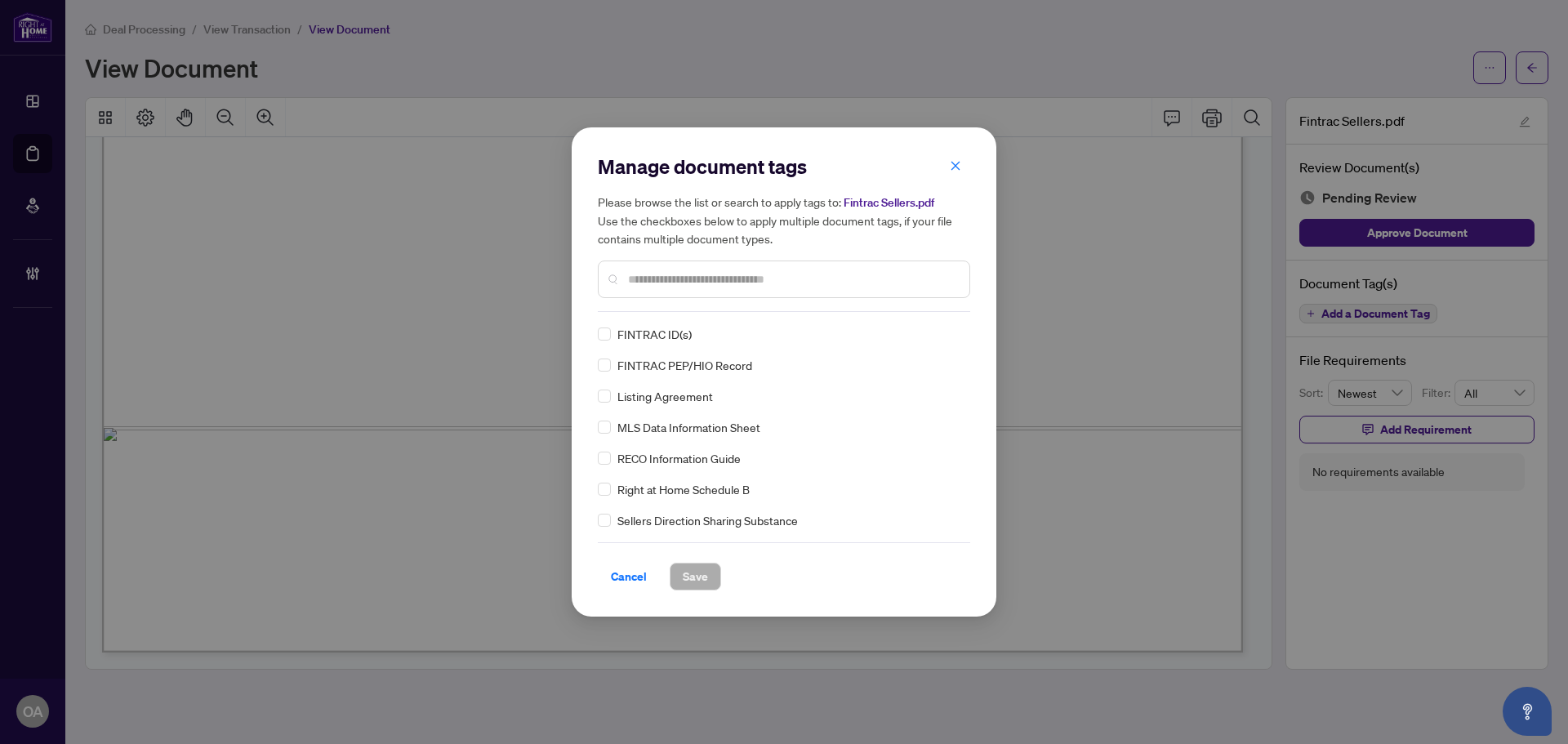
click at [611, 332] on div "FINTRAC ID(s)" at bounding box center [779, 334] width 363 height 18
click at [952, 332] on icon at bounding box center [955, 333] width 10 height 6
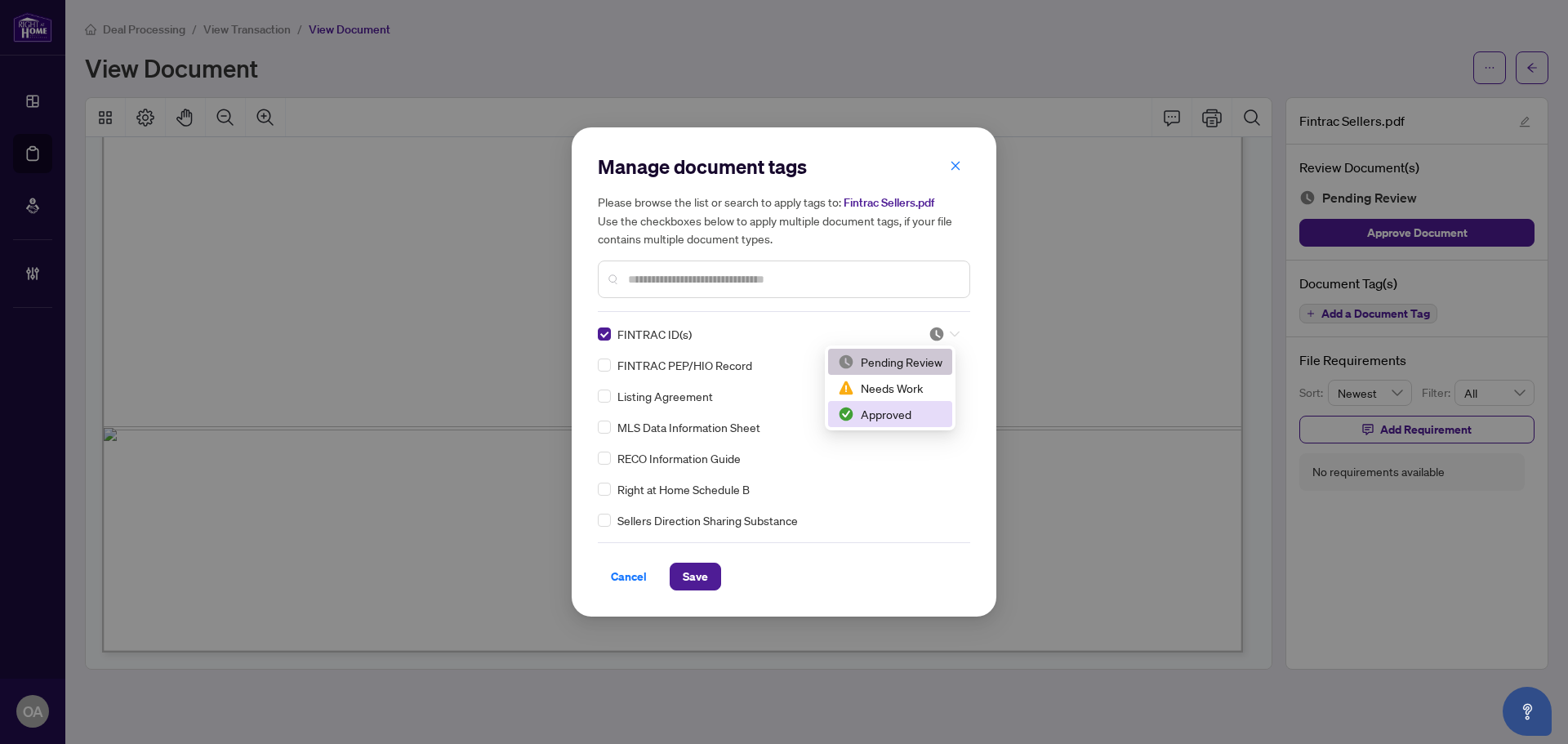
click at [884, 429] on div "2 3 Pending Review Needs Work Approved" at bounding box center [890, 388] width 131 height 85
click at [882, 415] on div "Approved" at bounding box center [891, 414] width 105 height 18
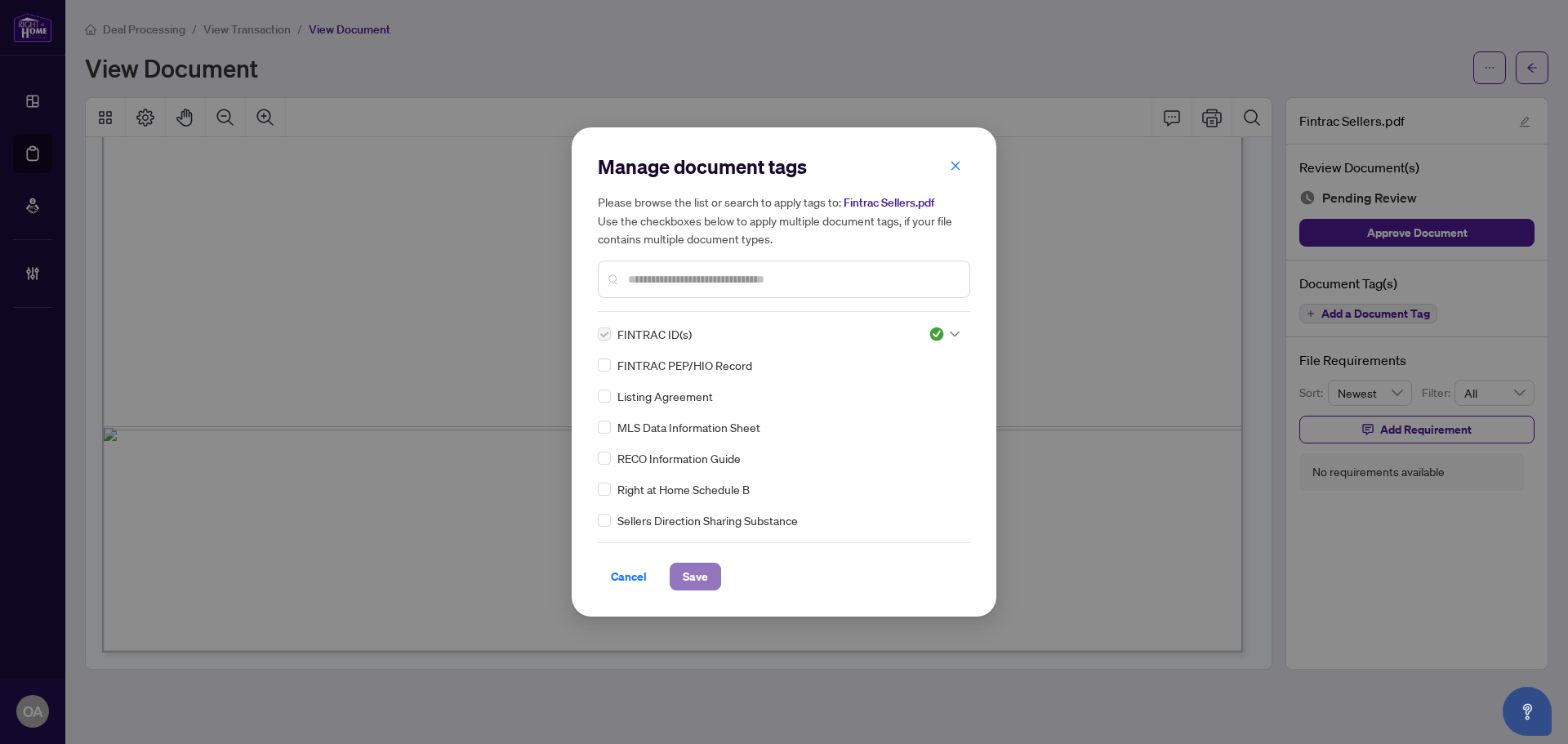
click at [695, 584] on span "Save" at bounding box center [695, 576] width 25 height 26
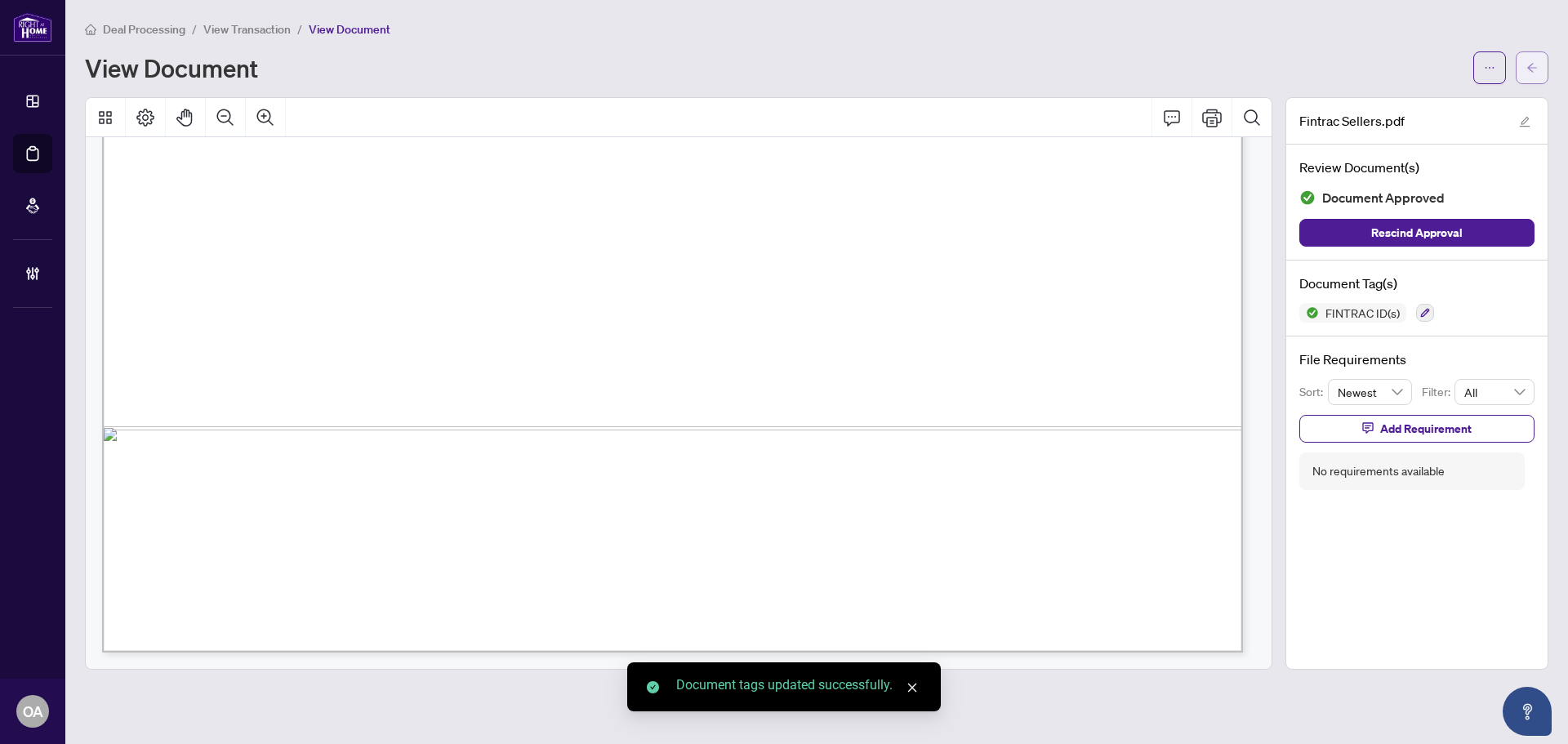
click at [1533, 75] on span "button" at bounding box center [1532, 68] width 12 height 26
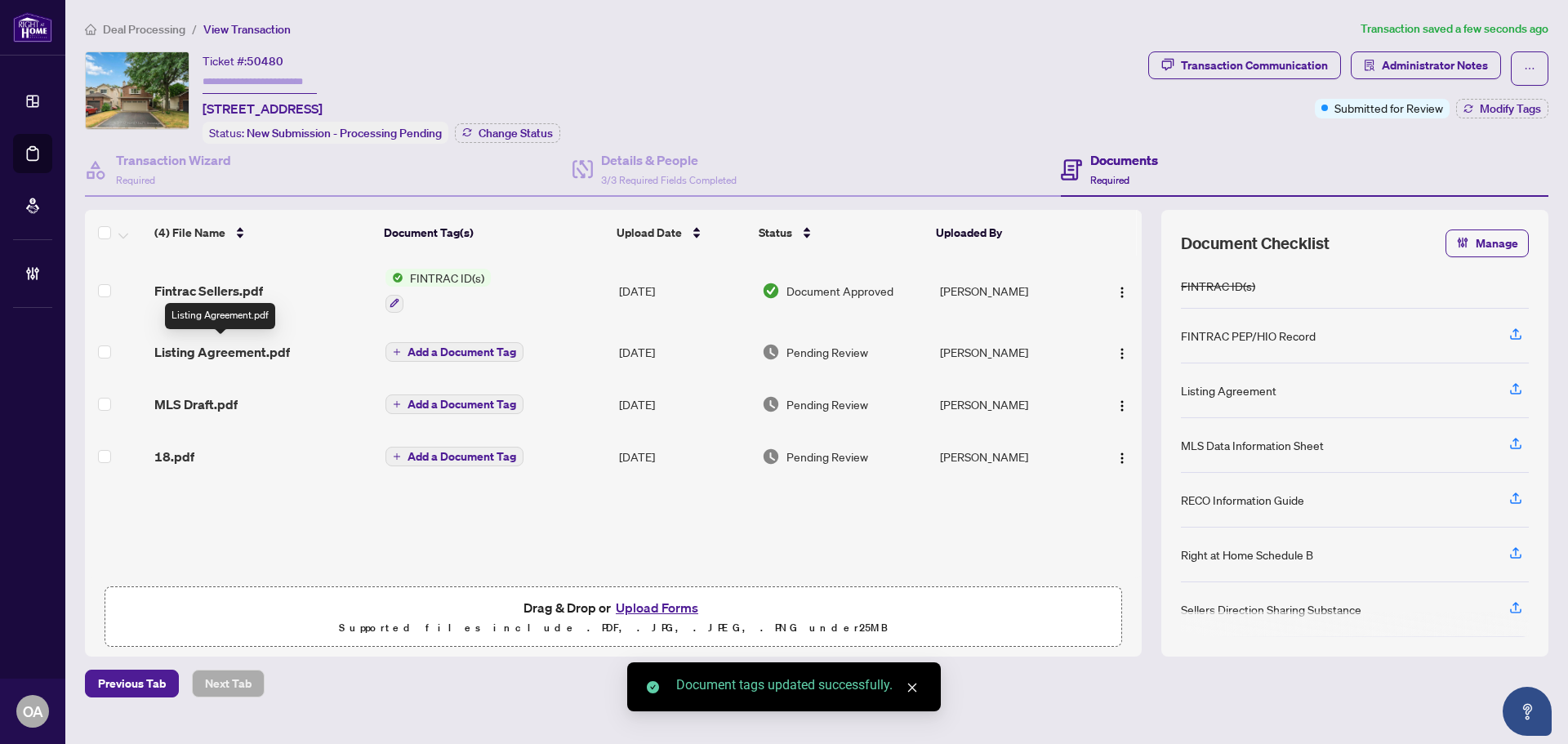
click at [222, 346] on span "Listing Agreement.pdf" at bounding box center [222, 352] width 135 height 20
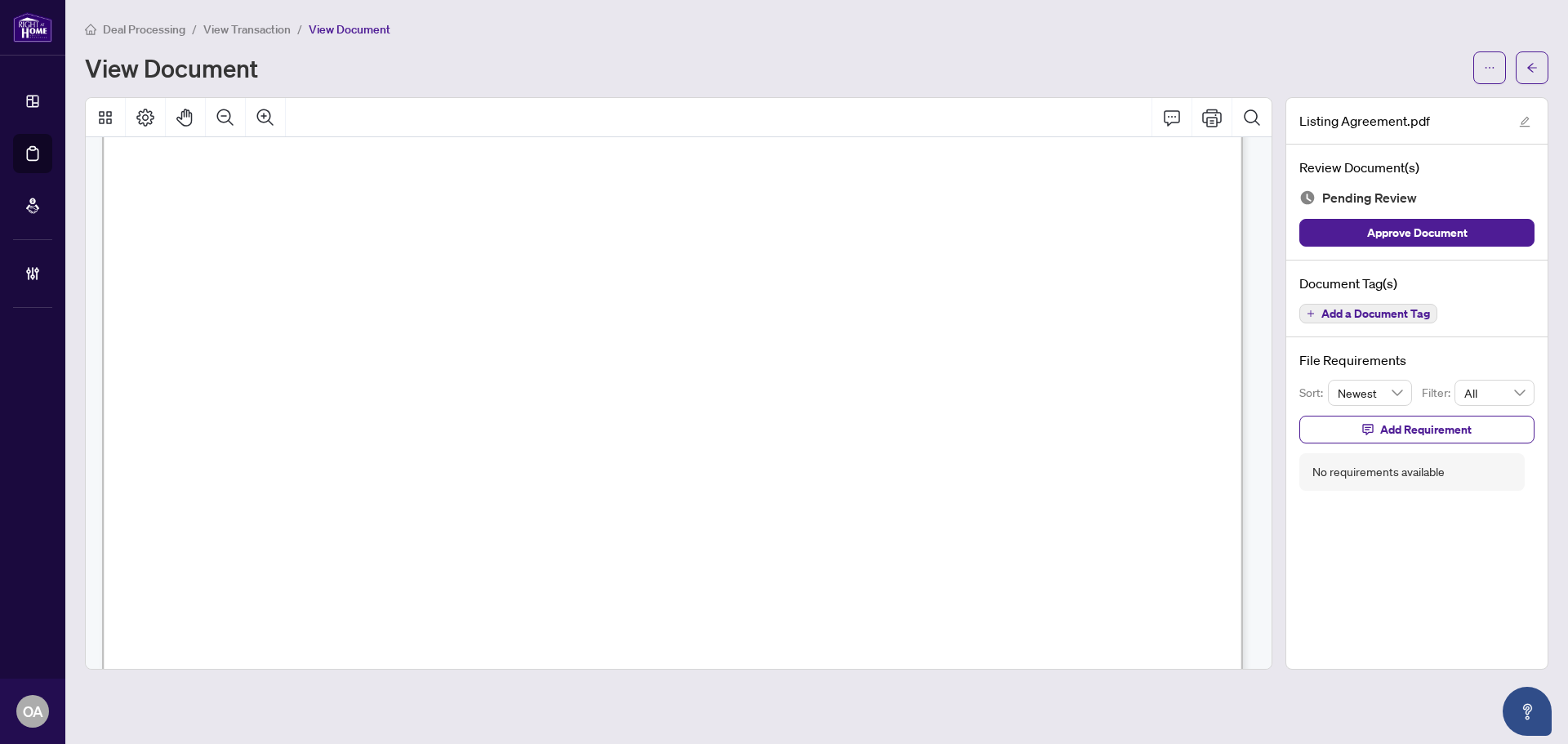
scroll to position [25194, 0]
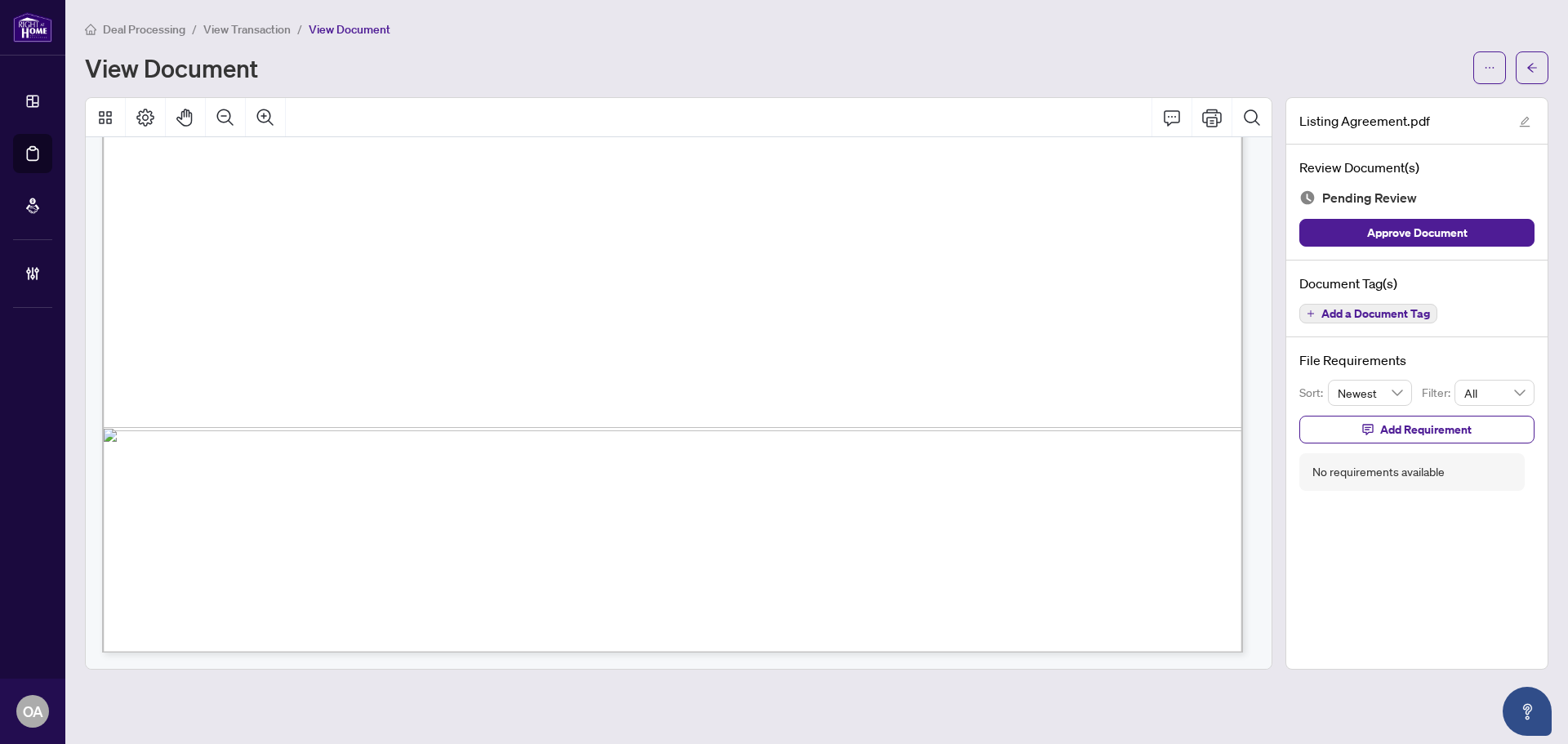
click at [1262, 647] on div "RECO INFORMATION GUIDE | VERSION: DECEMBER 1, 2023 PAGE 7 OF 12 SERVICES The ag…" at bounding box center [678, 403] width 1186 height 532
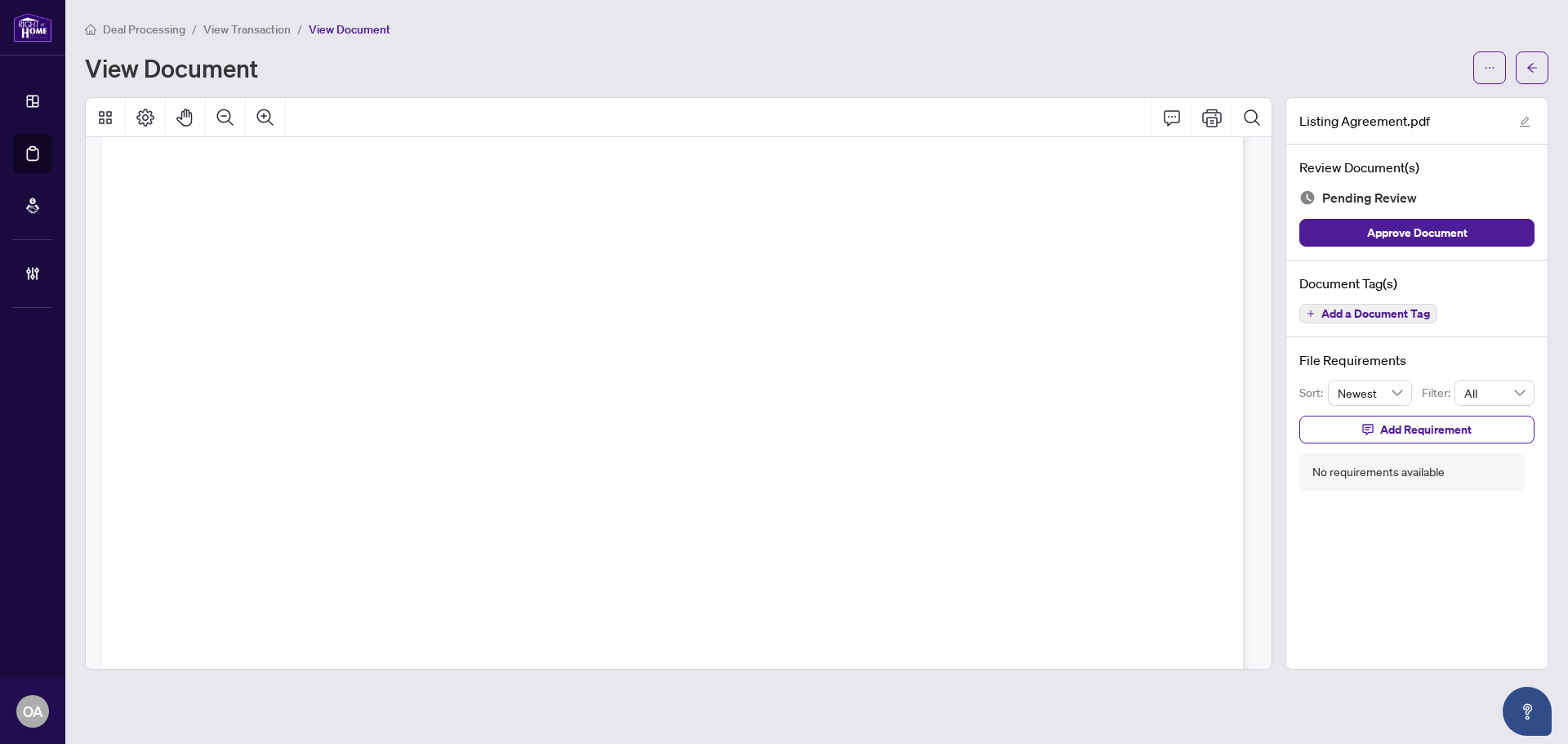
scroll to position [3581, 0]
click at [1369, 311] on span "Add a Document Tag" at bounding box center [1376, 313] width 108 height 12
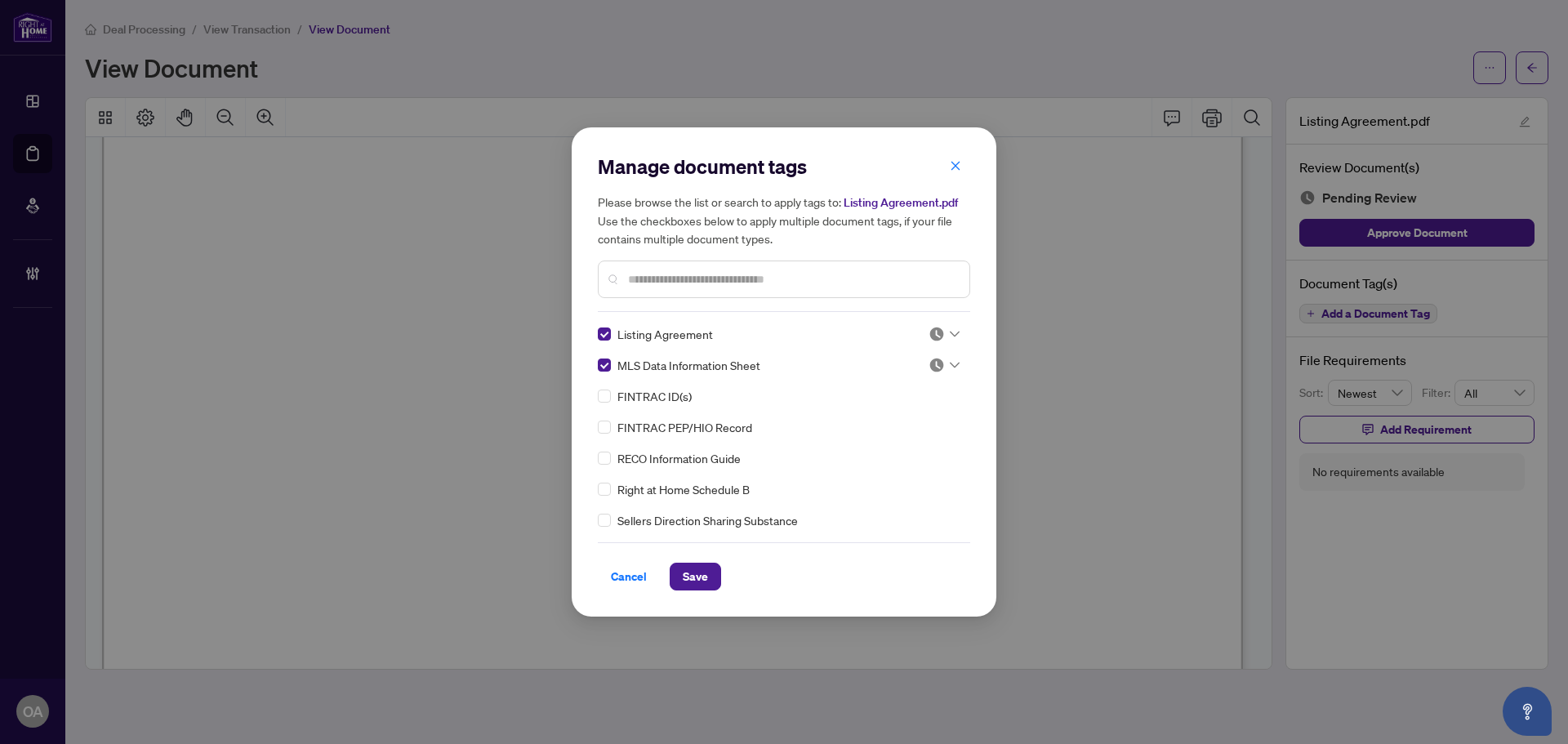
click at [947, 321] on div "Manage document tags Please browse the list or search to apply tags to: Listing…" at bounding box center [784, 372] width 372 height 437
click at [945, 328] on div at bounding box center [944, 334] width 31 height 16
click at [922, 414] on div "Approved" at bounding box center [891, 414] width 105 height 18
click at [945, 357] on div at bounding box center [944, 365] width 31 height 16
click at [915, 443] on div "Approved" at bounding box center [891, 445] width 105 height 18
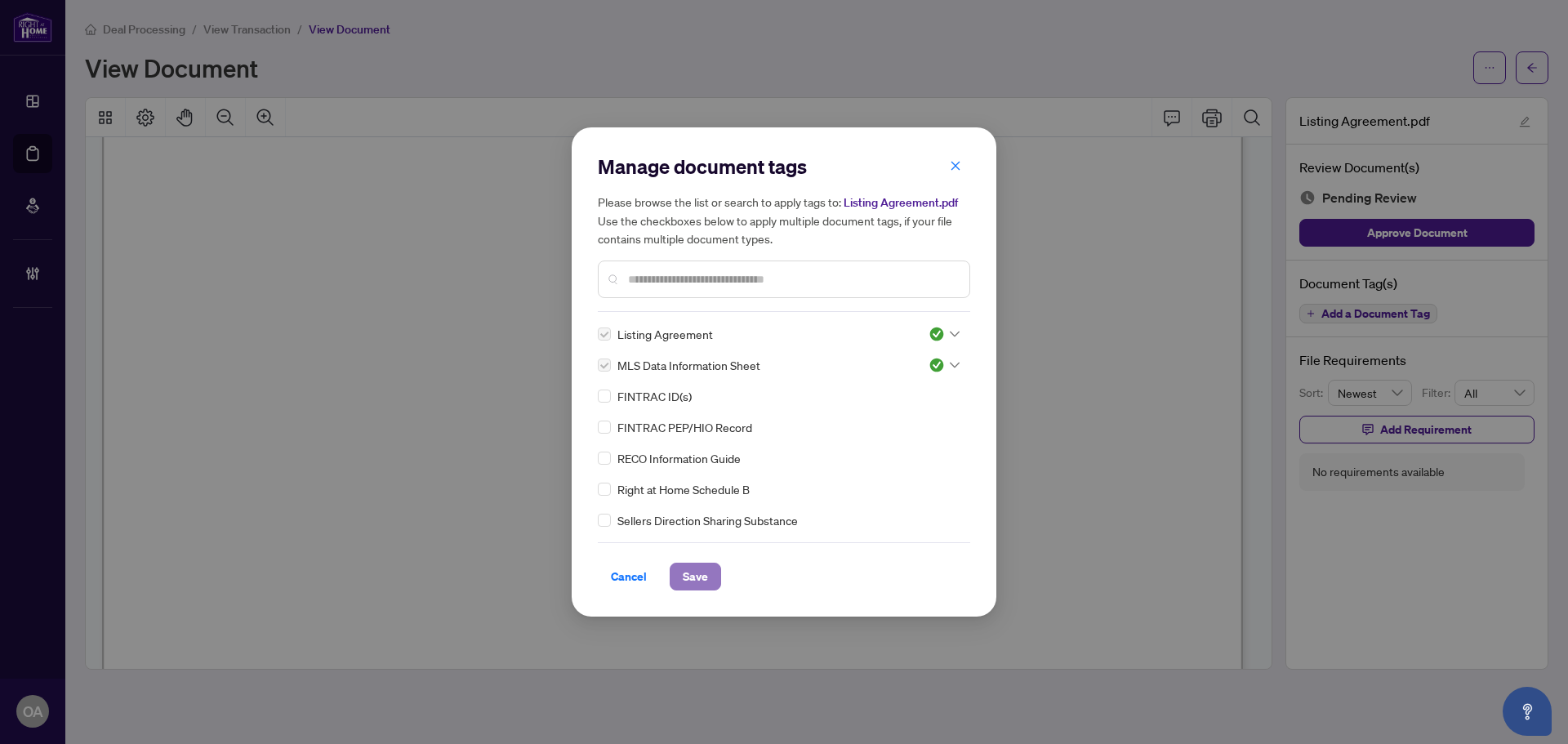
click at [690, 572] on span "Save" at bounding box center [695, 576] width 25 height 26
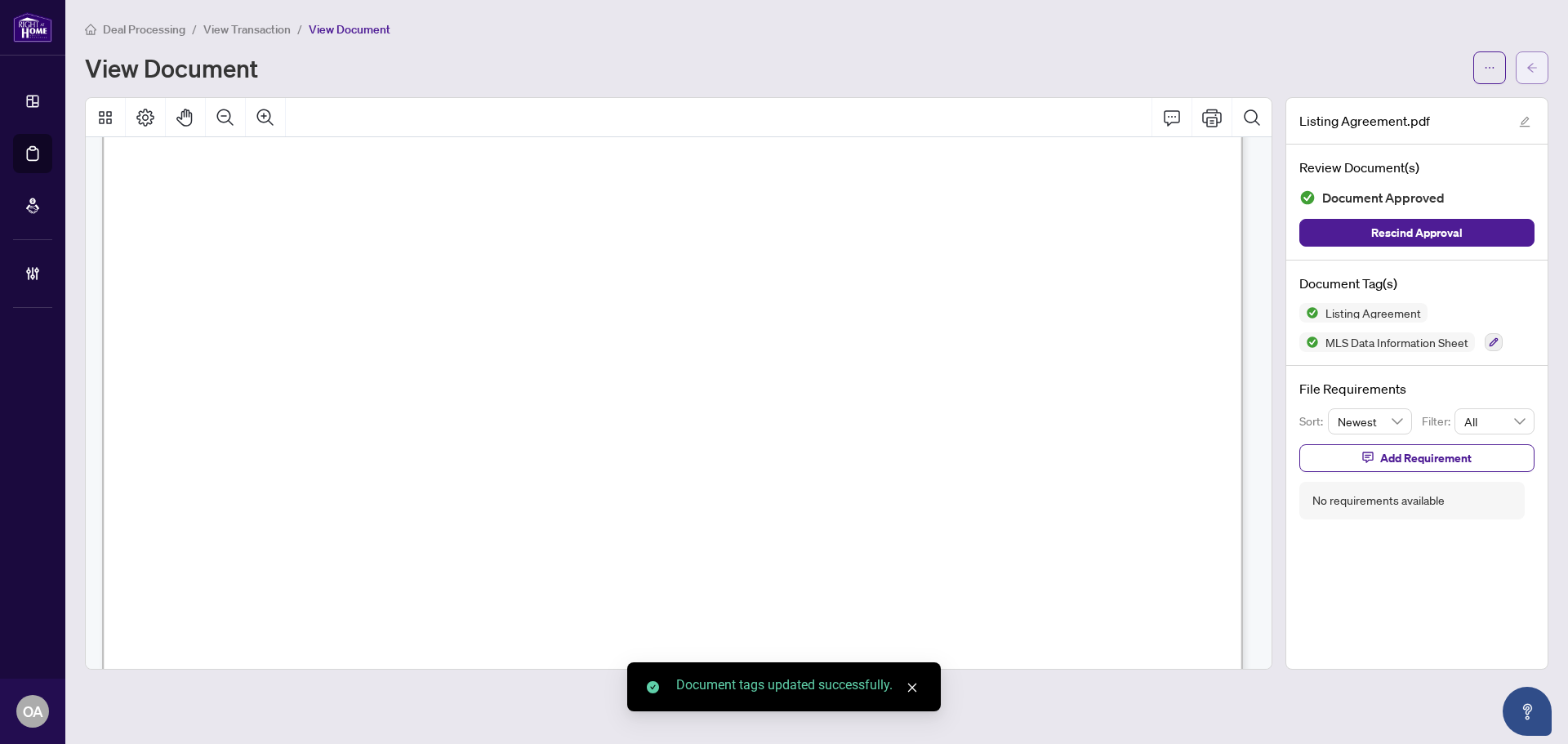
click at [1526, 70] on icon "arrow-left" at bounding box center [1532, 68] width 12 height 12
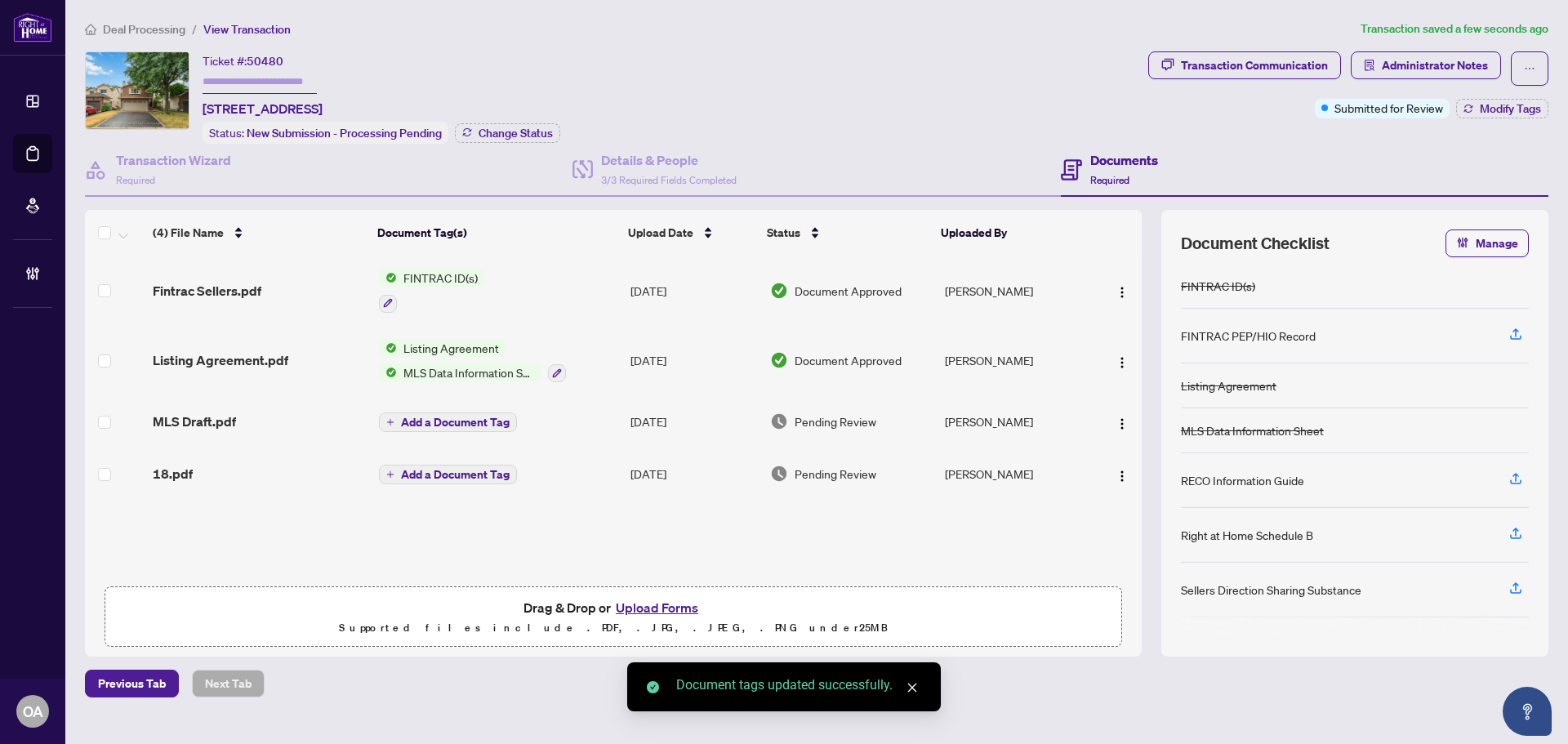
click at [234, 423] on span "MLS Draft.pdf" at bounding box center [194, 422] width 83 height 20
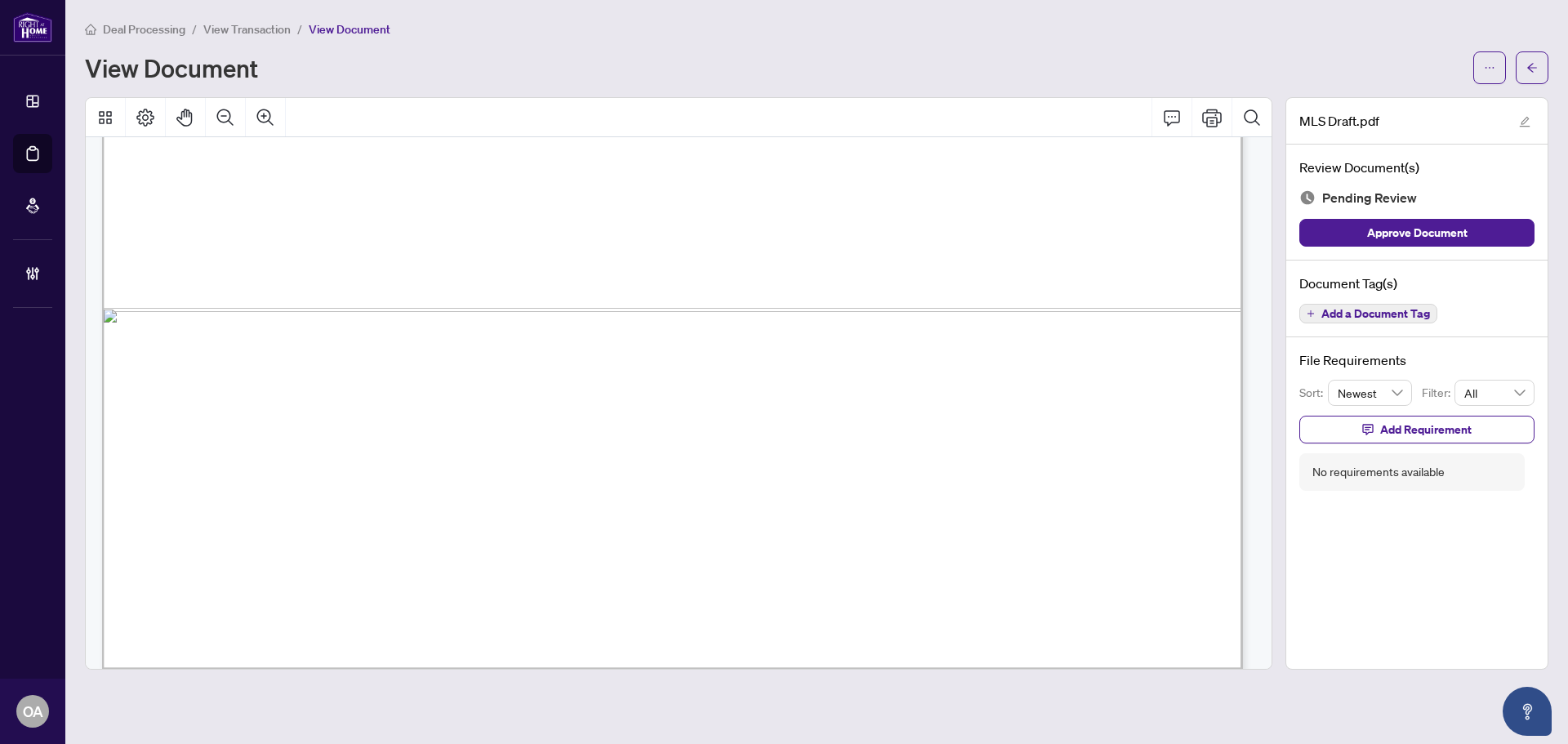
scroll to position [1114, 0]
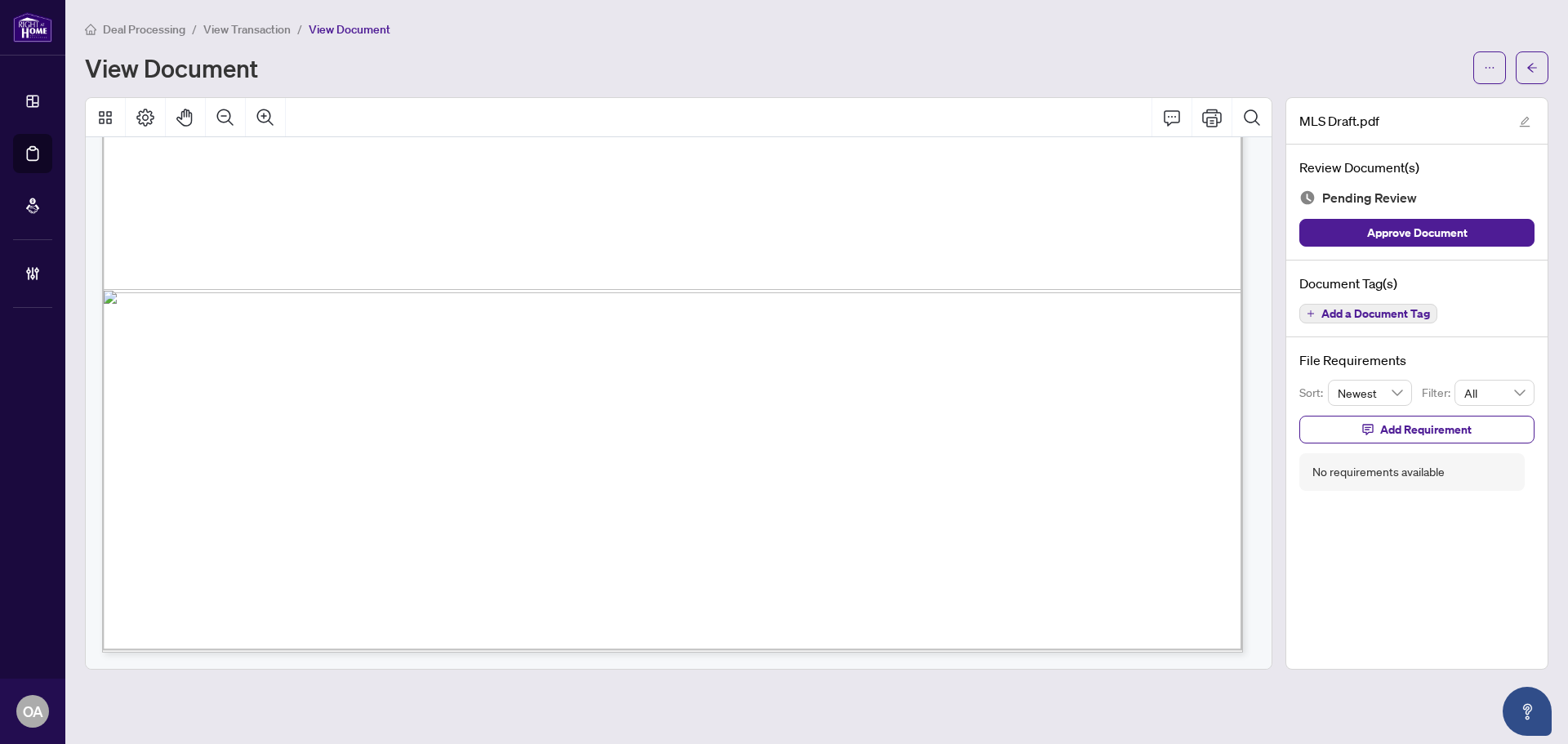
click at [1329, 326] on div "Document Tag(s) Add a Document Tag" at bounding box center [1416, 300] width 261 height 78
click at [1330, 319] on span "Add a Document Tag" at bounding box center [1376, 313] width 108 height 12
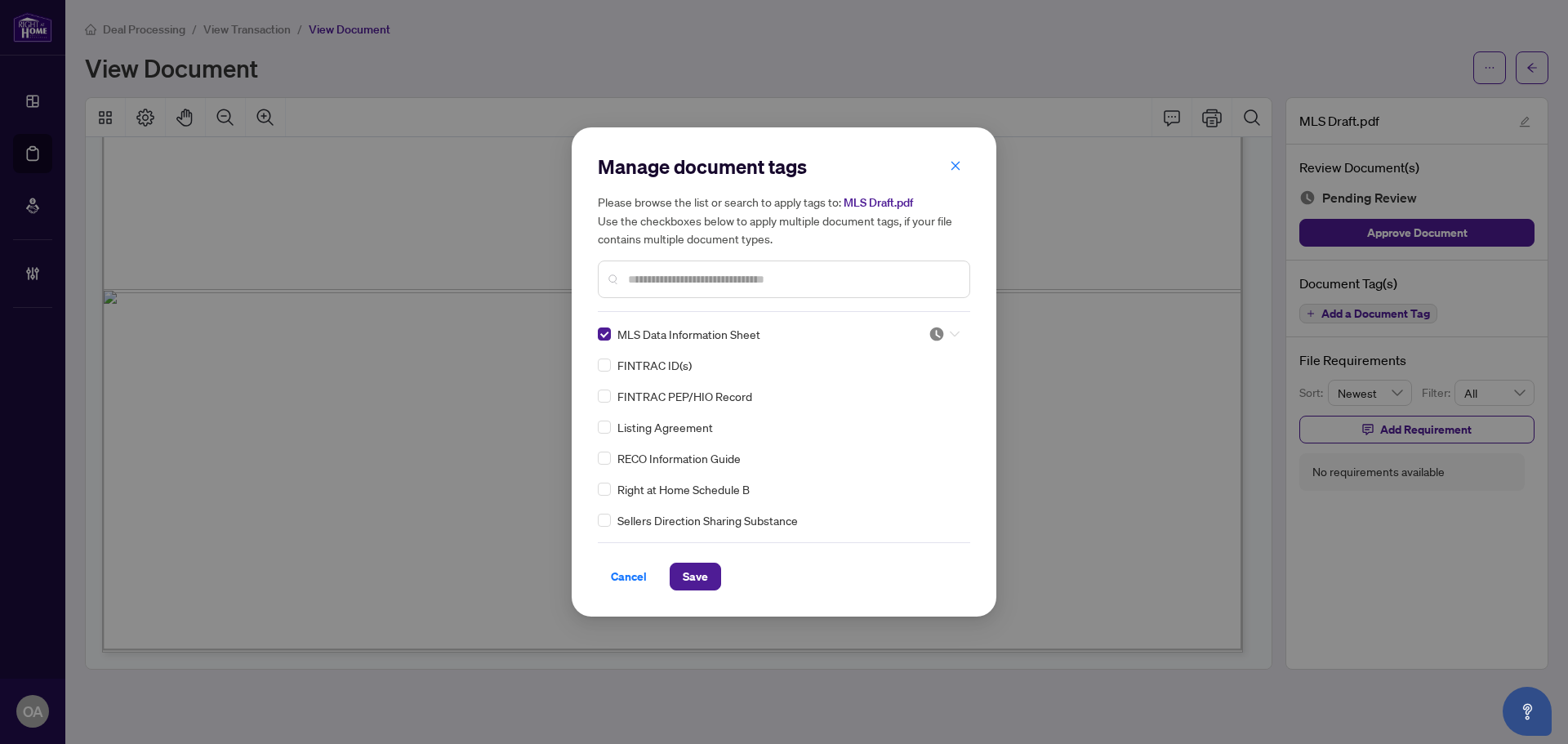
click at [931, 332] on img at bounding box center [937, 334] width 16 height 16
click at [901, 405] on div "Approved" at bounding box center [890, 414] width 124 height 26
click at [704, 575] on span "Save" at bounding box center [695, 576] width 25 height 26
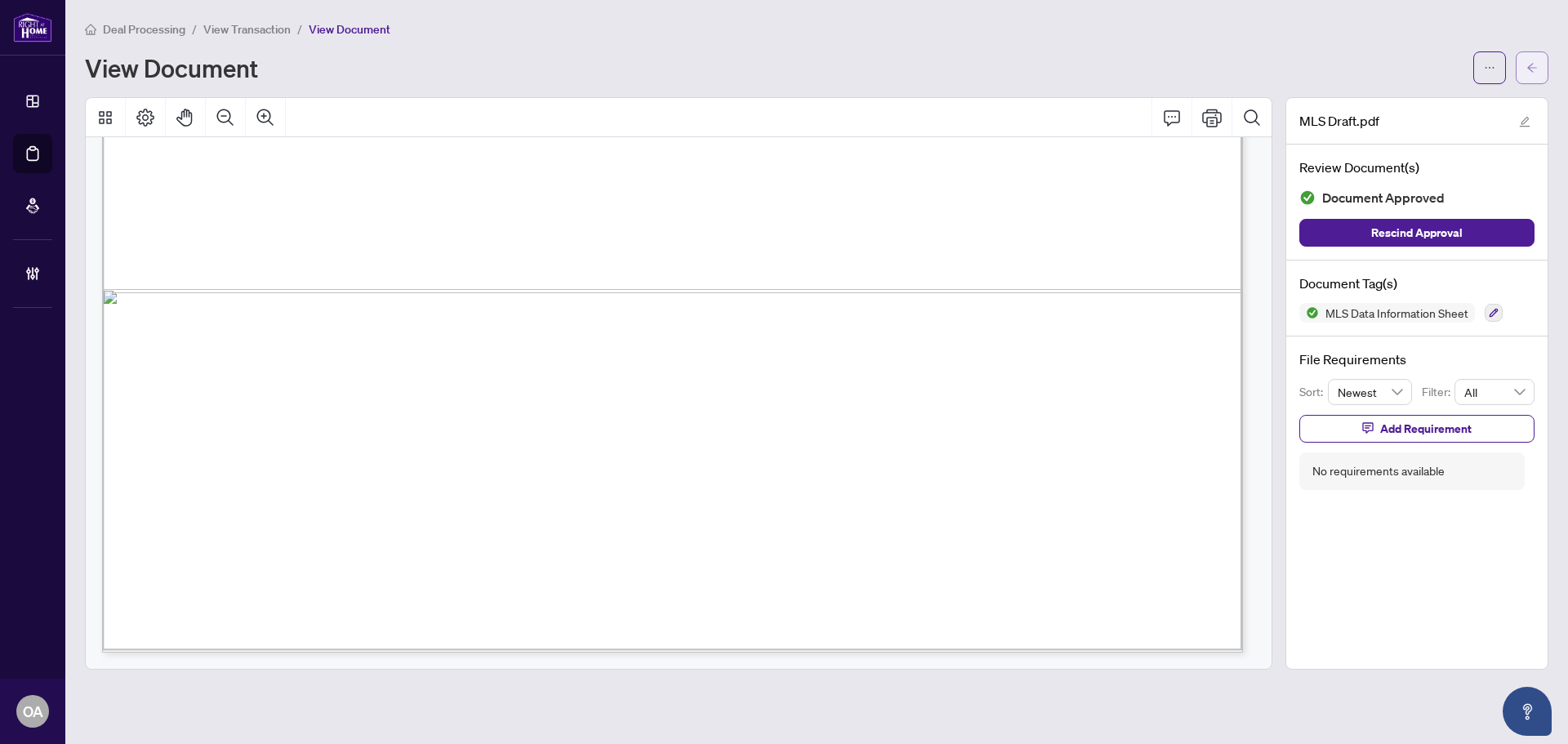
click at [1539, 76] on button "button" at bounding box center [1533, 68] width 33 height 33
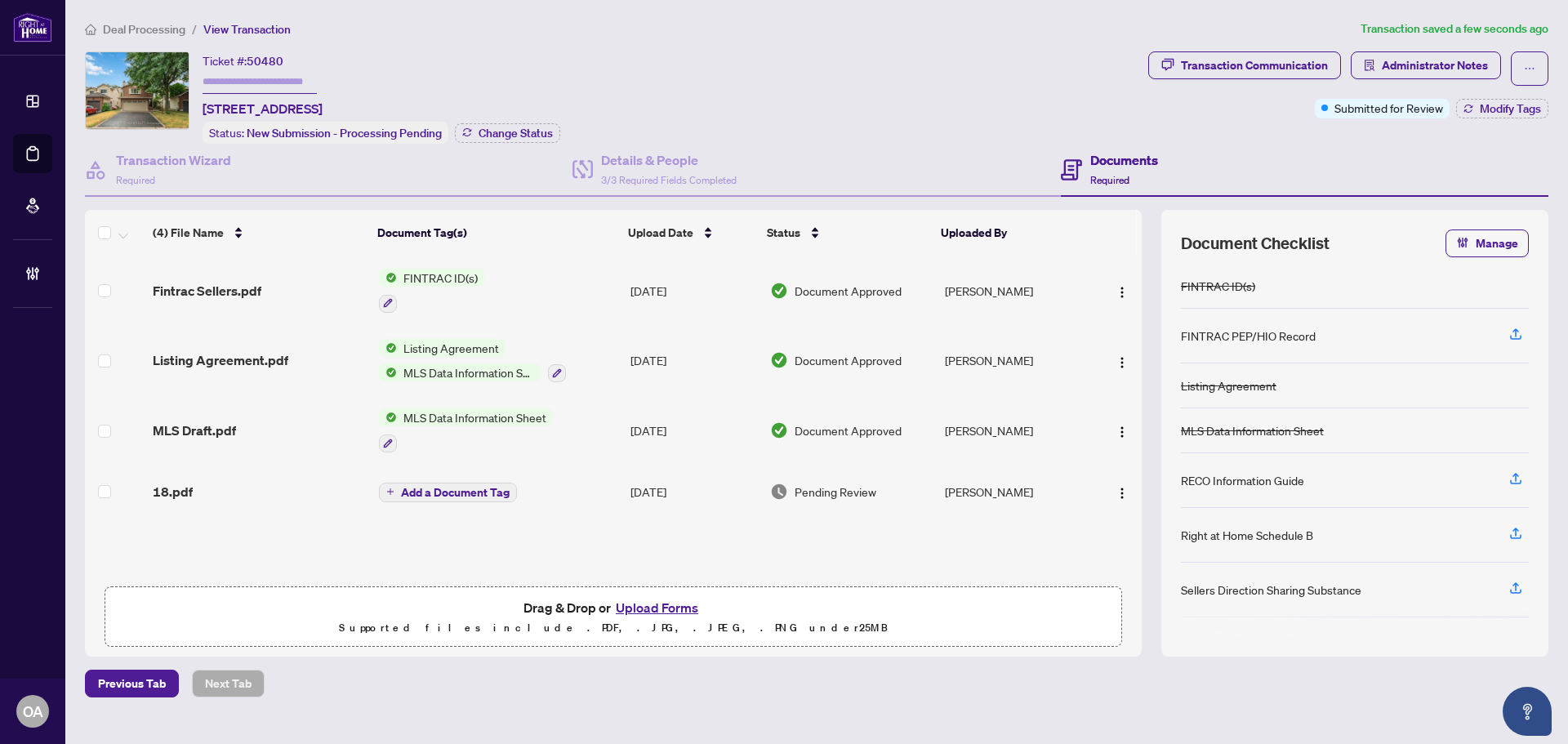
click at [202, 482] on div "18.pdf" at bounding box center [259, 492] width 213 height 20
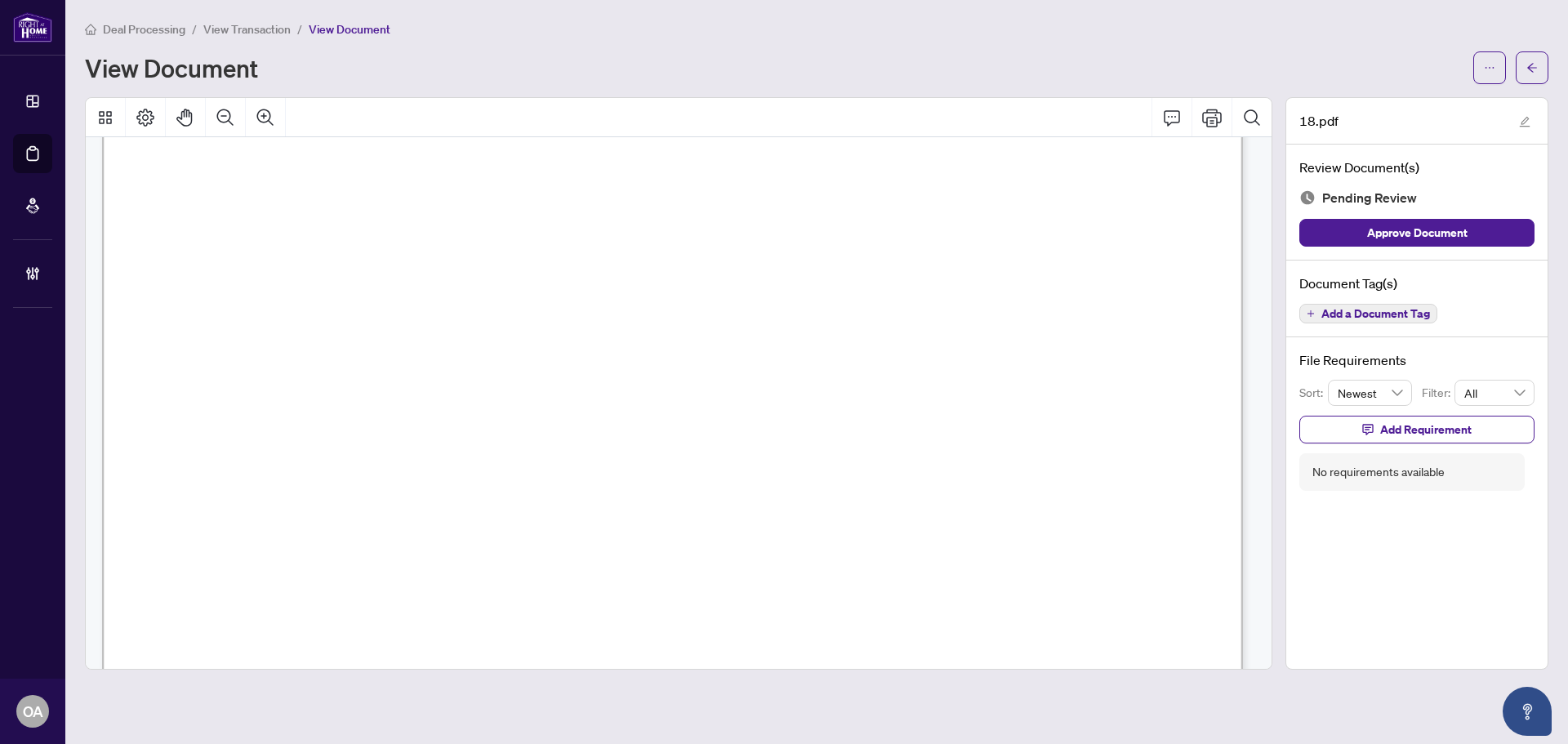
scroll to position [654, 0]
click at [1377, 308] on span "Add a Document Tag" at bounding box center [1376, 313] width 108 height 12
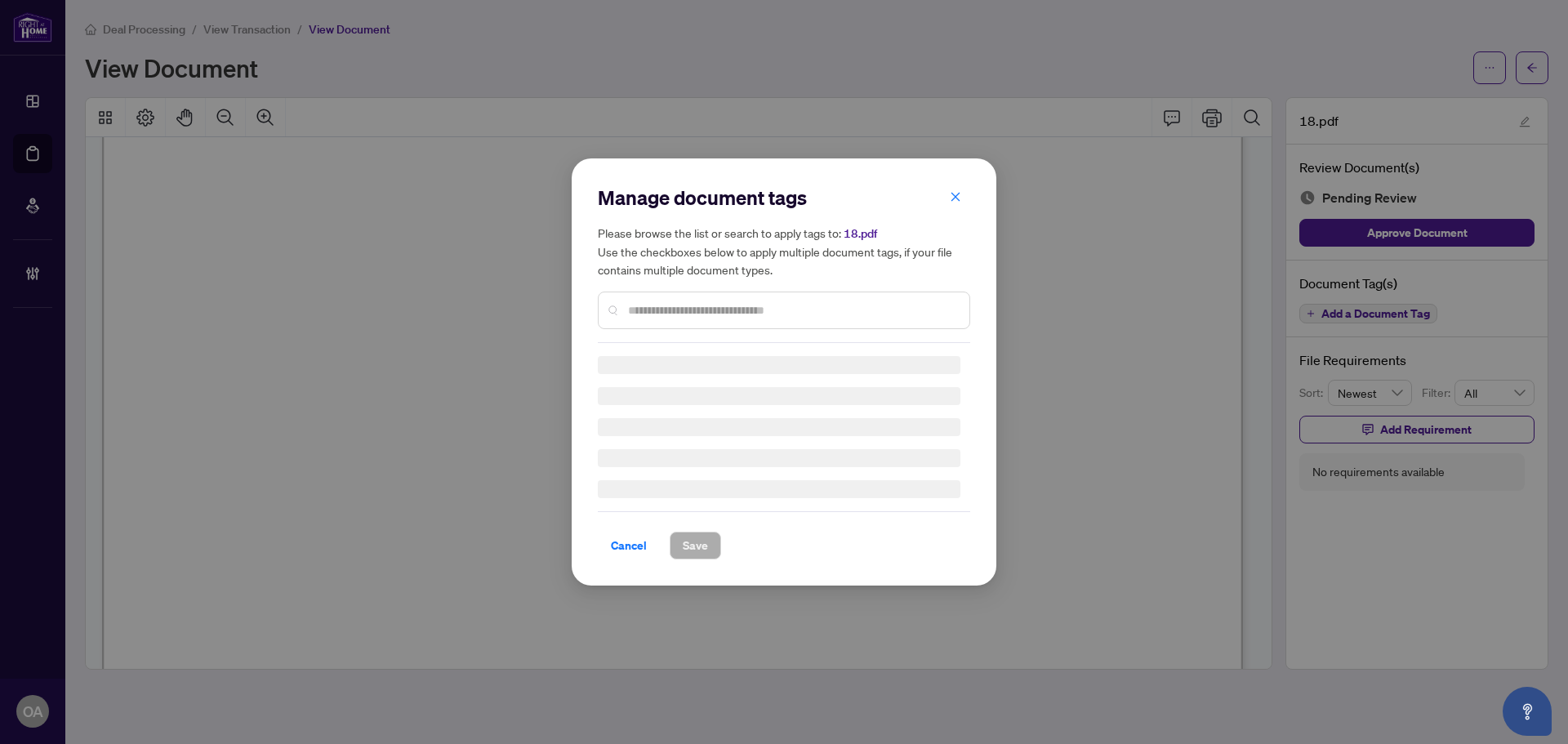
click at [665, 315] on input "text" at bounding box center [792, 311] width 329 height 18
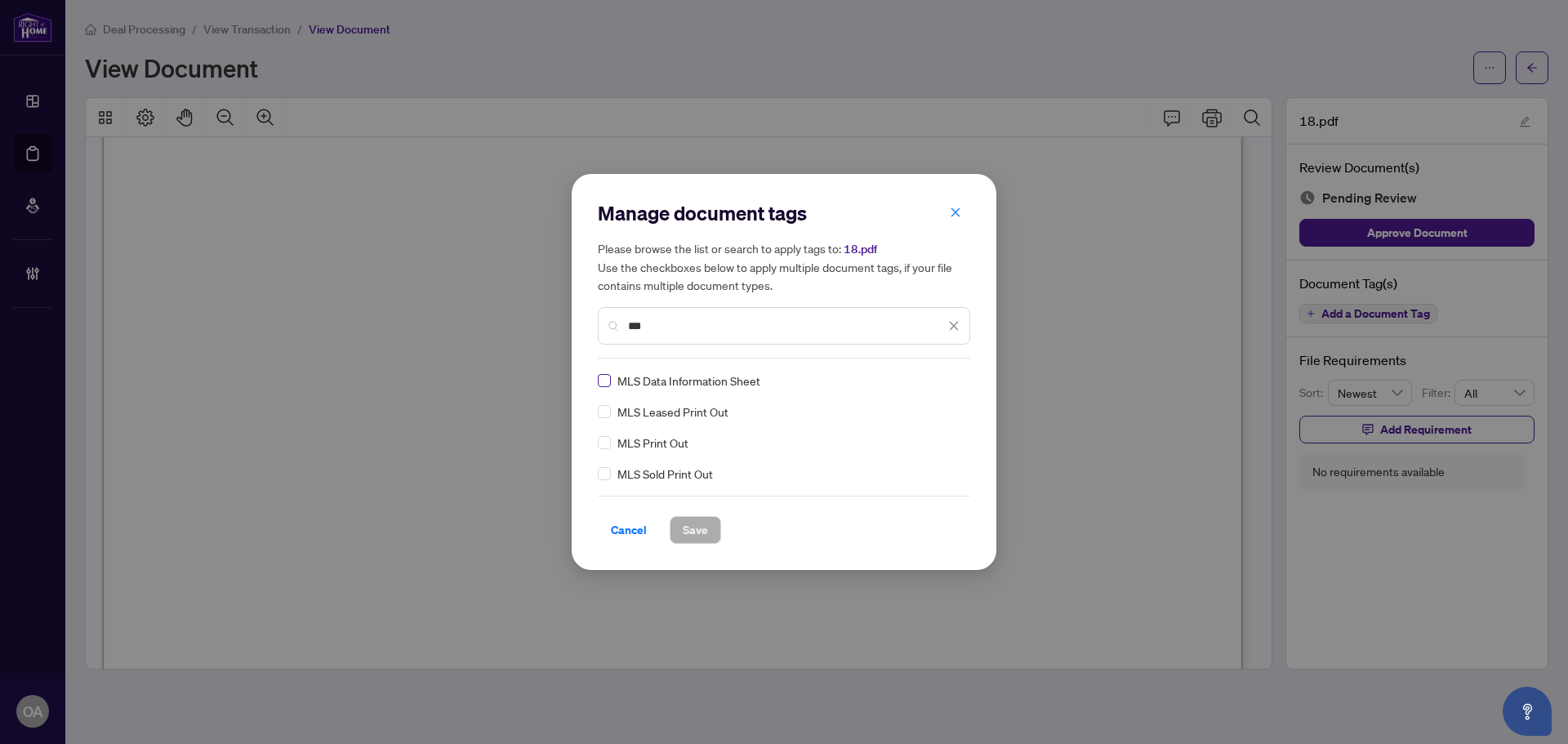
type input "***"
click at [956, 373] on div at bounding box center [944, 380] width 31 height 16
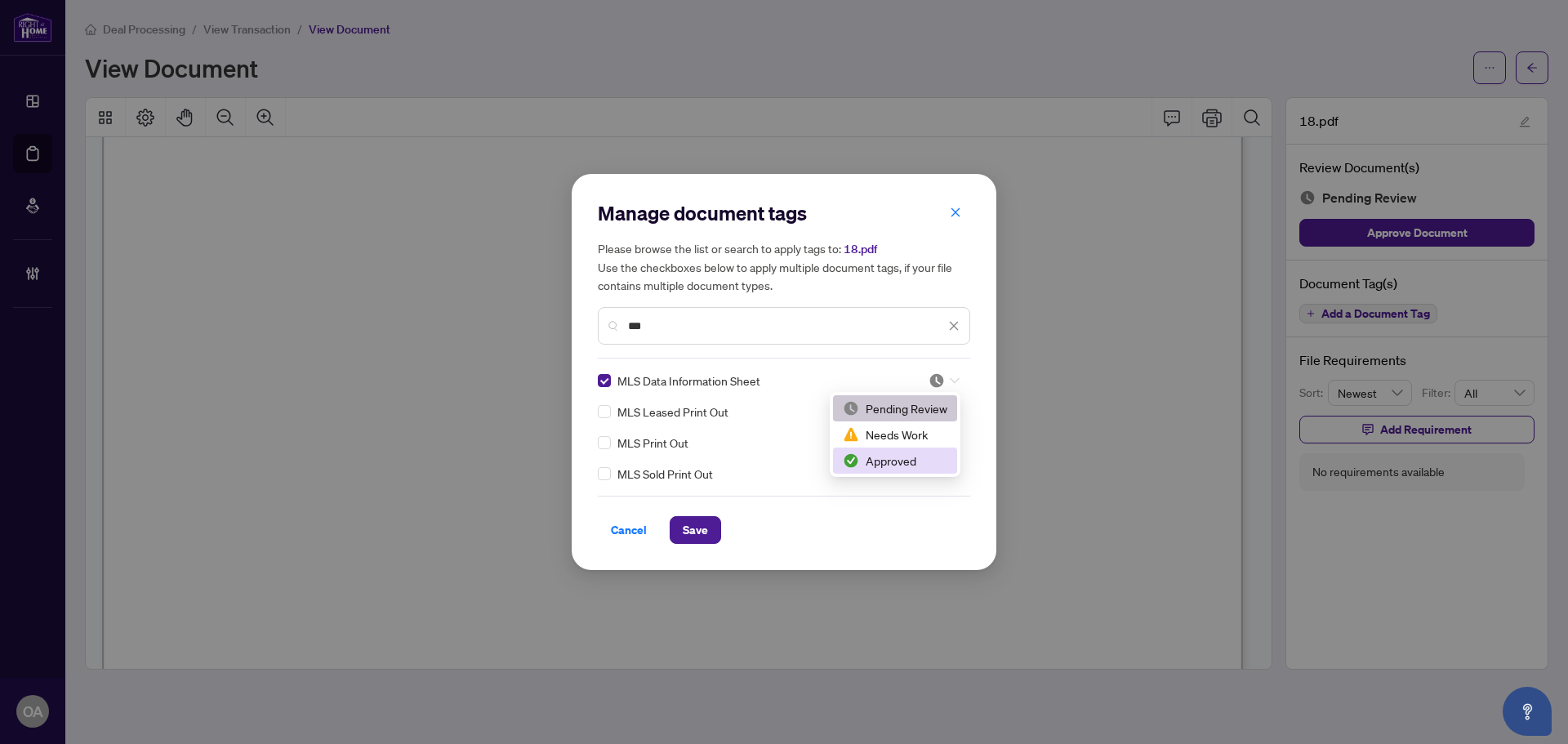
click at [879, 470] on div "Approved" at bounding box center [894, 460] width 124 height 26
click at [687, 537] on span "Save" at bounding box center [695, 529] width 25 height 26
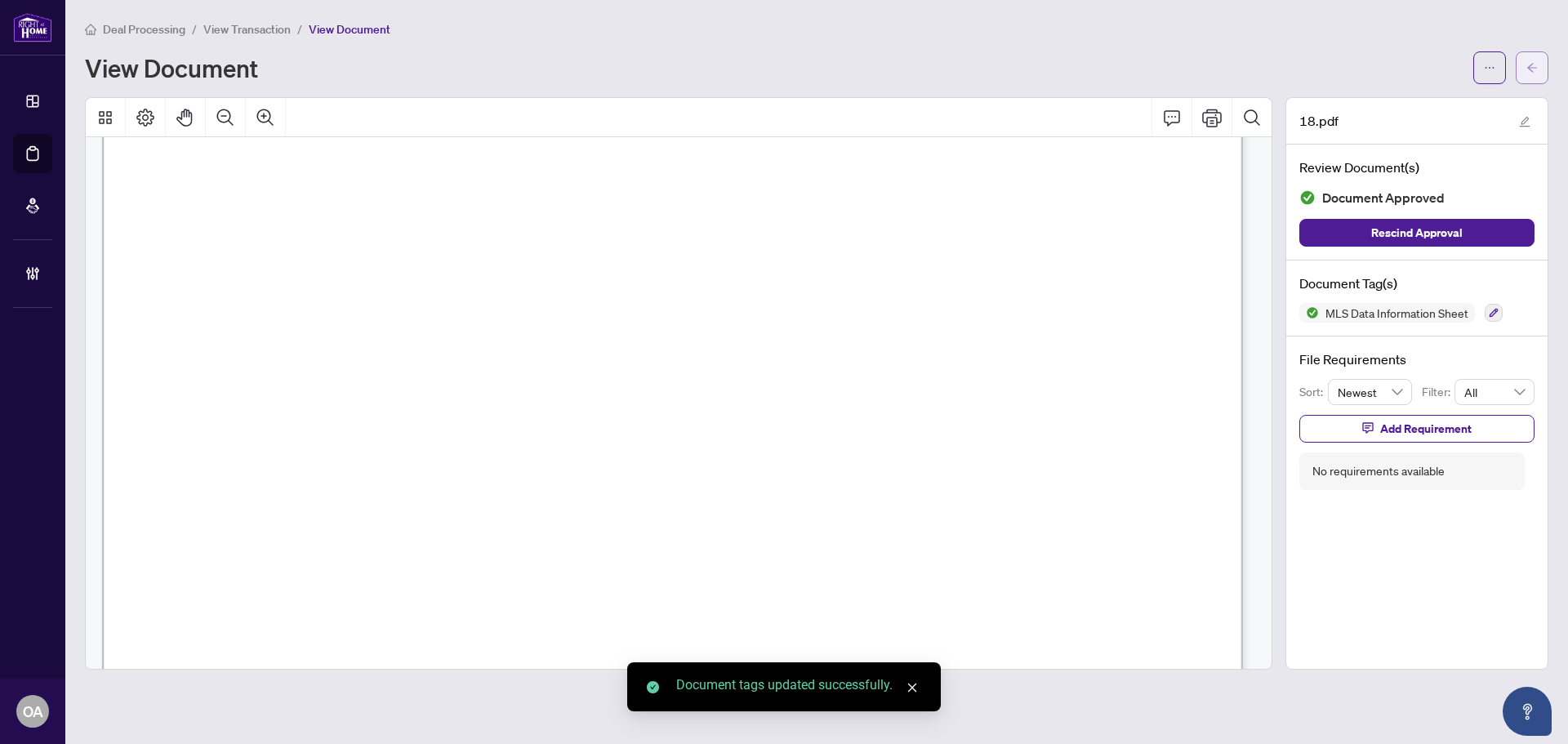
click at [1533, 65] on icon "arrow-left" at bounding box center [1532, 68] width 12 height 12
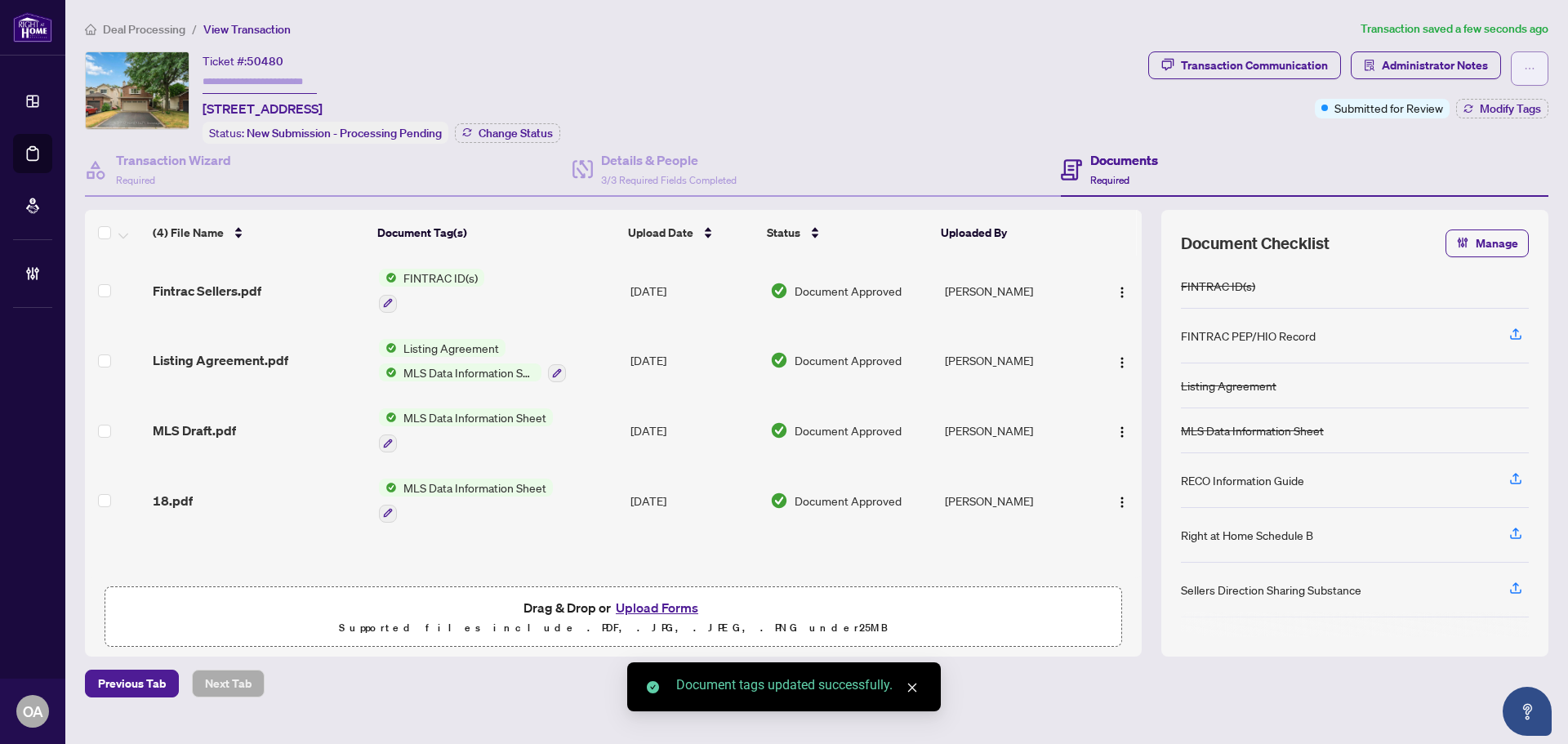
click at [1529, 79] on span "button" at bounding box center [1530, 68] width 12 height 26
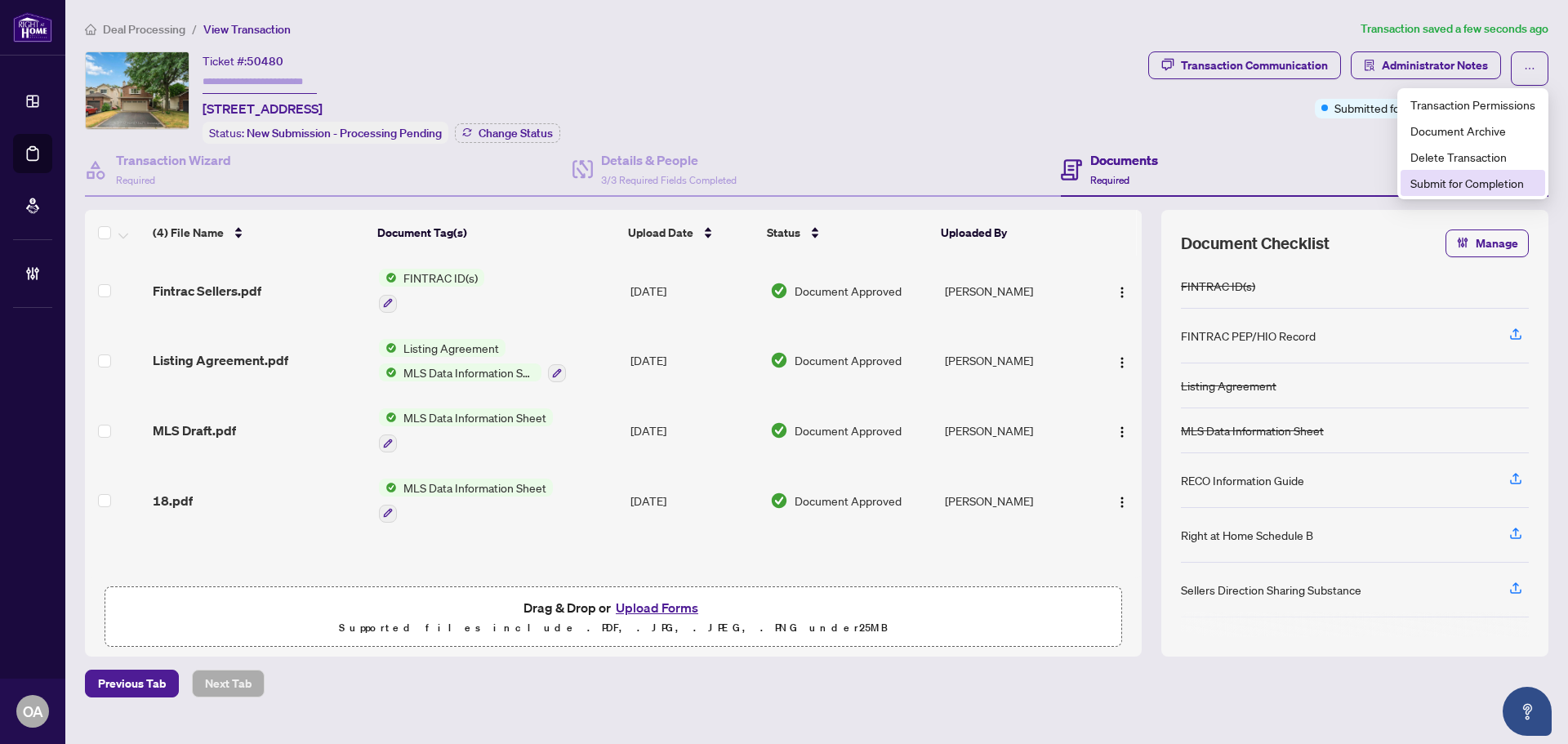
click at [1359, 171] on div "Documents Required" at bounding box center [1305, 170] width 488 height 53
click at [1489, 107] on span "Modify Tags" at bounding box center [1511, 108] width 61 height 12
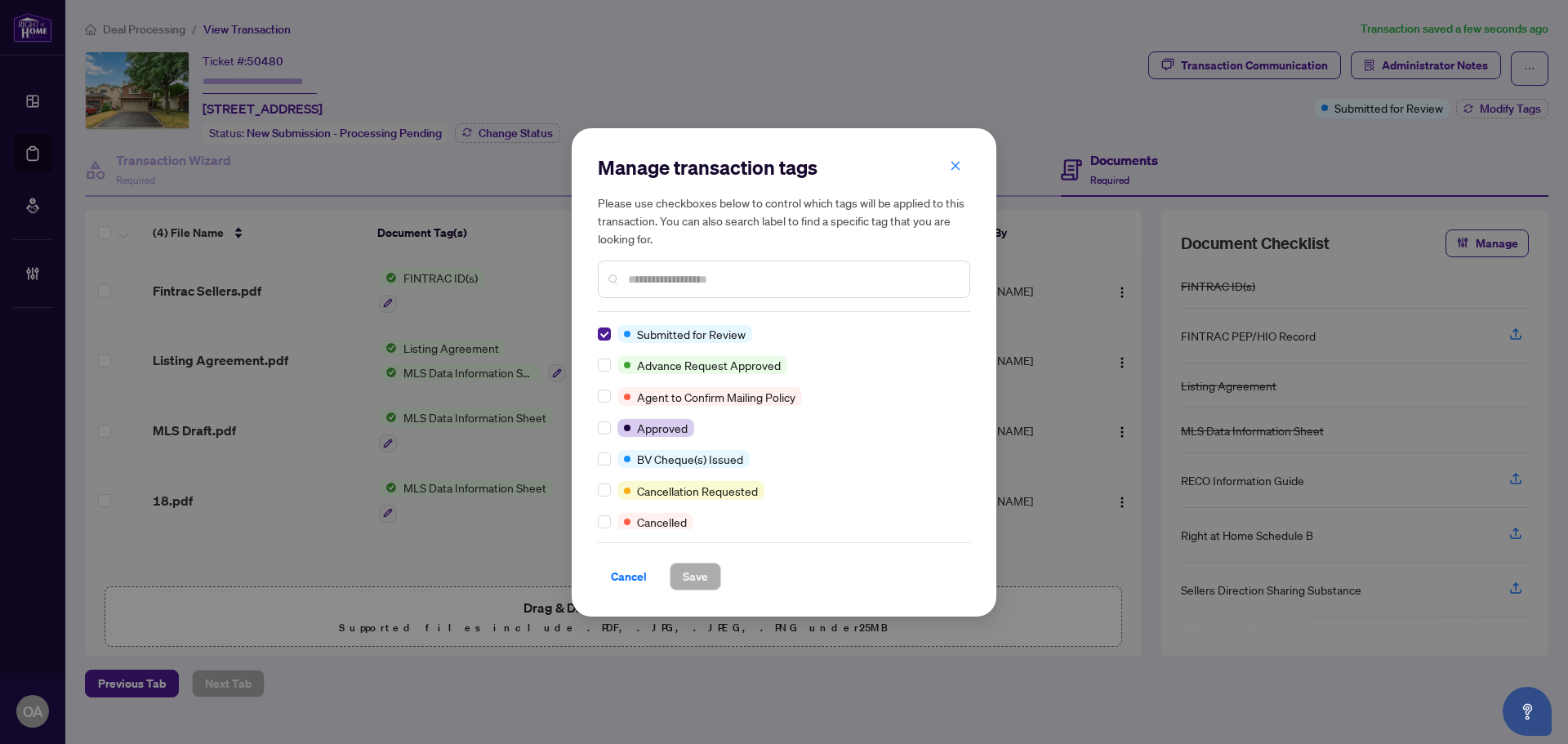
click at [609, 335] on div at bounding box center [608, 334] width 20 height 18
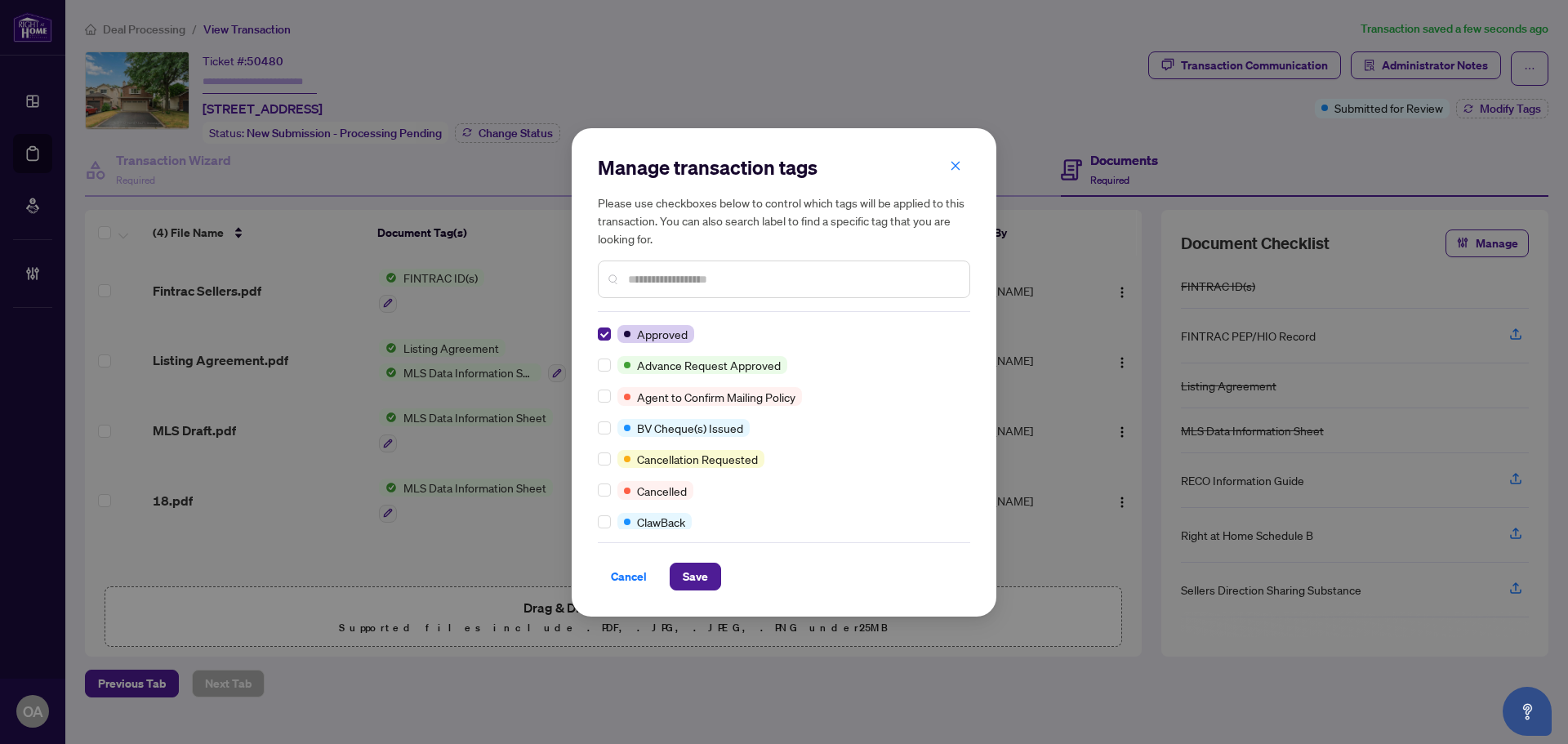
click at [682, 554] on div "Cancel Save" at bounding box center [784, 566] width 372 height 48
click at [696, 568] on span "Save" at bounding box center [695, 576] width 25 height 26
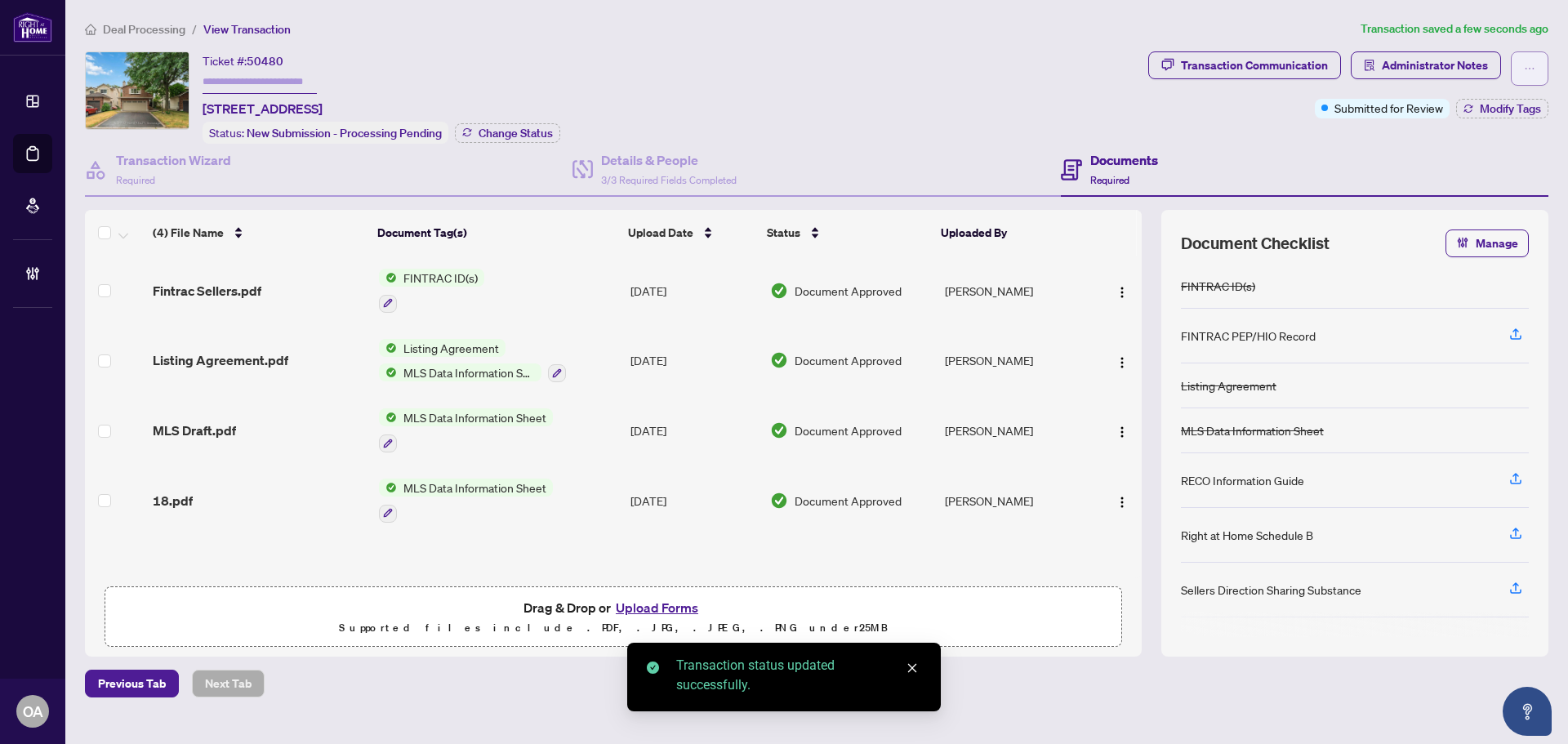
click at [1520, 67] on button "button" at bounding box center [1530, 69] width 38 height 34
click at [1457, 180] on span "Submit for Completion" at bounding box center [1473, 183] width 125 height 18
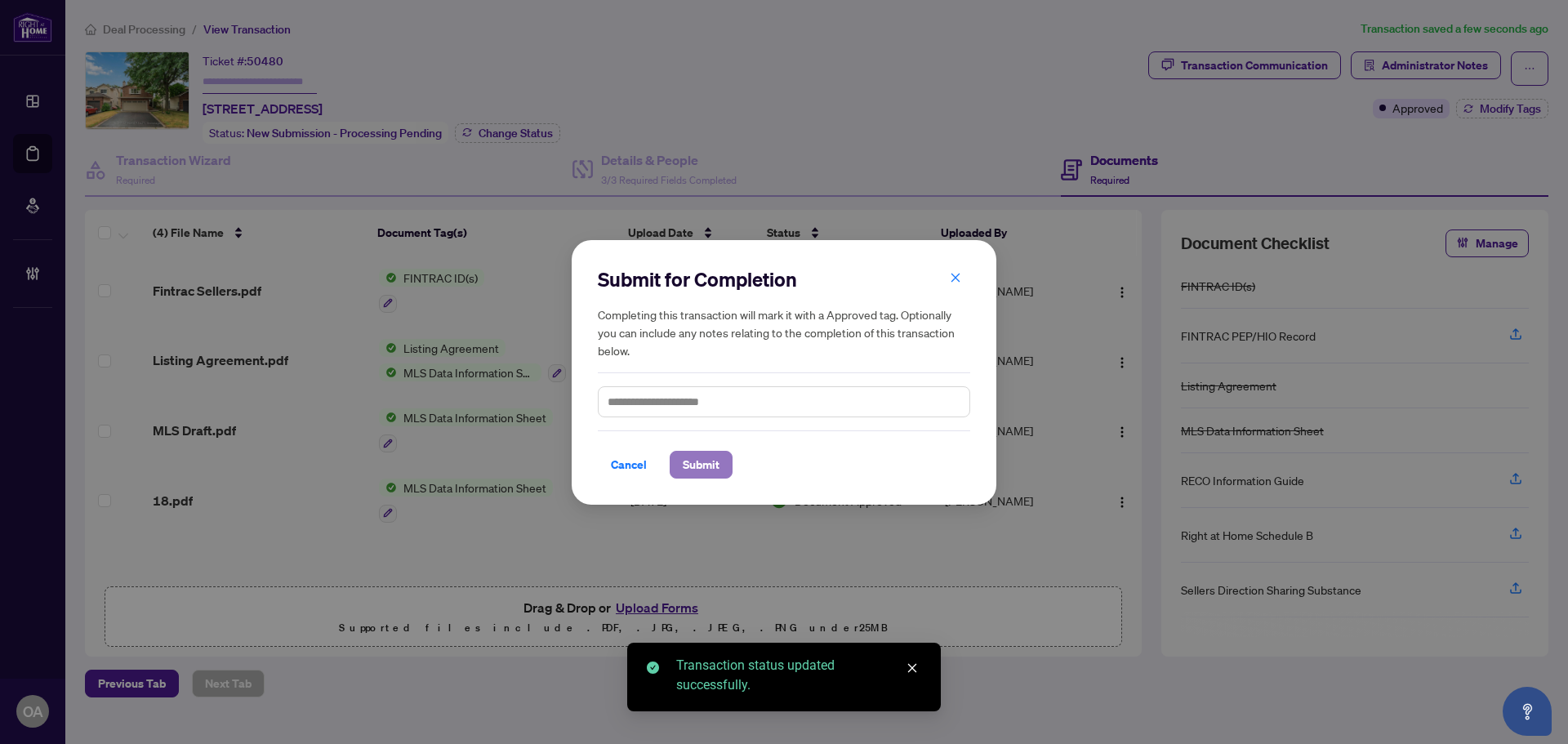
click at [700, 470] on span "Submit" at bounding box center [701, 464] width 37 height 26
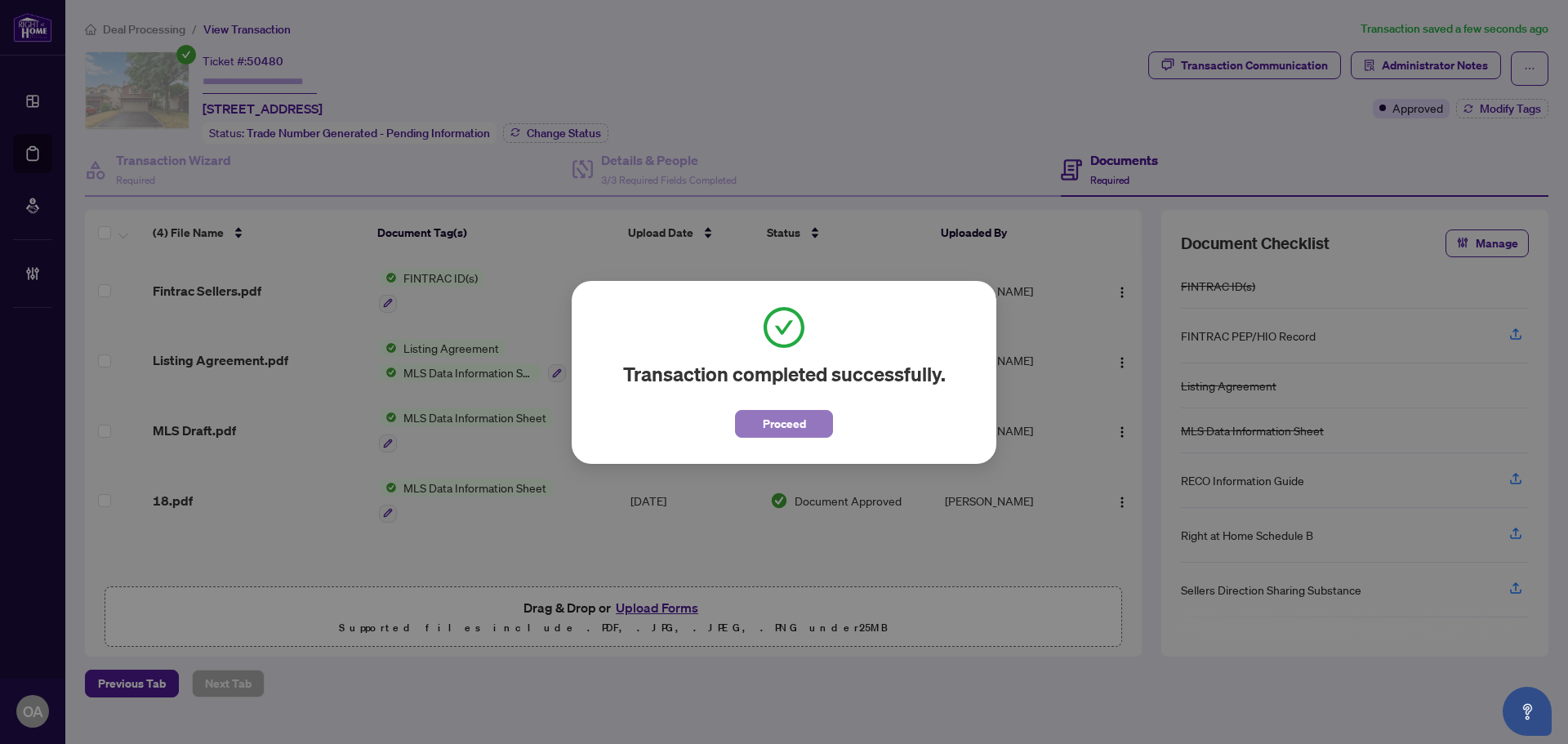
click at [788, 428] on span "Proceed" at bounding box center [785, 423] width 43 height 26
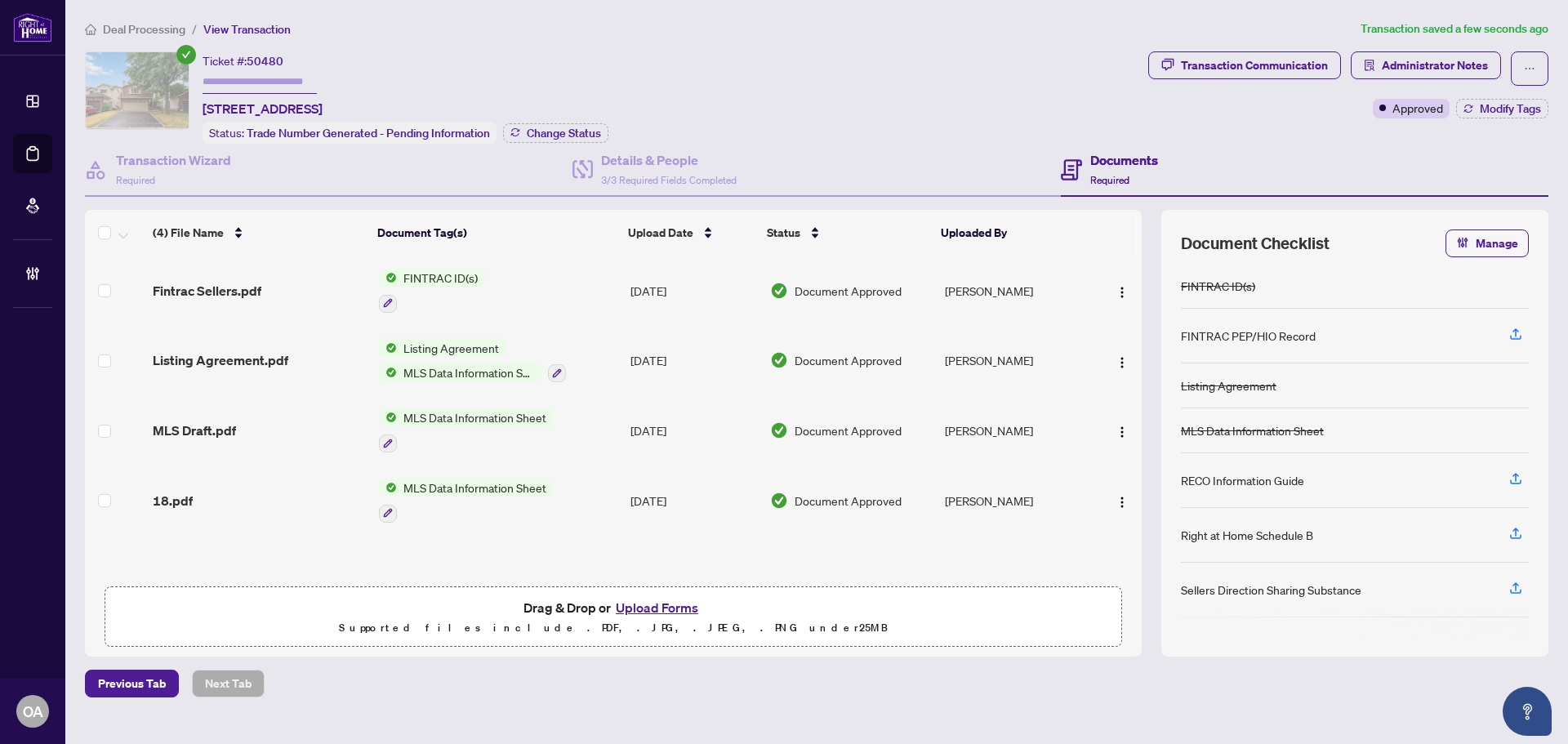
click at [0, 0] on link "Deal Processing" at bounding box center [0, 0] width 0 height 0
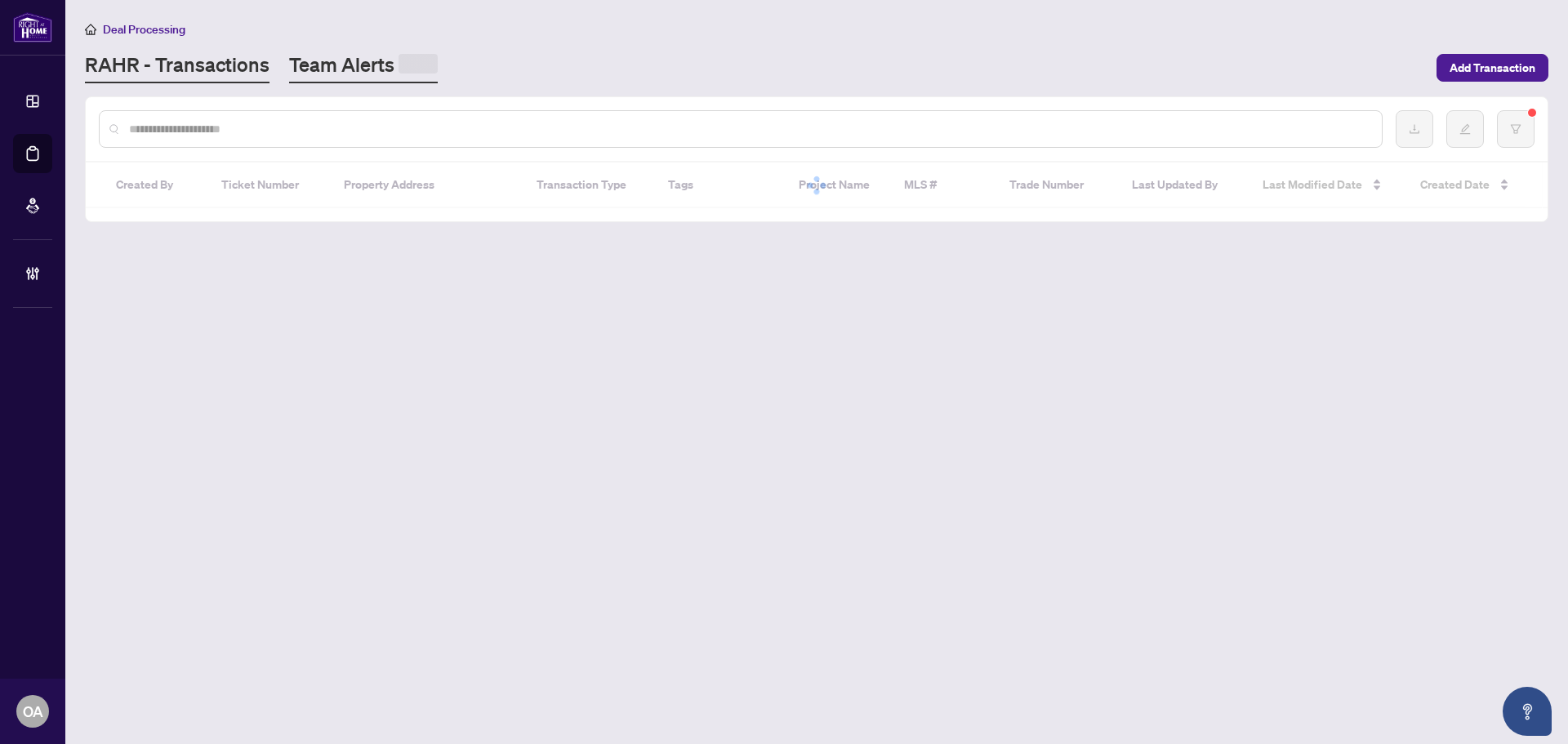
click at [344, 64] on link "Team Alerts" at bounding box center [363, 67] width 149 height 32
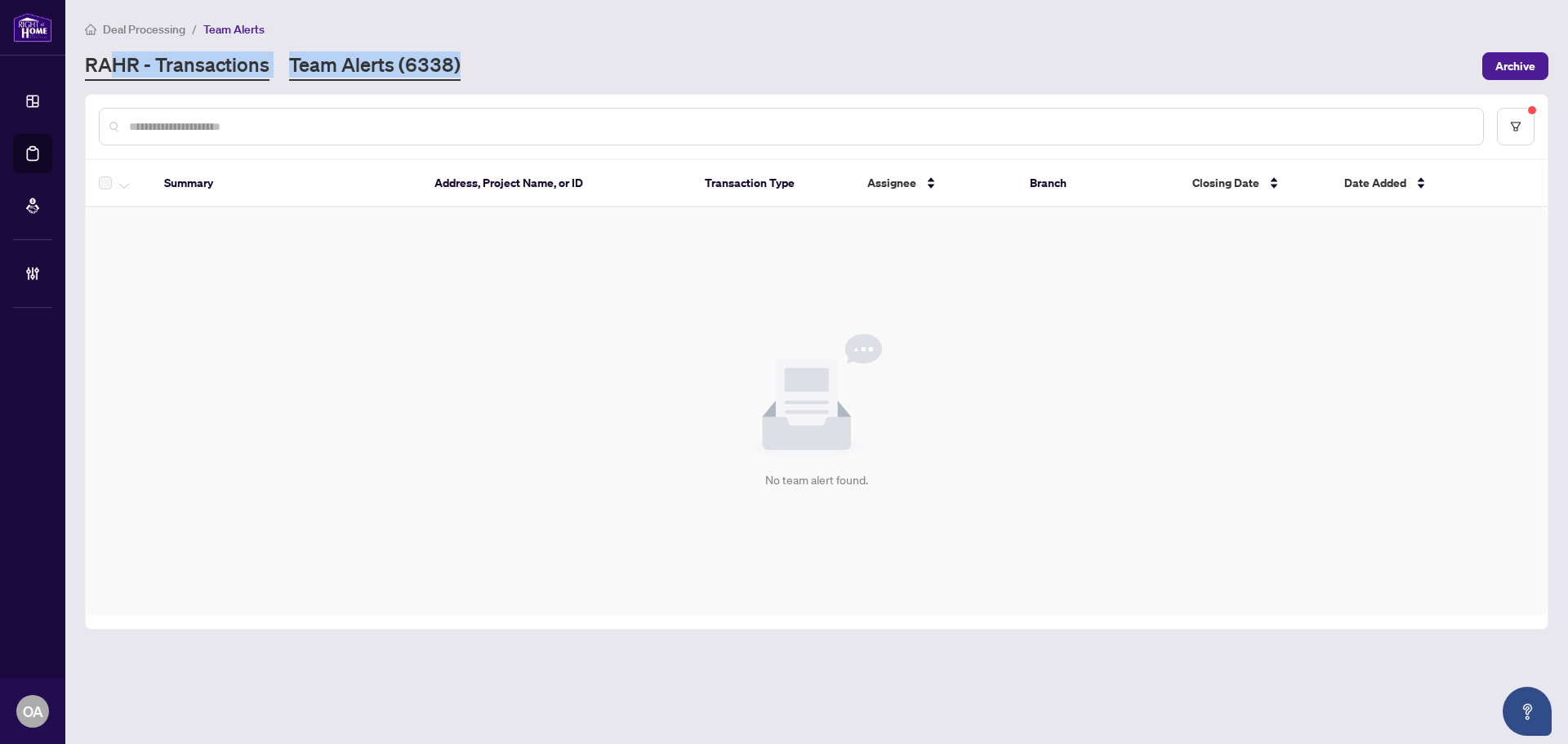
drag, startPoint x: 509, startPoint y: 58, endPoint x: 106, endPoint y: 60, distance: 403.0
click at [106, 60] on div "RAHR - Transactions Team Alerts (6338)" at bounding box center [779, 66] width 1388 height 30
click at [518, 63] on div "RAHR - Transactions Team Alerts (6338)" at bounding box center [779, 66] width 1388 height 30
drag, startPoint x: 542, startPoint y: 63, endPoint x: 260, endPoint y: 65, distance: 282.0
click at [260, 65] on div "RAHR - Transactions Team Alerts (6338)" at bounding box center [779, 66] width 1388 height 30
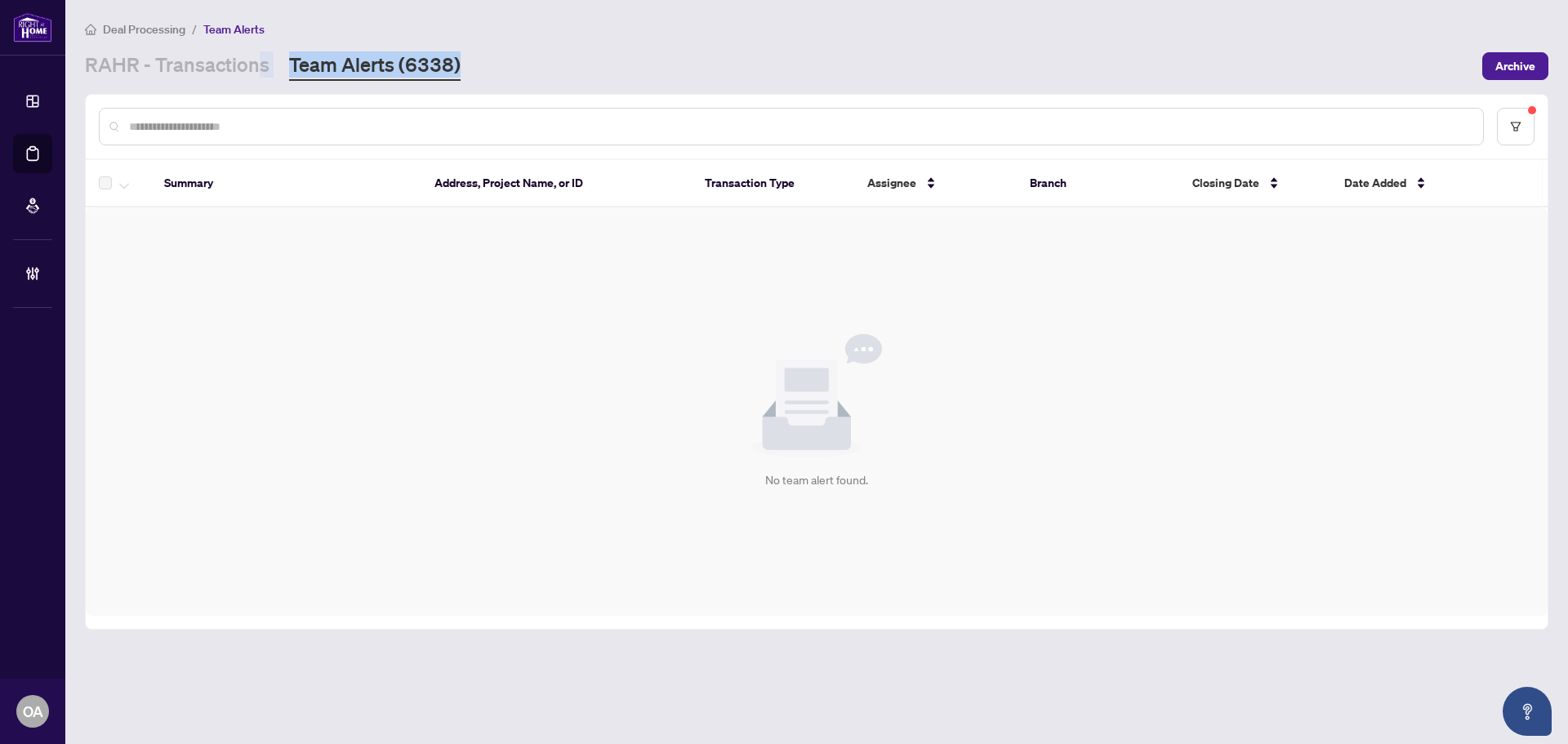
click at [409, 64] on link "Team Alerts (6338)" at bounding box center [375, 66] width 172 height 30
click at [240, 70] on link "RAHR - Transactions" at bounding box center [177, 66] width 184 height 30
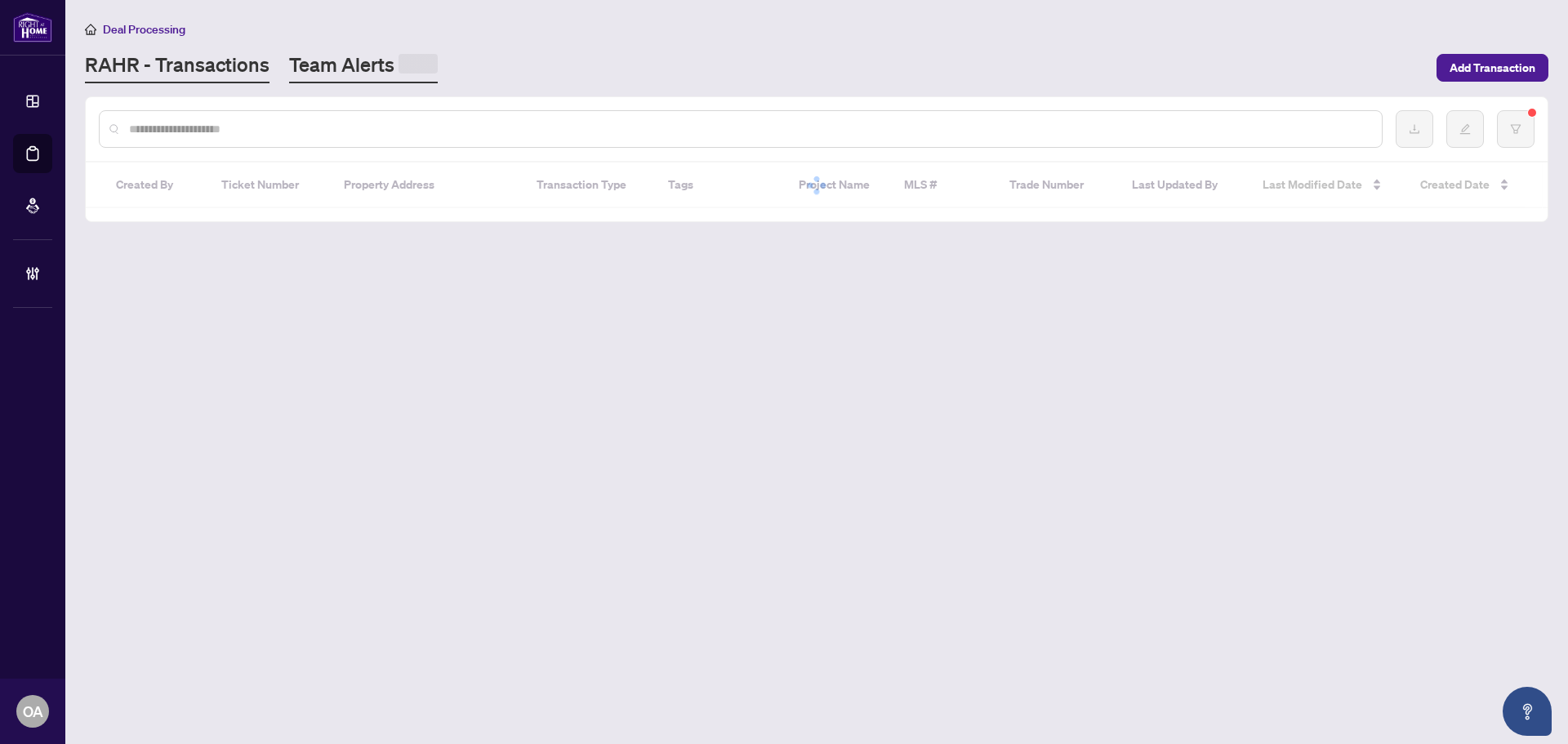
click at [397, 83] on main "Deal Processing RAHR - Transactions Team Alerts Add Transaction Created By Tick…" at bounding box center [817, 372] width 1503 height 744
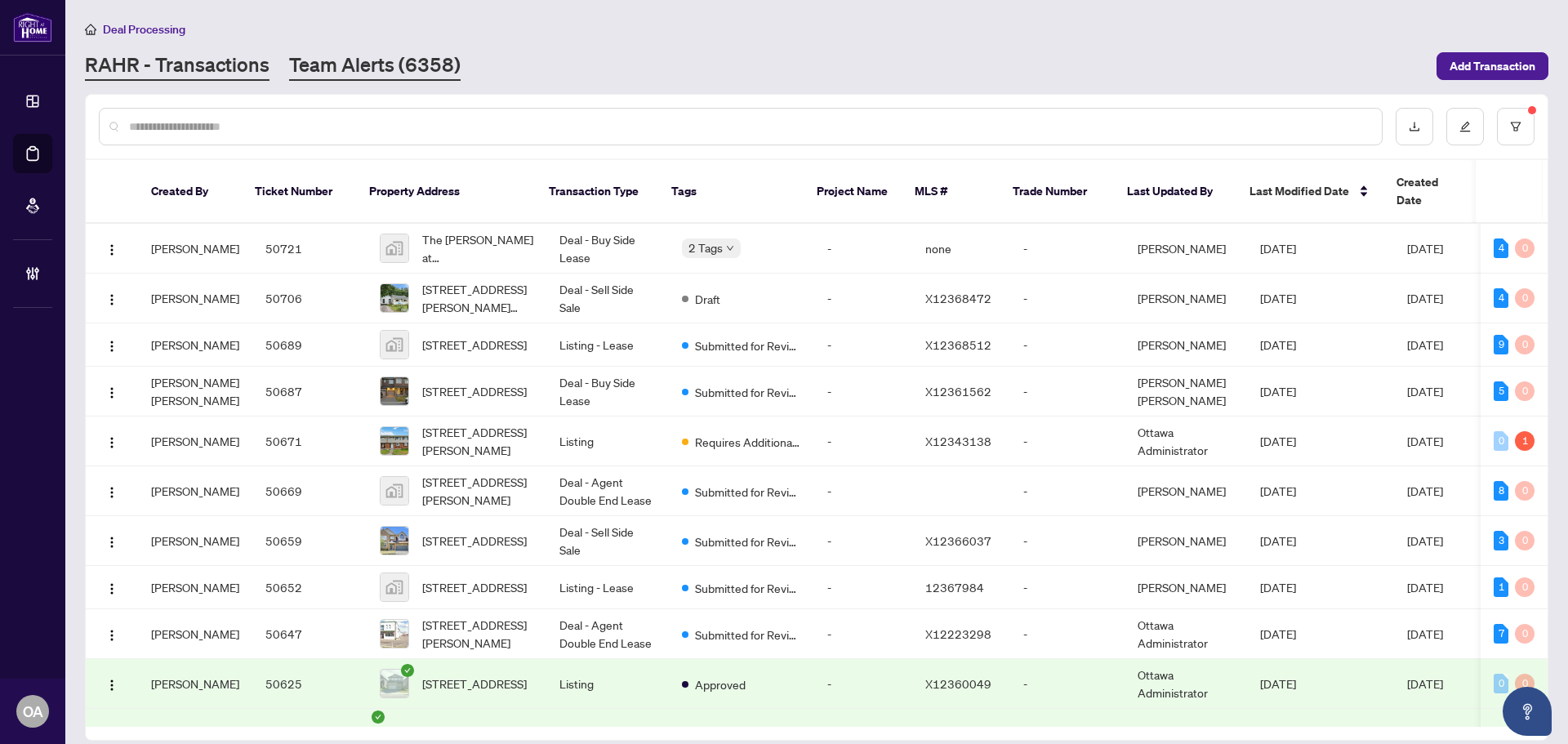
click at [228, 66] on link "RAHR - Transactions" at bounding box center [177, 66] width 184 height 30
click at [394, 66] on link "Team Alerts (6358)" at bounding box center [375, 66] width 172 height 30
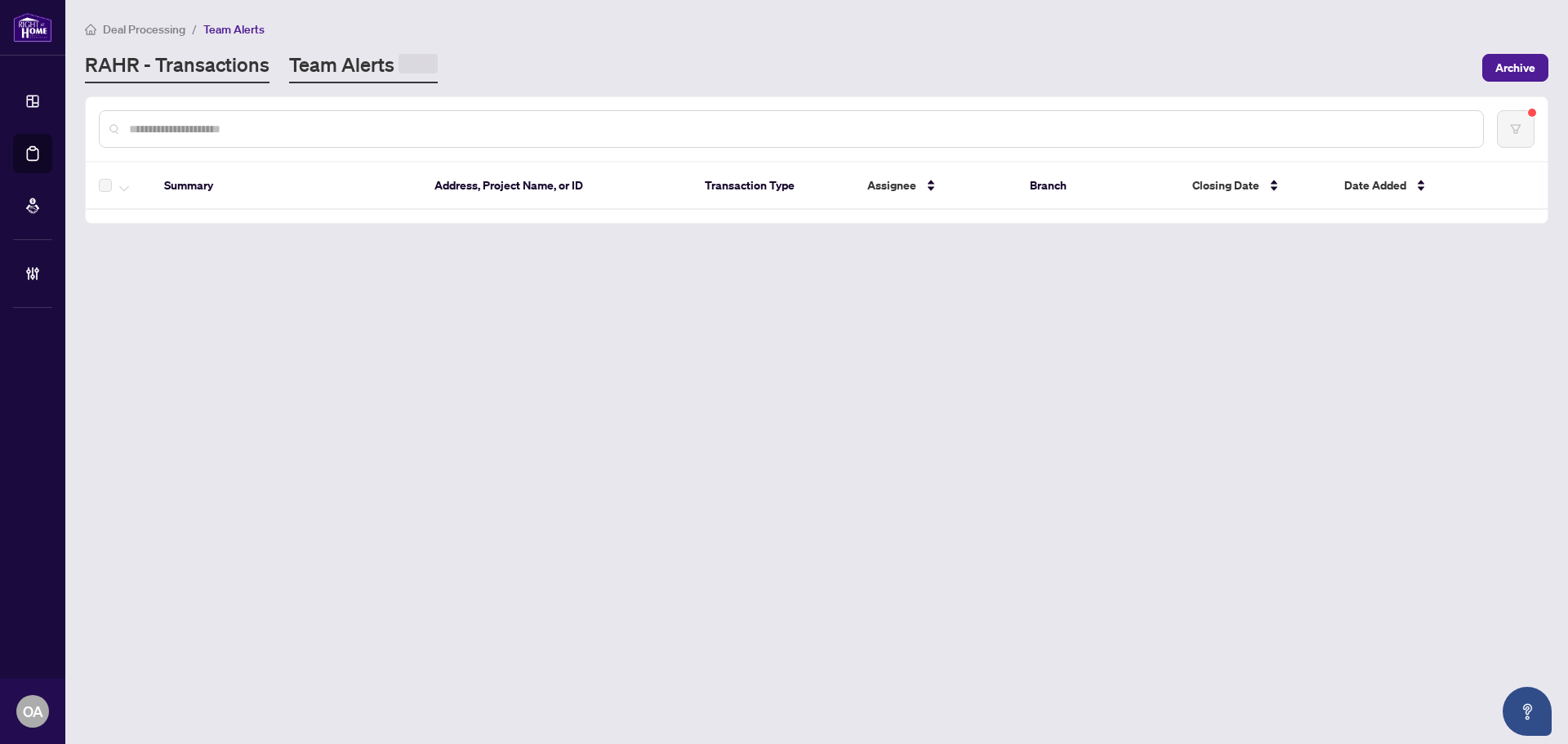
click at [232, 63] on link "RAHR - Transactions" at bounding box center [177, 67] width 184 height 32
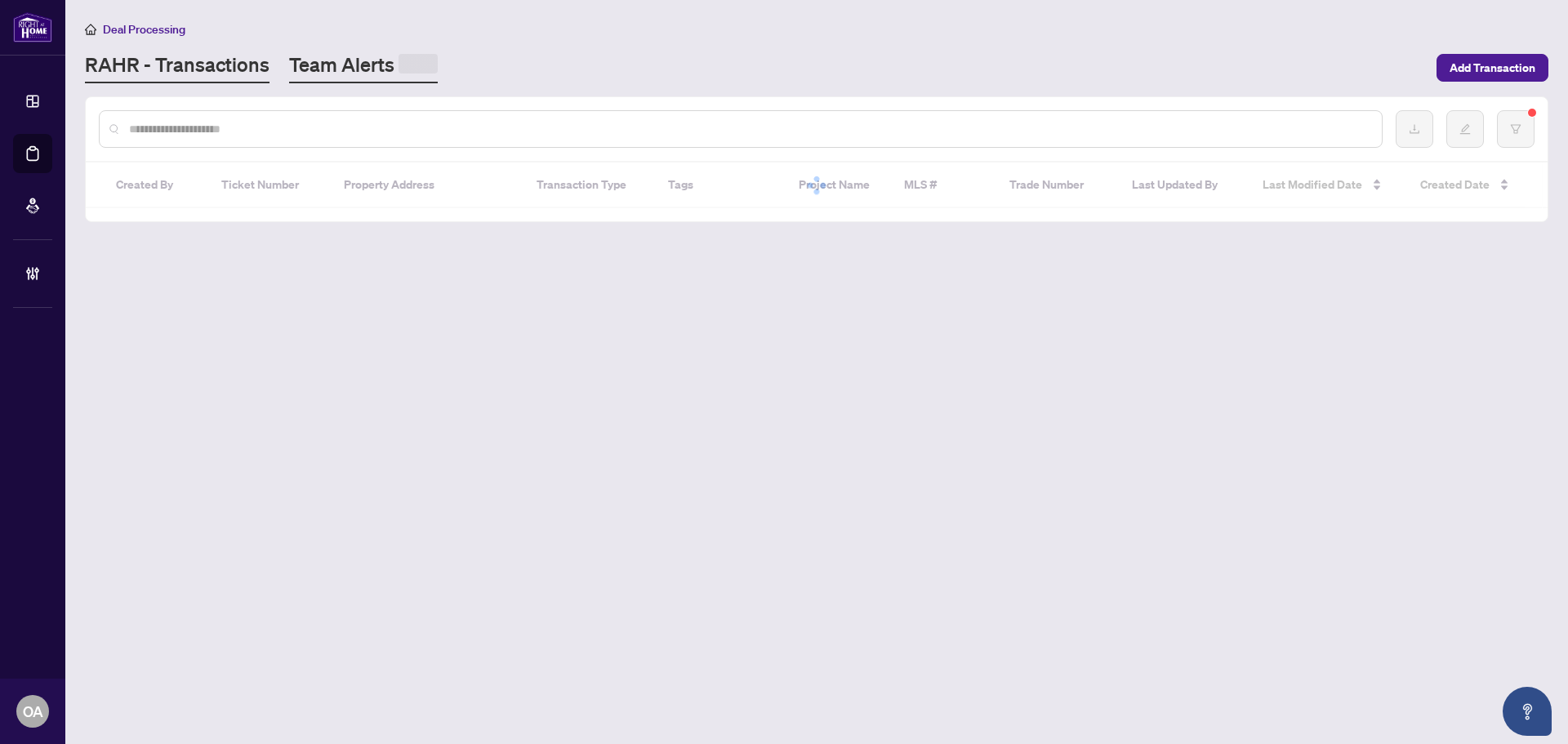
click at [374, 61] on link "Team Alerts" at bounding box center [363, 67] width 149 height 32
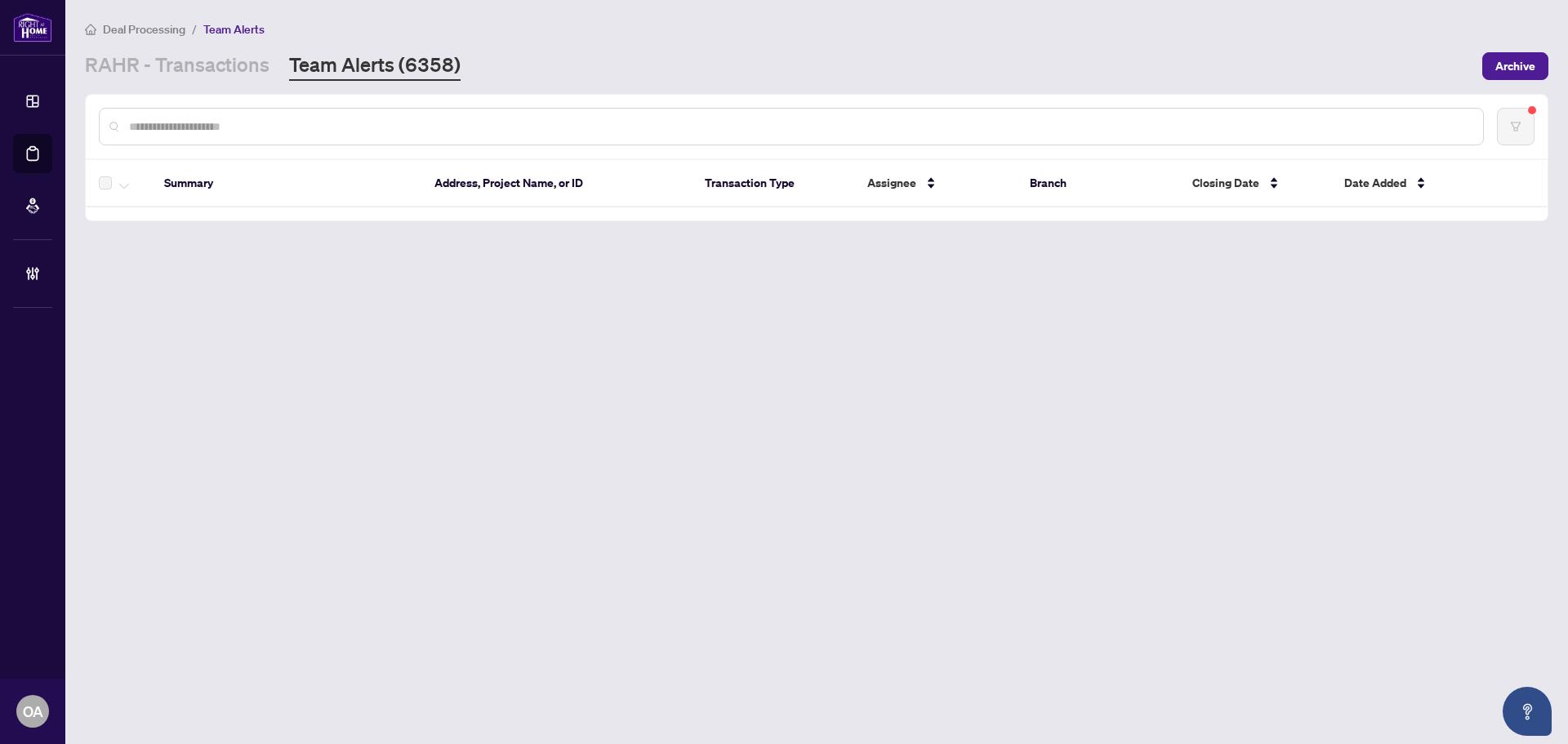
click at [233, 62] on link "RAHR - Transactions" at bounding box center [177, 66] width 184 height 30
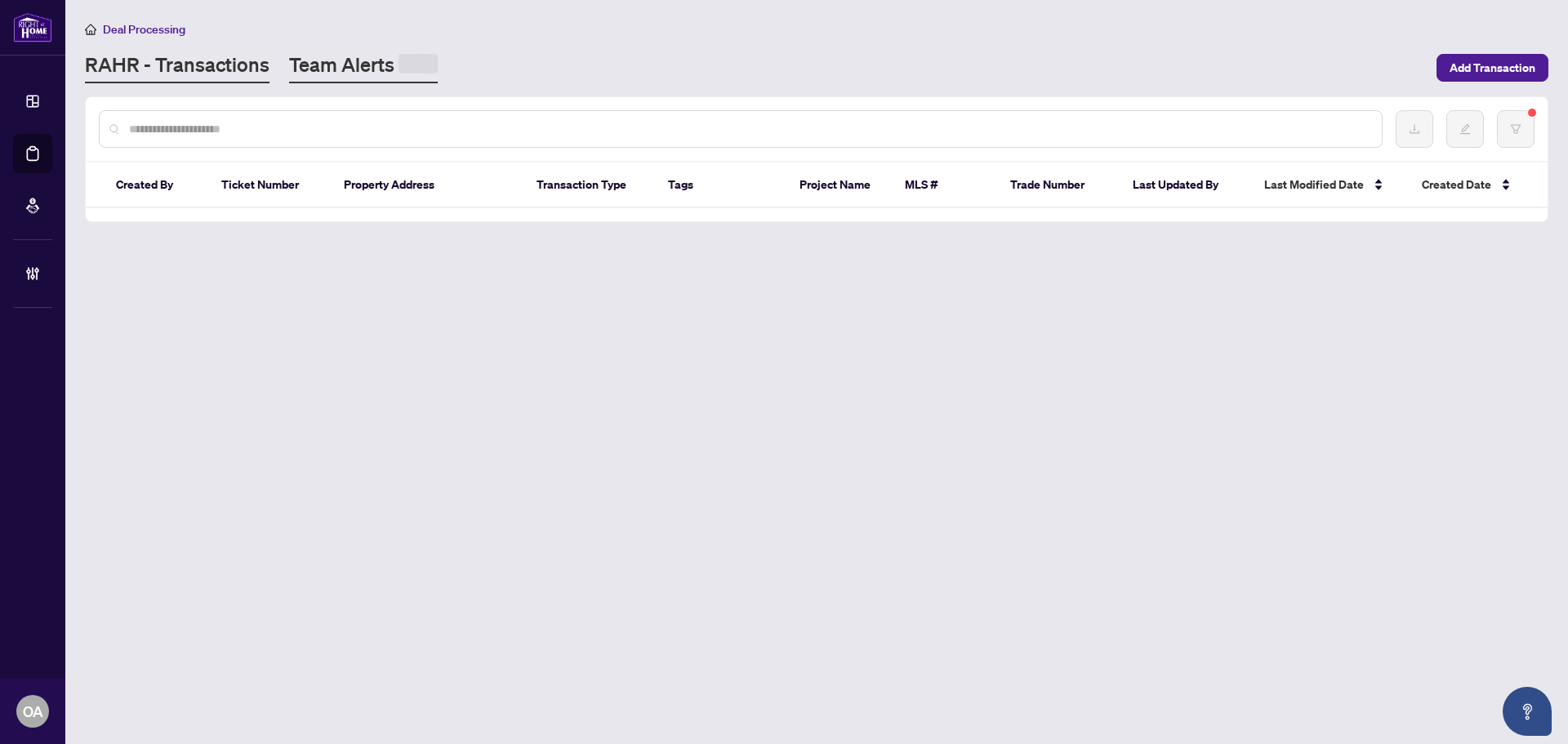
click at [389, 62] on link "Team Alerts" at bounding box center [363, 67] width 149 height 32
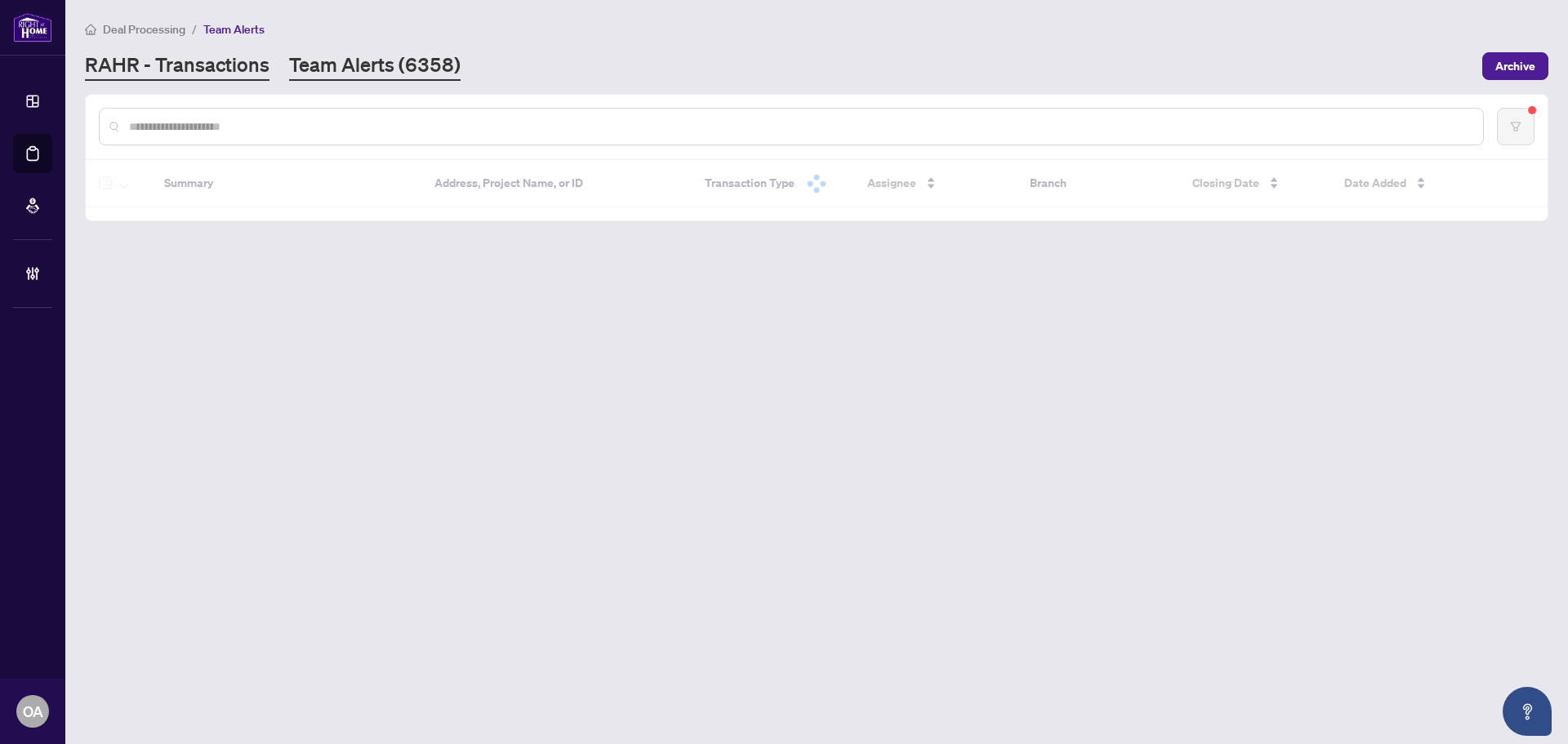
click at [245, 62] on link "RAHR - Transactions" at bounding box center [177, 66] width 184 height 30
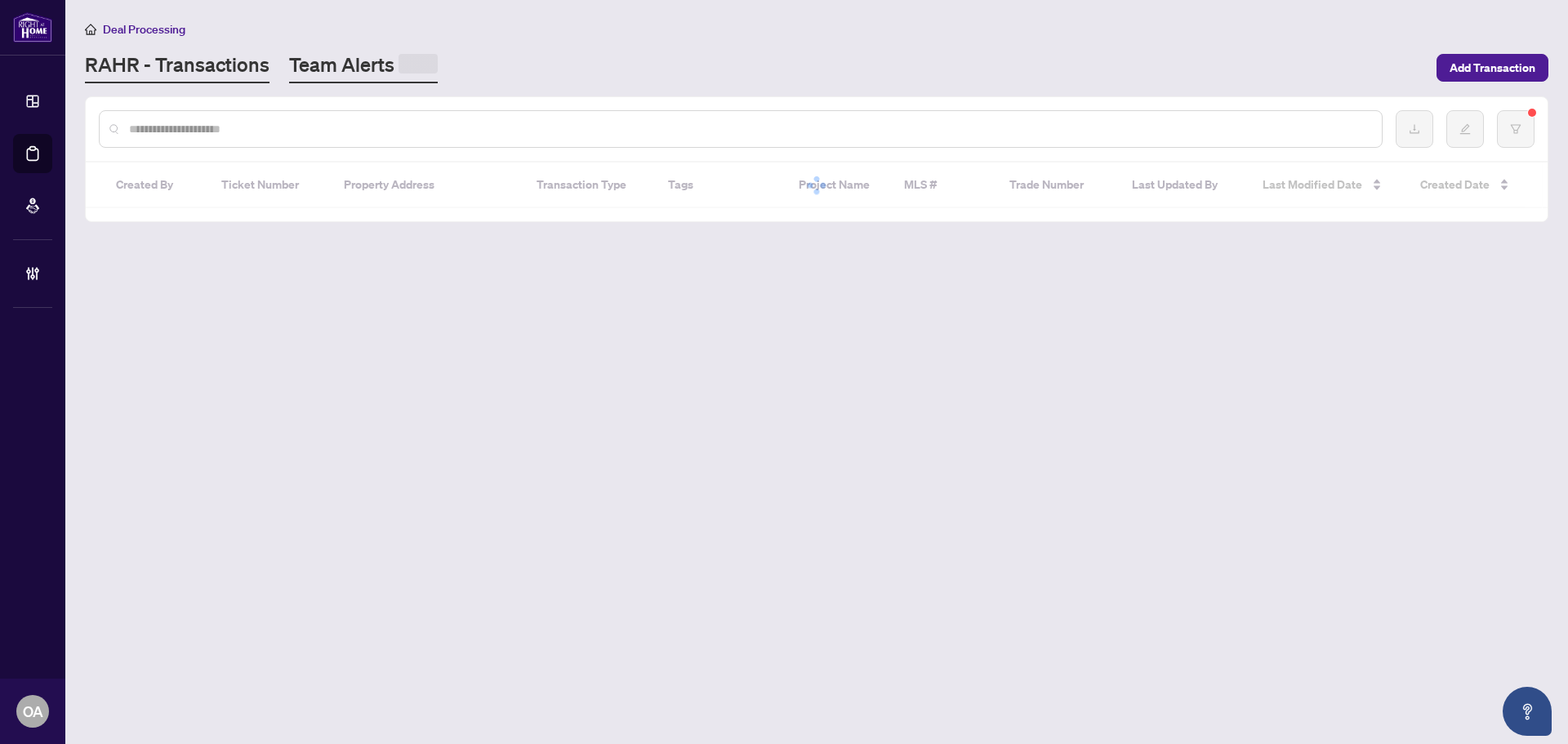
click at [388, 60] on link "Team Alerts" at bounding box center [363, 67] width 149 height 32
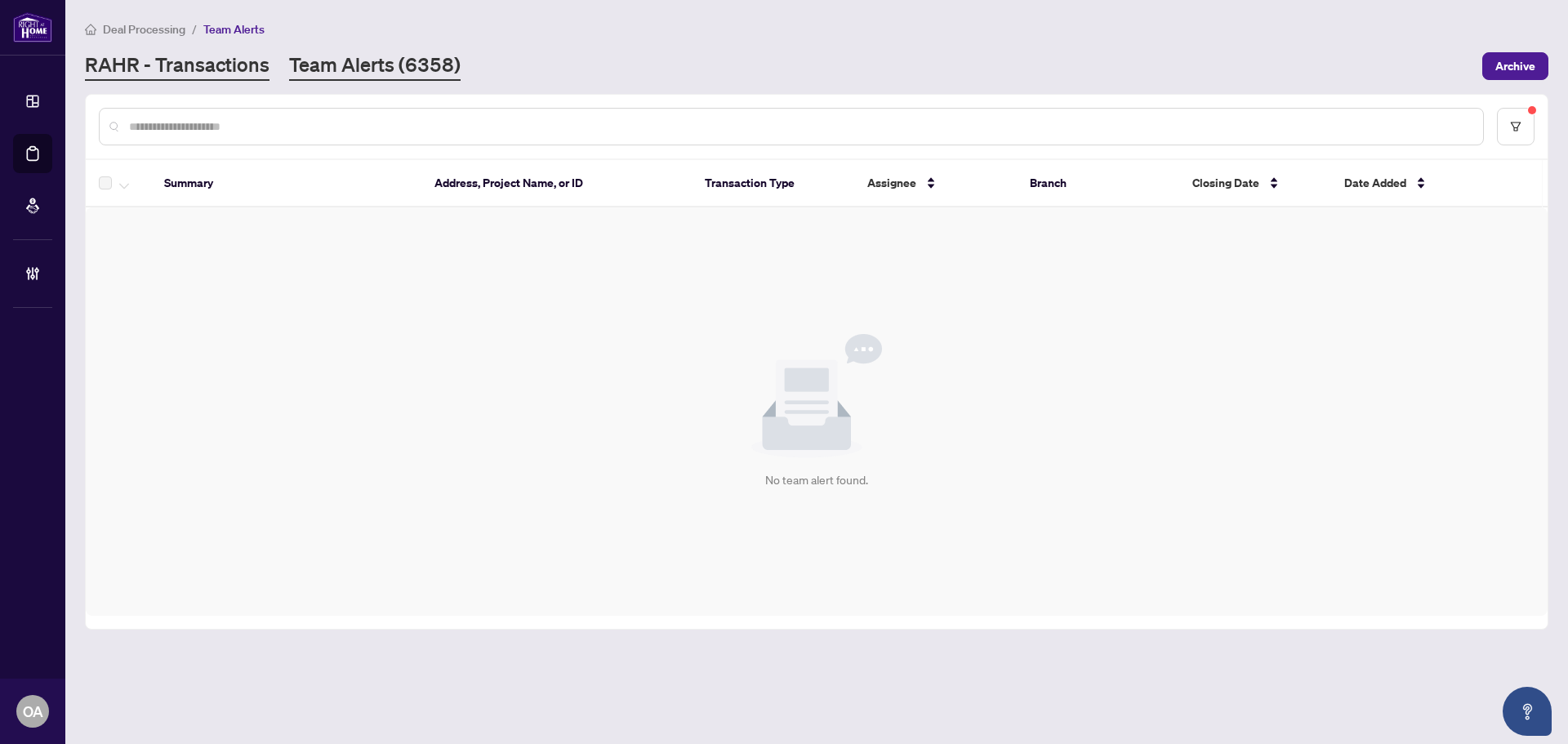
click at [212, 51] on link "RAHR - Transactions" at bounding box center [177, 66] width 184 height 30
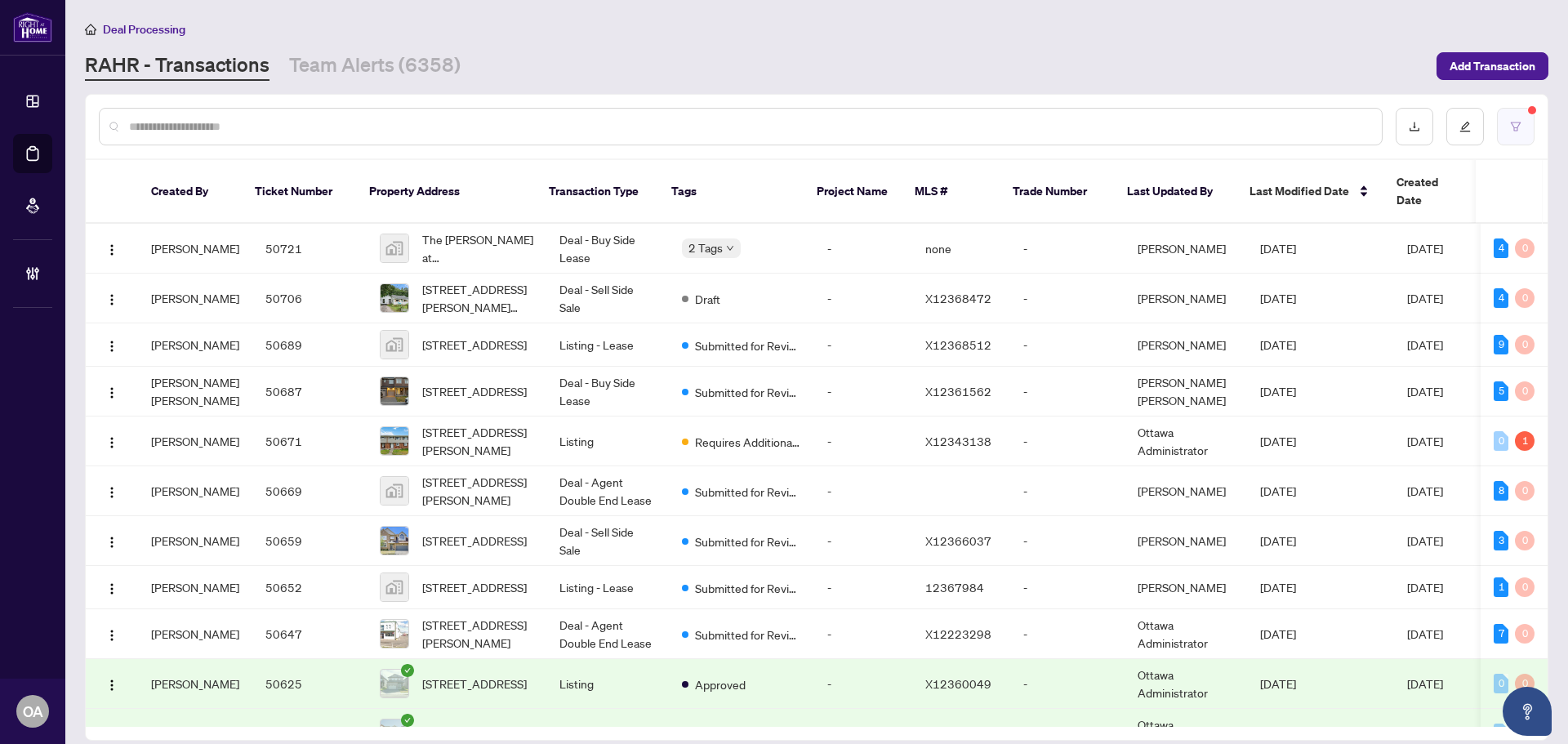
click at [1516, 128] on icon "filter" at bounding box center [1516, 126] width 12 height 12
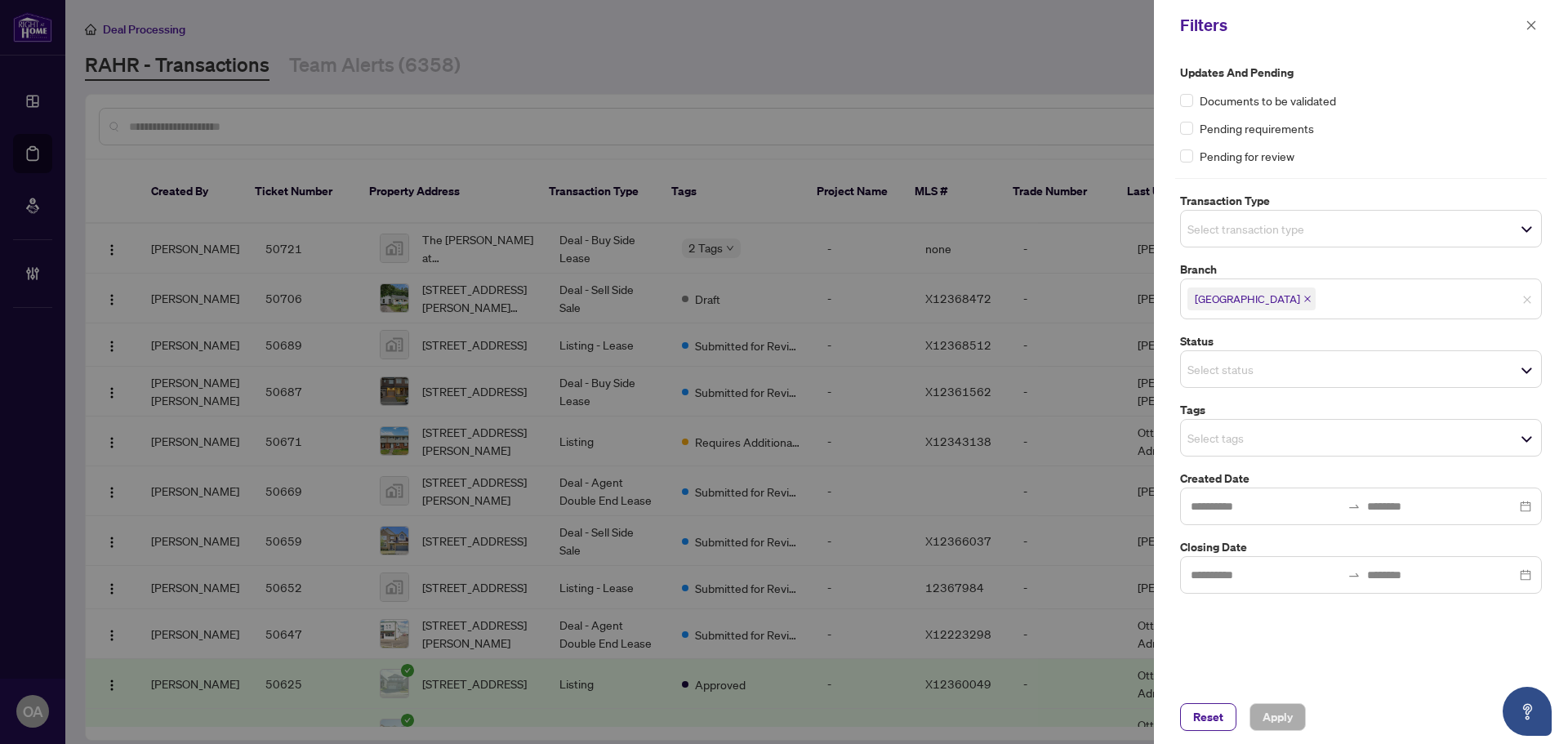
click at [1238, 380] on span "Select status" at bounding box center [1361, 368] width 360 height 23
click at [1337, 204] on label "Transaction Type" at bounding box center [1361, 201] width 362 height 18
click at [1325, 227] on span "Select transaction type" at bounding box center [1361, 228] width 360 height 23
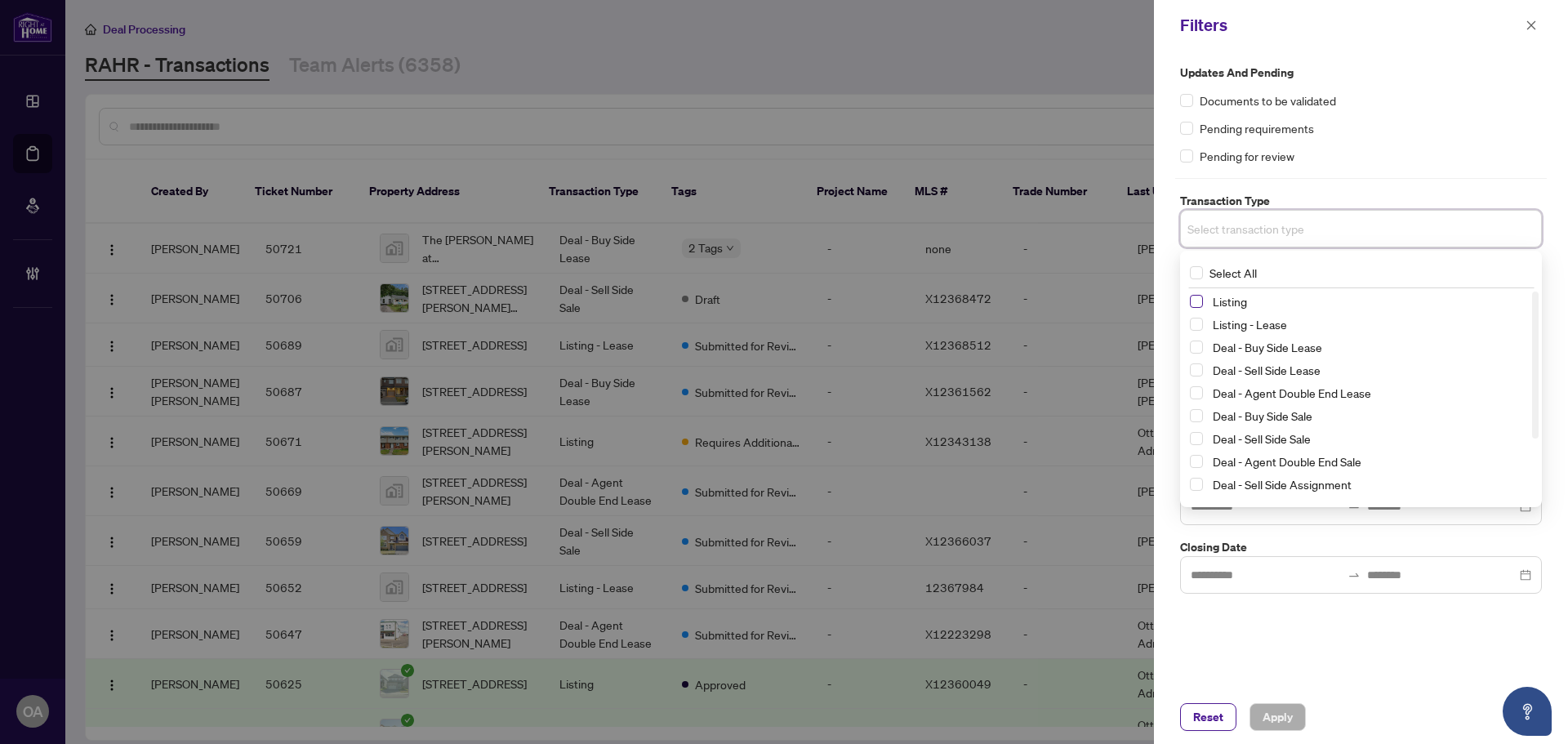
click at [1200, 301] on span "Select Listing" at bounding box center [1197, 301] width 13 height 13
click at [1200, 330] on span "Select Listing - Lease" at bounding box center [1197, 327] width 13 height 13
click at [1275, 716] on span "Apply" at bounding box center [1277, 717] width 30 height 26
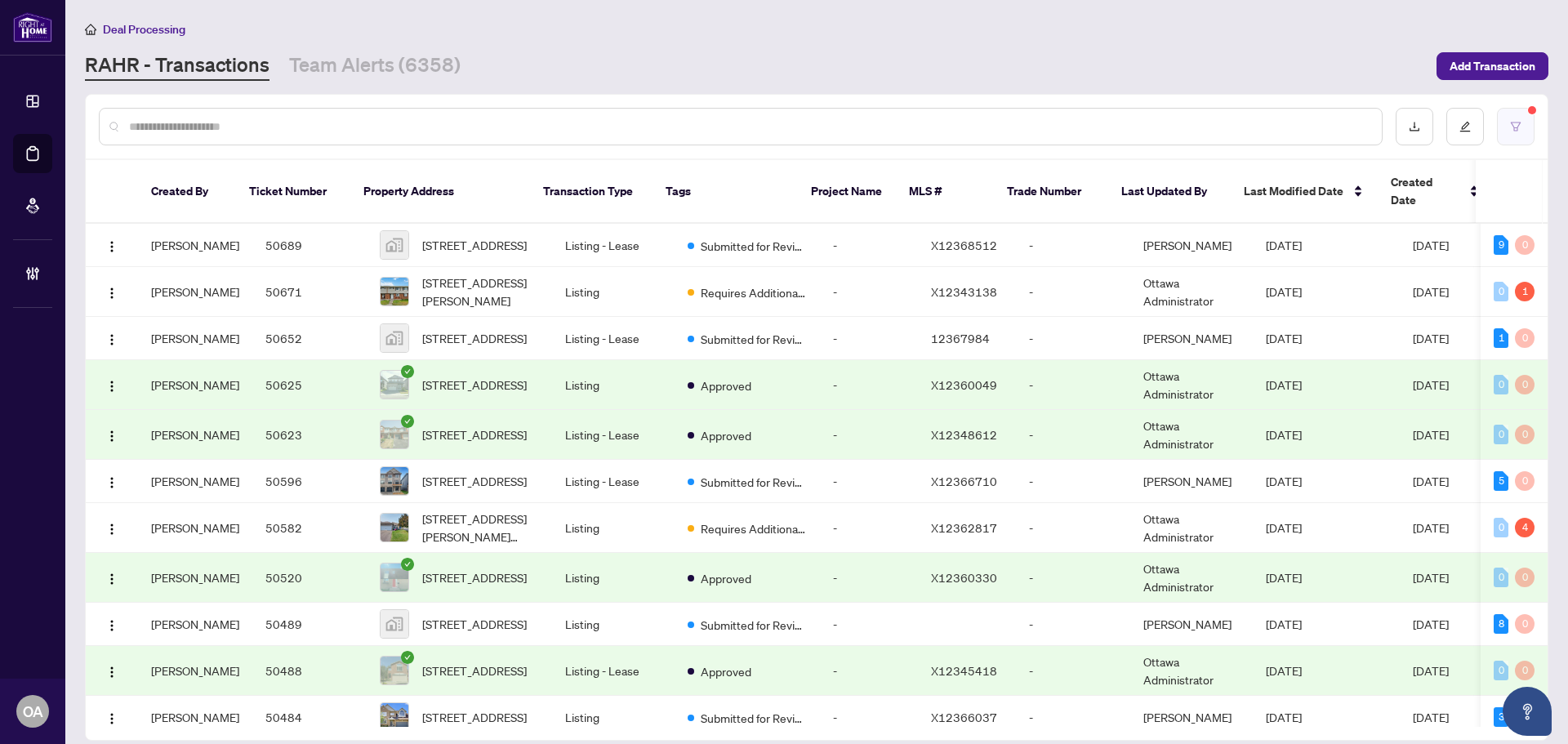
click at [1512, 135] on button "button" at bounding box center [1517, 126] width 38 height 38
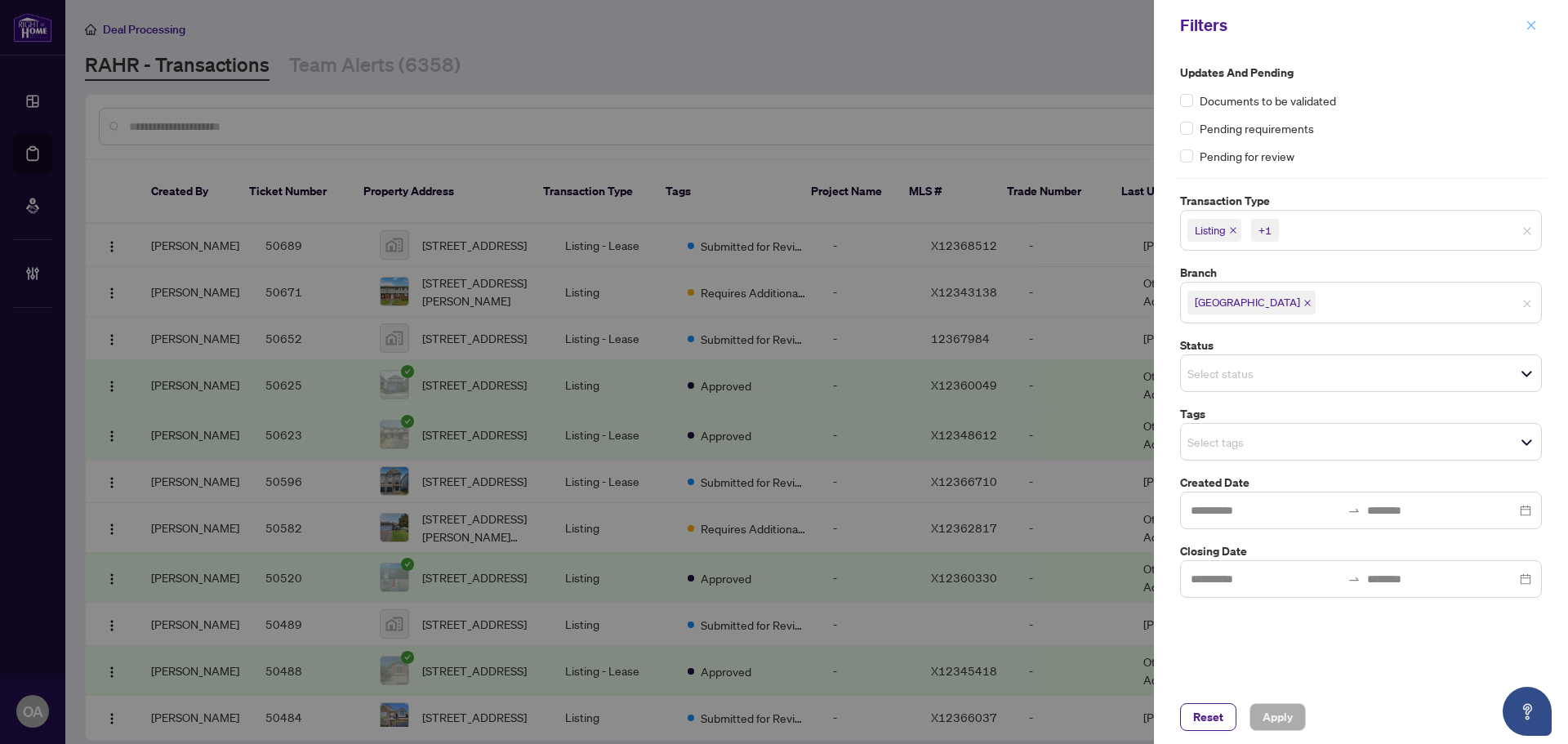
click at [1537, 23] on button "button" at bounding box center [1532, 25] width 22 height 20
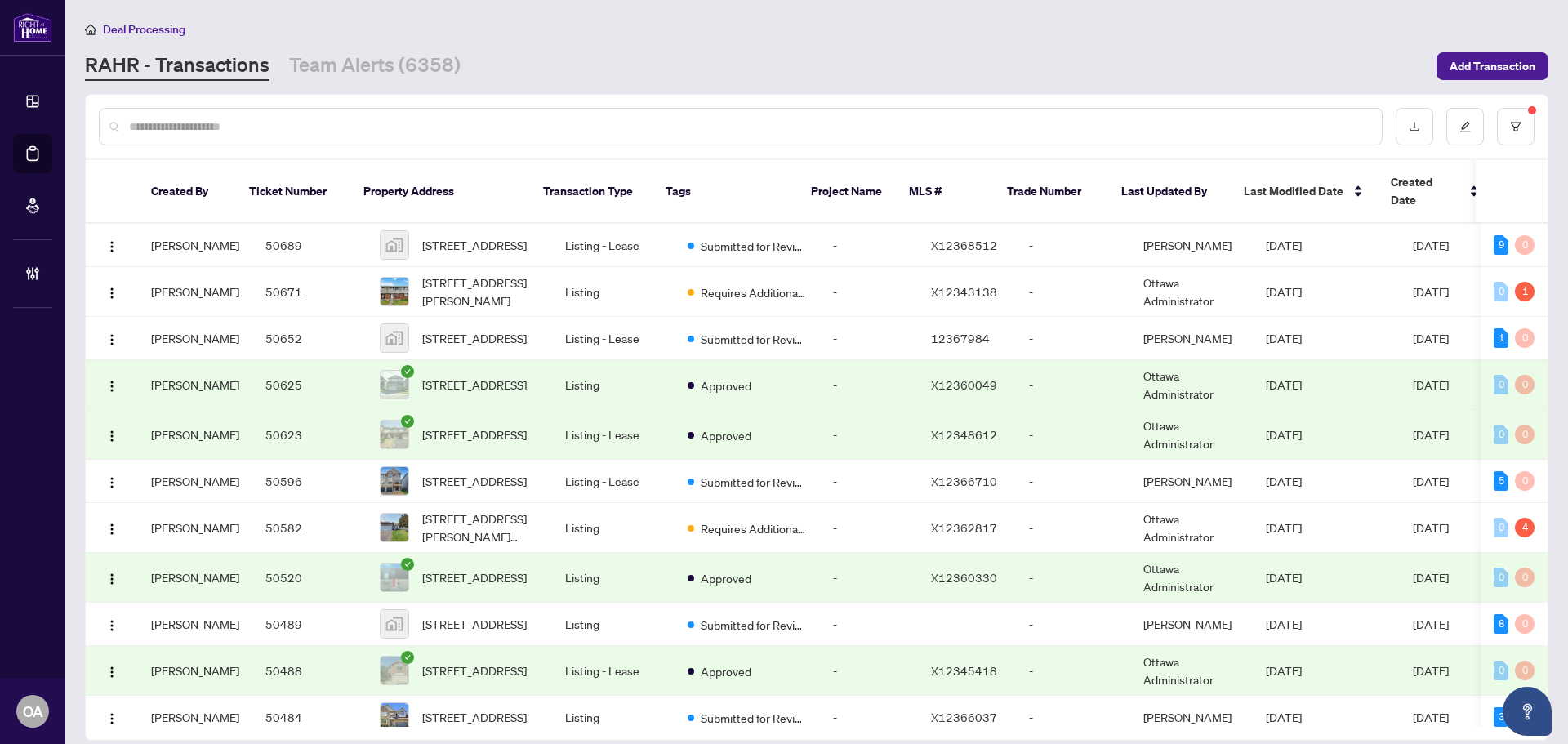
click at [346, 129] on input "text" at bounding box center [749, 126] width 1240 height 18
paste input "**********"
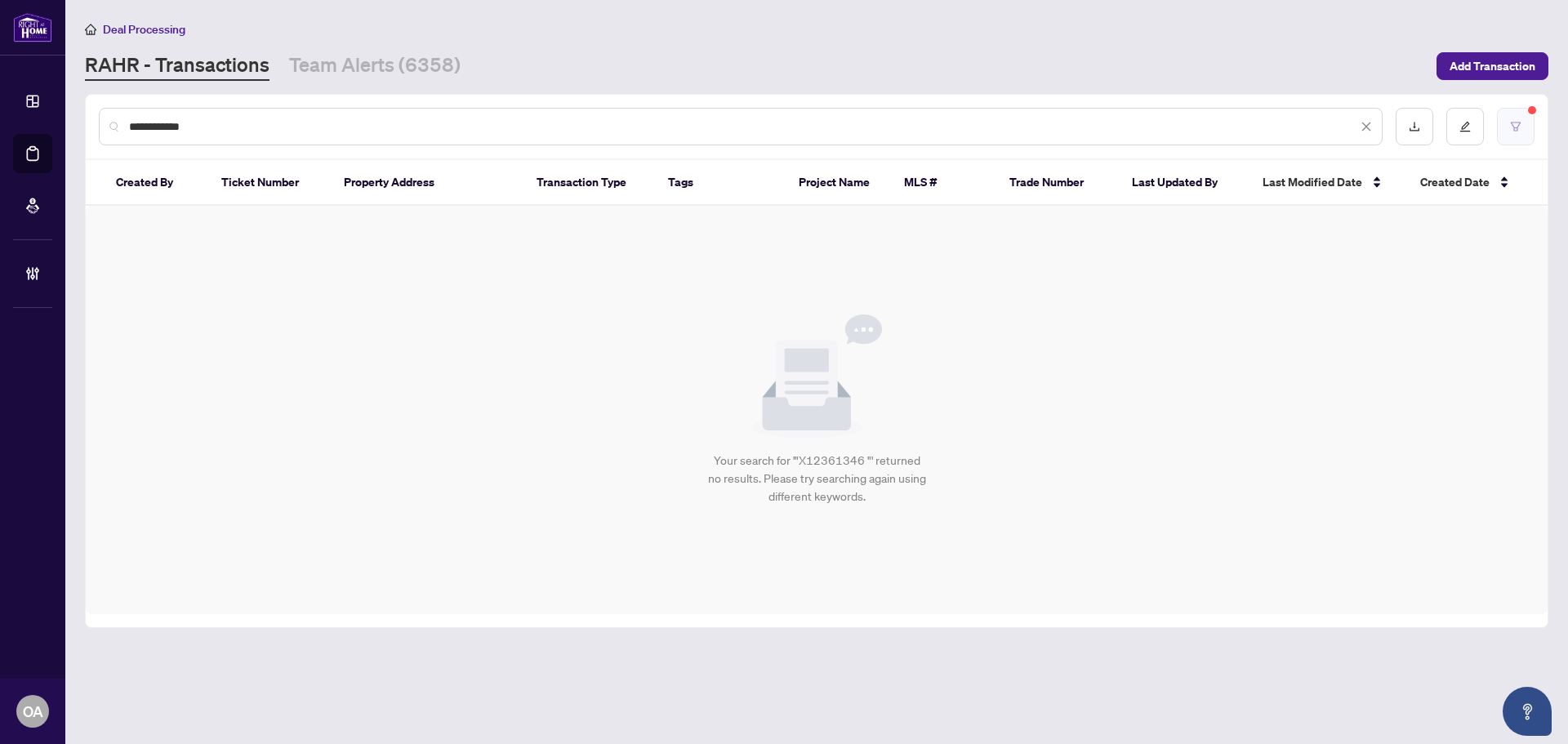
click at [1520, 130] on icon "filter" at bounding box center [1516, 126] width 12 height 12
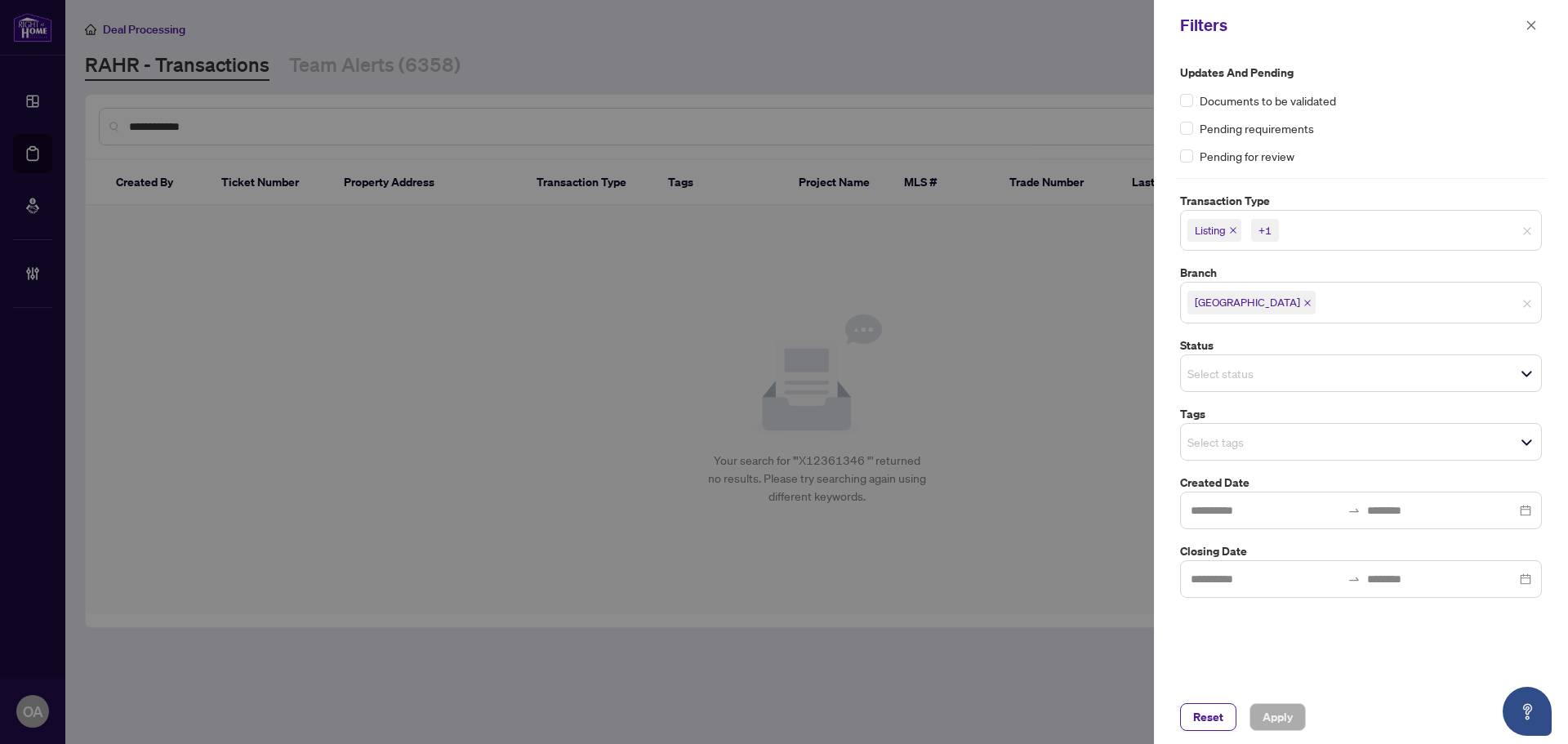
click at [1526, 219] on span "Listing +1" at bounding box center [1361, 230] width 360 height 26
click at [1287, 716] on span "Apply" at bounding box center [1277, 717] width 30 height 26
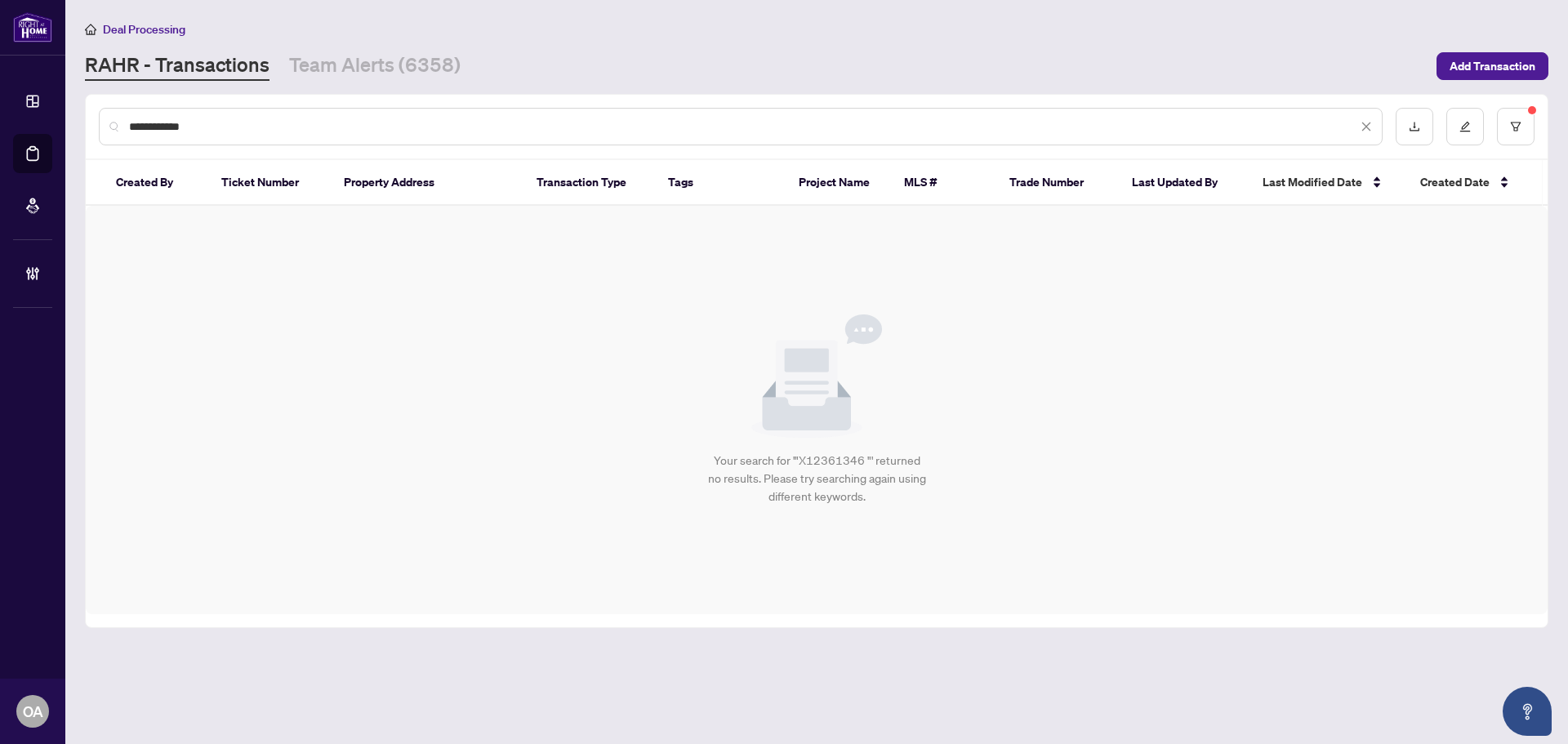
click at [354, 124] on input "**********" at bounding box center [743, 126] width 1228 height 18
paste input "*****"
click at [350, 124] on input "**********" at bounding box center [743, 126] width 1228 height 18
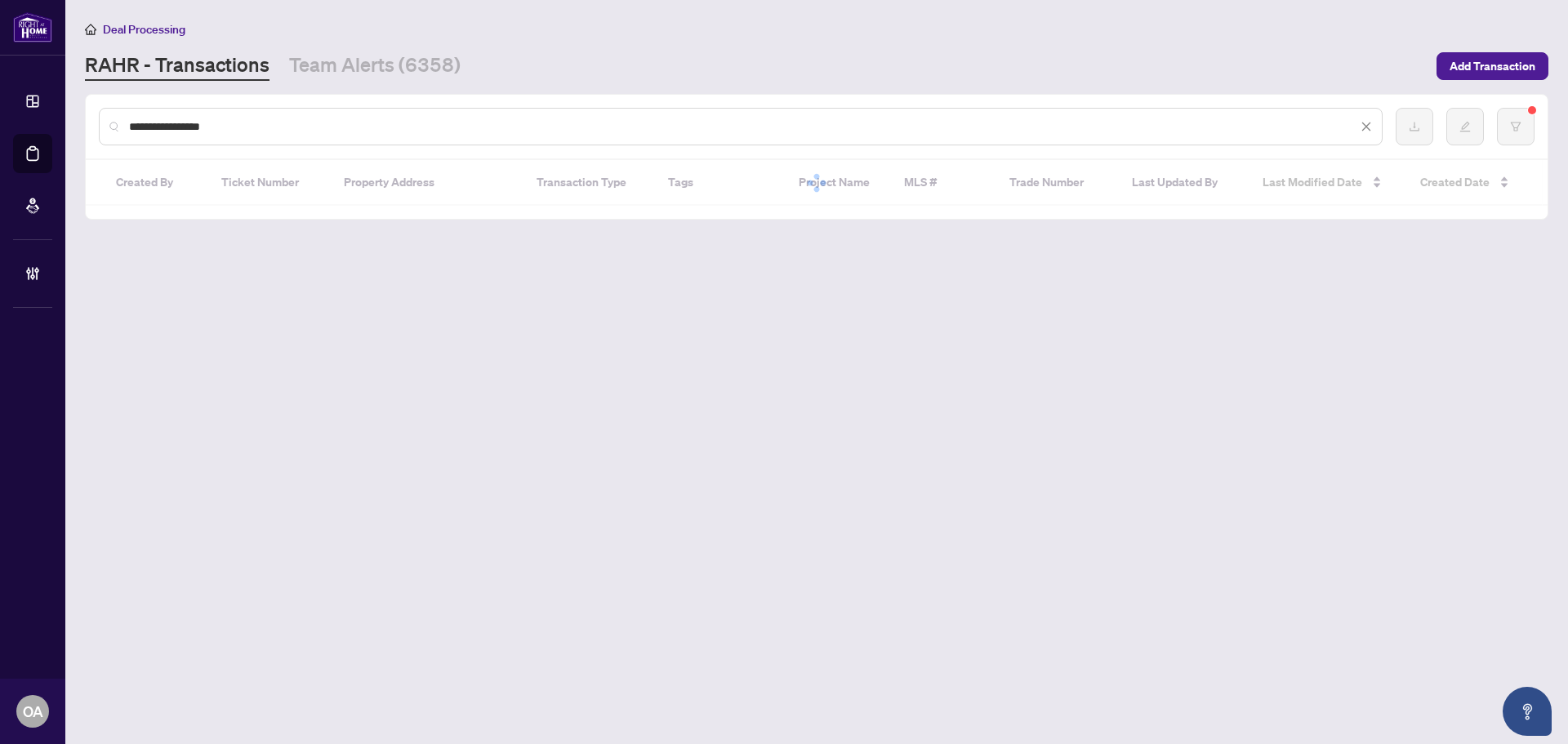
click at [349, 124] on input "**********" at bounding box center [743, 126] width 1228 height 18
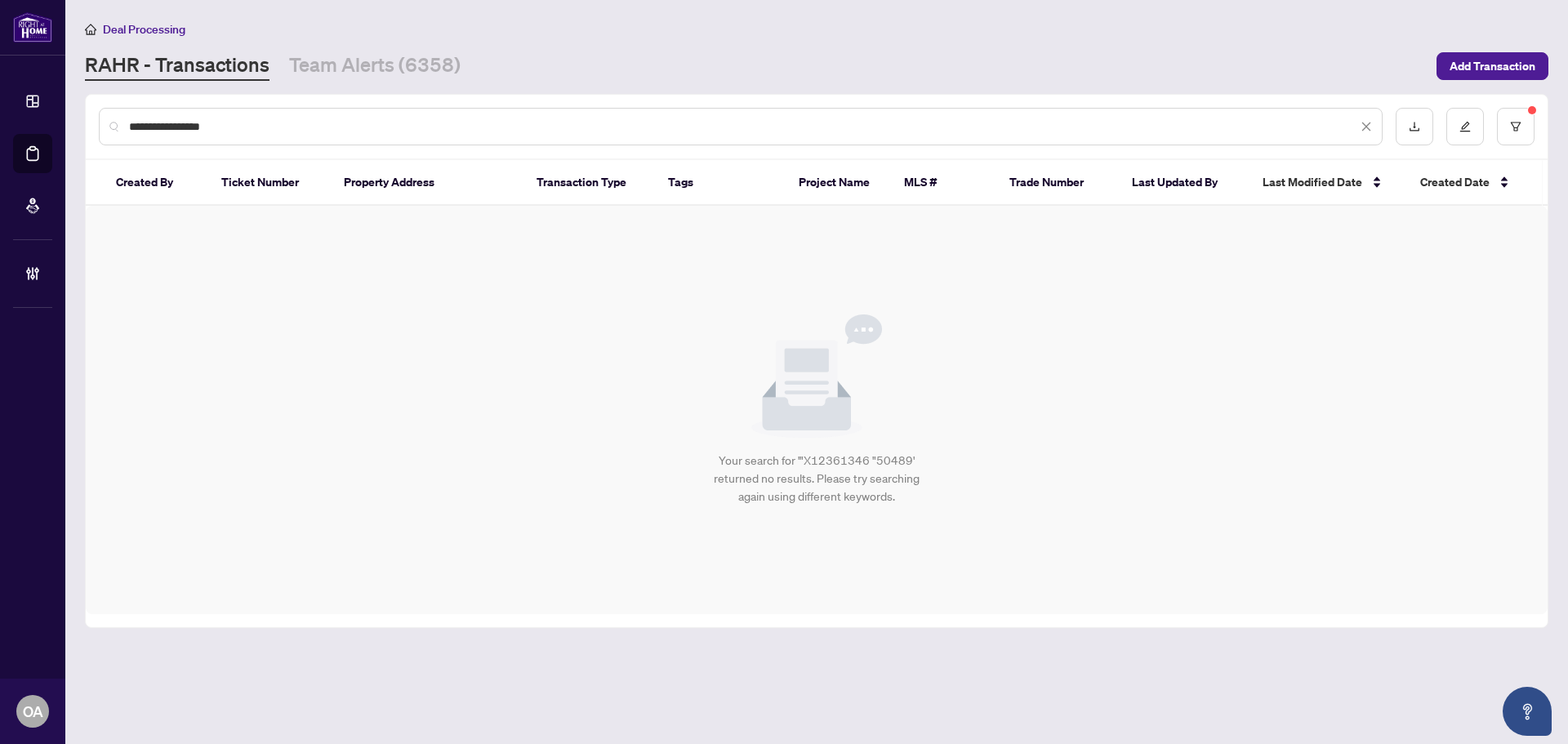
click at [349, 124] on input "**********" at bounding box center [743, 126] width 1228 height 18
paste input "text"
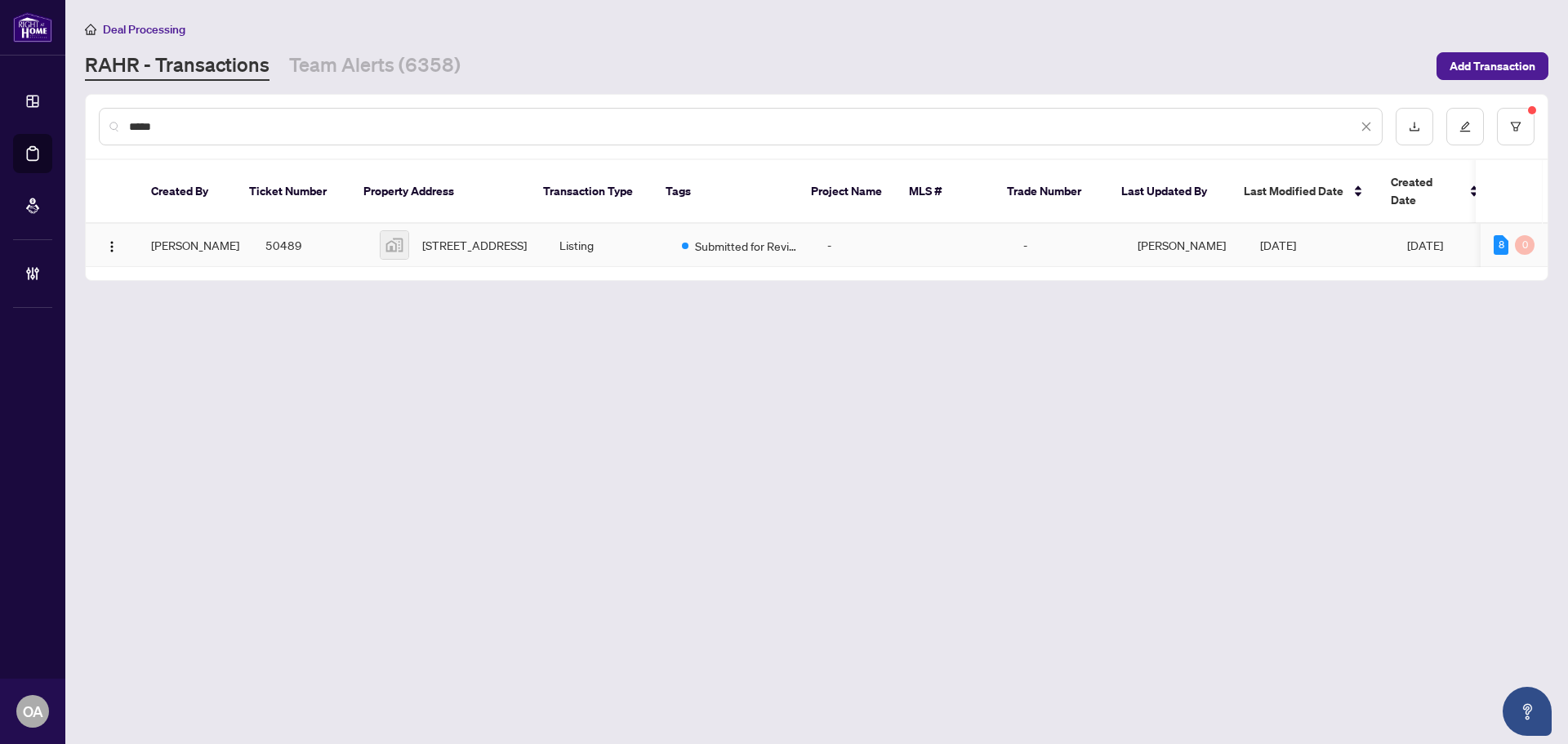
type input "*****"
click at [367, 225] on td "[STREET_ADDRESS]" at bounding box center [456, 246] width 180 height 43
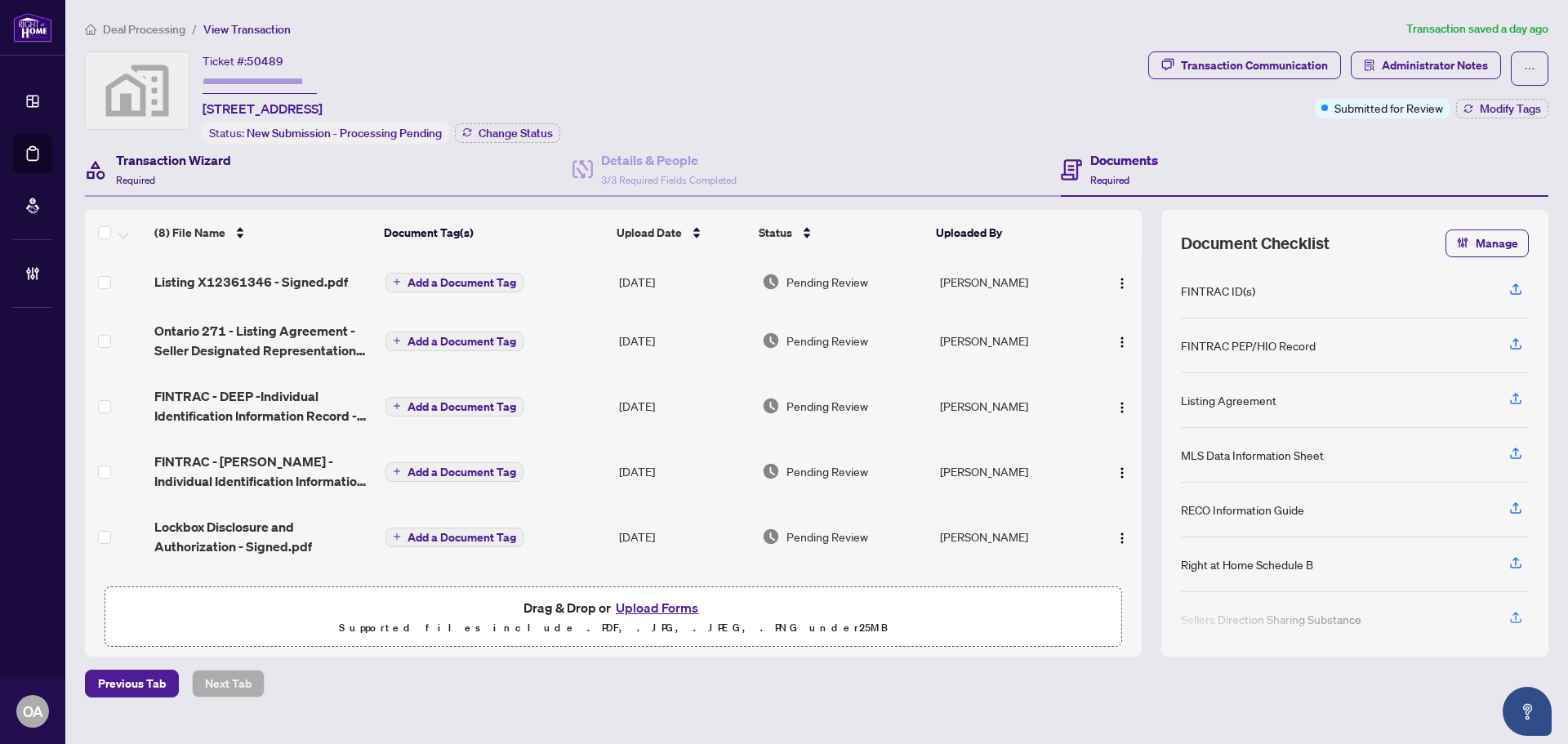
click at [191, 164] on h4 "Transaction Wizard" at bounding box center [173, 160] width 116 height 20
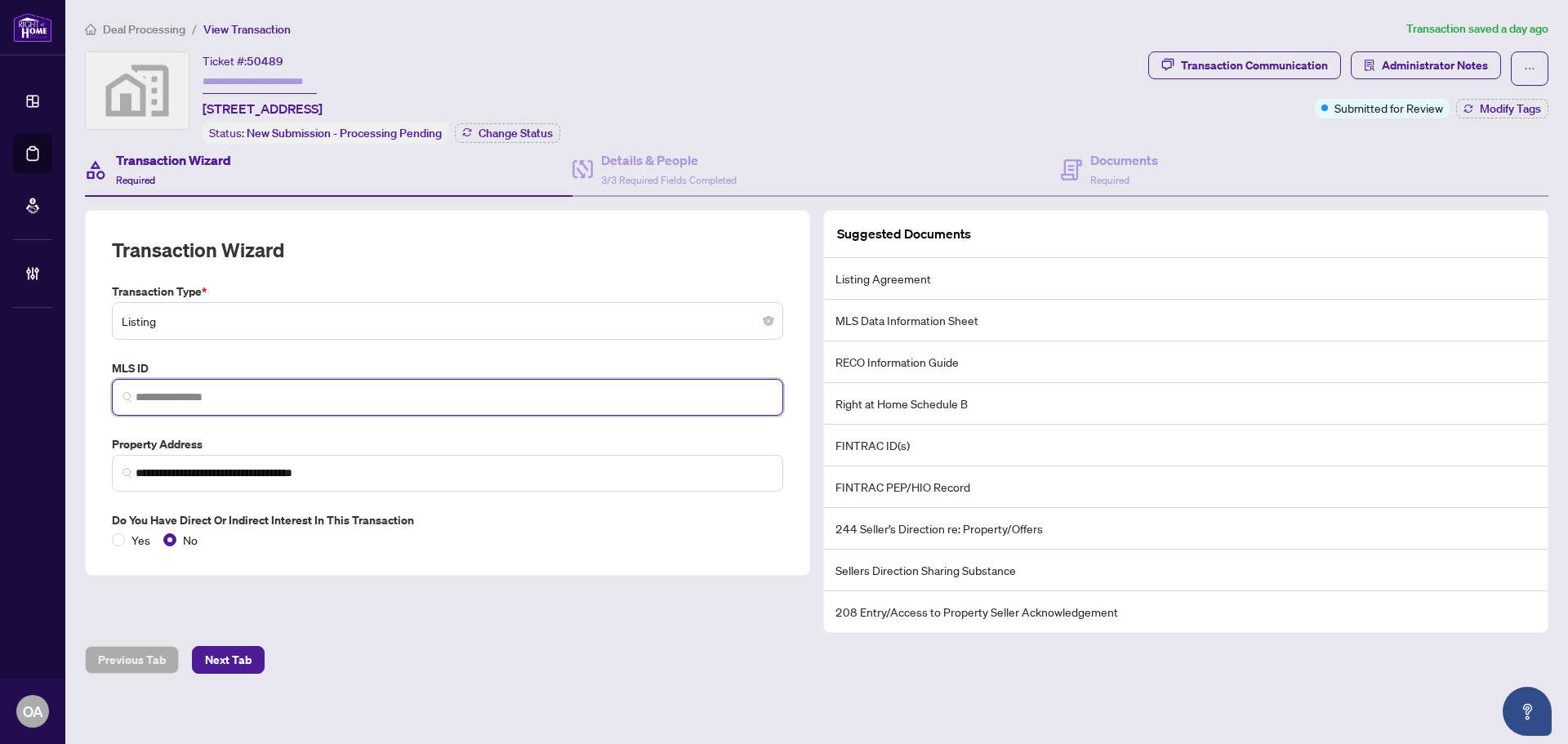
click at [164, 388] on input "search" at bounding box center [453, 396] width 637 height 17
paste input "**********"
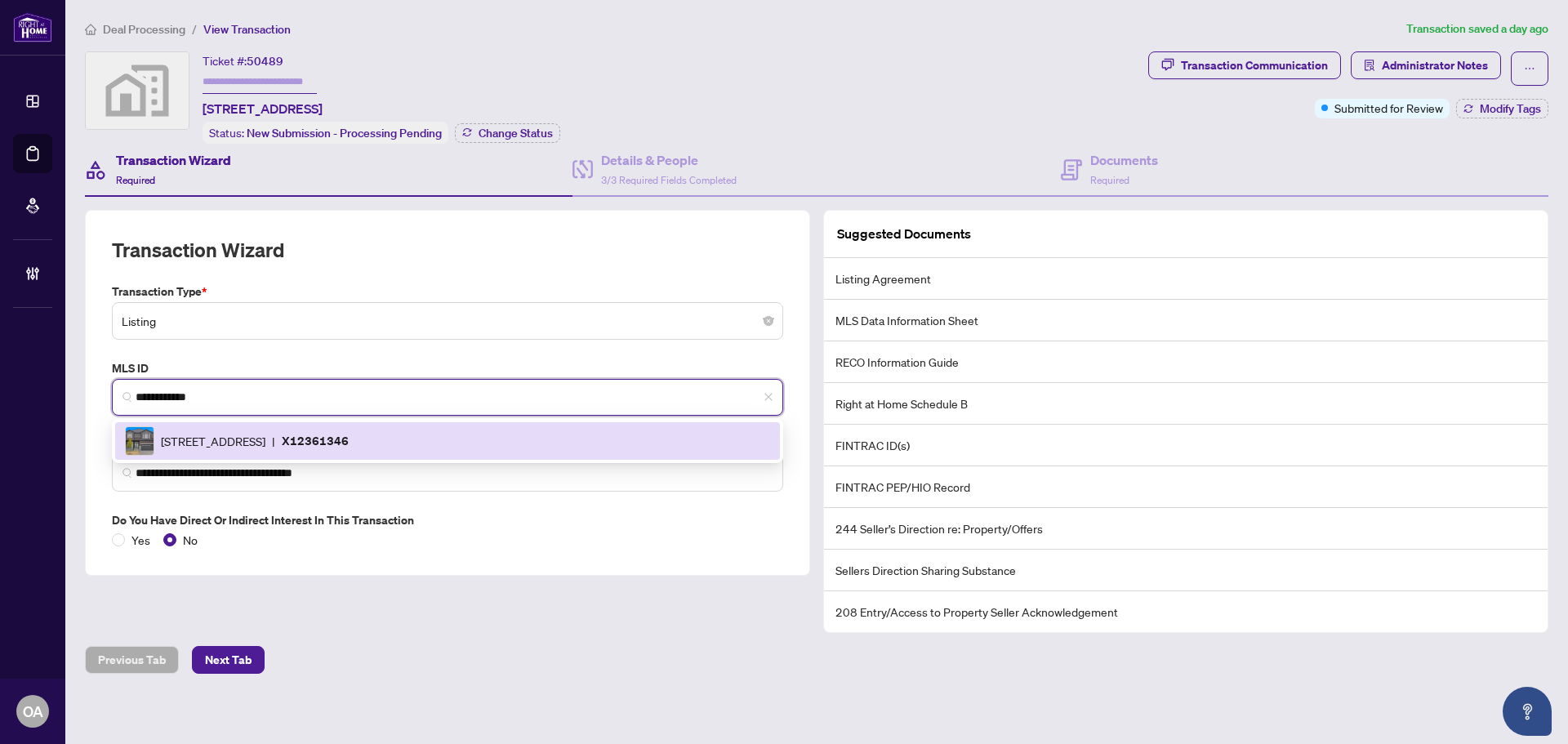
click at [246, 432] on span "[STREET_ADDRESS]" at bounding box center [213, 441] width 105 height 18
type input "*********"
type input "**********"
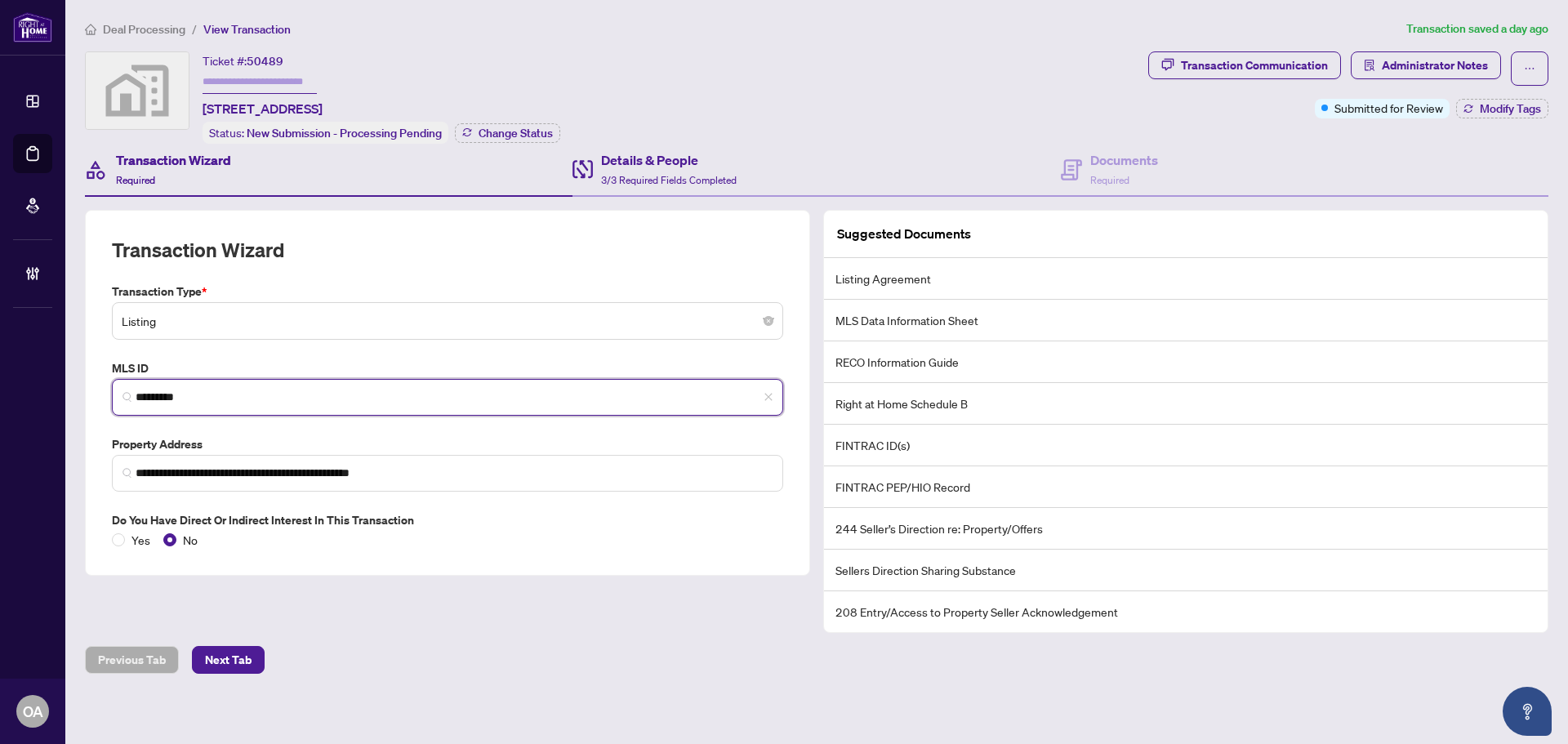
type input "*********"
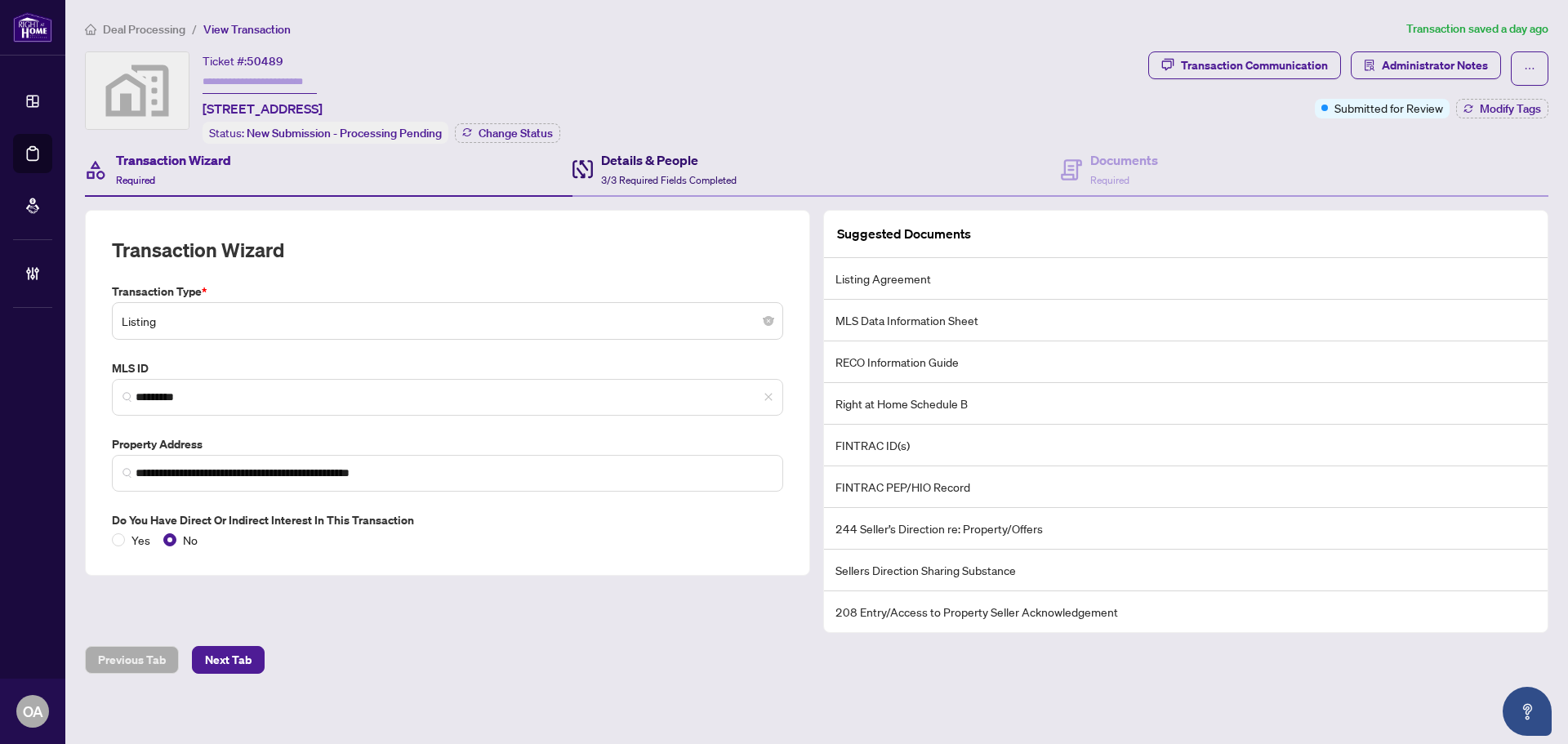
click at [677, 176] on span "3/3 Required Fields Completed" at bounding box center [669, 181] width 135 height 13
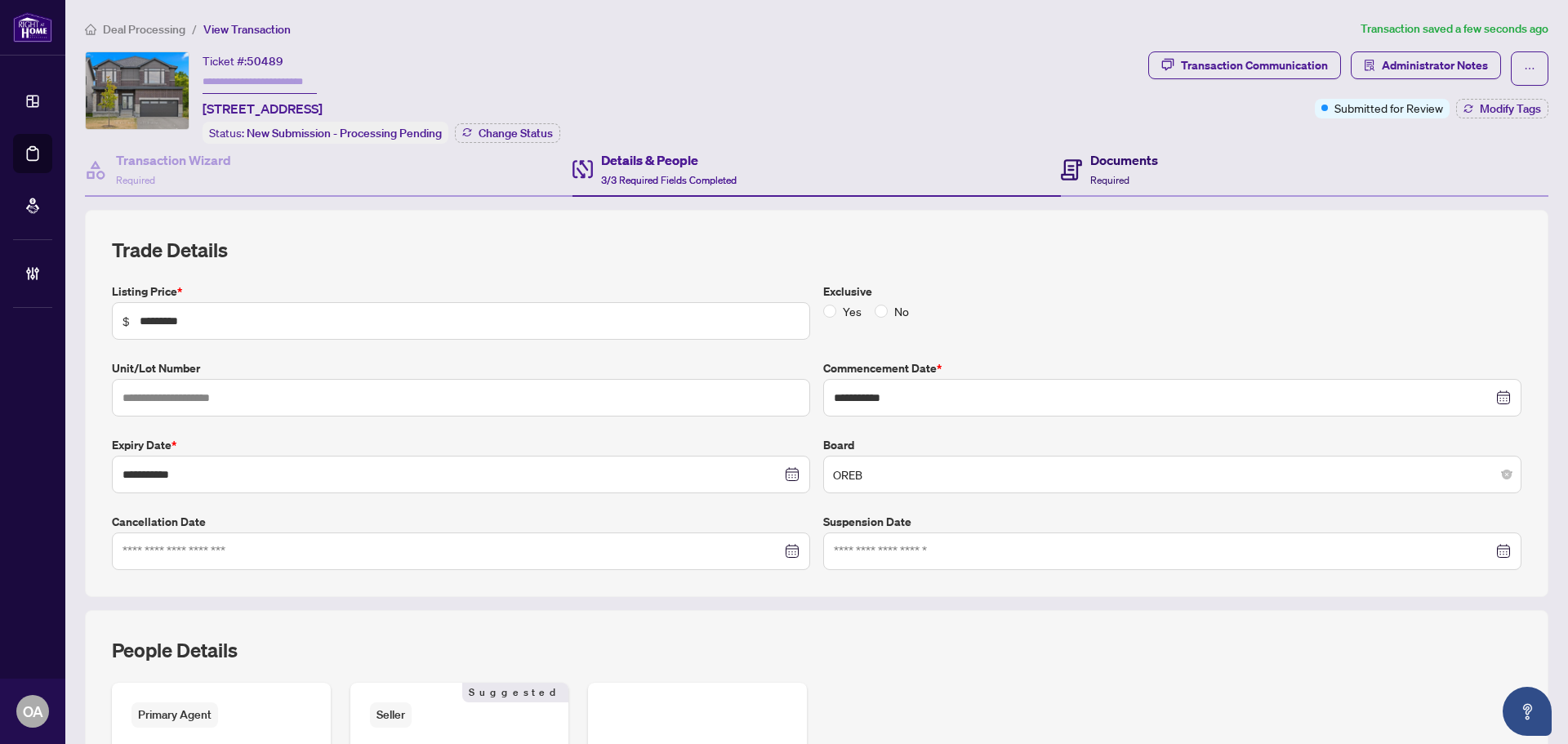
click at [1078, 161] on div "Documents Required" at bounding box center [1110, 169] width 98 height 39
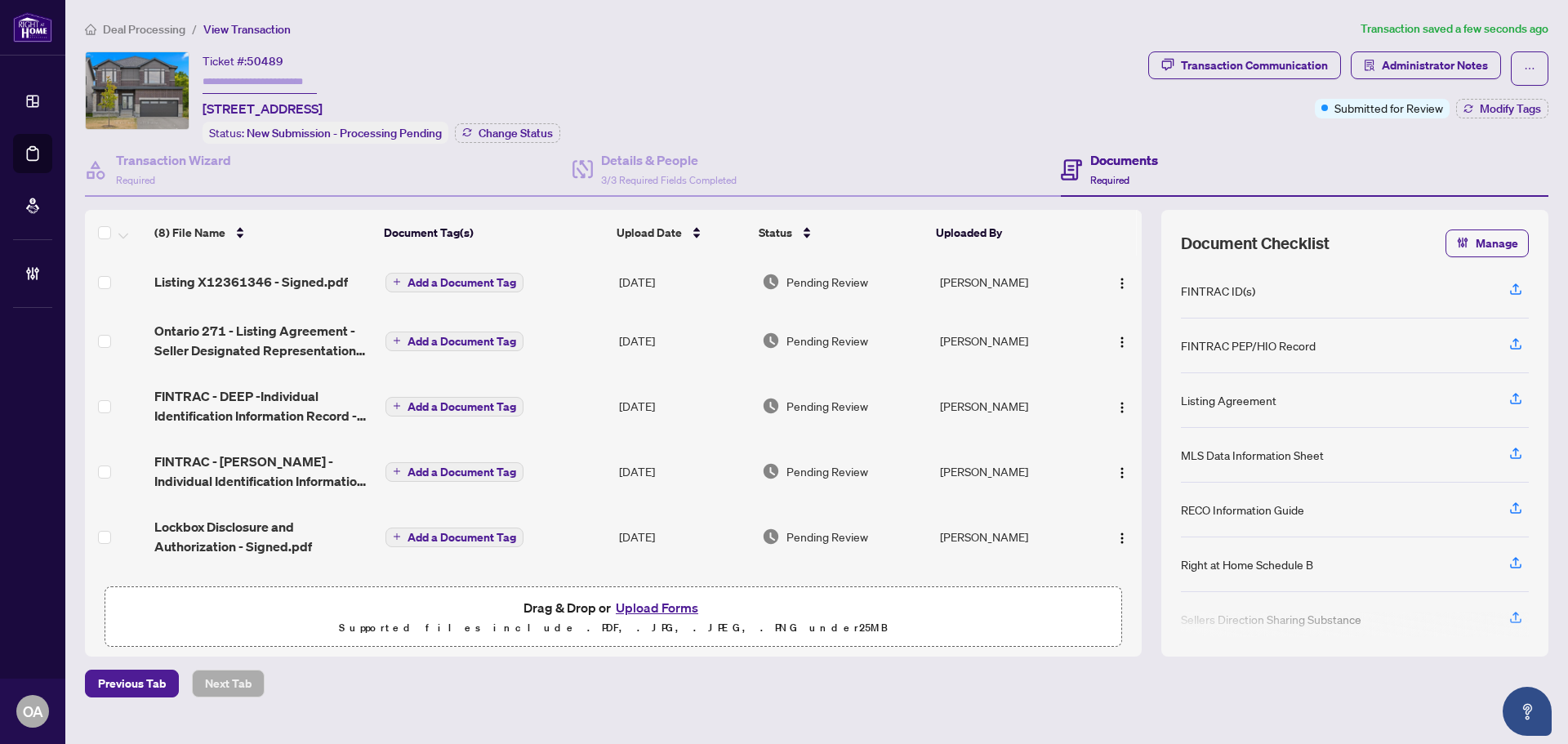
click at [278, 277] on span "Listing X12361346 - Signed.pdf" at bounding box center [251, 282] width 193 height 20
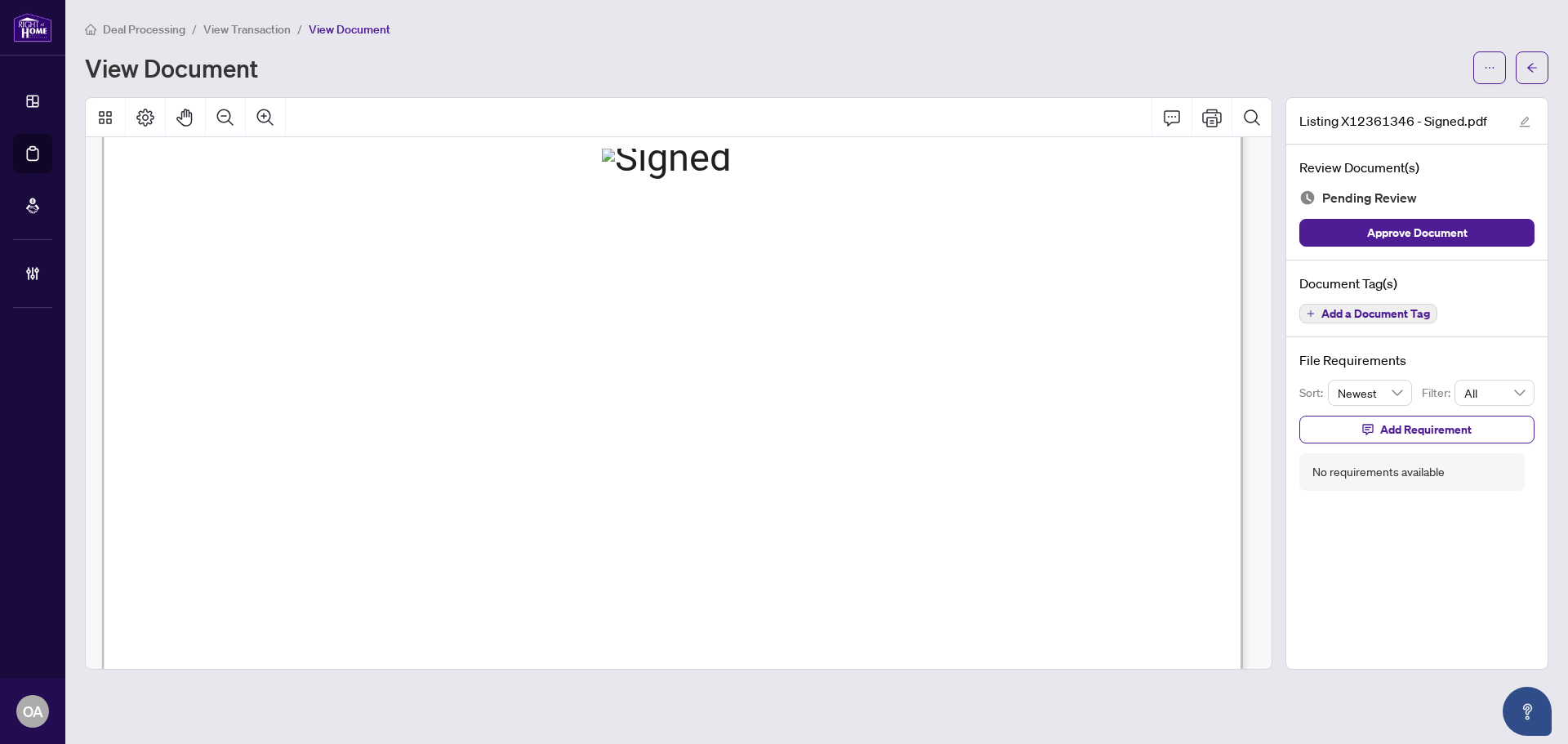
scroll to position [1878, 0]
click at [1414, 316] on span "Add a Document Tag" at bounding box center [1376, 313] width 108 height 12
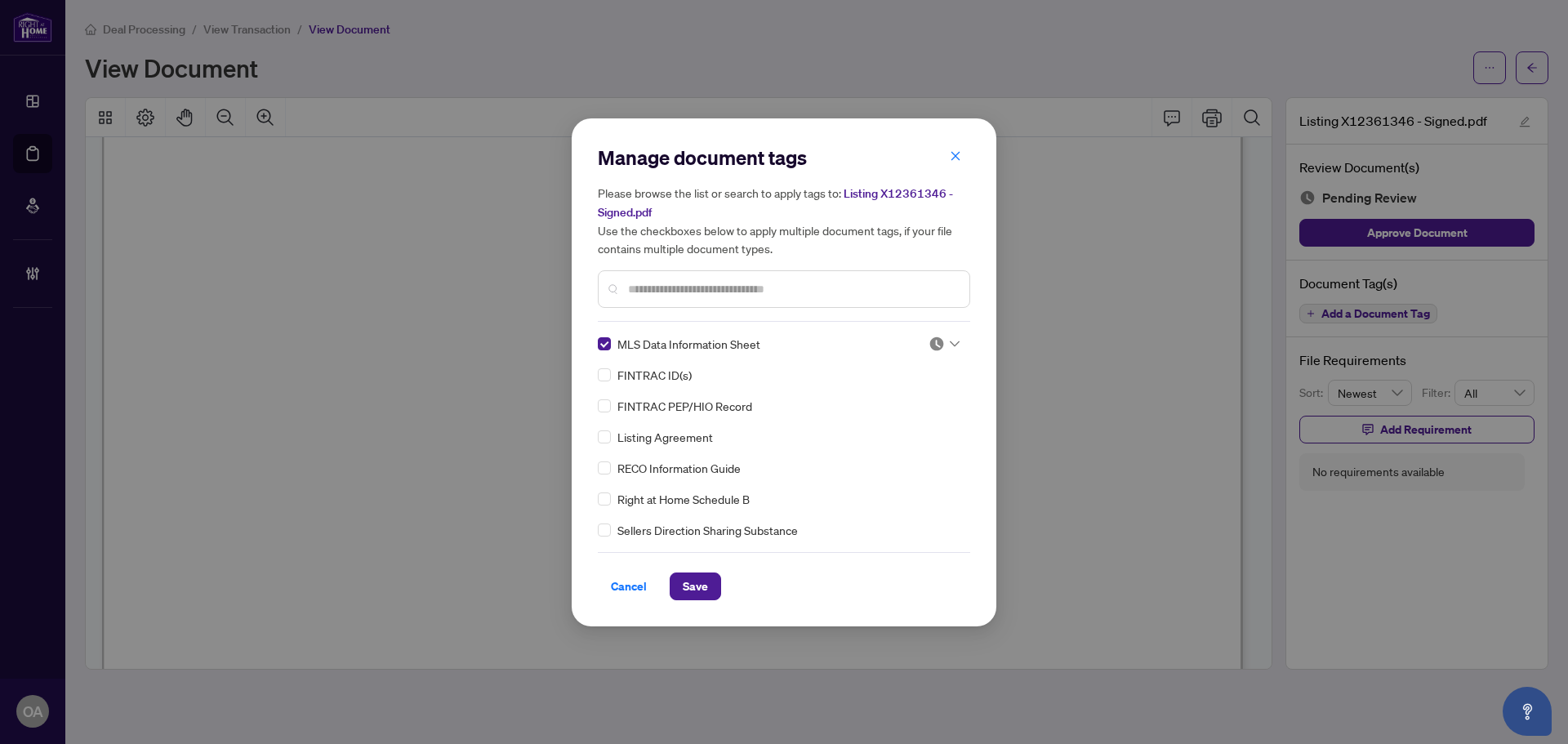
click at [938, 344] on img at bounding box center [937, 344] width 16 height 16
click at [880, 423] on div "Approved" at bounding box center [891, 423] width 105 height 18
click at [697, 590] on span "Save" at bounding box center [695, 586] width 25 height 26
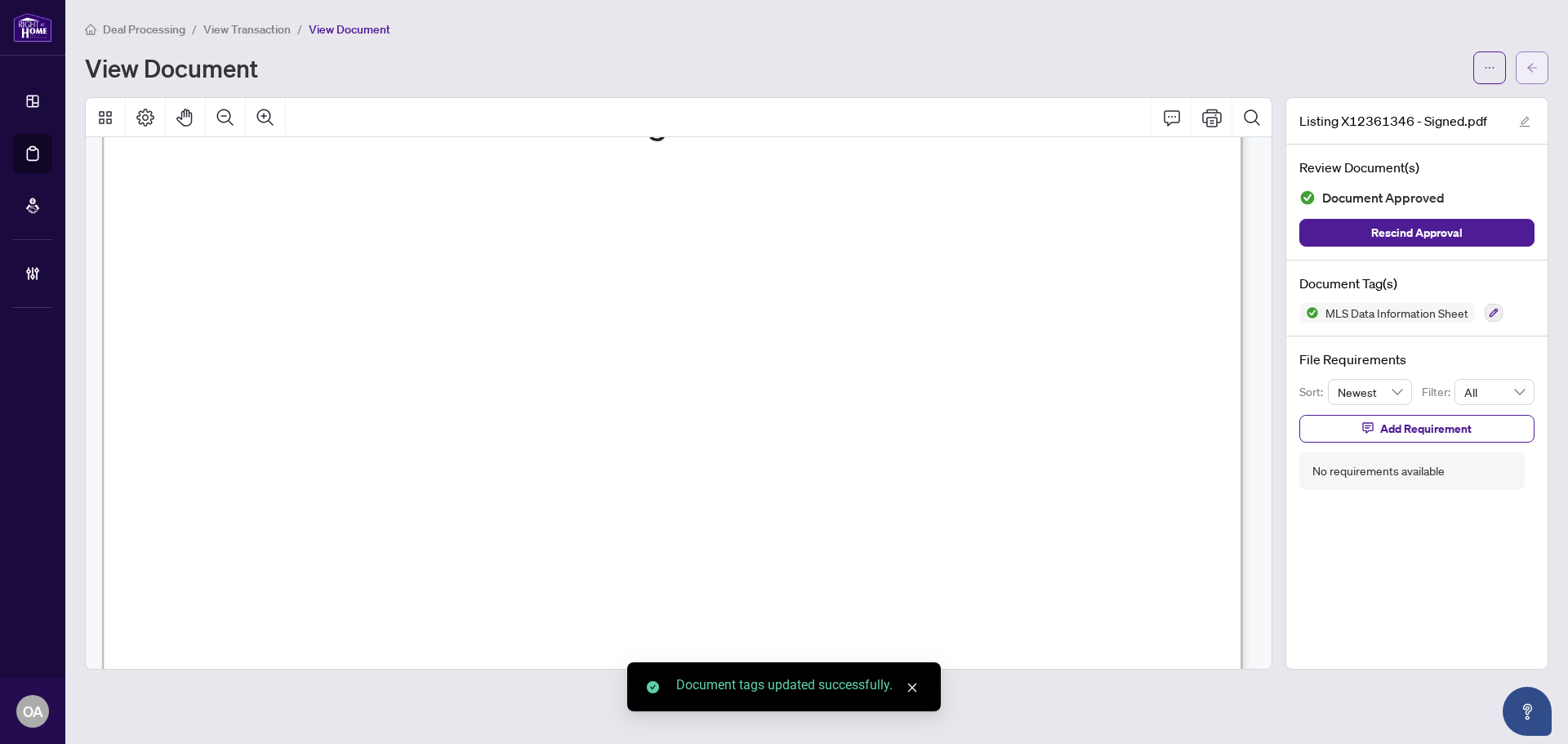
click at [1542, 70] on button "button" at bounding box center [1533, 68] width 33 height 33
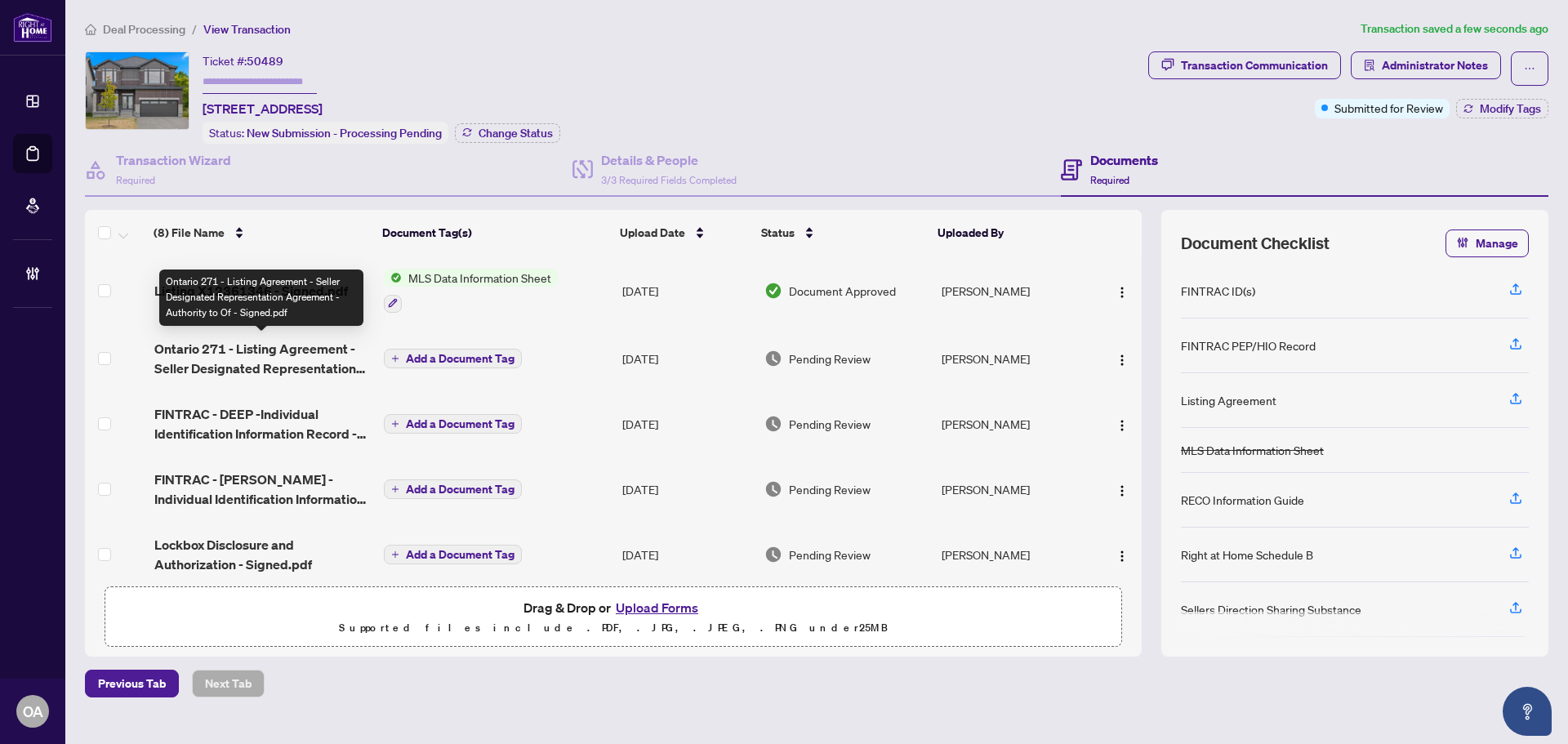
click at [321, 347] on span "Ontario 271 - Listing Agreement - Seller Designated Representation Agreement - …" at bounding box center [263, 358] width 217 height 39
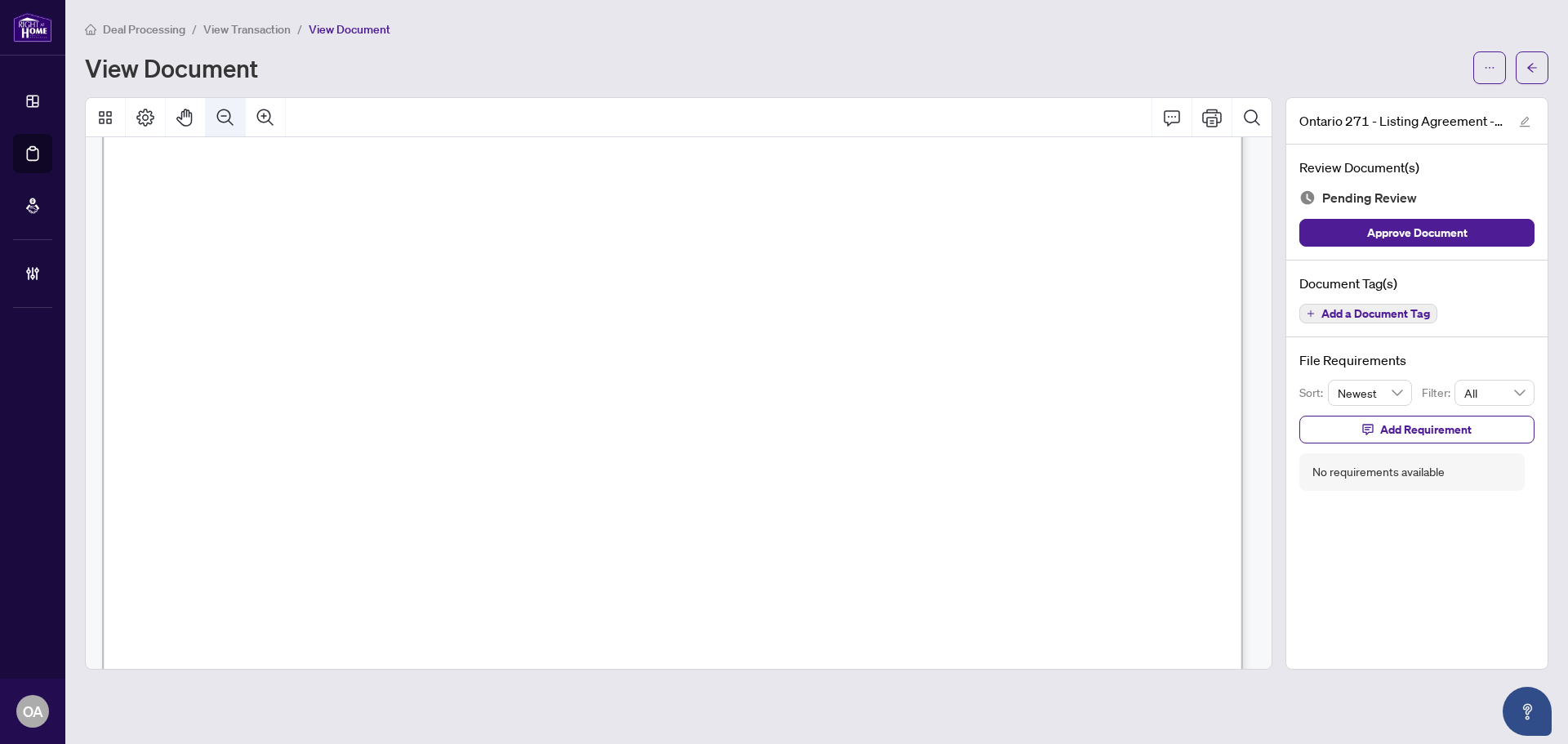
click at [214, 118] on button "Zoom Out" at bounding box center [225, 117] width 39 height 39
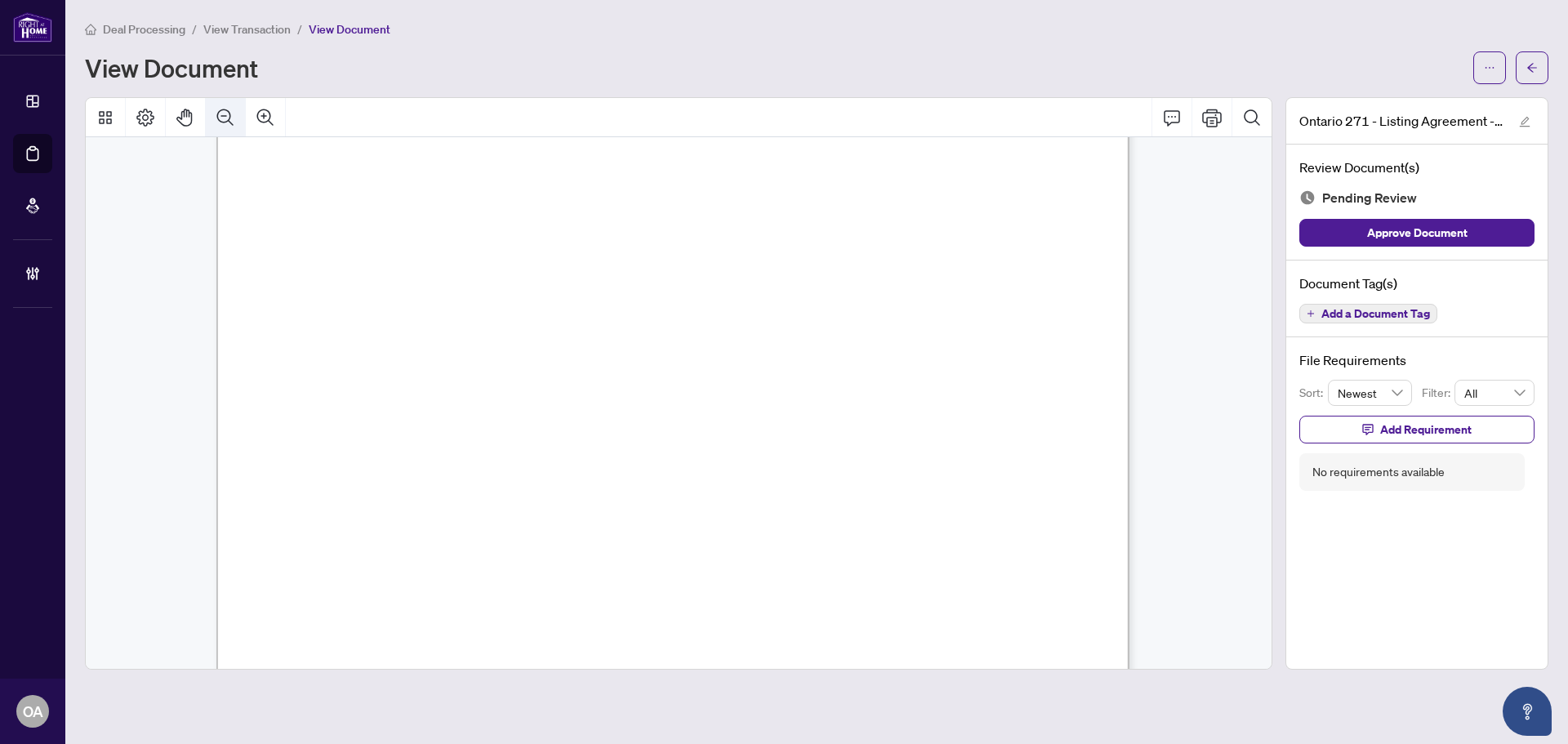
click at [214, 118] on button "Zoom Out" at bounding box center [225, 117] width 39 height 39
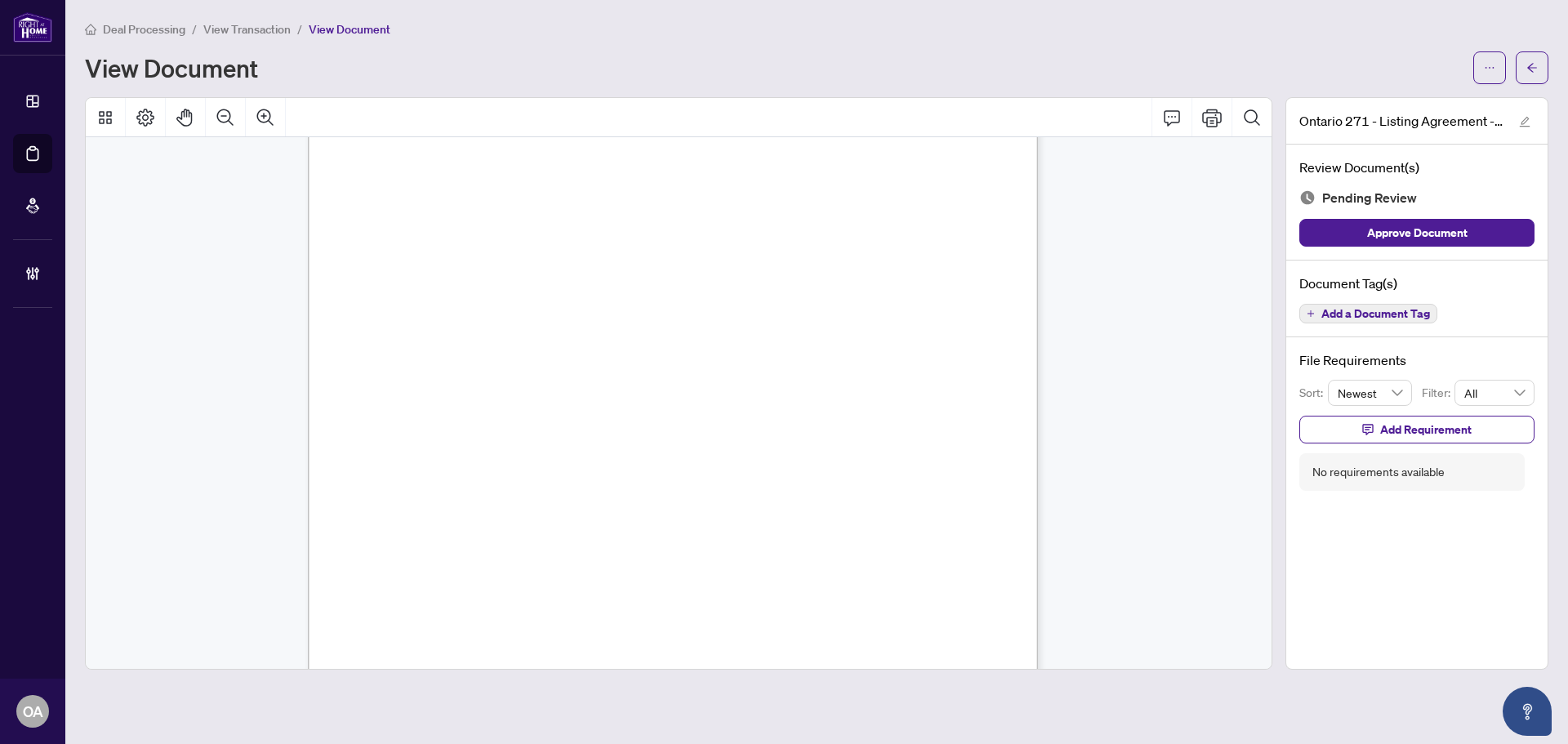
scroll to position [3136, 0]
drag, startPoint x: 423, startPoint y: 377, endPoint x: 392, endPoint y: 353, distance: 39.2
click at [489, 355] on span "* Supervise every designated representative to ensure they fulfill their duties…" at bounding box center [640, 360] width 572 height 12
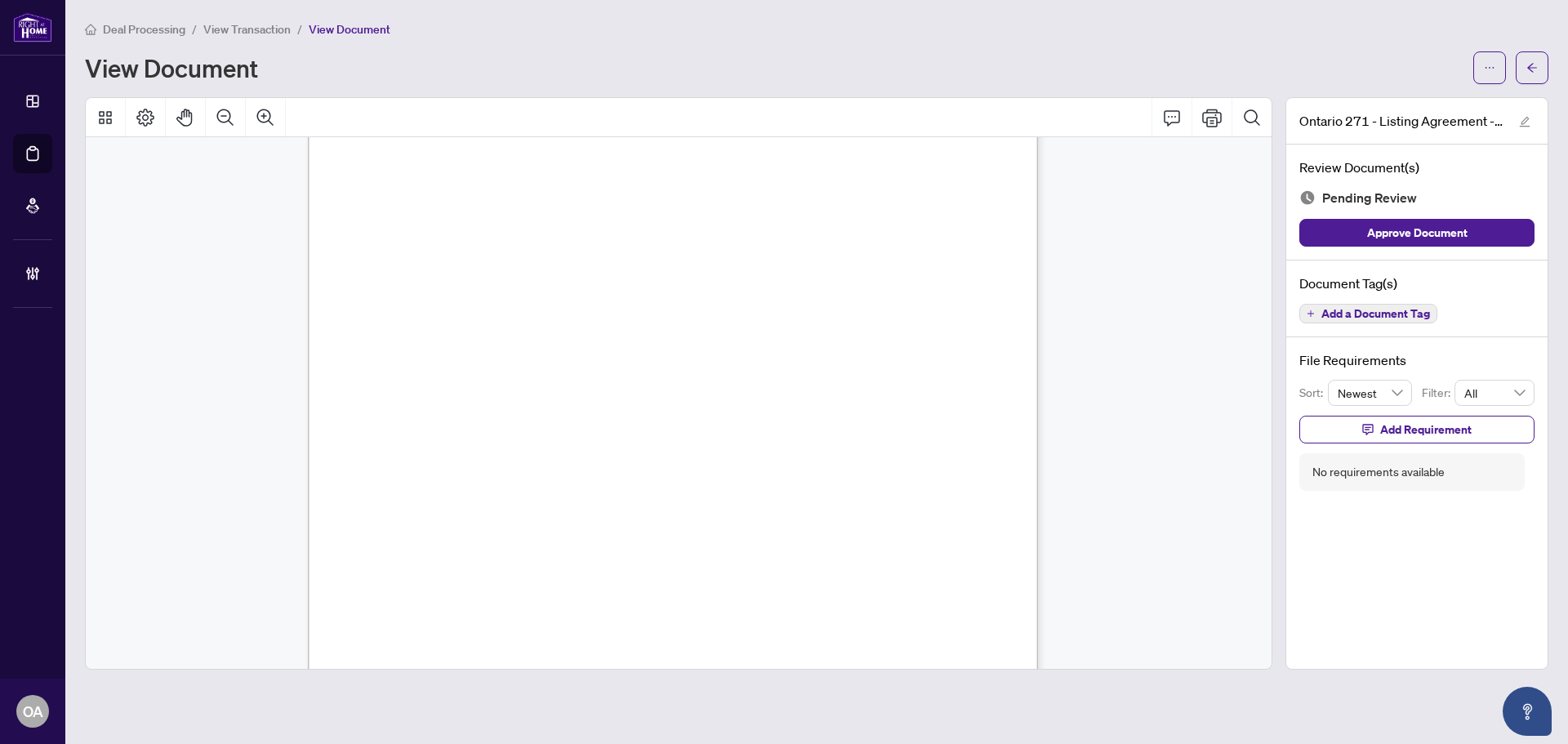
click at [602, 352] on span "representation agreements in an objective and impartial manner." at bounding box center [555, 349] width 404 height 12
drag, startPoint x: 722, startPoint y: 234, endPoint x: 915, endPoint y: 237, distance: 193.0
click at [857, 237] on div "Form 271 Revised 2025 Page 4 of 5 The trademarks REALTOR®, REALTORS®, MLS®, Mul…" at bounding box center [841, 614] width 1067 height 1380
click at [919, 237] on div "Form 271 Revised 2025 Page 4 of 5 The trademarks REALTOR®, REALTORS®, MLS®, Mul…" at bounding box center [841, 614] width 1067 height 1380
click at [617, 262] on div "Form 271 Revised 2025 Page 4 of 5 The trademarks REALTOR®, REALTORS®, MLS®, Mul…" at bounding box center [841, 614] width 1067 height 1380
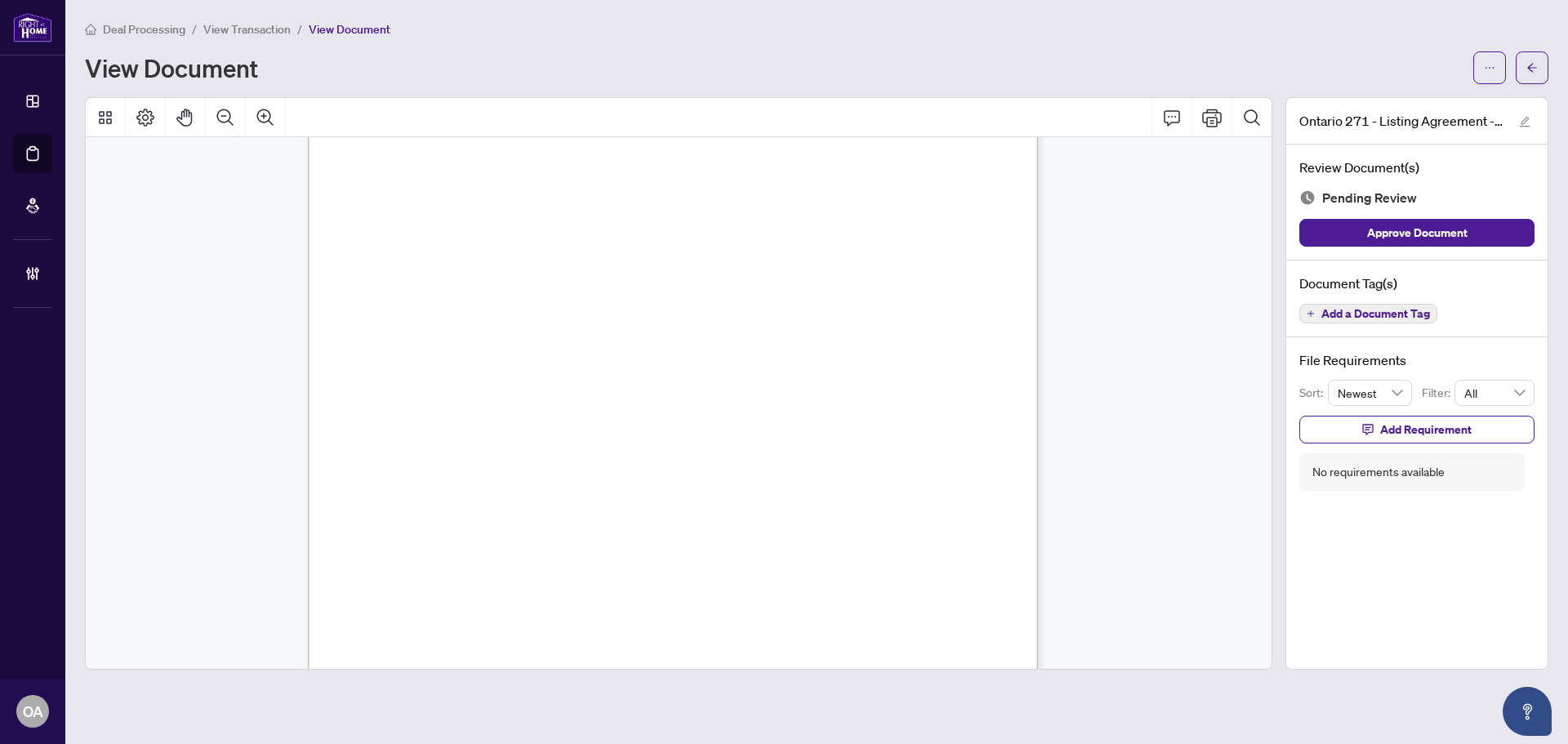
scroll to position [4320, 0]
click at [1405, 308] on span "Add a Document Tag" at bounding box center [1376, 313] width 108 height 12
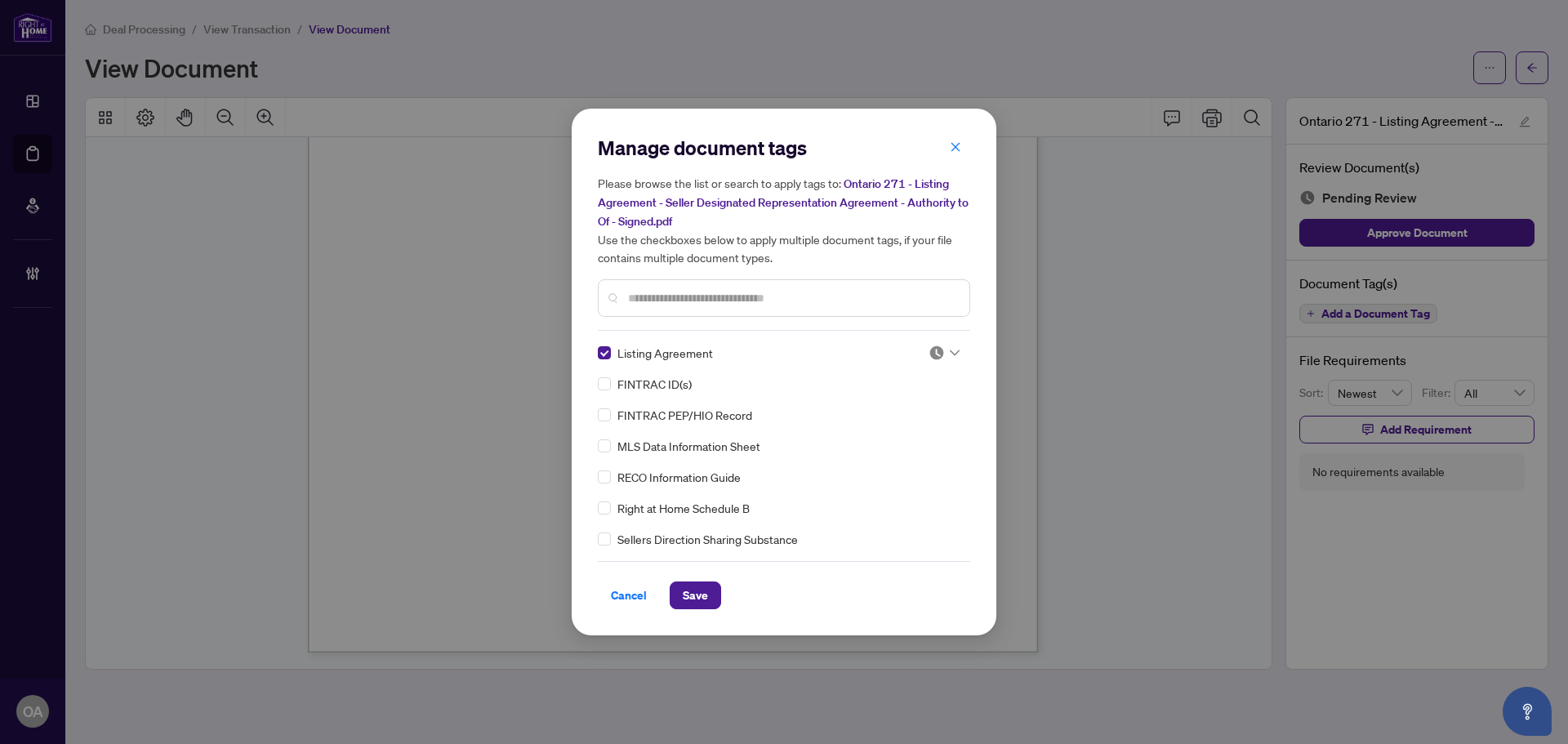
click at [934, 340] on div "Manage document tags Please browse the list or search to apply tags to: Ontario…" at bounding box center [784, 371] width 372 height 474
click at [932, 356] on img at bounding box center [937, 353] width 16 height 16
click at [896, 447] on div "2 3 Pending Review Needs Work Approved" at bounding box center [890, 405] width 131 height 85
drag, startPoint x: 893, startPoint y: 432, endPoint x: 866, endPoint y: 440, distance: 28.2
click at [892, 432] on div "Approved" at bounding box center [891, 432] width 105 height 18
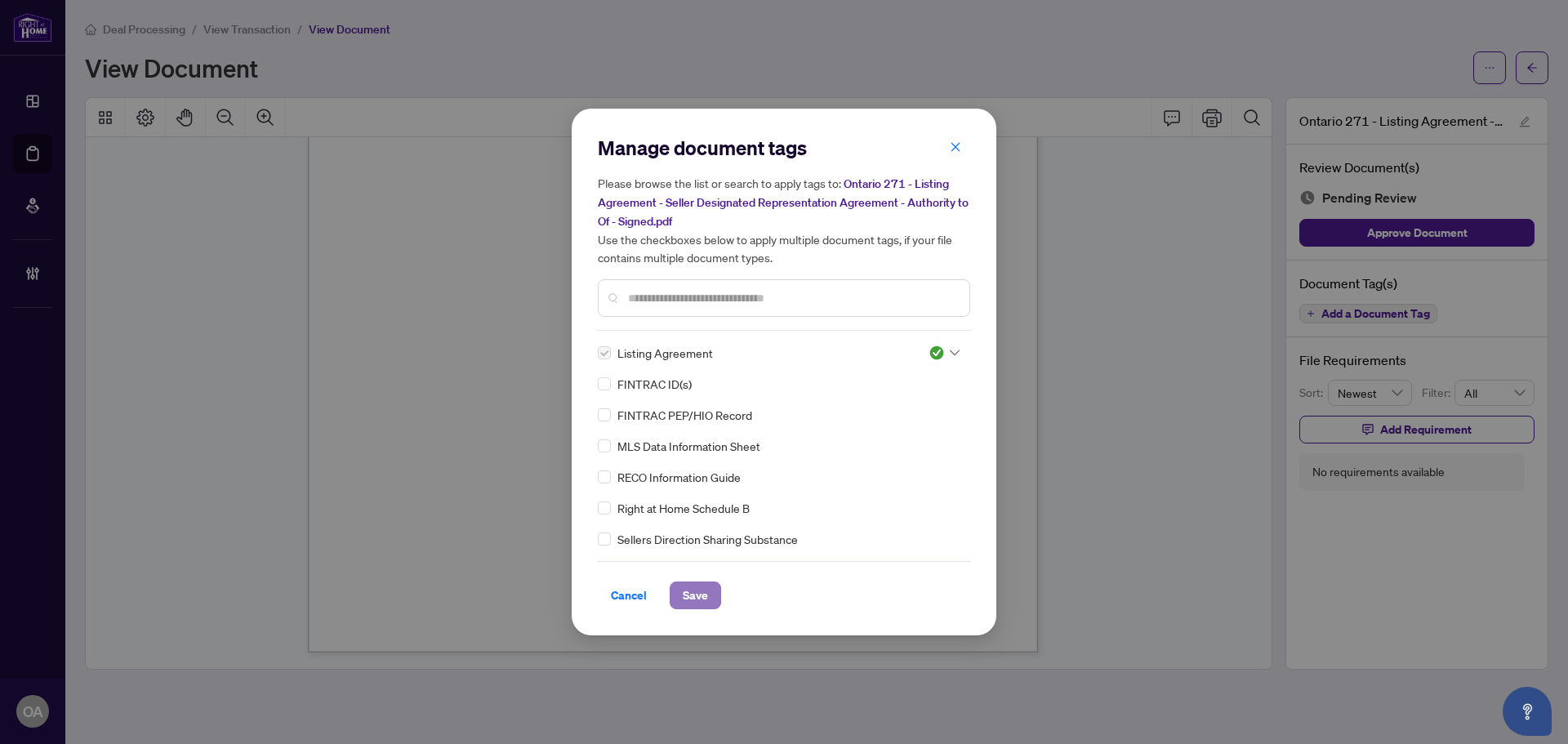
click at [688, 608] on button "Save" at bounding box center [695, 595] width 51 height 28
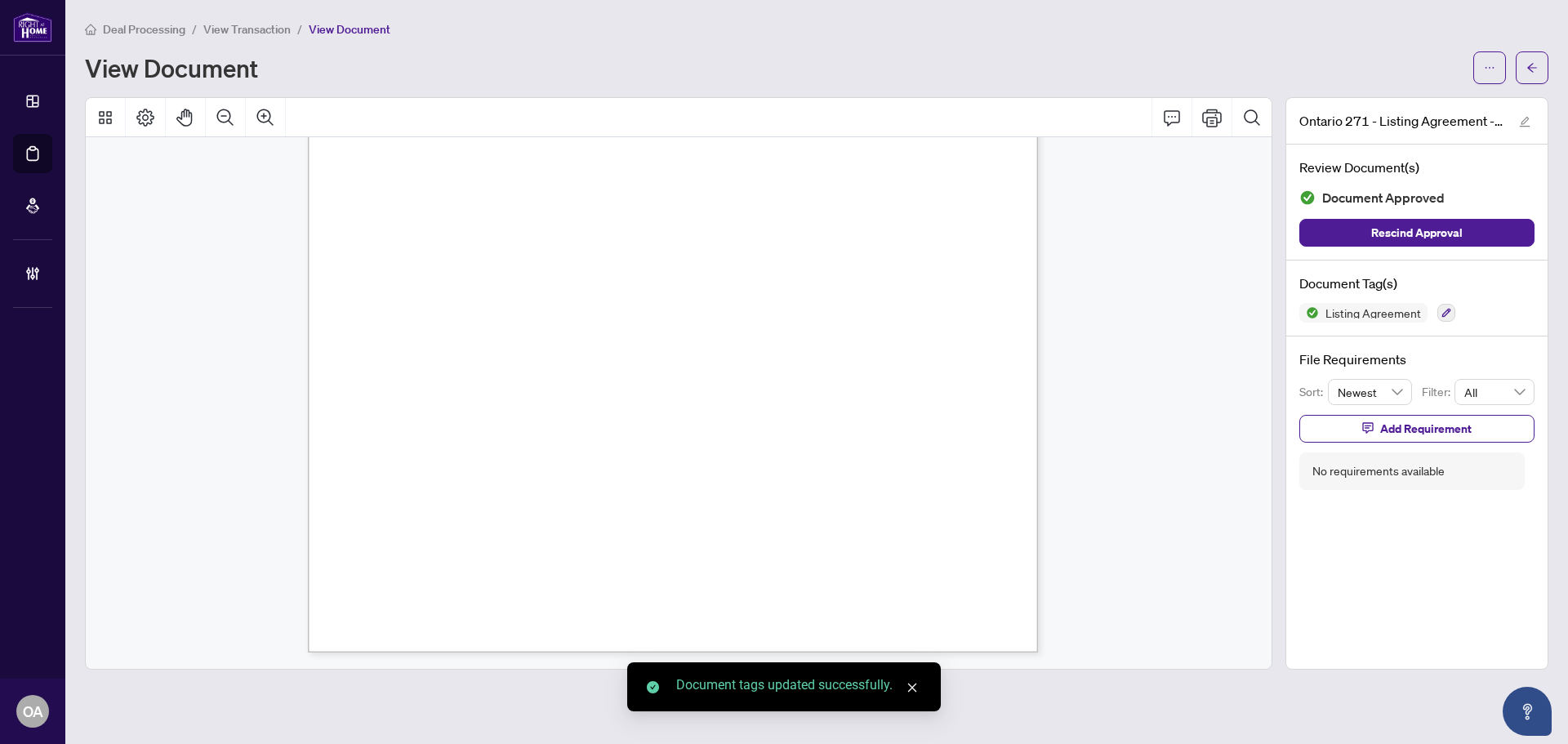
click at [1531, 71] on body "Dashboard Deal Processing Mortgage Referrals Brokerage Management OA Ottawa Adm…" at bounding box center [784, 372] width 1568 height 744
click at [1531, 71] on icon "arrow-left" at bounding box center [1532, 68] width 12 height 12
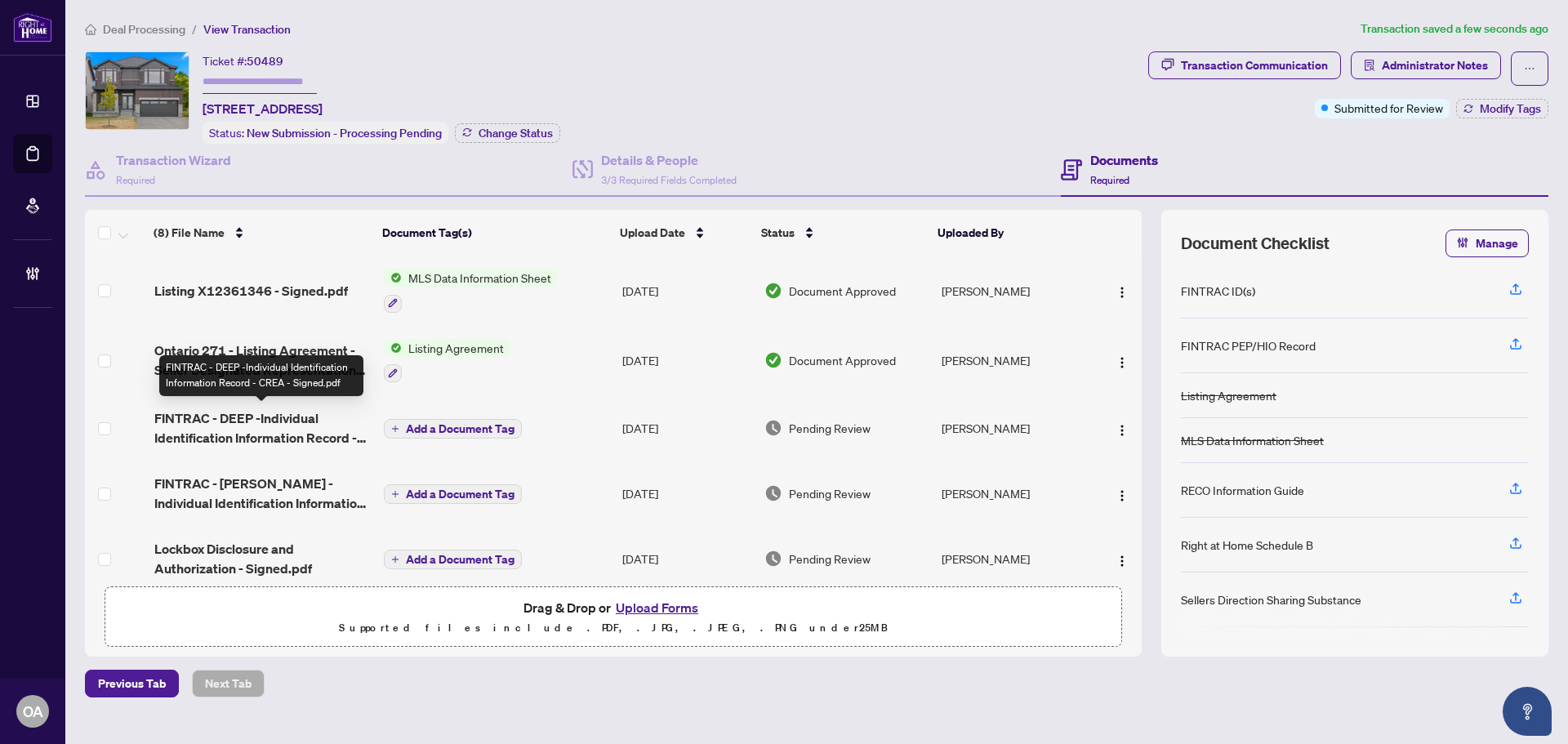
click at [282, 418] on span "FINTRAC - DEEP -Individual Identification Information Record - CREA - Signed.pdf" at bounding box center [263, 427] width 217 height 39
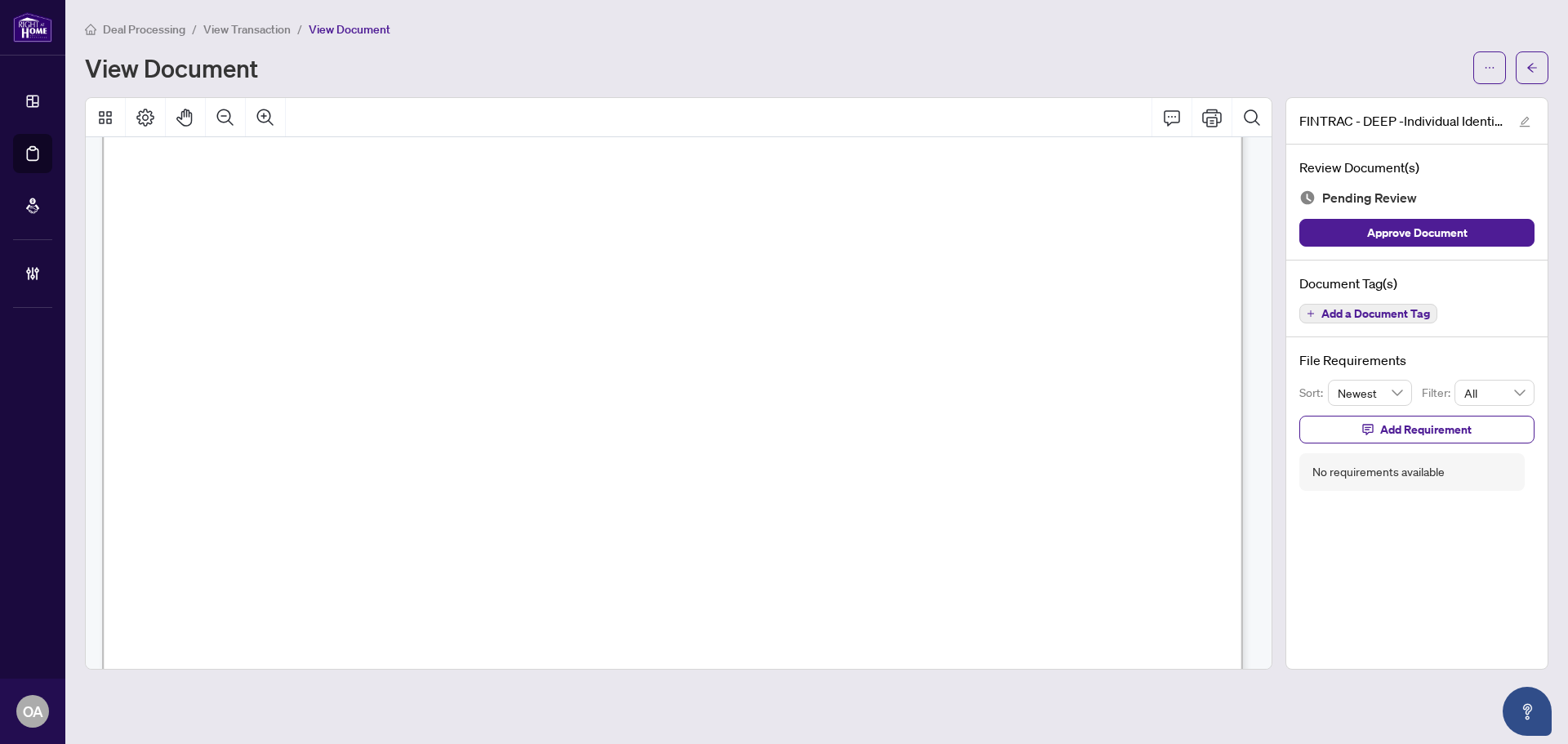
scroll to position [4981, 0]
click at [1361, 308] on span "Add a Document Tag" at bounding box center [1376, 313] width 108 height 12
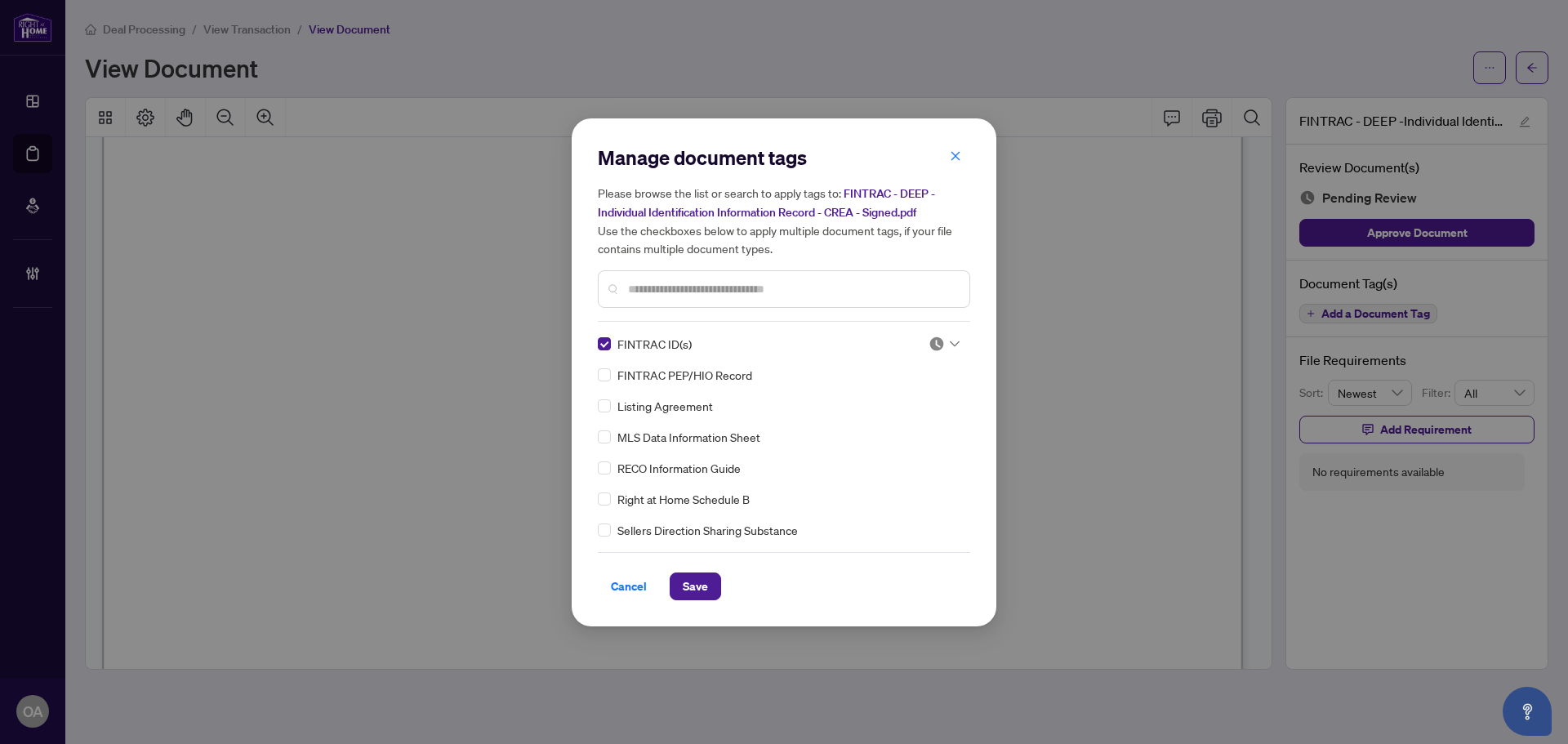
click at [944, 340] on div at bounding box center [944, 344] width 31 height 16
click at [910, 419] on div "Approved" at bounding box center [891, 423] width 105 height 18
click at [690, 580] on span "Save" at bounding box center [695, 586] width 25 height 26
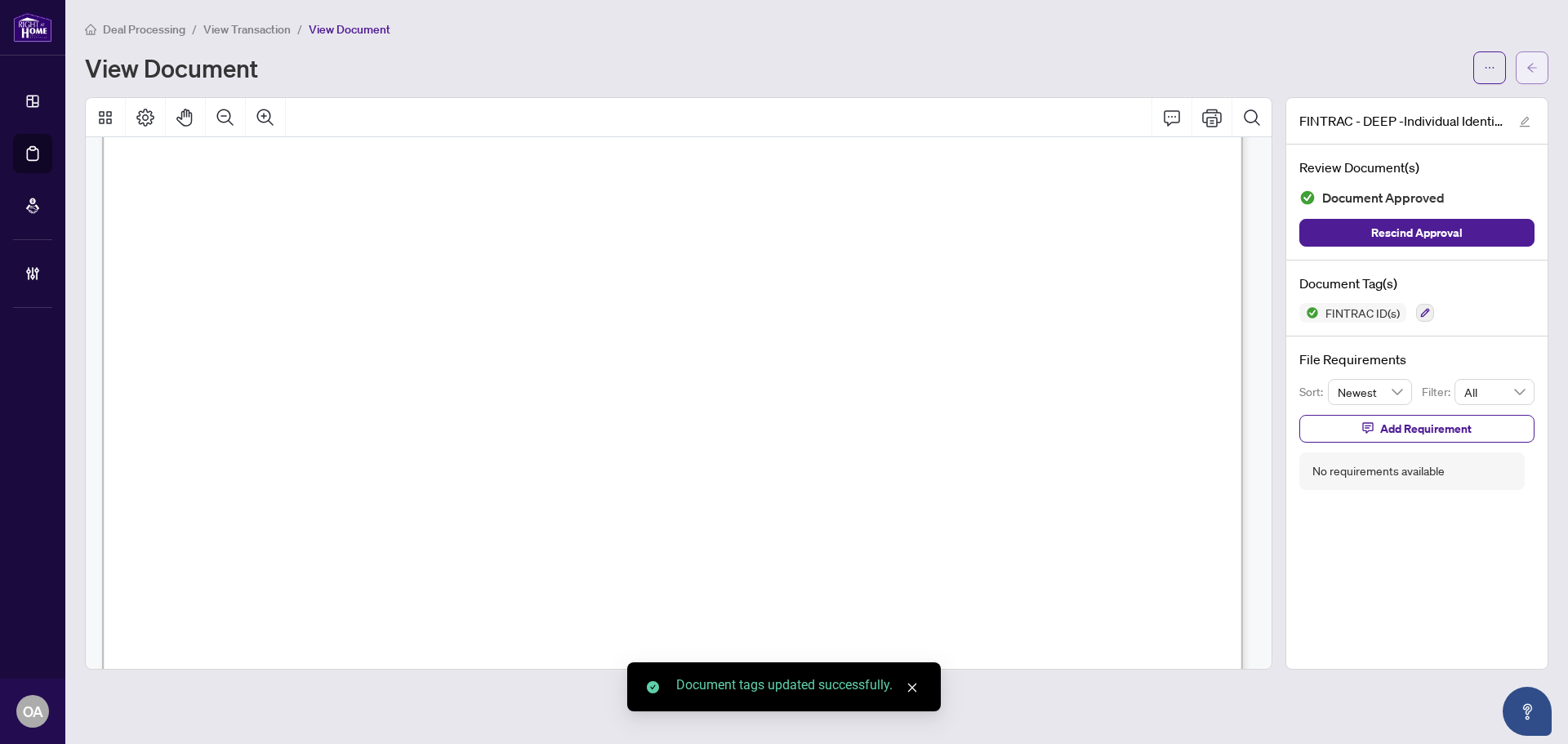
click at [1534, 66] on icon "arrow-left" at bounding box center [1532, 68] width 12 height 12
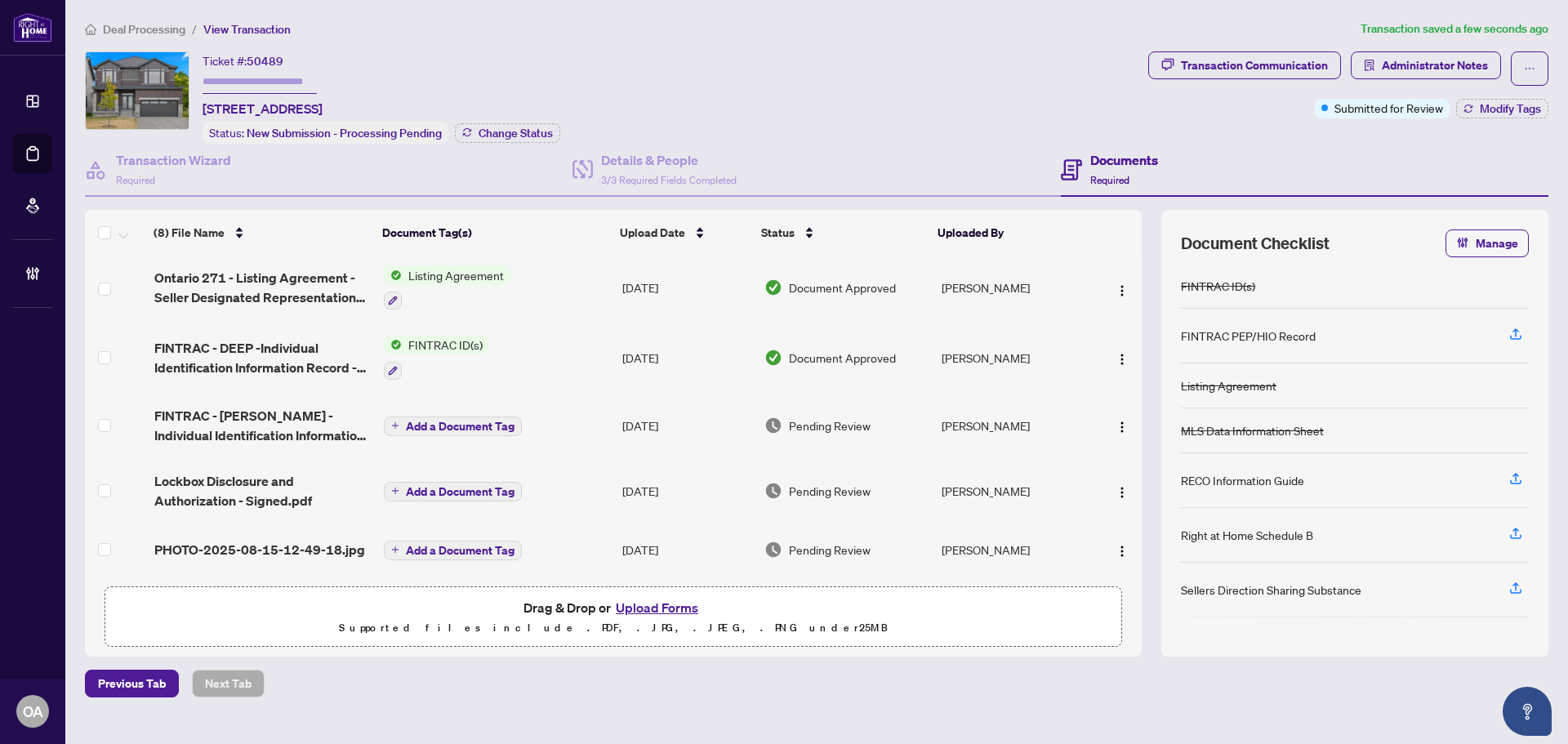
scroll to position [163, 0]
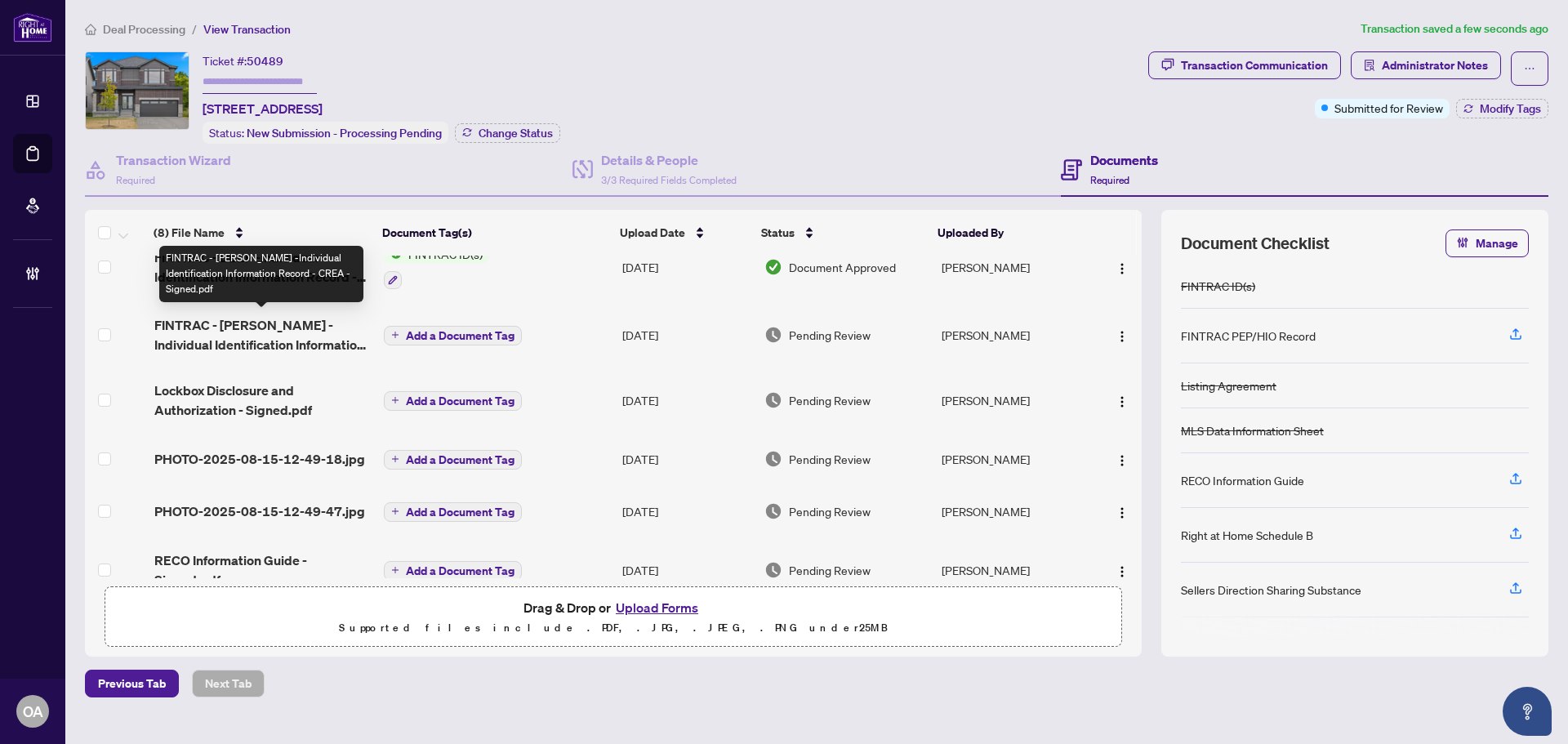
click at [275, 328] on span "FINTRAC - RAMINDER -Individual Identification Information Record - CREA - Signe…" at bounding box center [263, 334] width 217 height 39
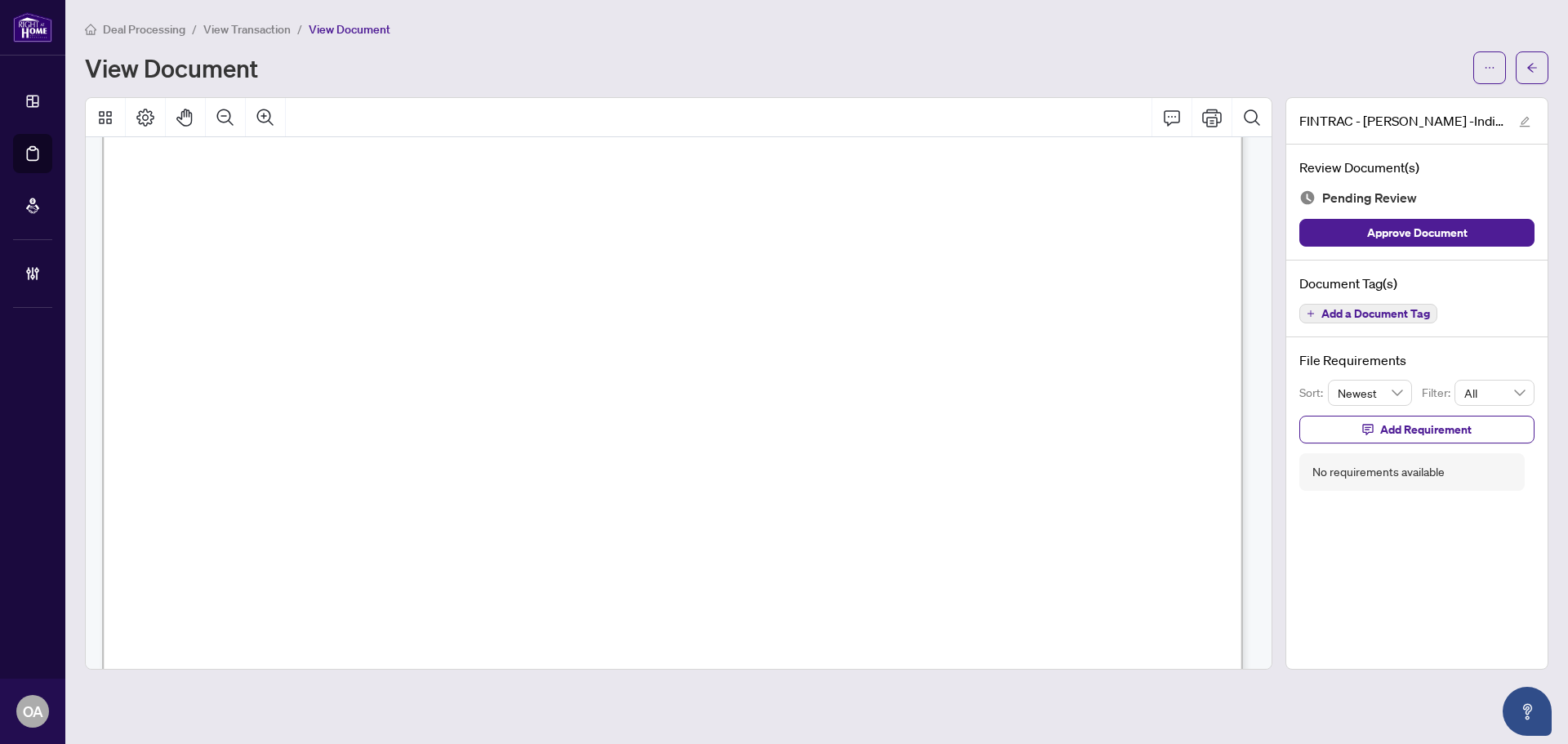
scroll to position [5308, 0]
click at [1377, 326] on div "Document Tag(s) Add a Document Tag" at bounding box center [1416, 300] width 261 height 78
click at [1377, 321] on button "Add a Document Tag" at bounding box center [1368, 313] width 138 height 20
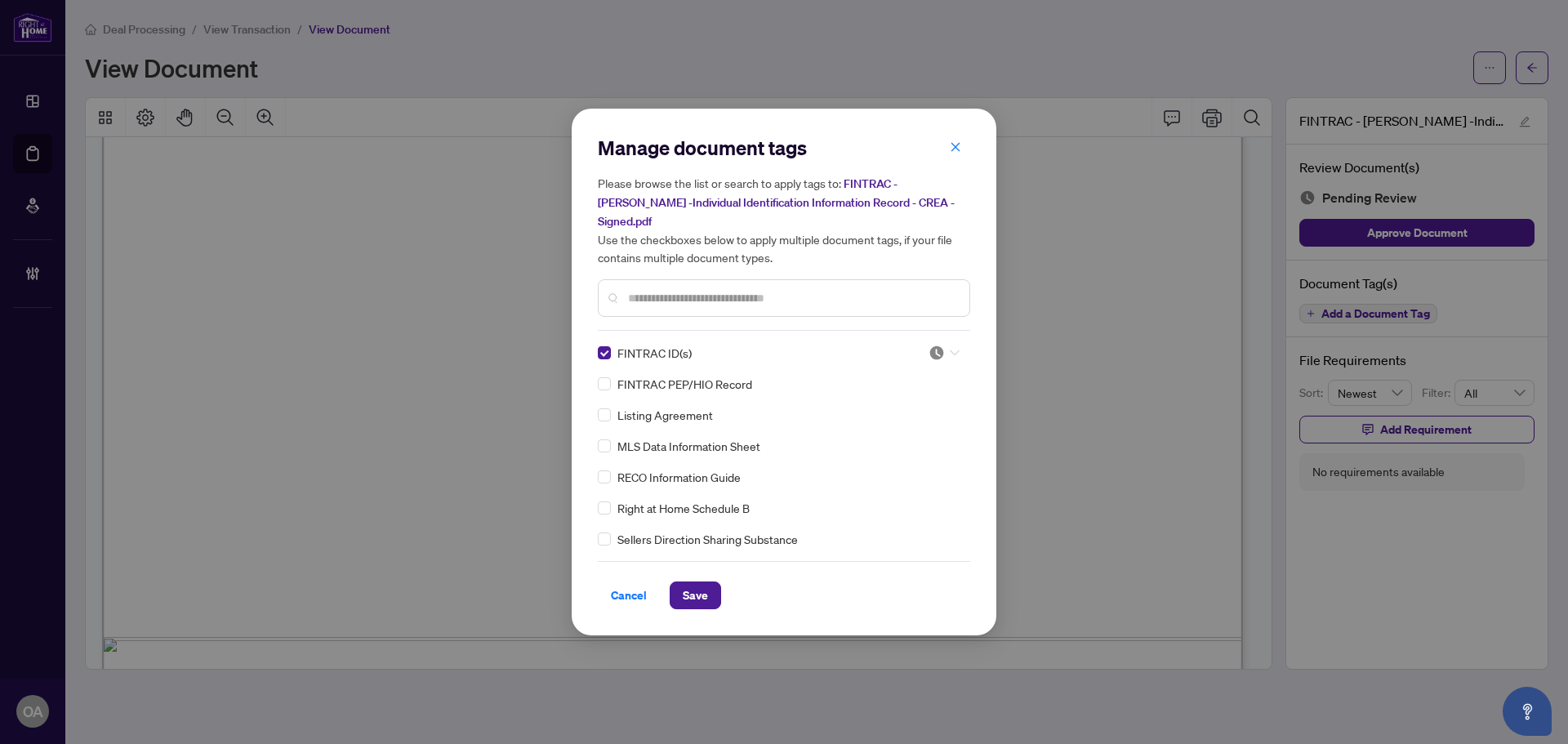
click at [929, 347] on img at bounding box center [937, 353] width 16 height 16
click at [917, 416] on div "Approved" at bounding box center [891, 423] width 105 height 18
click at [705, 582] on span "Save" at bounding box center [695, 595] width 25 height 26
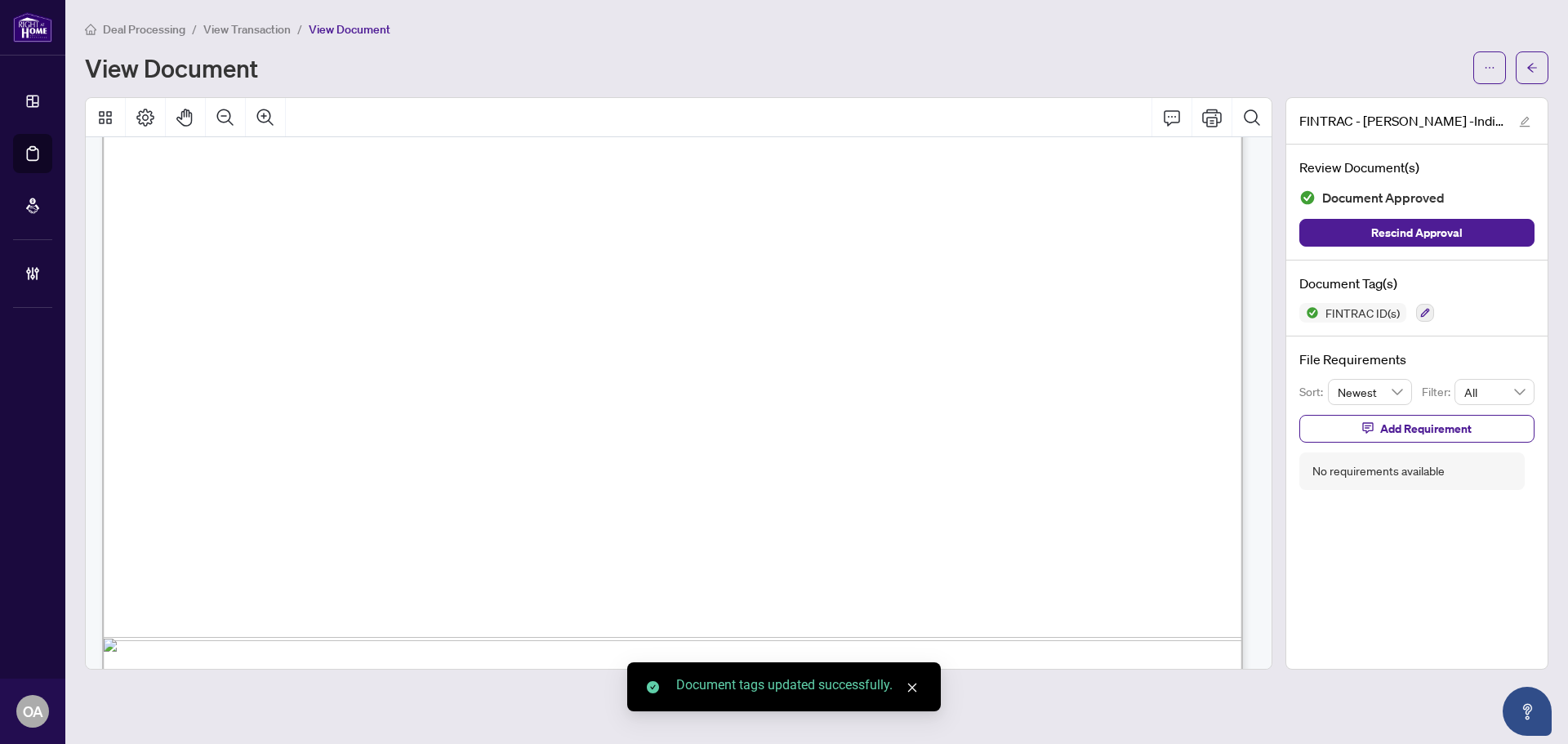
click at [1534, 70] on div "Manage document tags Please browse the list or search to apply tags to: FINTRAC…" at bounding box center [784, 372] width 1568 height 744
click at [1540, 67] on button "button" at bounding box center [1533, 68] width 33 height 33
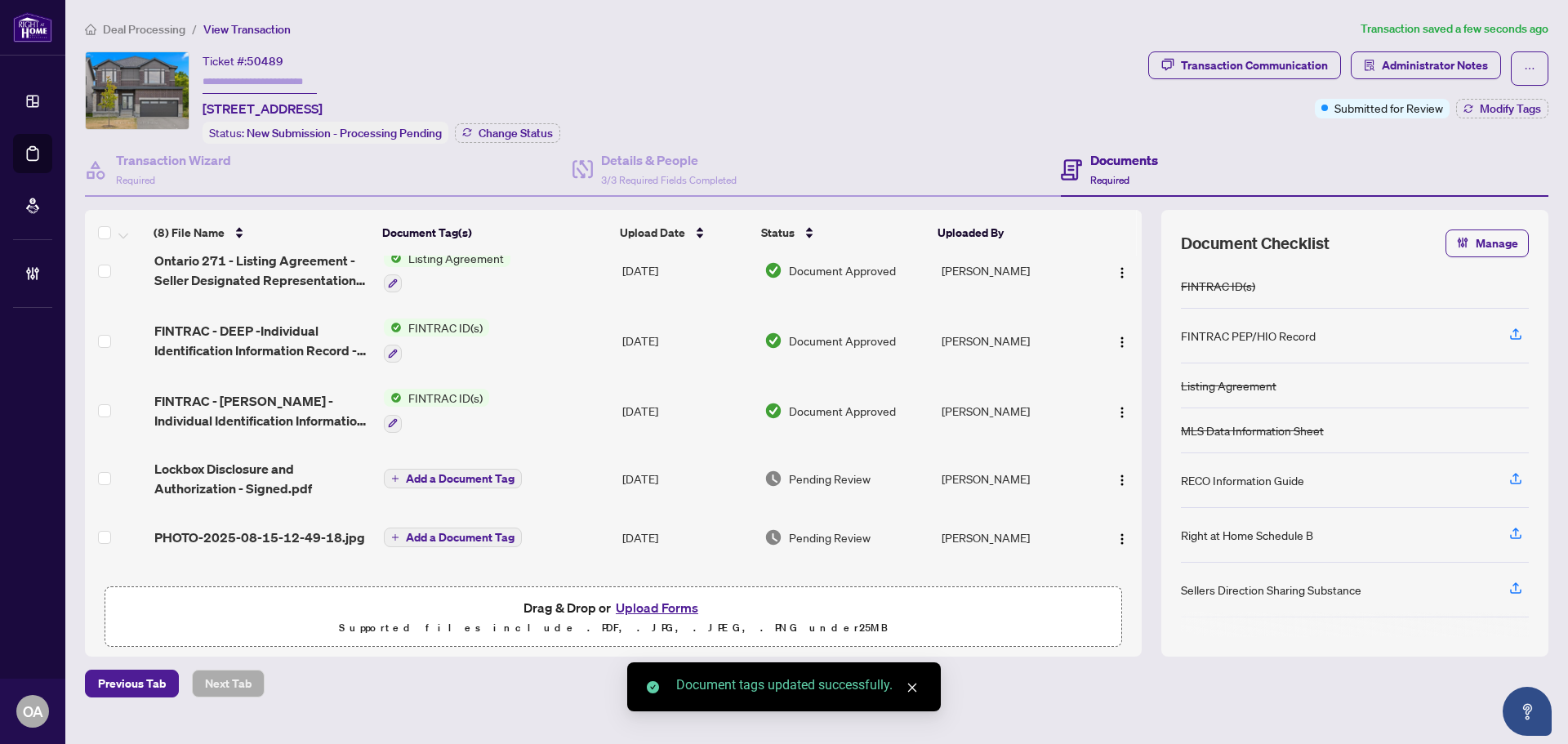
scroll to position [197, 0]
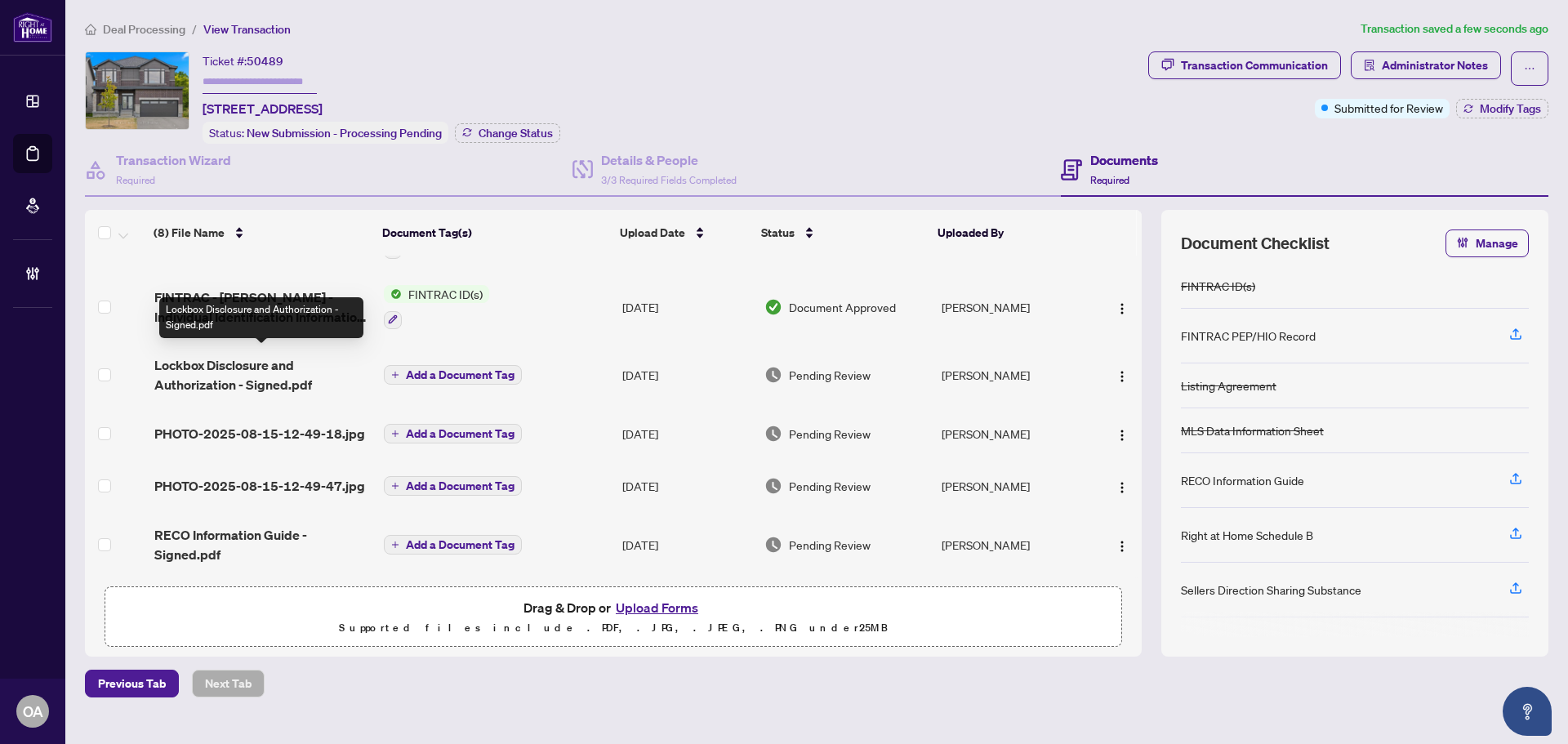
click at [262, 359] on span "Lockbox Disclosure and Authorization - Signed.pdf" at bounding box center [263, 374] width 217 height 39
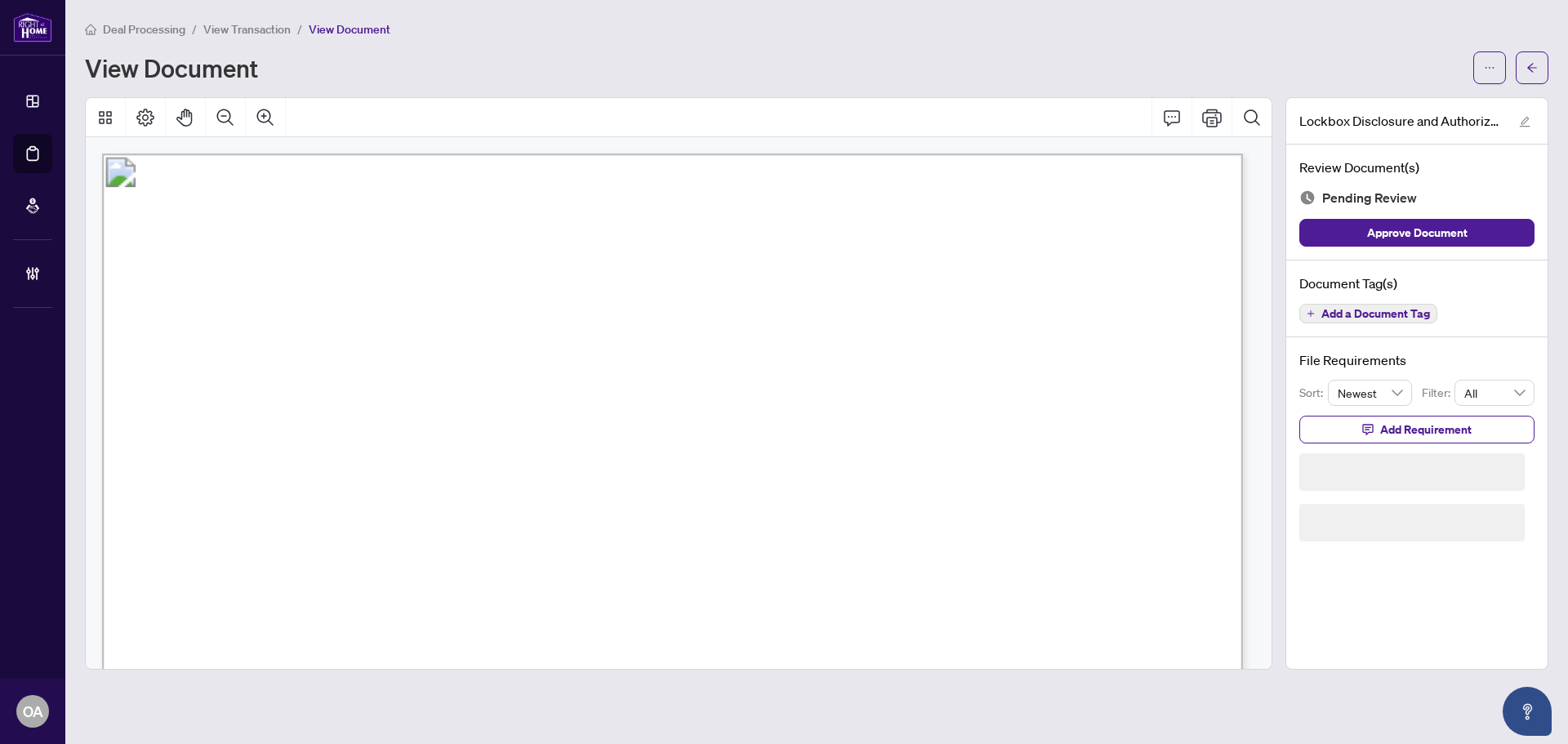
click at [1386, 312] on span "Add a Document Tag" at bounding box center [1376, 313] width 108 height 12
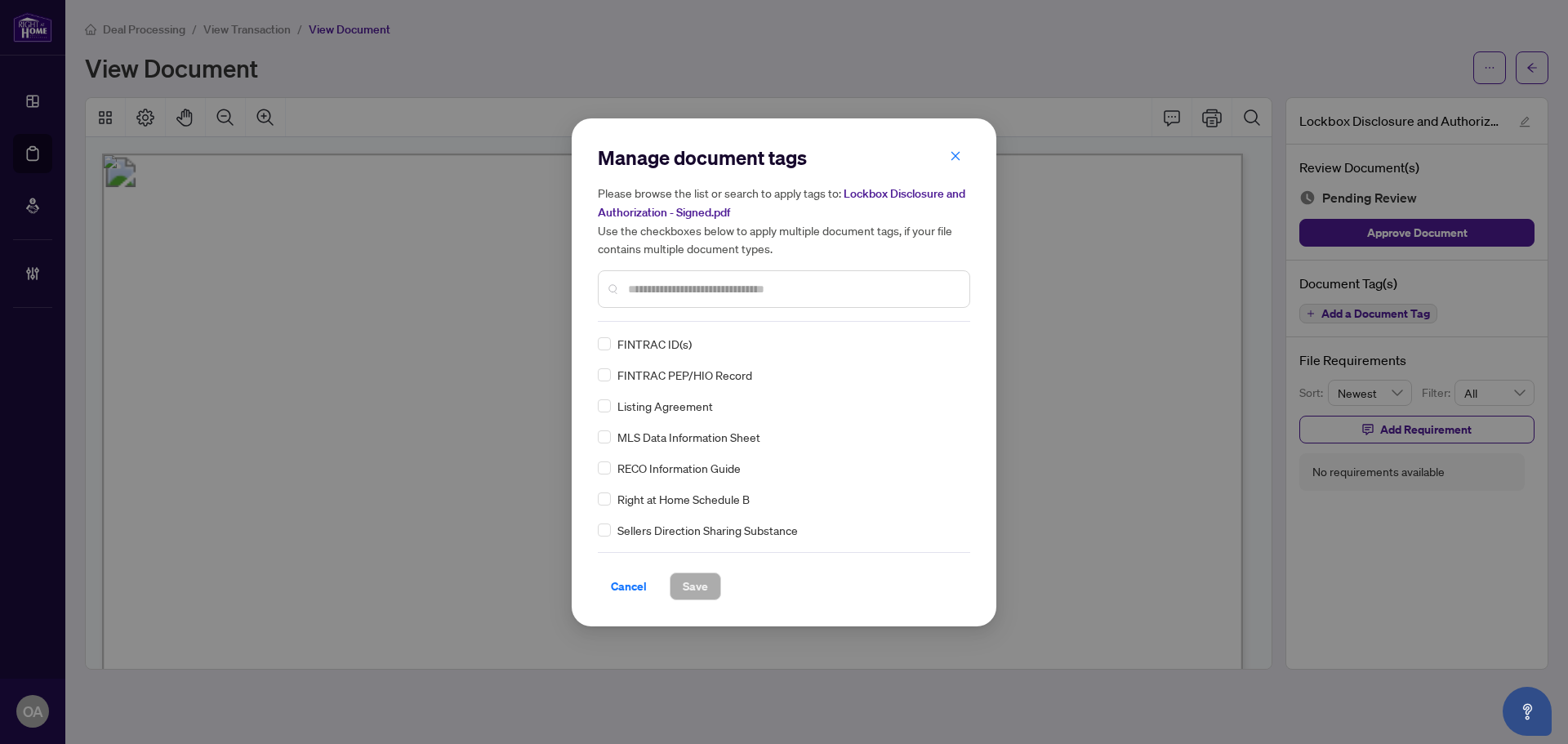
click at [671, 281] on input "text" at bounding box center [792, 289] width 329 height 18
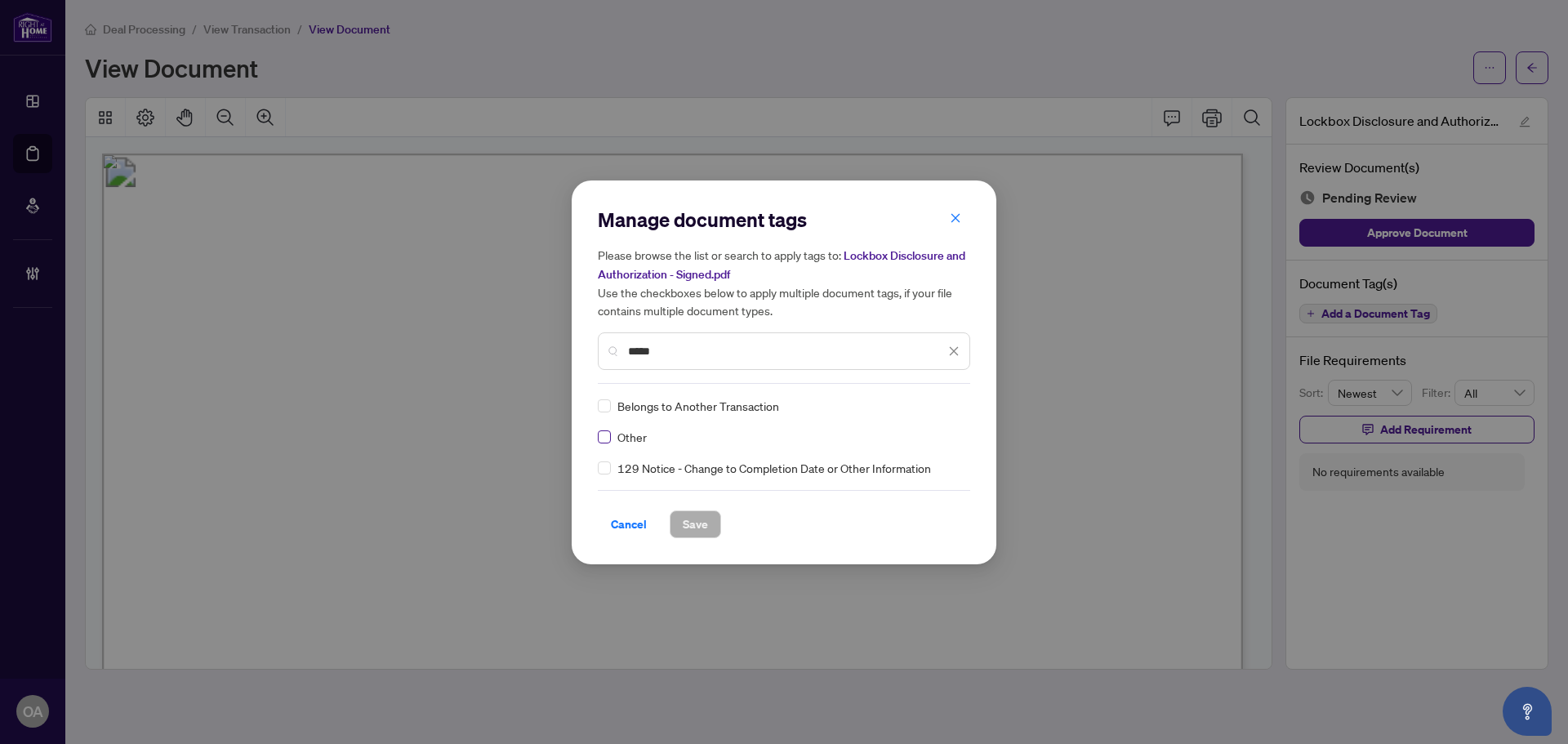
type input "*****"
click at [955, 403] on icon at bounding box center [955, 405] width 10 height 6
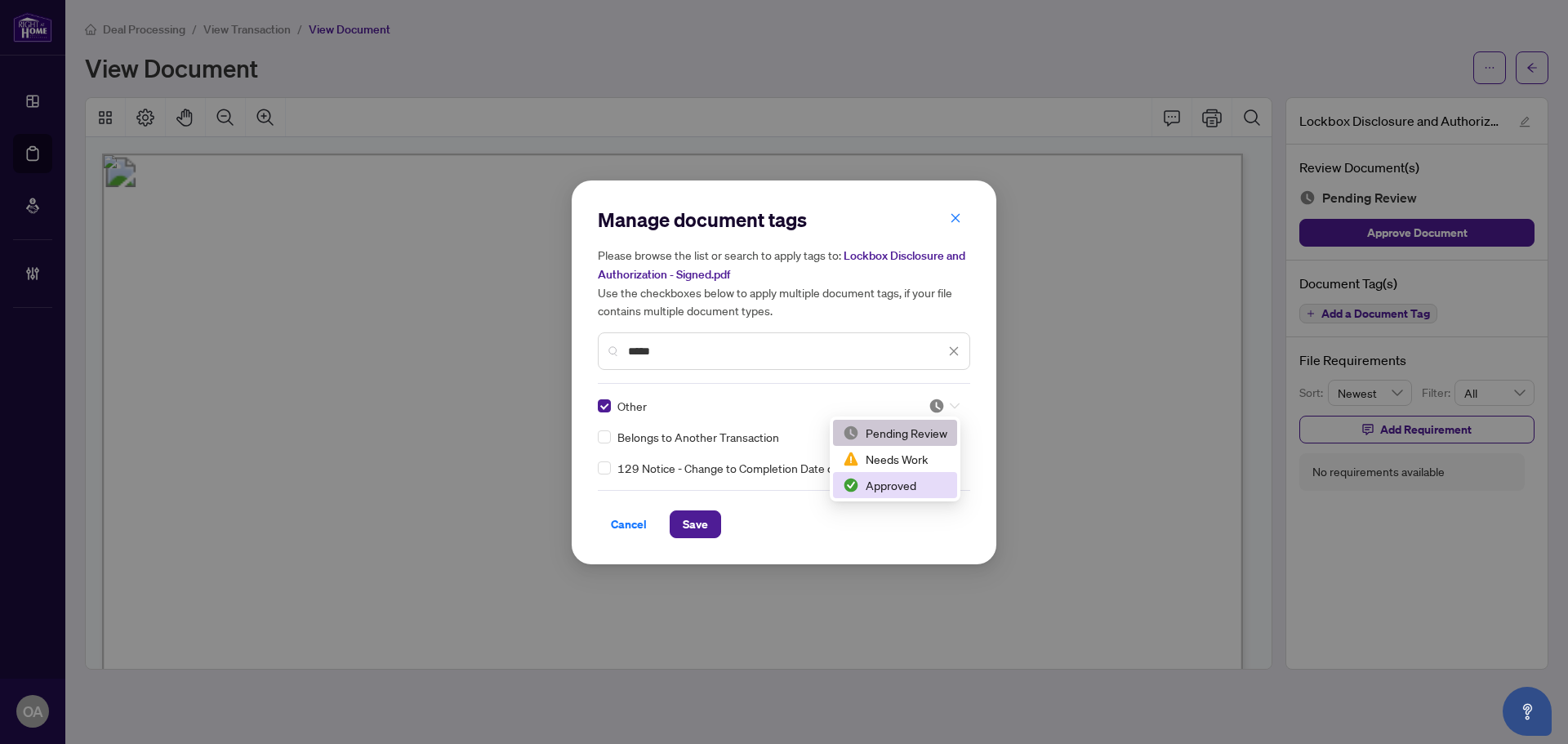
click at [910, 482] on div "Approved" at bounding box center [895, 485] width 105 height 18
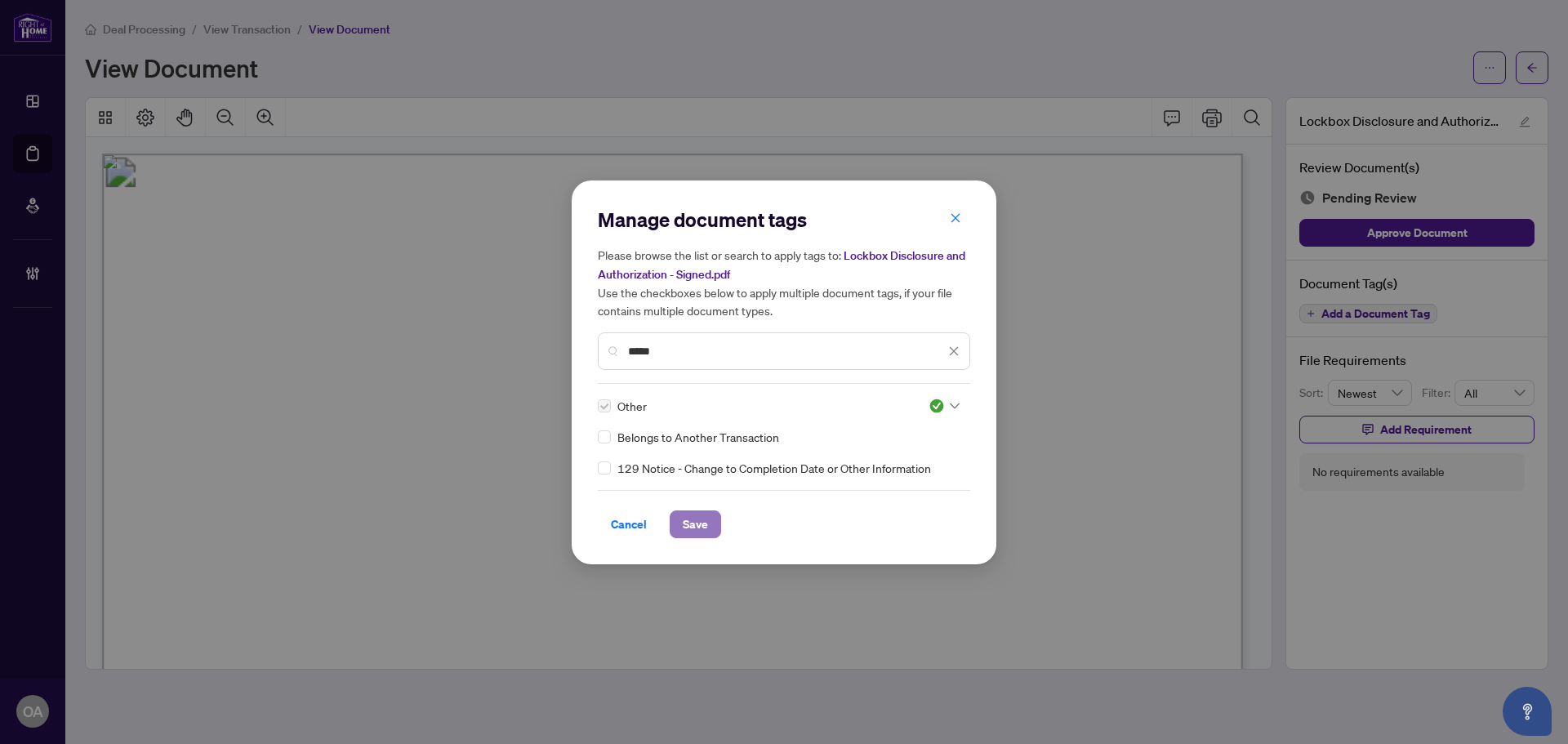
click at [671, 521] on button "Save" at bounding box center [695, 524] width 51 height 28
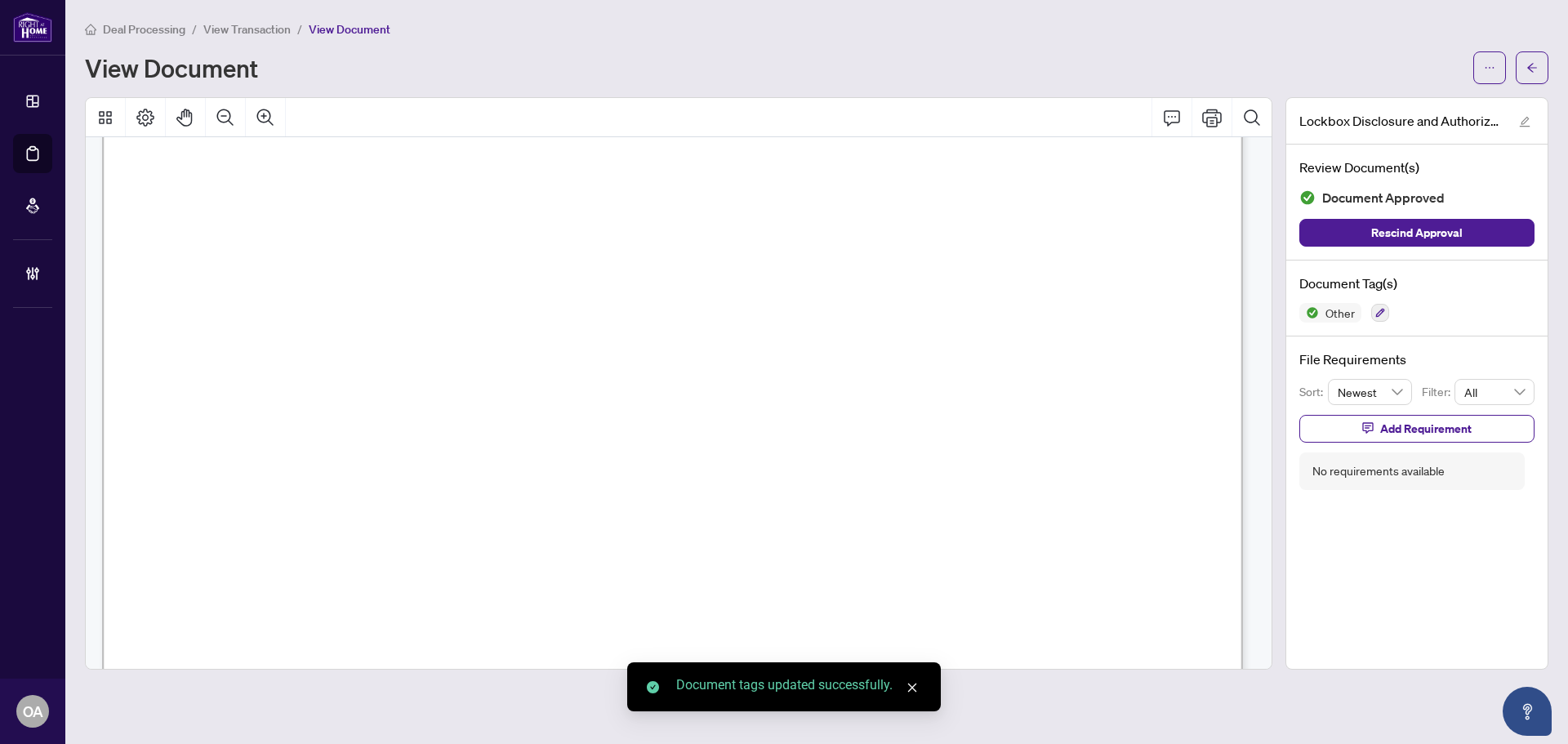
scroll to position [978, 0]
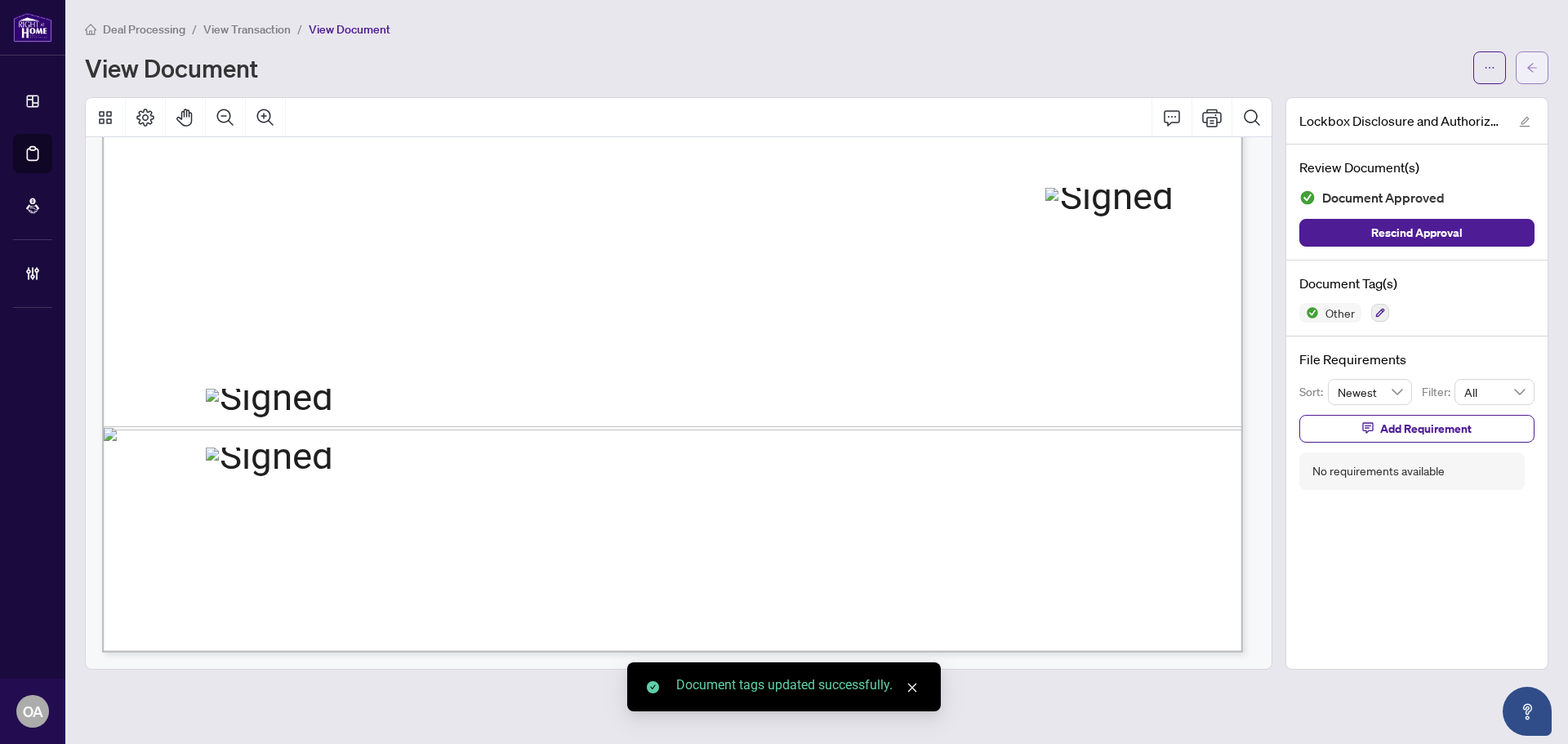
click at [1533, 66] on icon "arrow-left" at bounding box center [1532, 68] width 12 height 12
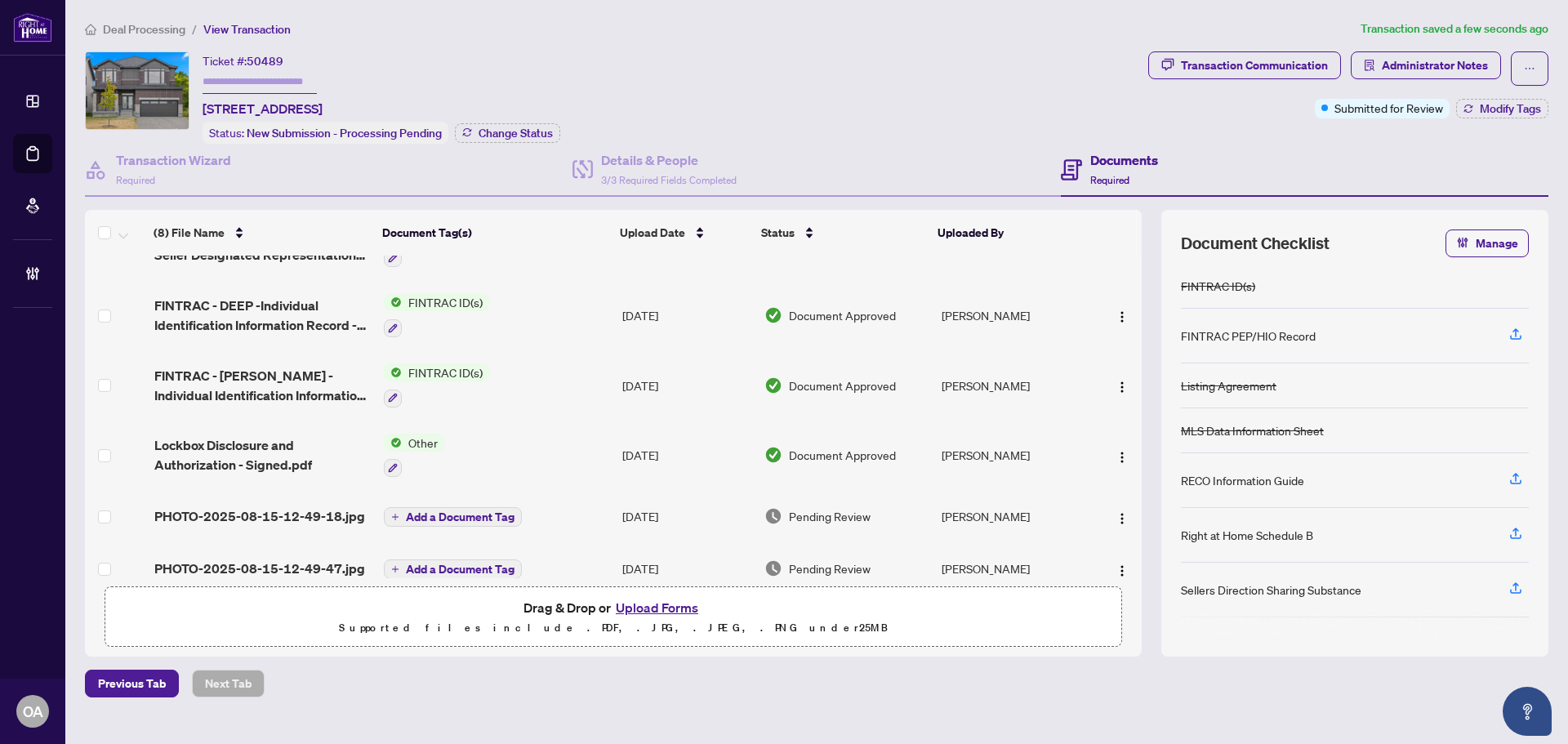
scroll to position [200, 0]
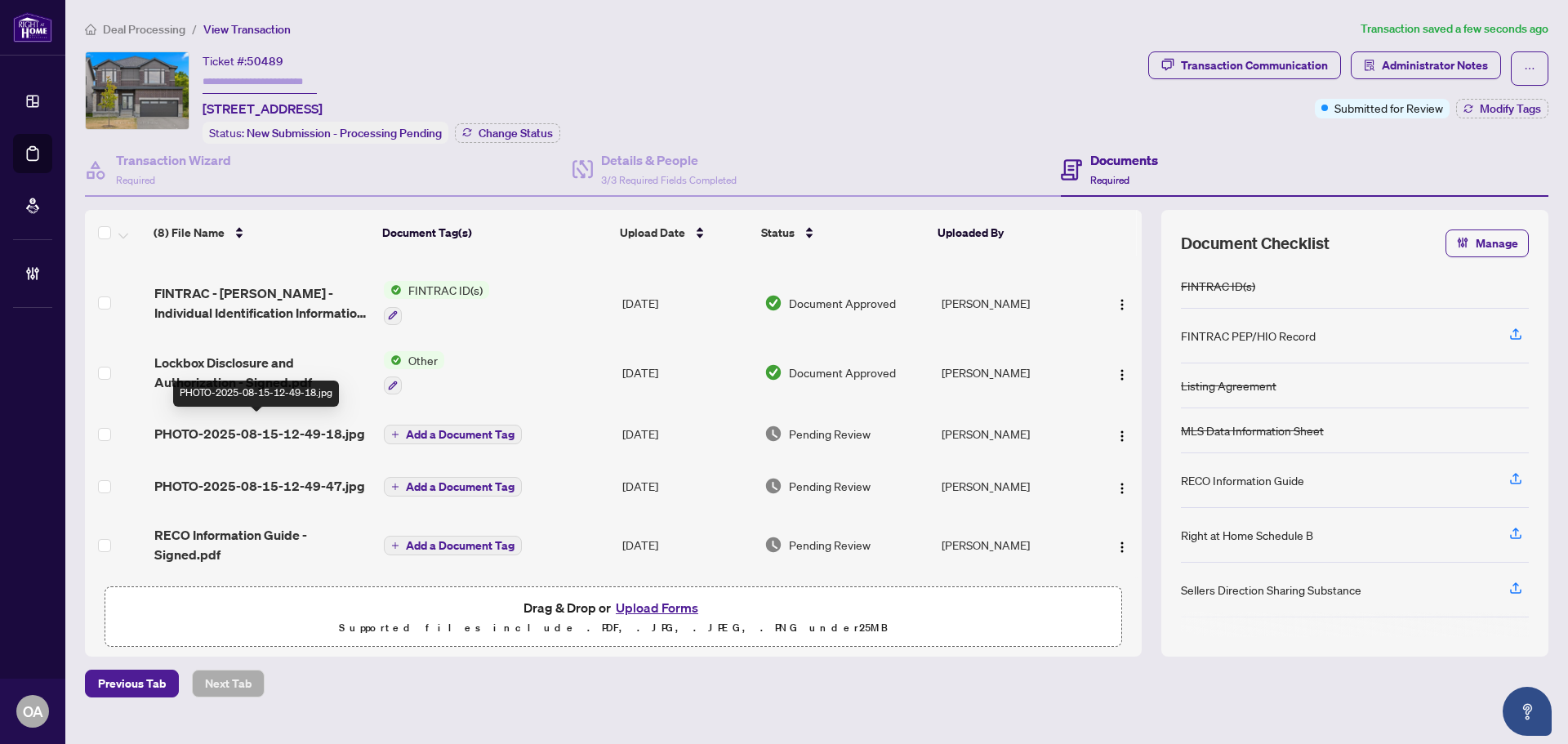
click at [294, 423] on span "PHOTO-2025-08-15-12-49-18.jpg" at bounding box center [259, 433] width 210 height 20
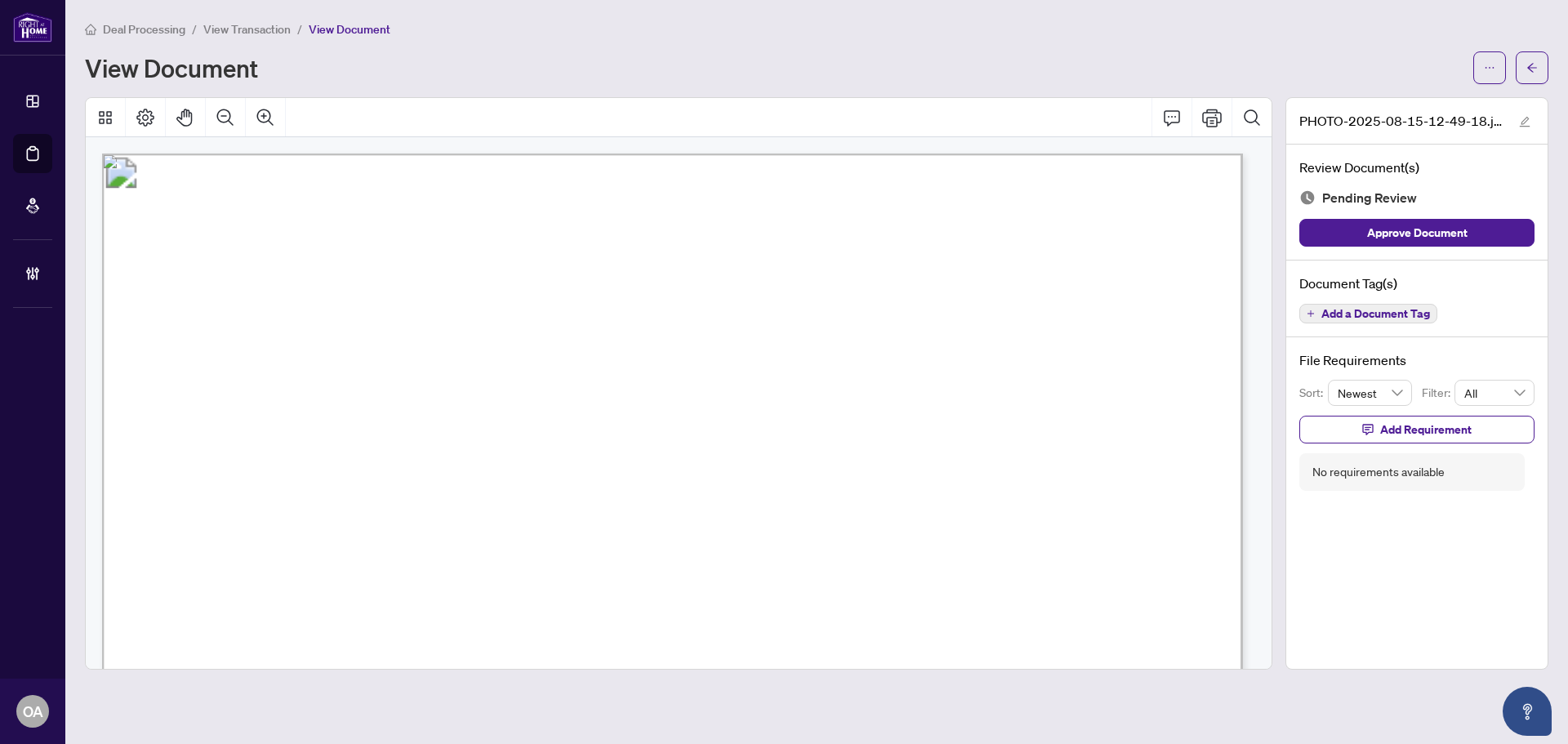
scroll to position [81, 0]
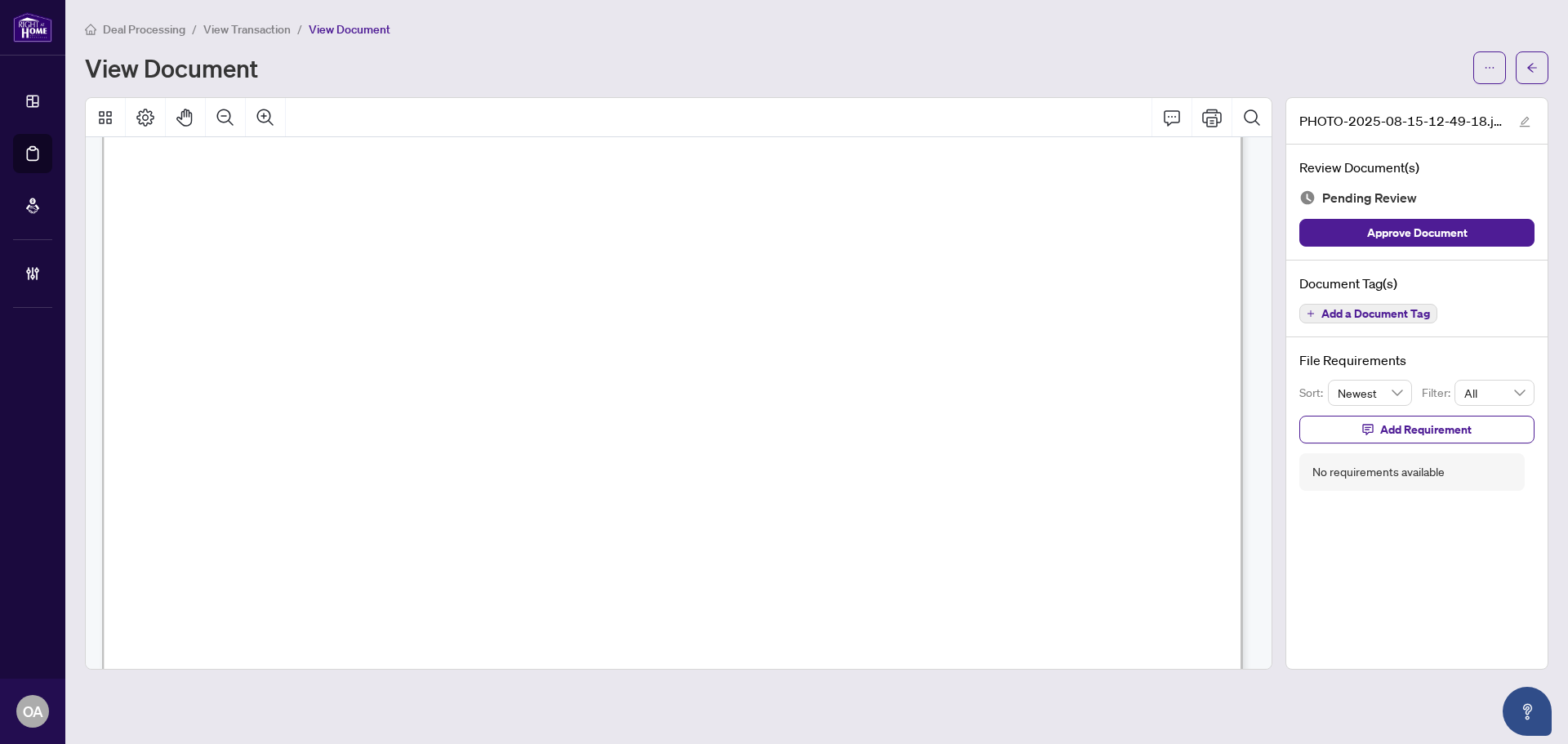
click at [1345, 316] on span "Add a Document Tag" at bounding box center [1376, 313] width 108 height 12
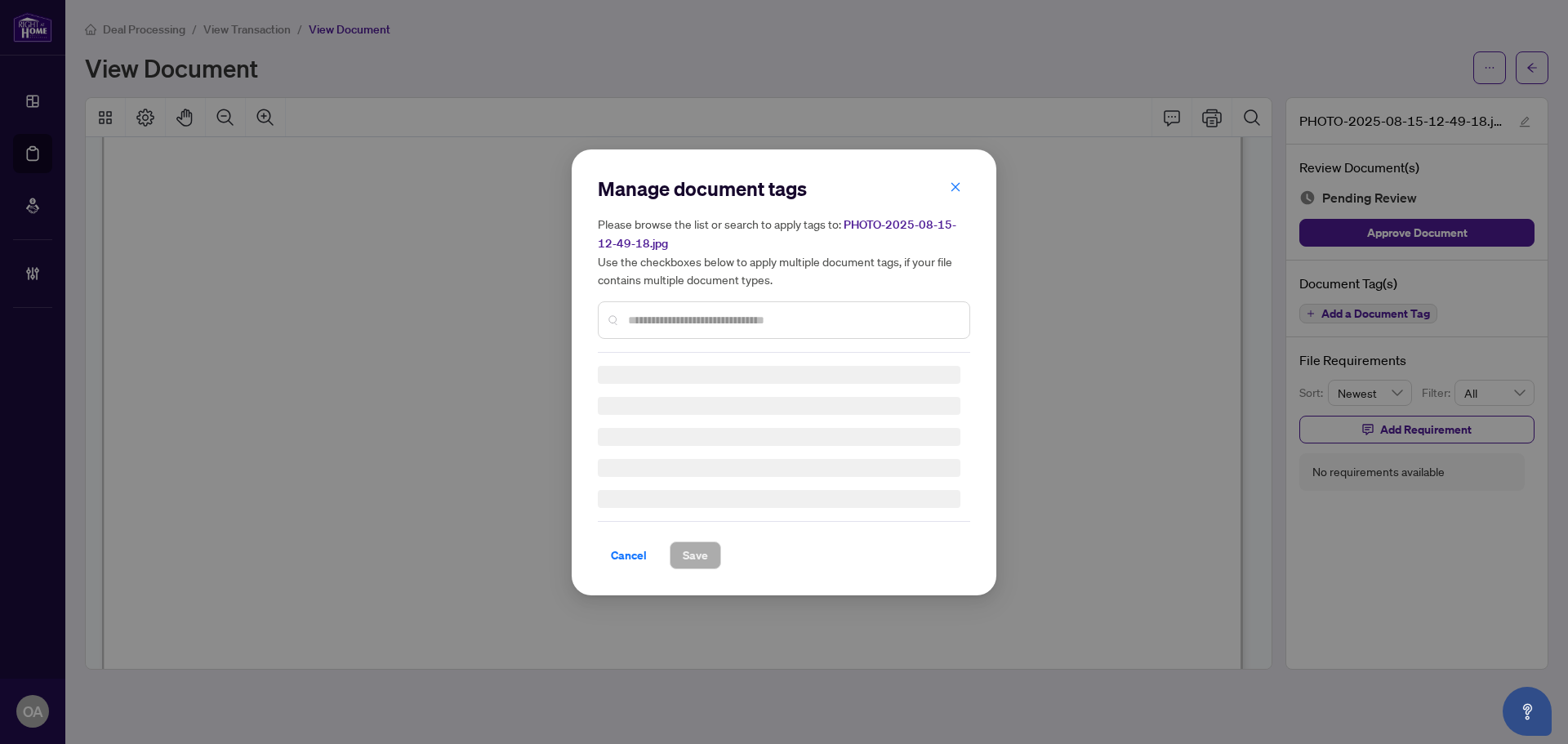
click at [658, 320] on input "text" at bounding box center [792, 321] width 329 height 18
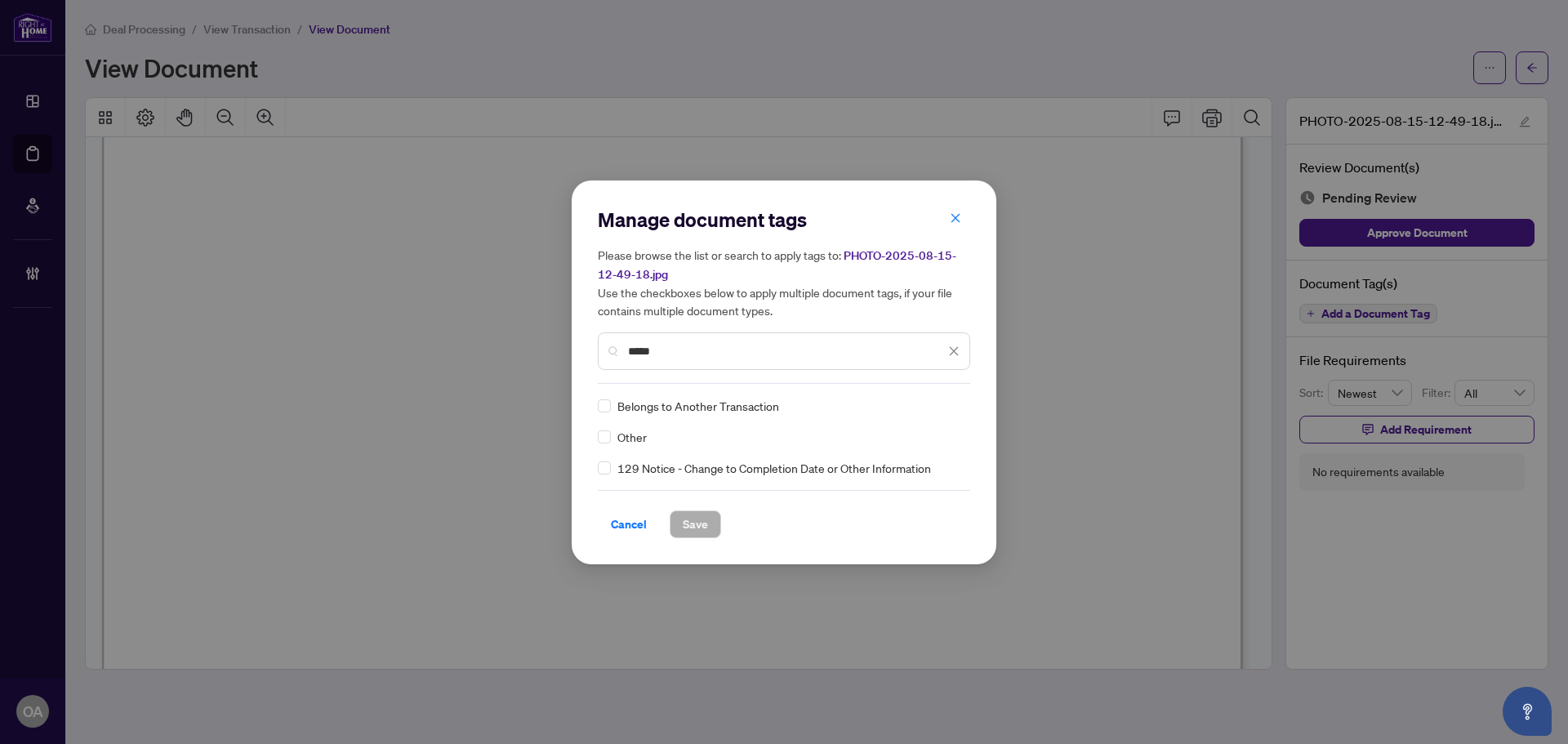
type input "*****"
click at [595, 434] on div "Manage document tags Please browse the list or search to apply tags to: PHOTO-2…" at bounding box center [784, 372] width 425 height 384
click at [966, 411] on div "Other Belongs to Another Transaction 129 Notice - Change to Completion Date or …" at bounding box center [784, 437] width 372 height 80
click at [938, 405] on img at bounding box center [937, 405] width 16 height 16
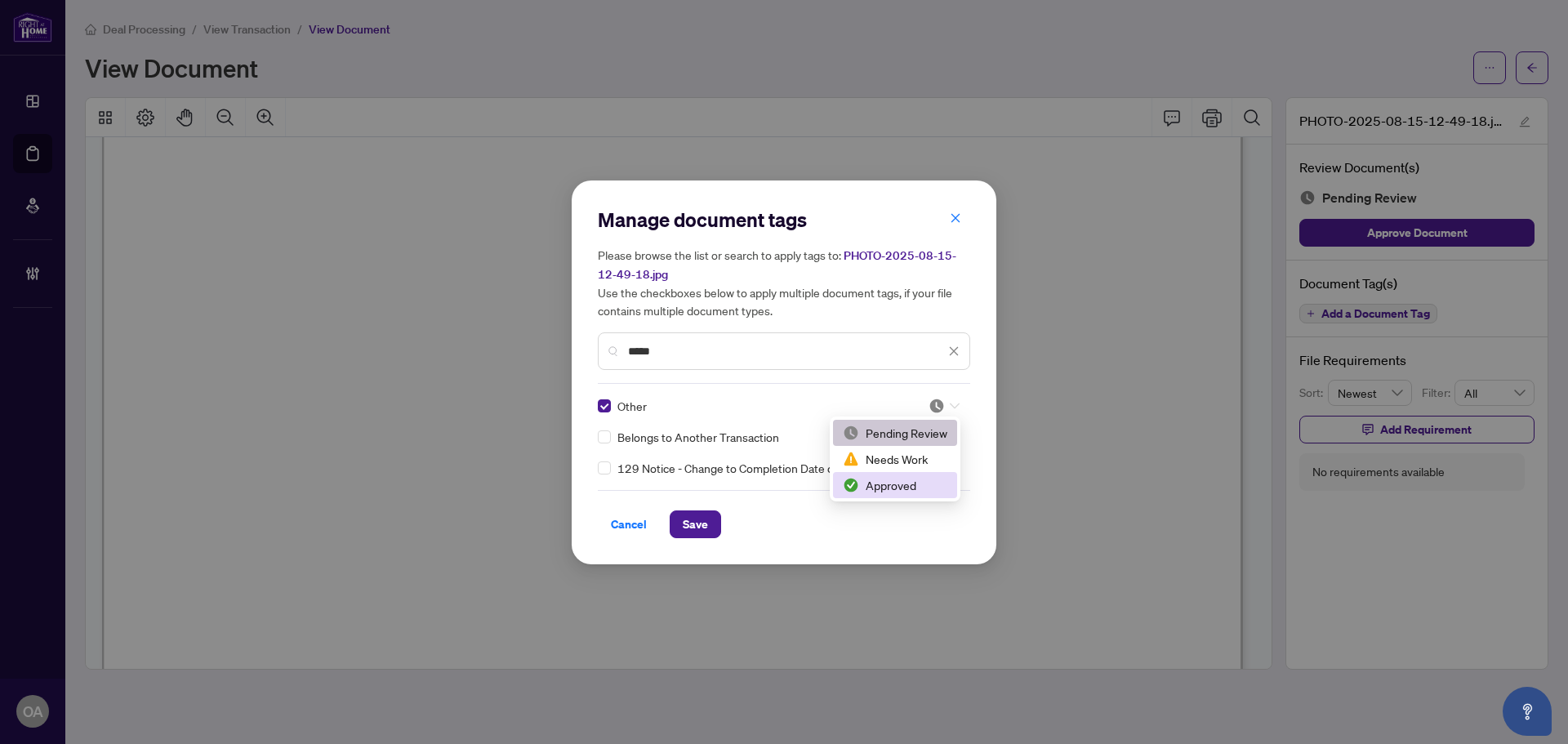
drag, startPoint x: 919, startPoint y: 485, endPoint x: 872, endPoint y: 486, distance: 47.0
click at [919, 486] on div "Approved" at bounding box center [895, 485] width 105 height 18
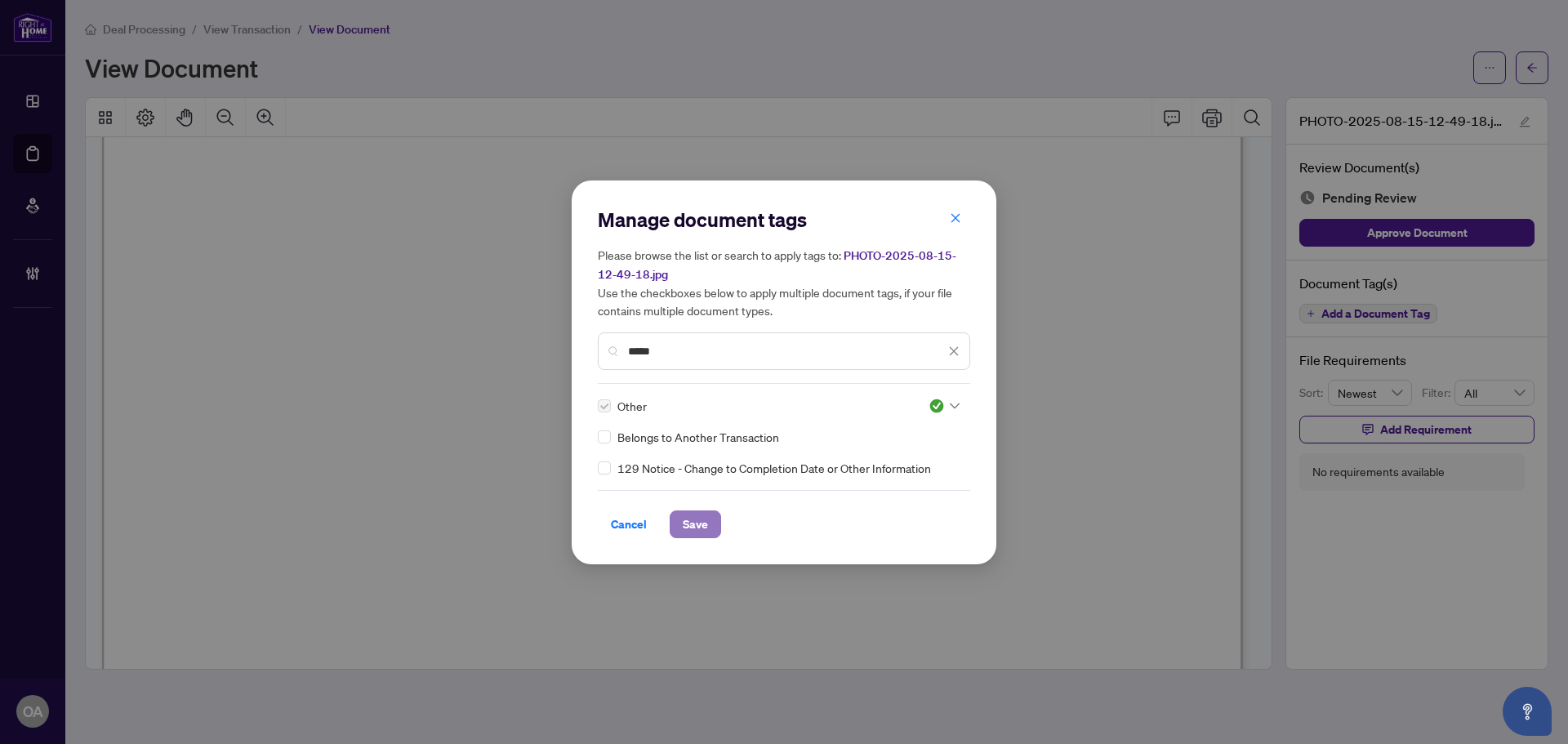
click at [693, 530] on span "Save" at bounding box center [695, 524] width 25 height 26
click at [1535, 79] on div "Manage document tags Please browse the list or search to apply tags to: PHOTO-2…" at bounding box center [784, 372] width 1568 height 744
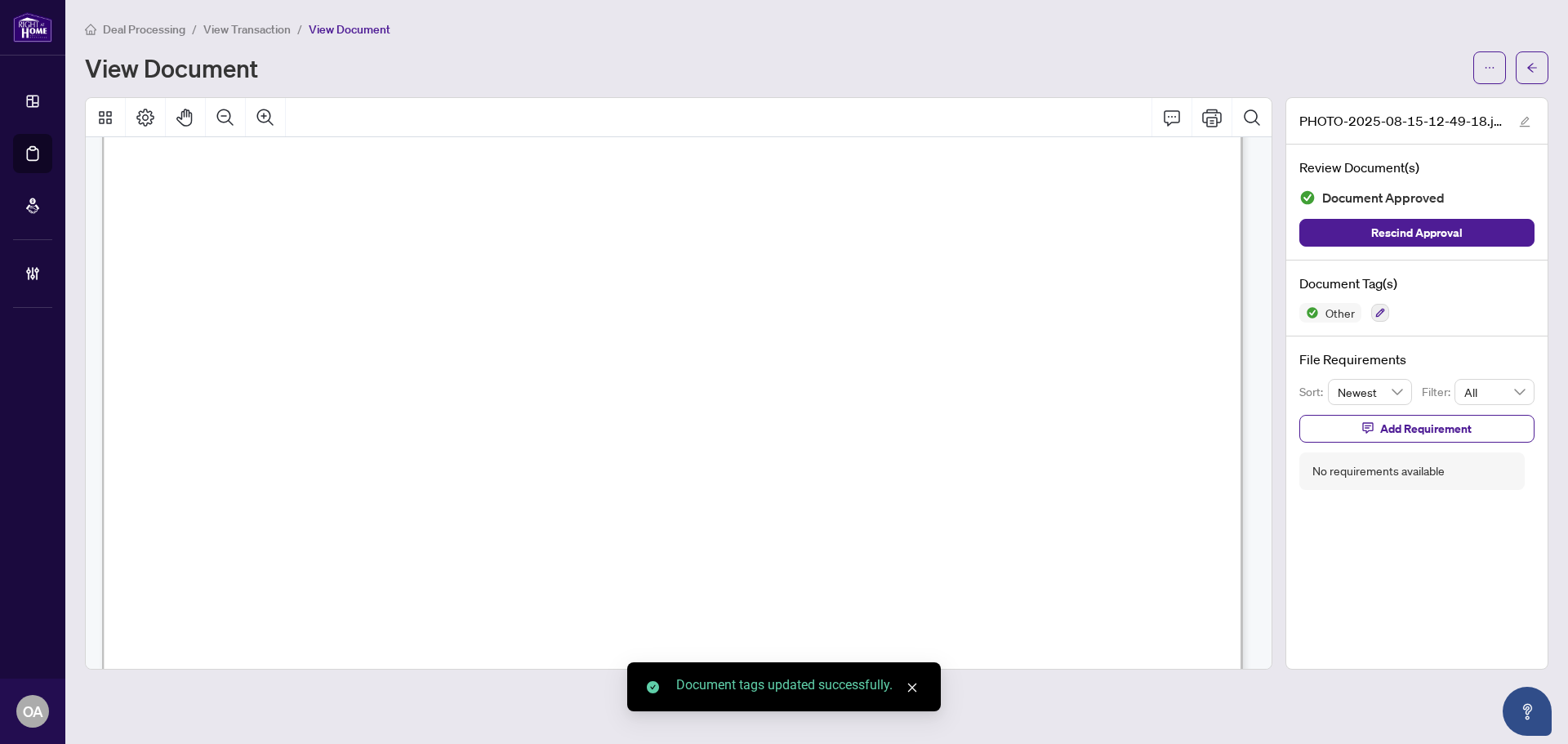
click at [1535, 79] on span "button" at bounding box center [1532, 68] width 12 height 26
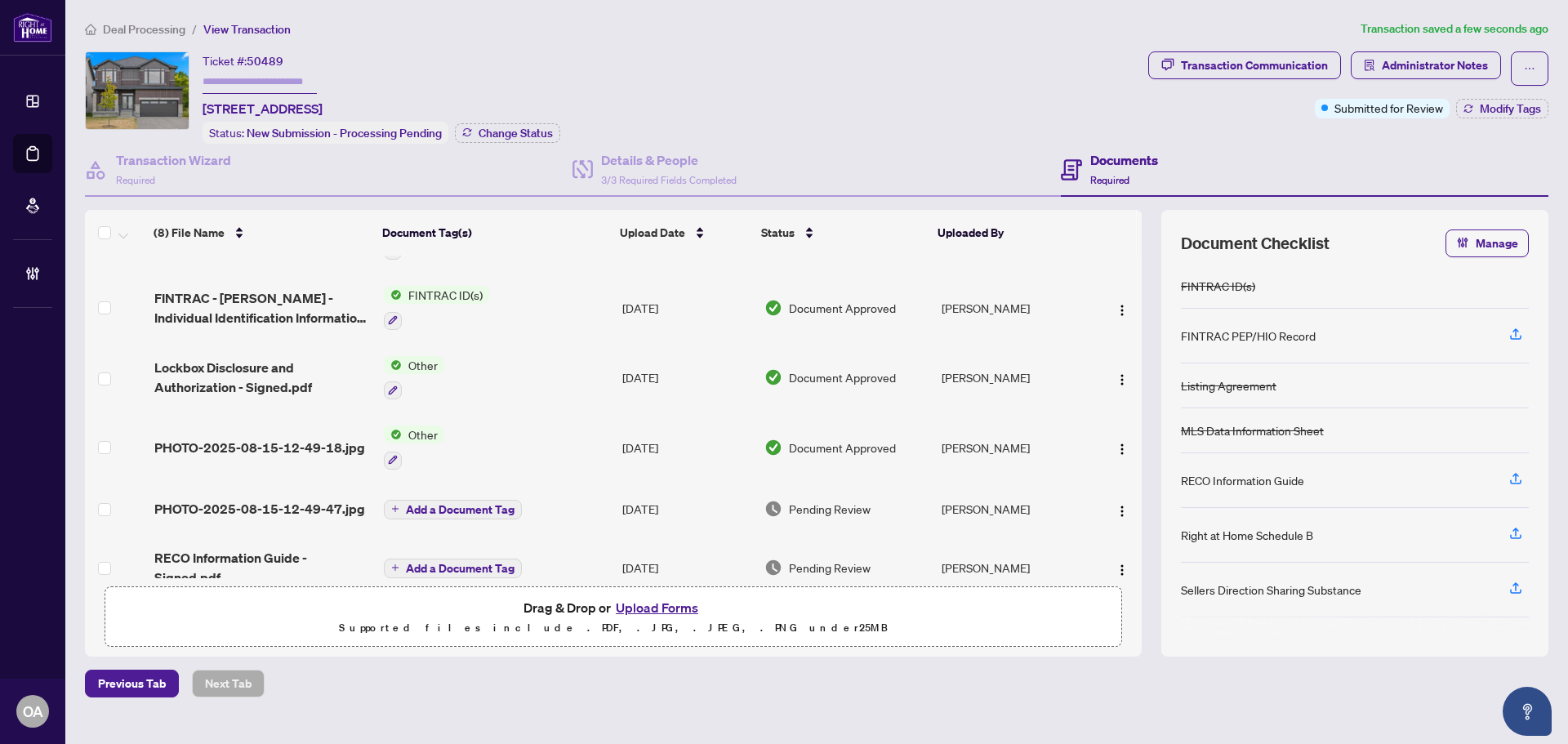
scroll to position [219, 0]
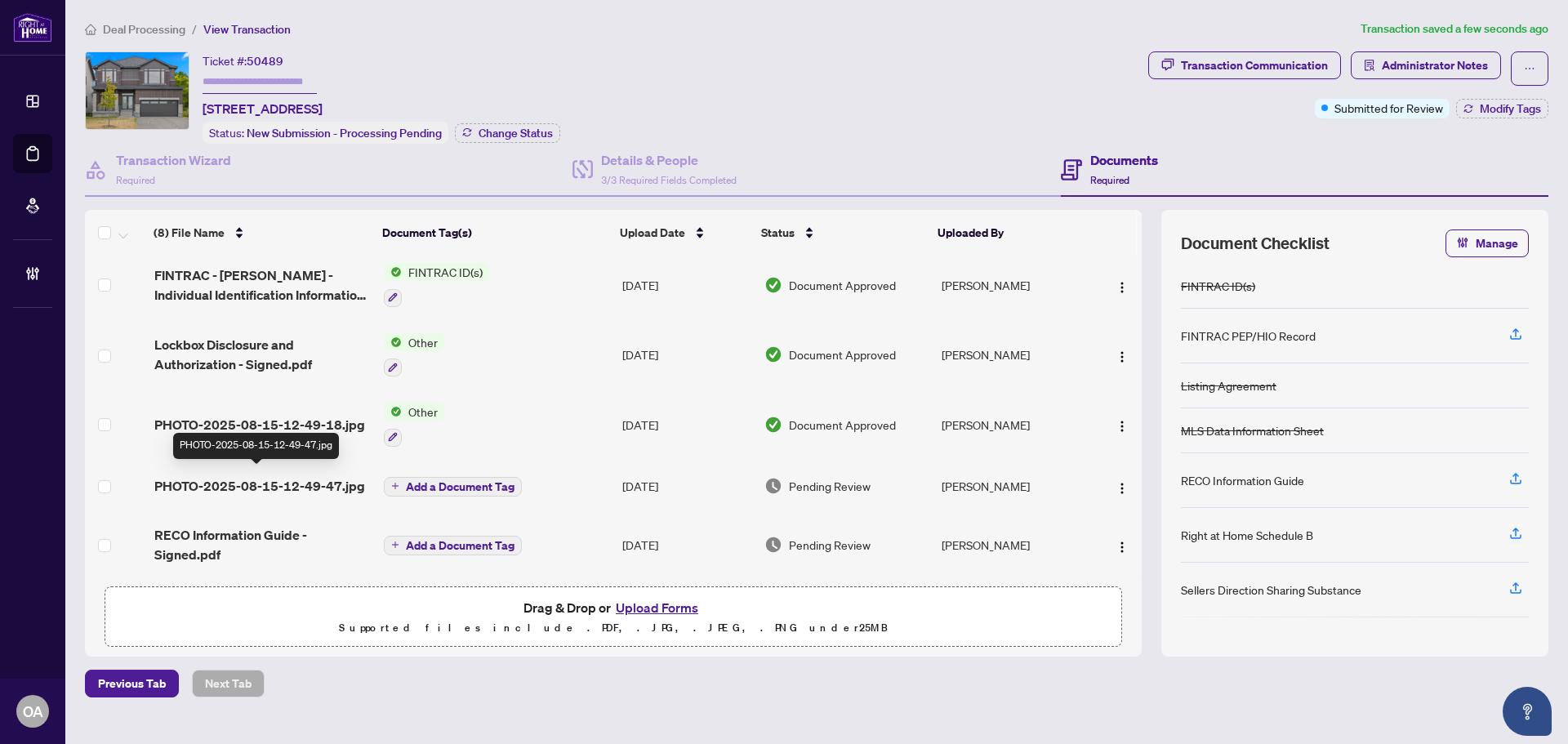
click at [281, 479] on span "PHOTO-2025-08-15-12-49-47.jpg" at bounding box center [259, 486] width 210 height 20
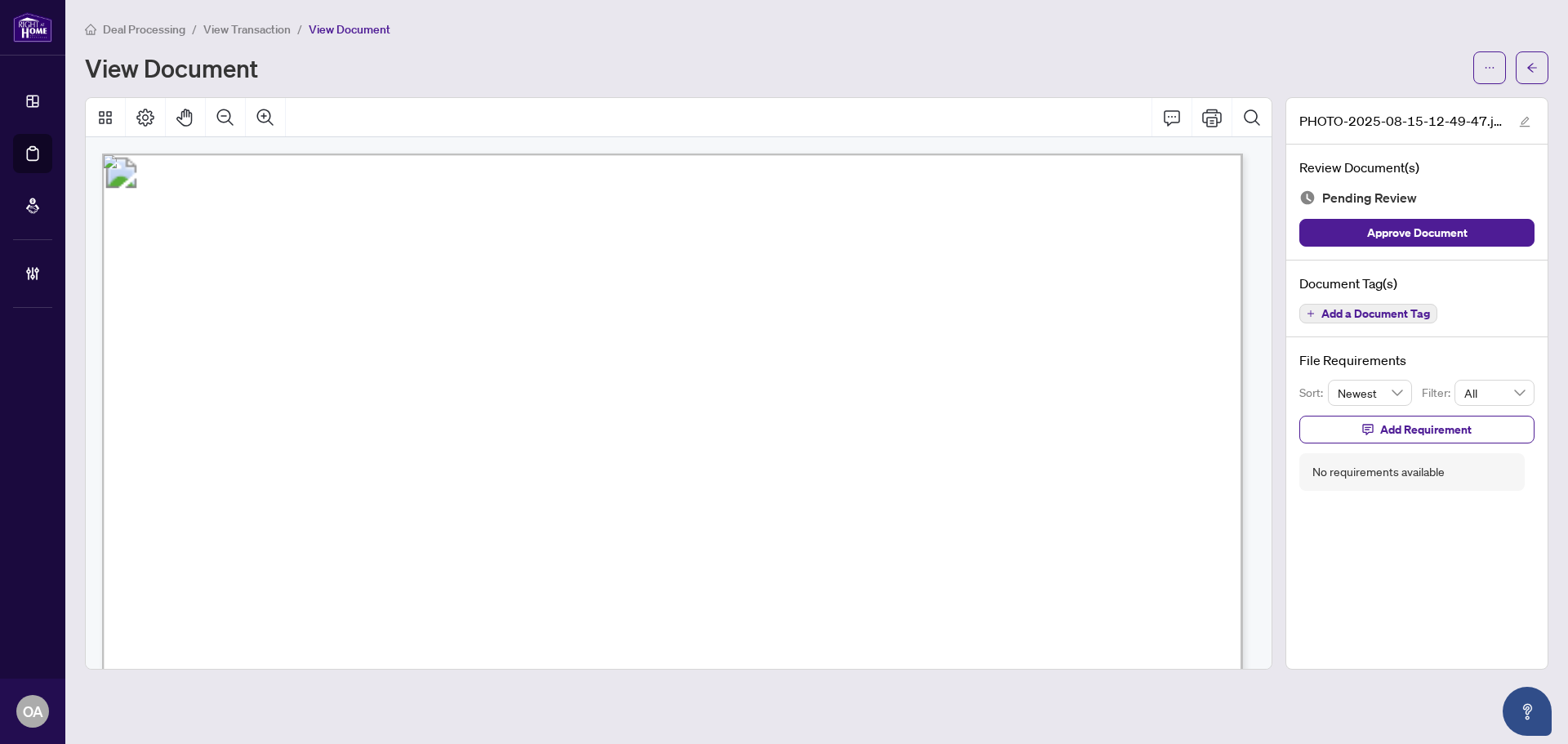
click at [1354, 324] on div "Document Tag(s) Add a Document Tag" at bounding box center [1416, 300] width 261 height 78
click at [1337, 303] on button "Add a Document Tag" at bounding box center [1368, 313] width 138 height 20
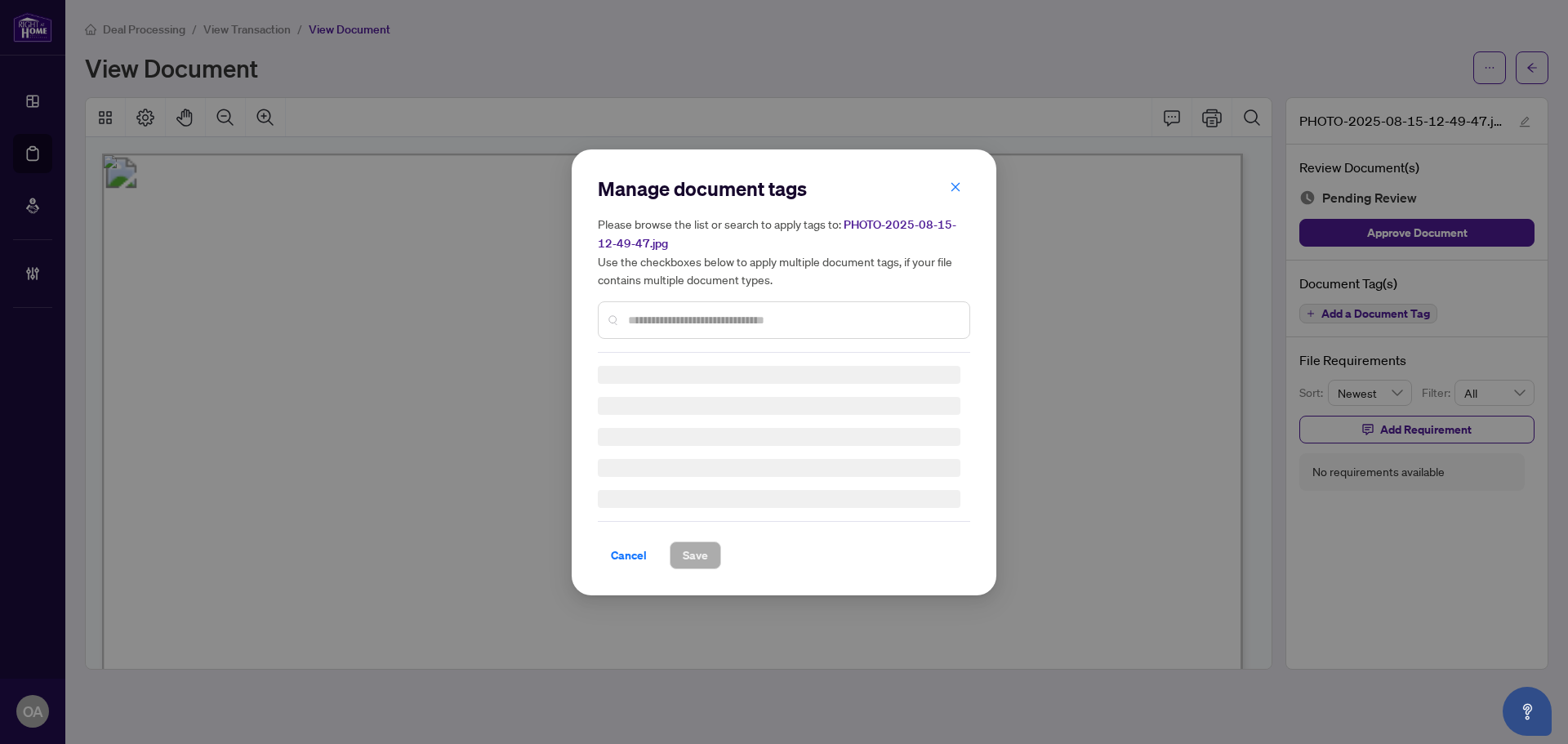
click at [706, 313] on div "Manage document tags Please browse the list or search to apply tags to: PHOTO-2…" at bounding box center [784, 264] width 372 height 177
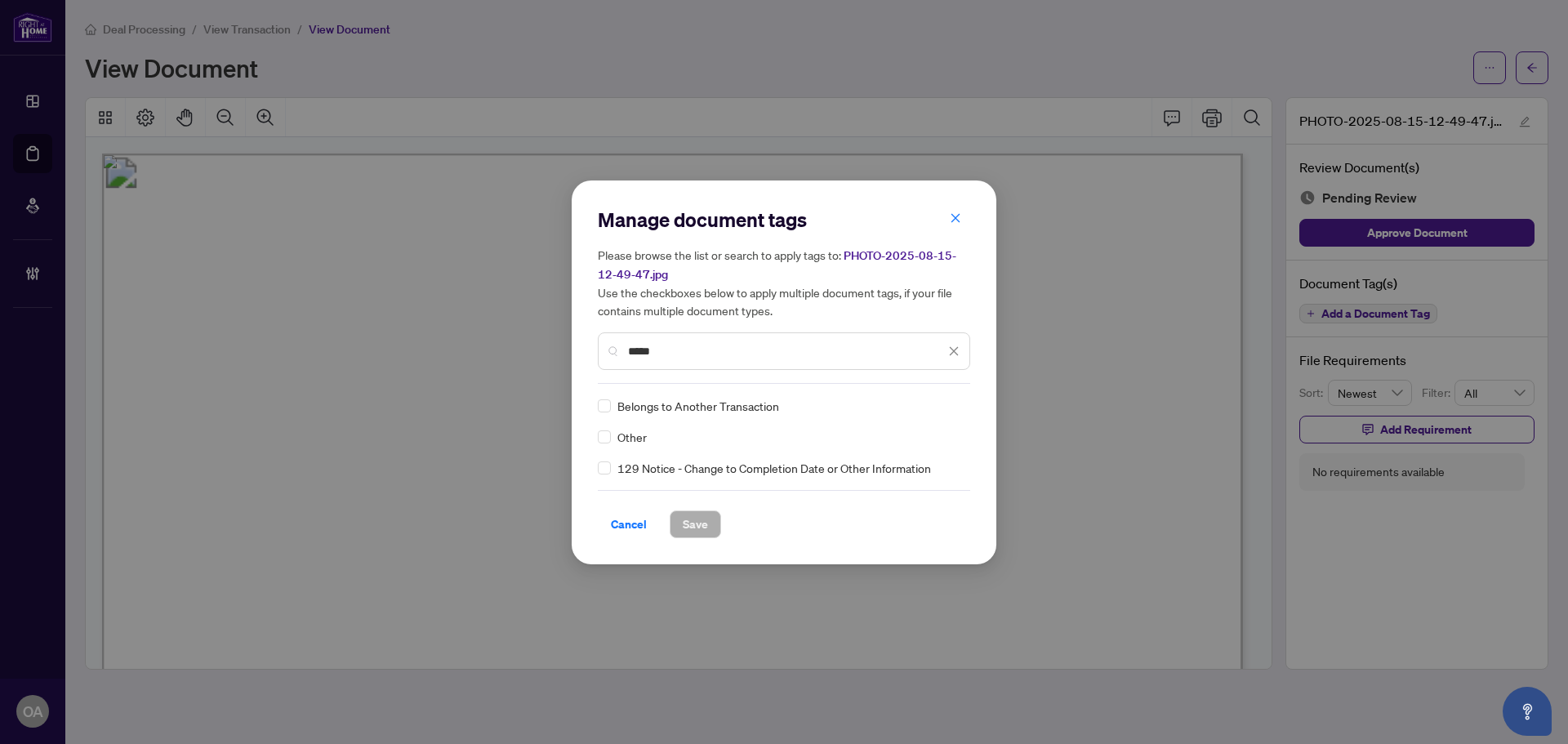
type input "*****"
click at [955, 411] on div at bounding box center [944, 405] width 31 height 16
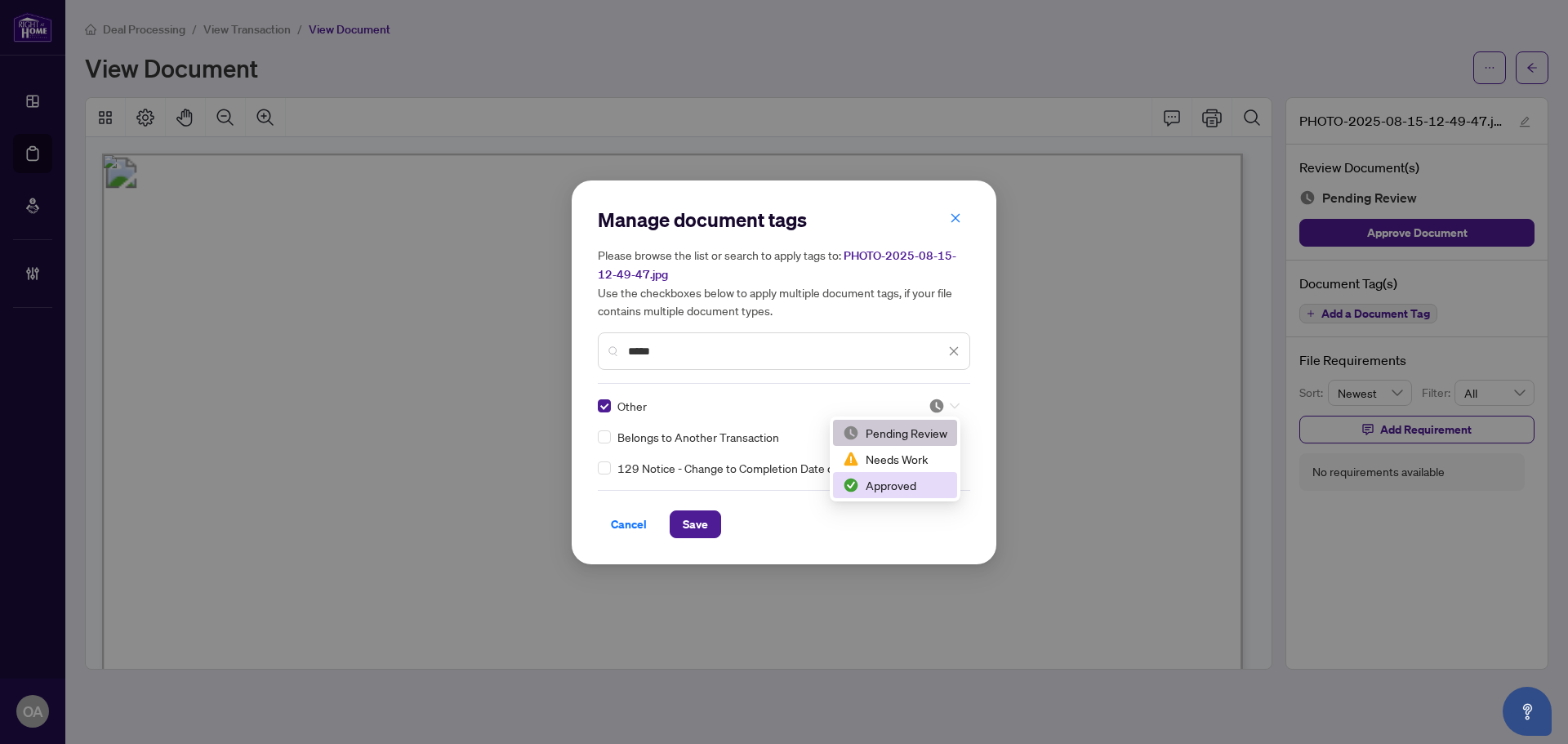
click at [910, 490] on div "Approved" at bounding box center [895, 485] width 105 height 18
click at [695, 539] on div "Manage document tags Please browse the list or search to apply tags to: PHOTO-2…" at bounding box center [784, 372] width 425 height 384
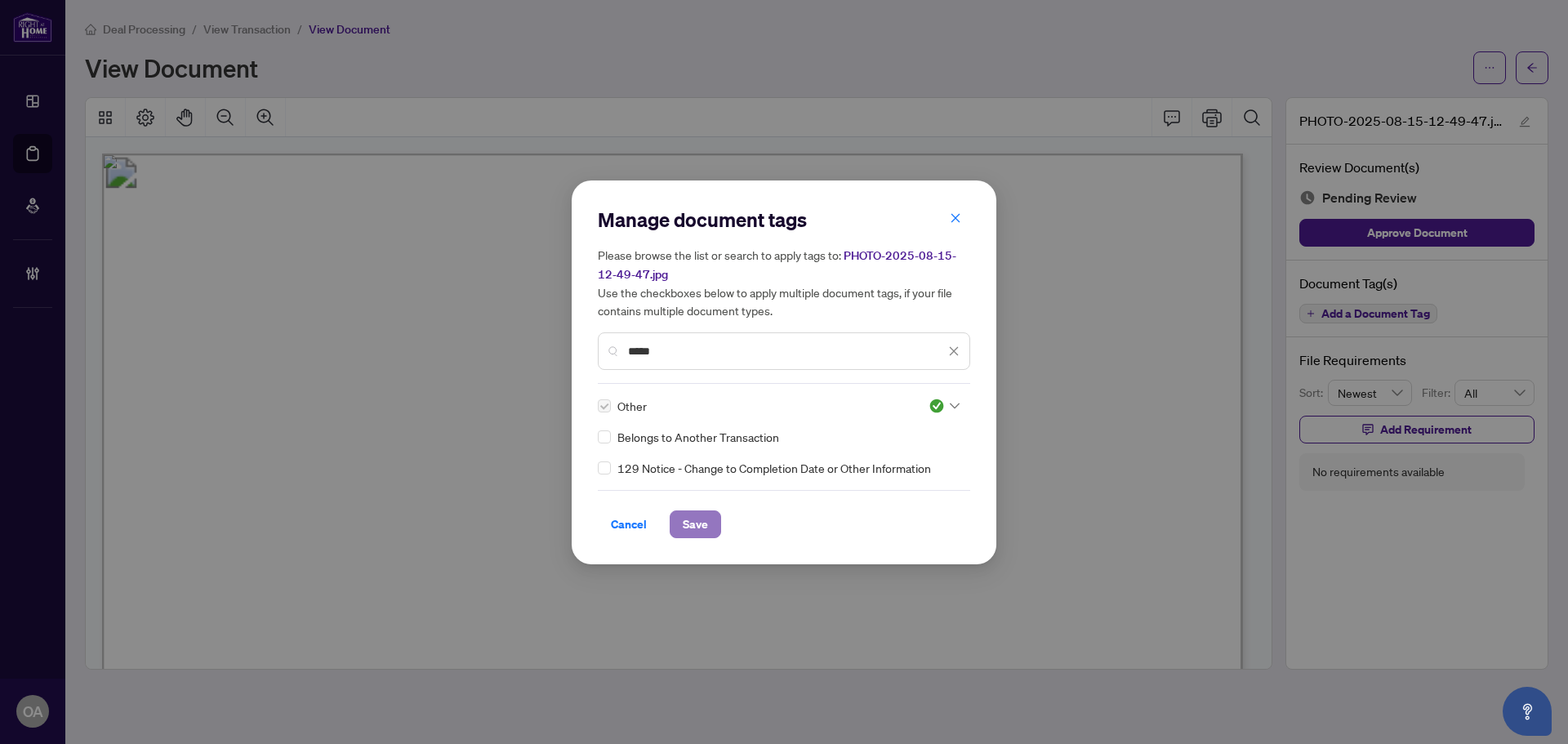
click at [696, 526] on span "Save" at bounding box center [695, 524] width 25 height 26
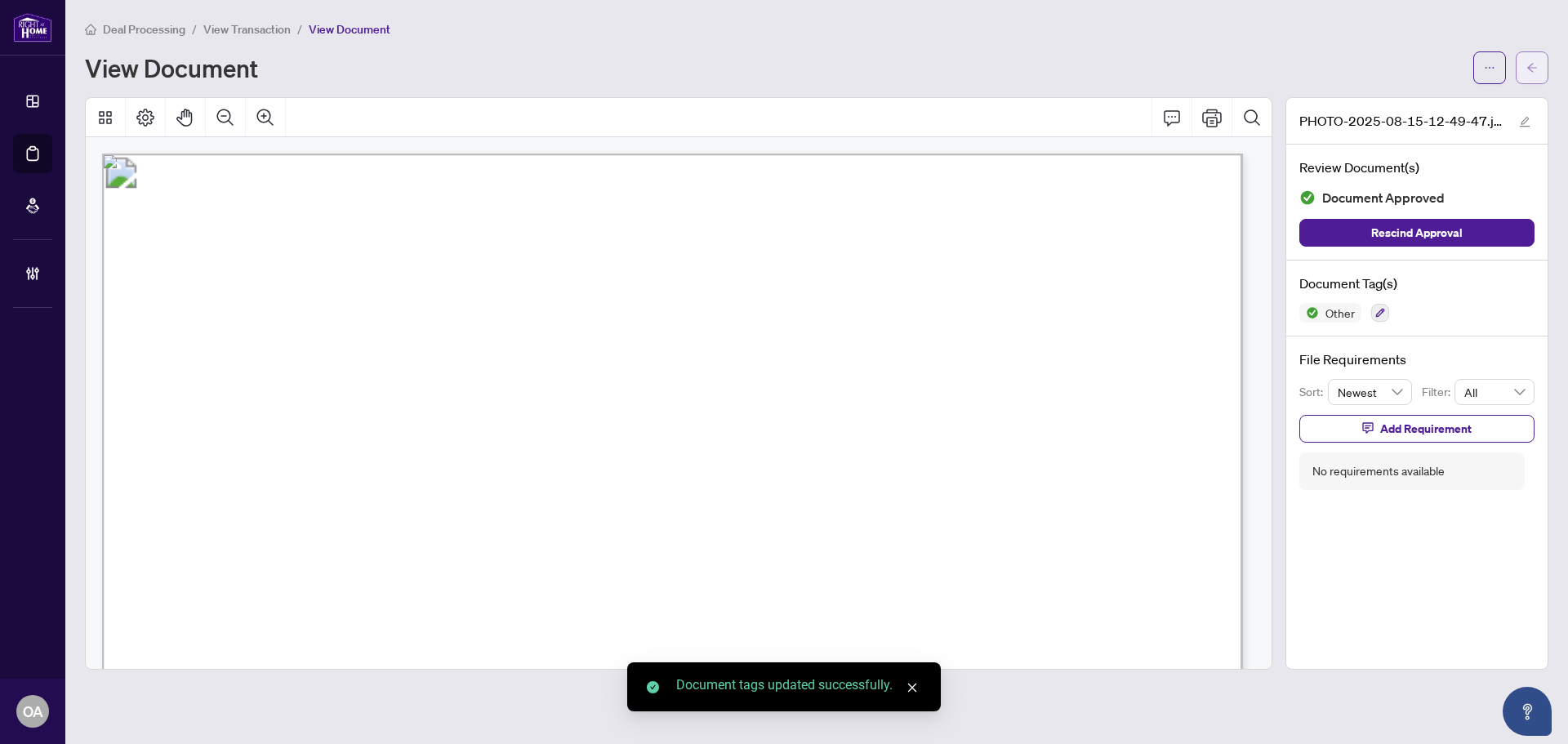
click at [1531, 69] on icon "arrow-left" at bounding box center [1532, 68] width 12 height 12
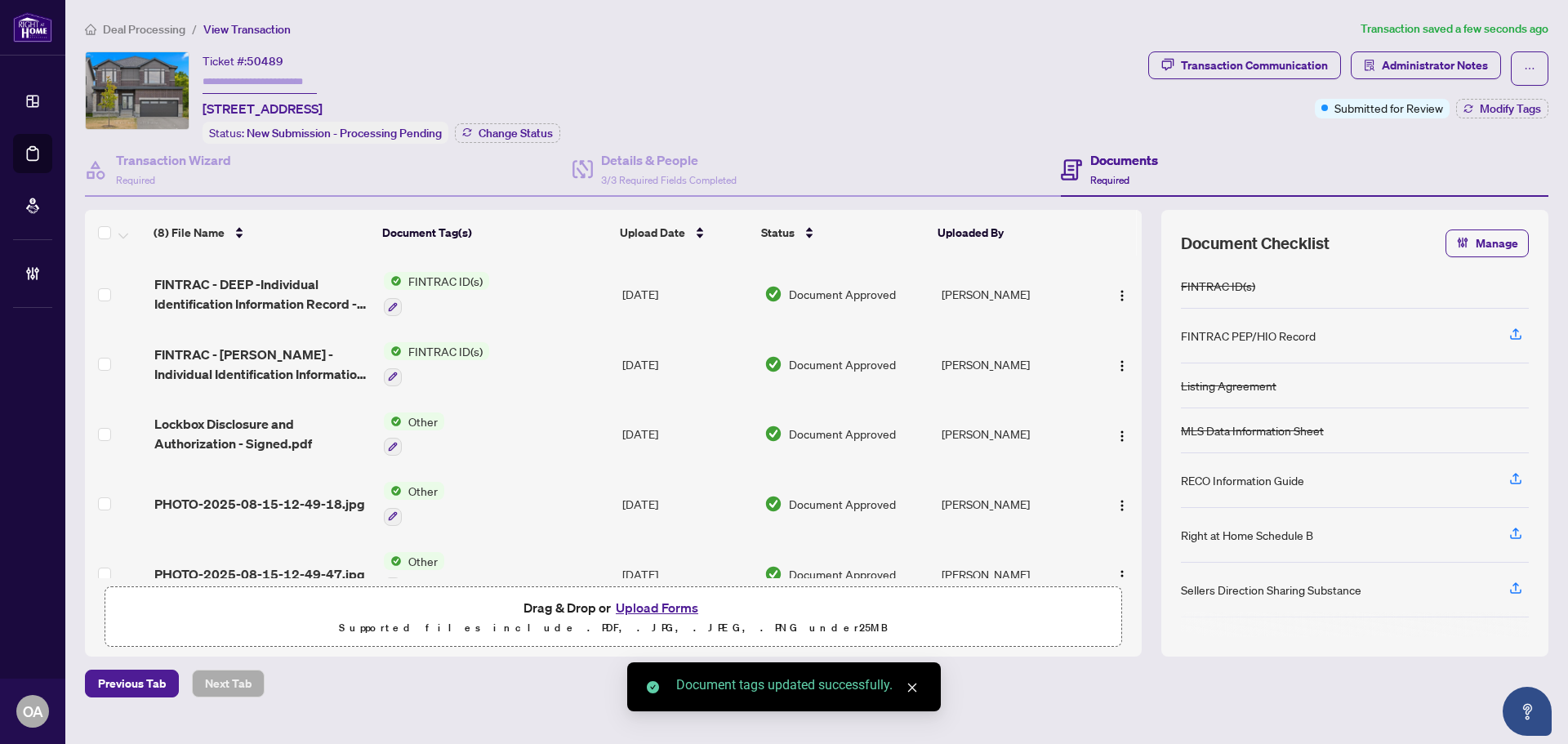
scroll to position [236, 0]
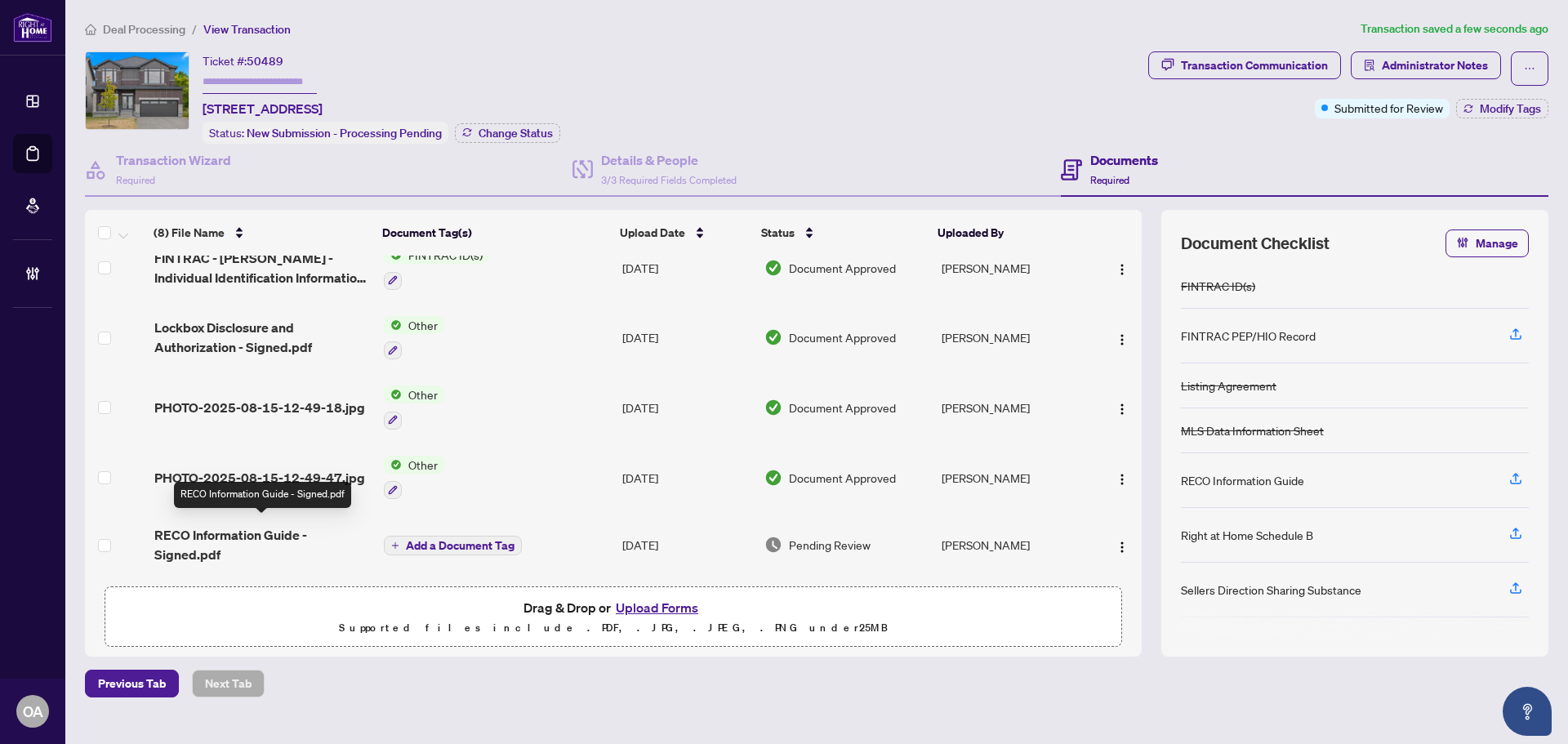
click at [212, 529] on span "RECO Information Guide - Signed.pdf" at bounding box center [263, 544] width 217 height 39
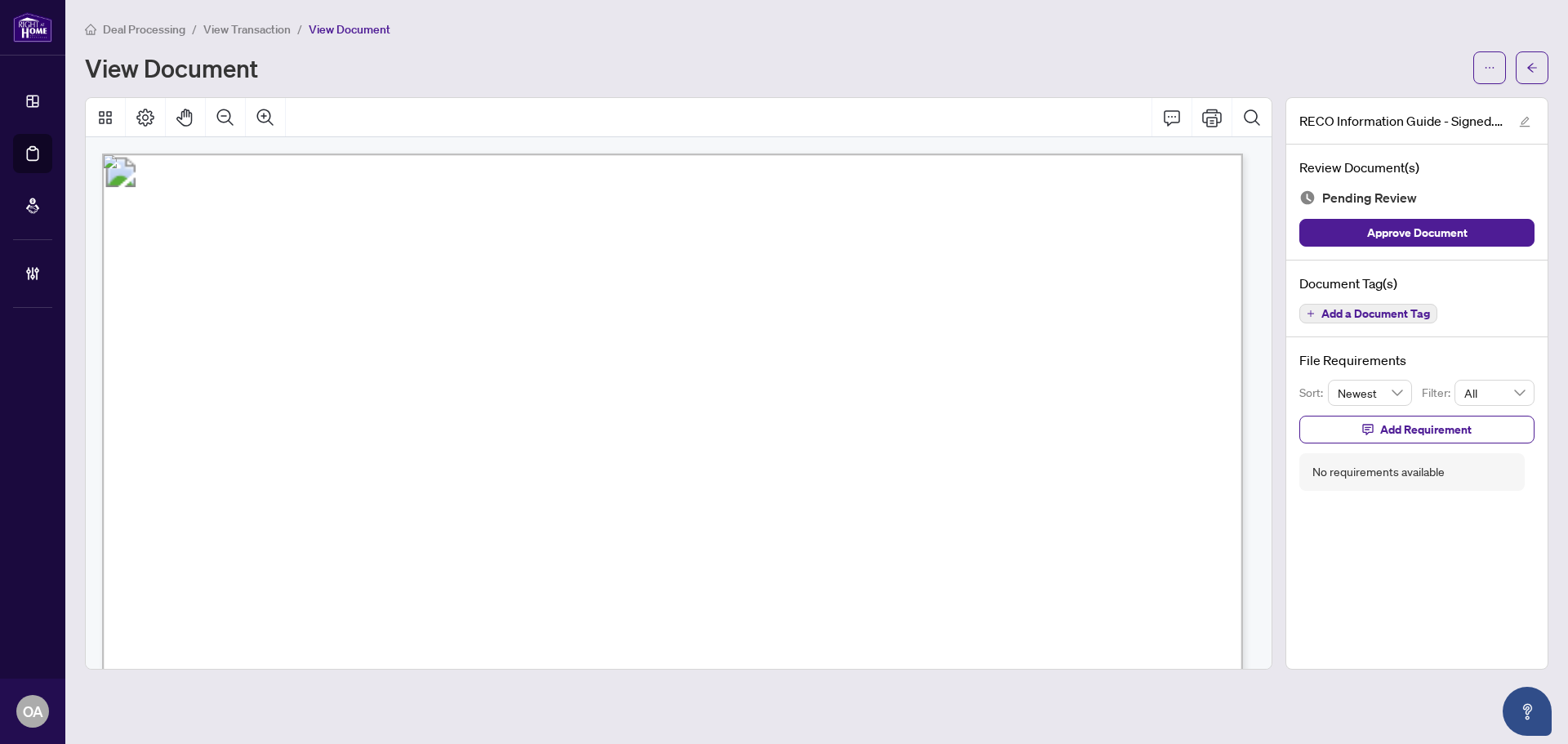
click at [1274, 161] on div at bounding box center [678, 384] width 1200 height 572
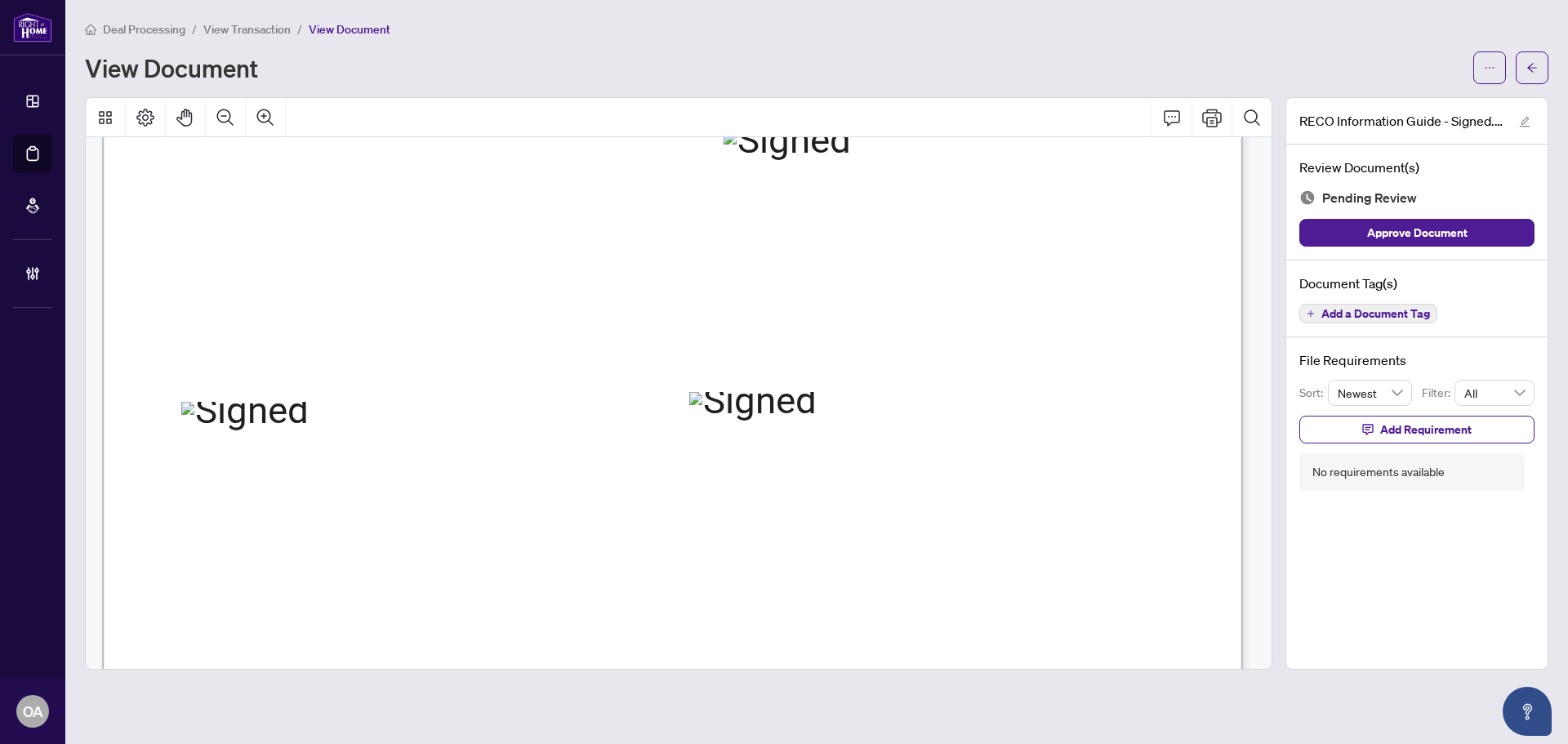
scroll to position [18425, 0]
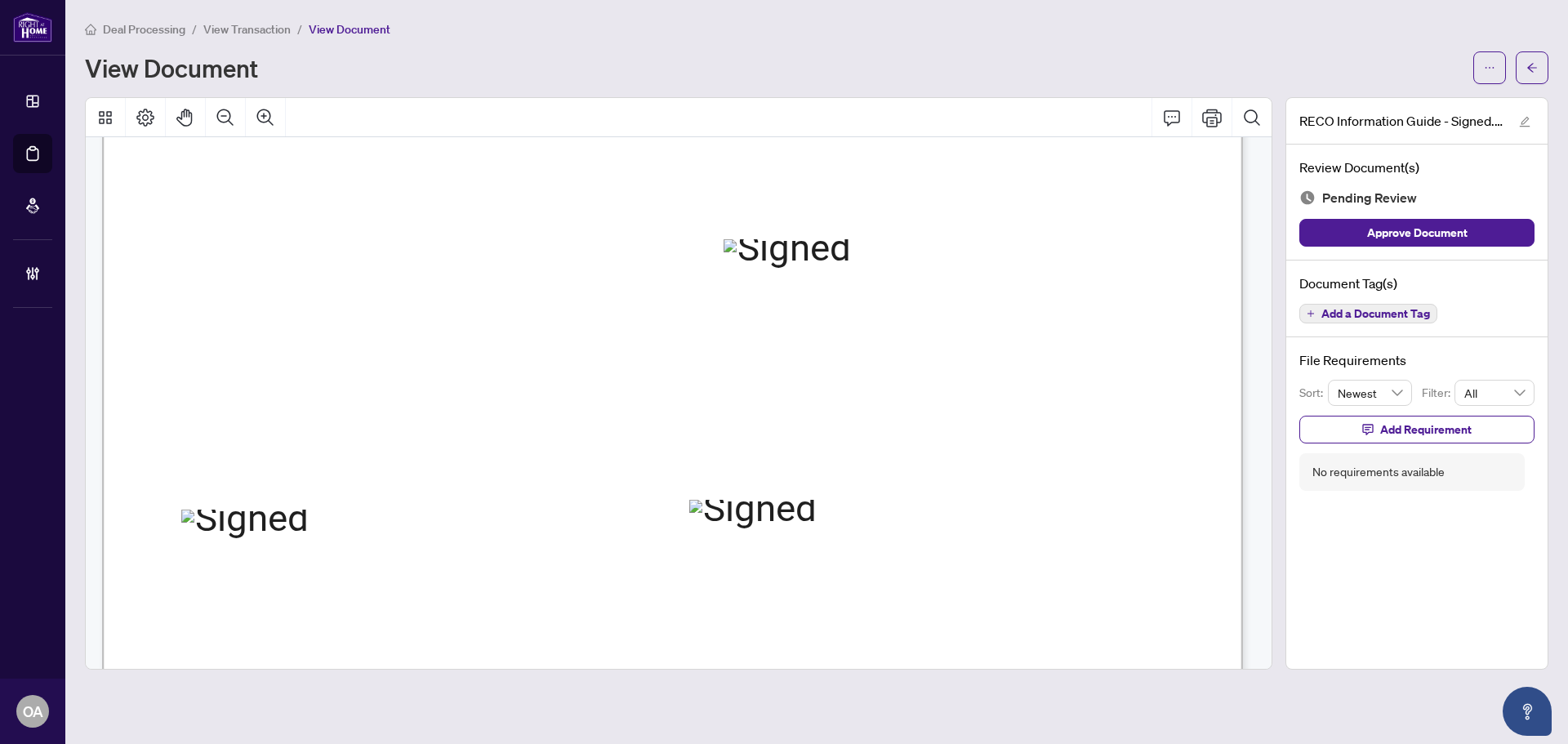
click at [1384, 312] on span "Add a Document Tag" at bounding box center [1376, 313] width 108 height 12
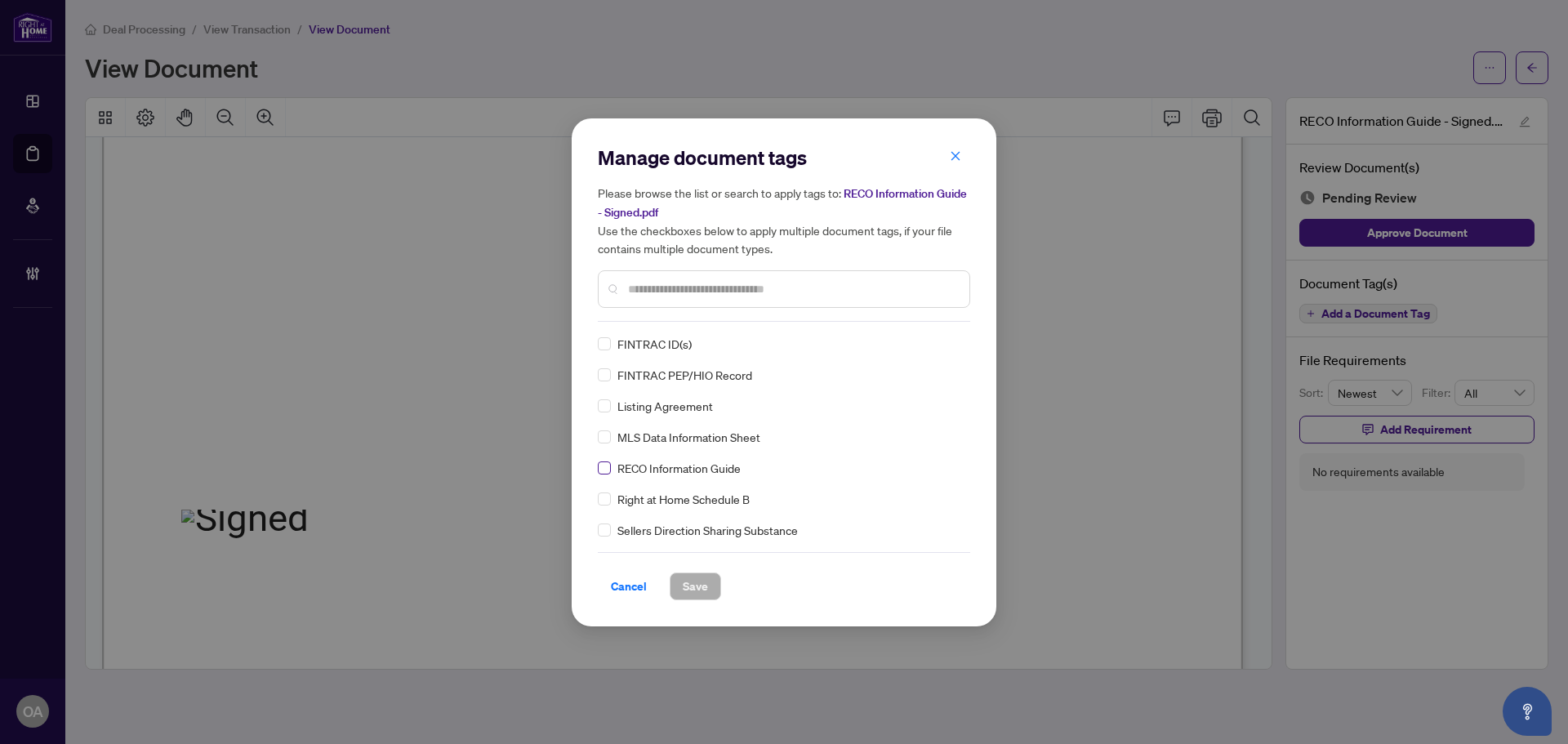
click at [602, 460] on label at bounding box center [604, 468] width 13 height 18
click at [611, 470] on div "RECO Information Guide" at bounding box center [779, 468] width 363 height 18
click at [929, 342] on img at bounding box center [937, 344] width 16 height 16
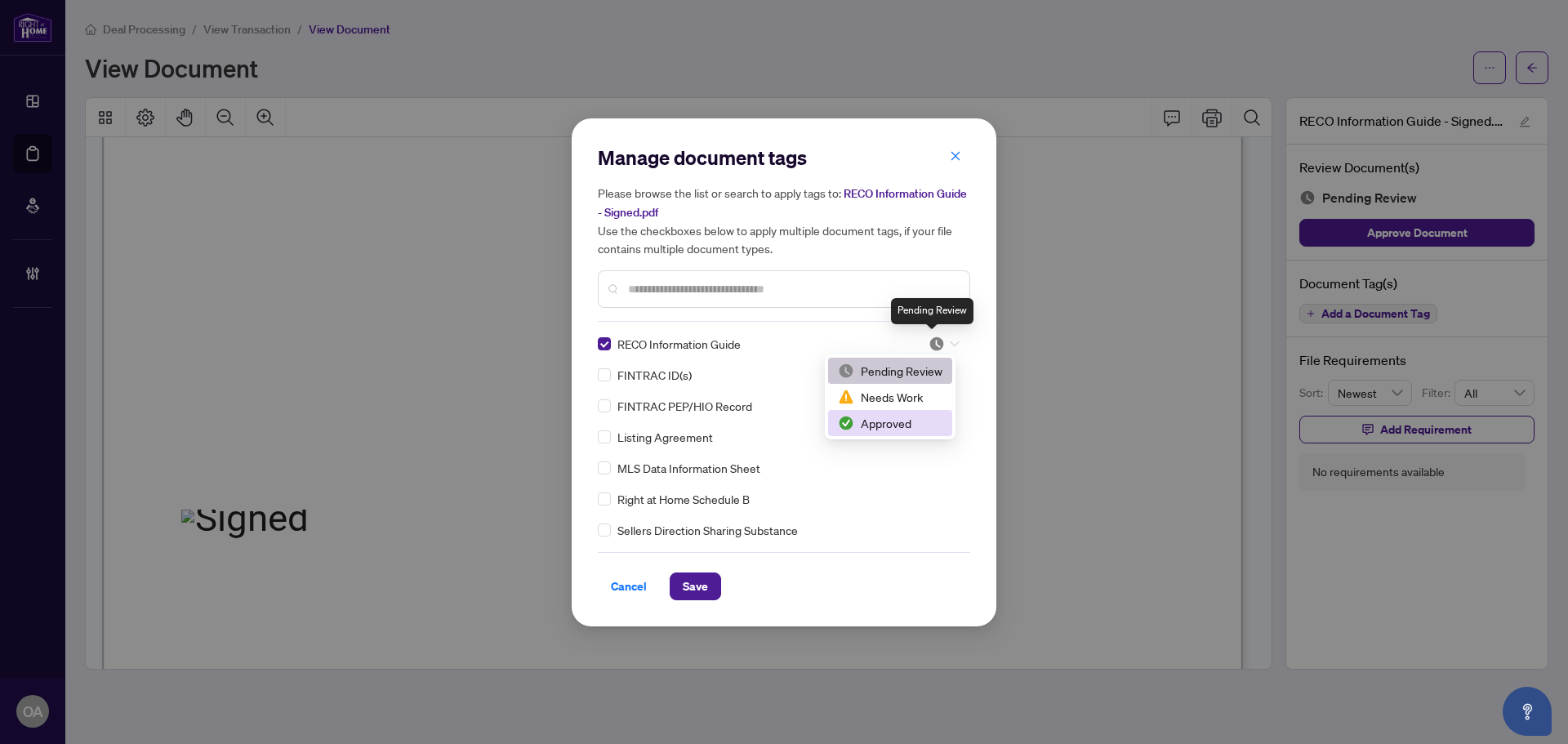
click at [888, 440] on div "Listing Agreement" at bounding box center [779, 437] width 363 height 18
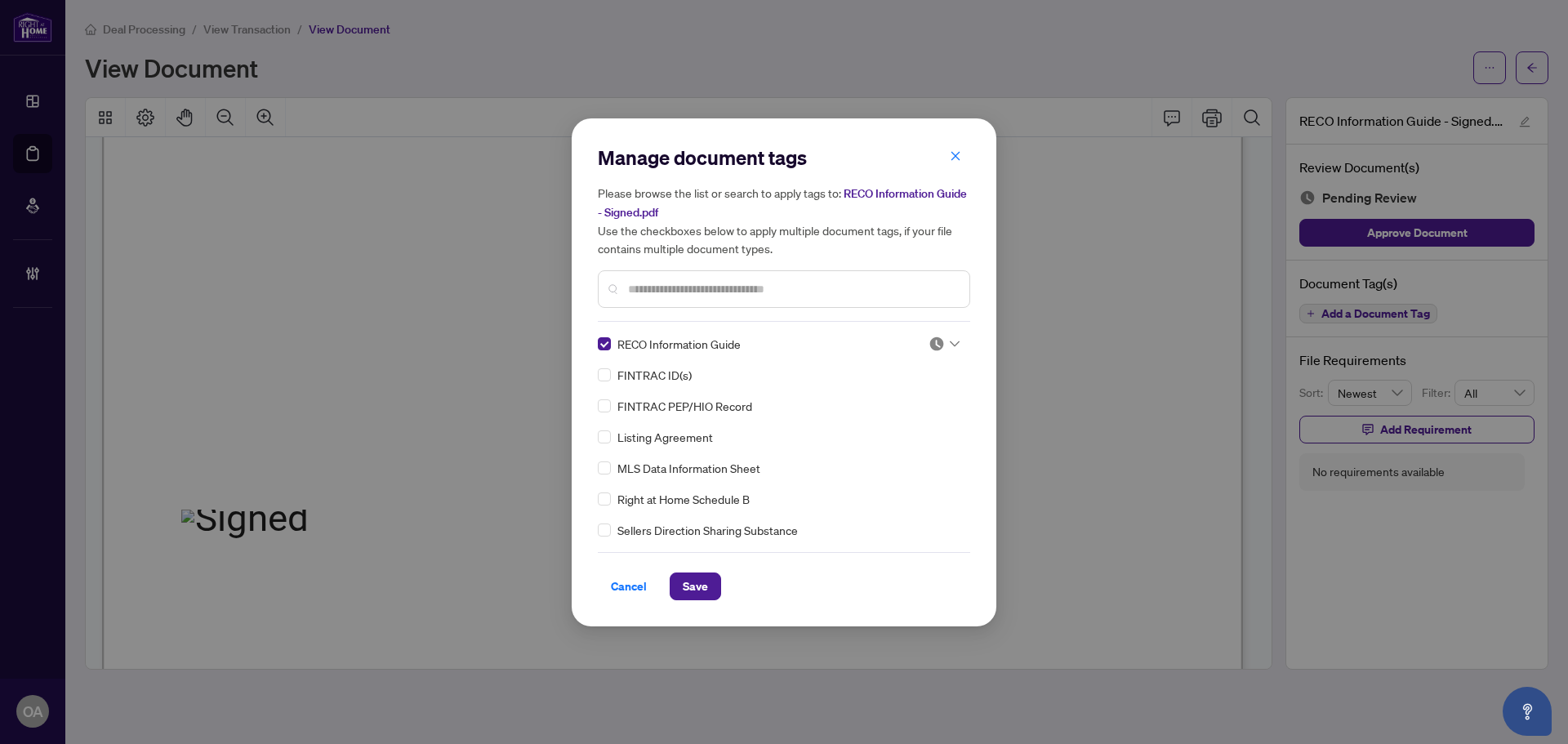
click at [888, 428] on div "Listing Agreement" at bounding box center [779, 437] width 363 height 18
click at [932, 341] on img at bounding box center [937, 344] width 16 height 16
click at [915, 405] on div "Needs Work" at bounding box center [890, 396] width 124 height 26
click at [936, 339] on img at bounding box center [937, 344] width 16 height 16
click at [917, 419] on div "Approved" at bounding box center [891, 423] width 105 height 18
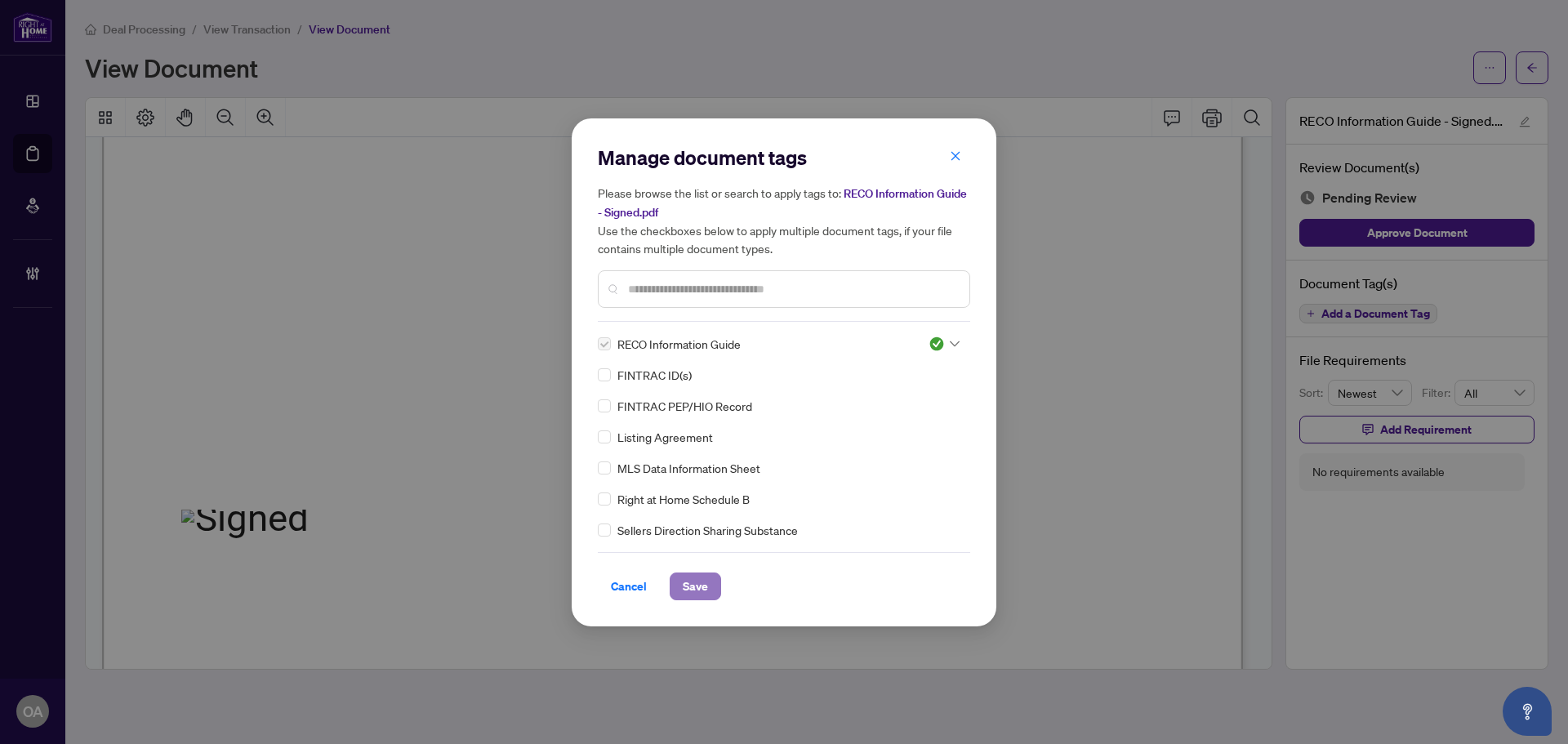
click at [714, 581] on button "Save" at bounding box center [695, 586] width 51 height 28
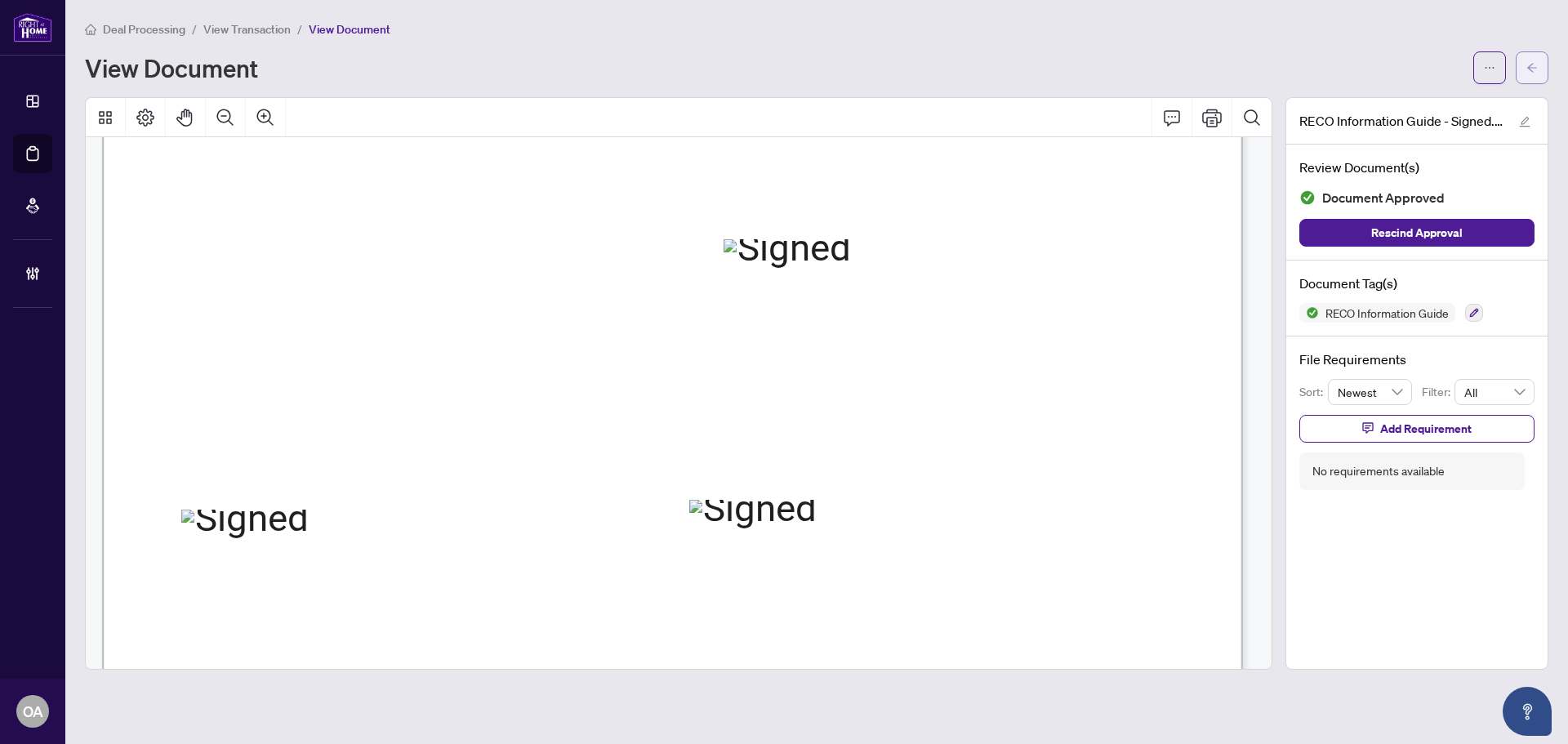
click at [1529, 62] on icon "arrow-left" at bounding box center [1532, 68] width 12 height 12
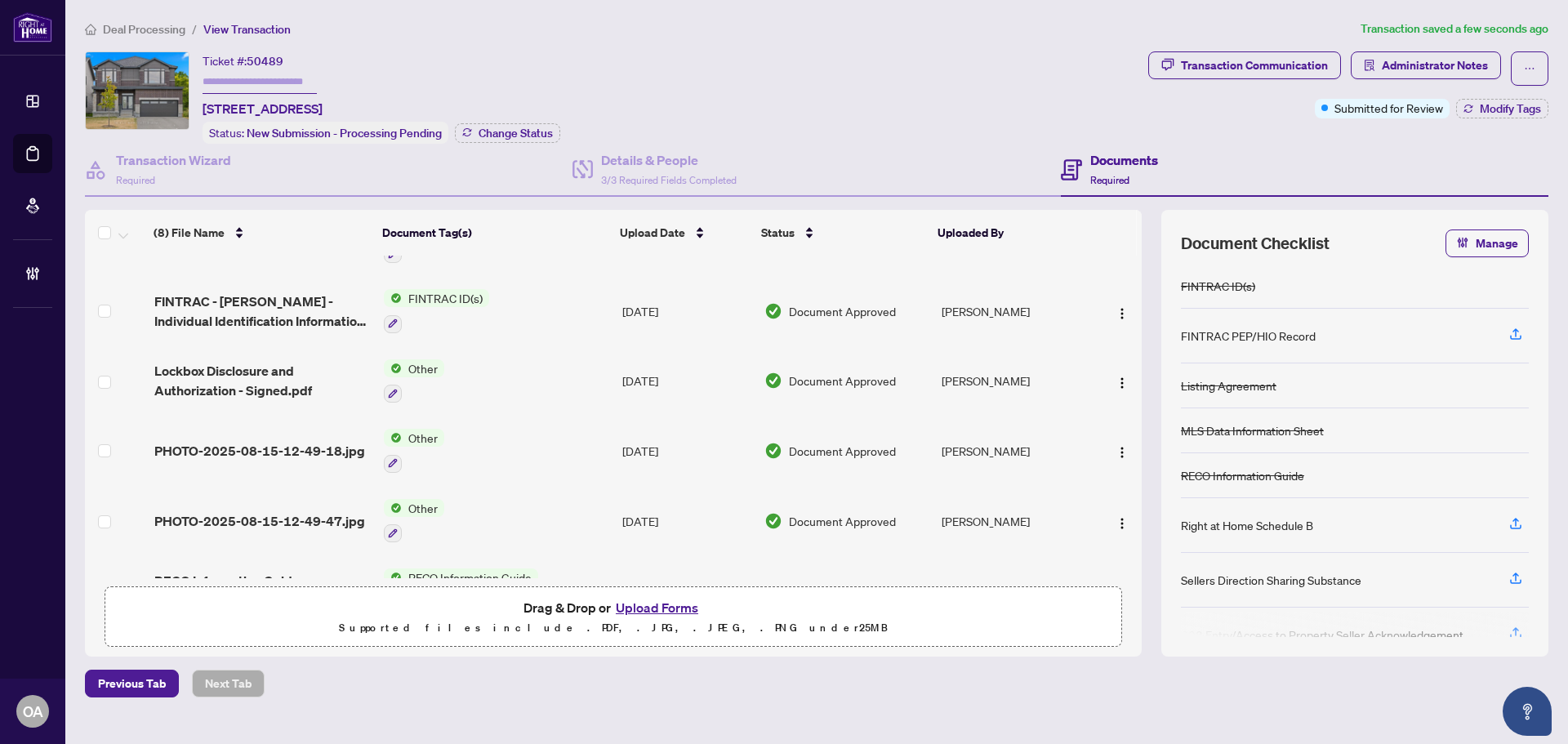
scroll to position [240, 0]
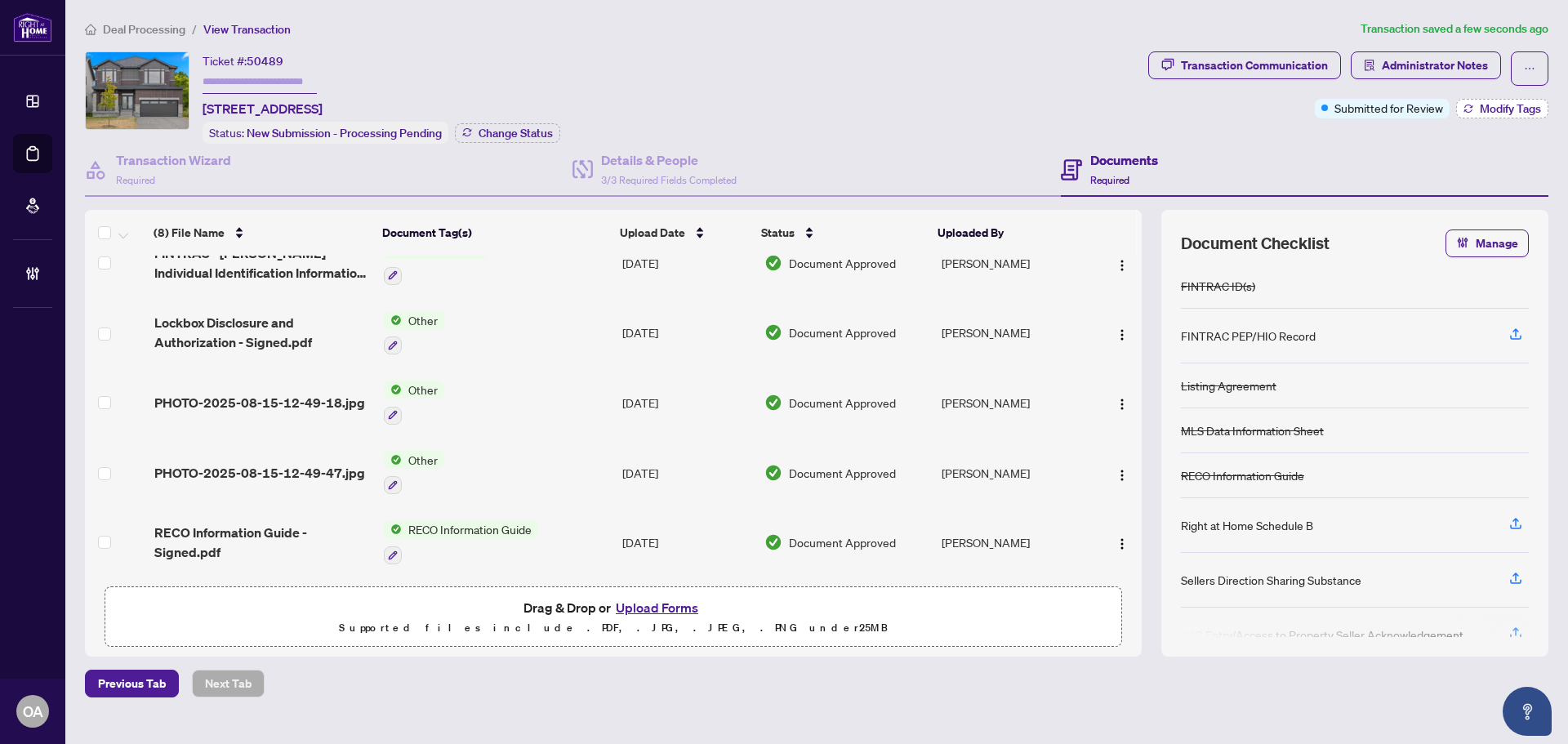
click at [1509, 116] on button "Modify Tags" at bounding box center [1503, 108] width 92 height 20
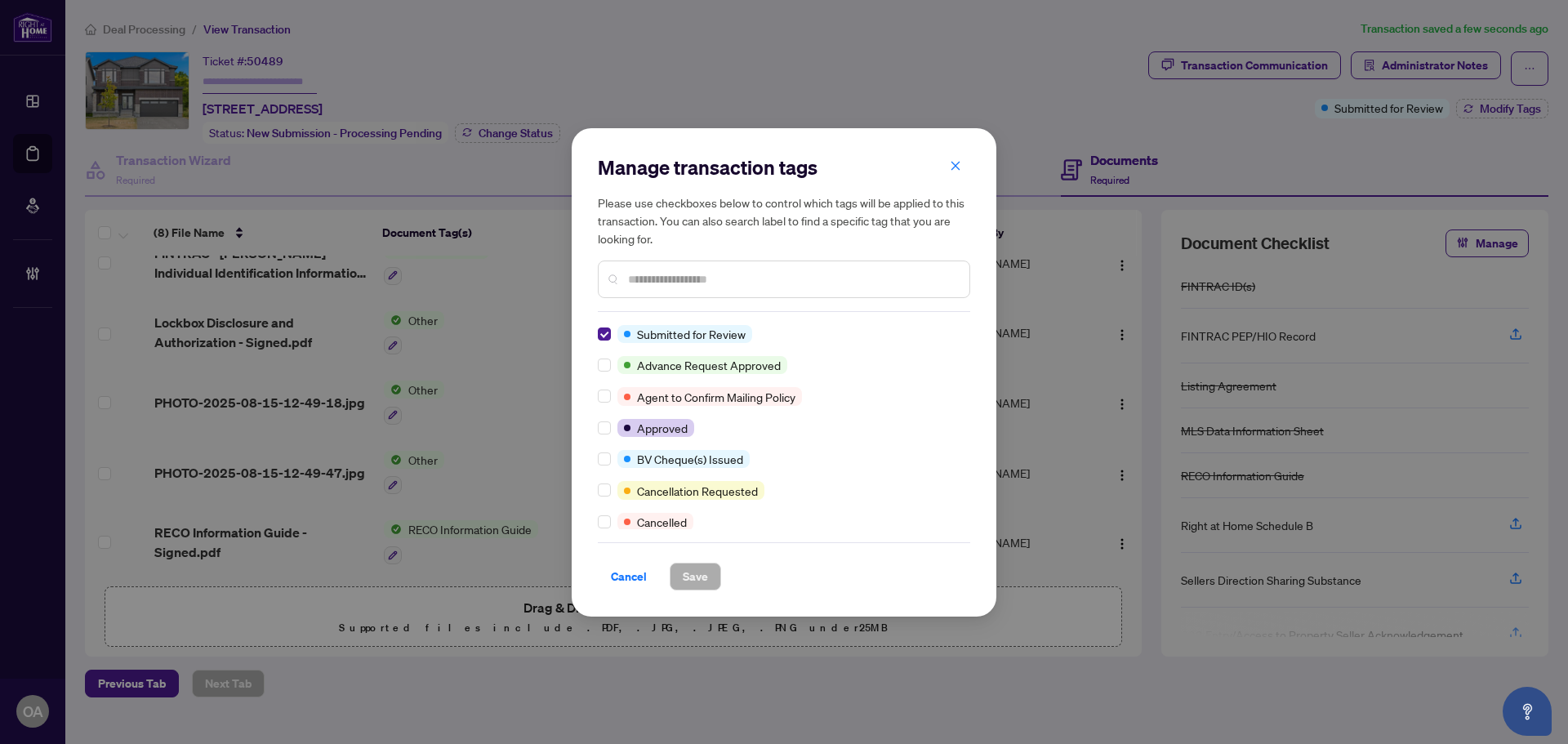
scroll to position [0, 0]
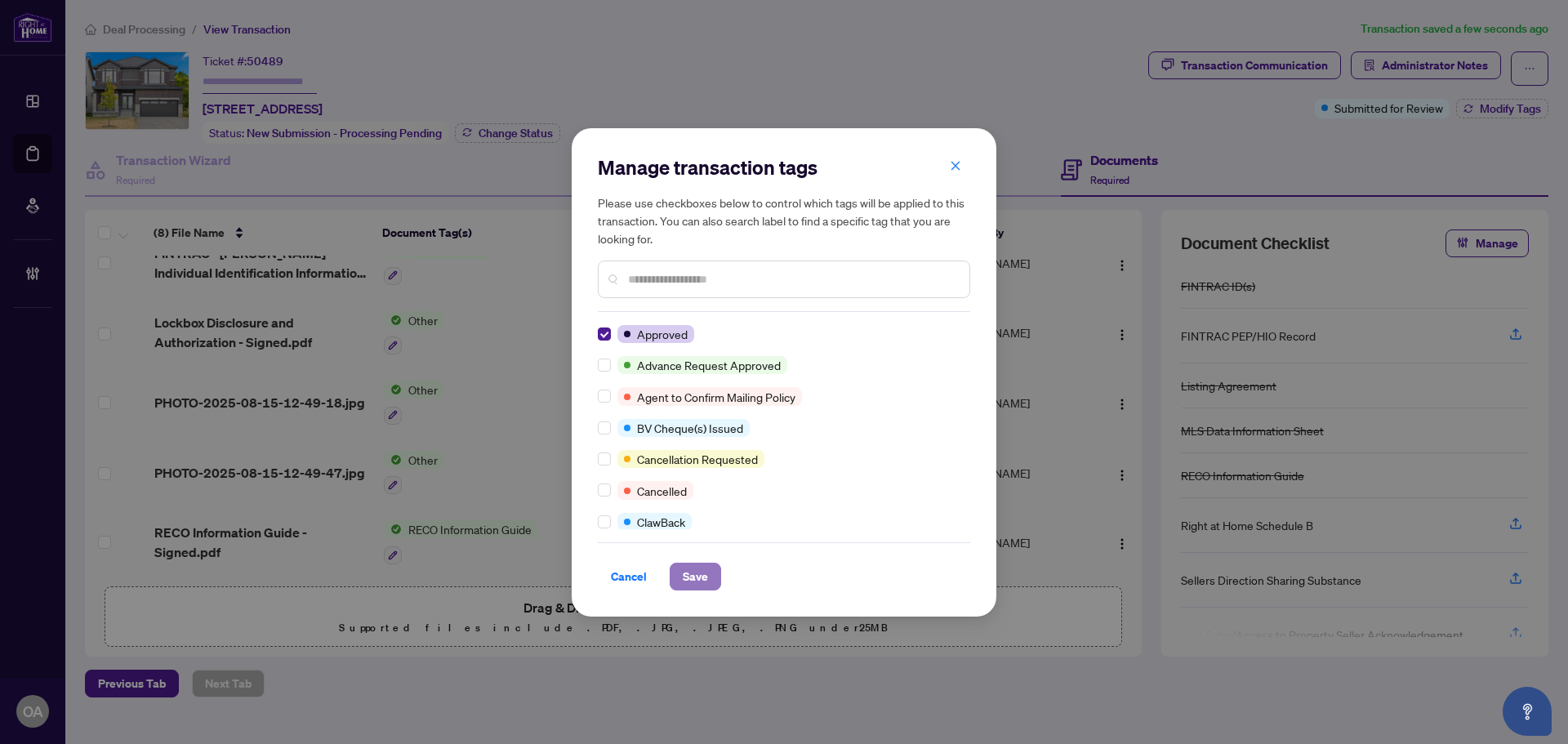
click at [702, 579] on span "Save" at bounding box center [695, 576] width 25 height 26
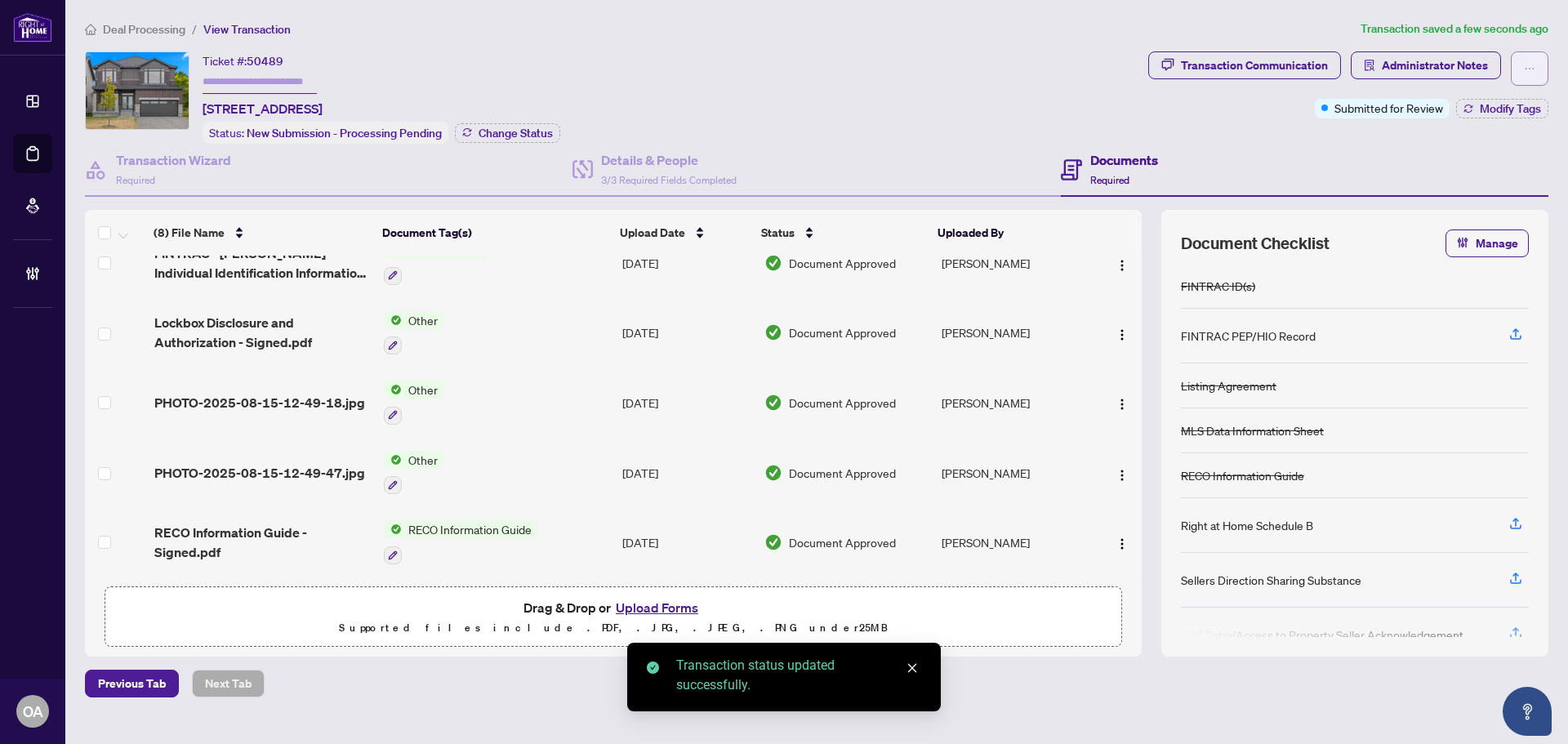
click at [1522, 65] on button "button" at bounding box center [1530, 69] width 38 height 34
click at [1466, 181] on span "Submit for Completion" at bounding box center [1473, 183] width 125 height 18
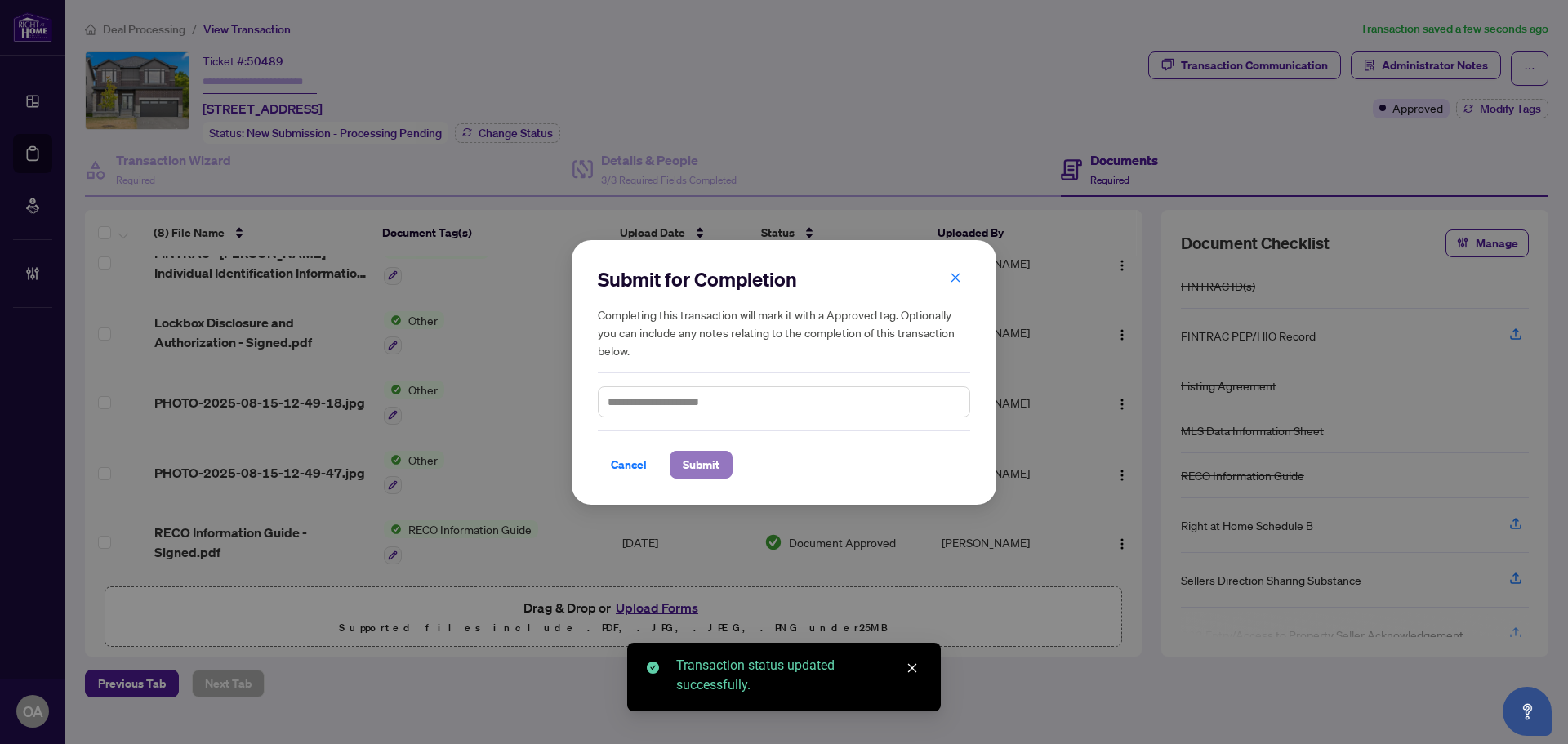
click at [700, 466] on span "Submit" at bounding box center [701, 464] width 37 height 26
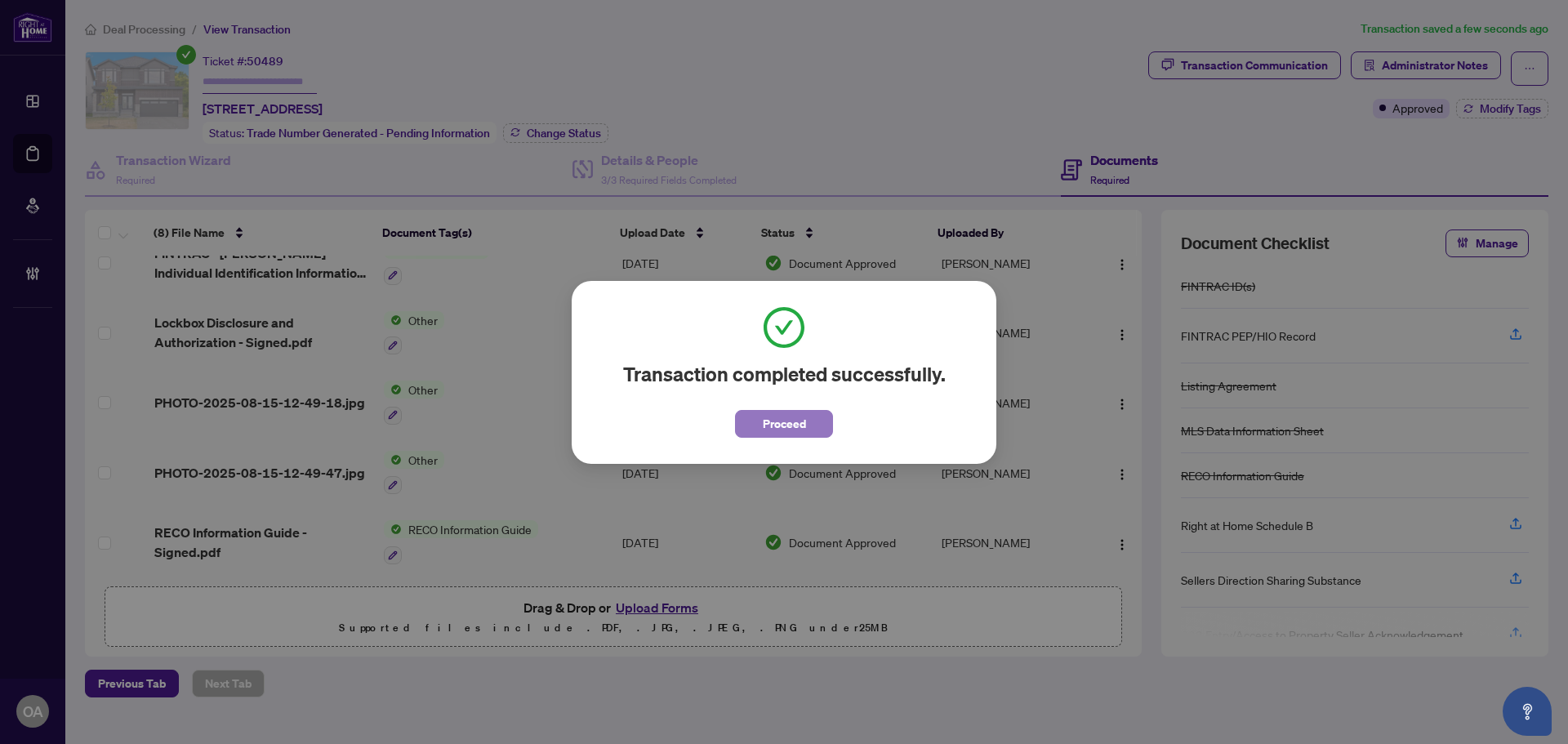
click at [763, 423] on span "Proceed" at bounding box center [785, 423] width 43 height 26
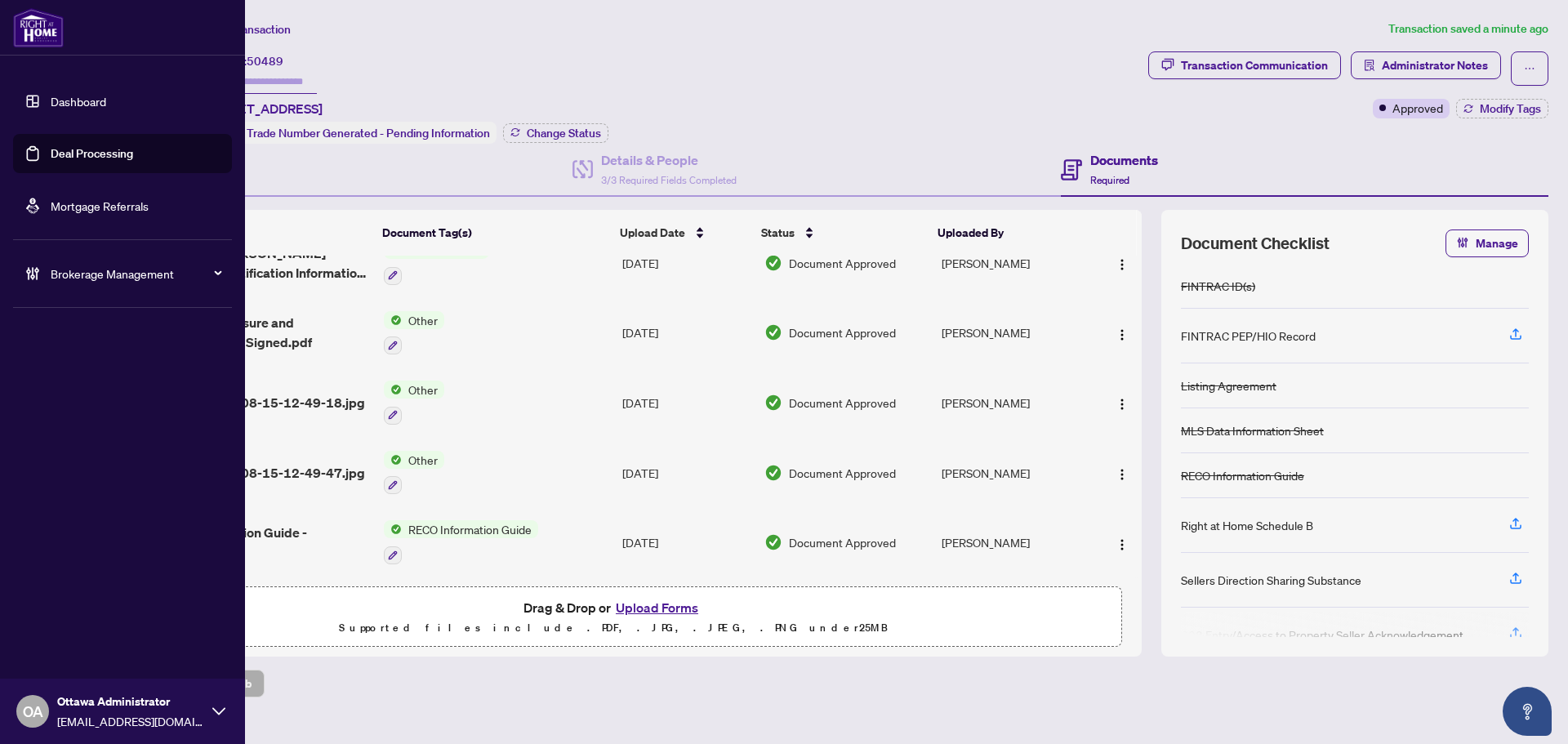
click at [51, 146] on link "Deal Processing" at bounding box center [91, 153] width 82 height 14
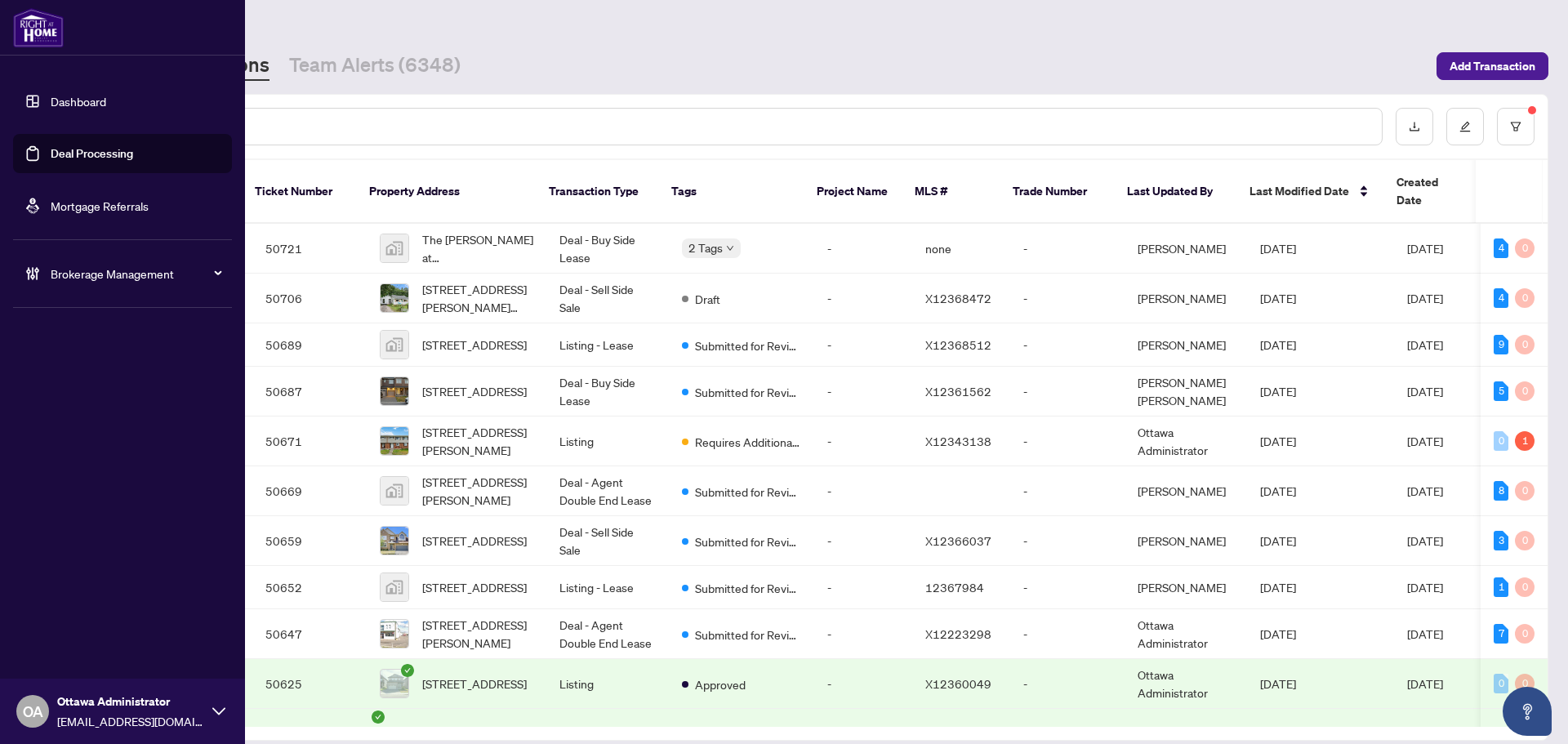
drag, startPoint x: 43, startPoint y: 159, endPoint x: 117, endPoint y: 148, distance: 74.8
click at [51, 159] on link "Deal Processing" at bounding box center [91, 153] width 82 height 14
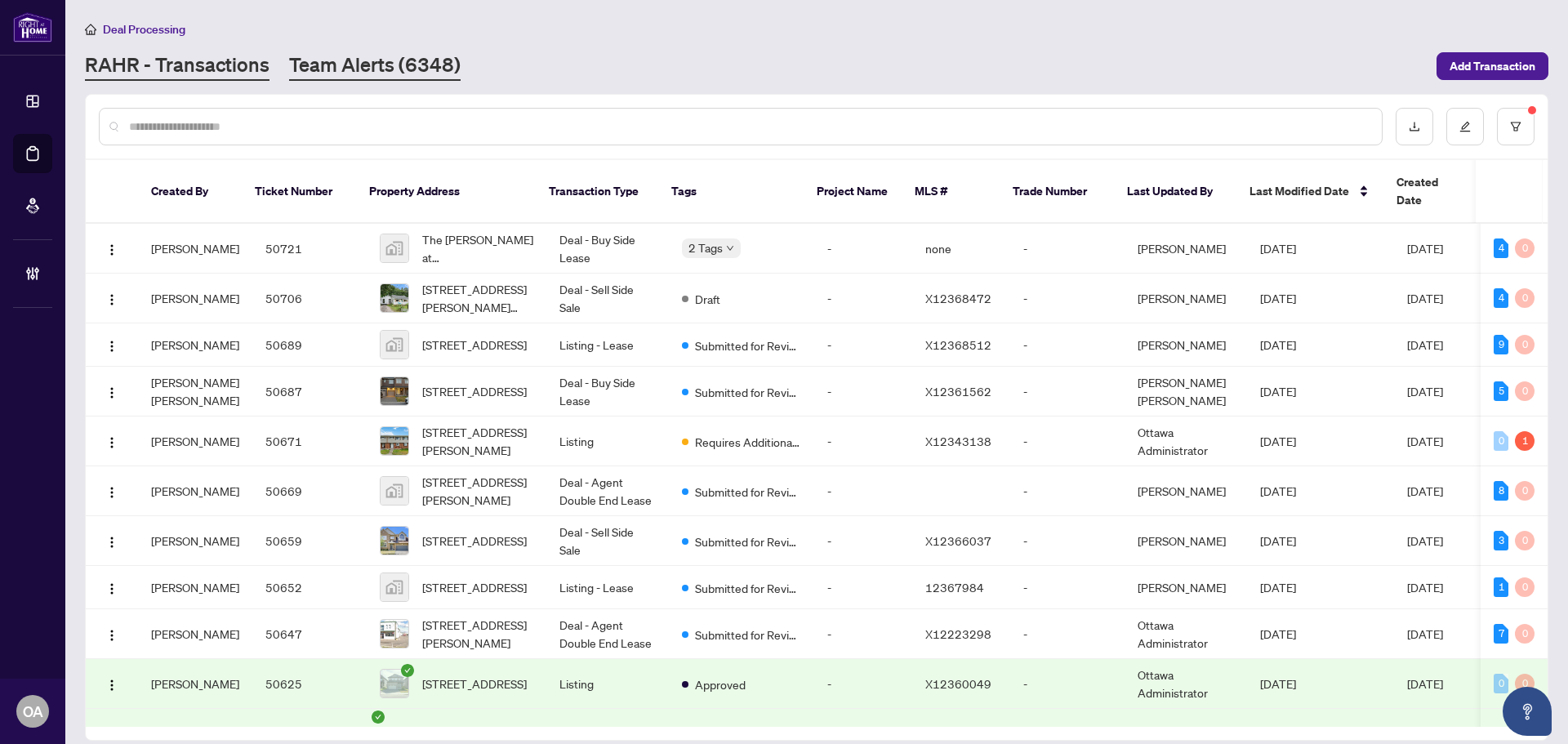
click at [369, 55] on link "Team Alerts (6348)" at bounding box center [375, 66] width 172 height 30
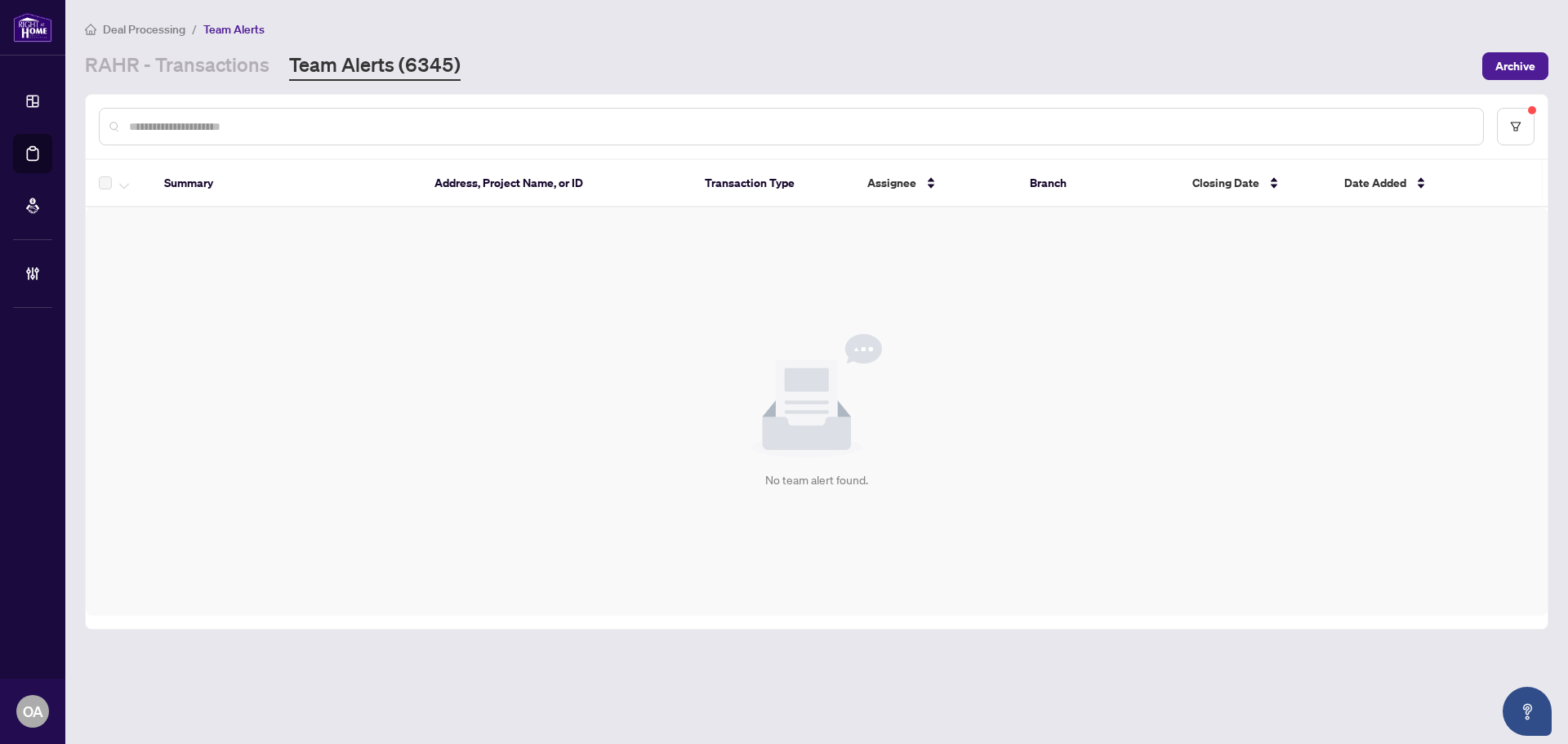
drag, startPoint x: 447, startPoint y: 330, endPoint x: 387, endPoint y: 344, distance: 61.6
click at [447, 330] on div "No team alert found." at bounding box center [817, 412] width 1462 height 408
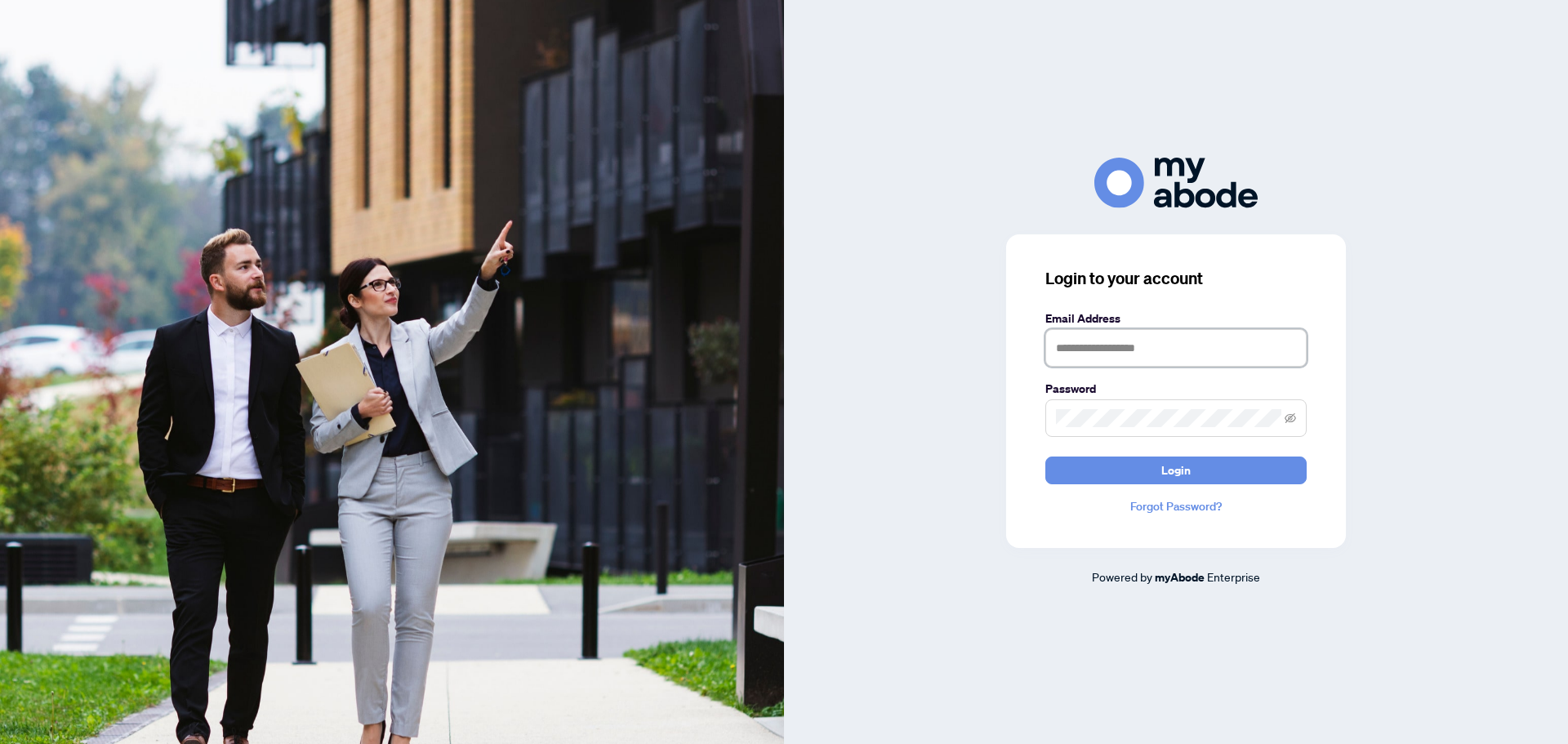
type input "**********"
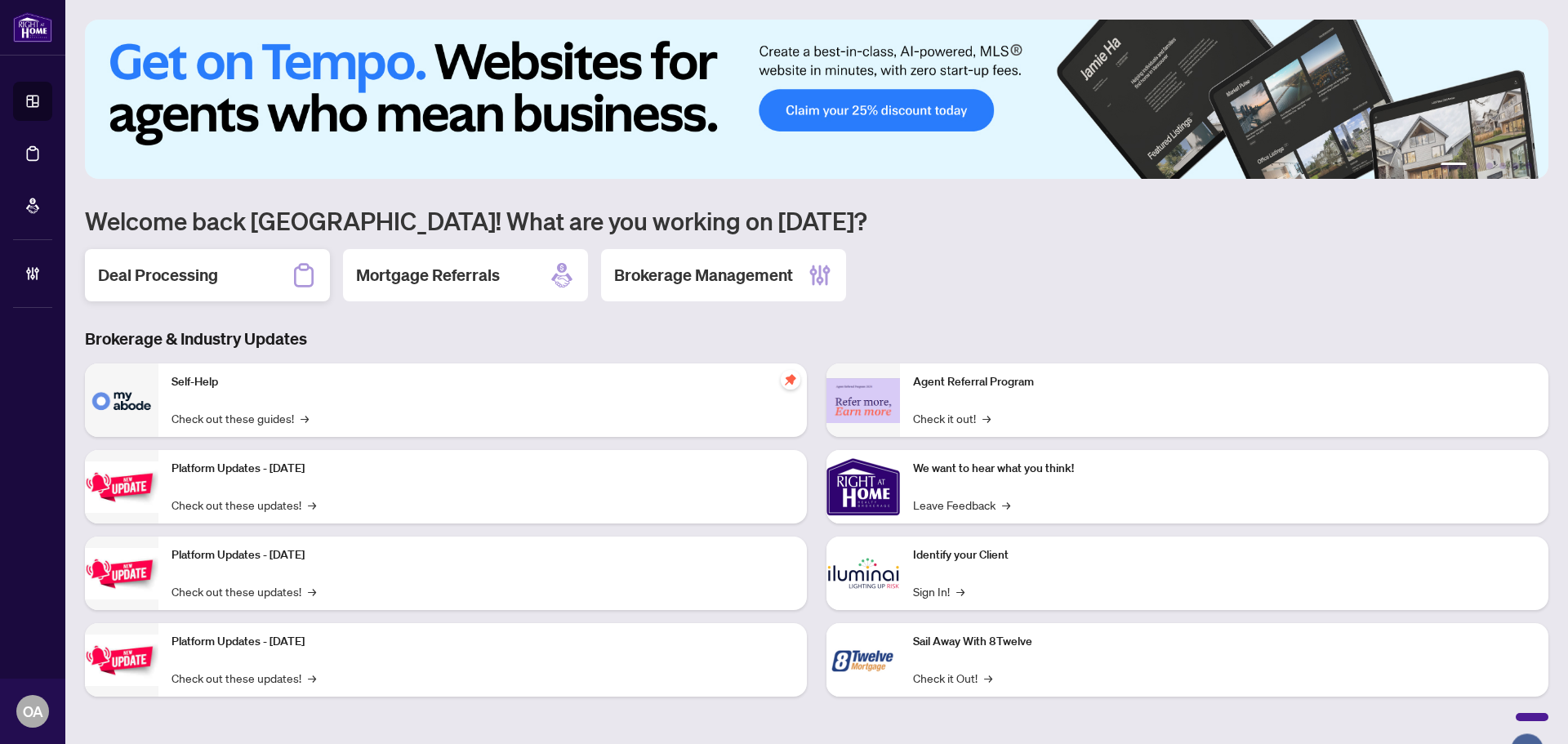
click at [193, 296] on div "Deal Processing" at bounding box center [207, 275] width 245 height 52
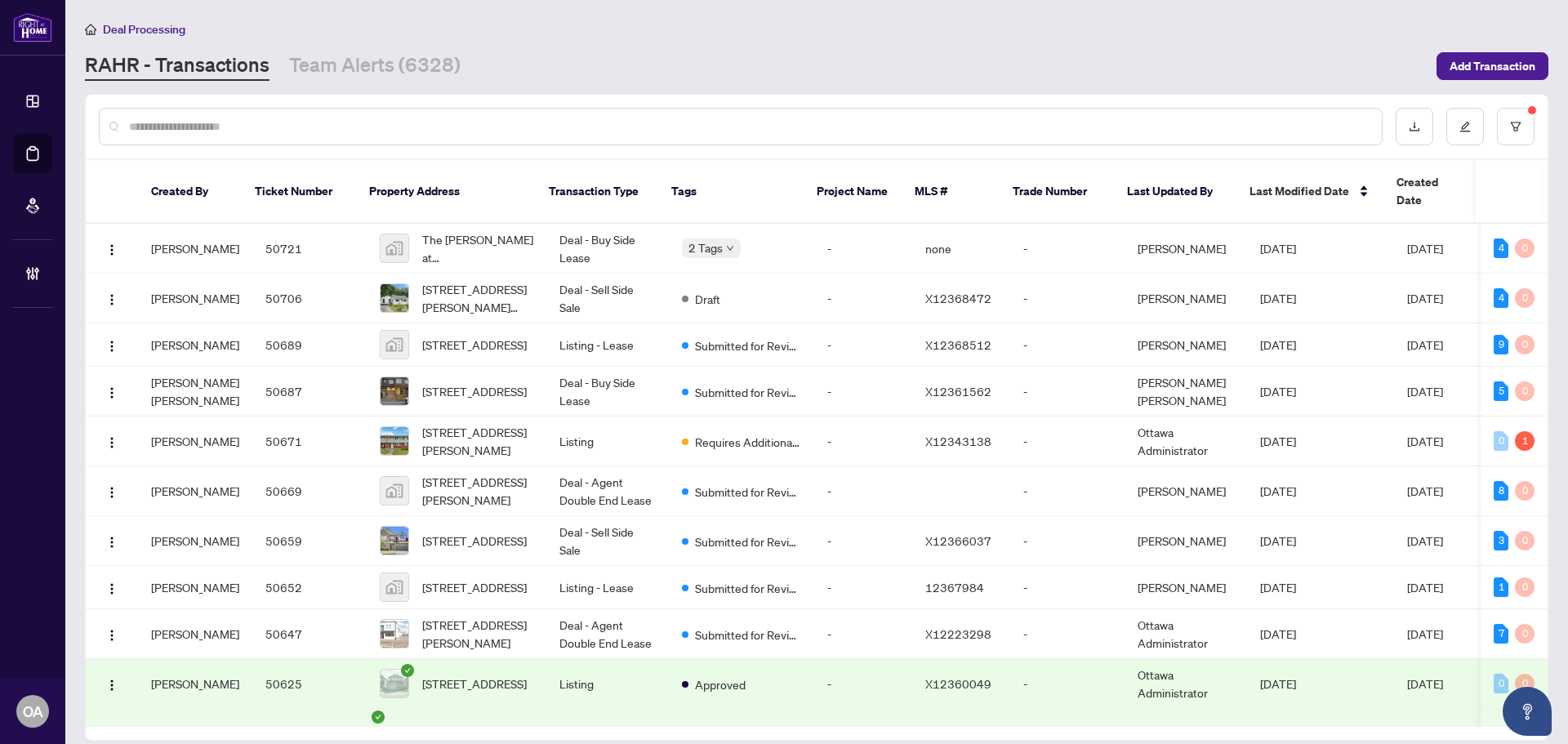
click at [1283, 70] on div "[PERSON_NAME] - Transactions Team Alerts (6328)" at bounding box center [756, 66] width 1342 height 30
click at [696, 129] on input "text" at bounding box center [749, 126] width 1240 height 18
click at [1169, 78] on div "[PERSON_NAME] - Transactions Team Alerts (6328)" at bounding box center [756, 66] width 1342 height 30
click at [1411, 70] on div "[PERSON_NAME] - Transactions Team Alerts (6328)" at bounding box center [756, 66] width 1342 height 30
click at [1350, 65] on div "[PERSON_NAME] - Transactions Team Alerts (6328)" at bounding box center [756, 66] width 1342 height 30
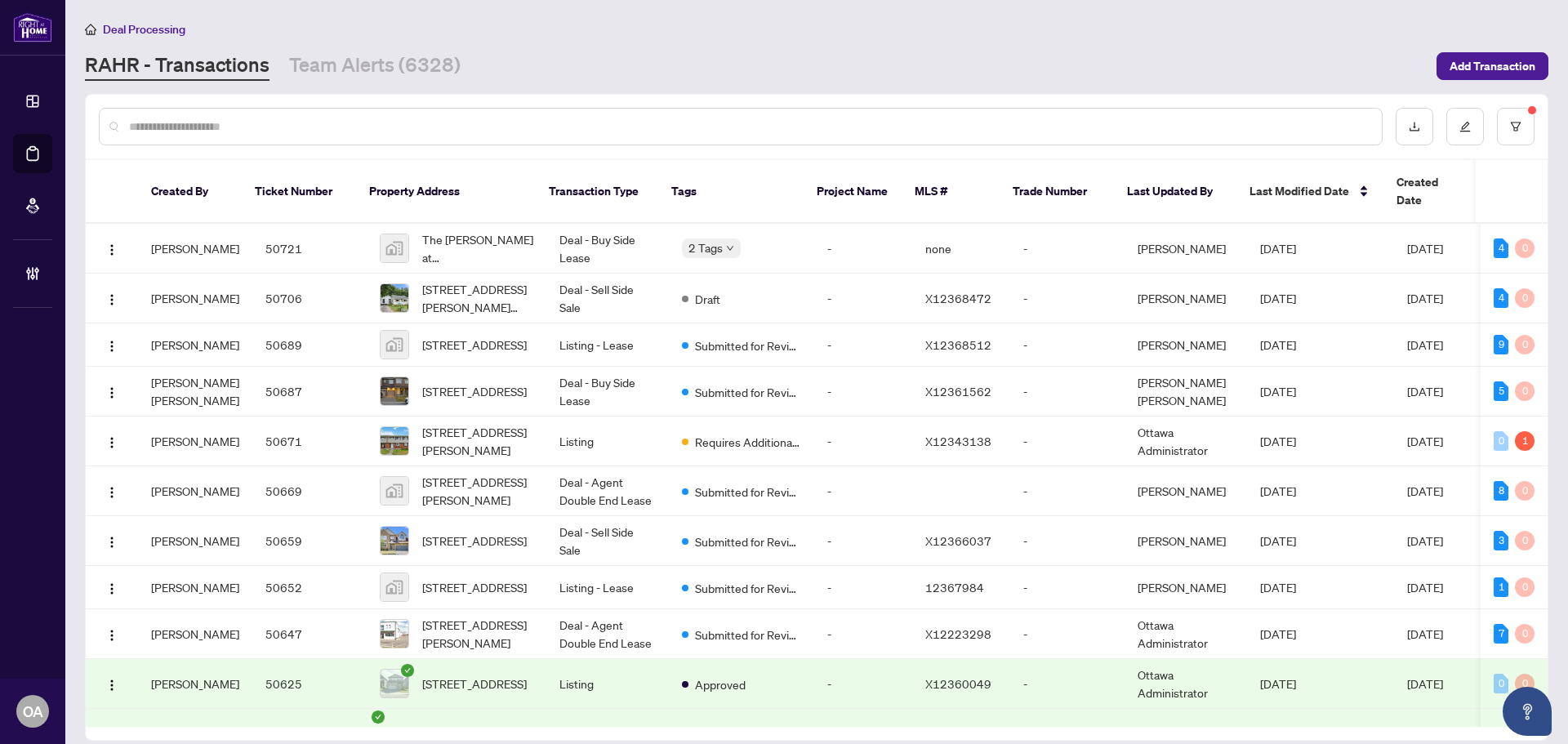
click at [1507, 28] on div "Deal Processing" at bounding box center [817, 29] width 1464 height 19
click at [1296, 34] on div "Deal Processing" at bounding box center [817, 29] width 1464 height 19
click at [110, 244] on img "button" at bounding box center [112, 250] width 13 height 13
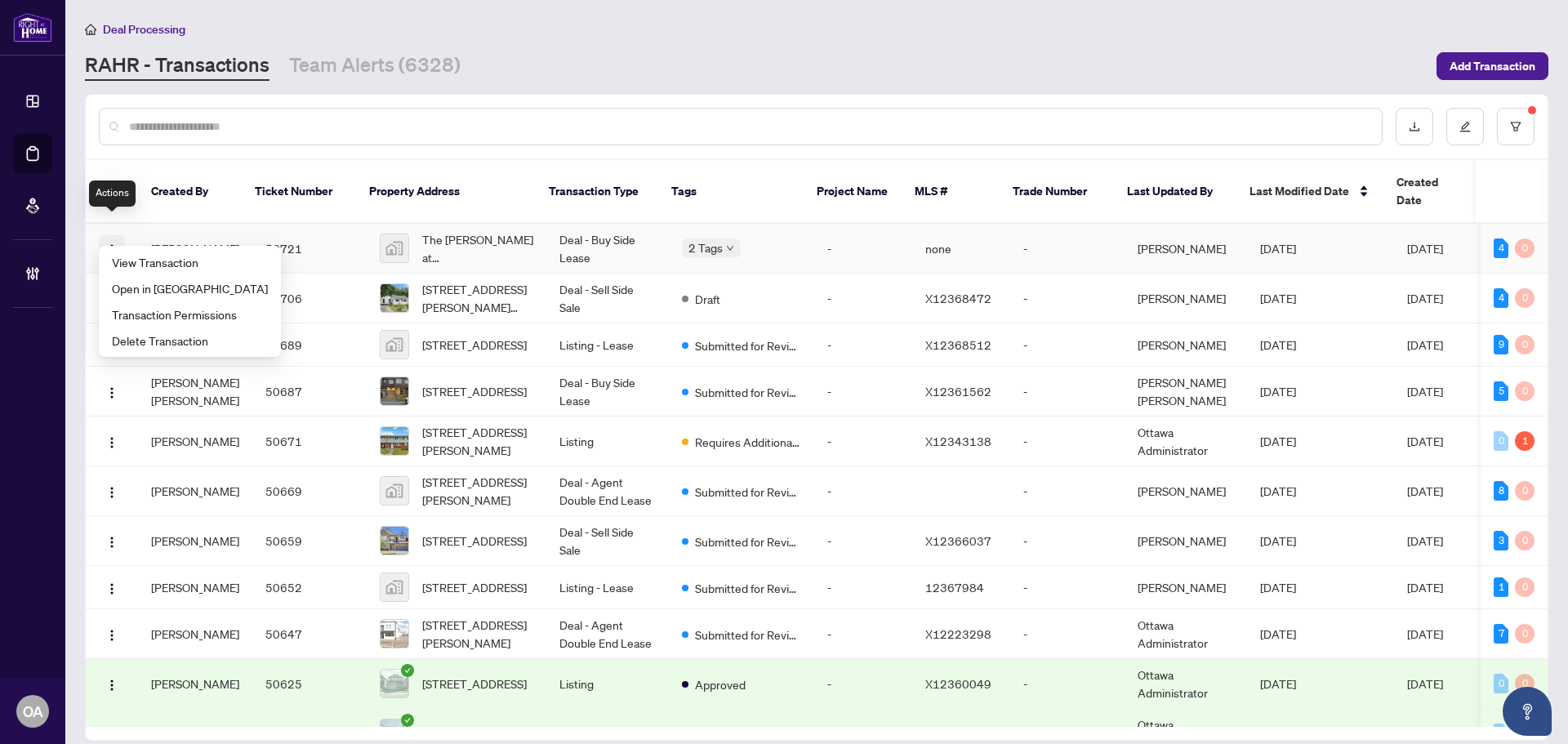
click at [110, 244] on img "button" at bounding box center [112, 250] width 13 height 13
click at [109, 244] on img "button" at bounding box center [112, 250] width 13 height 13
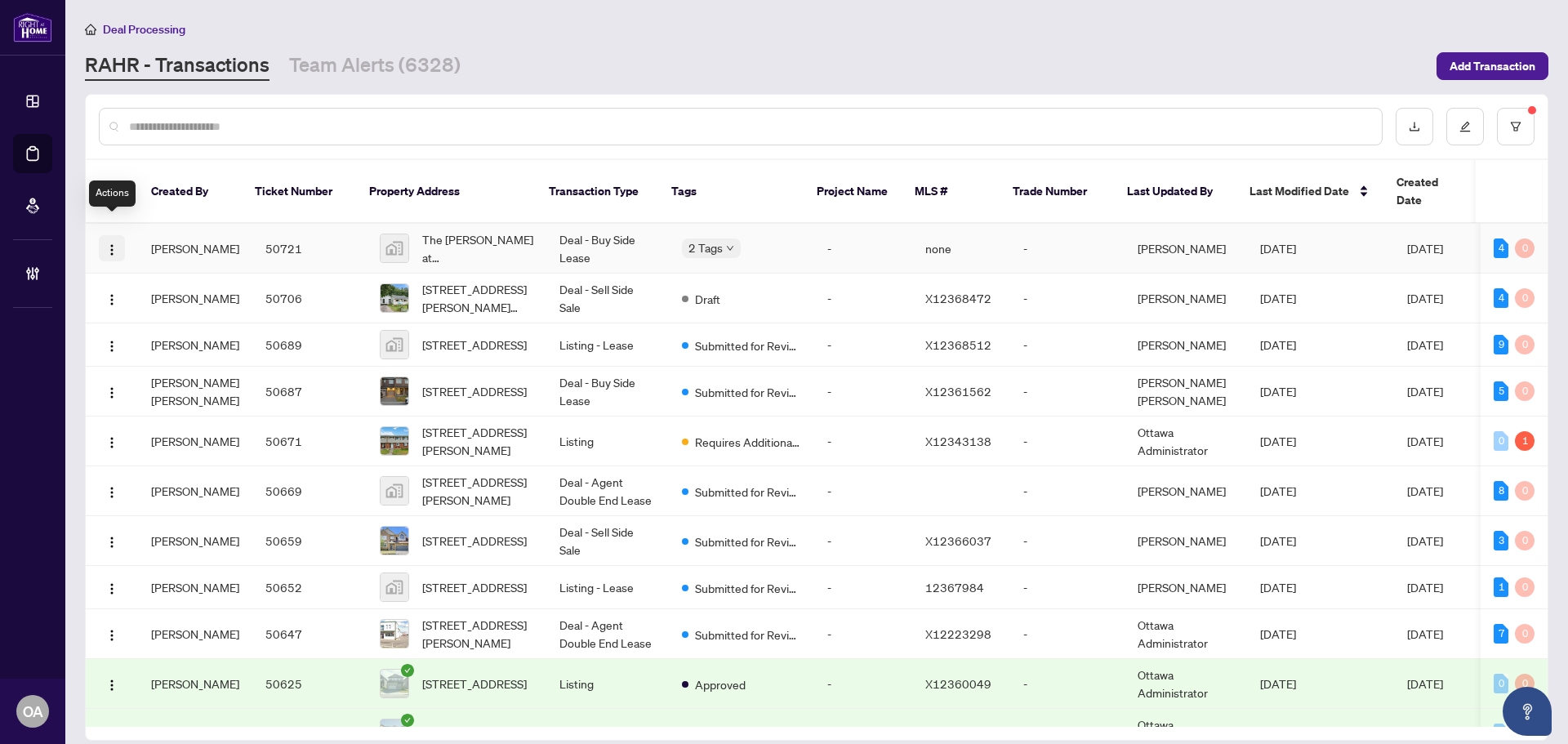
click at [109, 244] on img "button" at bounding box center [112, 250] width 13 height 13
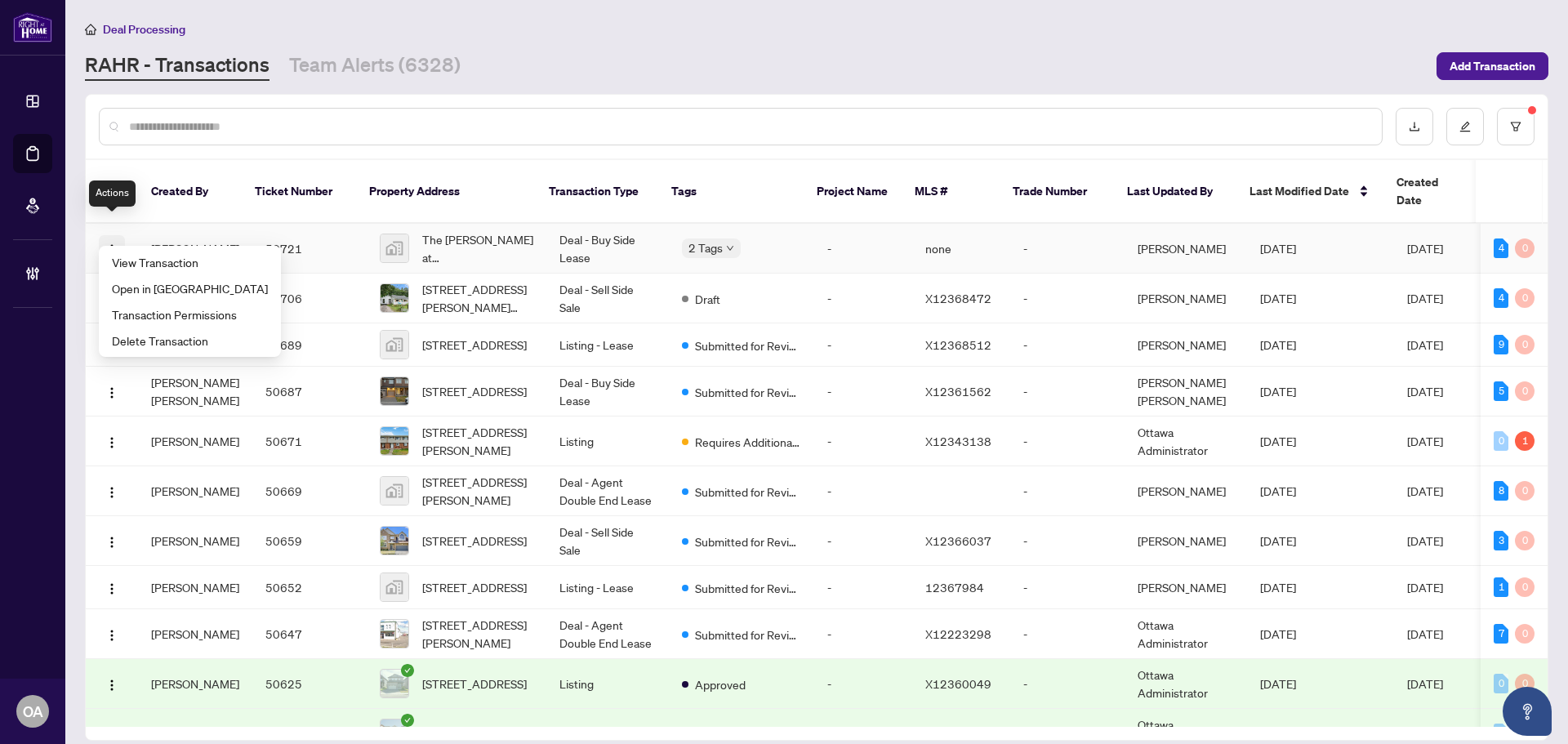
click at [109, 244] on img "button" at bounding box center [112, 250] width 13 height 13
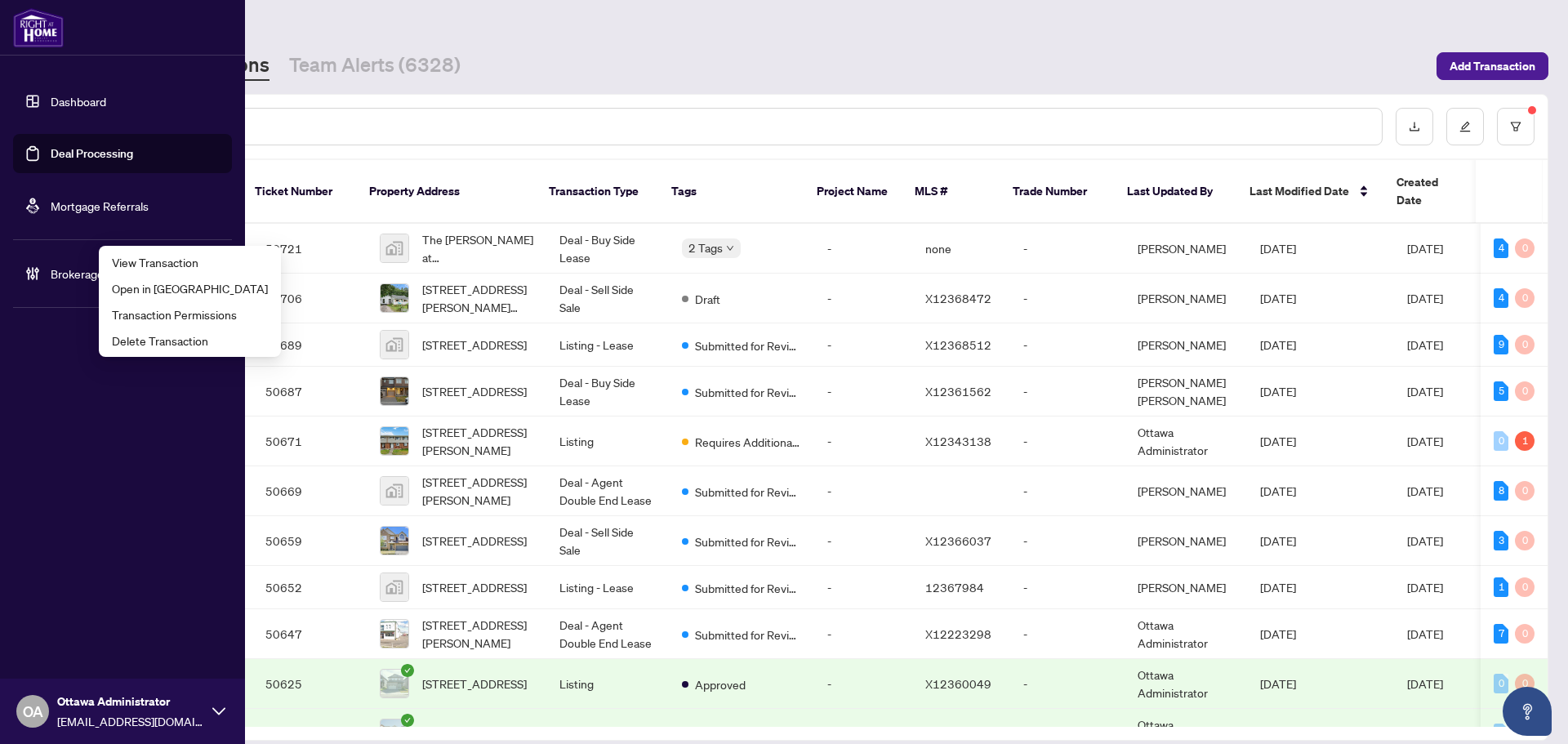
click at [51, 108] on link "Dashboard" at bounding box center [78, 101] width 55 height 14
